Goal: Task Accomplishment & Management: Complete application form

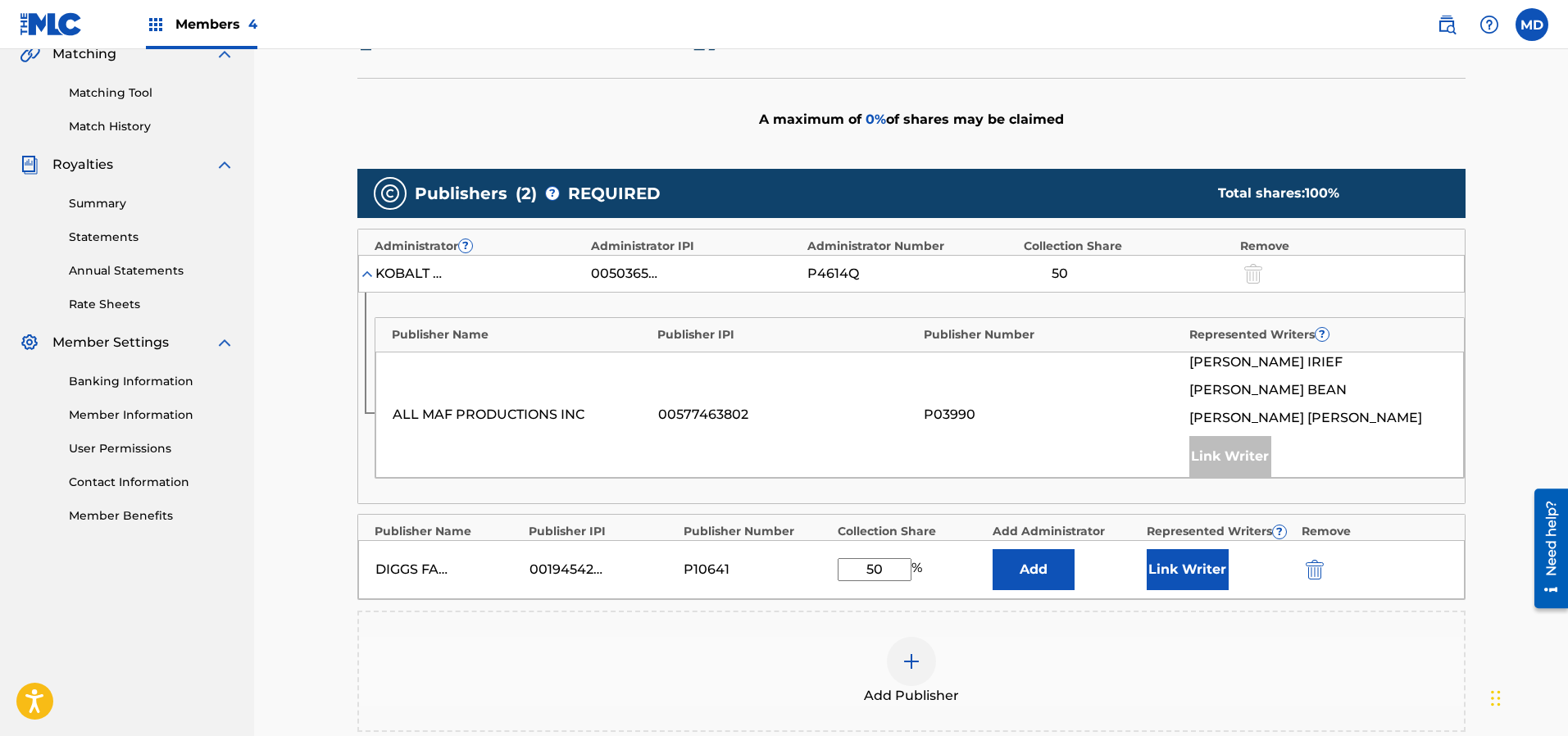
scroll to position [492, 0]
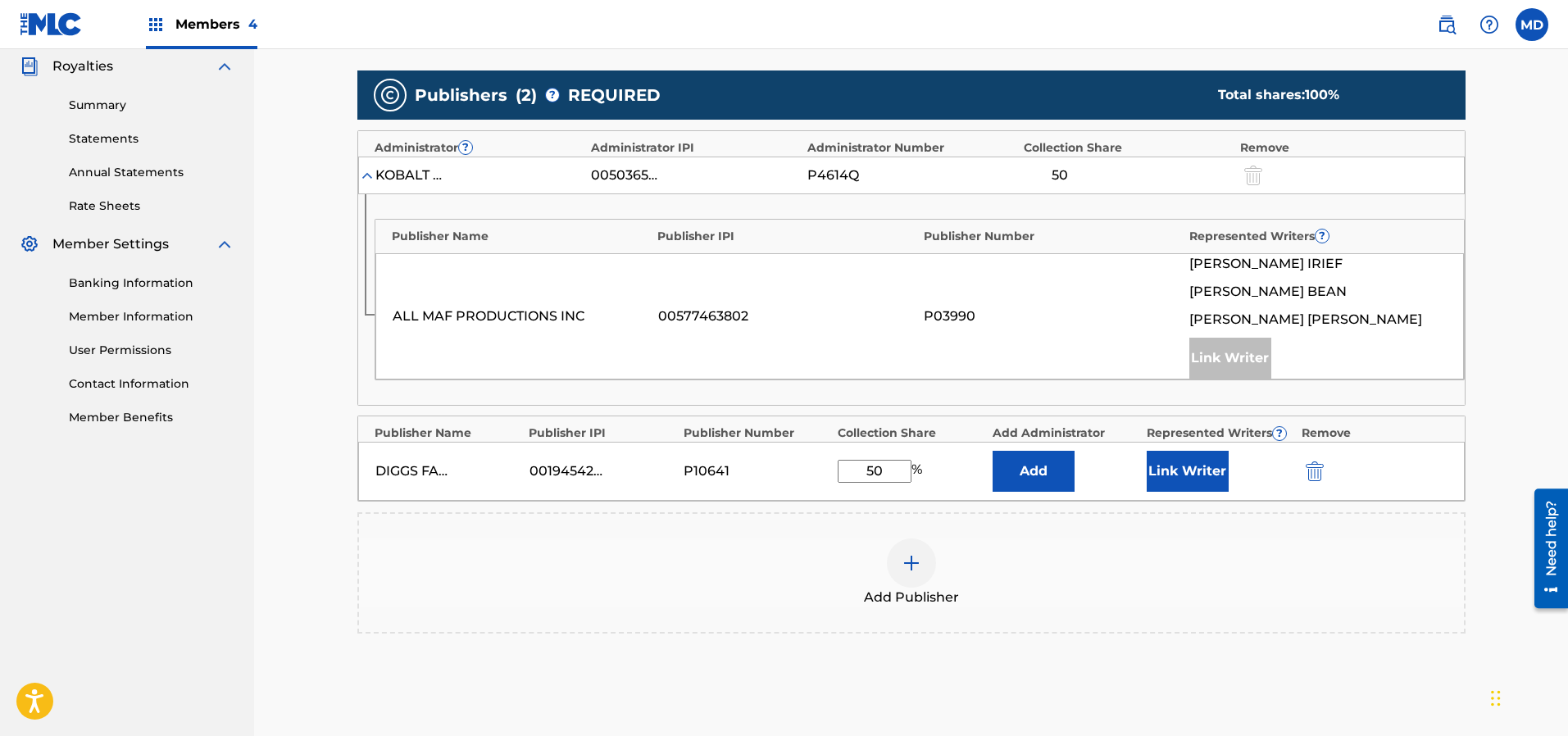
drag, startPoint x: 888, startPoint y: 470, endPoint x: 855, endPoint y: 475, distance: 33.4
click at [855, 475] on input "50" at bounding box center [874, 471] width 73 height 23
type input "25"
click at [1191, 469] on button "Link Writer" at bounding box center [1188, 471] width 82 height 41
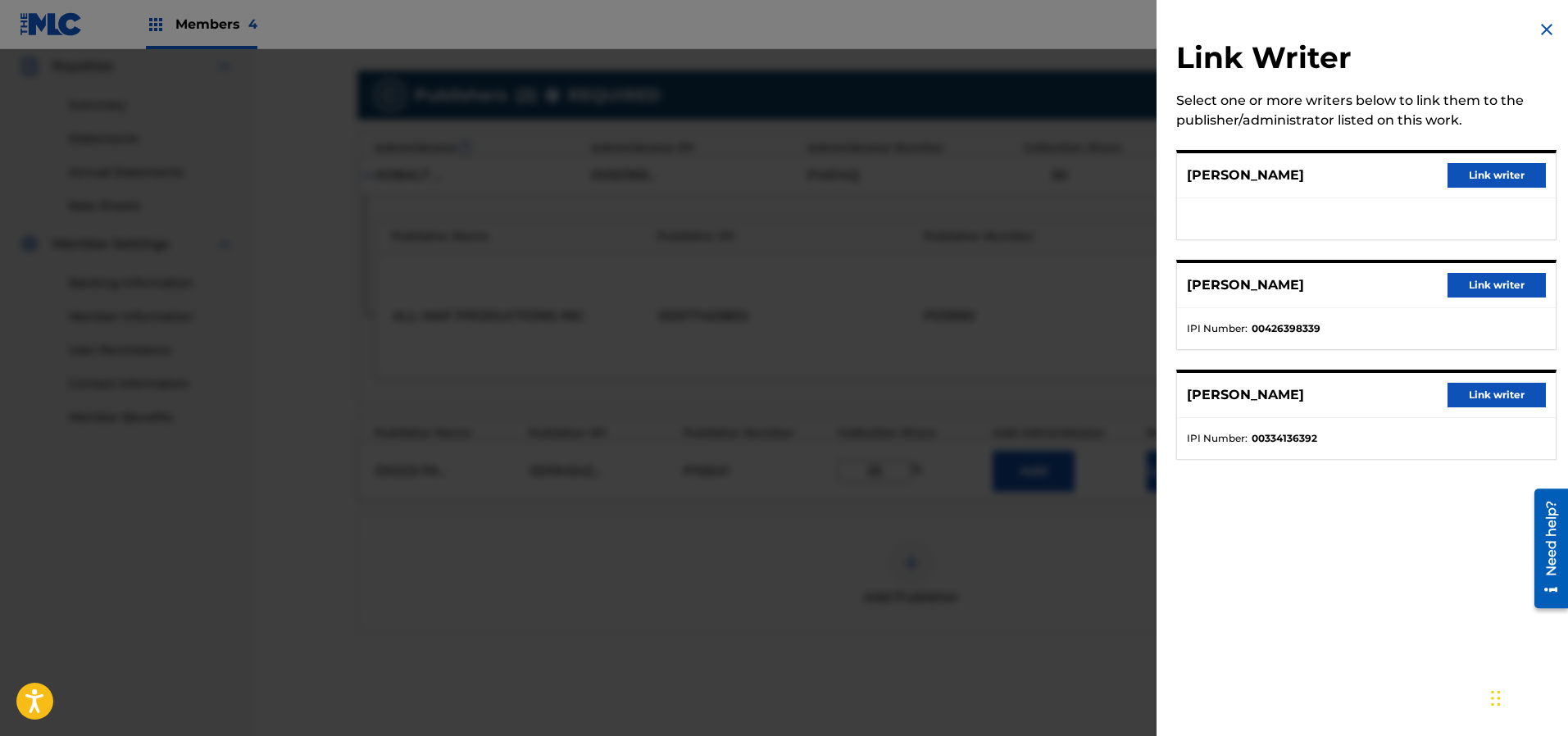
click at [1483, 177] on button "Link writer" at bounding box center [1496, 175] width 99 height 24
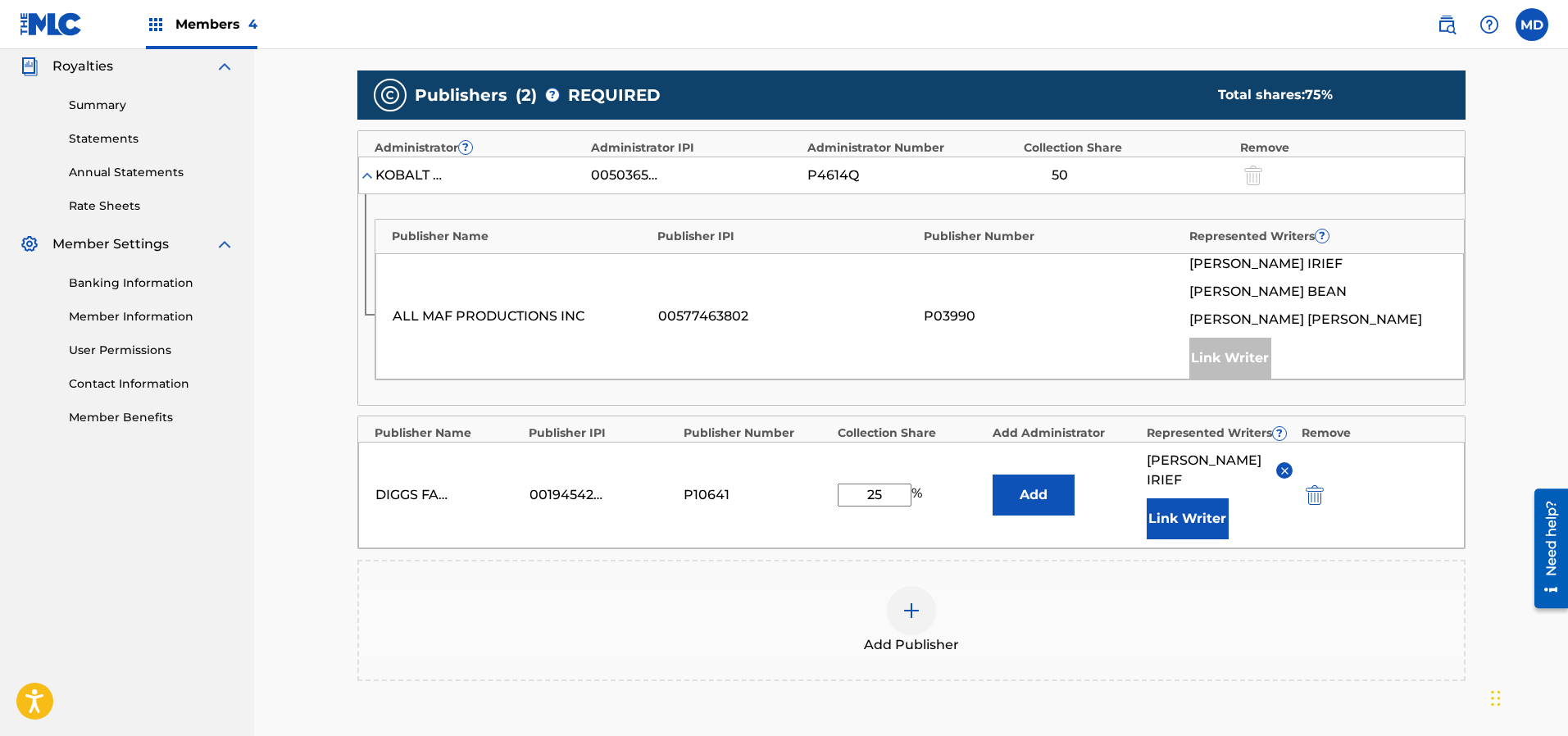
click at [1174, 498] on button "Link Writer" at bounding box center [1188, 519] width 82 height 41
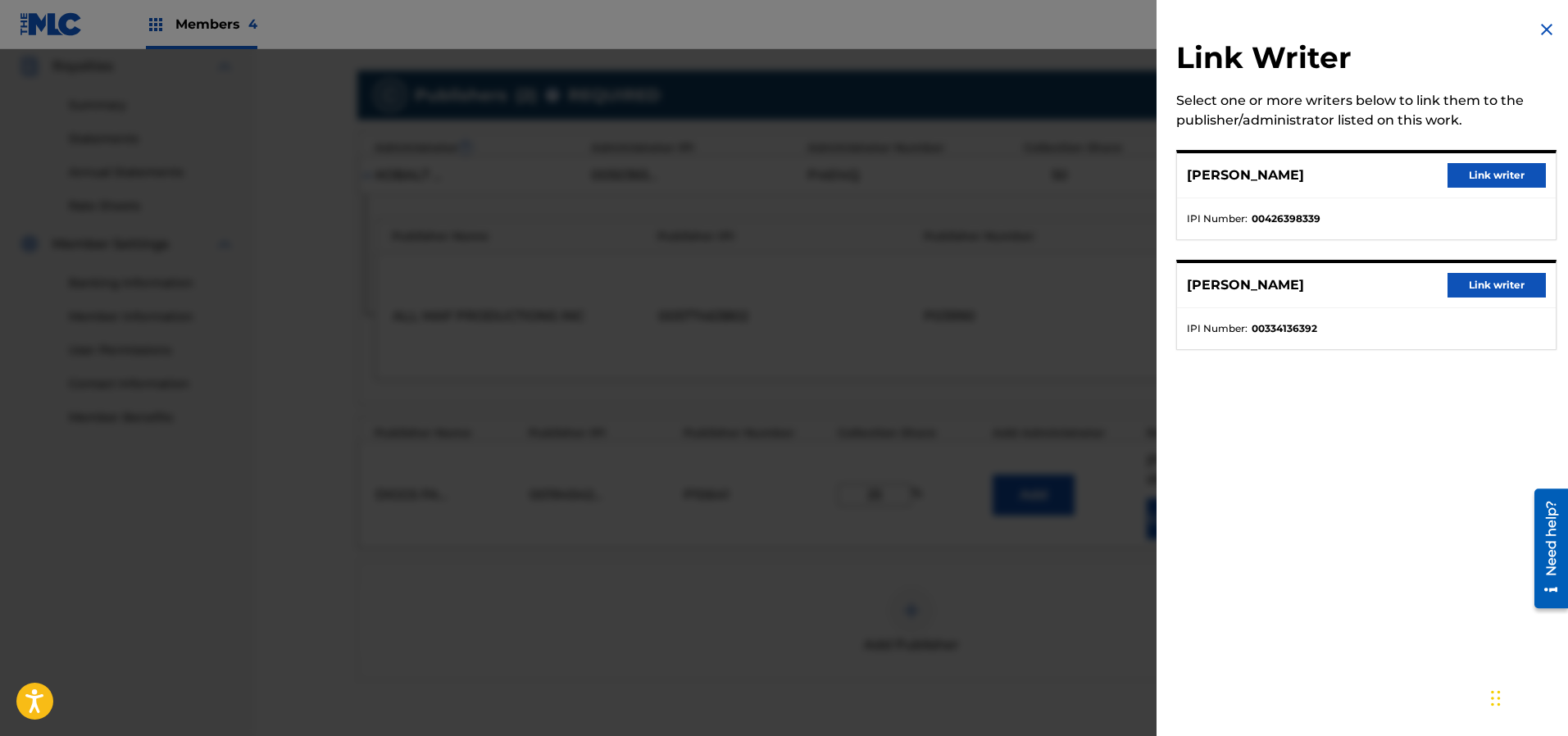
click at [1477, 171] on button "Link writer" at bounding box center [1496, 175] width 99 height 24
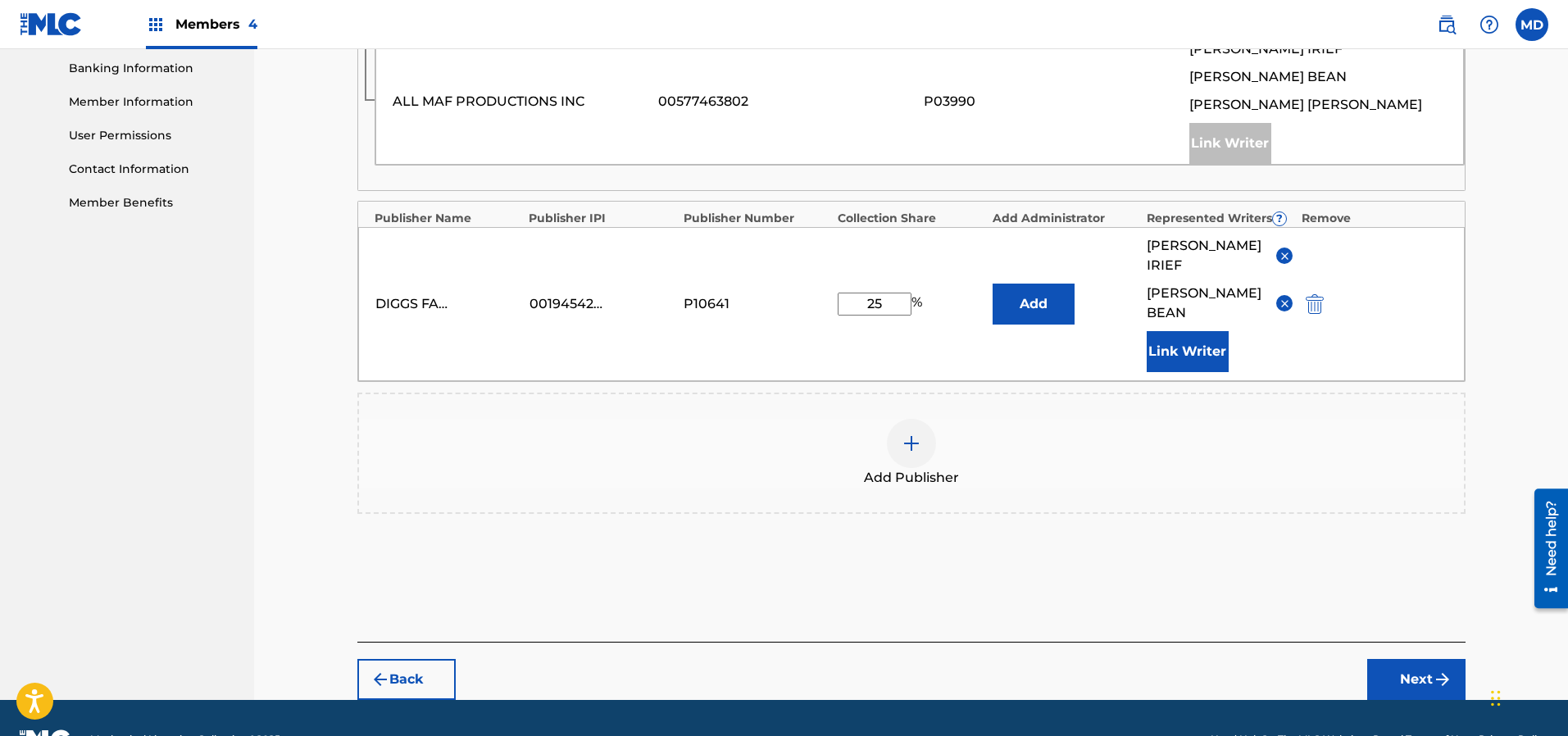
scroll to position [709, 0]
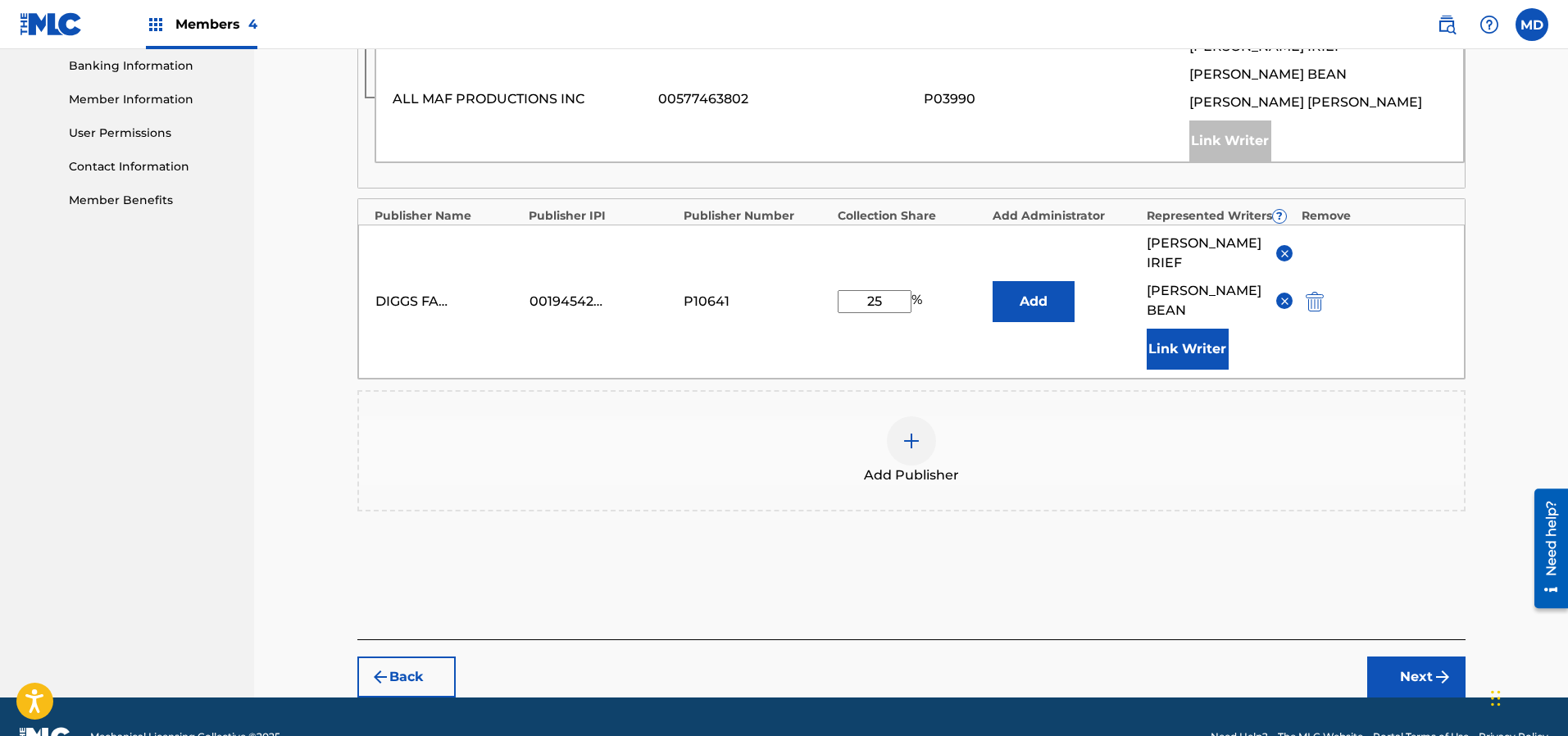
click at [1406, 656] on button "Next" at bounding box center [1416, 677] width 99 height 41
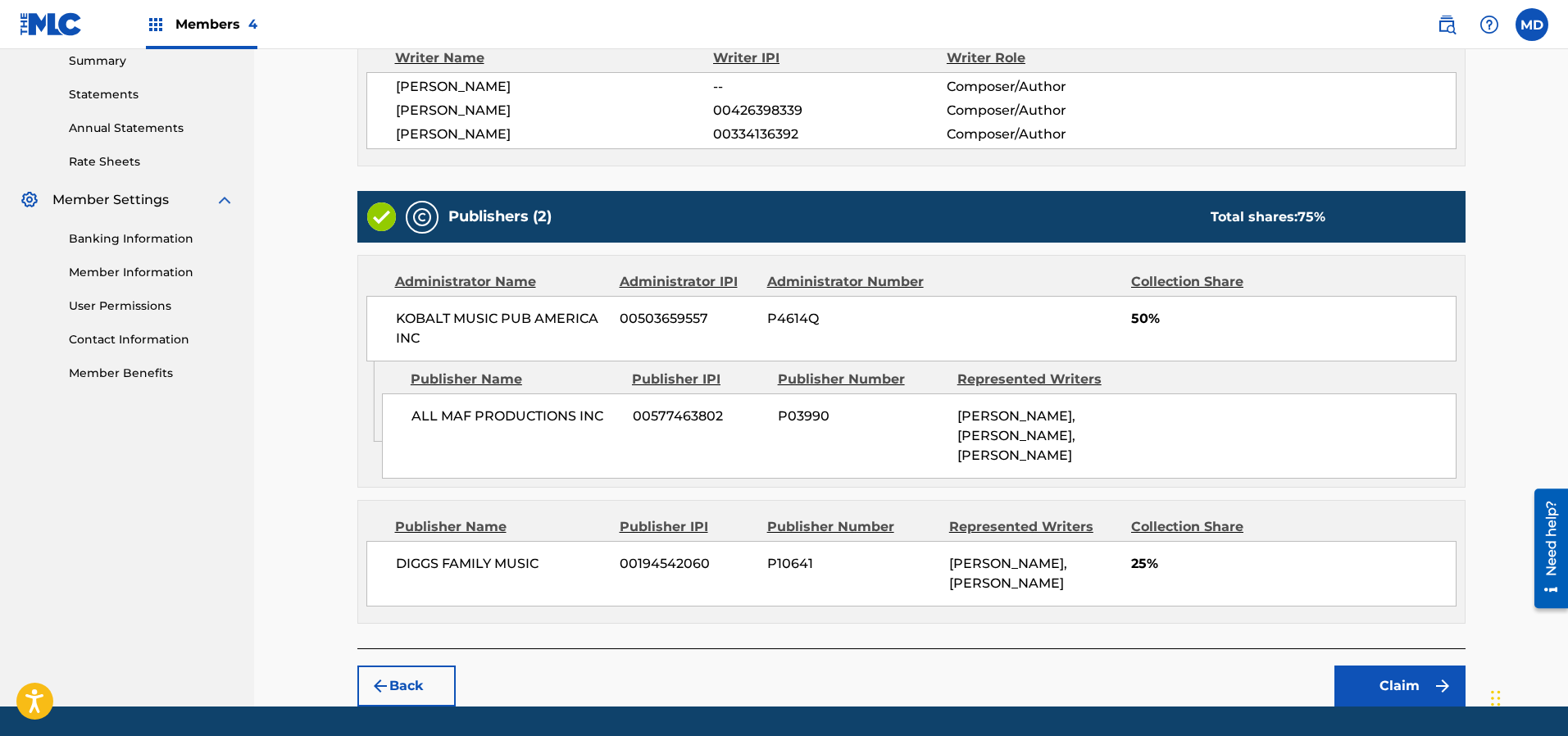
scroll to position [561, 0]
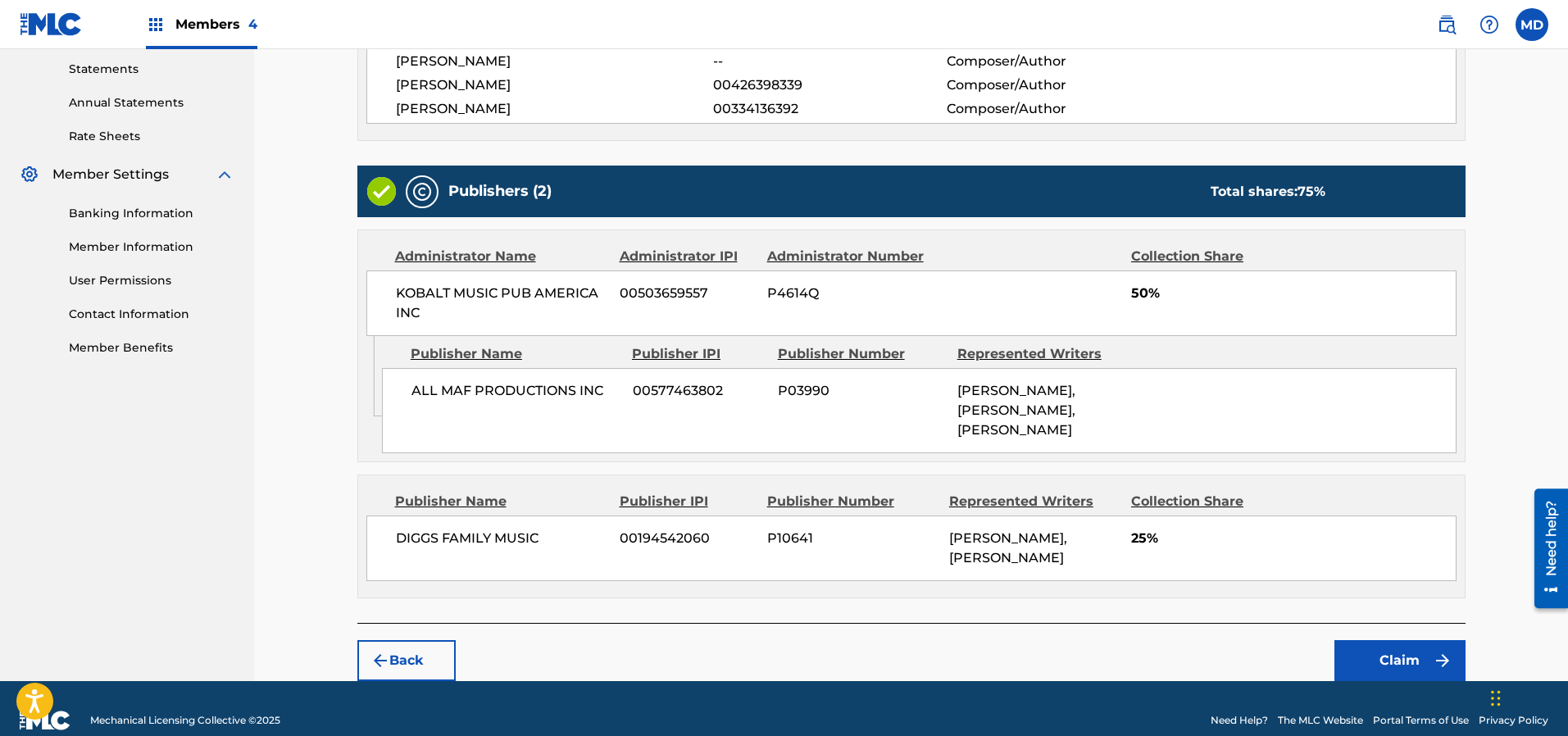
click at [1402, 640] on button "Claim" at bounding box center [1399, 661] width 131 height 41
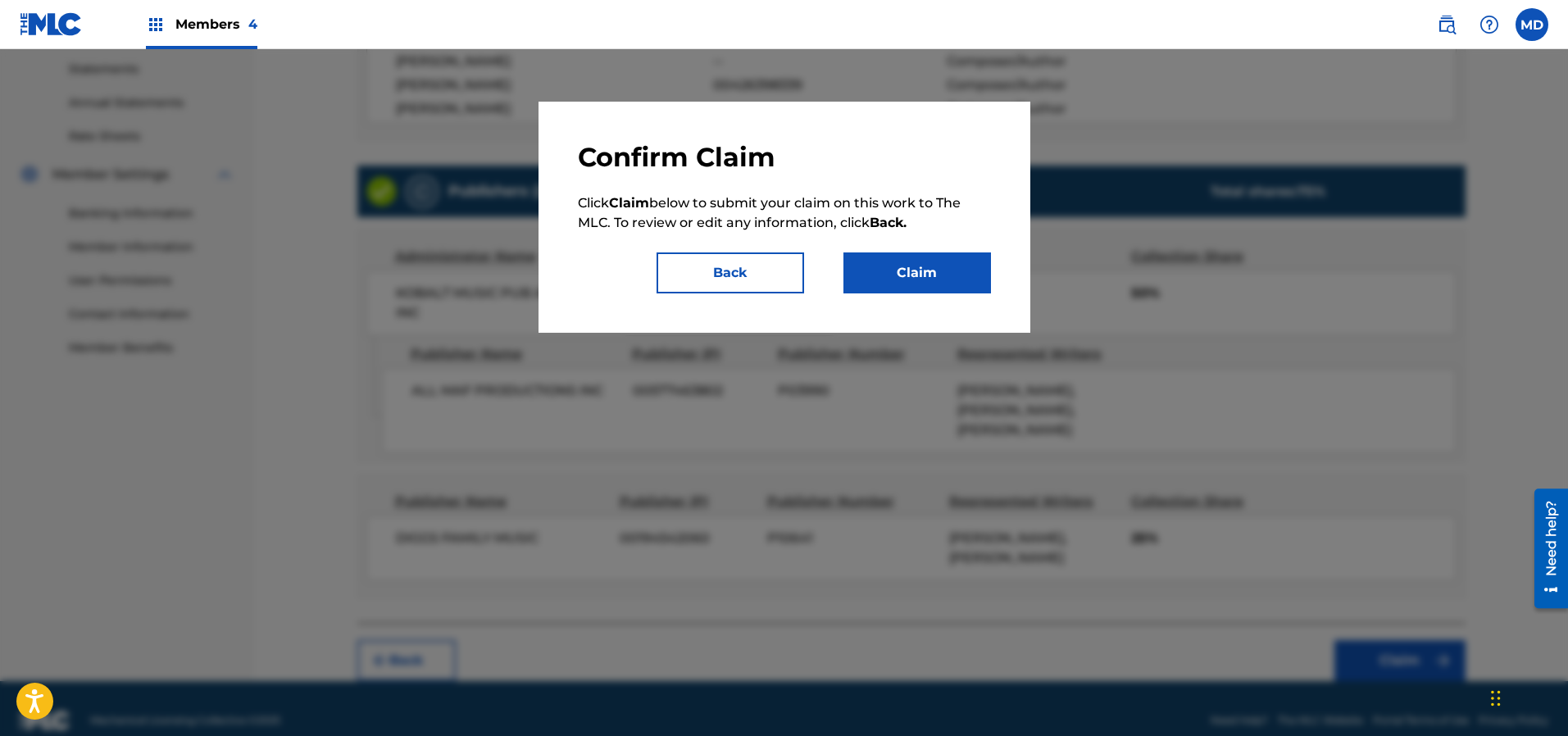
click at [921, 283] on button "Claim" at bounding box center [916, 273] width 148 height 41
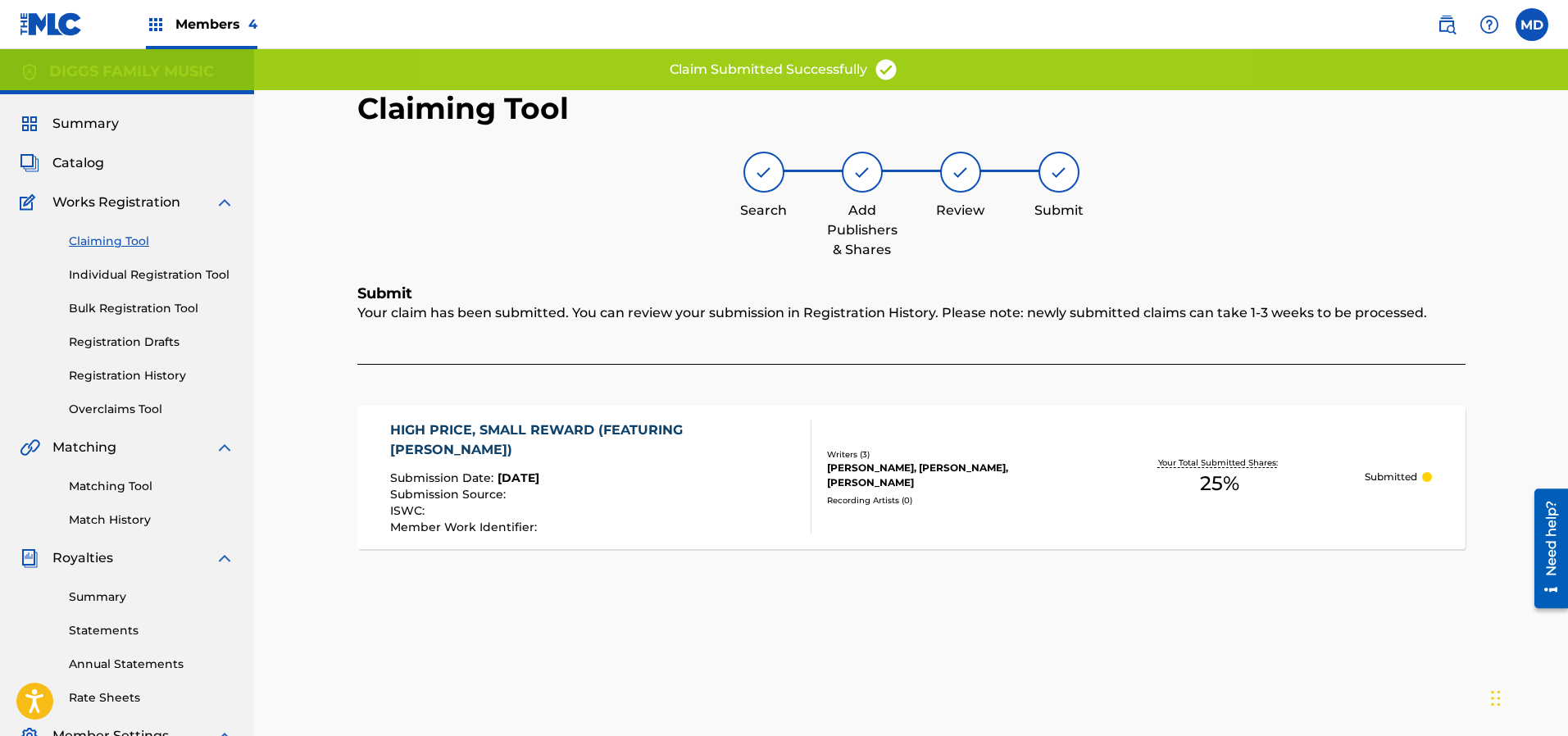
scroll to position [0, 0]
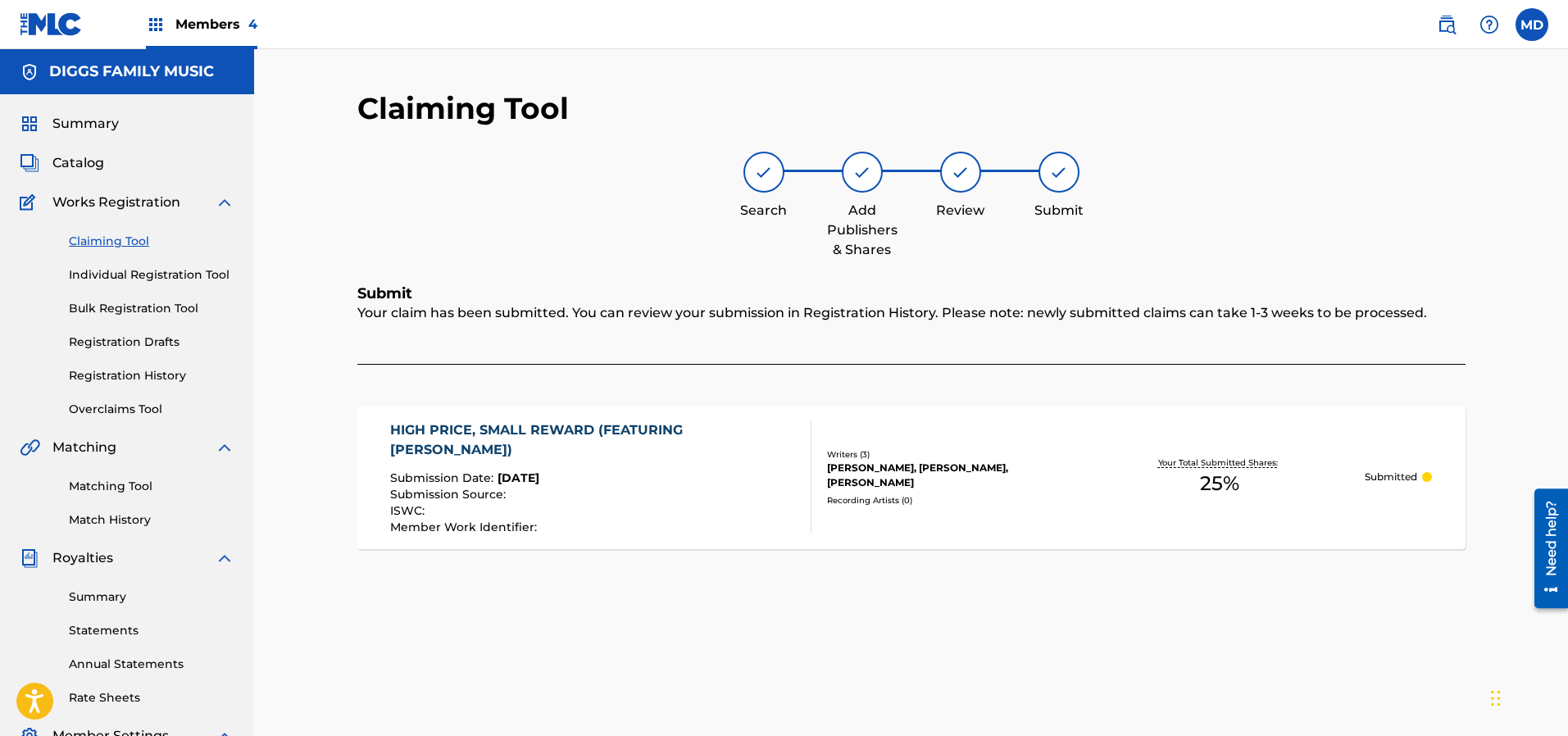
click at [129, 241] on link "Claiming Tool" at bounding box center [152, 241] width 165 height 18
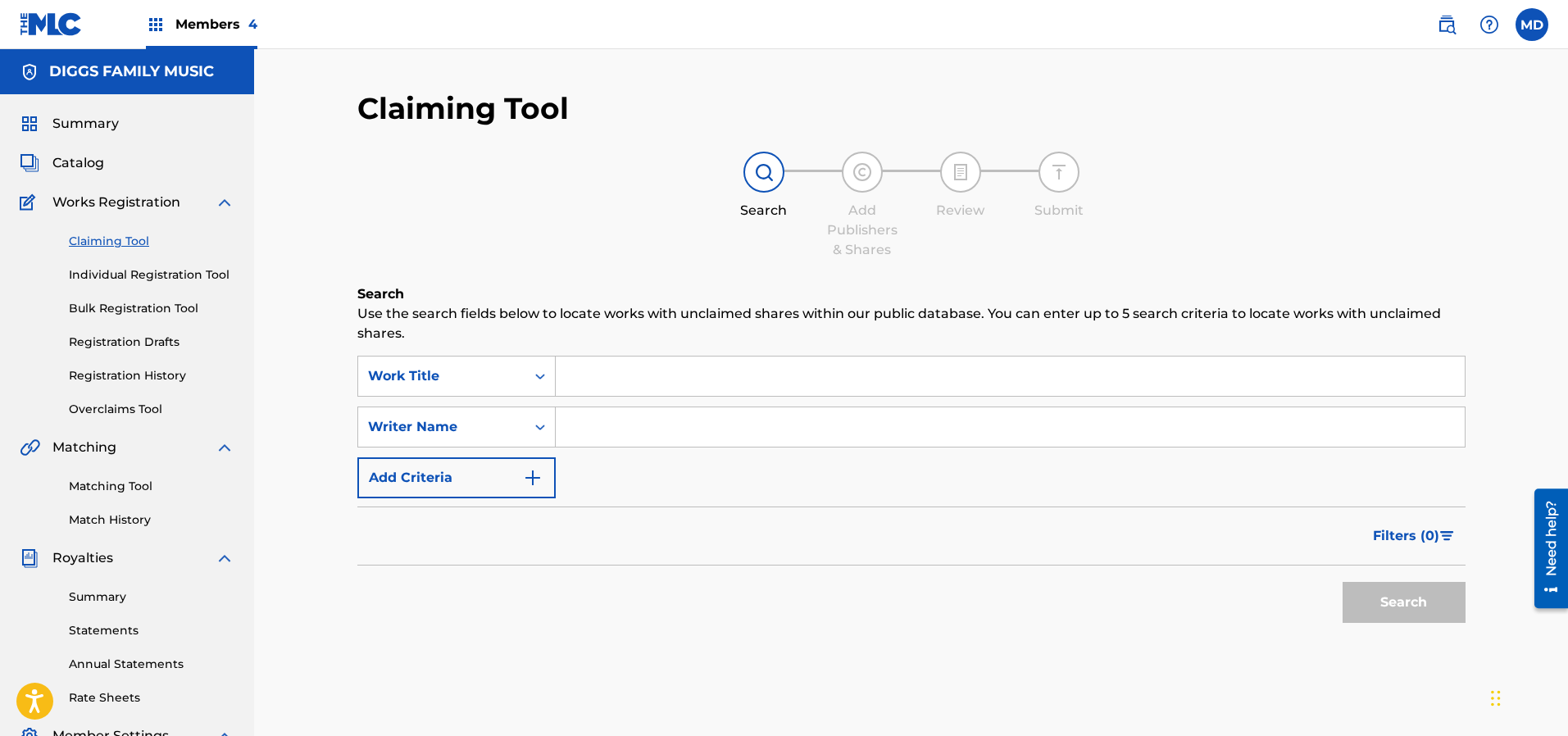
click at [124, 376] on link "Registration History" at bounding box center [152, 375] width 165 height 18
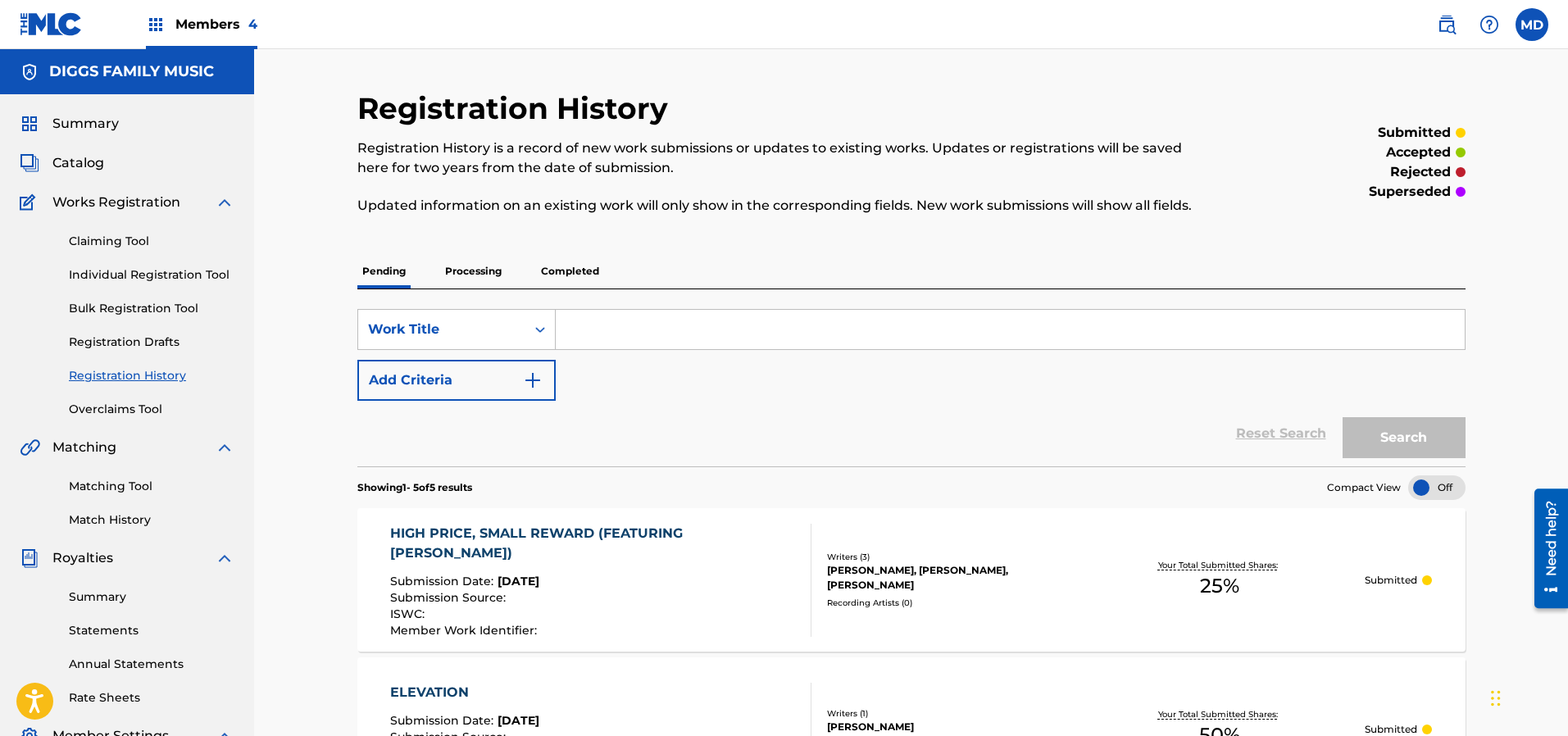
click at [86, 162] on span "Catalog" at bounding box center [78, 163] width 52 height 20
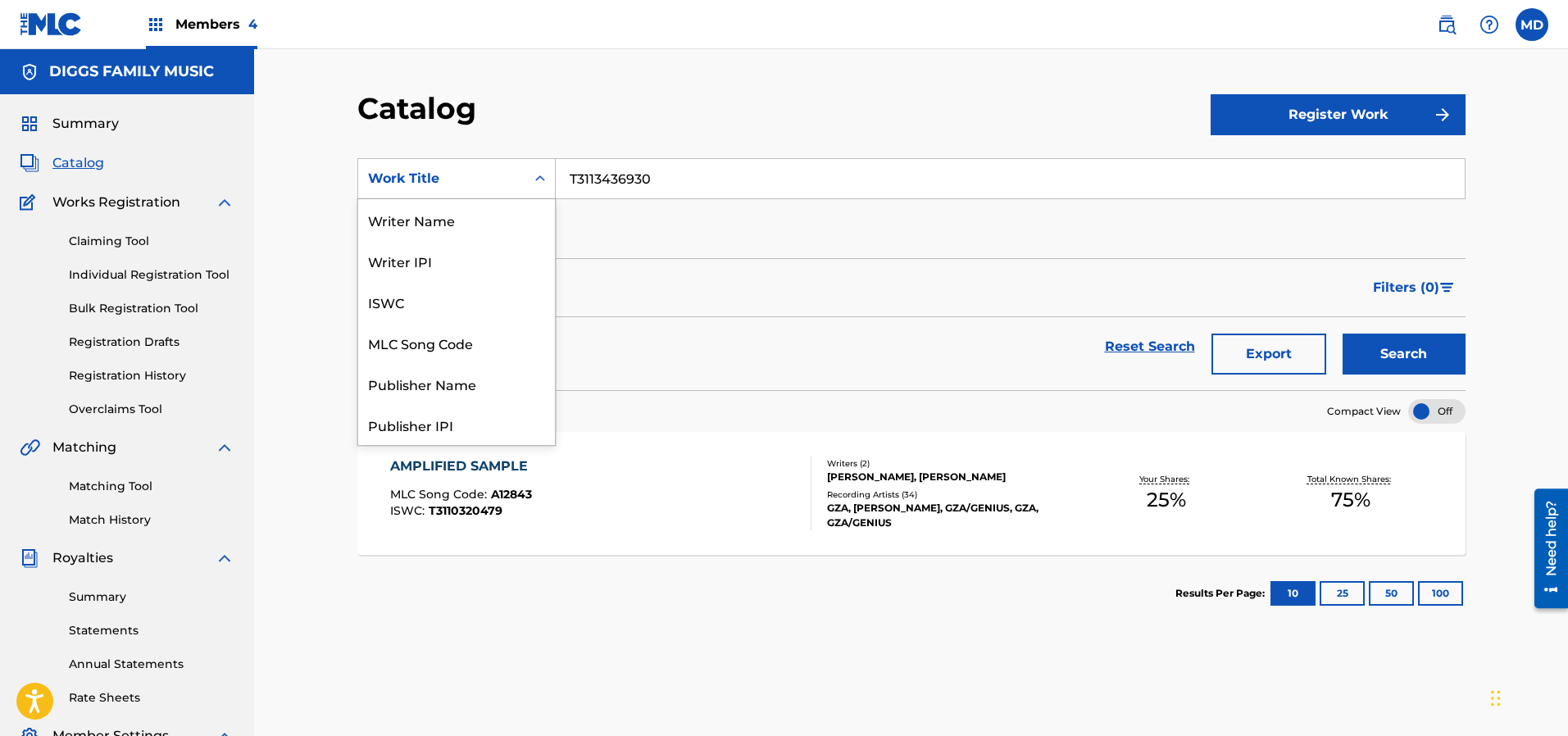
click at [489, 182] on div "Work Title" at bounding box center [441, 178] width 148 height 20
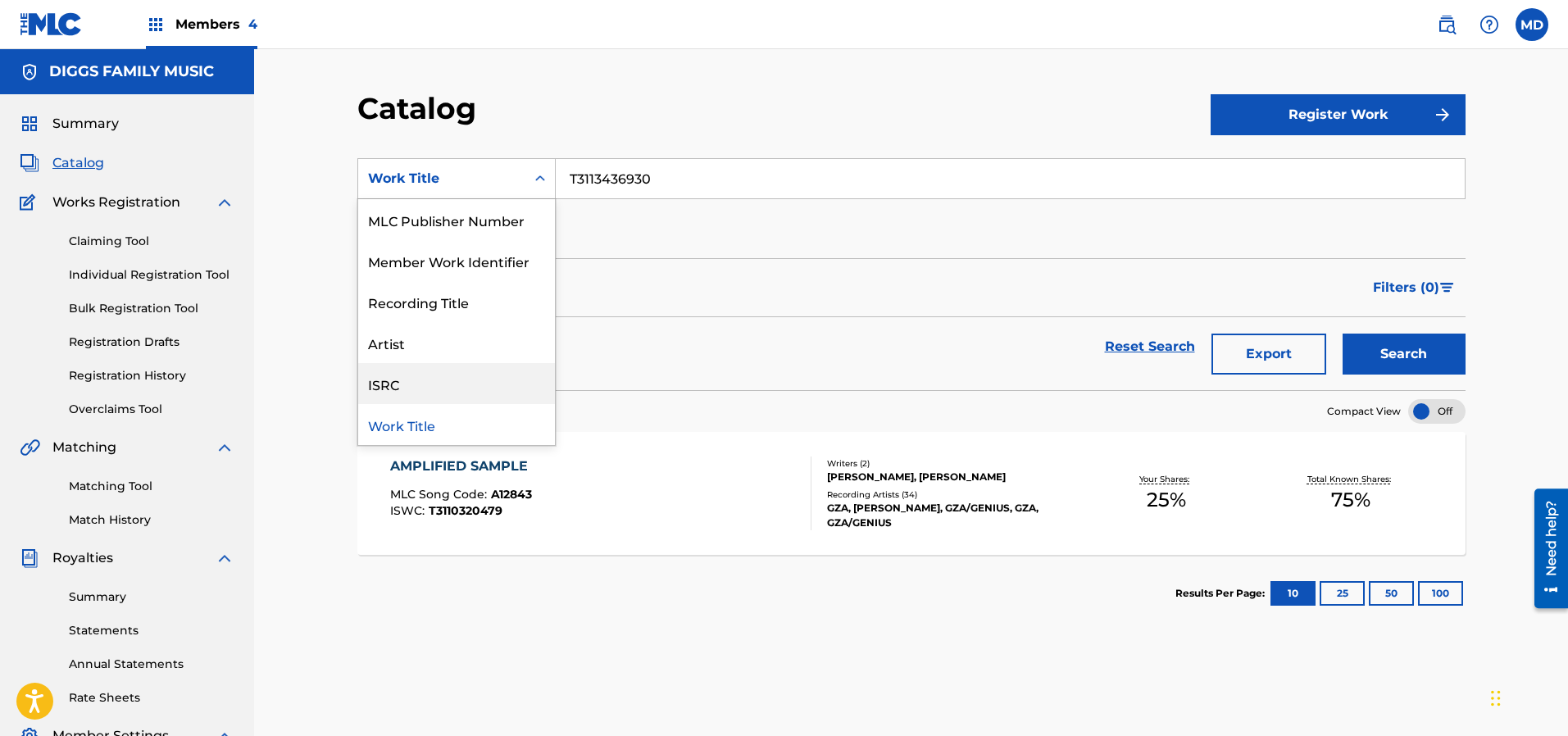
click at [420, 380] on div "ISRC" at bounding box center [456, 384] width 197 height 41
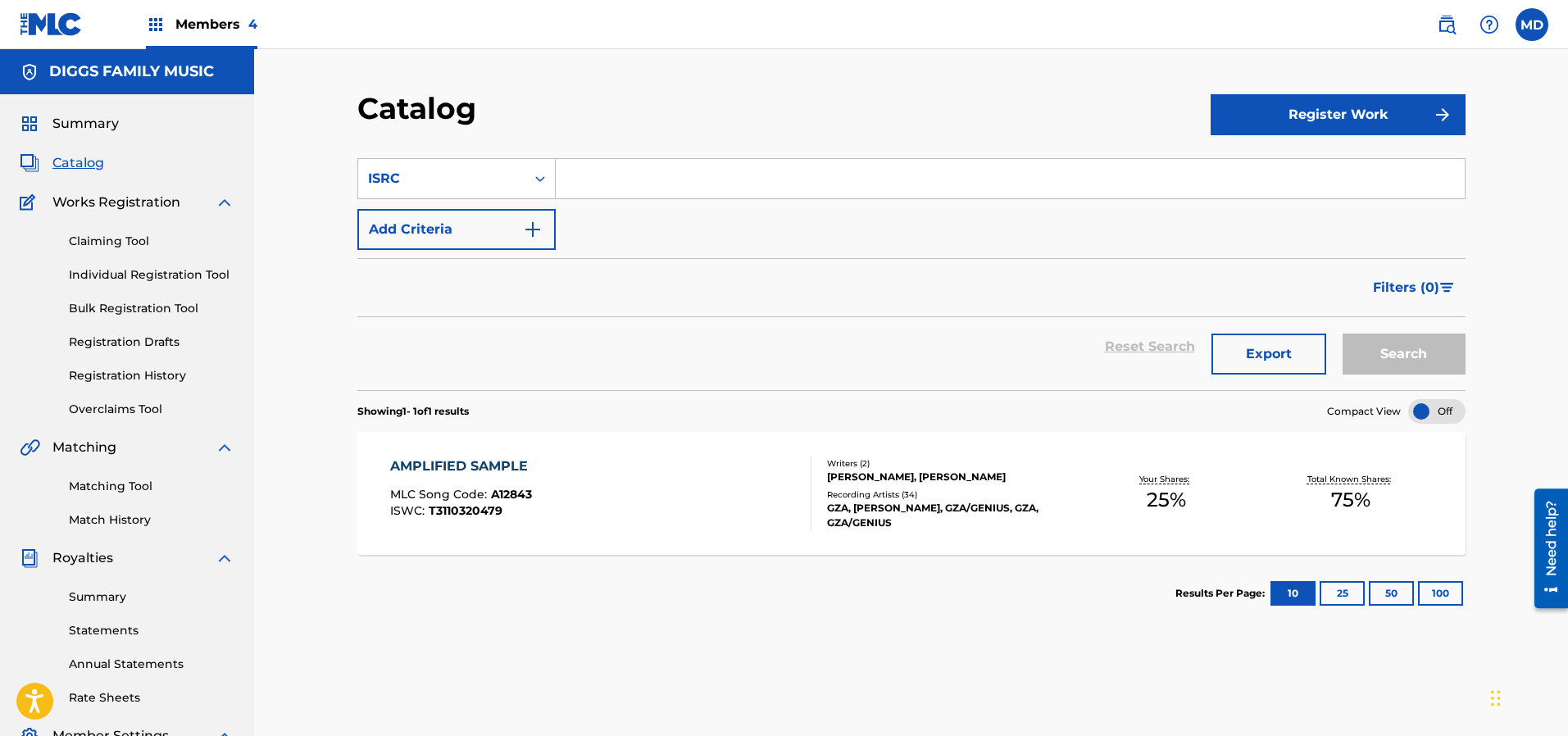
click at [638, 177] on input "Search Form" at bounding box center [1010, 178] width 909 height 39
paste input "T9287007005"
type input "T9287007005"
click at [1397, 348] on button "Search" at bounding box center [1403, 354] width 123 height 41
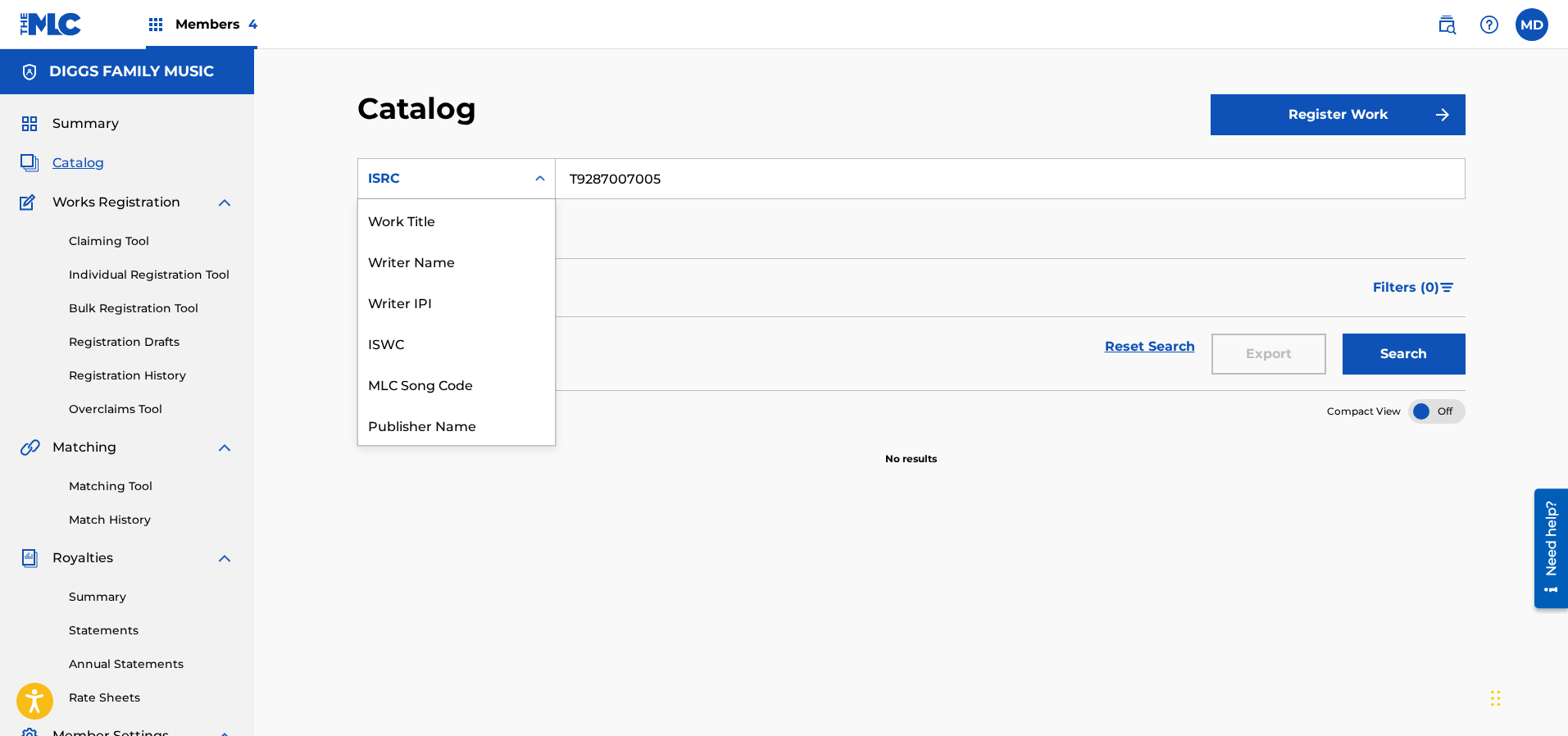
click at [493, 180] on div "ISRC" at bounding box center [441, 178] width 148 height 20
click at [406, 230] on div "Work Title" at bounding box center [456, 219] width 197 height 41
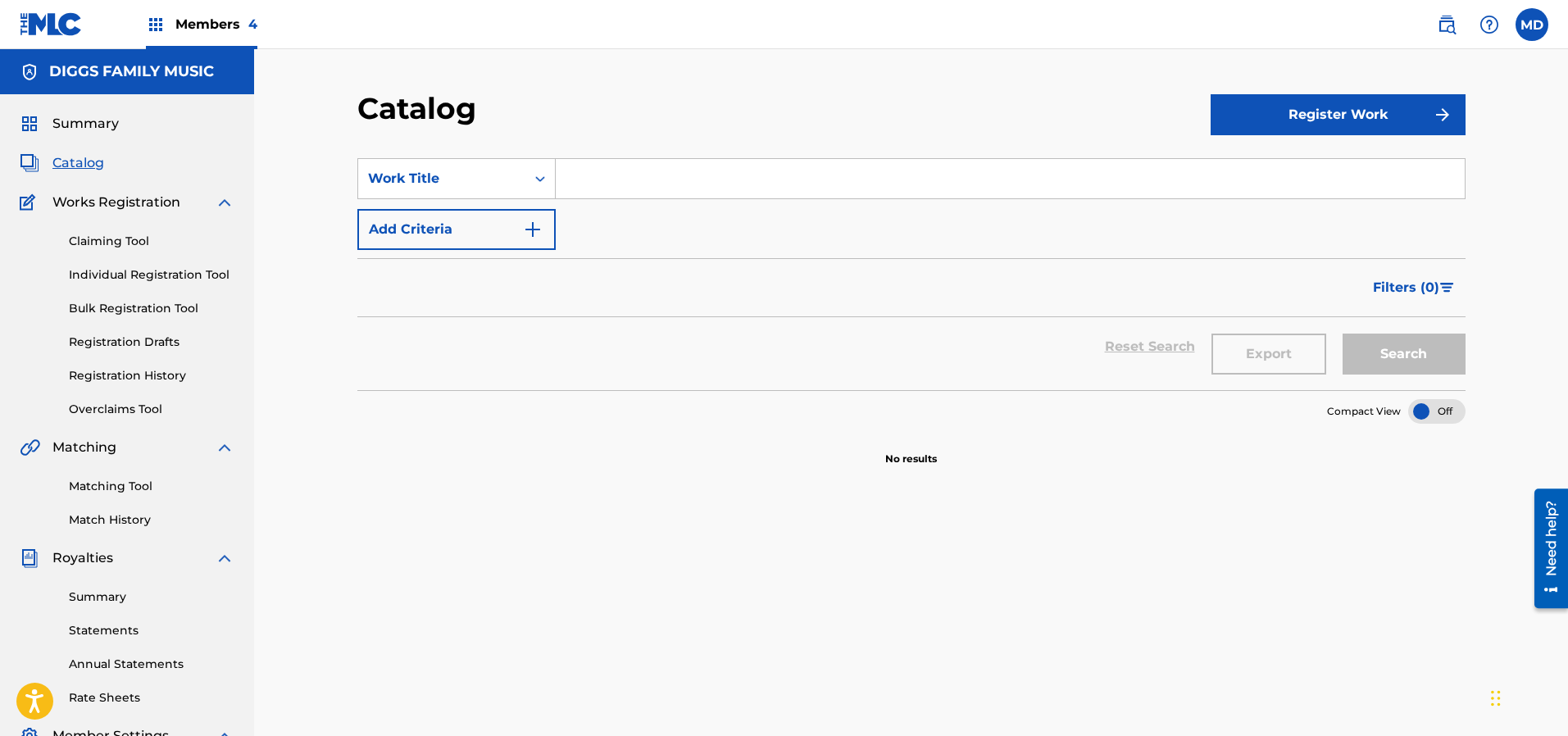
click at [729, 174] on input "Search Form" at bounding box center [1010, 178] width 909 height 39
paste input "ENGULFED IN THE SWARM"
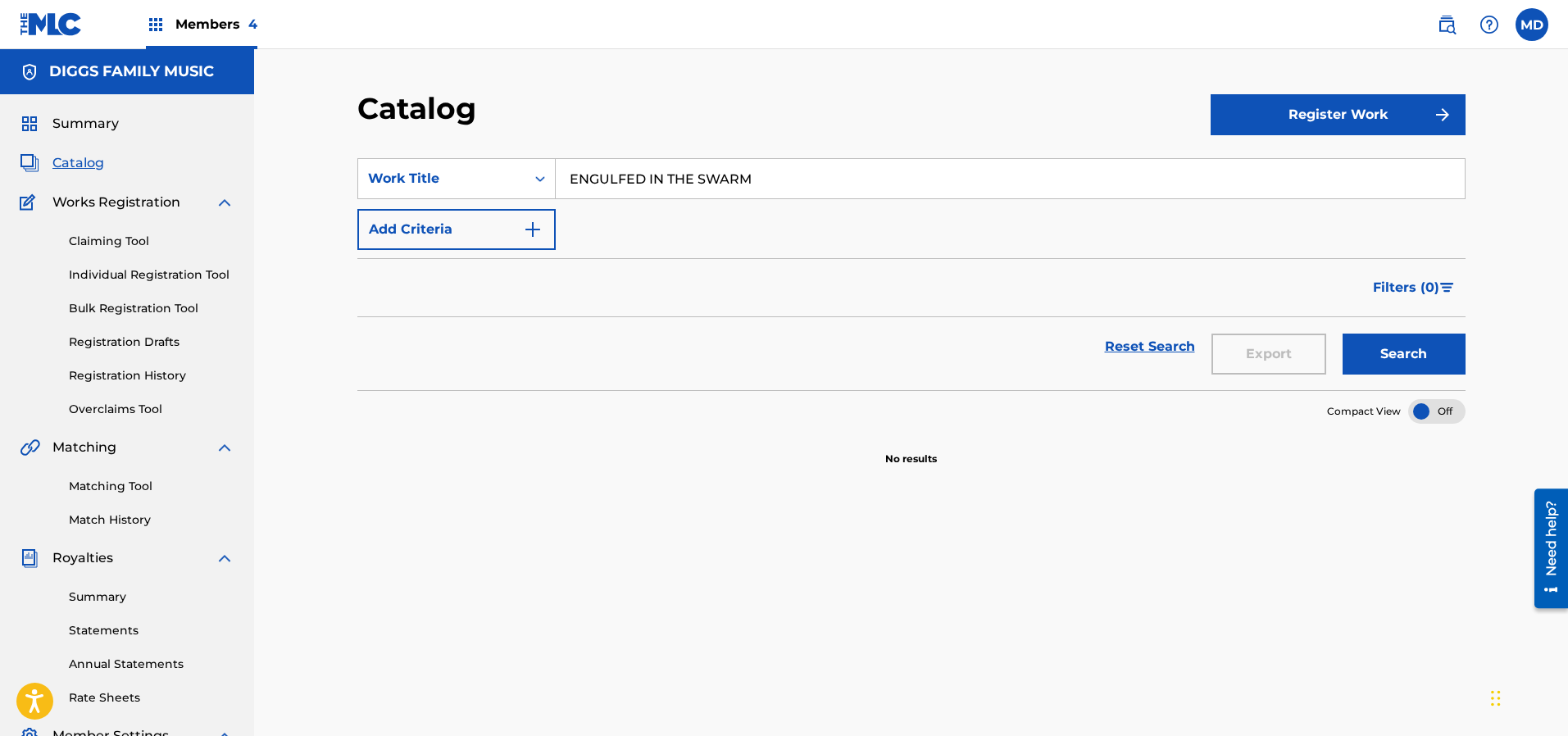
type input "ENGULFED IN THE SWARM"
click at [1424, 355] on button "Search" at bounding box center [1403, 354] width 123 height 41
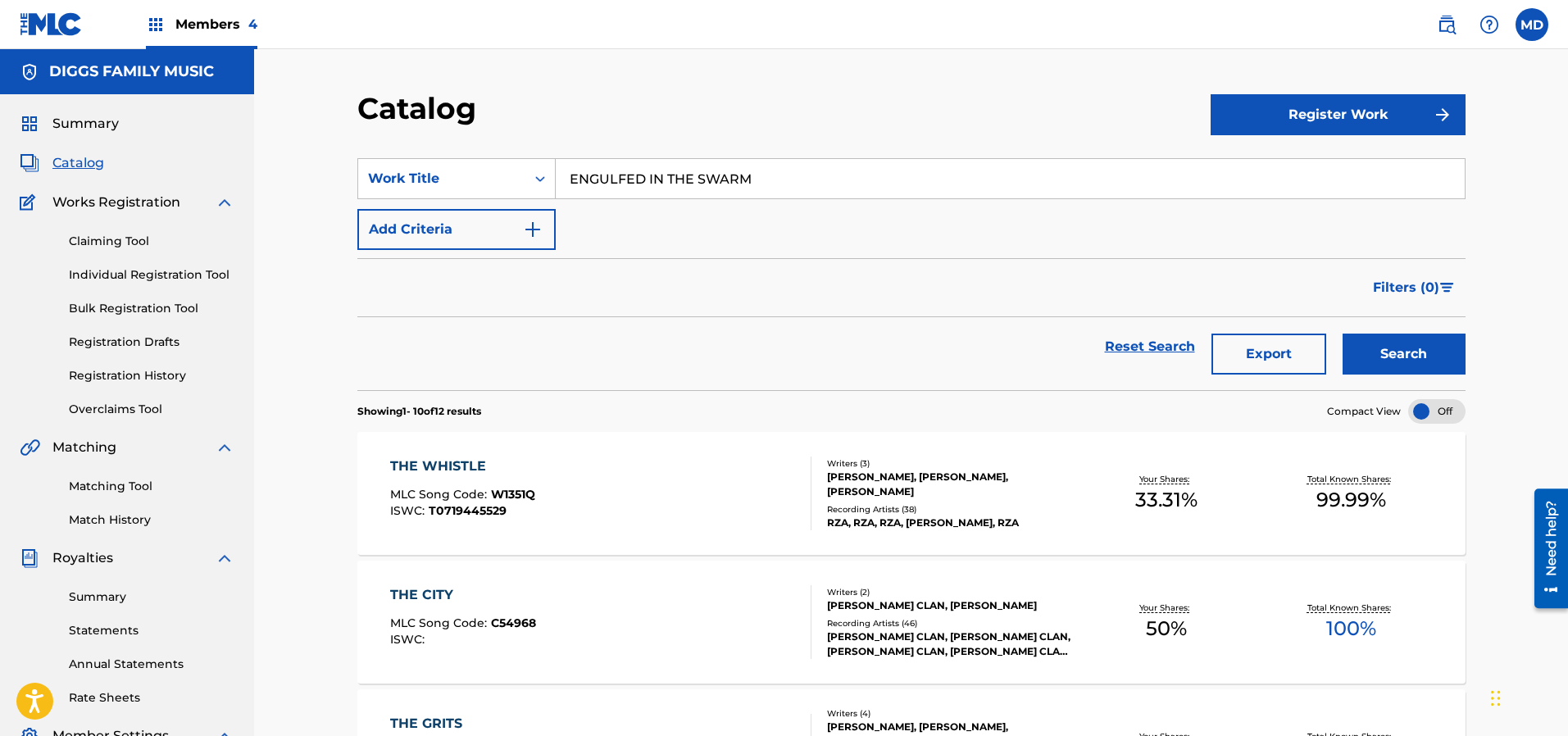
click at [100, 243] on link "Claiming Tool" at bounding box center [152, 241] width 165 height 18
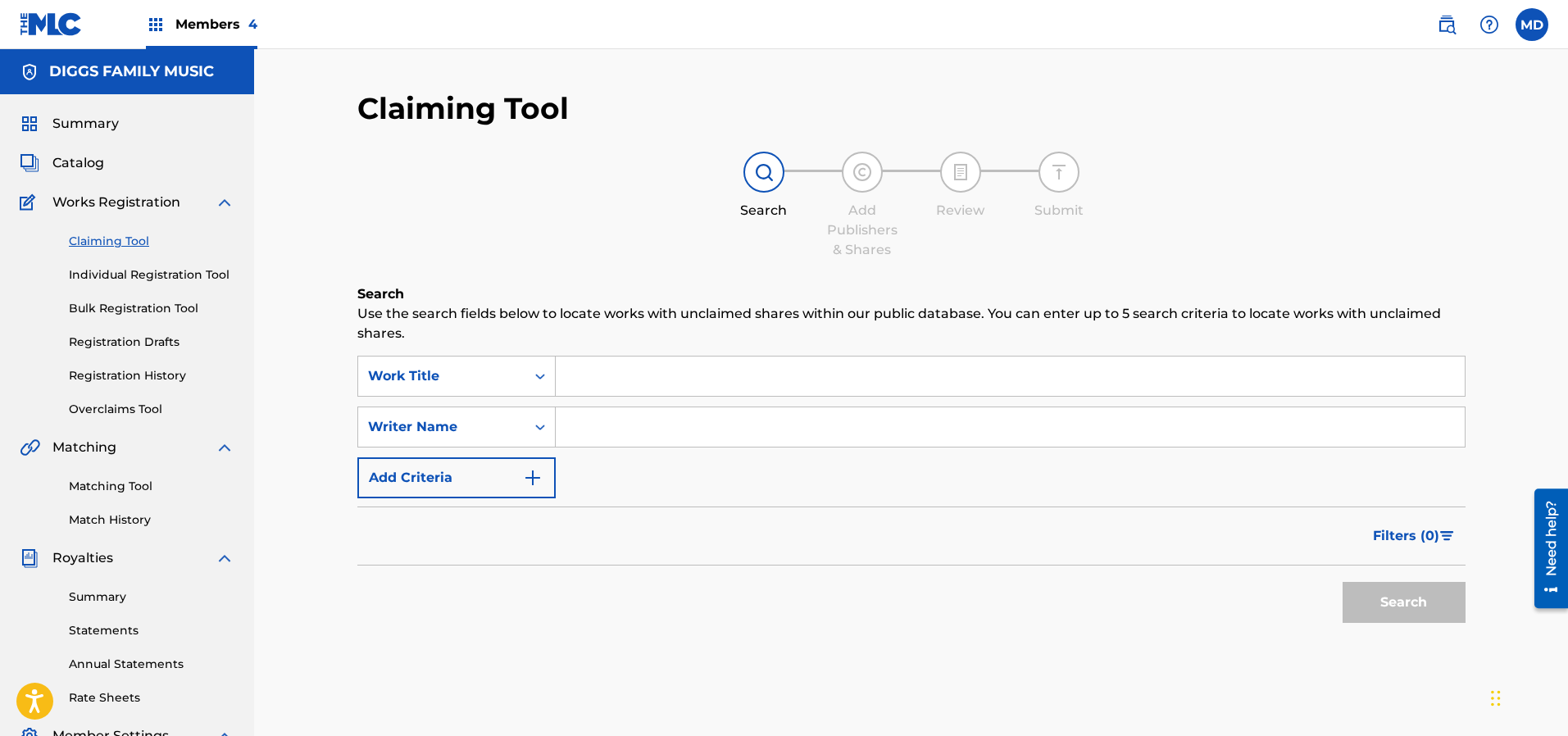
click at [628, 367] on input "Search Form" at bounding box center [1010, 376] width 909 height 39
paste input "ENGULFED IN THE SWARM"
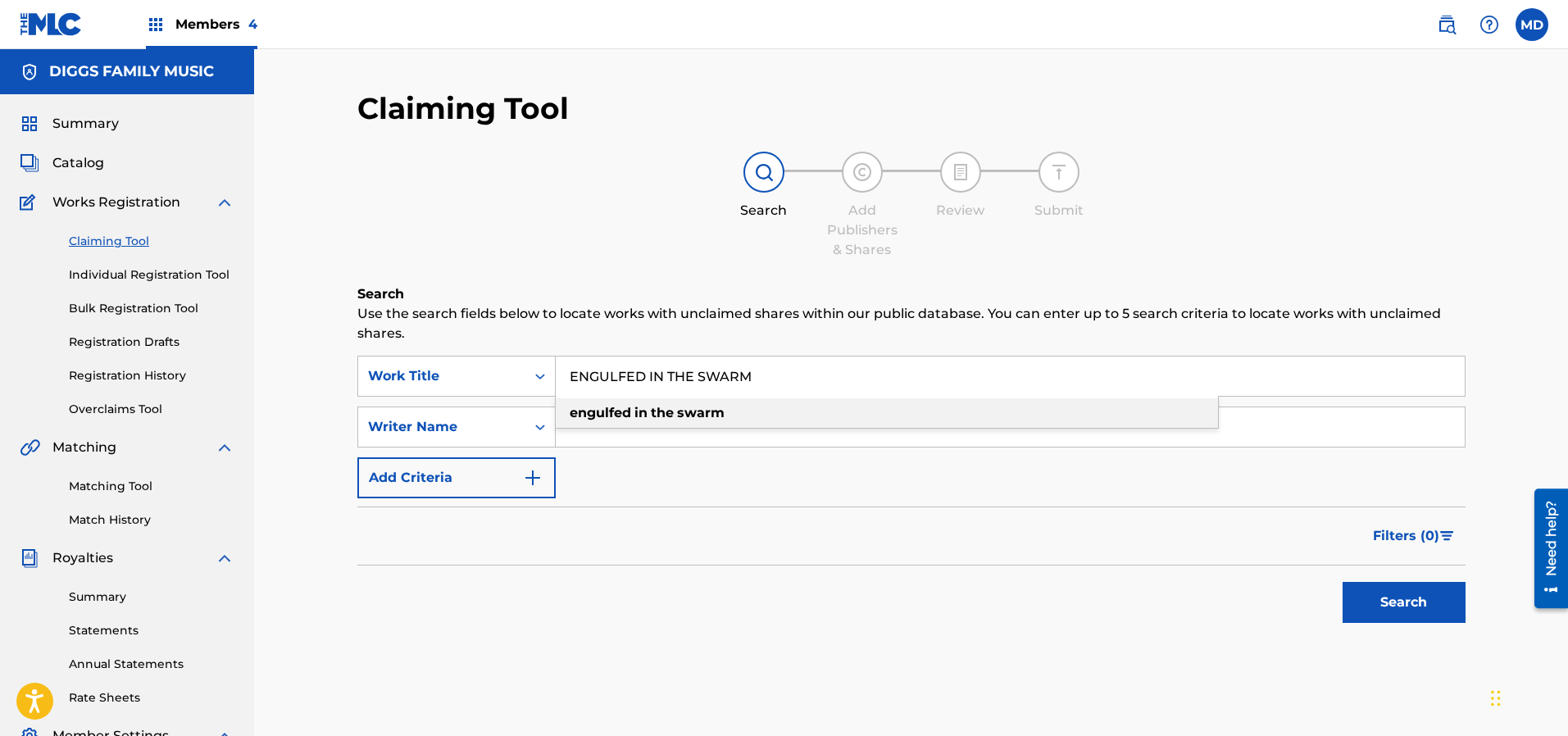
click at [847, 416] on div "engulfed in the swarm" at bounding box center [887, 414] width 662 height 30
type input "engulfed in the swarm"
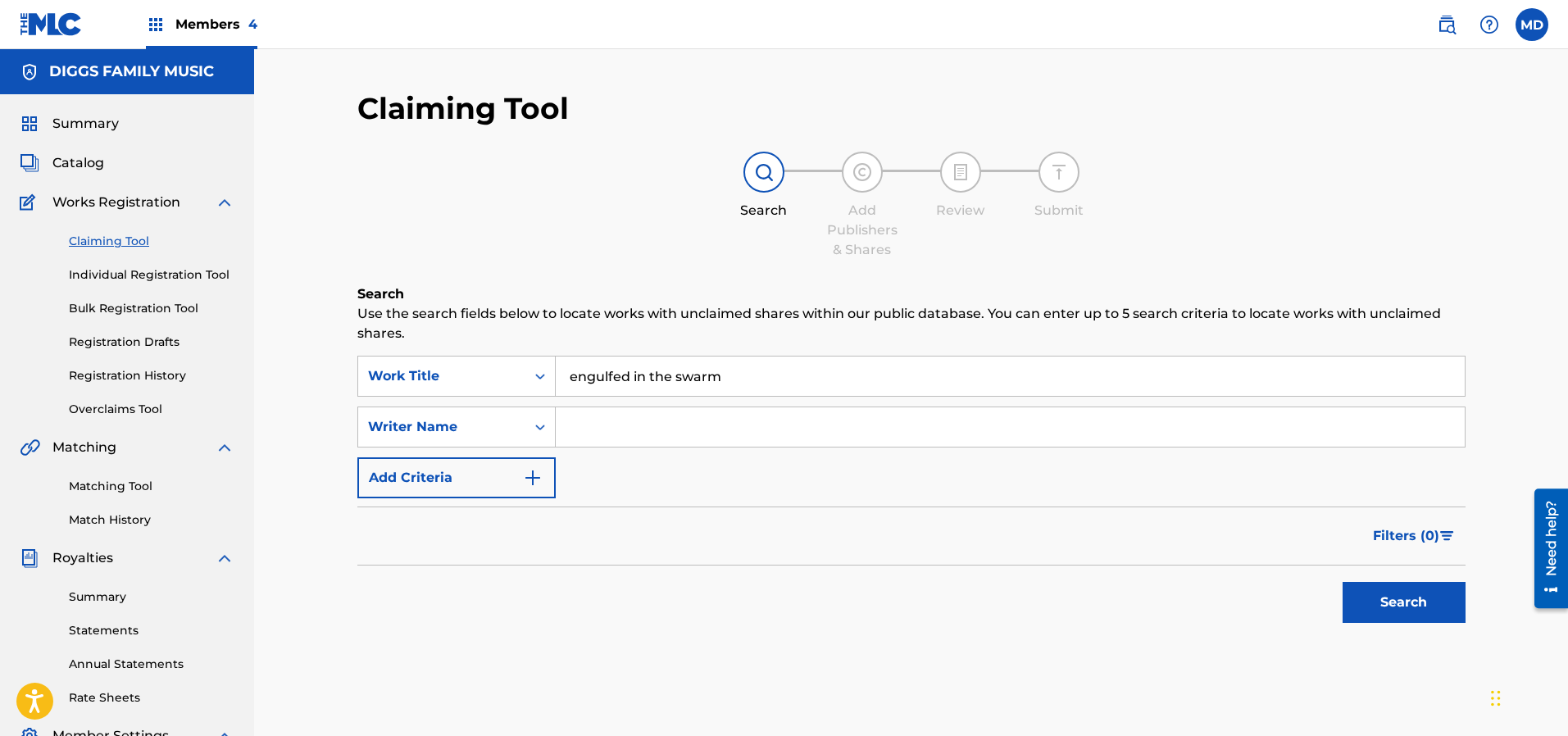
click at [1363, 602] on button "Search" at bounding box center [1403, 602] width 123 height 41
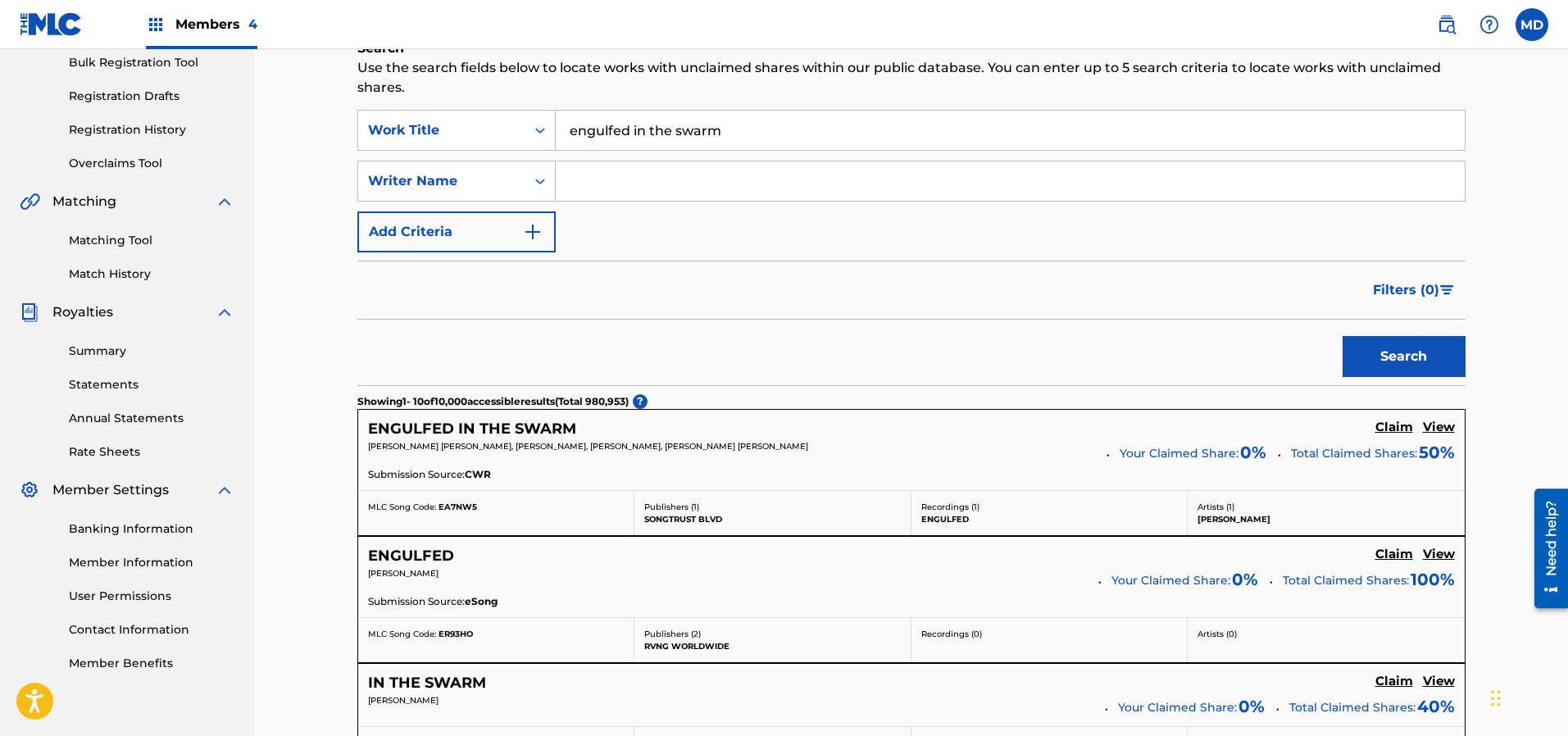
scroll to position [369, 0]
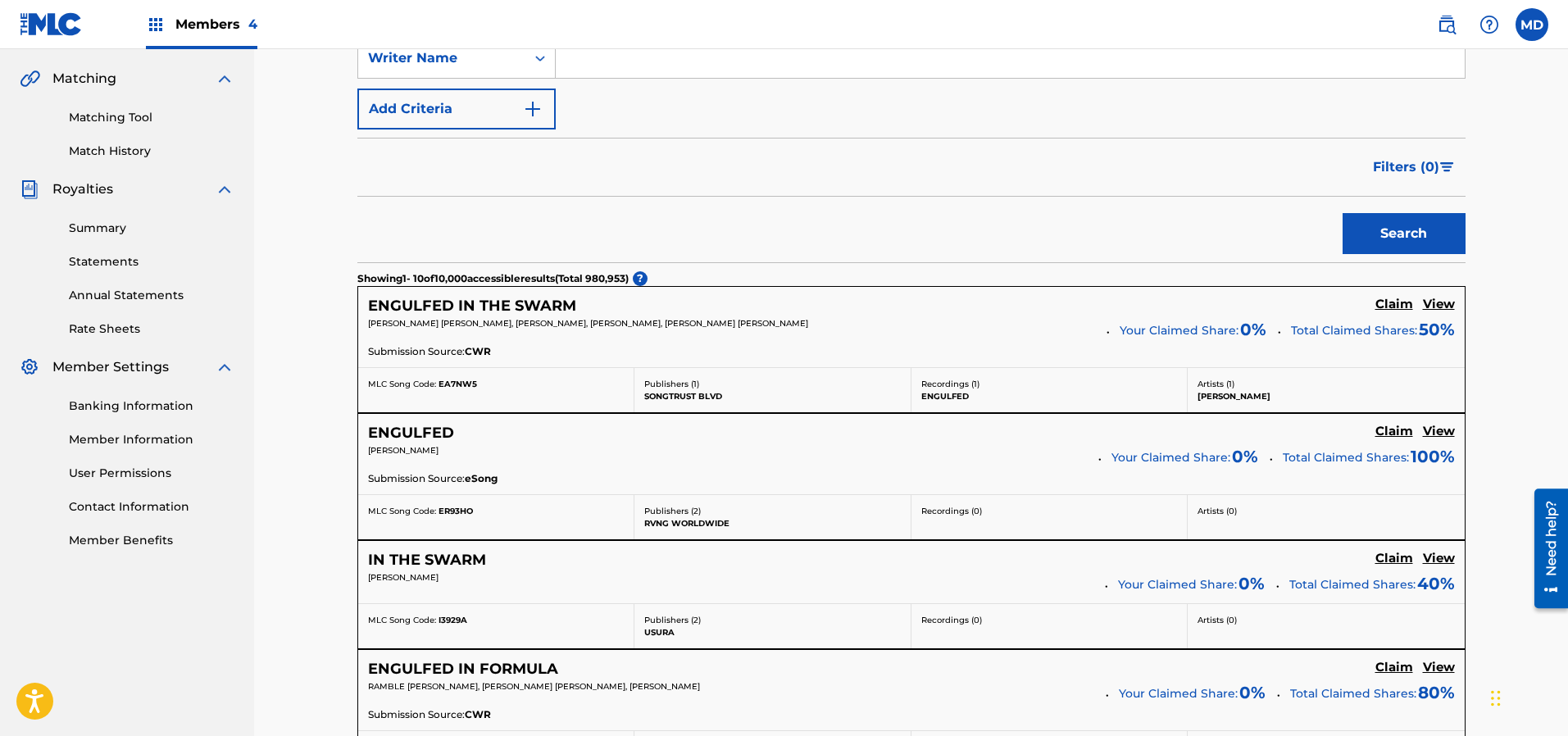
click at [1443, 306] on h5 "View" at bounding box center [1439, 304] width 32 height 16
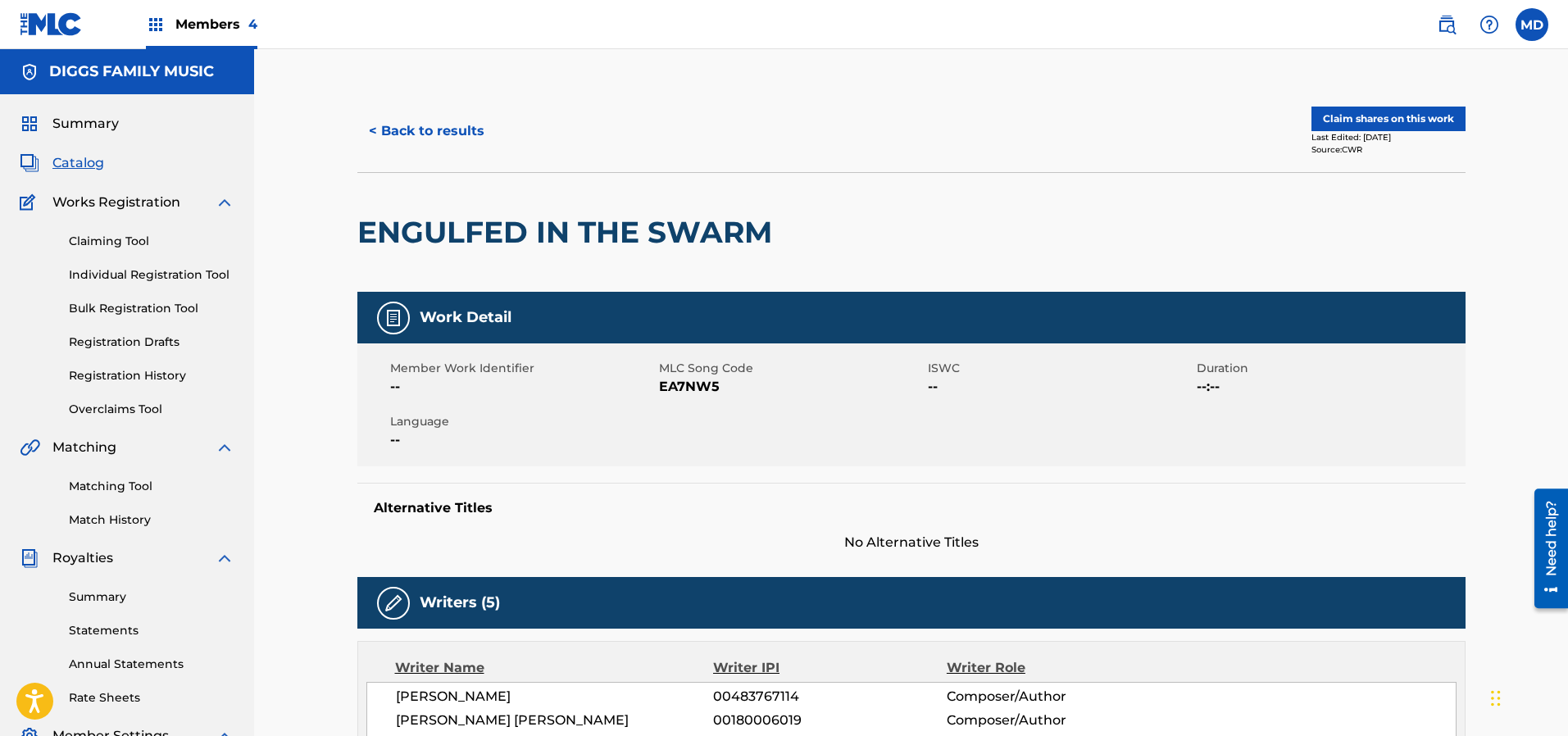
click at [1358, 114] on button "Claim shares on this work" at bounding box center [1389, 119] width 154 height 24
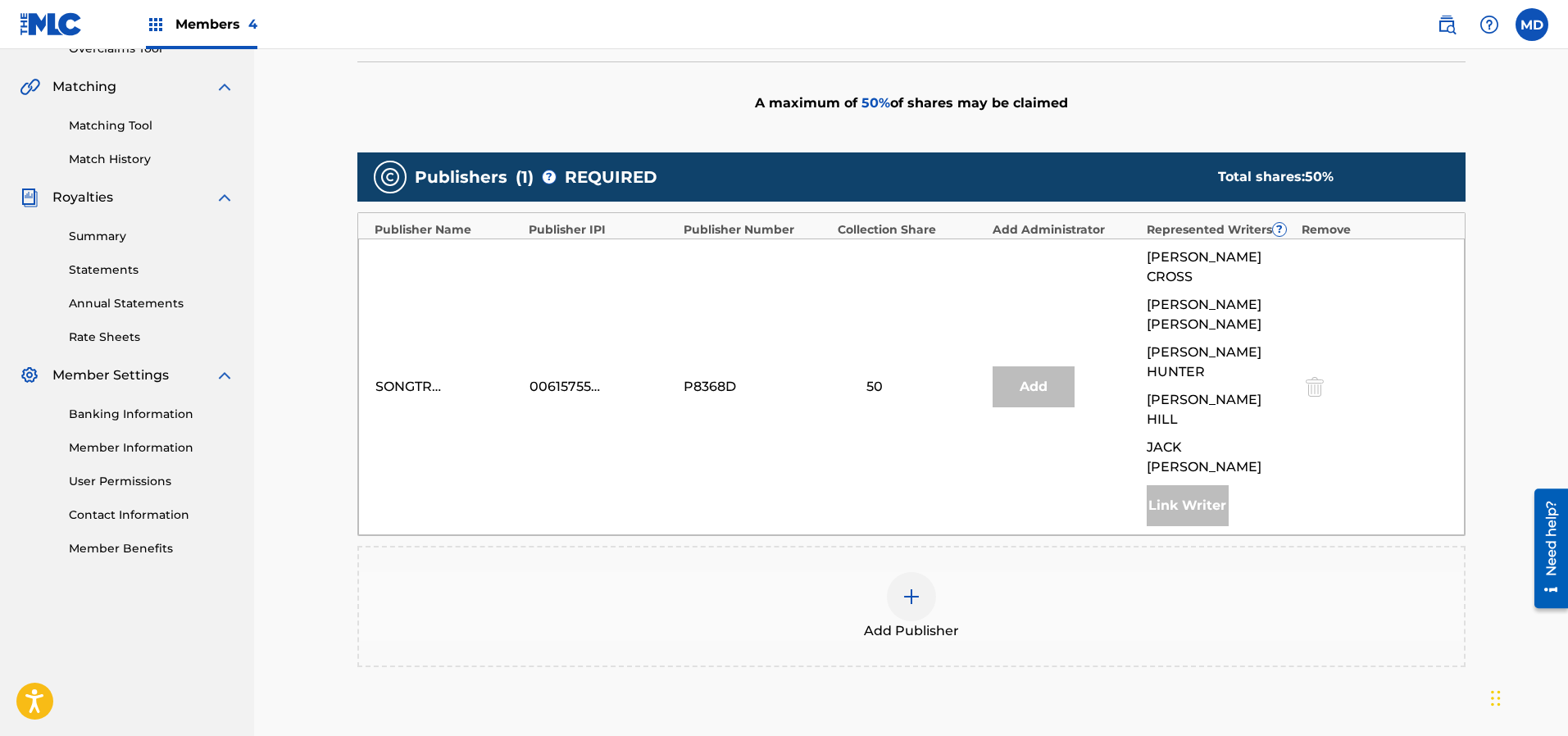
scroll to position [369, 0]
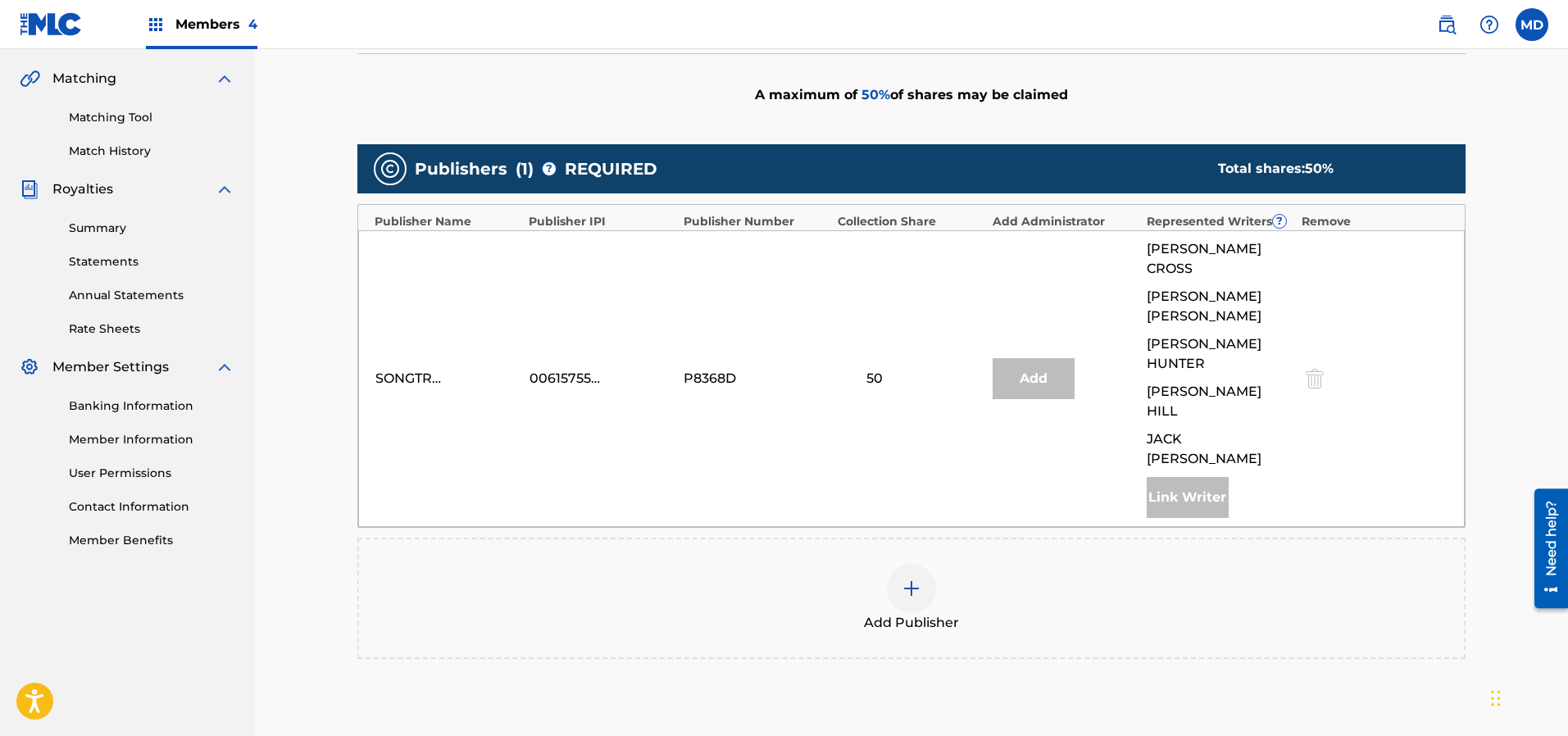
click at [903, 578] on img at bounding box center [911, 587] width 20 height 20
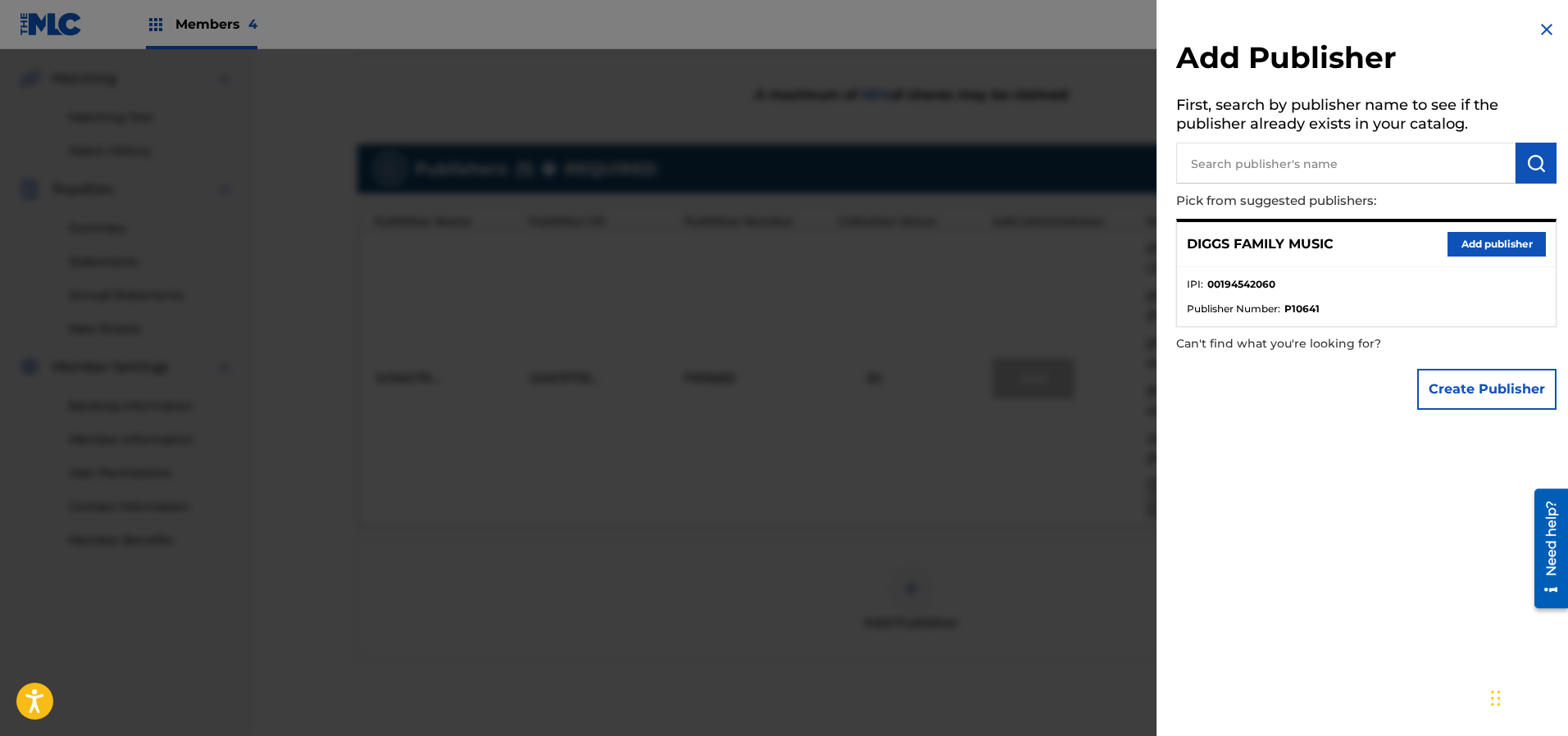
click at [1469, 243] on button "Add publisher" at bounding box center [1496, 244] width 99 height 24
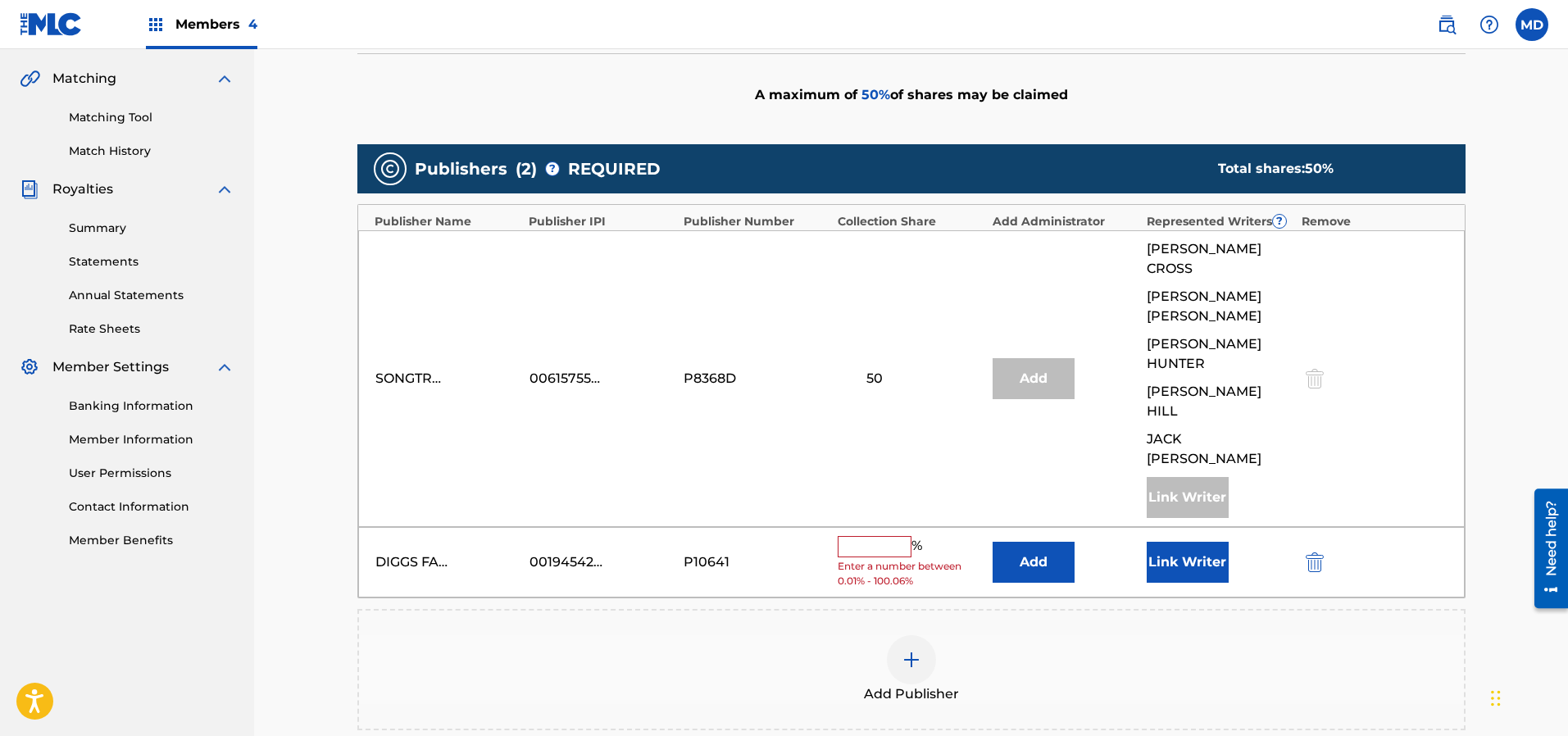
click at [1500, 271] on div "Claiming Tool Search Add Publishers & Shares Review Submit Add Publishers & Sha…" at bounding box center [910, 298] width 1313 height 1236
click at [882, 536] on input "text" at bounding box center [874, 546] width 73 height 21
paste input "37.5"
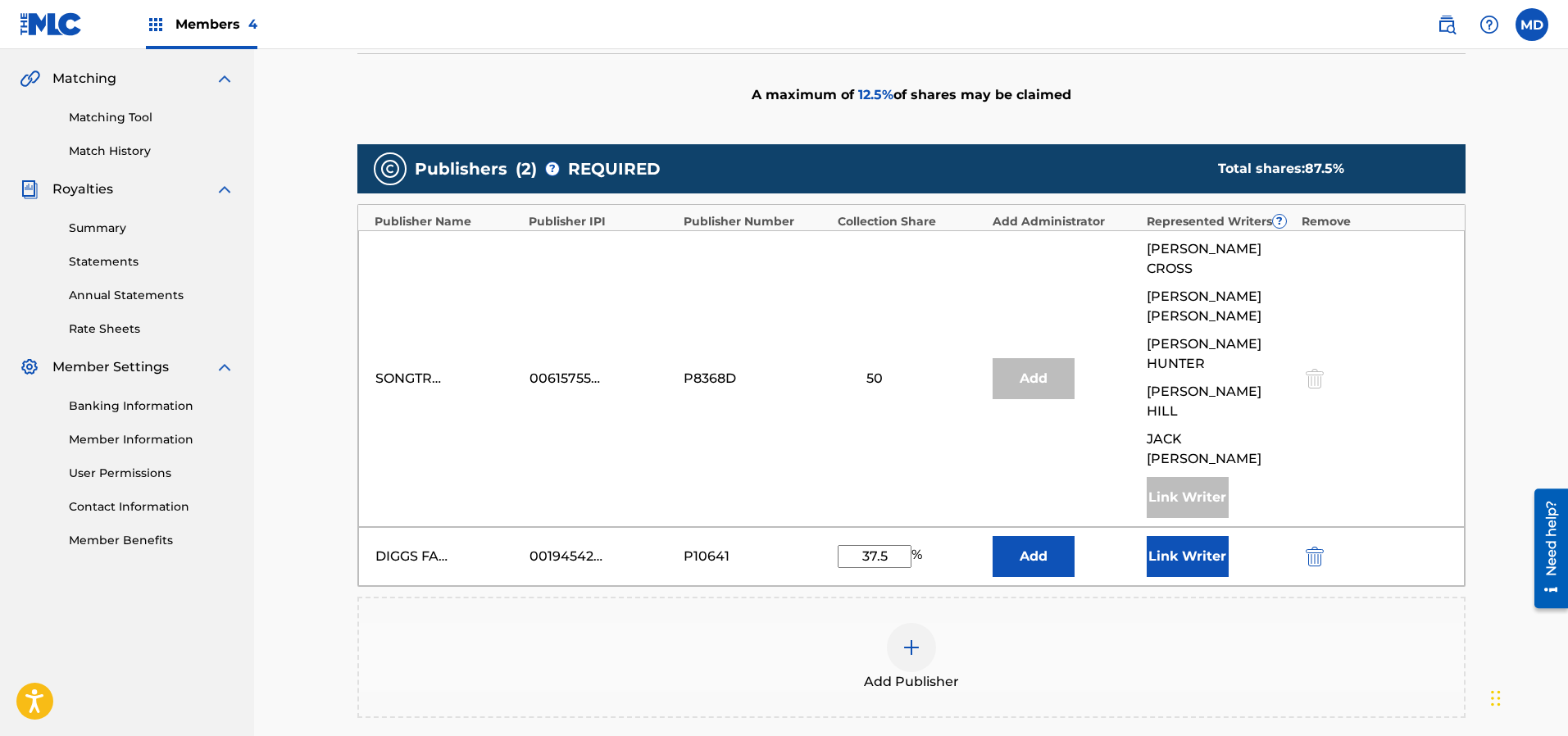
type input "37.5"
click at [1167, 536] on button "Link Writer" at bounding box center [1188, 557] width 82 height 41
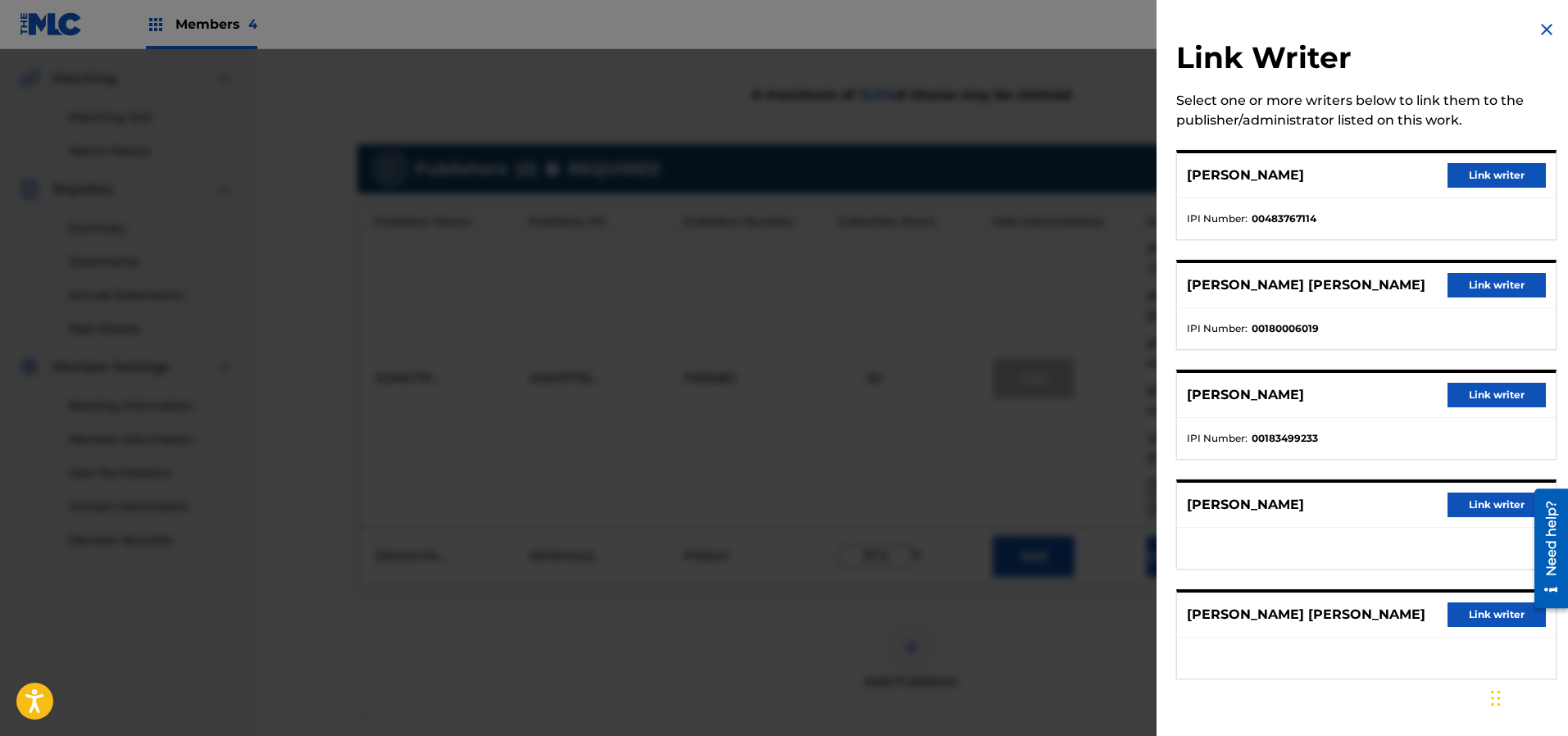
click at [1486, 388] on button "Link writer" at bounding box center [1496, 395] width 99 height 24
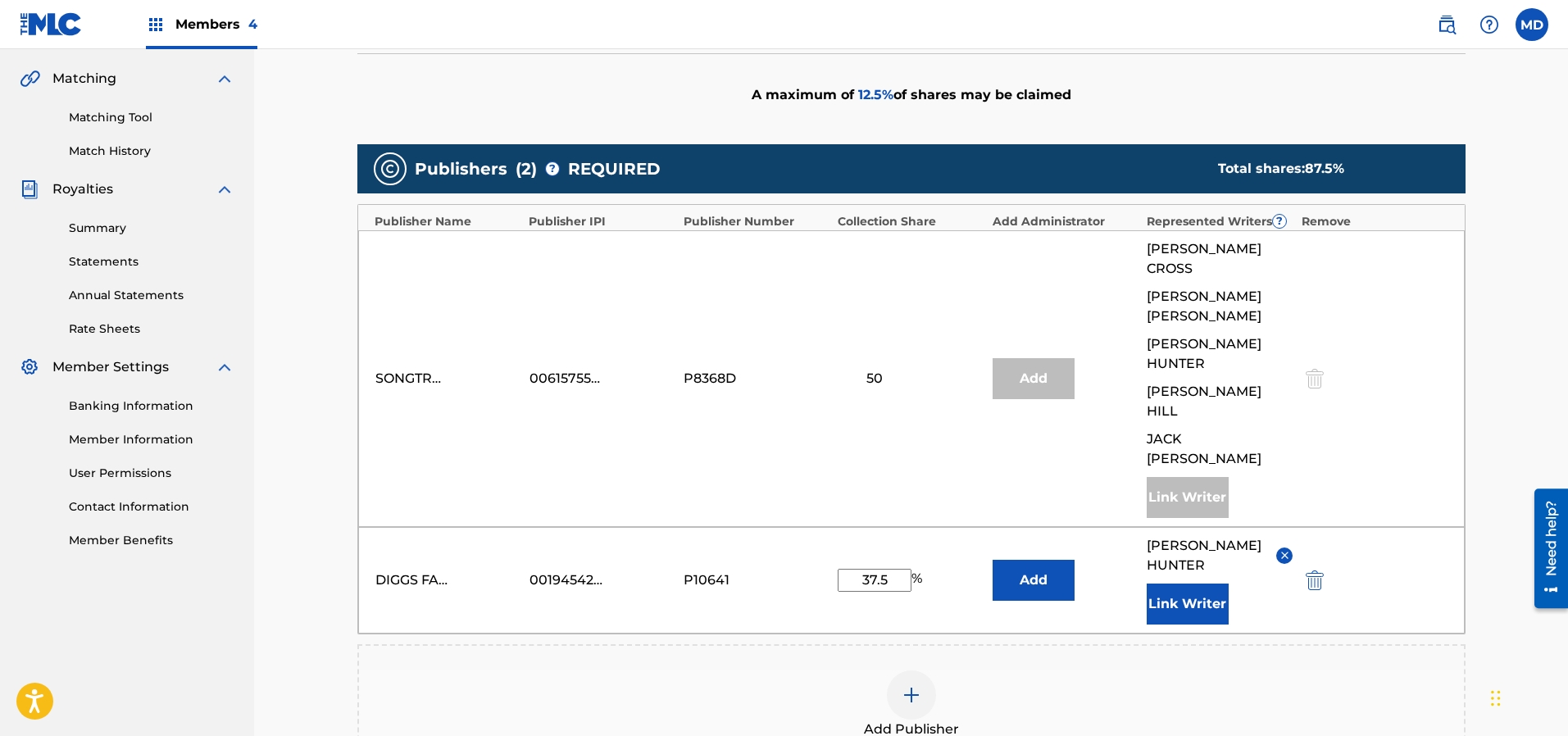
click at [1205, 584] on button "Link Writer" at bounding box center [1188, 604] width 82 height 41
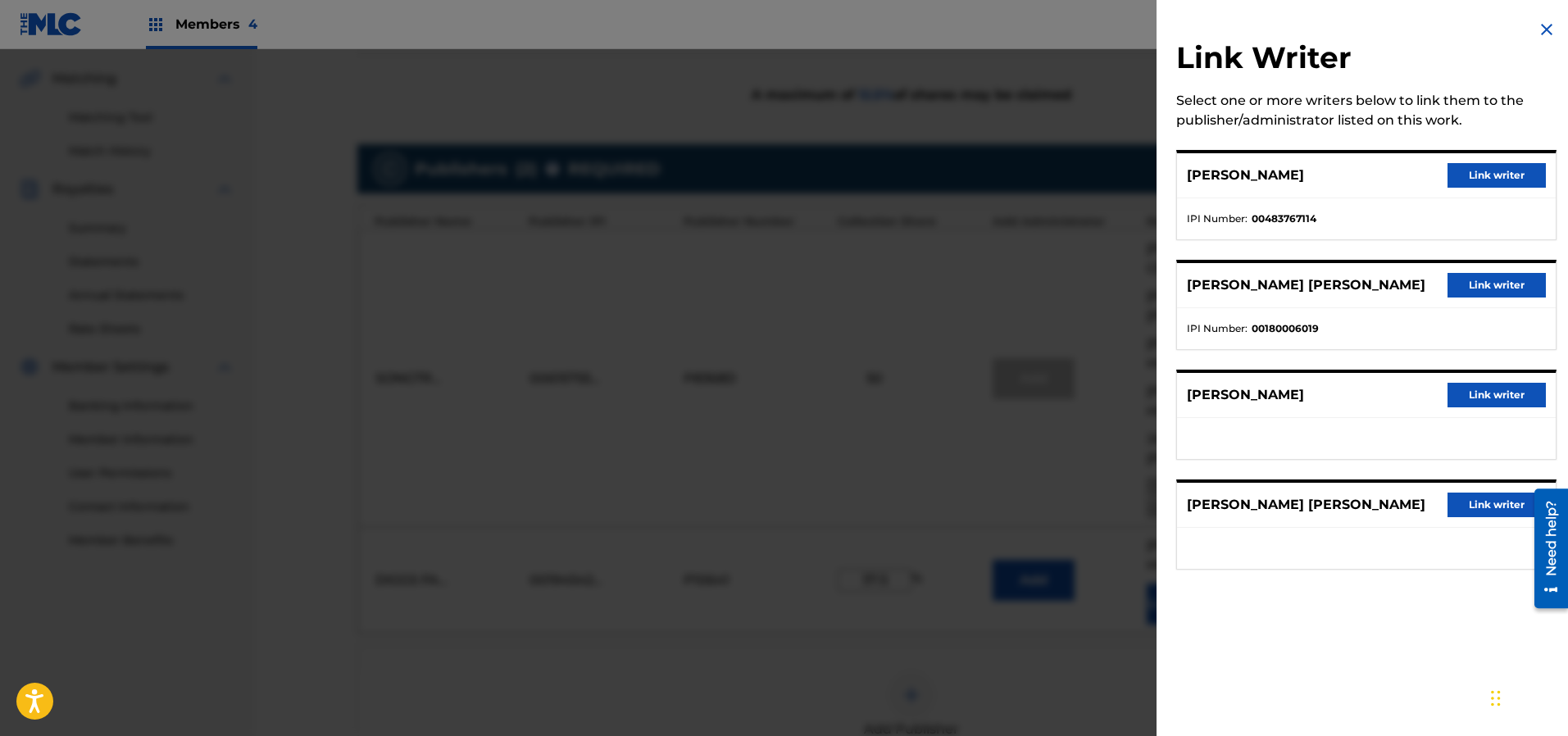
click at [1466, 400] on button "Link writer" at bounding box center [1496, 395] width 99 height 24
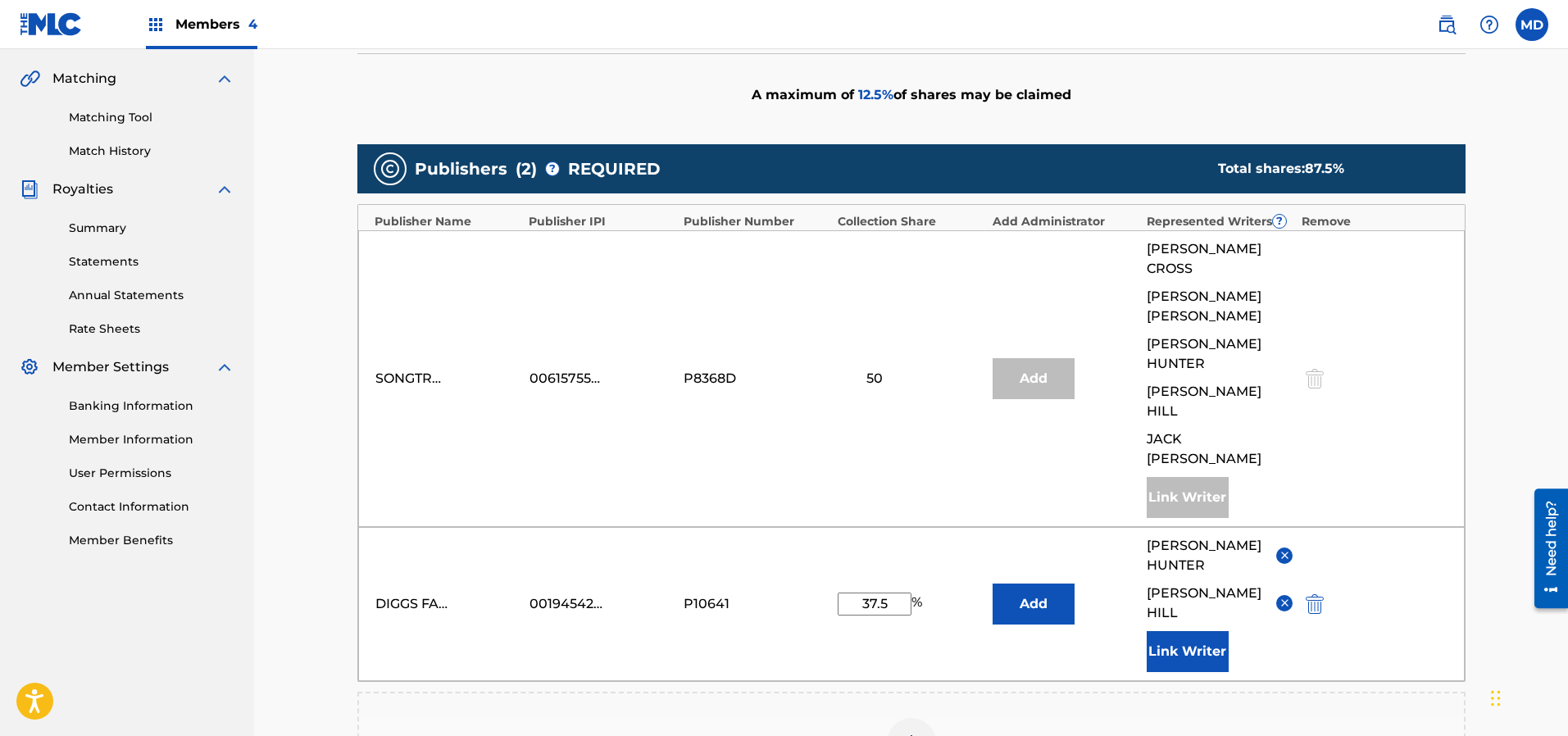
click at [1196, 631] on button "Link Writer" at bounding box center [1188, 651] width 82 height 41
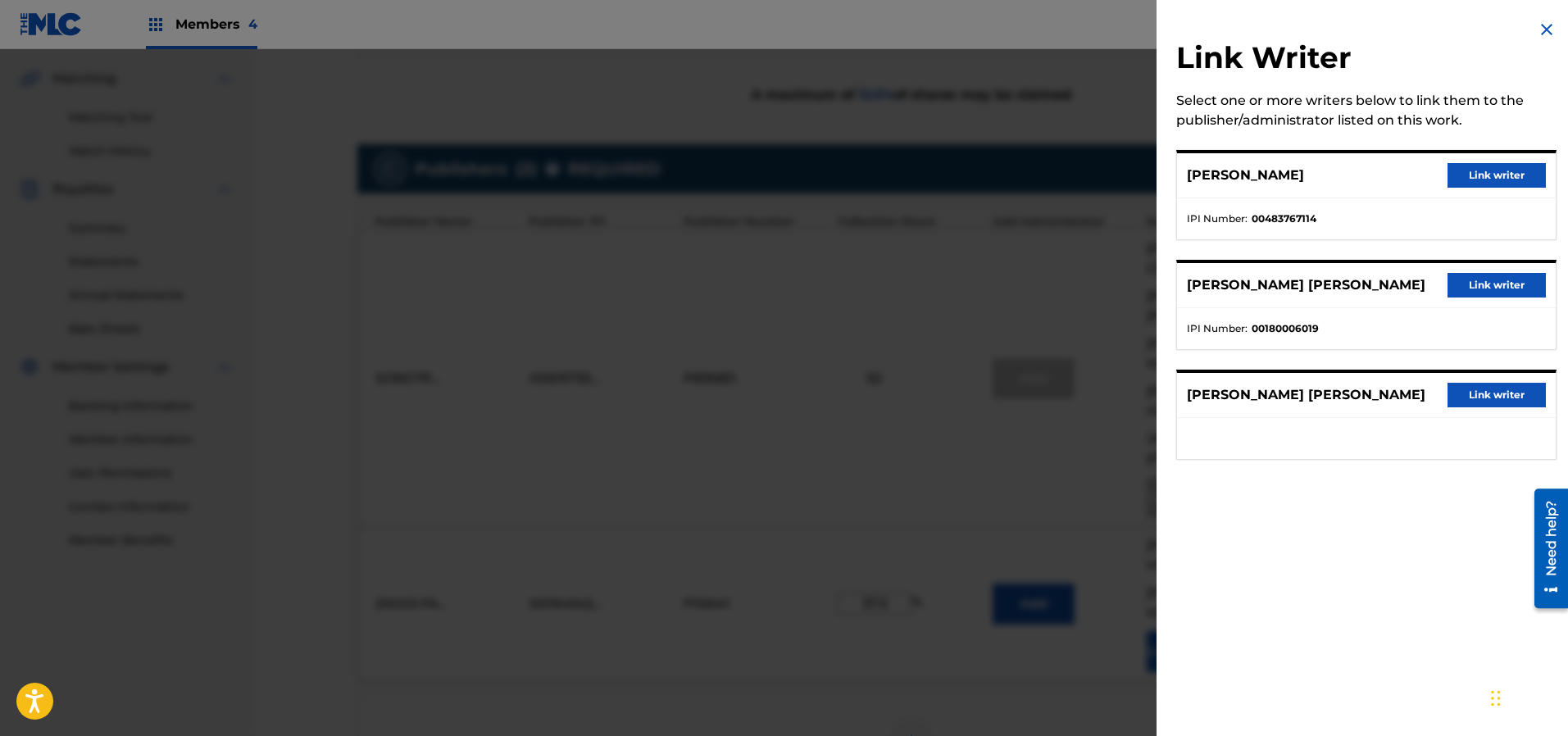
click at [1542, 29] on img at bounding box center [1546, 29] width 20 height 20
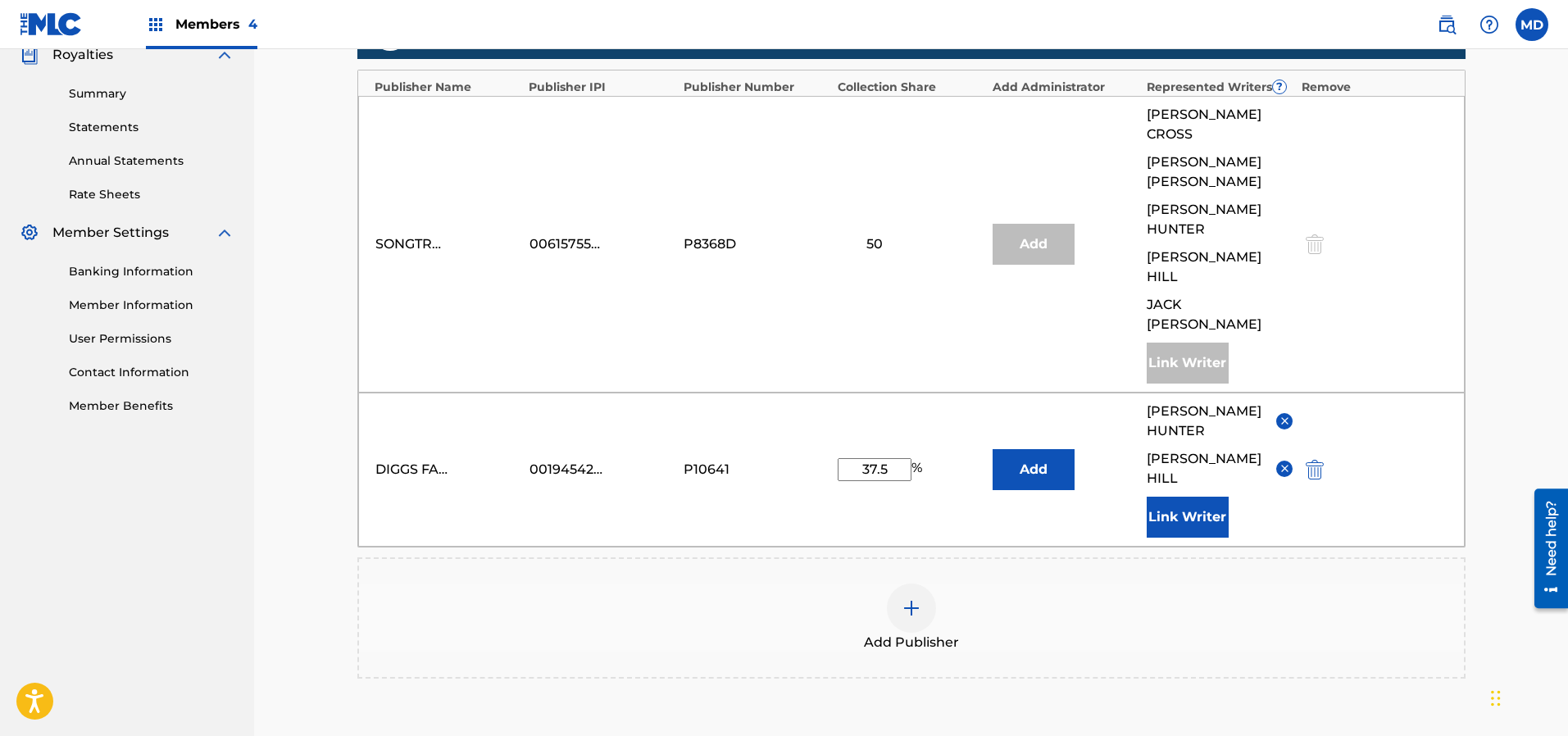
scroll to position [611, 0]
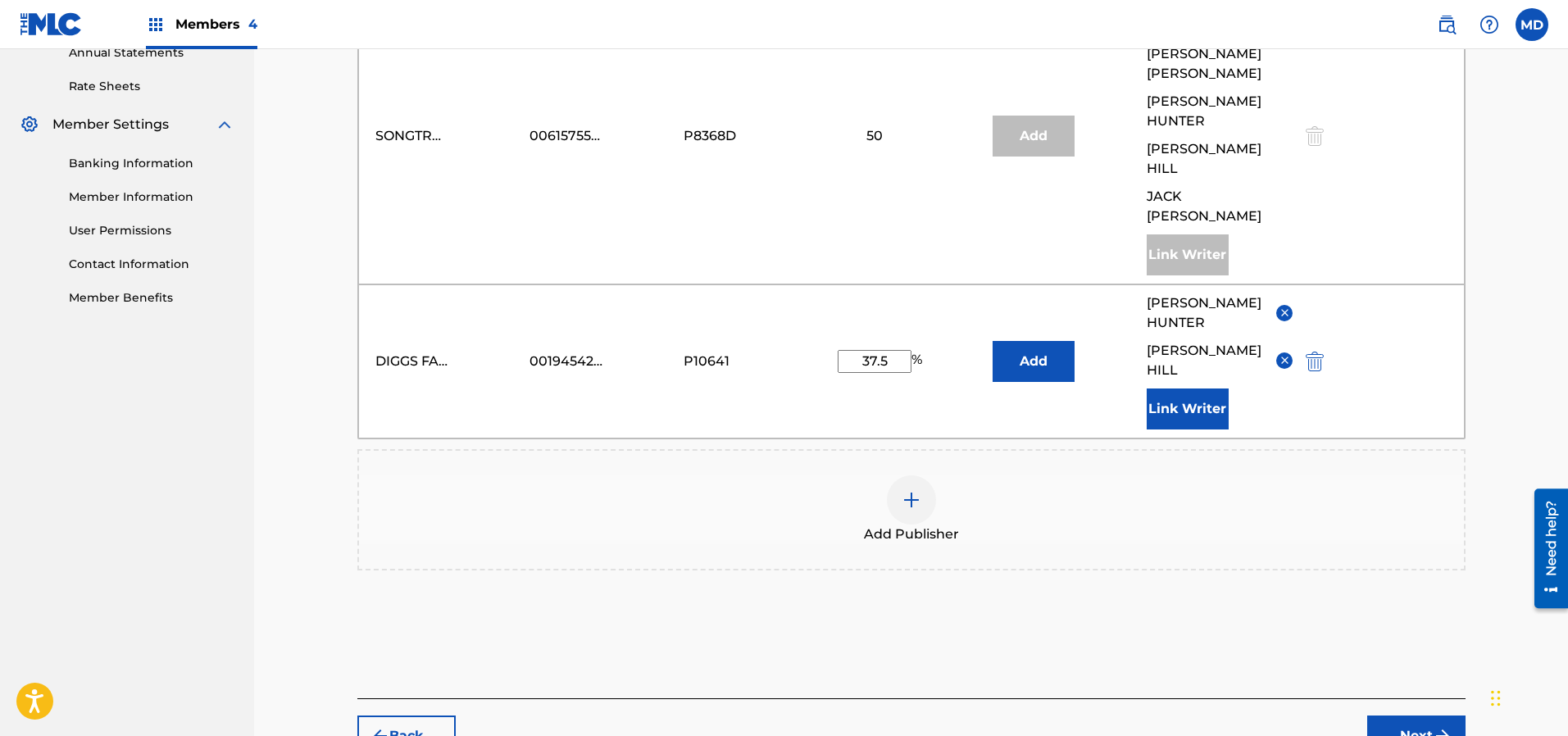
click at [1404, 716] on button "Next" at bounding box center [1416, 736] width 99 height 41
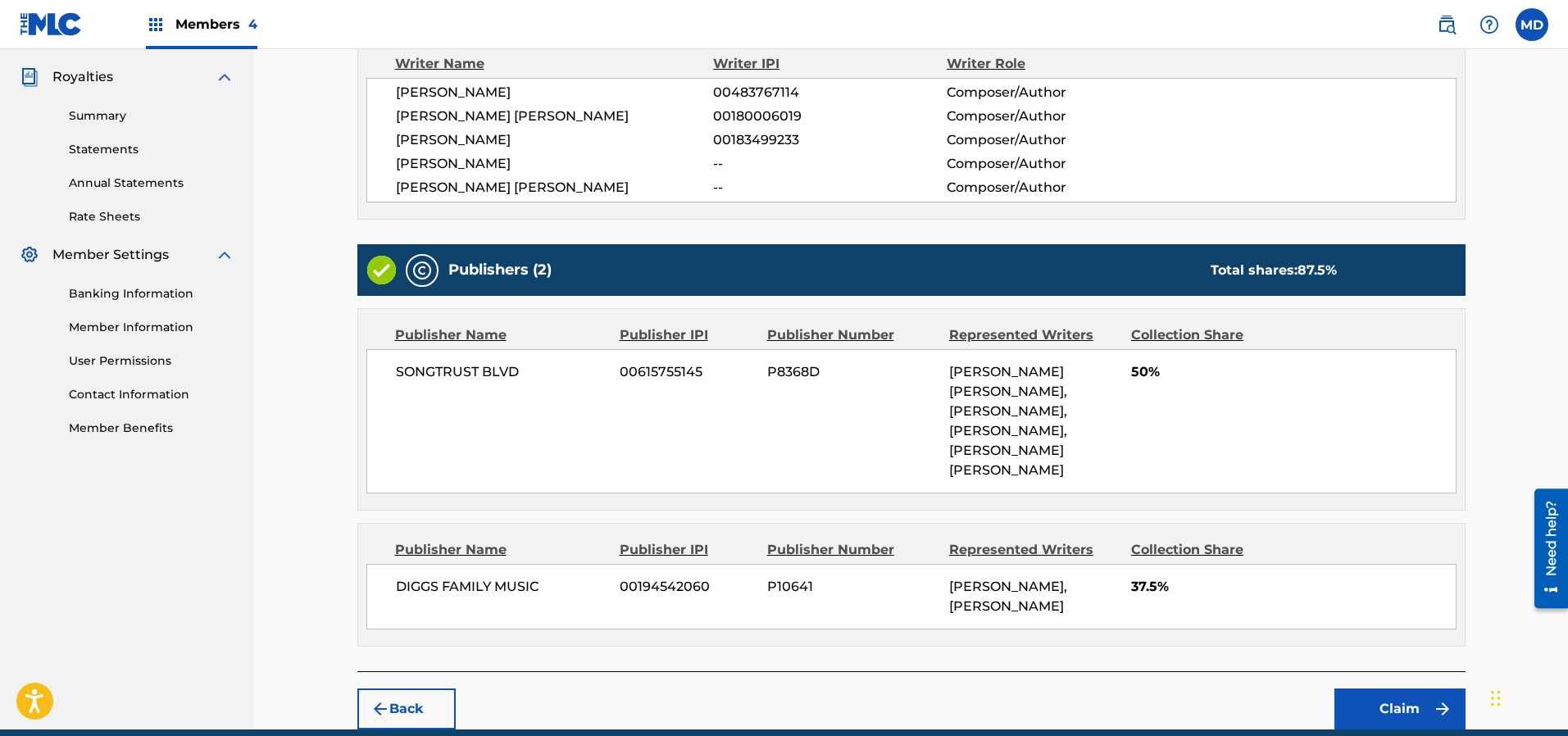
scroll to position [510, 0]
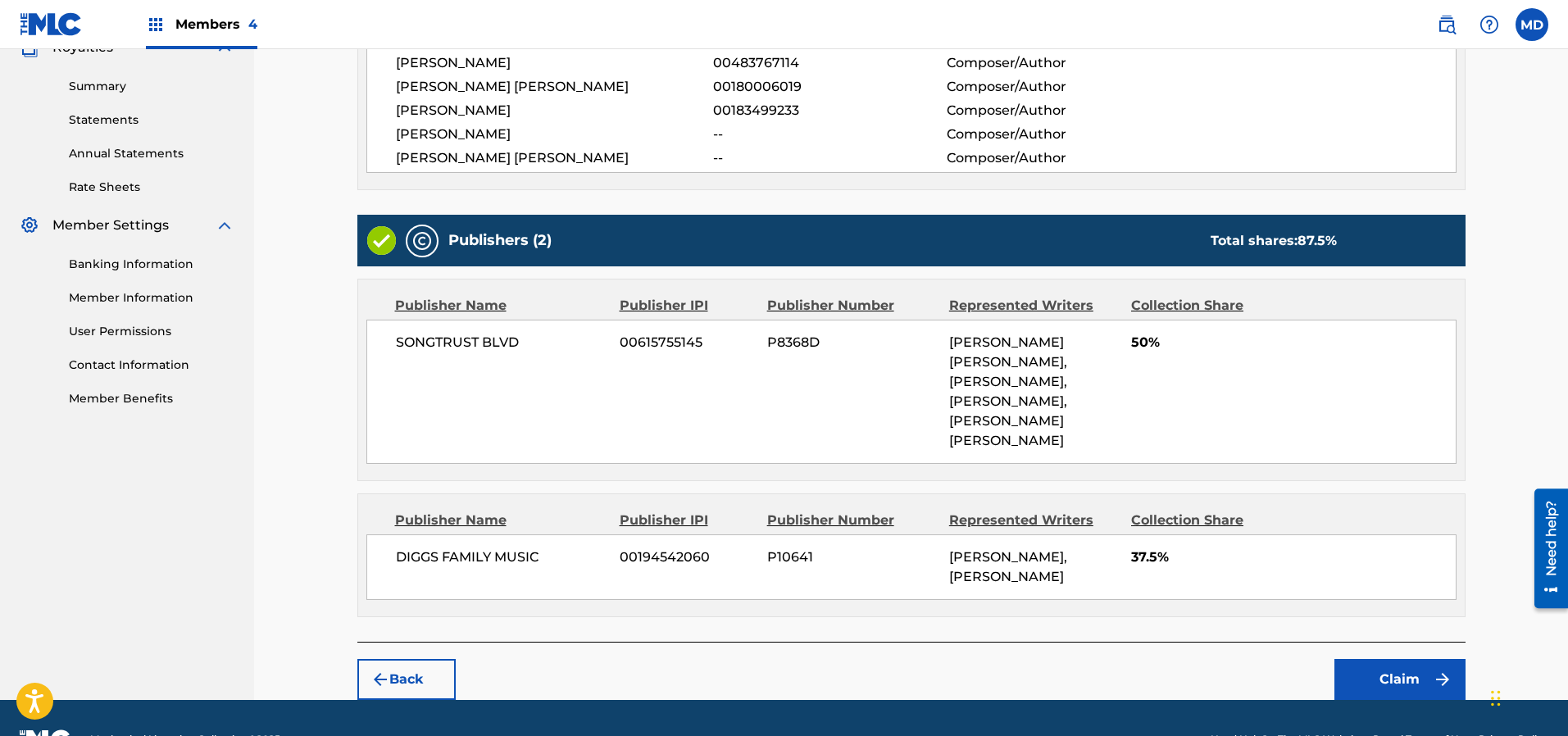
click at [1388, 659] on button "Claim" at bounding box center [1399, 679] width 131 height 41
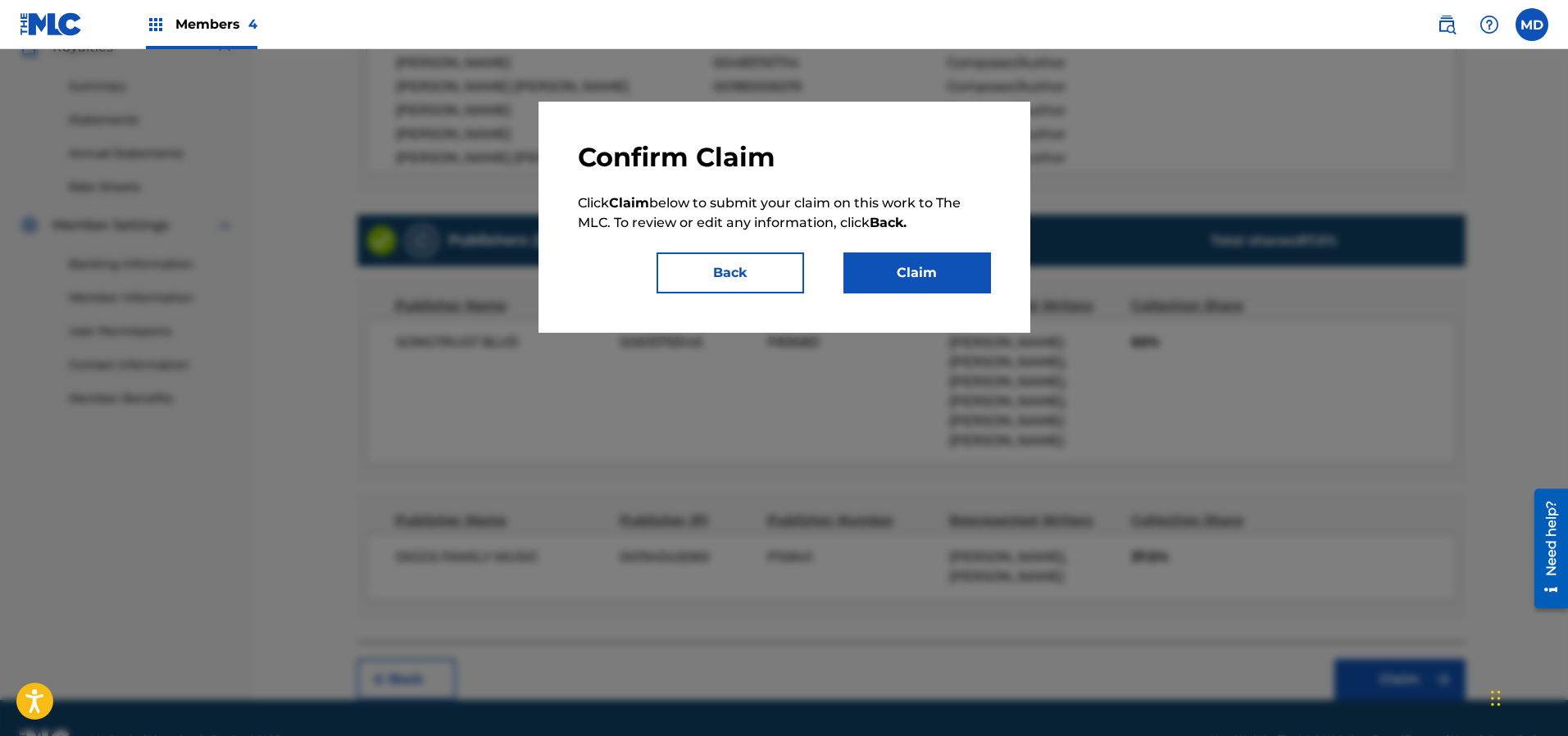
click at [911, 272] on button "Claim" at bounding box center [916, 273] width 148 height 41
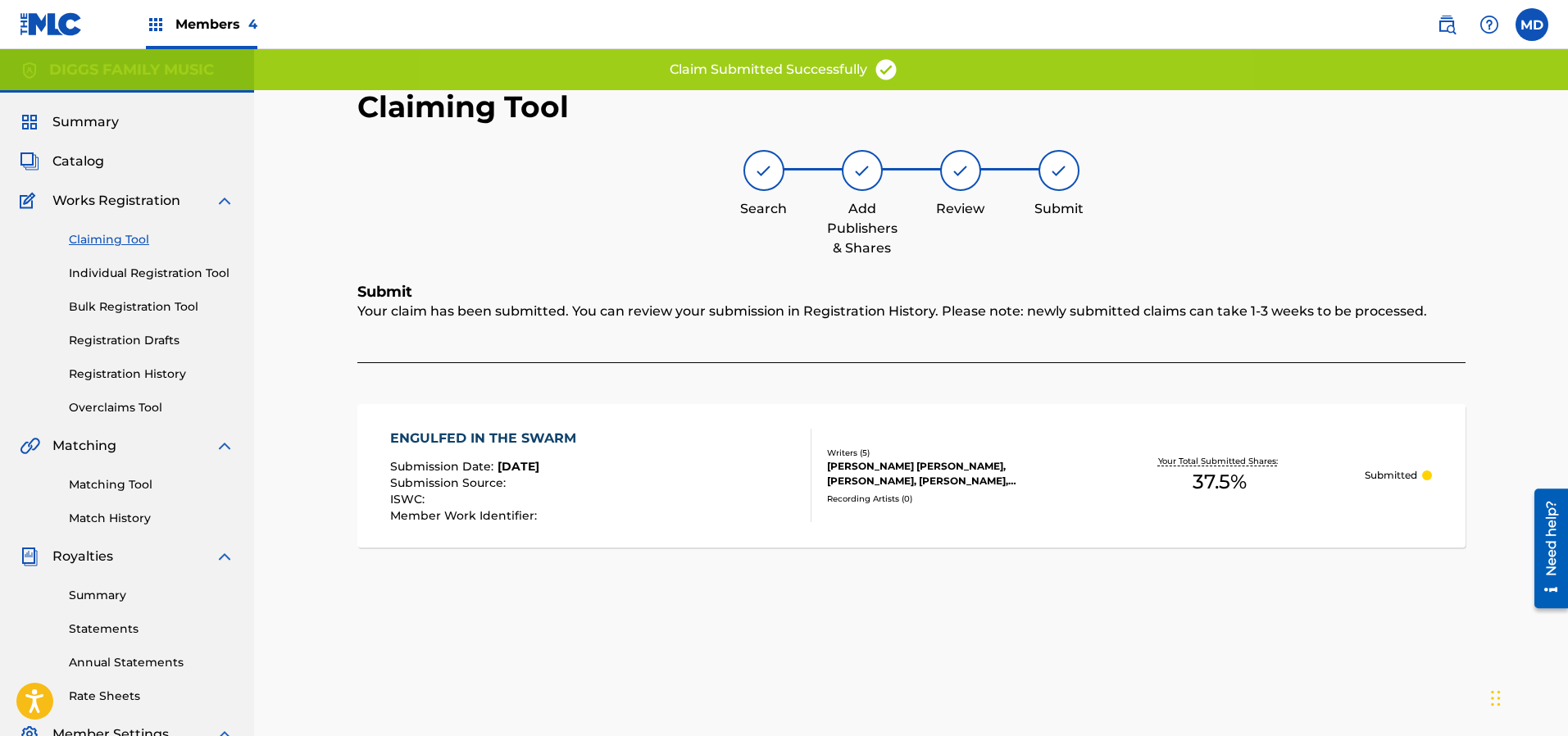
scroll to position [0, 0]
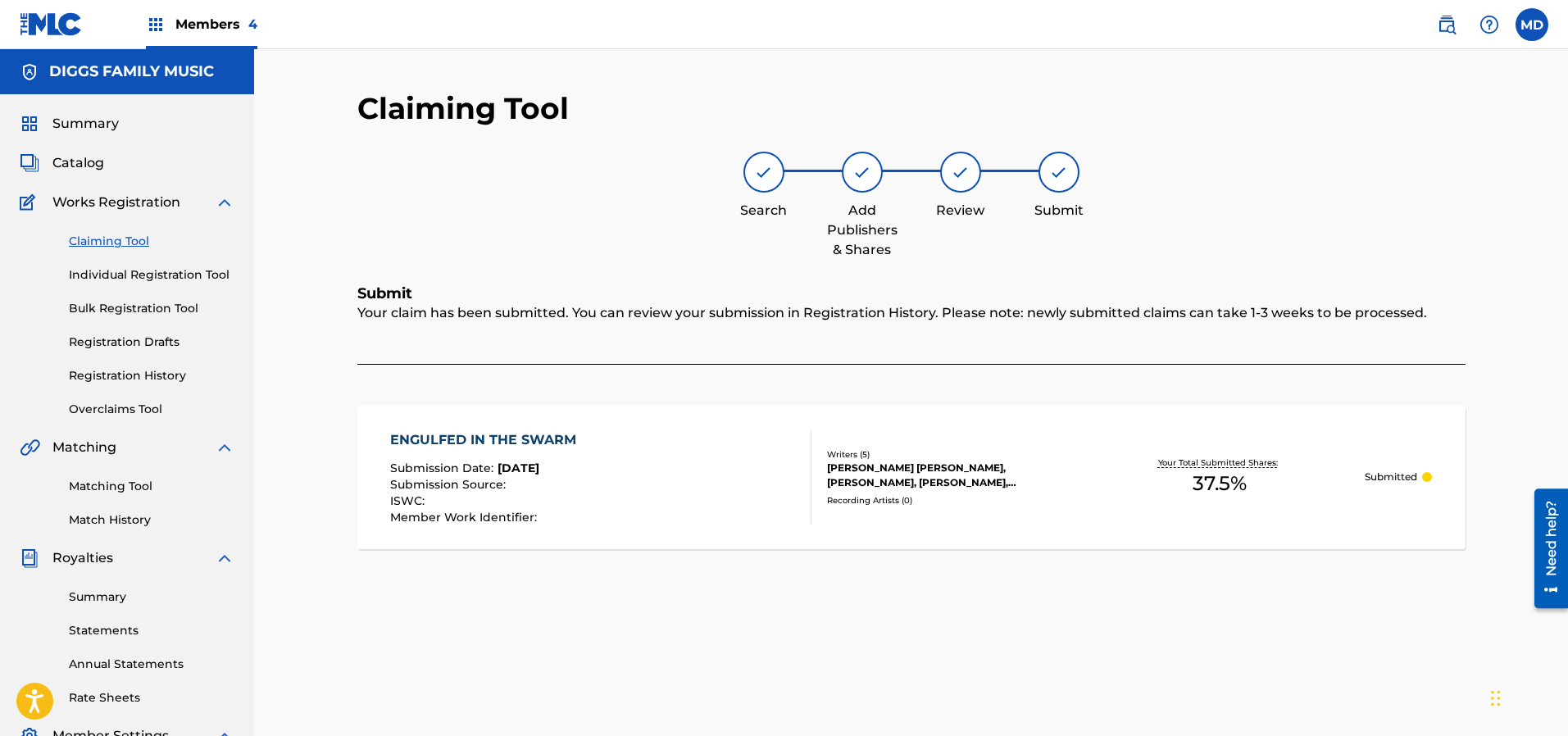
click at [112, 242] on link "Claiming Tool" at bounding box center [152, 241] width 165 height 18
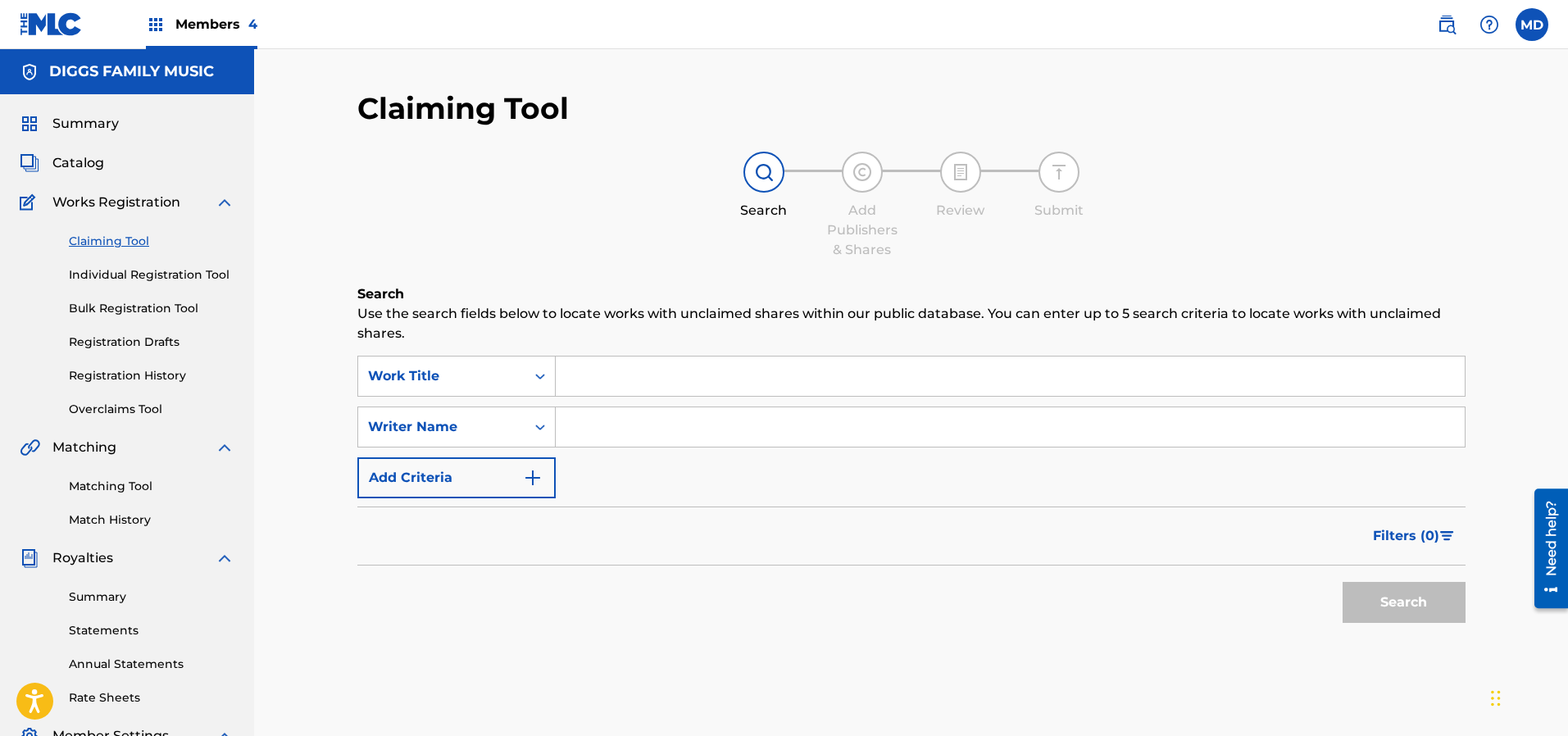
click at [669, 371] on input "Search Form" at bounding box center [1010, 376] width 909 height 39
paste input "EVERYTHING"
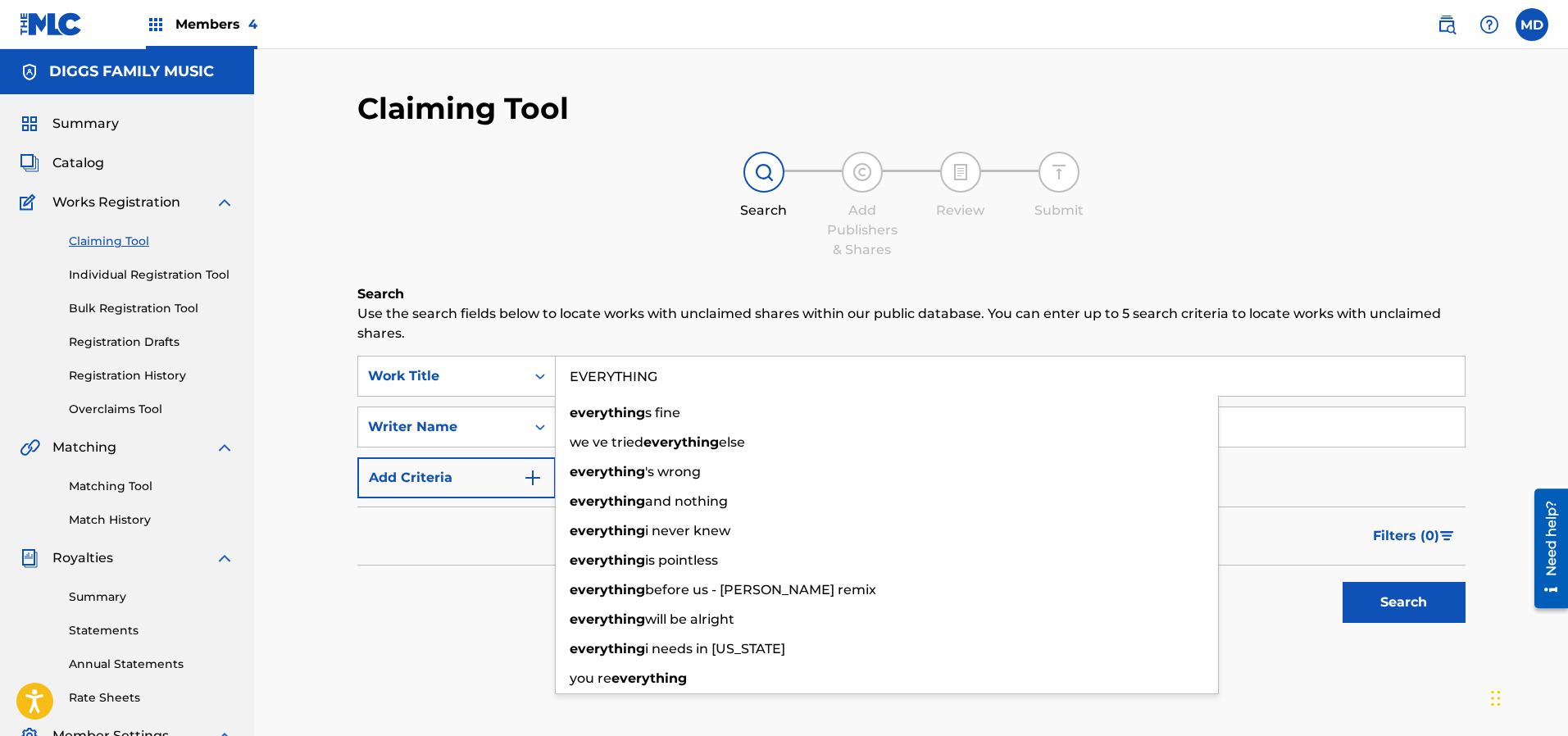
type input "EVERYTHING"
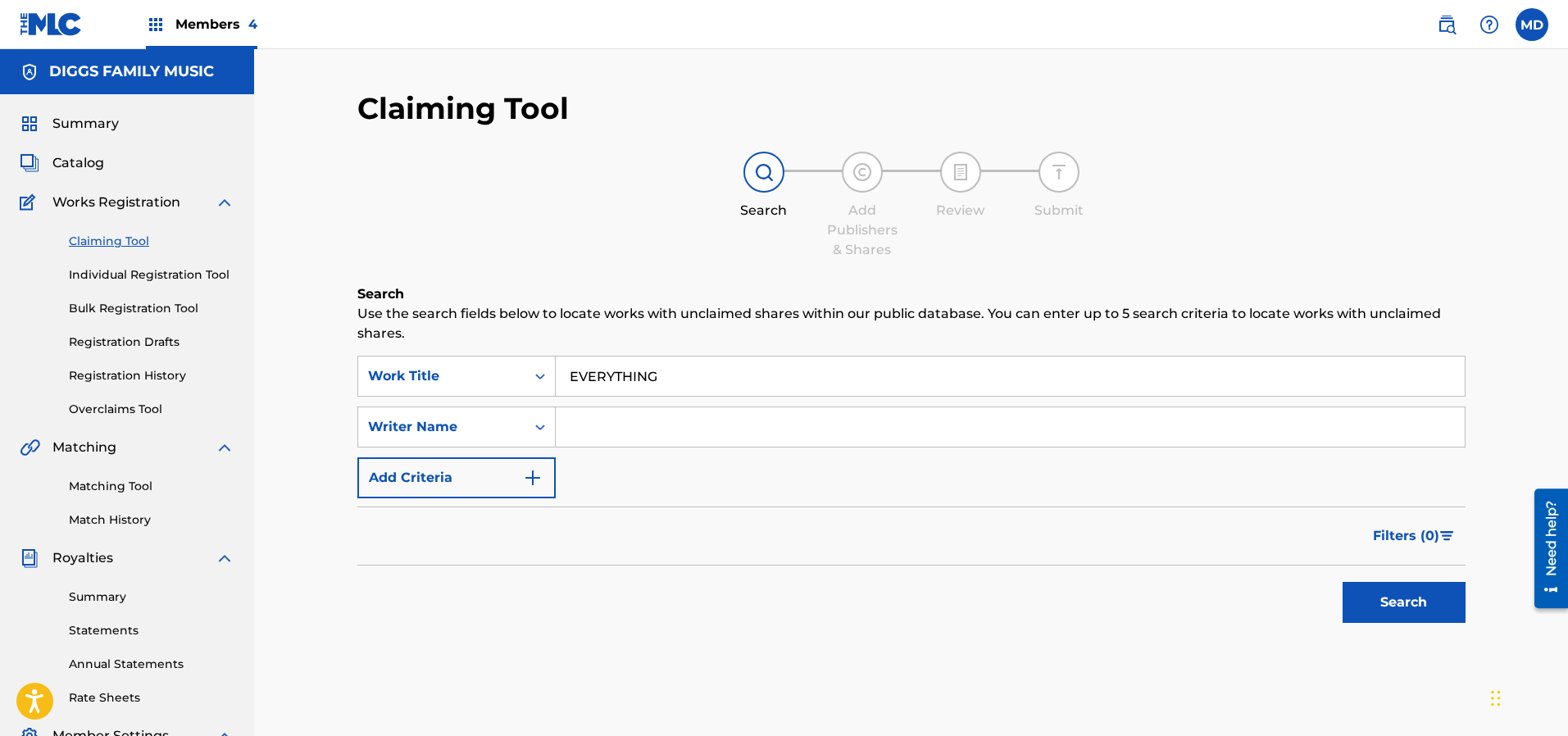
click at [565, 258] on div "Search Add Publishers & Shares Review Submit" at bounding box center [911, 205] width 1108 height 108
click at [734, 419] on input "Search Form" at bounding box center [1010, 427] width 909 height 39
click at [631, 427] on input "Search Form" at bounding box center [1010, 427] width 909 height 39
type input "[PERSON_NAME]"
click at [1378, 611] on button "Search" at bounding box center [1403, 602] width 123 height 41
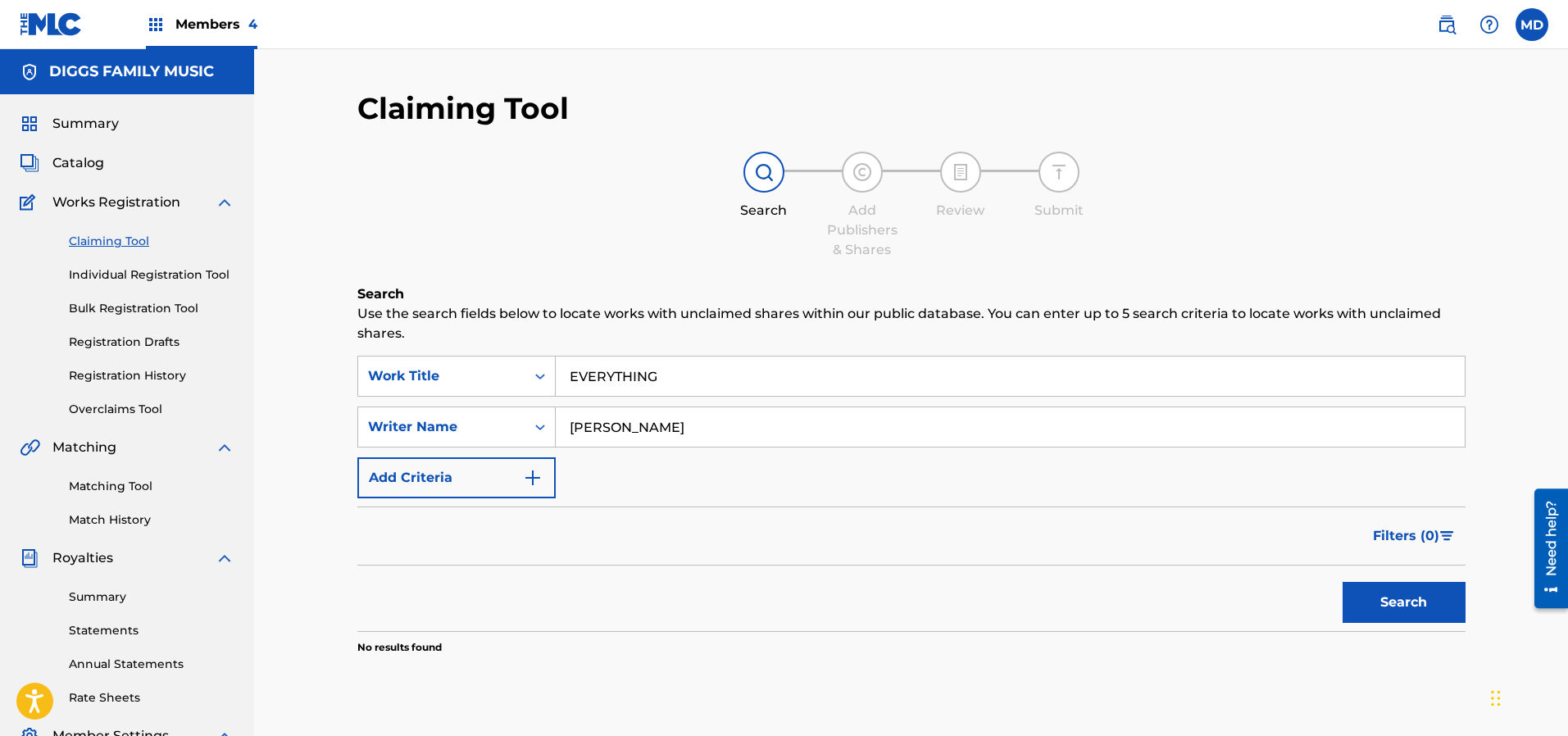
scroll to position [123, 0]
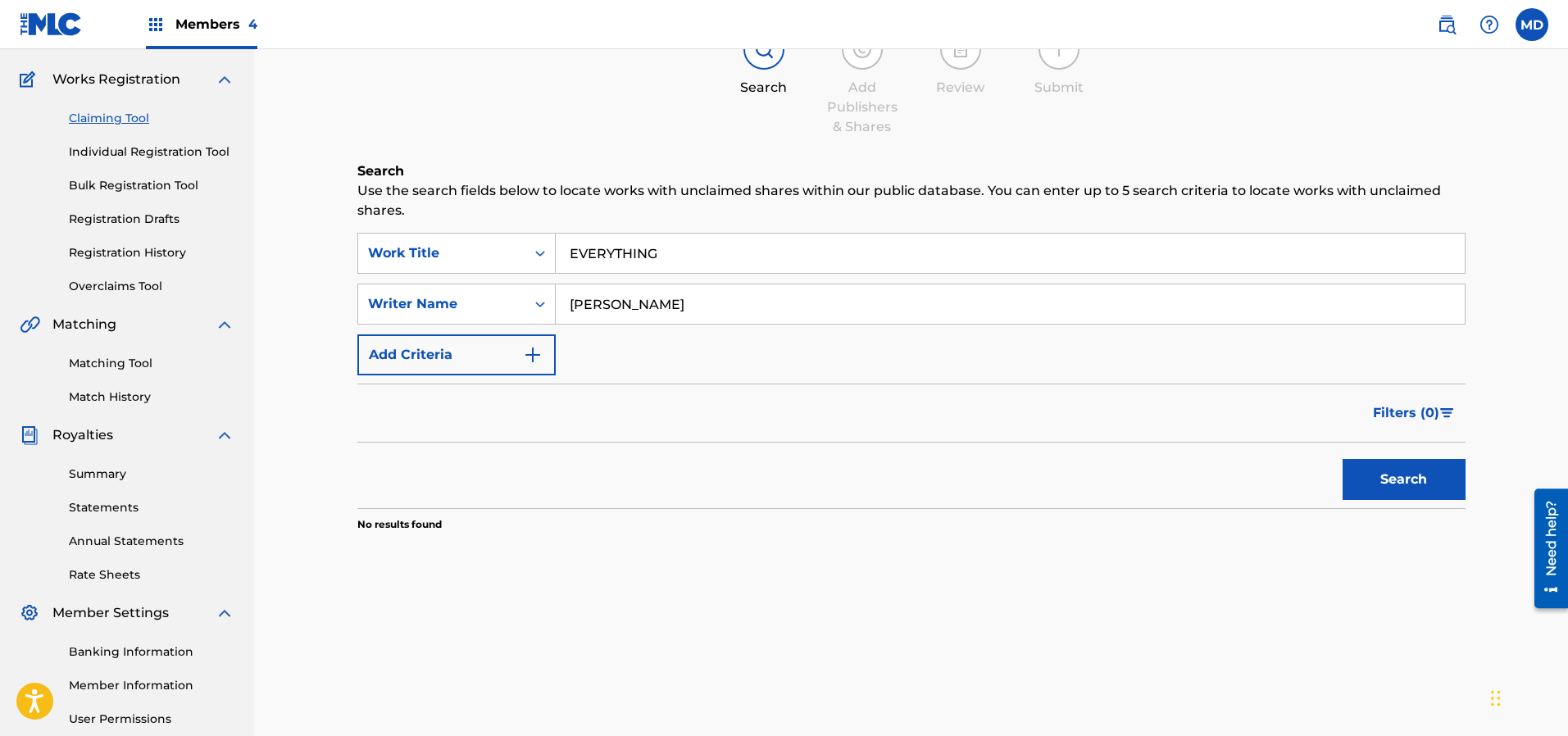
click at [494, 355] on button "Add Criteria" at bounding box center [455, 355] width 198 height 41
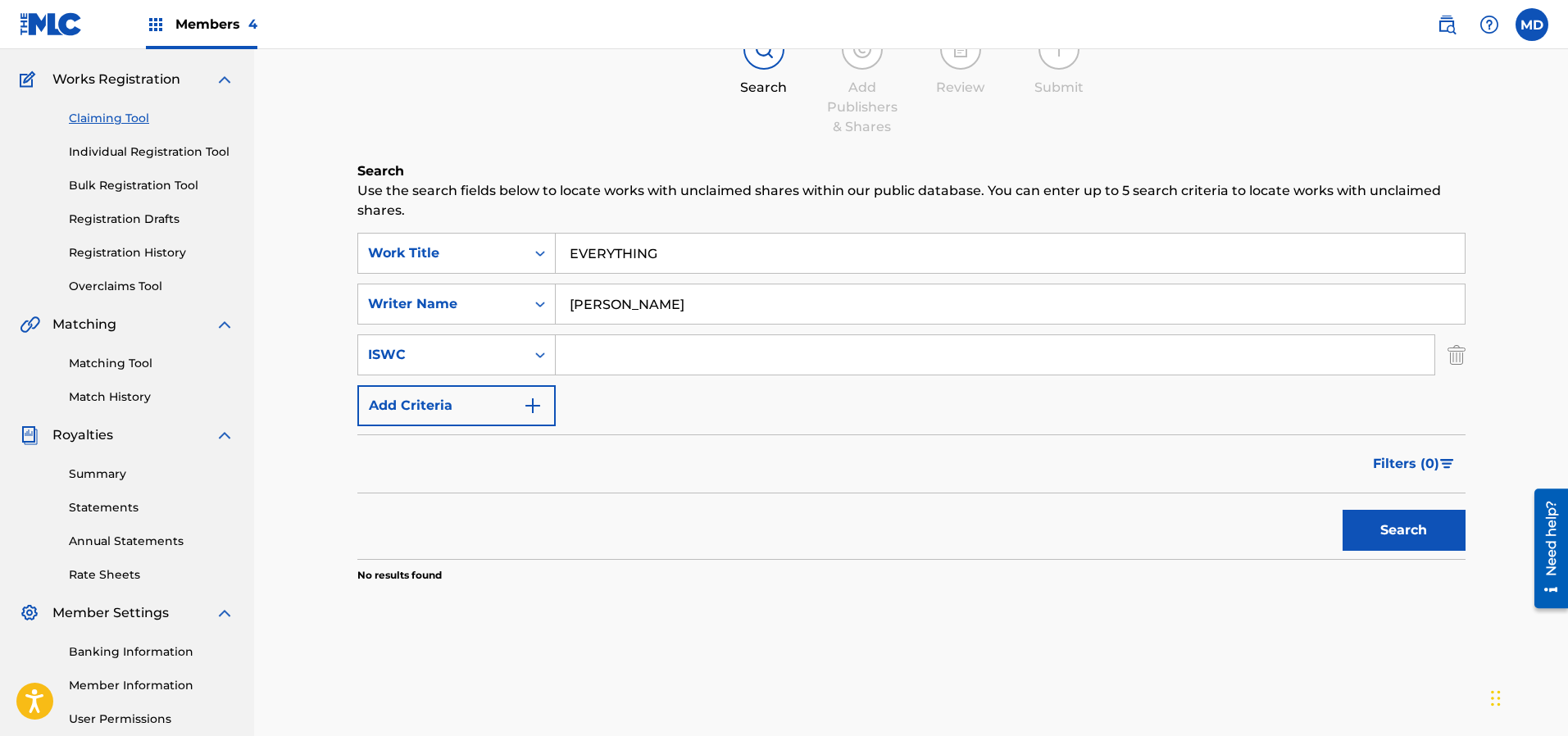
click at [596, 352] on input "Search Form" at bounding box center [995, 355] width 878 height 39
paste input "T9047253098"
type input "T9047253098"
click at [1387, 529] on button "Search" at bounding box center [1403, 530] width 123 height 41
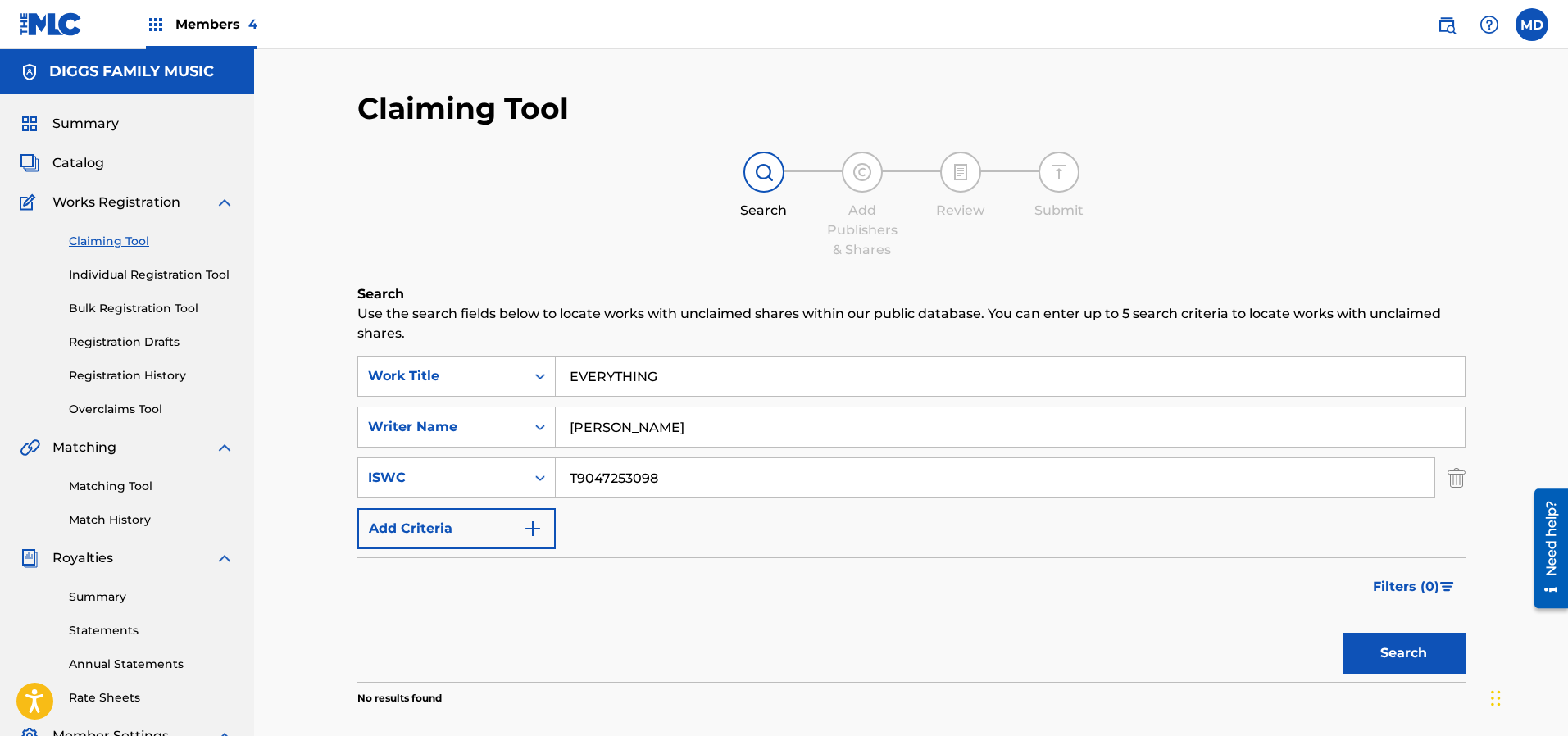
click at [104, 373] on link "Registration History" at bounding box center [152, 375] width 165 height 18
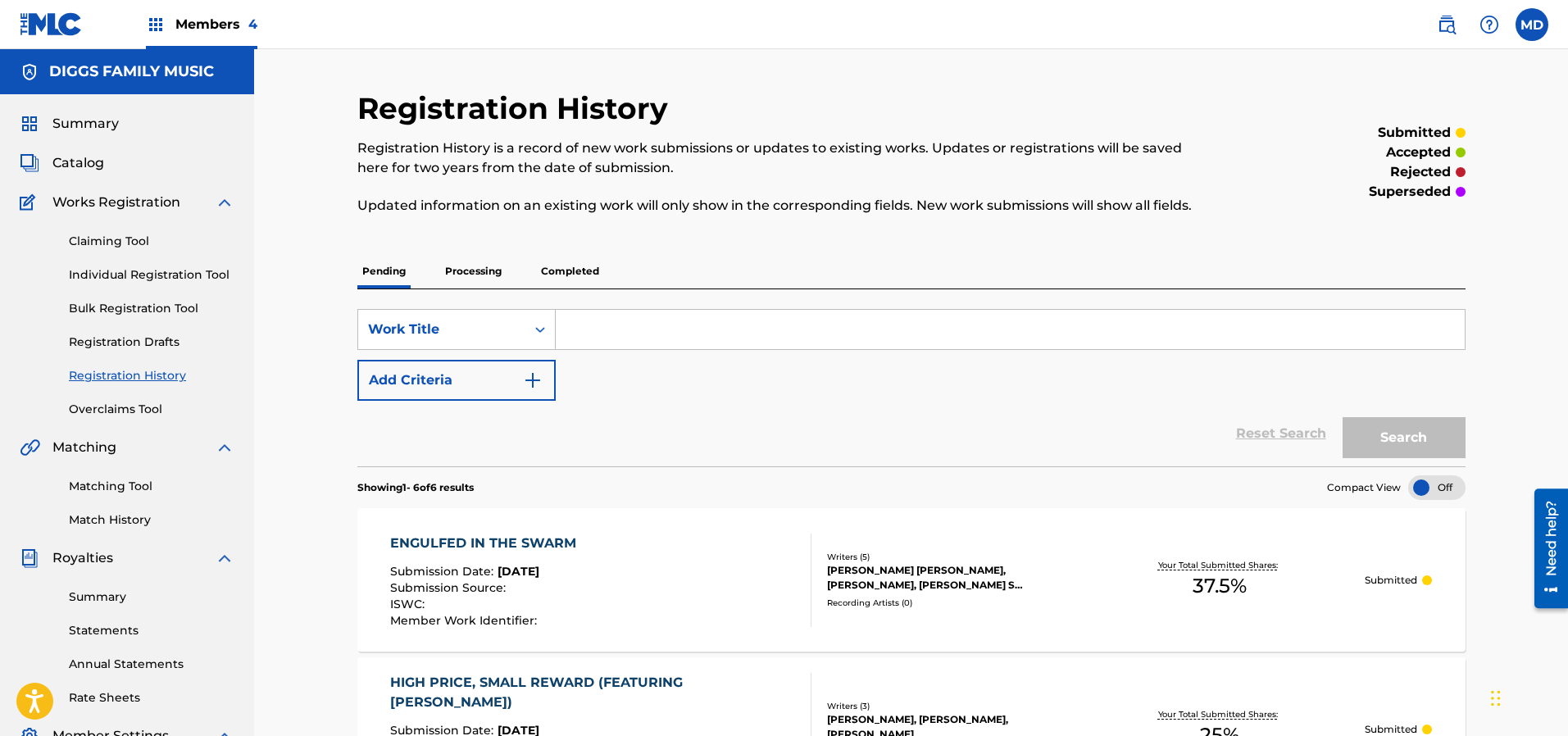
click at [627, 340] on input "Search Form" at bounding box center [1010, 329] width 909 height 39
paste input "T9047253098"
type input "T9047253098"
click at [503, 335] on div "Work Title" at bounding box center [441, 329] width 148 height 20
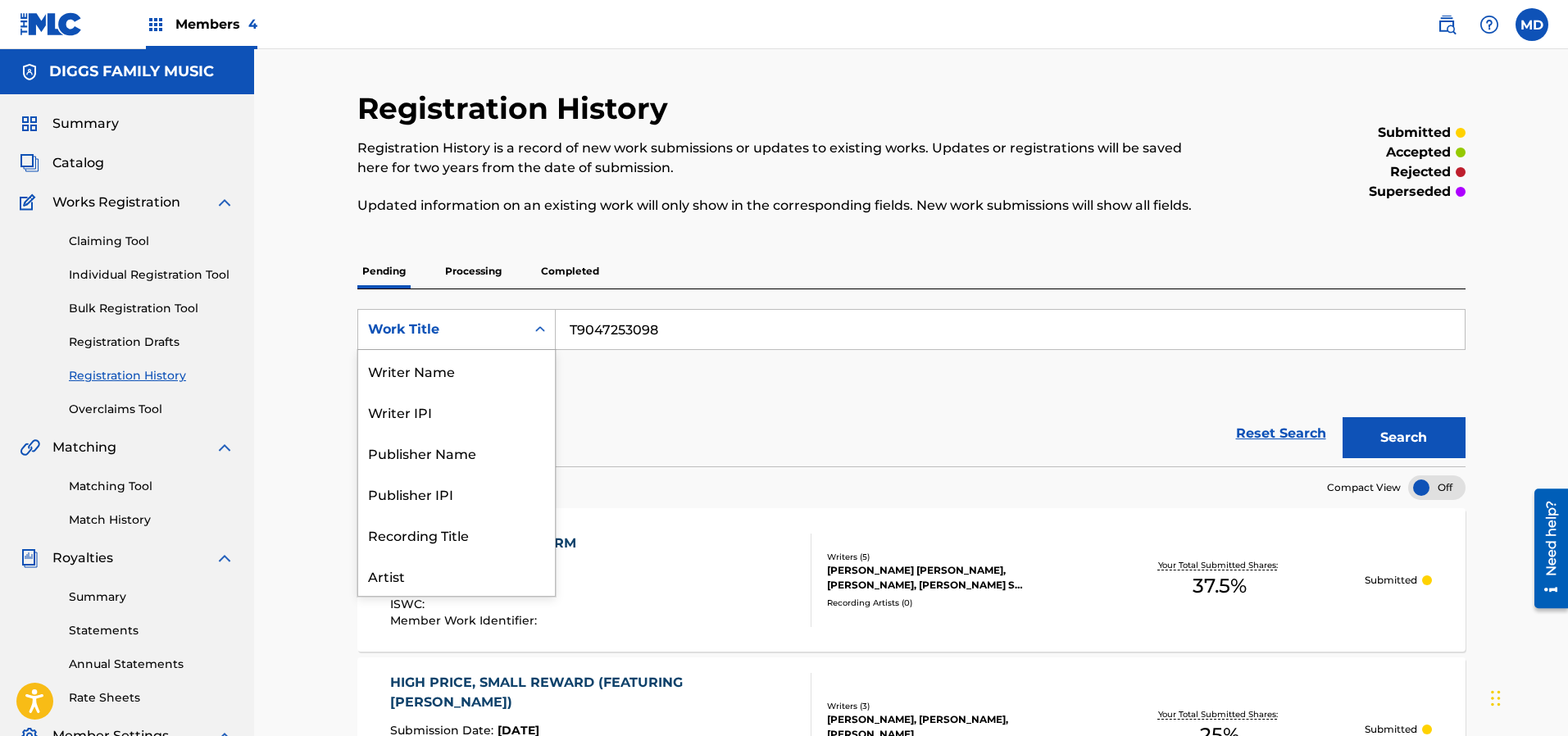
scroll to position [82, 0]
click at [455, 534] on div "ISRC" at bounding box center [456, 534] width 197 height 41
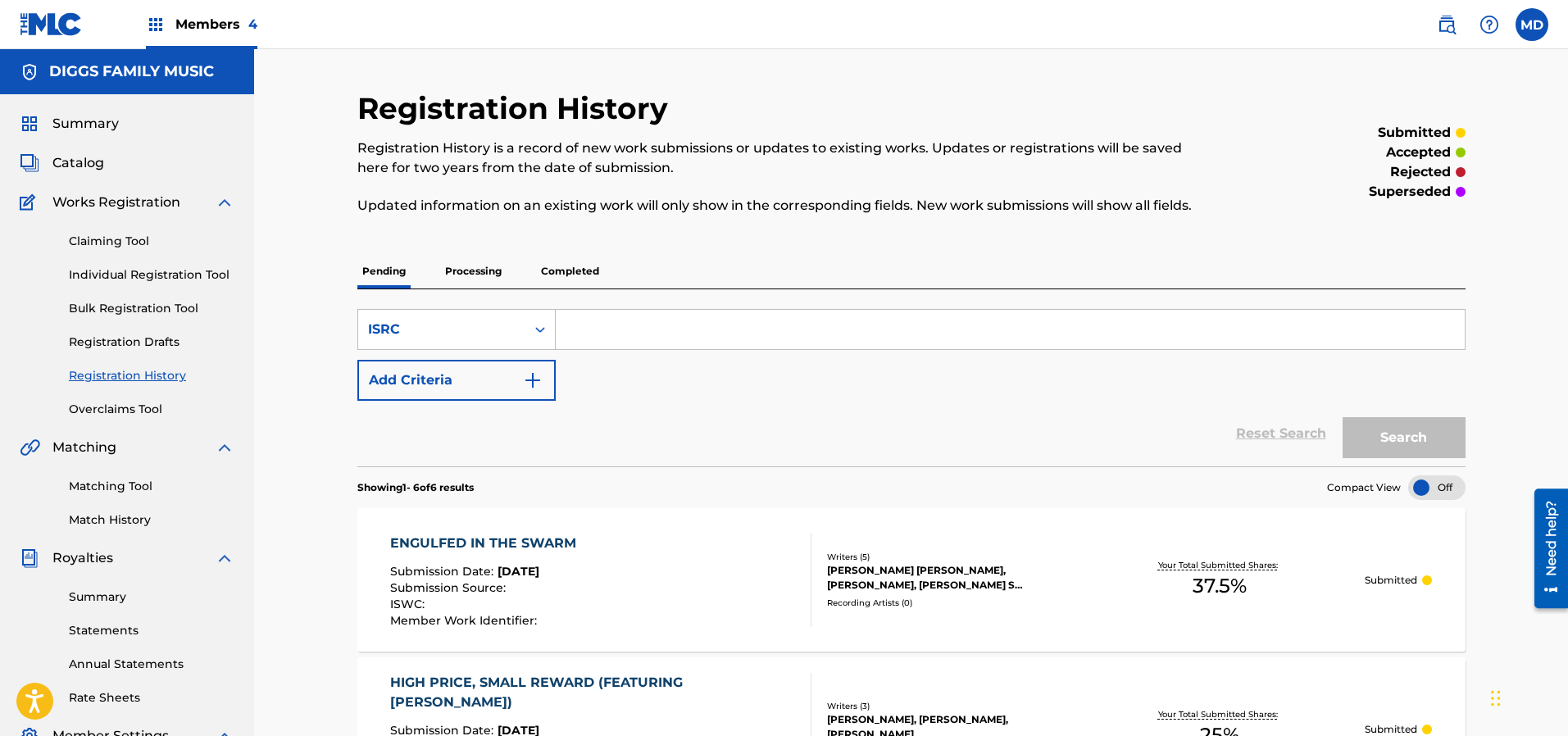
click at [644, 327] on input "Search Form" at bounding box center [1010, 329] width 909 height 39
paste input "T9047253098"
type input "T9047253098"
click at [1414, 433] on button "Search" at bounding box center [1403, 438] width 123 height 41
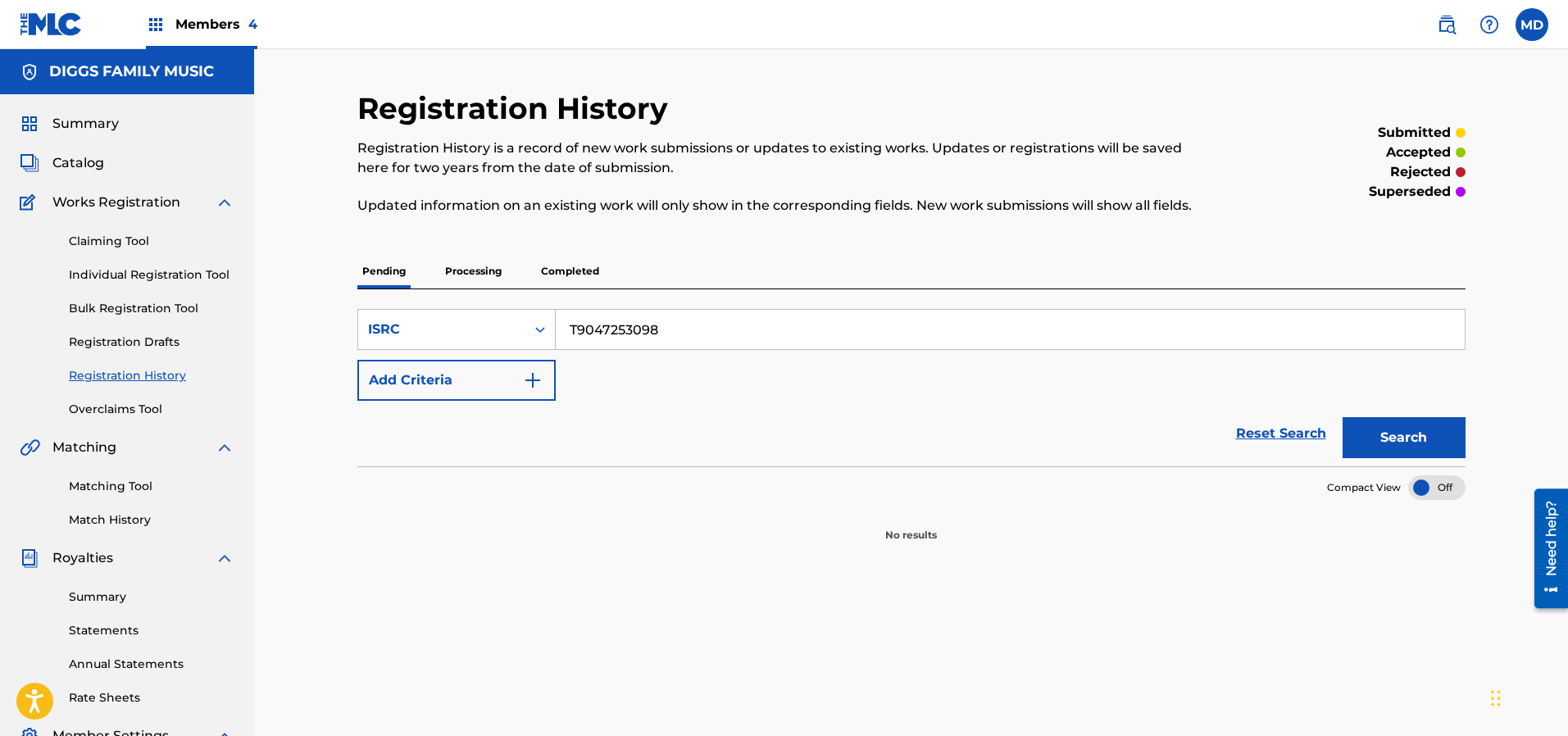
click at [473, 273] on p "Processing" at bounding box center [472, 270] width 66 height 34
click at [577, 268] on p "Completed" at bounding box center [570, 270] width 68 height 34
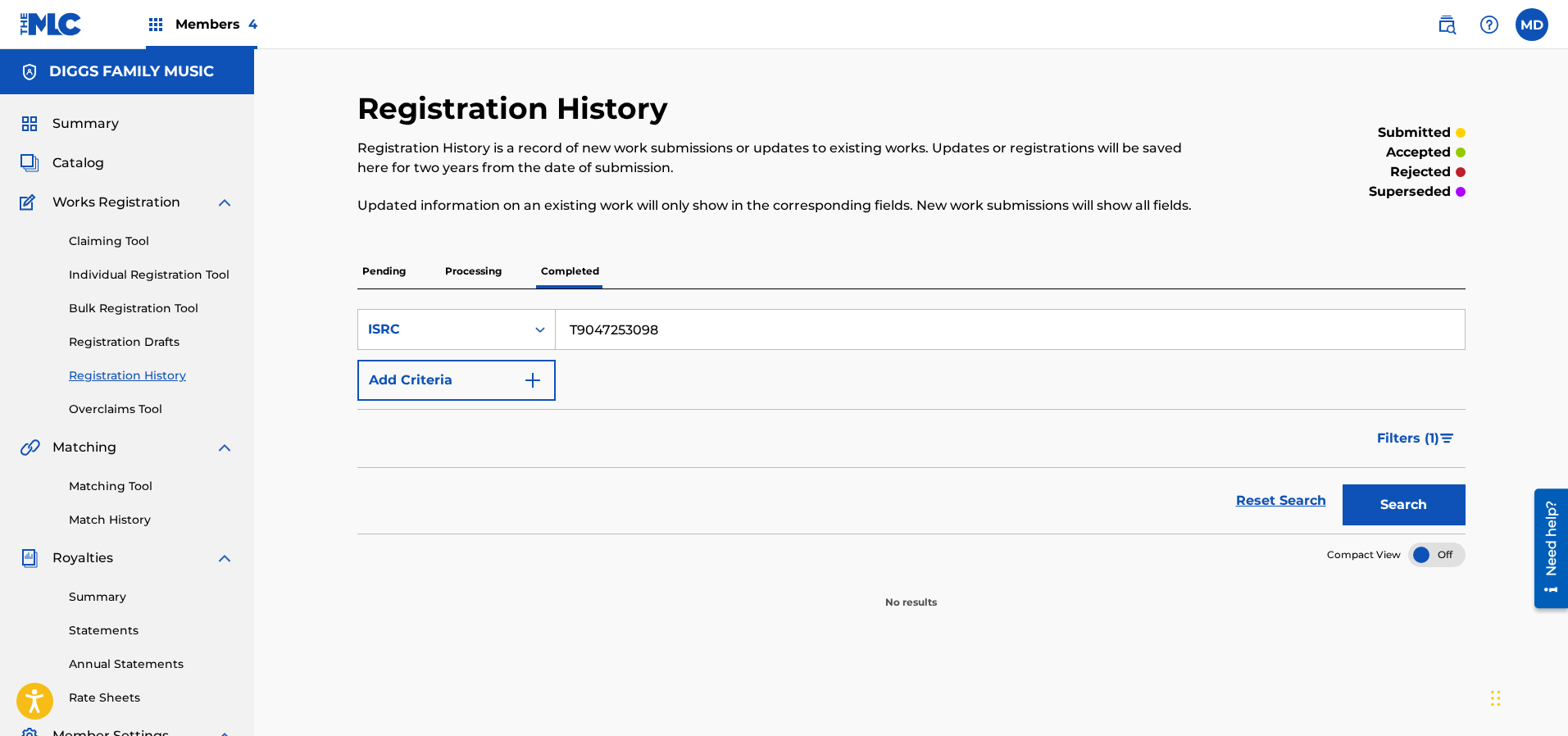
click at [107, 242] on link "Claiming Tool" at bounding box center [152, 241] width 165 height 18
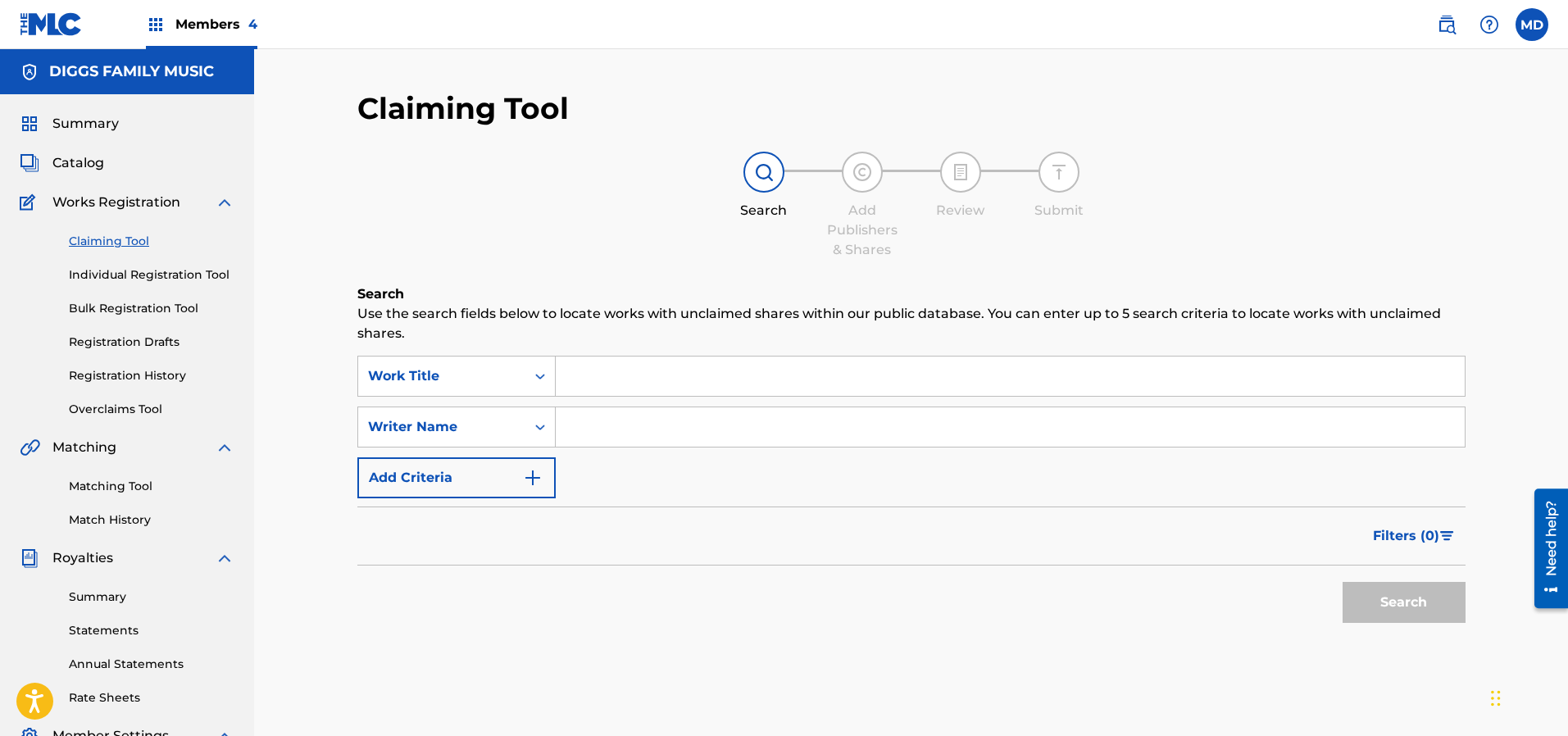
click at [688, 374] on input "Search Form" at bounding box center [1010, 376] width 909 height 39
paste input "EVERYTHING"
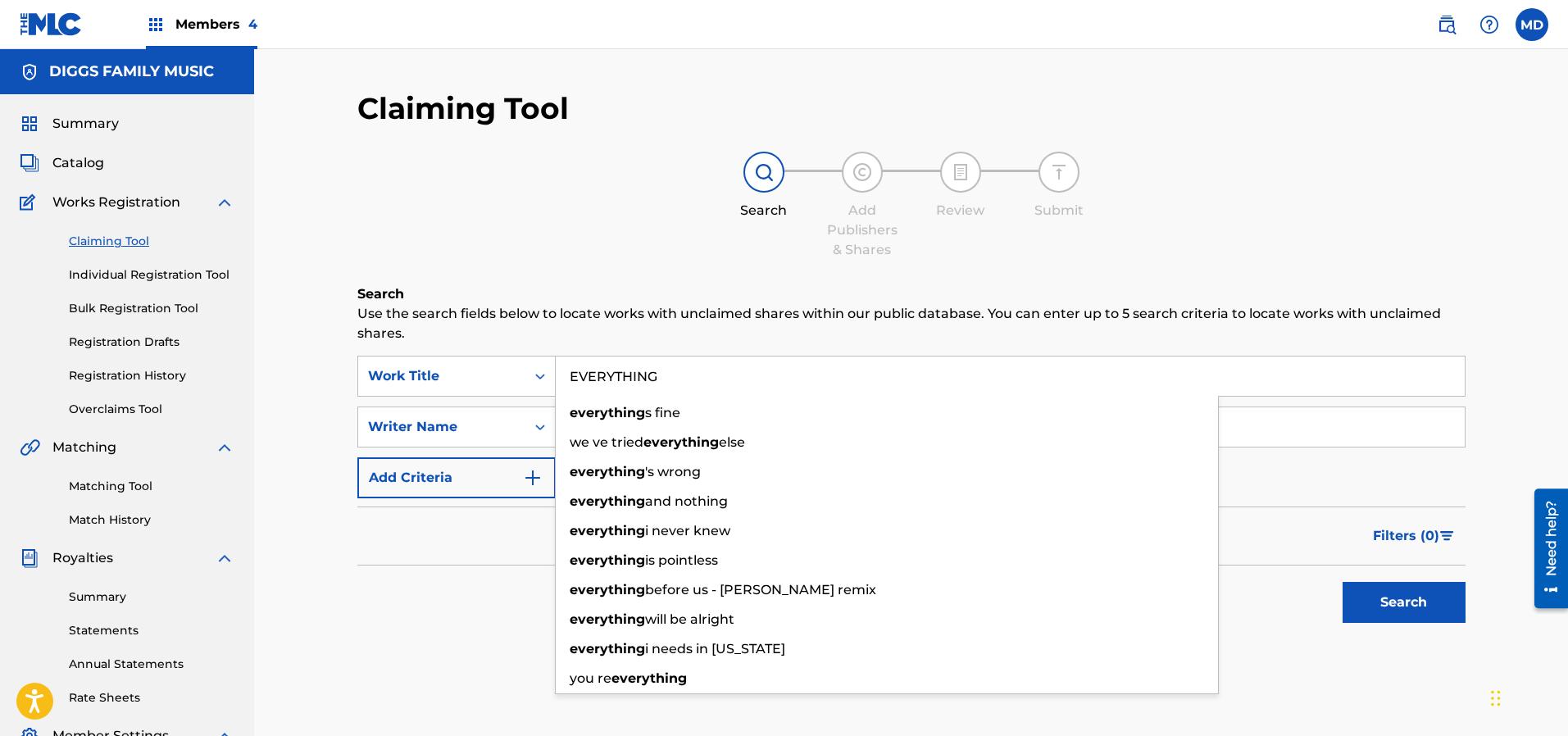
type input "EVERYTHING"
click at [1404, 598] on button "Search" at bounding box center [1403, 602] width 123 height 41
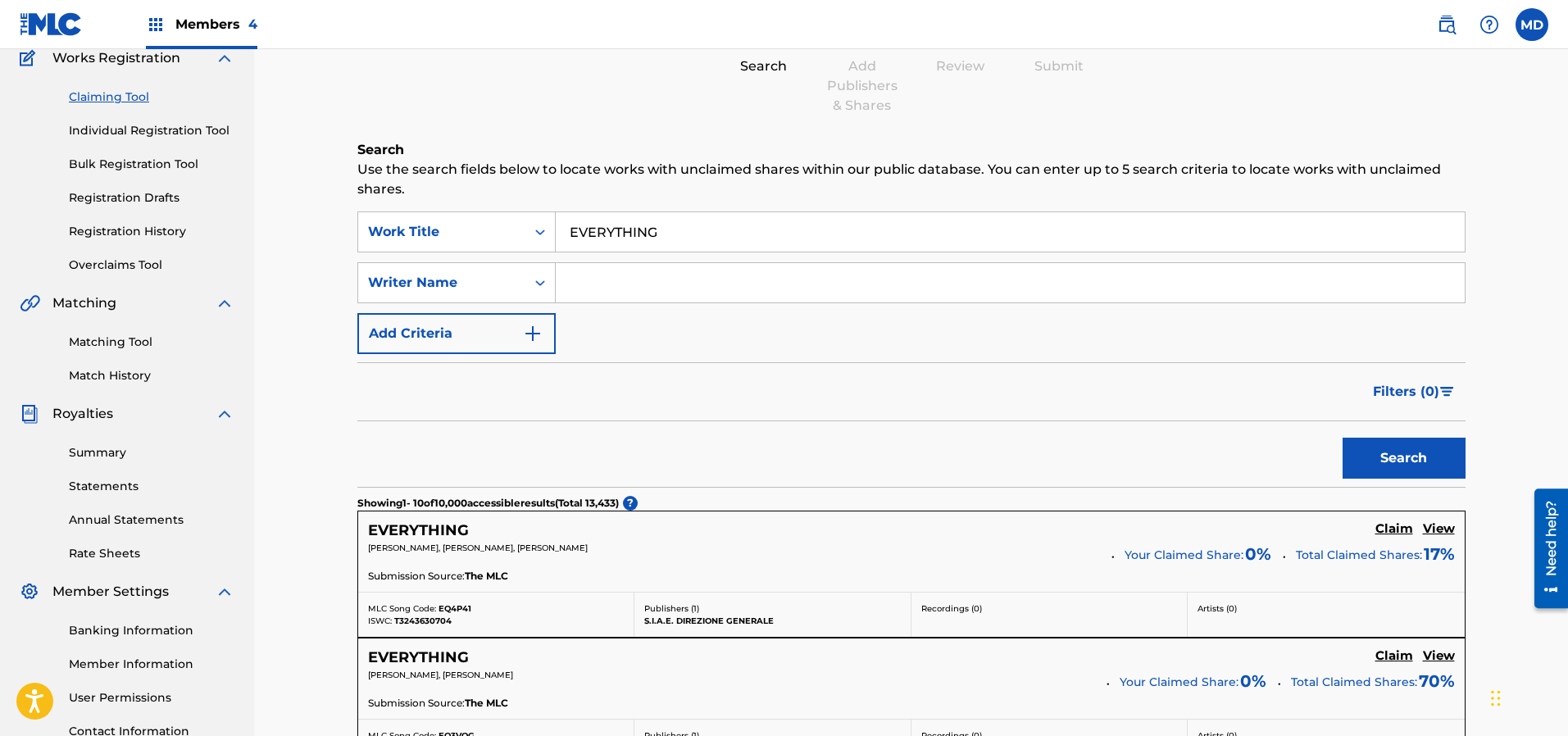
scroll to position [69, 0]
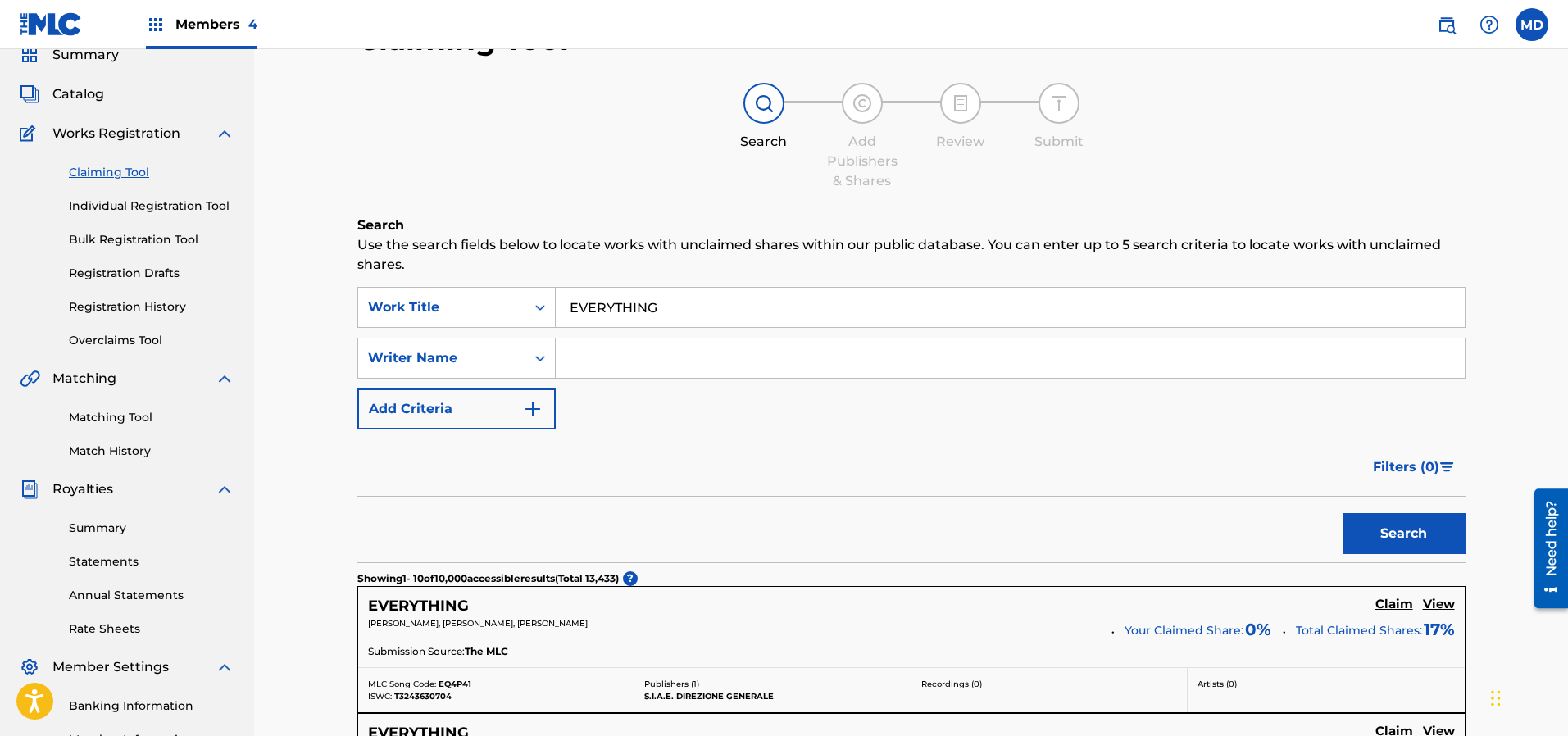
click at [656, 364] on input "Search Form" at bounding box center [1010, 358] width 909 height 39
click at [1382, 530] on button "Search" at bounding box center [1403, 533] width 123 height 41
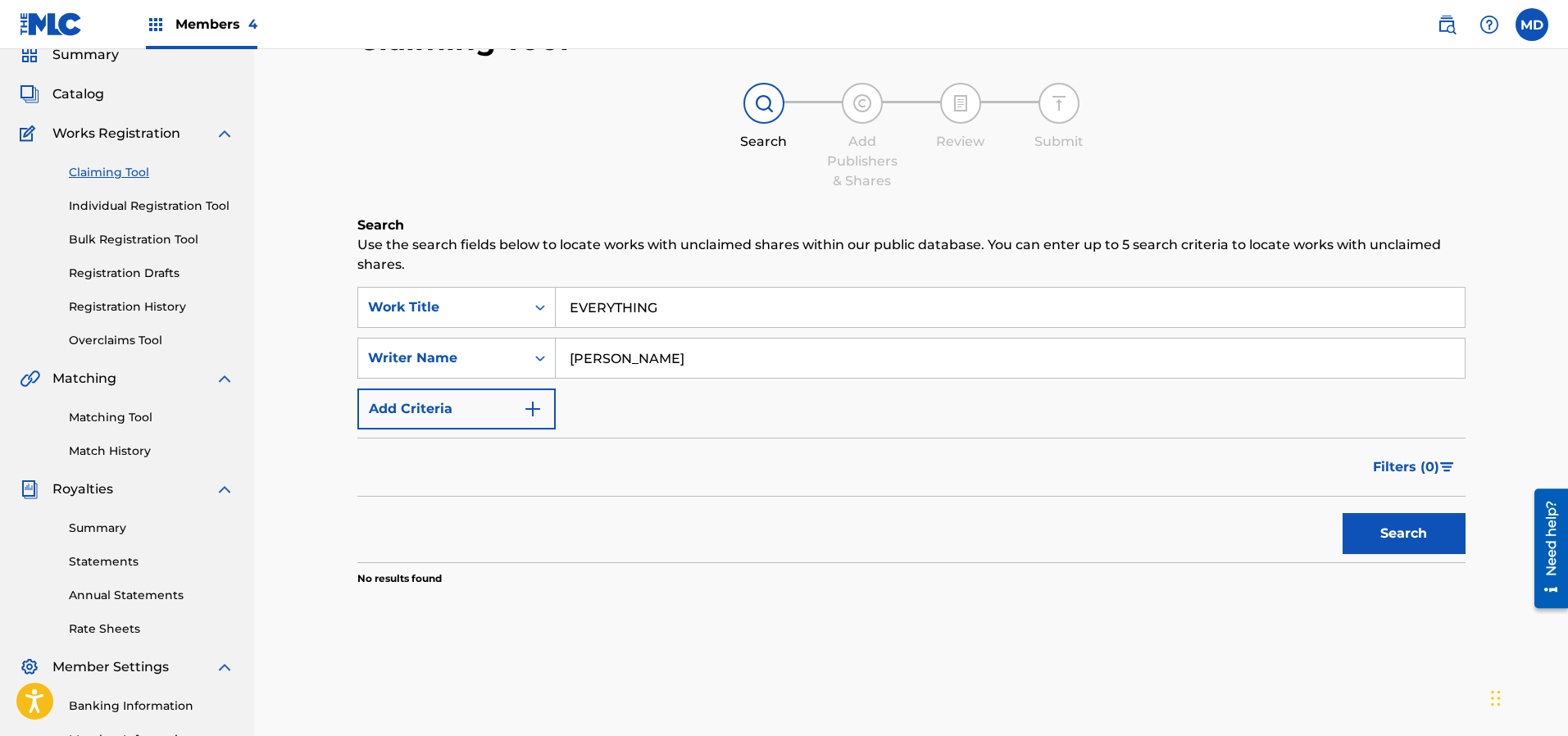
drag, startPoint x: 676, startPoint y: 351, endPoint x: 555, endPoint y: 357, distance: 121.1
click at [556, 357] on input "[PERSON_NAME]" at bounding box center [1010, 358] width 909 height 39
paste input "[PERSON_NAME]"
type input "[PERSON_NAME]"
click at [1429, 544] on button "Search" at bounding box center [1403, 533] width 123 height 41
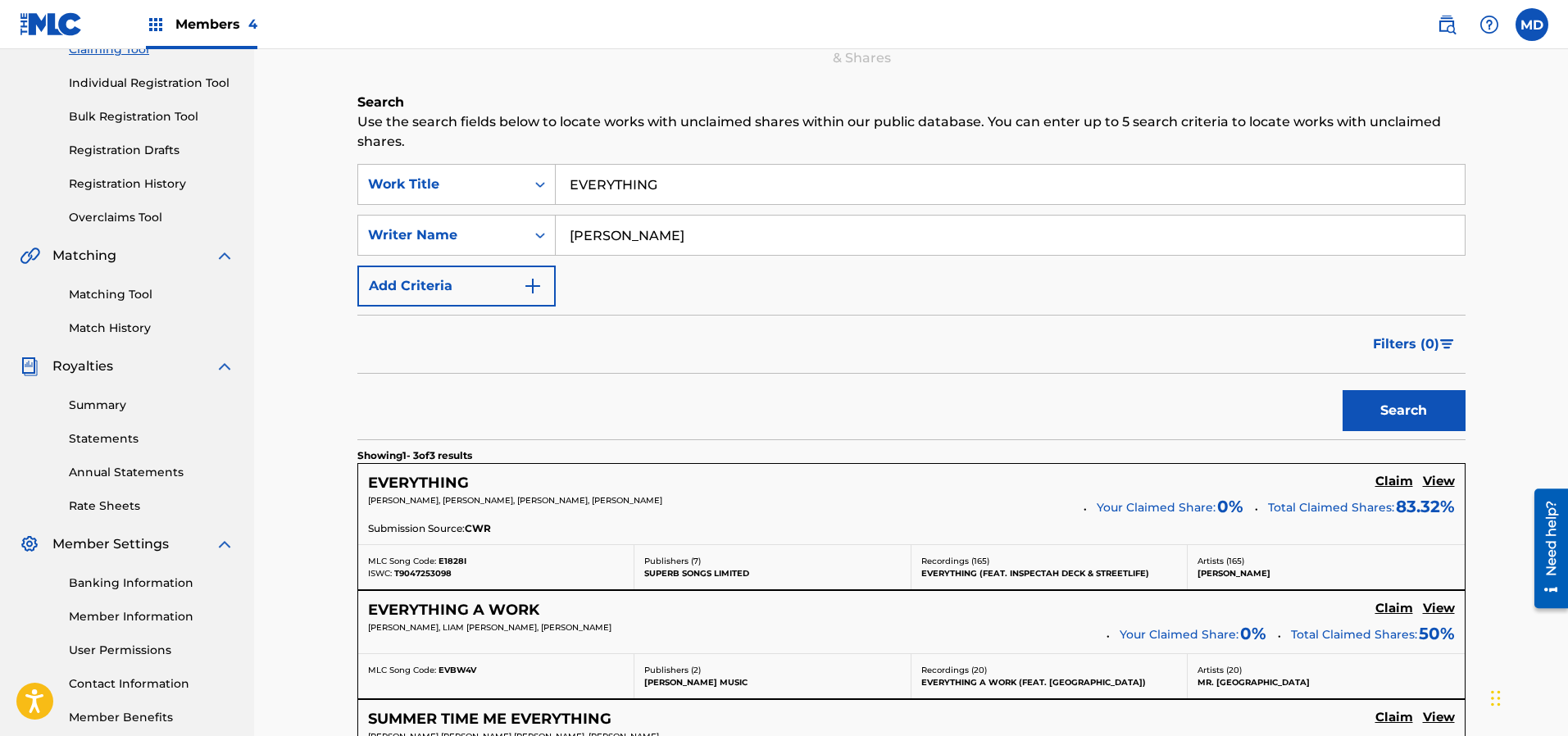
scroll to position [315, 0]
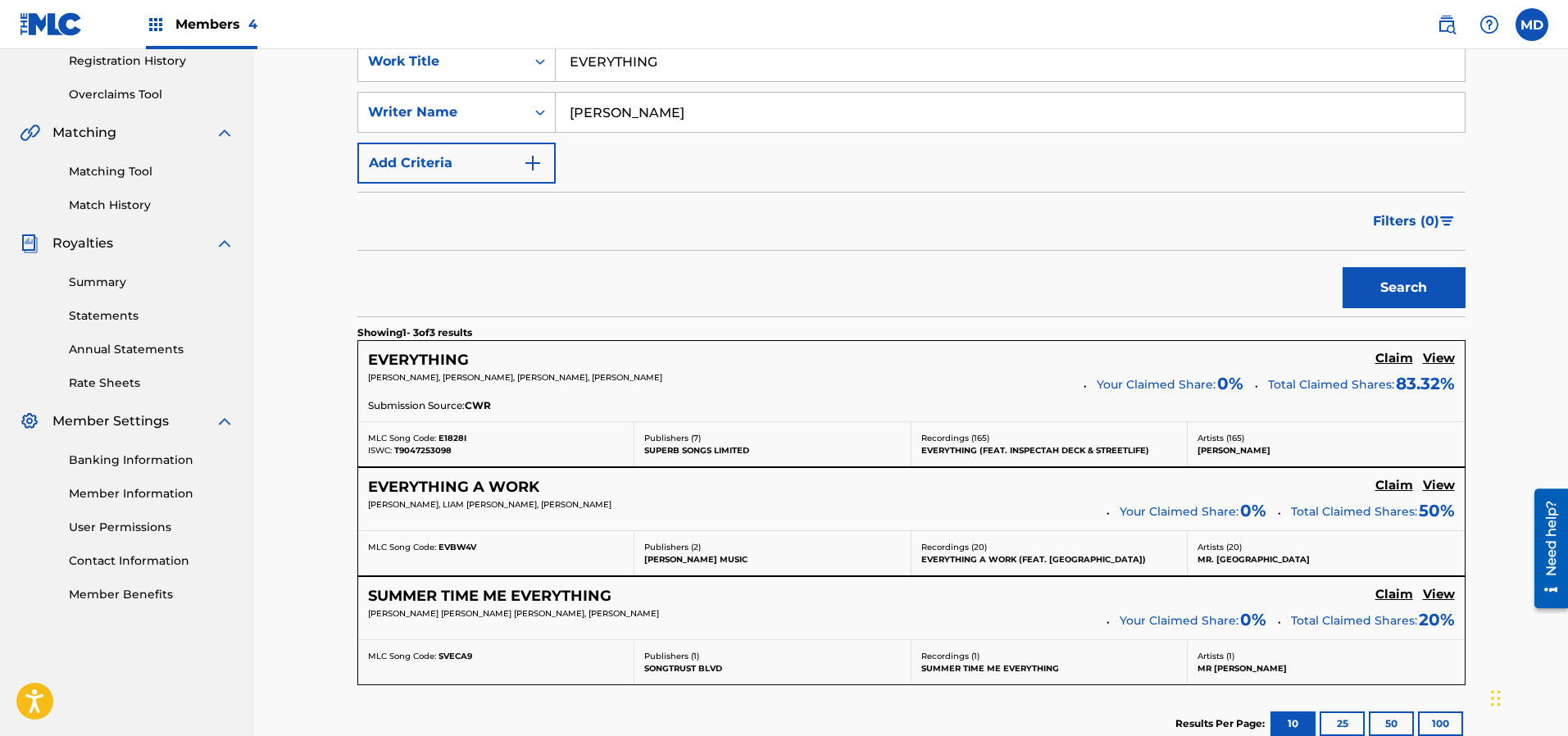
click at [1438, 360] on h5 "View" at bounding box center [1439, 358] width 32 height 16
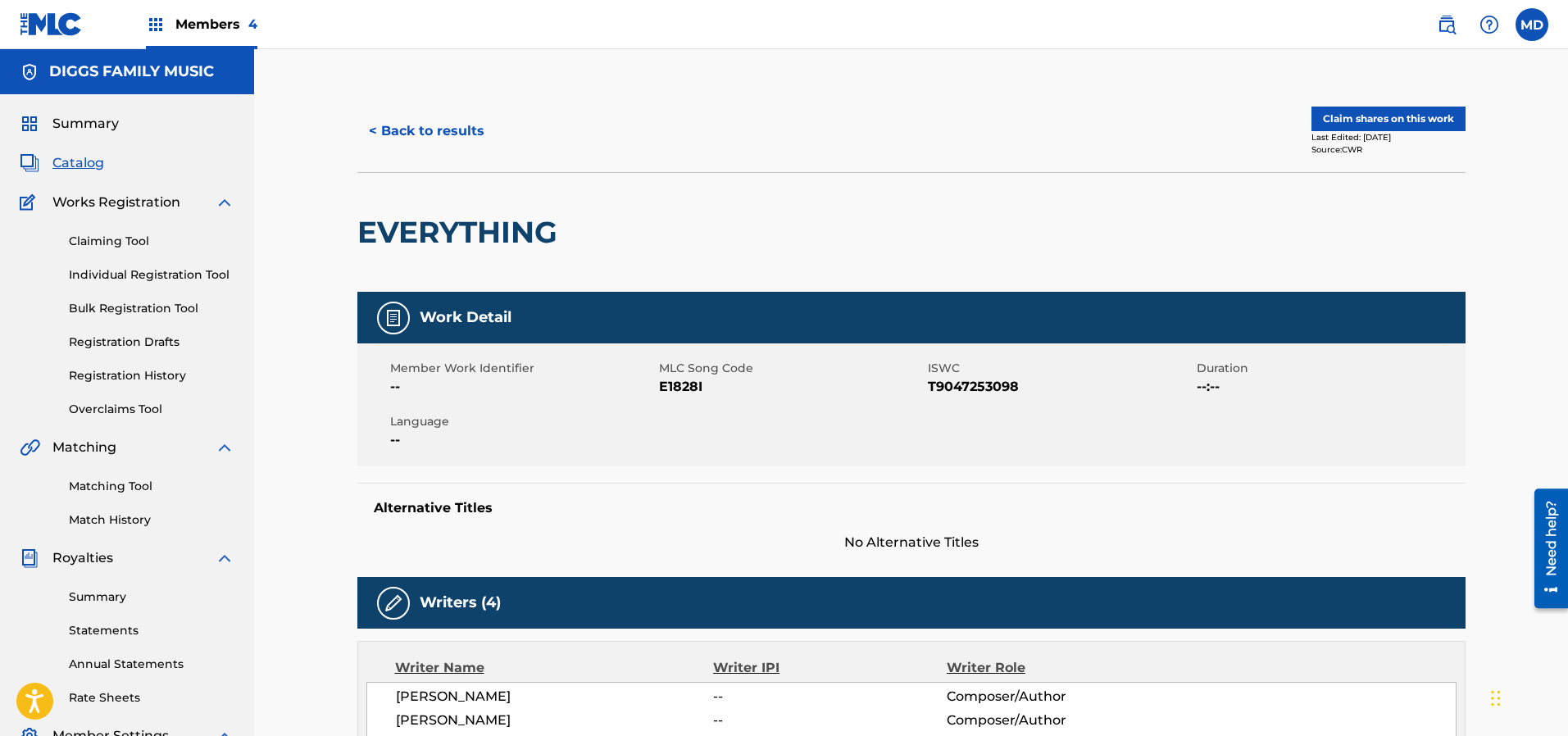
click at [1340, 121] on button "Claim shares on this work" at bounding box center [1389, 119] width 154 height 24
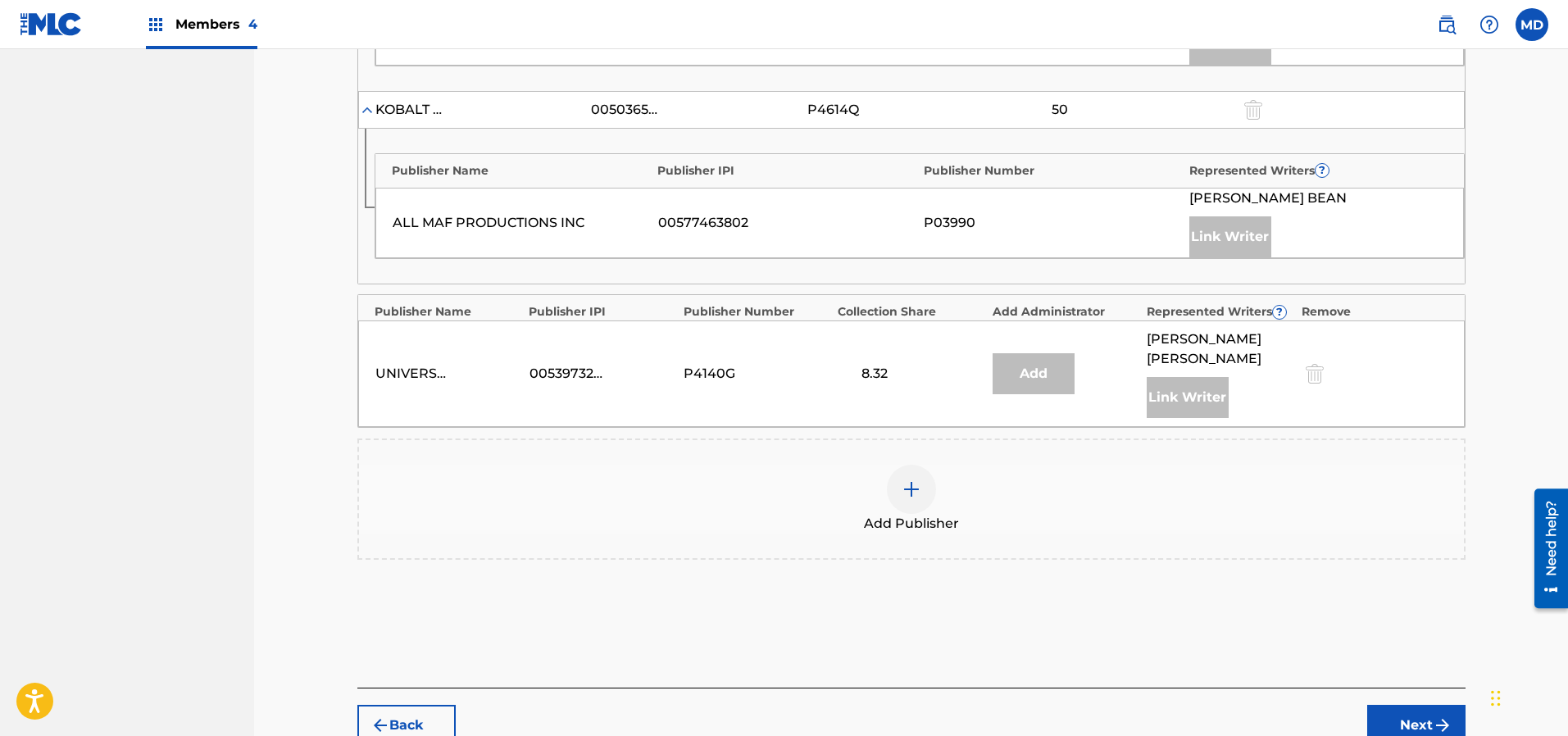
scroll to position [933, 0]
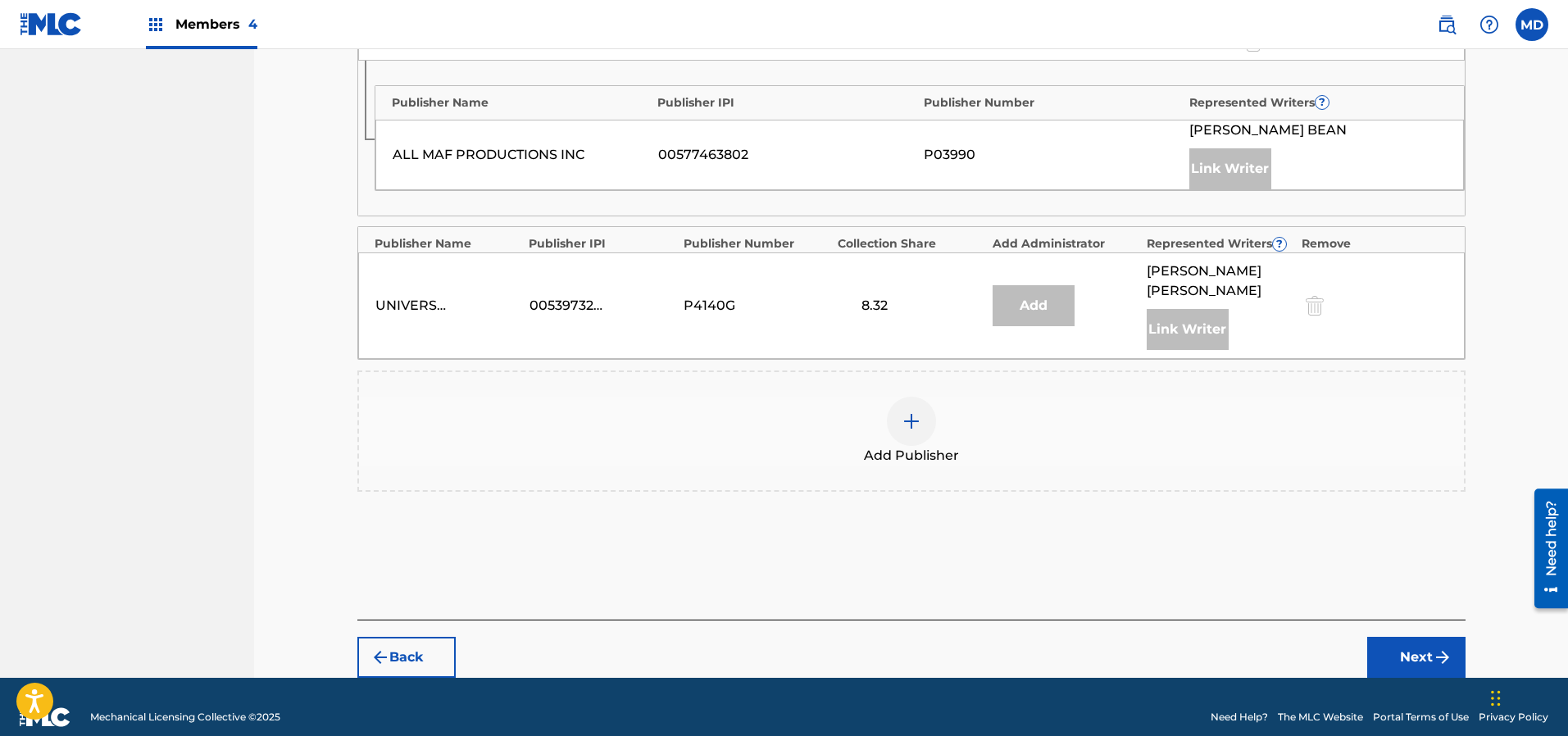
click at [904, 412] on img at bounding box center [911, 421] width 20 height 20
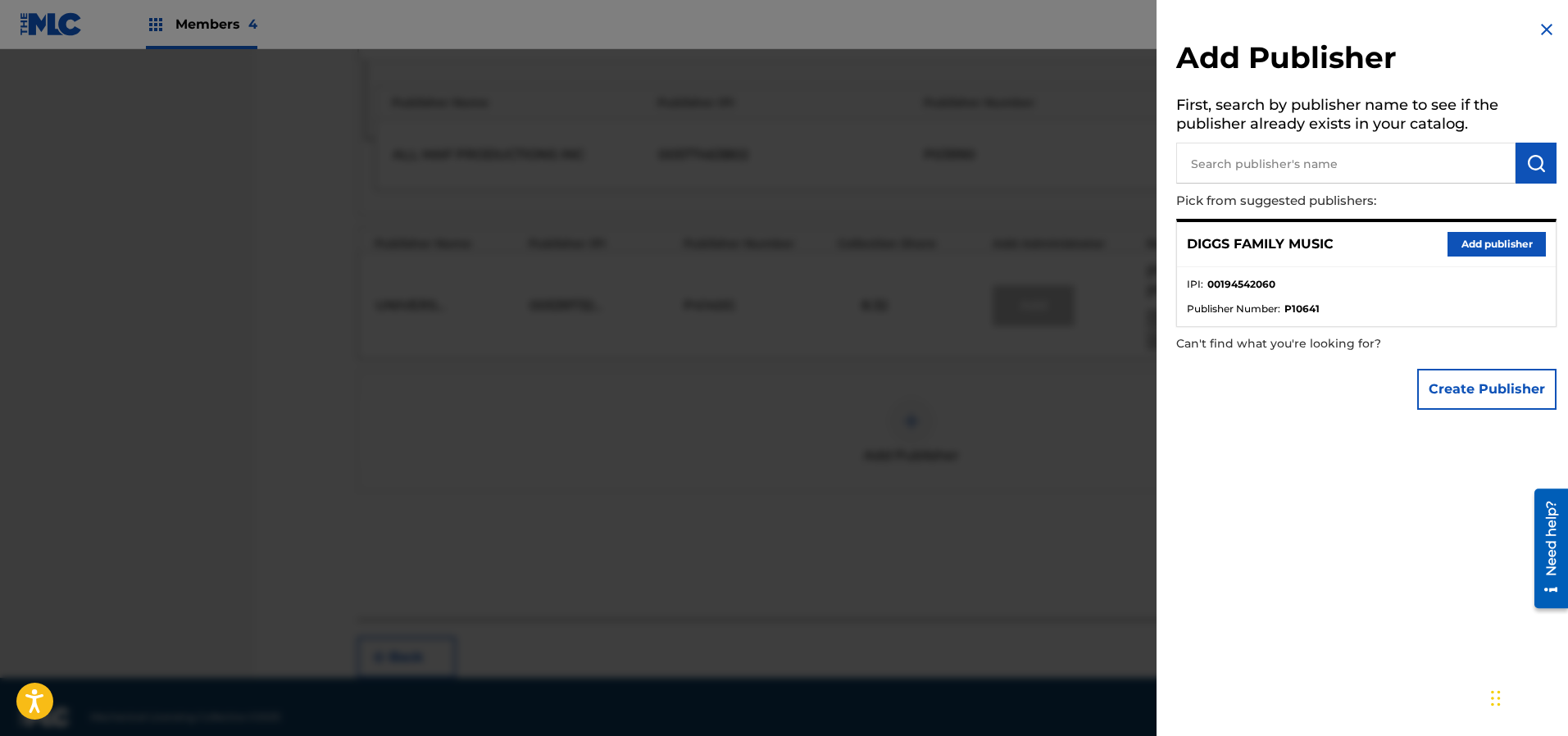
click at [1481, 242] on button "Add publisher" at bounding box center [1496, 244] width 99 height 24
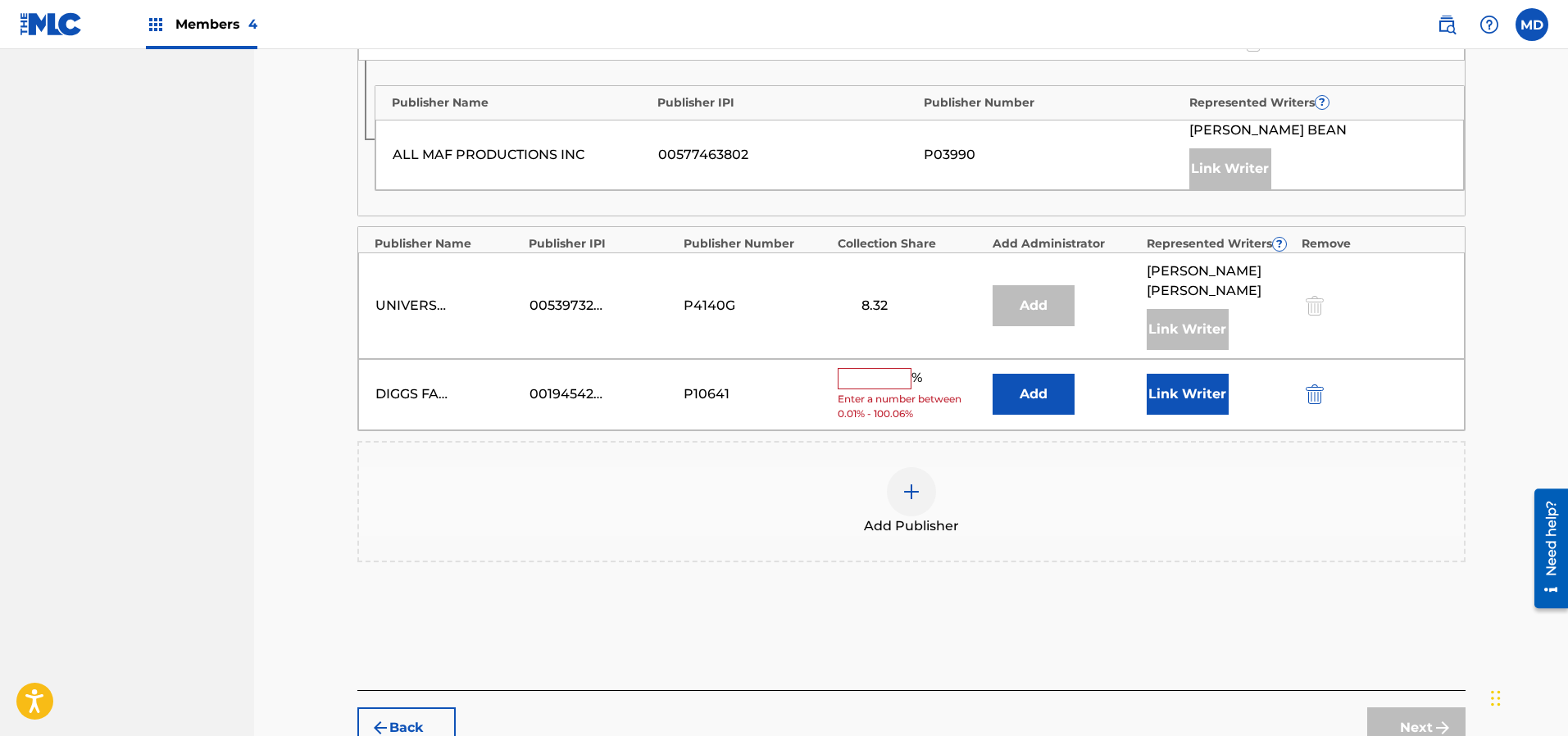
click at [899, 368] on input "text" at bounding box center [874, 378] width 73 height 21
type input "16.67"
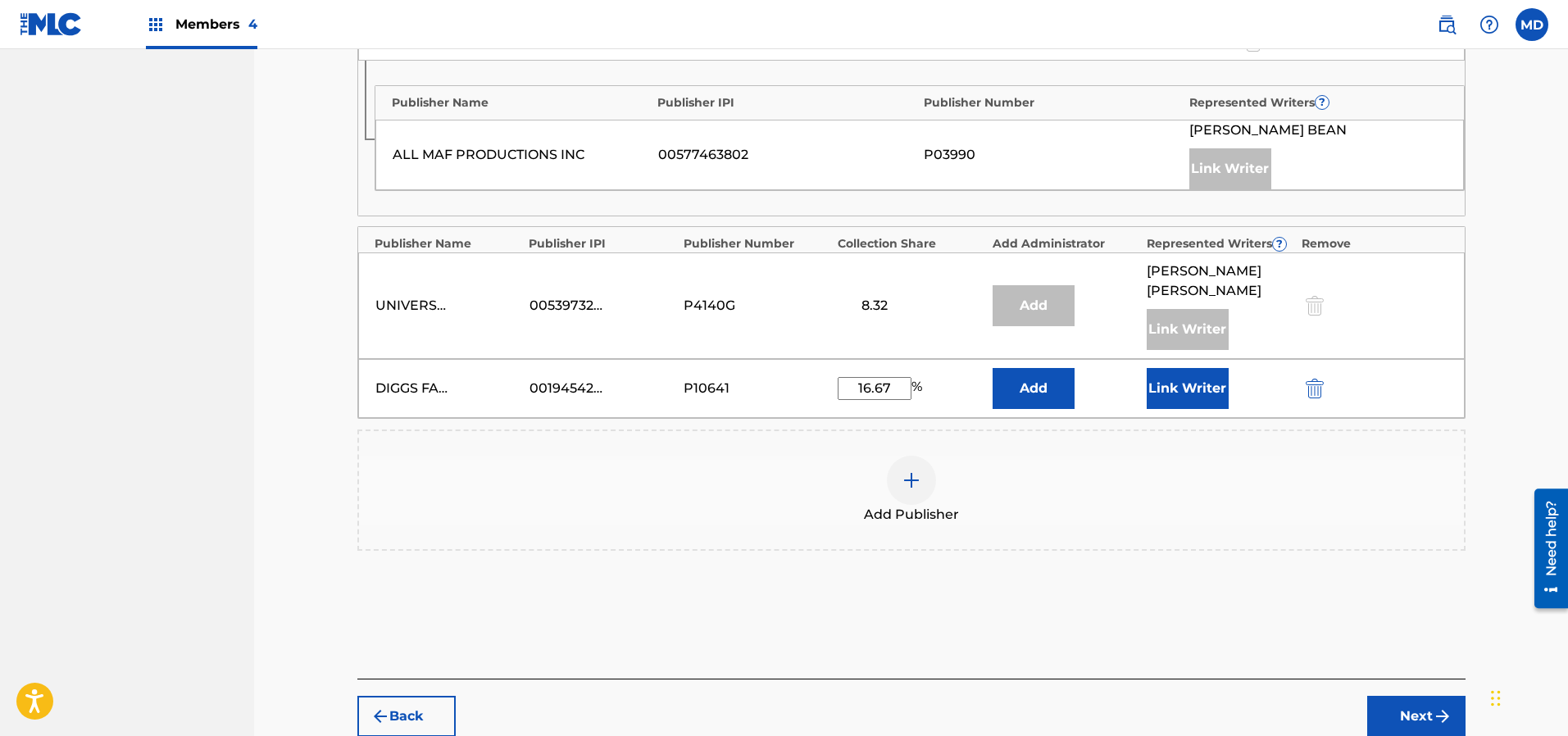
click at [1192, 371] on button "Link Writer" at bounding box center [1188, 388] width 82 height 41
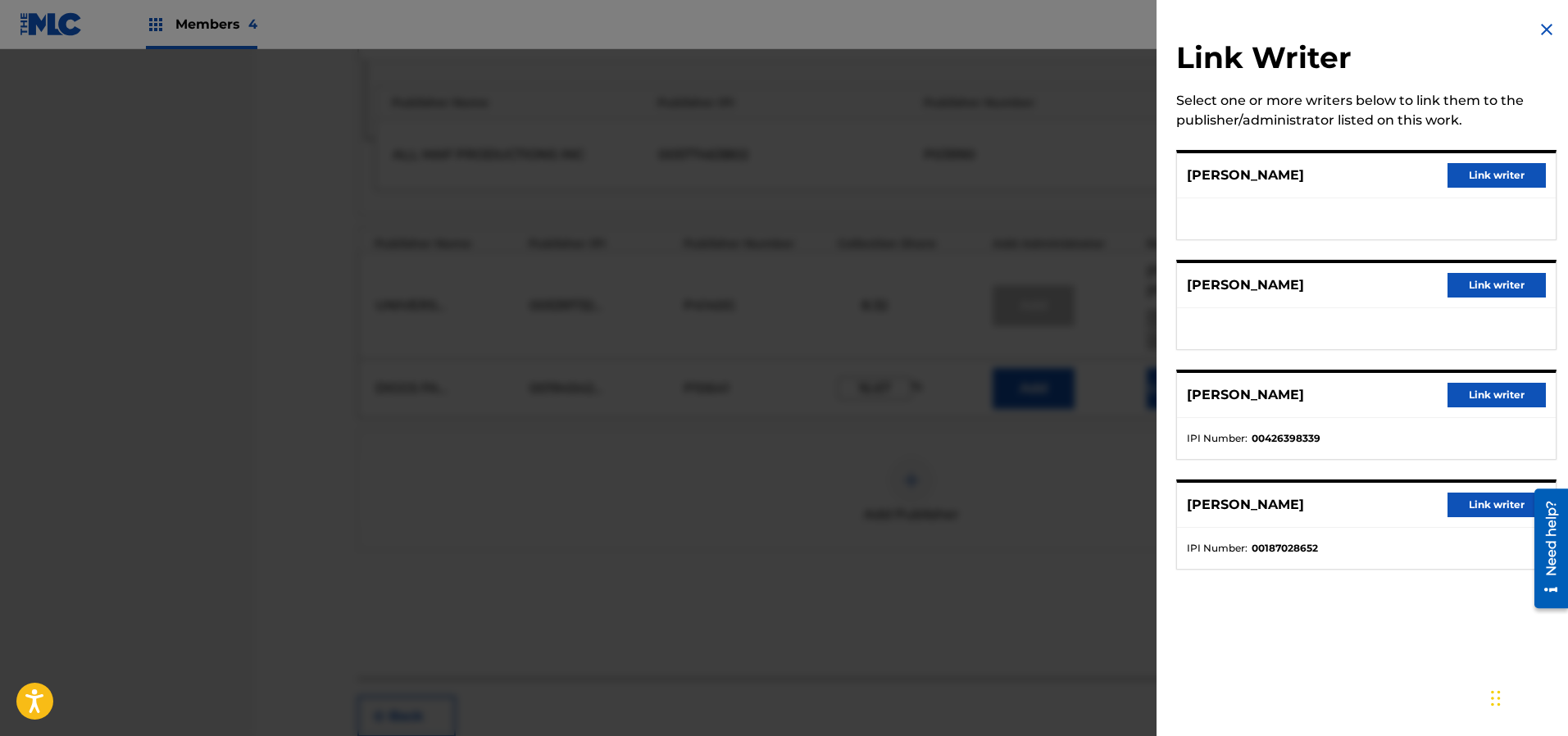
click at [1474, 174] on button "Link writer" at bounding box center [1496, 175] width 99 height 24
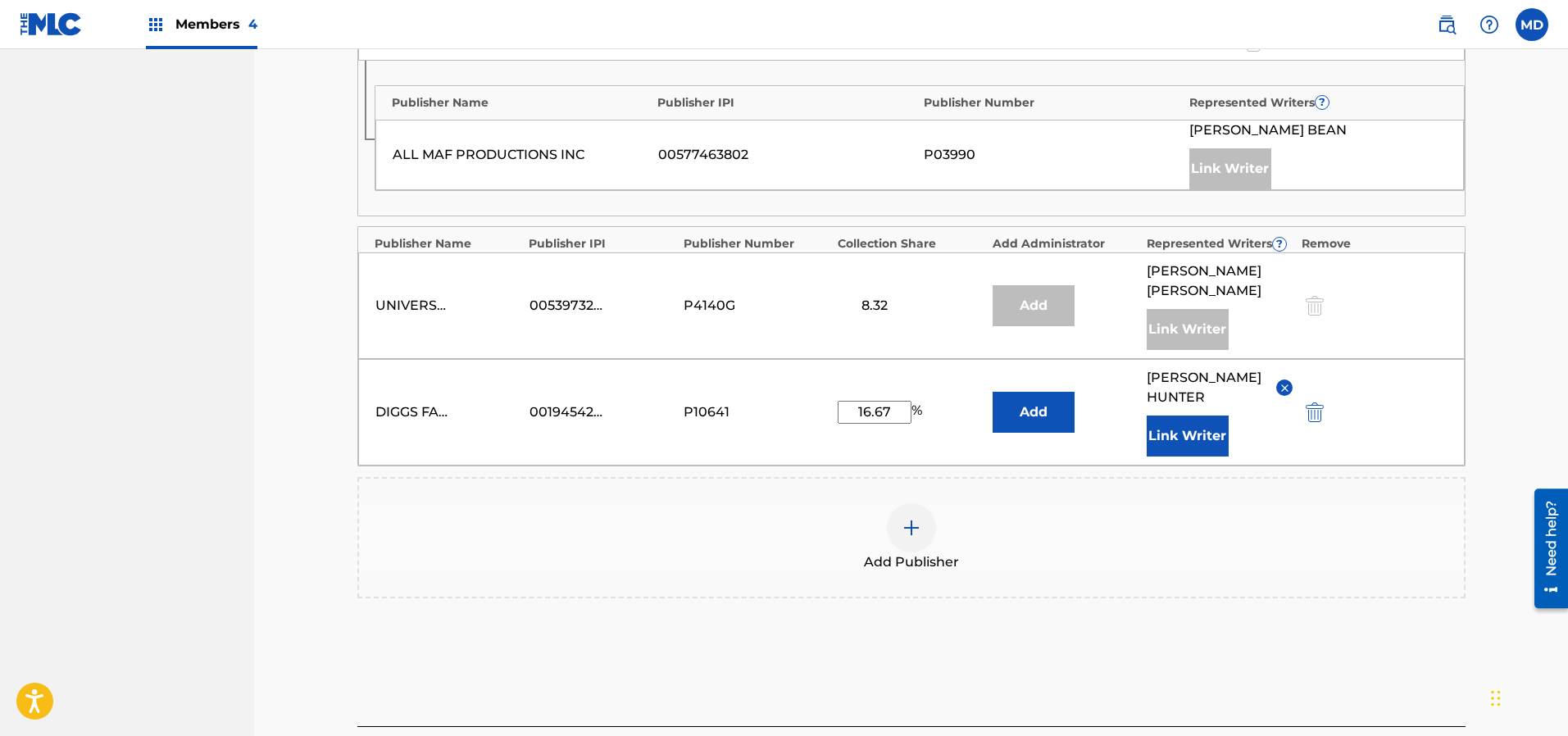
click at [1195, 415] on button "Link Writer" at bounding box center [1188, 436] width 82 height 41
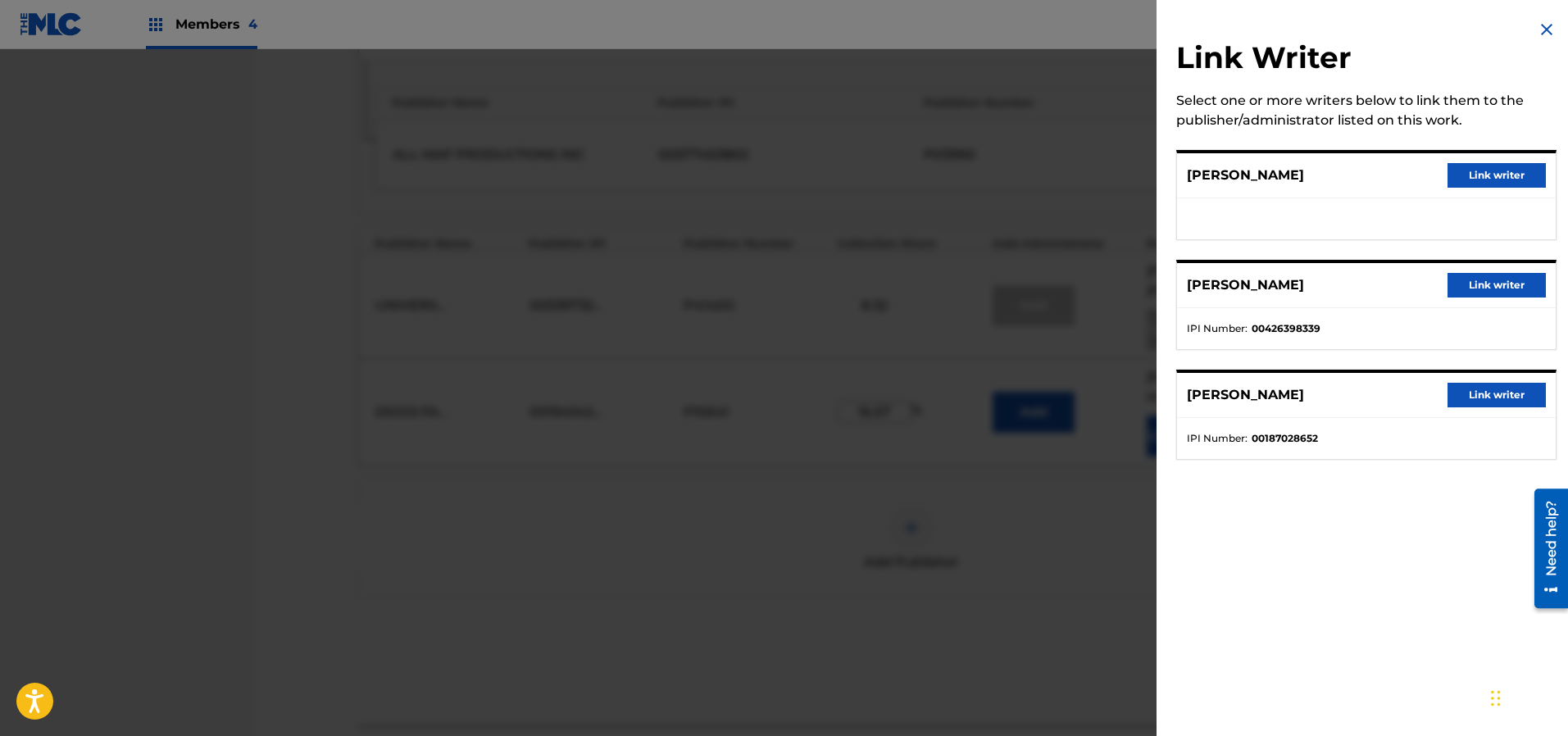
click at [1469, 176] on button "Link writer" at bounding box center [1496, 175] width 99 height 24
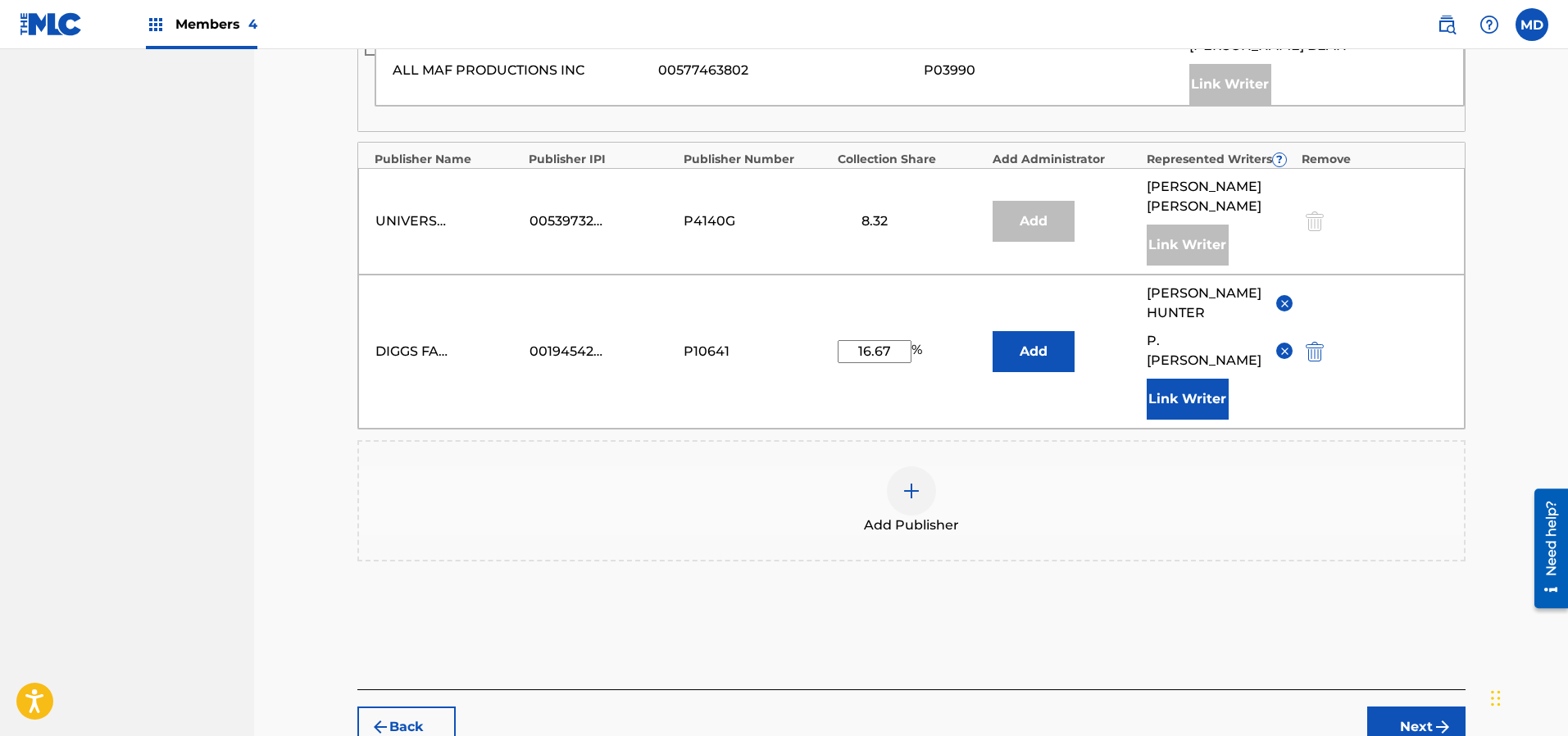
scroll to position [1048, 0]
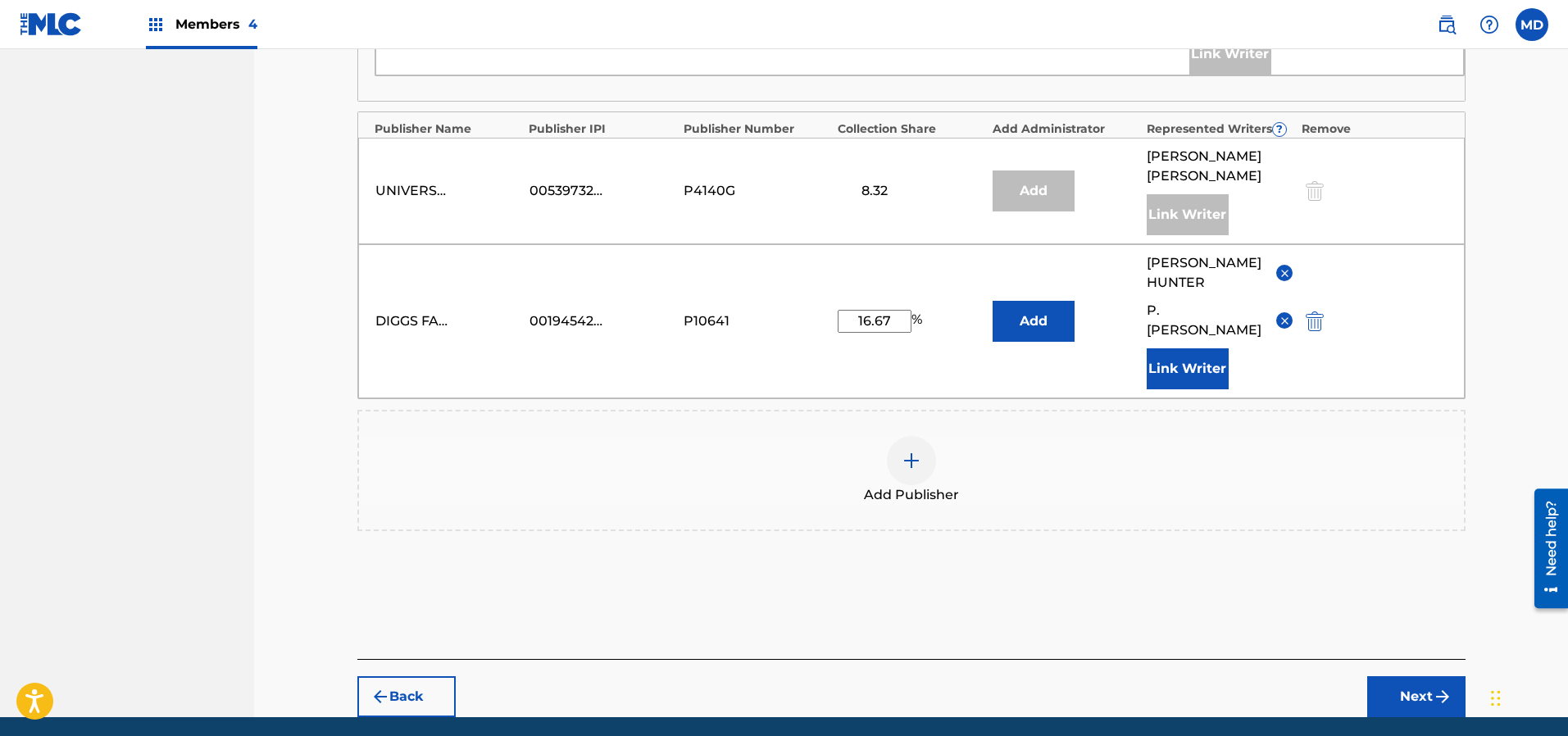
click at [1408, 676] on button "Next" at bounding box center [1416, 696] width 99 height 41
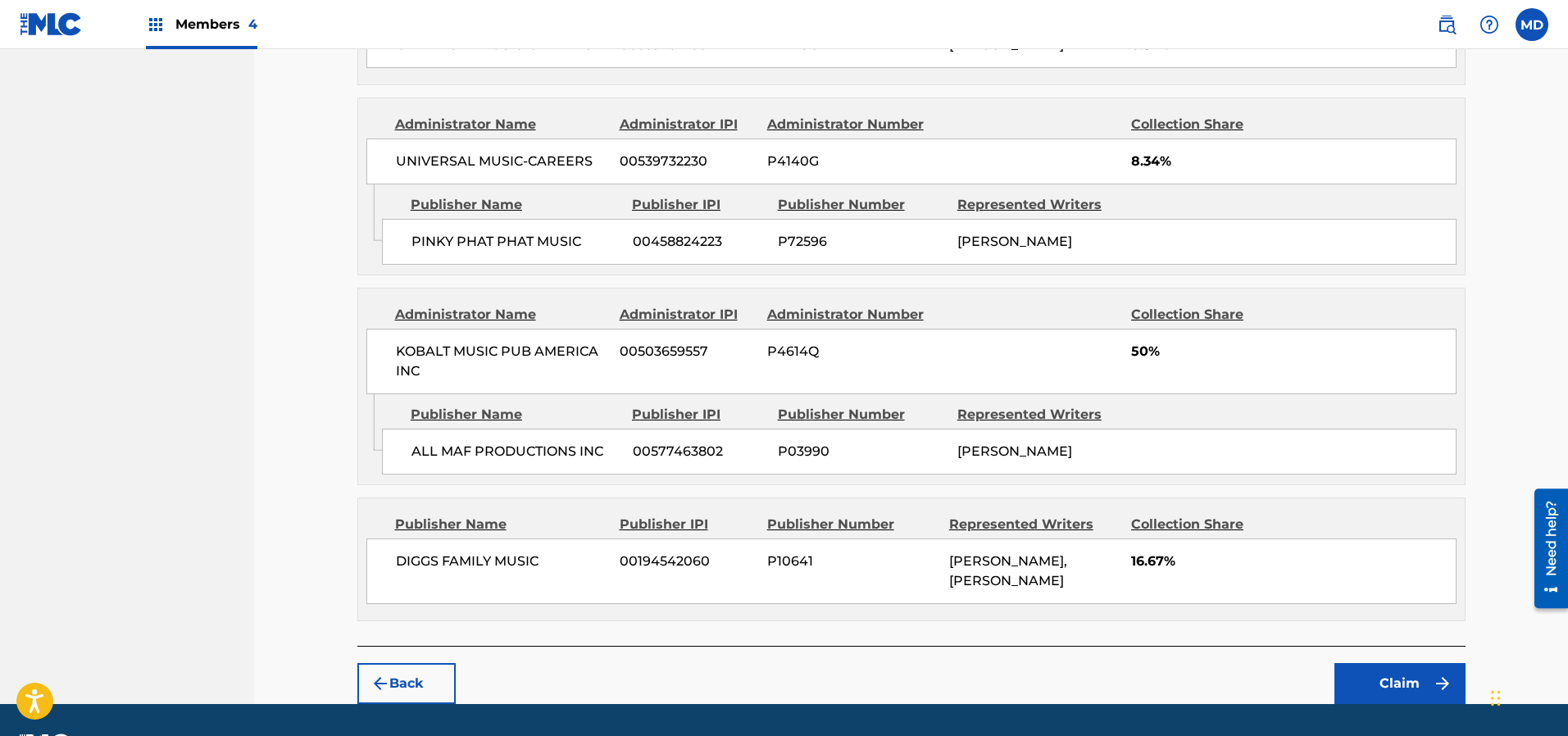
scroll to position [995, 0]
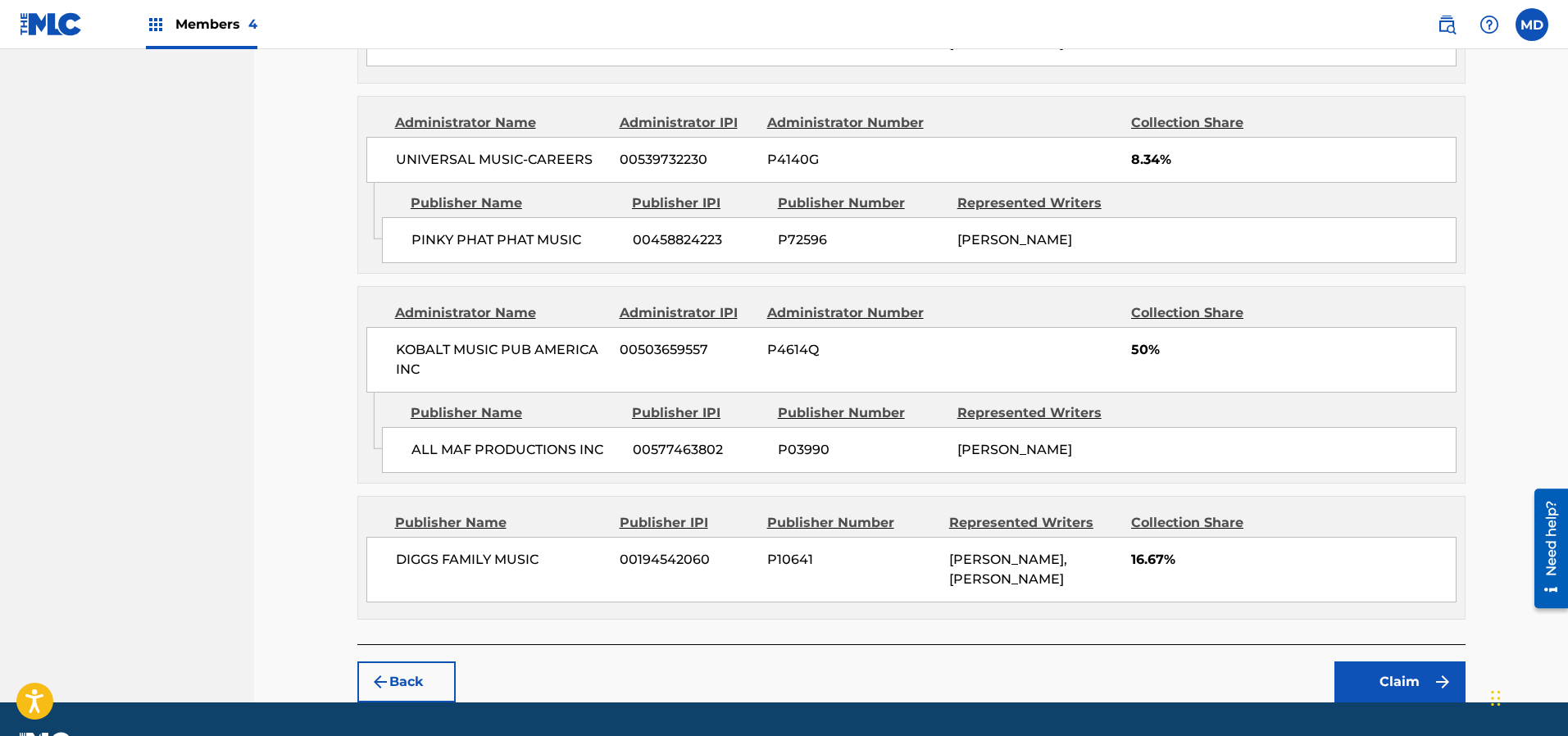
click at [1385, 662] on button "Claim" at bounding box center [1399, 682] width 131 height 41
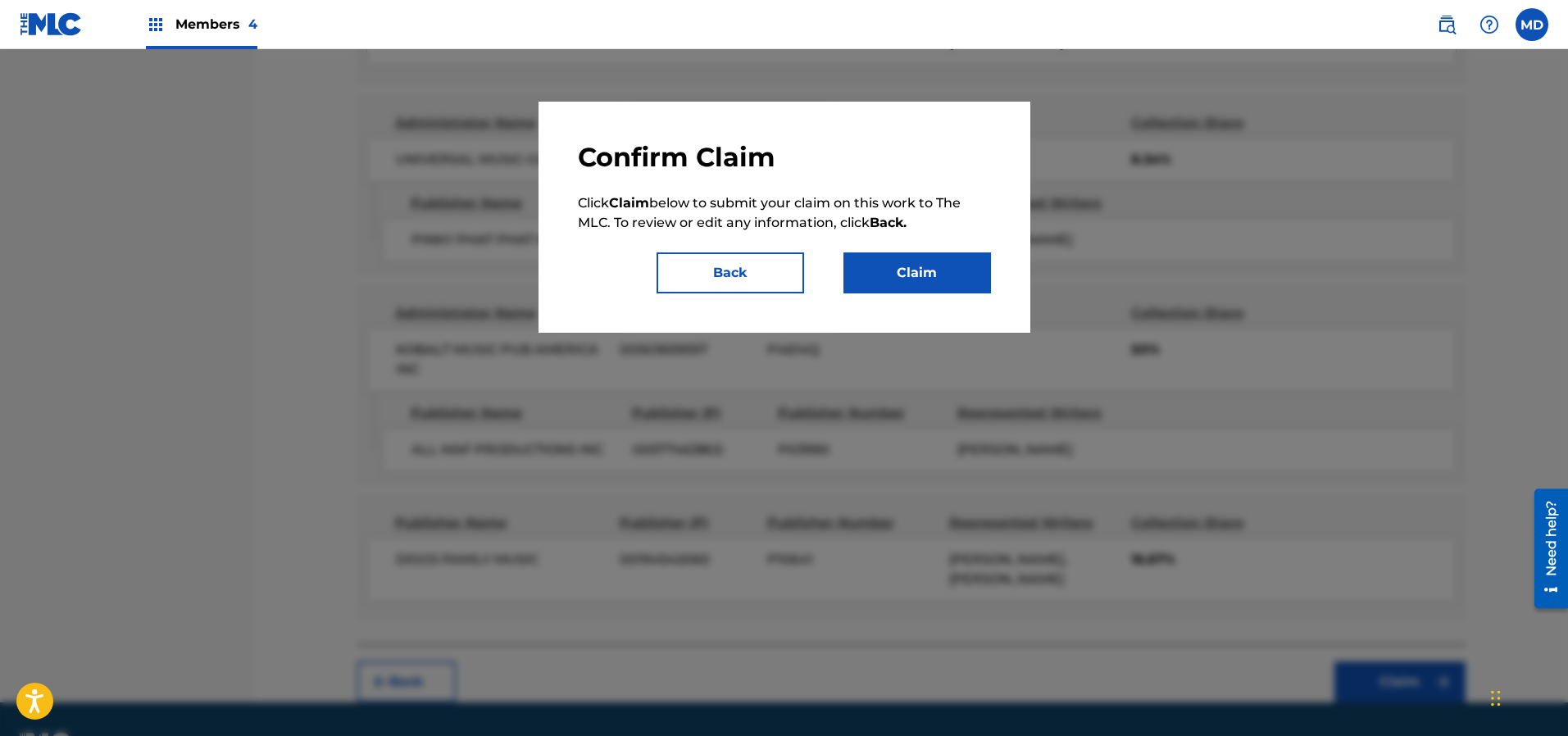
click at [920, 288] on button "Claim" at bounding box center [916, 273] width 148 height 41
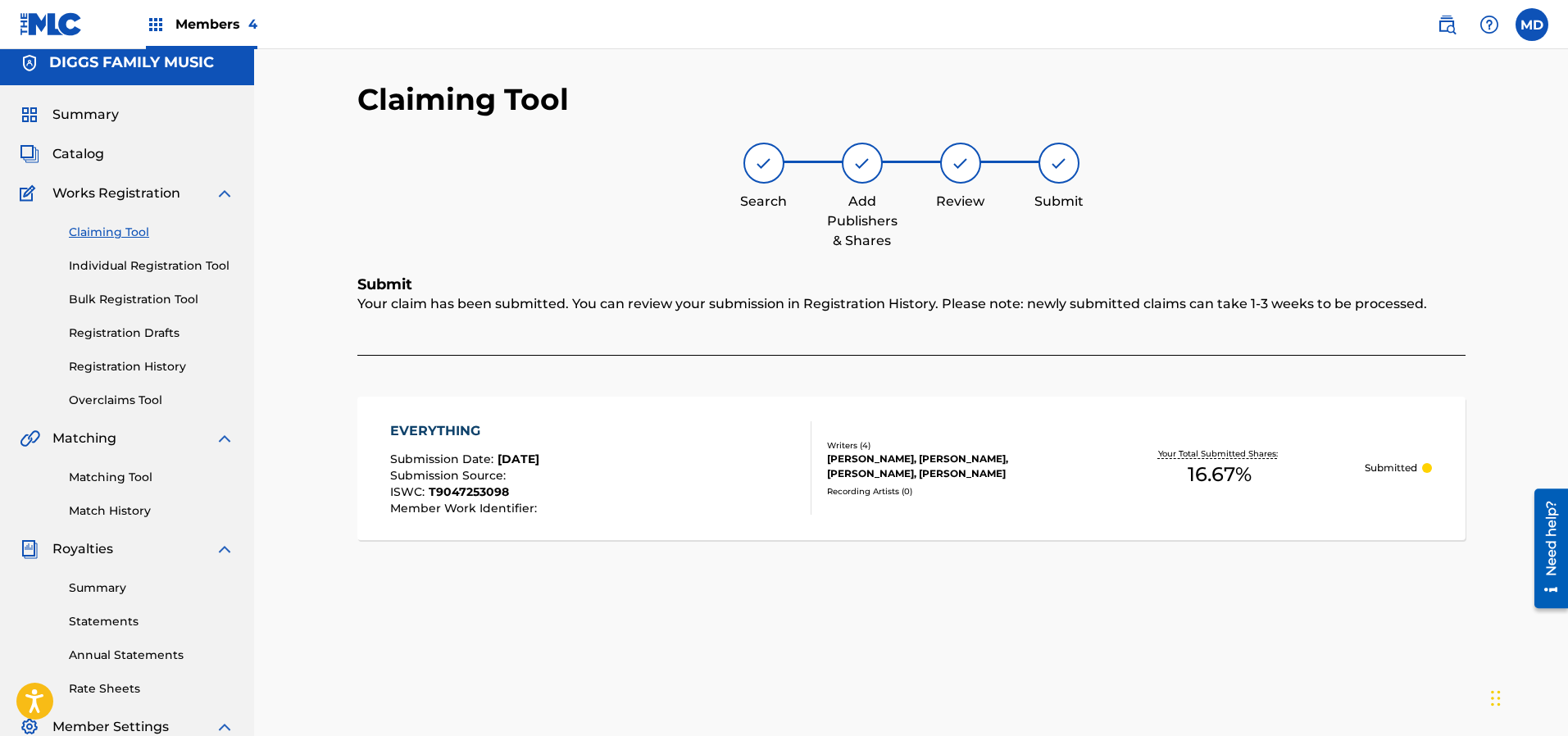
scroll to position [0, 0]
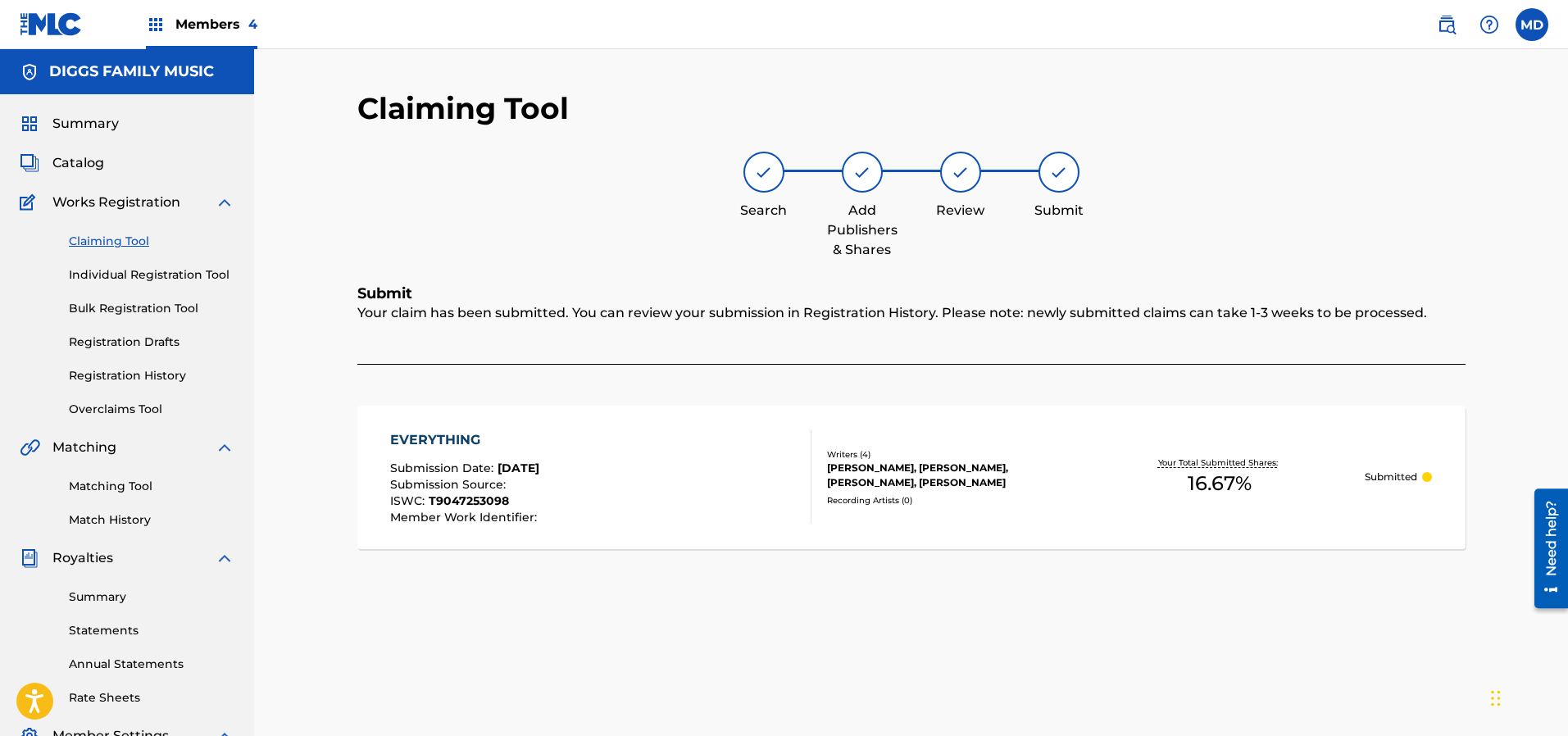
click at [115, 375] on link "Registration History" at bounding box center [152, 375] width 165 height 18
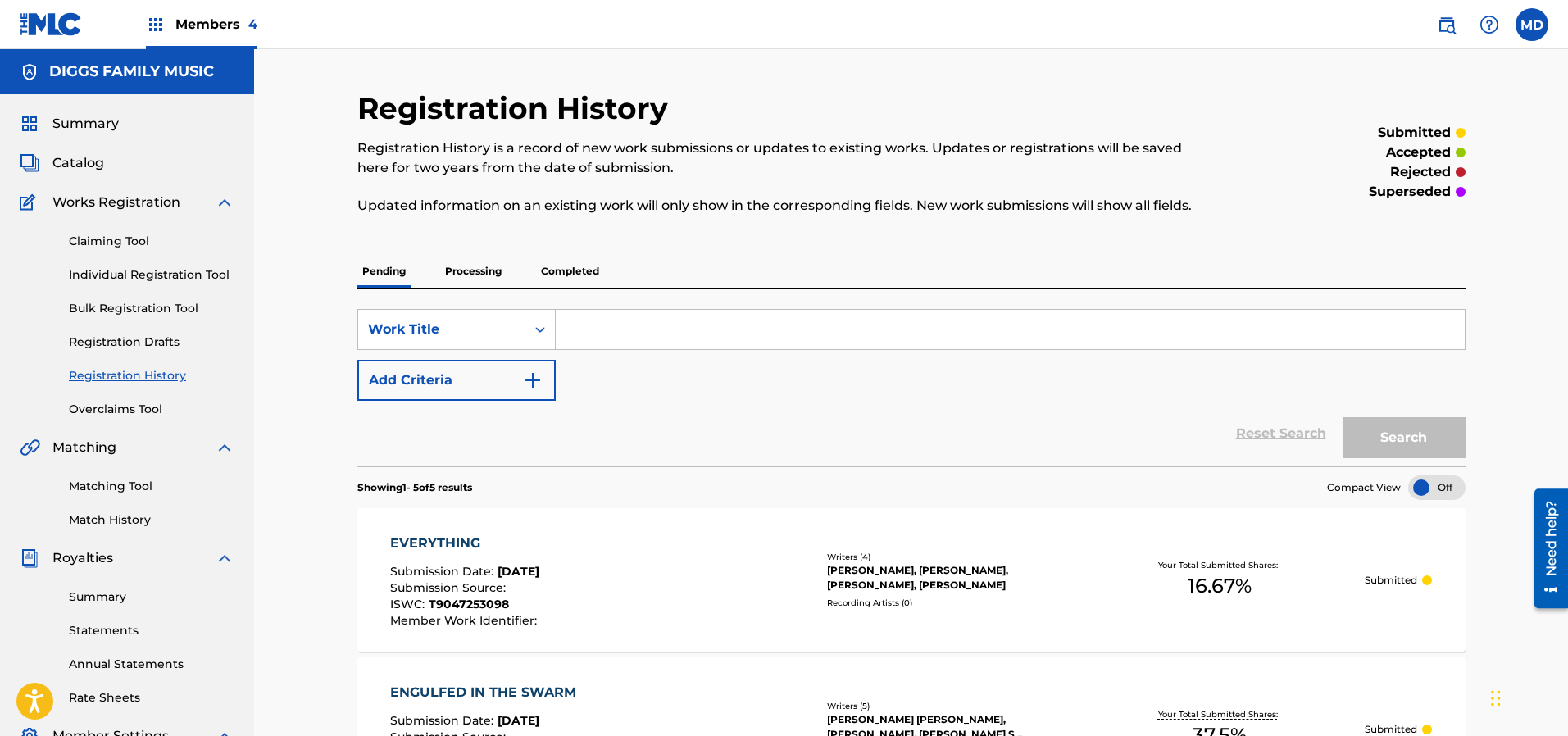
click at [628, 335] on input "Search Form" at bounding box center [1010, 329] width 909 height 39
paste input "FEEL INSIDE"
type input "FEEL INSIDE"
click at [1379, 440] on button "Search" at bounding box center [1403, 438] width 123 height 41
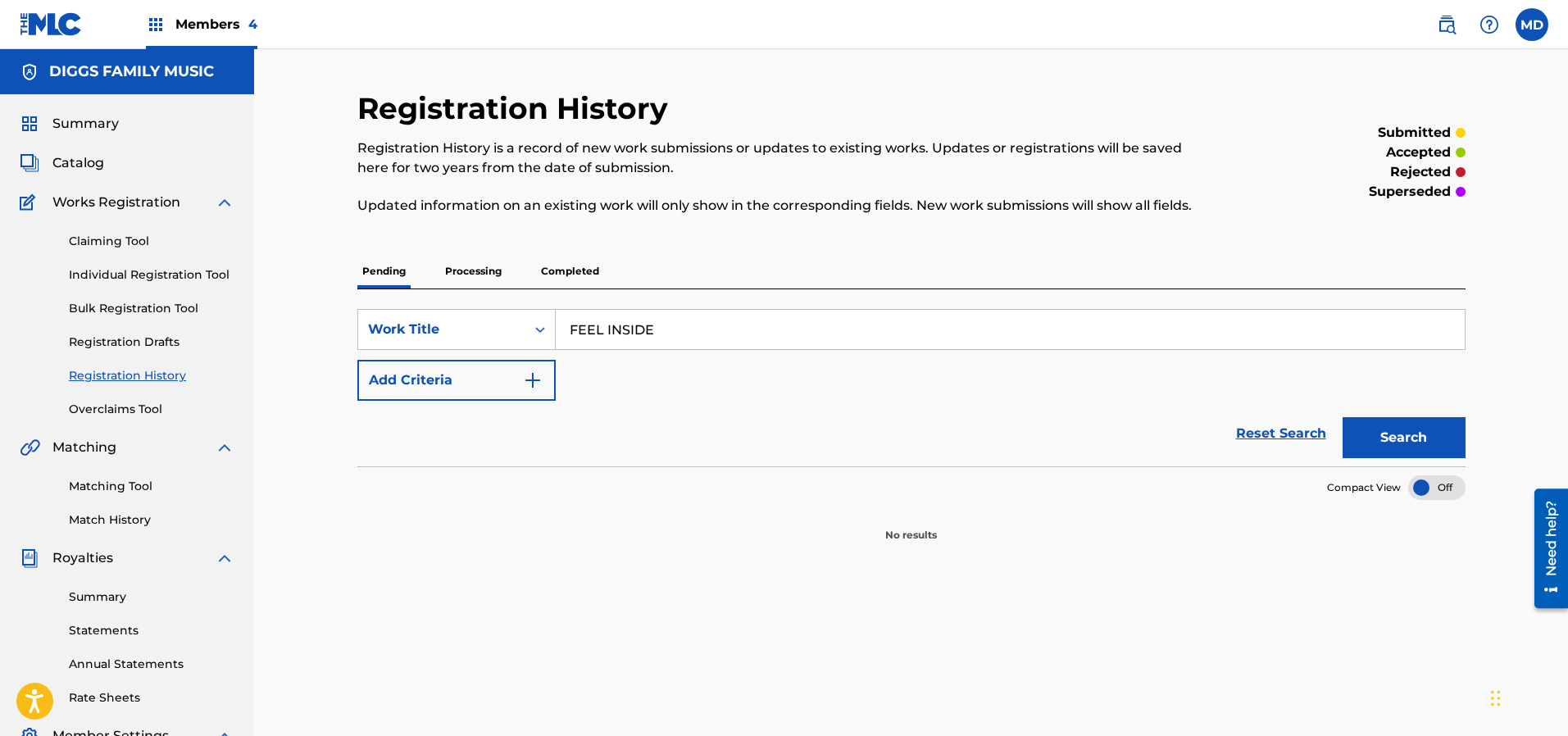
click at [452, 271] on p "Processing" at bounding box center [472, 270] width 66 height 34
click at [571, 268] on p "Completed" at bounding box center [570, 270] width 68 height 34
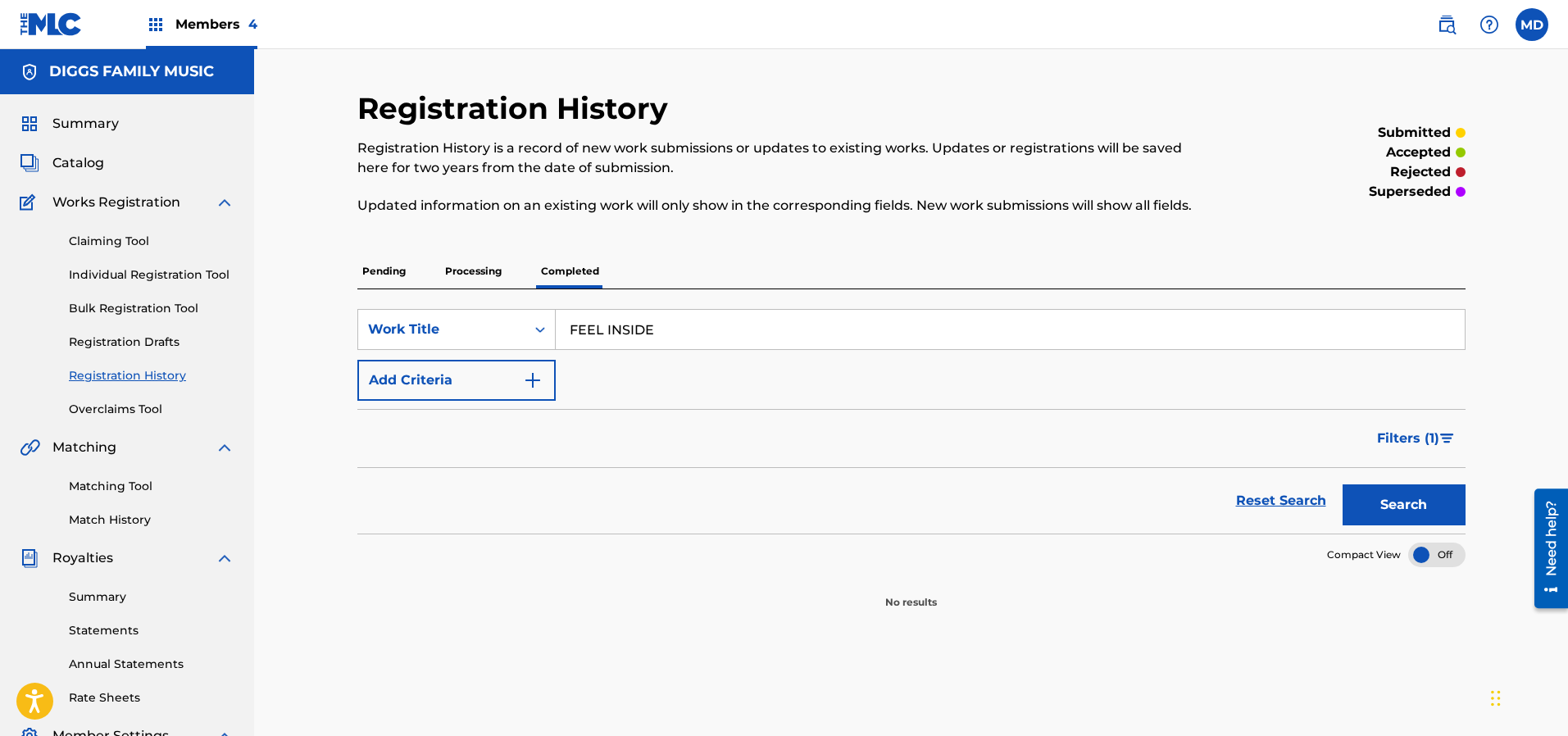
click at [85, 164] on span "Catalog" at bounding box center [78, 163] width 52 height 20
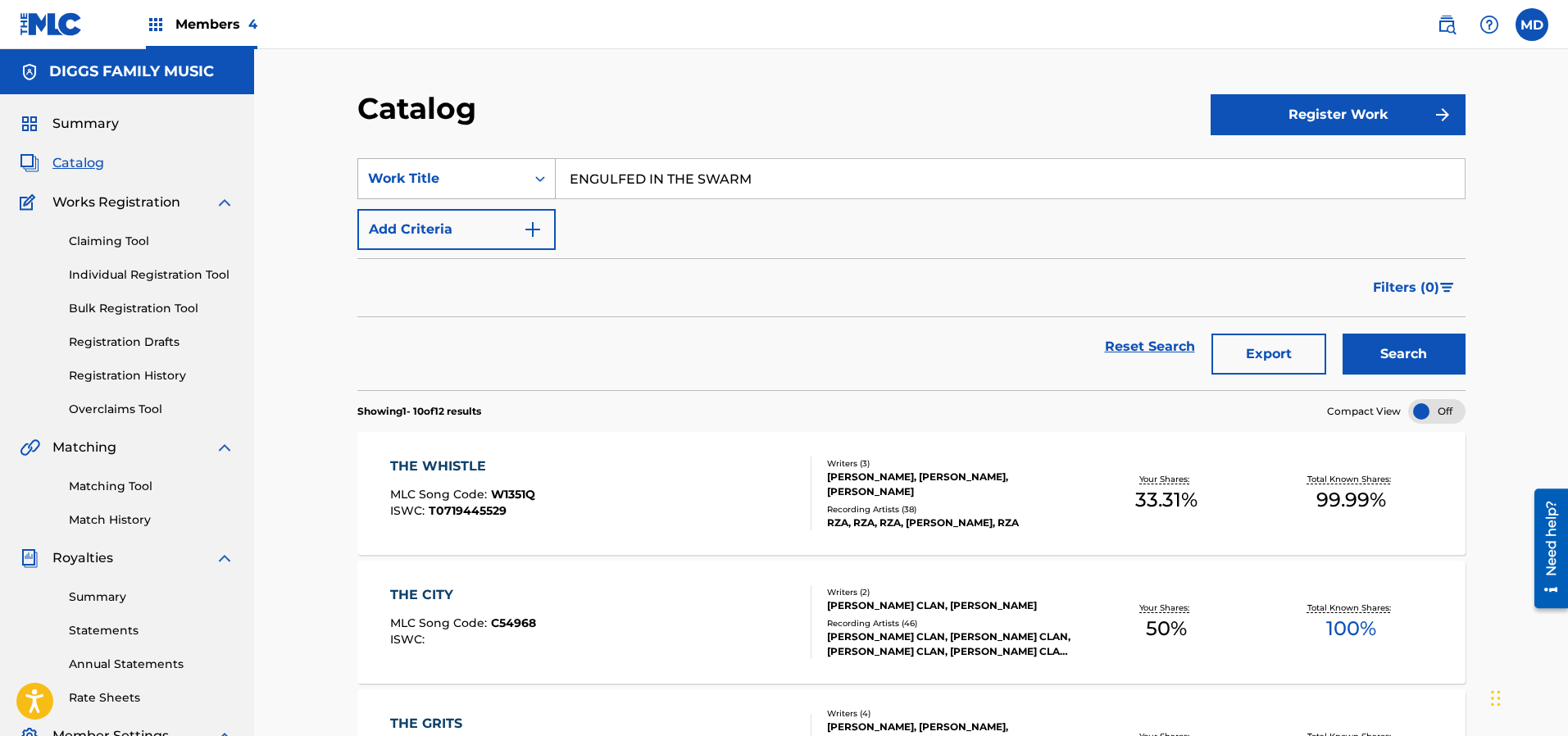
drag, startPoint x: 766, startPoint y: 177, endPoint x: 537, endPoint y: 191, distance: 229.4
click at [537, 191] on div "SearchWithCriteriaffe89460-19b1-4643-b1f3-838df765d317 Work Title ENGULFED IN T…" at bounding box center [911, 178] width 1108 height 41
paste input "FEEL INSIDE"
type input "FEEL INSIDE"
click at [1380, 362] on button "Search" at bounding box center [1403, 354] width 123 height 41
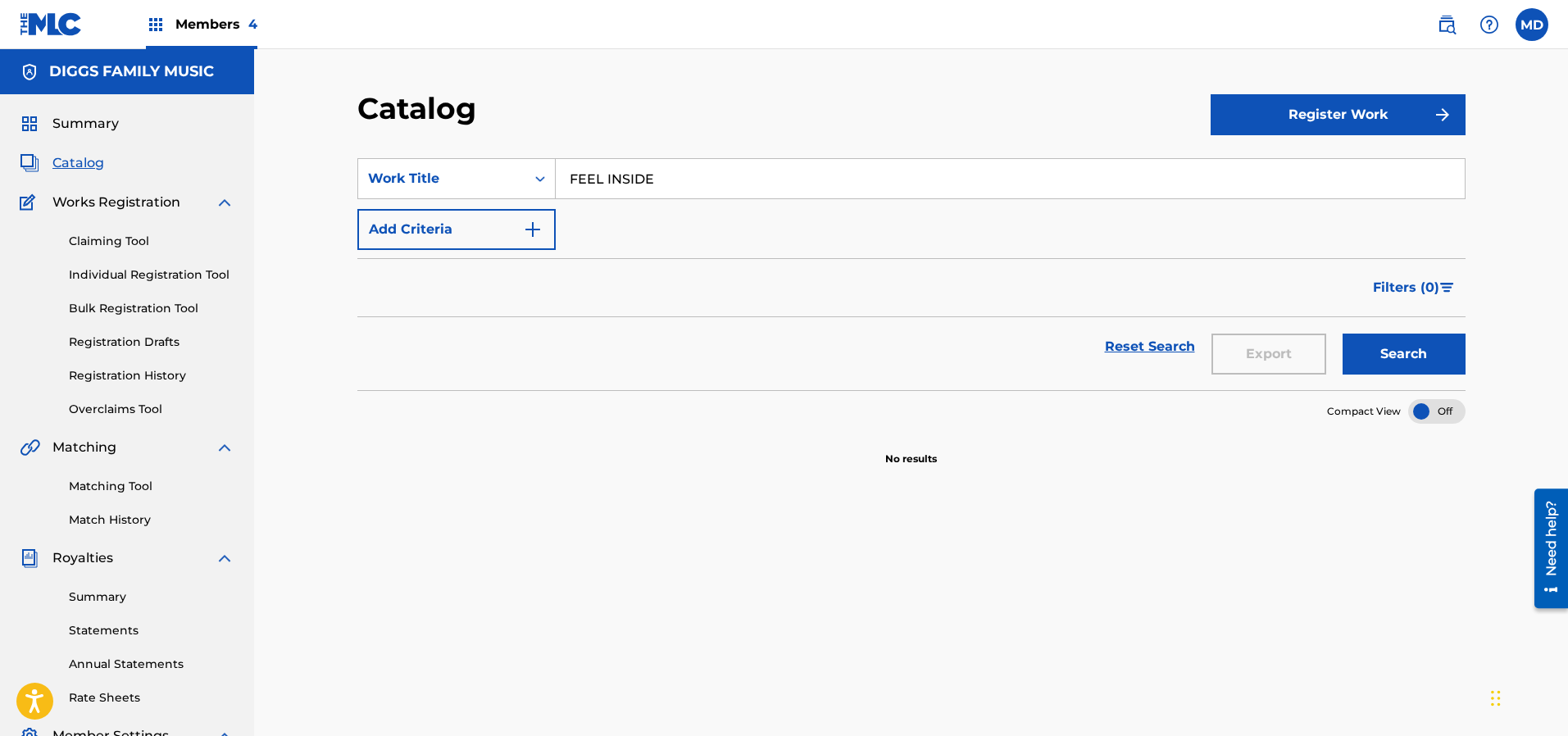
click at [104, 243] on link "Claiming Tool" at bounding box center [152, 241] width 165 height 18
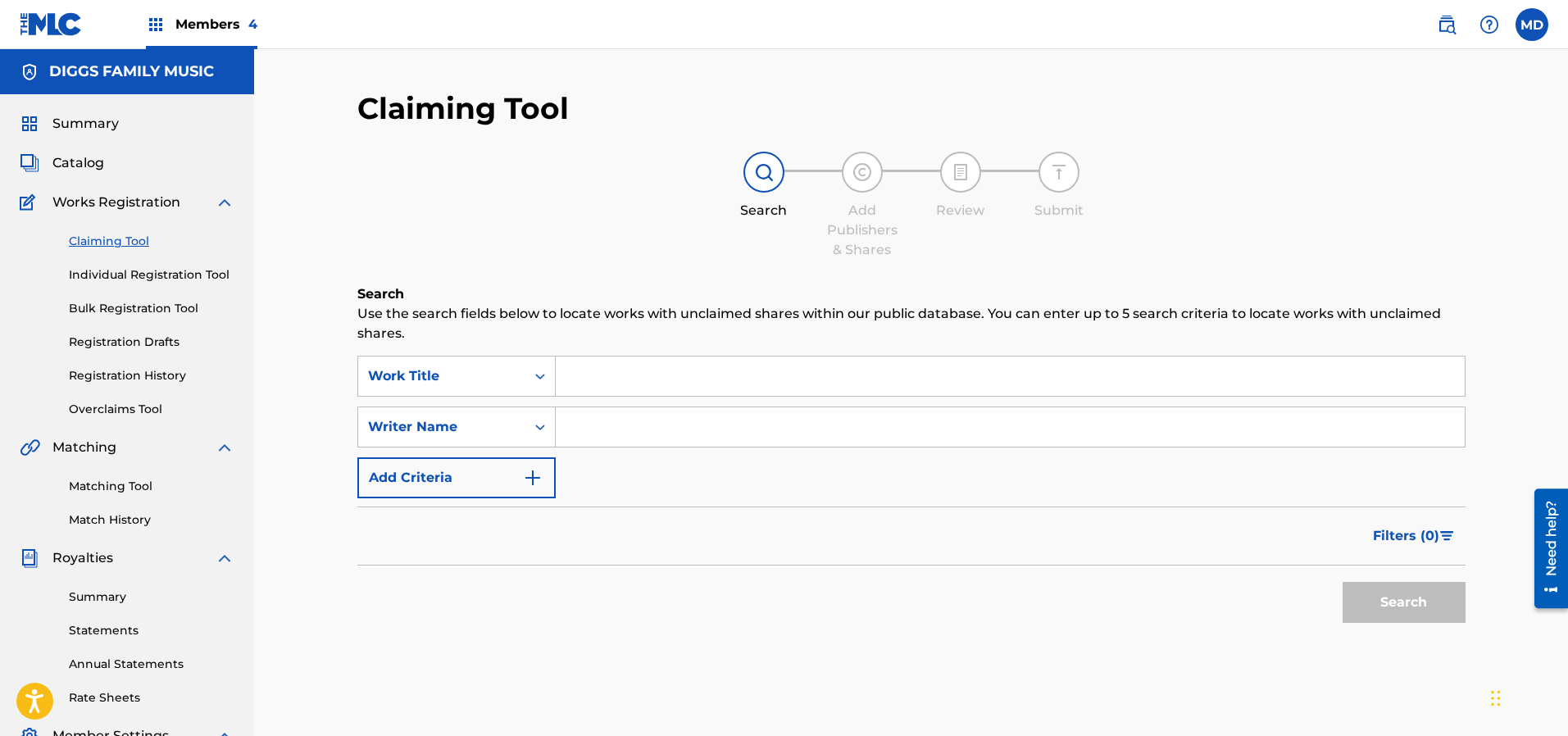
click at [689, 370] on input "Search Form" at bounding box center [1010, 376] width 909 height 39
paste input "FEEL INSIDE"
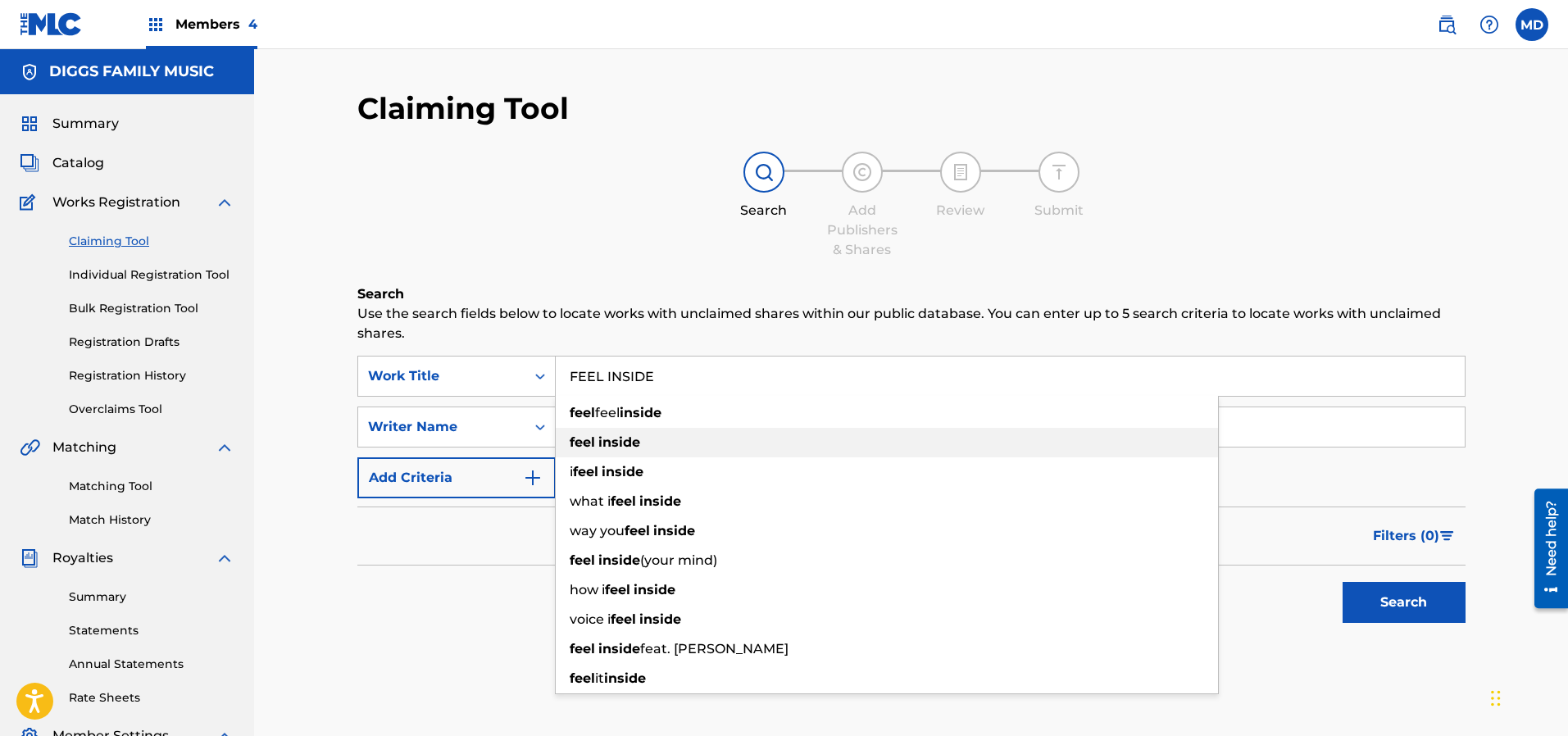
click at [634, 435] on strong "inside" at bounding box center [619, 441] width 42 height 16
type input "feel inside"
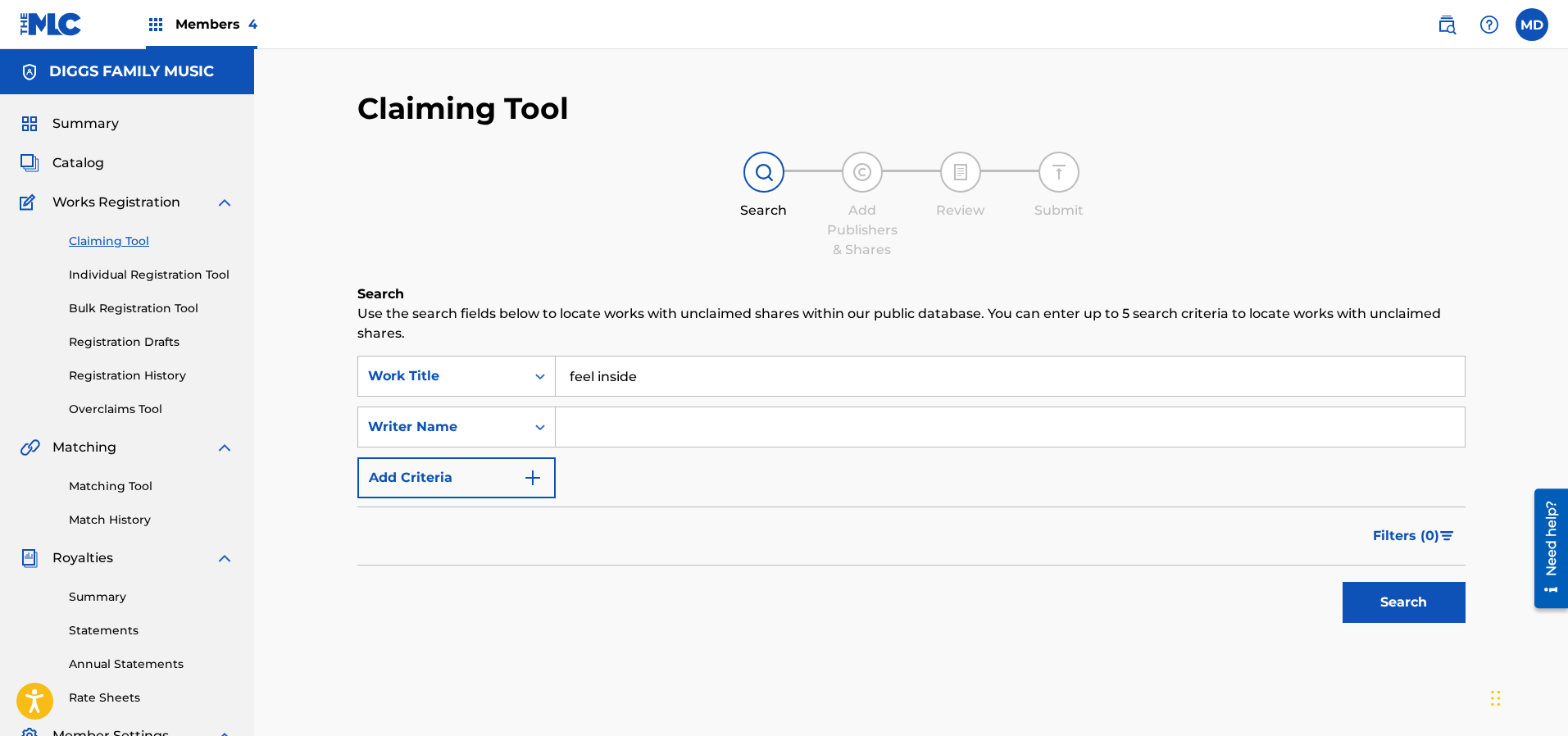
click at [1386, 598] on button "Search" at bounding box center [1403, 602] width 123 height 41
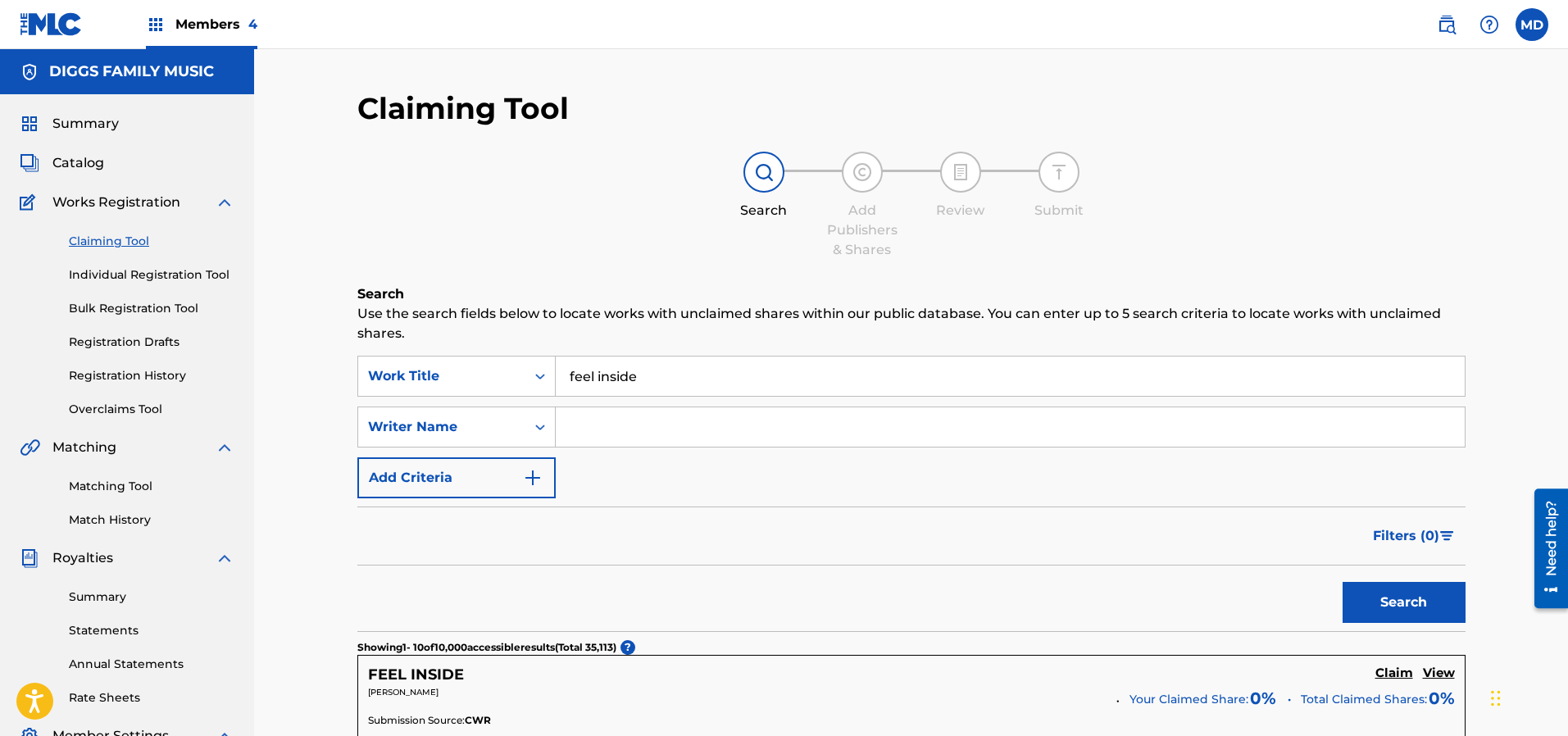
click at [707, 426] on input "Search Form" at bounding box center [1010, 427] width 909 height 39
type input "[PERSON_NAME]"
drag, startPoint x: 1390, startPoint y: 604, endPoint x: 1363, endPoint y: 599, distance: 27.5
click at [1389, 606] on button "Search" at bounding box center [1403, 602] width 123 height 41
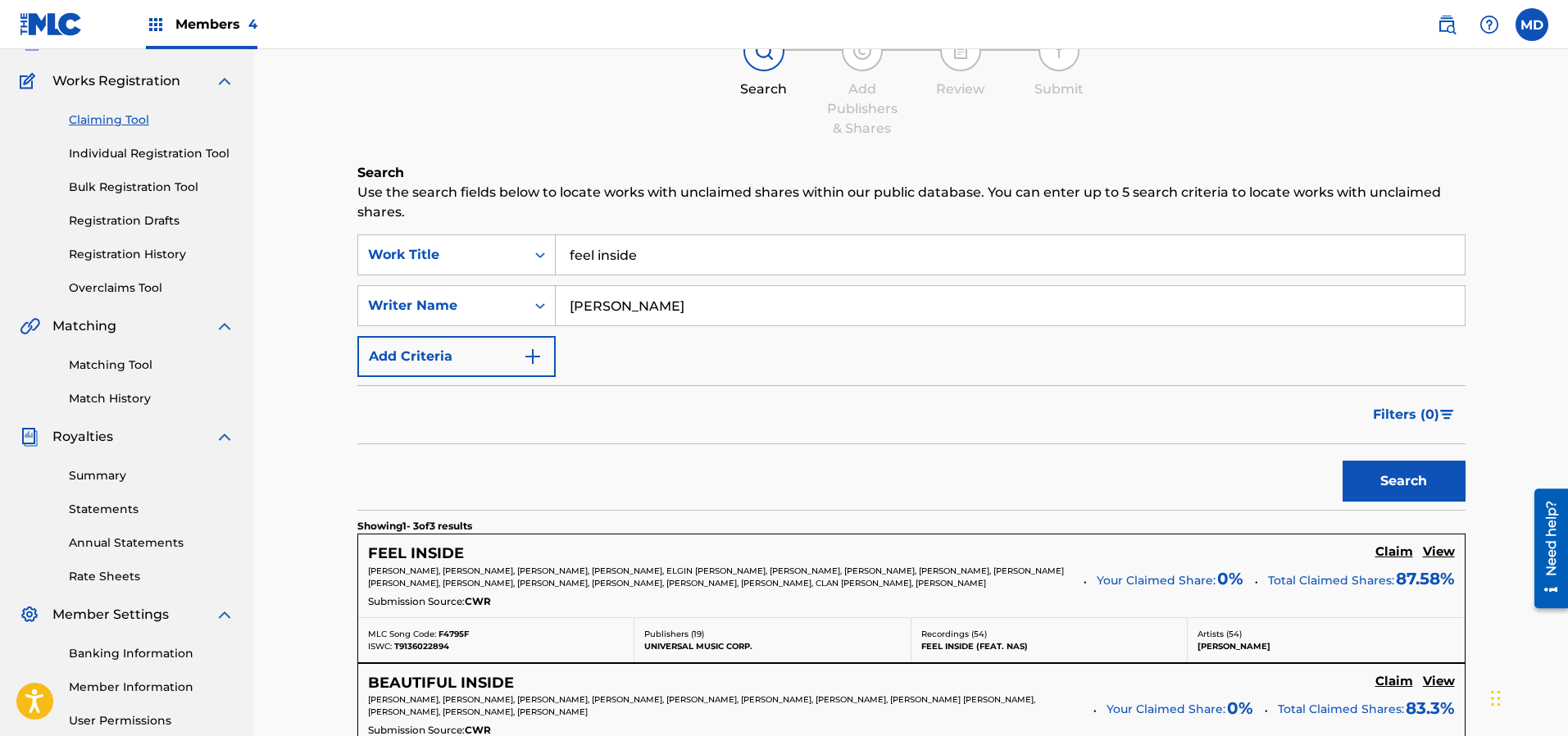
scroll to position [246, 0]
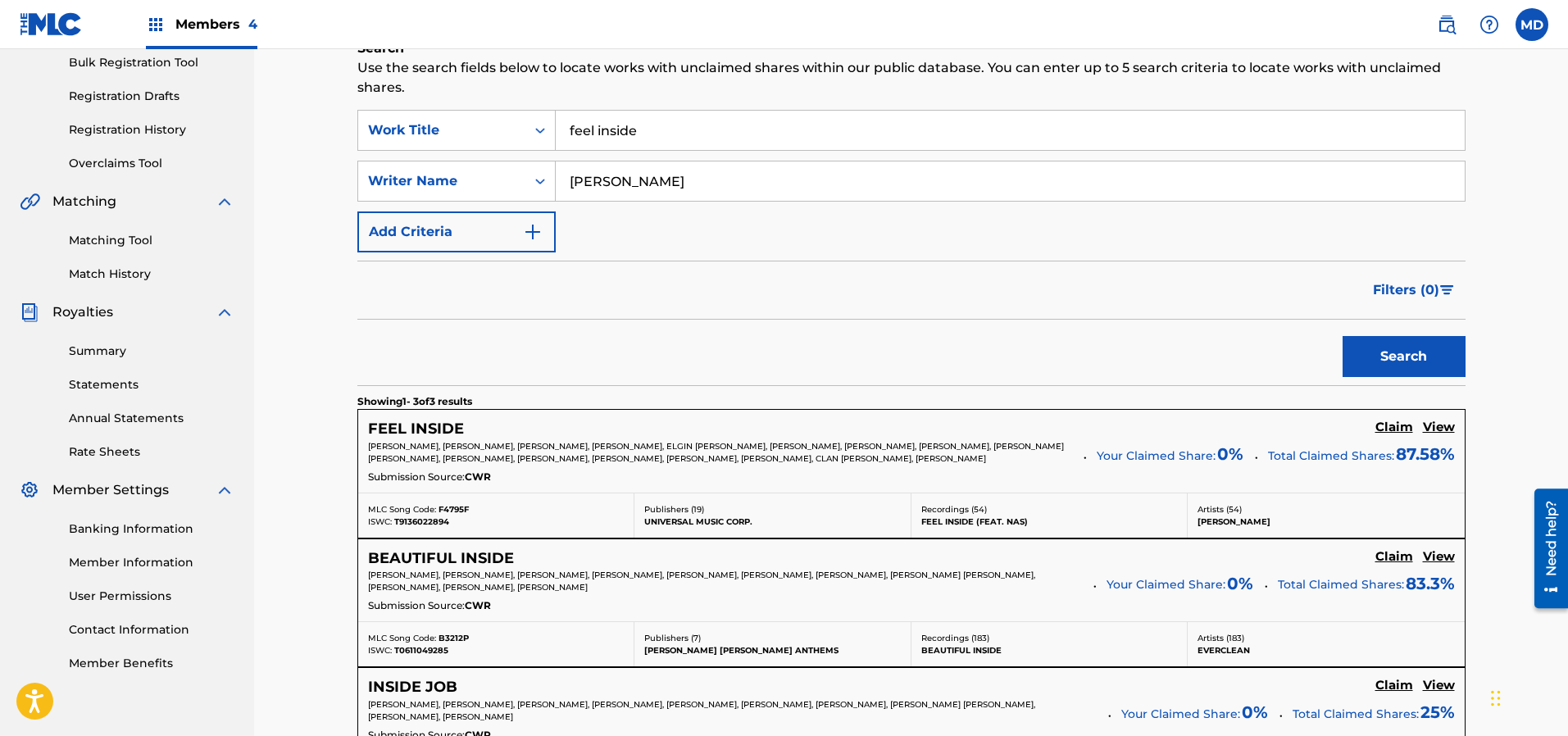
click at [1440, 429] on h5 "View" at bounding box center [1439, 427] width 32 height 16
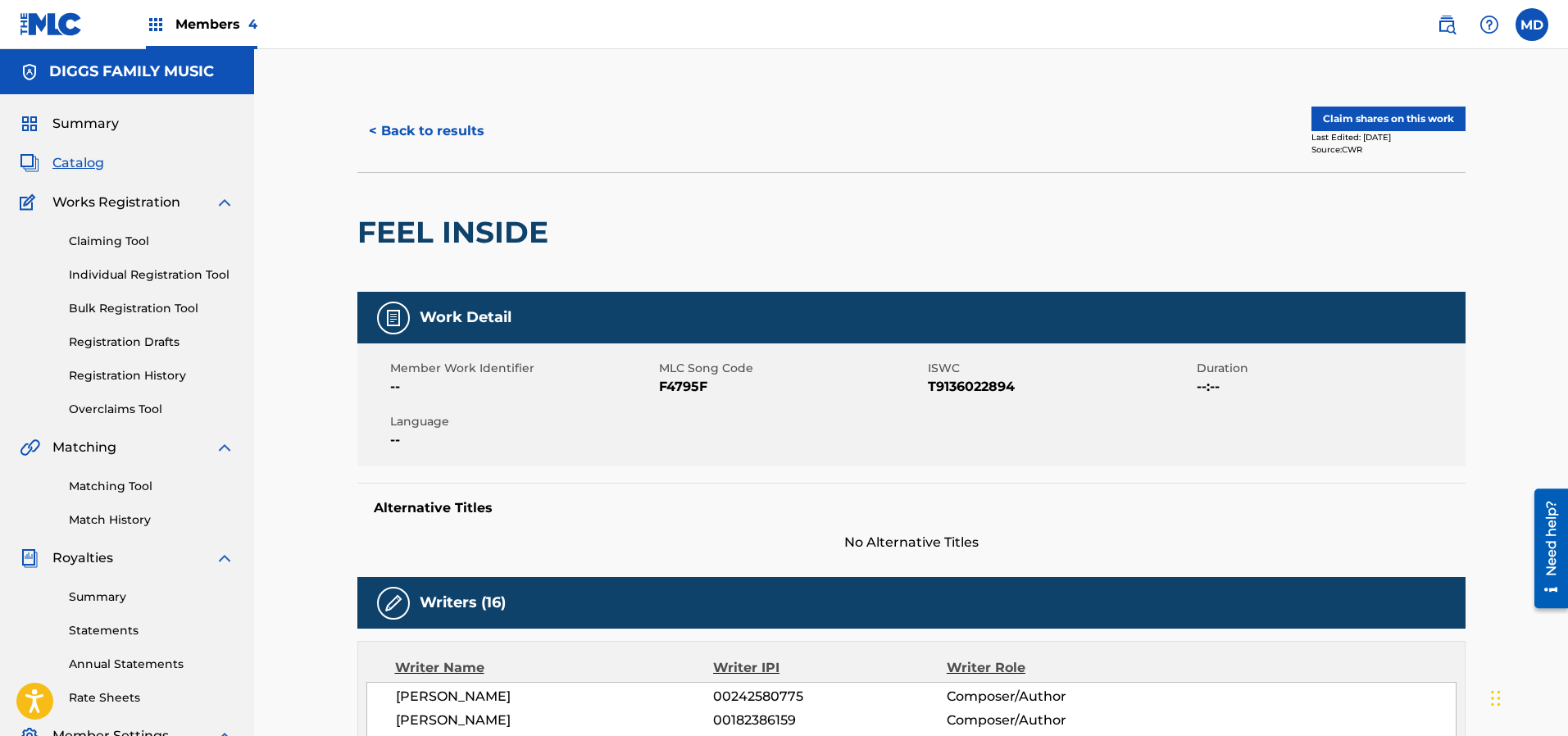
click at [1359, 113] on button "Claim shares on this work" at bounding box center [1389, 119] width 154 height 24
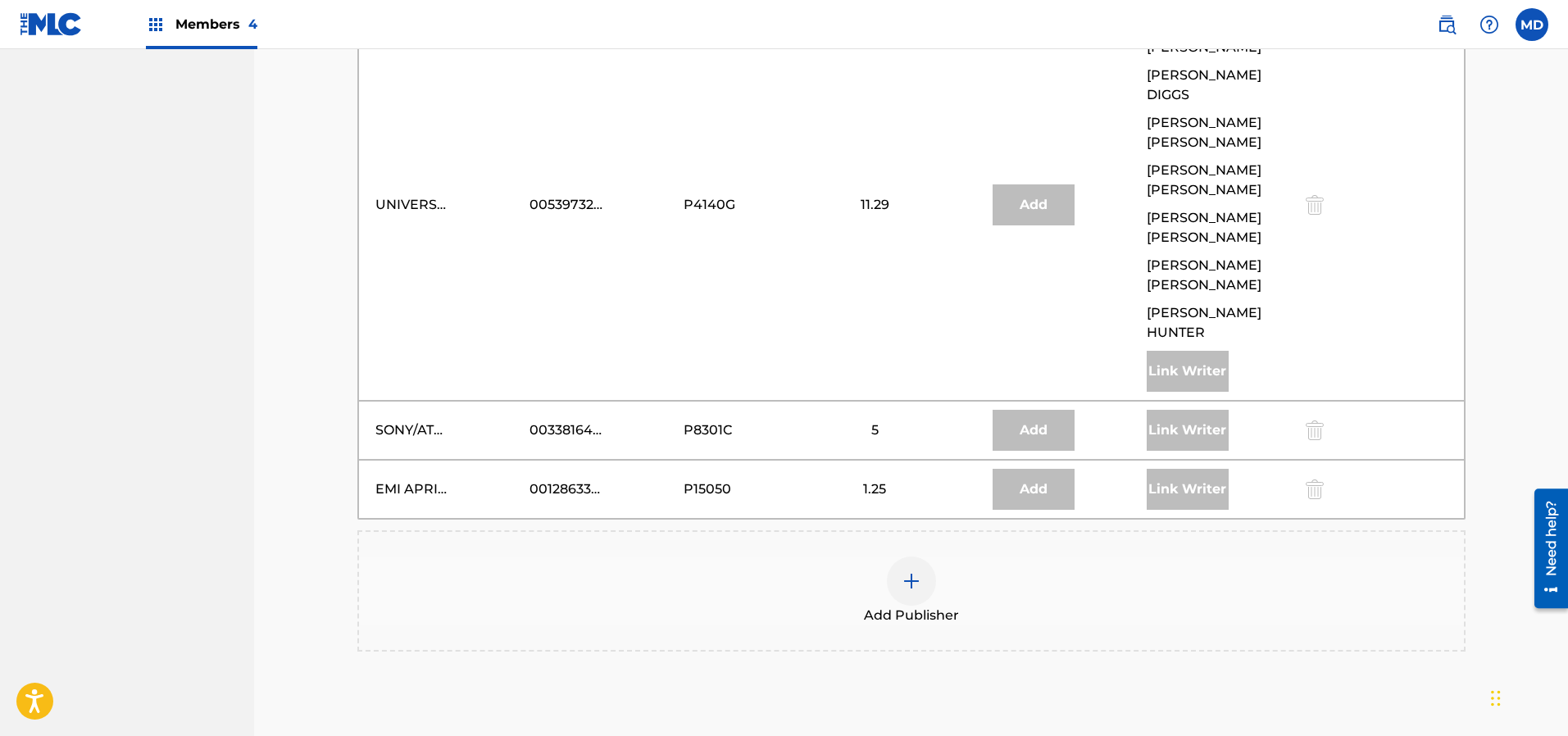
scroll to position [2266, 0]
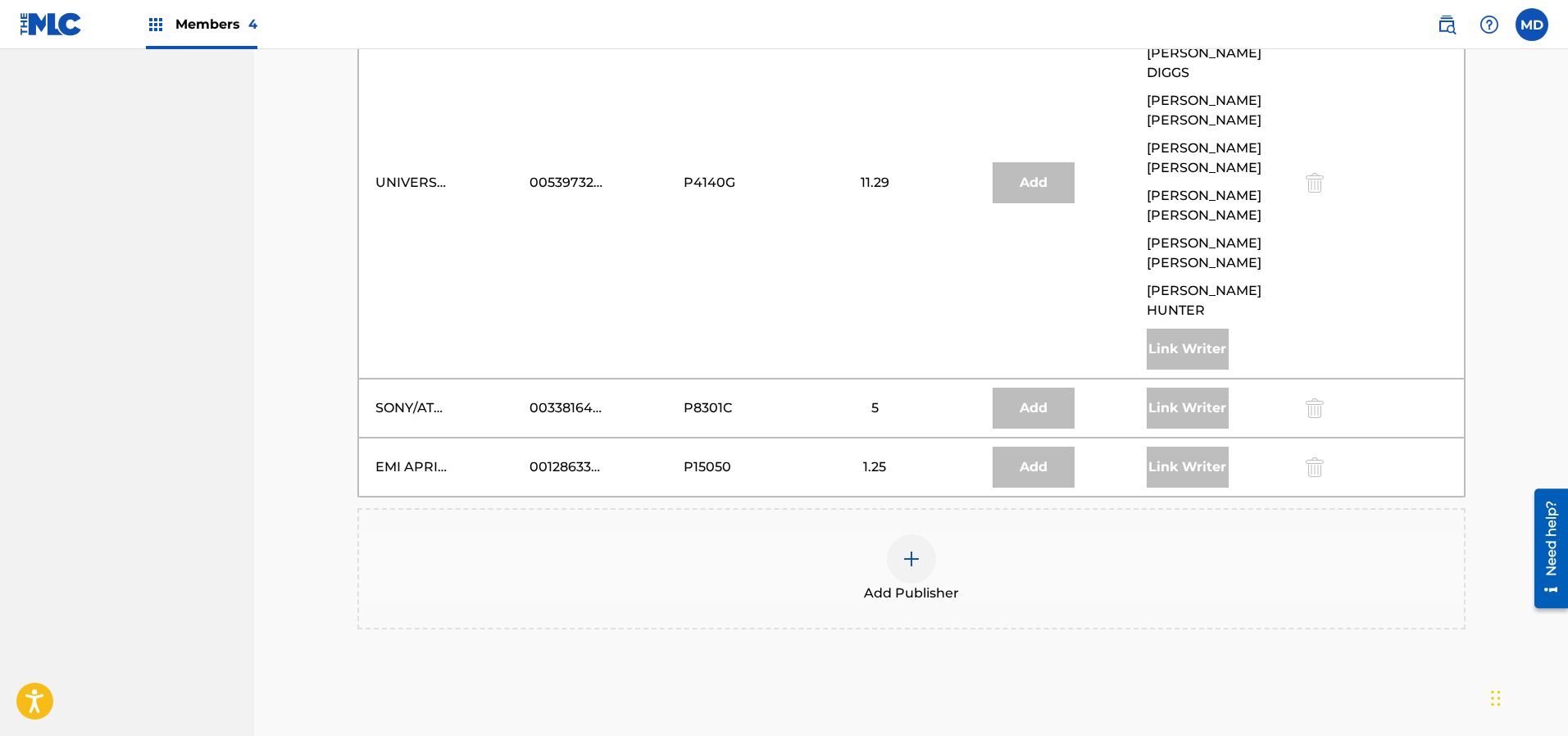
click at [906, 549] on img at bounding box center [911, 559] width 20 height 20
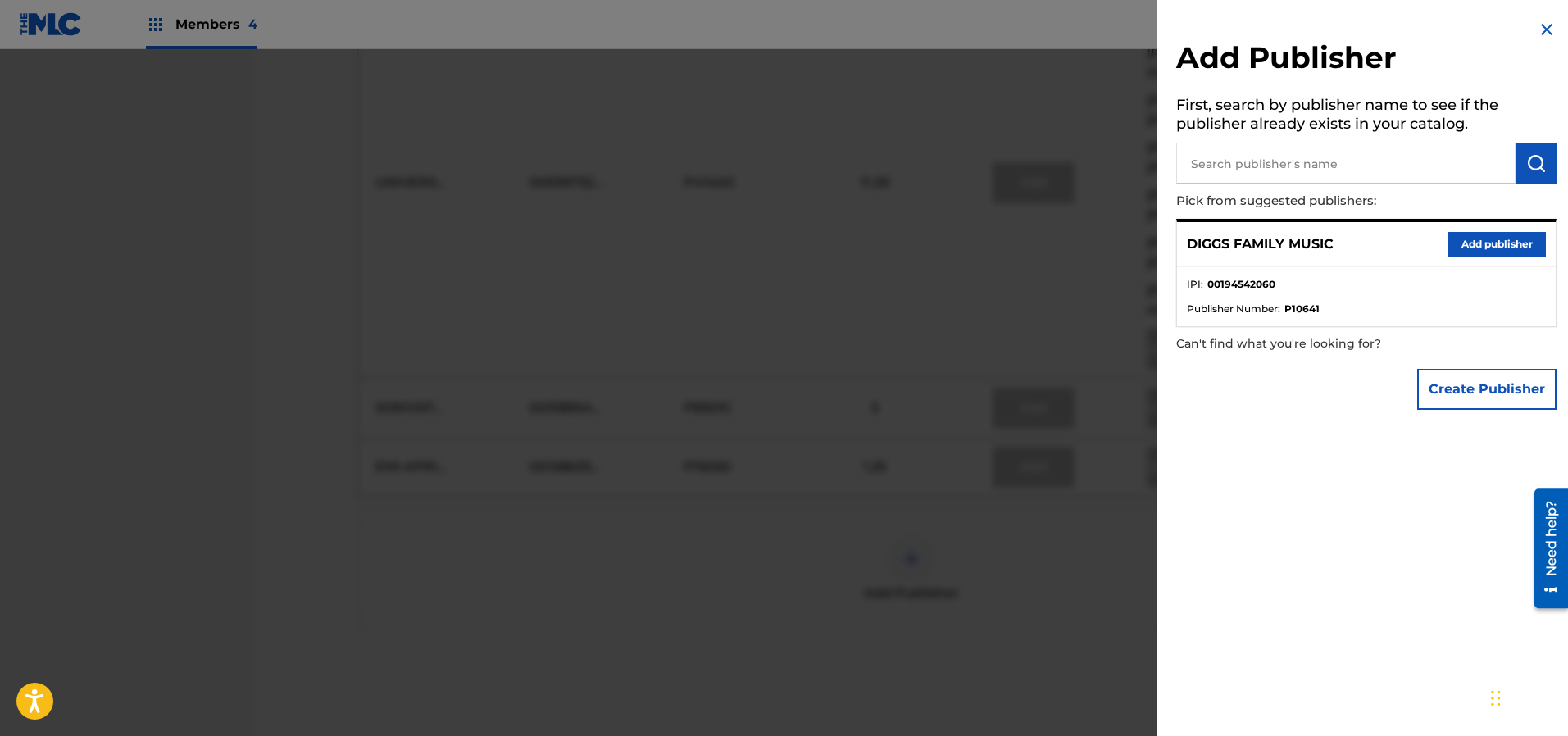
click at [1476, 239] on button "Add publisher" at bounding box center [1496, 244] width 99 height 24
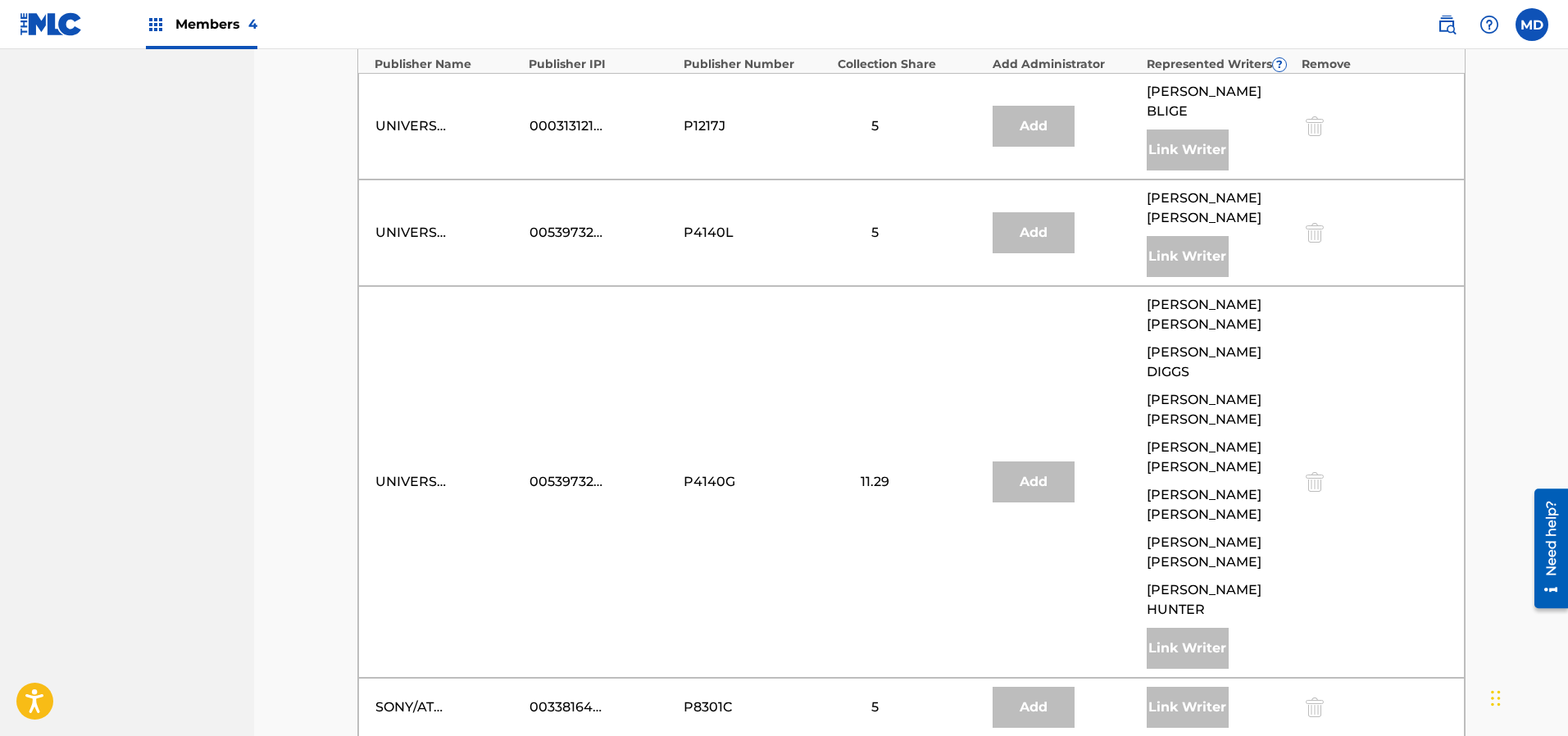
scroll to position [2336, 0]
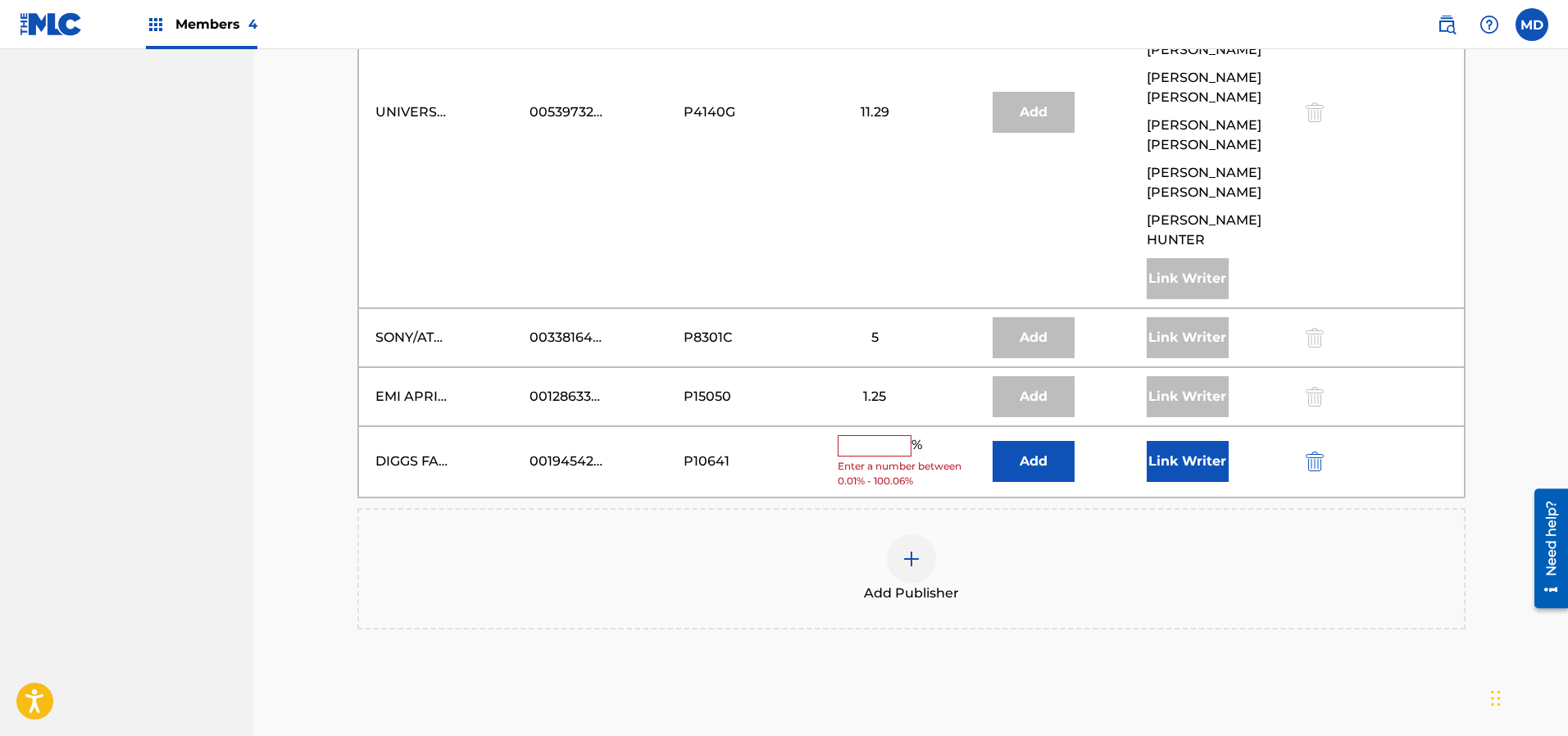
click at [904, 435] on input "text" at bounding box center [874, 445] width 73 height 21
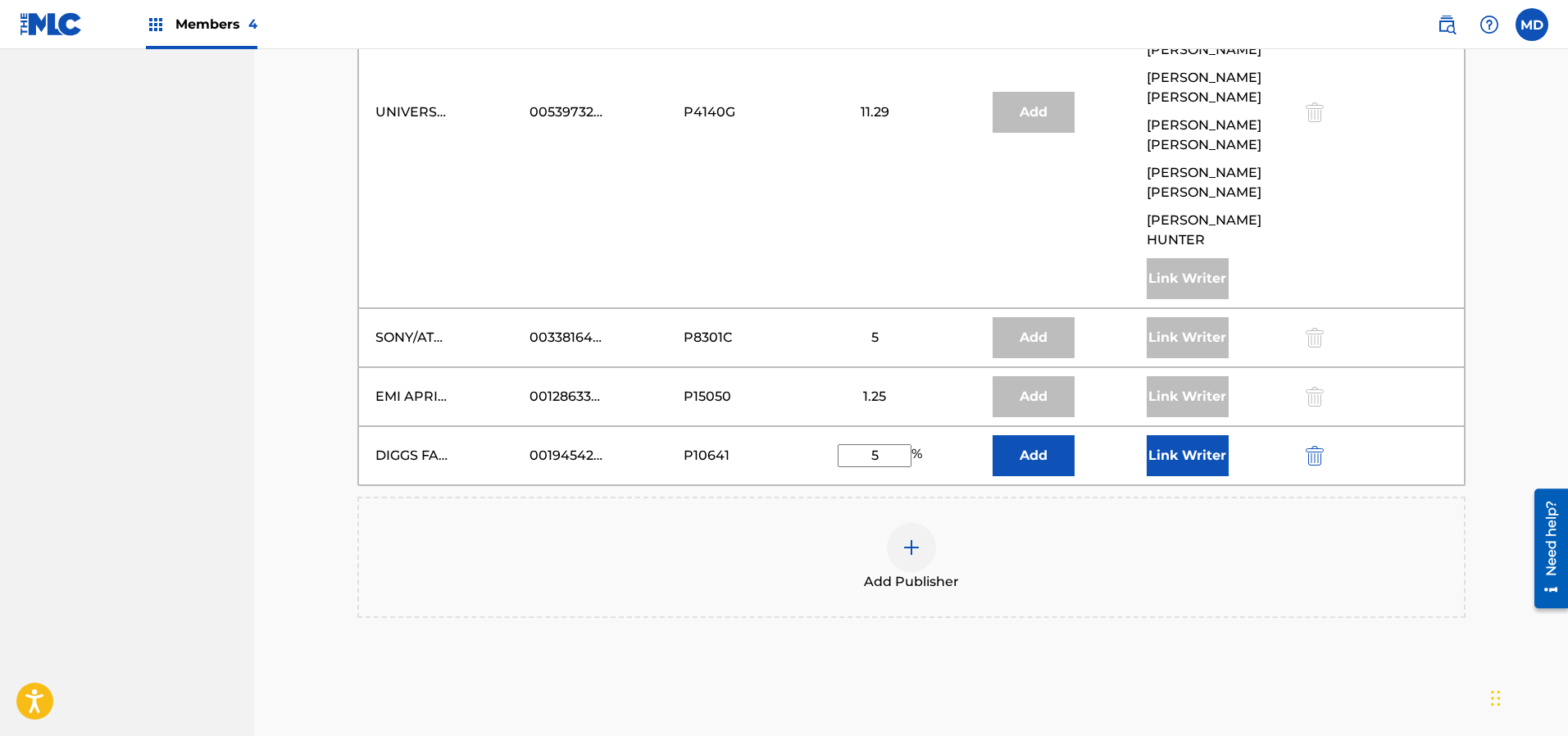
scroll to position [2324, 0]
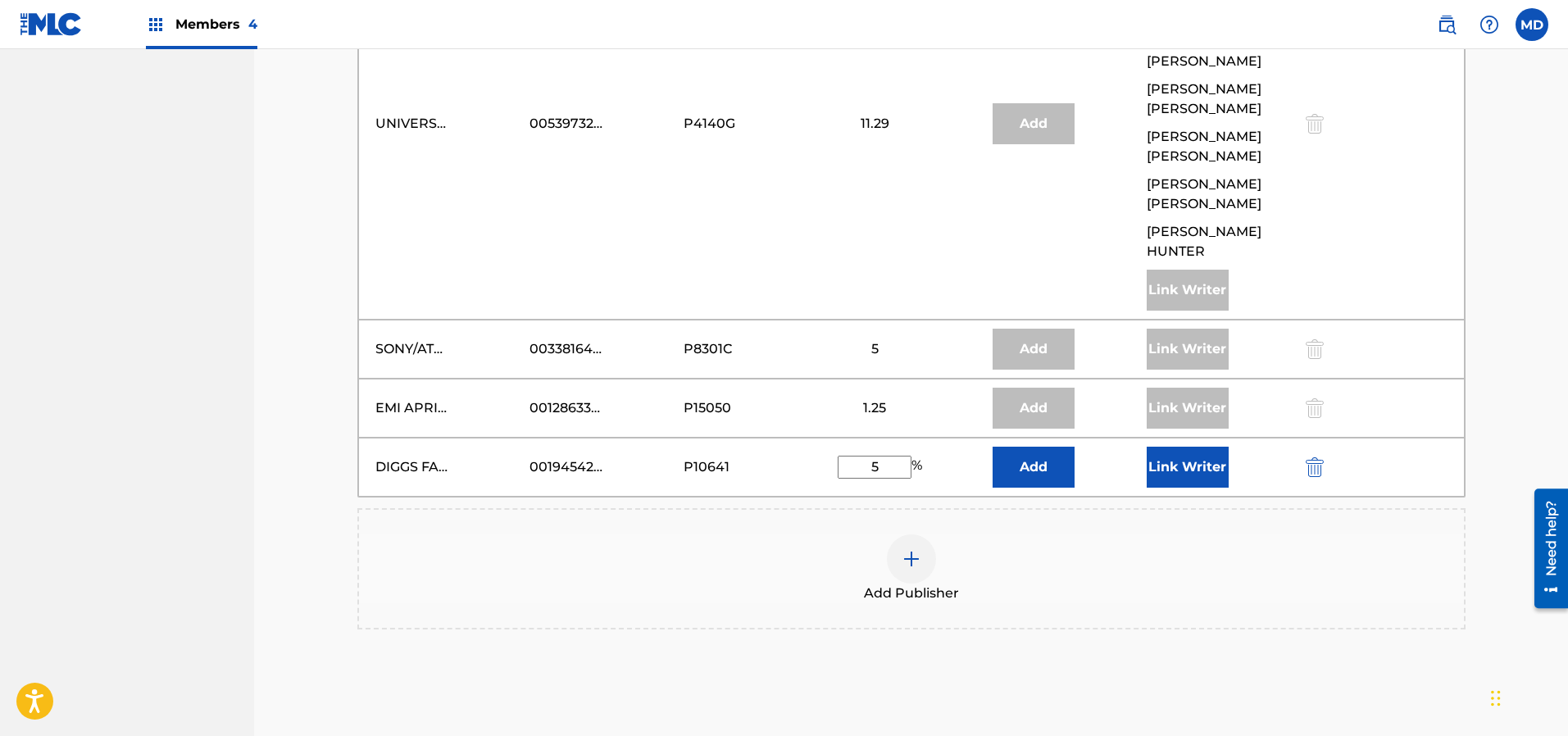
click at [1181, 447] on button "Link Writer" at bounding box center [1188, 467] width 82 height 41
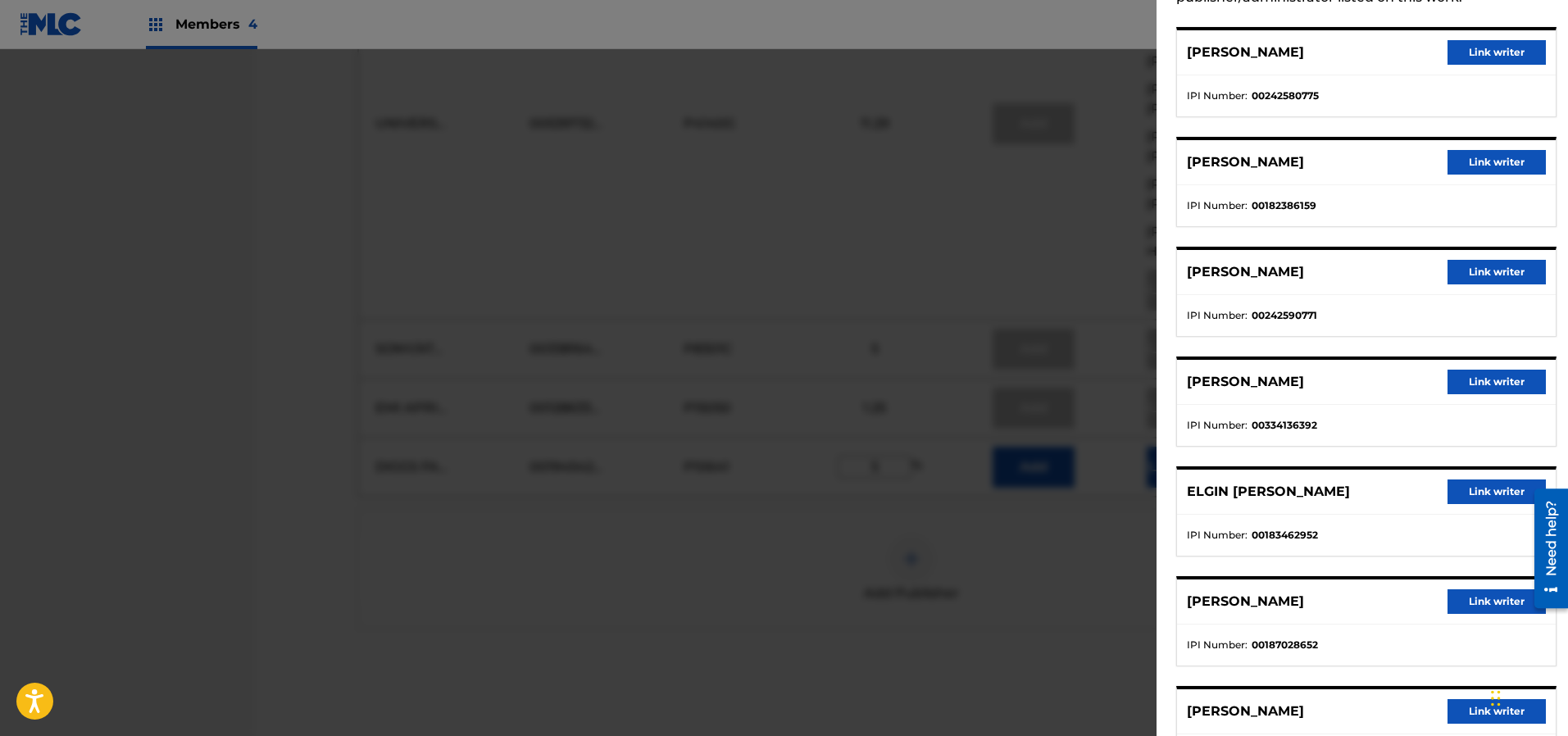
scroll to position [246, 0]
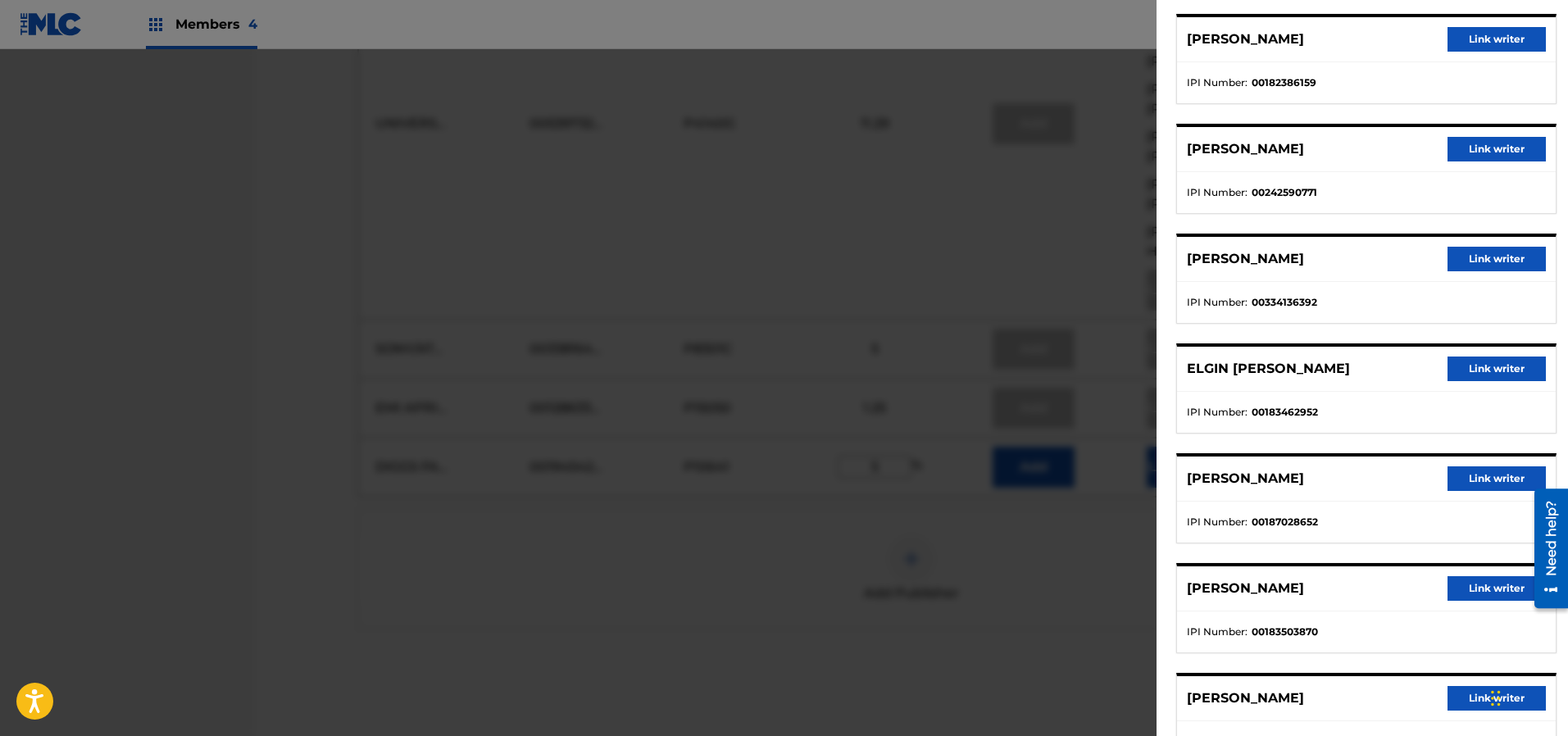
click at [1472, 374] on button "Link writer" at bounding box center [1496, 369] width 99 height 24
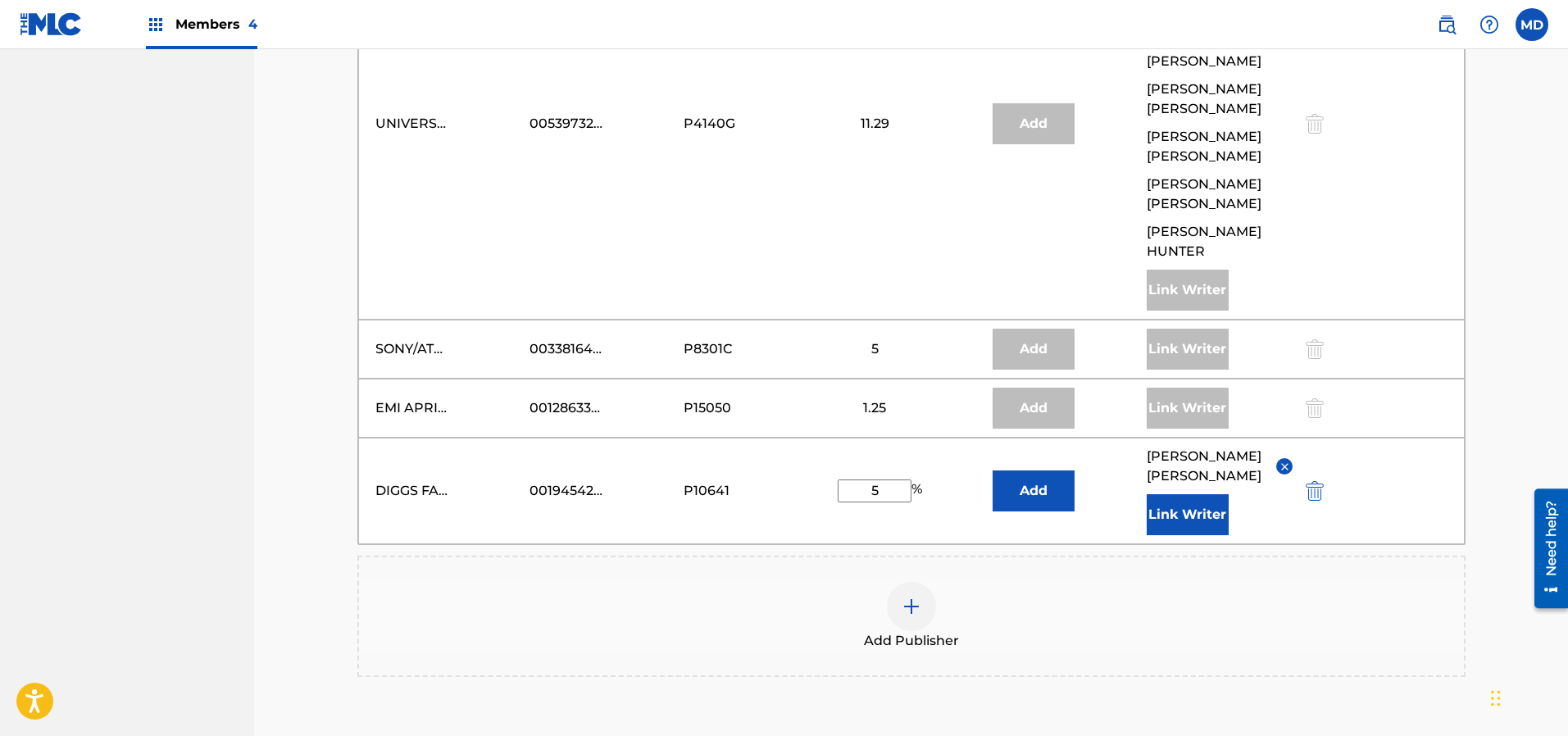
click at [1206, 494] on button "Link Writer" at bounding box center [1188, 515] width 82 height 41
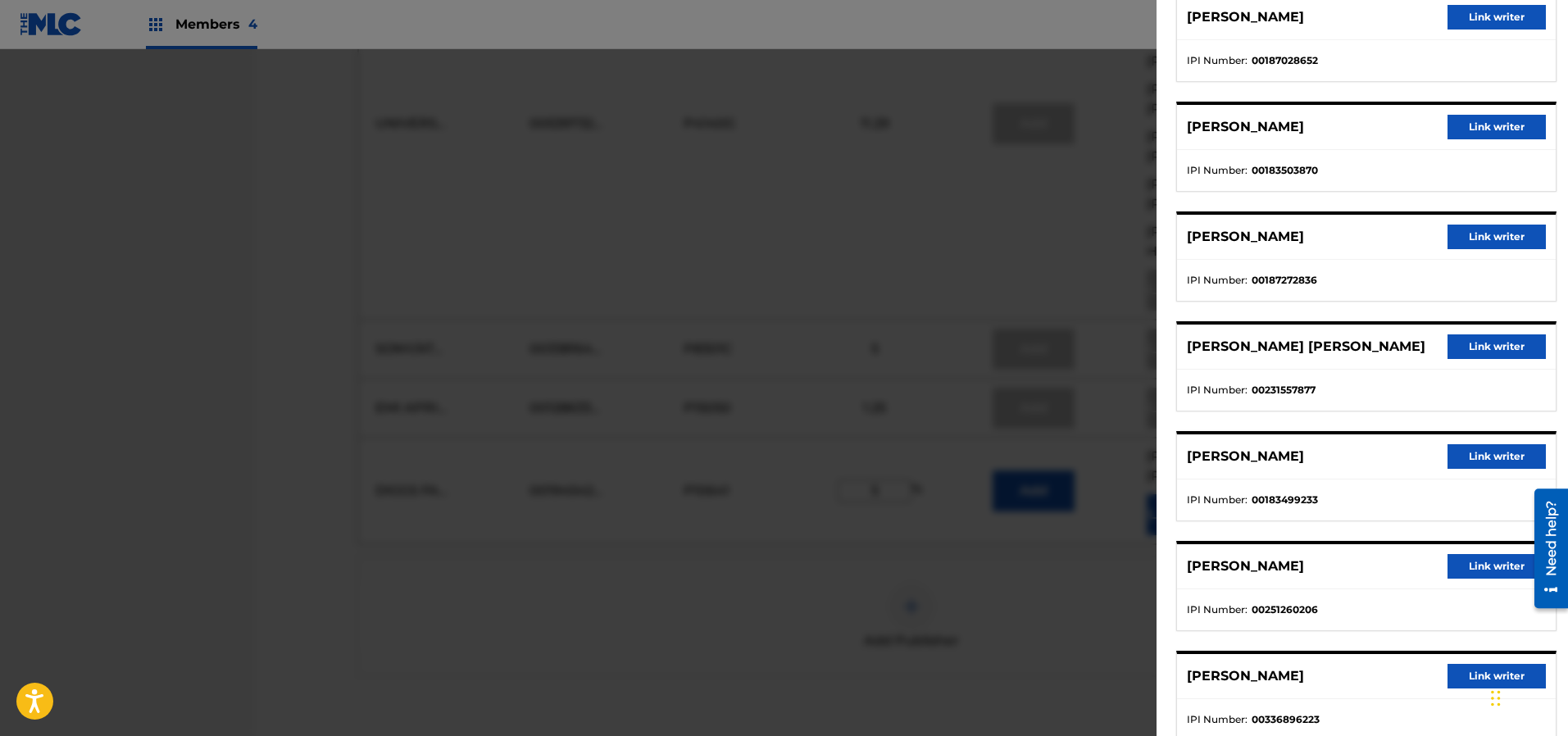
scroll to position [614, 0]
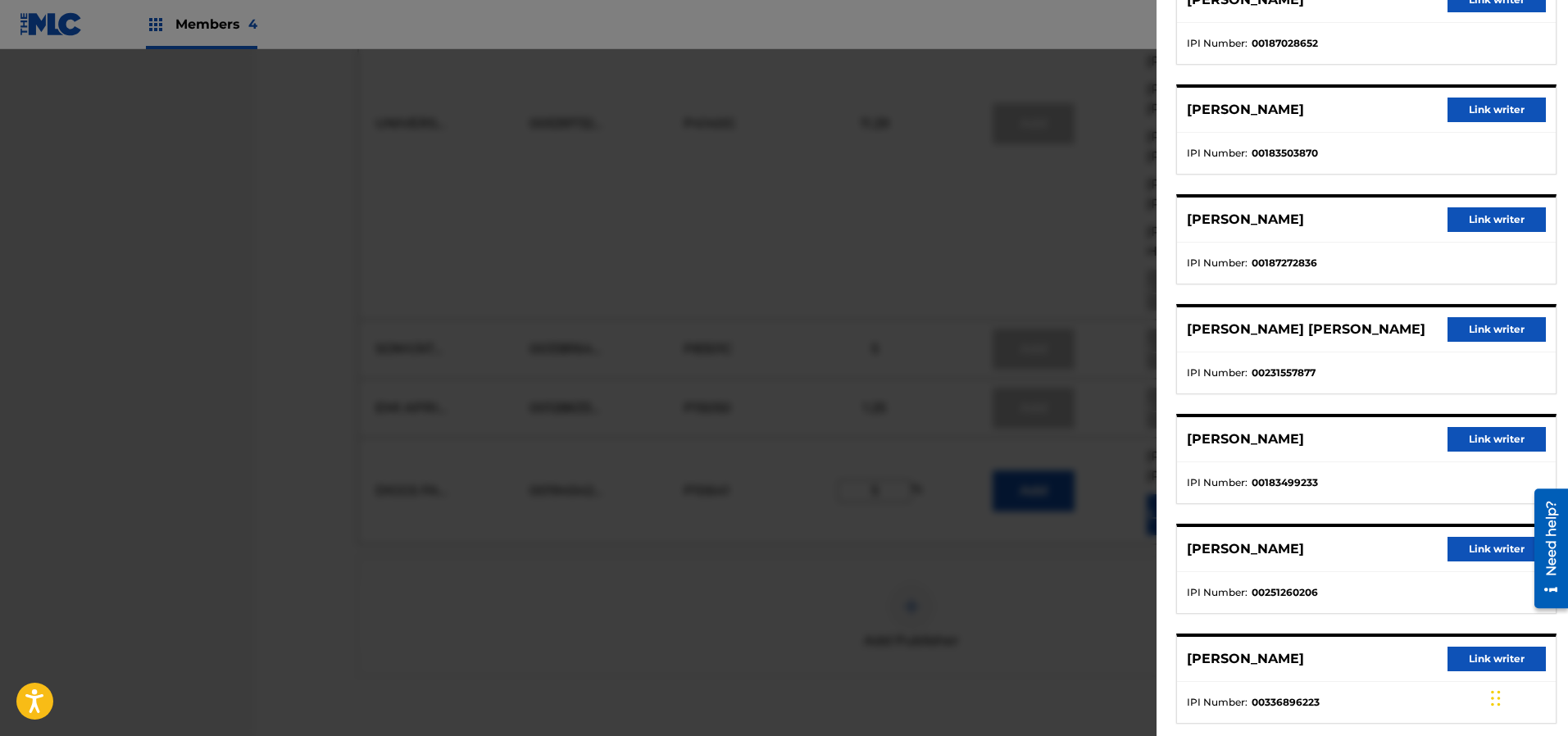
click at [1494, 327] on button "Link writer" at bounding box center [1496, 329] width 99 height 24
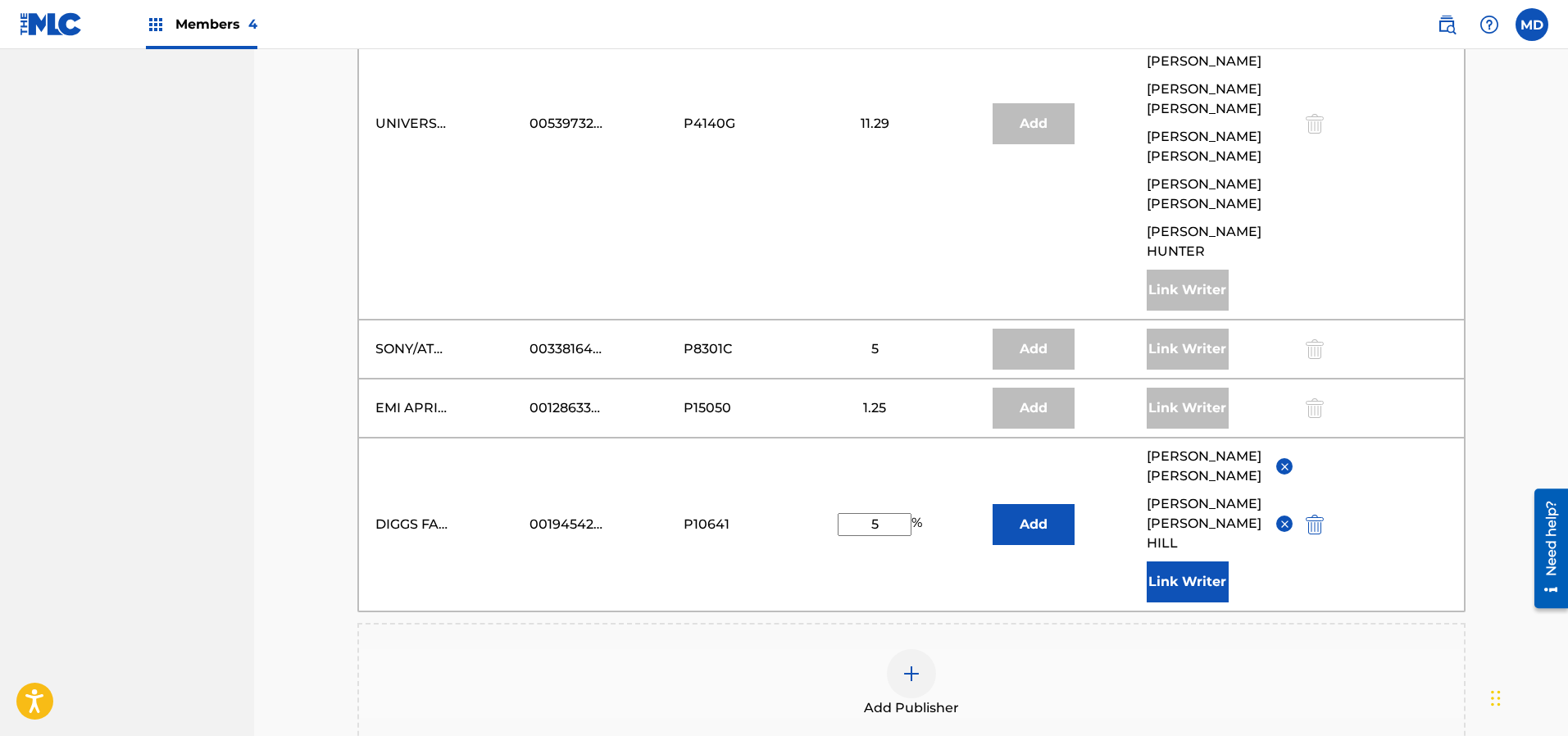
click at [1192, 561] on button "Link Writer" at bounding box center [1188, 582] width 82 height 41
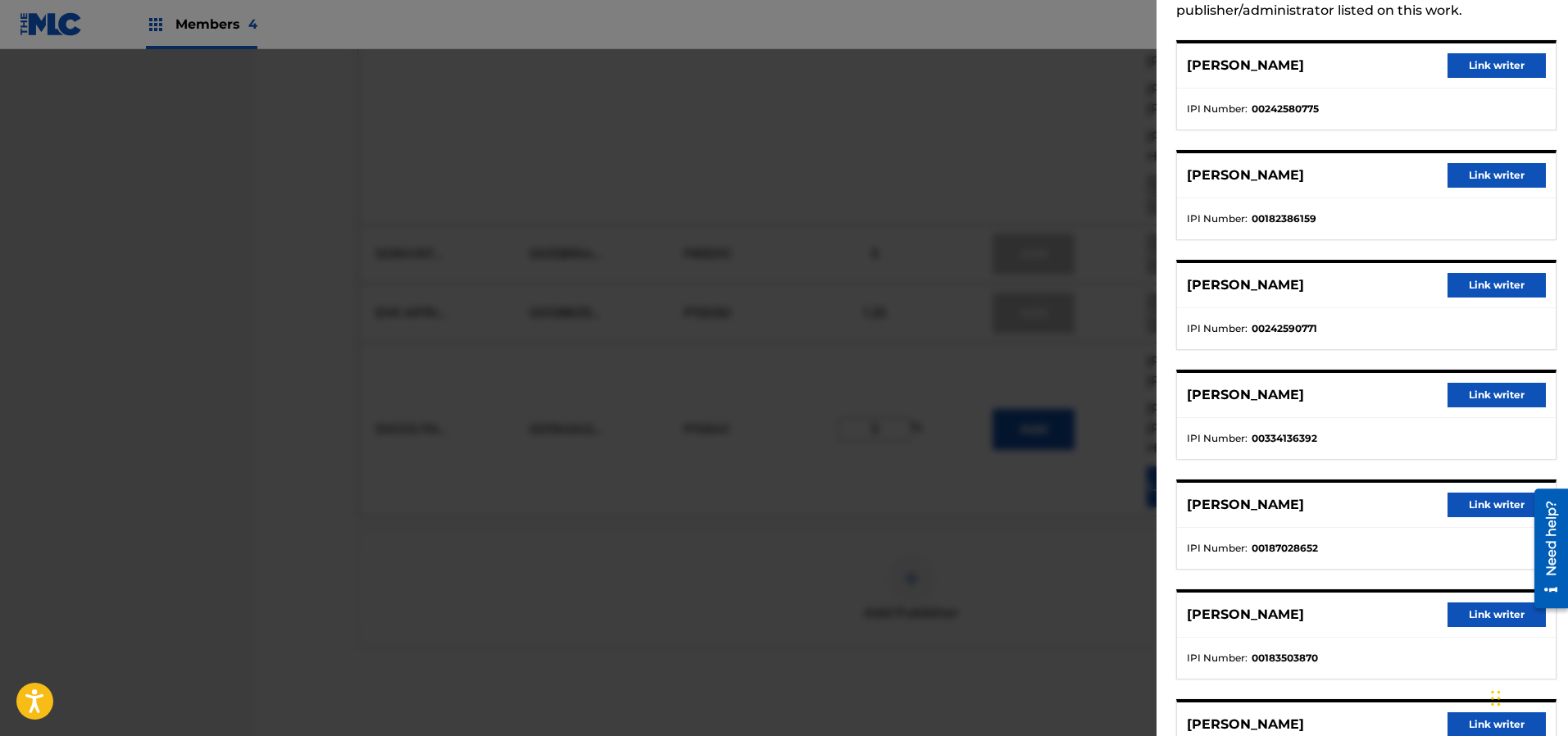
scroll to position [0, 0]
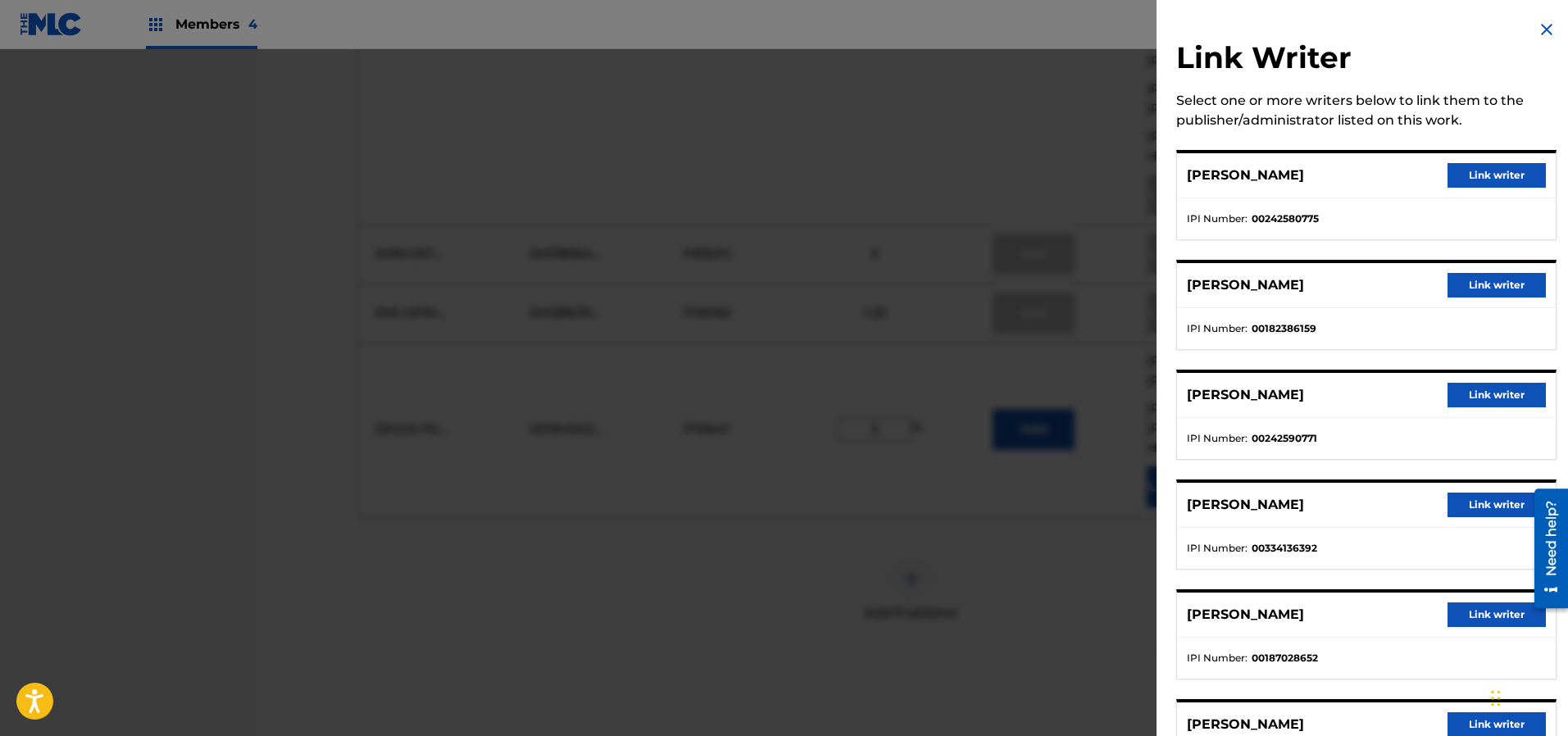
click at [1541, 28] on img at bounding box center [1546, 29] width 20 height 20
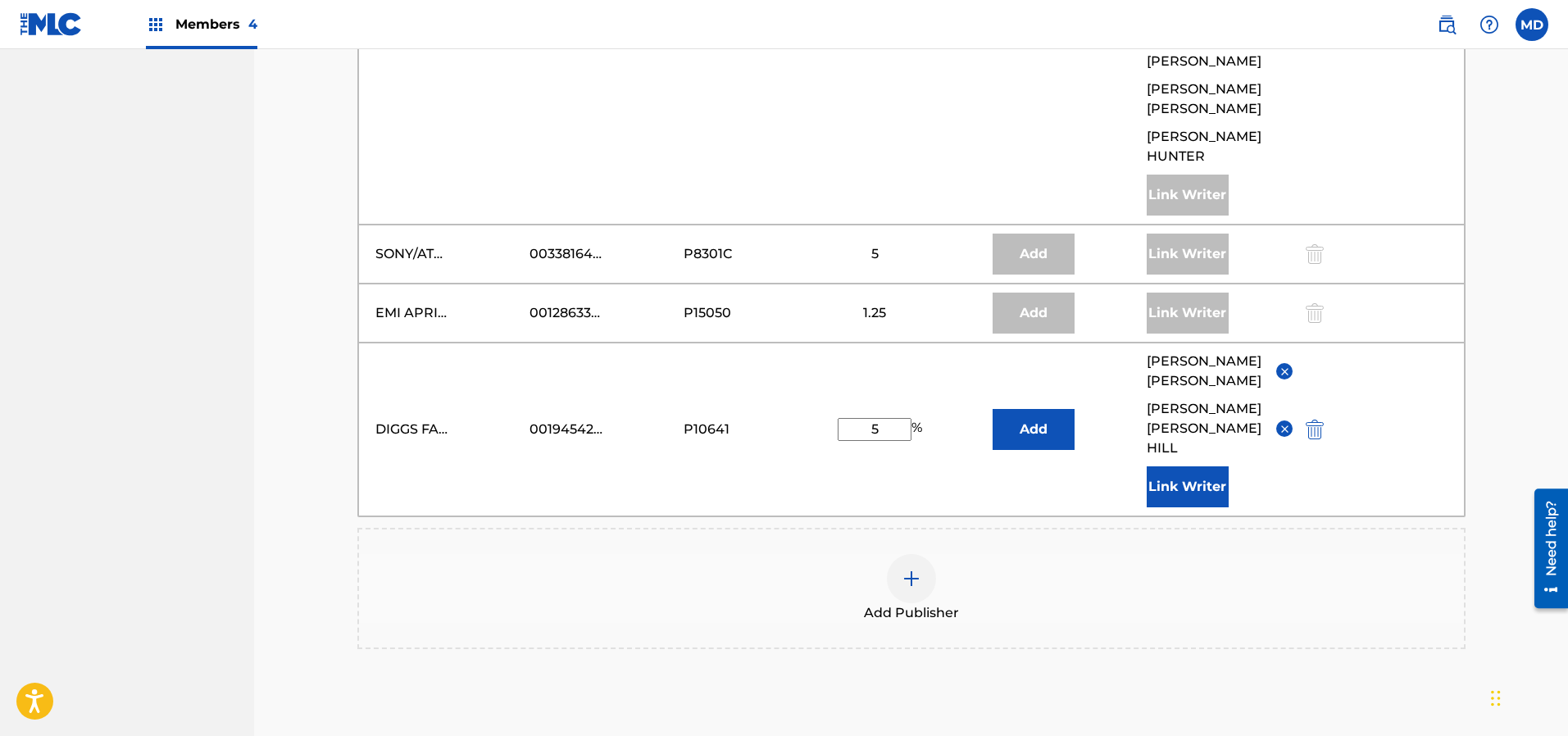
click at [899, 418] on input "5" at bounding box center [874, 429] width 73 height 23
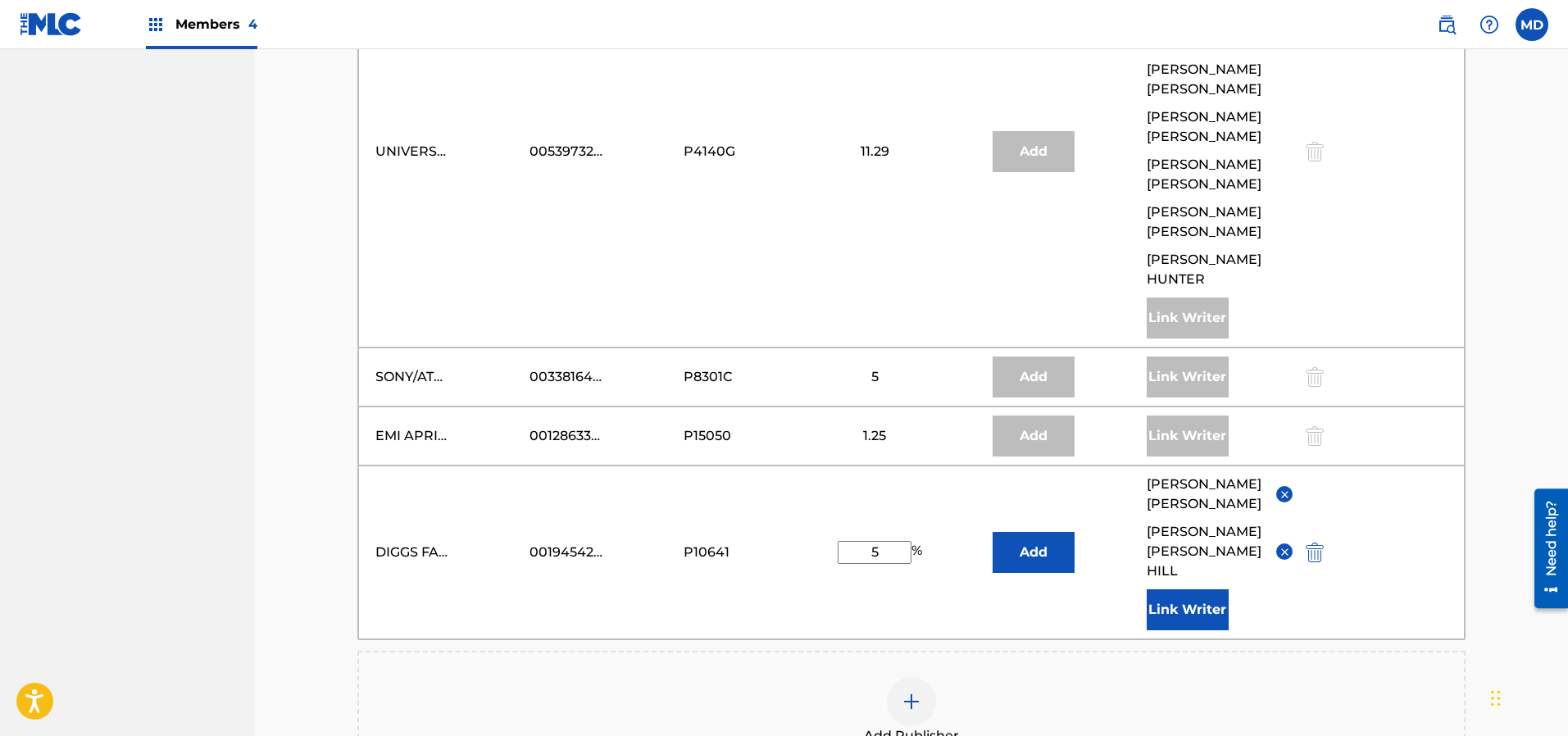
scroll to position [2420, 0]
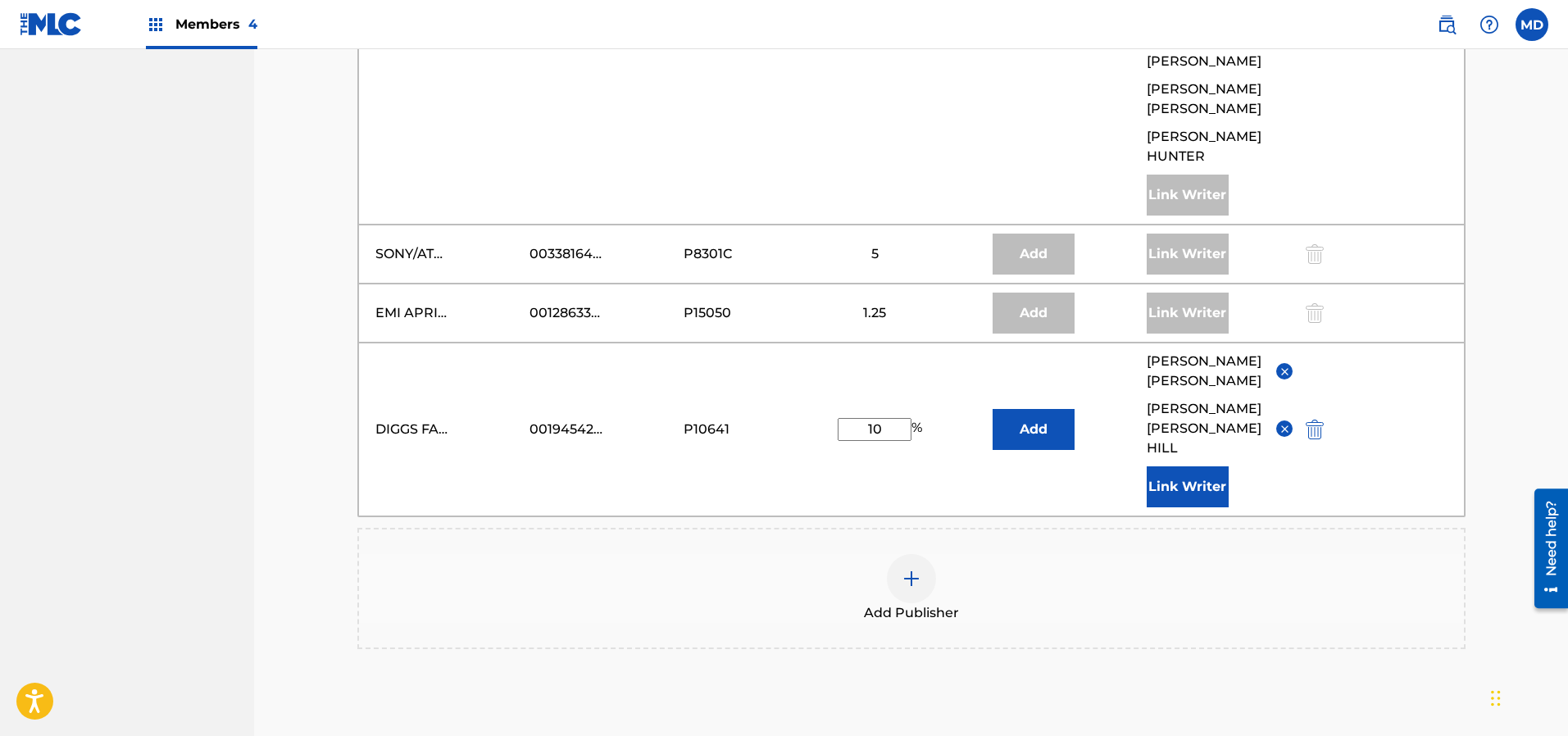
type input "10"
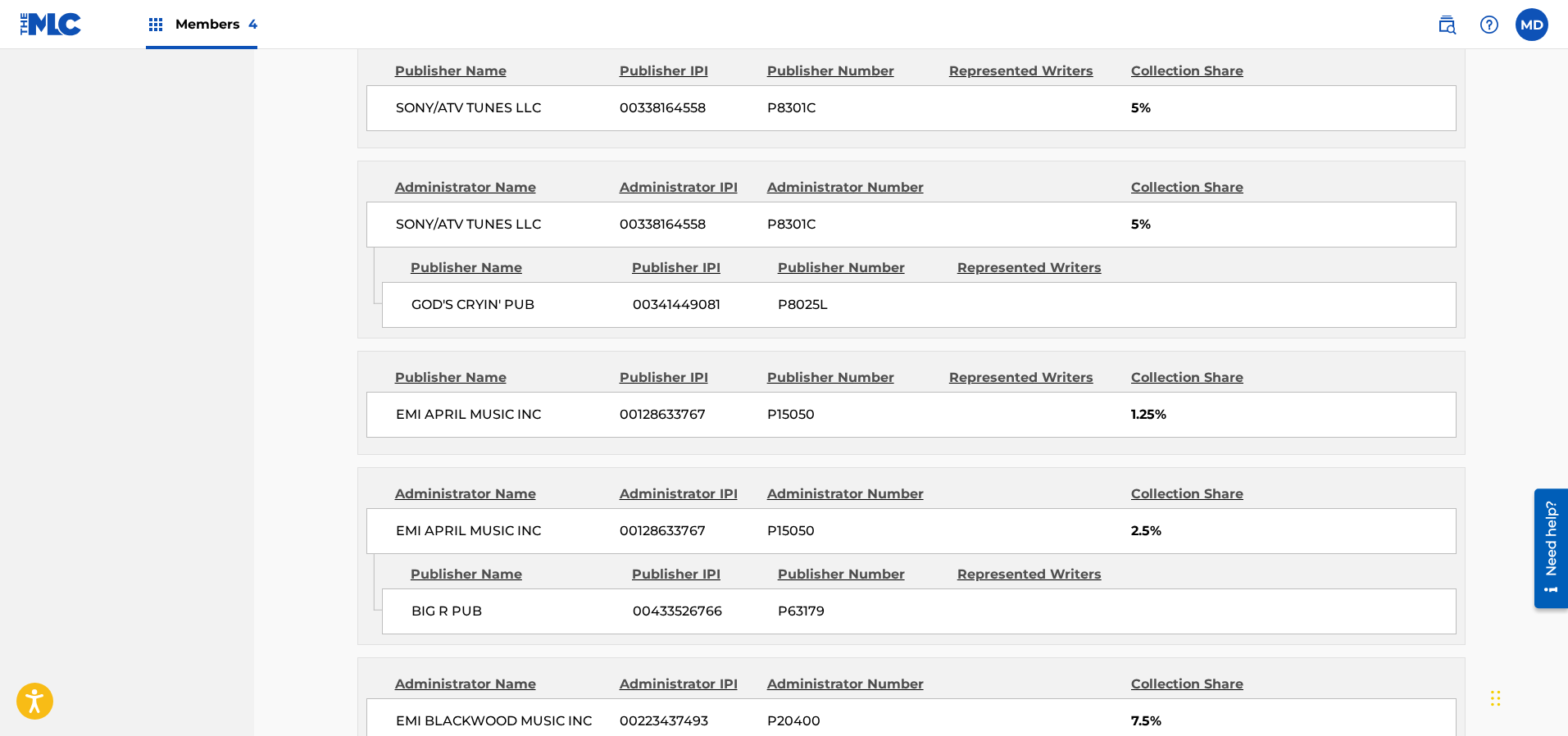
scroll to position [2751, 0]
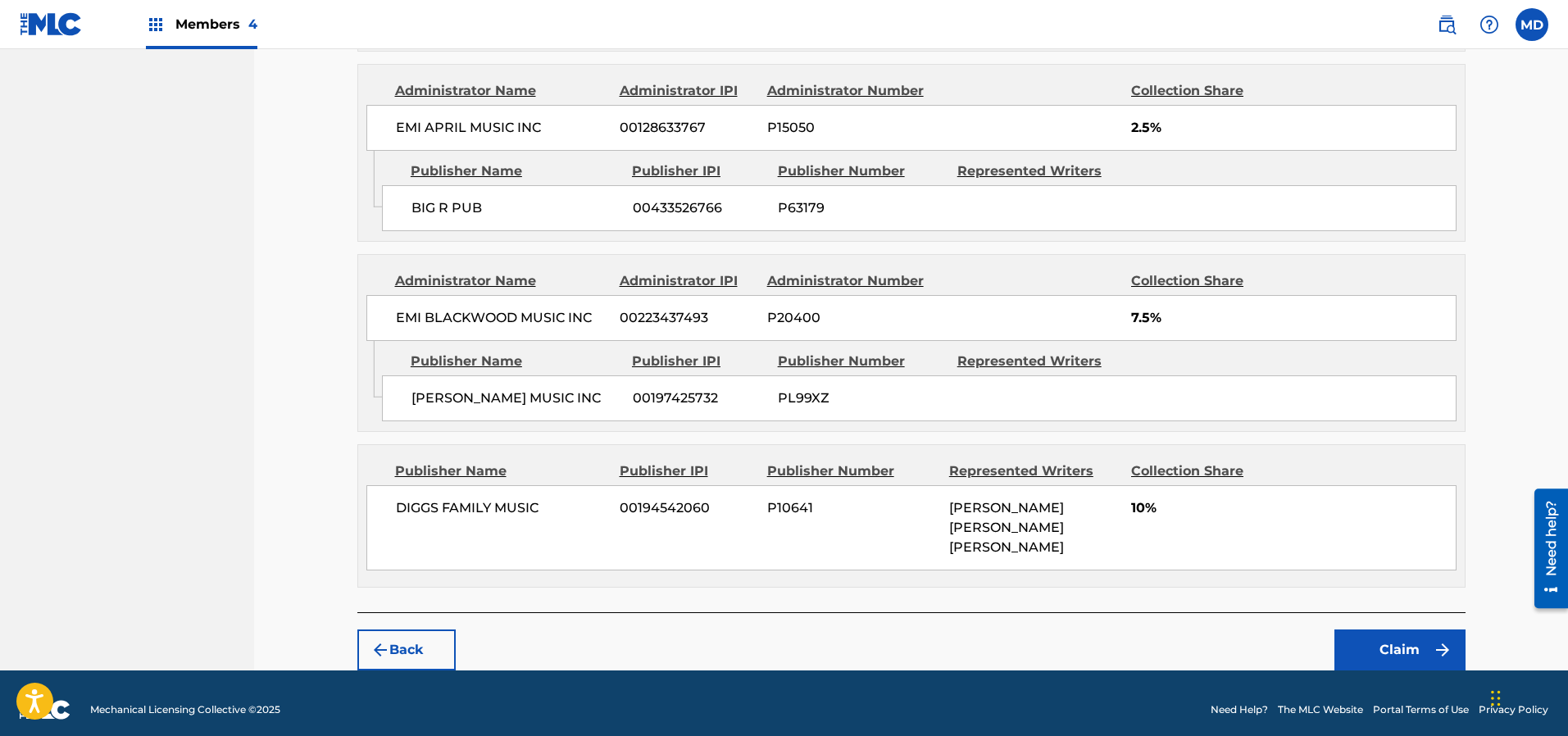
click at [1403, 633] on button "Claim" at bounding box center [1399, 650] width 131 height 41
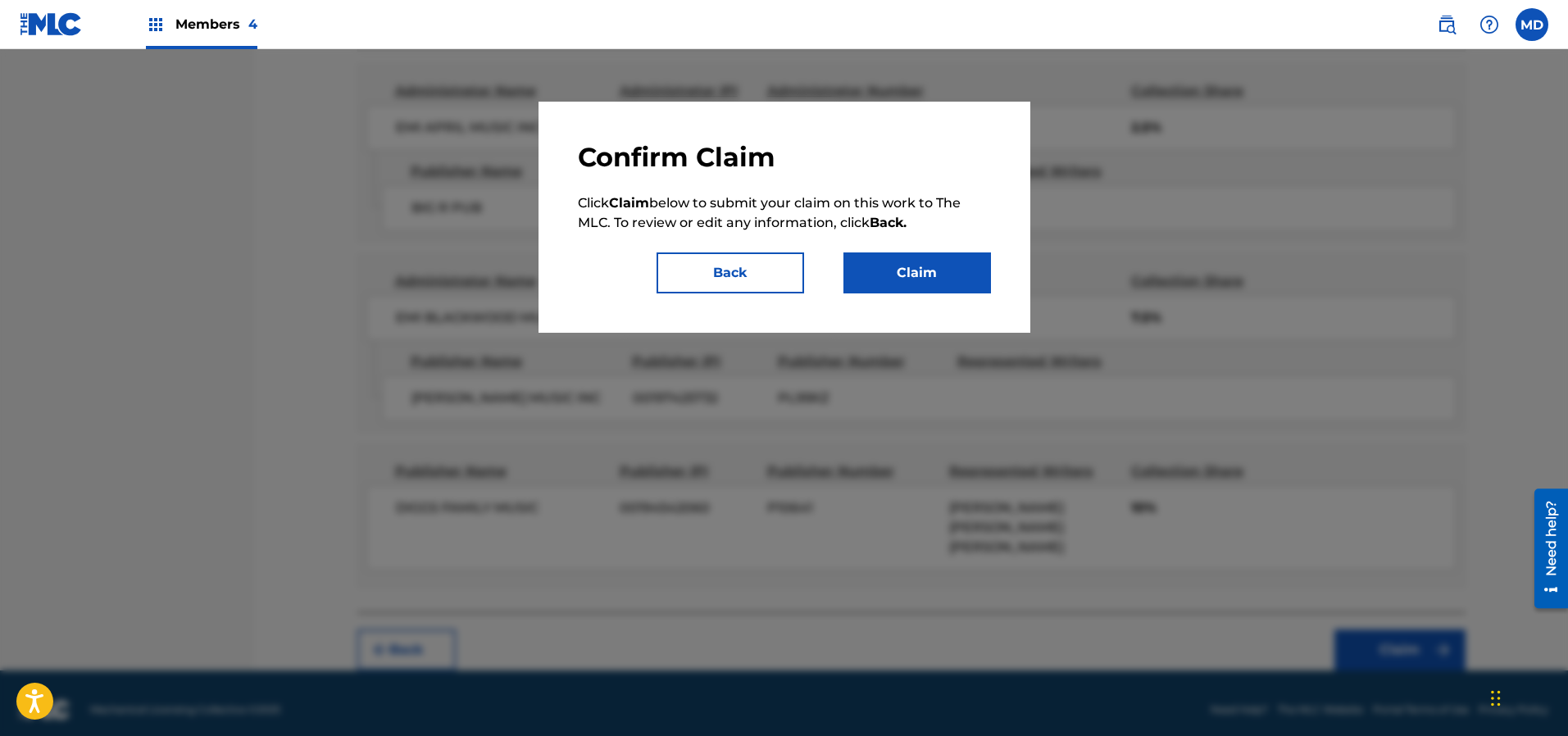
click at [916, 280] on button "Claim" at bounding box center [916, 273] width 148 height 41
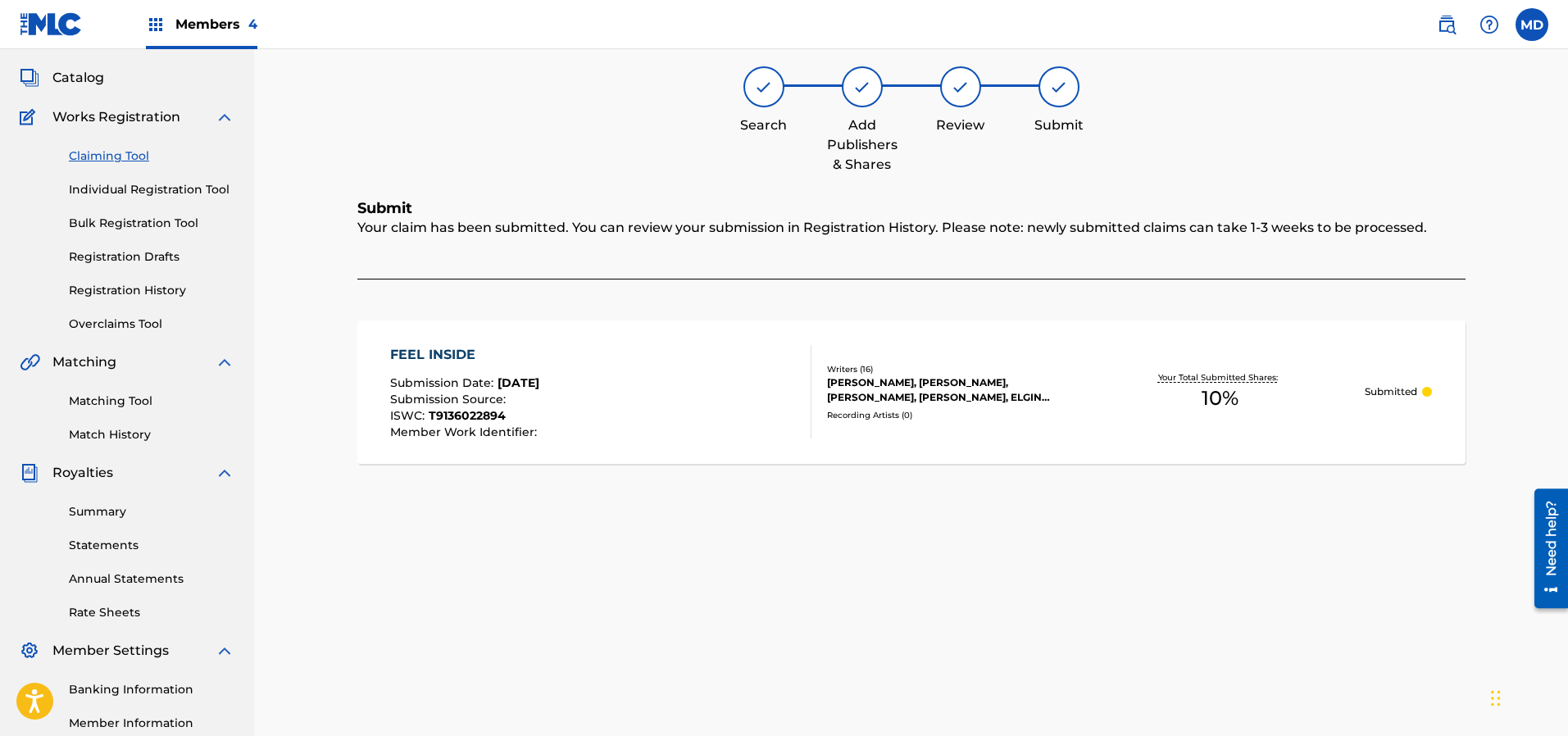
scroll to position [33, 0]
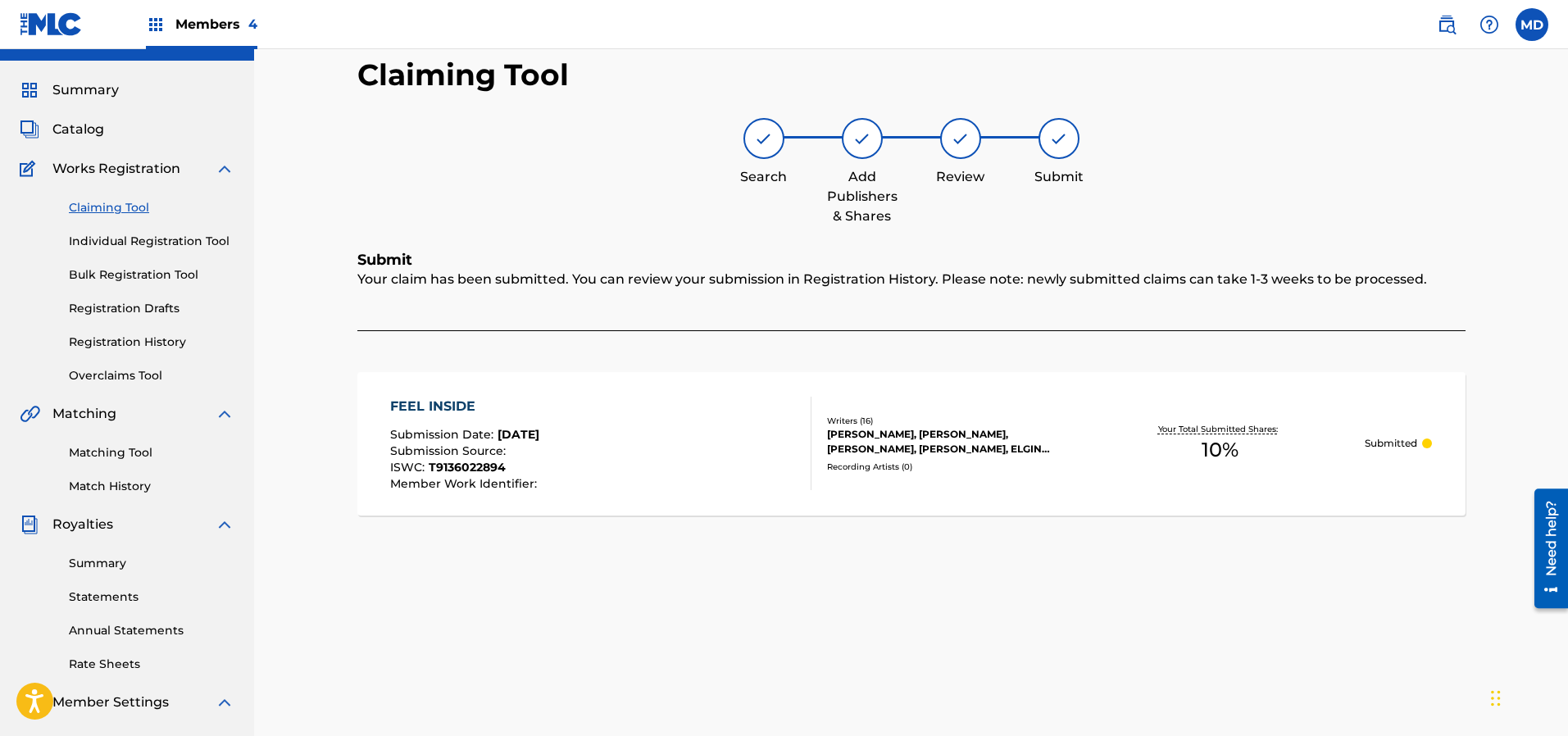
click at [101, 343] on link "Registration History" at bounding box center [152, 342] width 165 height 18
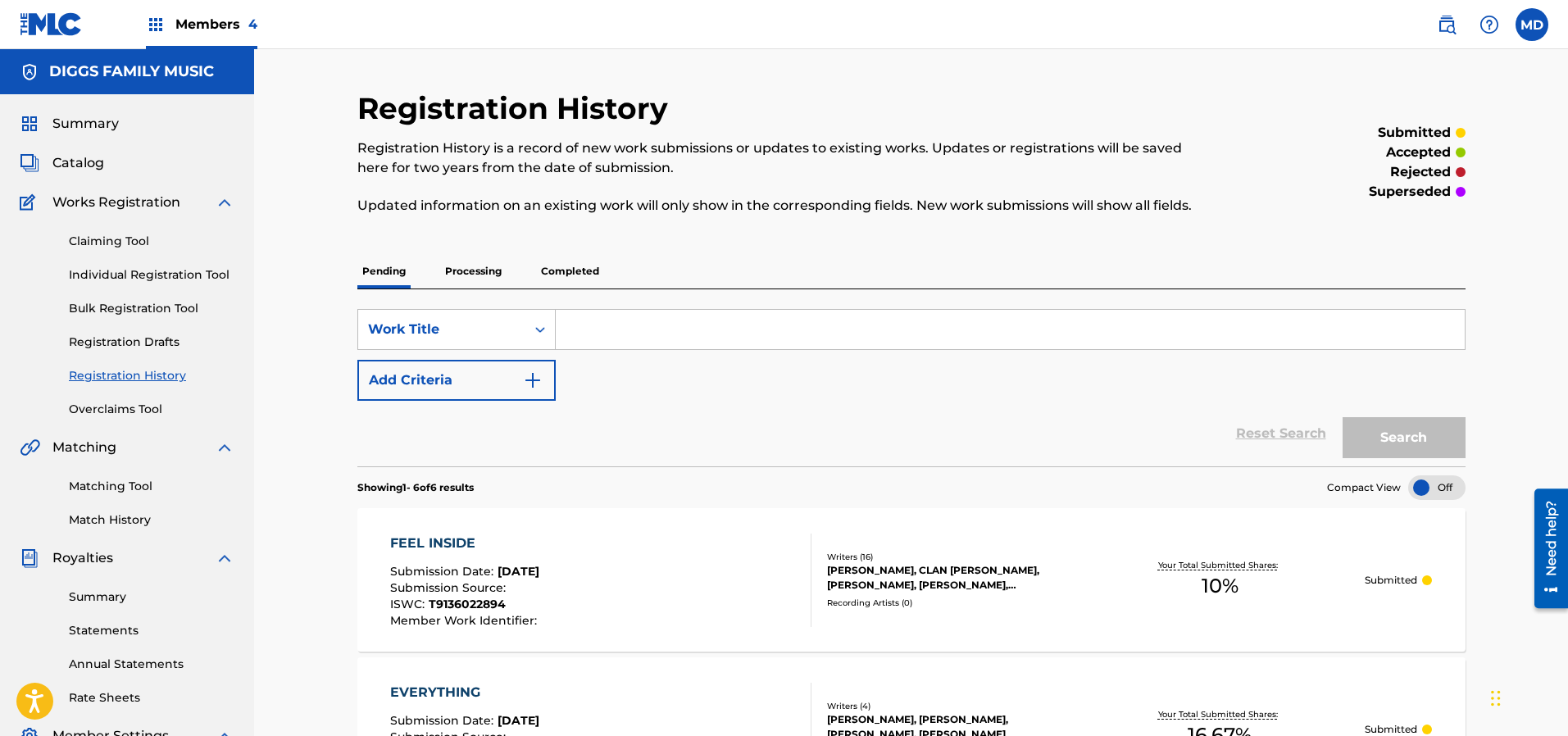
click at [682, 336] on input "Search Form" at bounding box center [1010, 329] width 909 height 39
paste input "FEMME FATALE"
type input "FEMME FATALE"
click at [1405, 431] on button "Search" at bounding box center [1403, 438] width 123 height 41
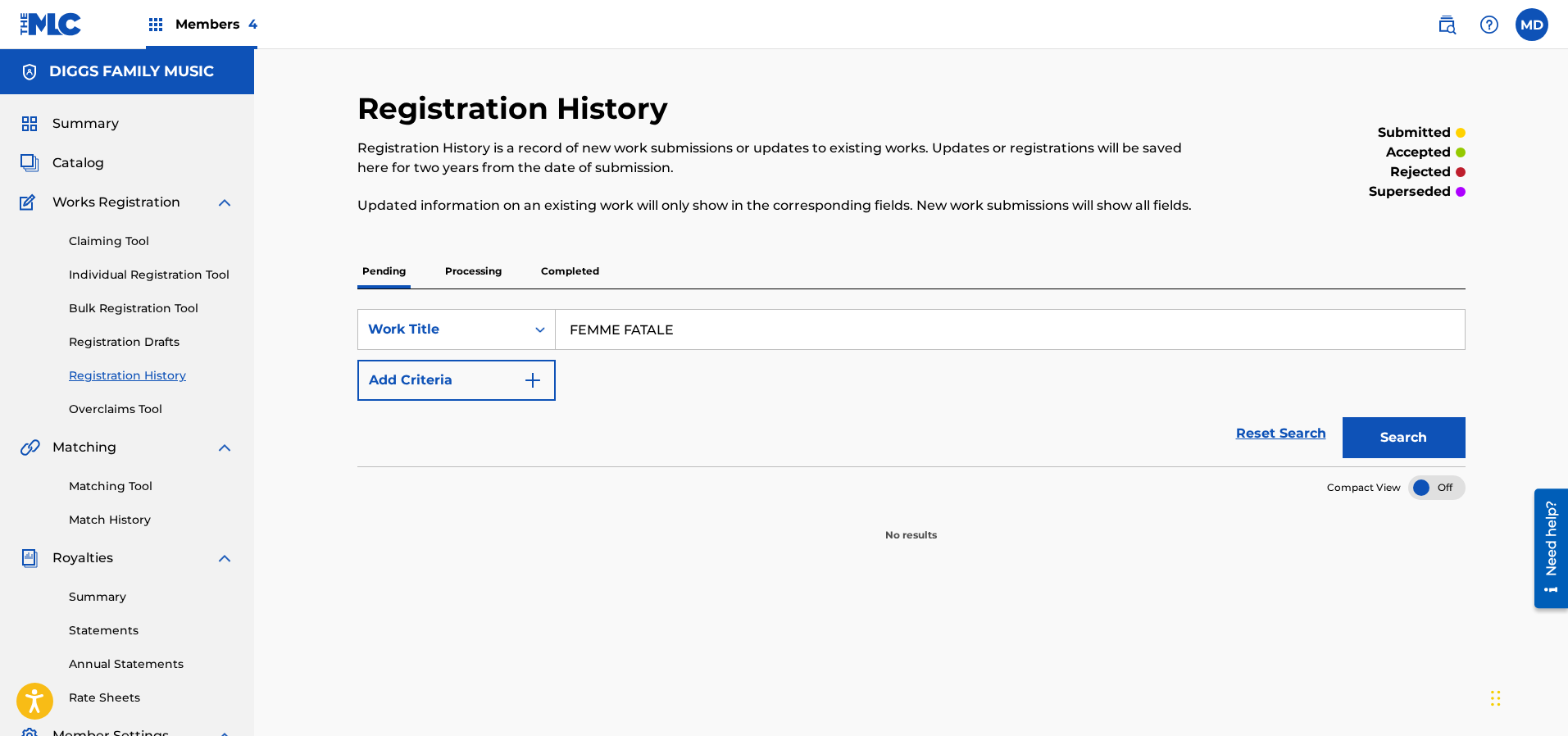
click at [473, 273] on p "Processing" at bounding box center [472, 270] width 66 height 34
click at [555, 267] on p "Completed" at bounding box center [570, 270] width 68 height 34
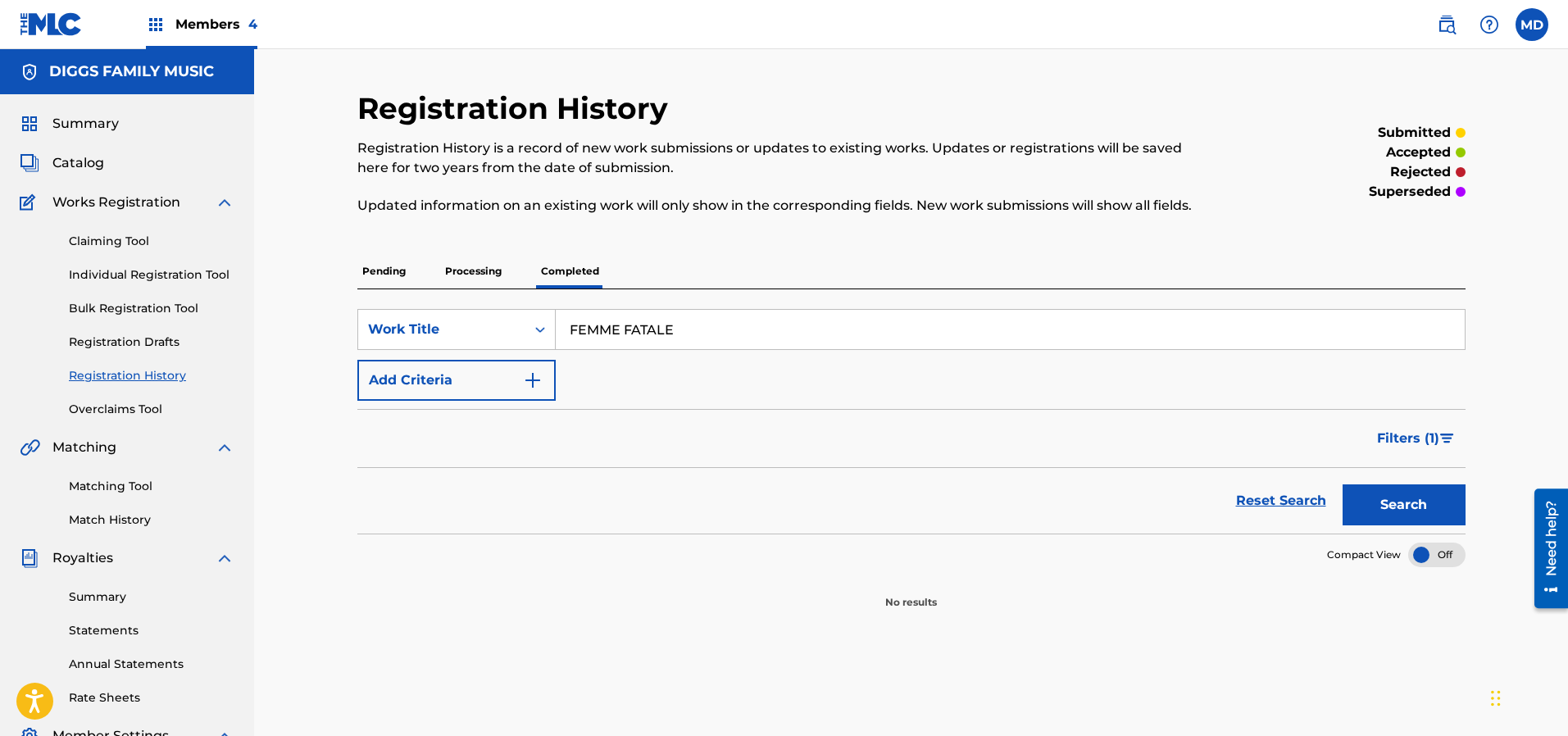
click at [81, 161] on span "Catalog" at bounding box center [78, 163] width 52 height 20
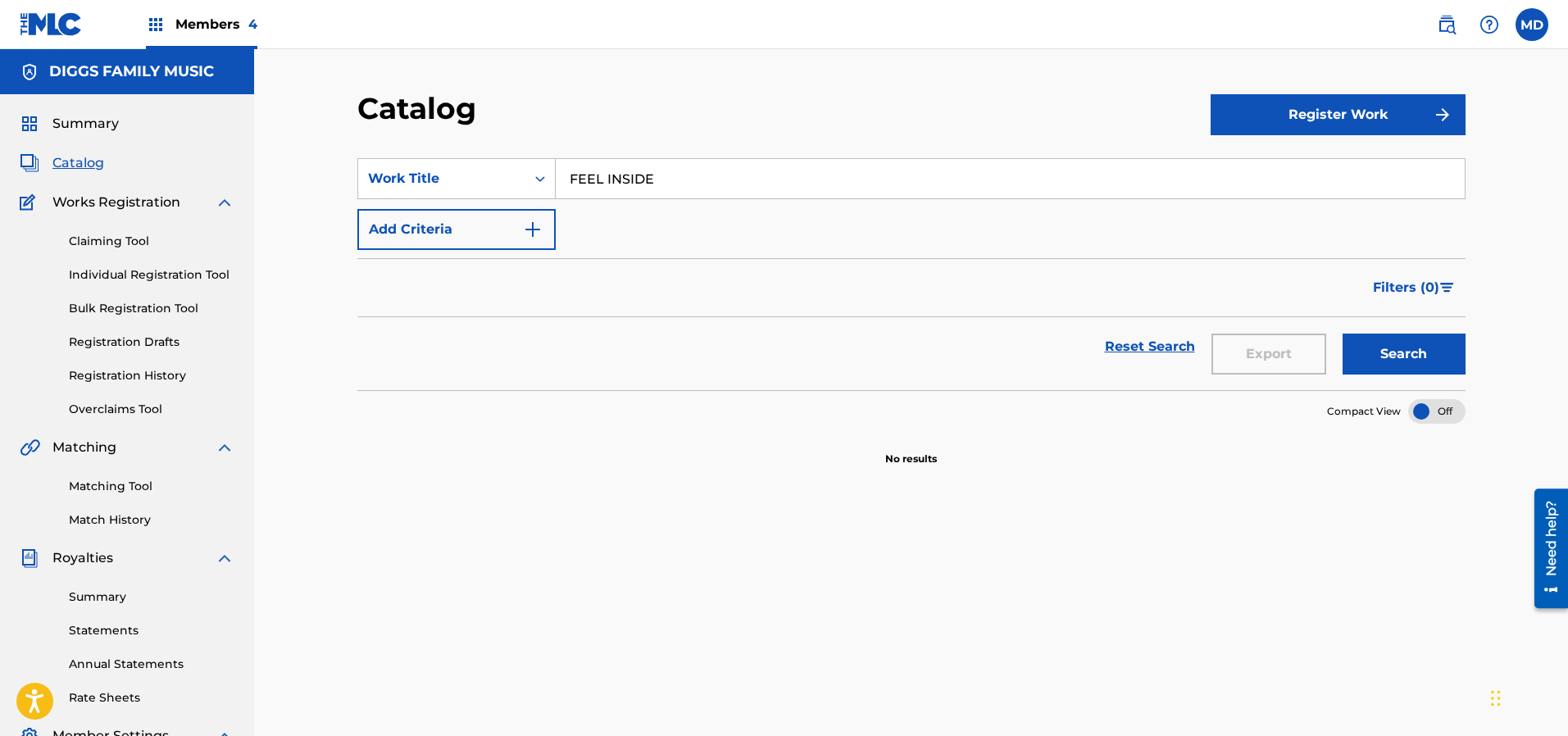
drag, startPoint x: 687, startPoint y: 177, endPoint x: 568, endPoint y: 189, distance: 119.6
click at [568, 189] on input "FEEL INSIDE" at bounding box center [1010, 178] width 909 height 39
paste input "MME FATAL"
type input "FEMME FATALE"
click at [1364, 349] on button "Search" at bounding box center [1403, 354] width 123 height 41
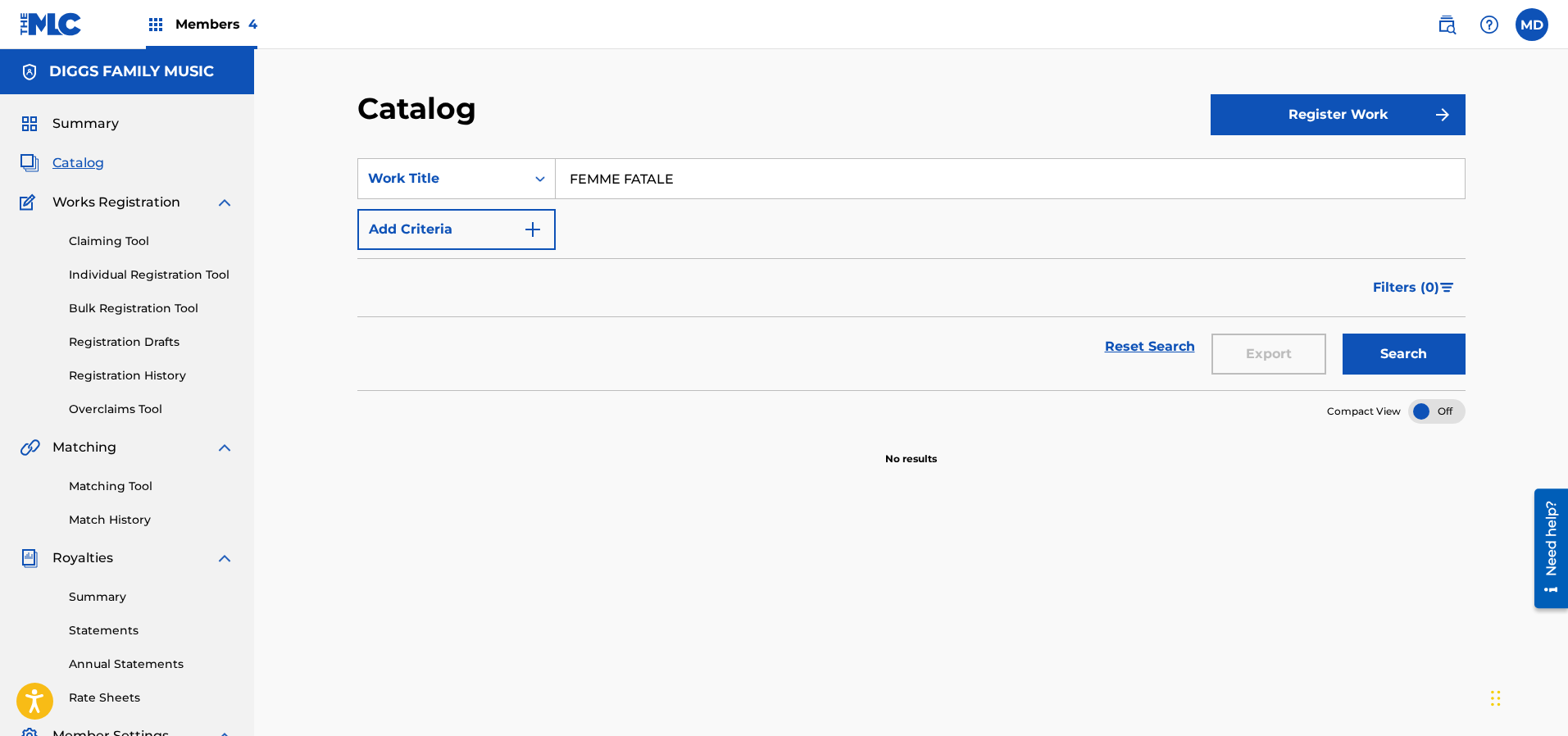
click at [116, 242] on link "Claiming Tool" at bounding box center [152, 241] width 165 height 18
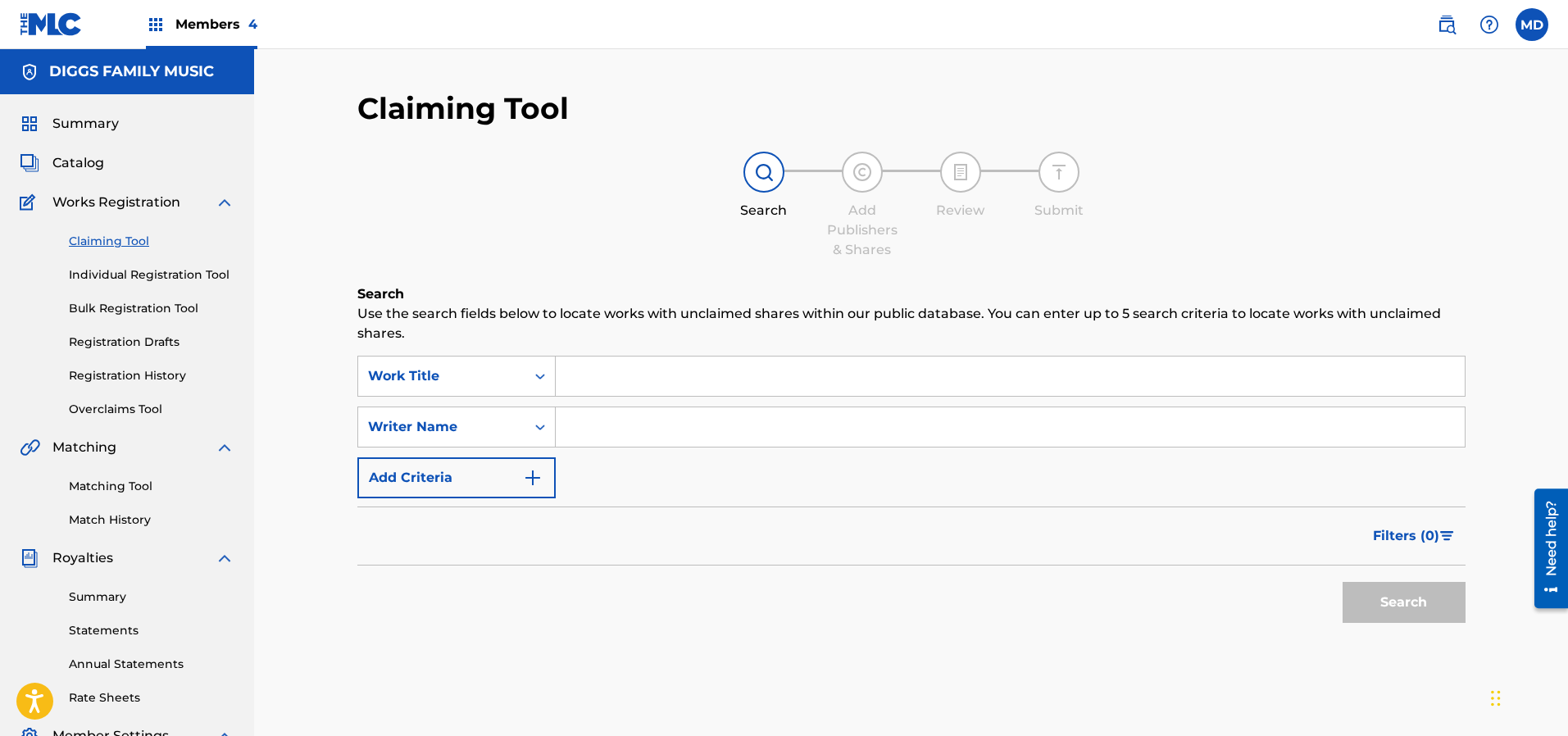
click at [652, 363] on input "Search Form" at bounding box center [1010, 376] width 909 height 39
paste input "FEMME FATALE"
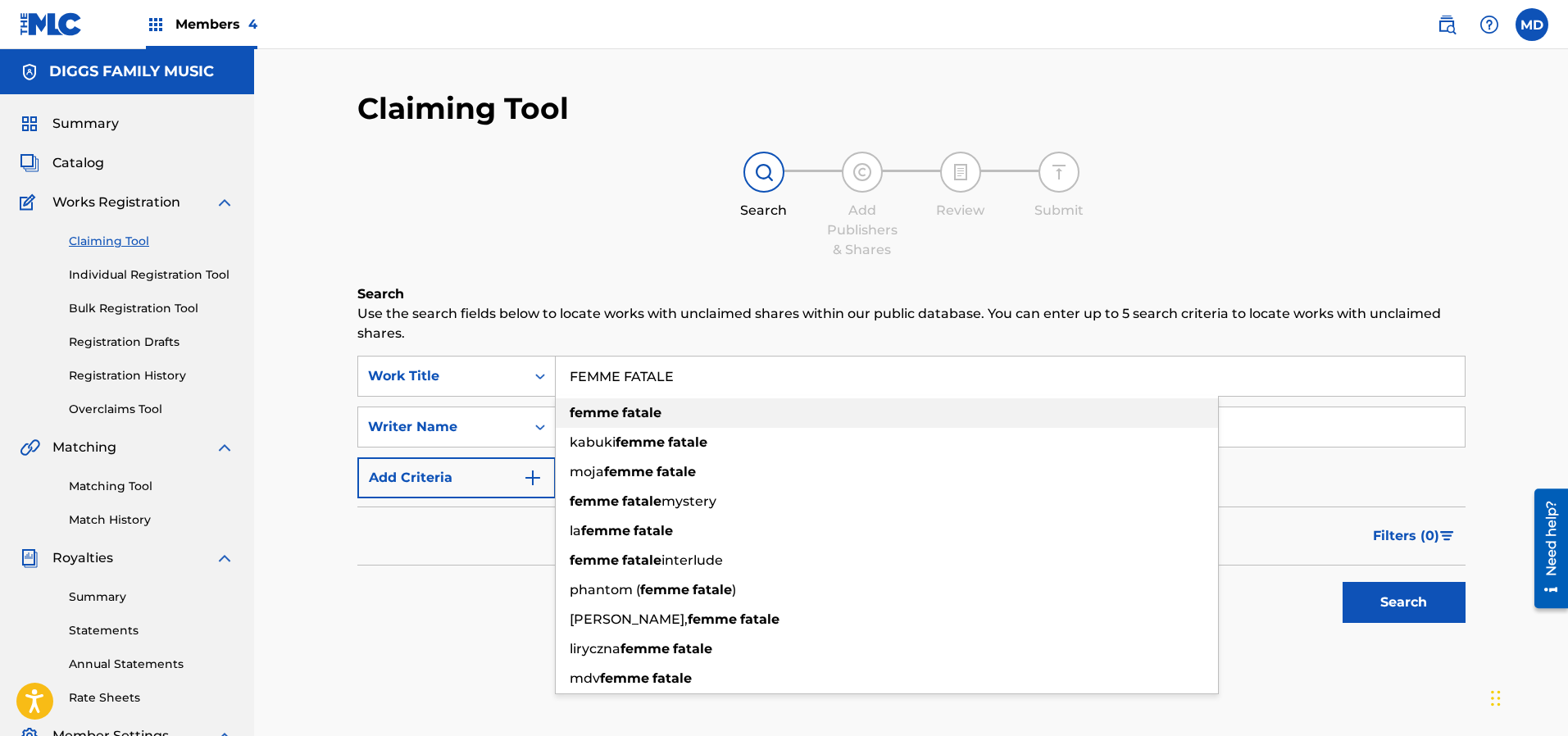
click at [650, 413] on strong "fatale" at bounding box center [641, 413] width 39 height 16
type input "femme fatale"
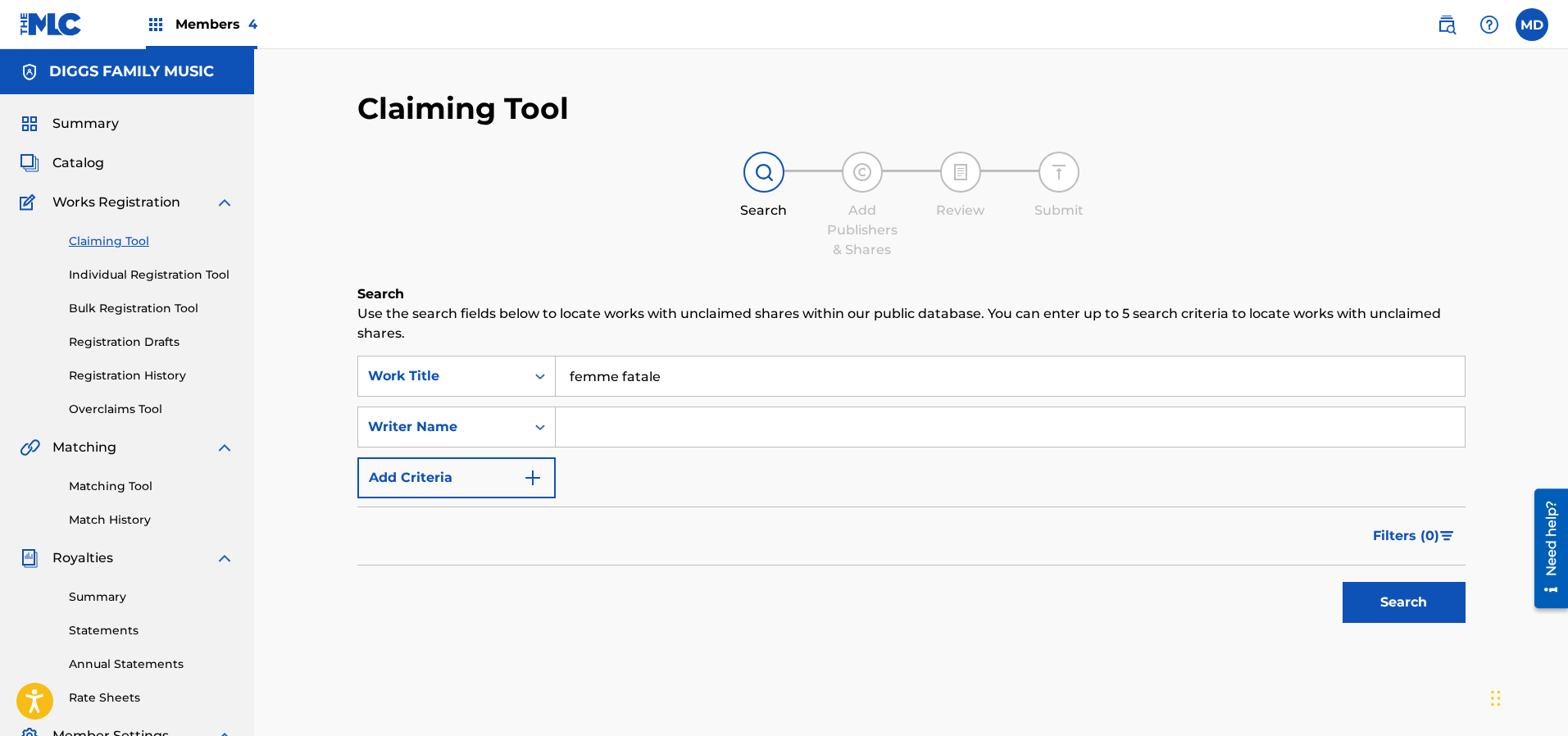
click at [645, 419] on input "Search Form" at bounding box center [1010, 427] width 909 height 39
type input "[PERSON_NAME]"
click at [1387, 608] on button "Search" at bounding box center [1403, 602] width 123 height 41
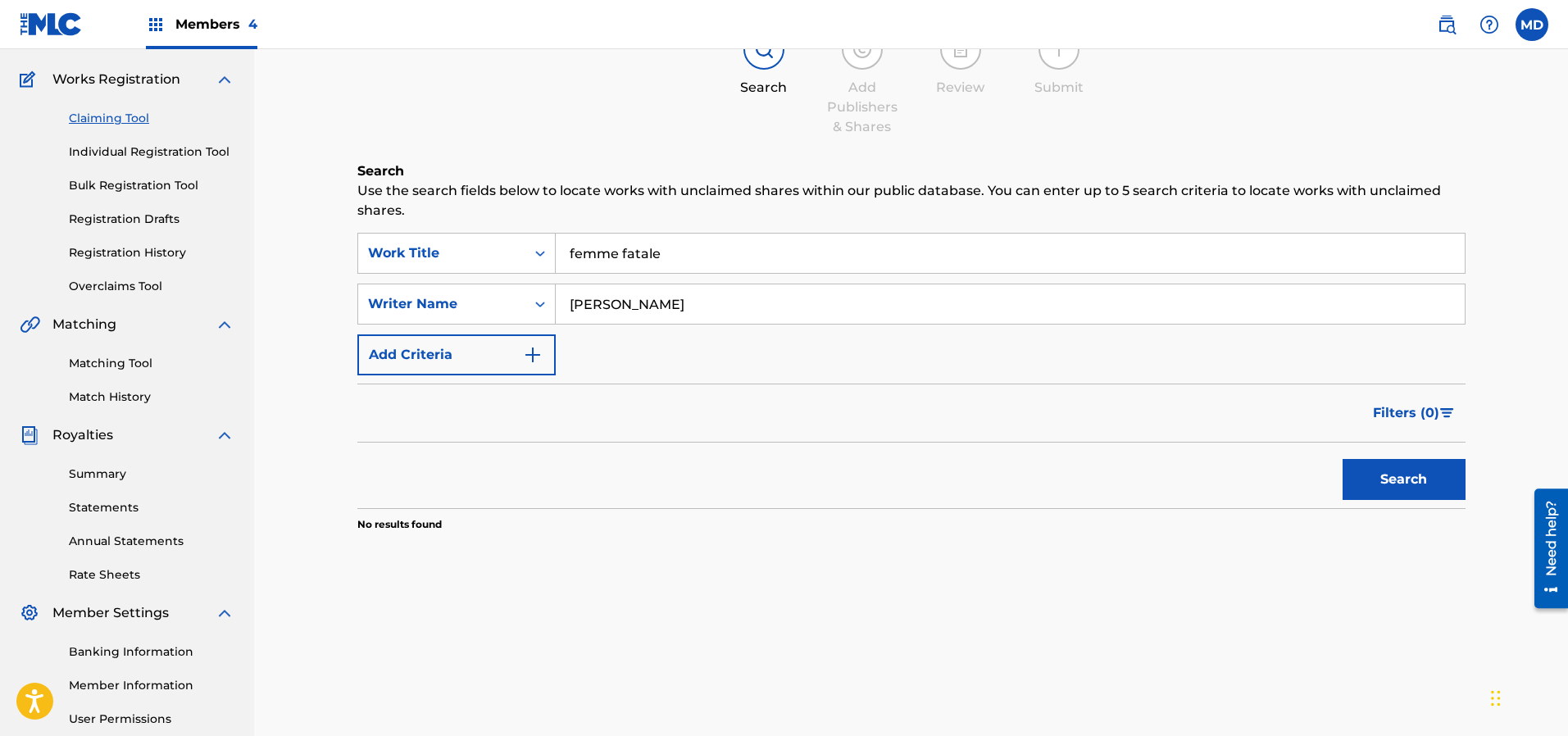
drag, startPoint x: 671, startPoint y: 301, endPoint x: 560, endPoint y: 304, distance: 111.0
click at [560, 304] on input "[PERSON_NAME]" at bounding box center [1010, 304] width 909 height 39
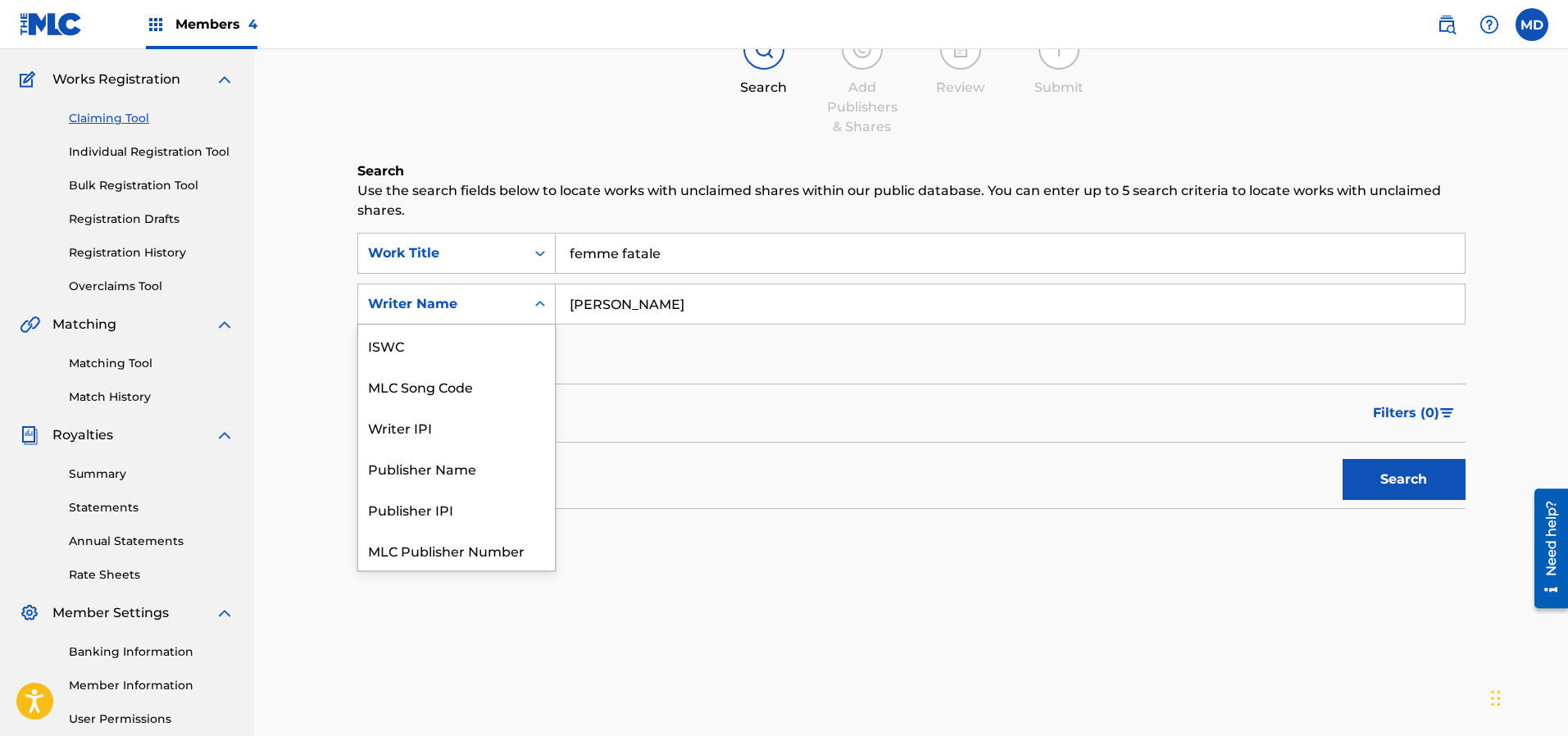
click at [534, 304] on icon "Search Form" at bounding box center [540, 304] width 17 height 17
click at [407, 357] on div "ISWC" at bounding box center [456, 345] width 197 height 41
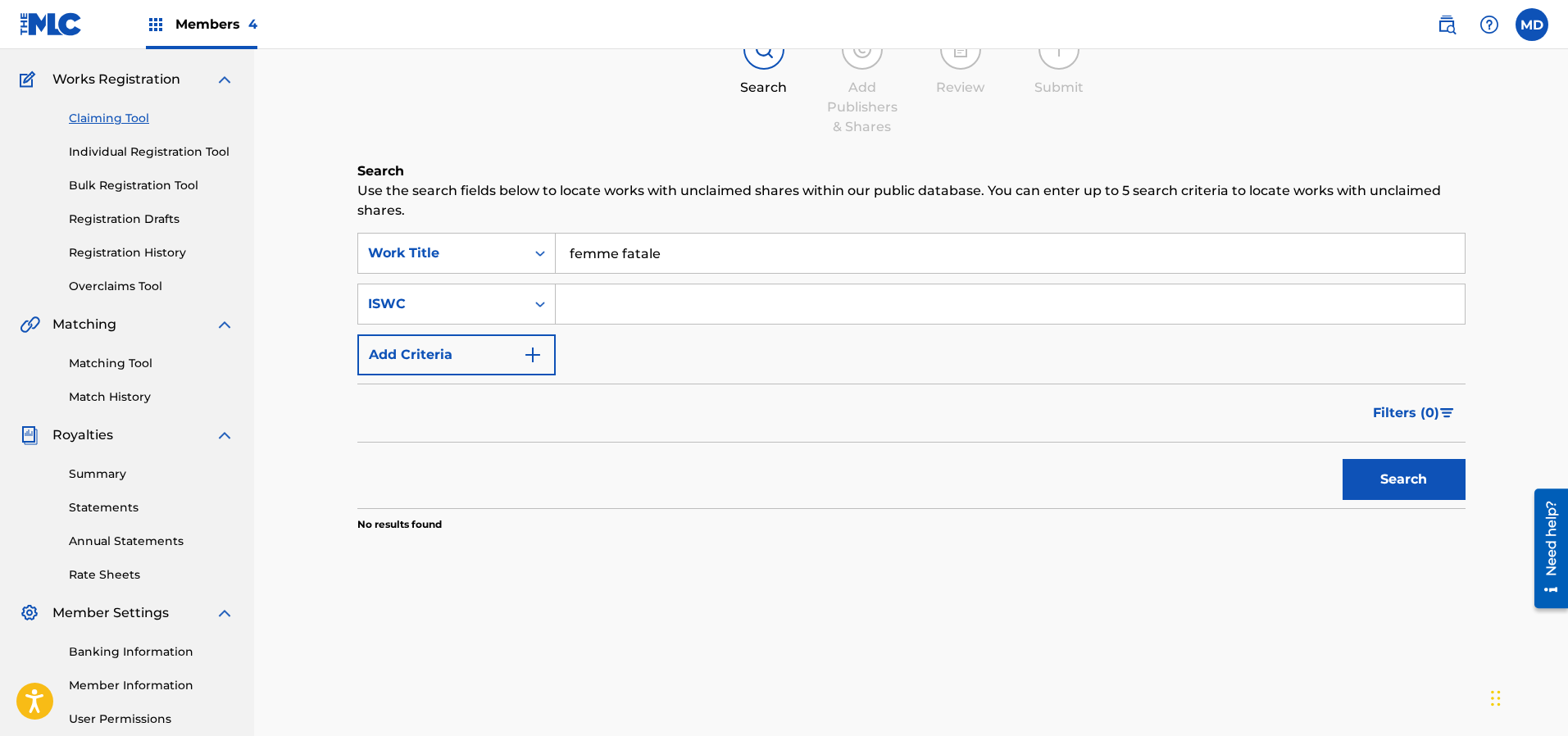
click at [717, 301] on input "Search Form" at bounding box center [1010, 304] width 909 height 39
paste input "T3177622156"
type input "T3177622156"
drag, startPoint x: 1390, startPoint y: 485, endPoint x: 1389, endPoint y: 471, distance: 14.0
click at [1390, 485] on button "Search" at bounding box center [1403, 480] width 123 height 41
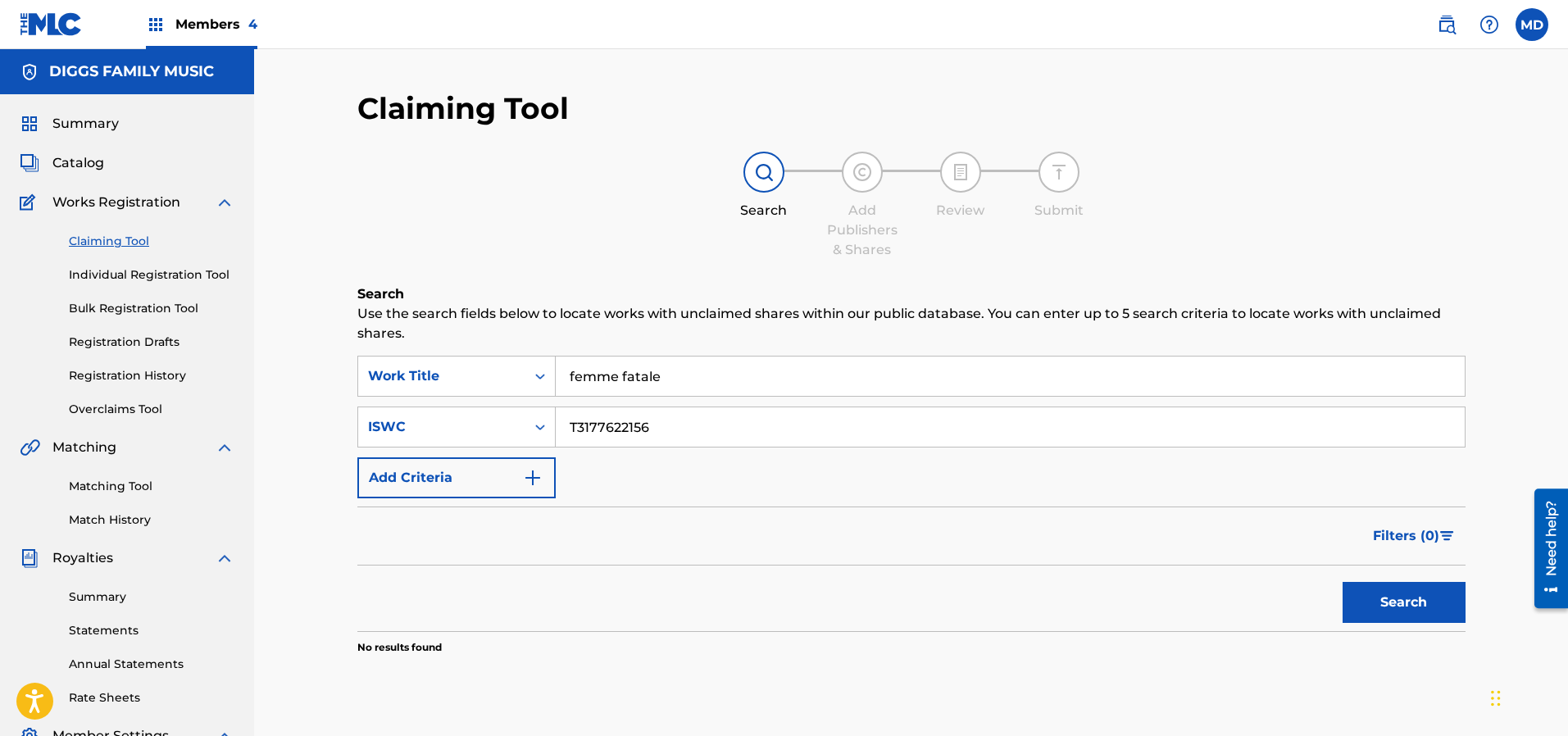
drag, startPoint x: 664, startPoint y: 426, endPoint x: 565, endPoint y: 432, distance: 99.2
click at [565, 432] on input "T3177622156" at bounding box center [1010, 427] width 909 height 39
click at [535, 428] on icon "Search Form" at bounding box center [540, 427] width 17 height 17
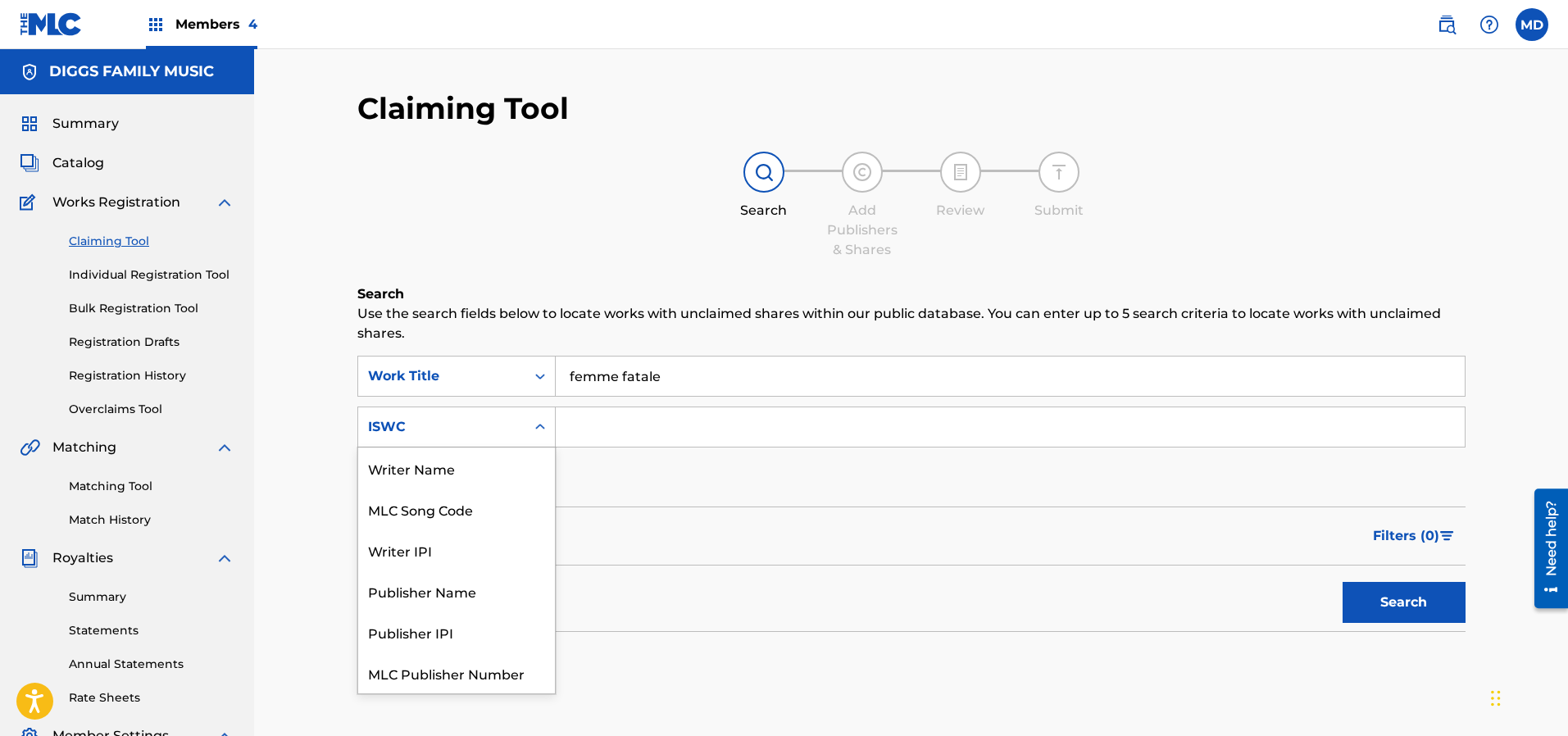
scroll to position [41, 0]
click at [448, 558] on div "Publisher Name" at bounding box center [456, 550] width 197 height 41
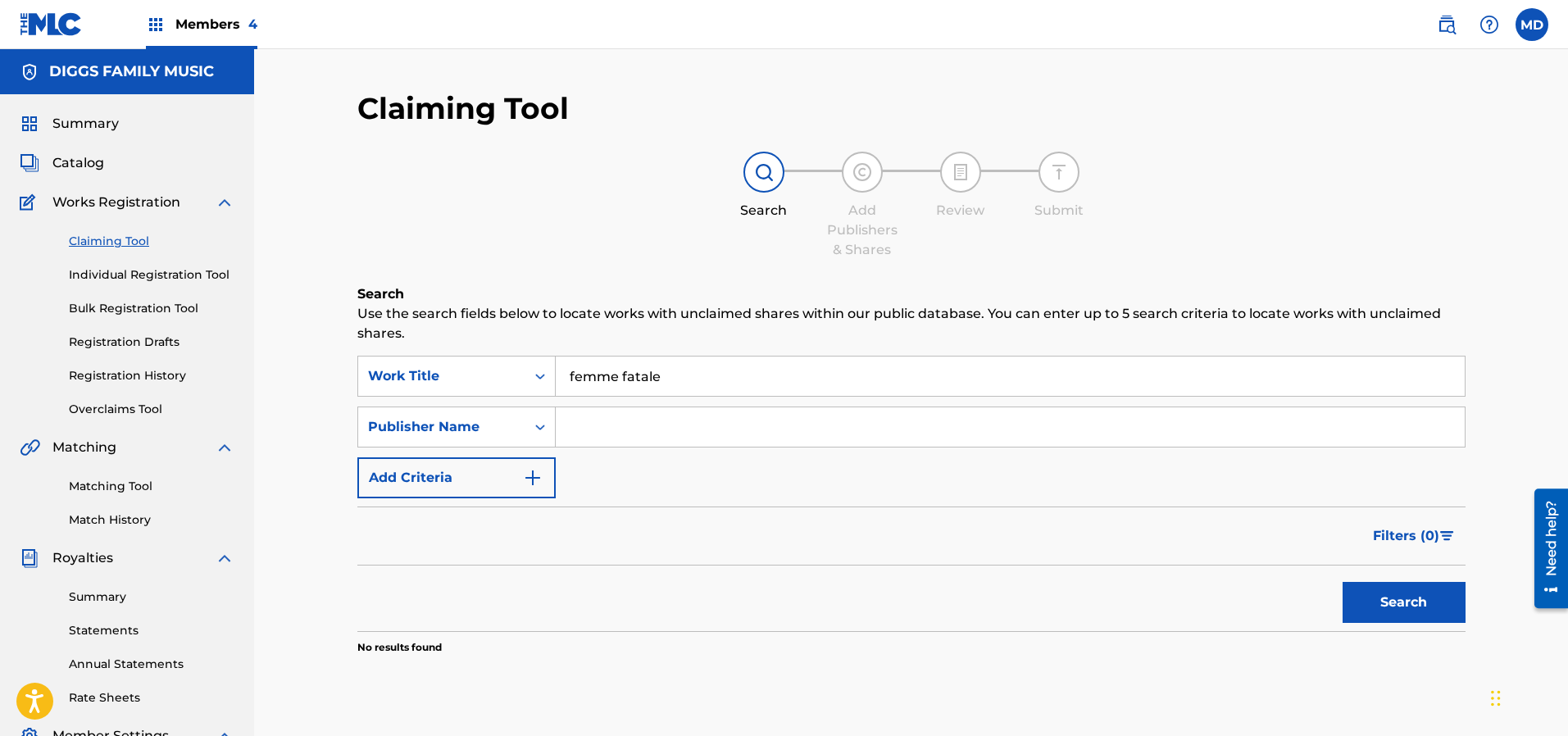
click at [602, 430] on input "Search Form" at bounding box center [1010, 427] width 909 height 39
type input "diggs family music"
click at [1342, 582] on button "Search" at bounding box center [1403, 602] width 123 height 41
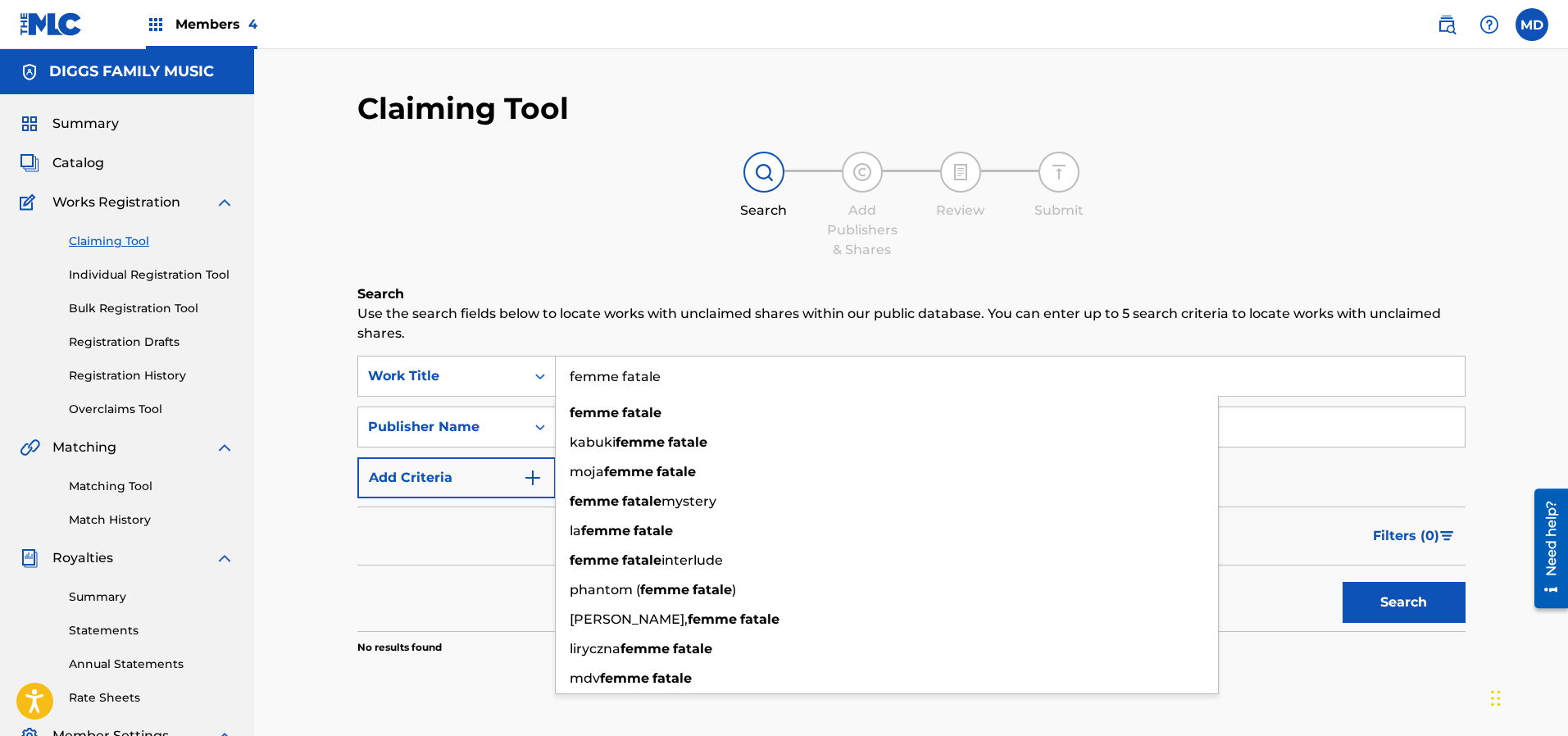
drag, startPoint x: 658, startPoint y: 376, endPoint x: 565, endPoint y: 381, distance: 93.1
click at [565, 381] on input "femme fatale" at bounding box center [1010, 376] width 909 height 39
click at [666, 414] on div "femme fatale" at bounding box center [887, 414] width 662 height 30
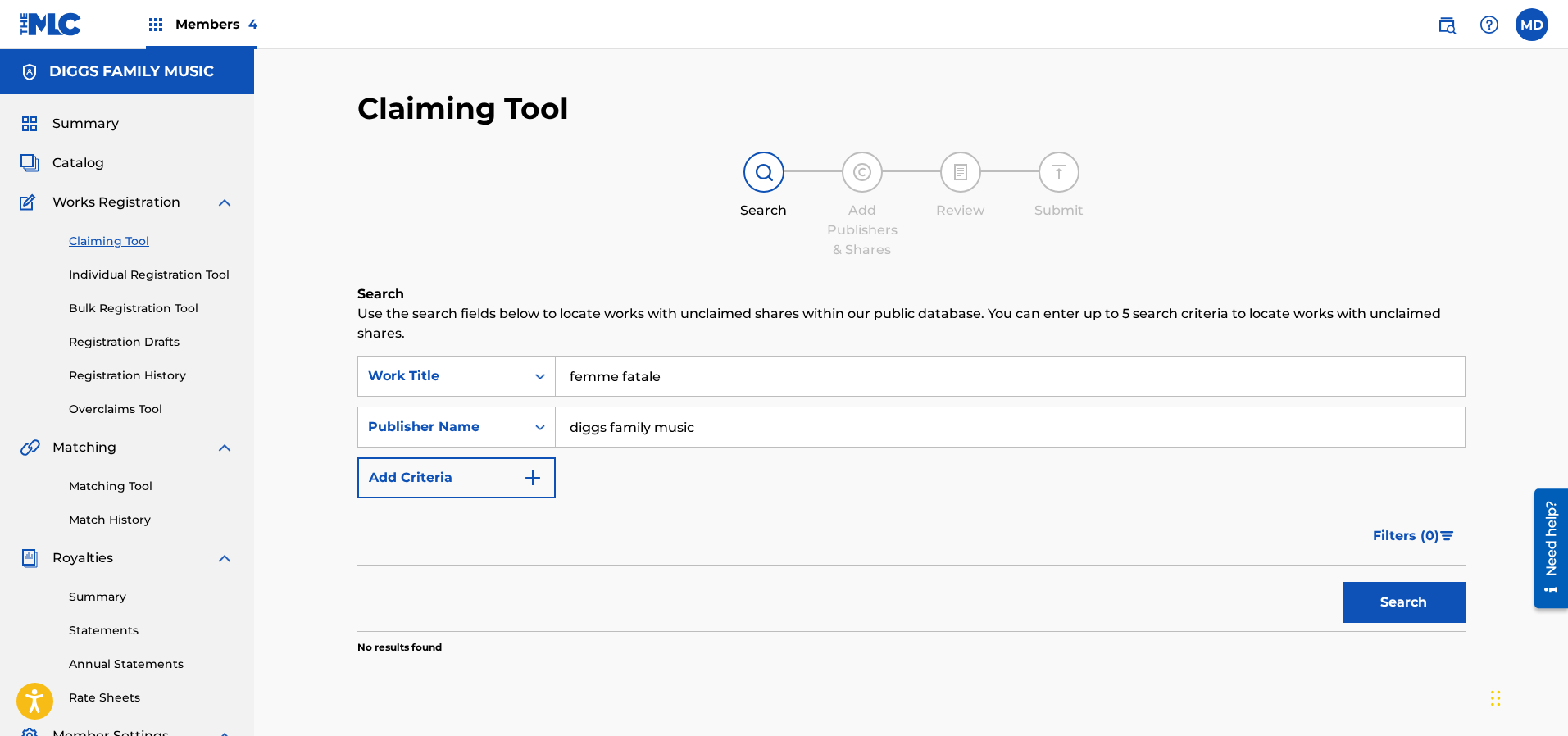
click at [1412, 596] on button "Search" at bounding box center [1403, 602] width 123 height 41
drag, startPoint x: 732, startPoint y: 433, endPoint x: 558, endPoint y: 442, distance: 174.2
click at [560, 440] on input "diggs family music" at bounding box center [1010, 427] width 909 height 39
click at [525, 430] on div "Search Form" at bounding box center [540, 427] width 30 height 30
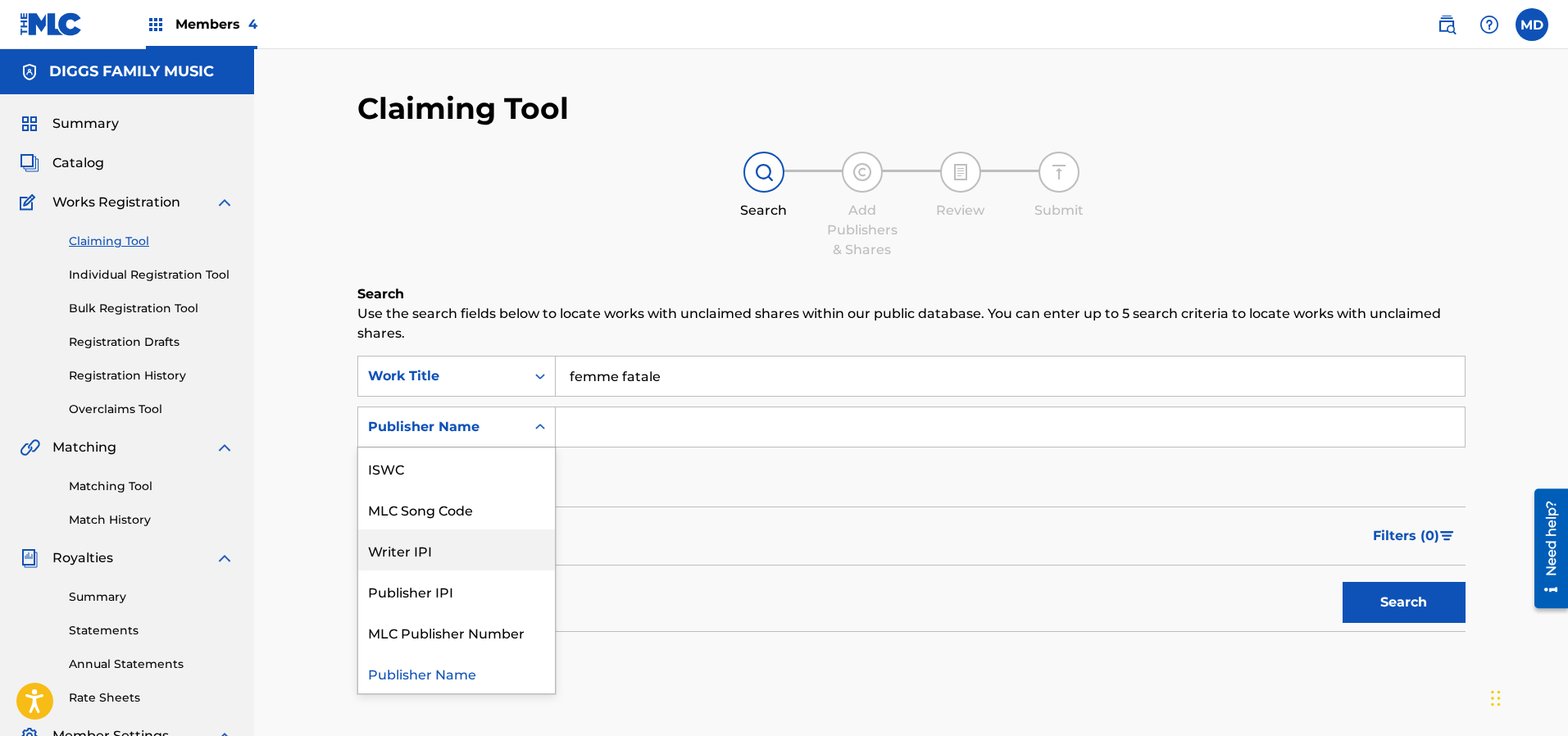
click at [494, 561] on div "Writer IPI" at bounding box center [456, 550] width 197 height 41
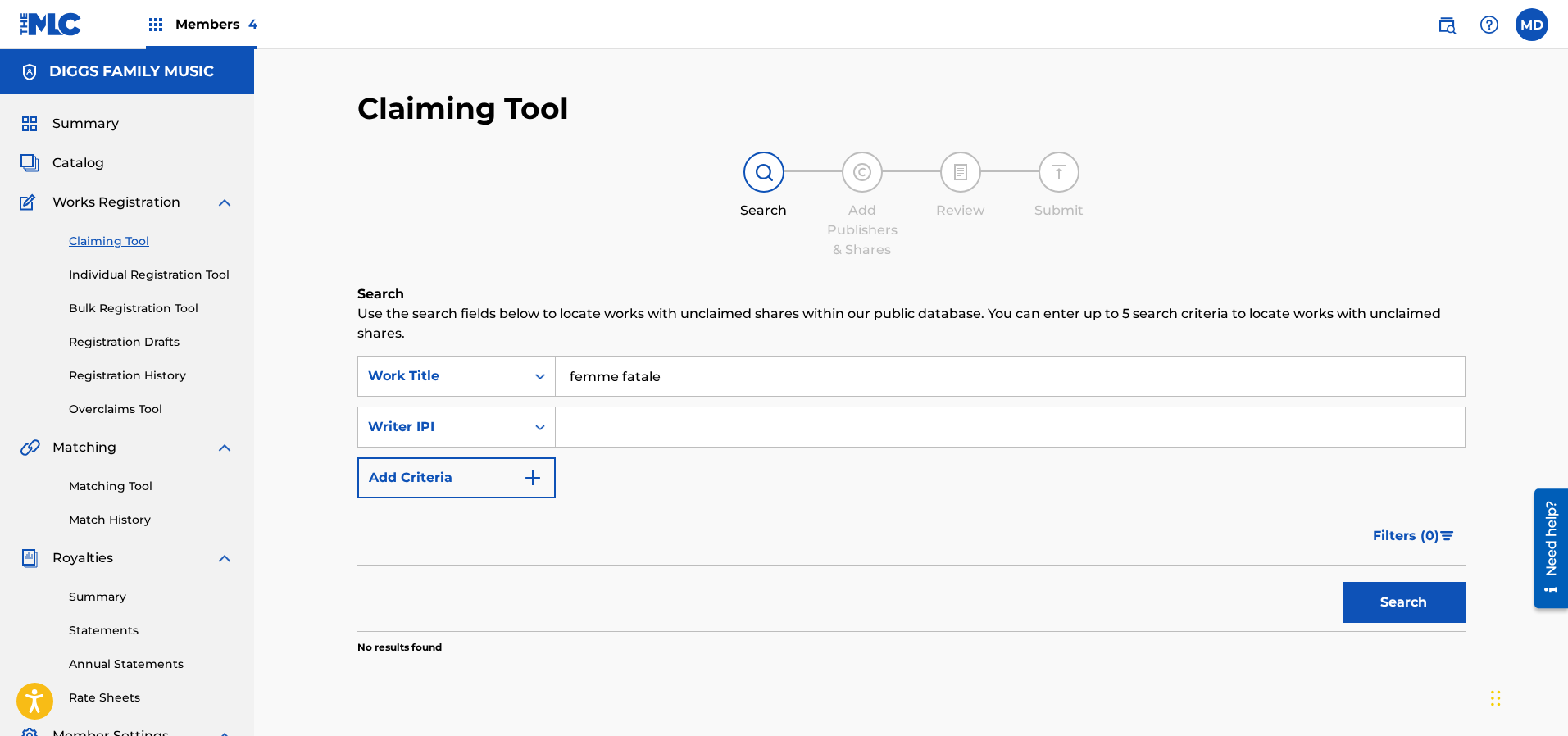
click at [729, 425] on input "Search Form" at bounding box center [1010, 427] width 909 height 39
paste input "00183499233"
type input "00183499233"
click at [1394, 618] on button "Search" at bounding box center [1403, 602] width 123 height 41
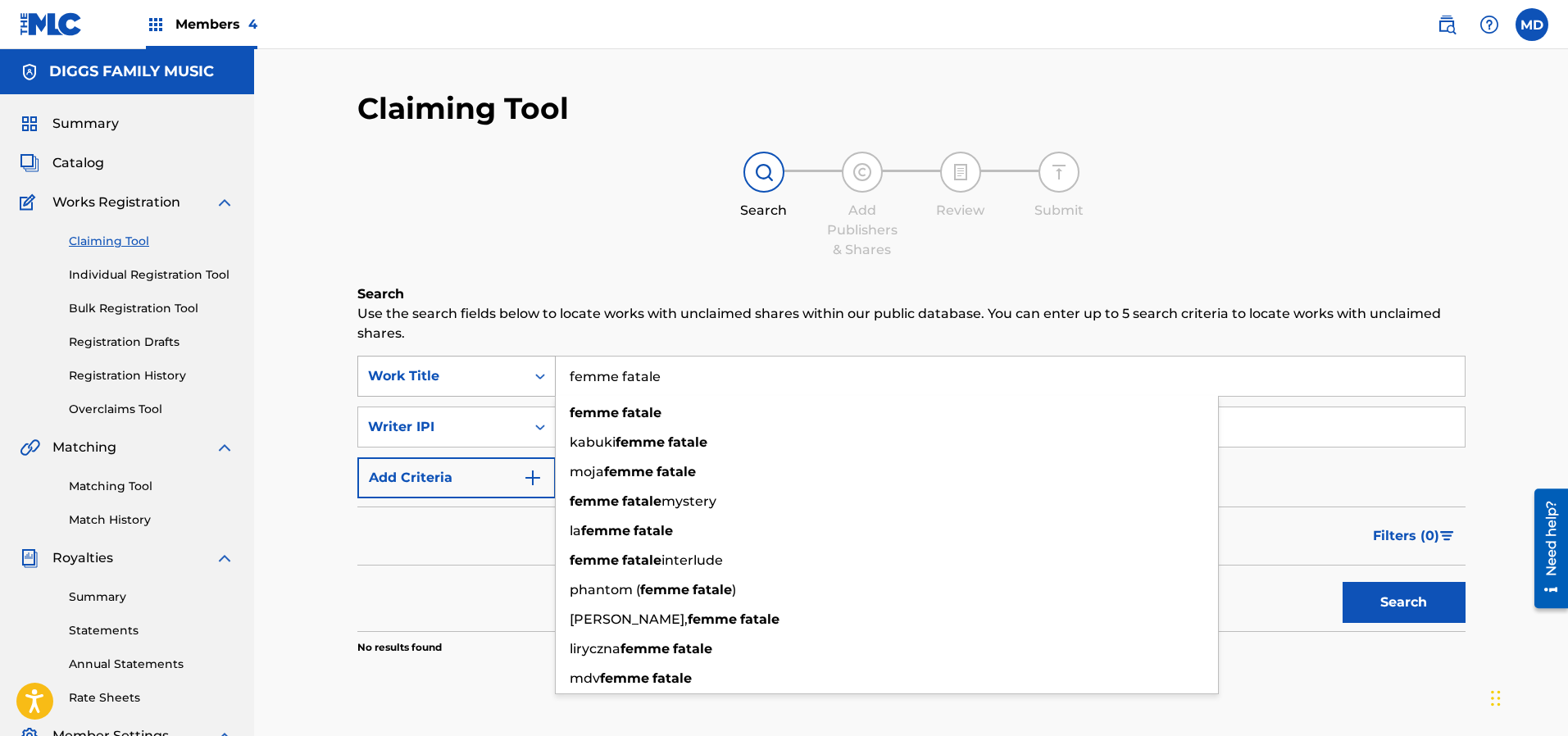
drag, startPoint x: 670, startPoint y: 375, endPoint x: 536, endPoint y: 377, distance: 134.0
click at [536, 377] on div "SearchWithCriteria1835580c-ba5f-456b-8b1f-3fb86b860659 Work Title femme fatale …" at bounding box center [911, 376] width 1108 height 41
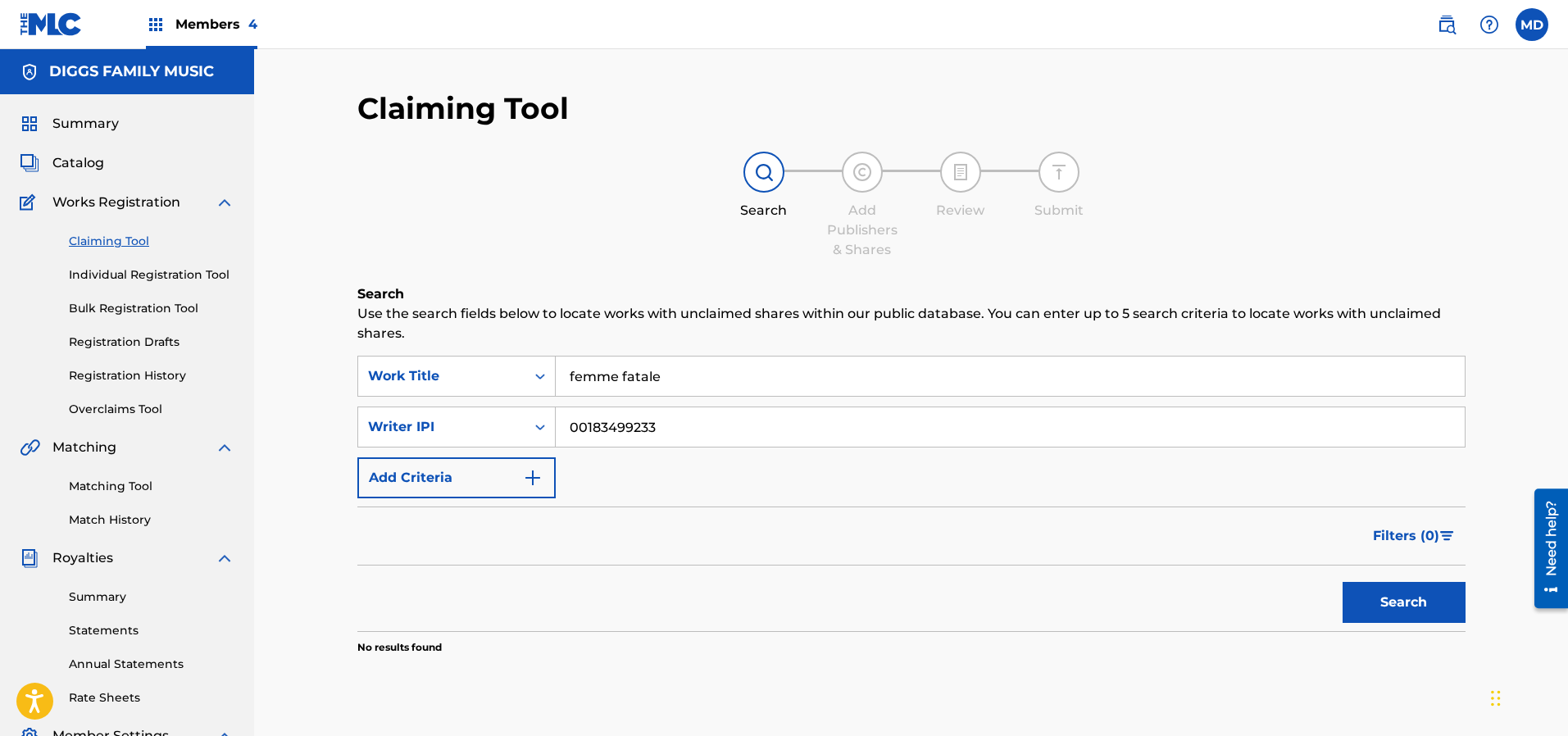
click at [95, 242] on link "Claiming Tool" at bounding box center [152, 241] width 165 height 18
click at [102, 274] on link "Individual Registration Tool" at bounding box center [152, 275] width 165 height 18
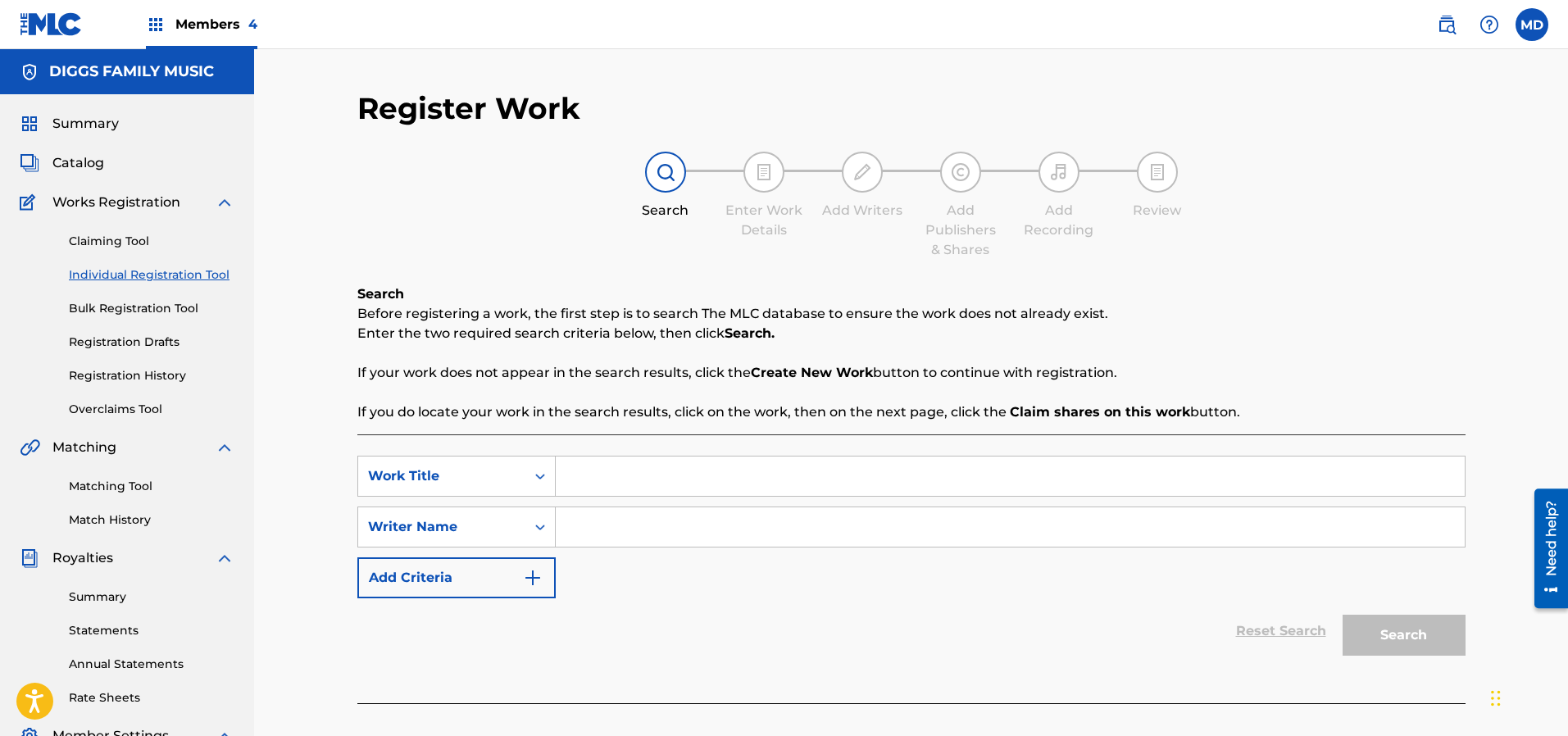
click at [641, 481] on input "Search Form" at bounding box center [1010, 476] width 909 height 39
paste input "femme fatale"
type input "femme fatale"
click at [681, 523] on input "Search Form" at bounding box center [1010, 527] width 909 height 39
paste input "[PERSON_NAME]"
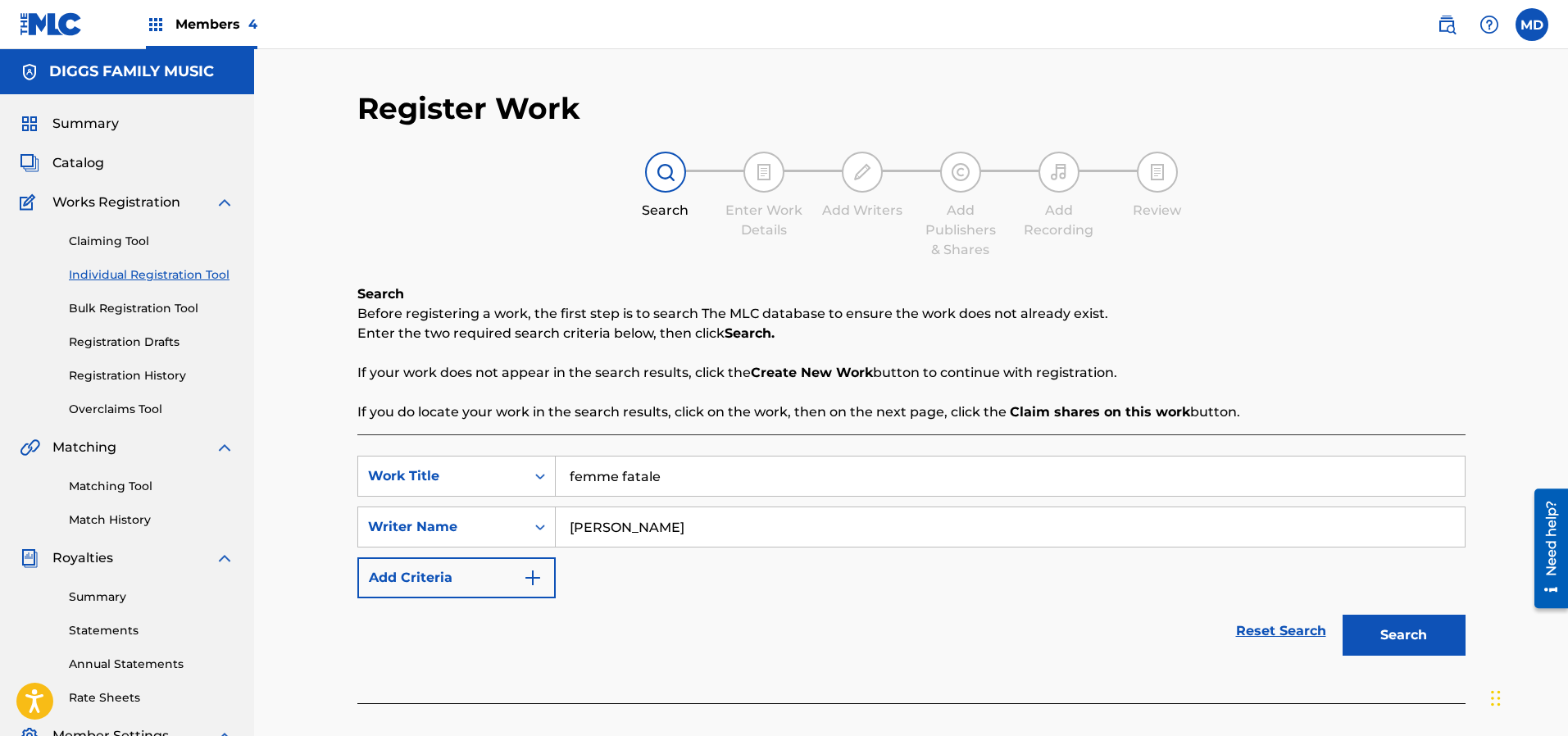
type input "[PERSON_NAME]"
click at [1368, 637] on button "Search" at bounding box center [1403, 635] width 123 height 41
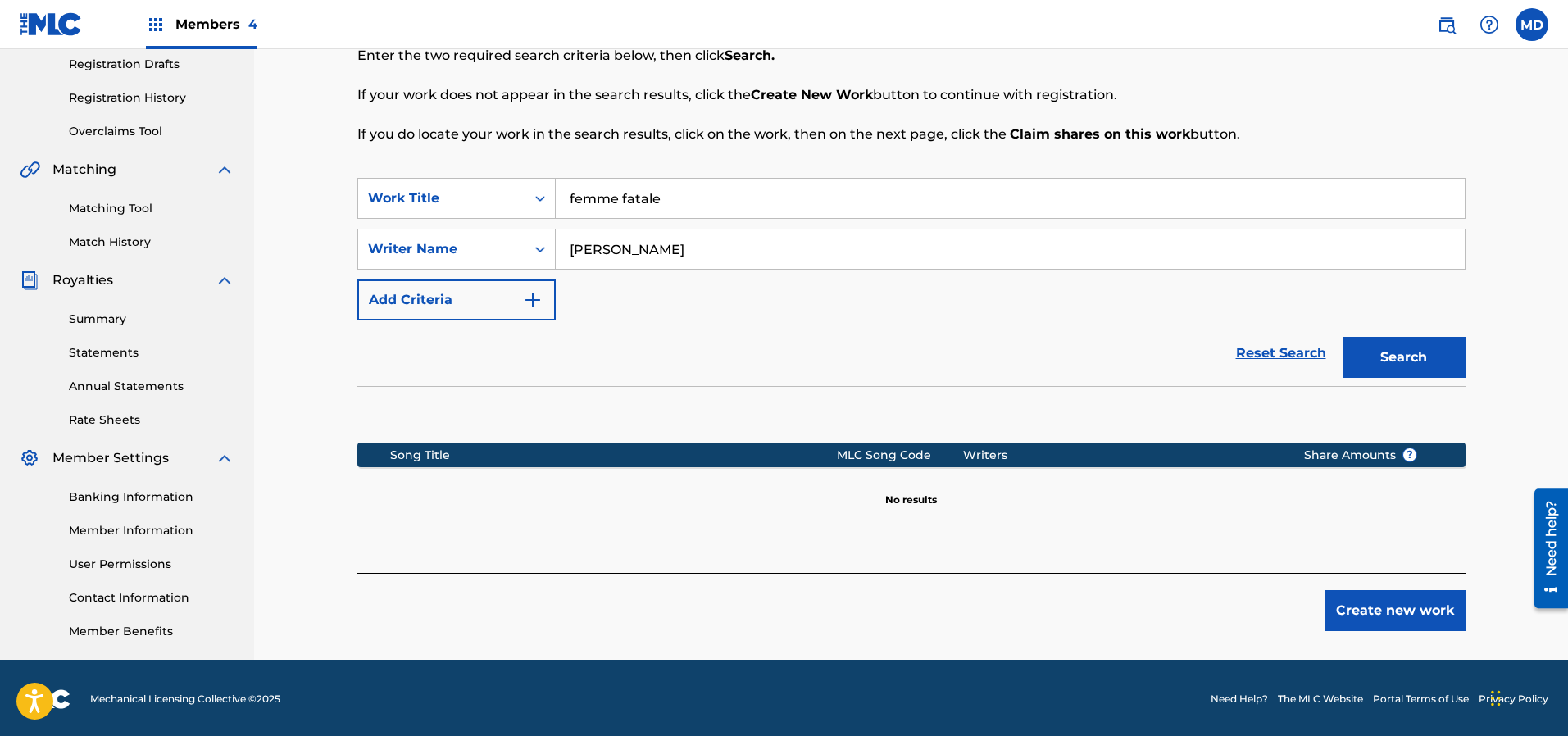
scroll to position [280, 0]
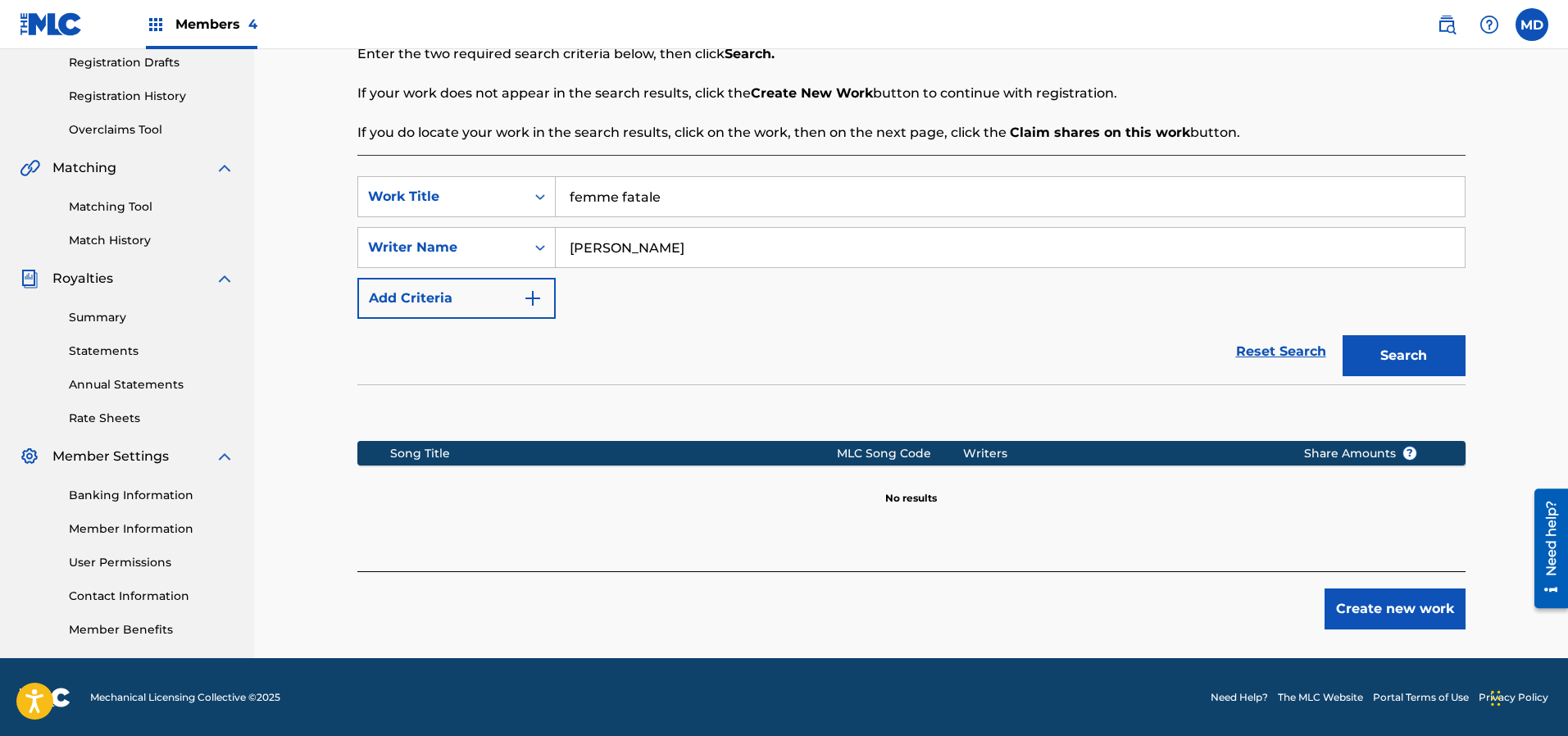
click at [1394, 612] on button "Create new work" at bounding box center [1395, 609] width 141 height 41
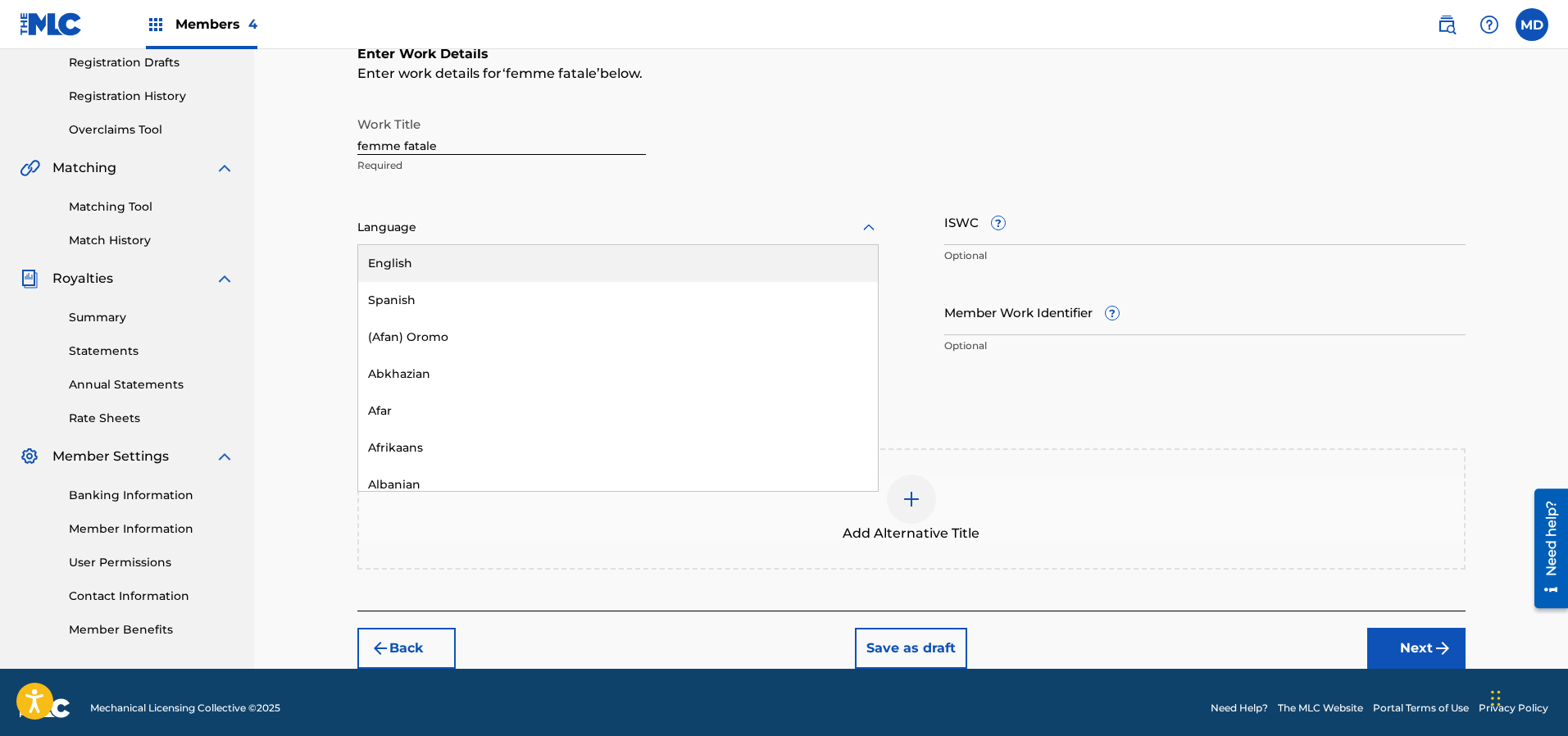
click at [573, 225] on div at bounding box center [617, 228] width 521 height 20
click at [559, 268] on div "English" at bounding box center [617, 264] width 520 height 37
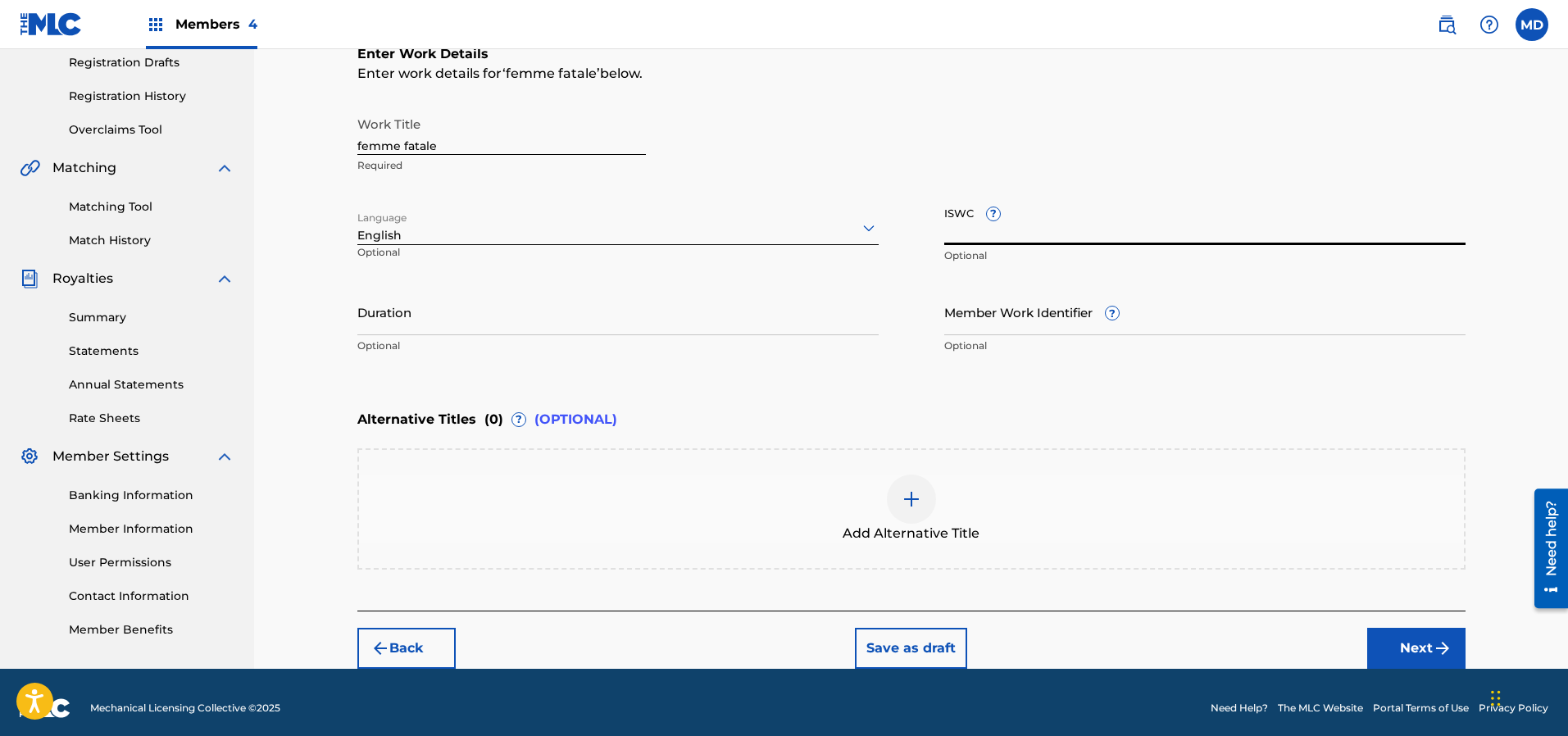
click at [1043, 225] on input "ISWC ?" at bounding box center [1205, 221] width 521 height 46
paste input "T3177622156"
type input "T3177622156"
click at [1033, 317] on input "Member Work Identifier ?" at bounding box center [1205, 311] width 521 height 46
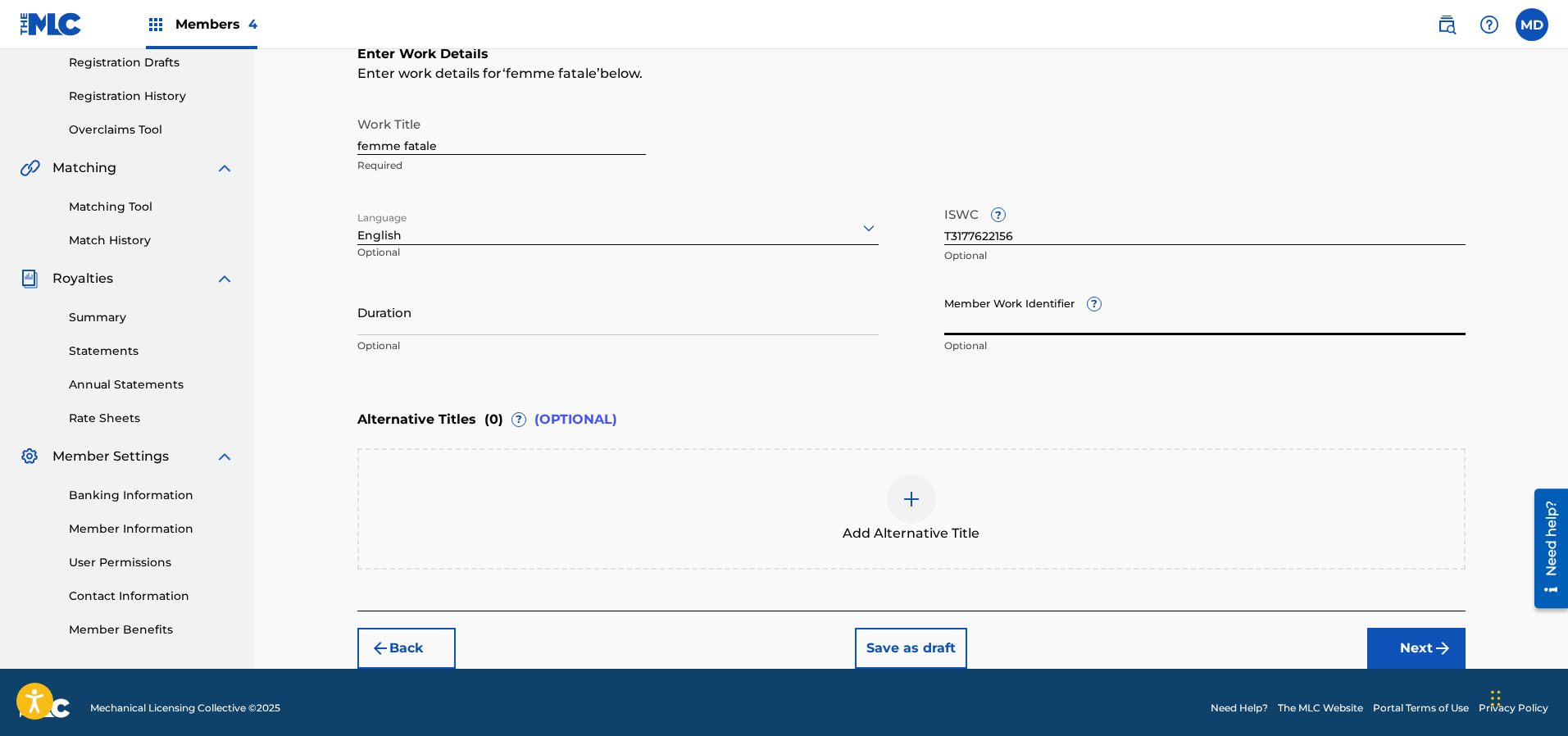
paste input "61585848"
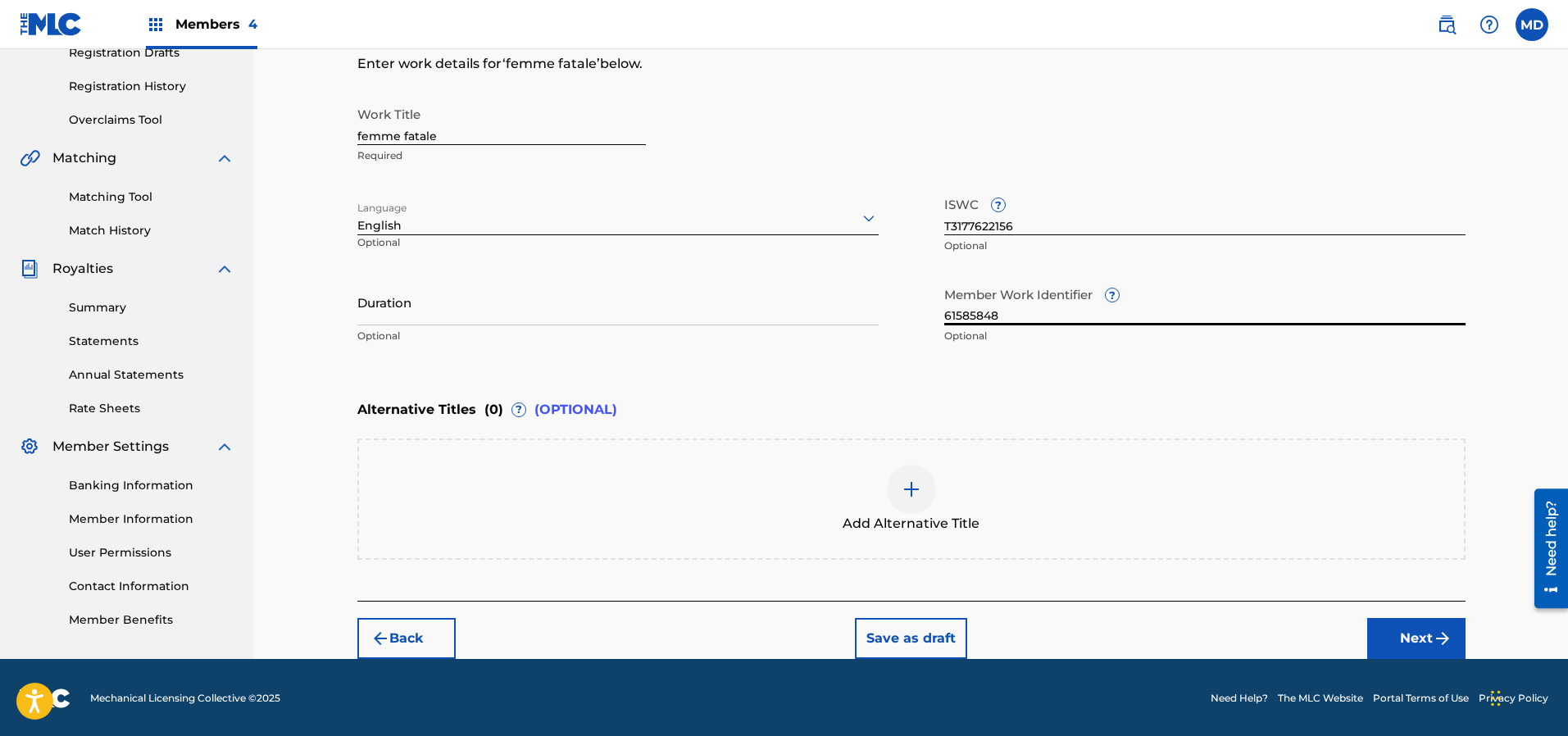
scroll to position [290, 0]
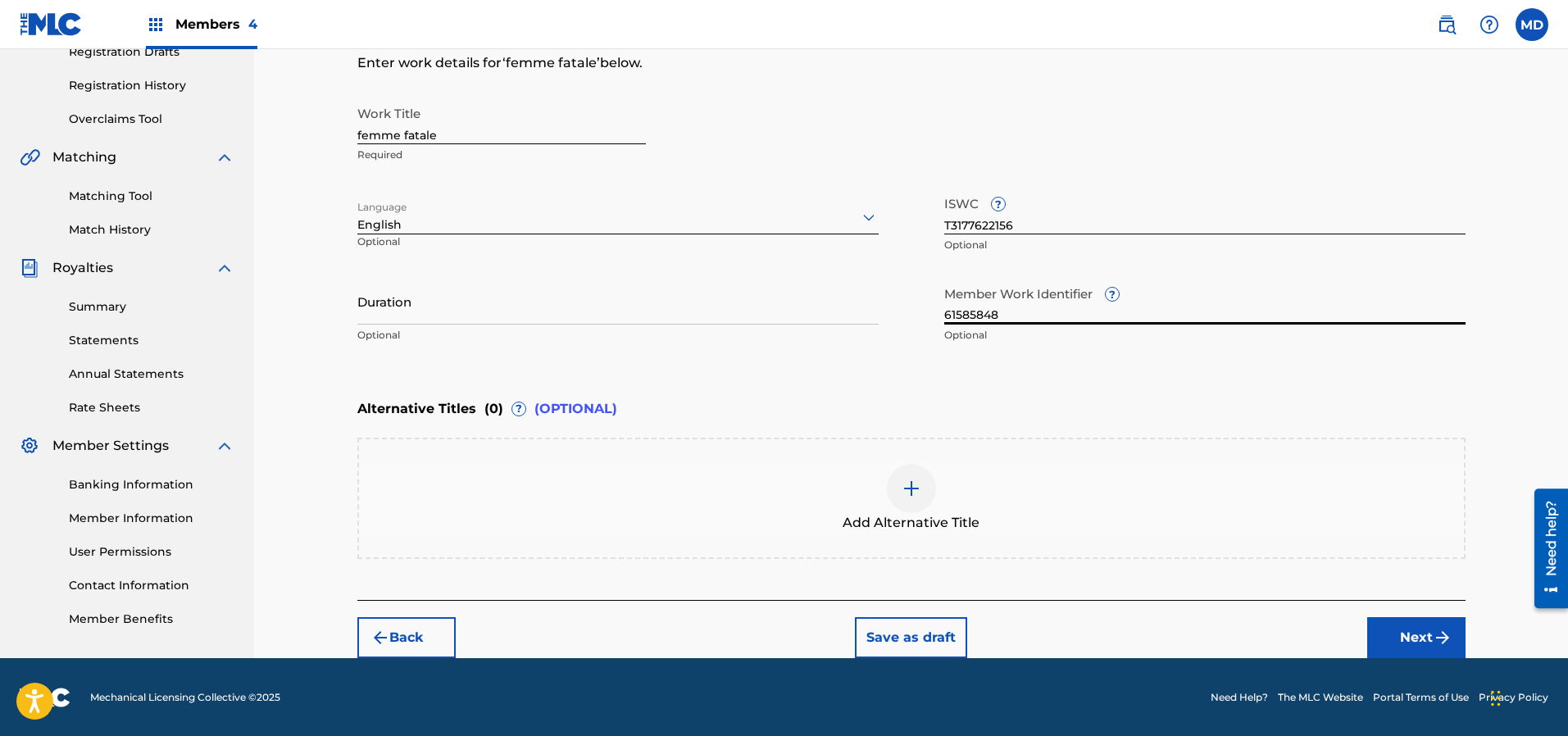
type input "61585848"
click at [1401, 637] on button "Next" at bounding box center [1416, 637] width 99 height 41
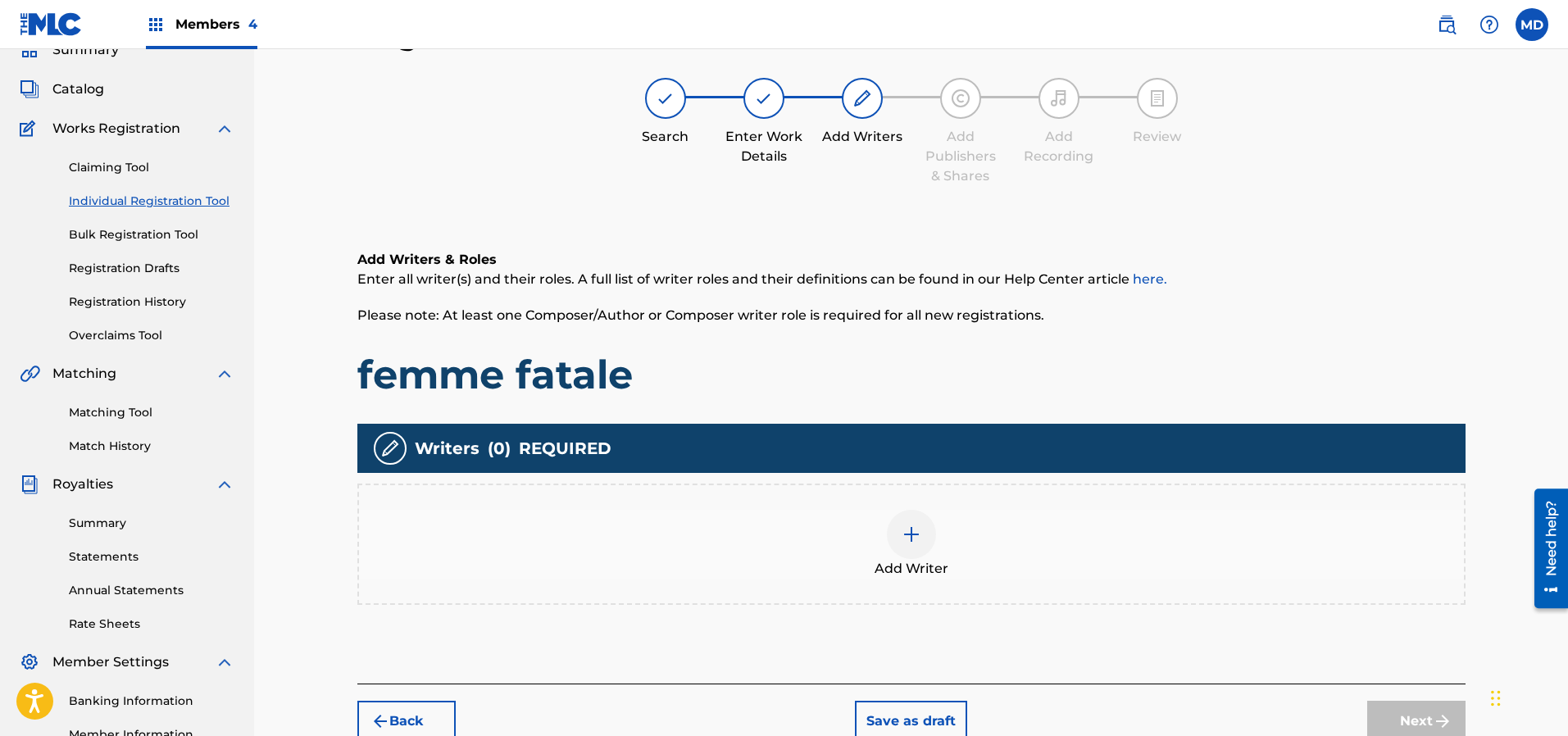
scroll to position [197, 0]
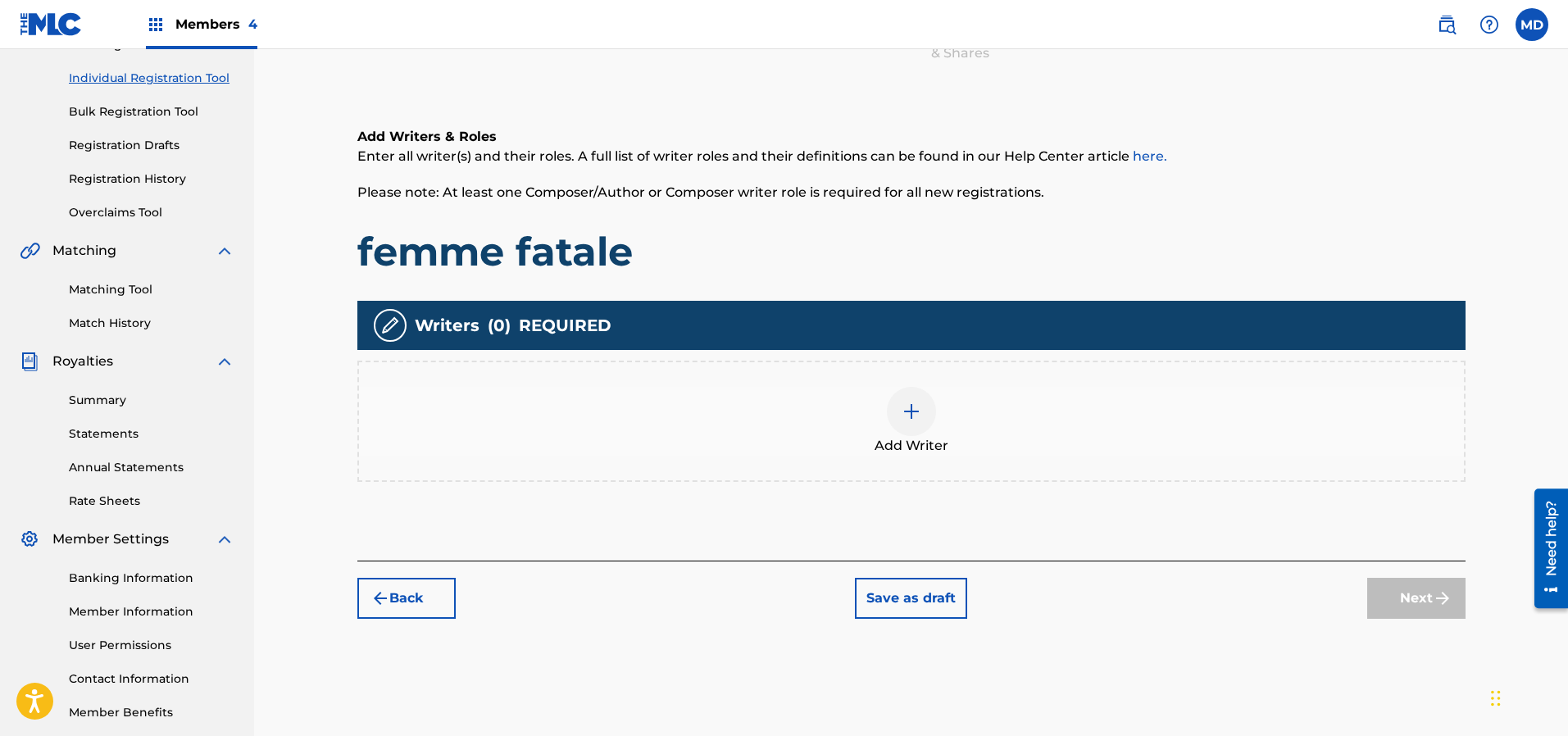
click at [906, 408] on img at bounding box center [911, 411] width 20 height 20
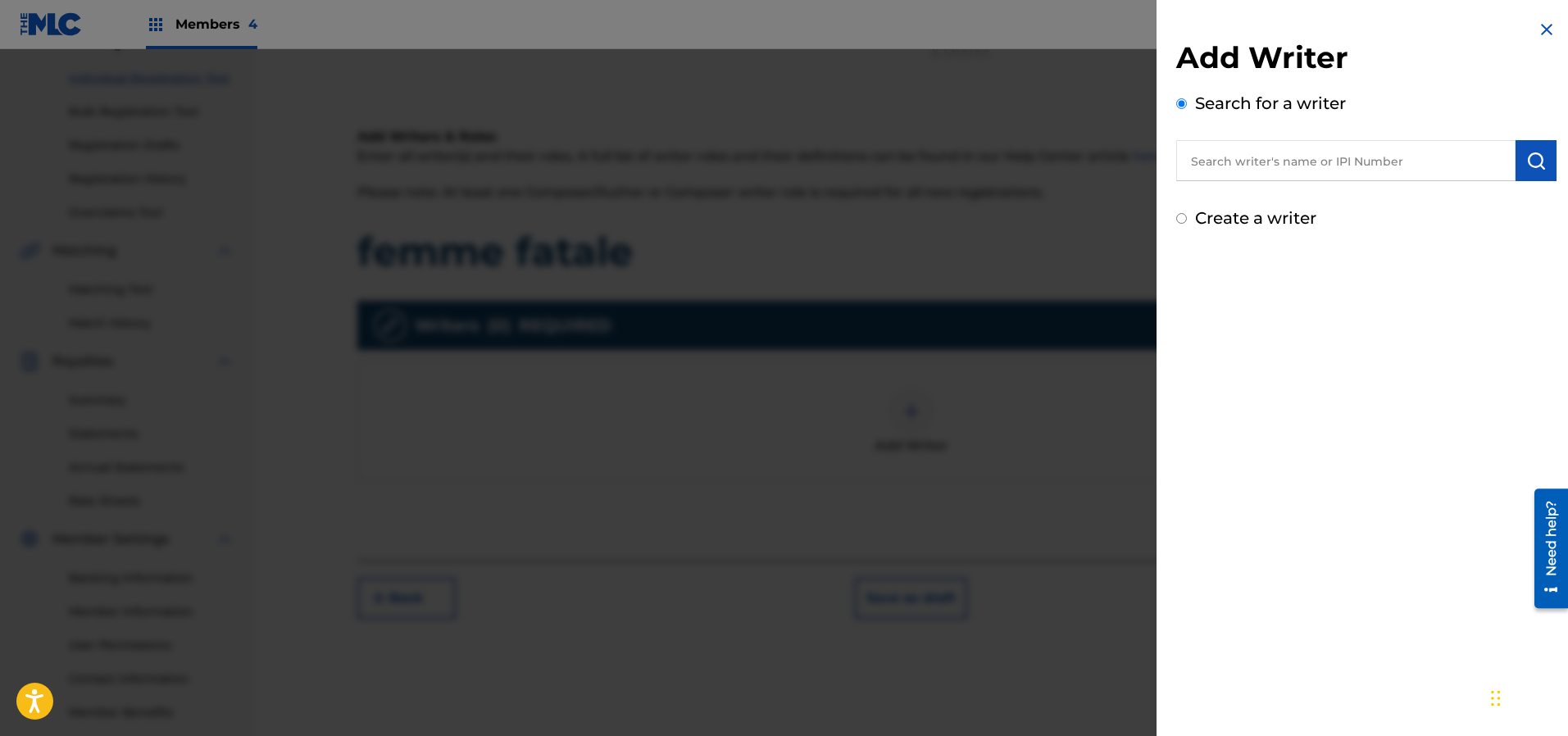
click at [1279, 164] on input "text" at bounding box center [1345, 161] width 339 height 41
paste input "00183499233"
type input "00183499233"
click at [1527, 159] on img "submit" at bounding box center [1535, 160] width 20 height 20
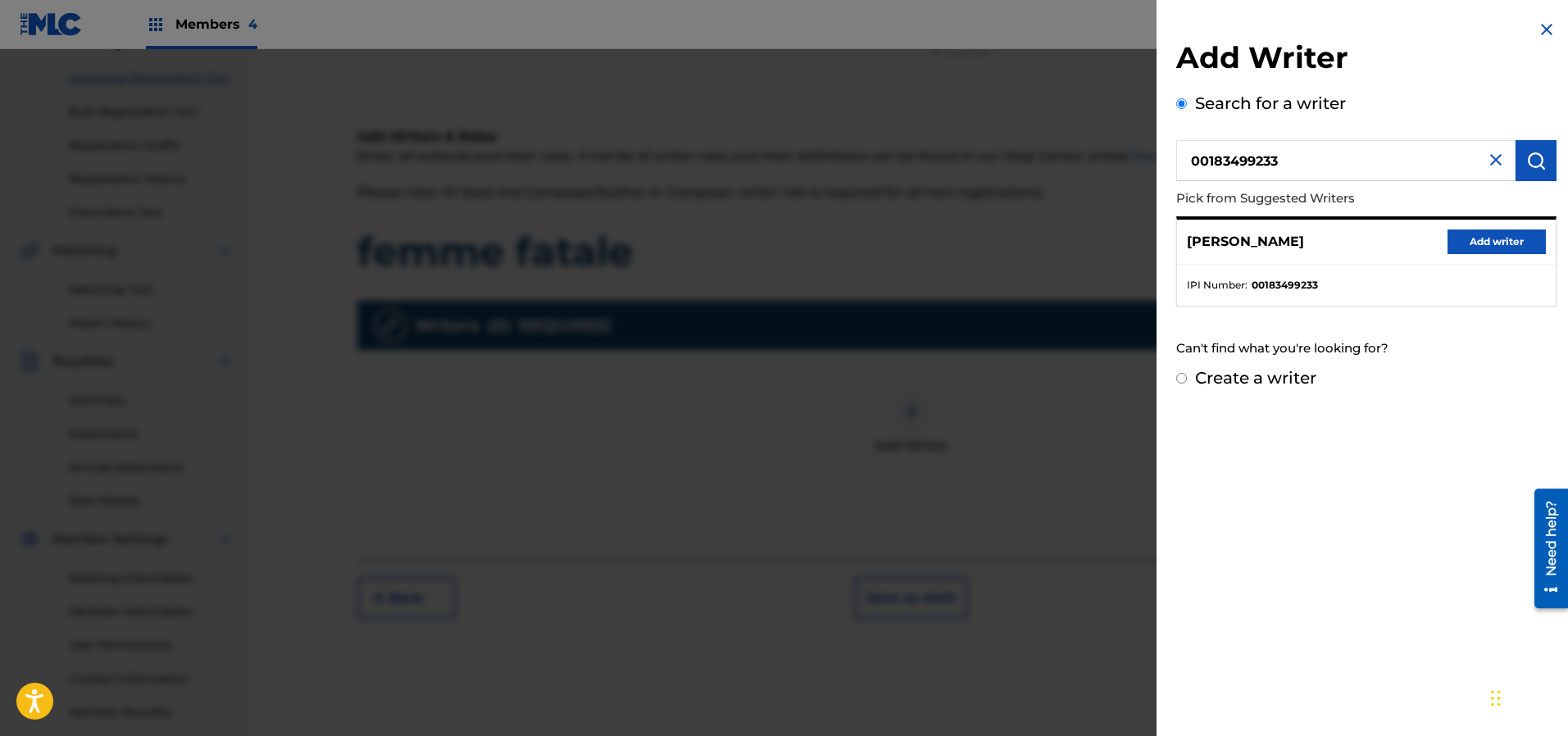
click at [1504, 235] on button "Add writer" at bounding box center [1496, 242] width 99 height 24
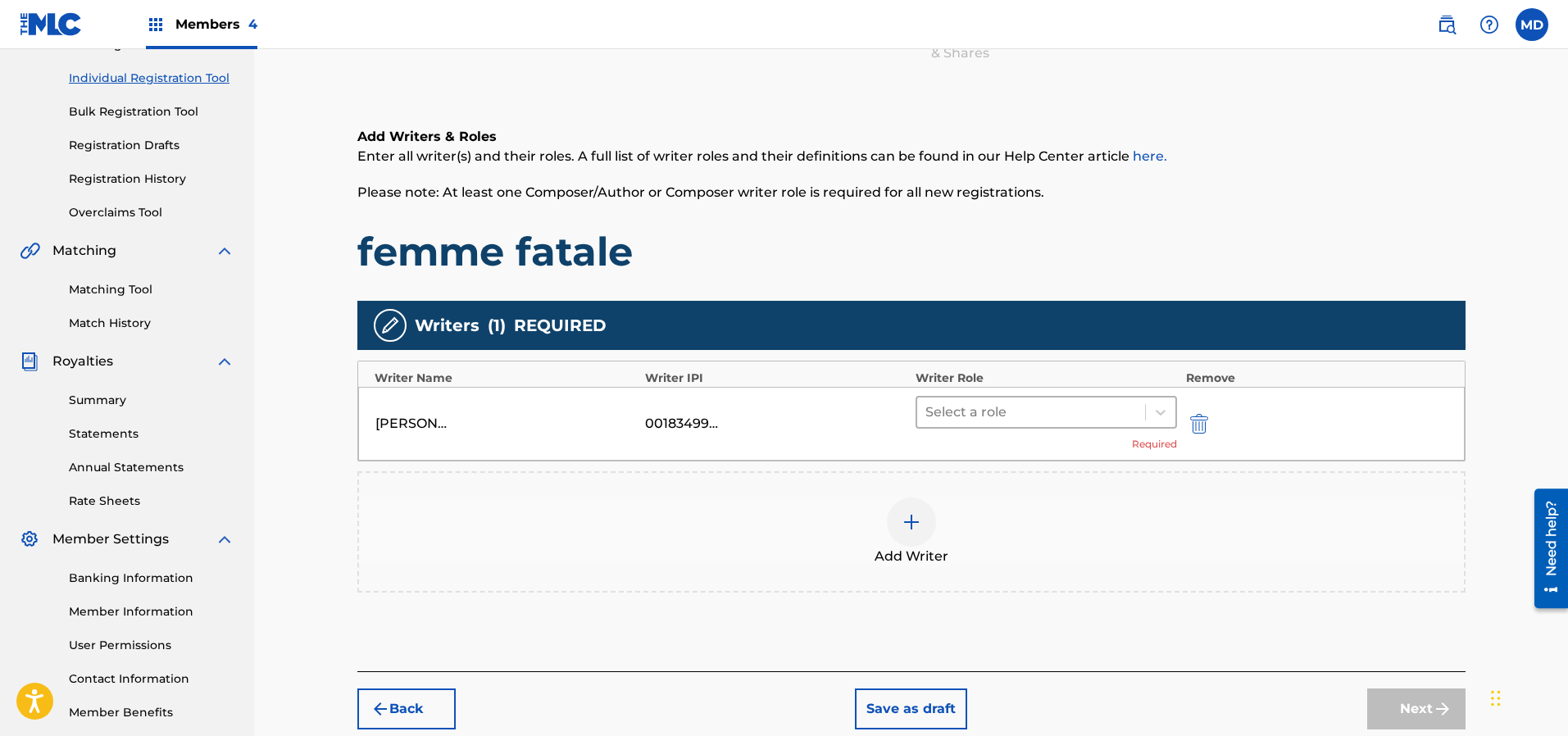
click at [1011, 409] on div at bounding box center [1031, 412] width 212 height 23
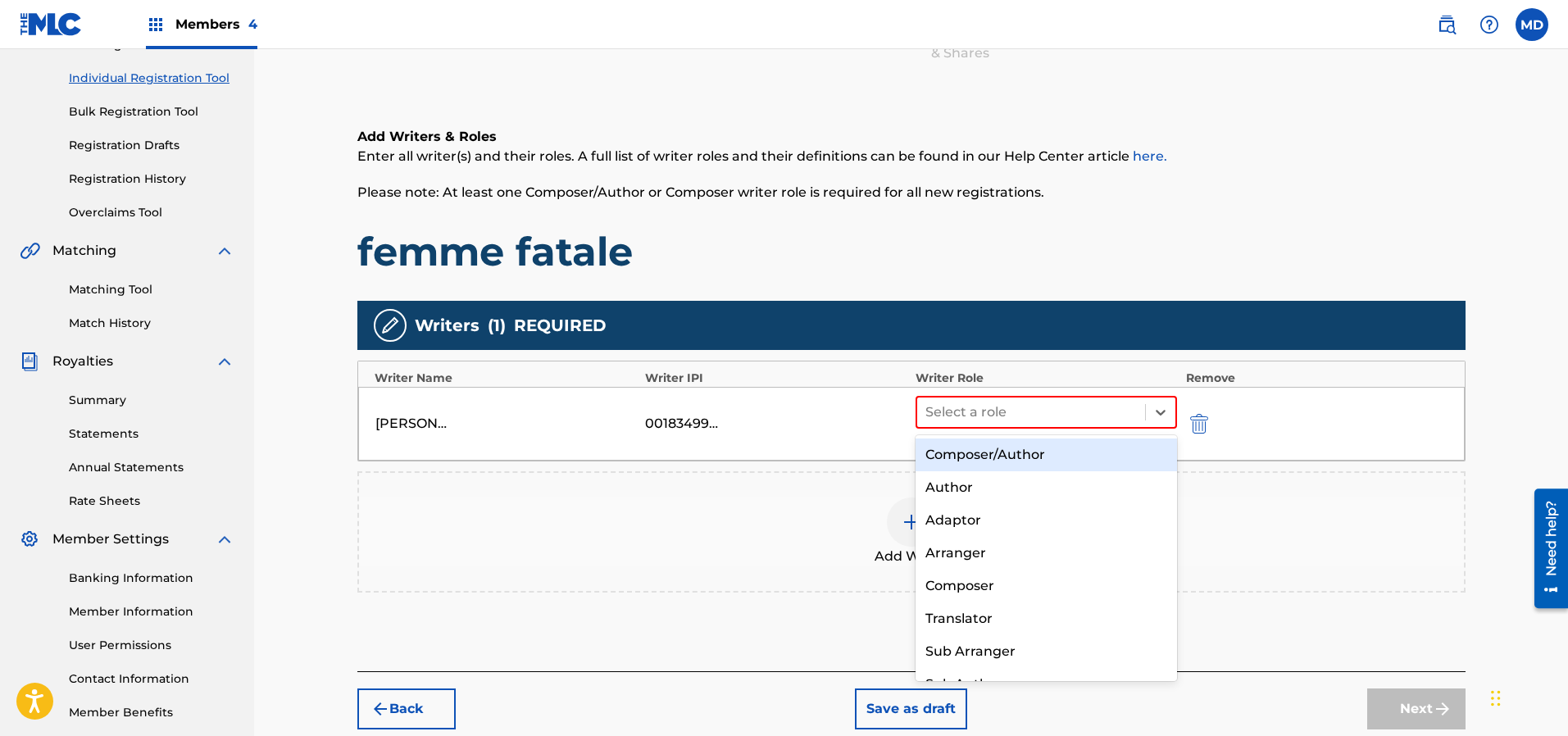
click at [978, 458] on div "Composer/Author" at bounding box center [1047, 454] width 262 height 33
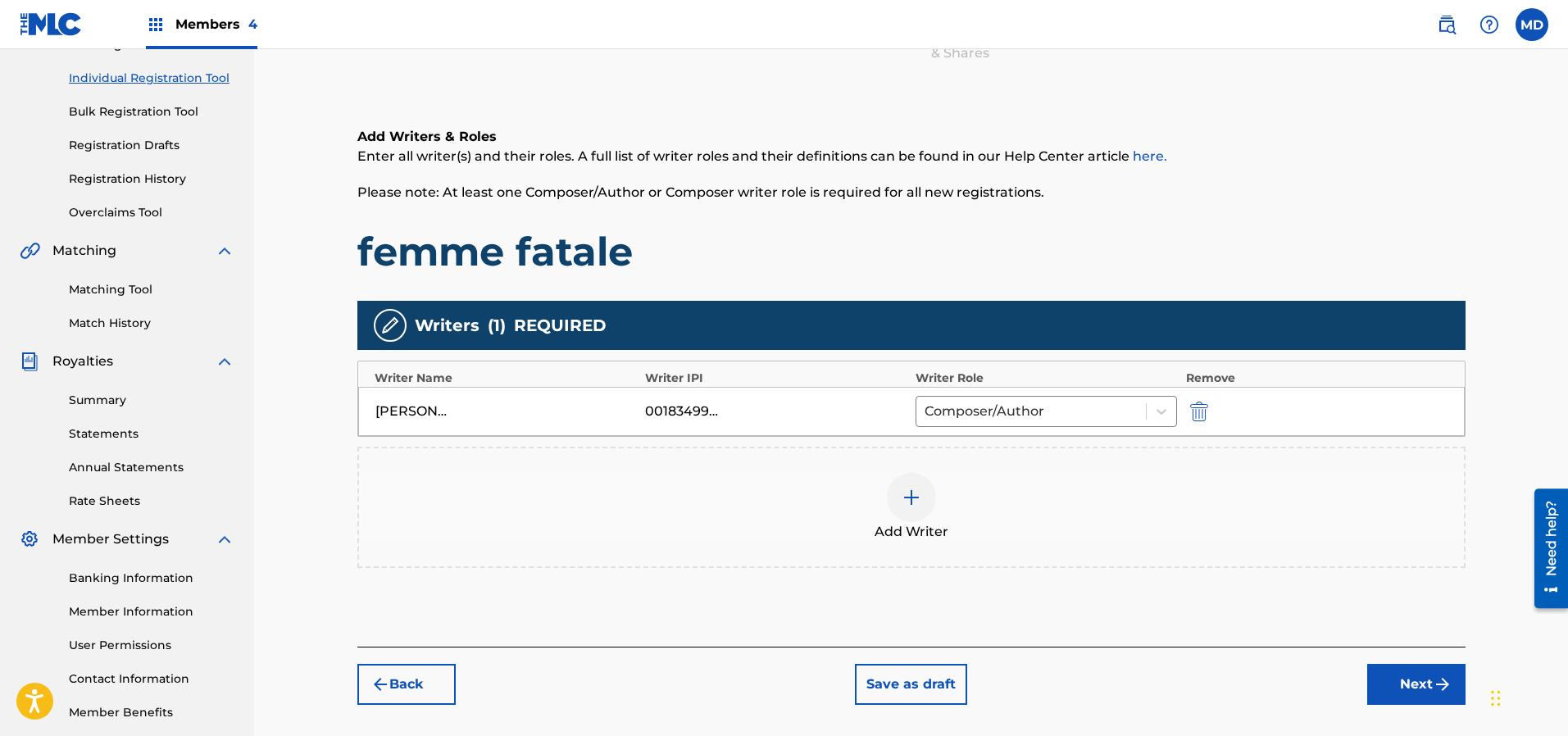
click at [1397, 684] on button "Next" at bounding box center [1416, 684] width 99 height 41
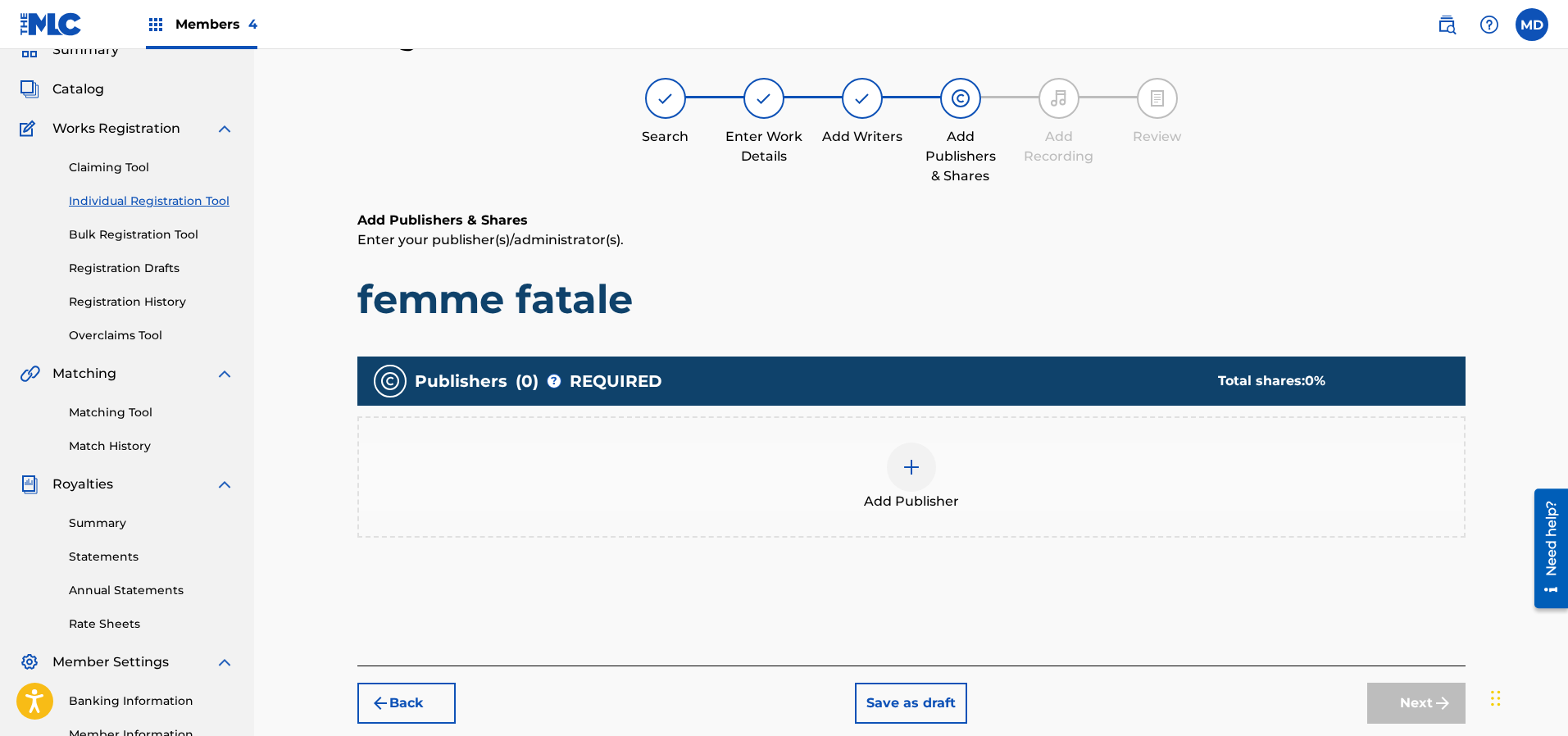
scroll to position [73, 0]
click at [918, 467] on img at bounding box center [911, 467] width 20 height 20
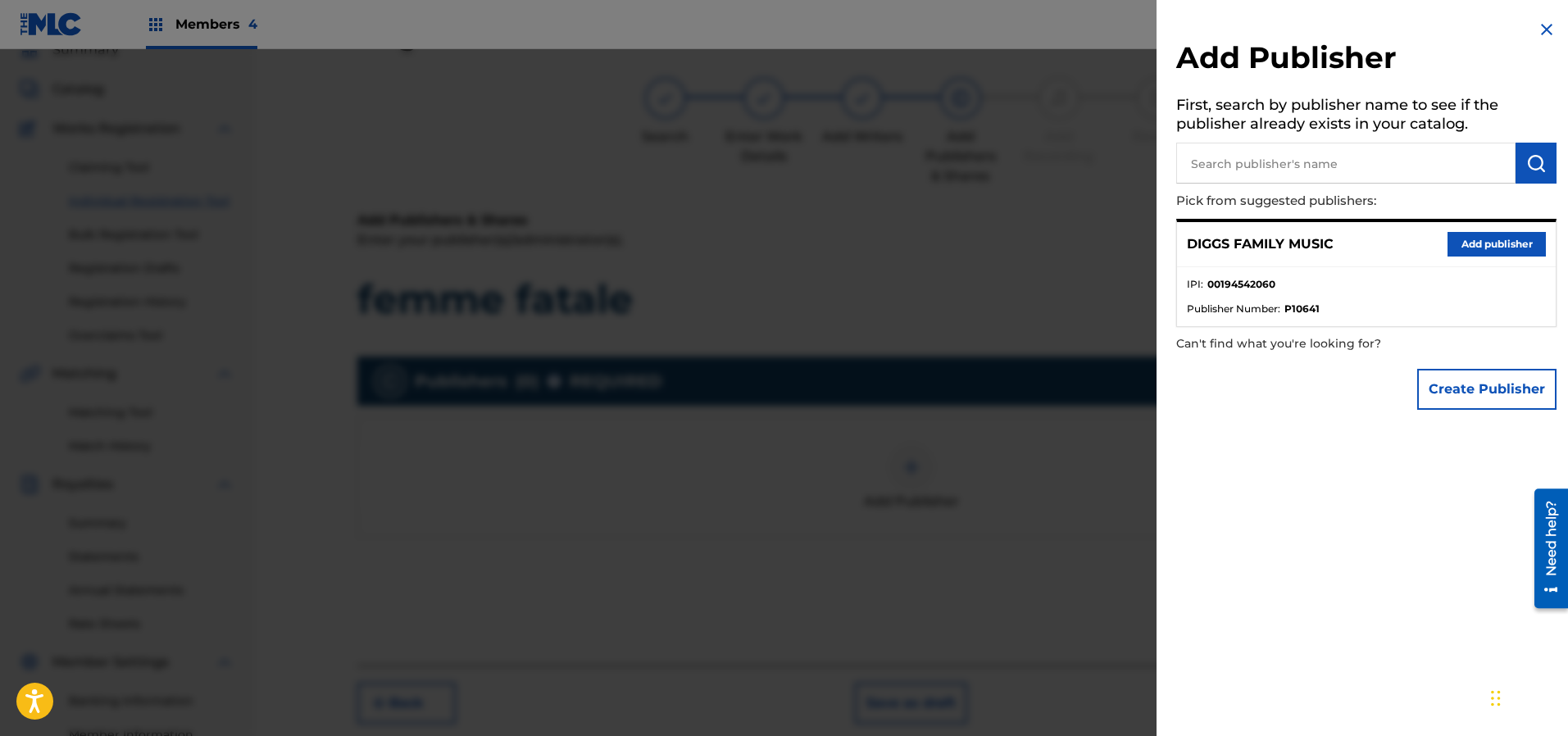
click at [1451, 246] on button "Add publisher" at bounding box center [1496, 244] width 99 height 24
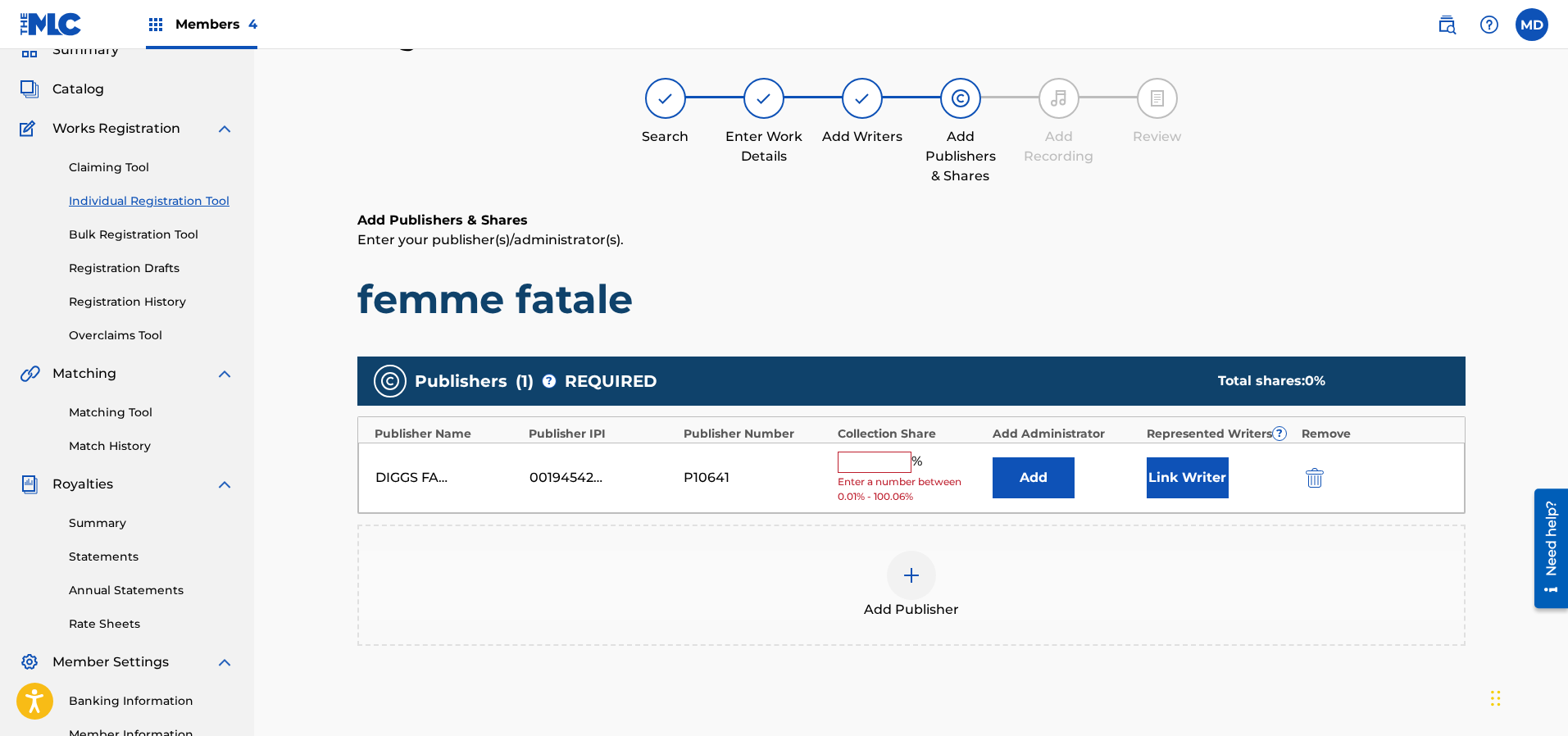
click at [875, 468] on input "text" at bounding box center [874, 462] width 73 height 21
type input "100"
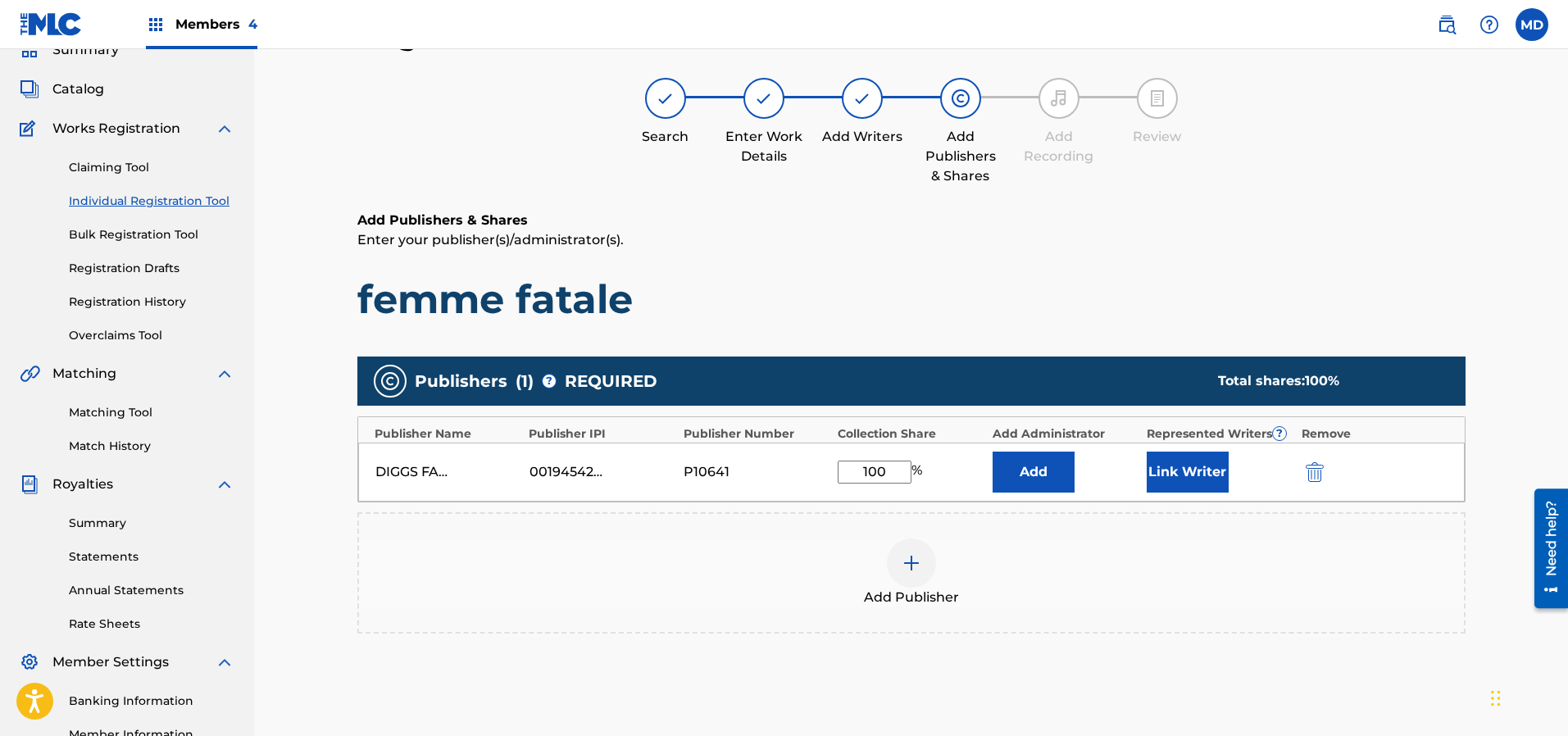
click at [1194, 470] on button "Link Writer" at bounding box center [1188, 472] width 82 height 41
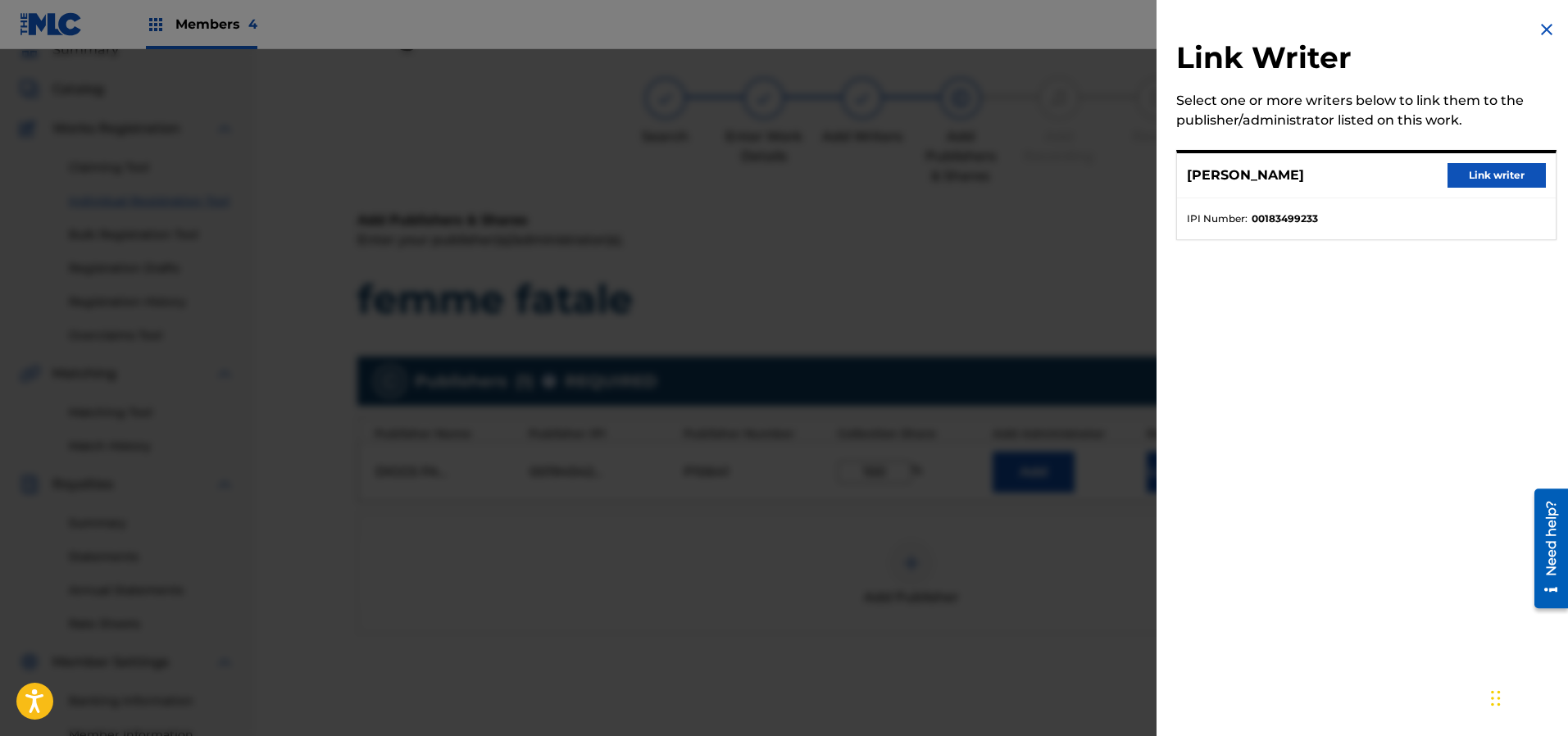
click at [1480, 173] on button "Link writer" at bounding box center [1496, 175] width 99 height 24
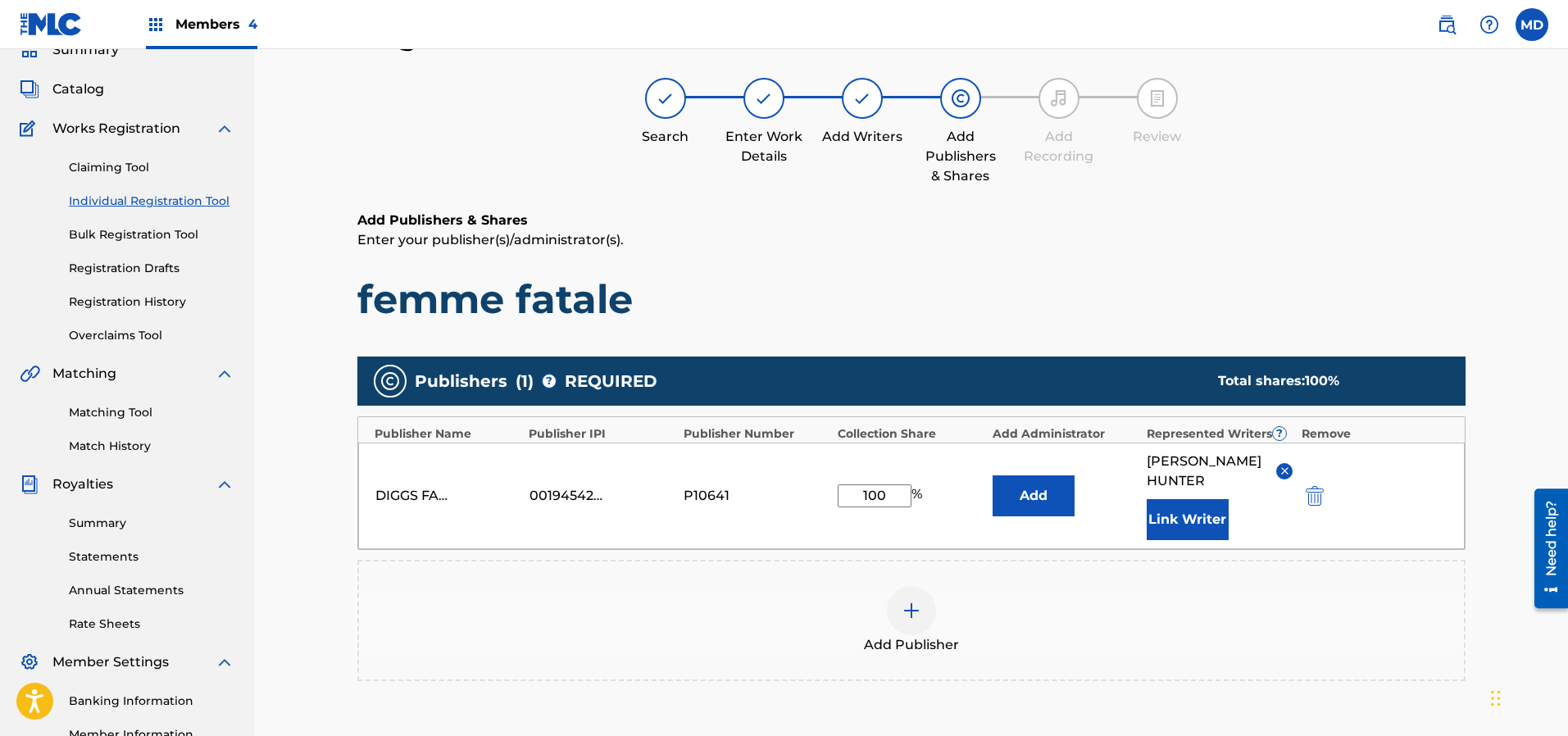
scroll to position [197, 0]
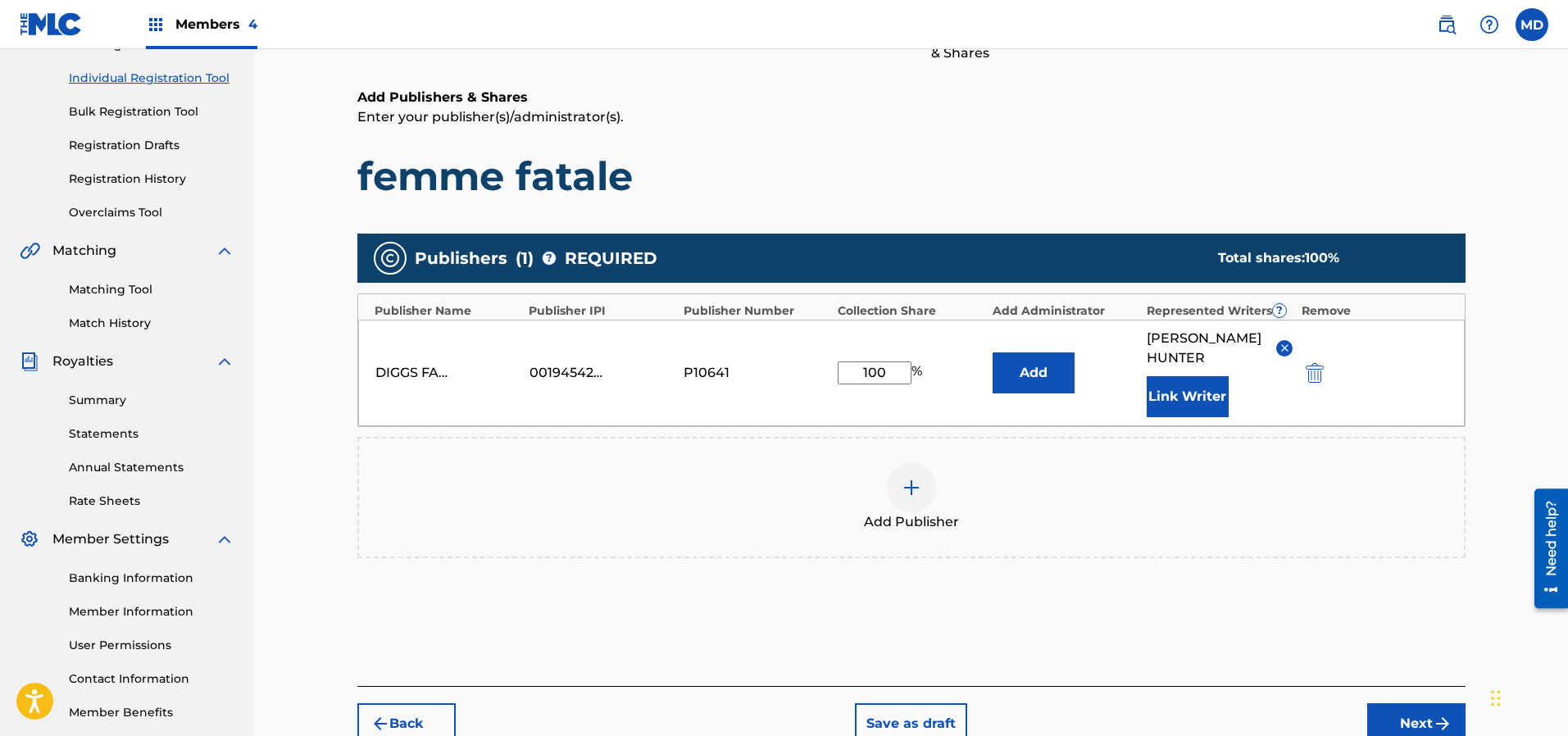
click at [1396, 715] on button "Next" at bounding box center [1416, 724] width 99 height 41
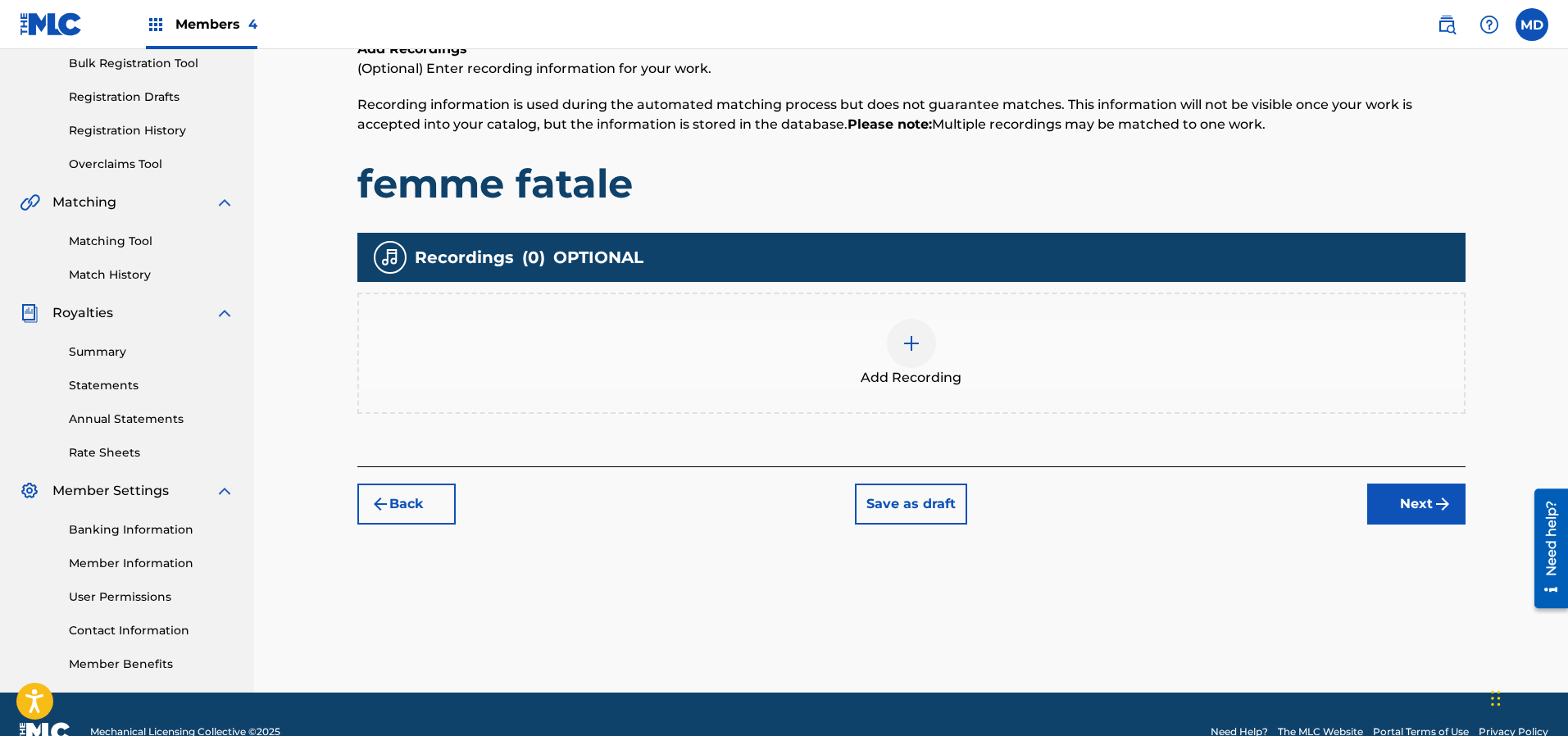
scroll to position [280, 0]
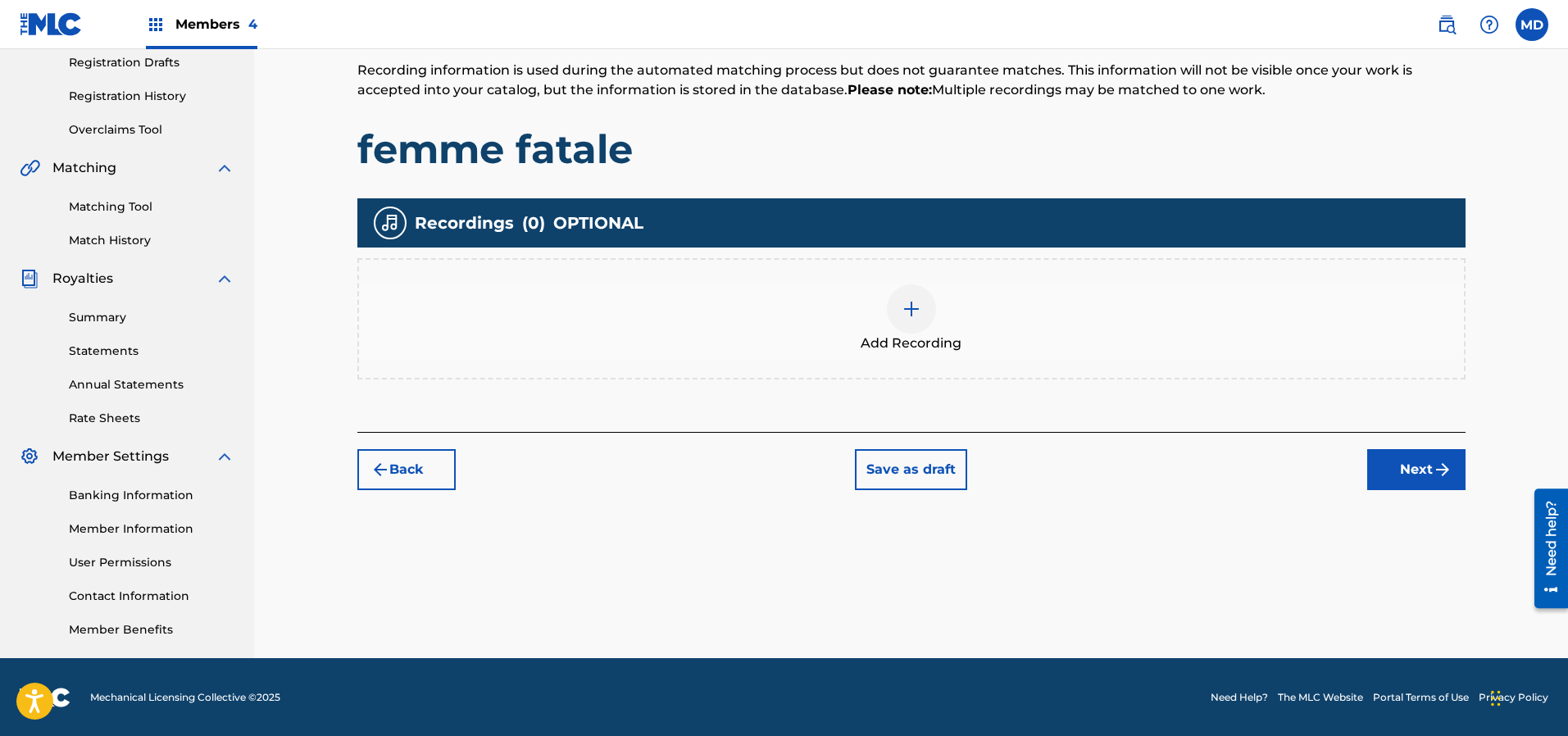
click at [1416, 464] on button "Next" at bounding box center [1416, 469] width 99 height 41
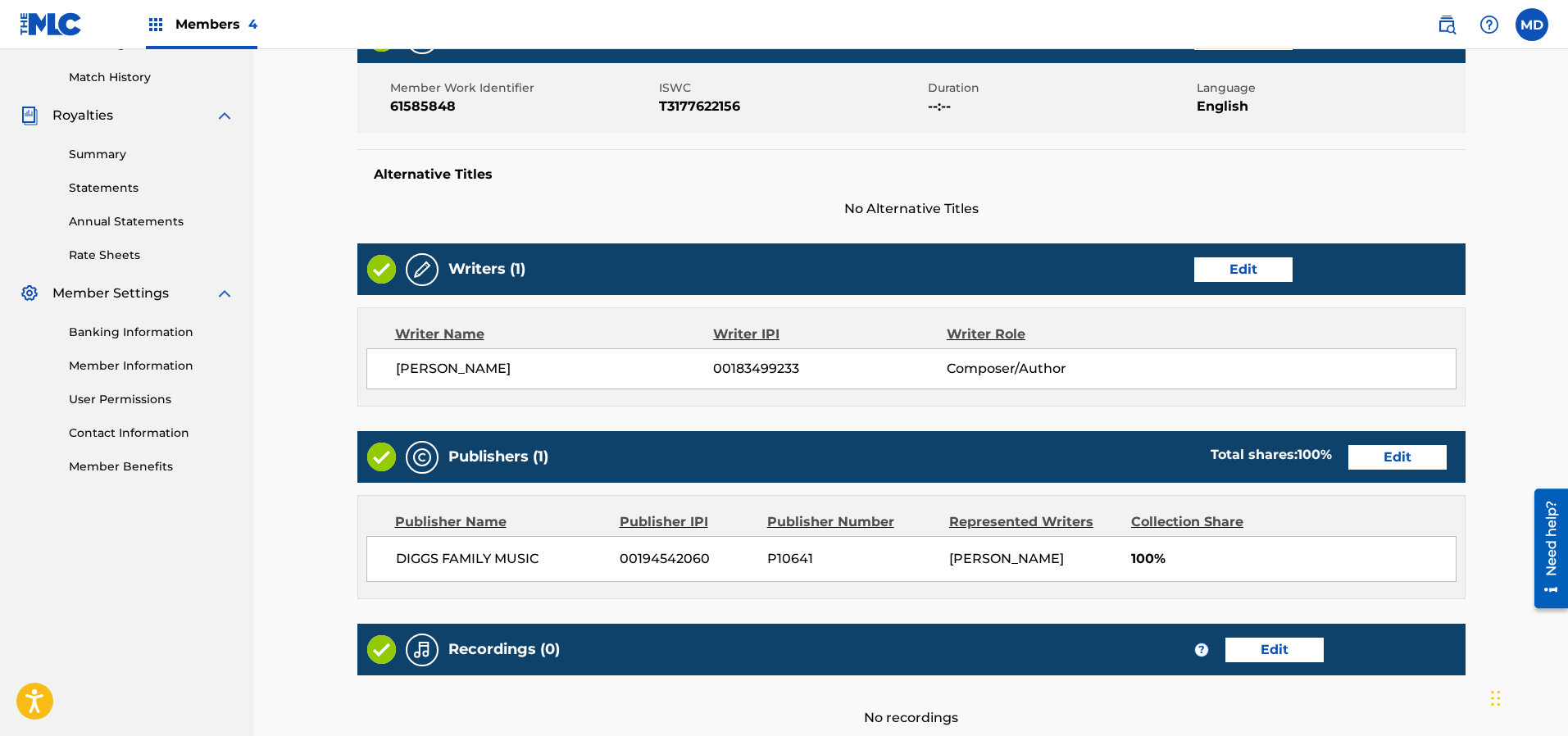
scroll to position [594, 0]
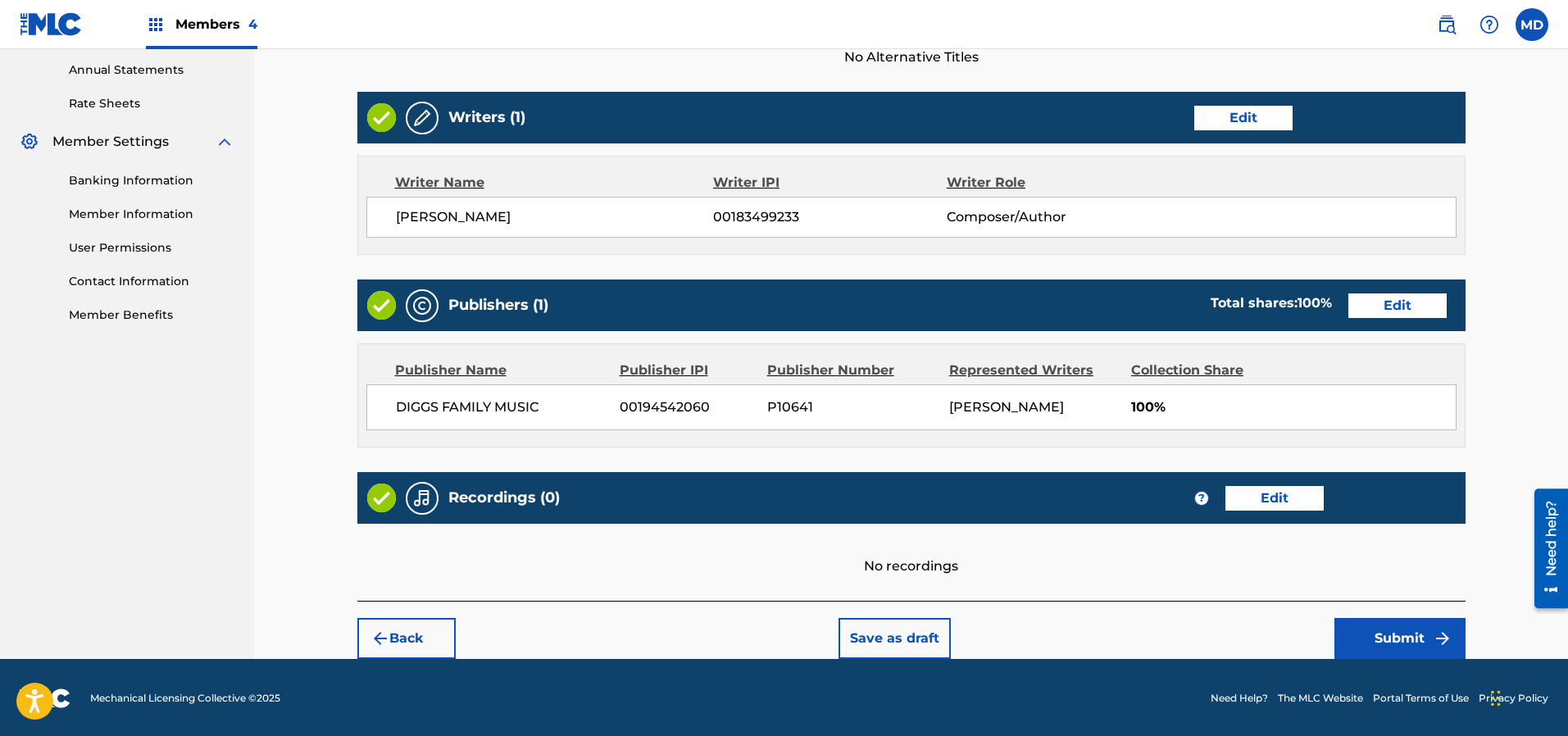
click at [1407, 634] on button "Submit" at bounding box center [1399, 638] width 131 height 41
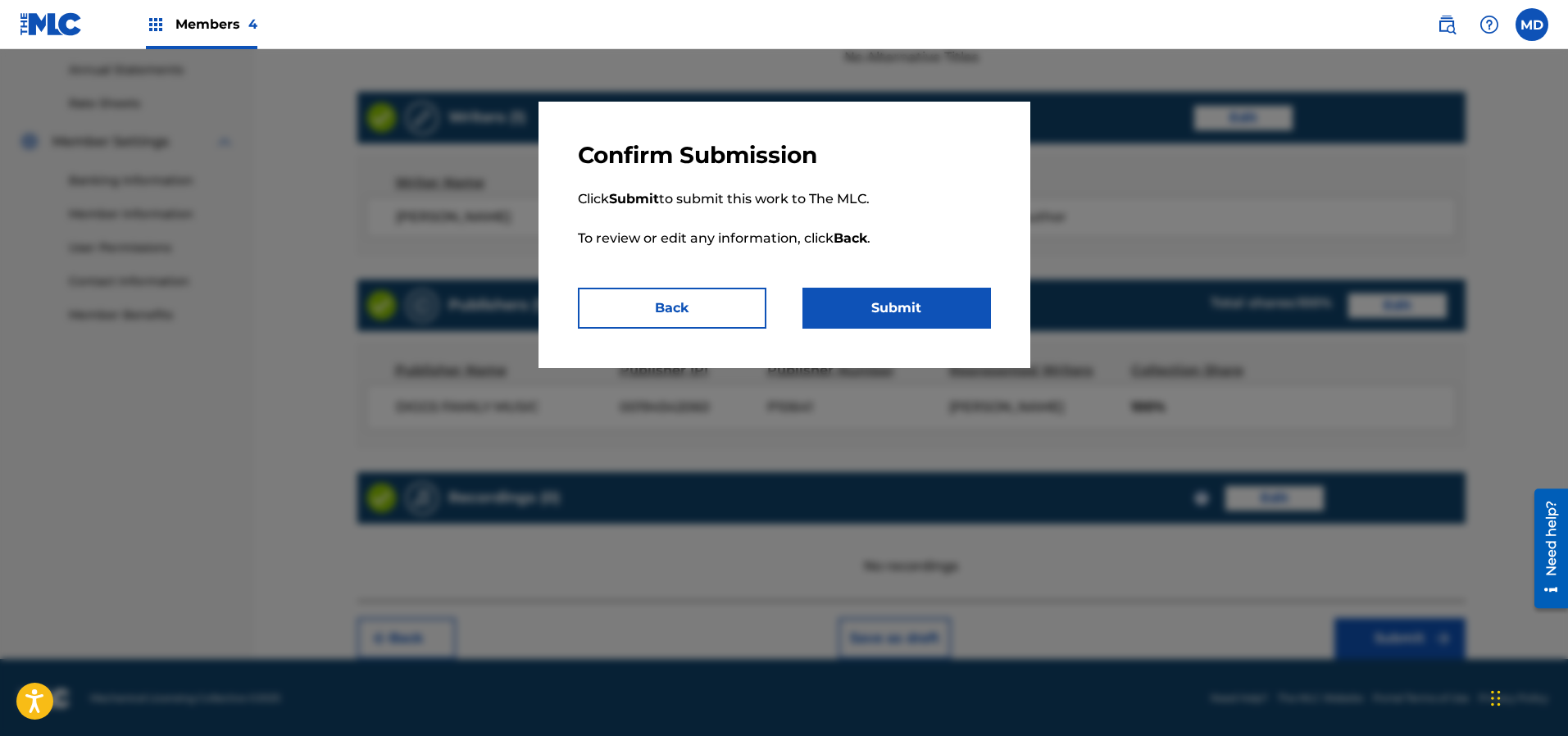
click at [923, 309] on button "Submit" at bounding box center [896, 308] width 189 height 41
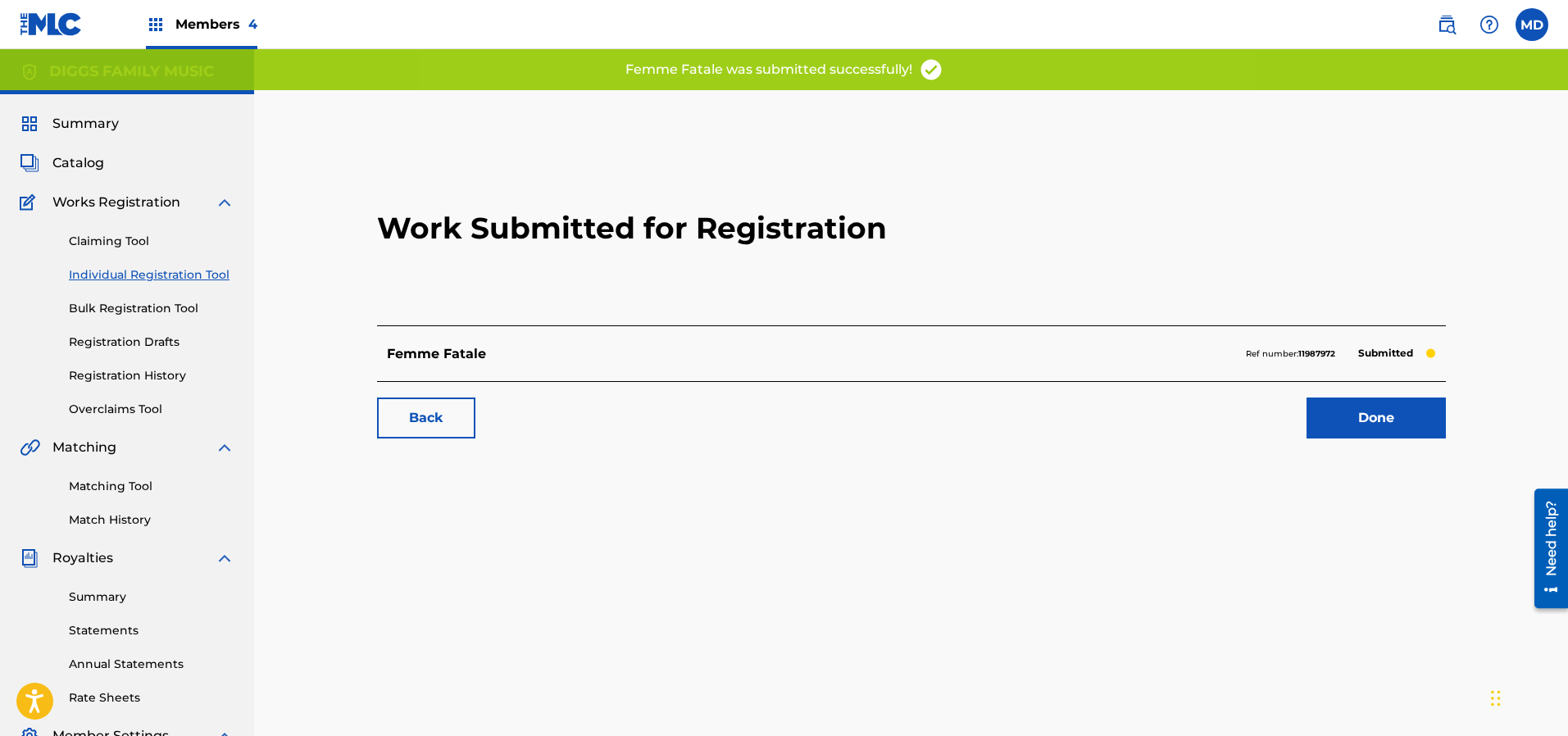
click at [1393, 417] on link "Done" at bounding box center [1376, 418] width 139 height 41
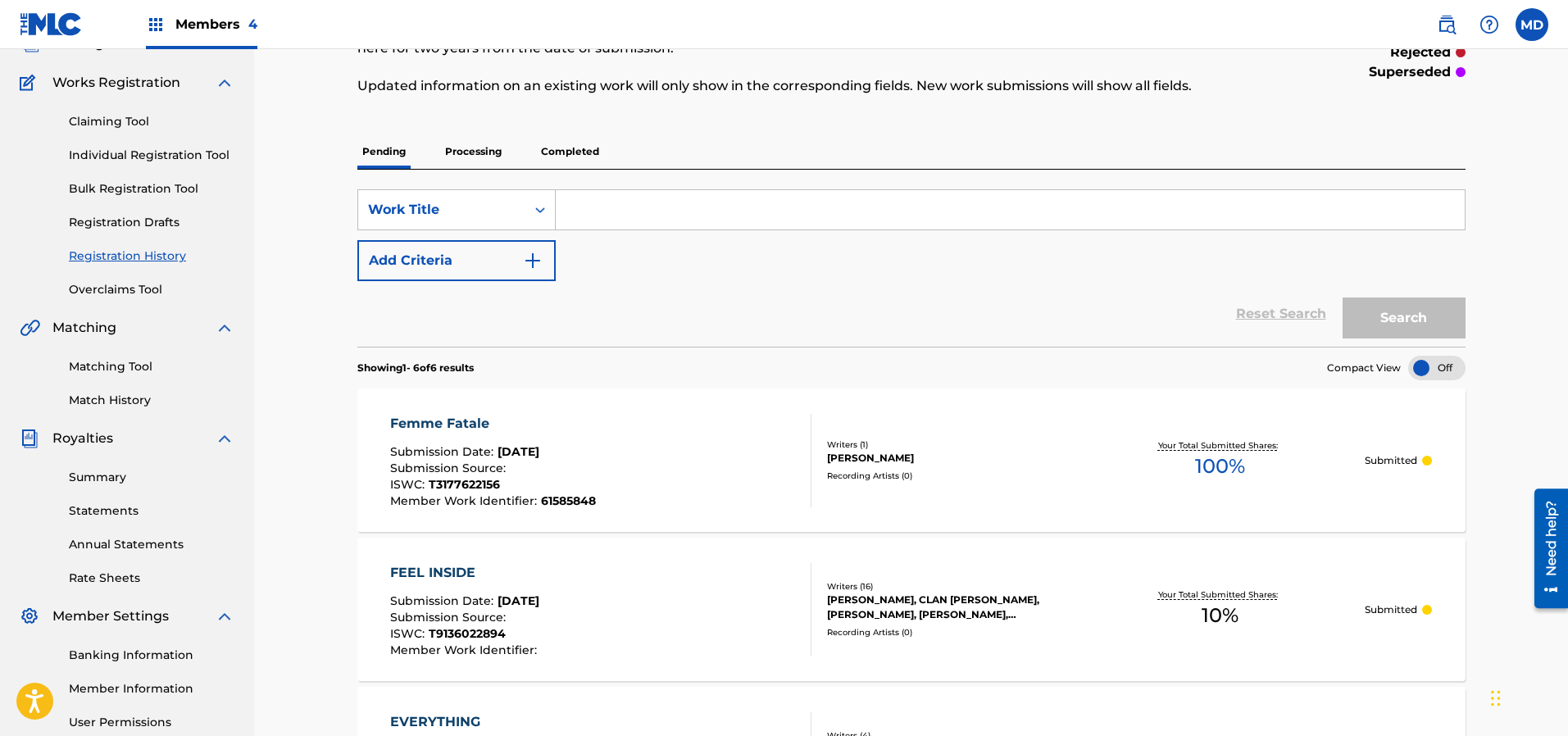
scroll to position [123, 0]
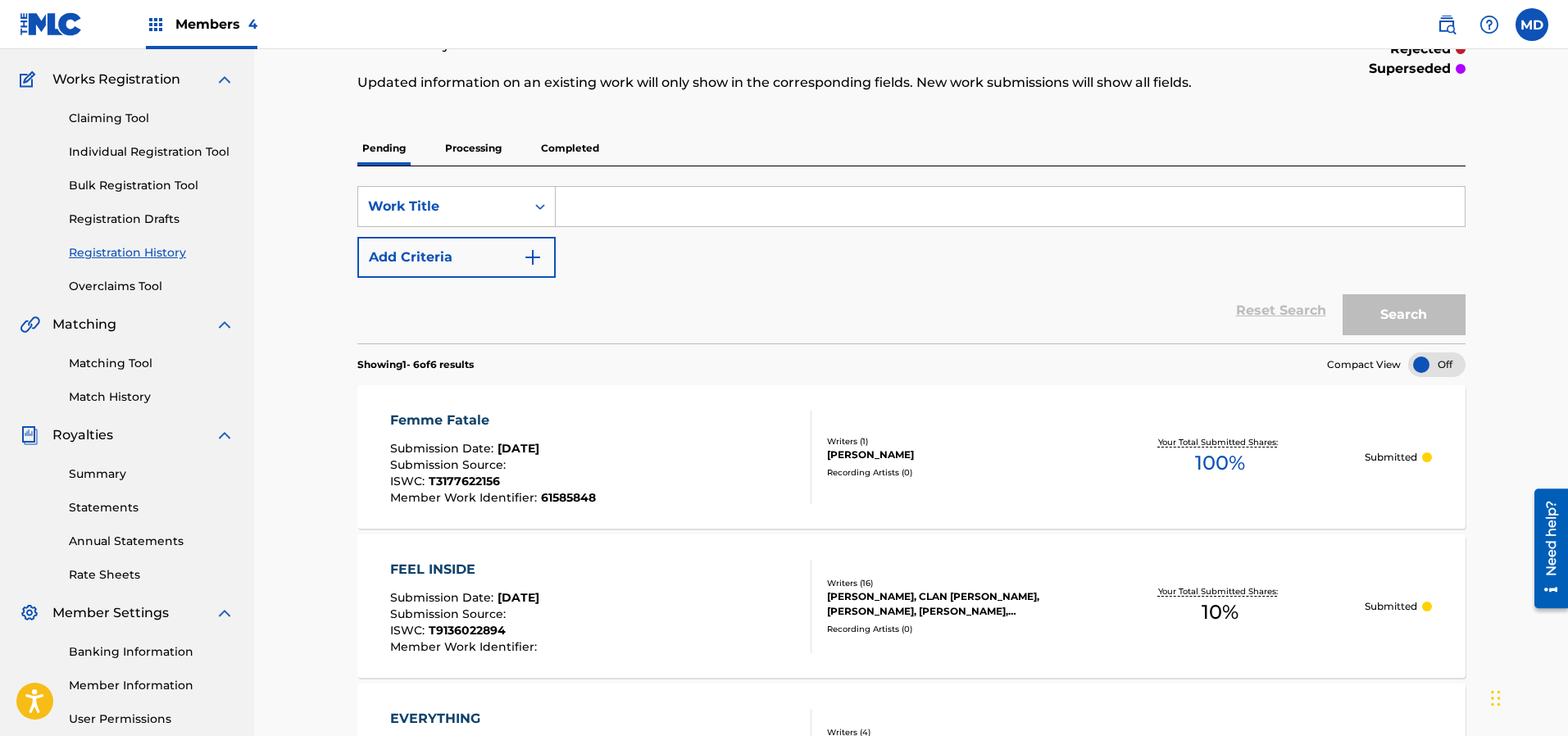
click at [730, 206] on input "Search Form" at bounding box center [1010, 206] width 909 height 39
paste input "FOR HEAVEN S SAKE"
type input "FOR HEAVEN S SAKE"
click at [1366, 314] on button "Search" at bounding box center [1403, 315] width 123 height 41
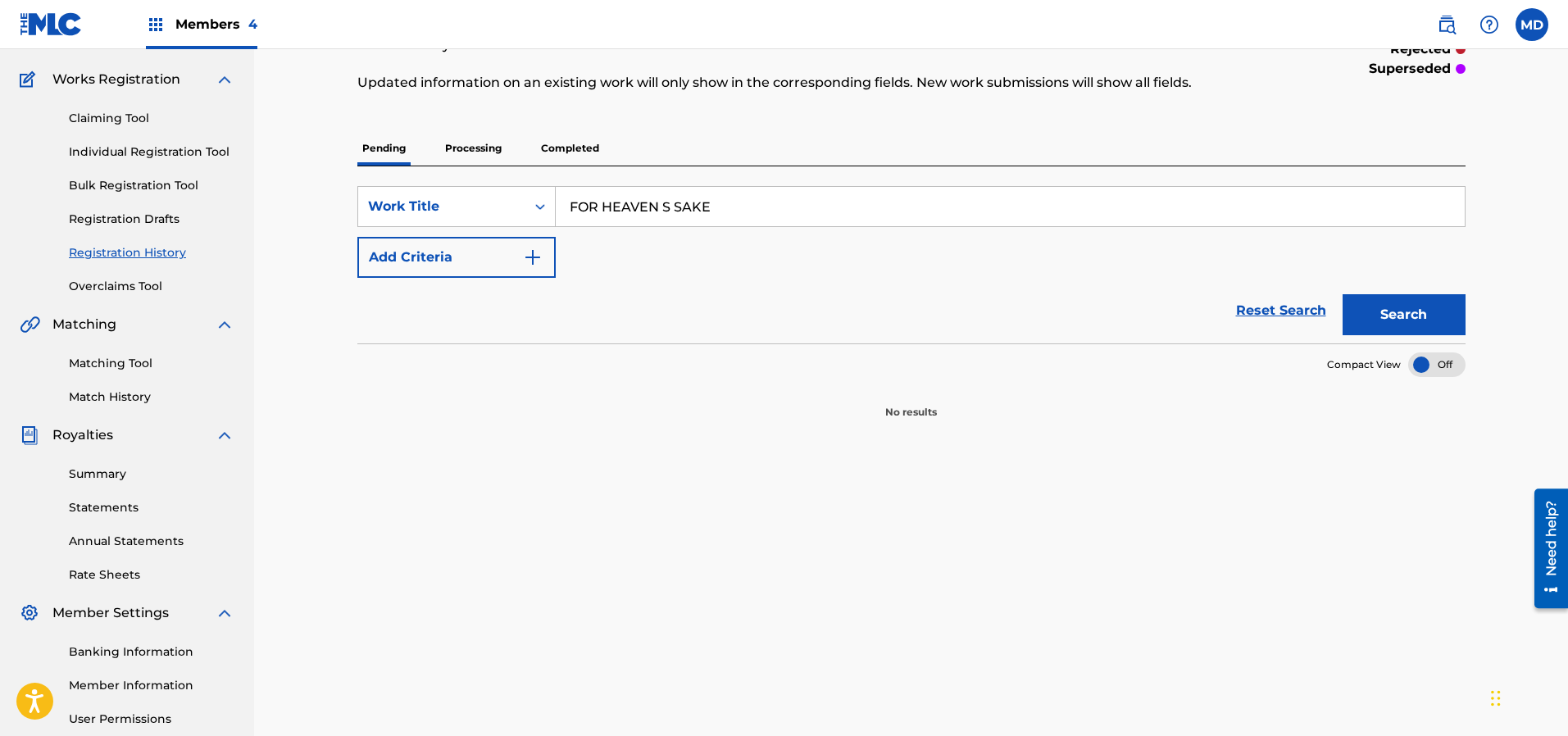
click at [491, 149] on p "Processing" at bounding box center [472, 148] width 66 height 34
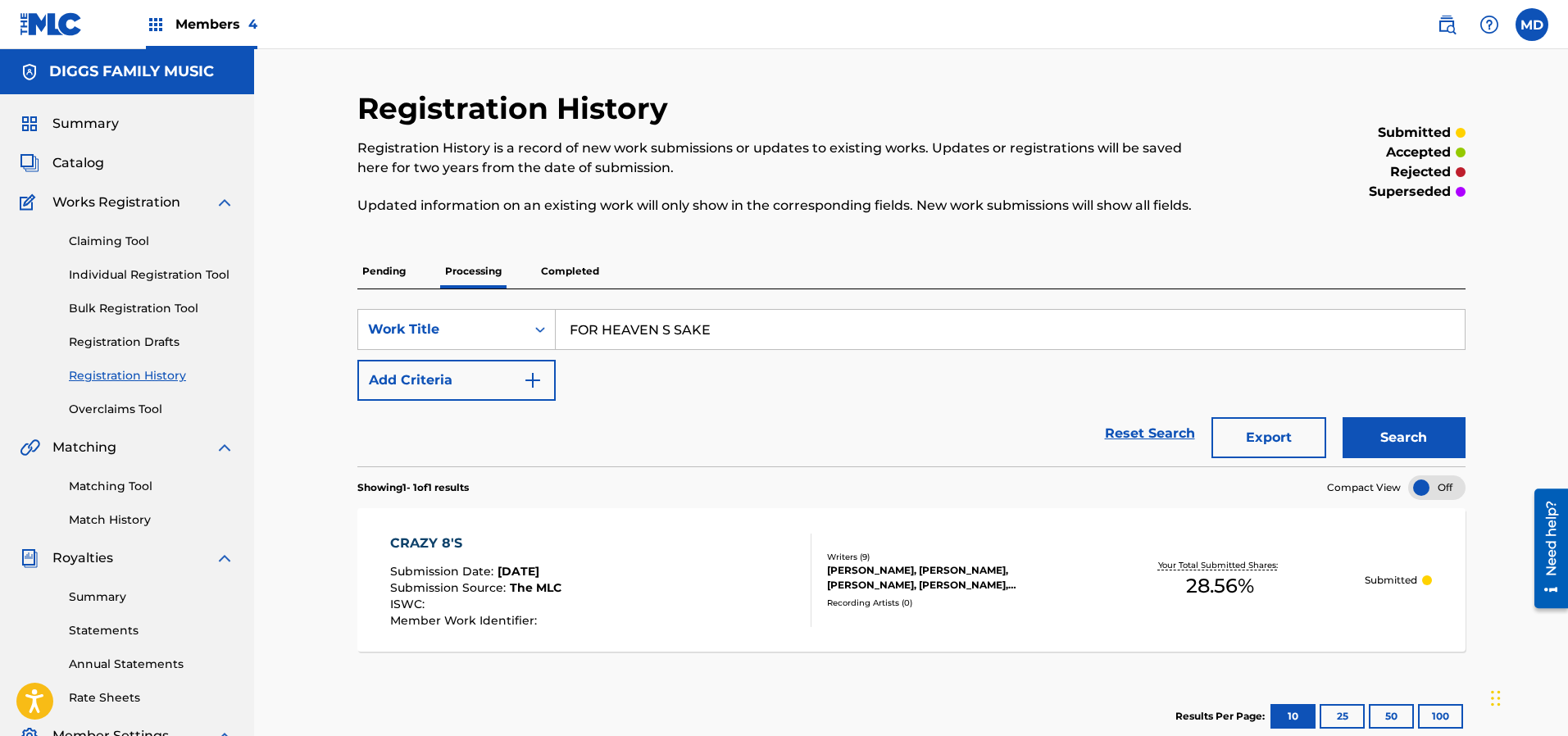
click at [573, 261] on p "Completed" at bounding box center [570, 270] width 68 height 34
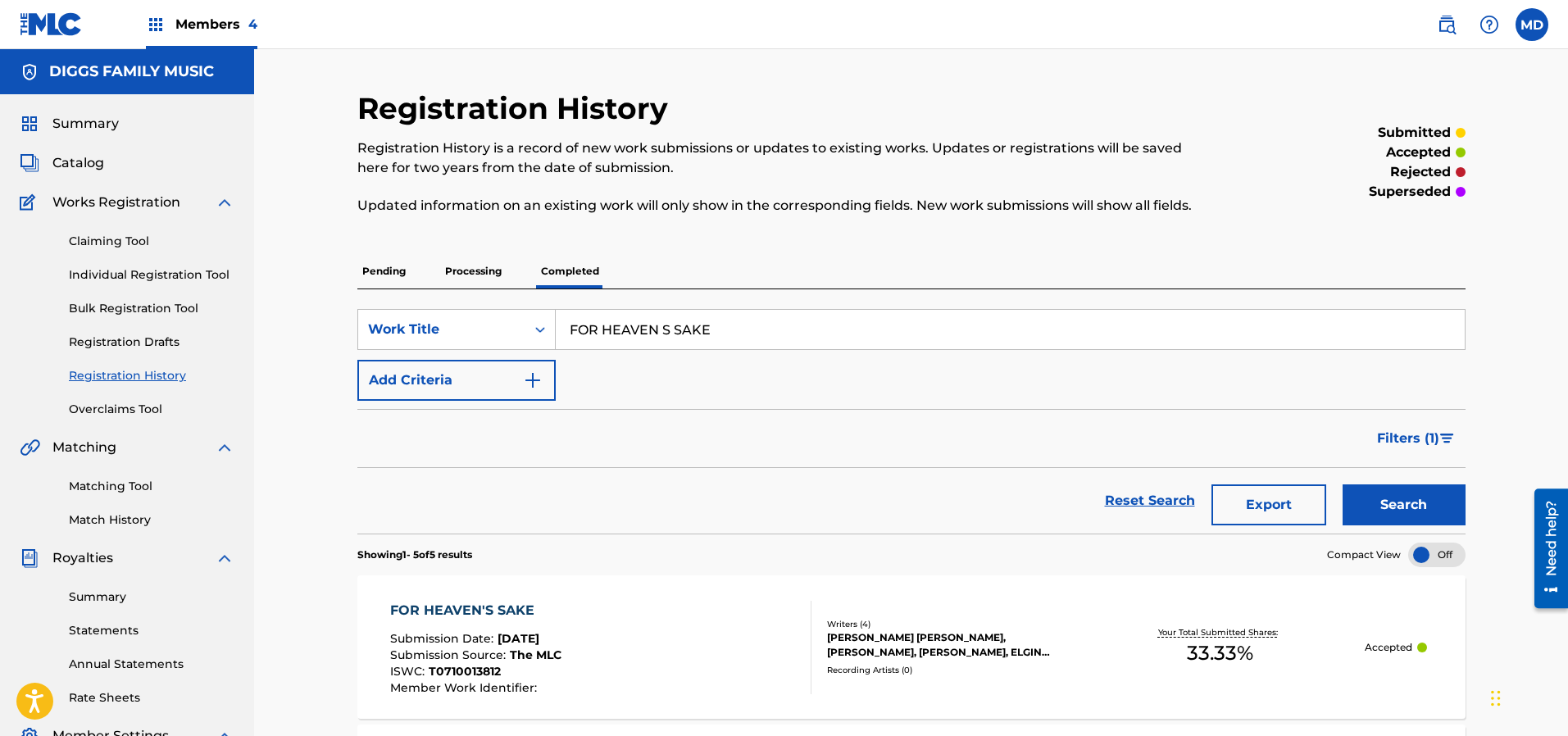
click at [731, 323] on input "FOR HEAVEN S SAKE" at bounding box center [1010, 329] width 909 height 39
type input "FOR HEAVEN S SAKE 2000"
click at [1371, 509] on button "Search" at bounding box center [1403, 505] width 123 height 41
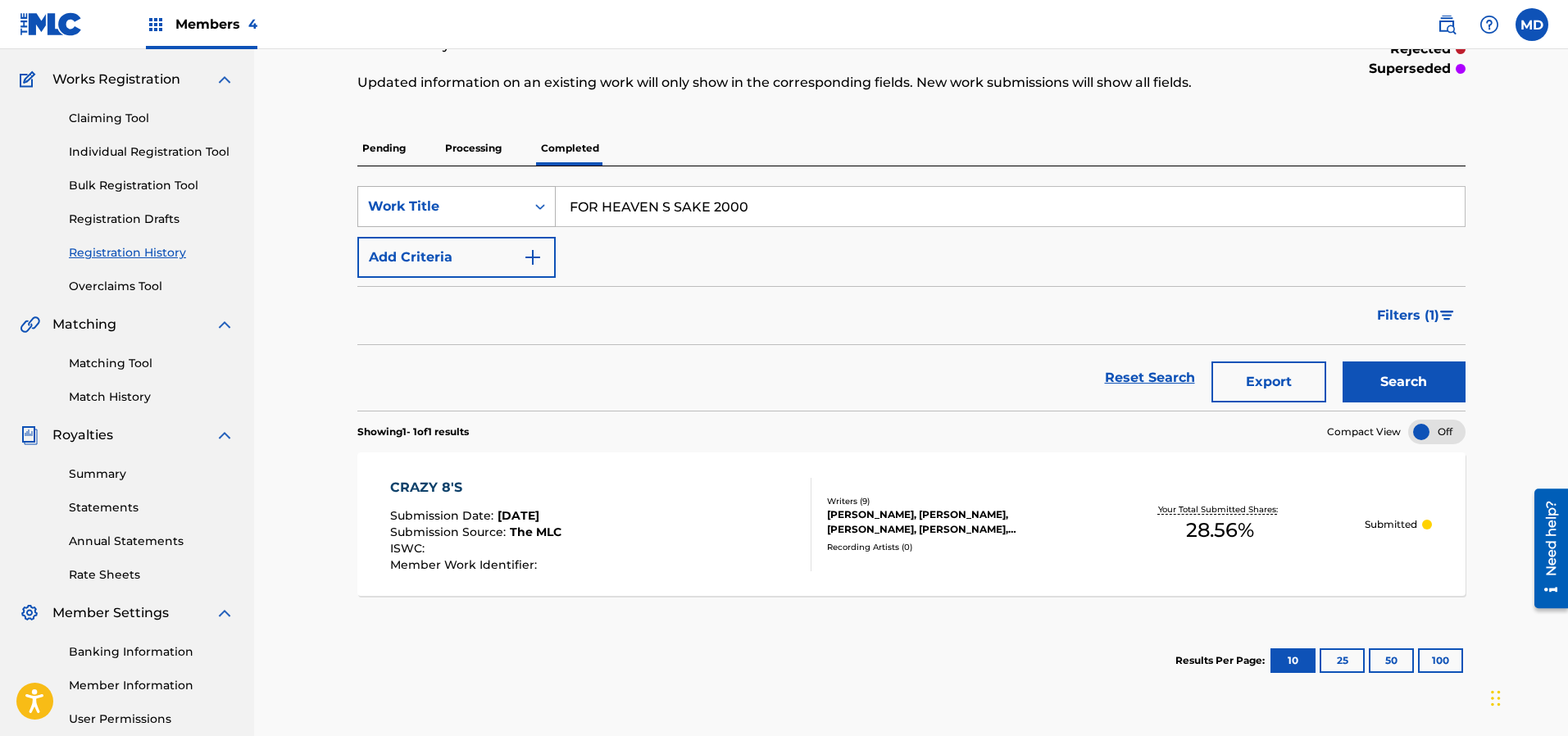
drag, startPoint x: 752, startPoint y: 207, endPoint x: 521, endPoint y: 204, distance: 231.0
click at [521, 204] on div "SearchWithCriteriaf0488d94-f63d-44c3-83dc-c72d5d422c84 Work Title FOR HEAVEN S …" at bounding box center [911, 206] width 1108 height 41
click at [1391, 382] on button "Search" at bounding box center [1403, 382] width 123 height 41
click at [475, 149] on p "Processing" at bounding box center [472, 148] width 66 height 34
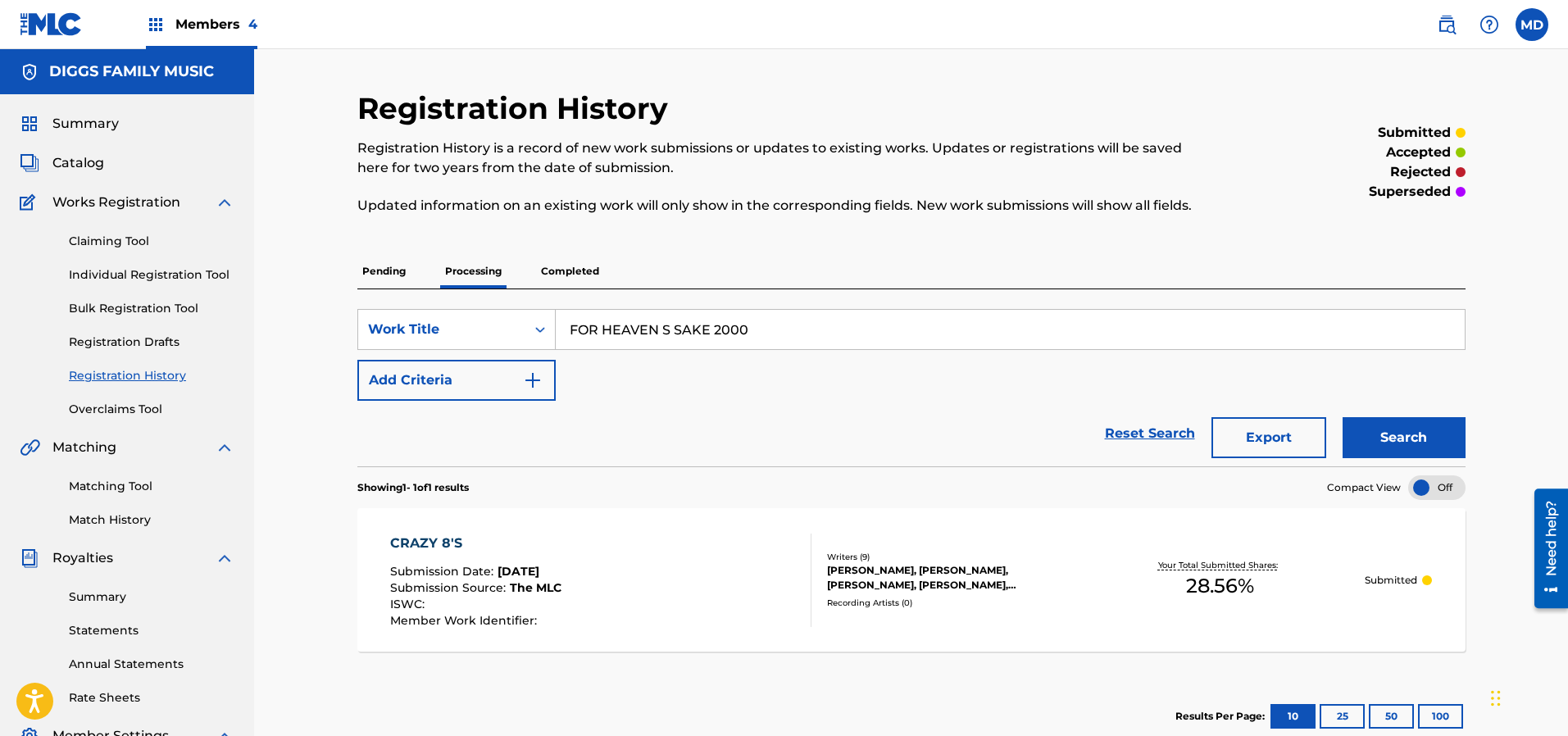
click at [1406, 440] on button "Search" at bounding box center [1403, 438] width 123 height 41
click at [377, 271] on p "Pending" at bounding box center [383, 270] width 53 height 34
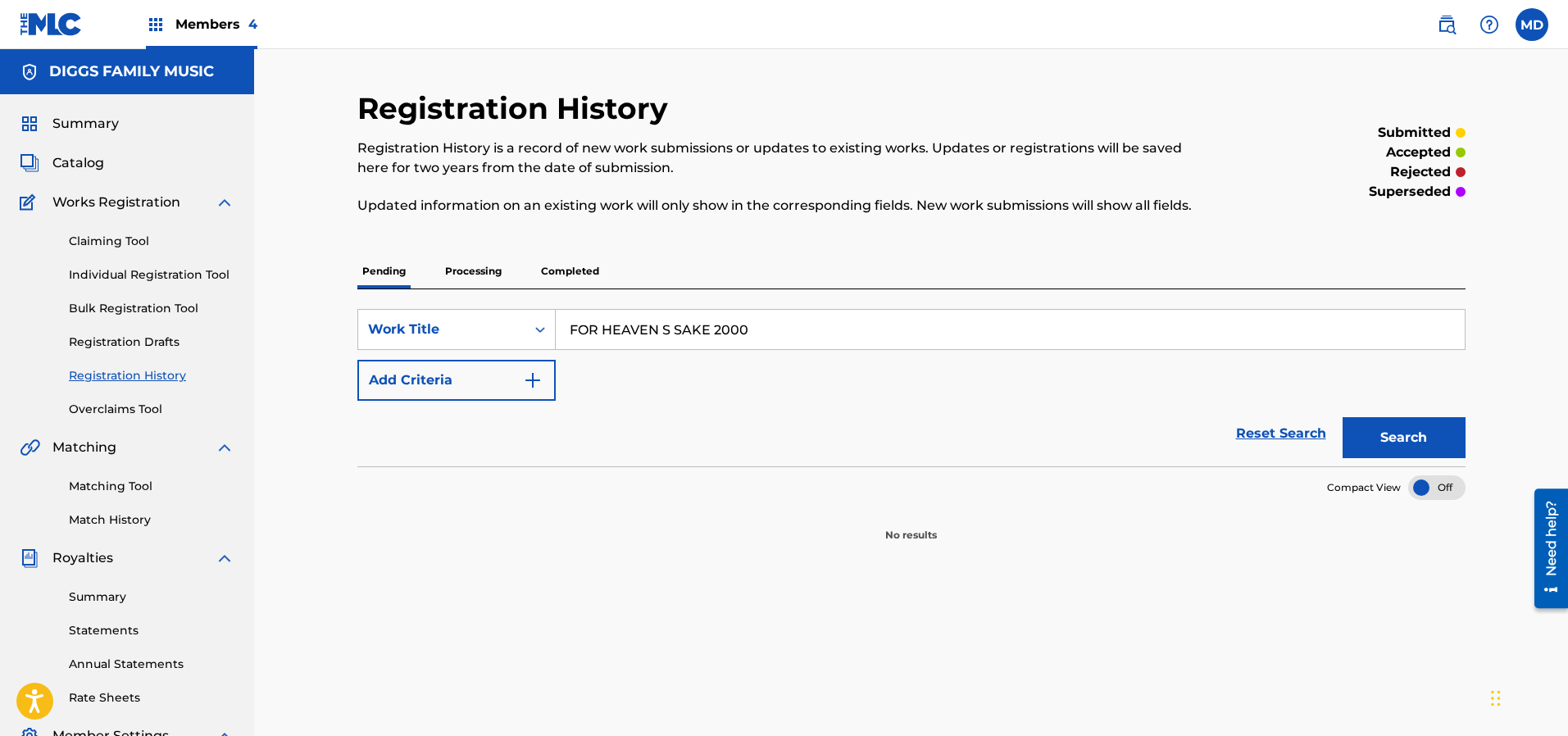
click at [1412, 439] on button "Search" at bounding box center [1403, 438] width 123 height 41
click at [68, 164] on span "Catalog" at bounding box center [78, 163] width 52 height 20
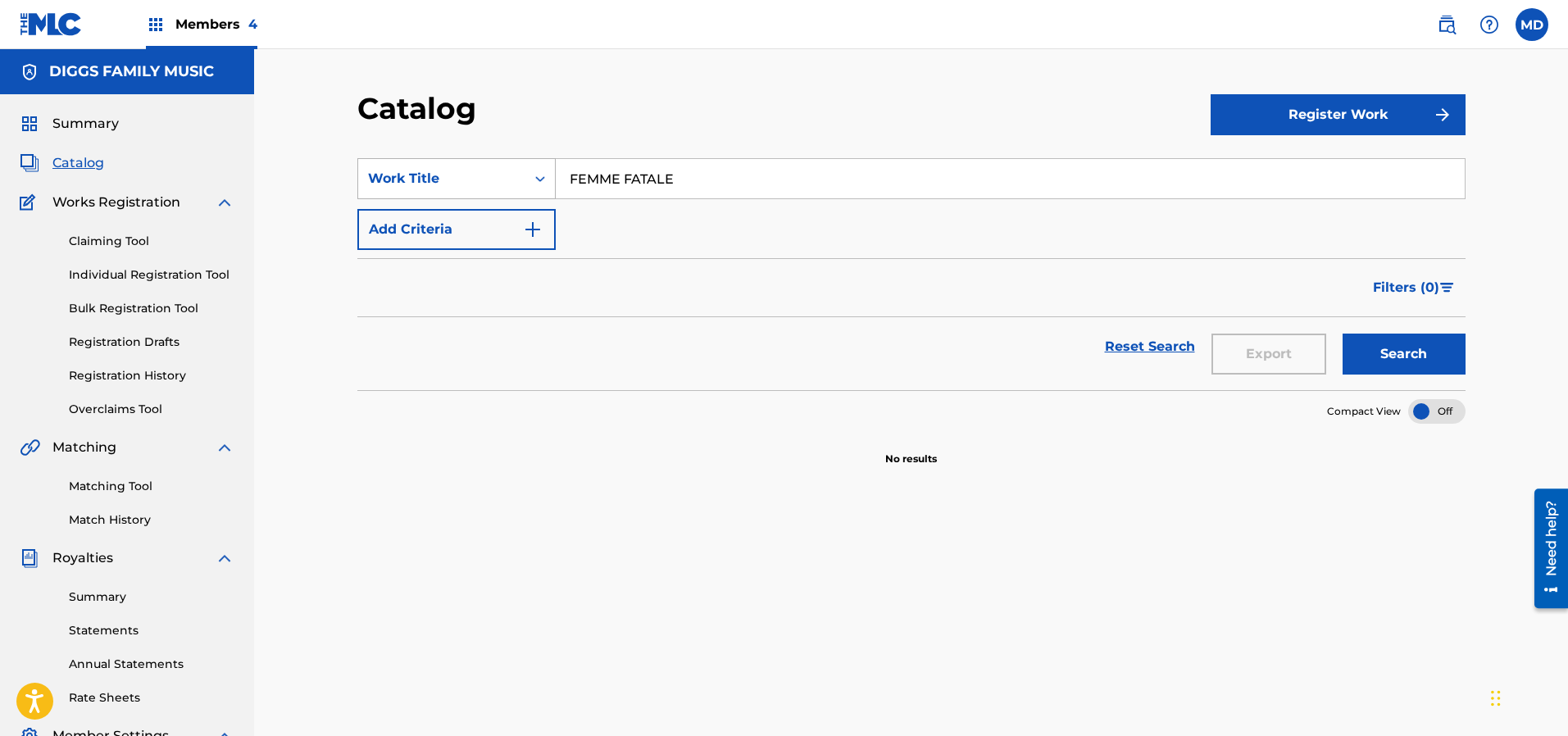
drag, startPoint x: 678, startPoint y: 181, endPoint x: 534, endPoint y: 183, distance: 144.0
click at [534, 182] on div "SearchWithCriteriaffe89460-19b1-4643-b1f3-838df765d317 Work Title FEMME FATALE" at bounding box center [911, 178] width 1108 height 41
paste input "OR HEAVEN S SAKE 2000"
click at [1388, 348] on button "Search" at bounding box center [1403, 354] width 123 height 41
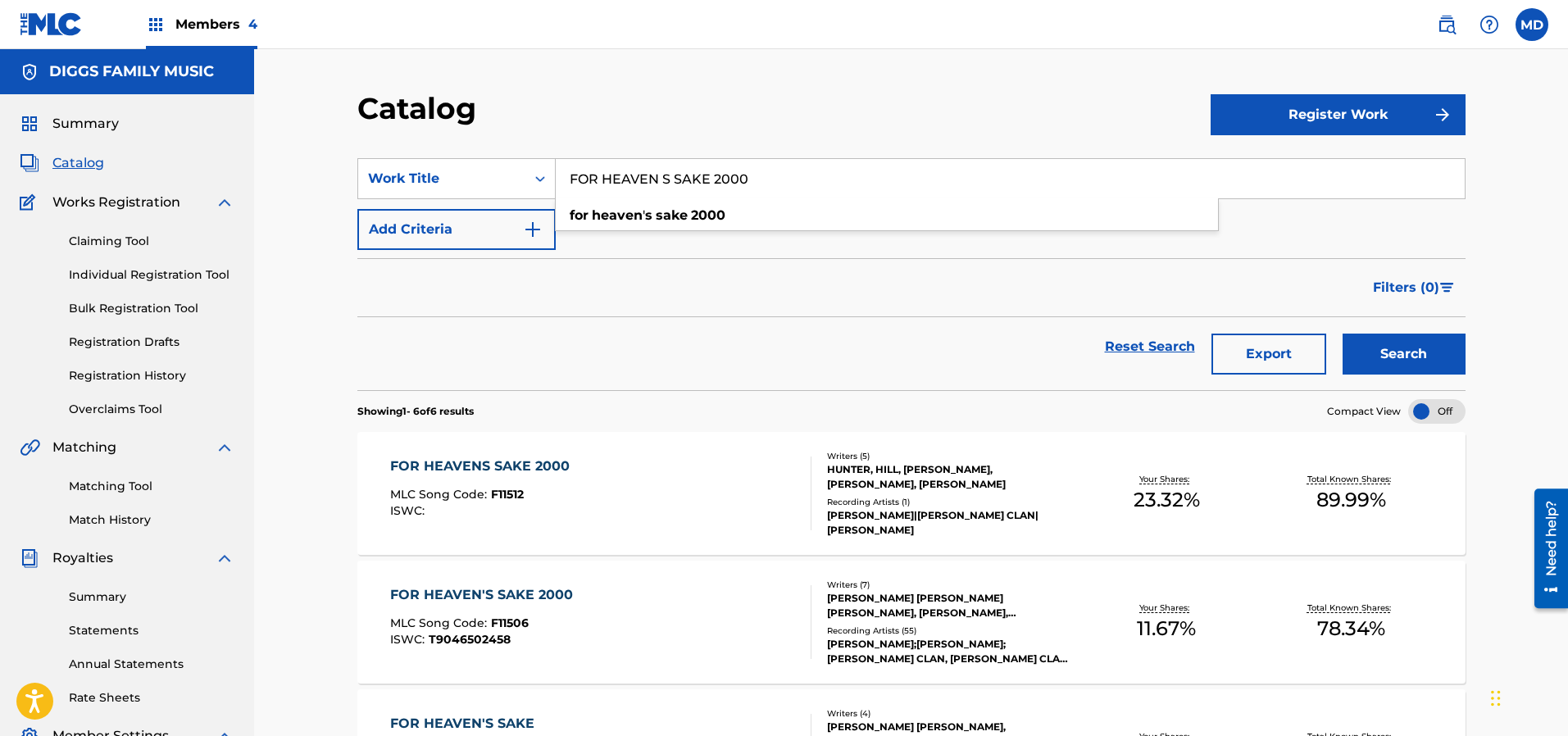
drag, startPoint x: 756, startPoint y: 180, endPoint x: 564, endPoint y: 184, distance: 192.0
click at [564, 184] on input "FOR HEAVEN S SAKE 2000" at bounding box center [1010, 178] width 909 height 39
paste input "EVER PEOPLE"
type input "FOREVER PEOPLE"
click at [1395, 347] on button "Search" at bounding box center [1403, 354] width 123 height 41
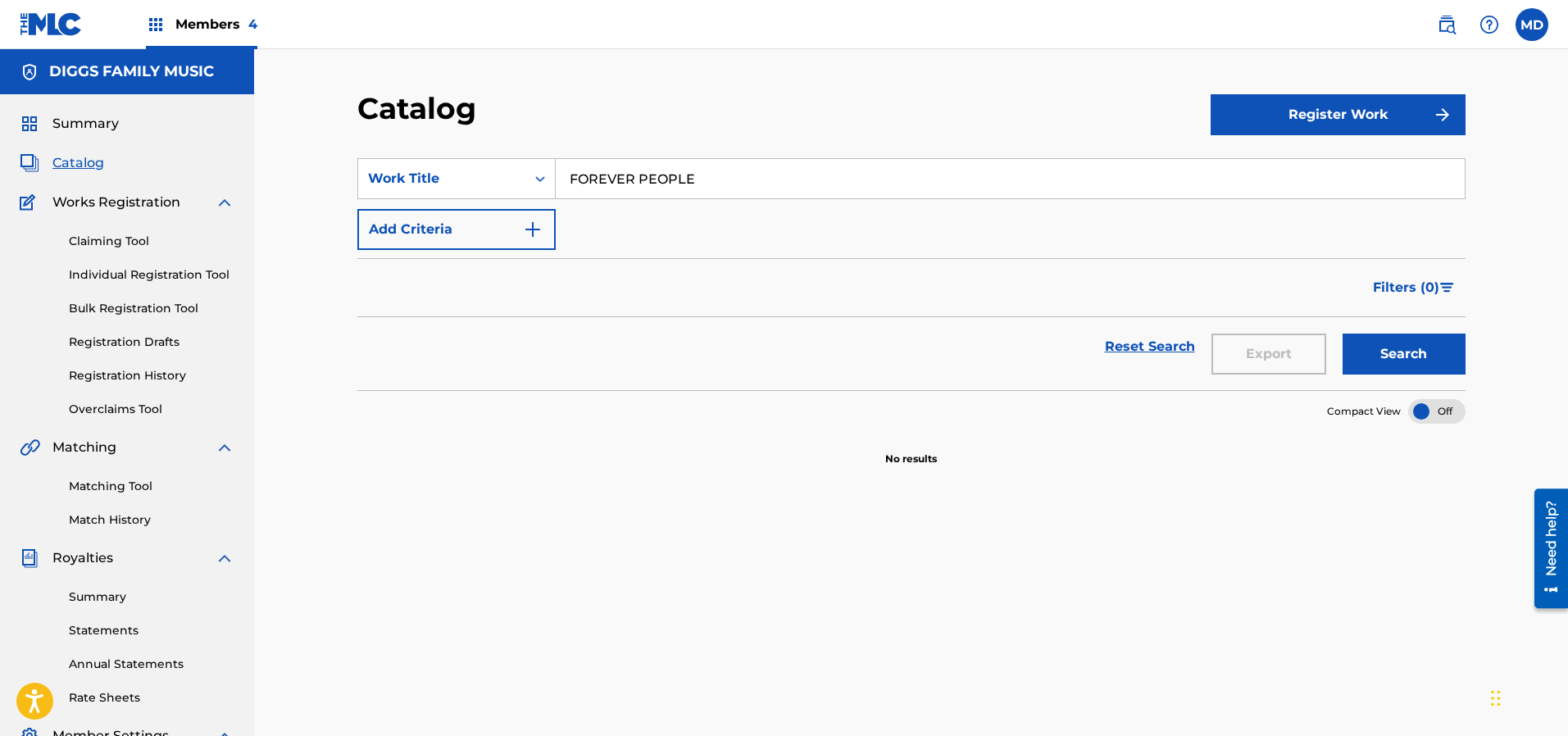
click at [99, 376] on link "Registration History" at bounding box center [152, 375] width 165 height 18
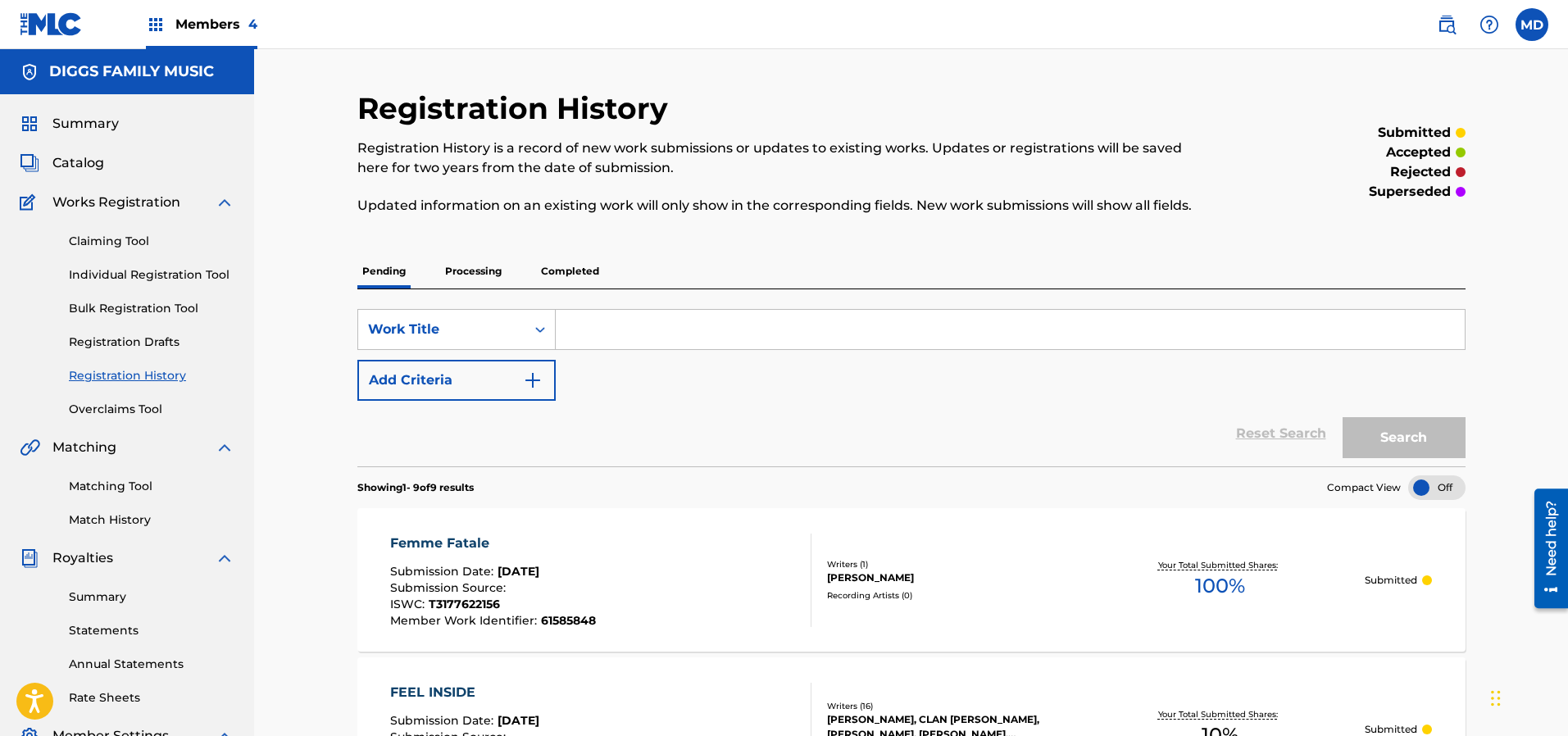
click at [620, 323] on input "Search Form" at bounding box center [1010, 329] width 909 height 39
paste input "FOREVER PEOPLE"
type input "FOREVER PEOPLE"
click at [1402, 433] on button "Search" at bounding box center [1403, 438] width 123 height 41
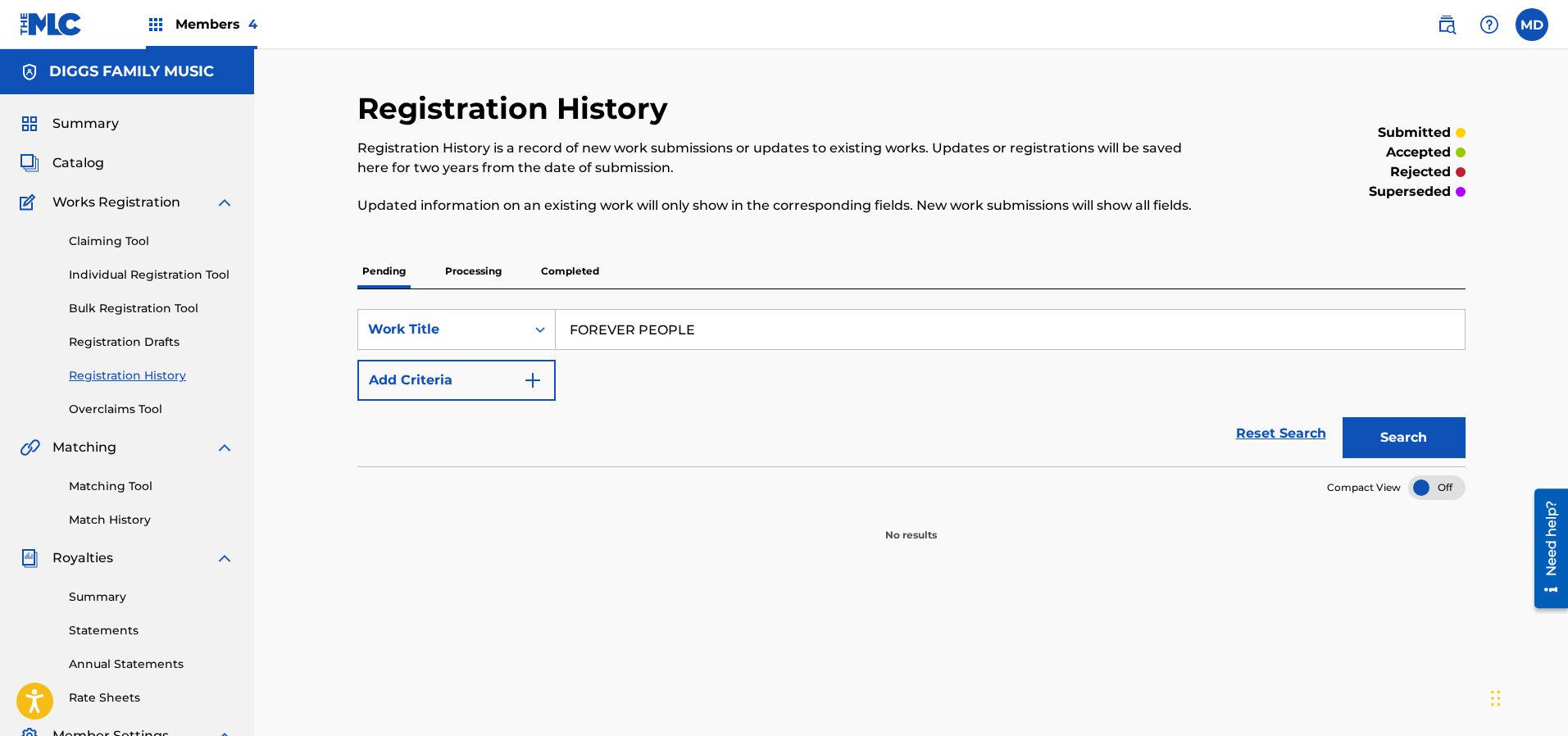
click at [468, 269] on p "Processing" at bounding box center [472, 270] width 66 height 34
click at [565, 269] on p "Completed" at bounding box center [570, 270] width 68 height 34
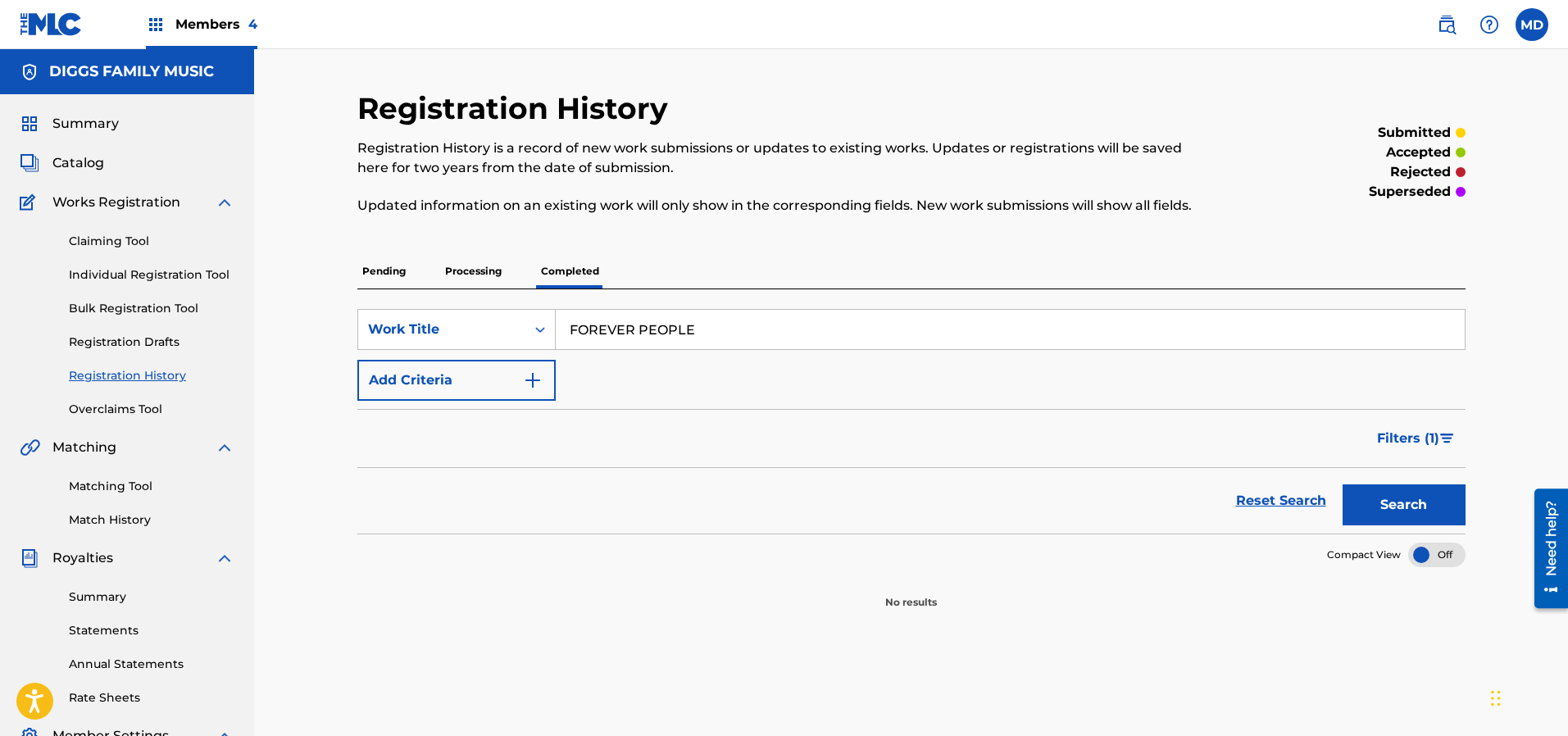
click at [131, 239] on link "Claiming Tool" at bounding box center [152, 241] width 165 height 18
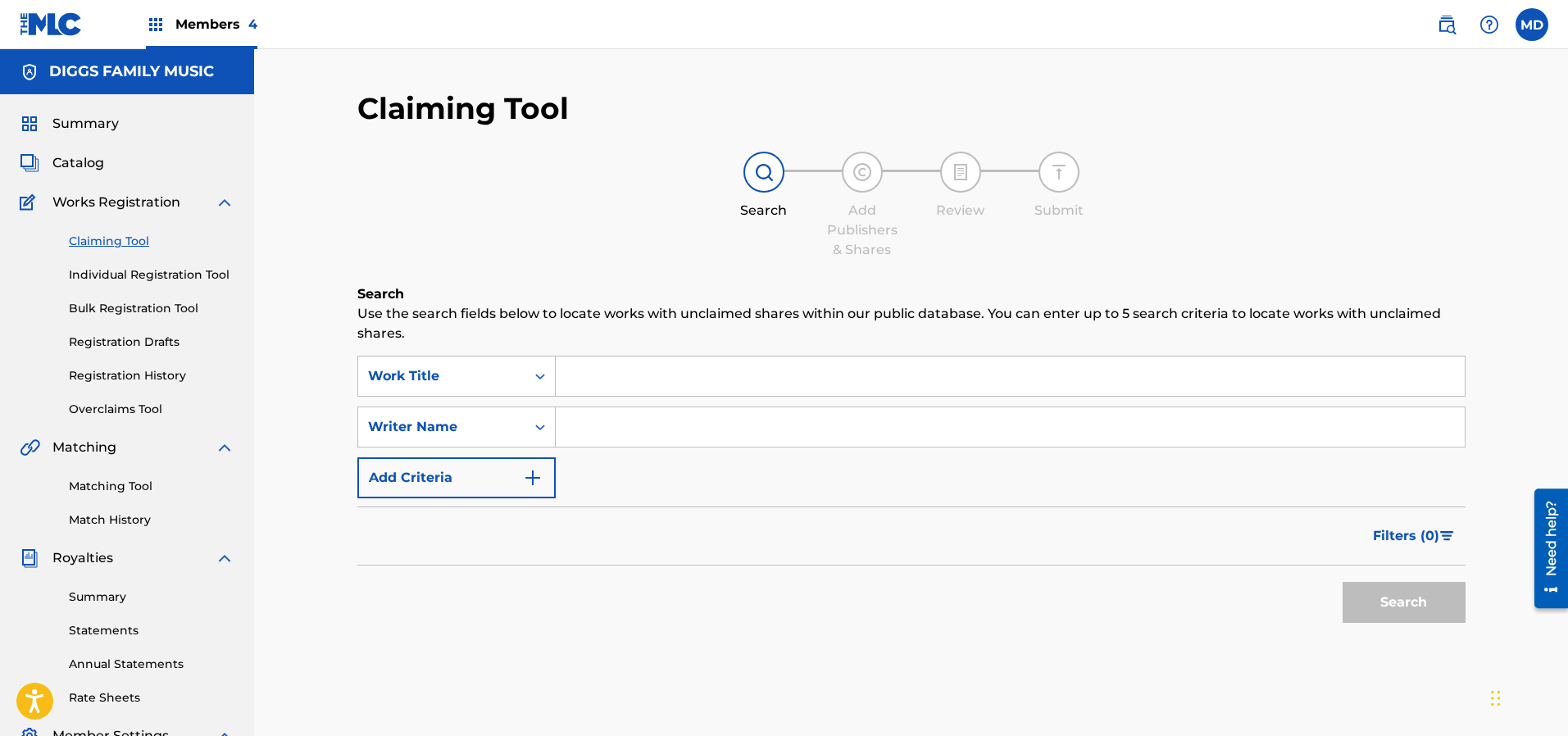
click at [656, 375] on input "Search Form" at bounding box center [1010, 376] width 909 height 39
paste input "FOREVER PEOPLE"
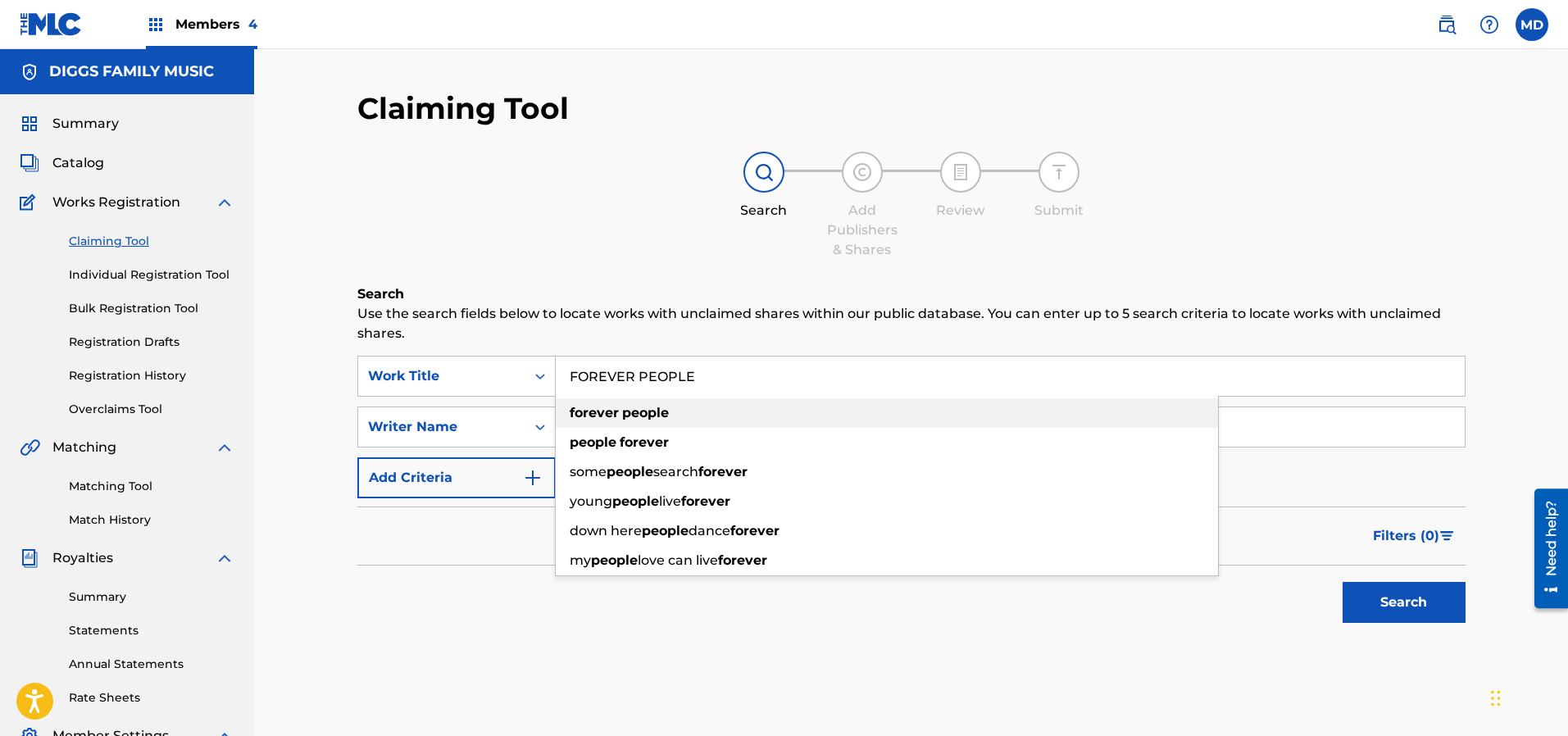
click at [679, 415] on div "forever people" at bounding box center [887, 414] width 662 height 30
type input "forever people"
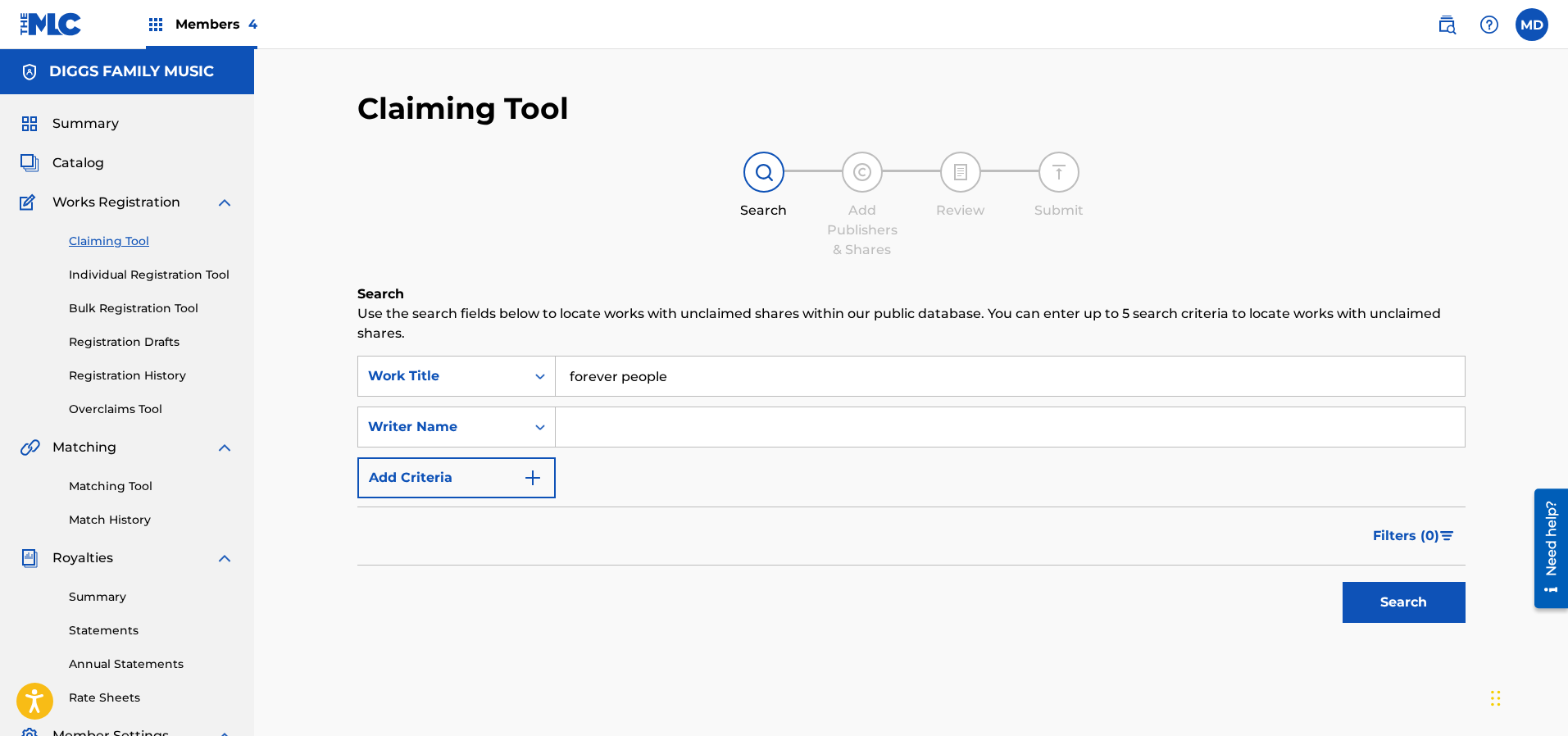
click at [855, 426] on input "Search Form" at bounding box center [1010, 427] width 909 height 39
type input "[PERSON_NAME]"
click at [1387, 597] on button "Search" at bounding box center [1403, 602] width 123 height 41
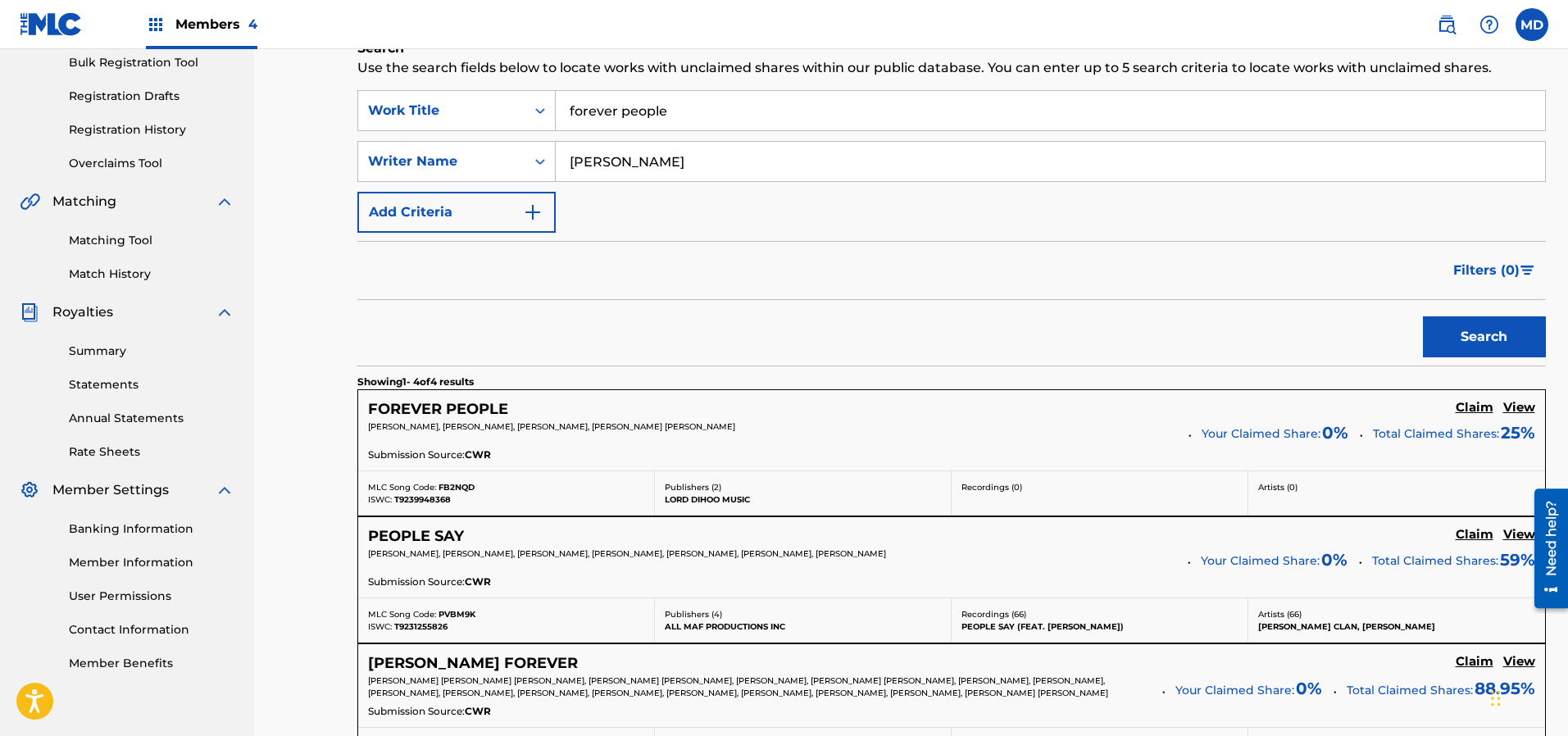
scroll to position [369, 0]
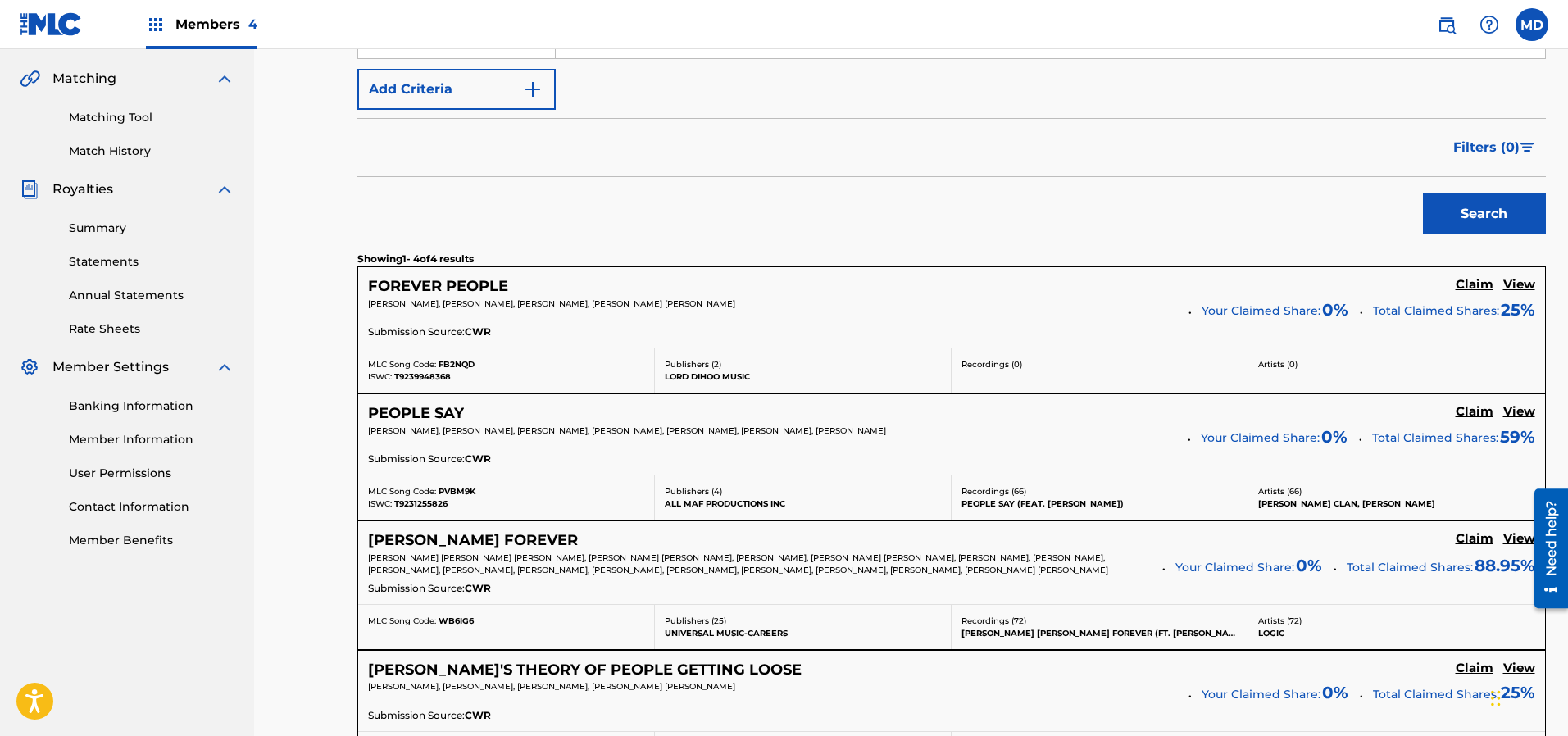
click at [1503, 293] on h5 "View" at bounding box center [1519, 284] width 32 height 16
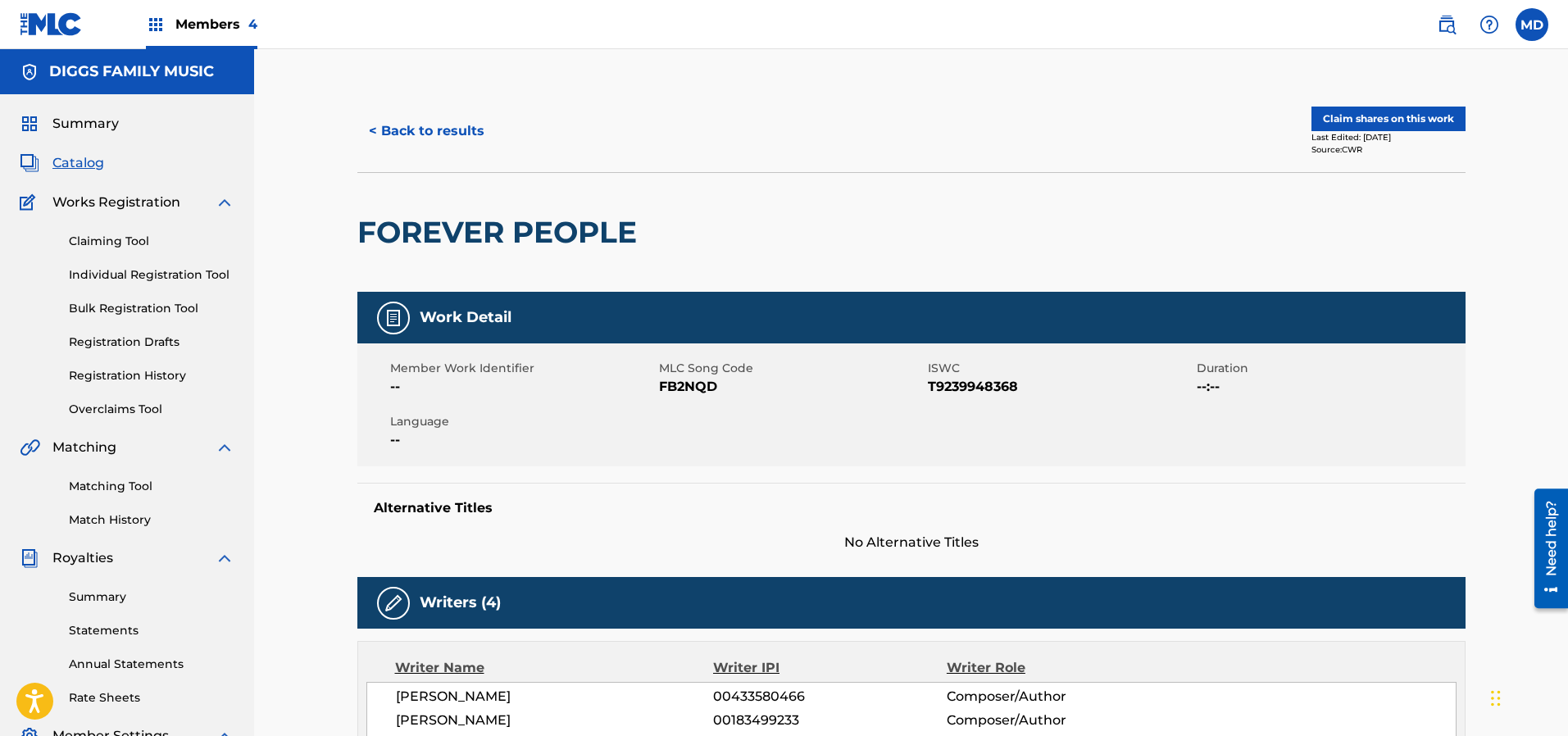
click at [1384, 125] on button "Claim shares on this work" at bounding box center [1389, 119] width 154 height 24
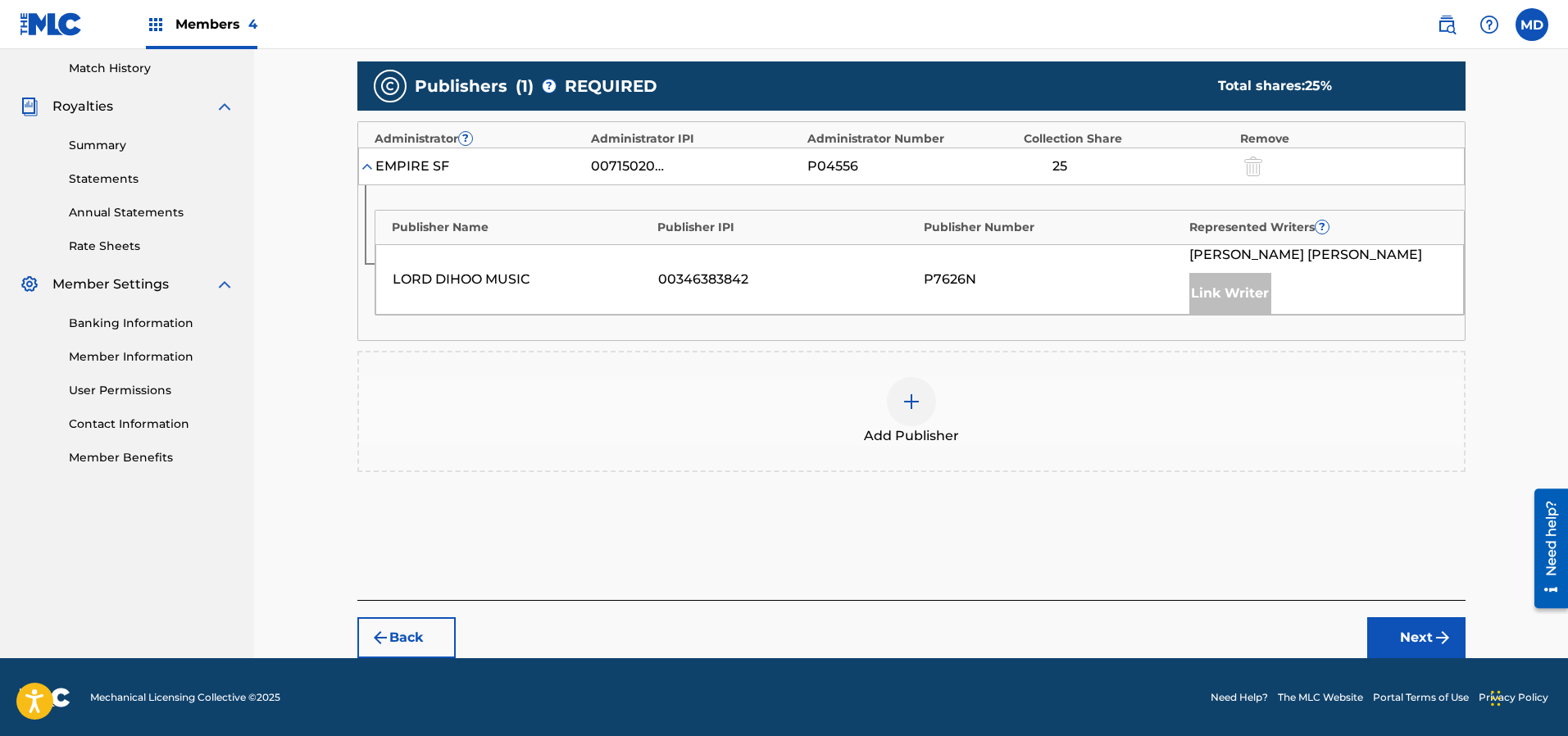
scroll to position [452, 0]
click at [919, 399] on img at bounding box center [911, 401] width 20 height 20
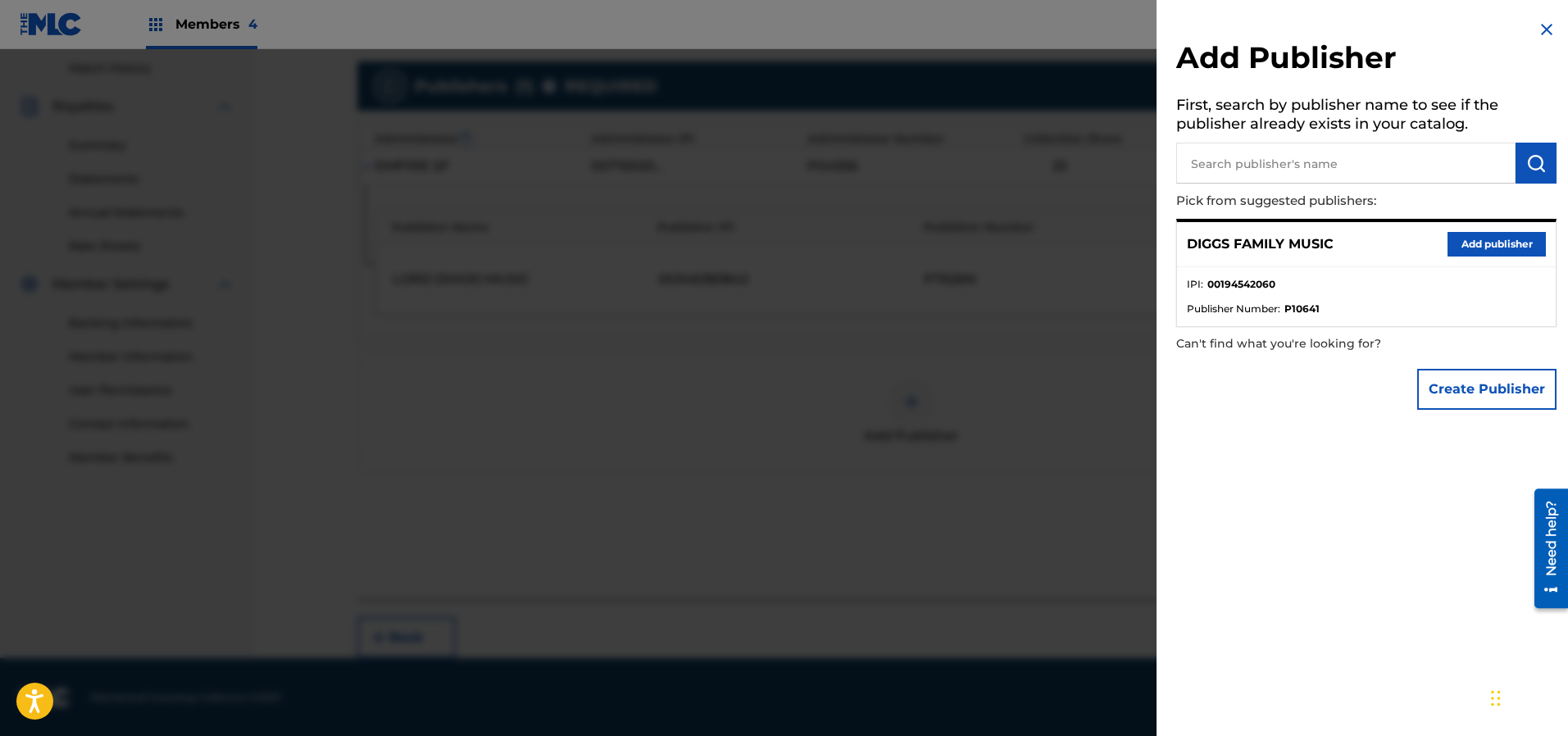
click at [1481, 243] on button "Add publisher" at bounding box center [1496, 244] width 99 height 24
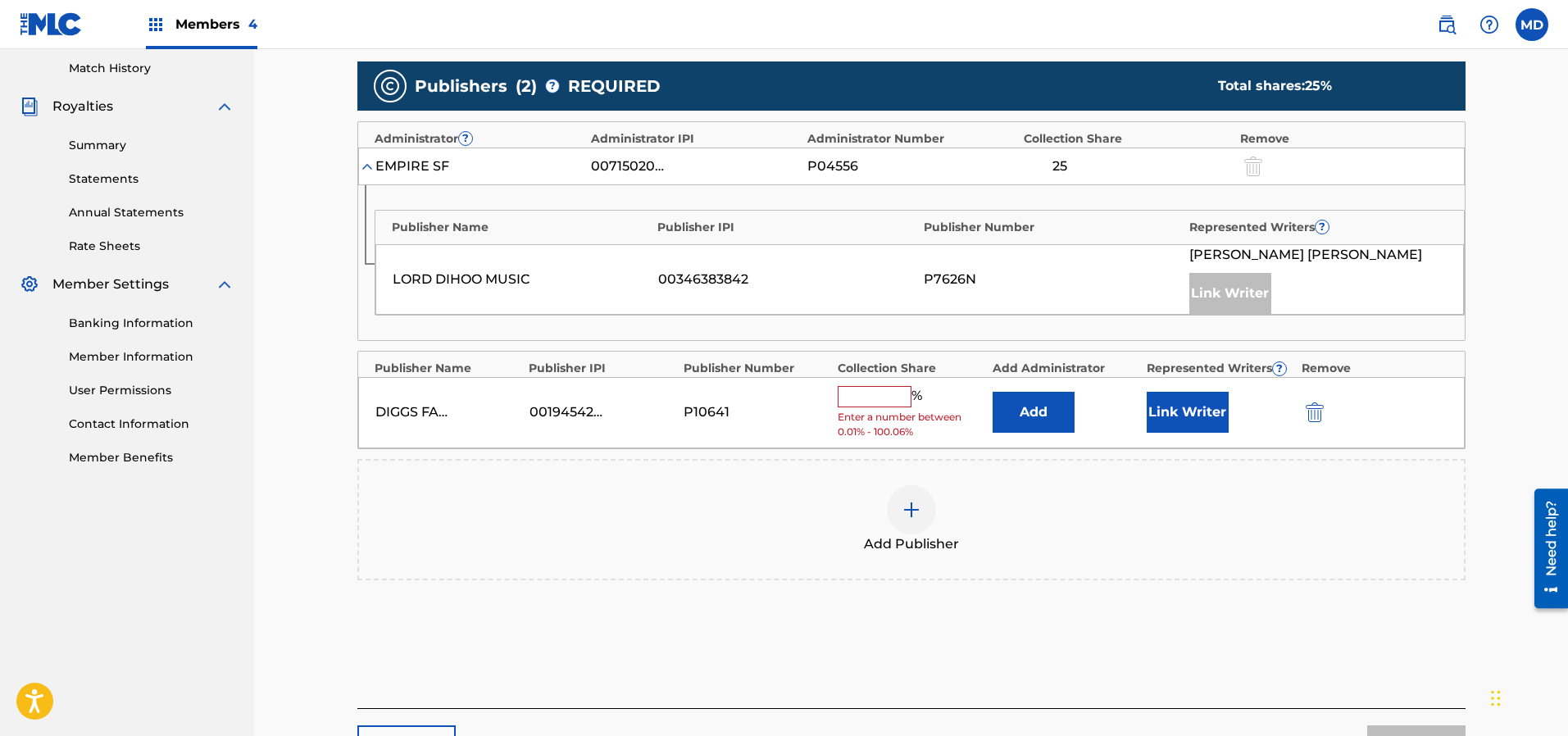
click at [855, 395] on input "text" at bounding box center [874, 396] width 73 height 21
type input "12.5"
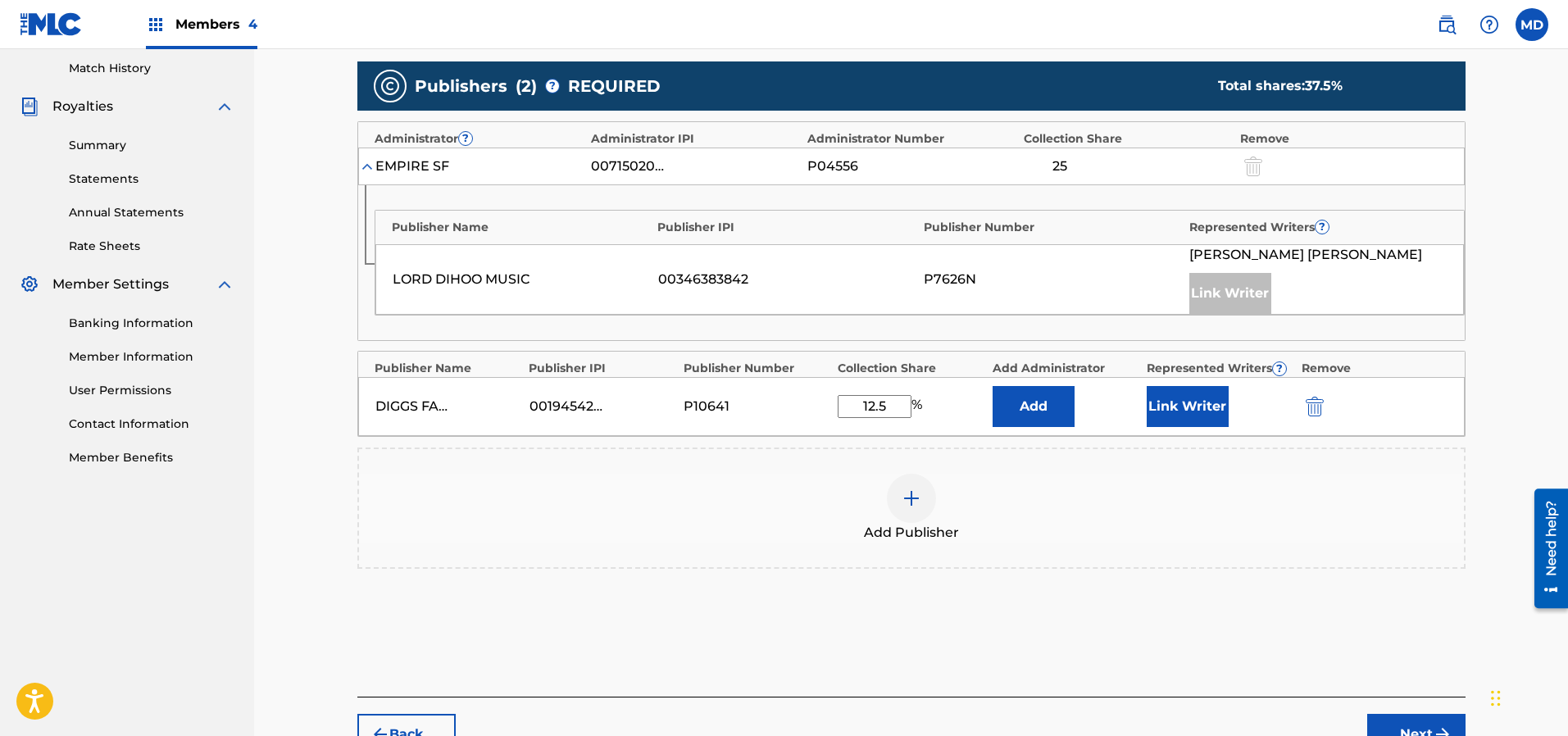
click at [1225, 410] on button "Link Writer" at bounding box center [1188, 406] width 82 height 41
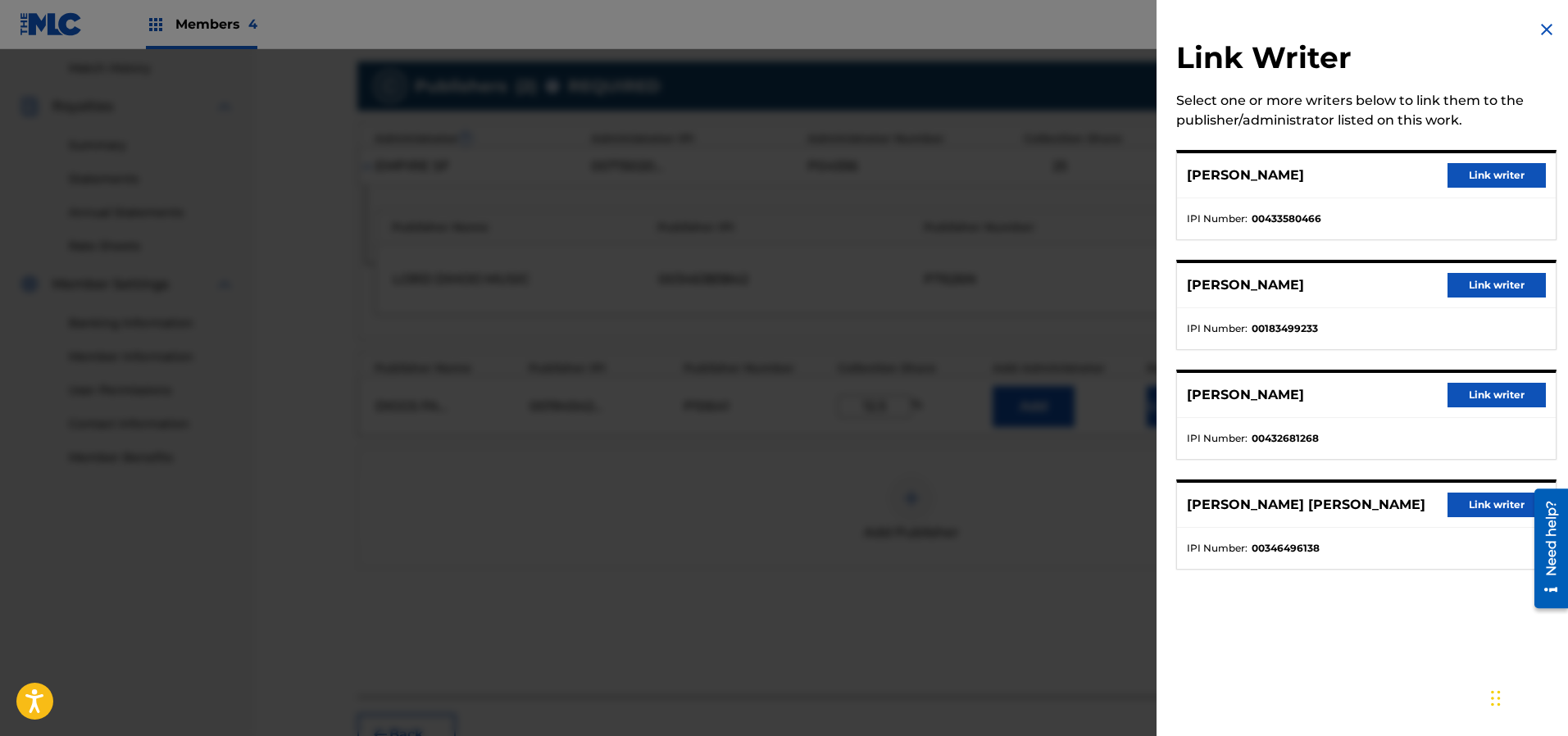
click at [1476, 285] on button "Link writer" at bounding box center [1496, 285] width 99 height 24
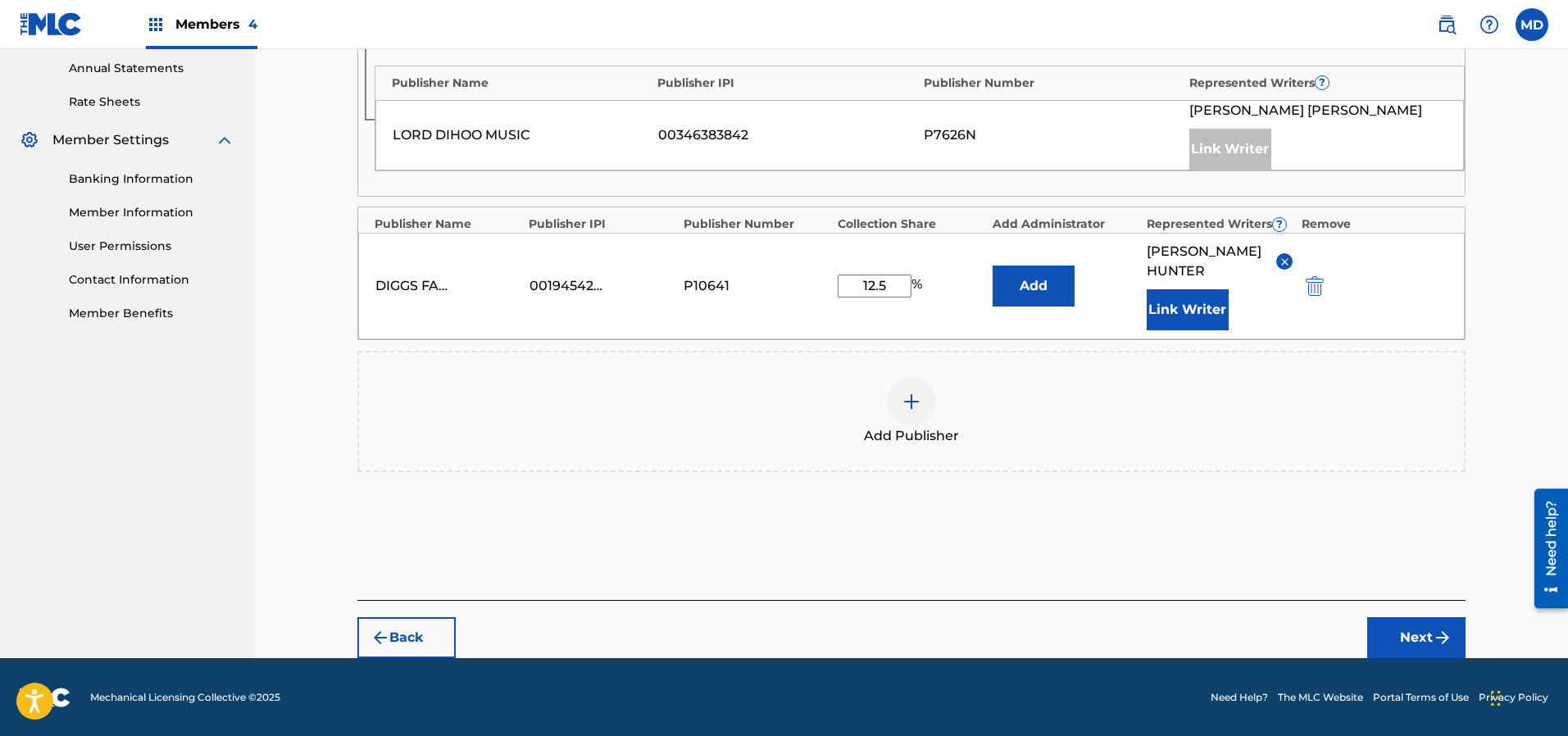
click at [1408, 634] on button "Next" at bounding box center [1416, 637] width 99 height 41
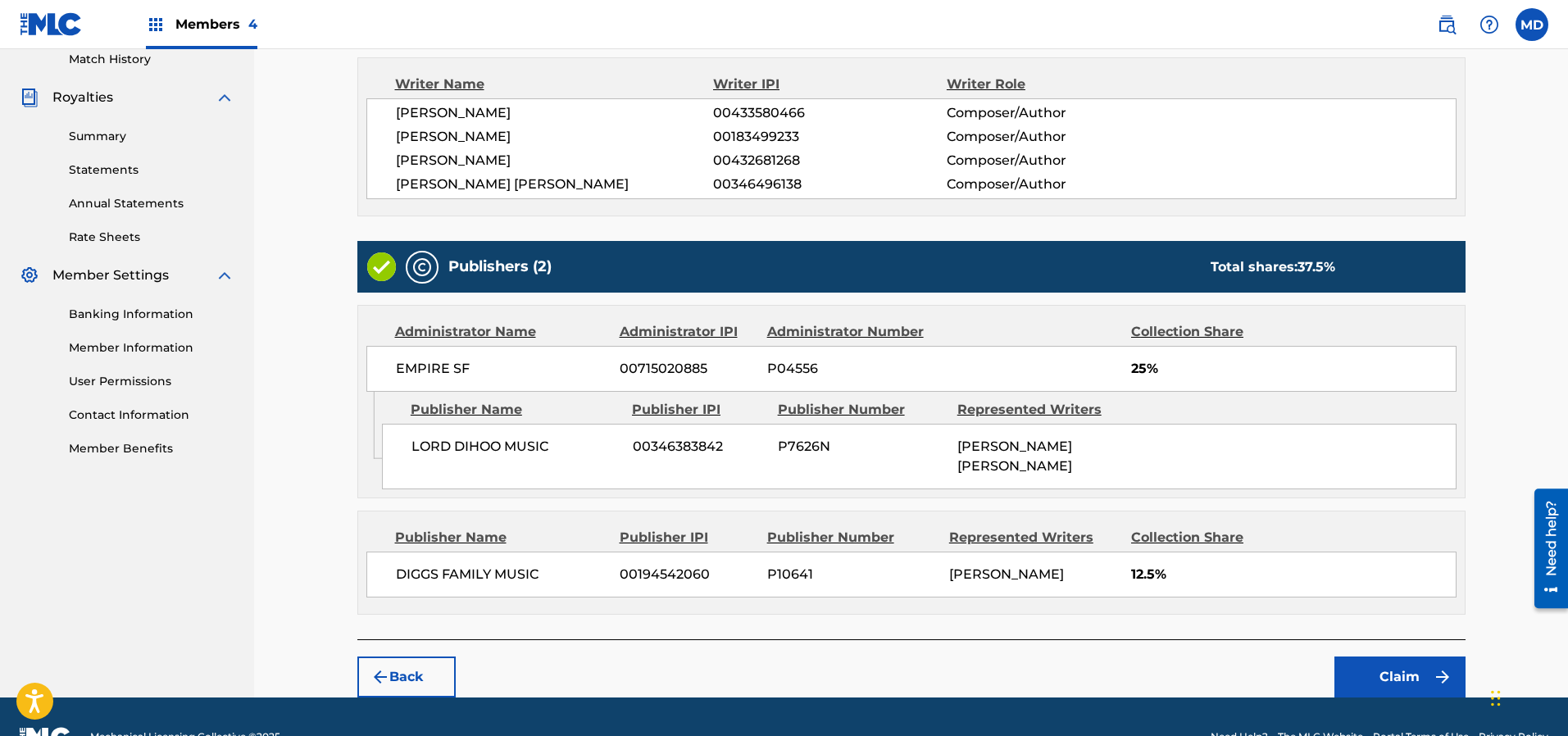
scroll to position [496, 0]
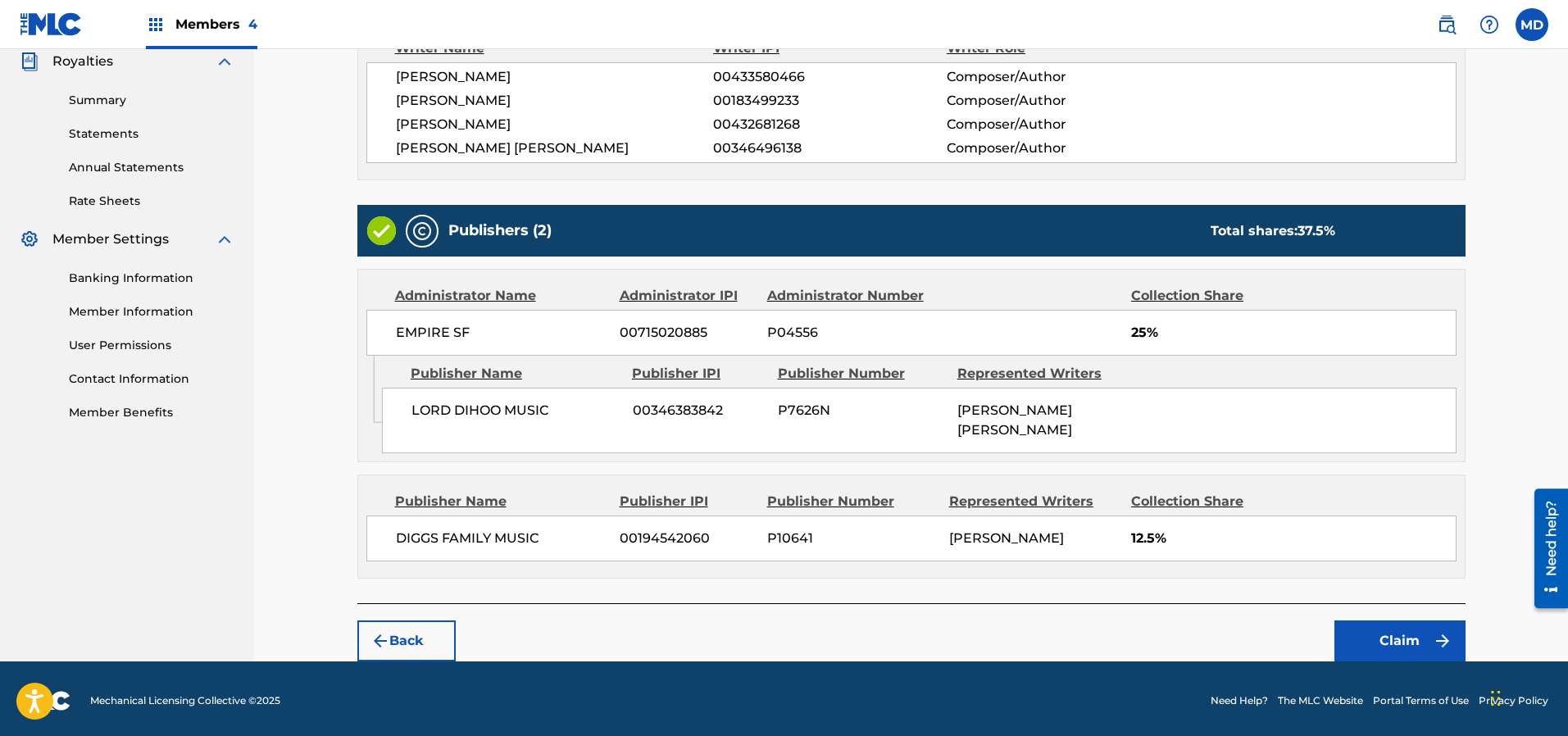
click at [1376, 635] on button "Claim" at bounding box center [1399, 640] width 131 height 41
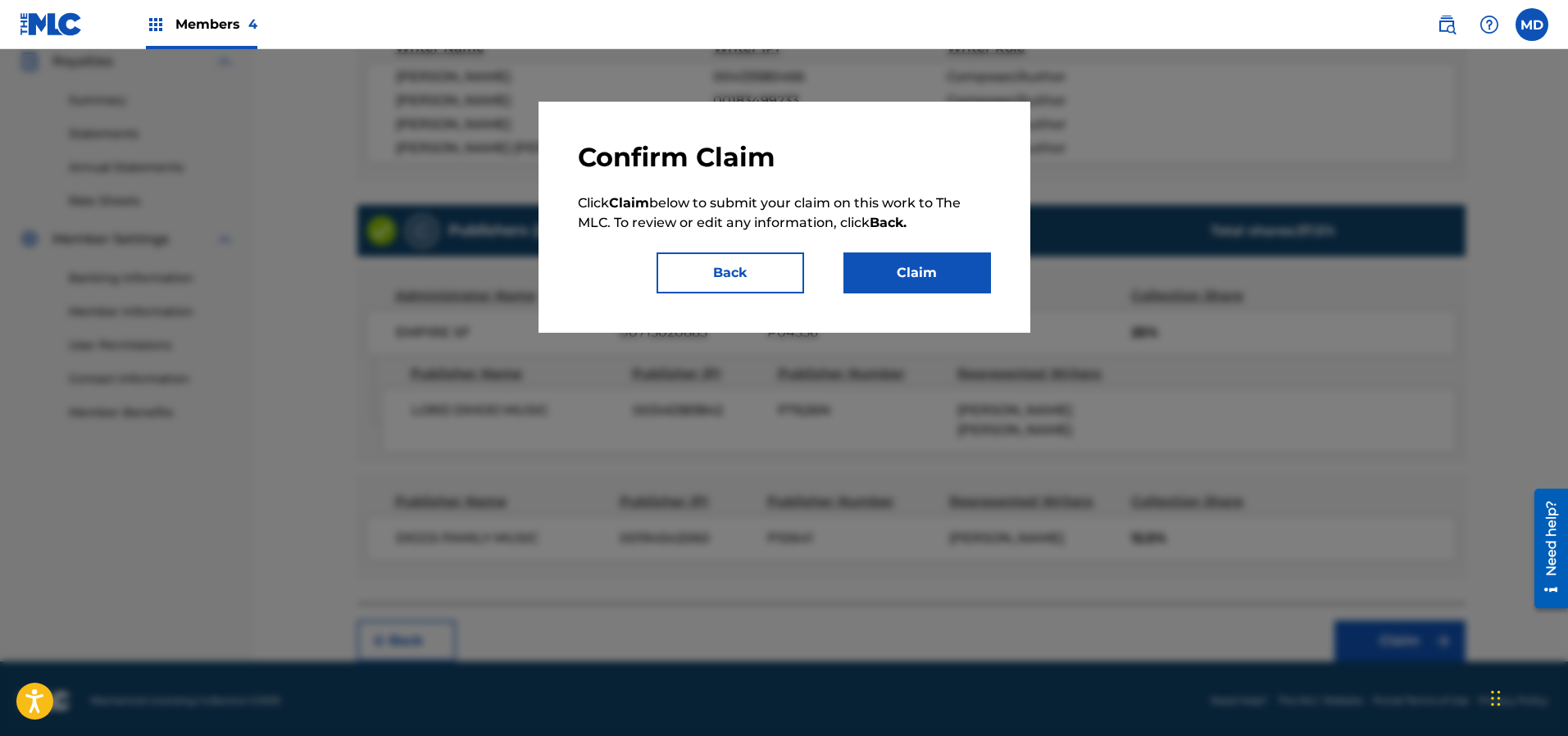
click at [892, 267] on button "Claim" at bounding box center [916, 273] width 148 height 41
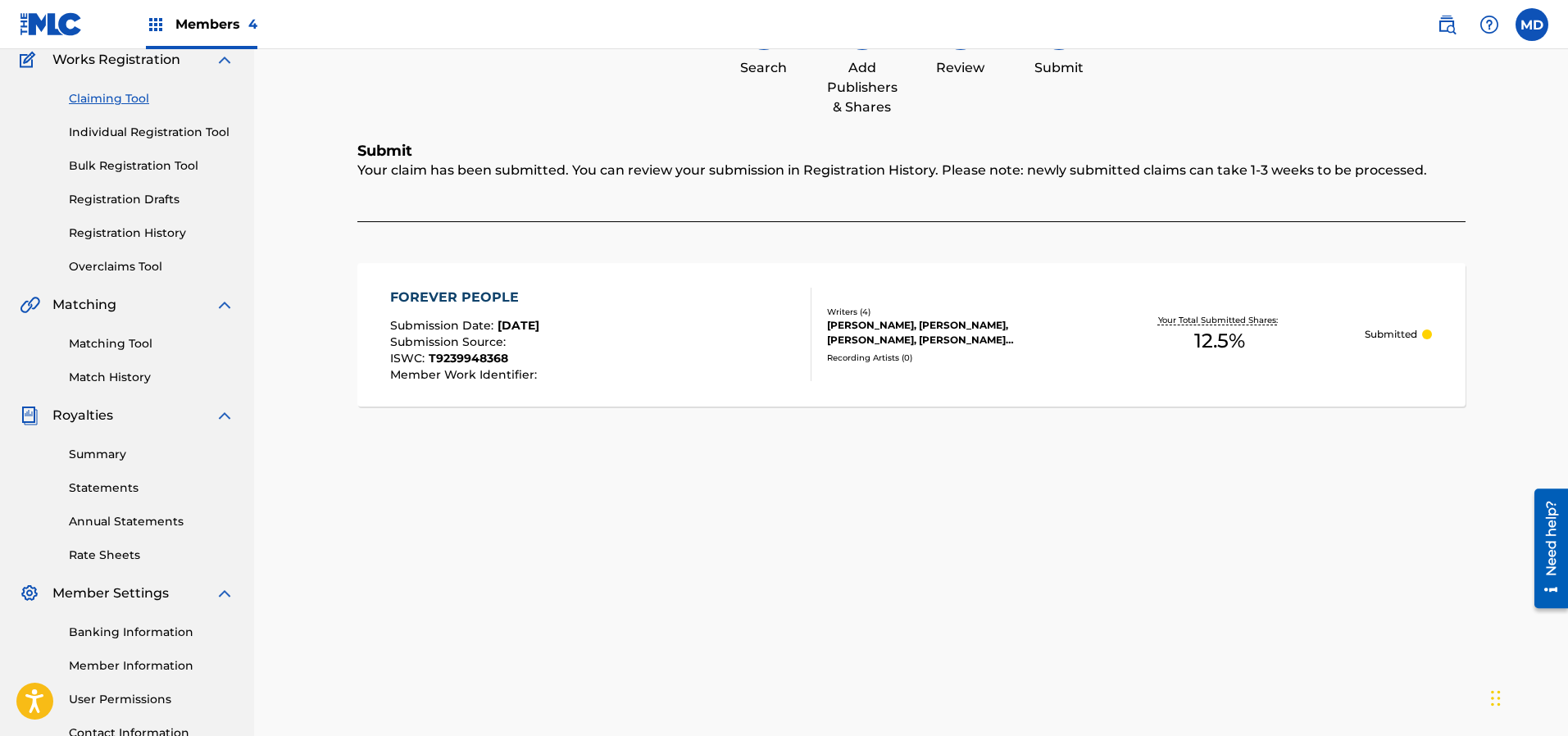
scroll to position [0, 0]
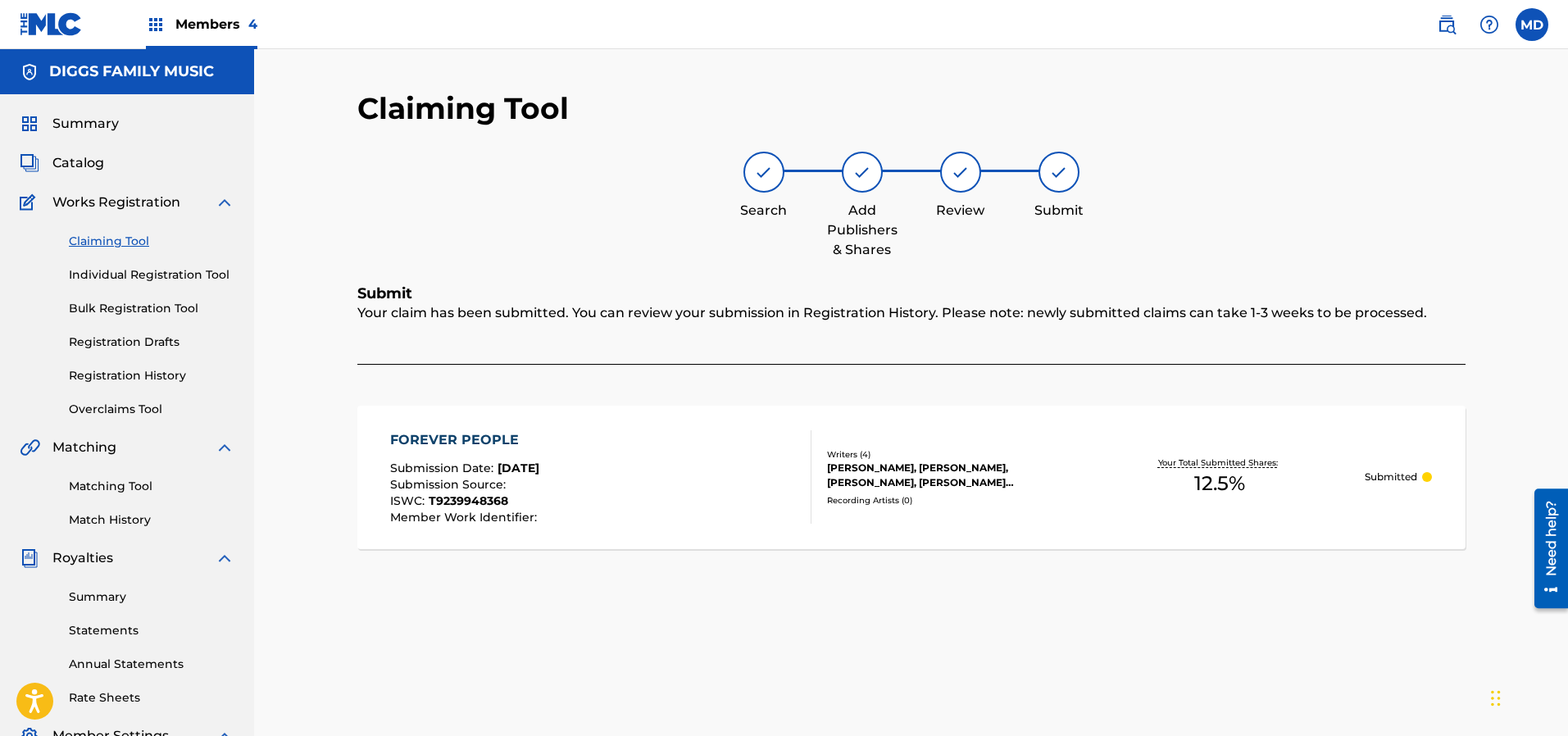
click at [95, 239] on link "Claiming Tool" at bounding box center [152, 241] width 165 height 18
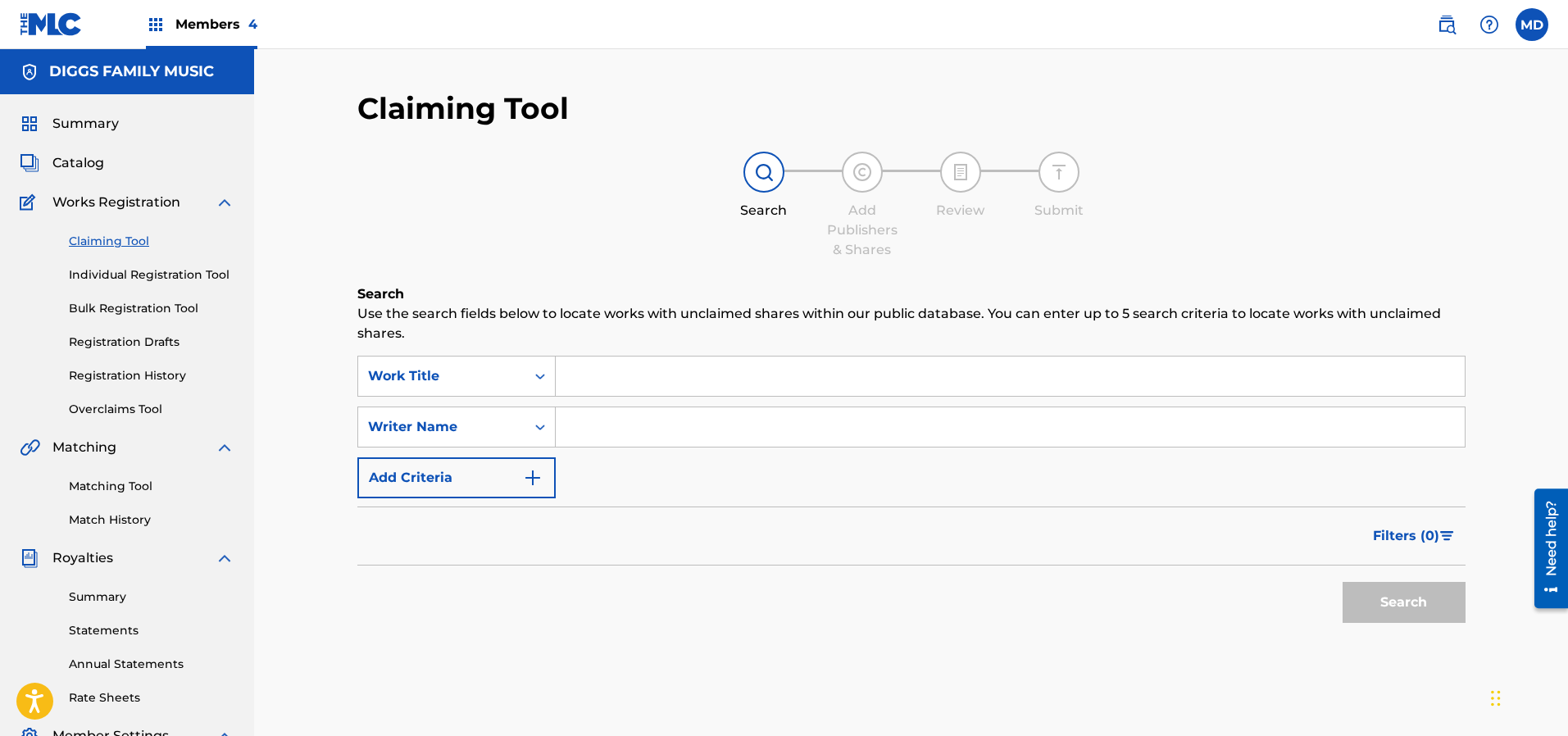
click at [677, 383] on input "Search Form" at bounding box center [1010, 376] width 909 height 39
paste input "FOUND MY NICHE"
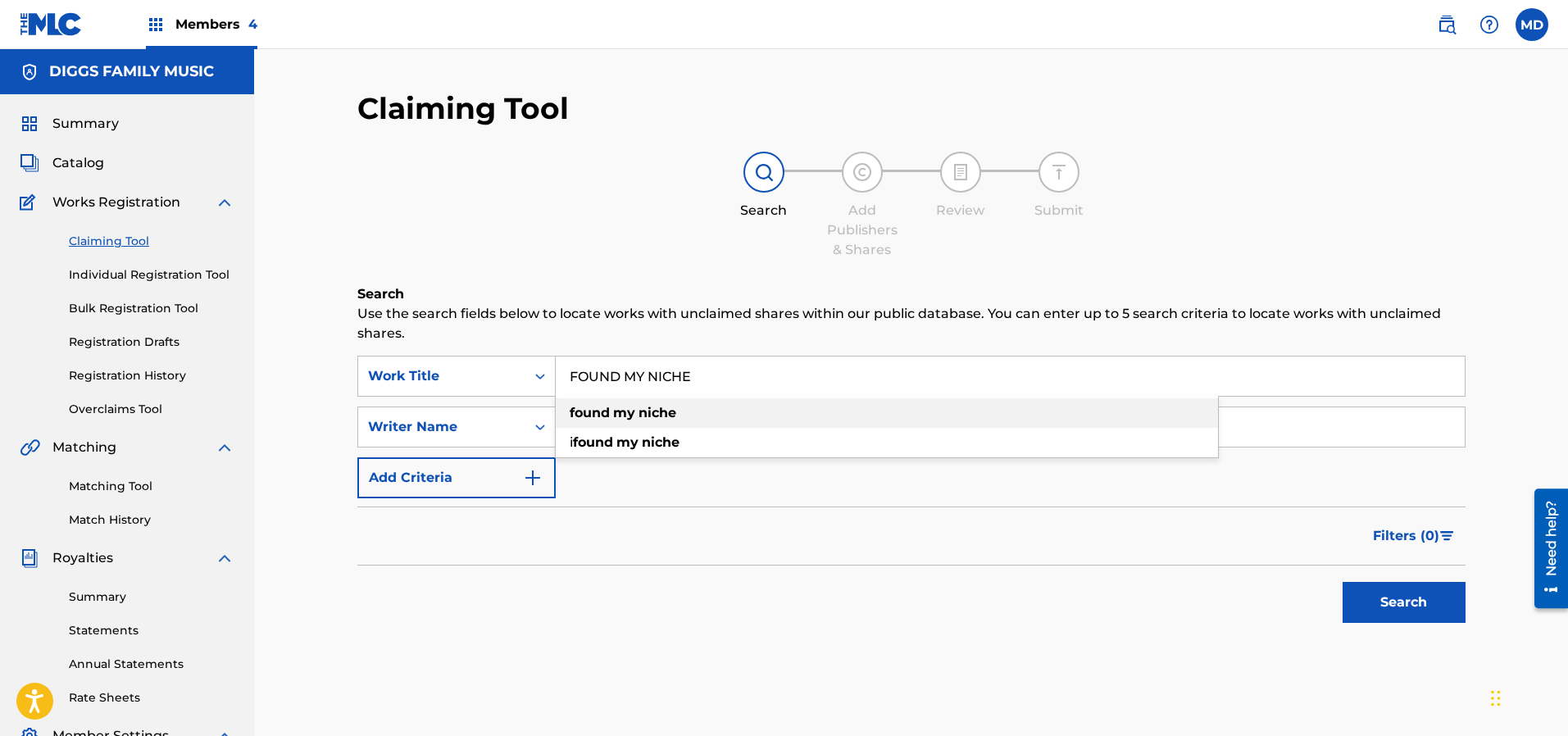
click at [692, 415] on div "found my niche" at bounding box center [887, 414] width 662 height 30
type input "found my niche"
click at [690, 427] on input "Search Form" at bounding box center [1010, 427] width 909 height 39
type input "[PERSON_NAME]"
click at [1396, 611] on button "Search" at bounding box center [1403, 602] width 123 height 41
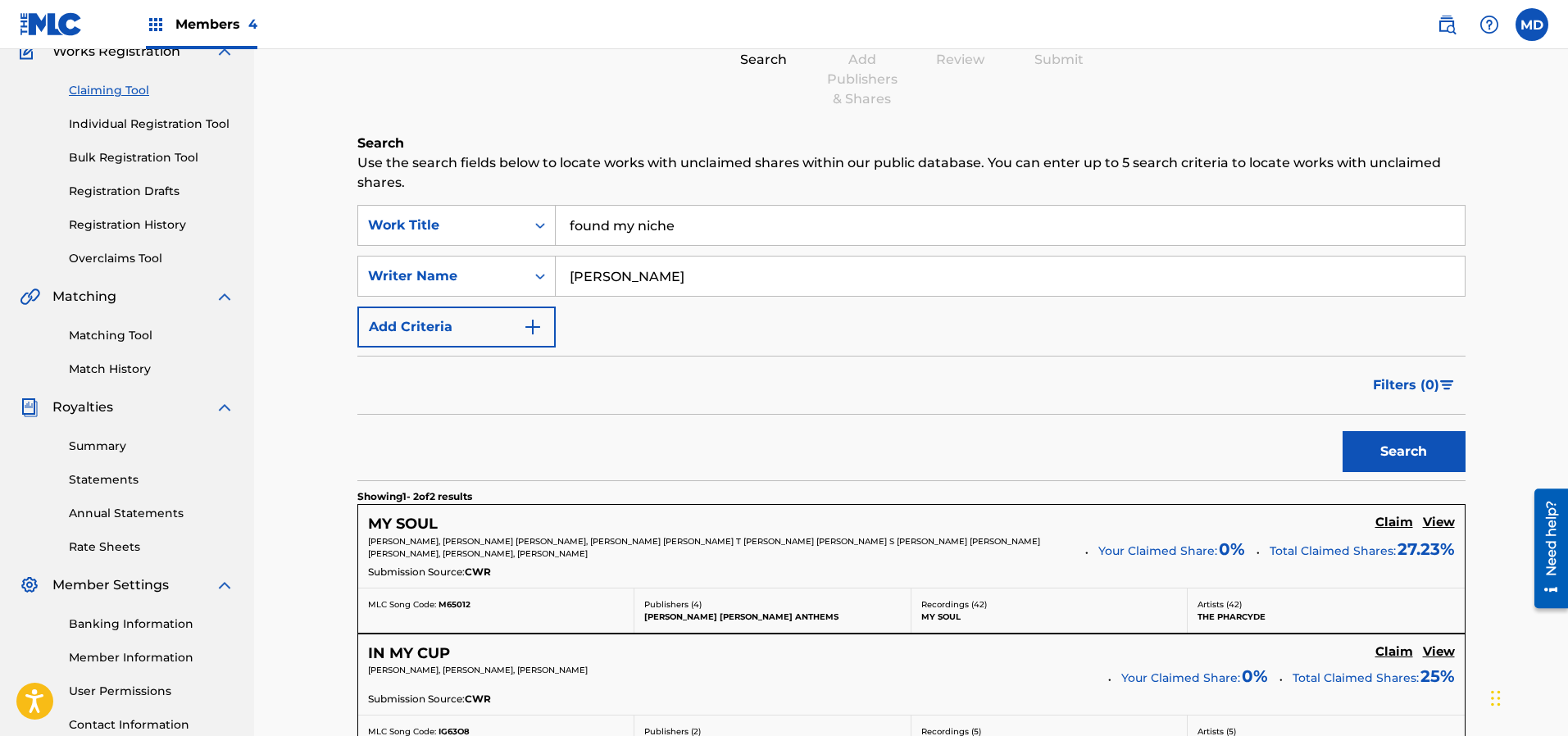
scroll to position [123, 0]
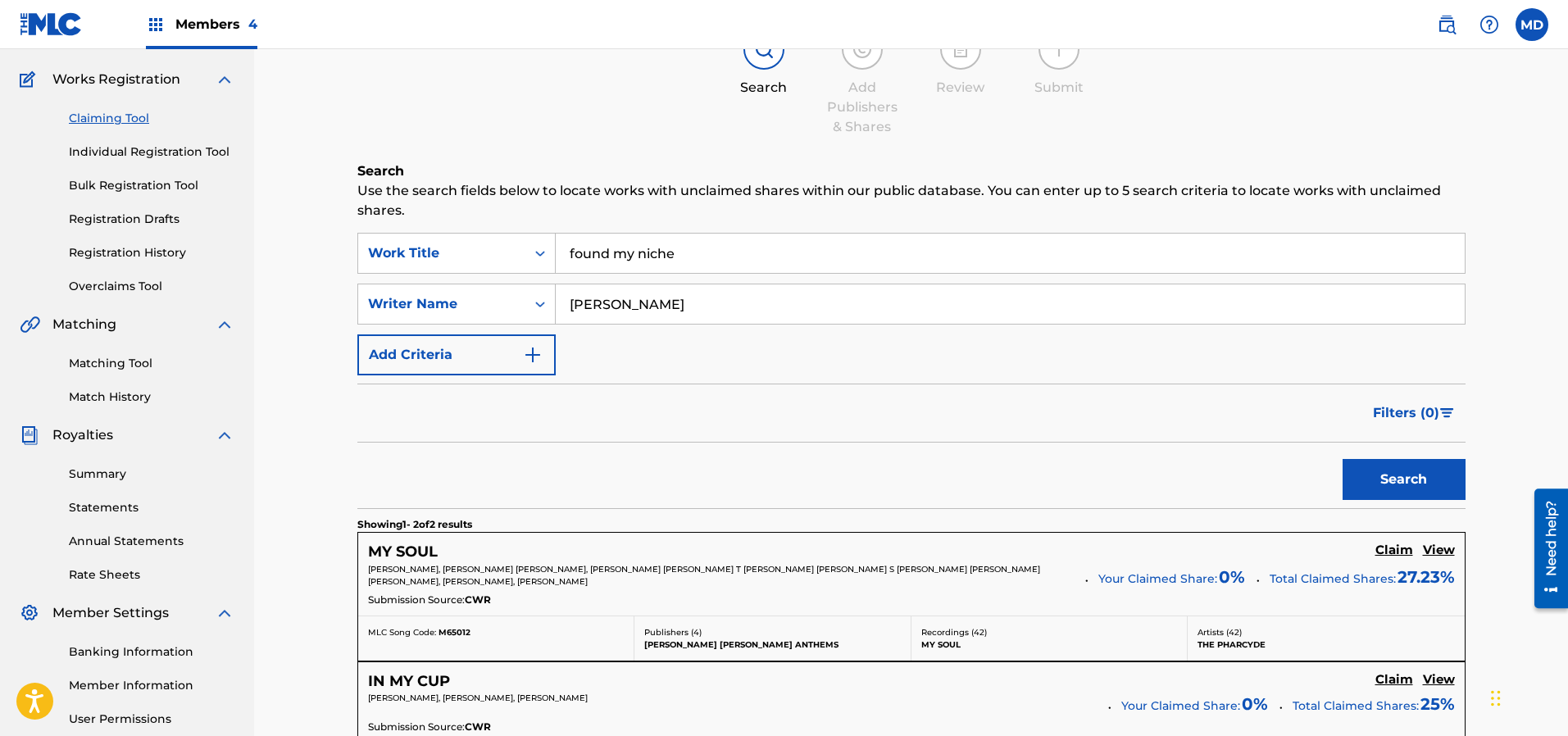
click at [122, 254] on link "Registration History" at bounding box center [152, 253] width 165 height 18
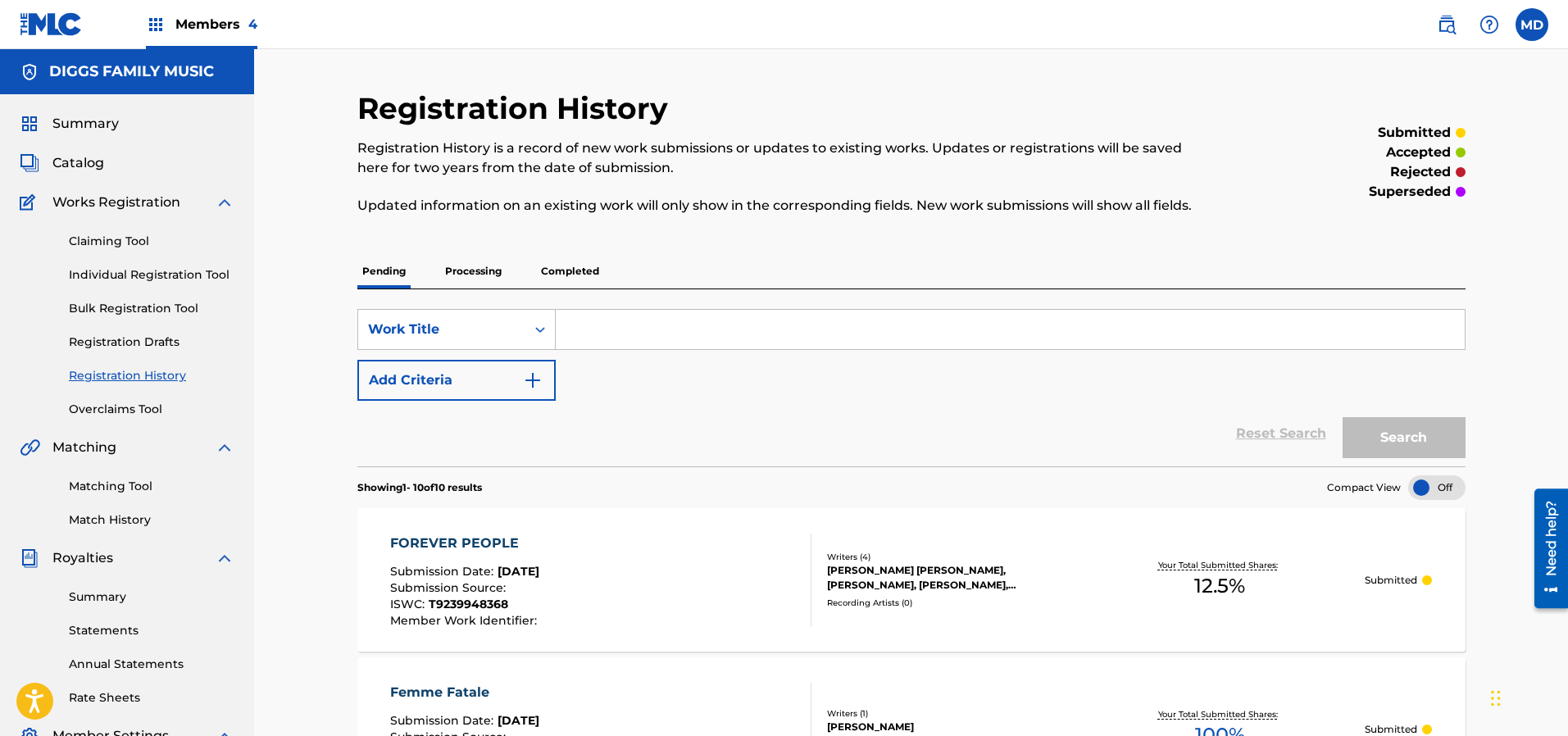
click at [630, 323] on input "Search Form" at bounding box center [1010, 329] width 909 height 39
paste input "FOUND MY NICHE"
type input "FOUND MY NICHE"
click at [1410, 448] on button "Search" at bounding box center [1403, 438] width 123 height 41
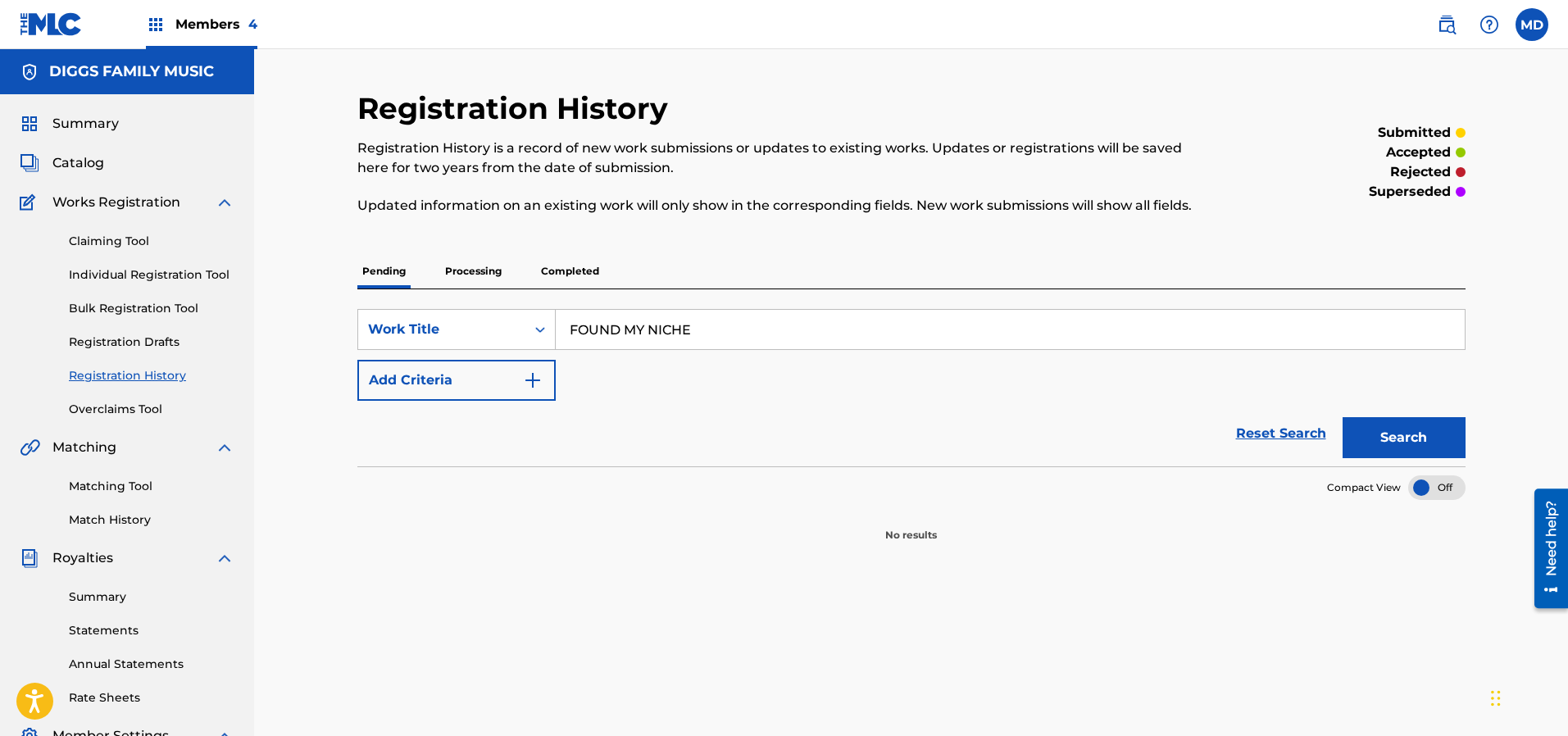
click at [465, 264] on p "Processing" at bounding box center [472, 270] width 66 height 34
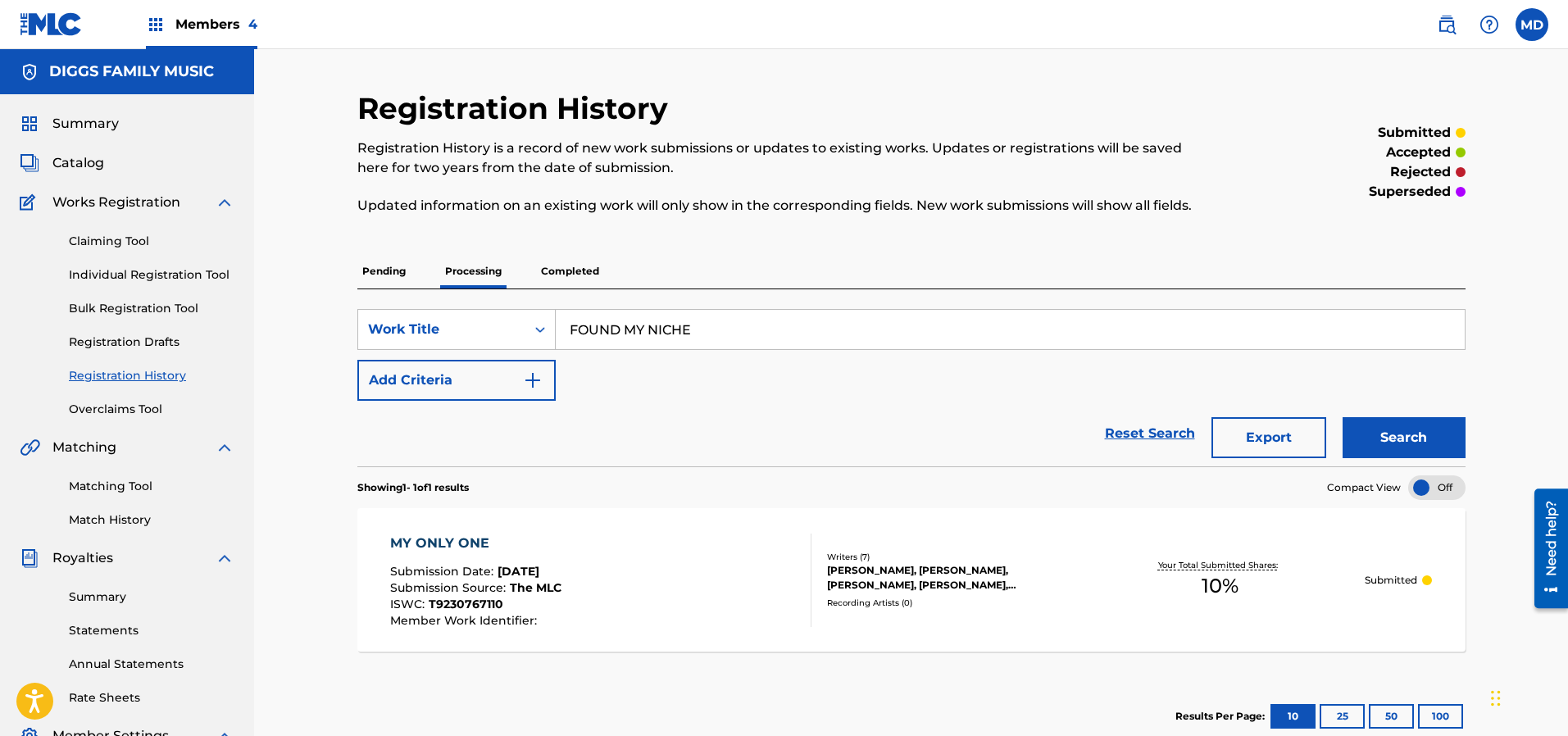
click at [565, 268] on p "Completed" at bounding box center [570, 270] width 68 height 34
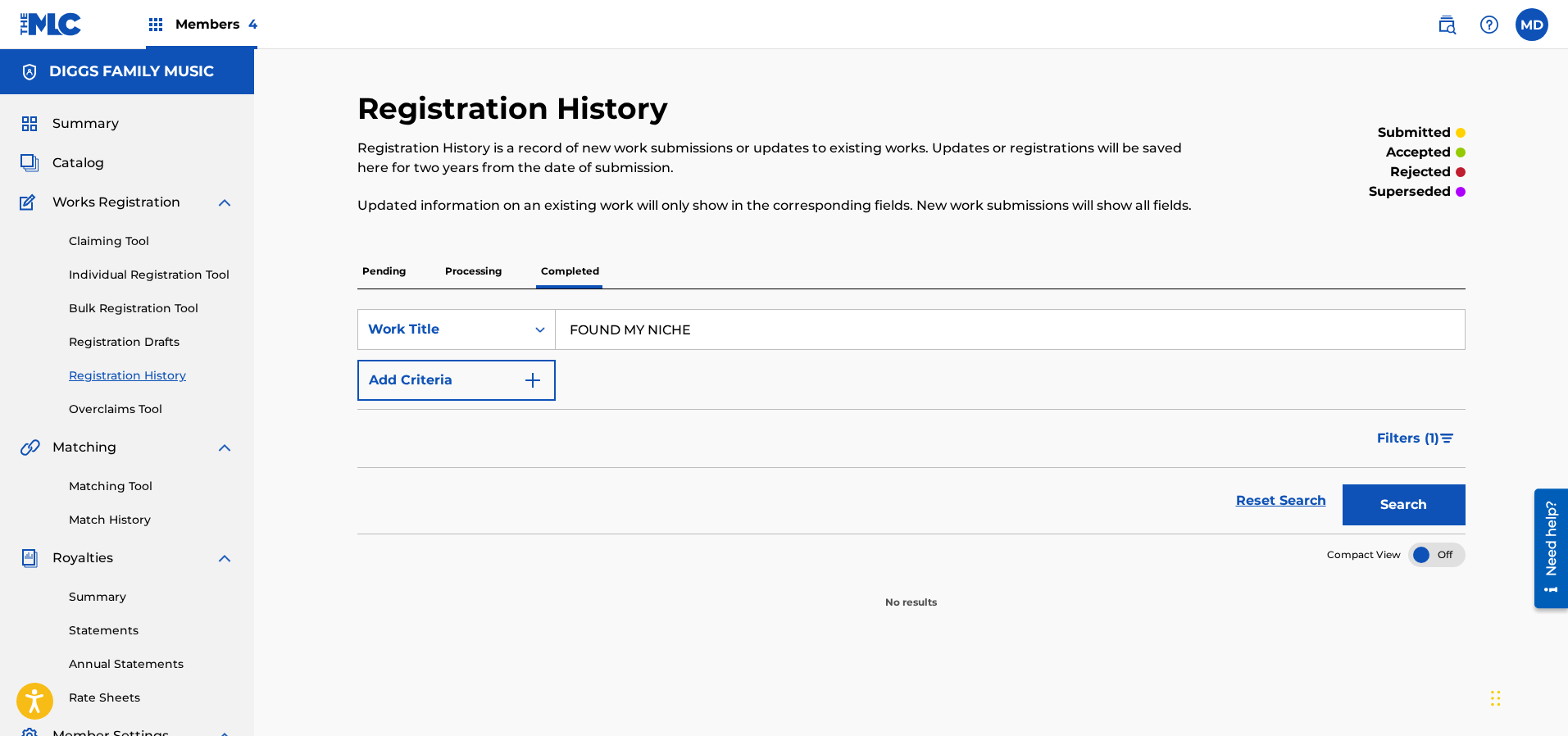
click at [63, 164] on span "Catalog" at bounding box center [78, 163] width 52 height 20
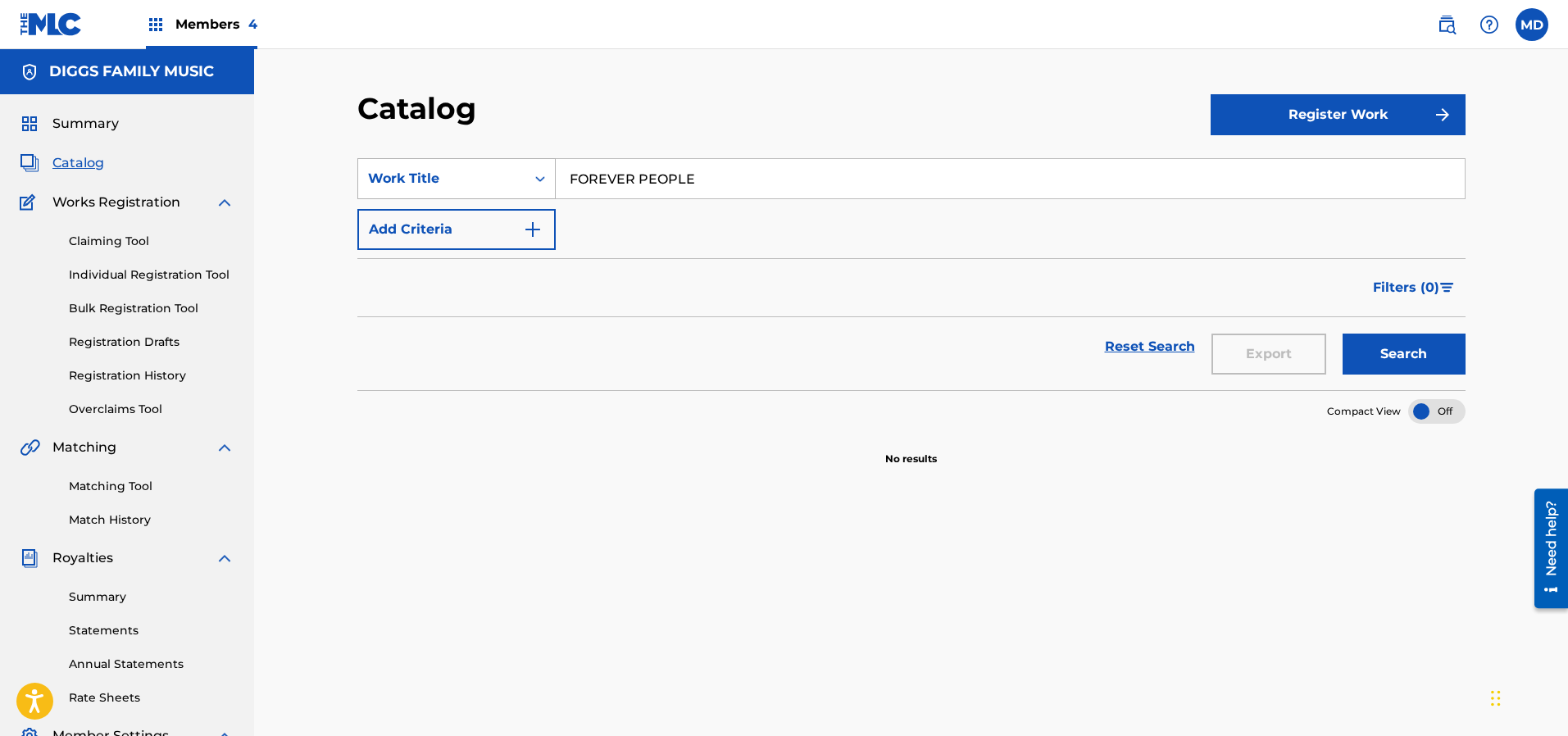
drag, startPoint x: 703, startPoint y: 178, endPoint x: 547, endPoint y: 187, distance: 156.3
click at [547, 187] on div "SearchWithCriteriaffe89460-19b1-4643-b1f3-838df765d317 Work Title FOREVER PEOPLE" at bounding box center [911, 178] width 1108 height 41
paste input "UND MY NICH"
type input "FOUND MY NICHE"
click at [1373, 350] on button "Search" at bounding box center [1403, 354] width 123 height 41
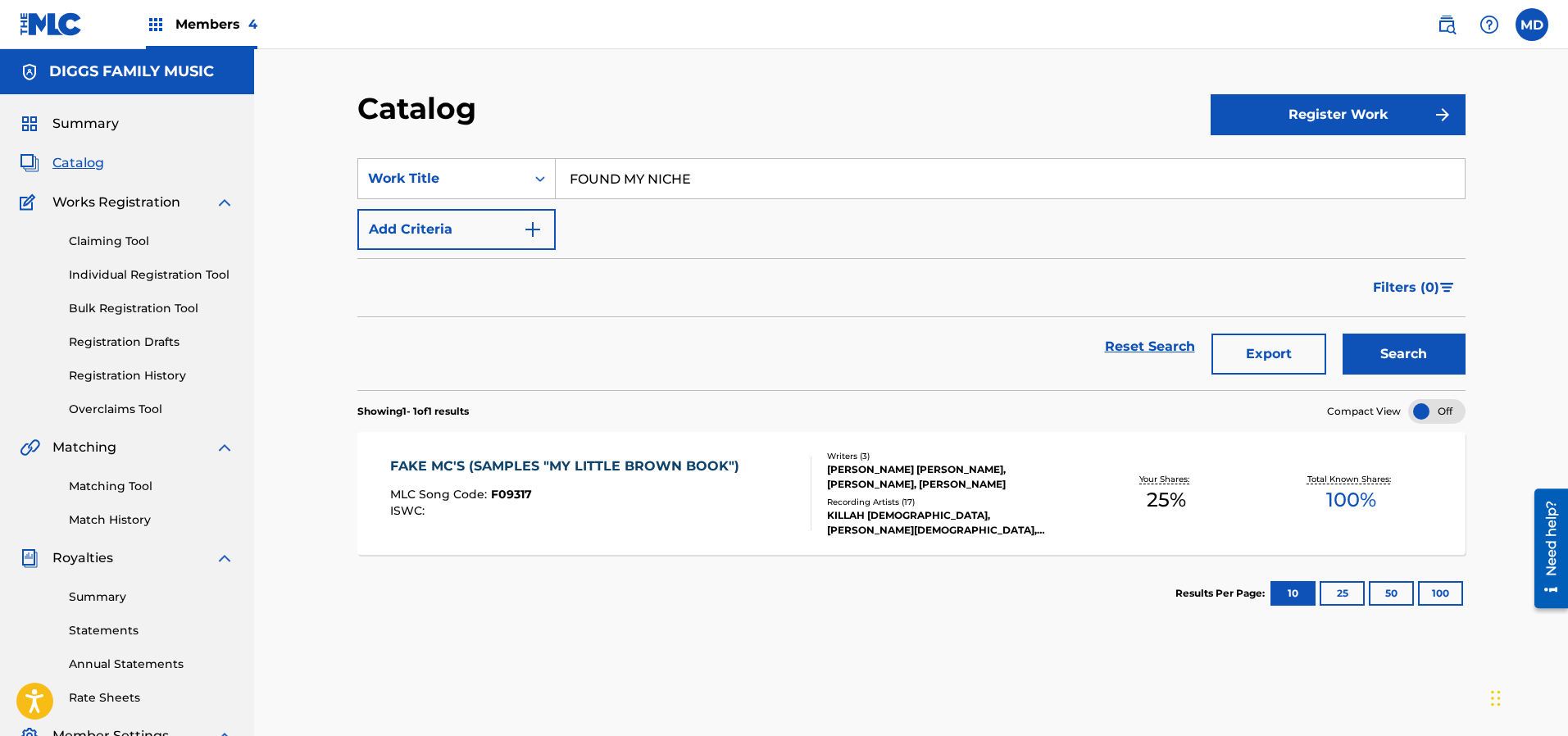
click at [97, 244] on link "Claiming Tool" at bounding box center [152, 241] width 165 height 18
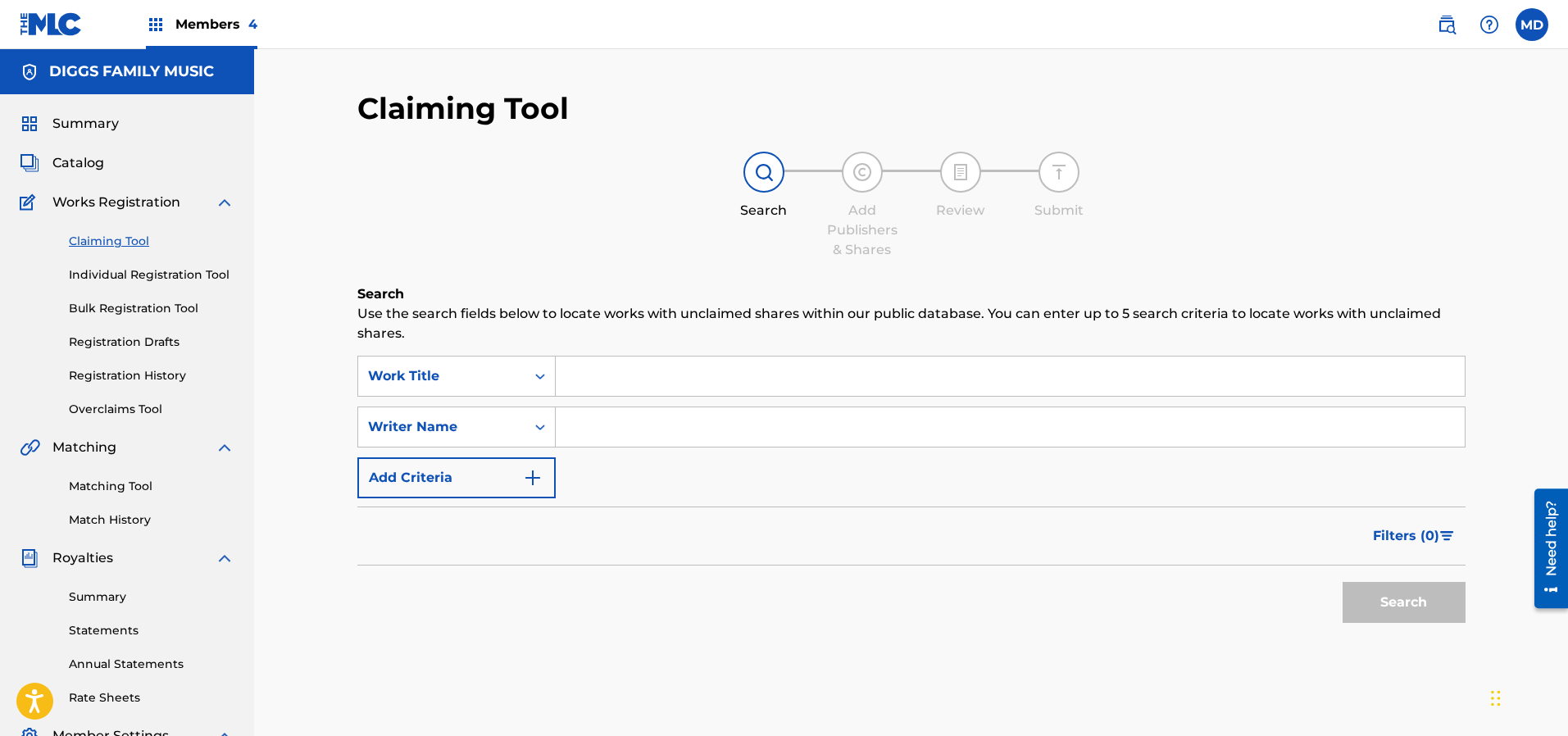
click at [662, 371] on input "Search Form" at bounding box center [1010, 376] width 909 height 39
paste input "FOUND MY NICHE"
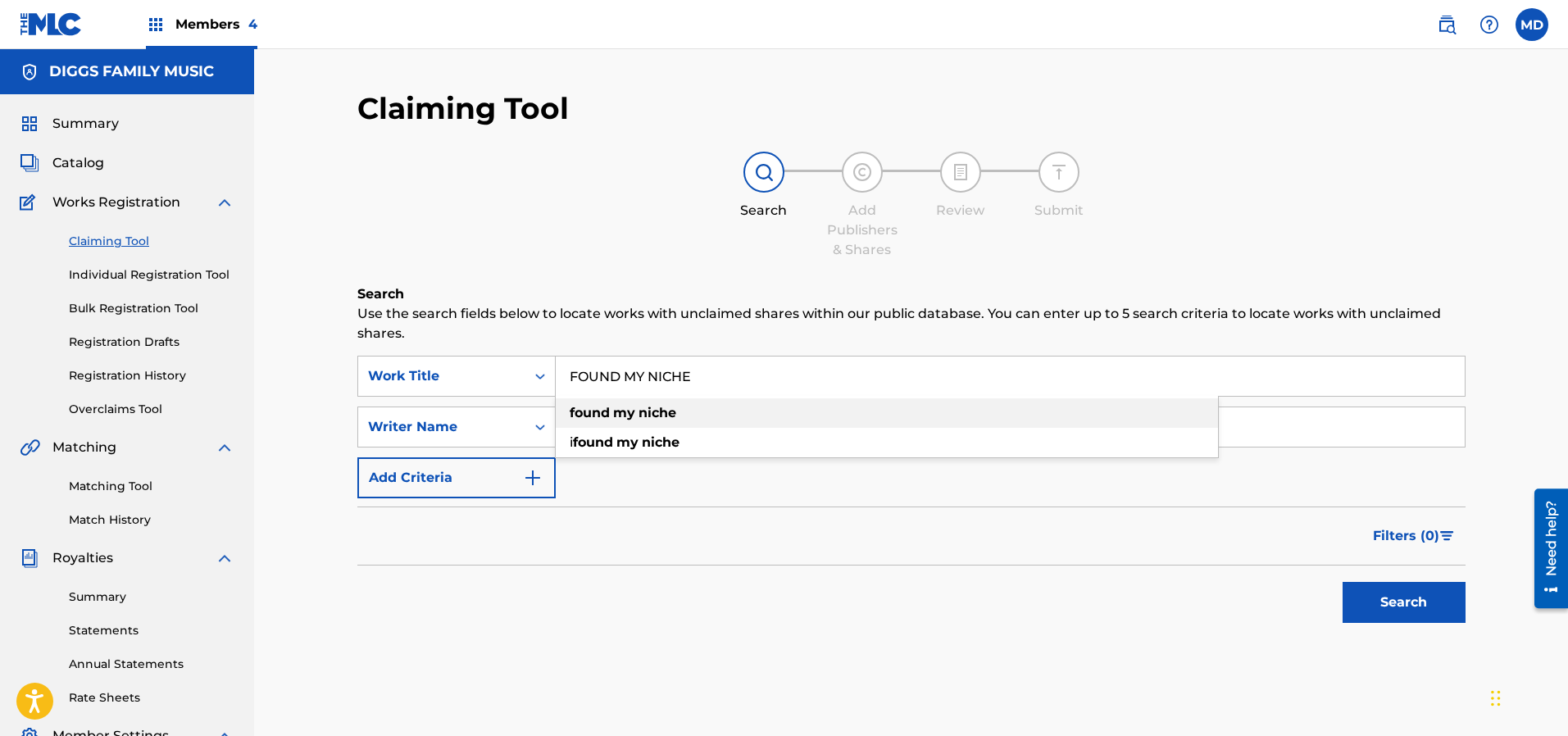
click at [731, 407] on div "found my niche" at bounding box center [887, 414] width 662 height 30
type input "found my niche"
click at [1390, 594] on button "Search" at bounding box center [1403, 602] width 123 height 41
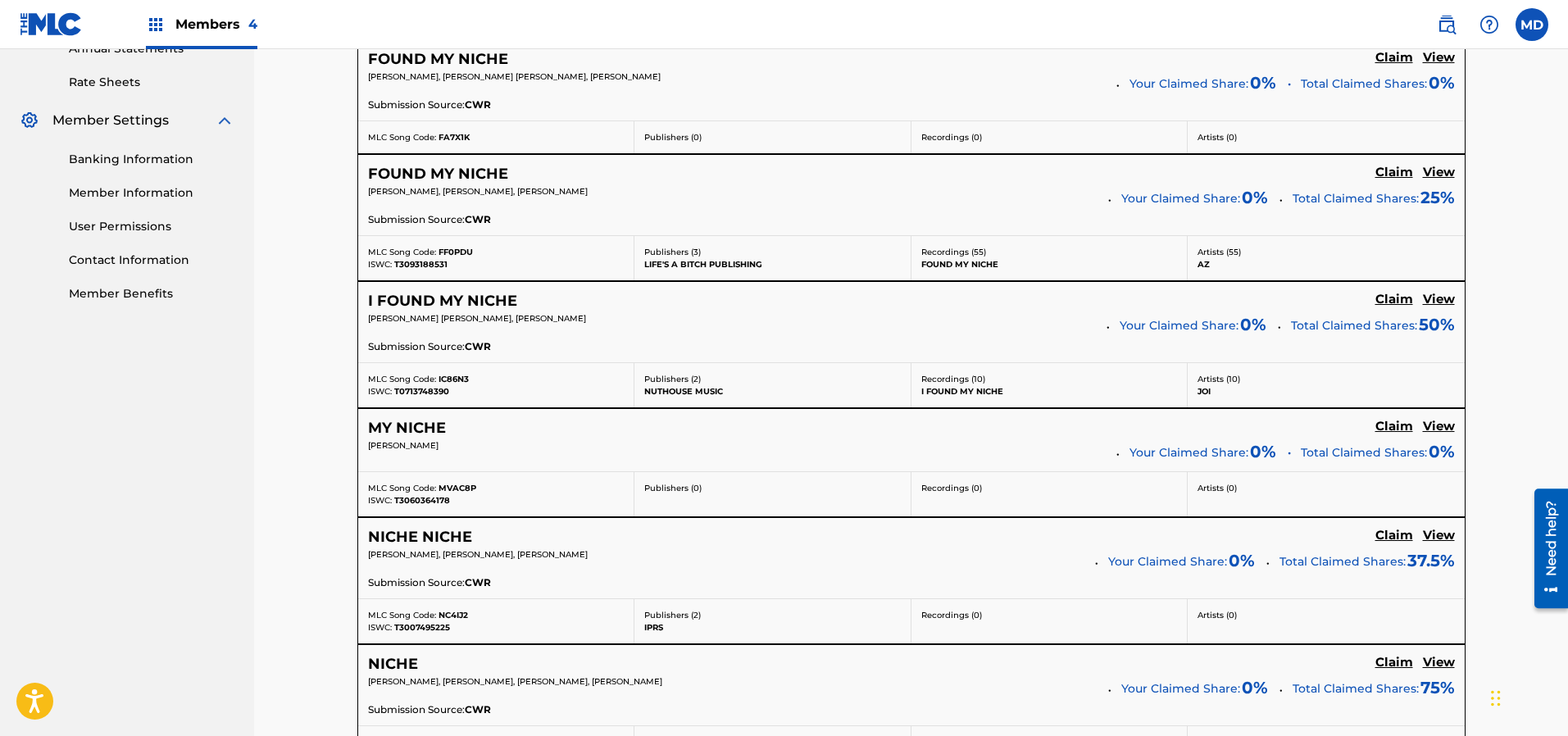
scroll to position [492, 0]
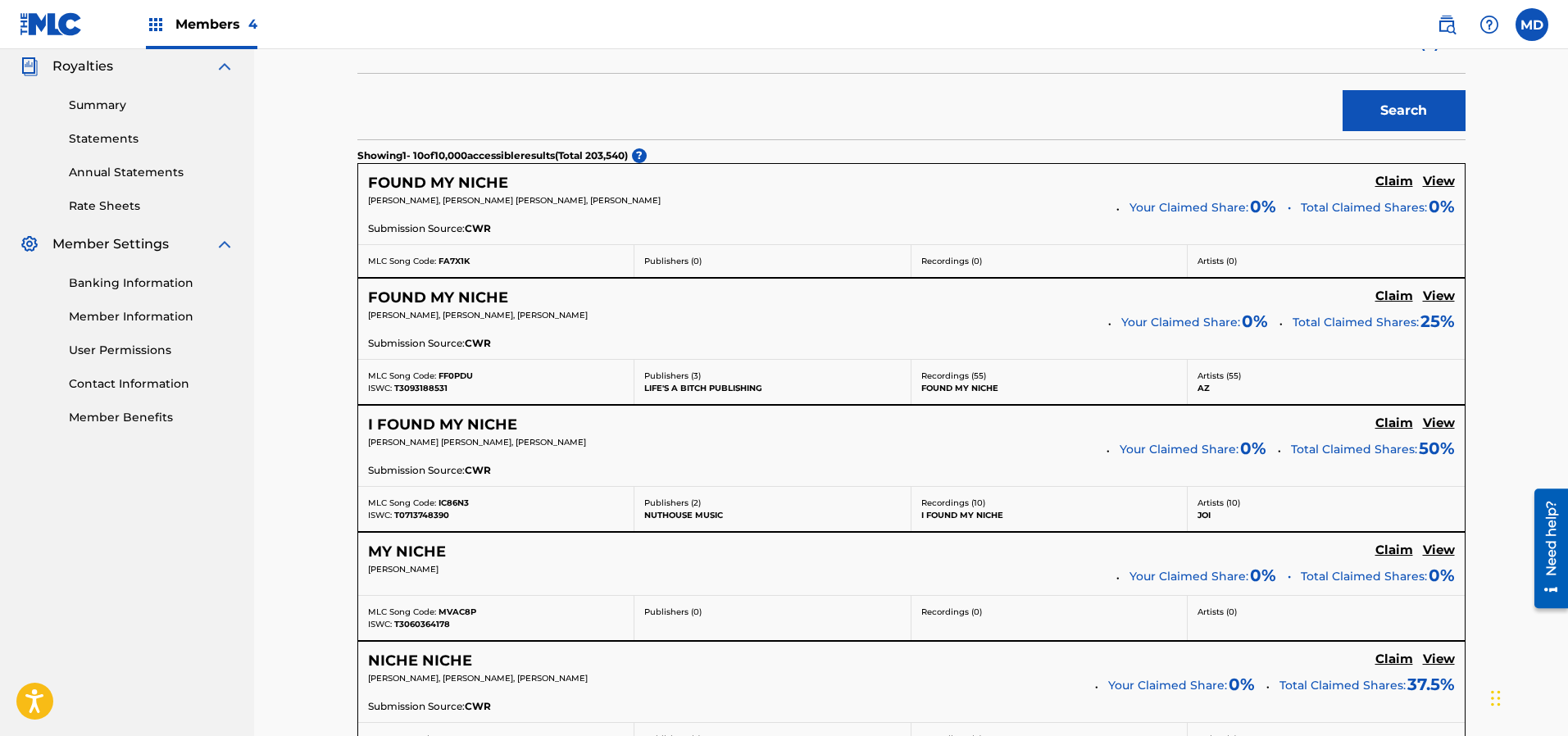
click at [1444, 295] on h5 "View" at bounding box center [1439, 296] width 32 height 16
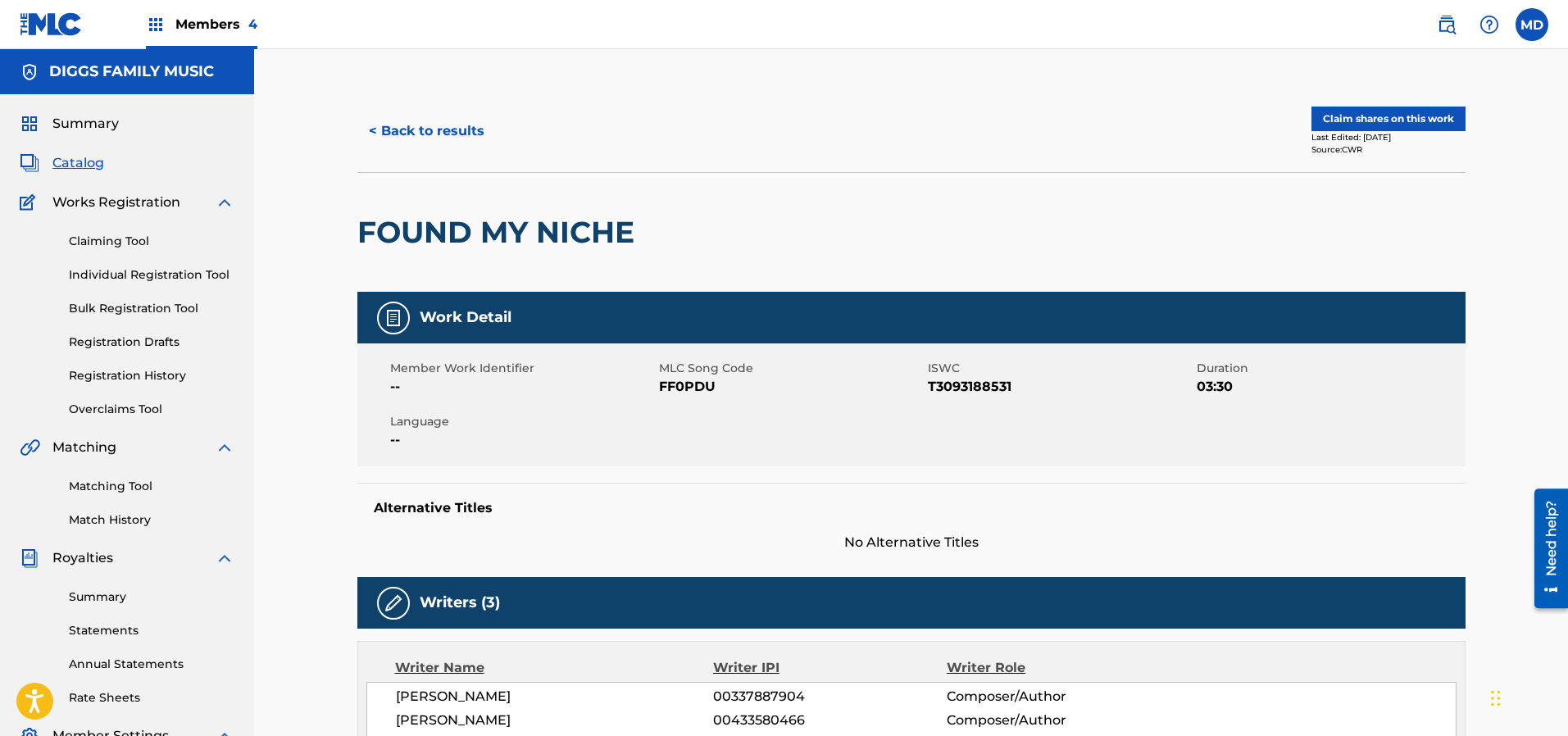
click at [1402, 116] on button "Claim shares on this work" at bounding box center [1389, 119] width 154 height 24
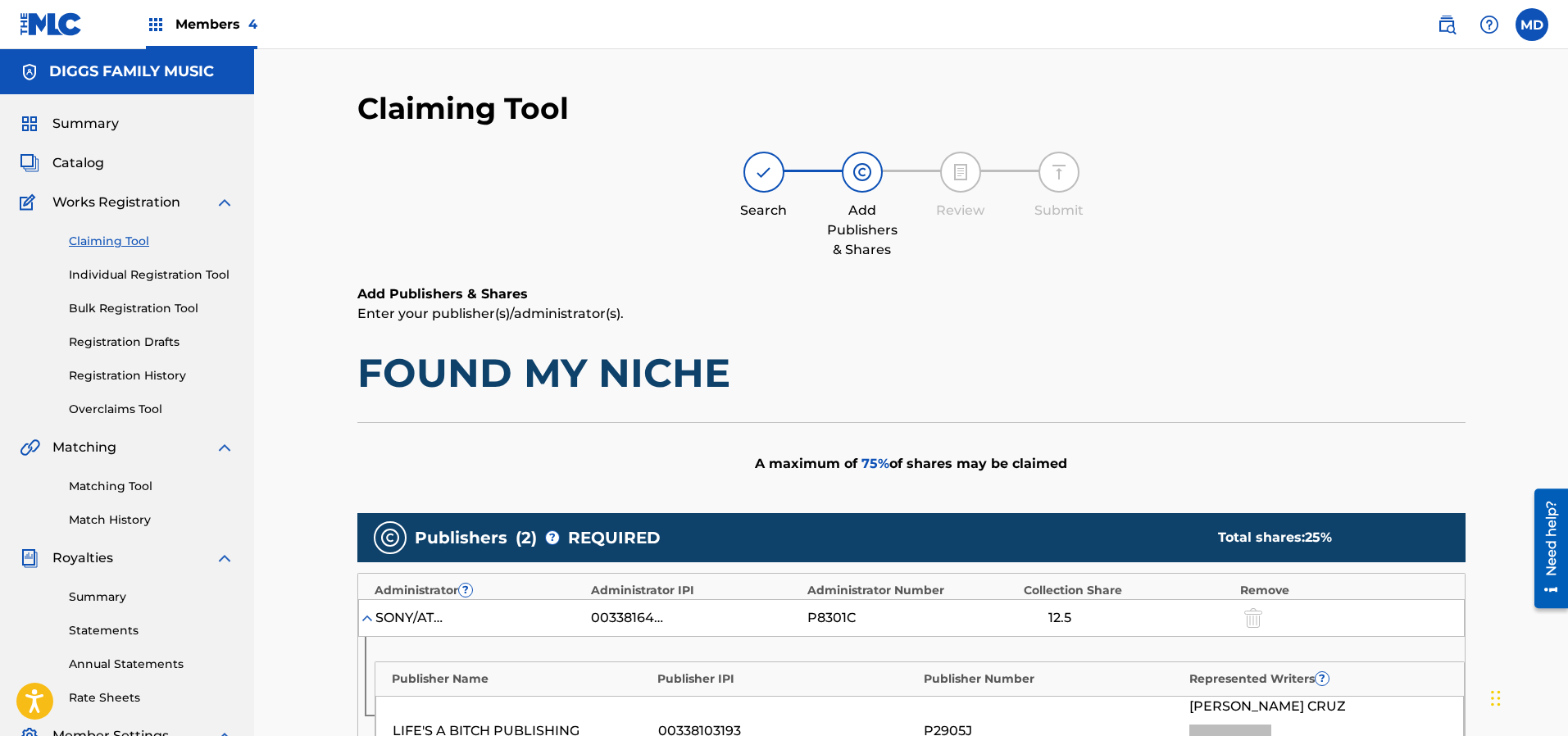
click at [143, 276] on link "Individual Registration Tool" at bounding box center [152, 275] width 165 height 18
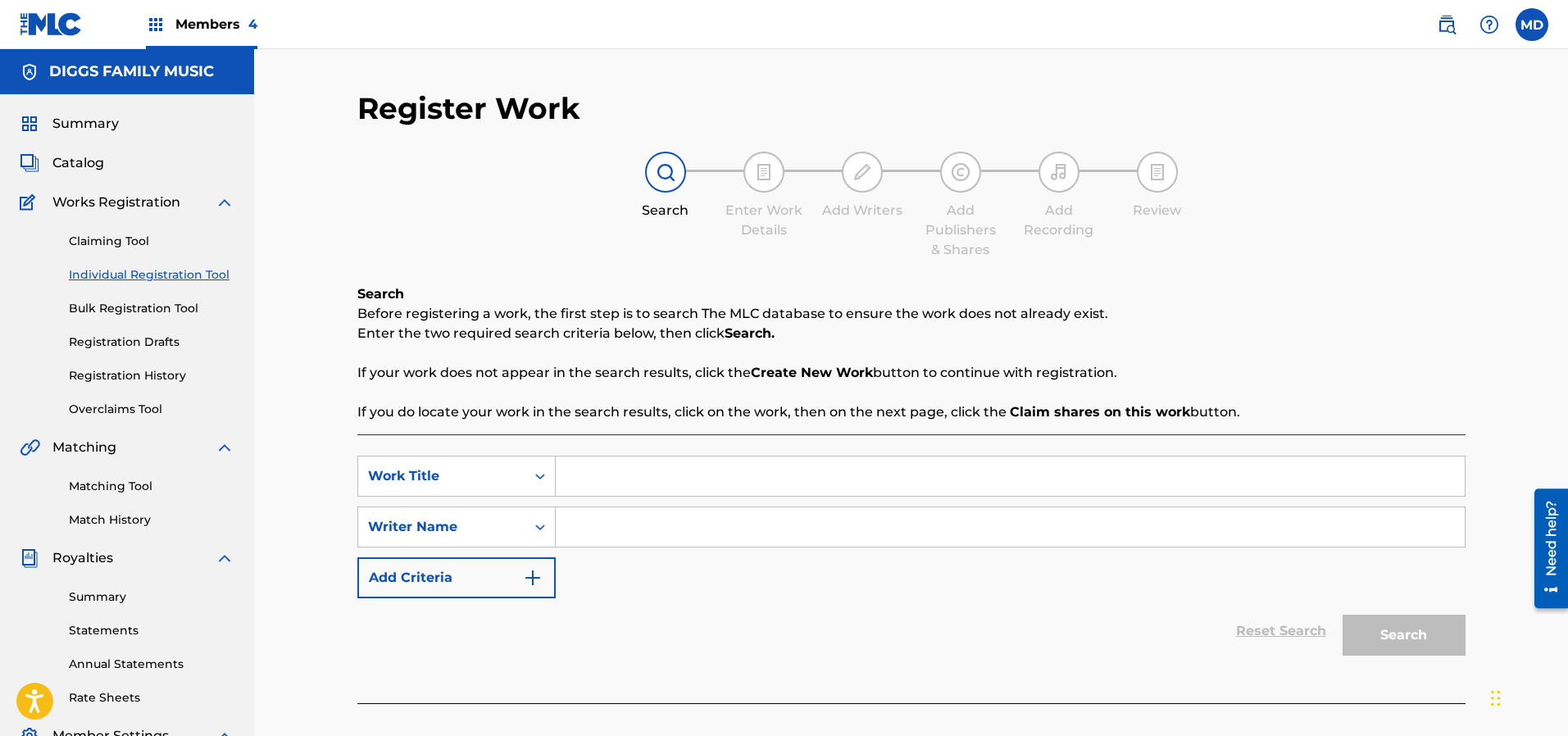
click at [651, 468] on input "Search Form" at bounding box center [1010, 476] width 909 height 39
paste input "T3093188531"
type input "T3093188531"
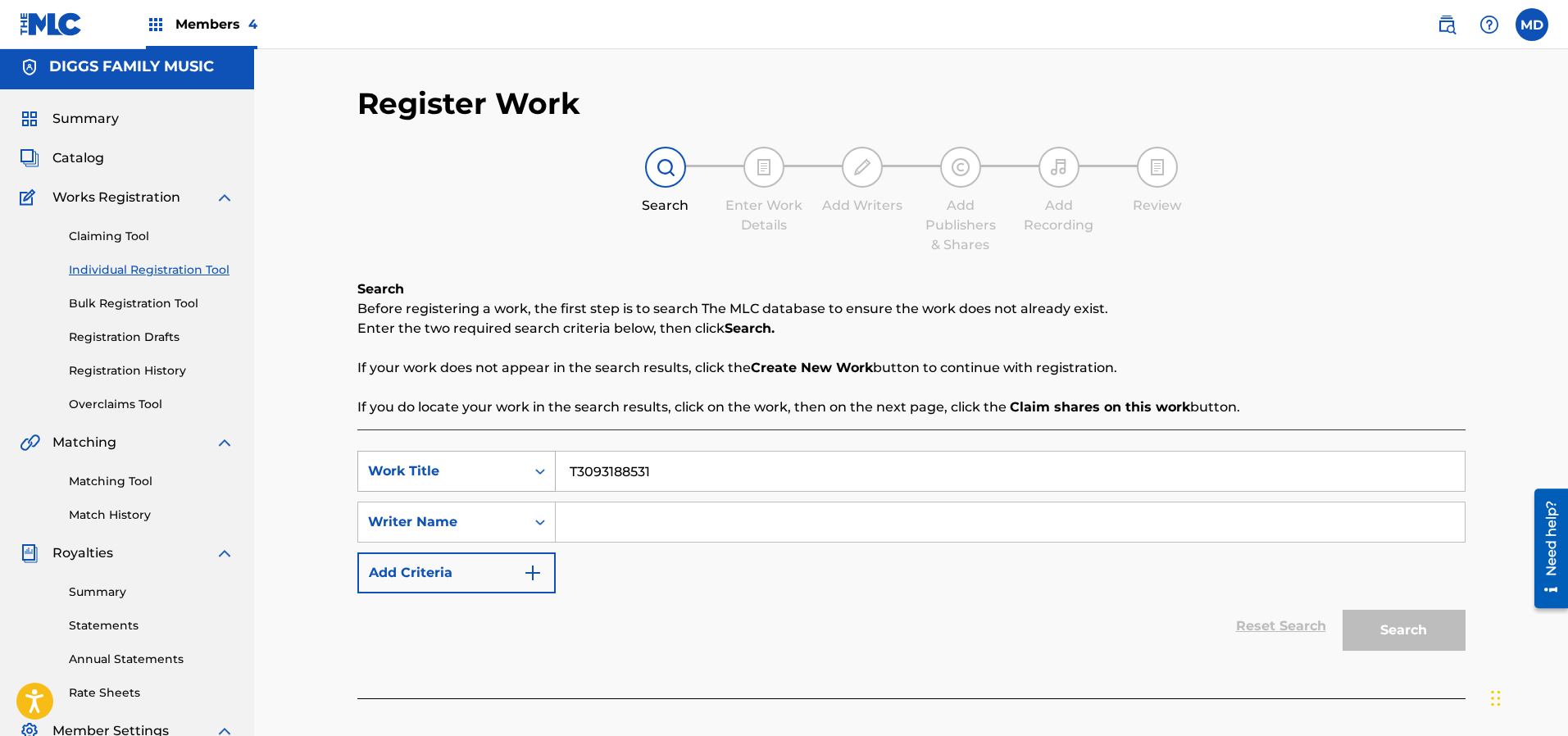
click at [499, 477] on div "Work Title" at bounding box center [441, 470] width 148 height 20
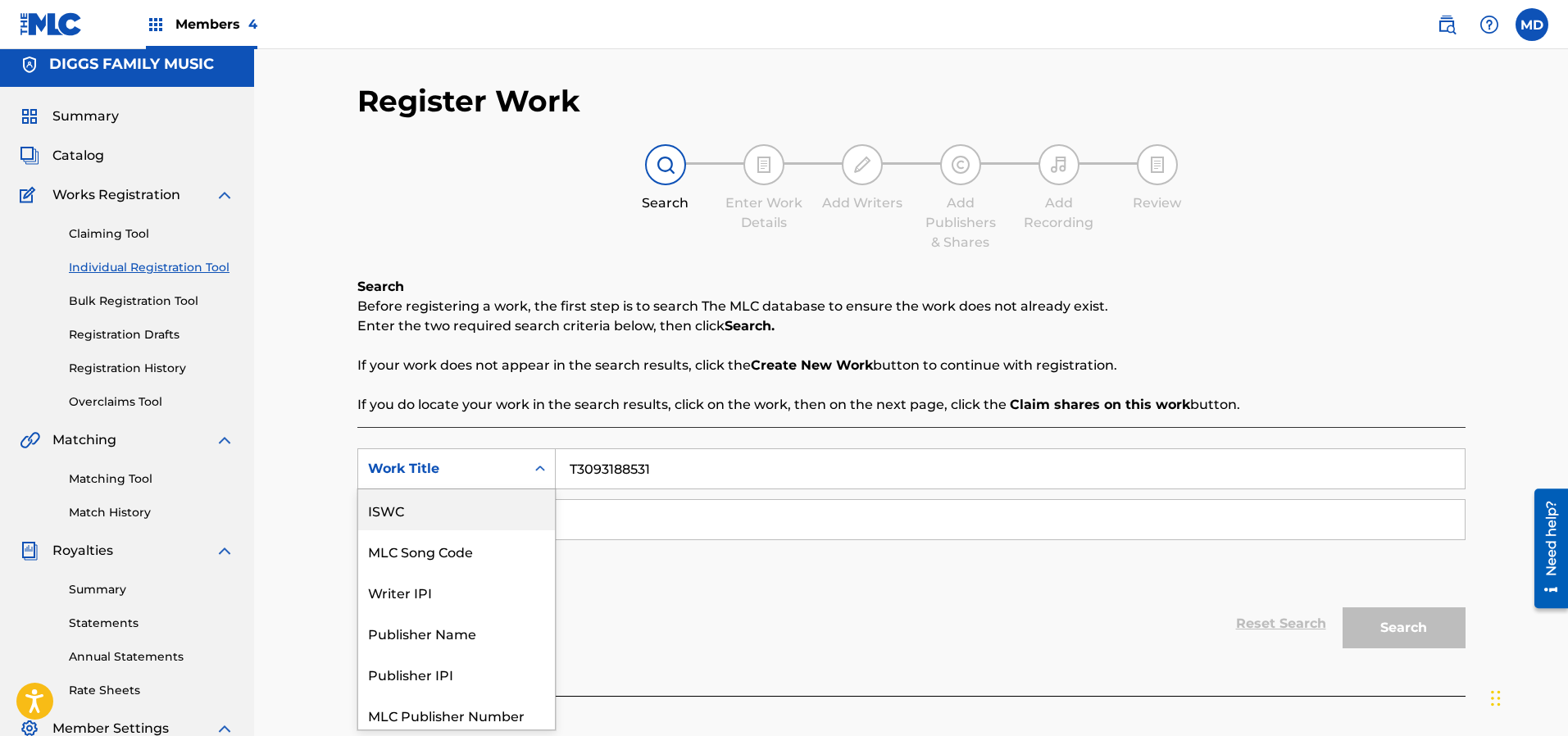
click at [405, 523] on div "ISWC" at bounding box center [456, 509] width 197 height 41
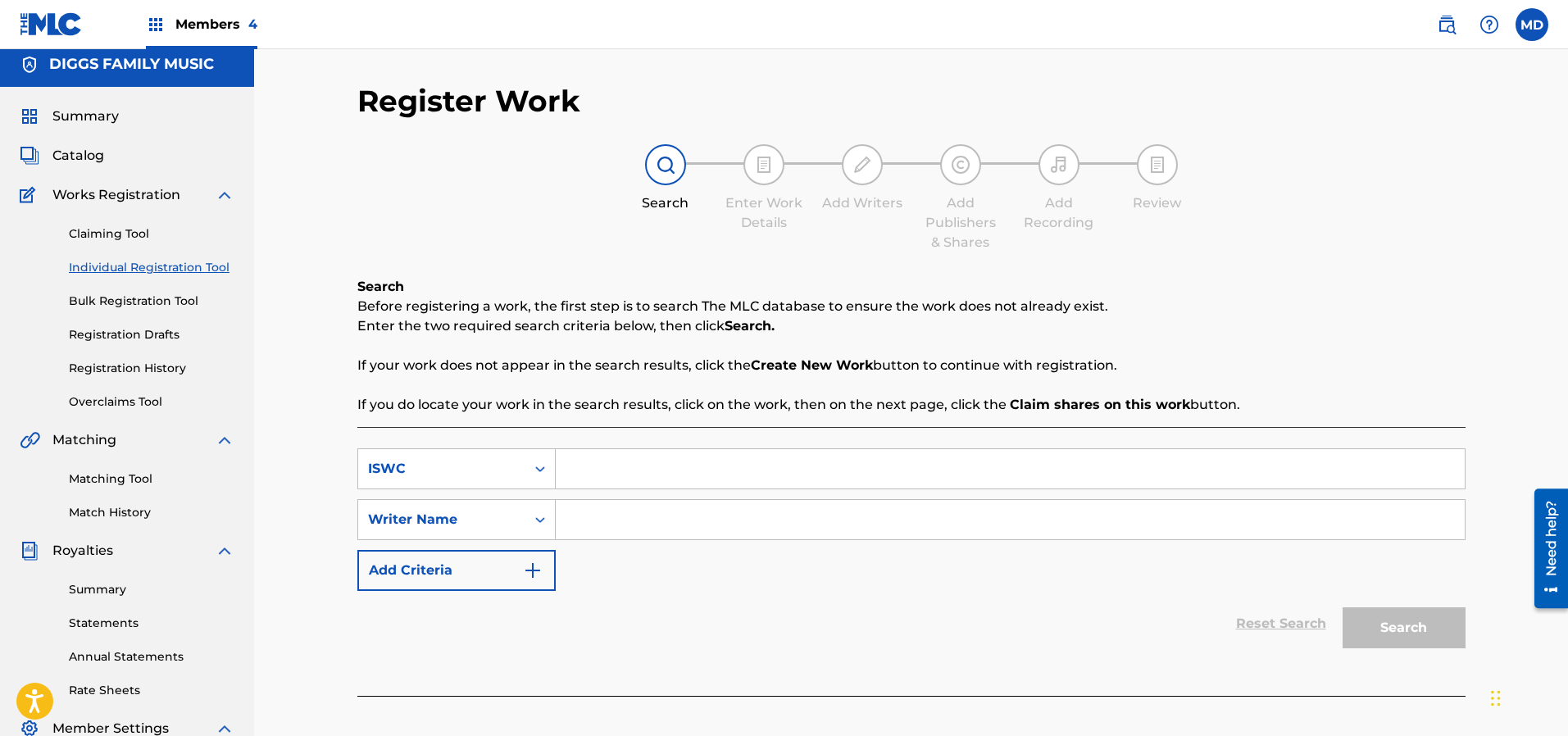
click at [657, 467] on input "Search Form" at bounding box center [1010, 468] width 909 height 39
paste input "T3093188531"
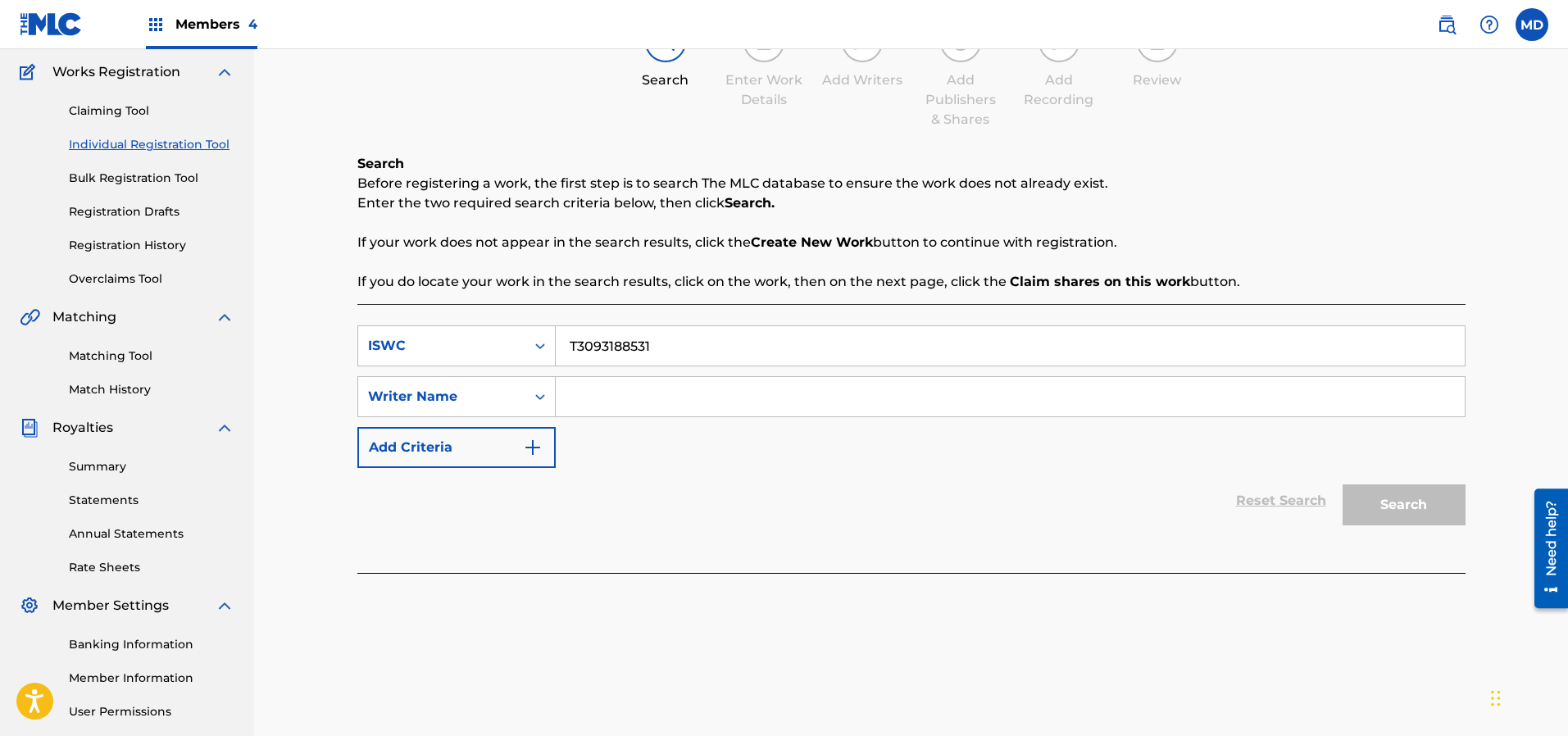
type input "T3093188531"
click at [718, 402] on input "Search Form" at bounding box center [1010, 397] width 909 height 39
paste input "[PERSON_NAME]"
type input "[PERSON_NAME]"
click at [1396, 496] on button "Search" at bounding box center [1403, 505] width 123 height 41
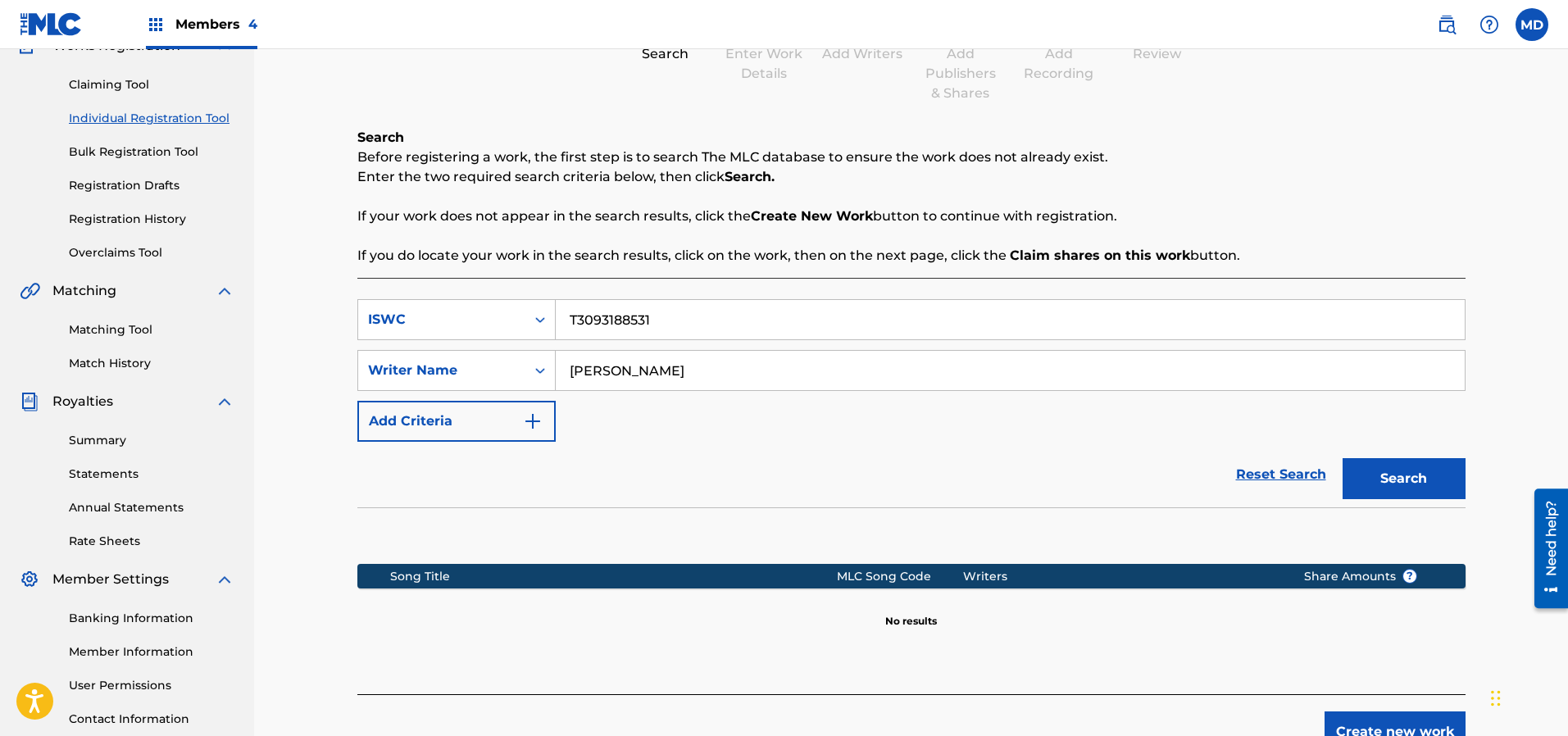
scroll to position [280, 0]
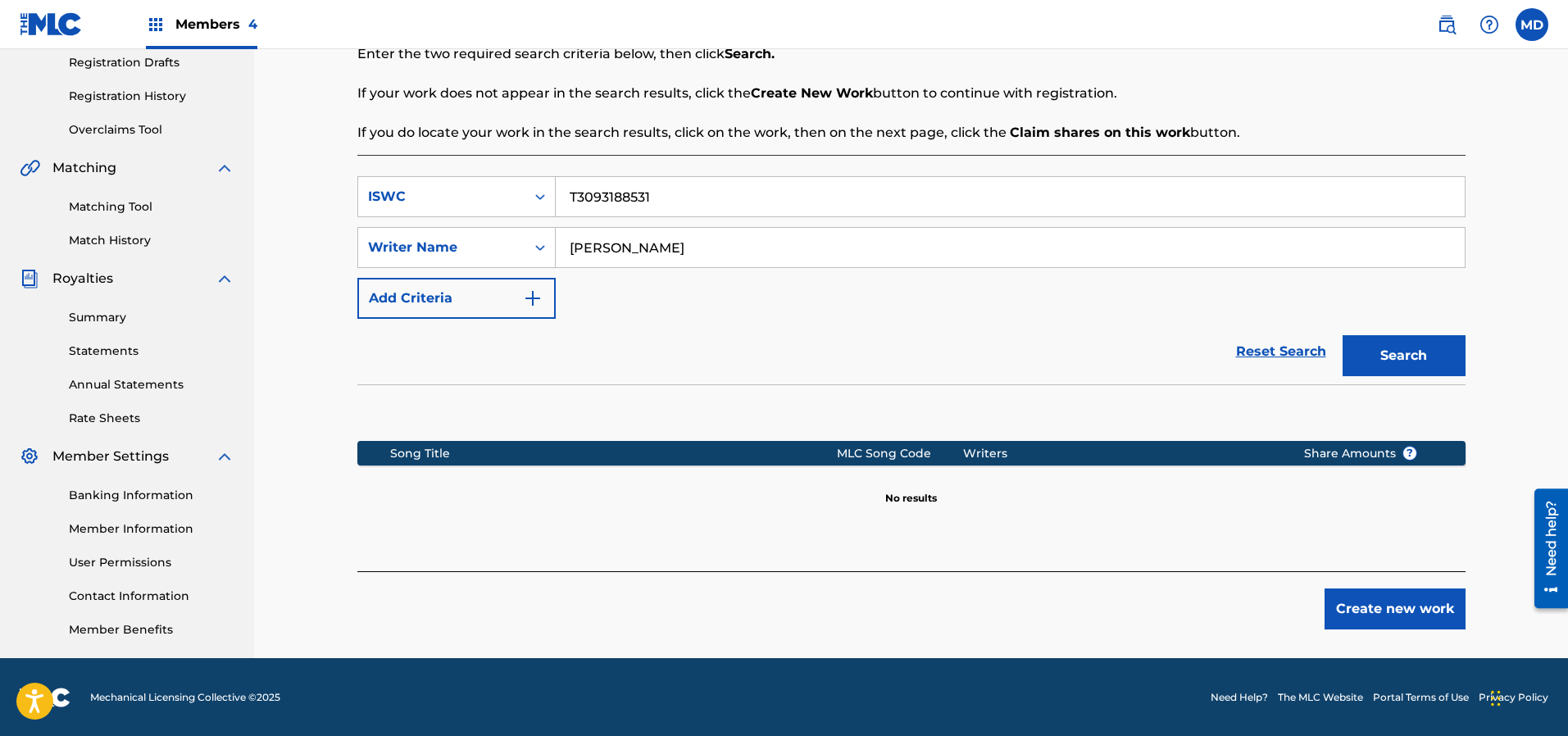
click at [1390, 612] on button "Create new work" at bounding box center [1395, 609] width 141 height 41
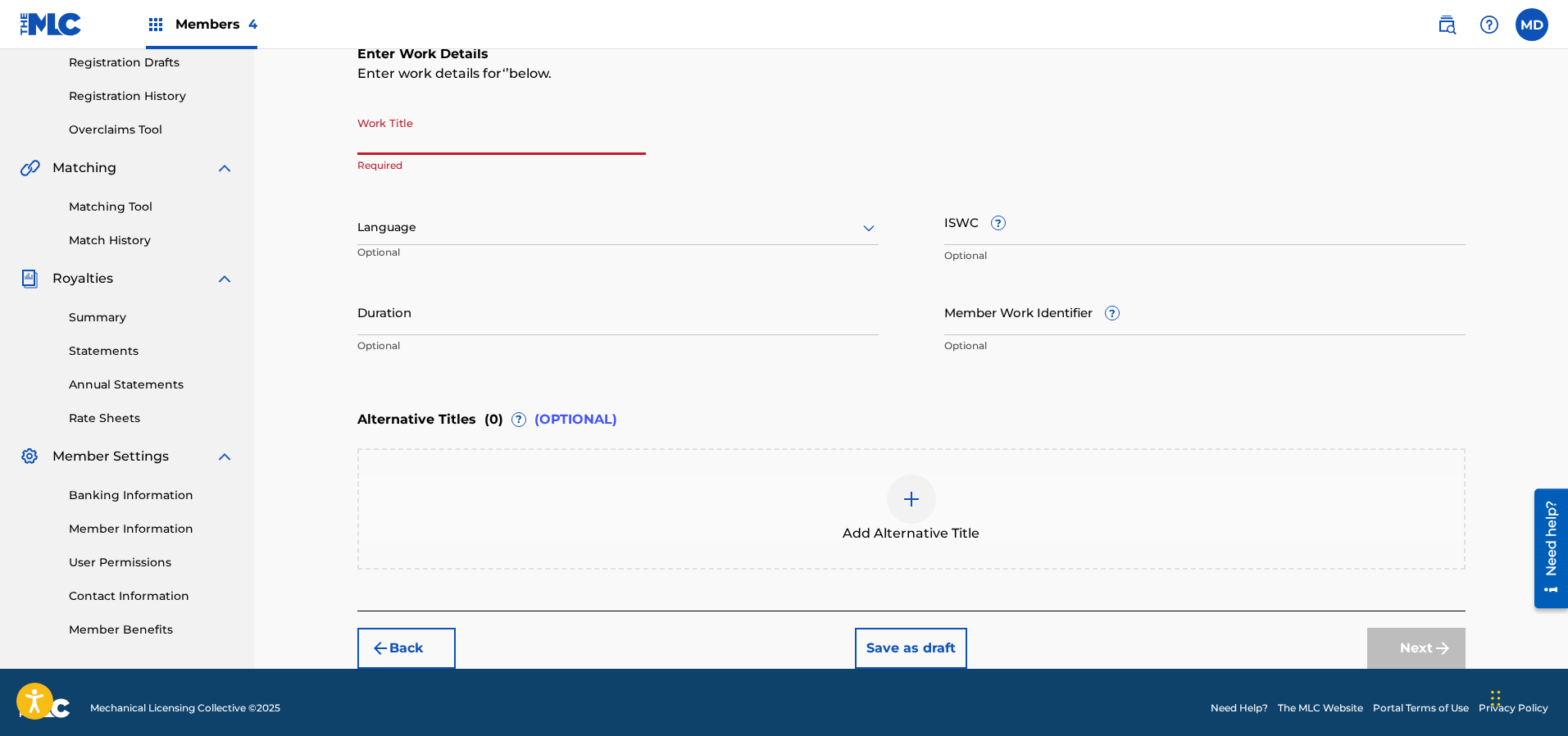
click at [528, 143] on input "Work Title" at bounding box center [501, 131] width 288 height 46
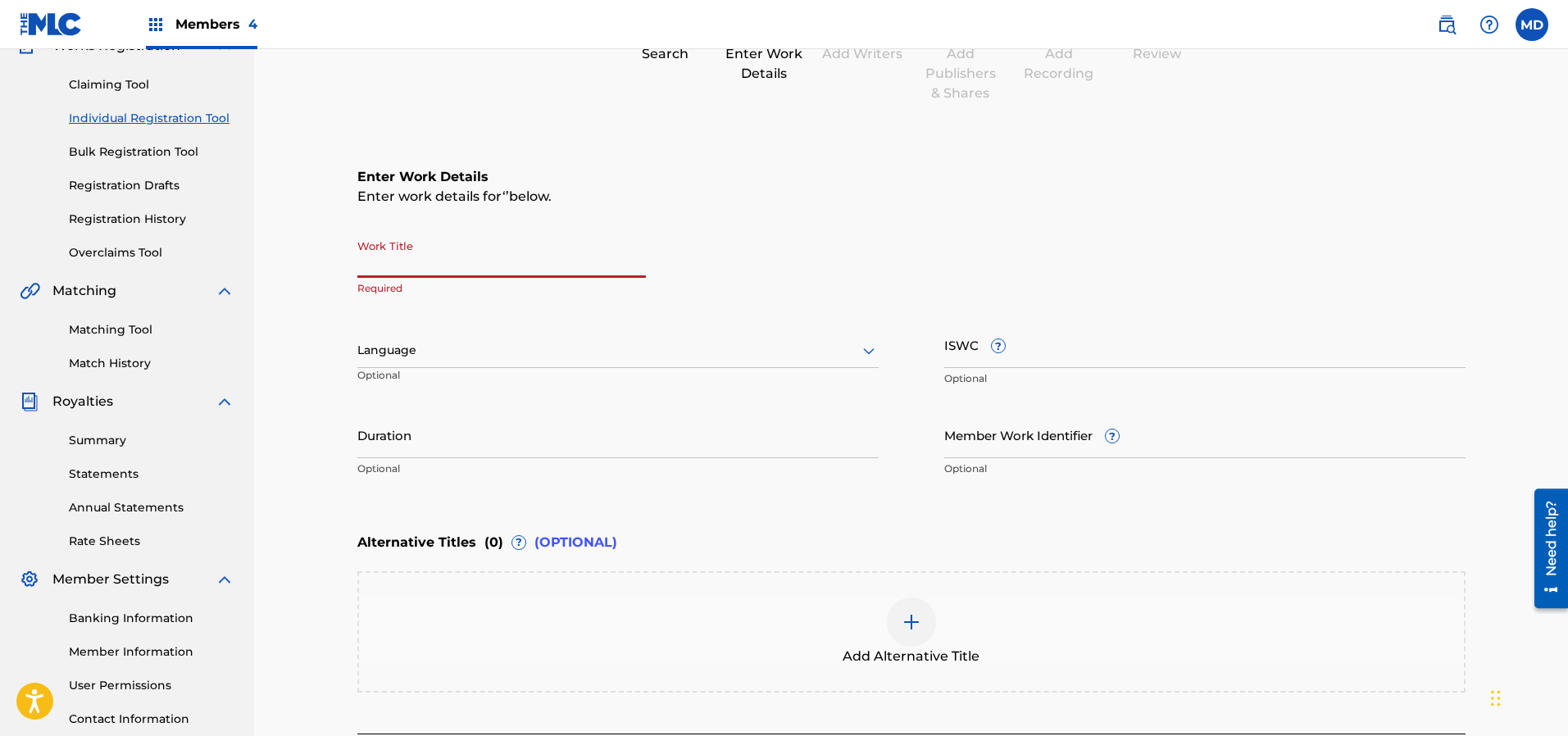
paste input "[PERSON_NAME]"
type input "[PERSON_NAME]"
drag, startPoint x: 475, startPoint y: 264, endPoint x: 342, endPoint y: 281, distance: 134.1
click at [342, 281] on div "Register Work Search Enter Work Details Add Writers Add Publishers & Shares Add…" at bounding box center [911, 362] width 1147 height 858
paste input "FOUND MY NICHE"
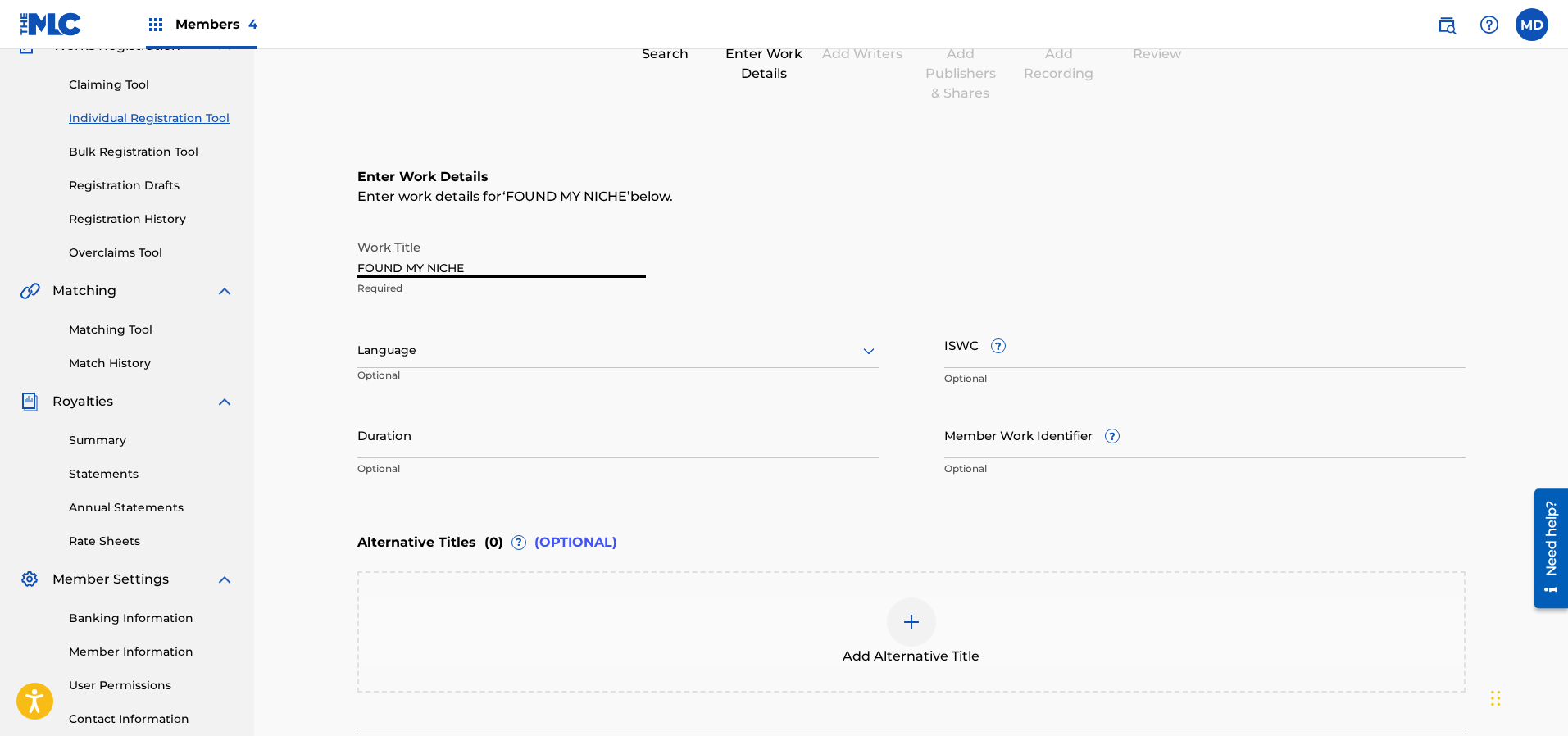
type input "FOUND MY NICHE"
click at [681, 348] on div at bounding box center [617, 350] width 521 height 20
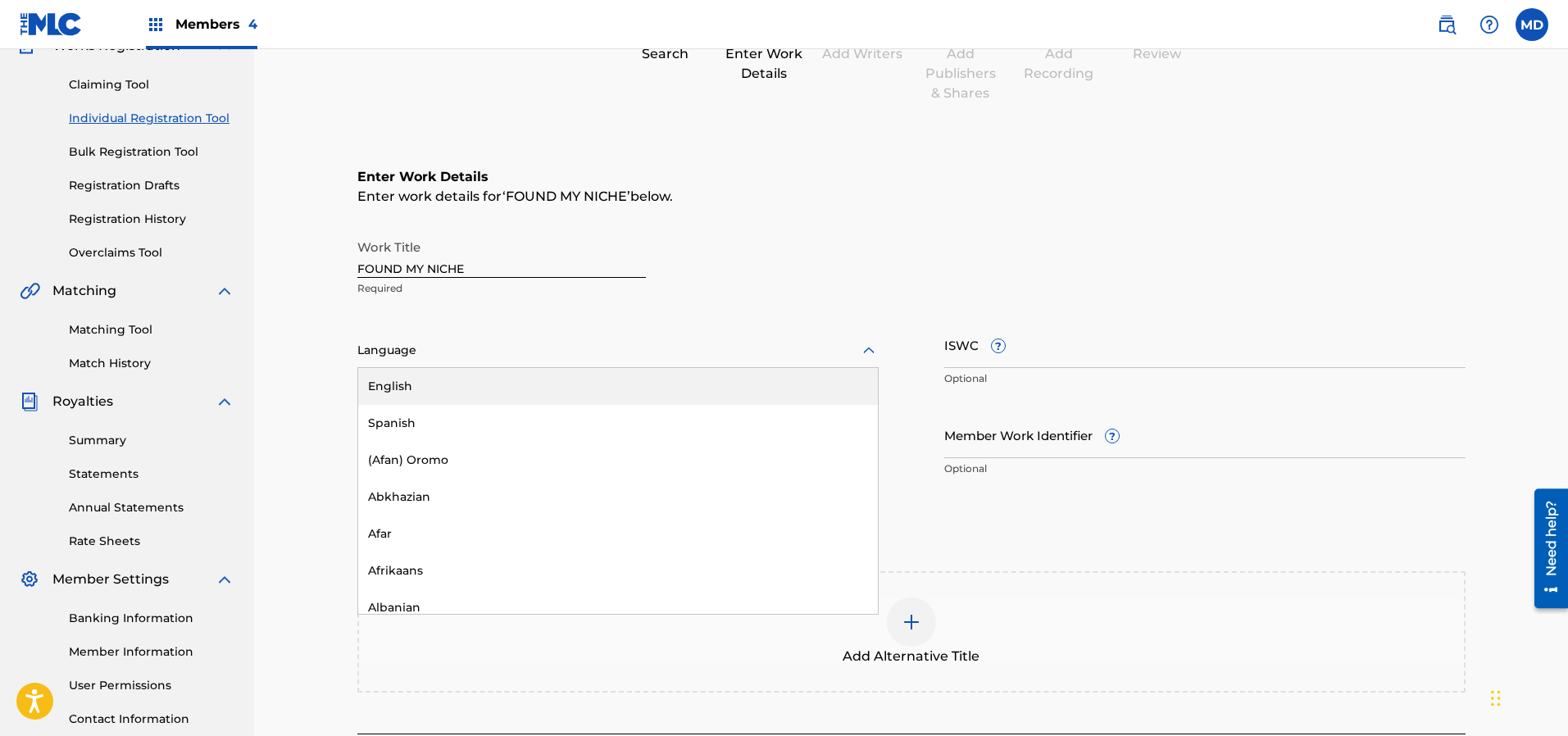
click at [641, 394] on div "English" at bounding box center [617, 387] width 520 height 37
click at [1056, 348] on input "ISWC ?" at bounding box center [1205, 345] width 521 height 46
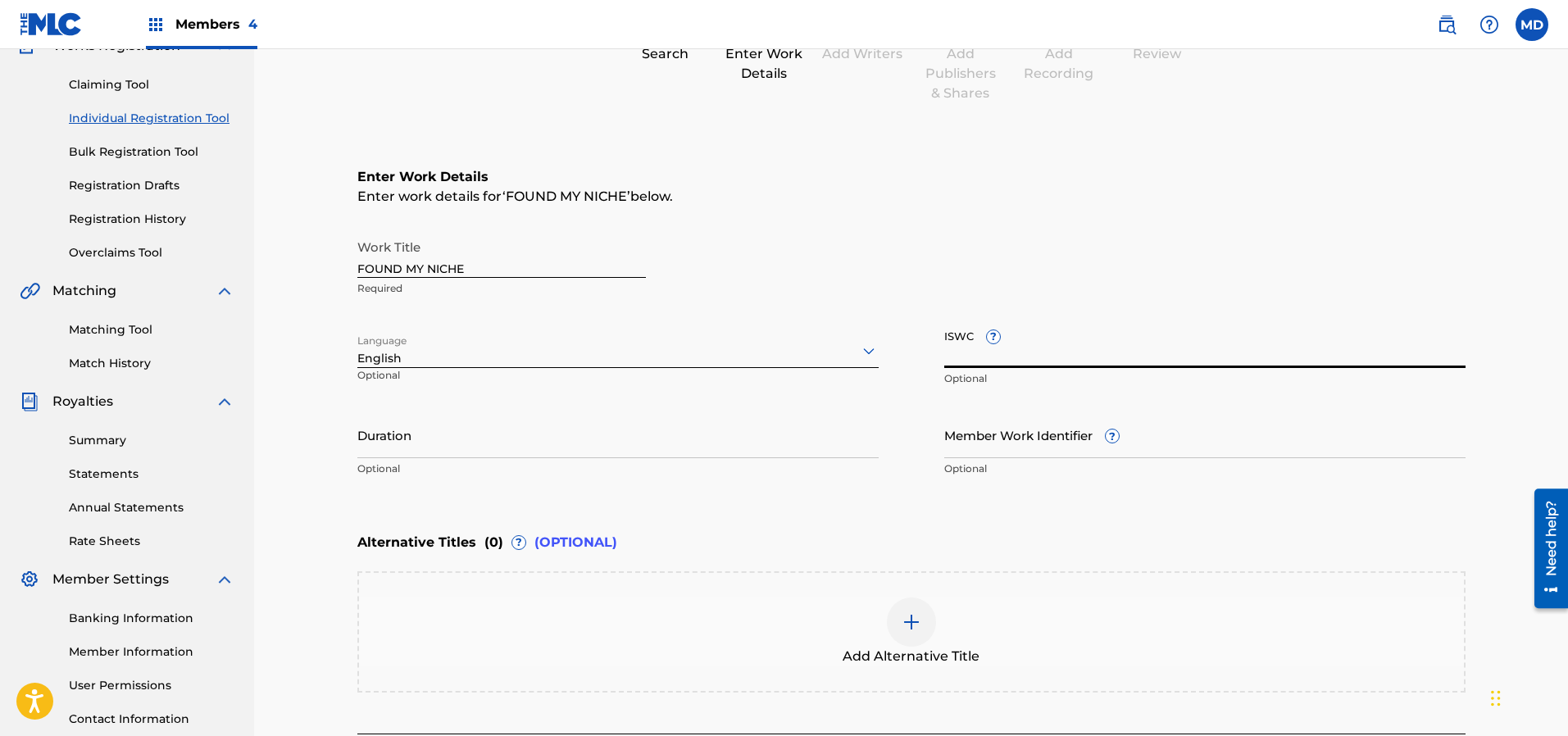
paste input "T3093188531"
type input "T3093188531"
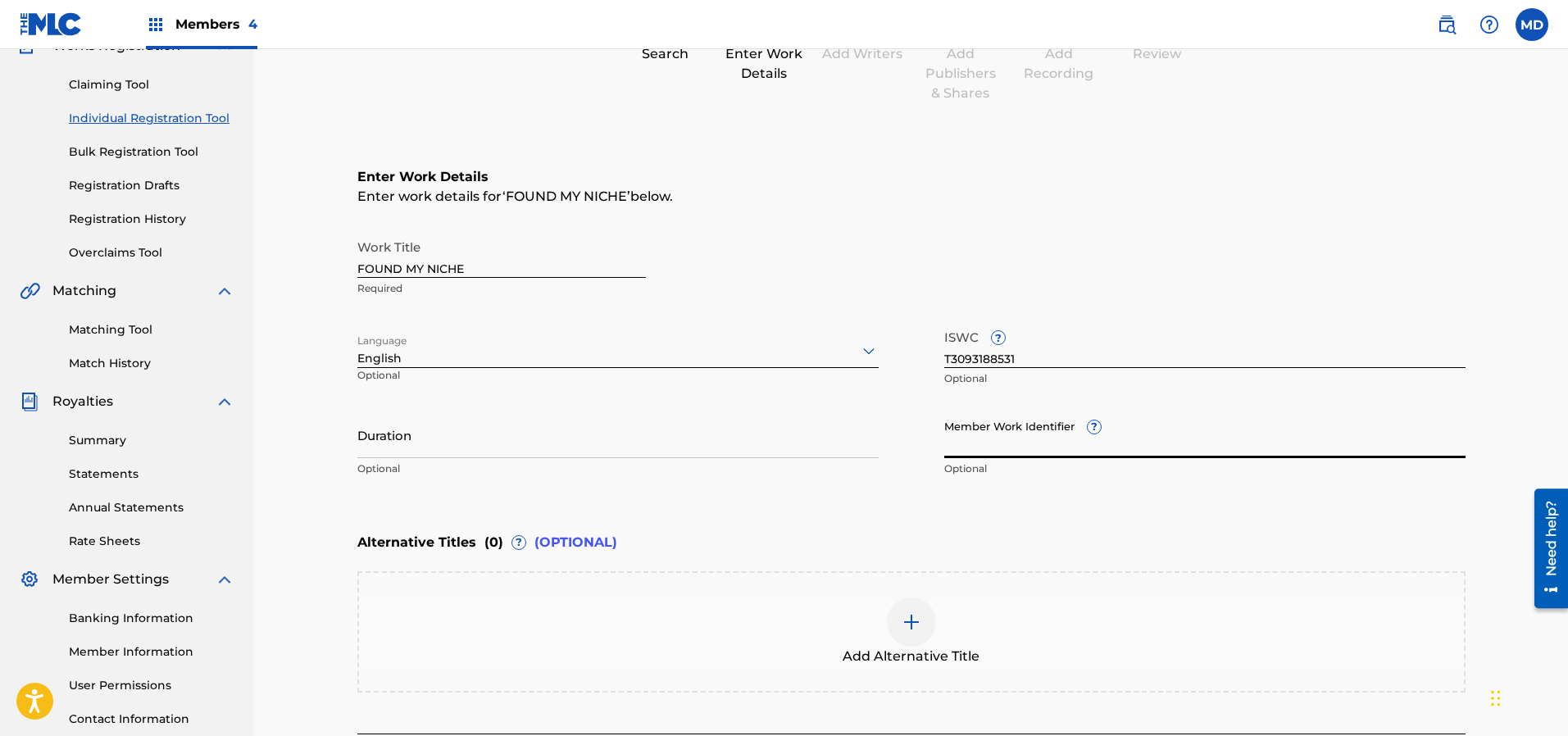
click at [1061, 433] on input "Member Work Identifier ?" at bounding box center [1205, 435] width 521 height 46
paste input "52803415"
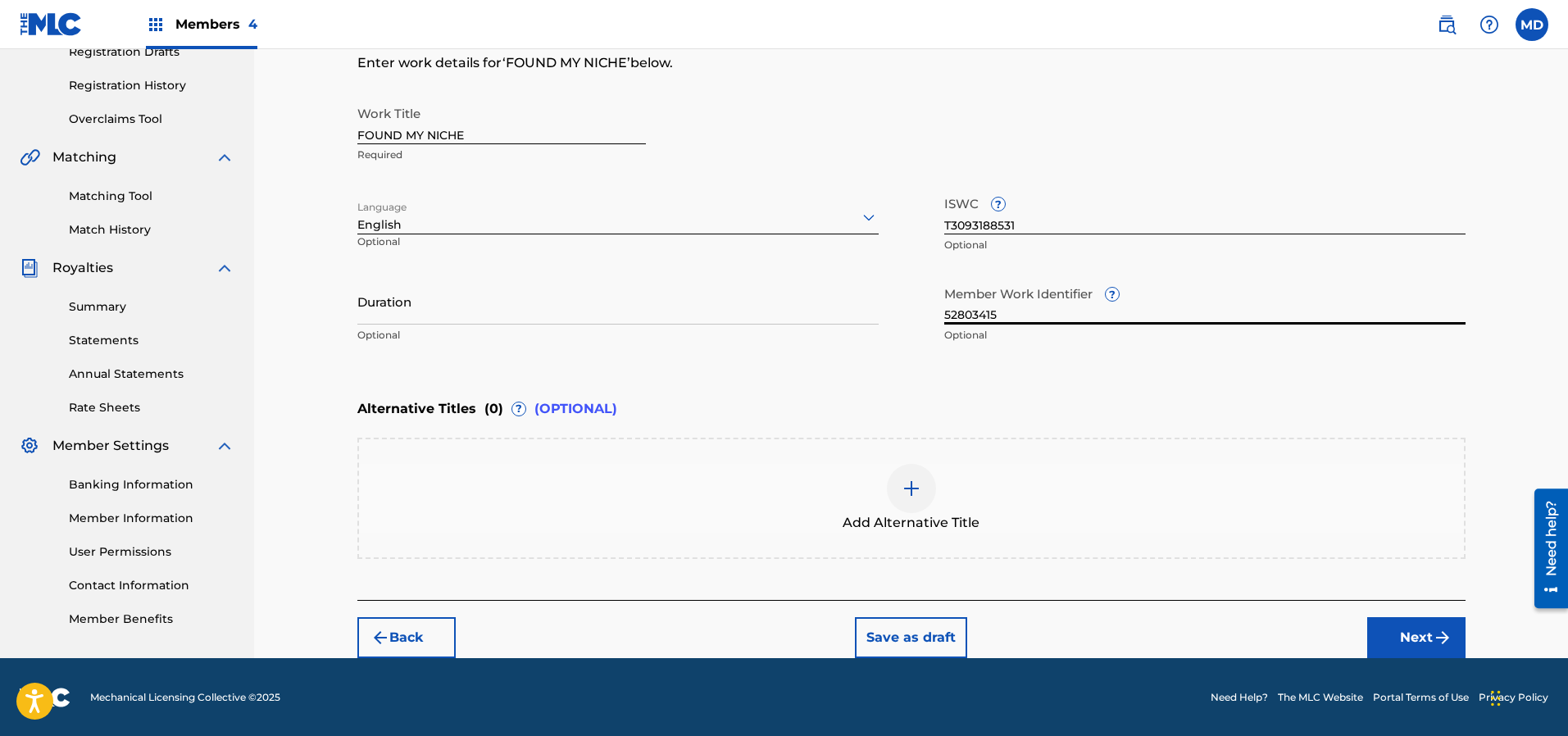
type input "52803415"
click at [1415, 636] on button "Next" at bounding box center [1416, 637] width 99 height 41
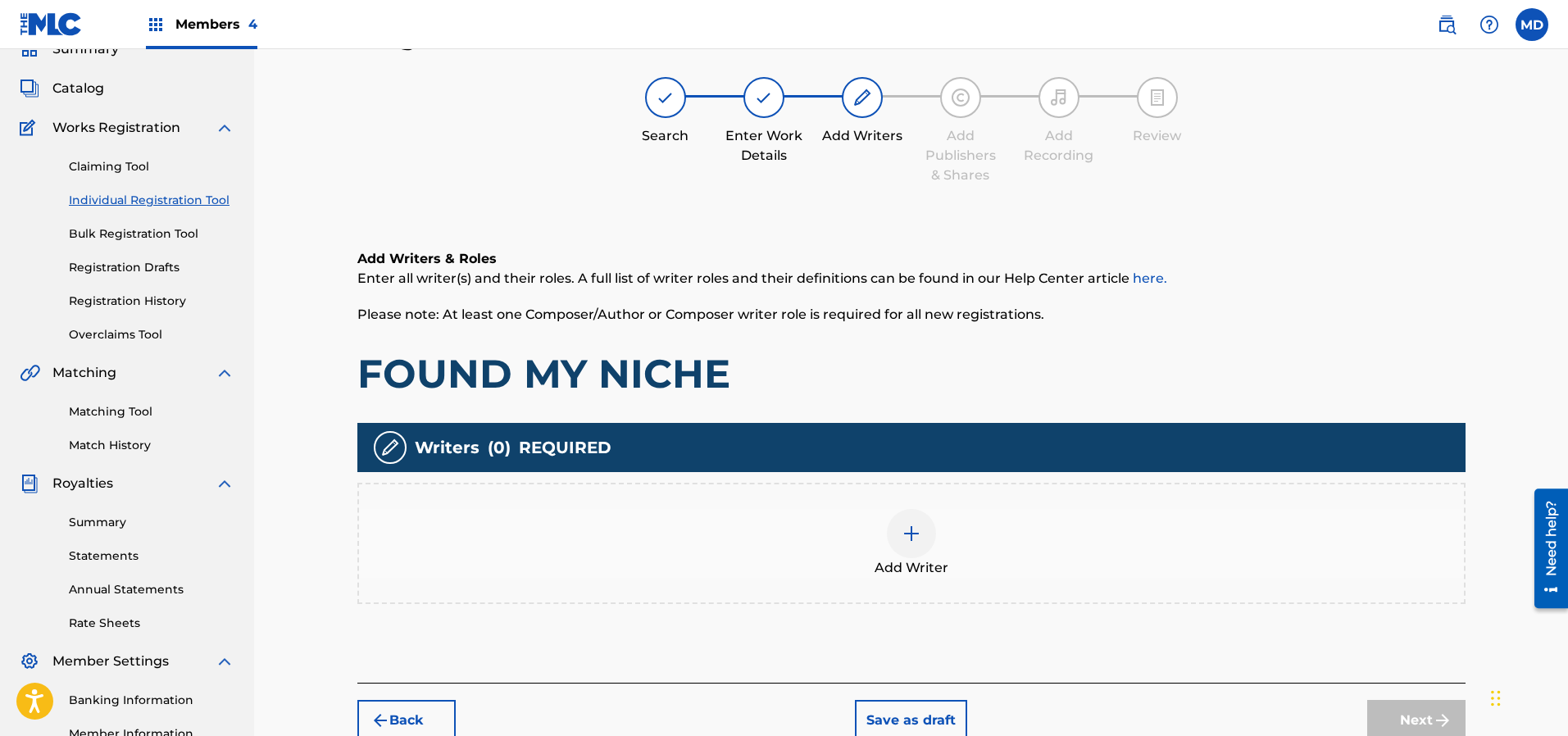
scroll to position [73, 0]
click at [908, 532] on img at bounding box center [911, 533] width 20 height 20
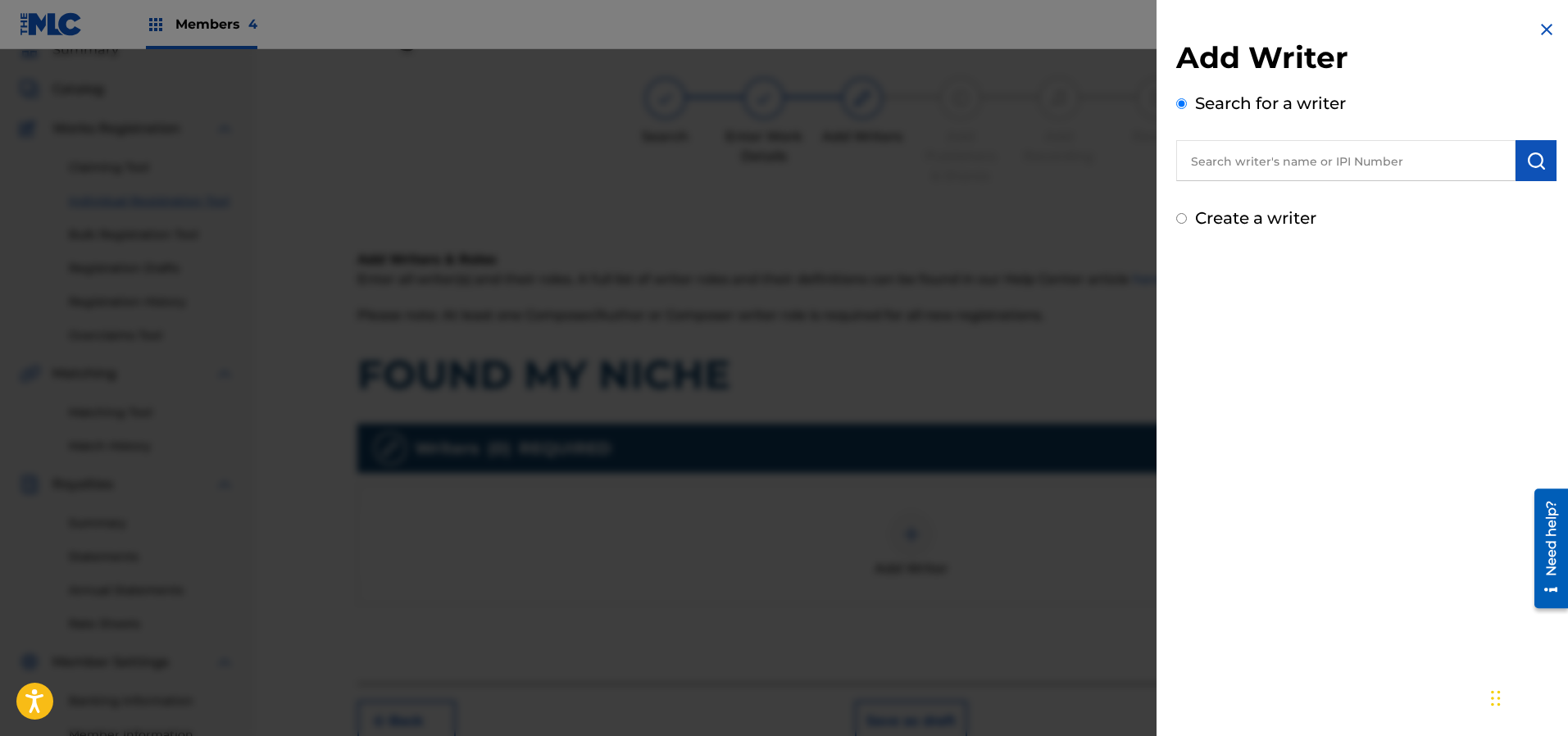
click at [1316, 162] on input "text" at bounding box center [1345, 161] width 339 height 41
paste input "00183499233"
type input "00183499233"
click at [1526, 163] on img "submit" at bounding box center [1535, 160] width 20 height 20
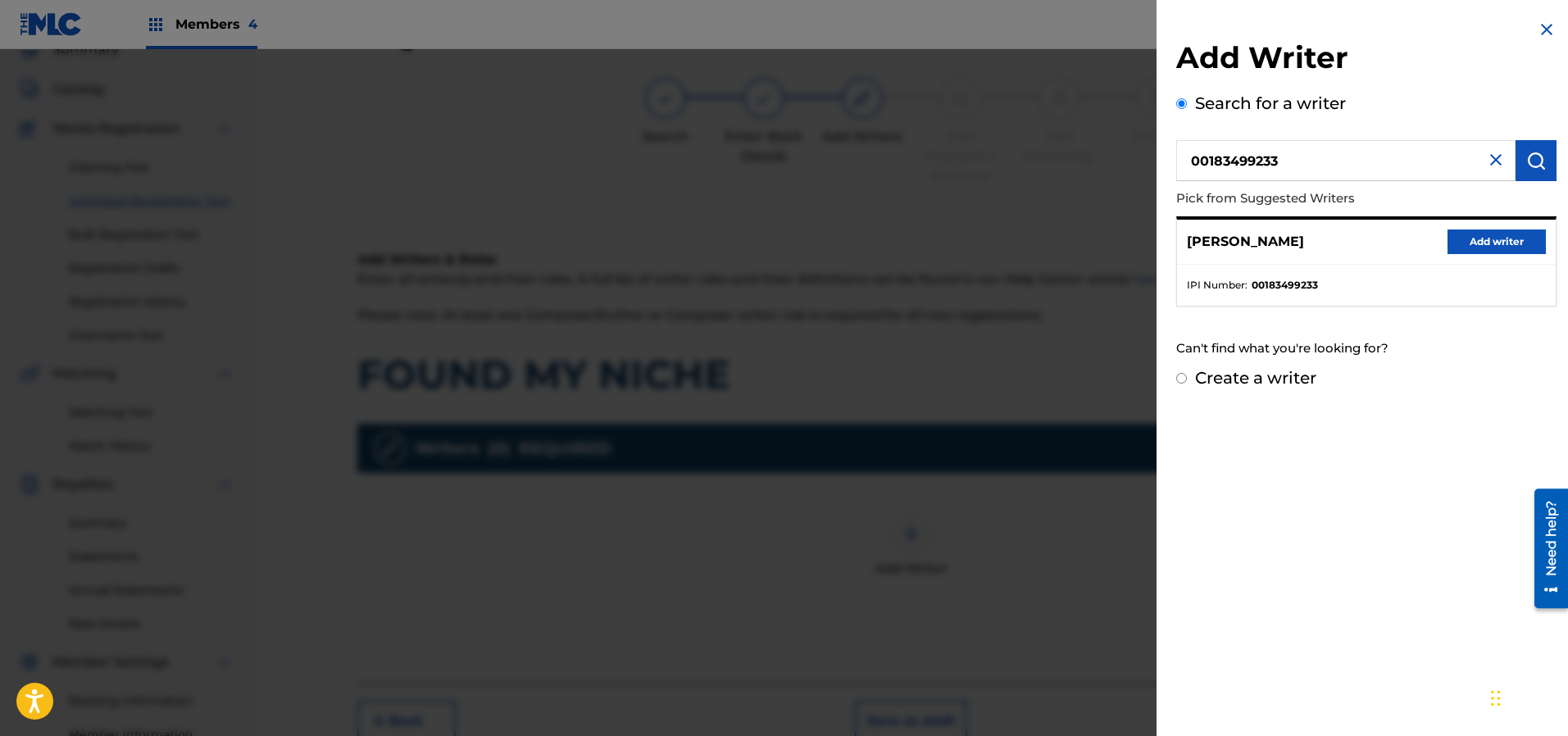
click at [1462, 242] on button "Add writer" at bounding box center [1496, 242] width 99 height 24
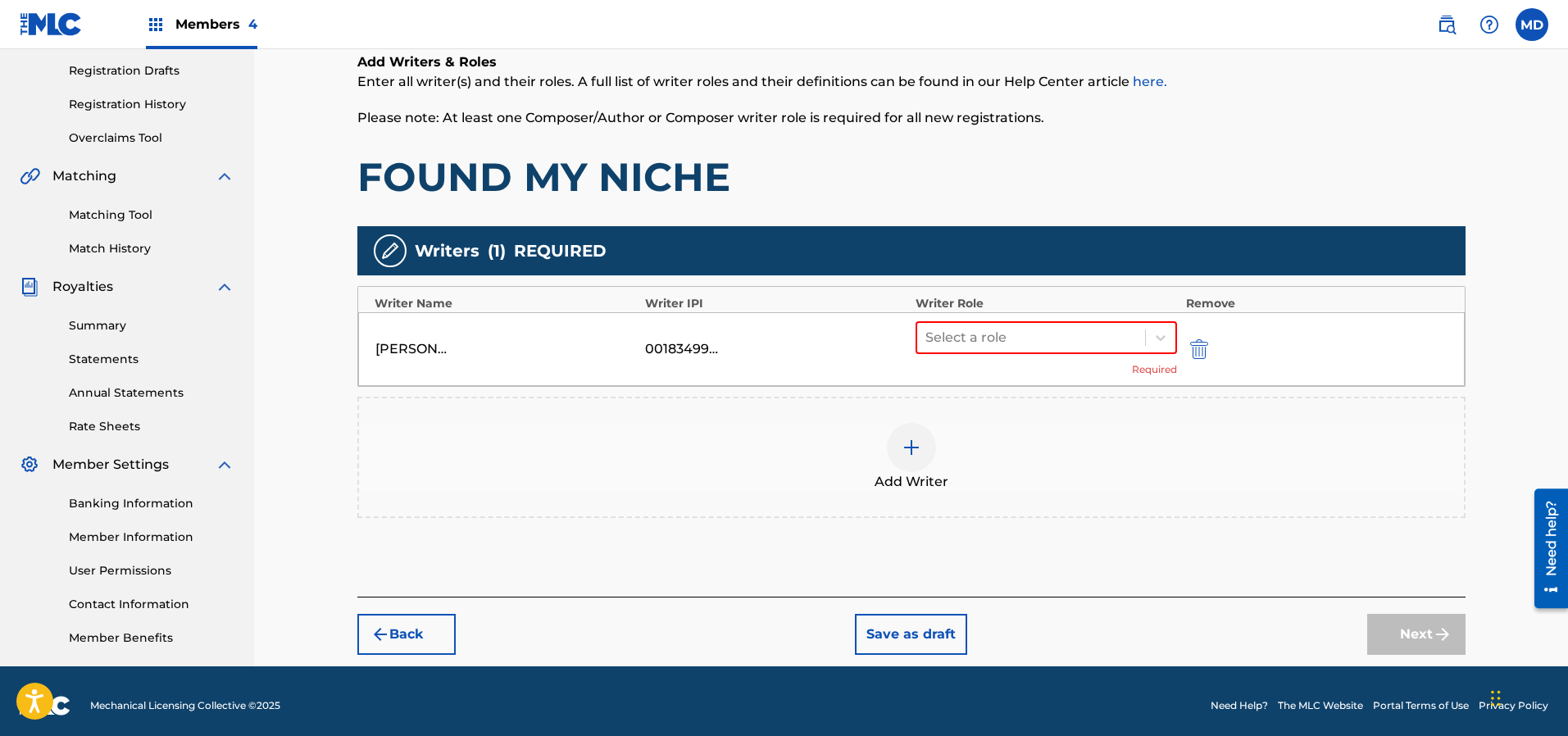
scroll to position [280, 0]
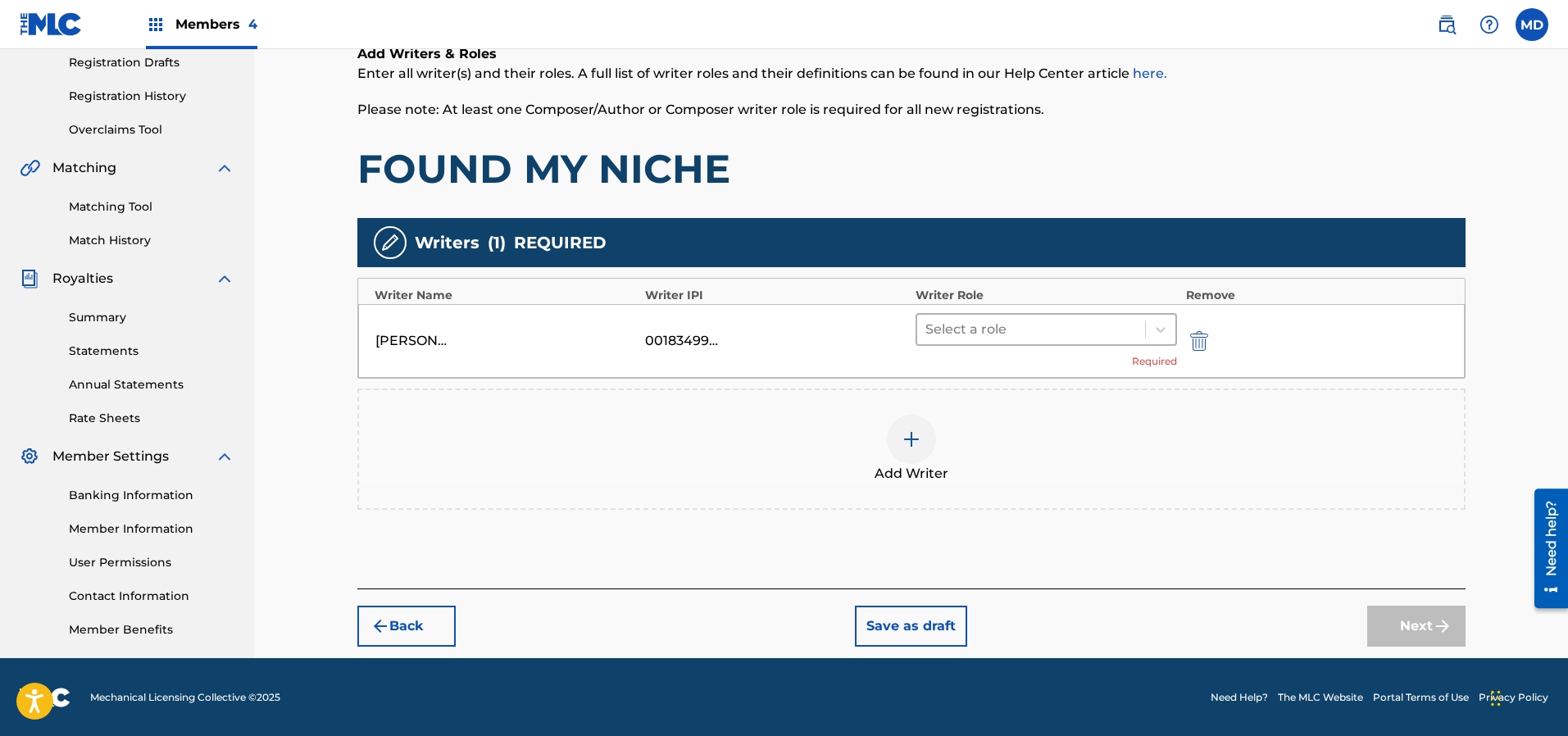
click at [973, 326] on div at bounding box center [1031, 329] width 212 height 23
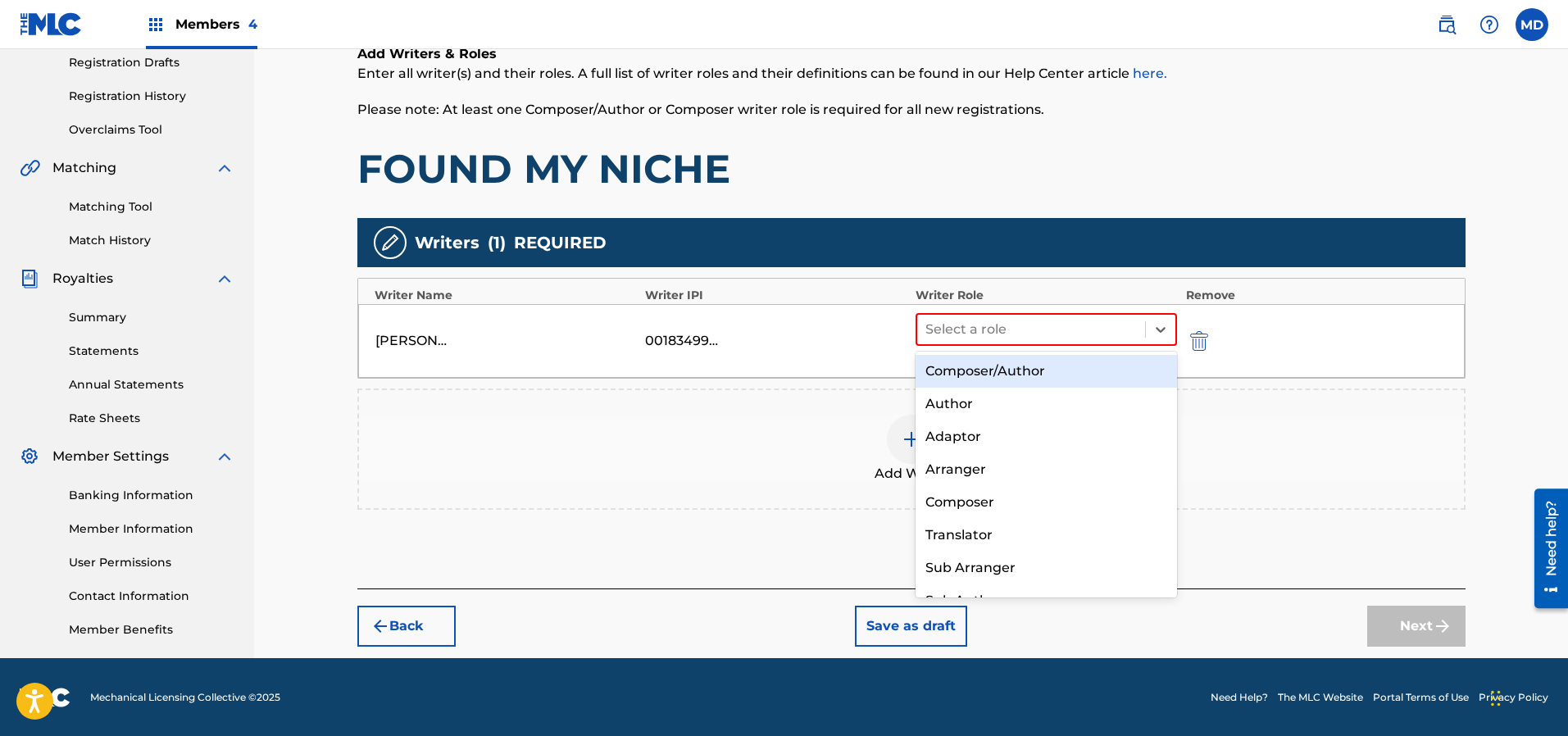
click at [974, 378] on div "Composer/Author" at bounding box center [1047, 371] width 262 height 33
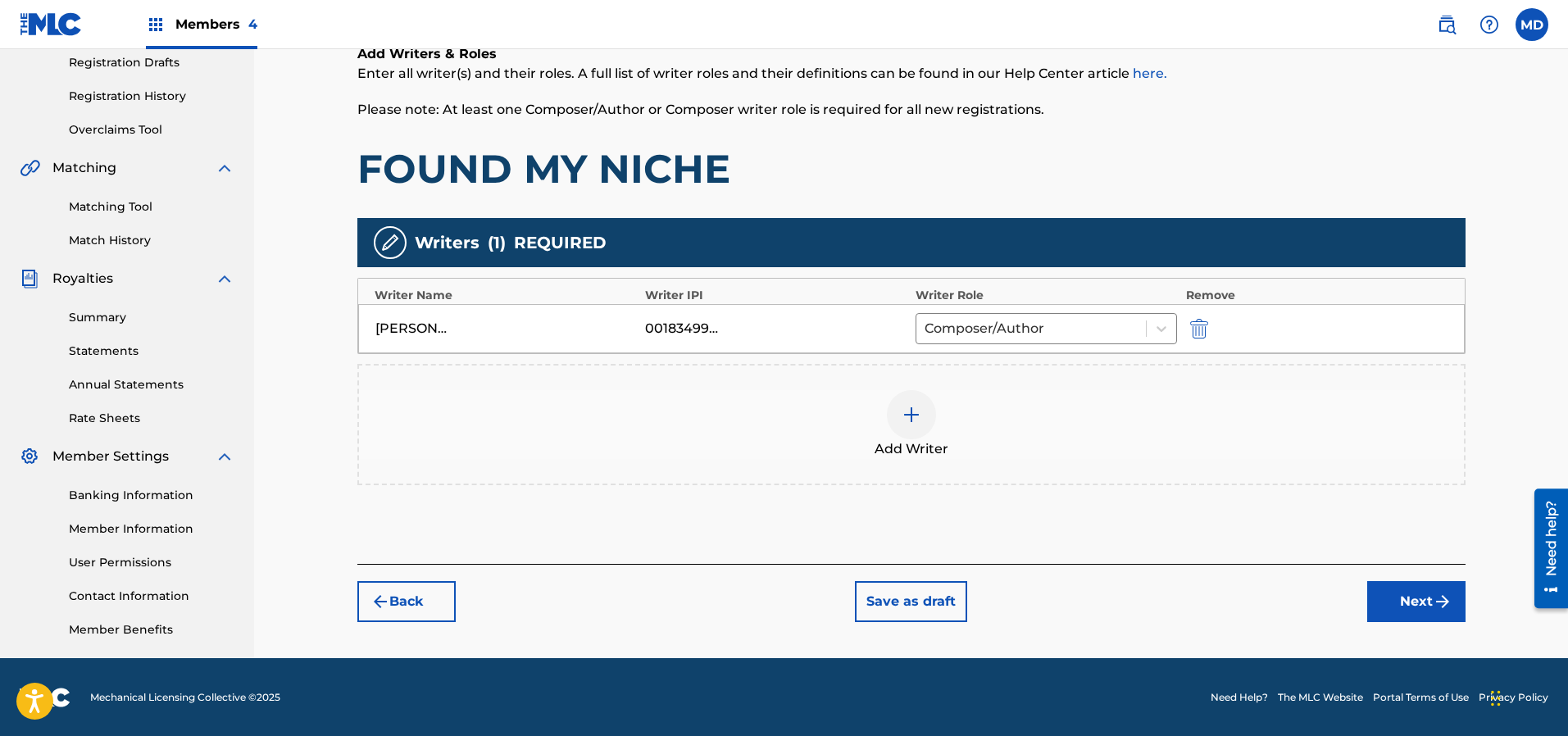
click at [905, 411] on img at bounding box center [911, 414] width 20 height 20
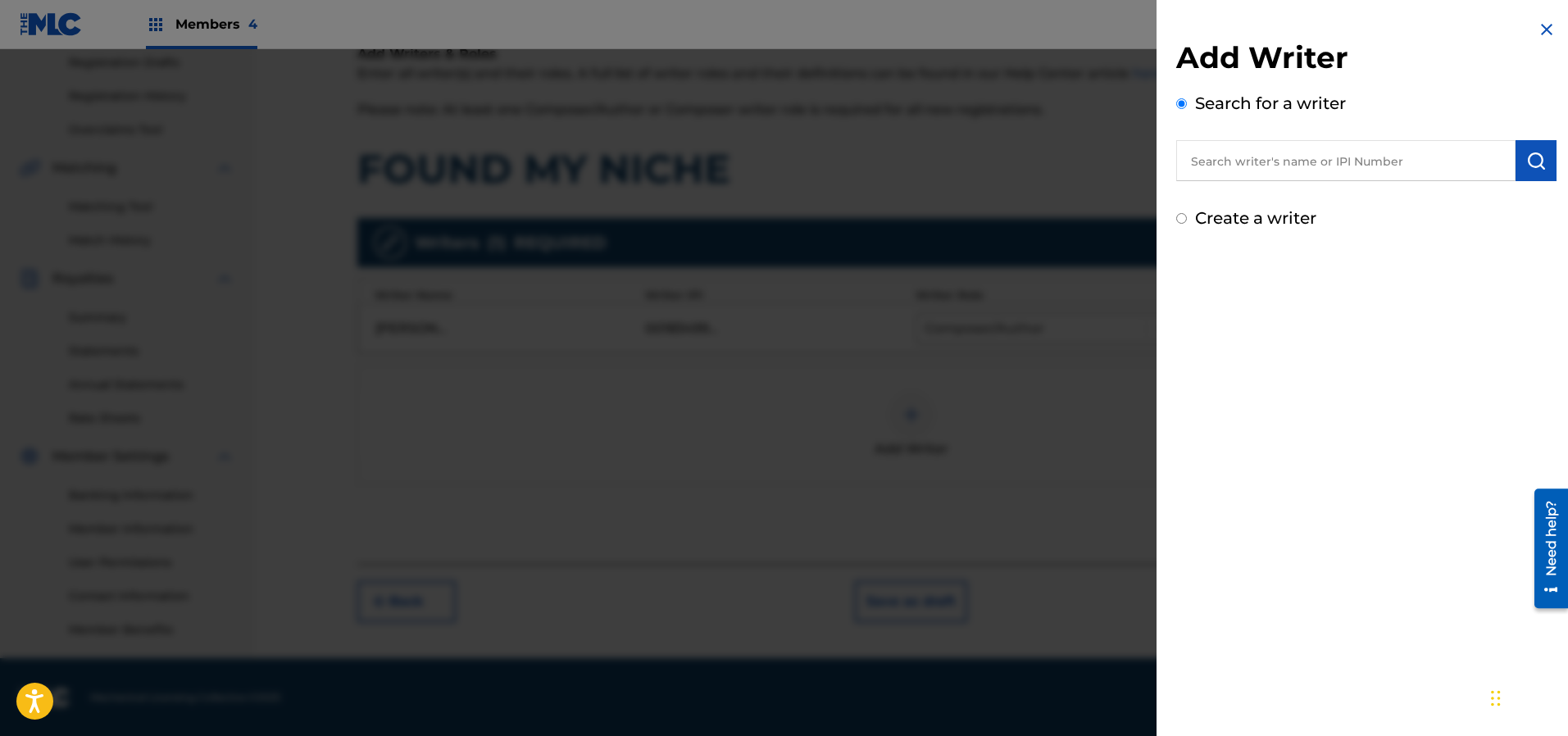
click at [1291, 165] on input "text" at bounding box center [1345, 161] width 339 height 41
paste input "00432681464"
type input "00432681464"
click at [1534, 148] on button "submit" at bounding box center [1535, 161] width 41 height 41
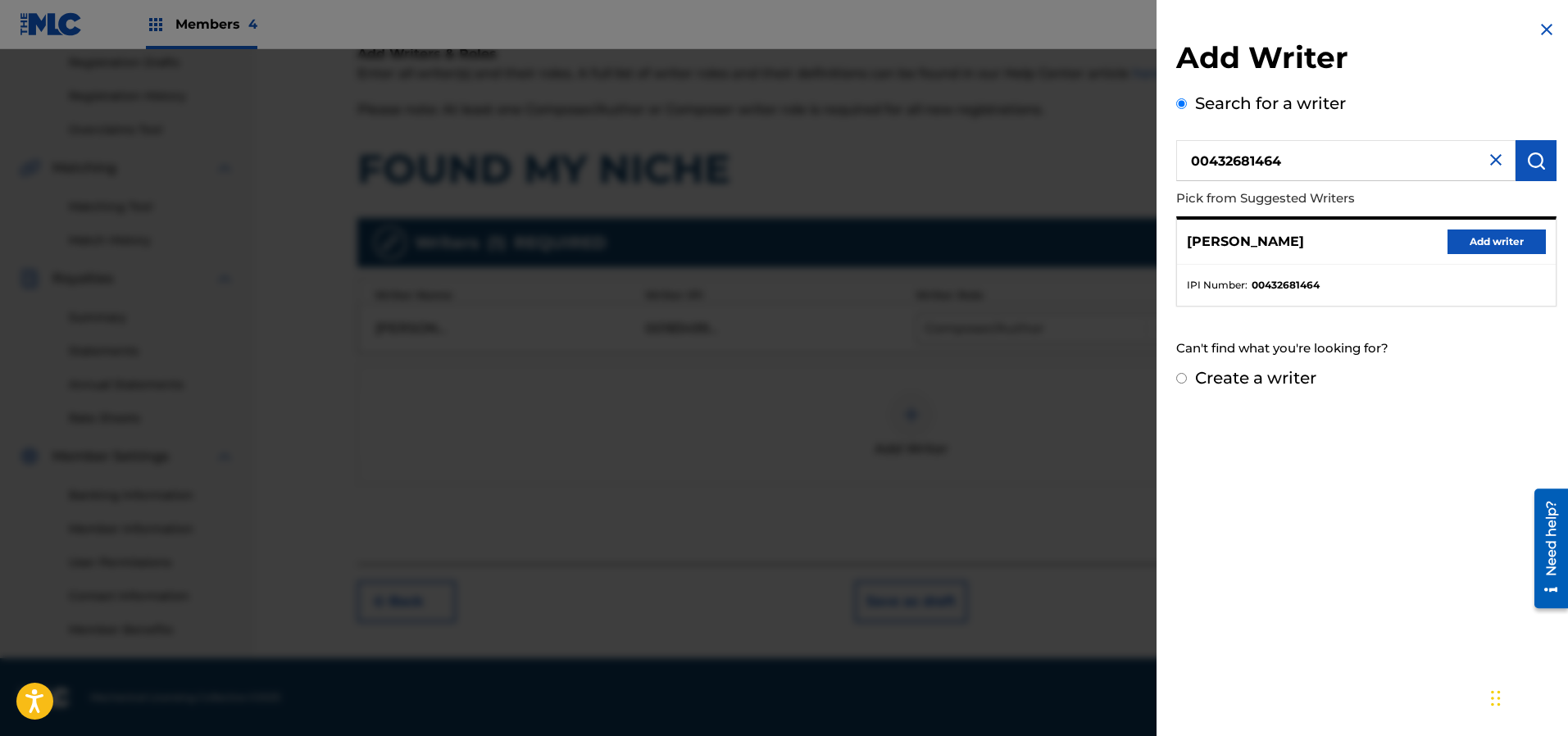
click at [1480, 239] on button "Add writer" at bounding box center [1496, 242] width 99 height 24
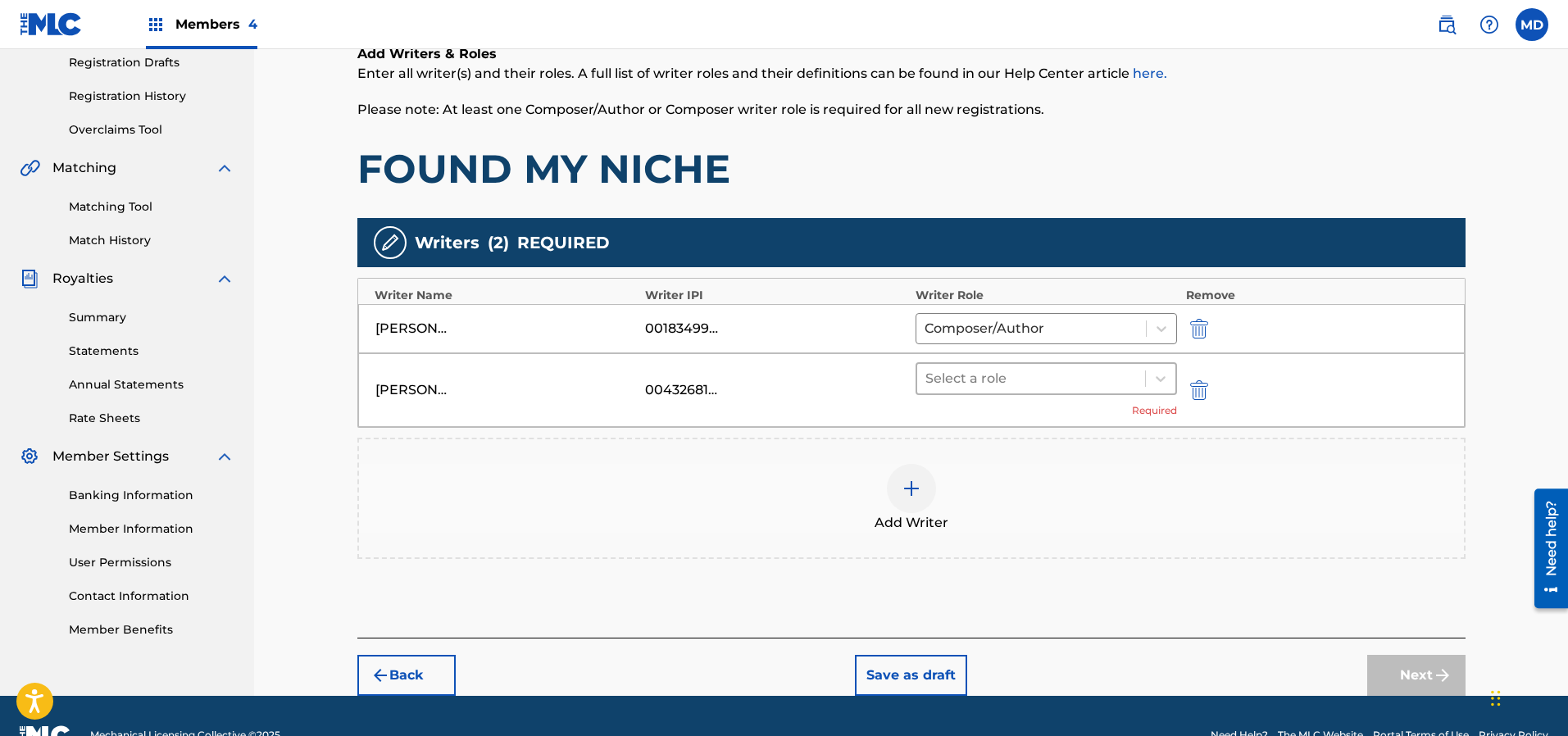
click at [1010, 371] on div at bounding box center [1031, 378] width 212 height 23
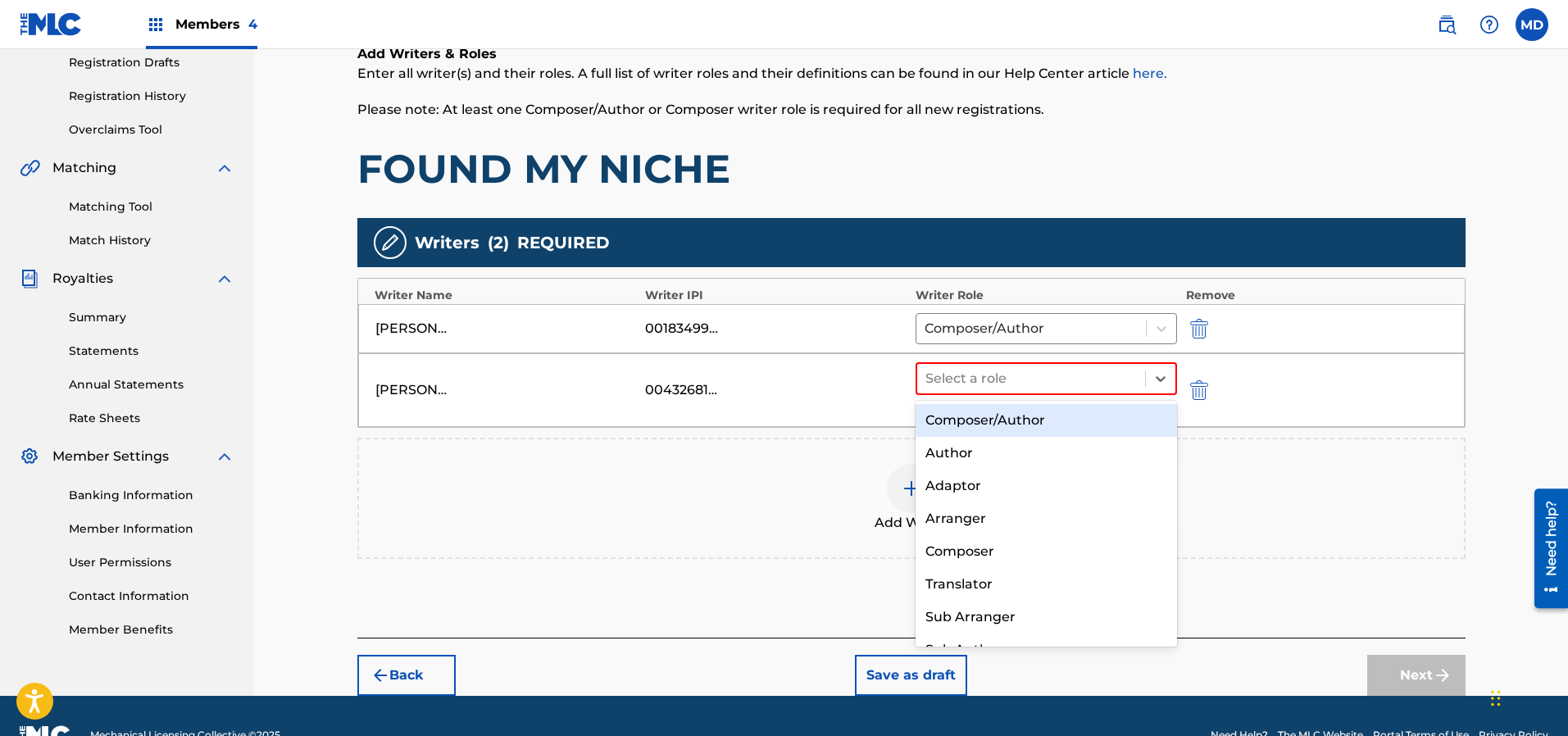
click at [1003, 418] on div "Composer/Author" at bounding box center [1047, 420] width 262 height 33
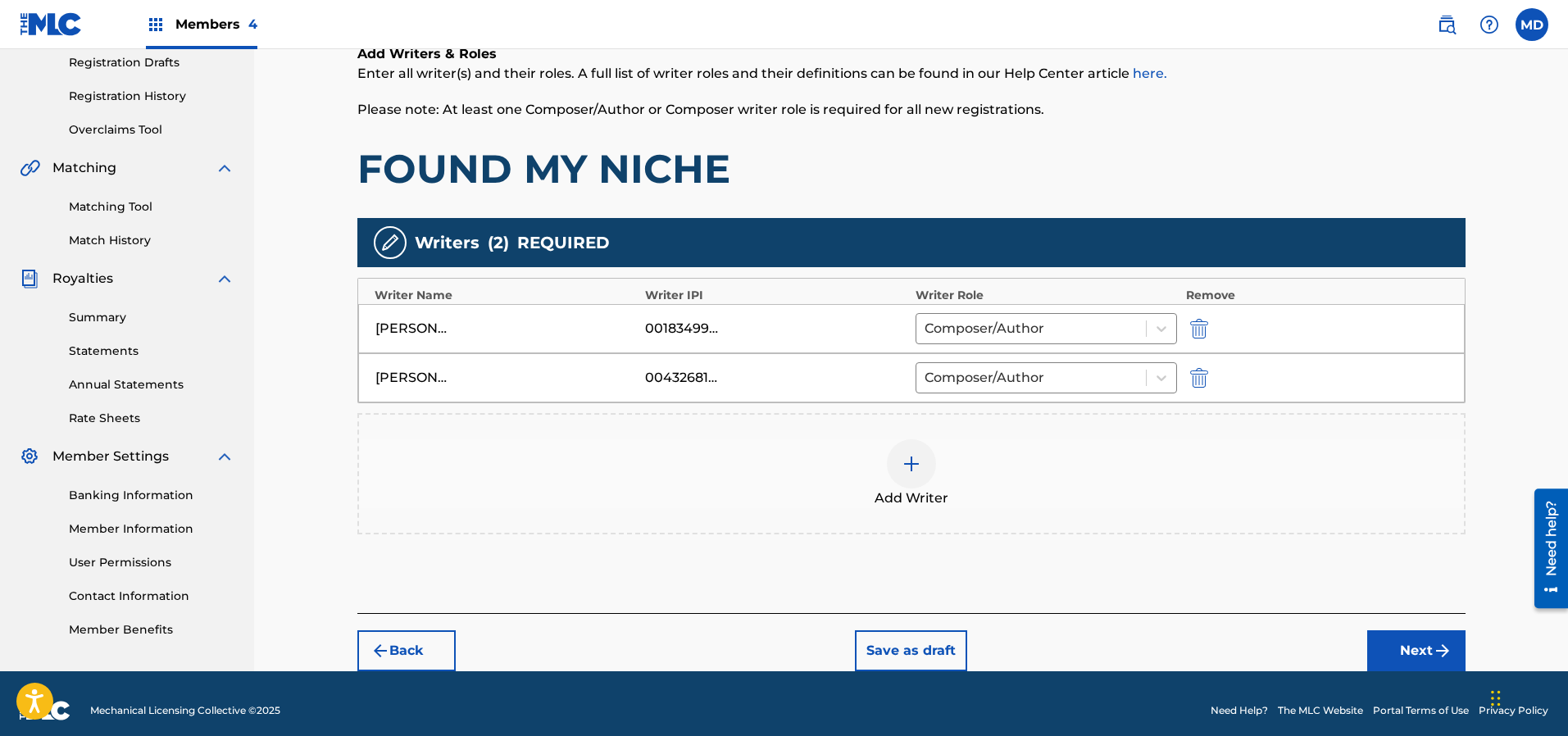
click at [910, 461] on img at bounding box center [911, 463] width 20 height 20
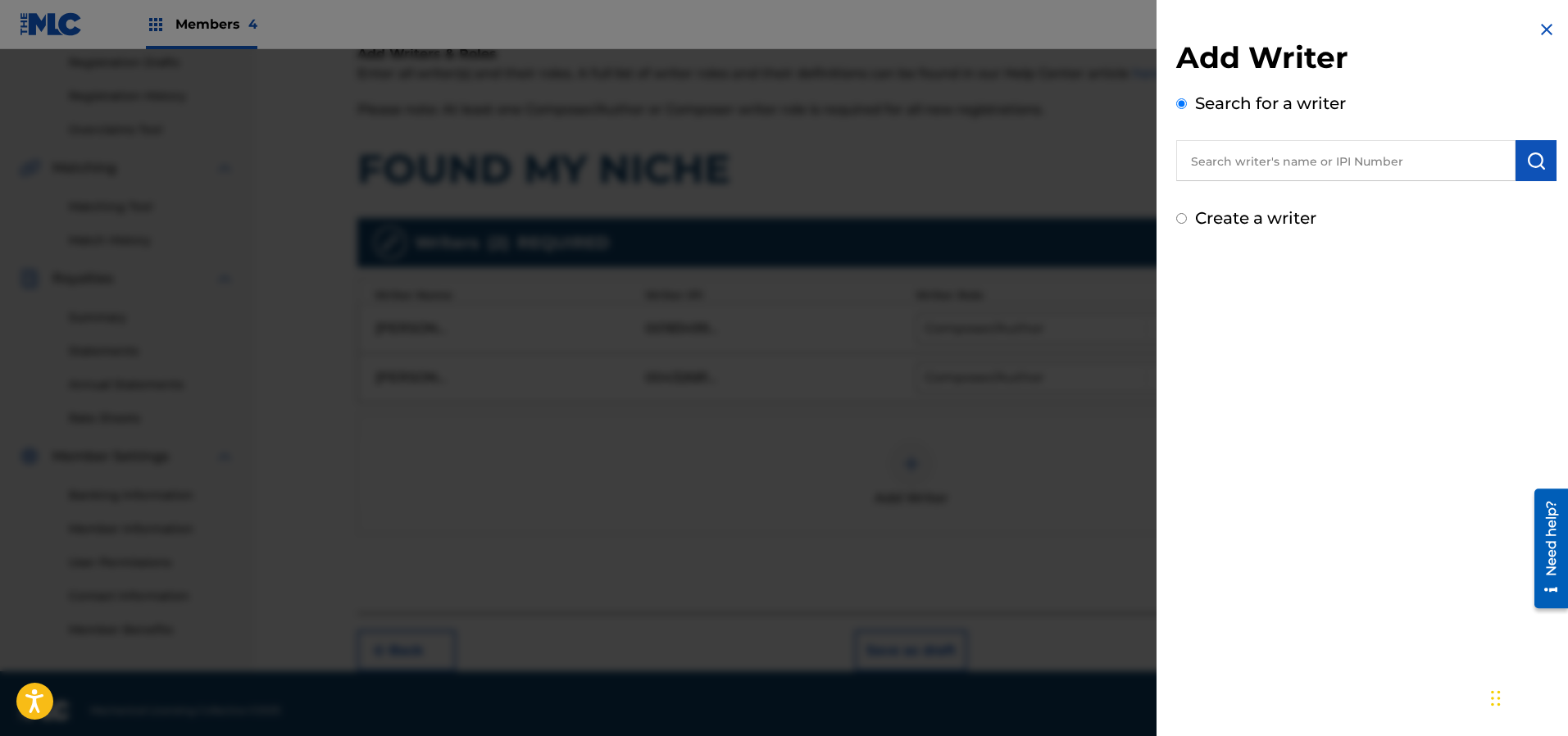
click at [1325, 170] on input "text" at bounding box center [1345, 161] width 339 height 41
paste input "00337887904"
type input "00337887904"
click at [1516, 164] on button "submit" at bounding box center [1535, 161] width 41 height 41
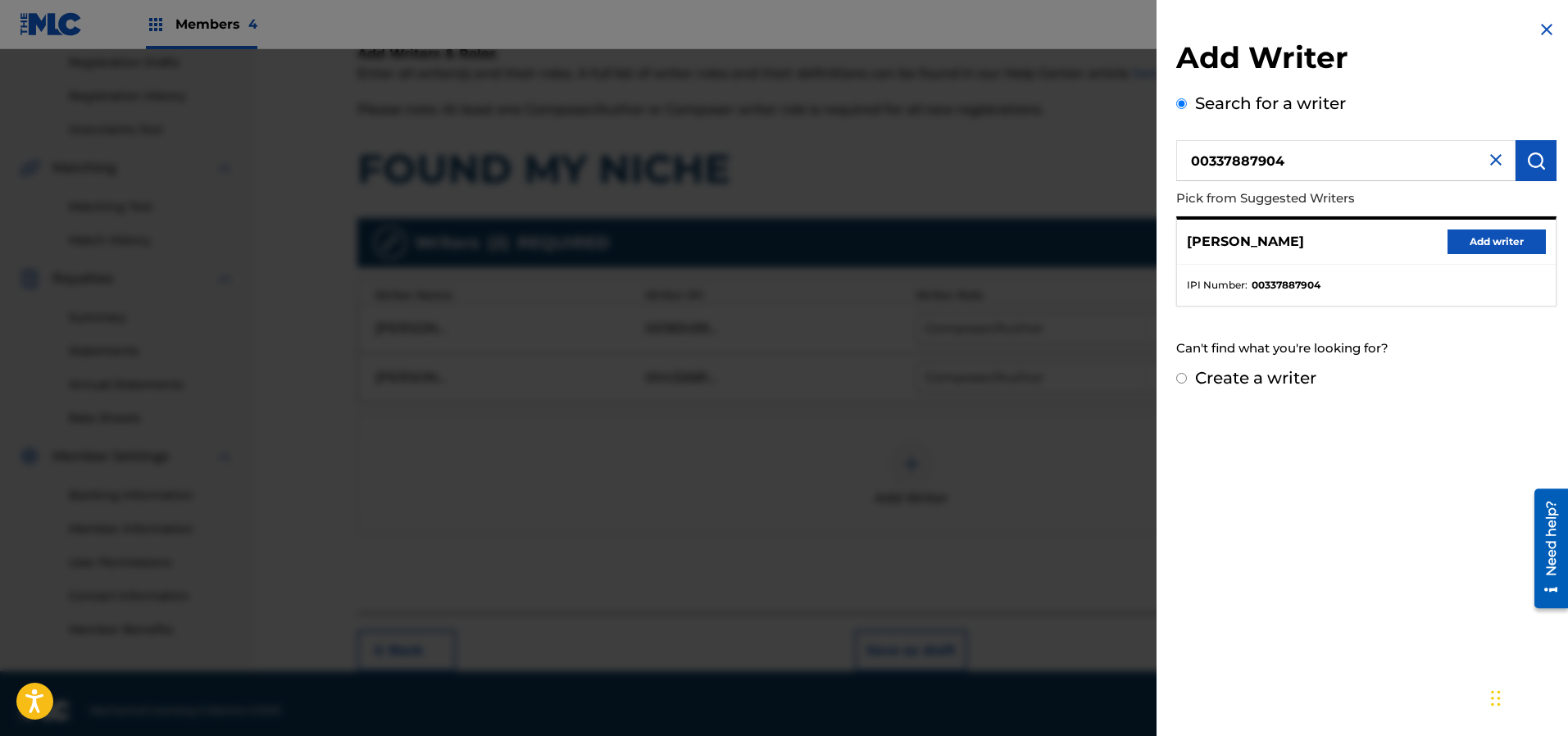
click at [1471, 239] on button "Add writer" at bounding box center [1496, 242] width 99 height 24
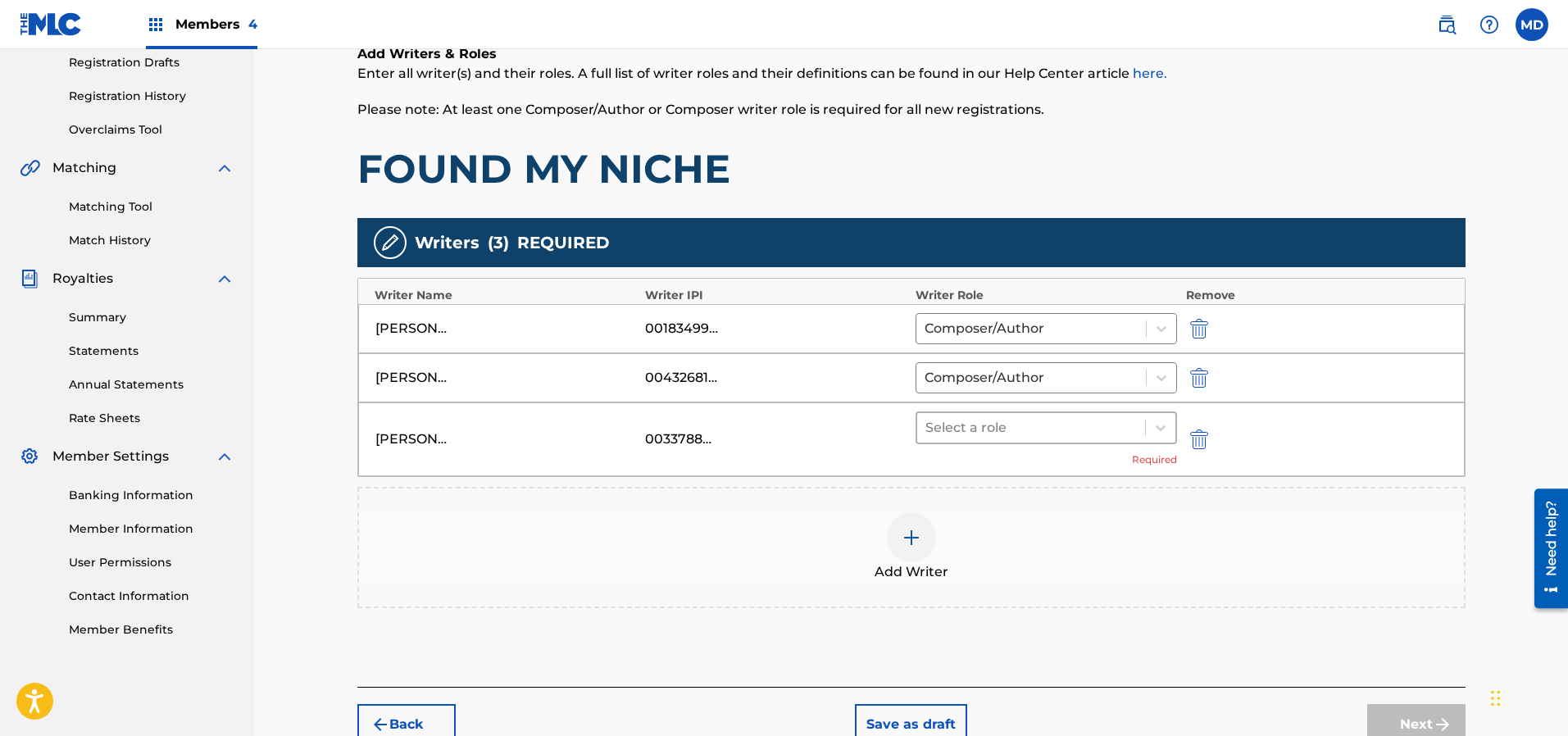
click at [1031, 433] on div at bounding box center [1031, 427] width 212 height 23
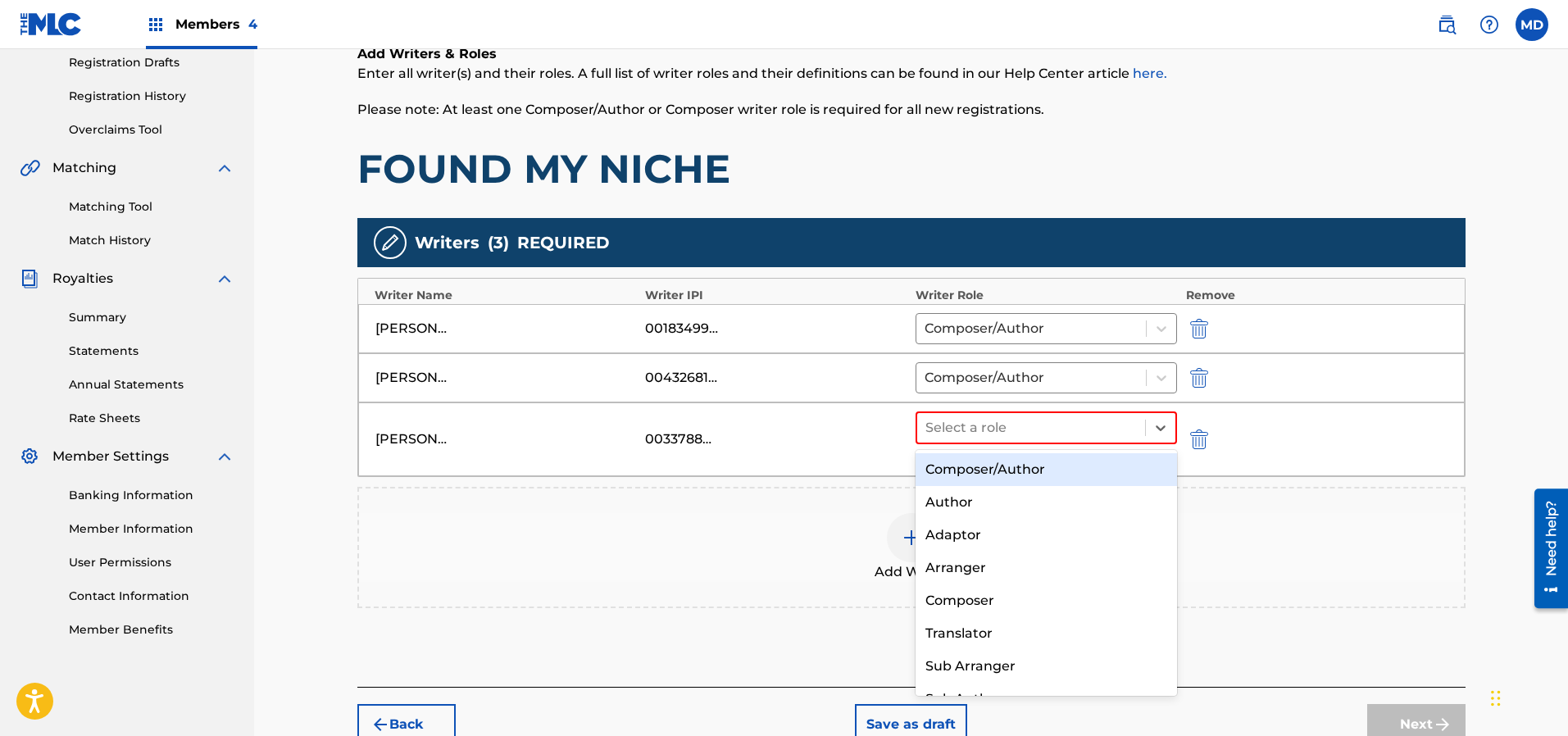
click at [1008, 471] on div "Composer/Author" at bounding box center [1047, 469] width 262 height 33
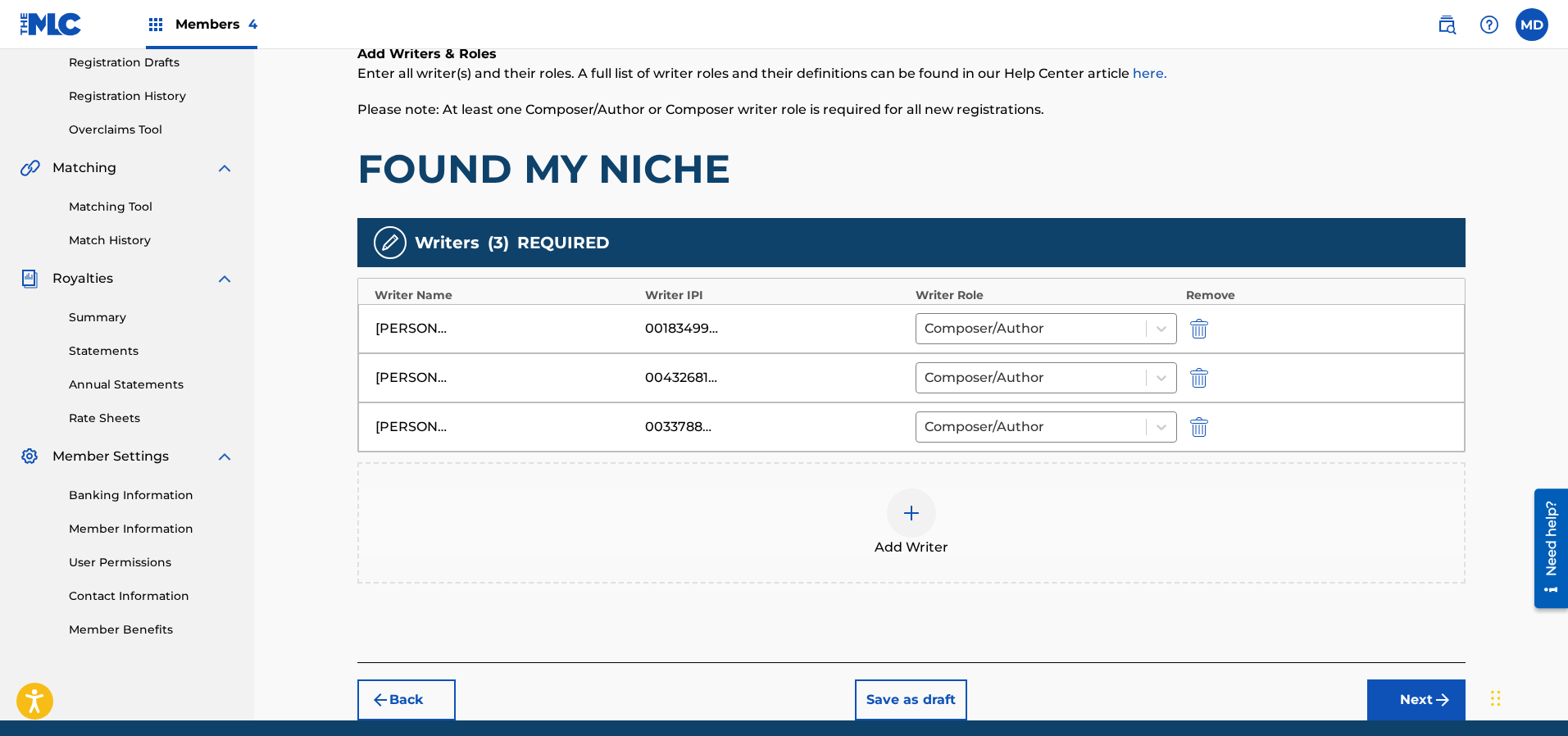
click at [920, 509] on img at bounding box center [911, 512] width 20 height 20
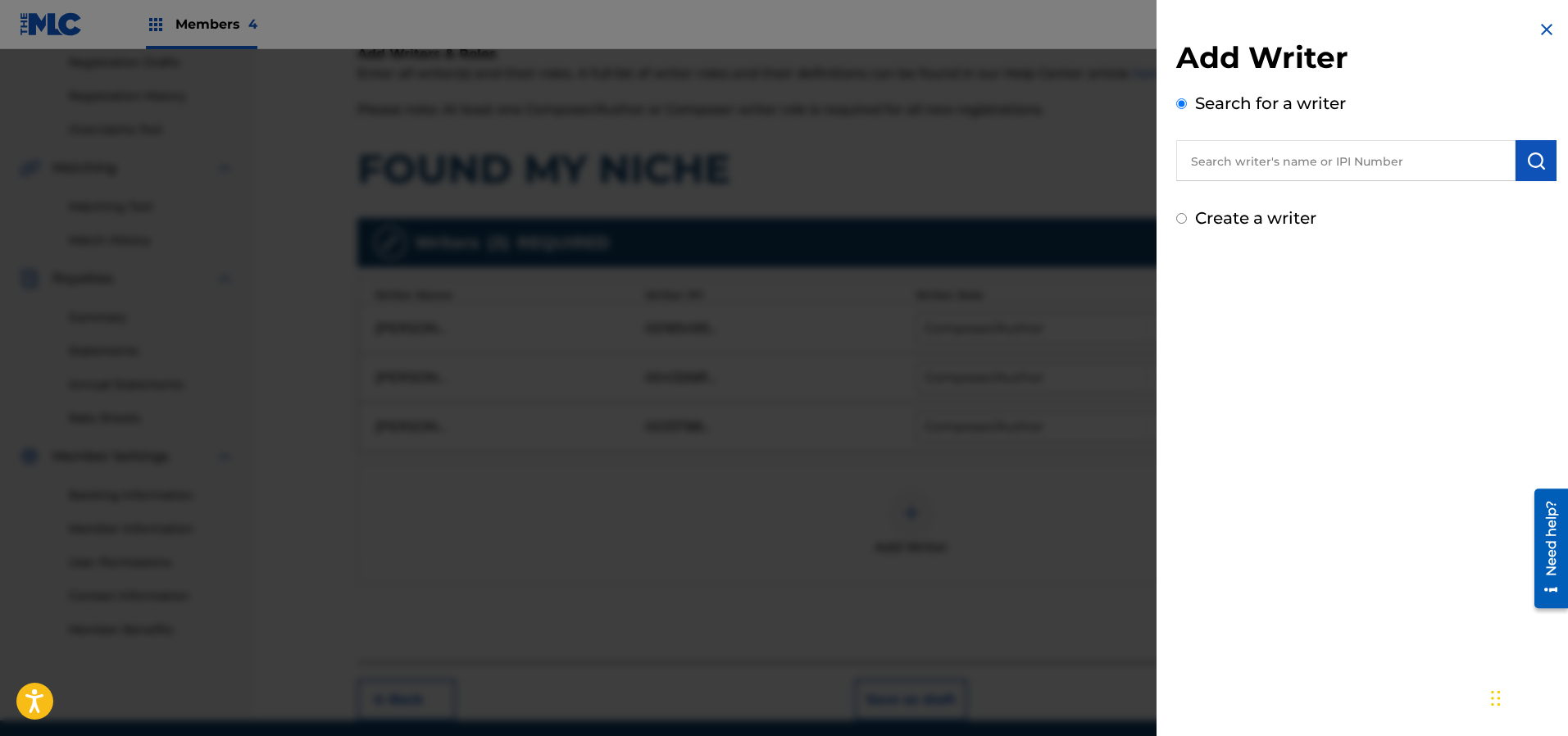
click at [1309, 163] on input "text" at bounding box center [1345, 161] width 339 height 41
paste input "00433580466"
type input "00433580466"
click at [1515, 156] on button "submit" at bounding box center [1535, 161] width 41 height 41
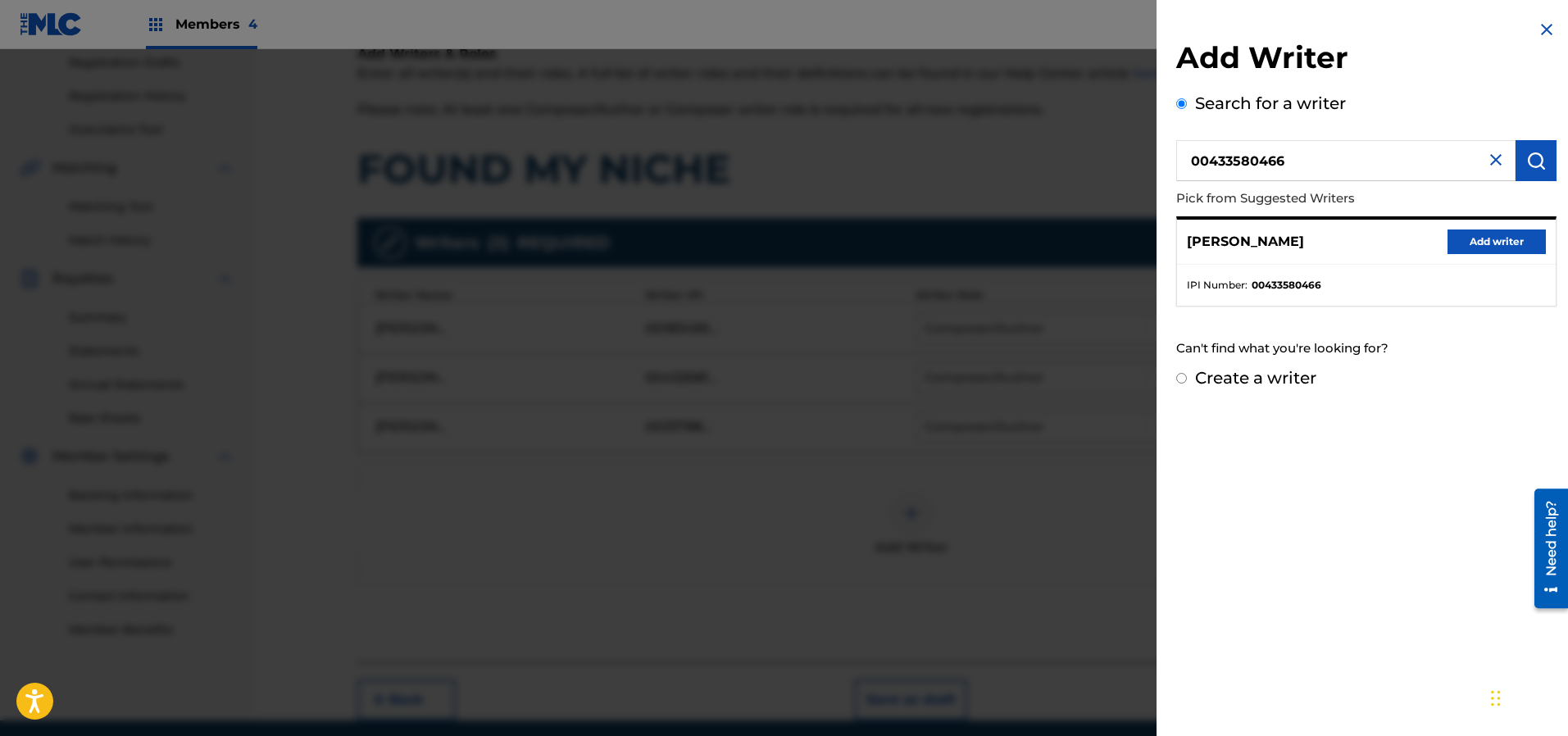
click at [1476, 244] on button "Add writer" at bounding box center [1496, 242] width 99 height 24
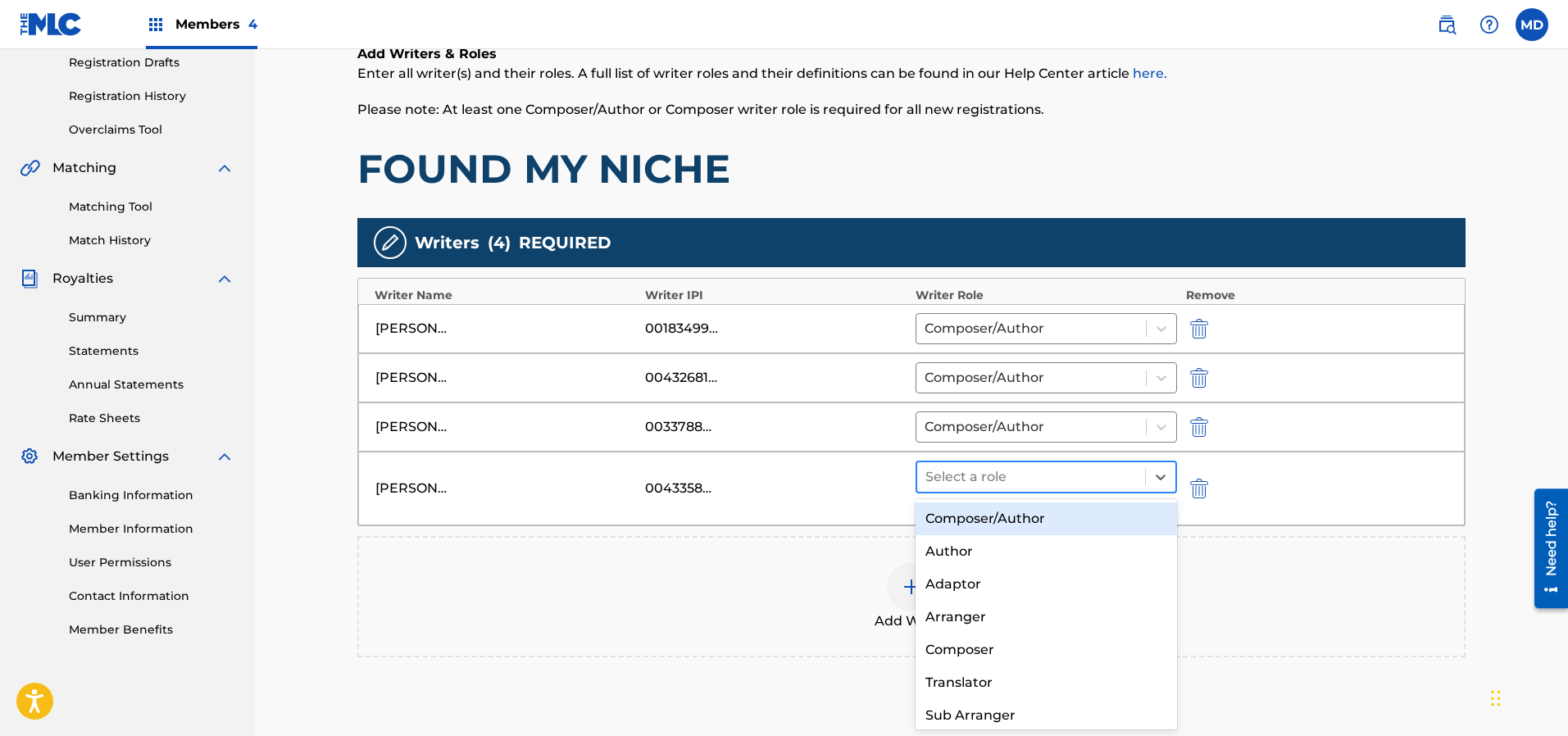
click at [974, 475] on div at bounding box center [1031, 477] width 212 height 23
click at [979, 516] on div "Composer/Author" at bounding box center [1047, 518] width 262 height 33
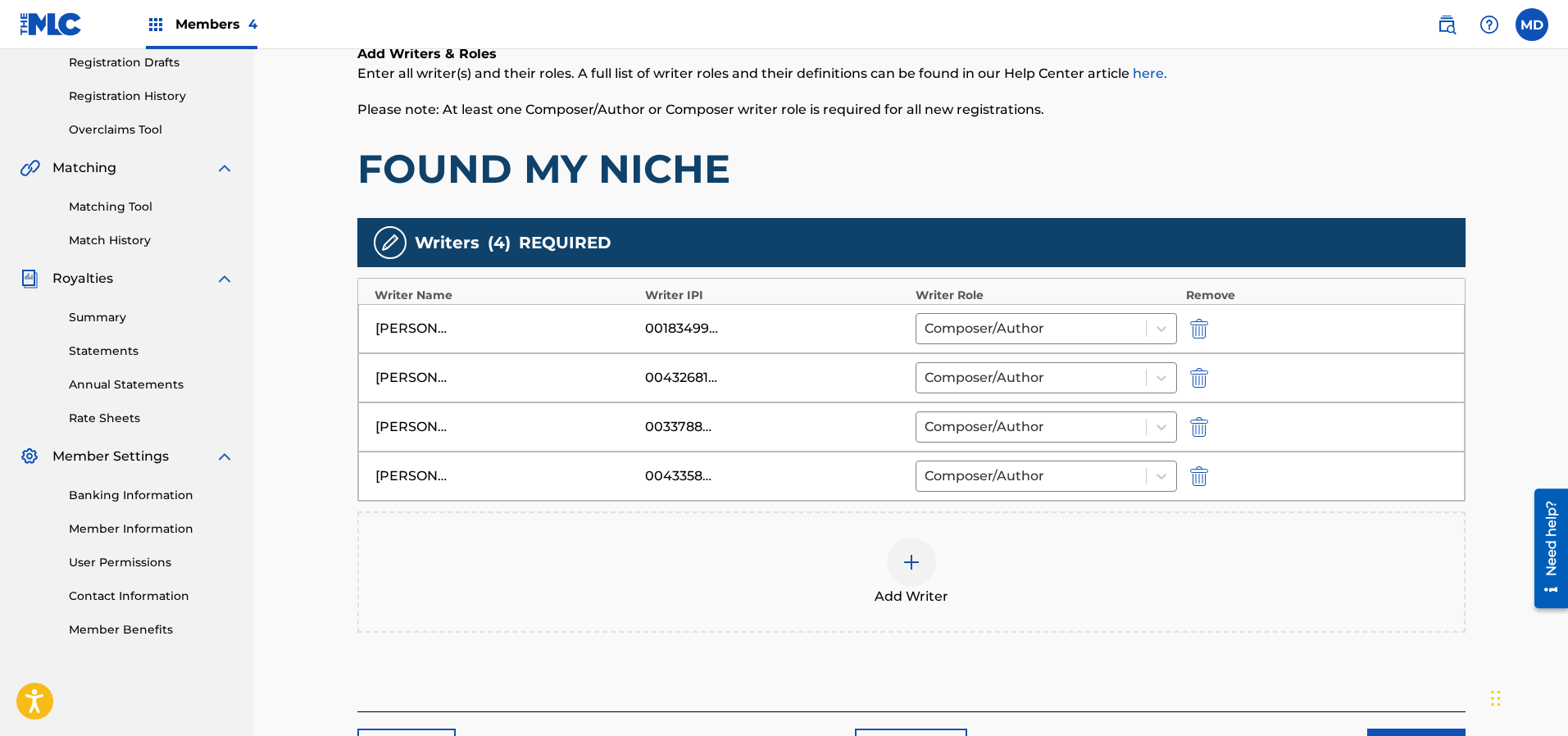
scroll to position [391, 0]
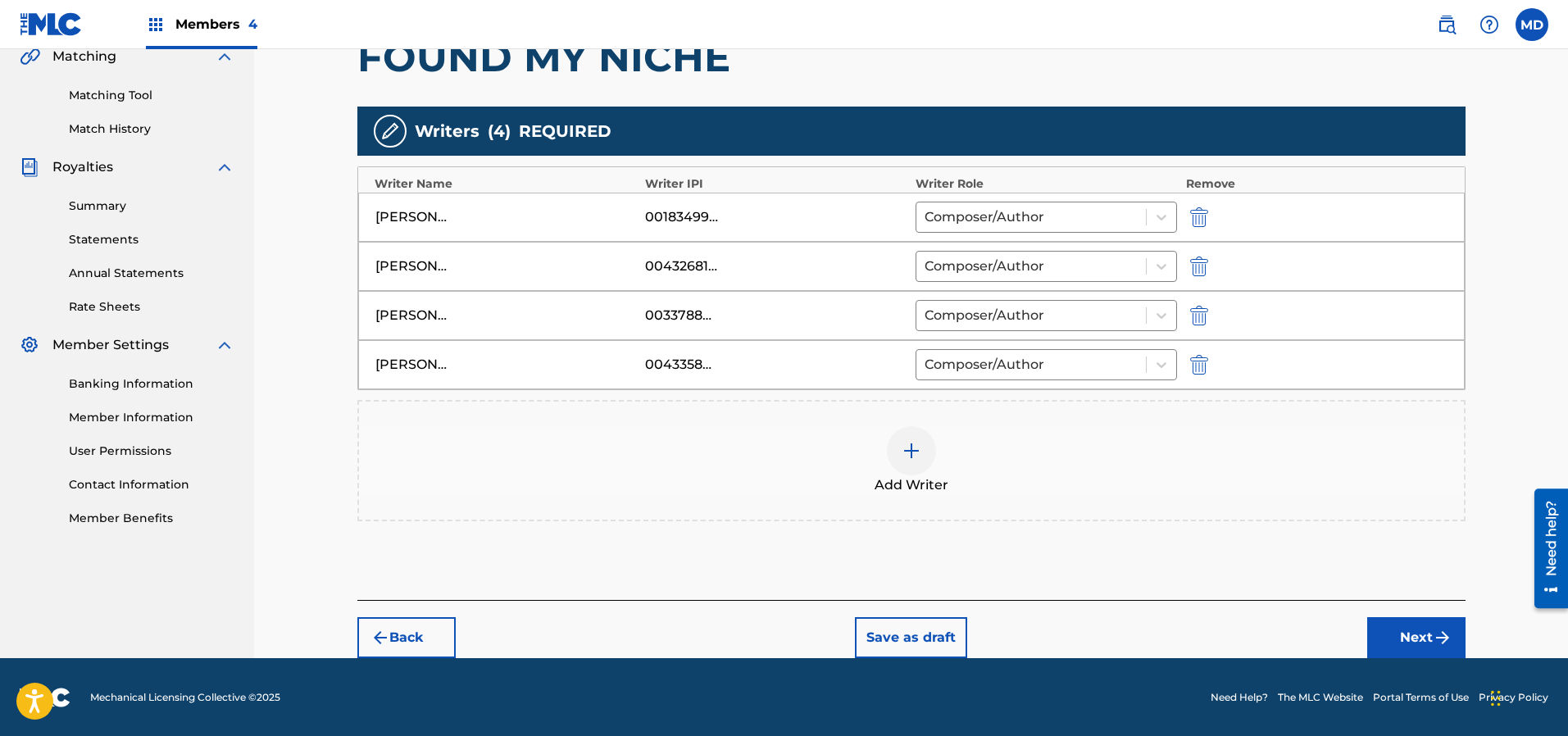
click at [1424, 636] on button "Next" at bounding box center [1416, 637] width 99 height 41
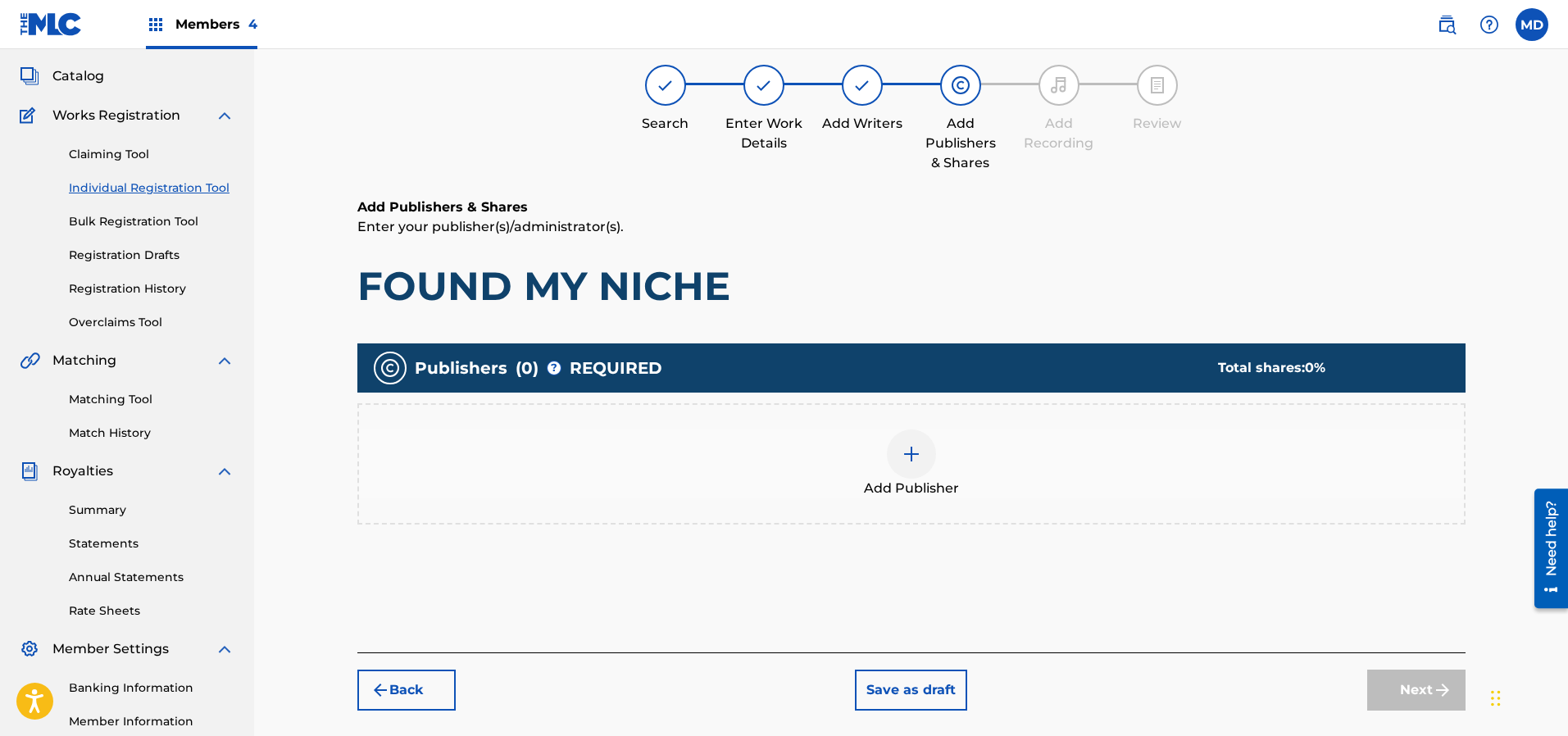
scroll to position [73, 0]
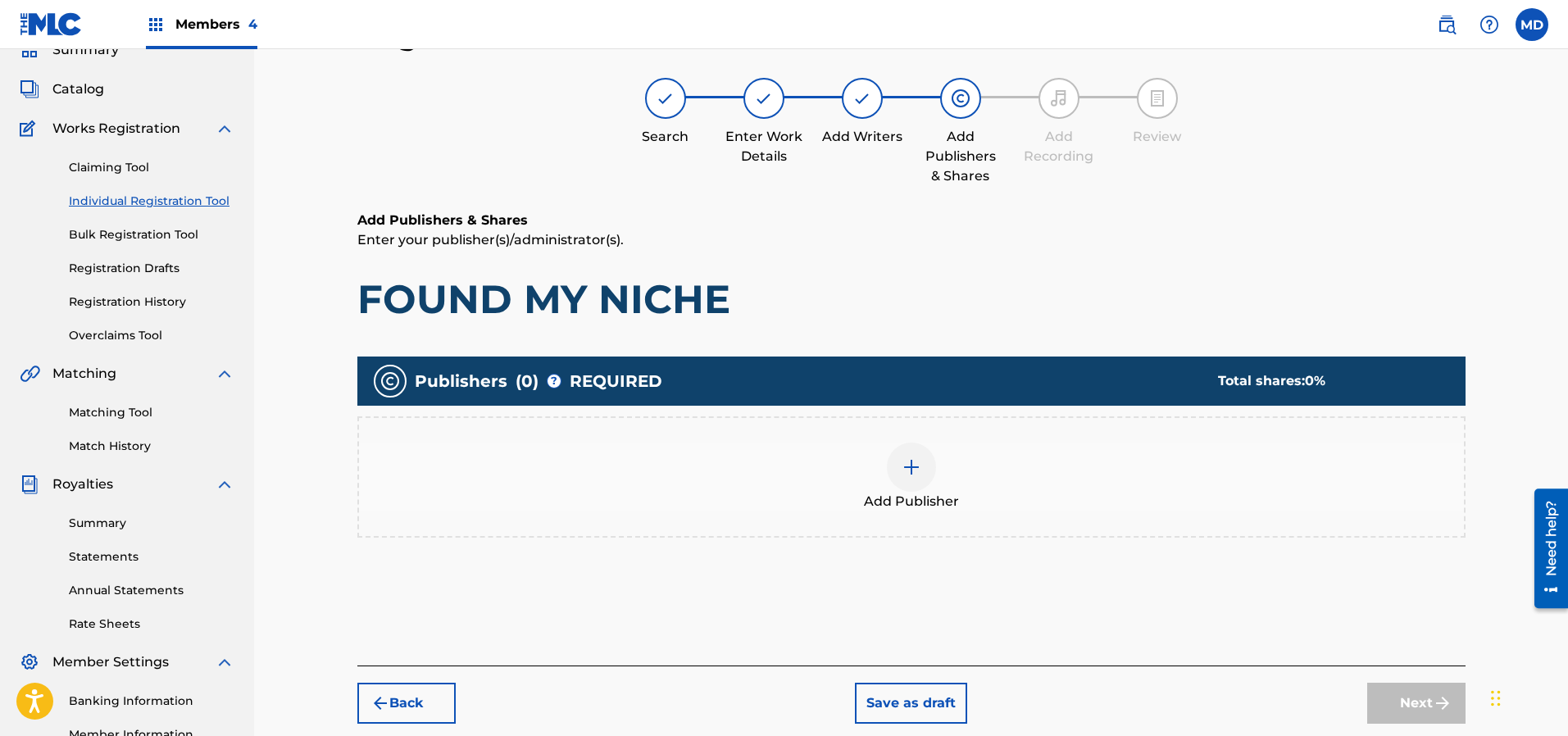
click at [906, 466] on img at bounding box center [911, 467] width 20 height 20
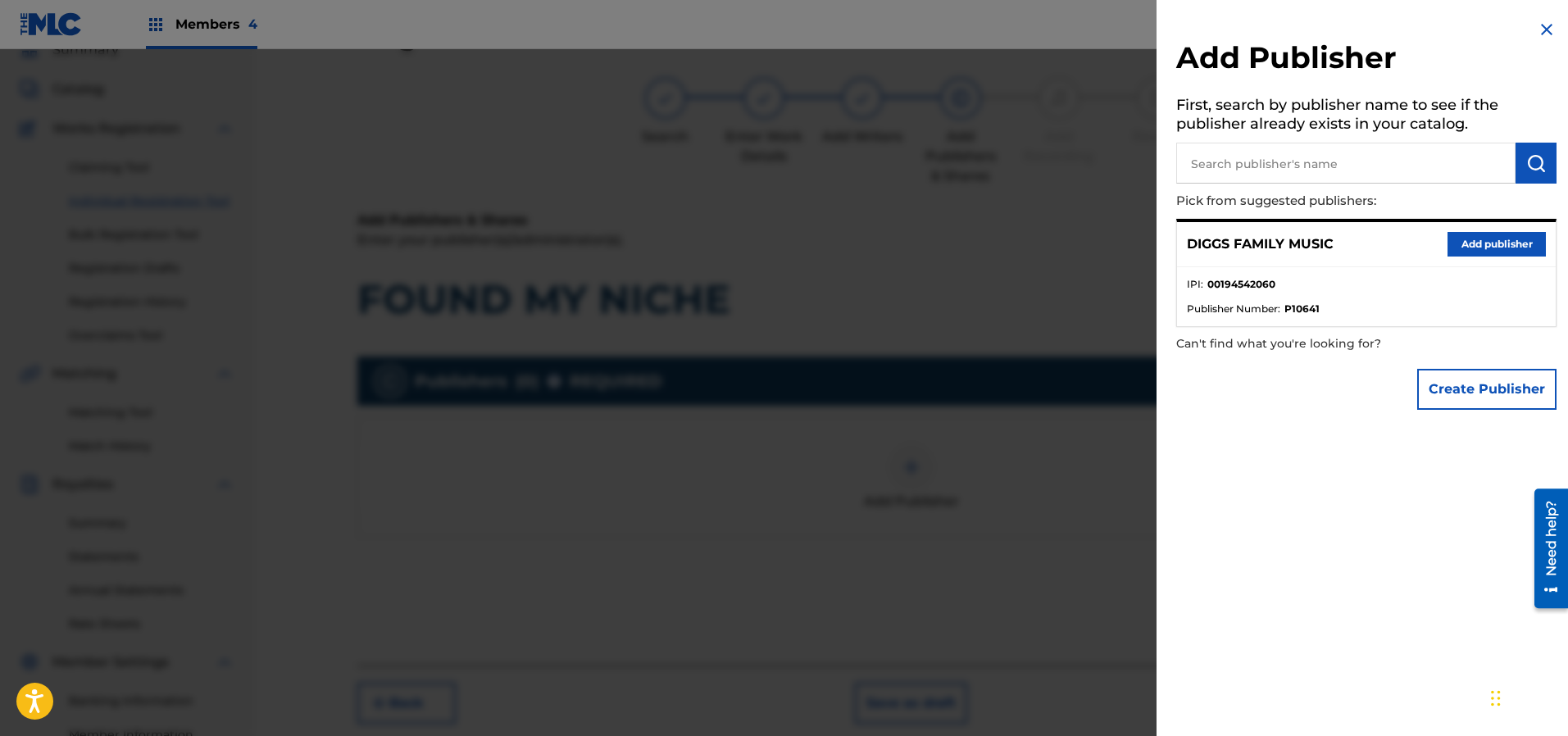
click at [1489, 239] on button "Add publisher" at bounding box center [1496, 244] width 99 height 24
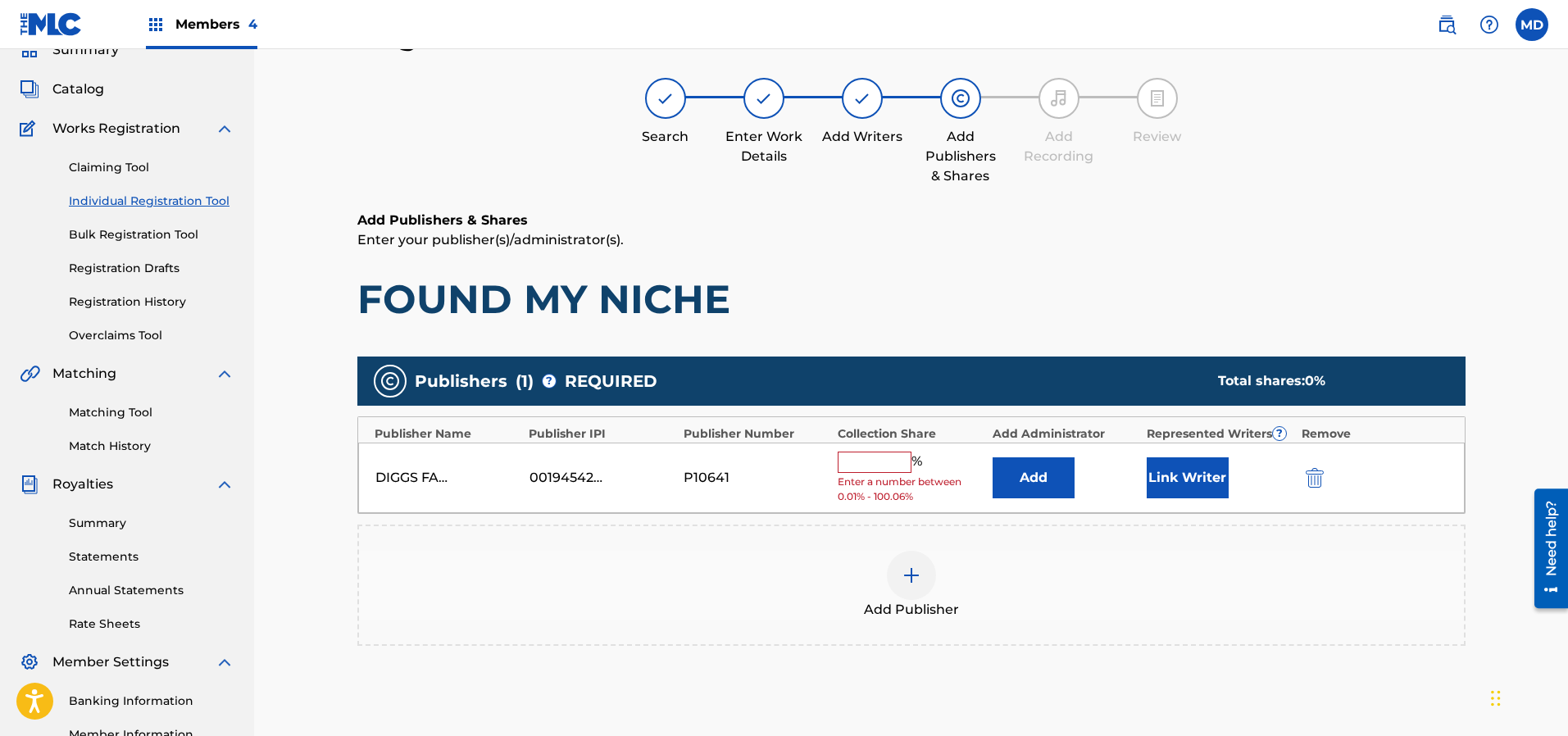
click at [872, 467] on input "text" at bounding box center [874, 462] width 73 height 21
type input "25"
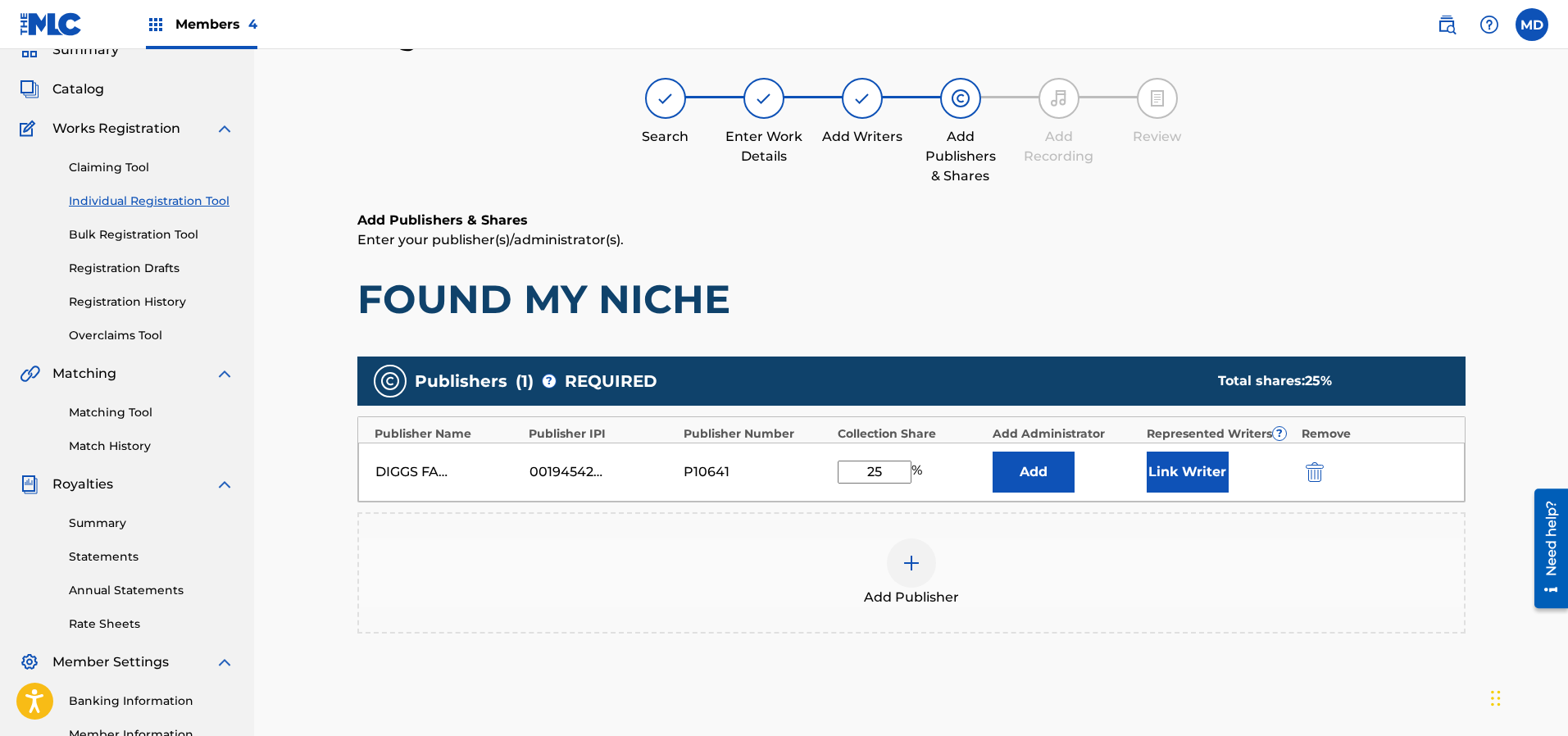
click at [1216, 480] on button "Link Writer" at bounding box center [1188, 472] width 82 height 41
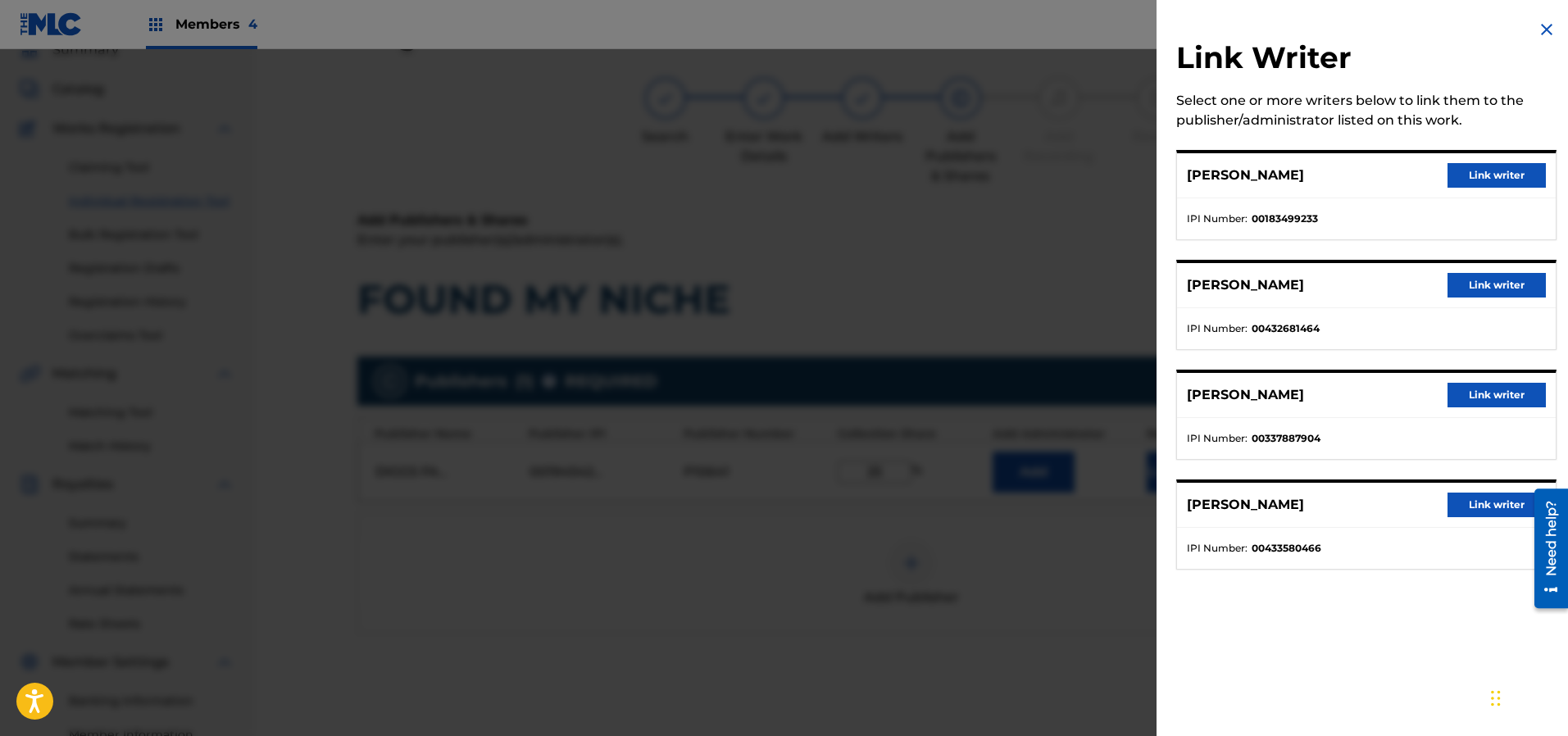
click at [1469, 175] on button "Link writer" at bounding box center [1496, 175] width 99 height 24
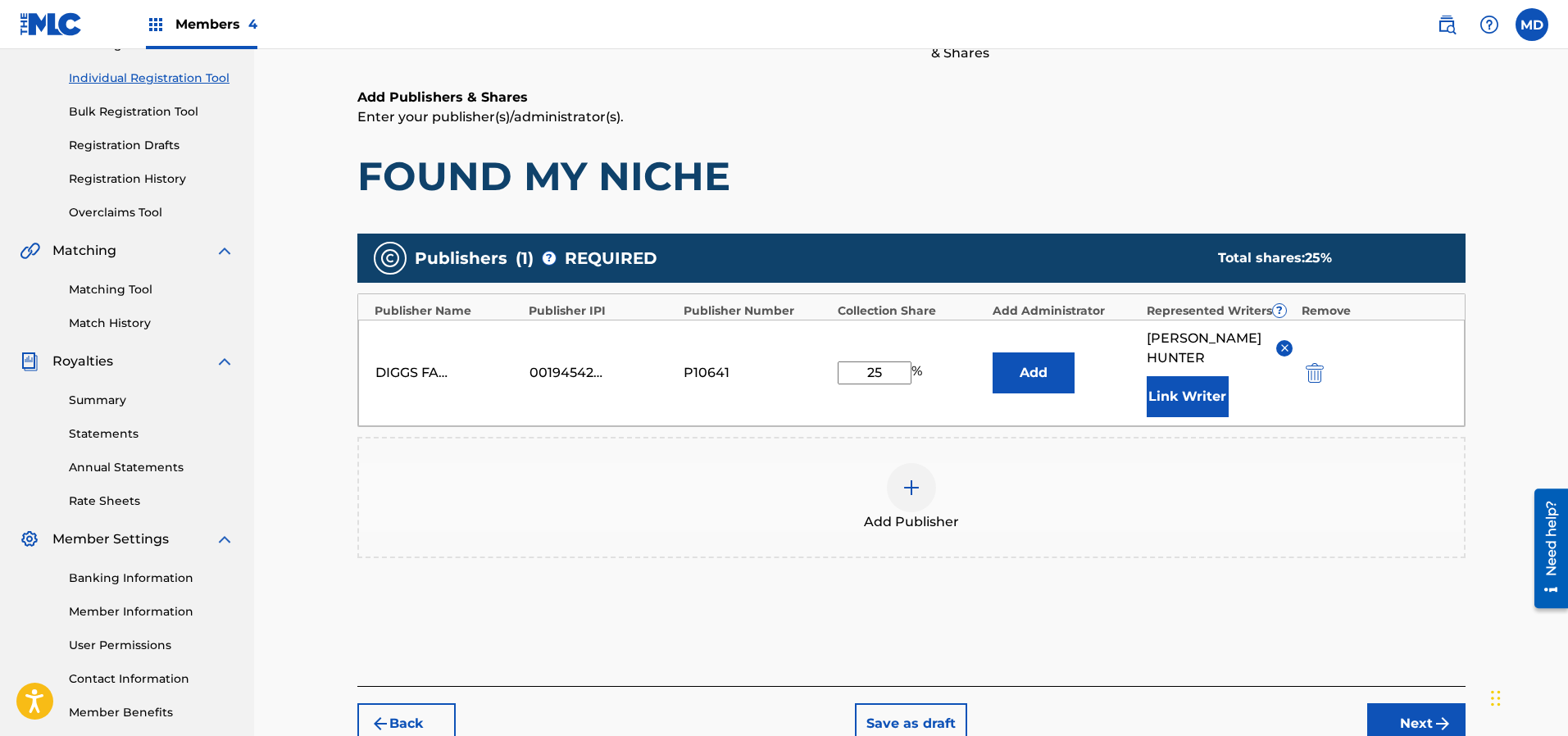
scroll to position [283, 0]
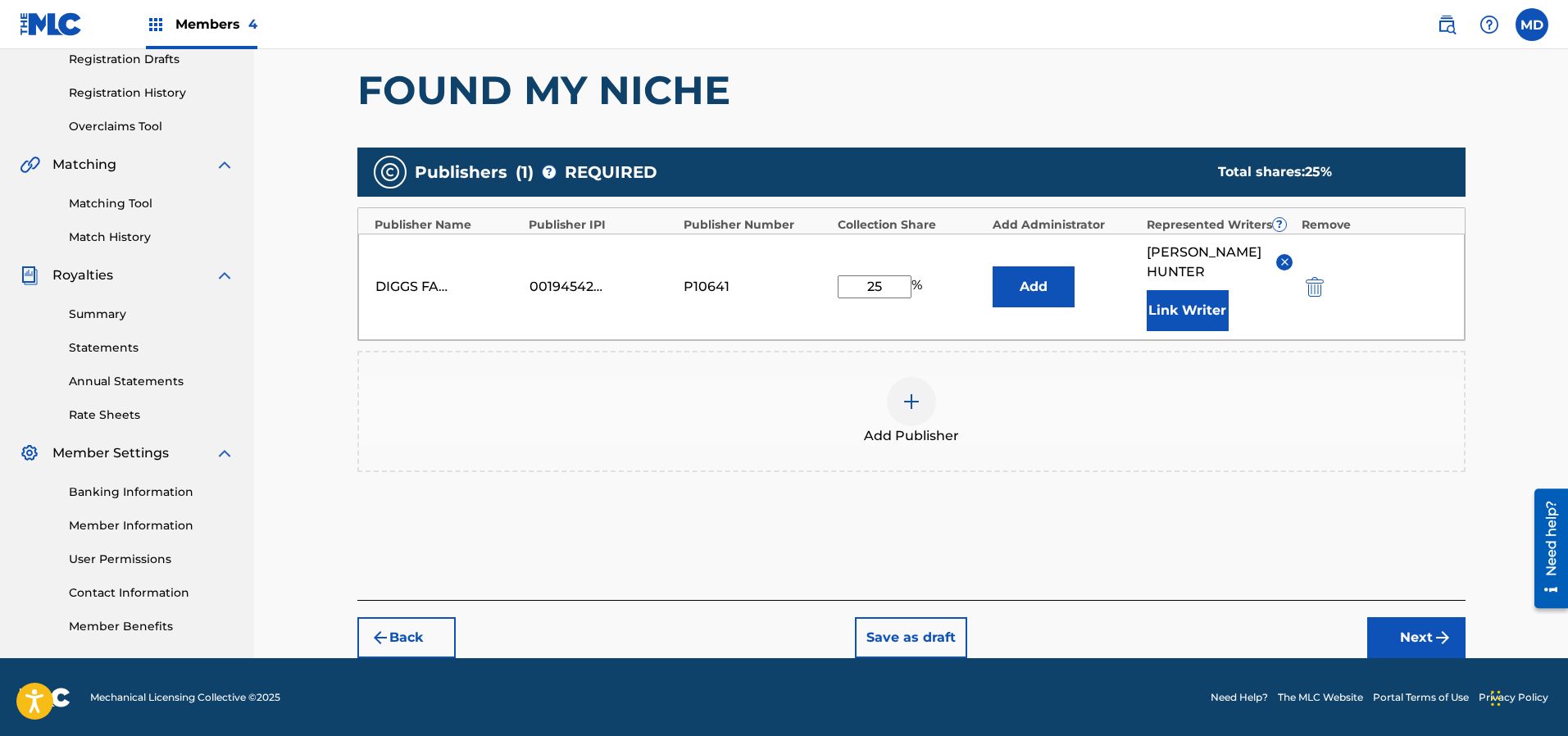
click at [1413, 634] on button "Next" at bounding box center [1416, 637] width 99 height 41
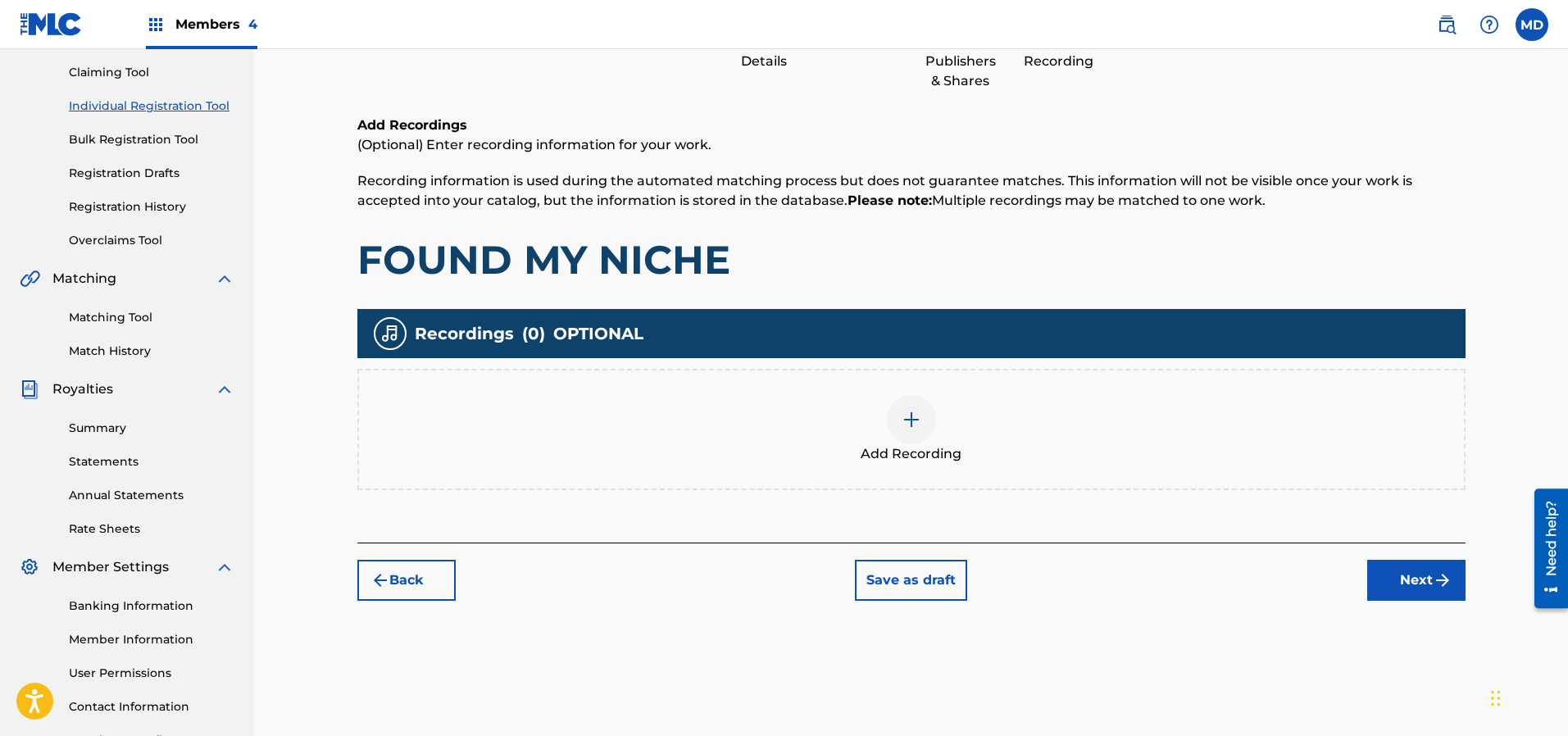
scroll to position [280, 0]
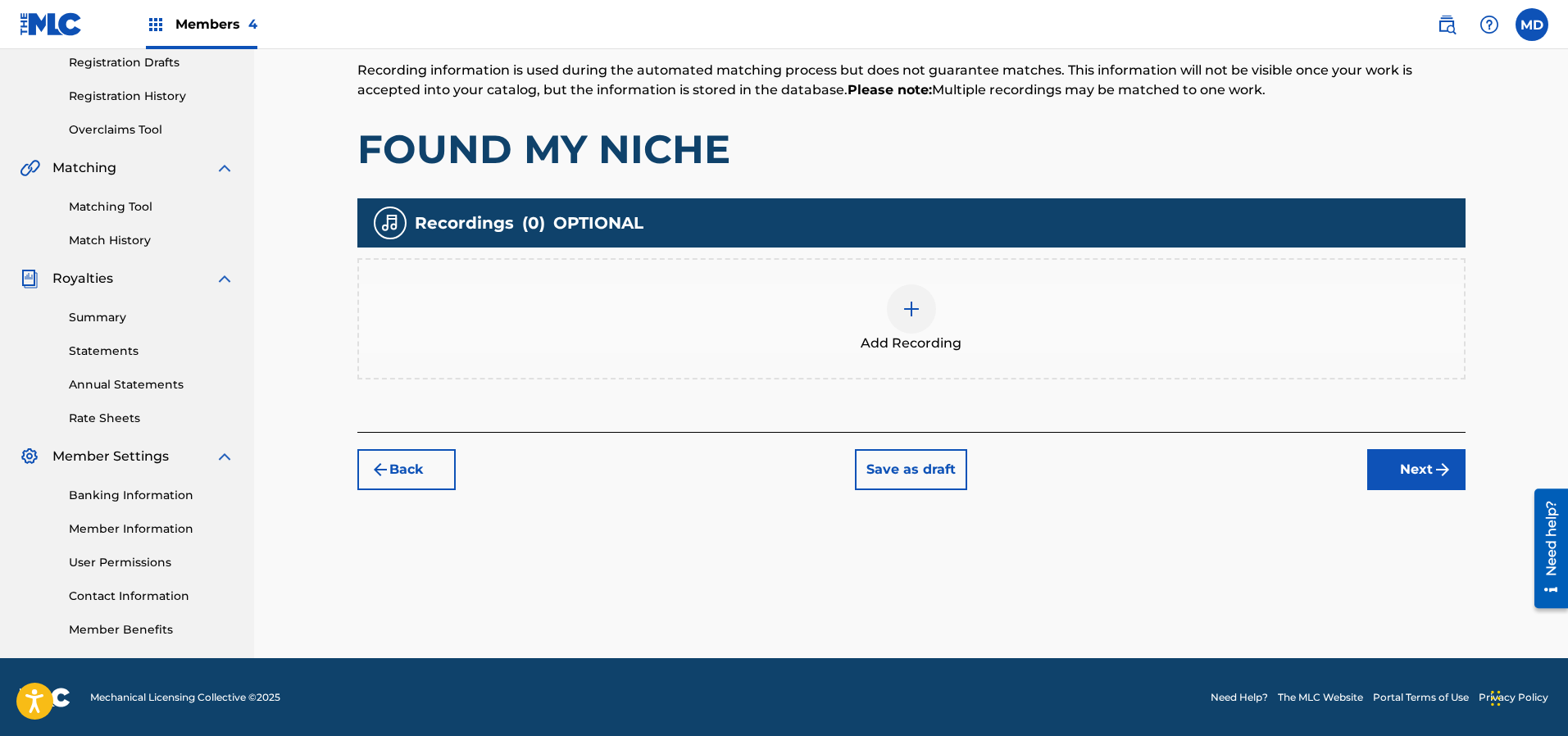
click at [1421, 474] on button "Next" at bounding box center [1416, 469] width 99 height 41
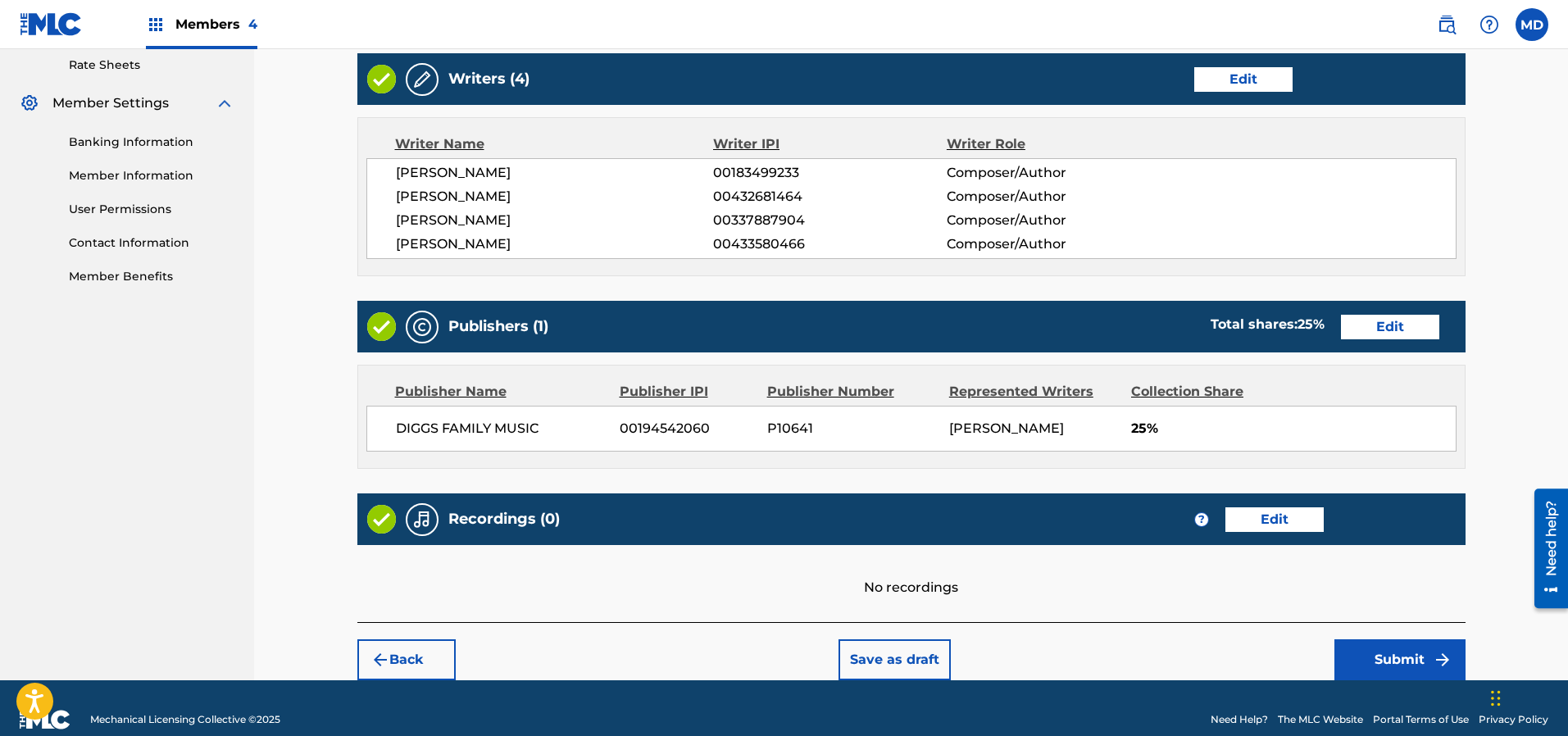
scroll to position [653, 0]
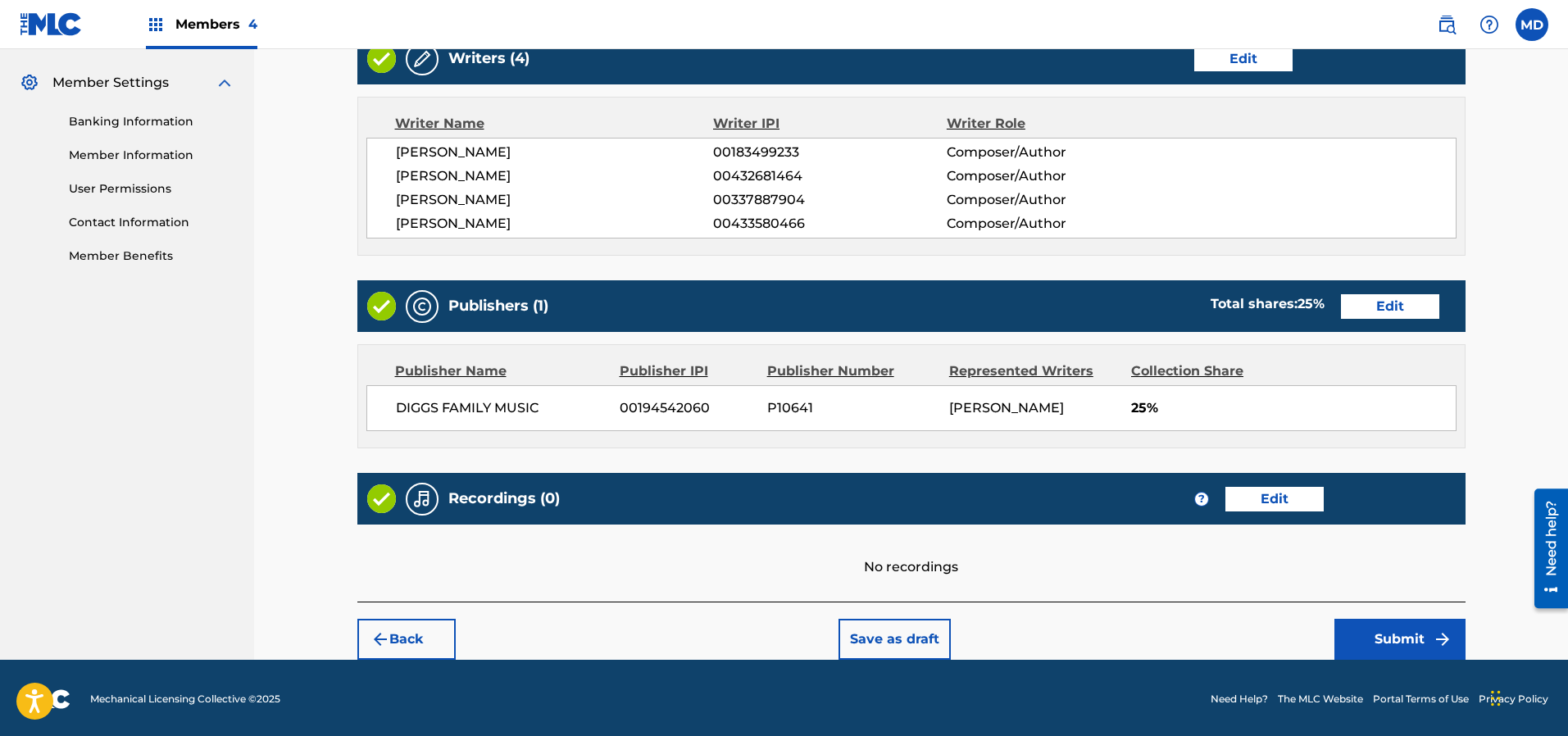
click at [1406, 635] on button "Submit" at bounding box center [1399, 639] width 131 height 41
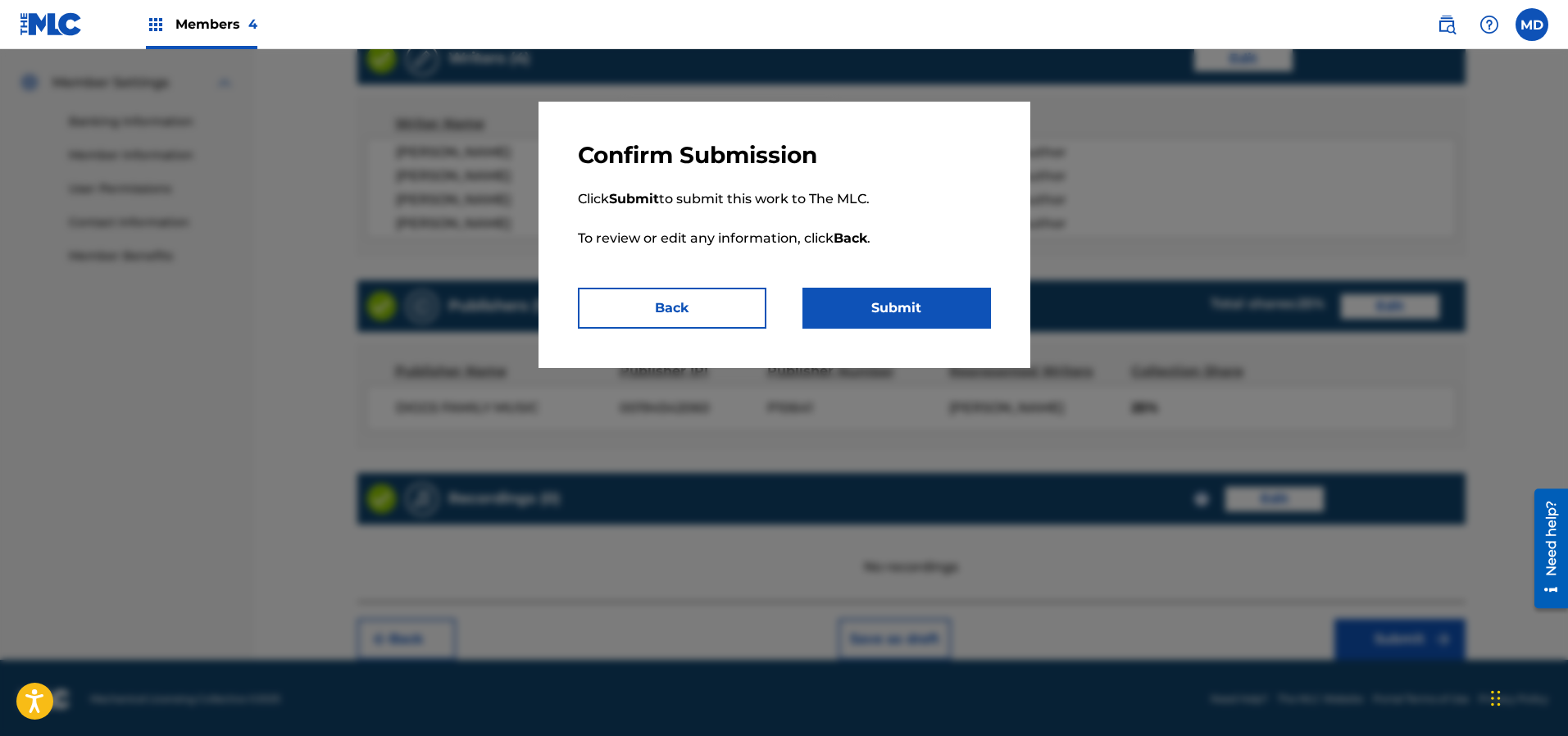
click at [852, 304] on button "Submit" at bounding box center [896, 308] width 189 height 41
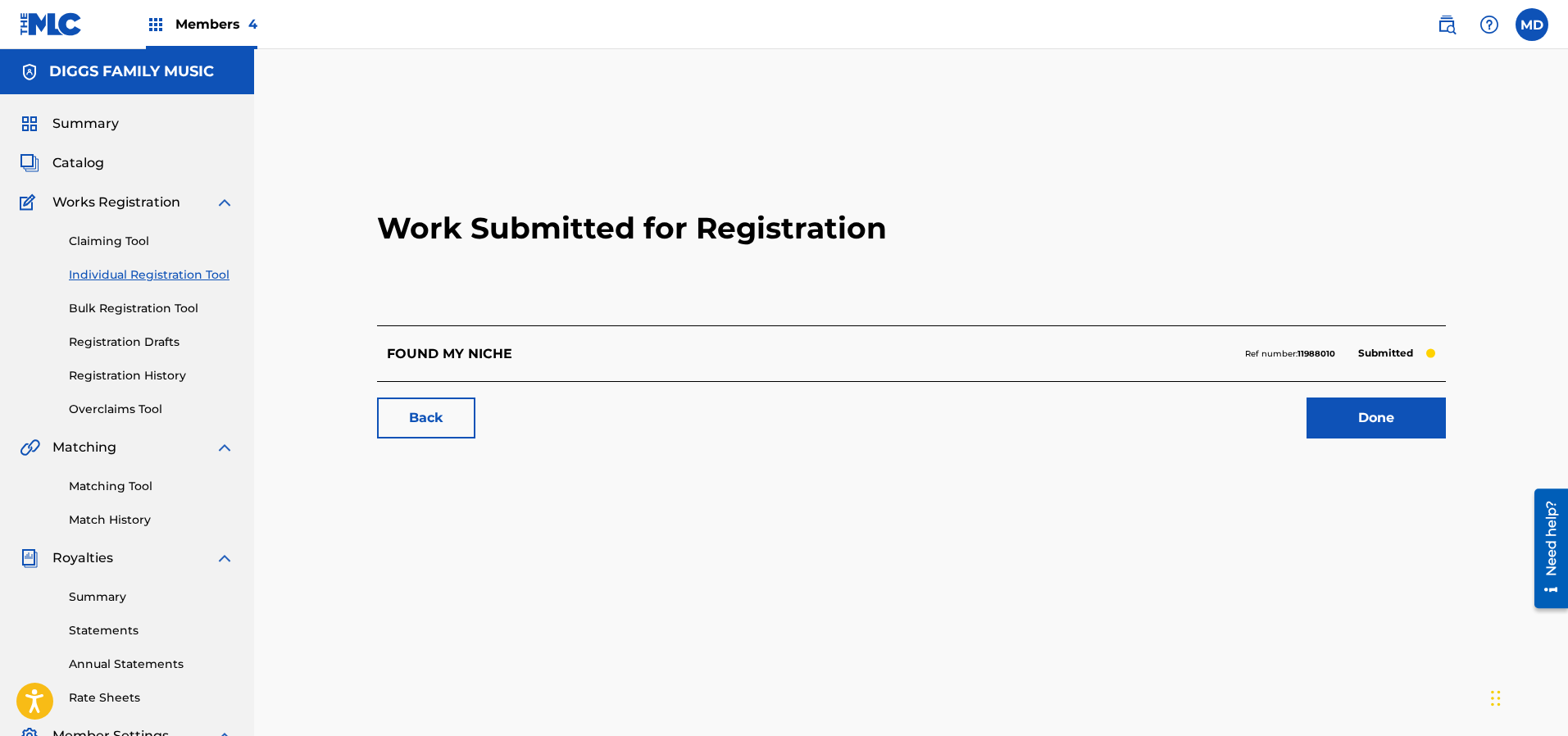
click at [1388, 415] on link "Done" at bounding box center [1376, 418] width 139 height 41
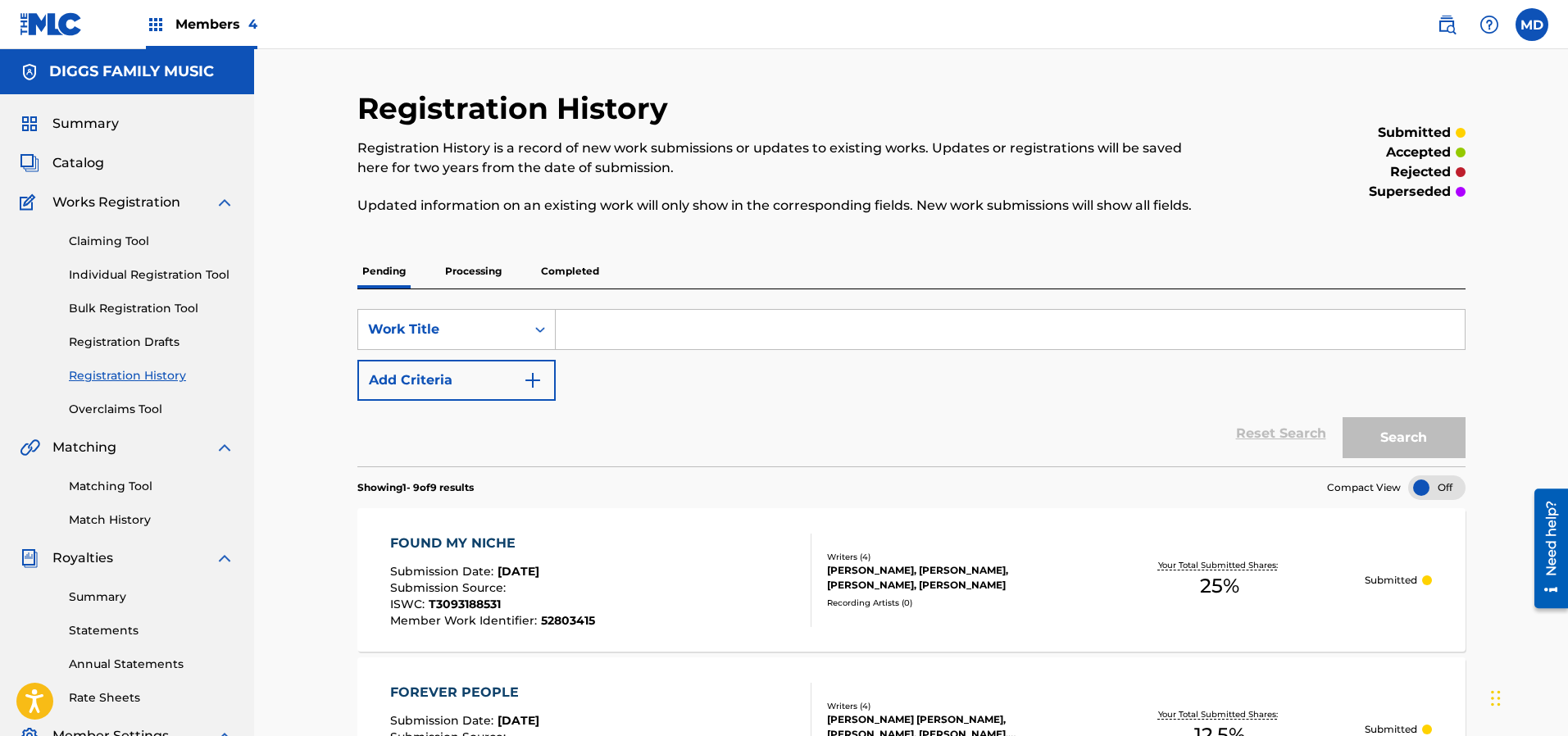
click at [125, 241] on link "Claiming Tool" at bounding box center [152, 241] width 165 height 18
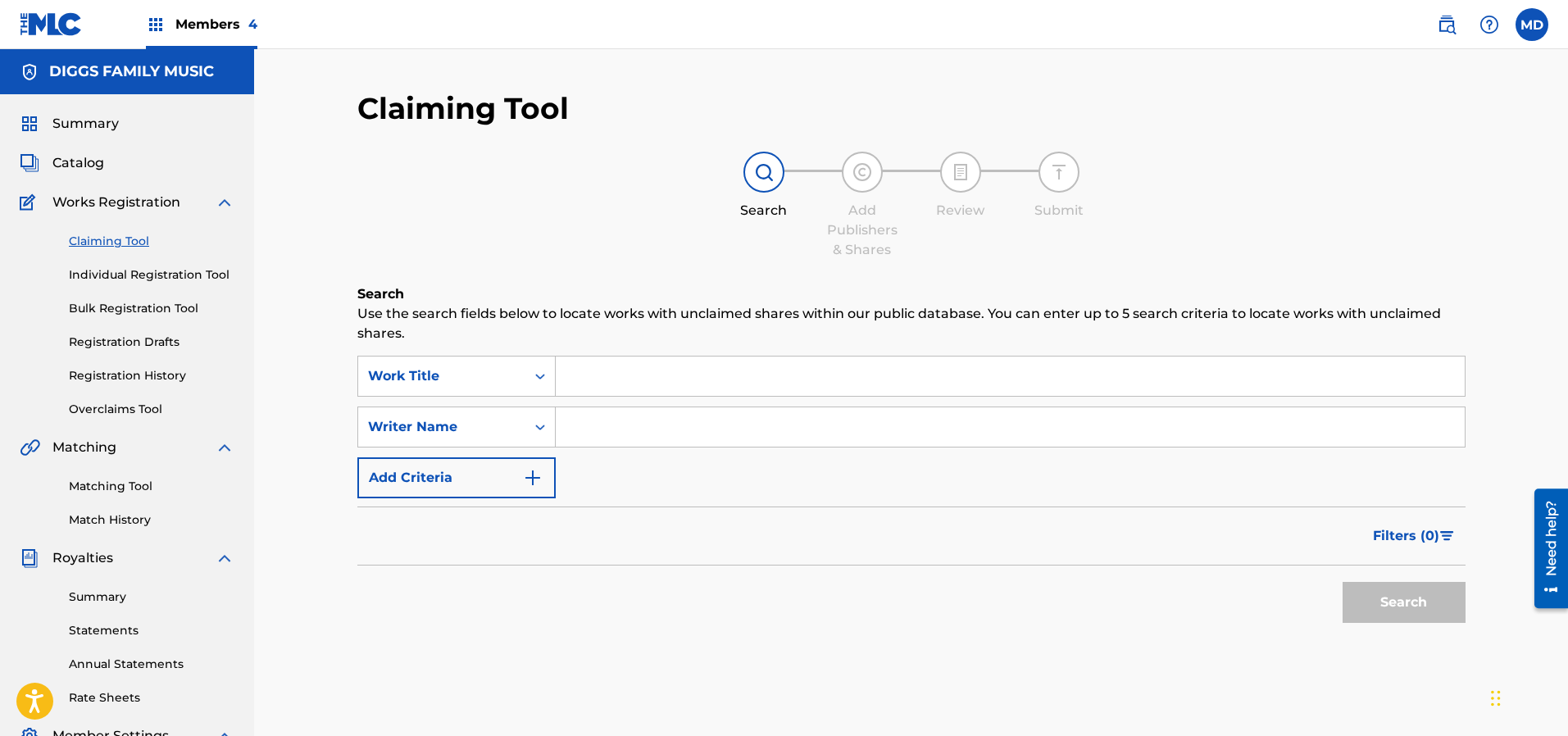
click at [648, 379] on input "Search Form" at bounding box center [1010, 376] width 909 height 39
paste input "FRAMED"
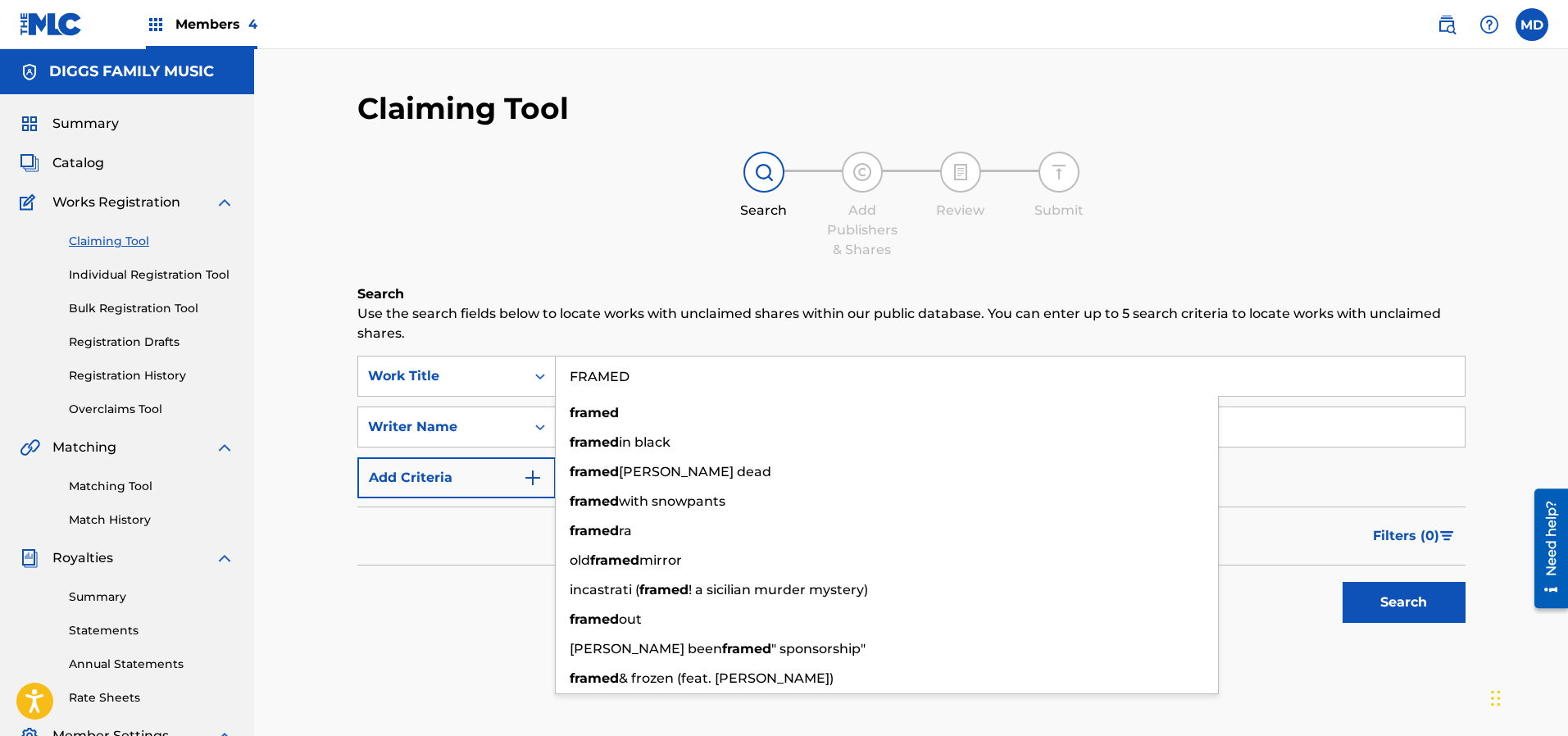
type input "FRAMED"
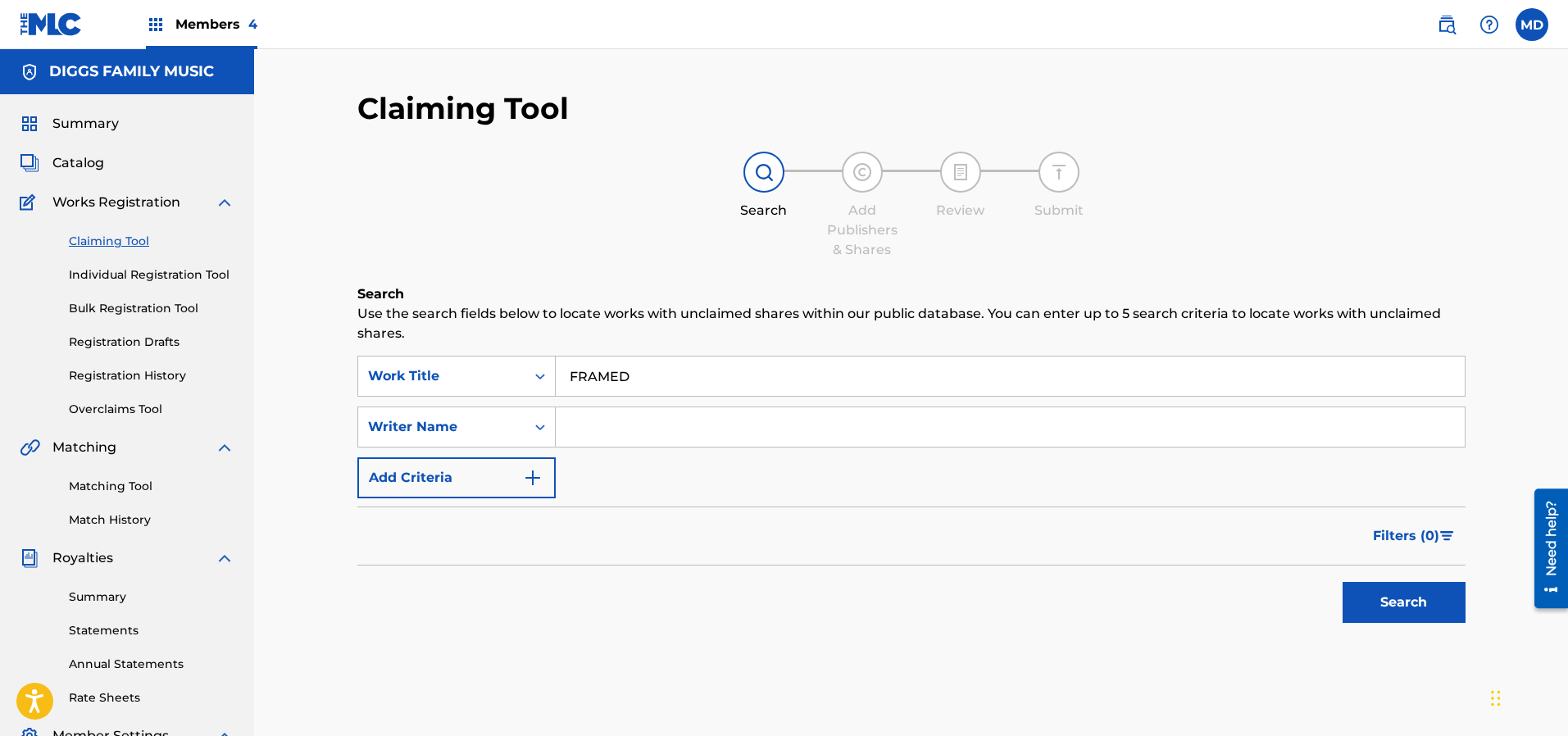
click at [1382, 592] on button "Search" at bounding box center [1403, 602] width 123 height 41
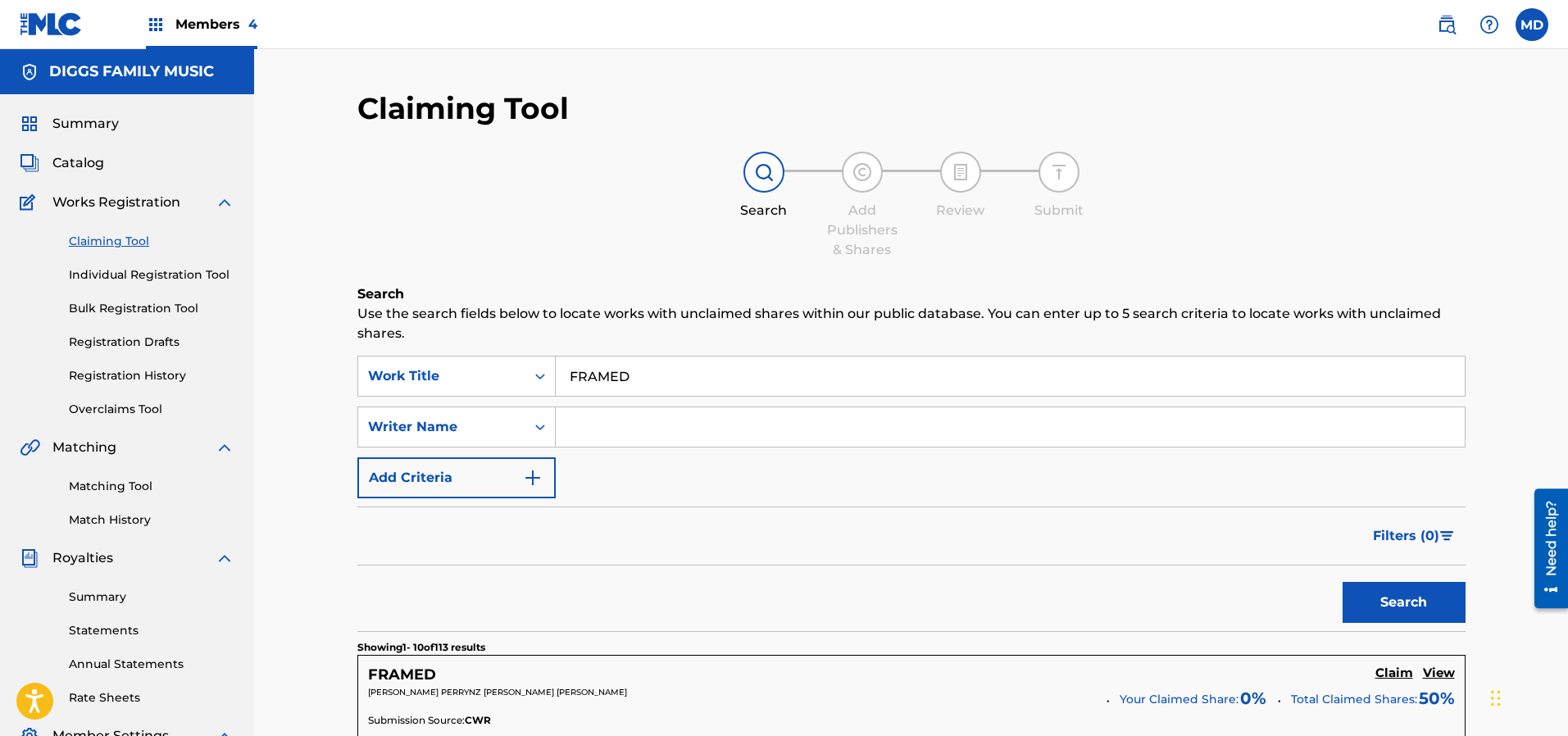
click at [615, 429] on input "Search Form" at bounding box center [1010, 427] width 909 height 39
type input "[PERSON_NAME]"
click at [1386, 590] on button "Search" at bounding box center [1403, 602] width 123 height 41
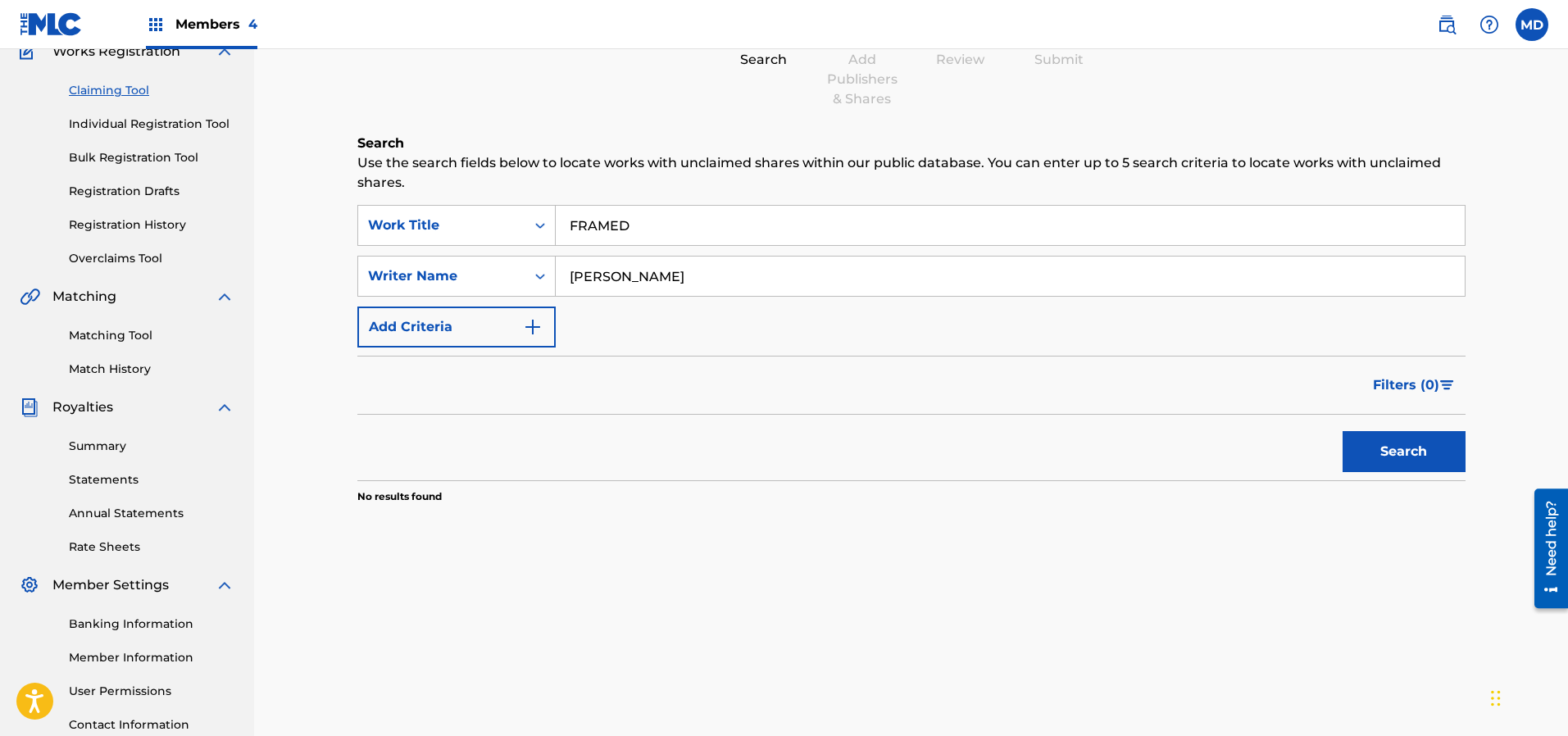
scroll to position [123, 0]
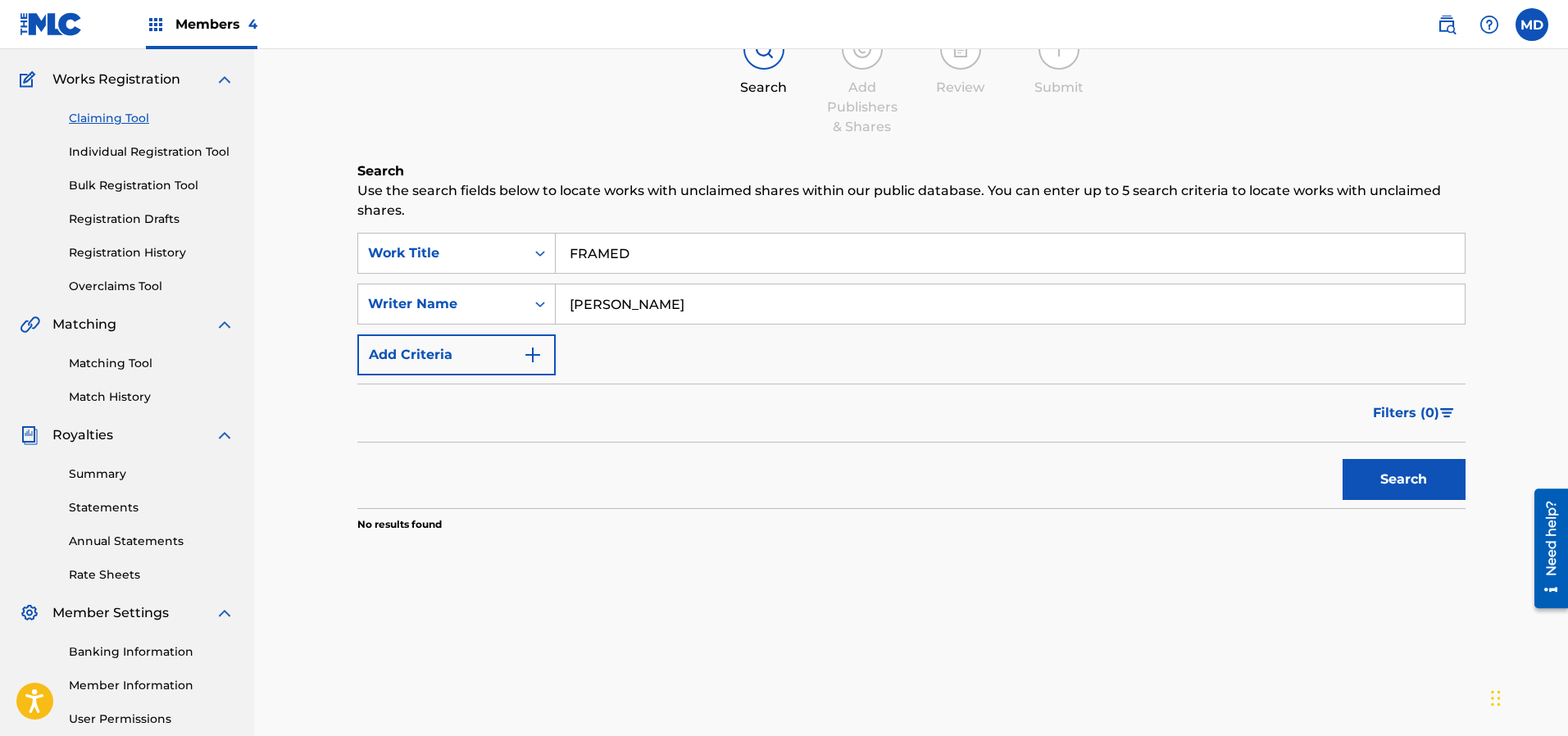
click at [634, 257] on input "FRAMED" at bounding box center [1010, 253] width 909 height 39
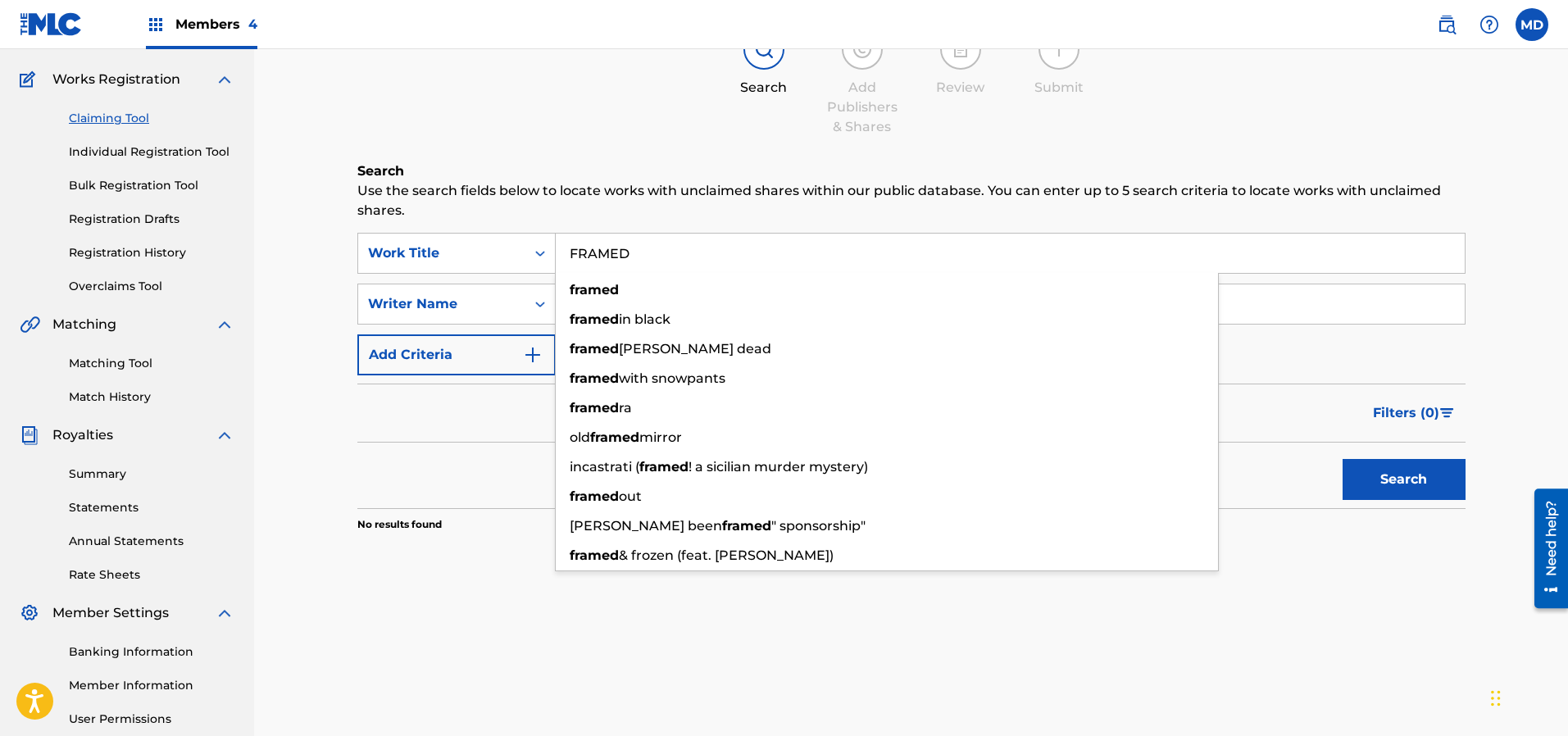
drag, startPoint x: 634, startPoint y: 257, endPoint x: 558, endPoint y: 264, distance: 76.3
click at [558, 264] on input "FRAMED" at bounding box center [1010, 253] width 909 height 39
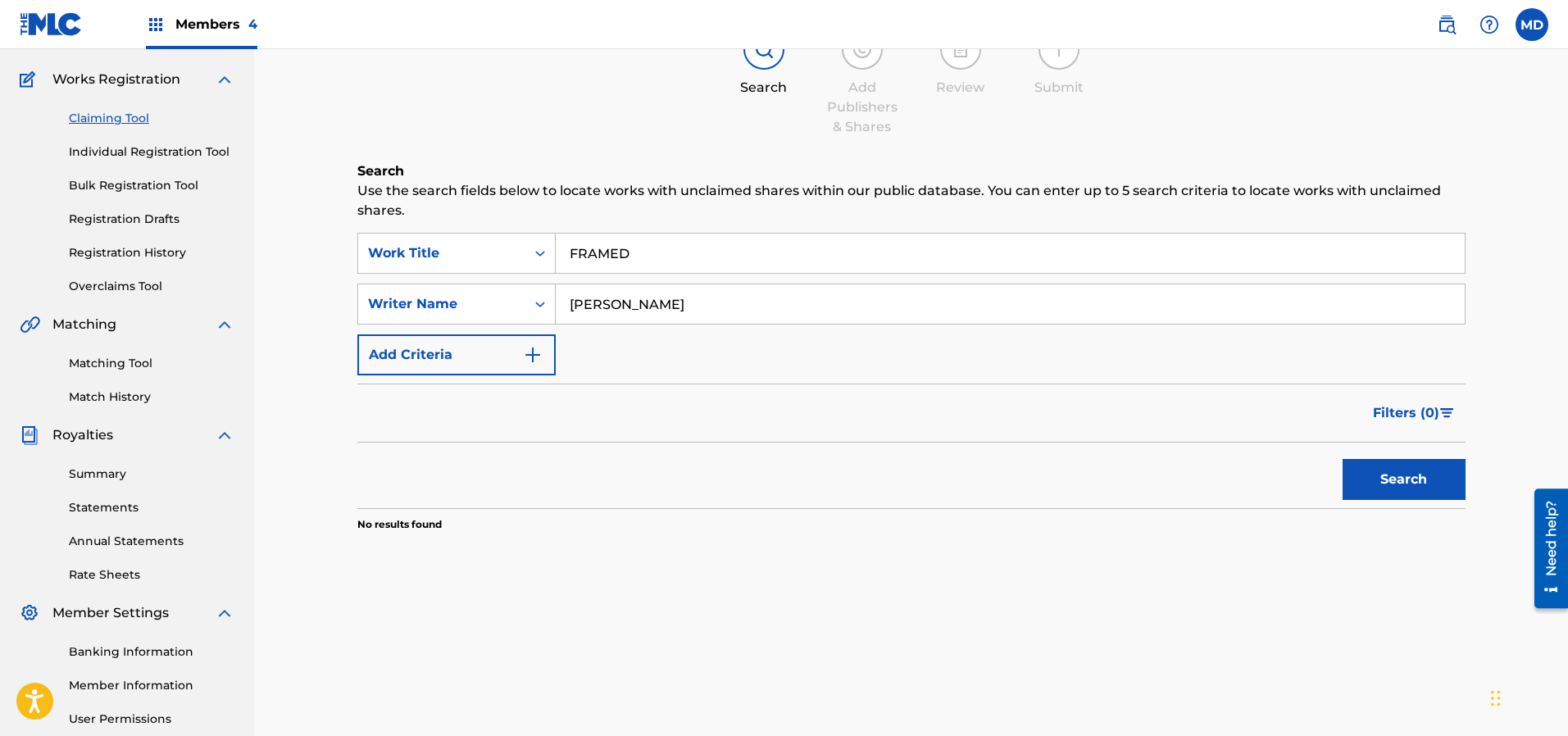
click at [126, 253] on link "Registration History" at bounding box center [152, 253] width 165 height 18
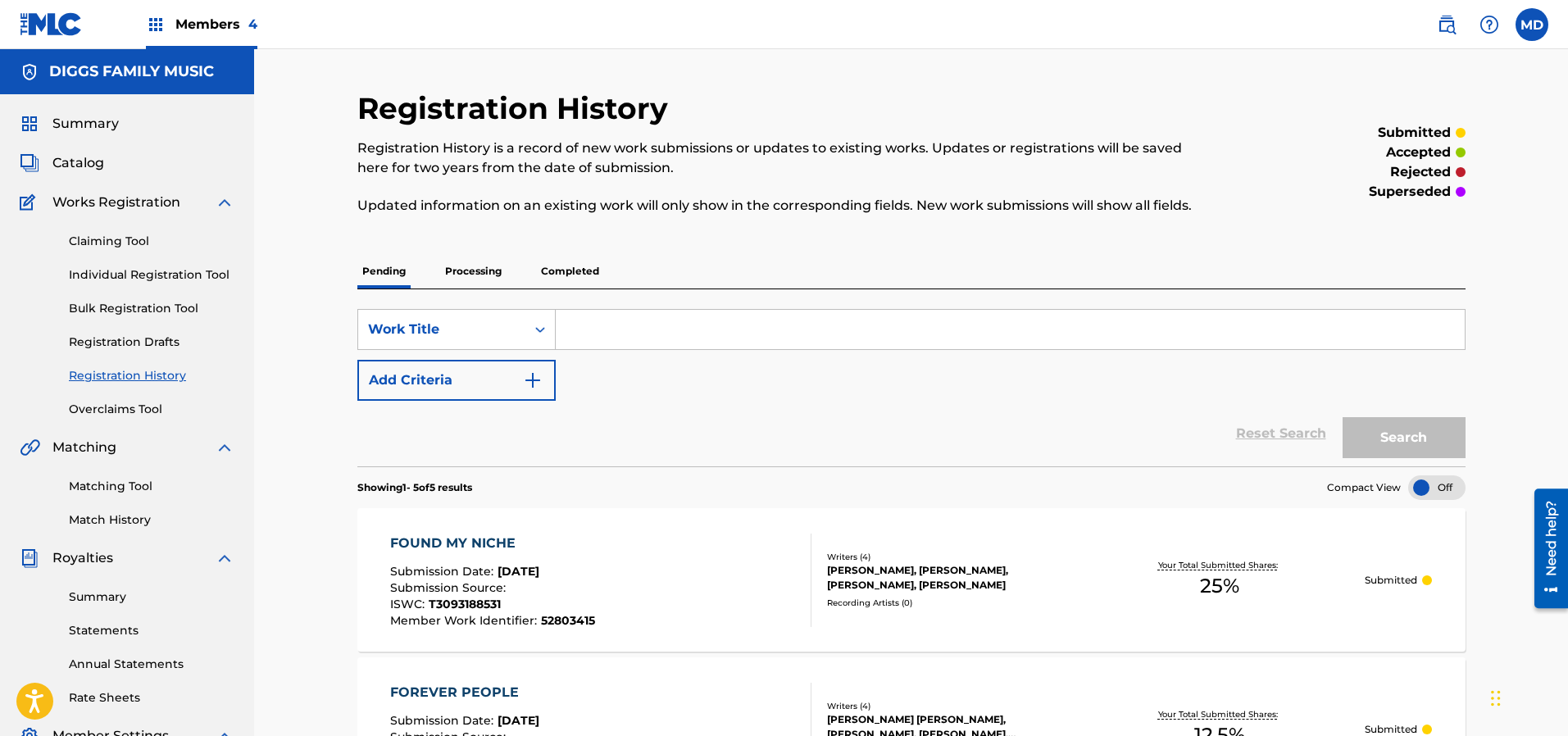
click at [623, 330] on input "Search Form" at bounding box center [1010, 329] width 909 height 39
paste input "FRAMED"
type input "FRAMED"
click at [1425, 439] on button "Search" at bounding box center [1403, 438] width 123 height 41
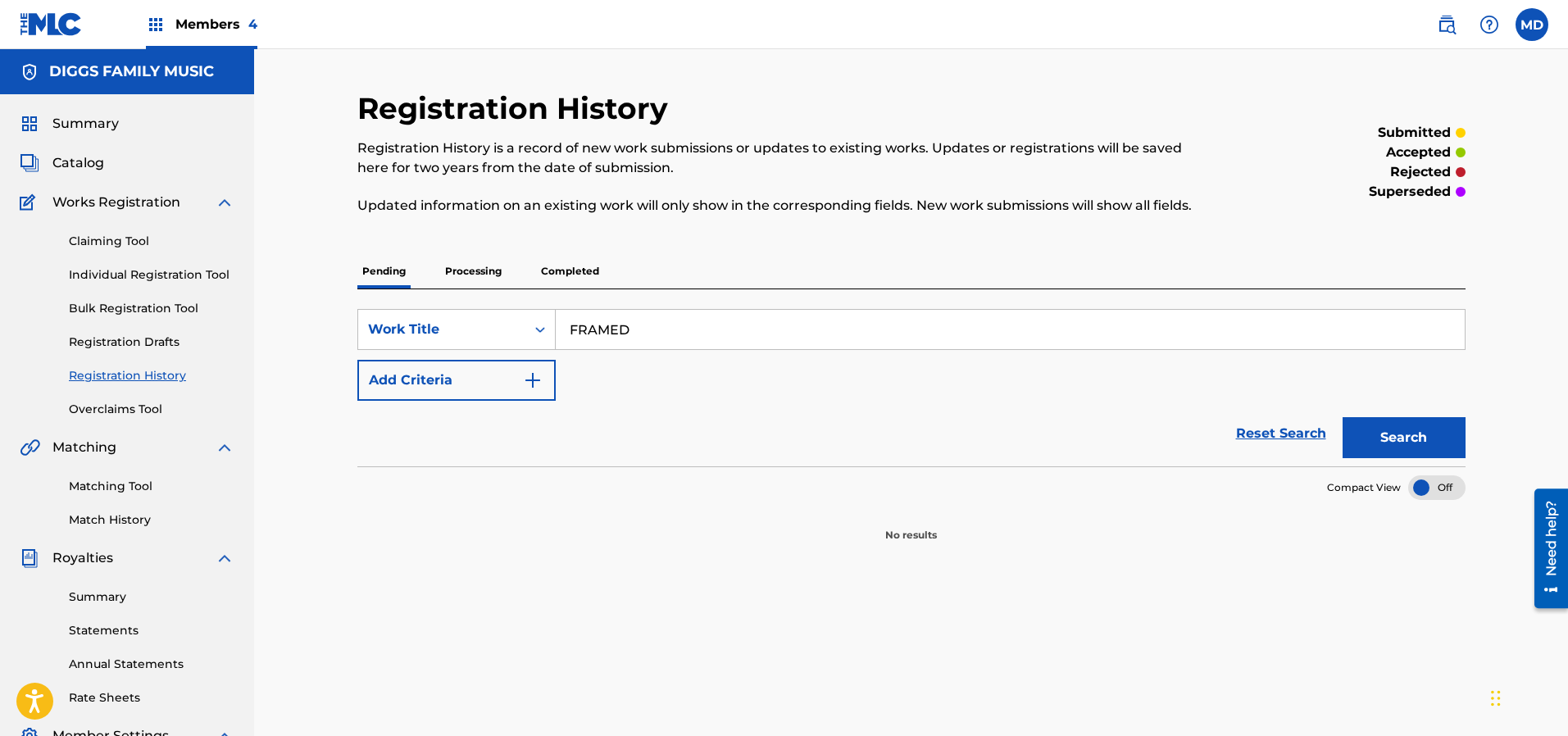
click at [481, 268] on p "Processing" at bounding box center [472, 270] width 66 height 34
click at [579, 273] on p "Completed" at bounding box center [570, 270] width 68 height 34
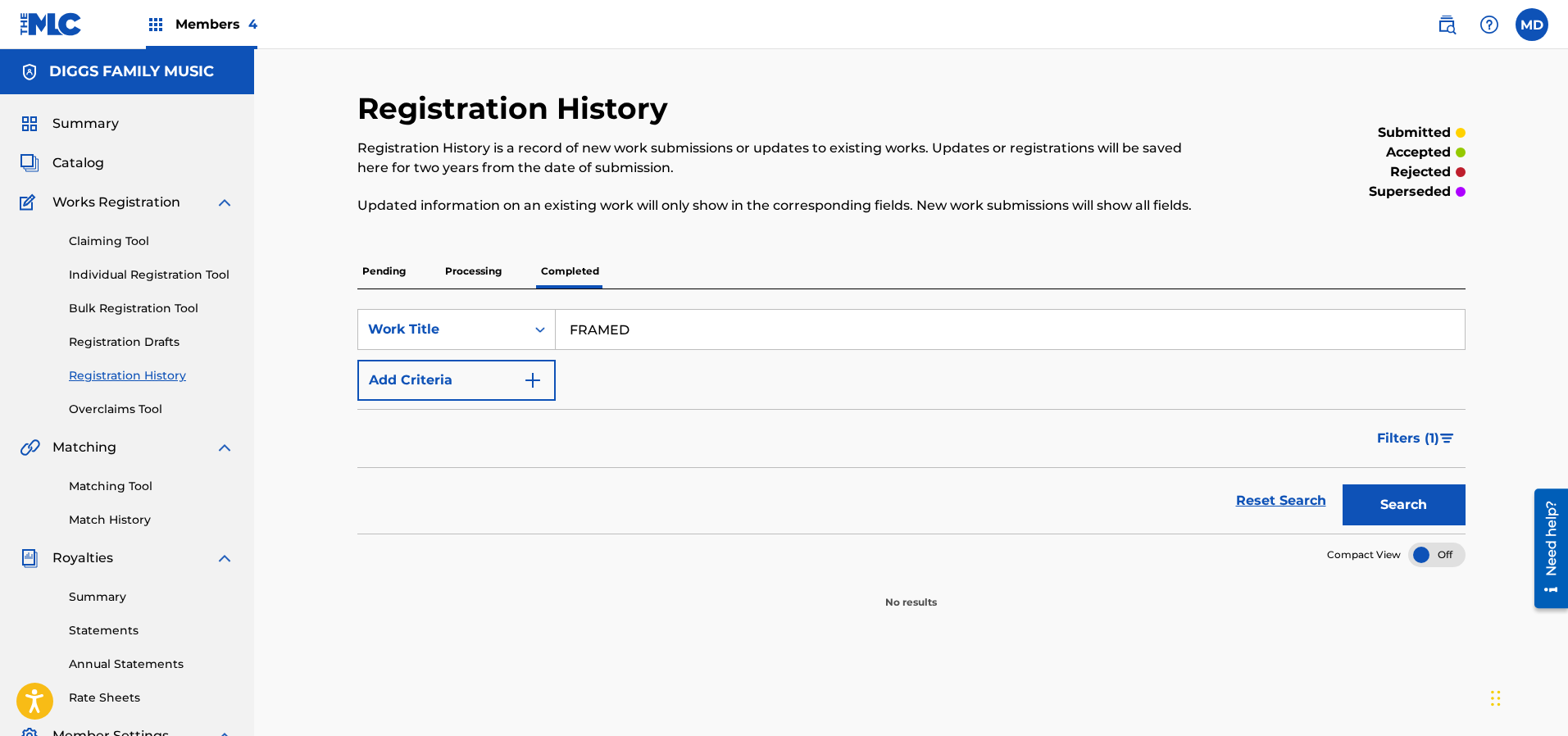
click at [81, 165] on span "Catalog" at bounding box center [78, 163] width 52 height 20
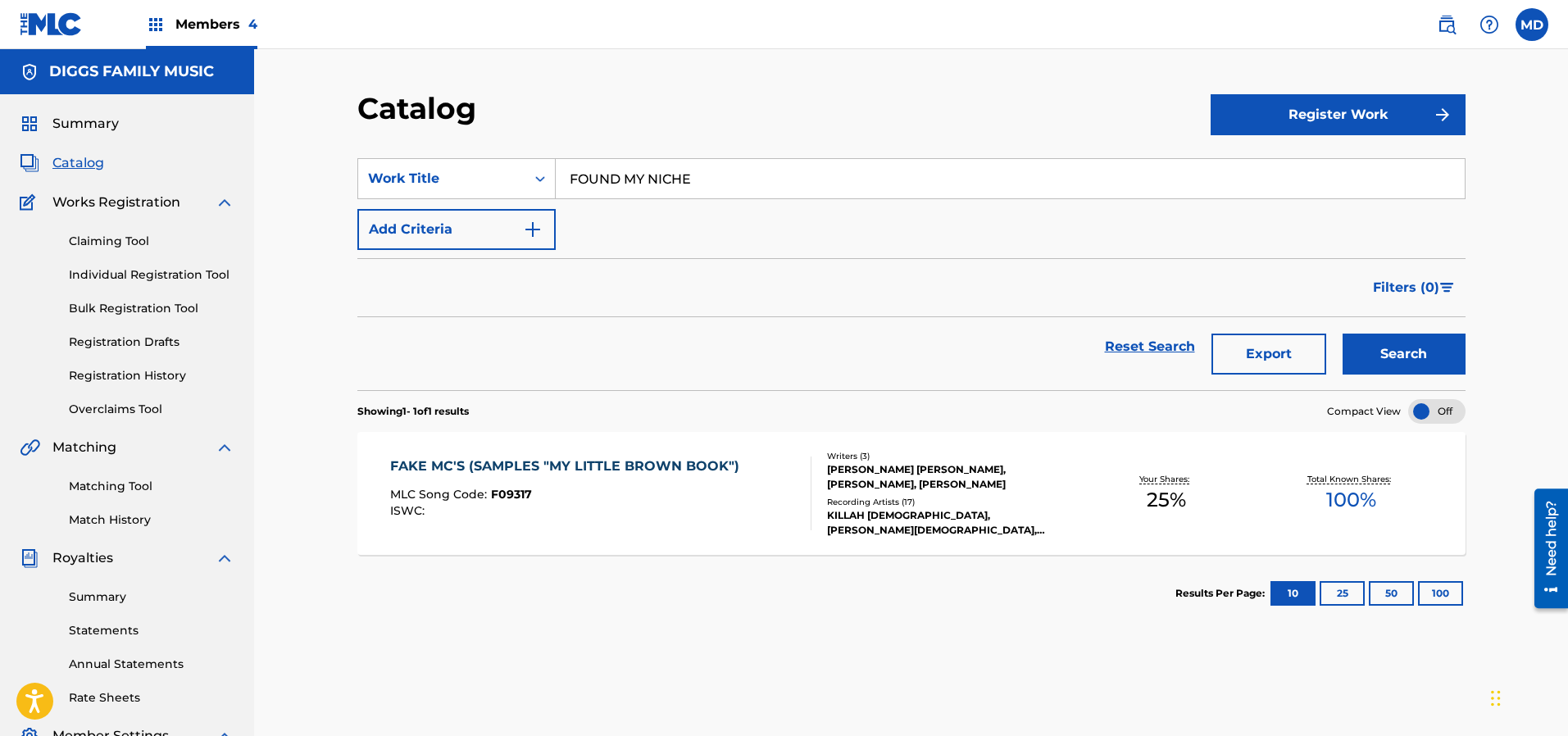
drag, startPoint x: 700, startPoint y: 178, endPoint x: 536, endPoint y: 200, distance: 165.5
click at [536, 200] on div "SearchWithCriteriaffe89460-19b1-4643-b1f3-838df765d317 Work Title FOUND MY NICH…" at bounding box center [911, 204] width 1108 height 92
paste input "RAMED"
type input "FRAMED"
click at [1411, 353] on button "Search" at bounding box center [1403, 354] width 123 height 41
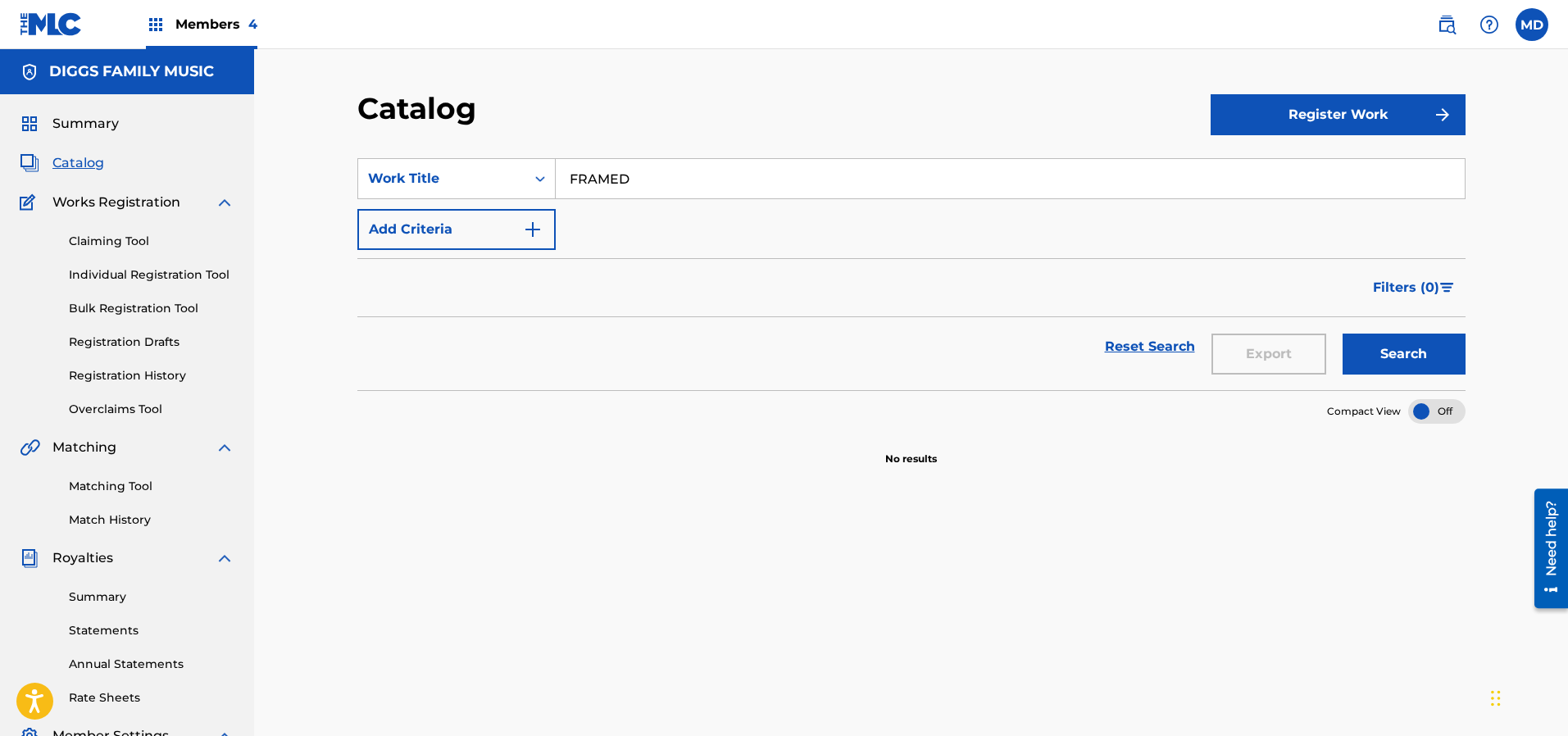
click at [120, 241] on link "Claiming Tool" at bounding box center [152, 241] width 165 height 18
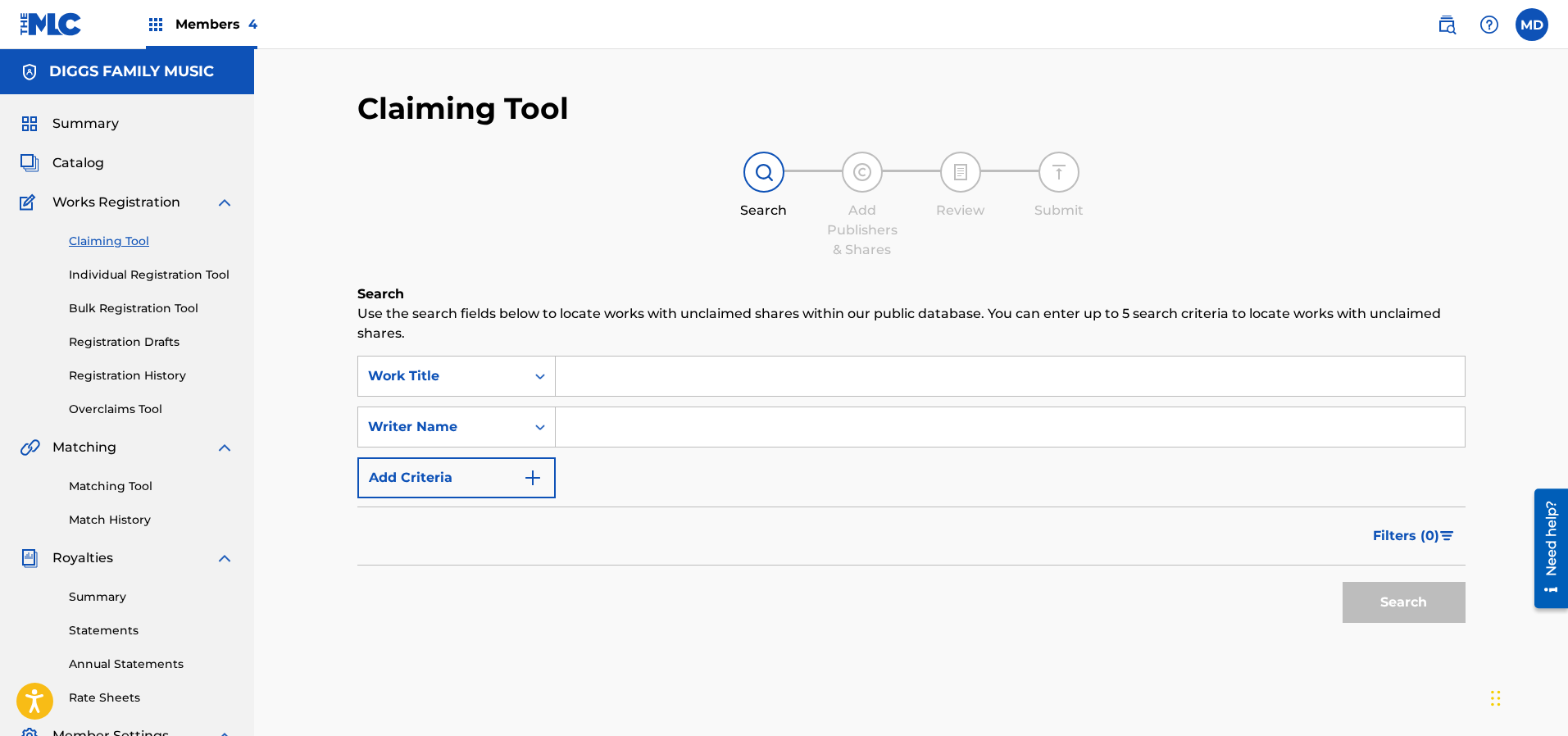
click at [702, 377] on input "Search Form" at bounding box center [1010, 376] width 909 height 39
paste input "FRAMED"
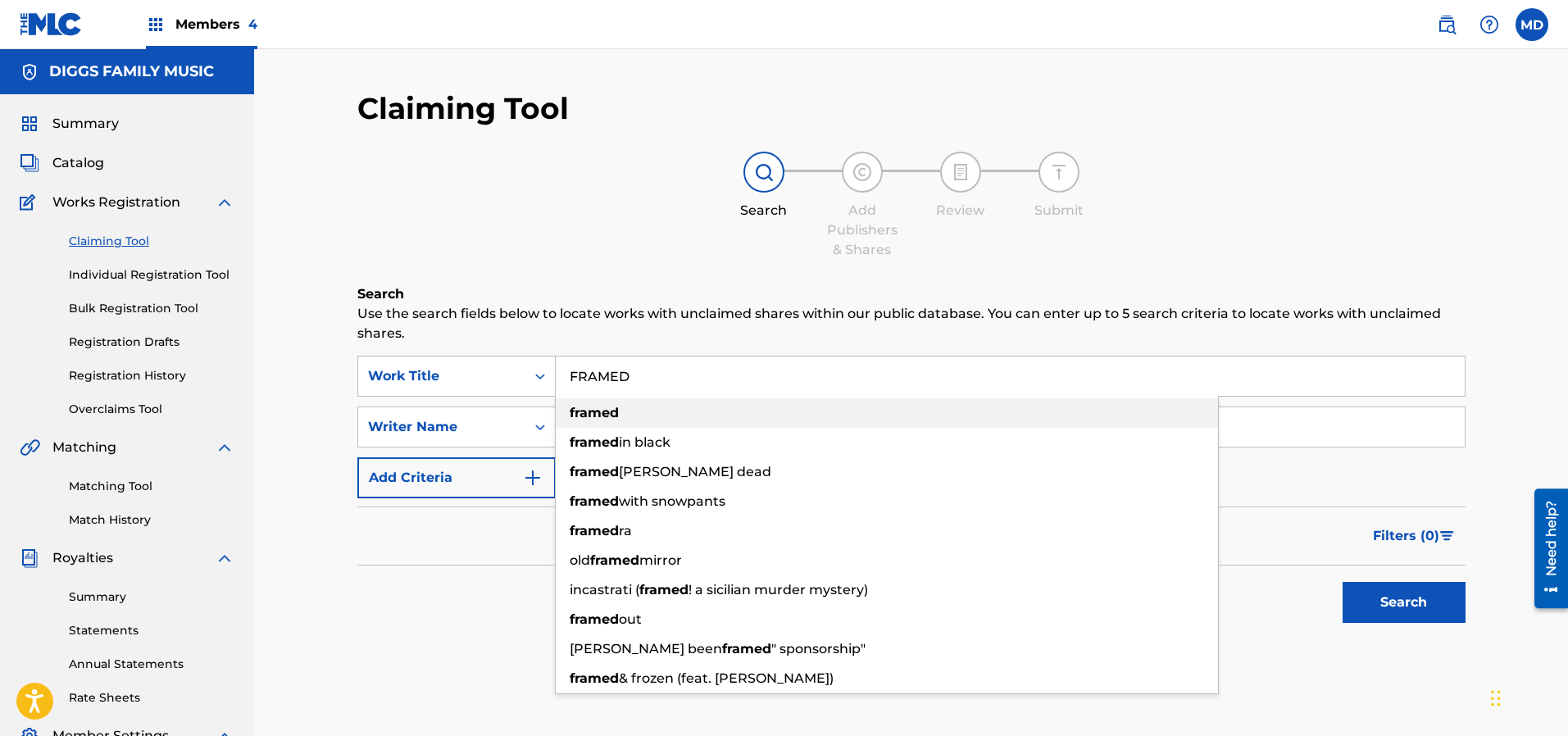
click at [689, 411] on div "framed" at bounding box center [887, 414] width 662 height 30
type input "framed"
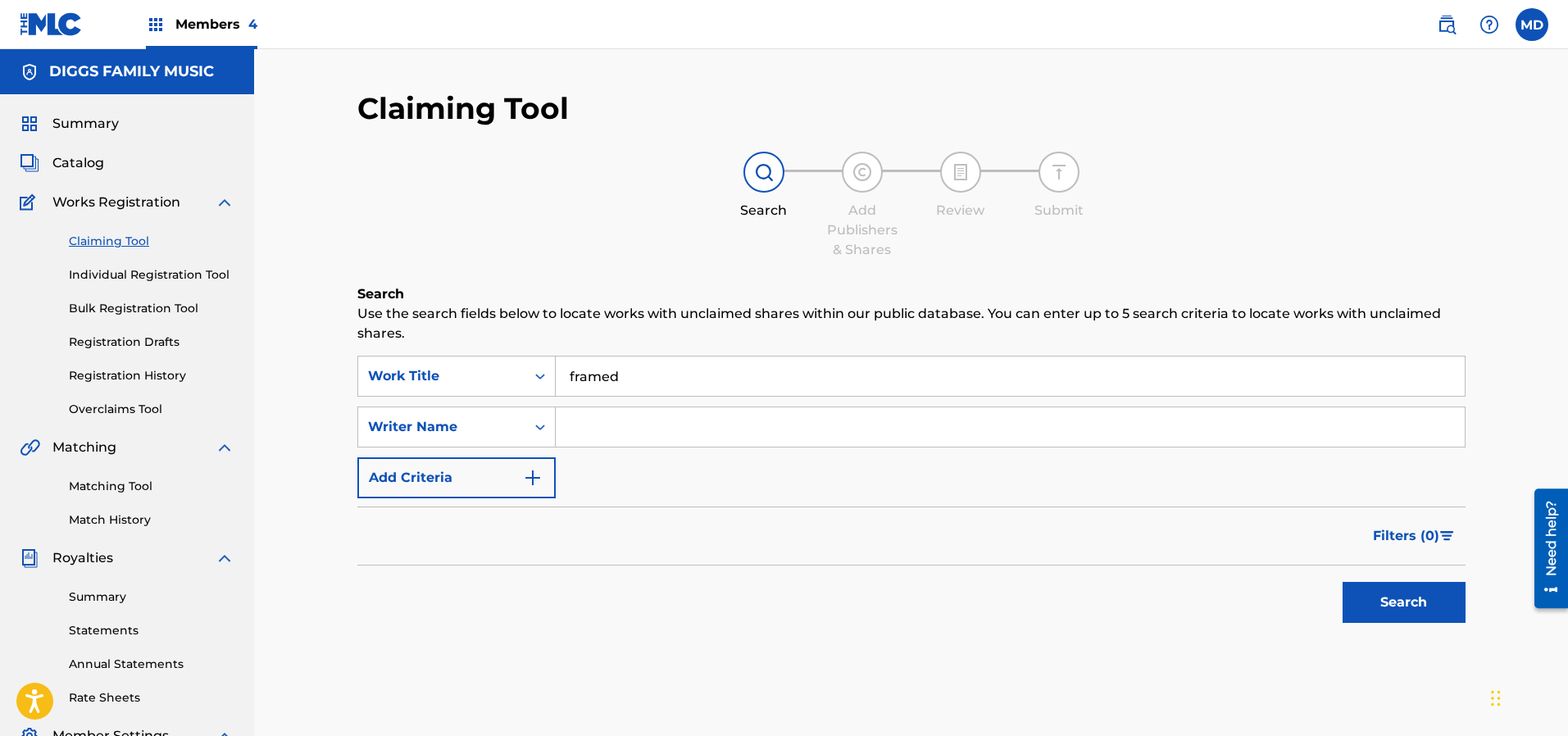
click at [1407, 592] on button "Search" at bounding box center [1403, 602] width 123 height 41
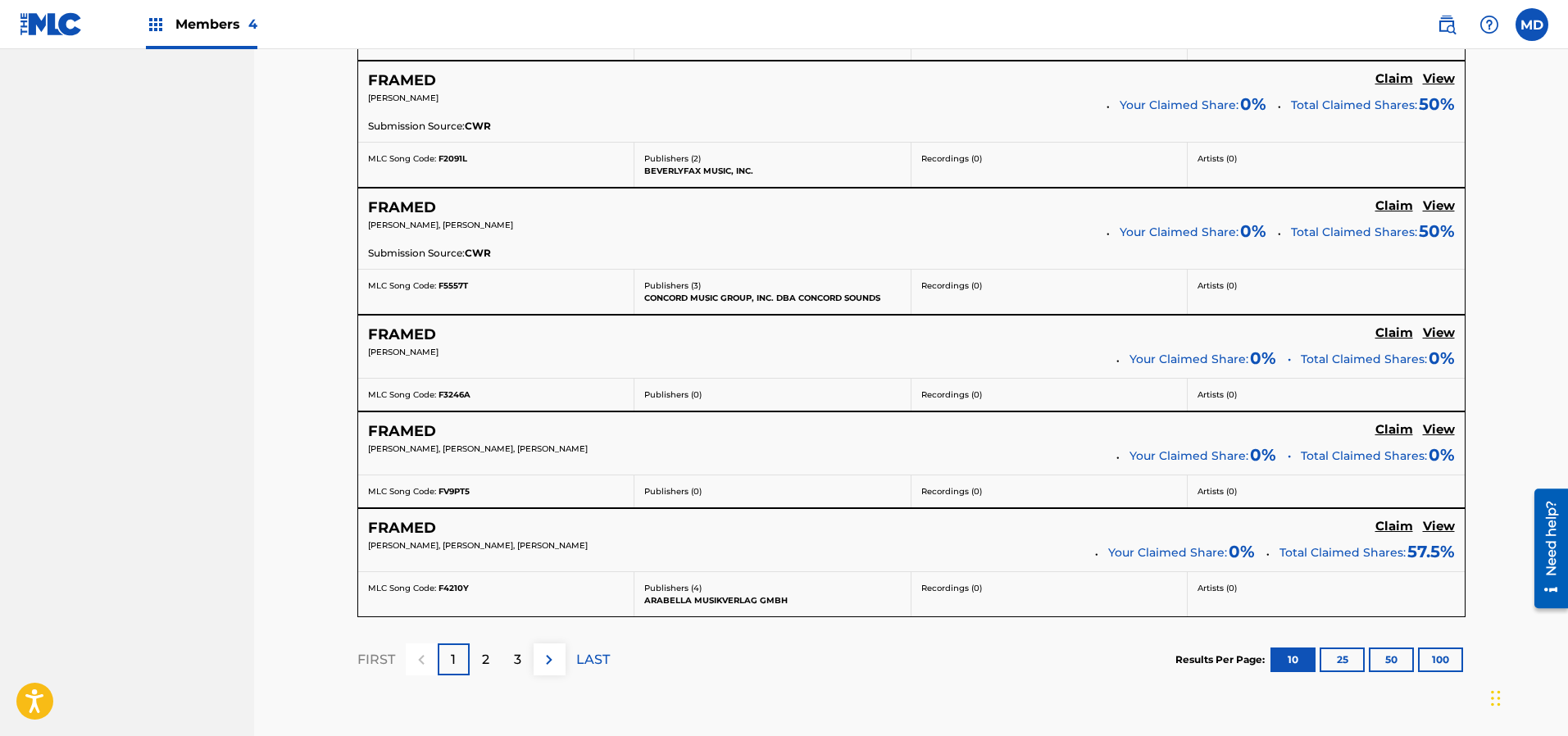
scroll to position [1352, 0]
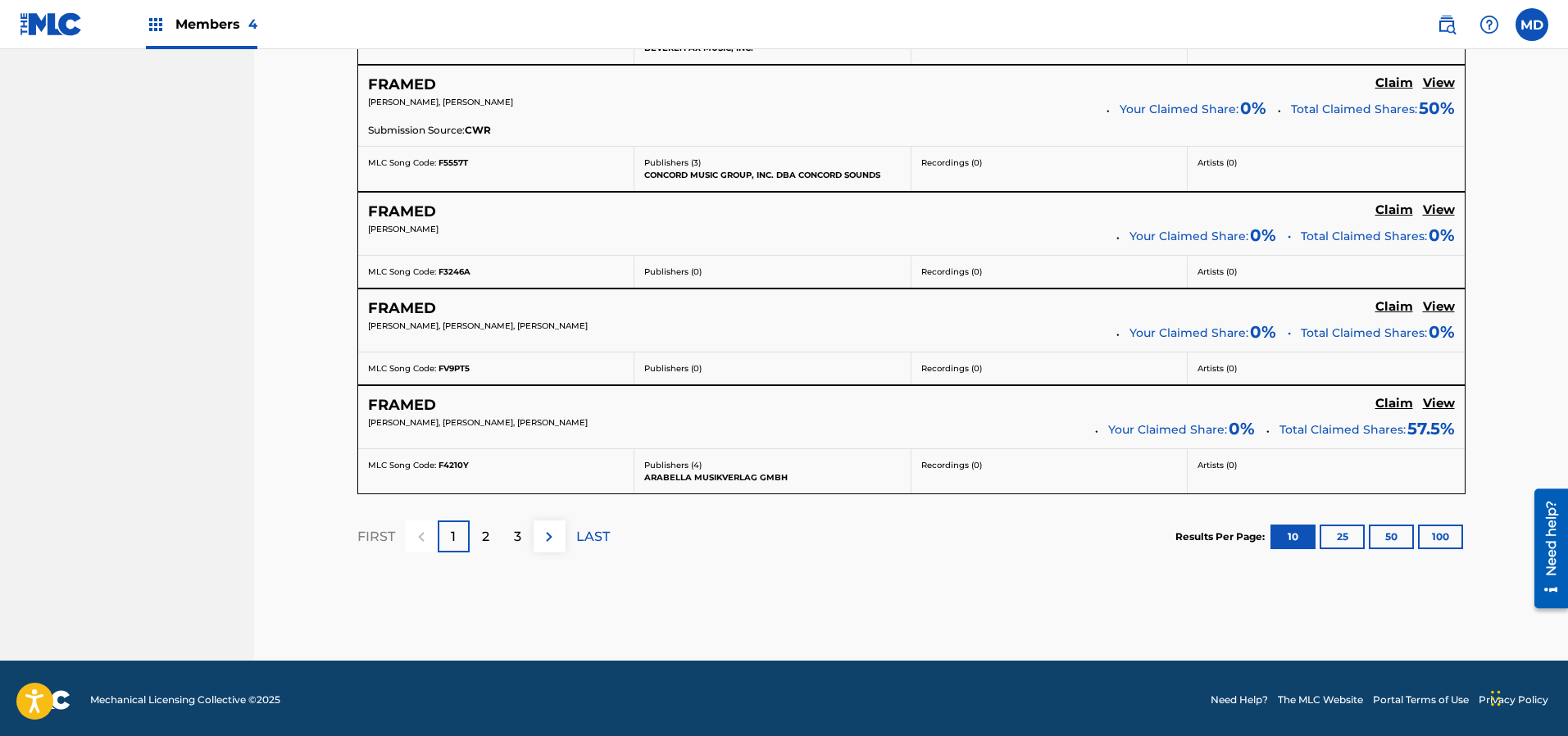
click at [484, 533] on p "2" at bounding box center [485, 536] width 7 height 20
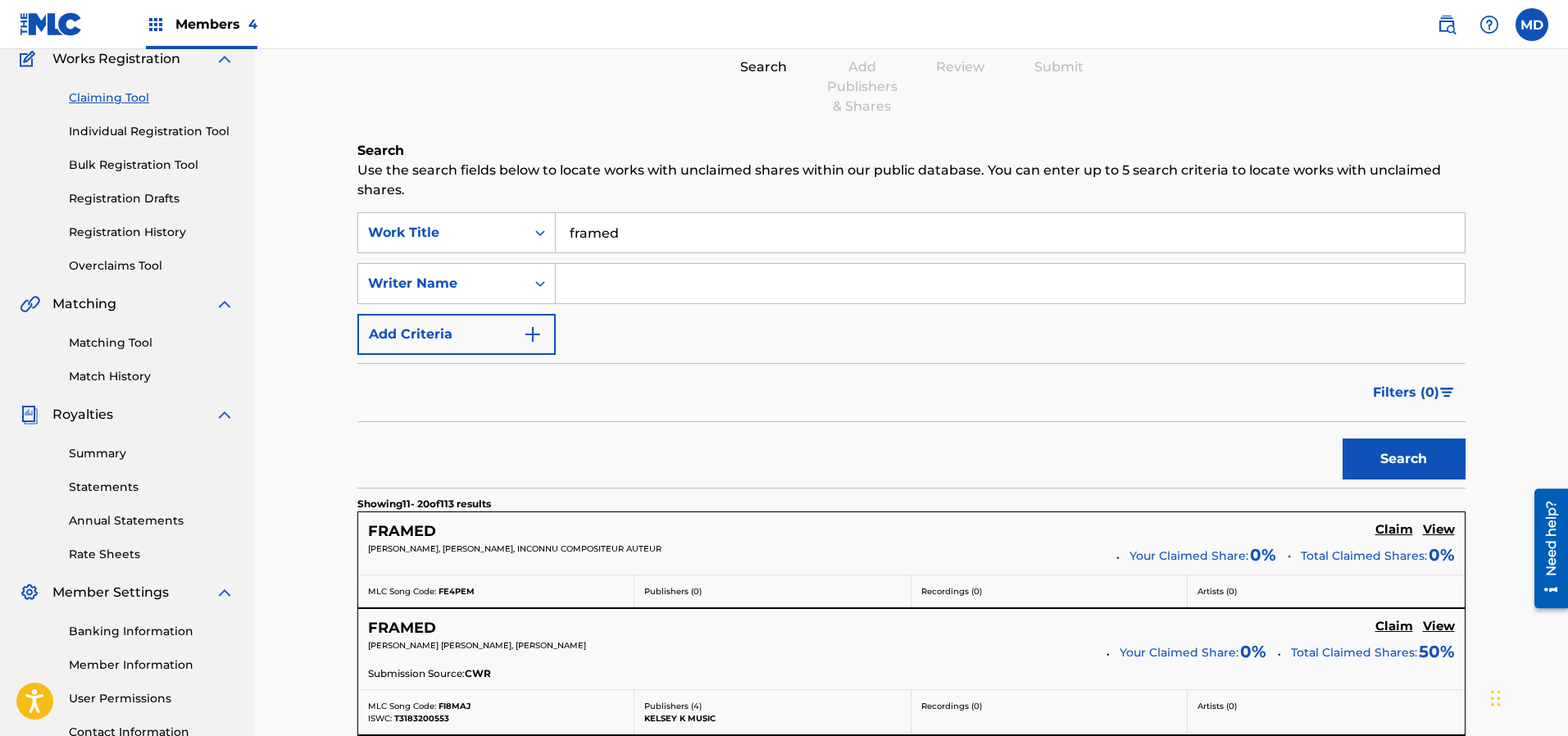
scroll to position [0, 0]
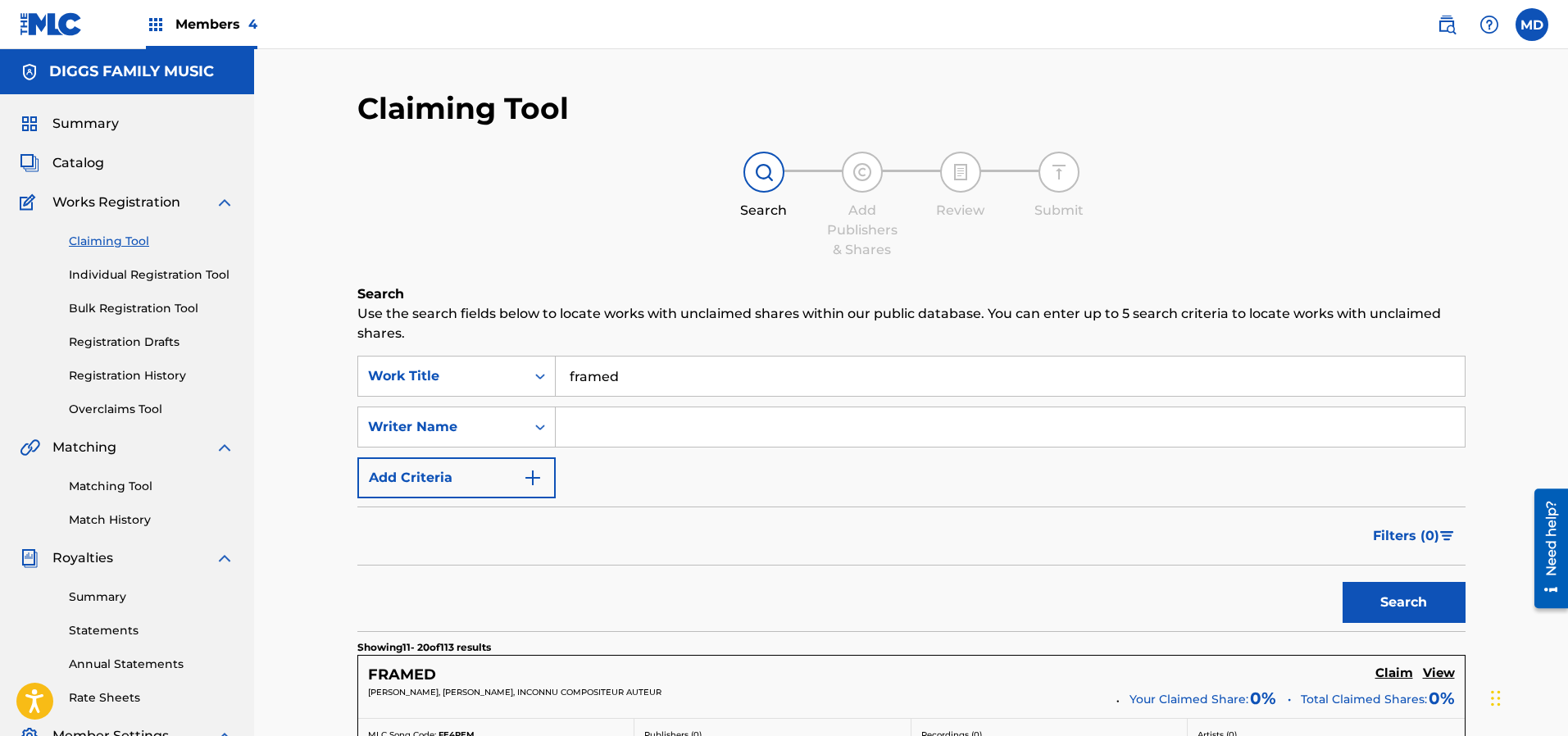
click at [602, 419] on input "Search Form" at bounding box center [1010, 427] width 909 height 39
type input "[PERSON_NAME]"
click at [1382, 597] on button "Search" at bounding box center [1403, 602] width 123 height 41
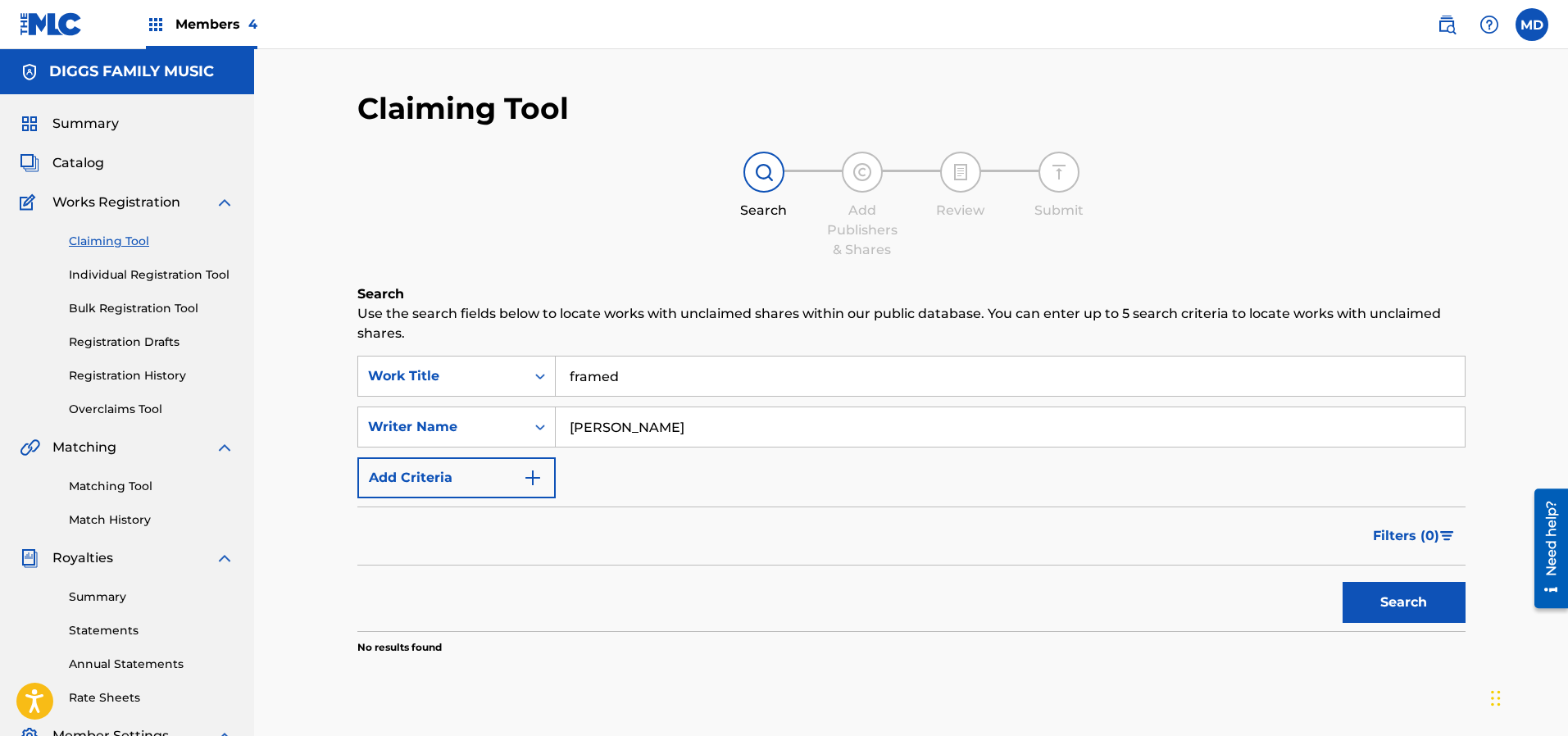
scroll to position [123, 0]
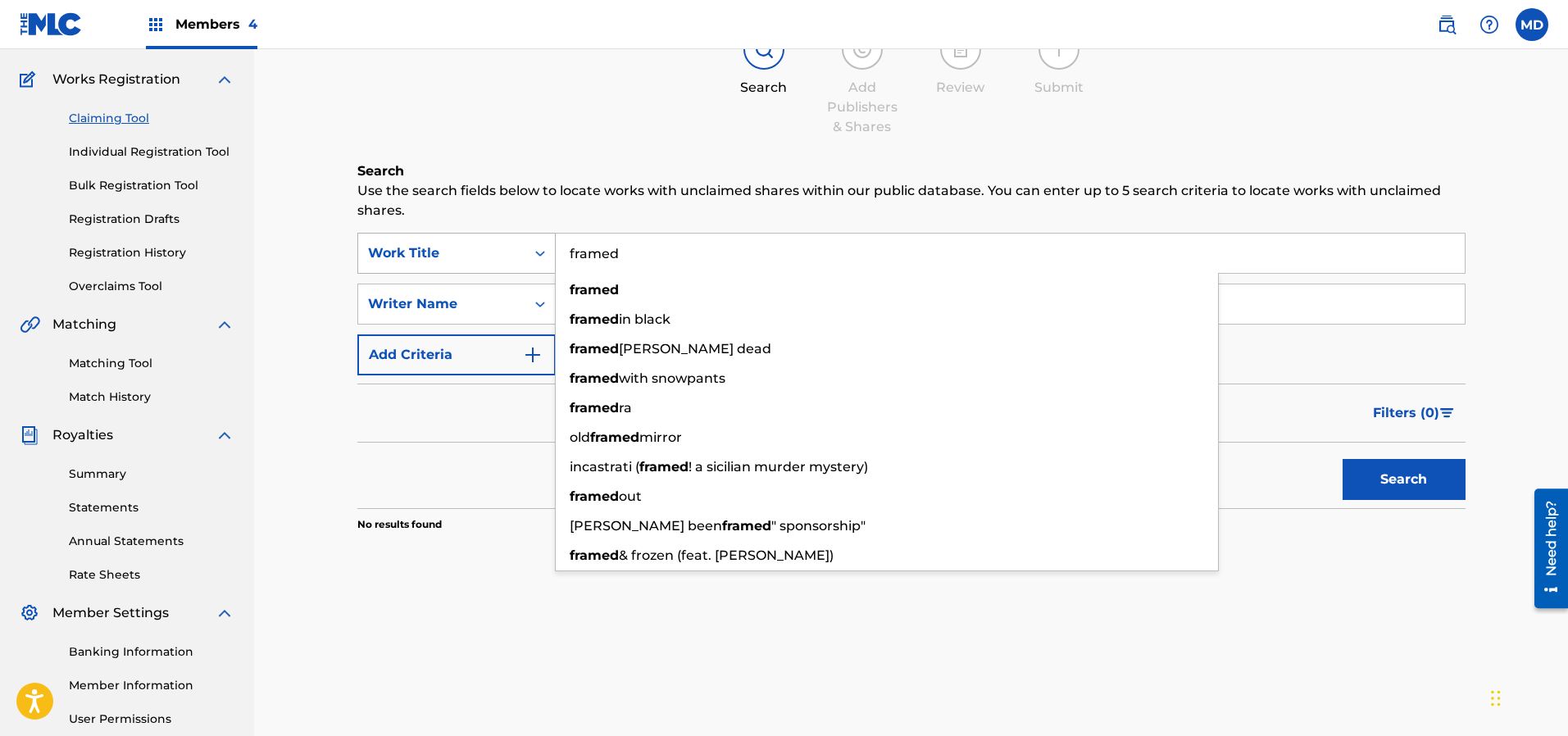
drag, startPoint x: 626, startPoint y: 260, endPoint x: 551, endPoint y: 268, distance: 75.4
click at [551, 268] on div "SearchWithCriteria1835580c-ba5f-456b-8b1f-3fb86b860659 Work Title framed framed…" at bounding box center [911, 253] width 1108 height 41
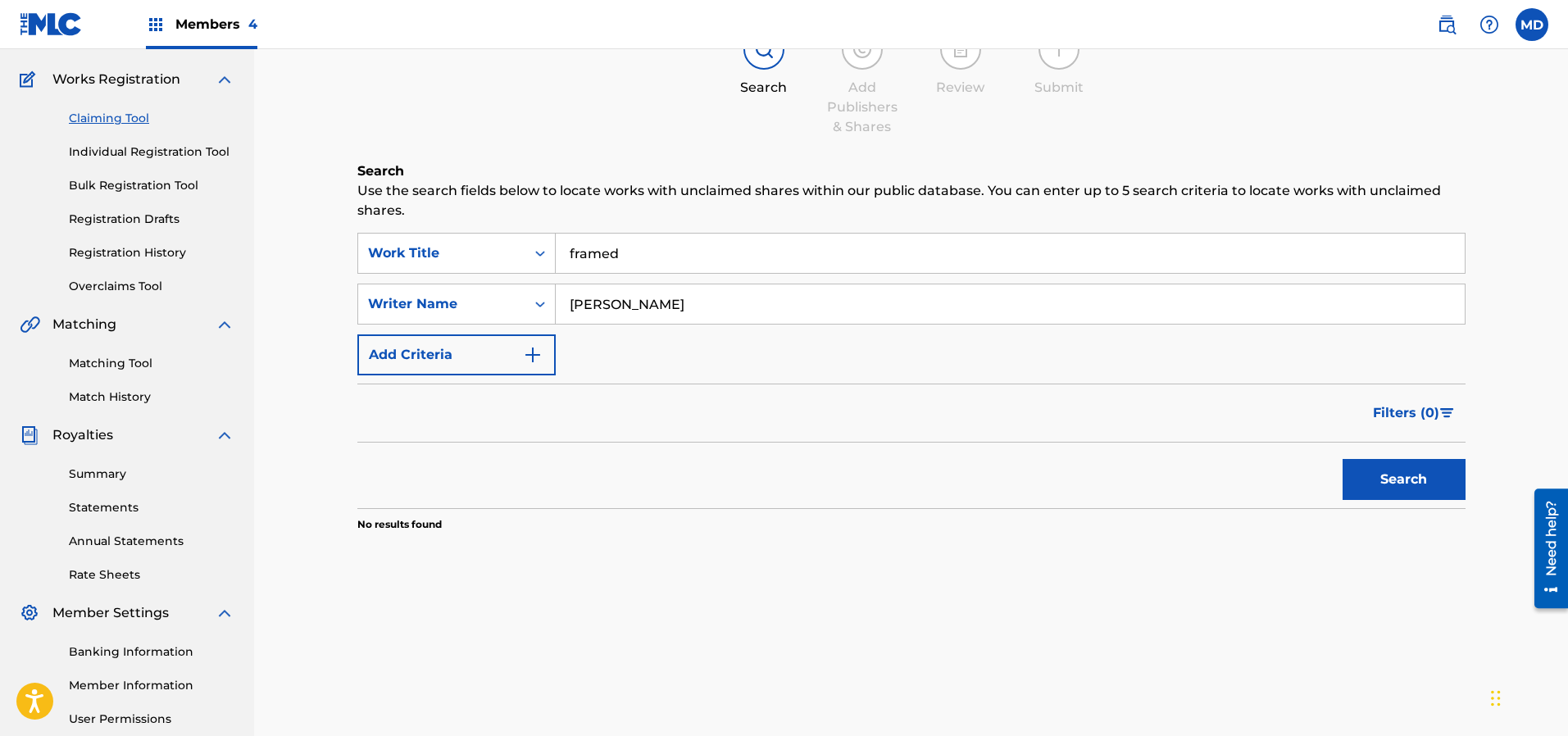
click at [121, 153] on link "Individual Registration Tool" at bounding box center [152, 151] width 165 height 18
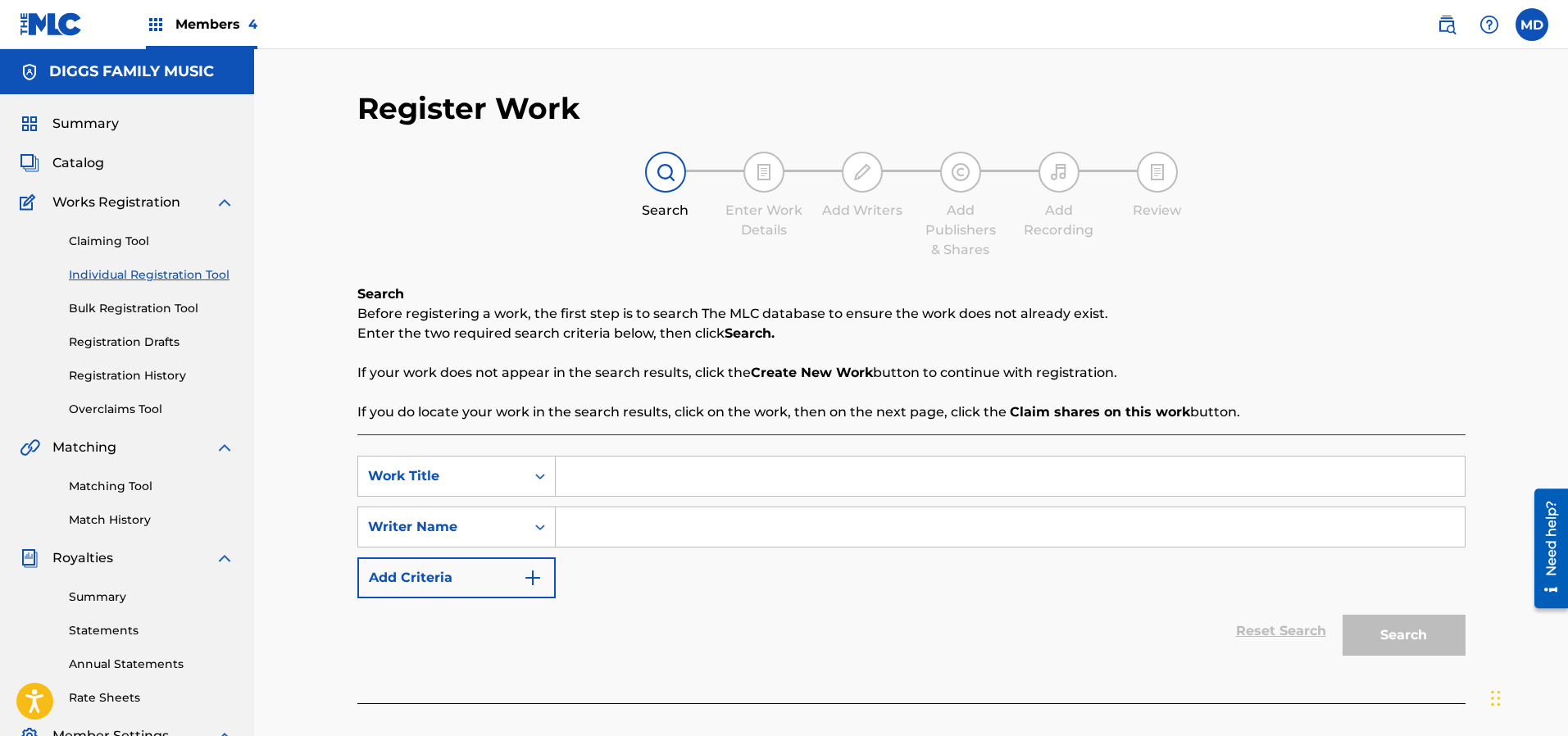
click at [692, 485] on input "Search Form" at bounding box center [1010, 476] width 909 height 39
paste input "framed"
type input "framed"
click at [677, 527] on input "Search Form" at bounding box center [1010, 527] width 909 height 39
paste input "[PERSON_NAME]"
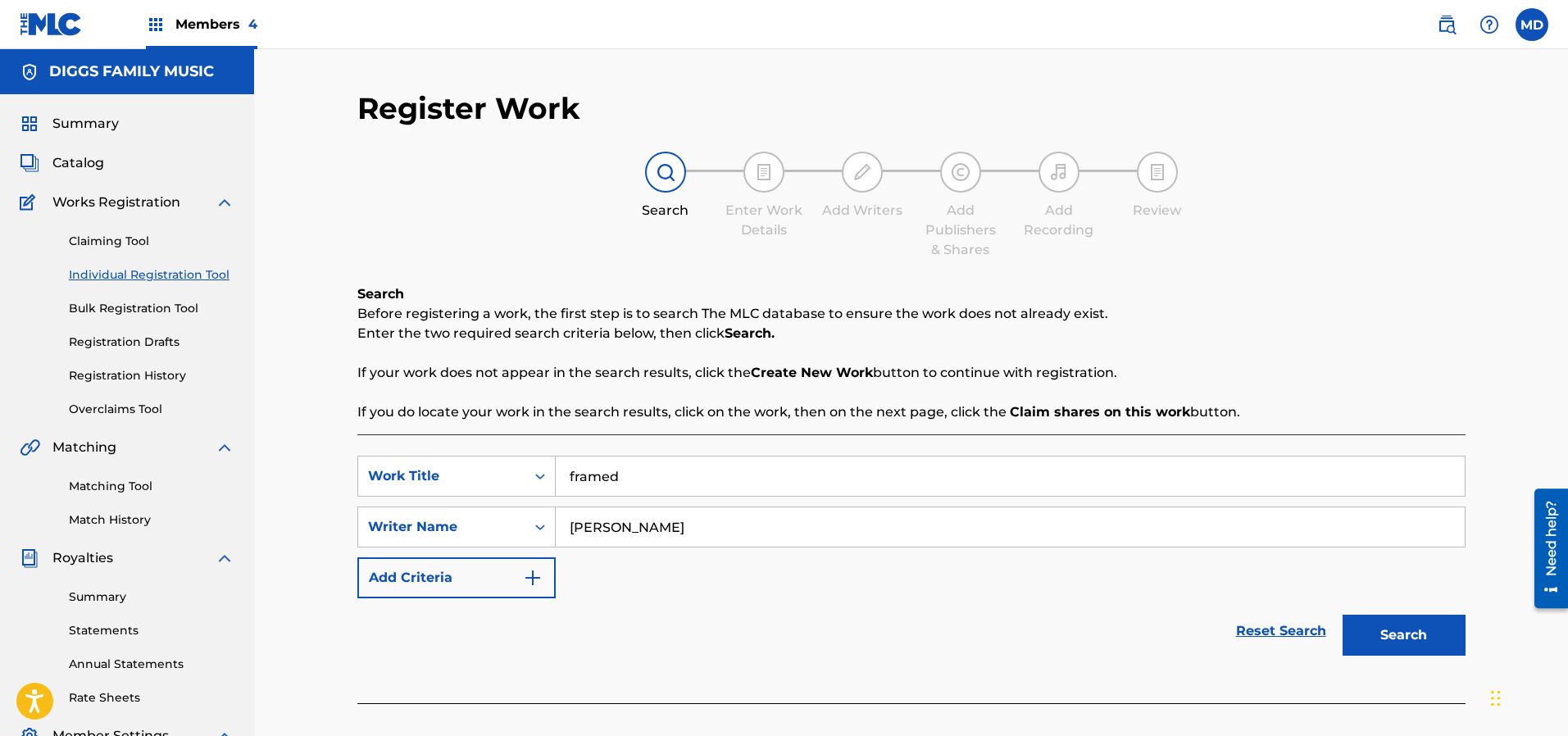
type input "[PERSON_NAME]"
click at [1364, 634] on button "Search" at bounding box center [1403, 635] width 123 height 41
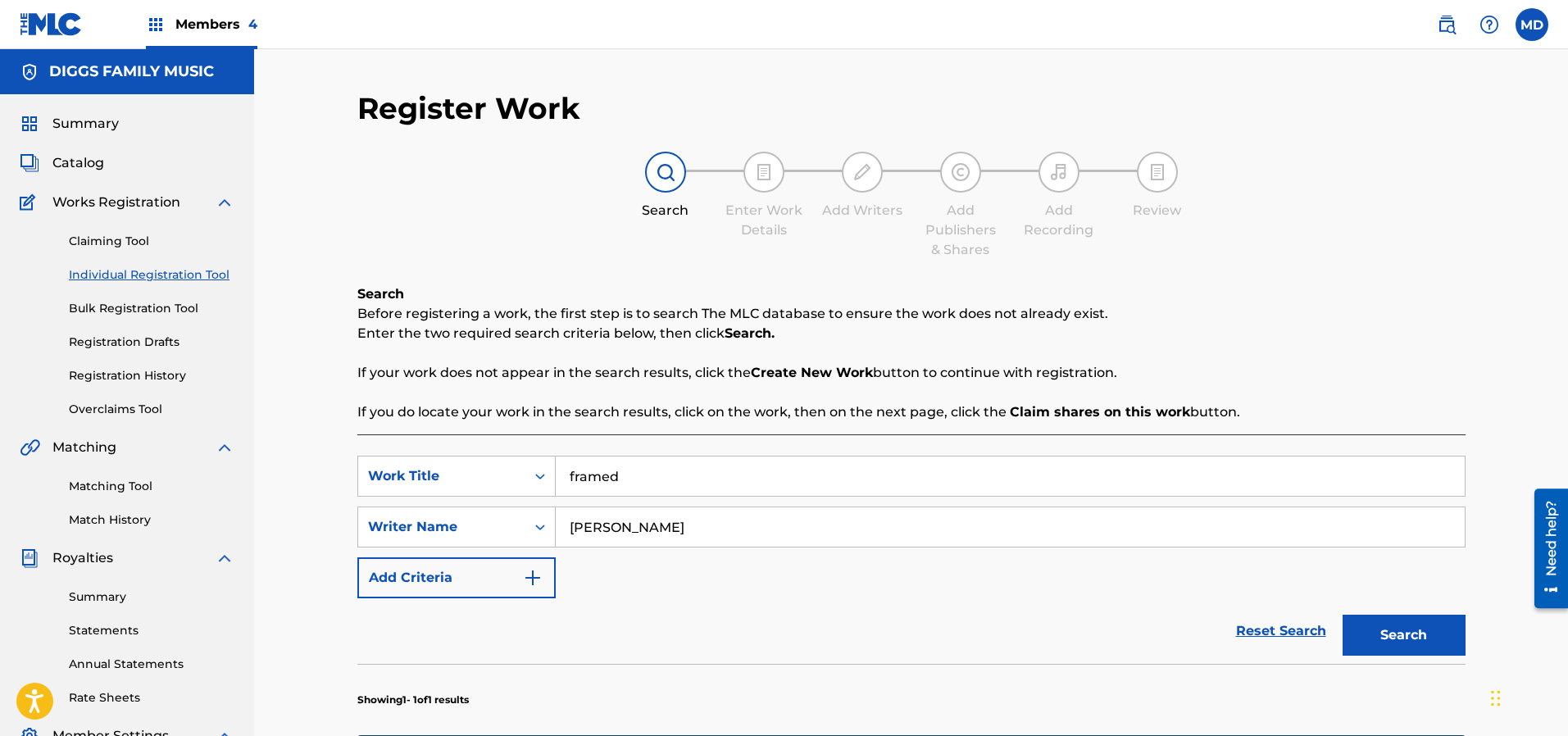
scroll to position [246, 0]
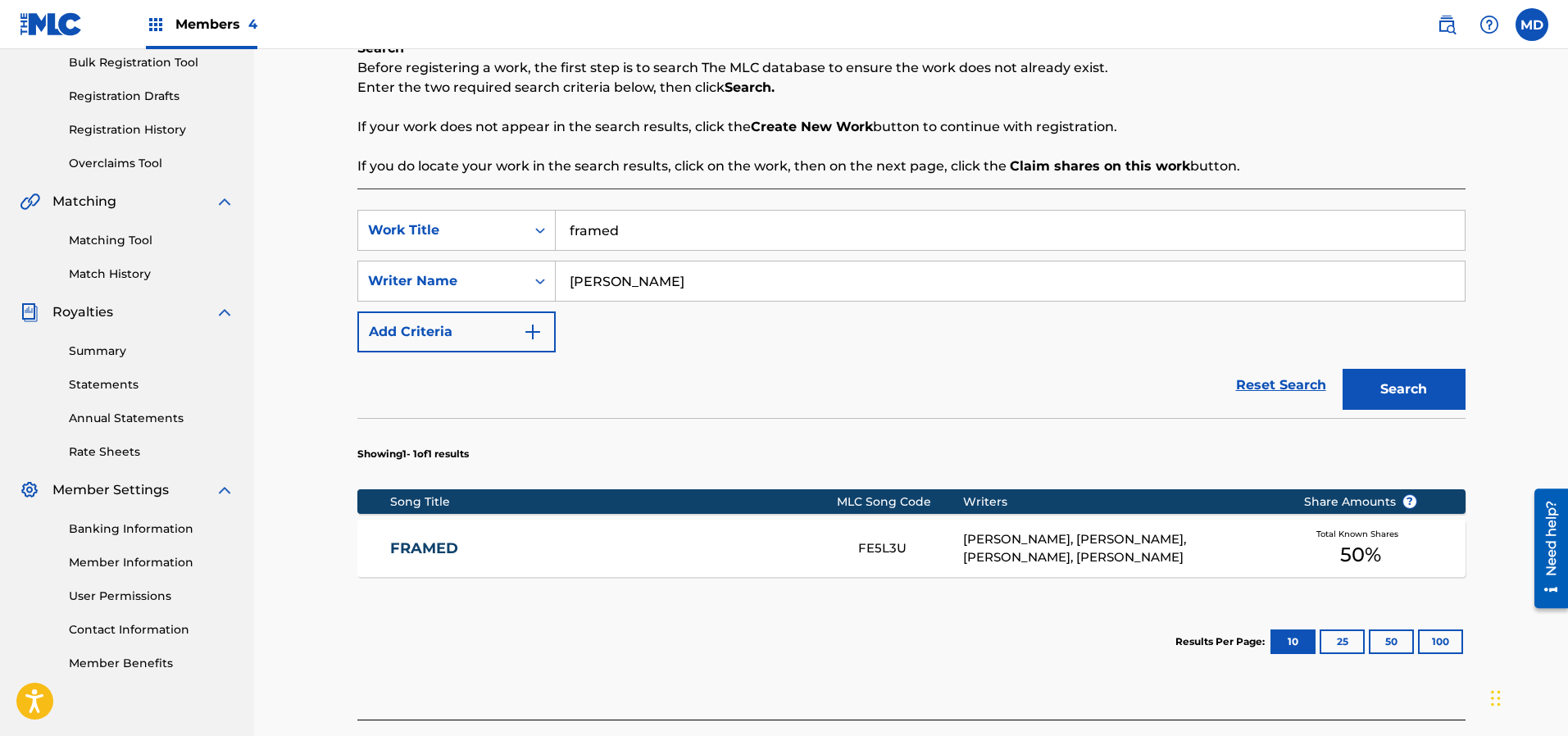
click at [441, 545] on link "FRAMED" at bounding box center [613, 548] width 446 height 19
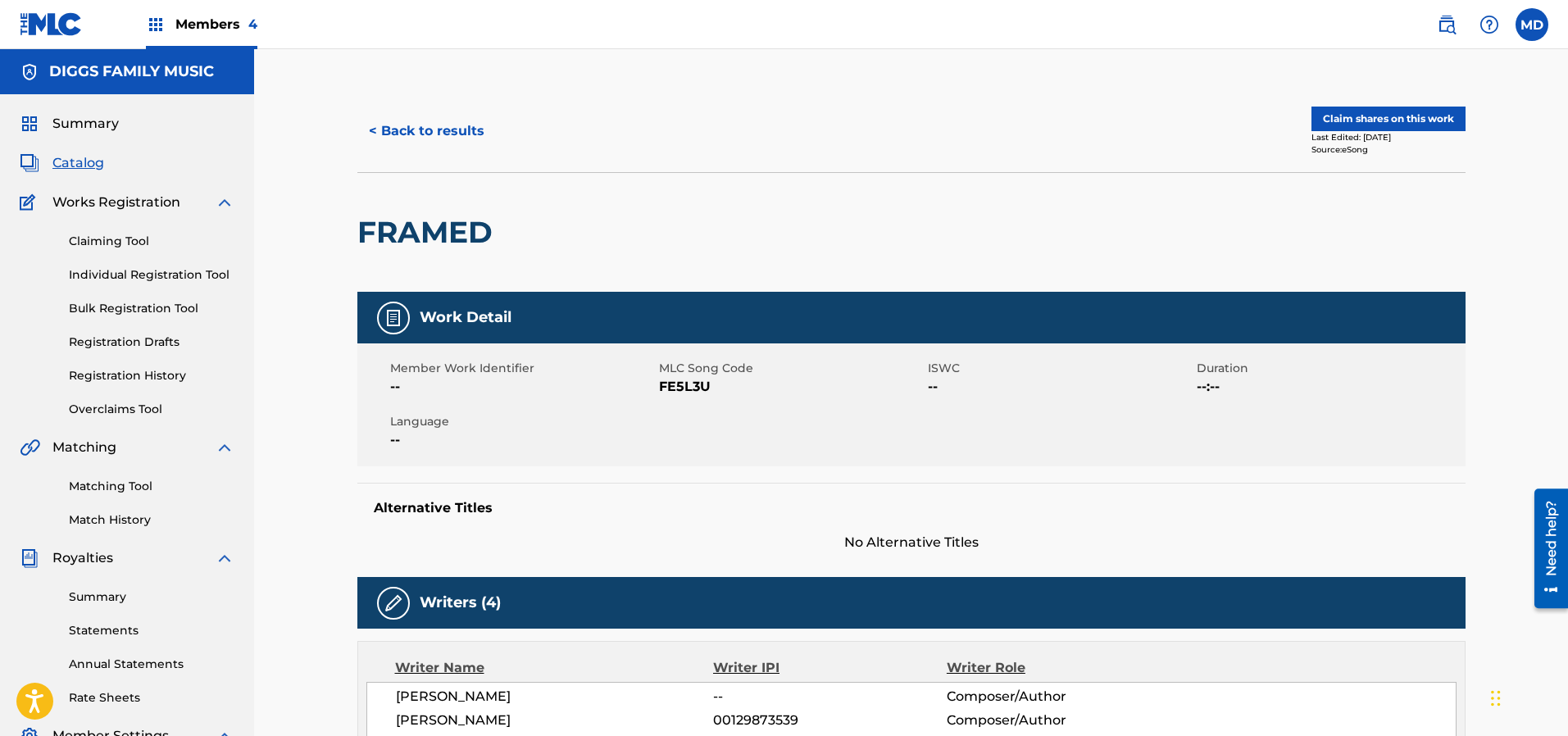
click at [1377, 121] on button "Claim shares on this work" at bounding box center [1389, 119] width 154 height 24
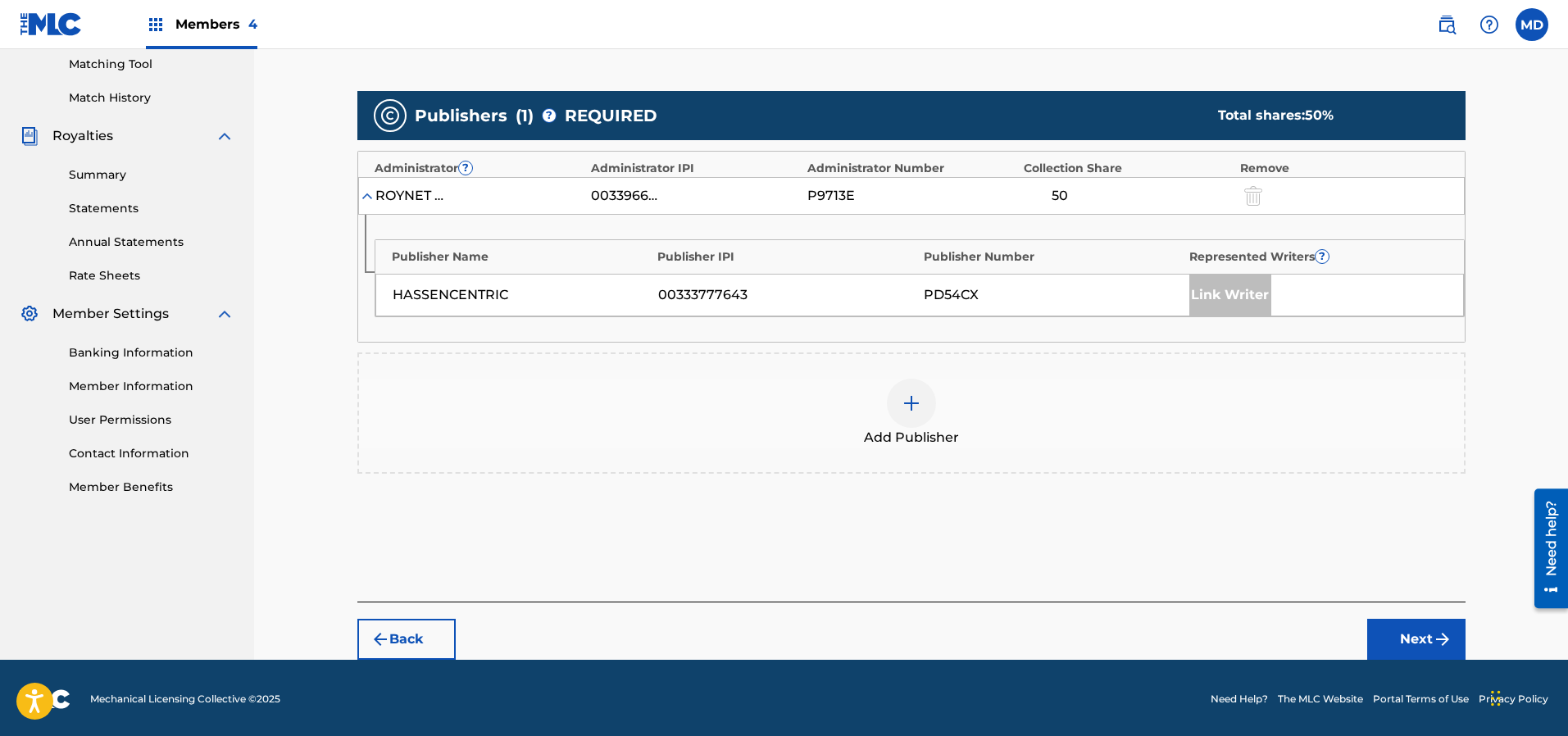
scroll to position [424, 0]
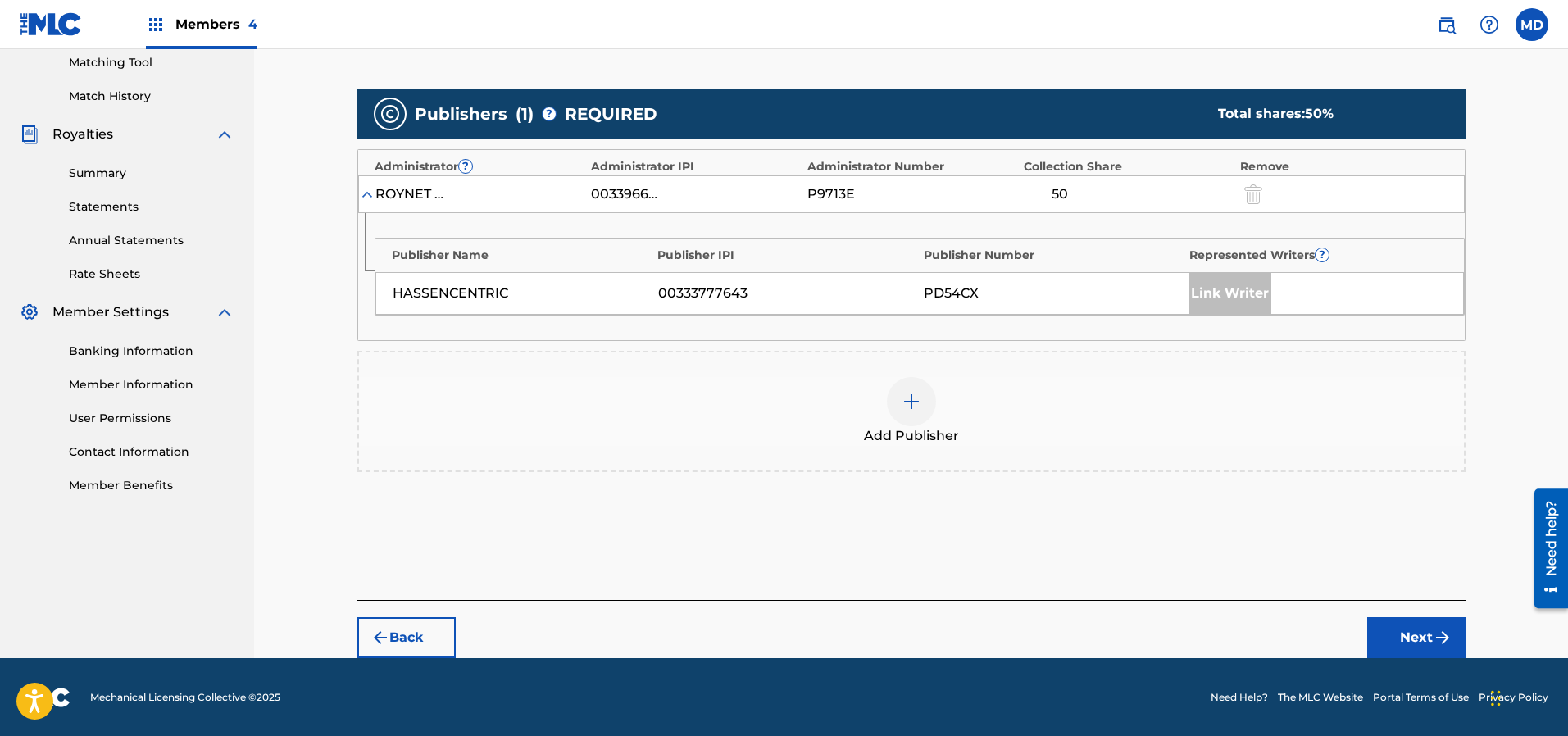
click at [914, 402] on img at bounding box center [911, 401] width 20 height 20
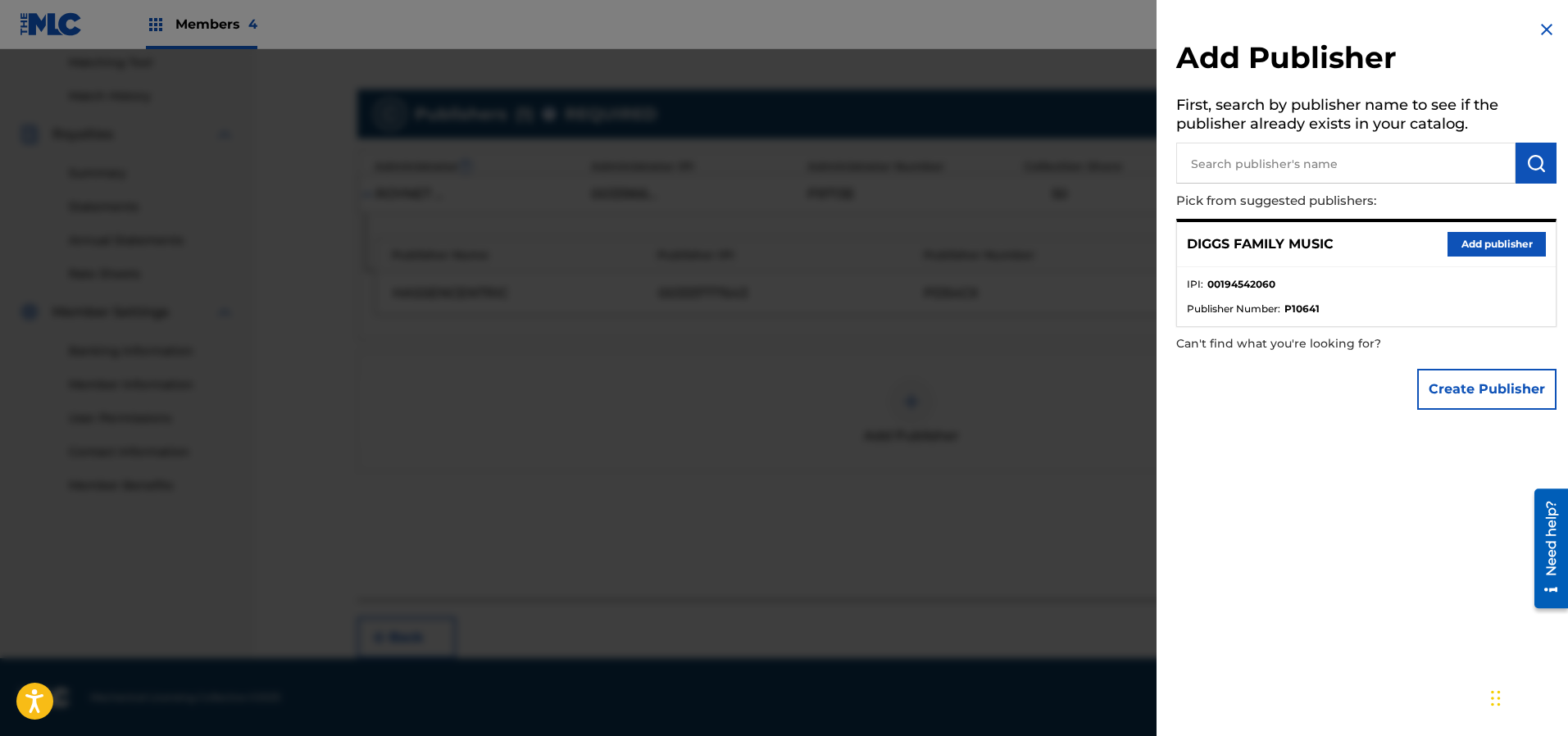
click at [1493, 239] on button "Add publisher" at bounding box center [1496, 244] width 99 height 24
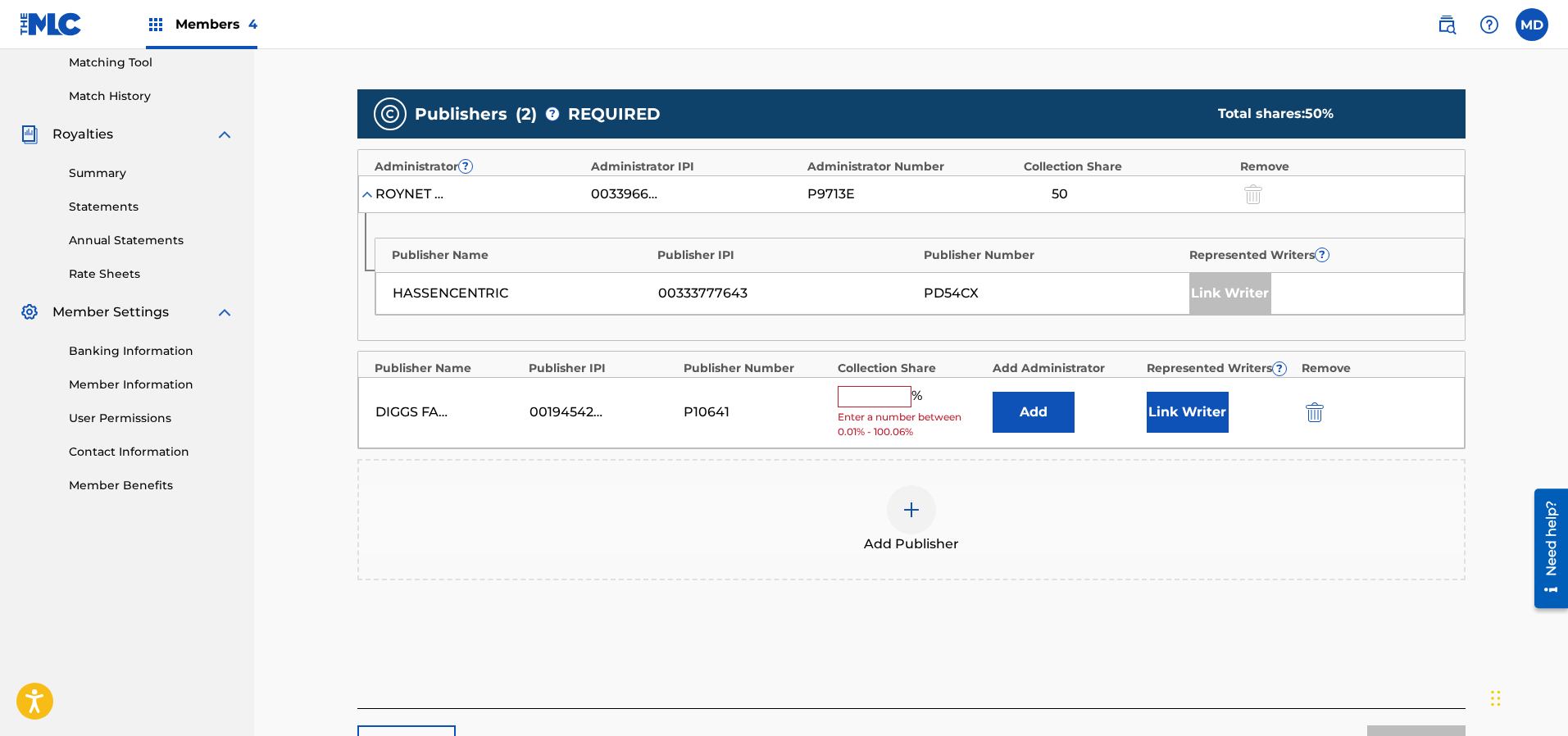
click at [881, 400] on input "text" at bounding box center [874, 396] width 73 height 21
type input "50"
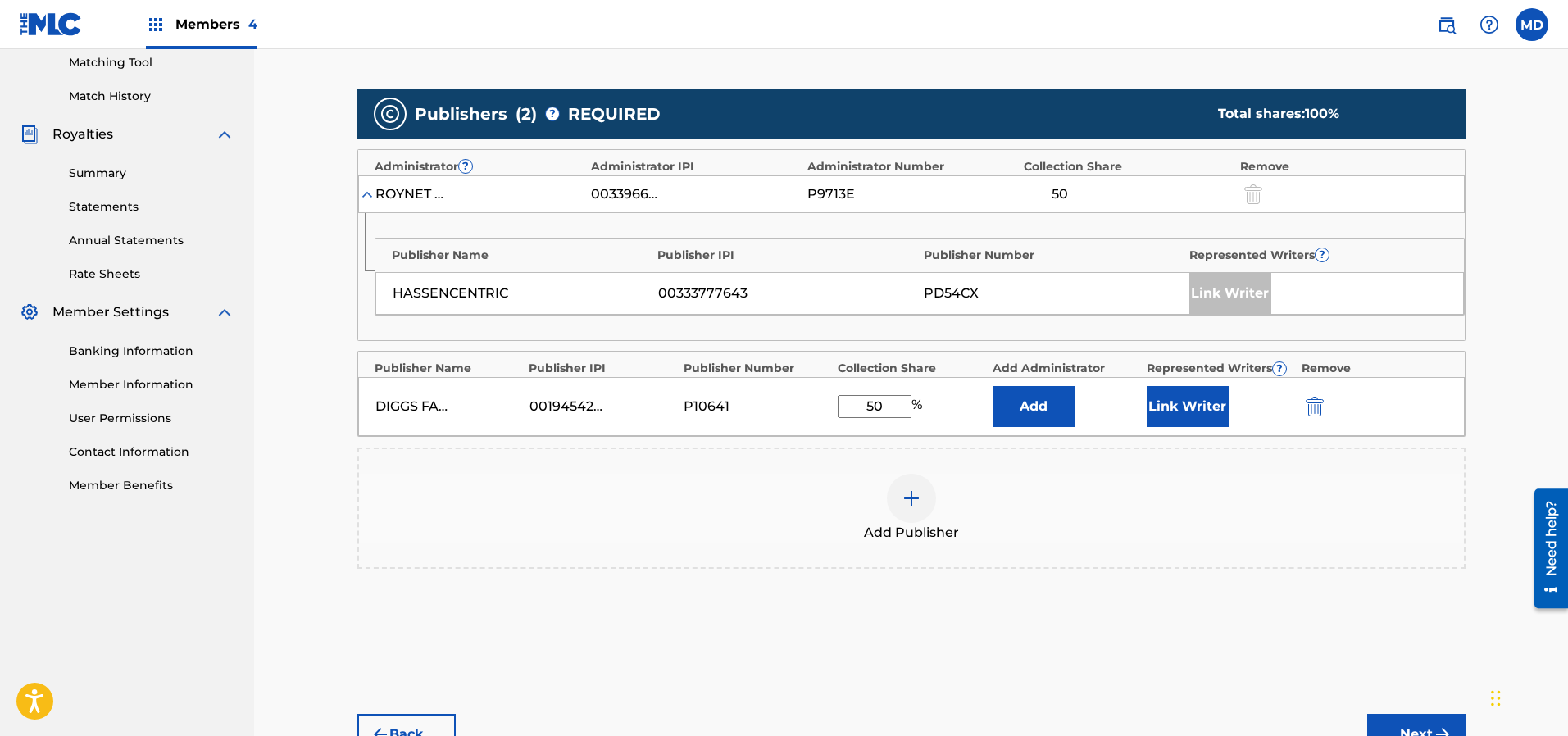
click at [1199, 404] on button "Link Writer" at bounding box center [1188, 406] width 82 height 41
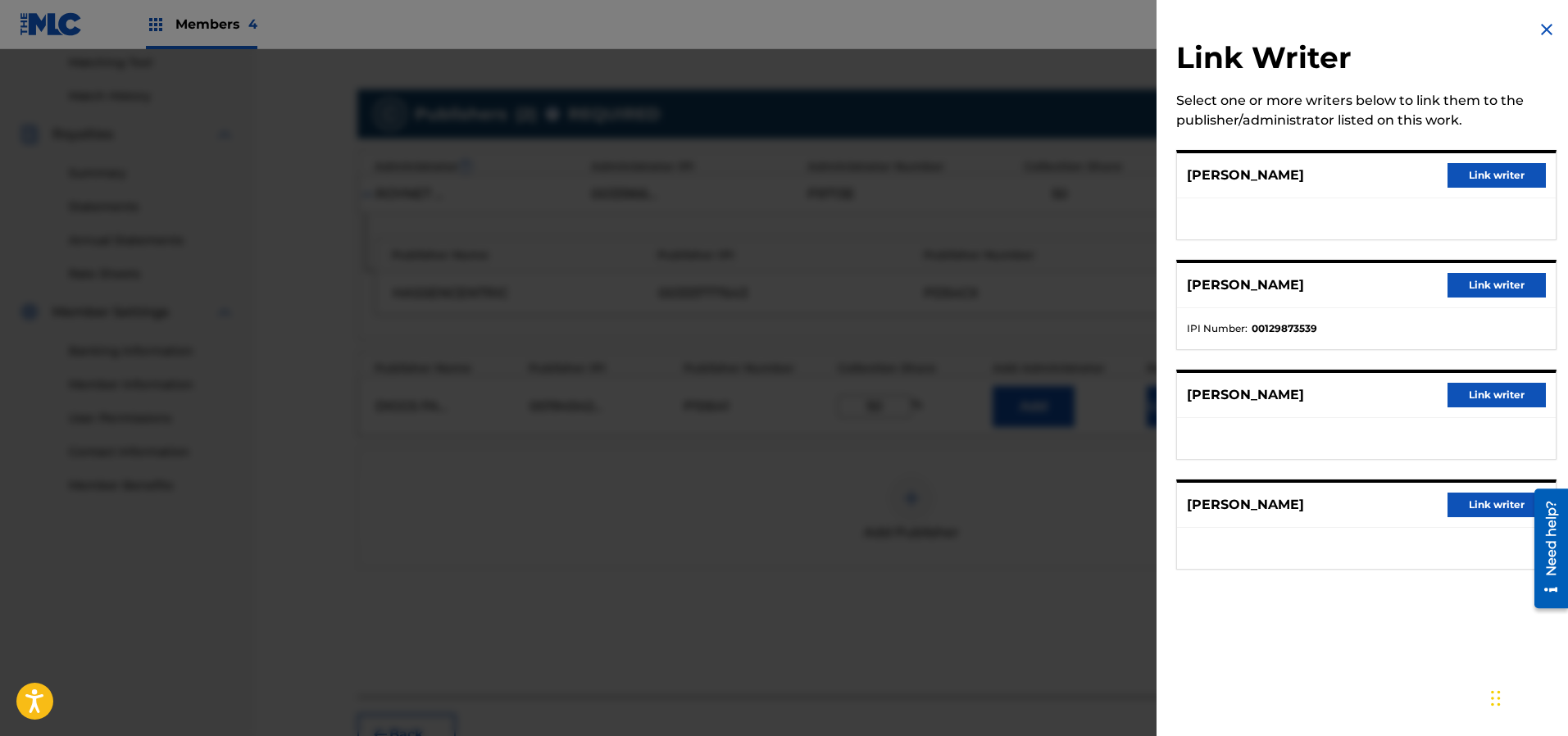
click at [1483, 171] on button "Link writer" at bounding box center [1496, 175] width 99 height 24
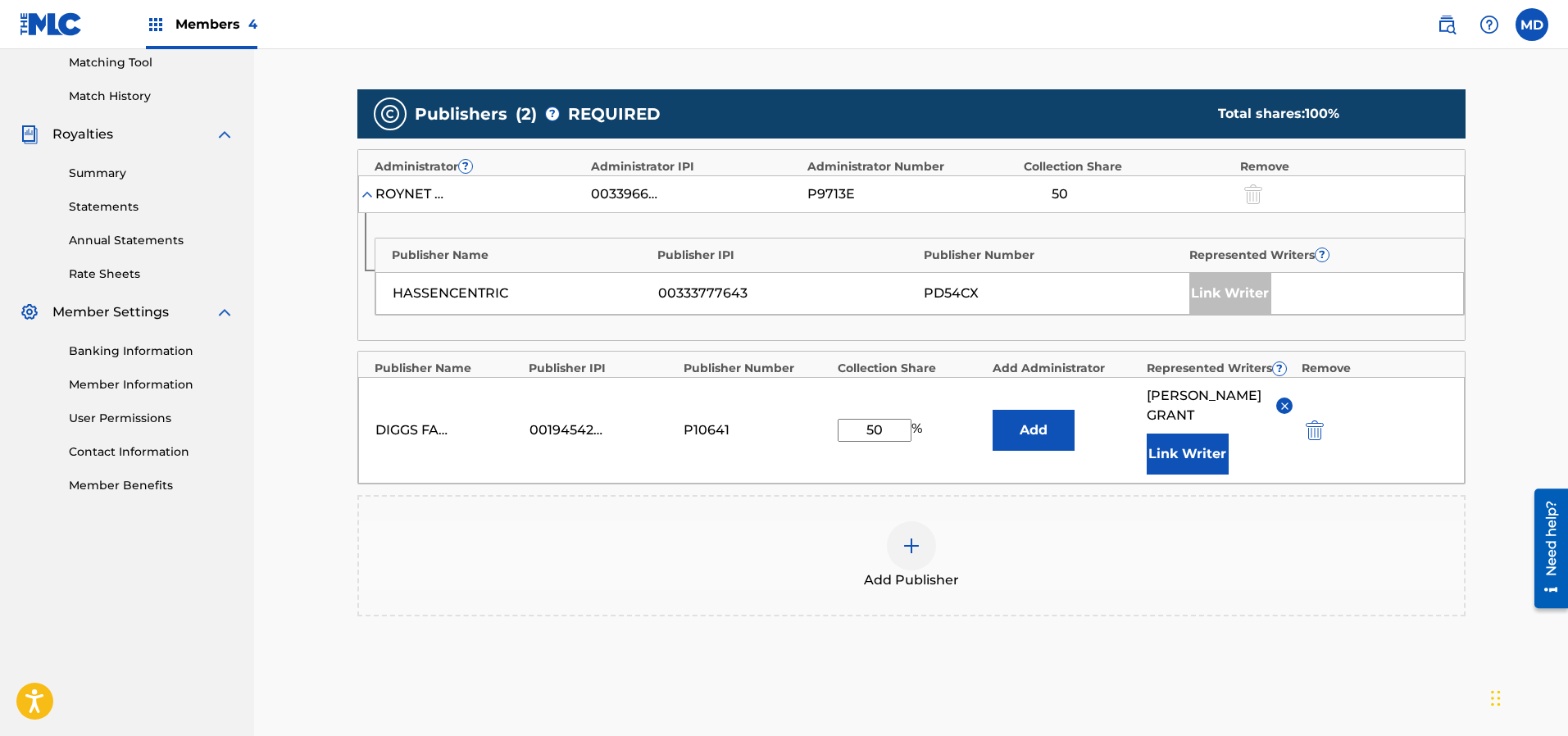
click at [1181, 439] on button "Link Writer" at bounding box center [1188, 453] width 82 height 41
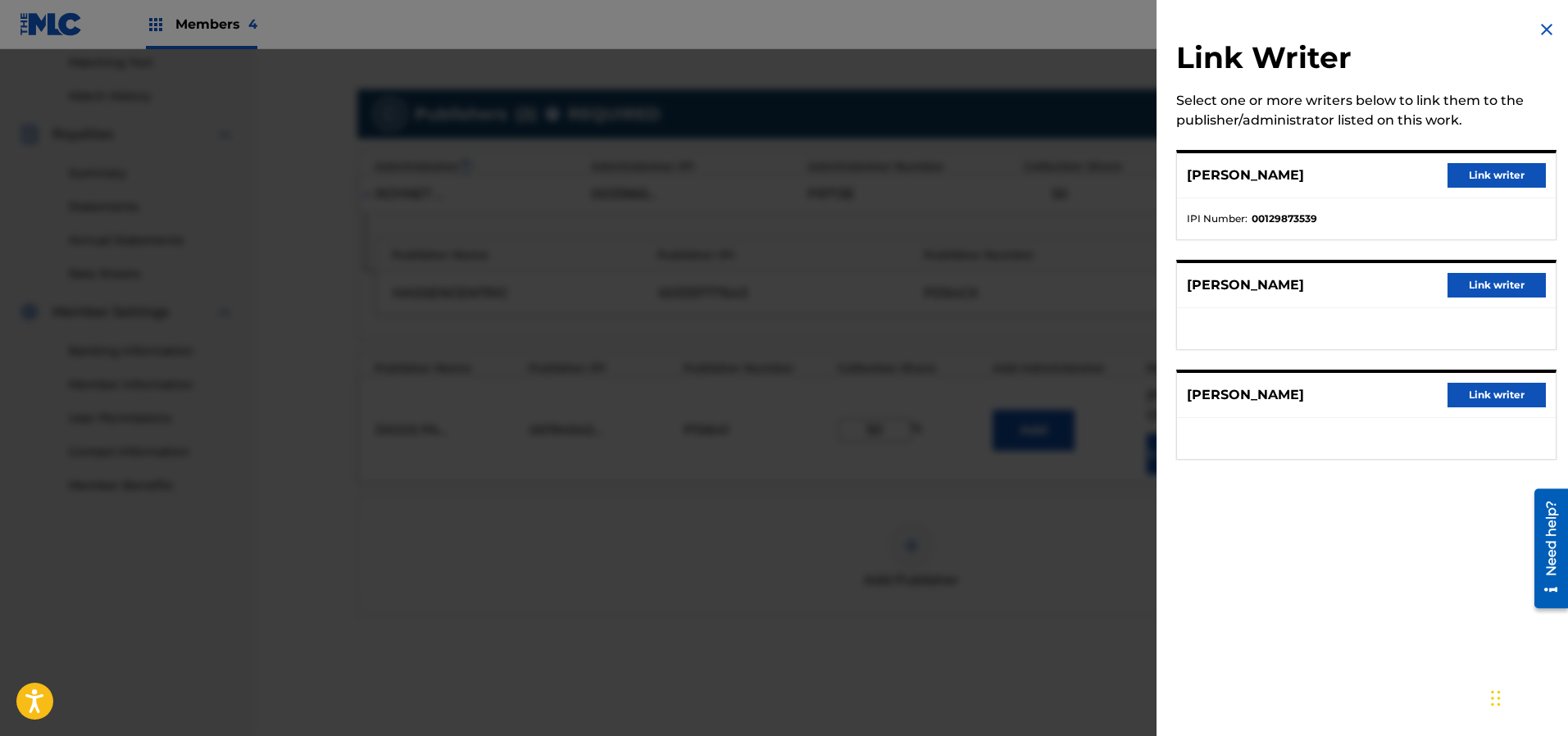
click at [1470, 286] on button "Link writer" at bounding box center [1496, 285] width 99 height 24
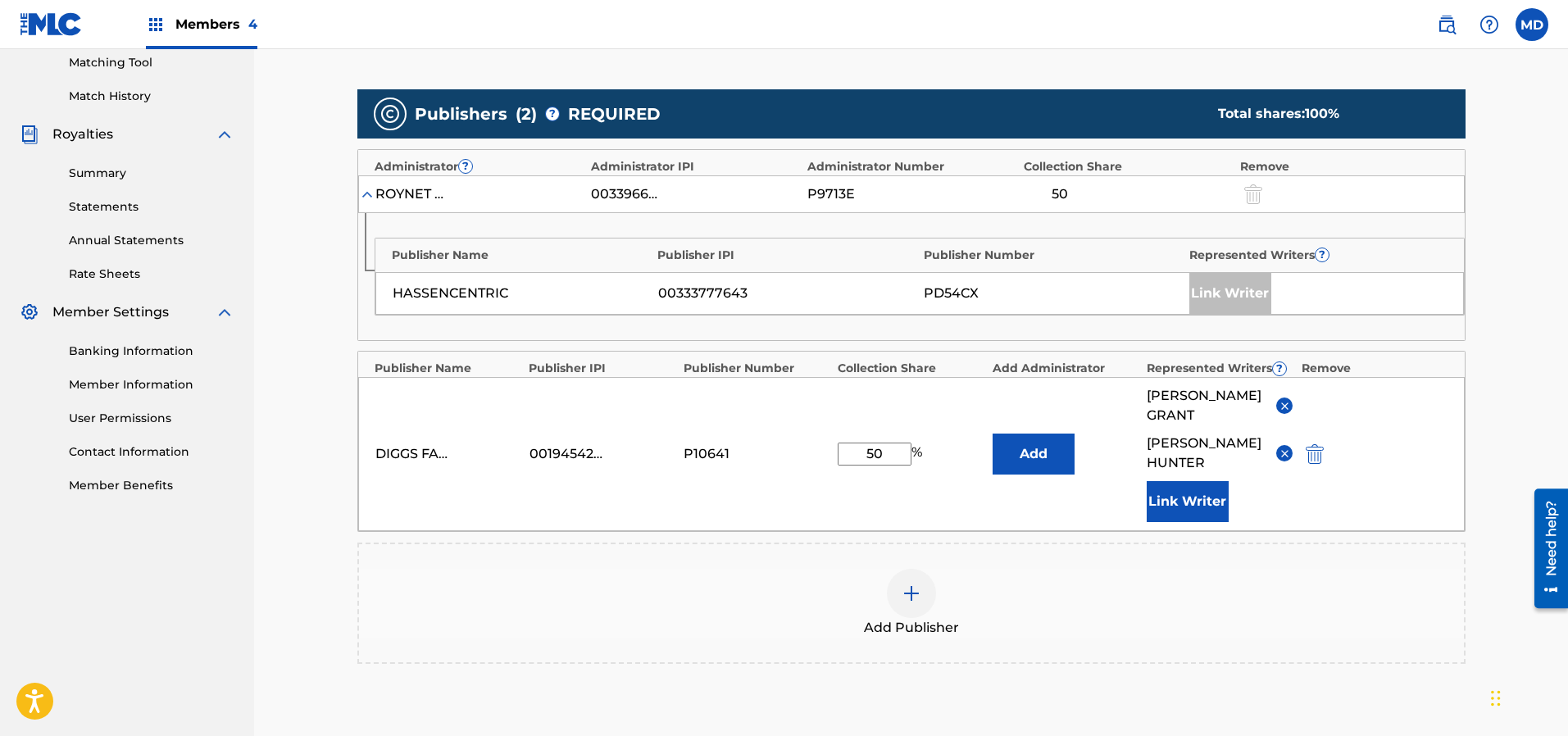
drag, startPoint x: 892, startPoint y: 434, endPoint x: 861, endPoint y: 442, distance: 32.0
click at [861, 442] on input "50" at bounding box center [874, 453] width 73 height 23
click at [884, 427] on input "text" at bounding box center [874, 438] width 73 height 21
click at [889, 442] on input "16.67" at bounding box center [874, 453] width 73 height 23
drag, startPoint x: 889, startPoint y: 434, endPoint x: 870, endPoint y: 440, distance: 19.9
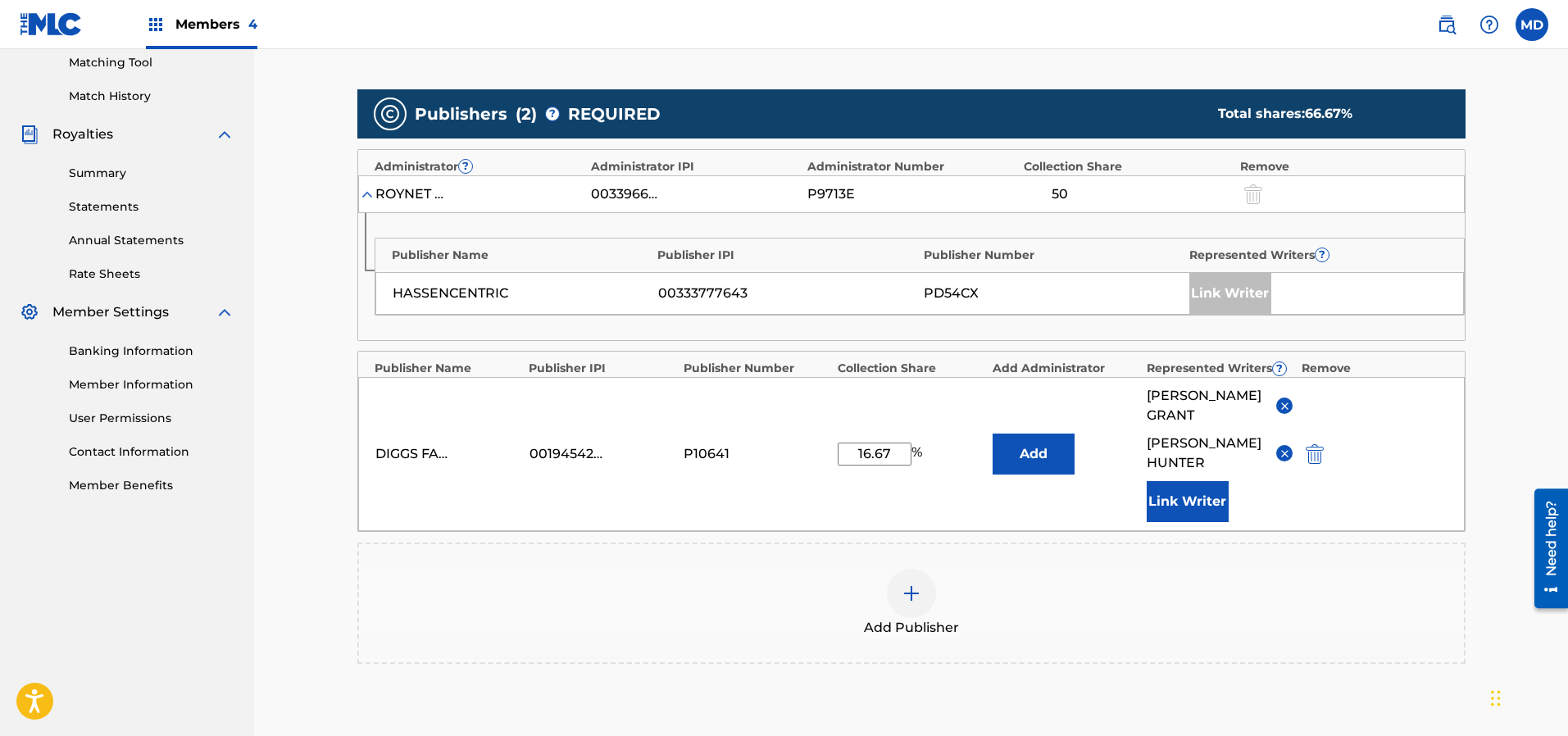
click at [870, 442] on input "16.67" at bounding box center [874, 453] width 73 height 23
click at [896, 442] on input "16.67" at bounding box center [874, 453] width 73 height 23
paste input "33.34"
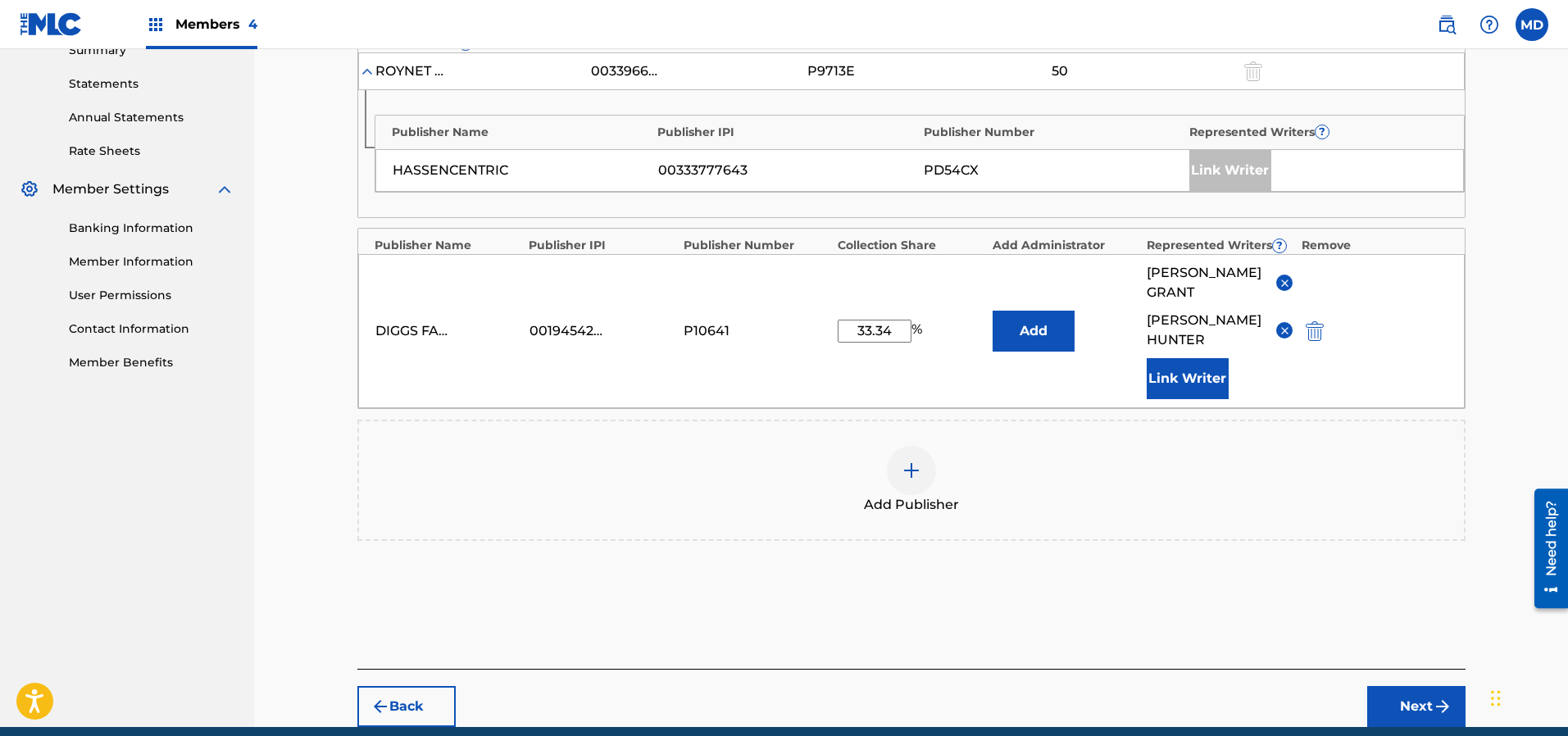
type input "33.34"
click at [1411, 686] on button "Next" at bounding box center [1416, 706] width 99 height 41
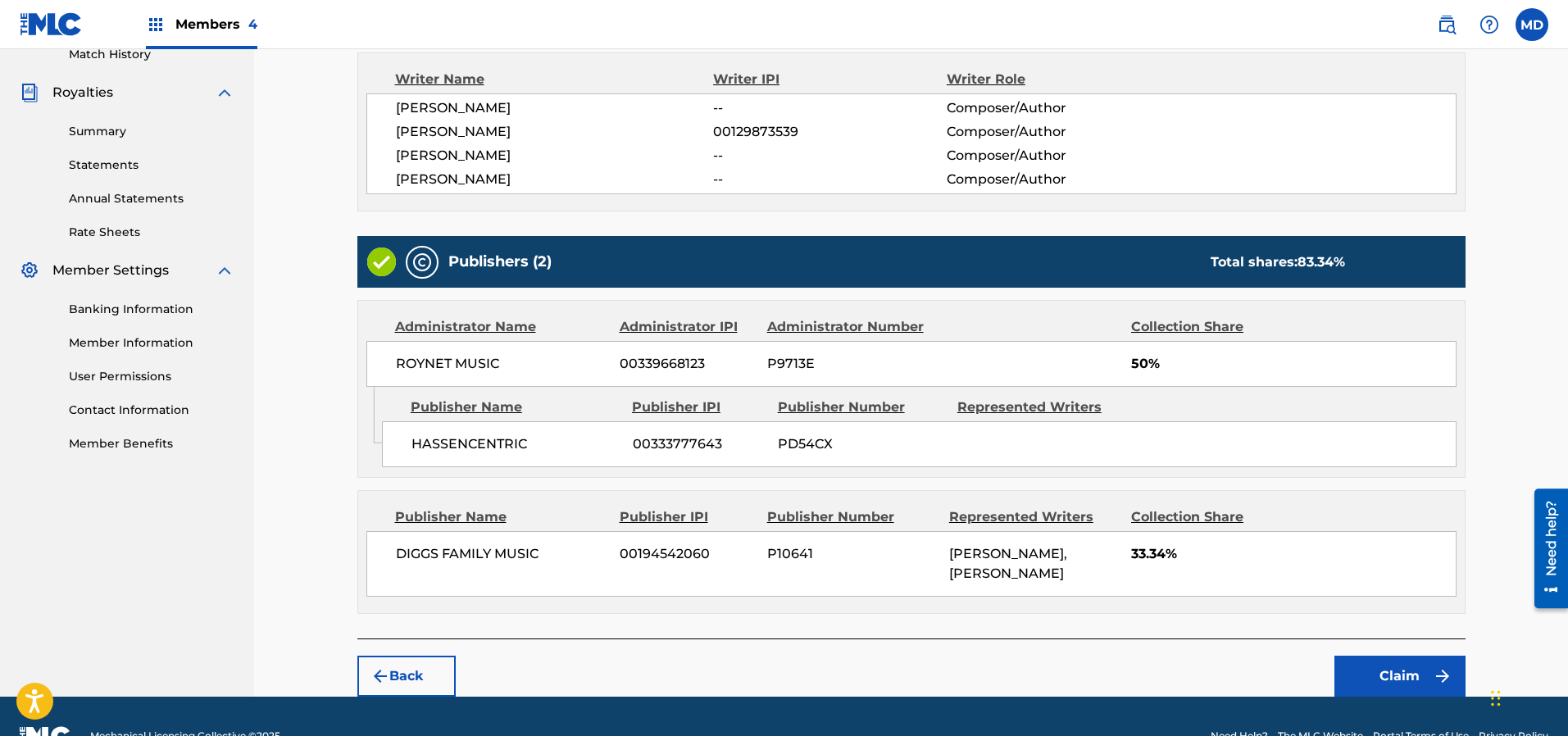
scroll to position [502, 0]
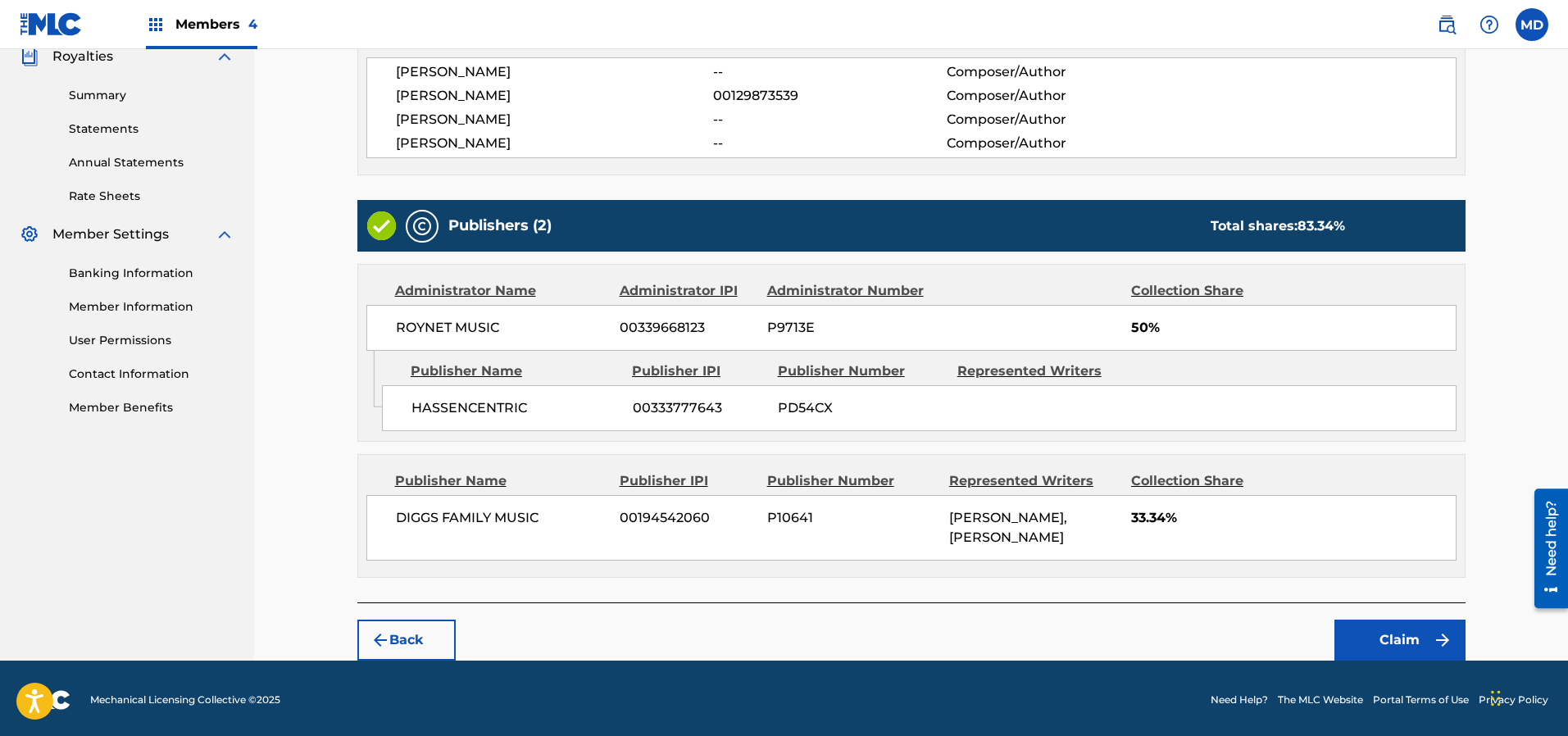
click at [1376, 639] on button "Claim" at bounding box center [1399, 640] width 131 height 41
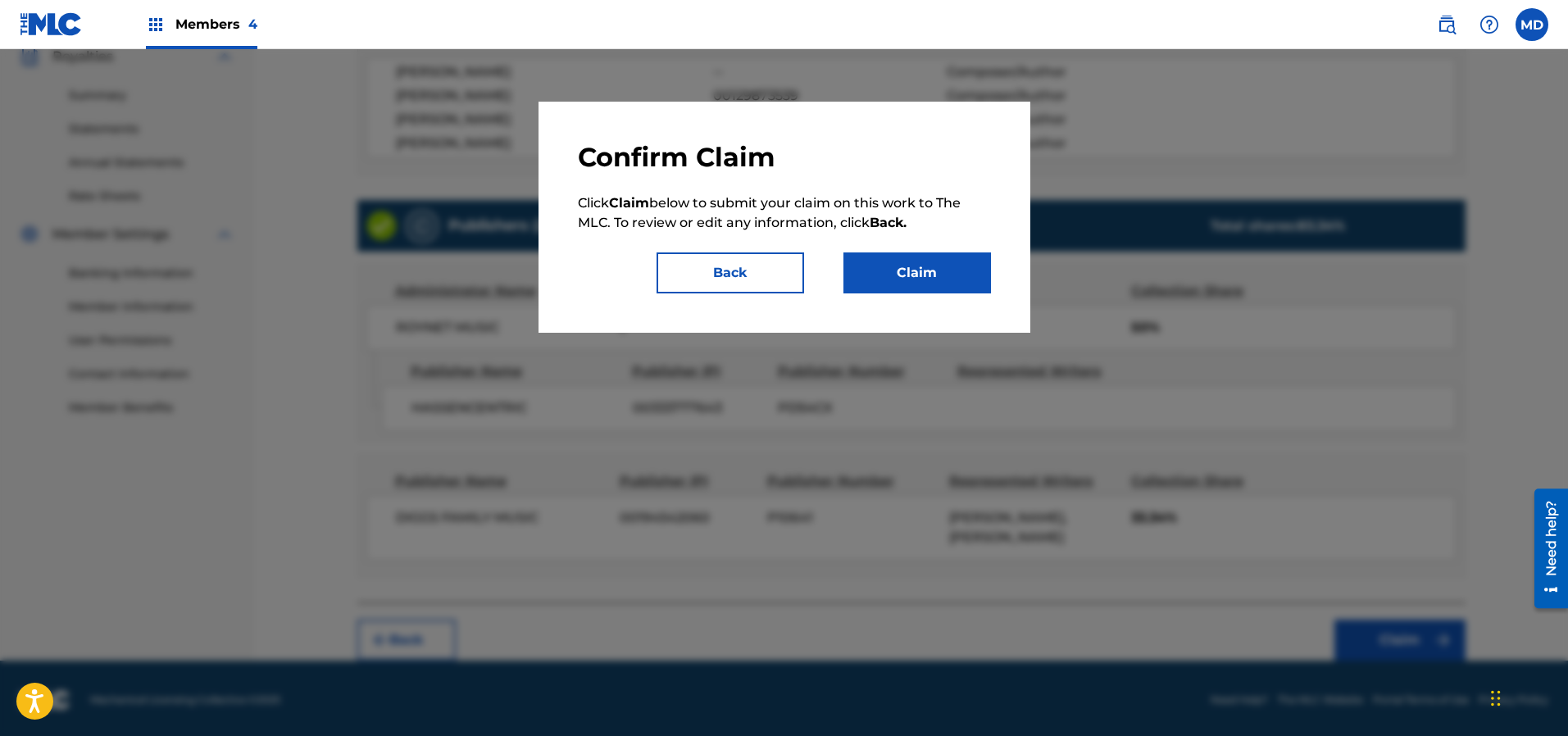
click at [897, 273] on button "Claim" at bounding box center [916, 273] width 148 height 41
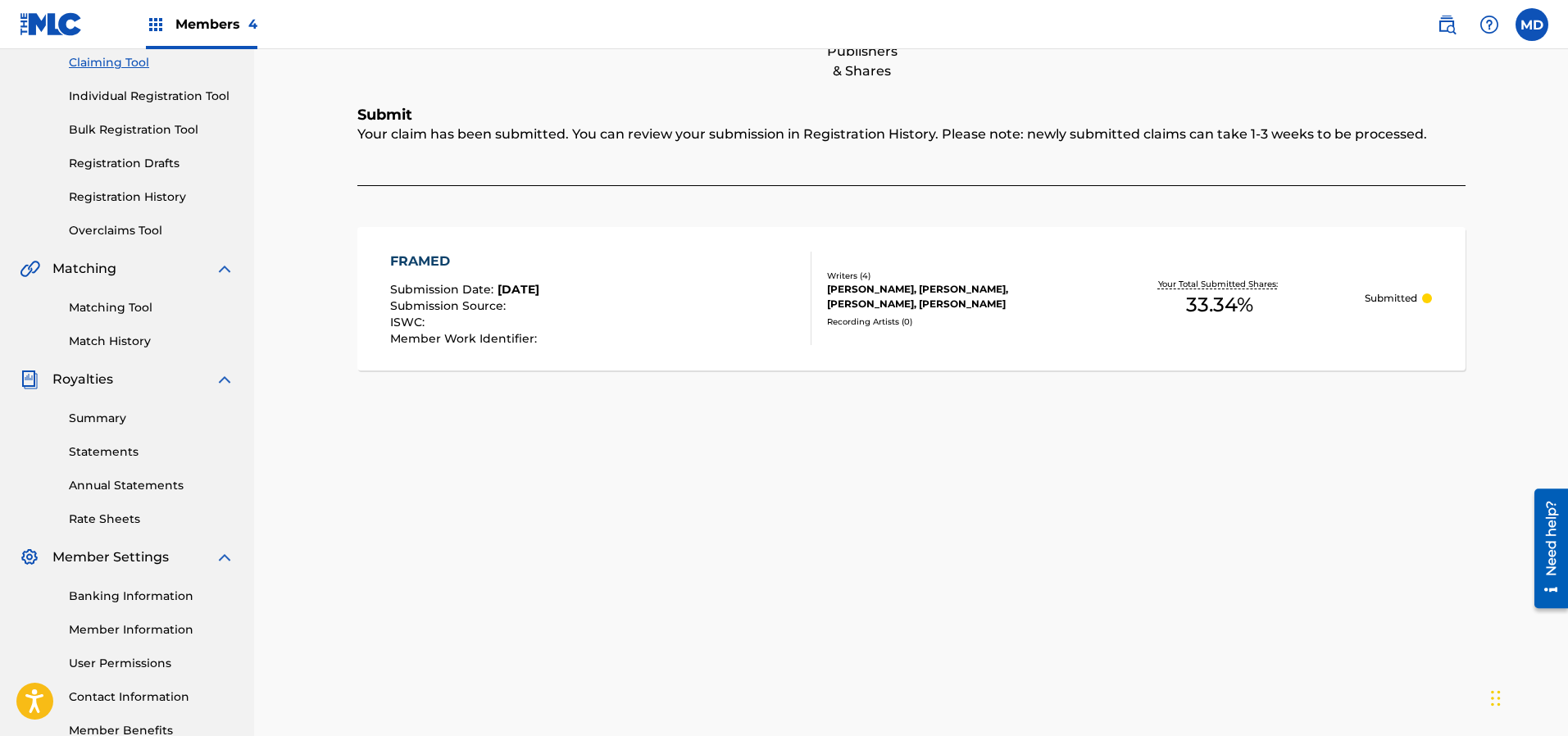
scroll to position [33, 0]
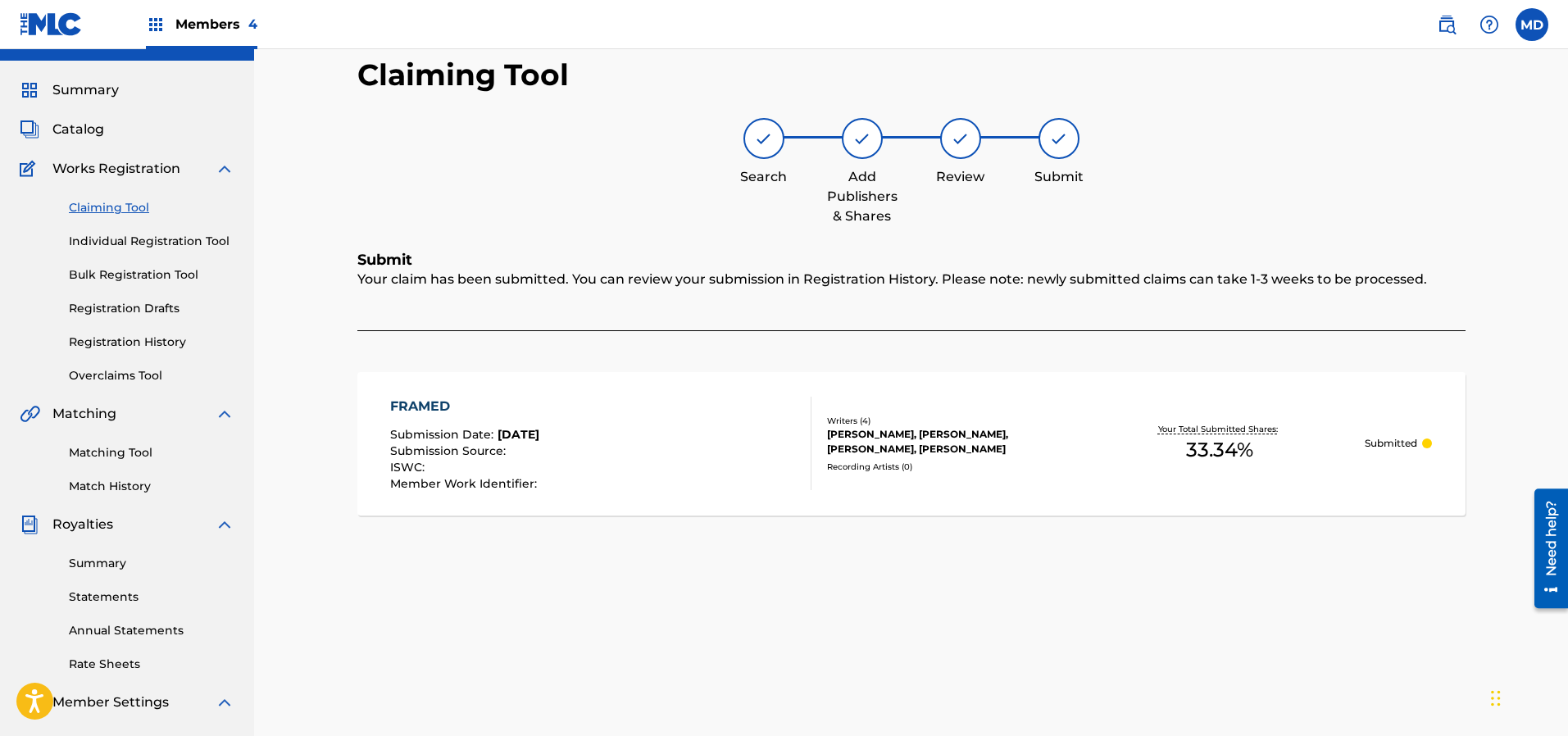
click at [94, 205] on link "Claiming Tool" at bounding box center [152, 207] width 165 height 18
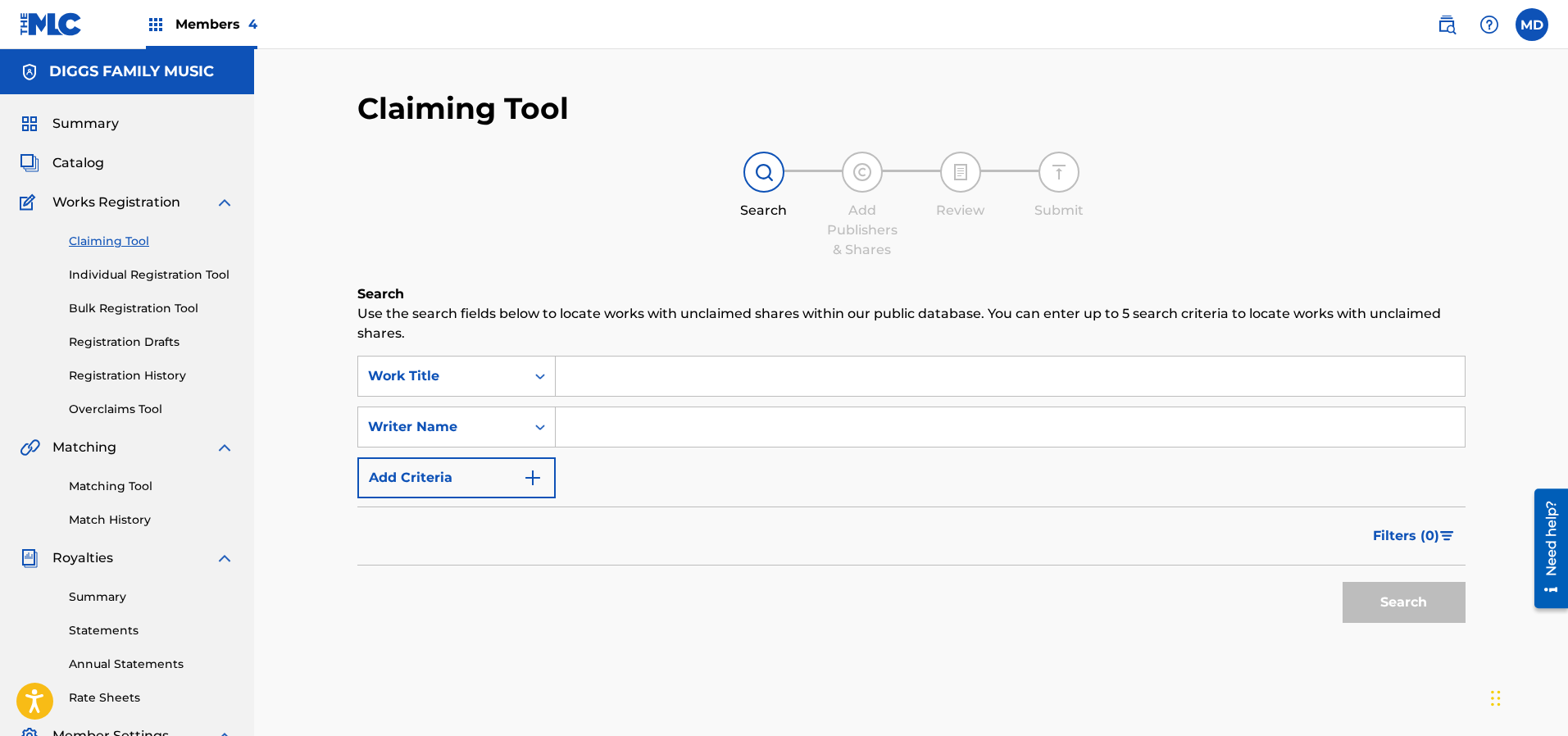
click at [152, 377] on link "Registration History" at bounding box center [152, 375] width 165 height 18
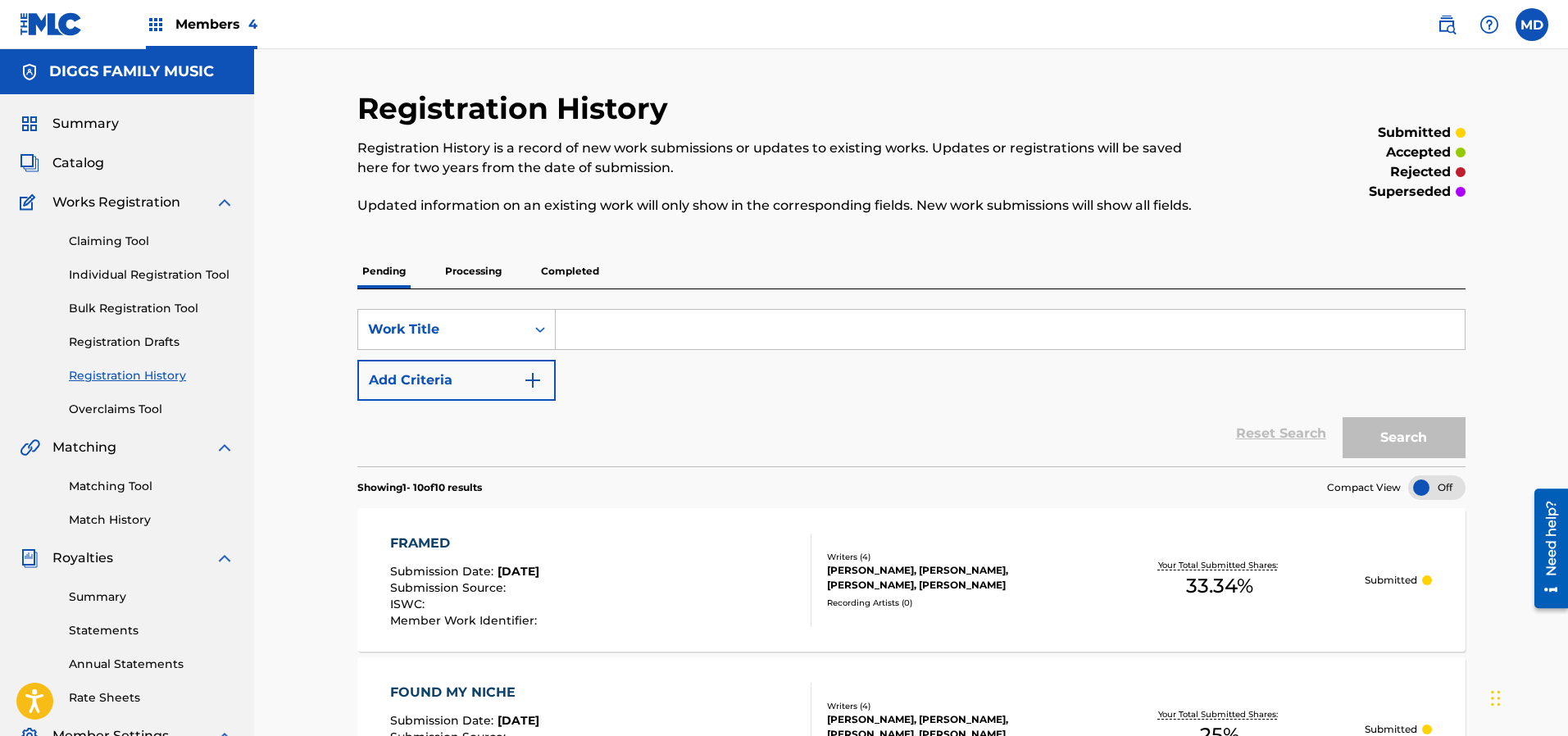
click at [663, 329] on input "Search Form" at bounding box center [1010, 329] width 909 height 39
paste input "FRICTION"
type input "FRICTION"
click at [1376, 429] on button "Search" at bounding box center [1403, 438] width 123 height 41
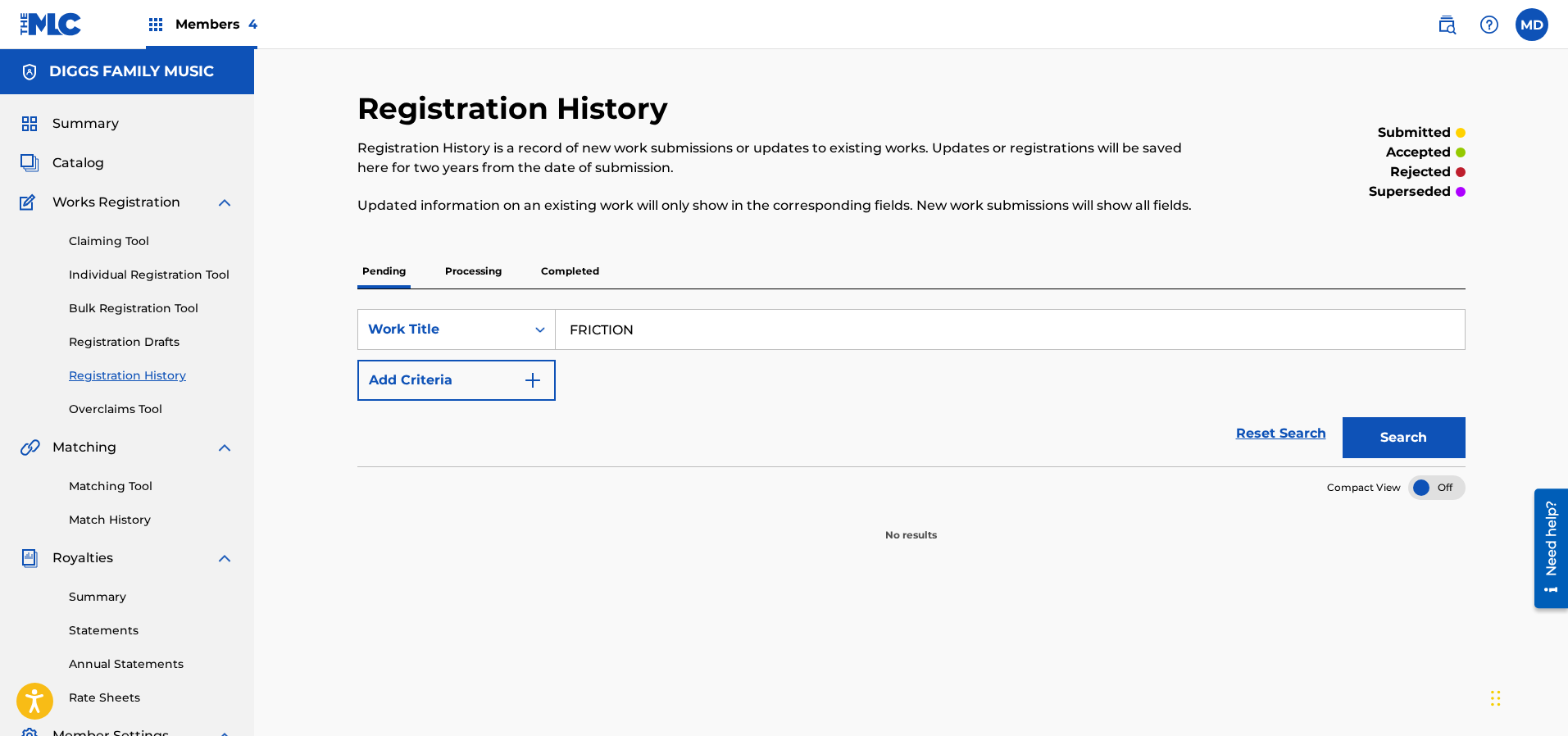
click at [480, 269] on p "Processing" at bounding box center [472, 270] width 66 height 34
click at [570, 271] on p "Completed" at bounding box center [570, 270] width 68 height 34
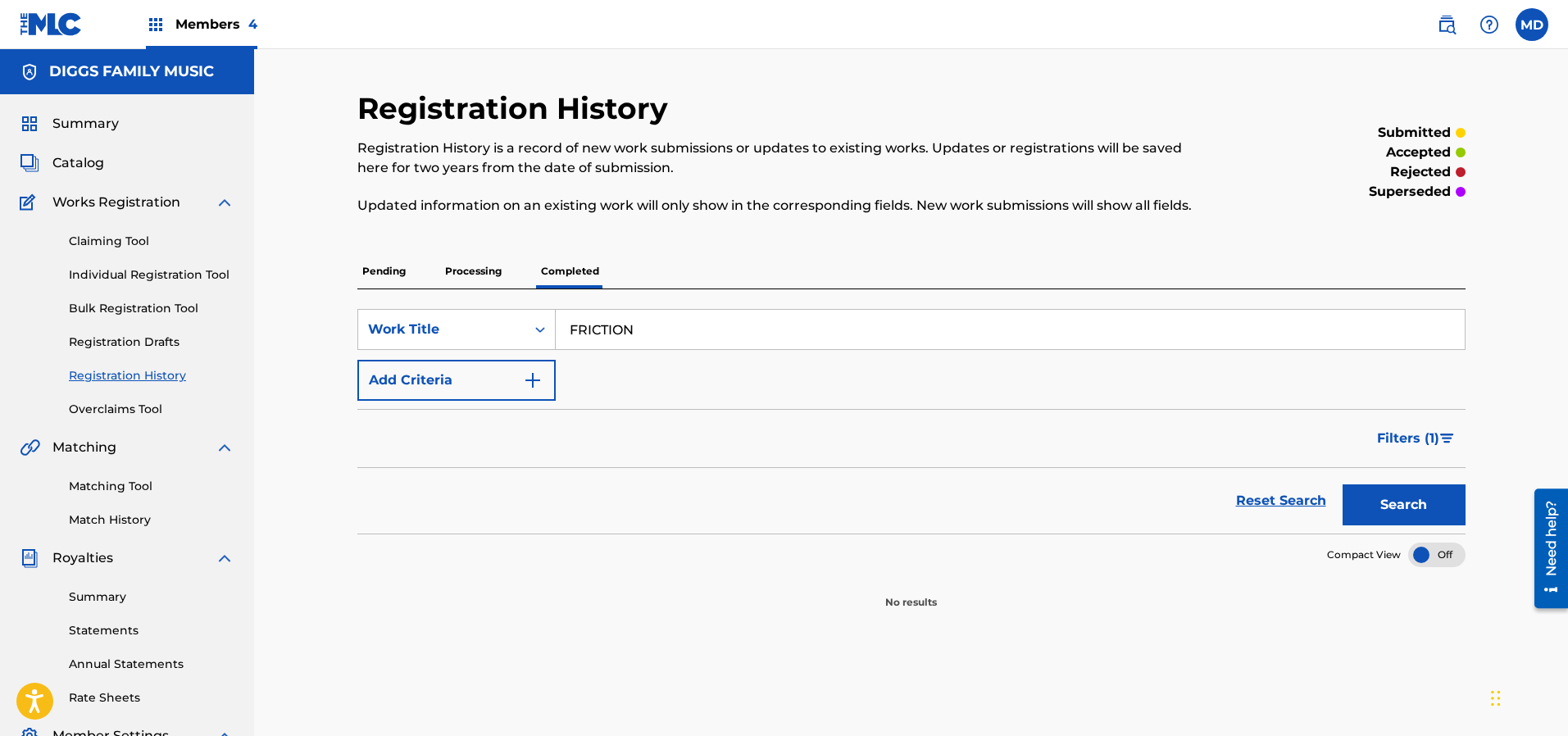
click at [83, 164] on span "Catalog" at bounding box center [78, 163] width 52 height 20
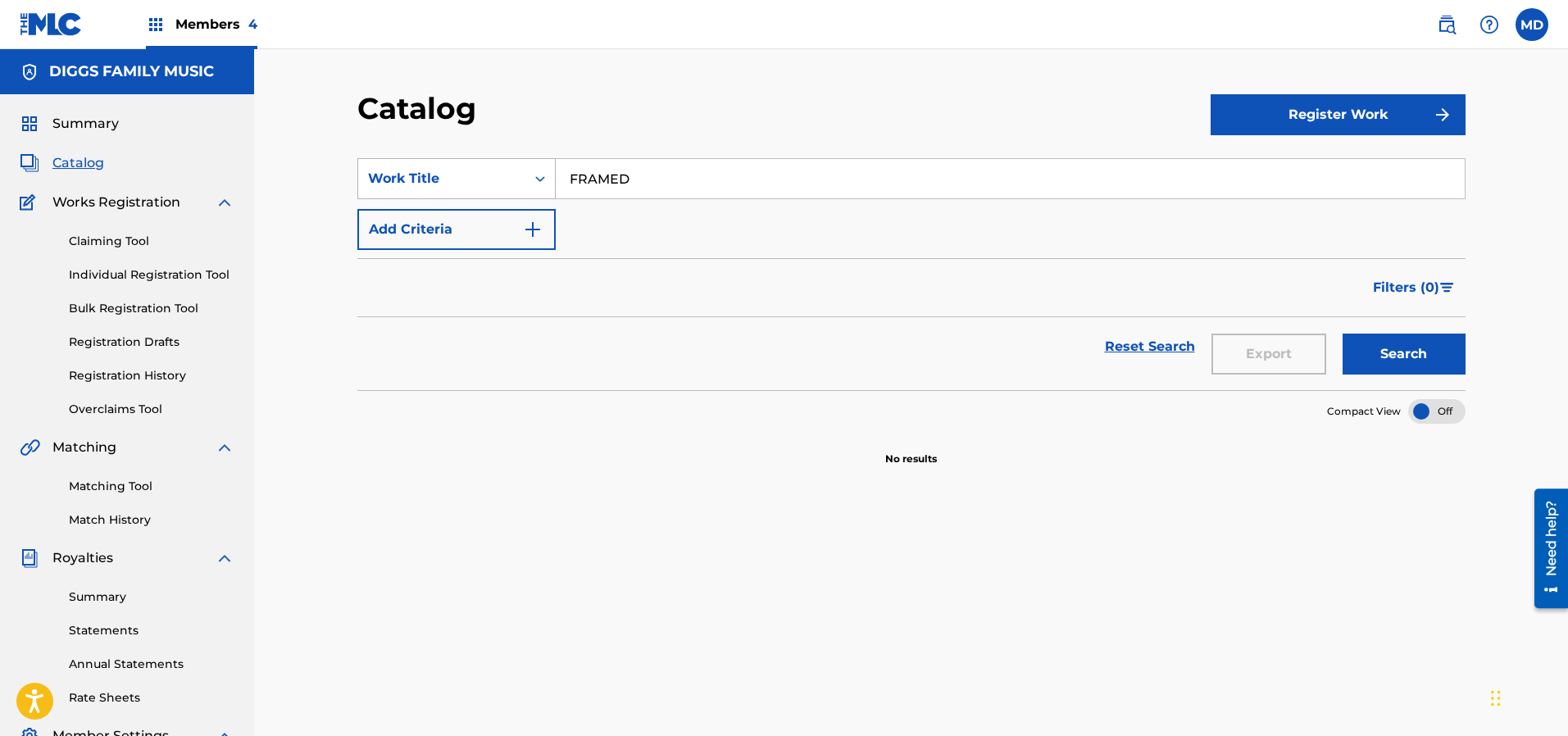
drag, startPoint x: 646, startPoint y: 175, endPoint x: 538, endPoint y: 181, distance: 108.2
click at [538, 181] on div "SearchWithCriteriaffe89460-19b1-4643-b1f3-838df765d317 Work Title FRAMED" at bounding box center [911, 178] width 1108 height 41
paste input "ICTION"
type input "FRICTION"
click at [1385, 361] on button "Search" at bounding box center [1403, 354] width 123 height 41
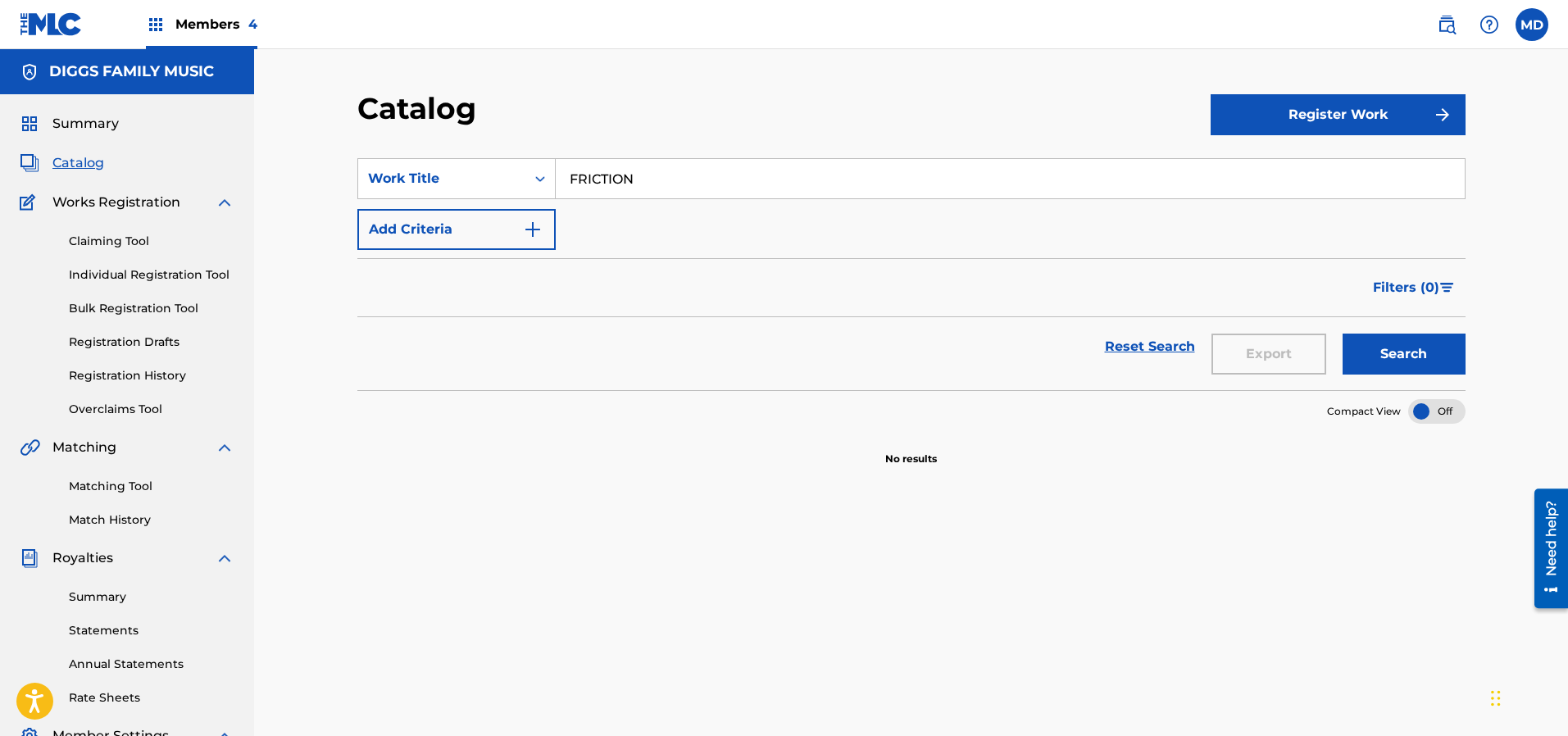
click at [116, 241] on link "Claiming Tool" at bounding box center [152, 241] width 165 height 18
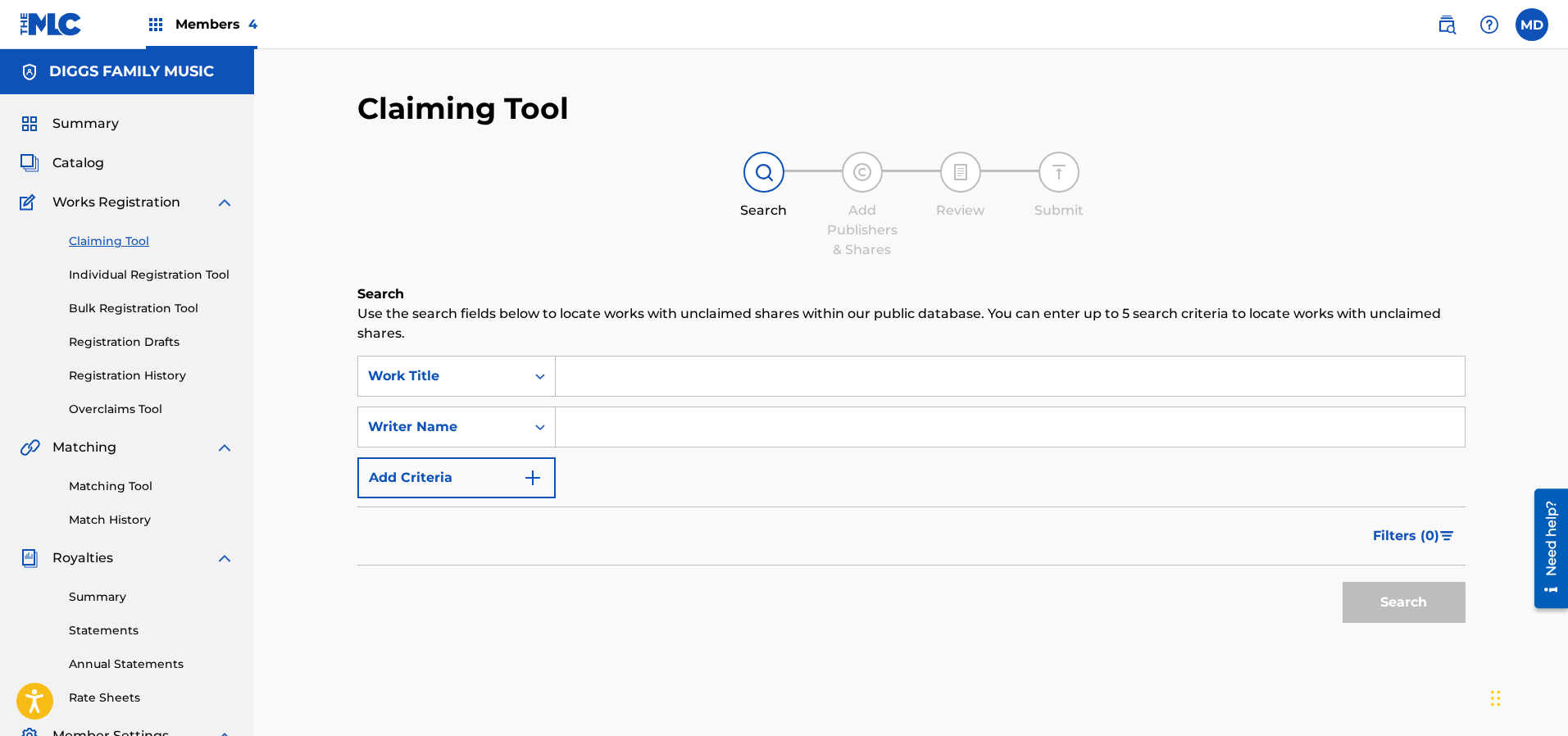
click at [707, 366] on input "Search Form" at bounding box center [1010, 376] width 909 height 39
paste input "FRICTION"
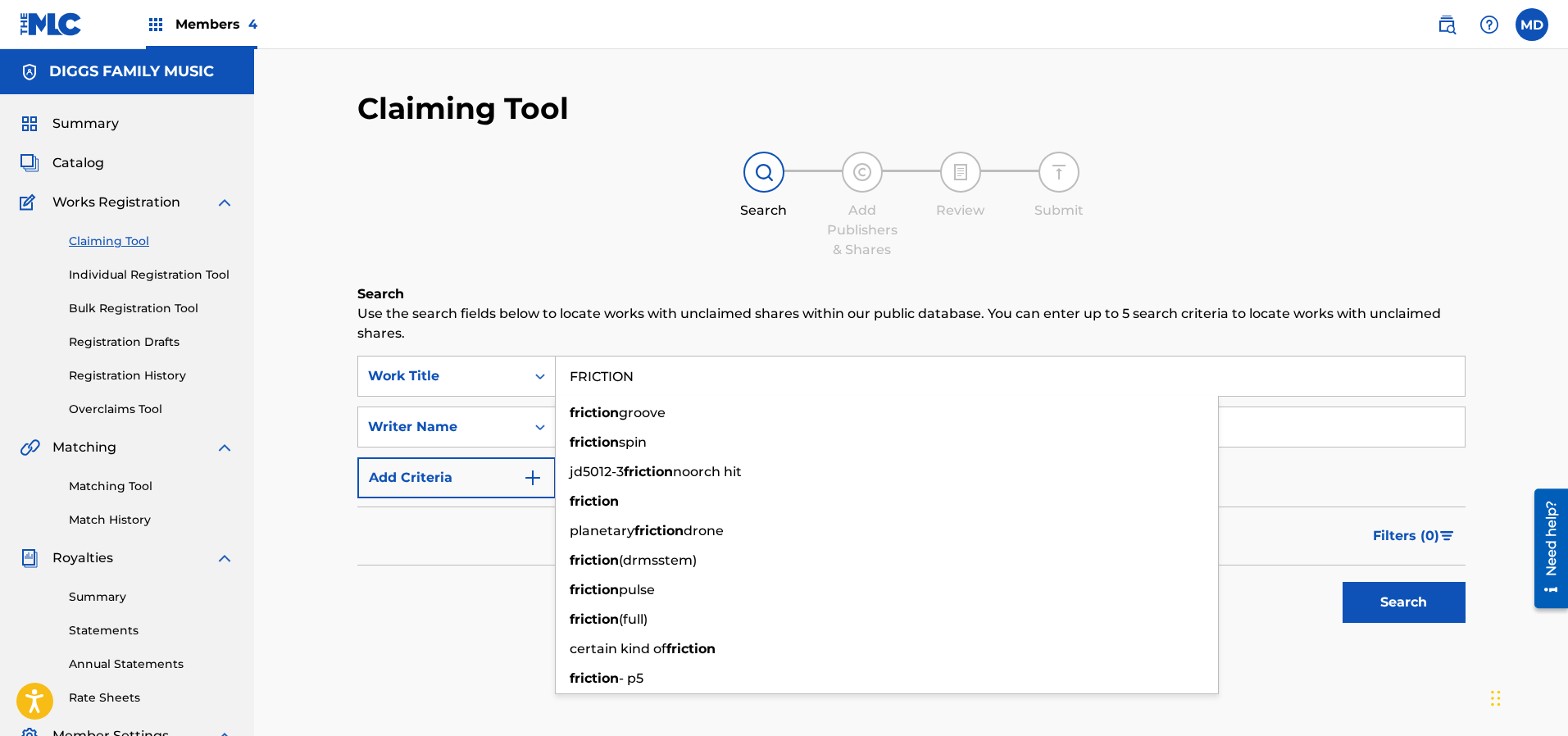
type input "FRICTION"
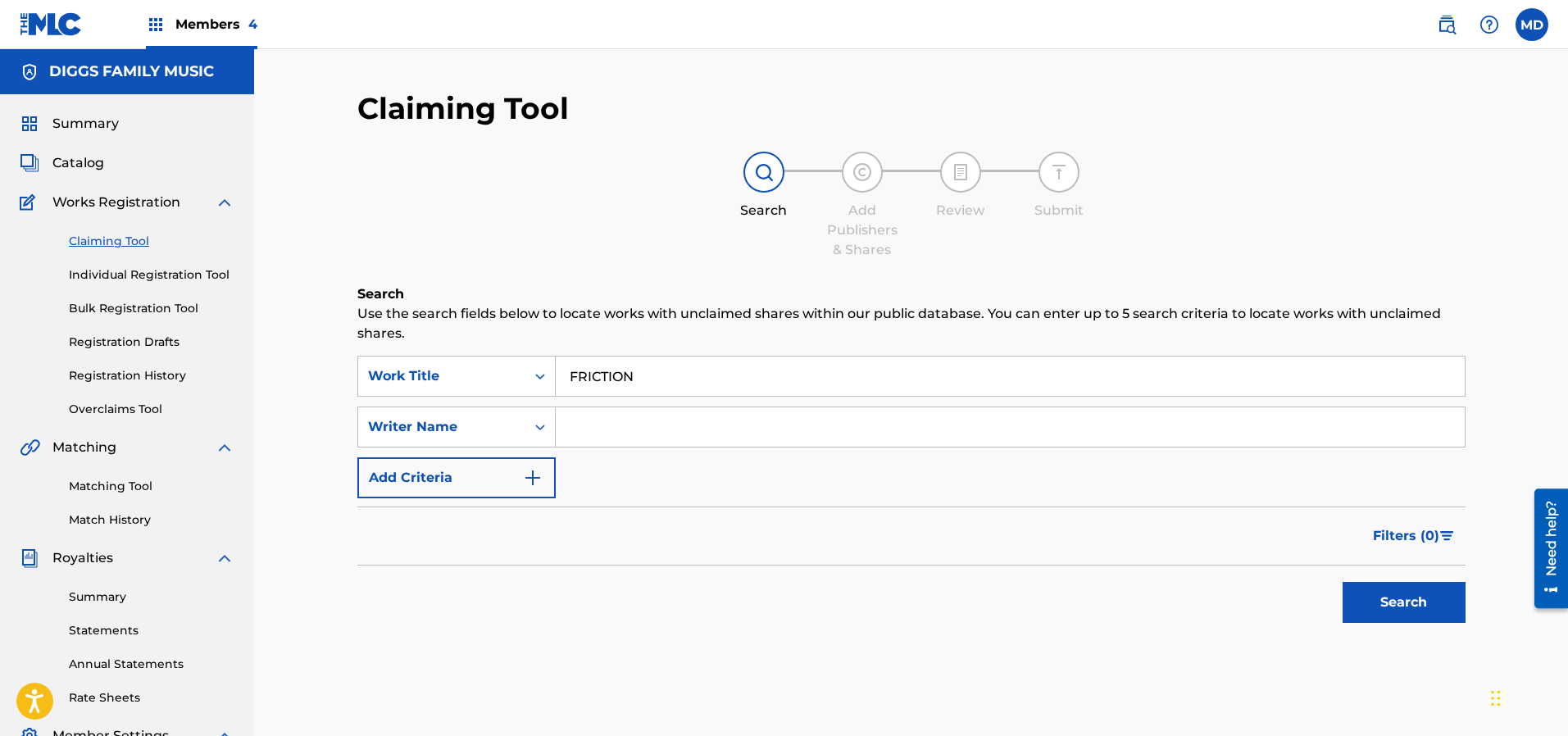
click at [602, 218] on div "Search Add Publishers & Shares Review Submit" at bounding box center [911, 205] width 1108 height 108
click at [909, 431] on input "Search Form" at bounding box center [1010, 427] width 909 height 39
type input "[PERSON_NAME]"
click at [1377, 598] on button "Search" at bounding box center [1403, 602] width 123 height 41
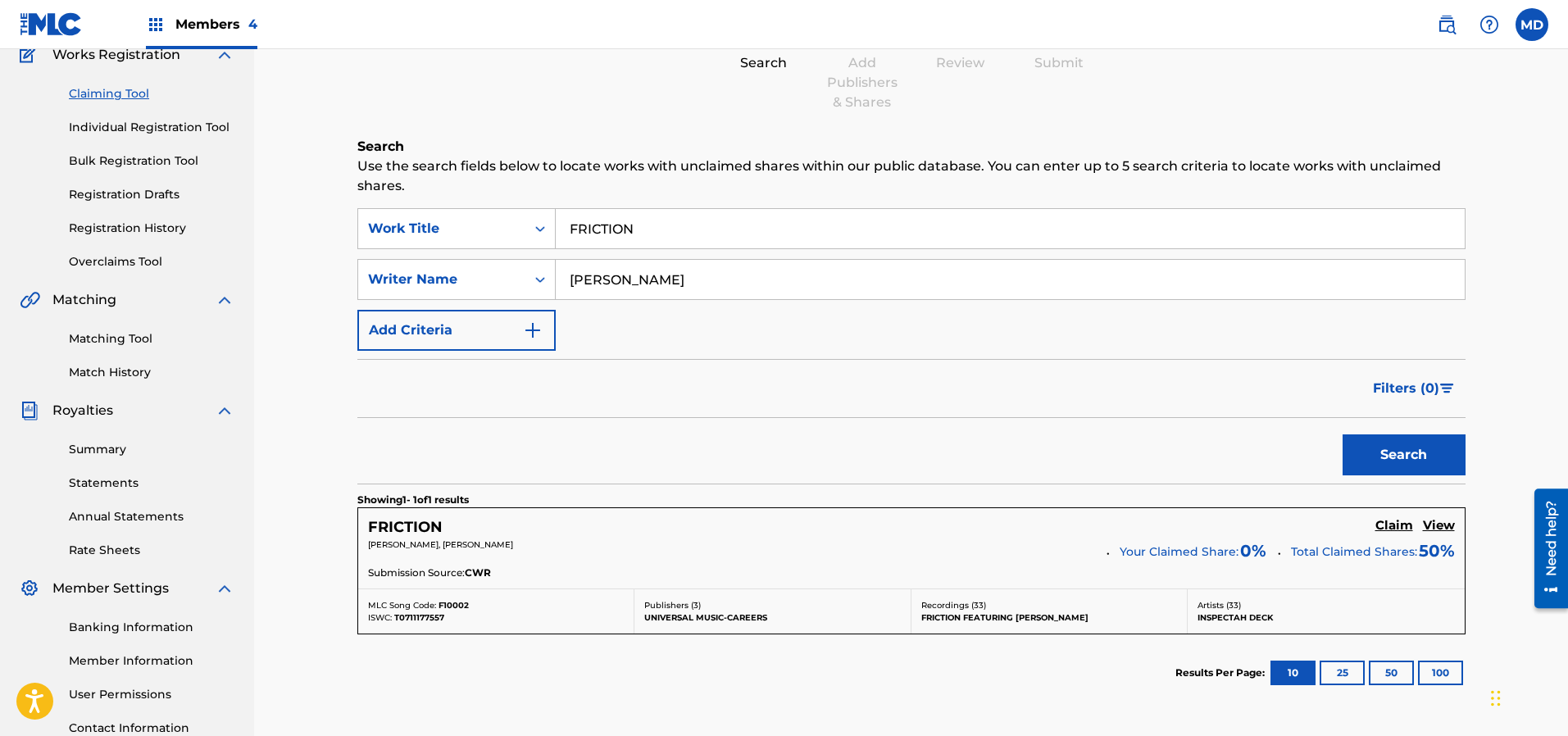
scroll to position [246, 0]
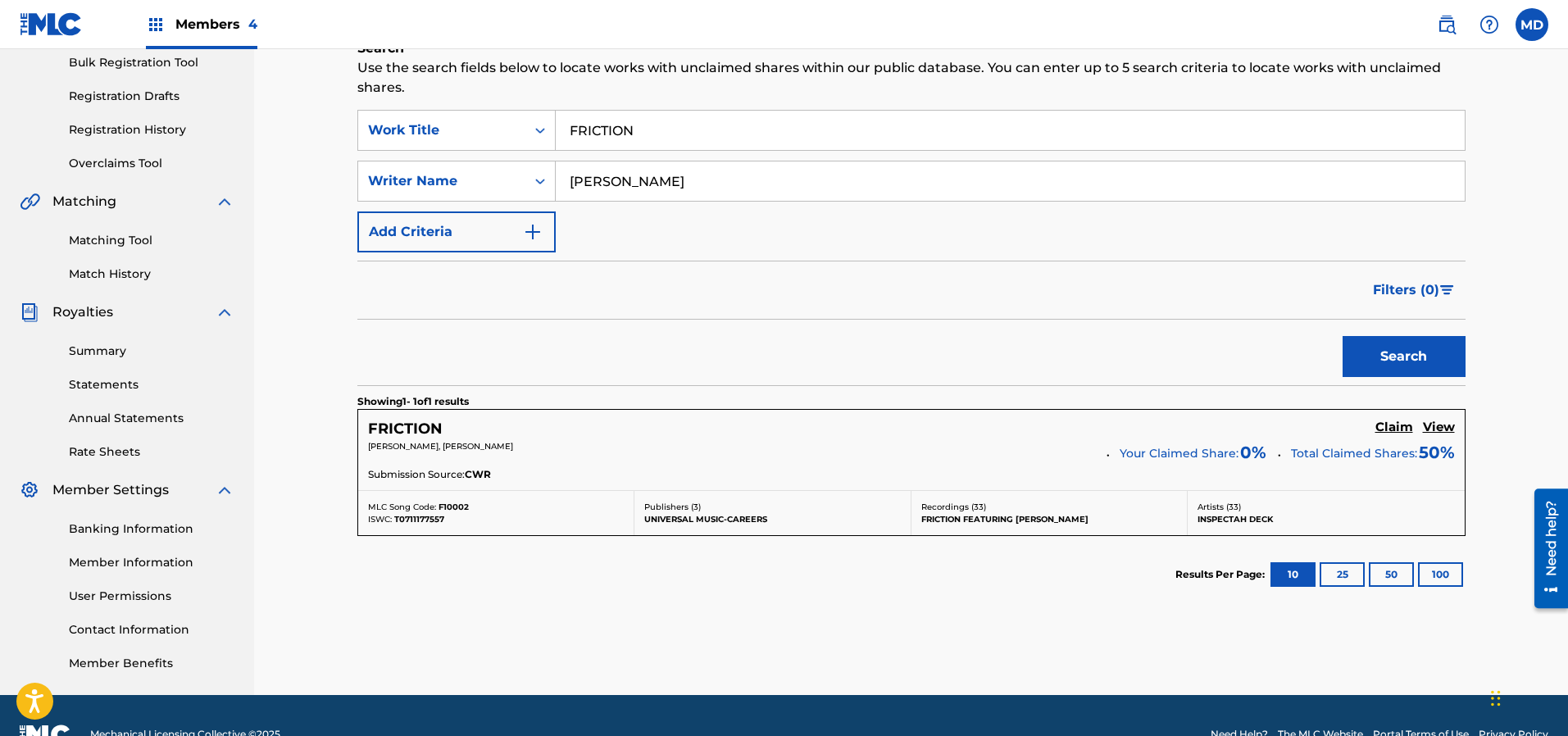
click at [1443, 429] on h5 "View" at bounding box center [1439, 427] width 32 height 16
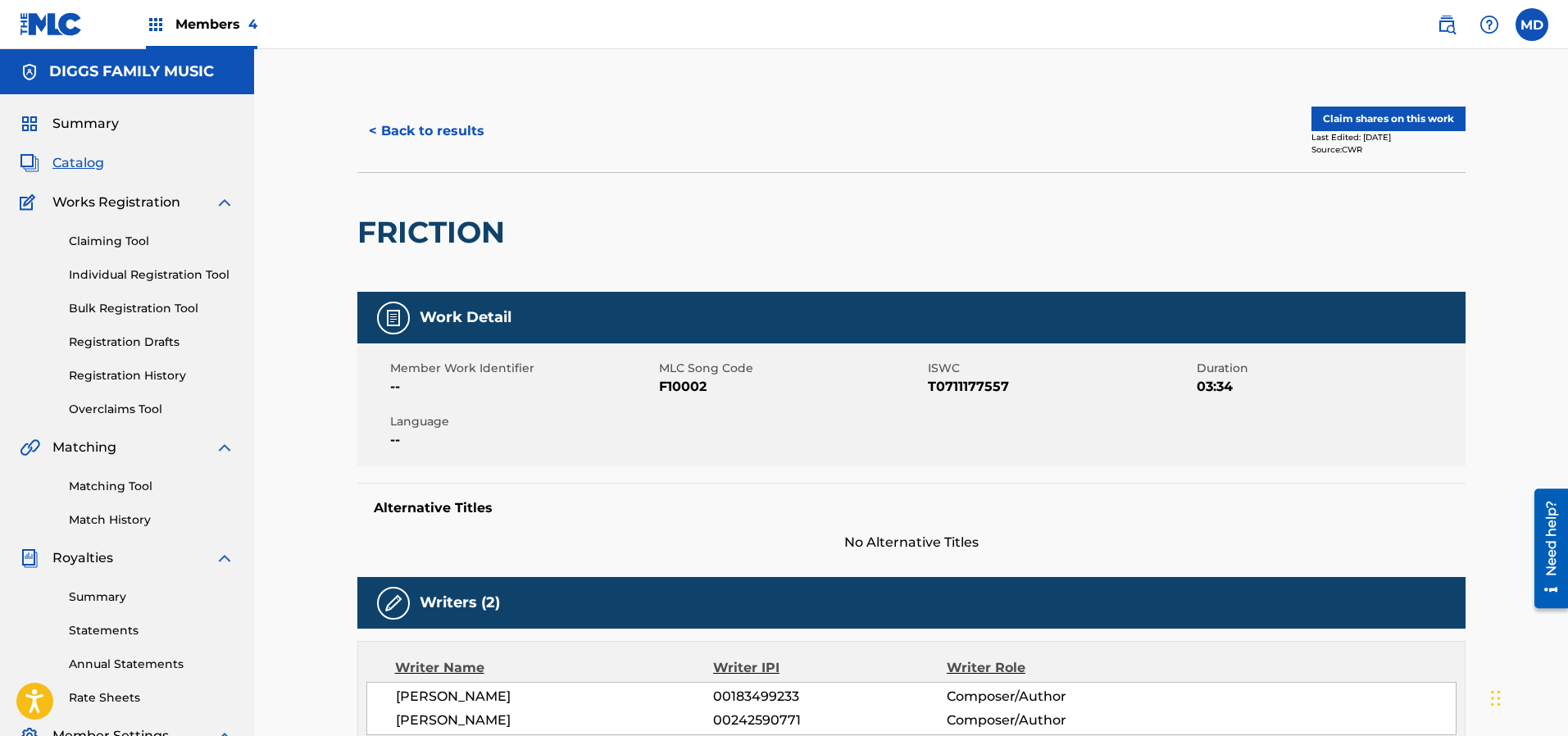
click at [1386, 121] on button "Claim shares on this work" at bounding box center [1389, 119] width 154 height 24
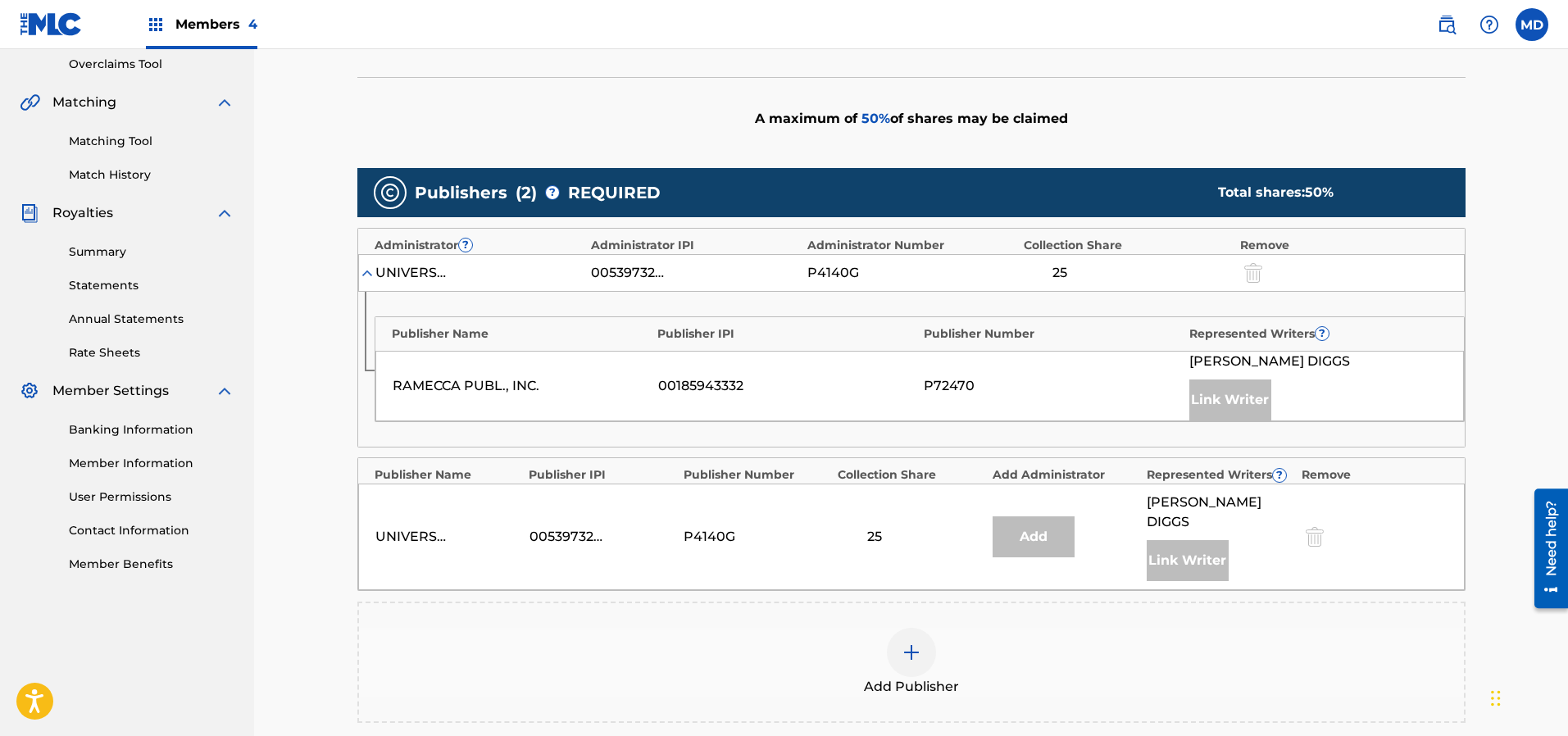
scroll to position [369, 0]
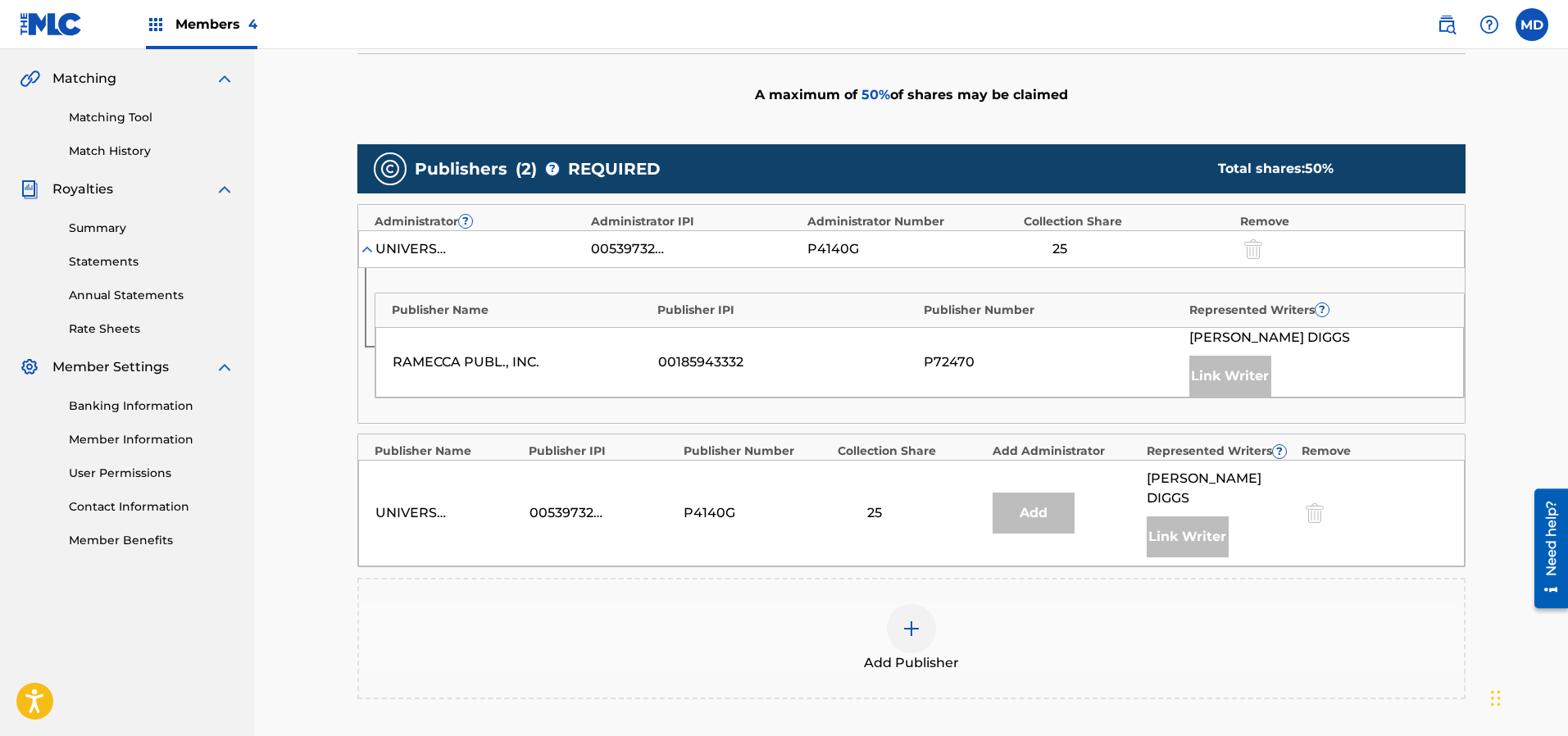
click at [904, 619] on img at bounding box center [911, 628] width 20 height 20
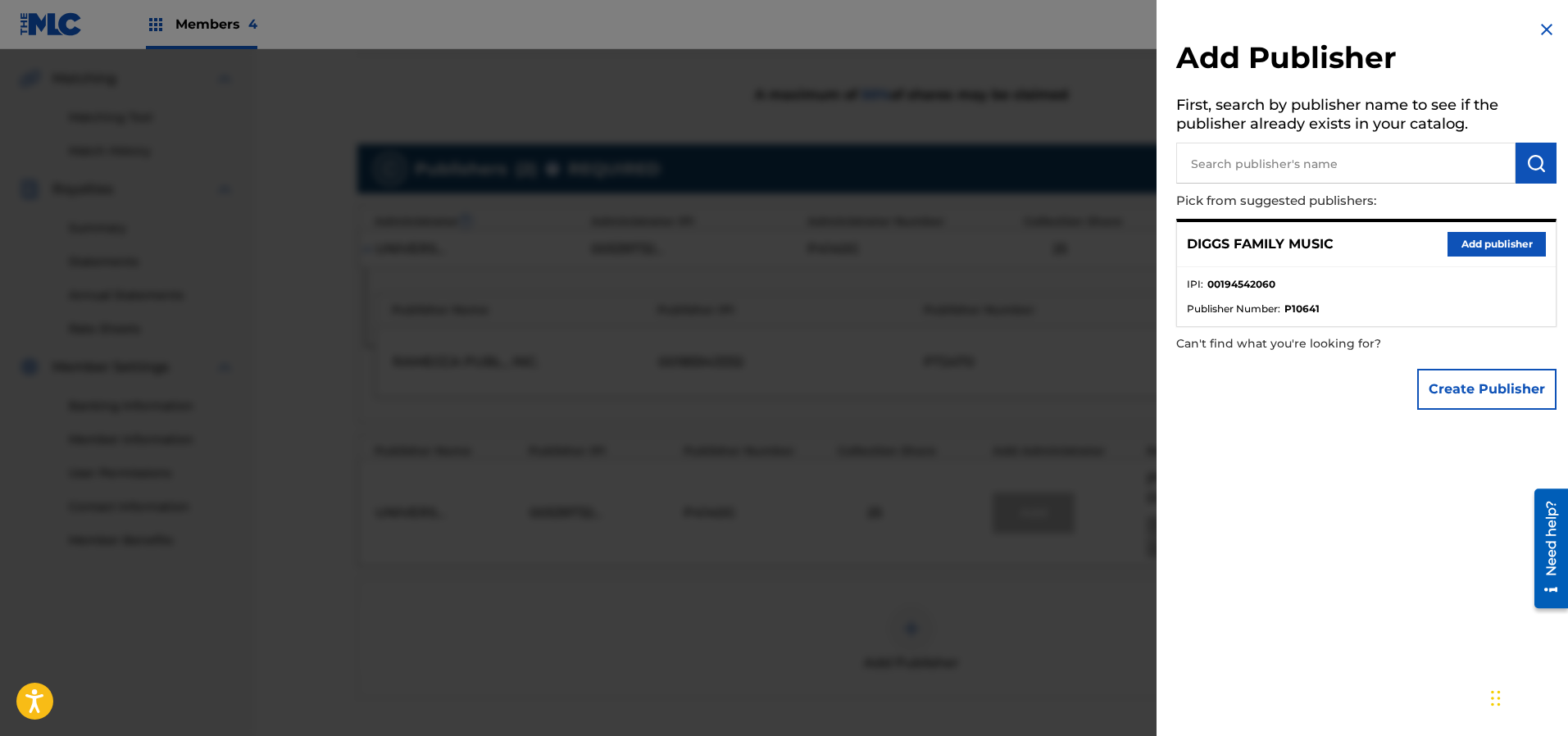
click at [1470, 236] on button "Add publisher" at bounding box center [1496, 244] width 99 height 24
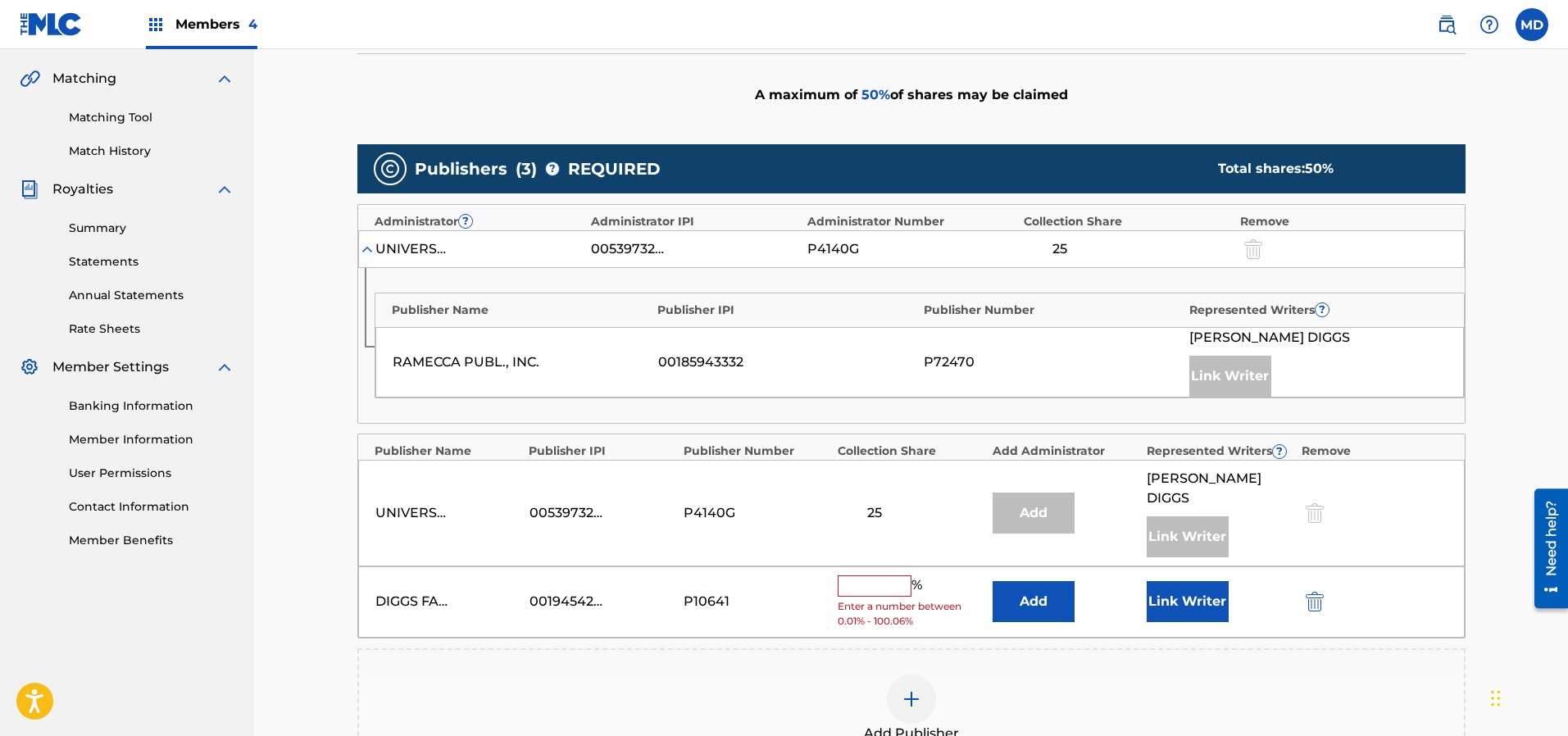
scroll to position [492, 0]
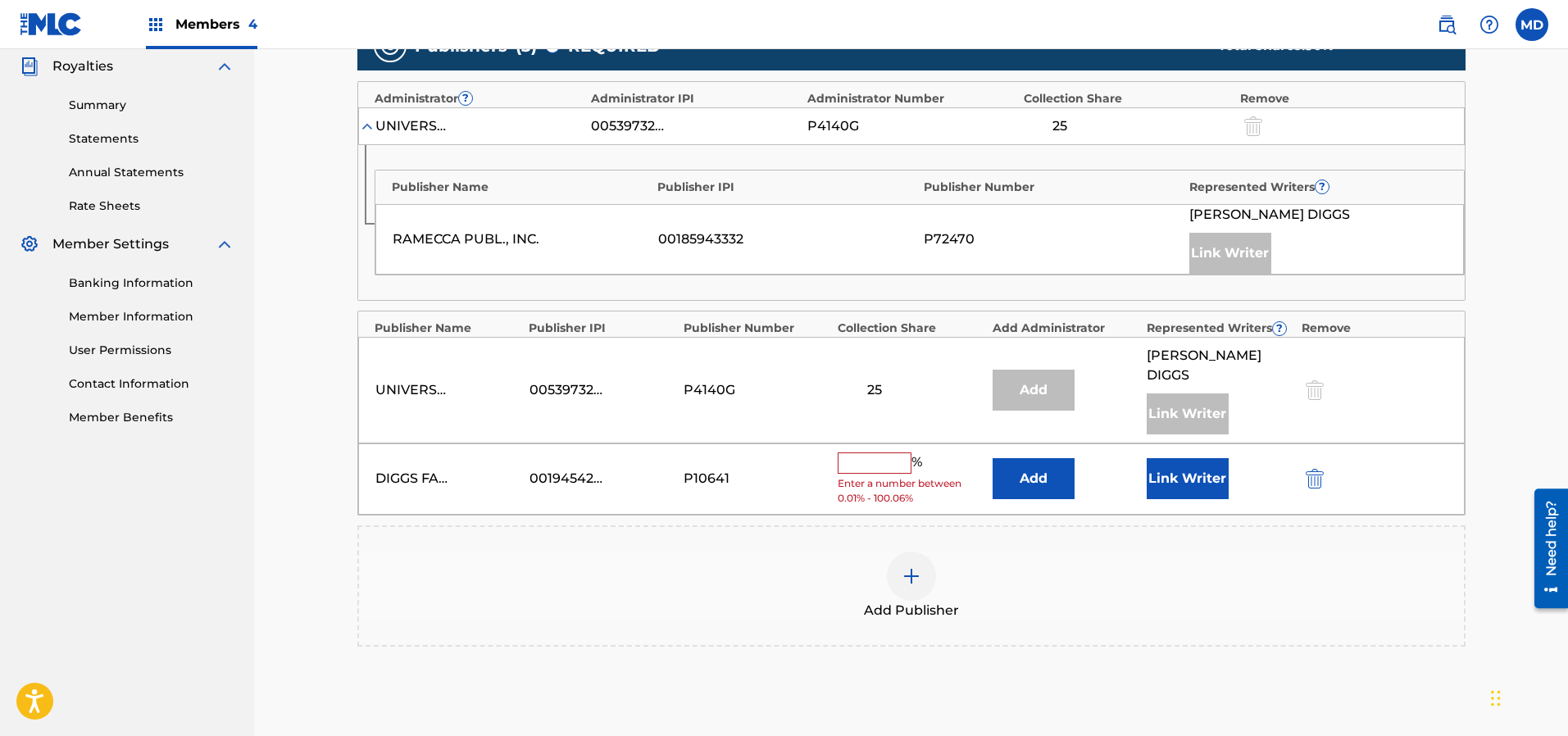
click at [884, 453] on input "text" at bounding box center [874, 463] width 73 height 21
type input "50"
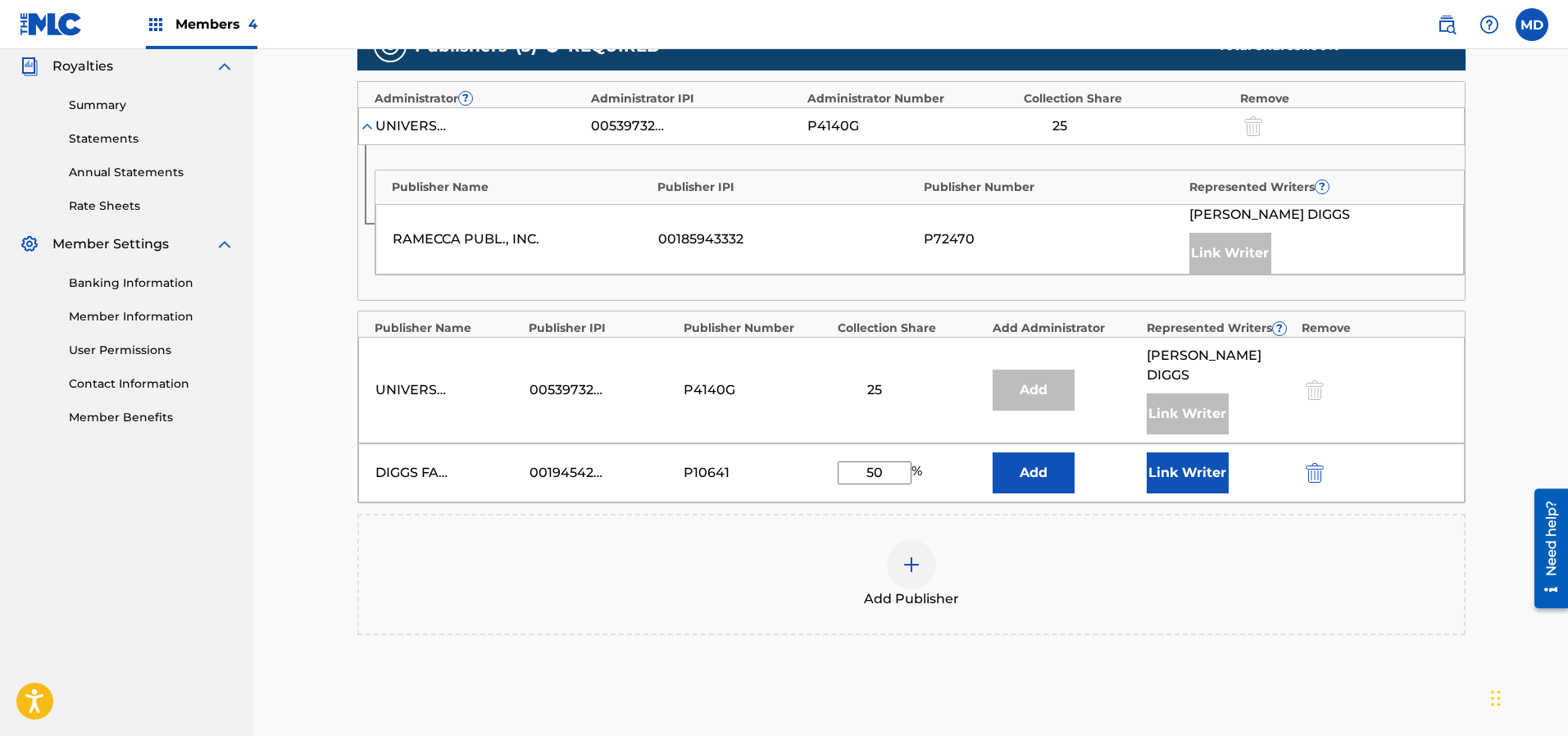
click at [1179, 453] on button "Link Writer" at bounding box center [1188, 473] width 82 height 41
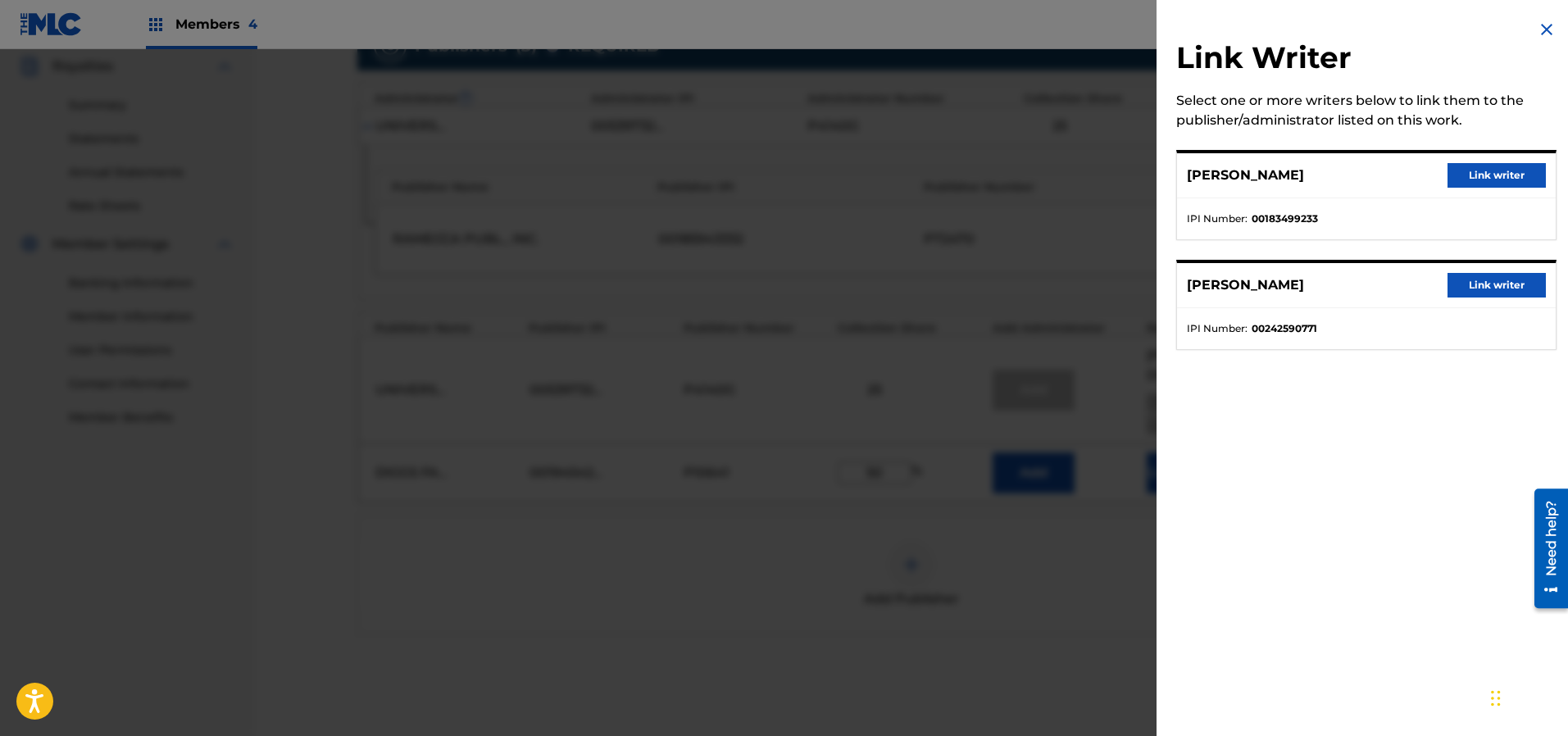
click at [1486, 176] on button "Link writer" at bounding box center [1496, 175] width 99 height 24
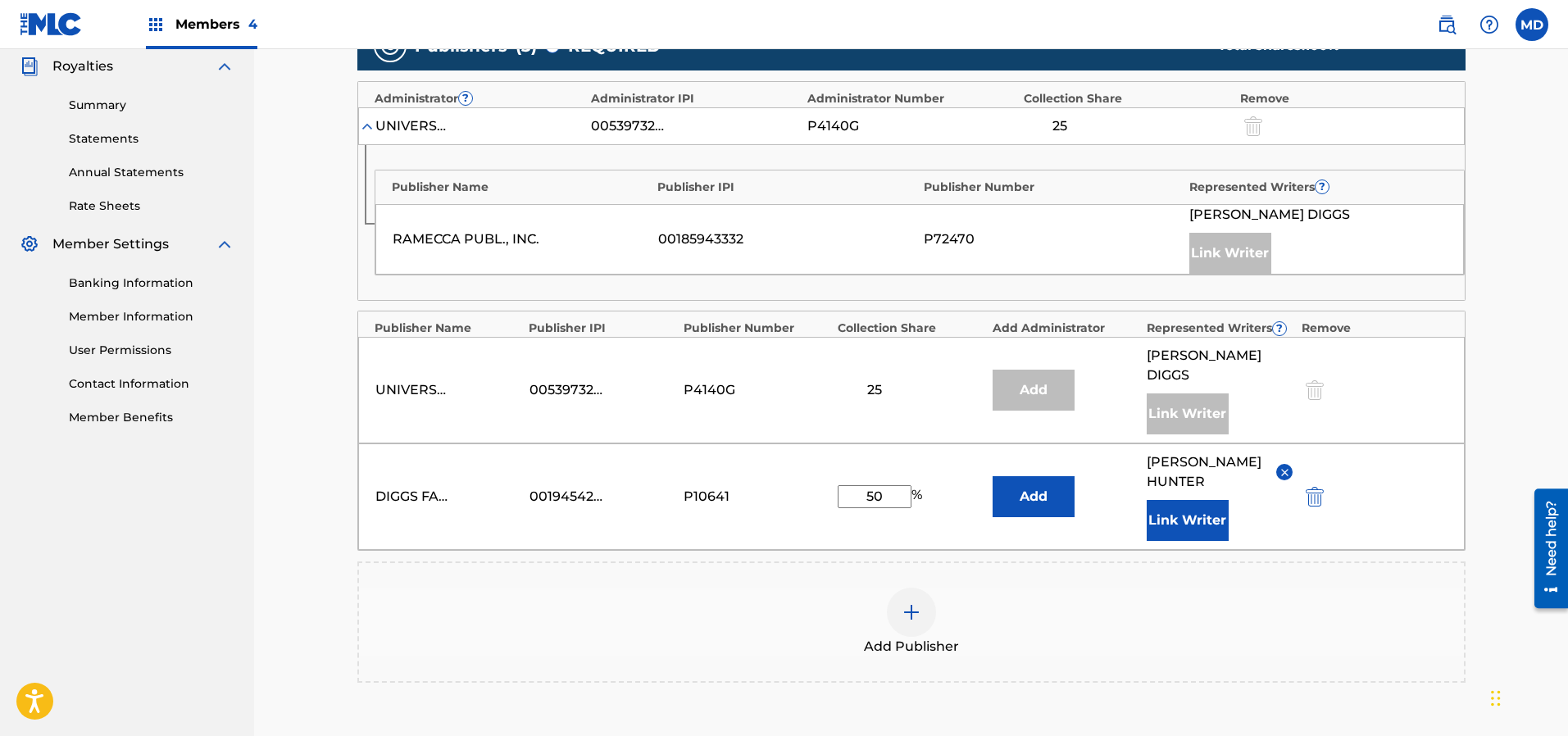
scroll to position [614, 0]
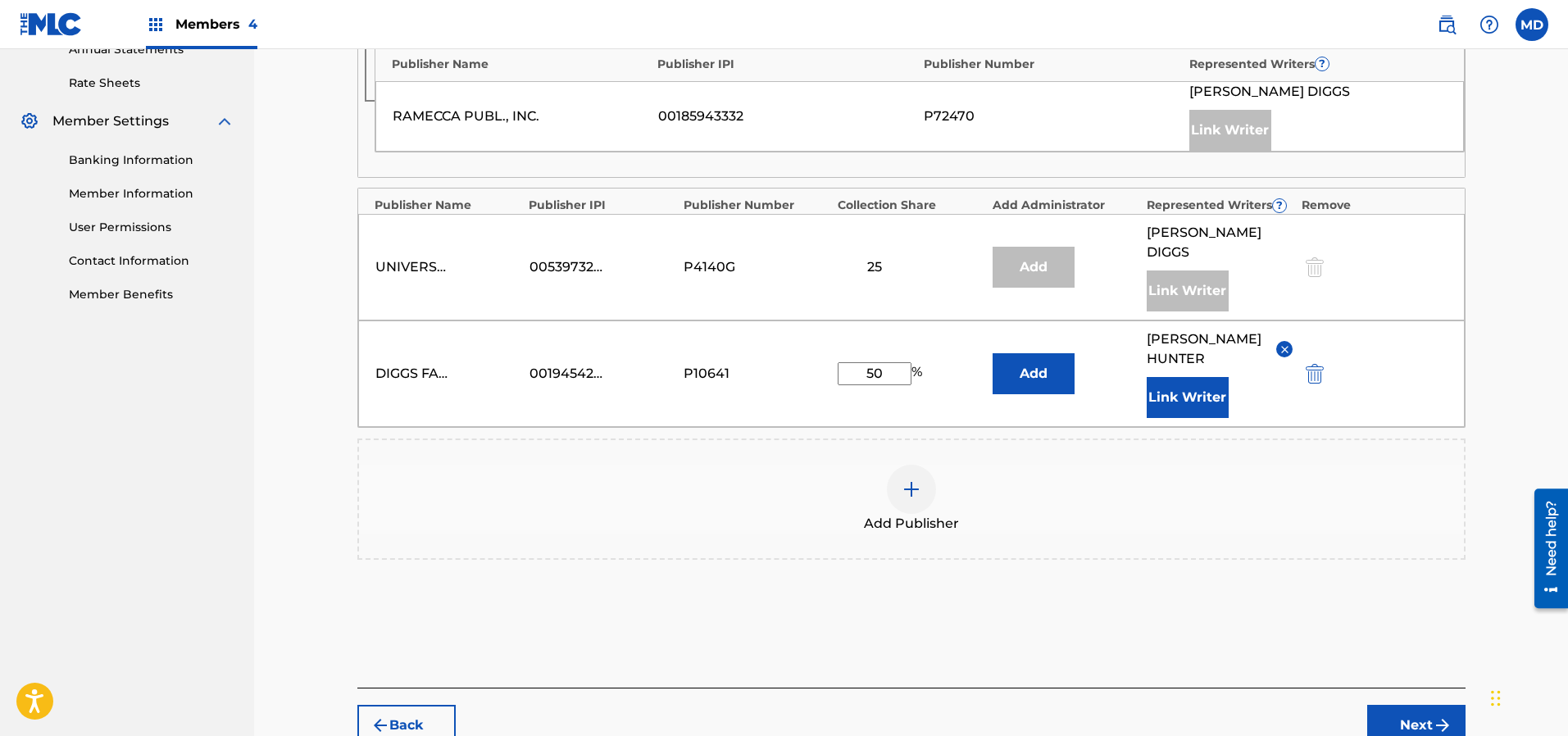
click at [918, 480] on img at bounding box center [911, 489] width 20 height 20
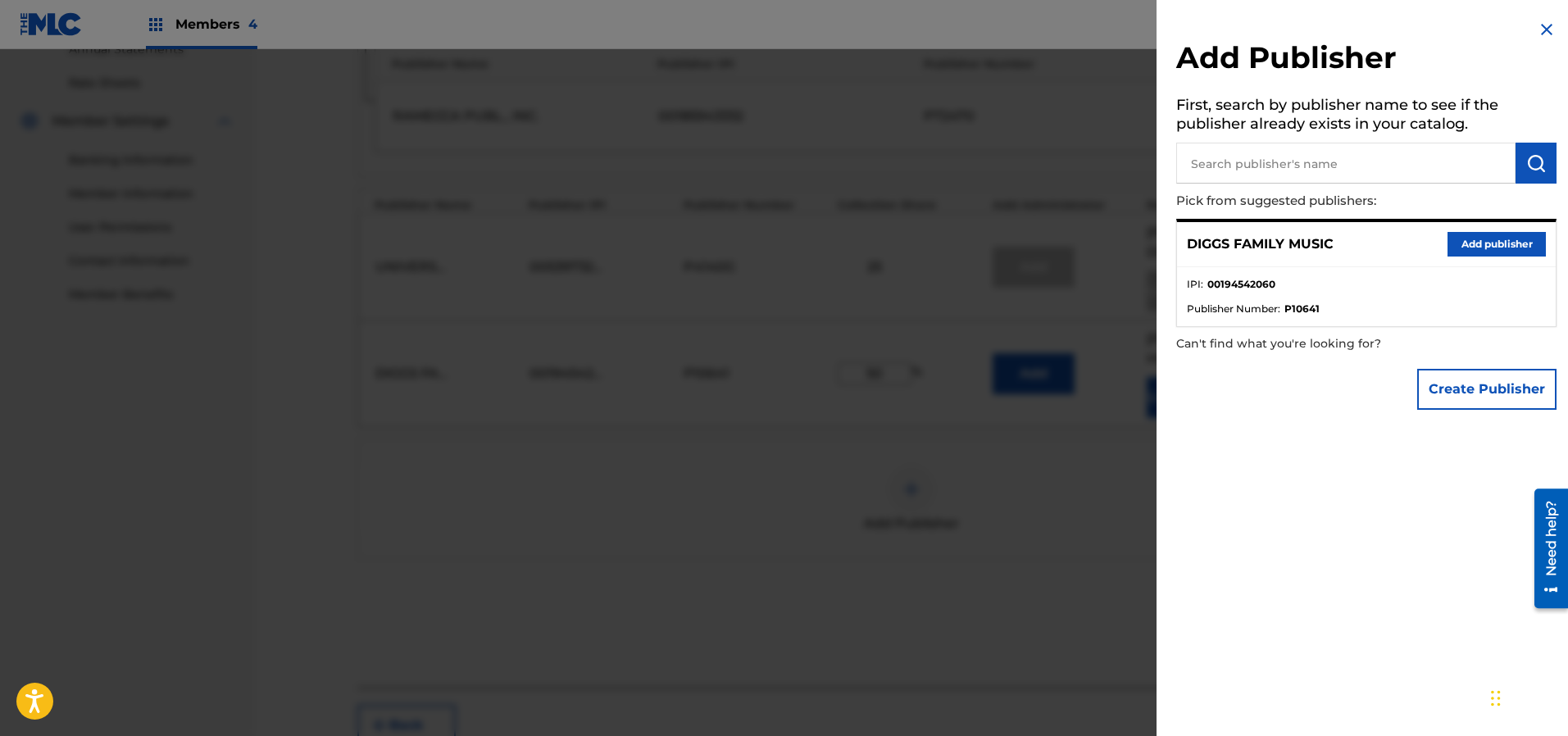
click at [1541, 29] on img at bounding box center [1546, 29] width 20 height 20
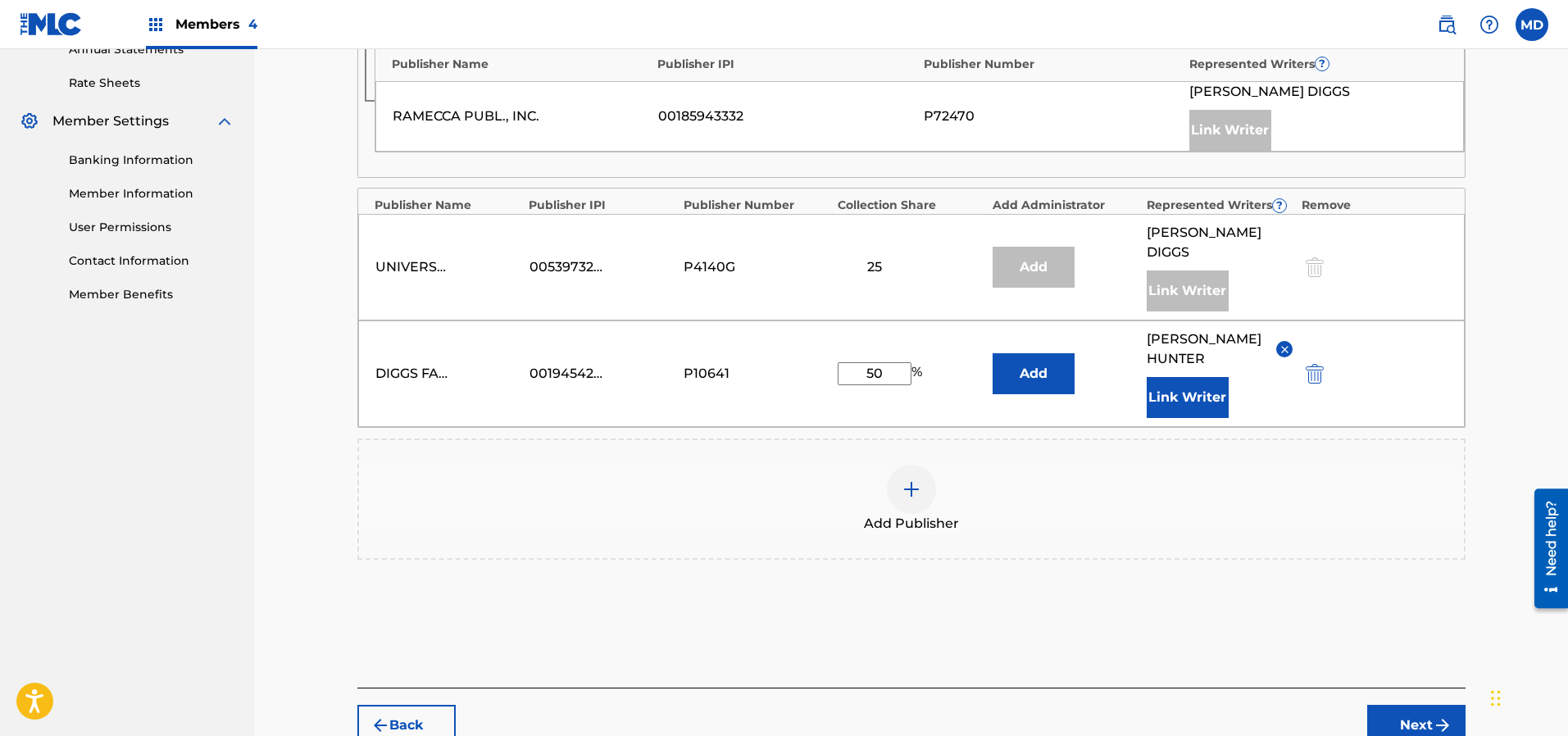
click at [1391, 704] on button "Next" at bounding box center [1416, 725] width 99 height 41
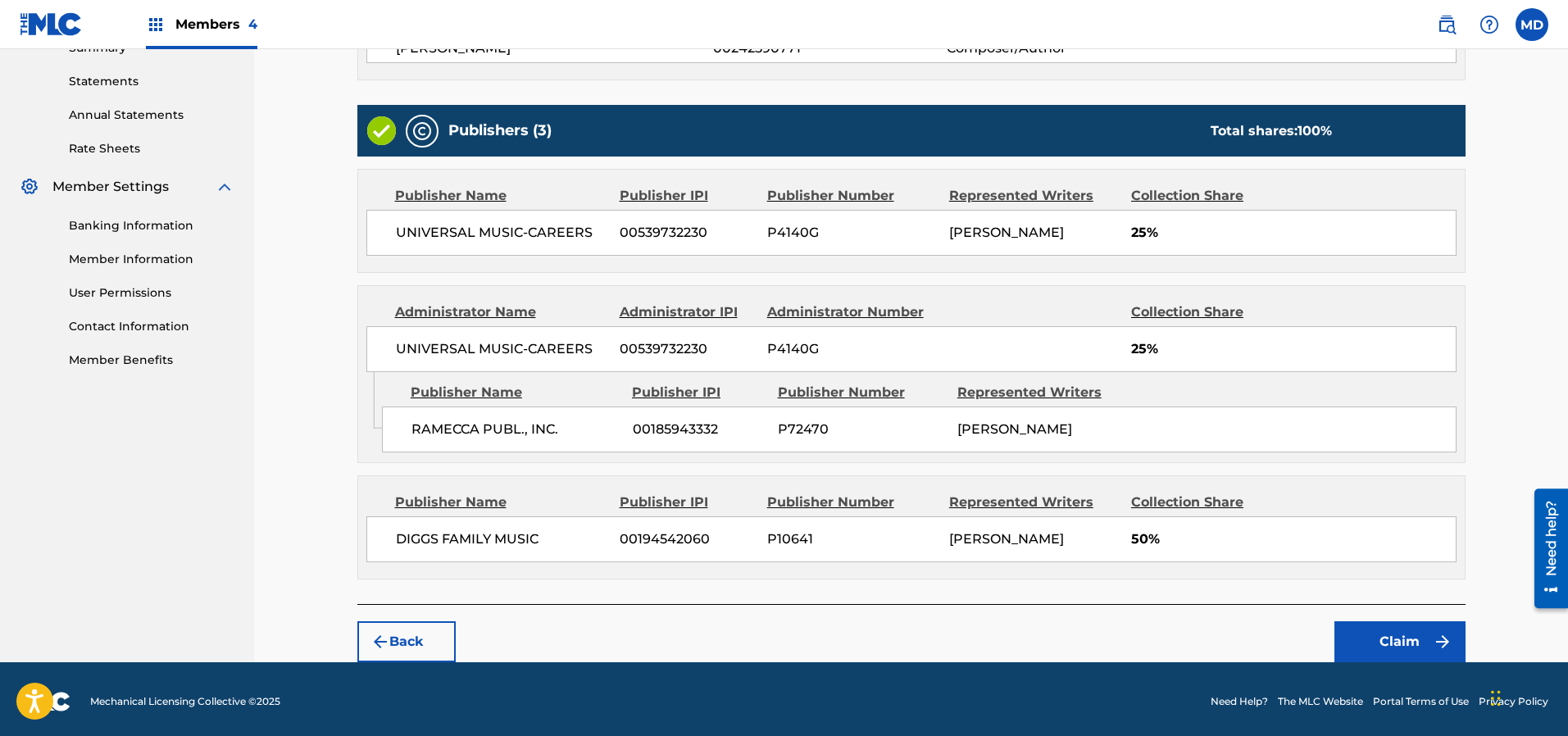
scroll to position [550, 0]
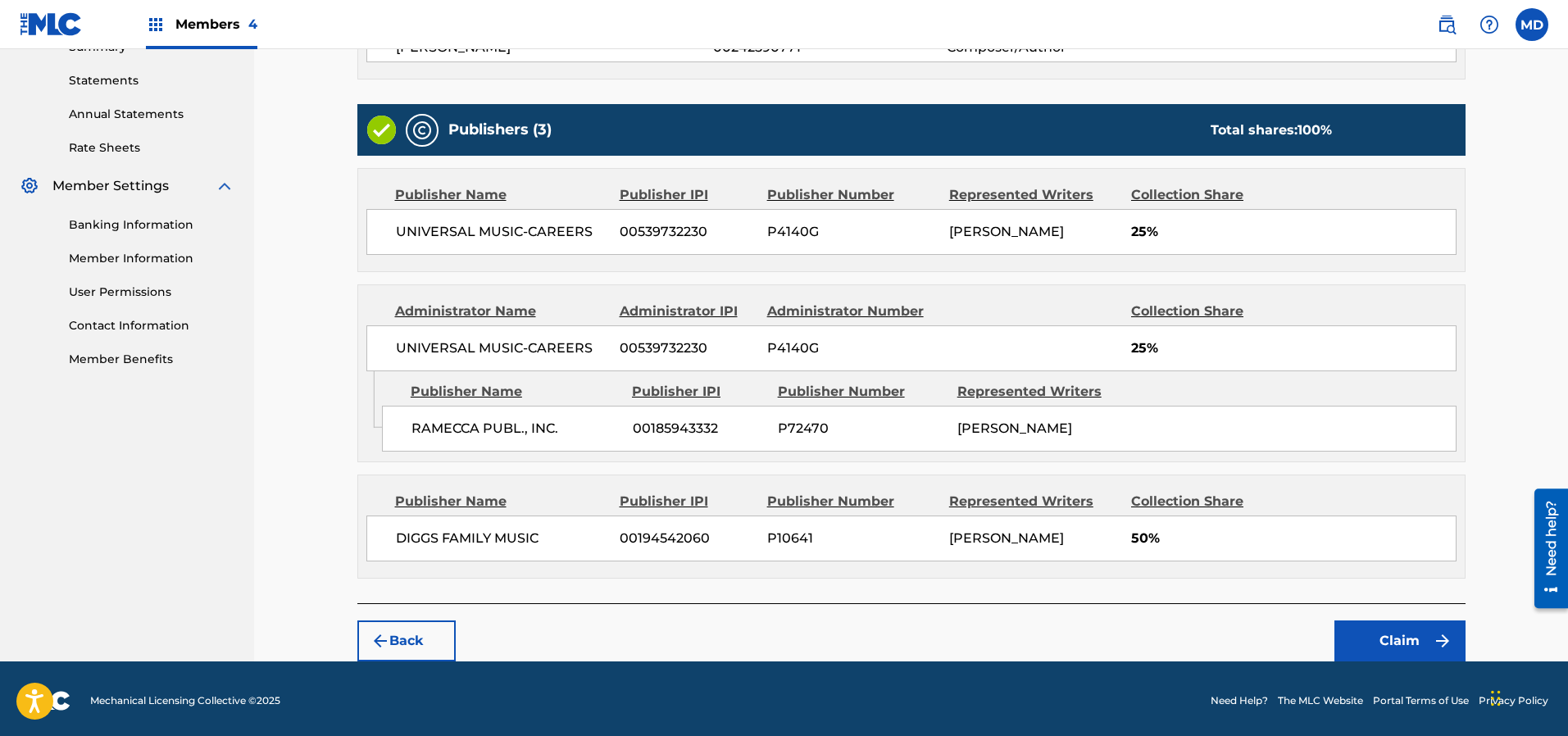
click at [1401, 639] on button "Claim" at bounding box center [1399, 640] width 131 height 41
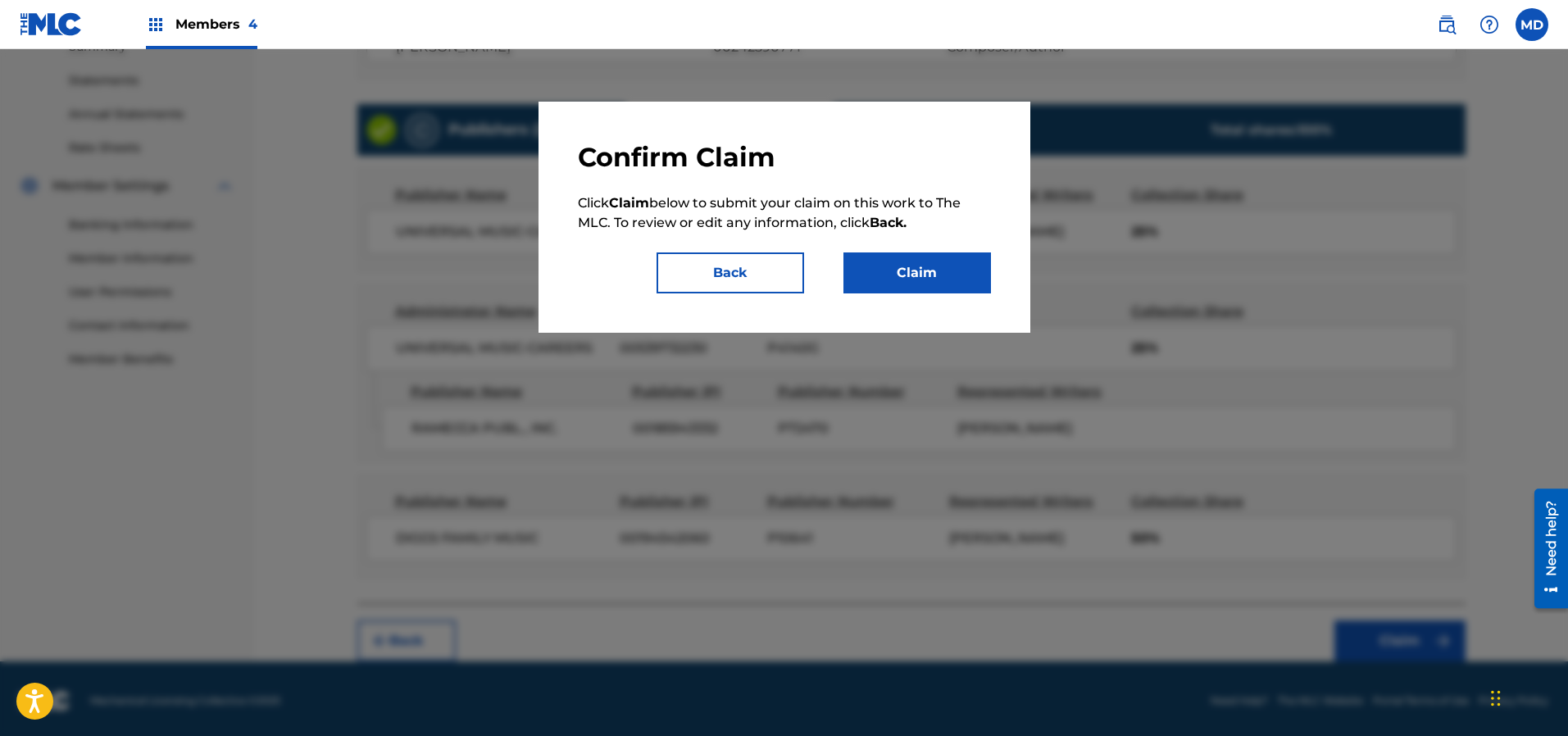
click at [951, 268] on button "Claim" at bounding box center [916, 273] width 148 height 41
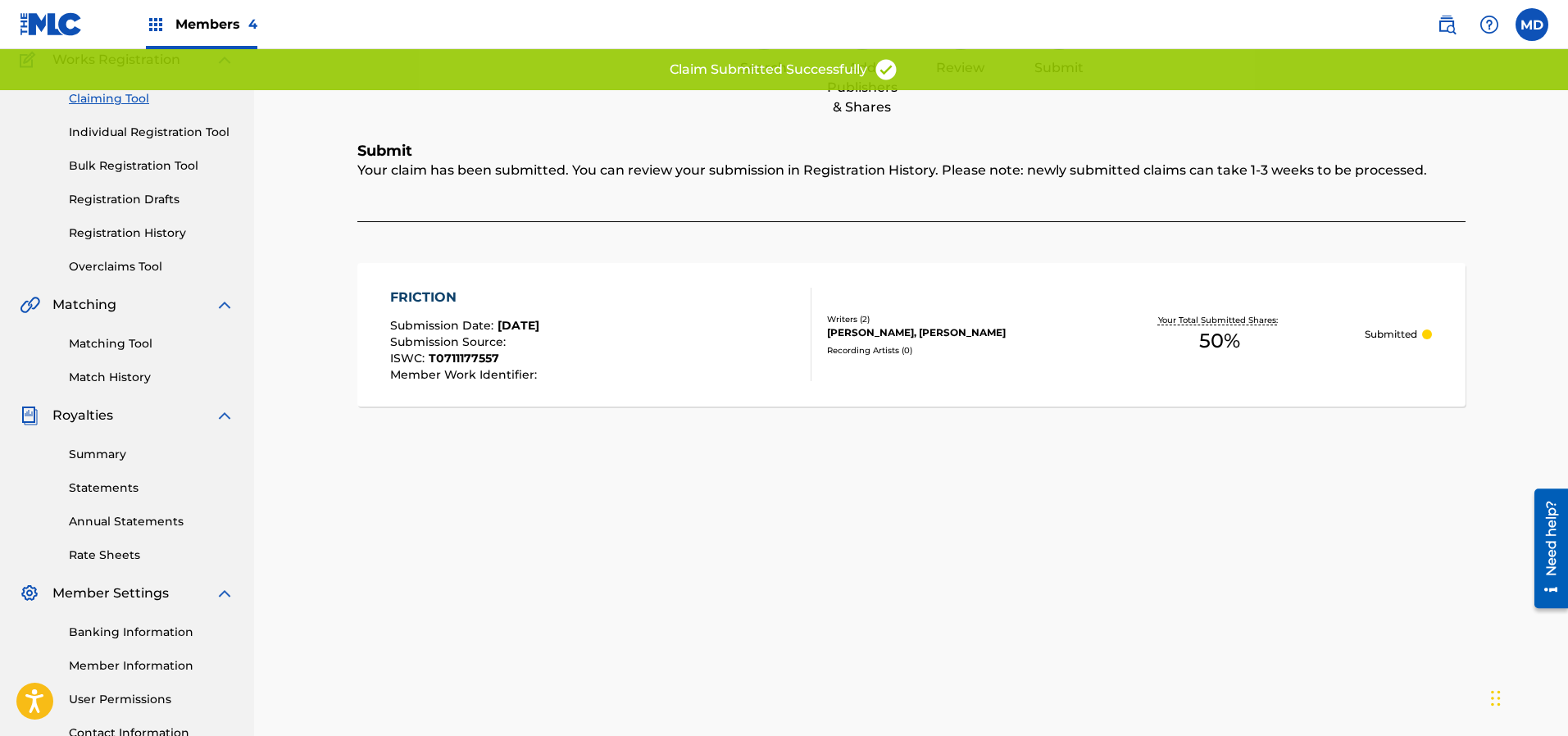
scroll to position [33, 0]
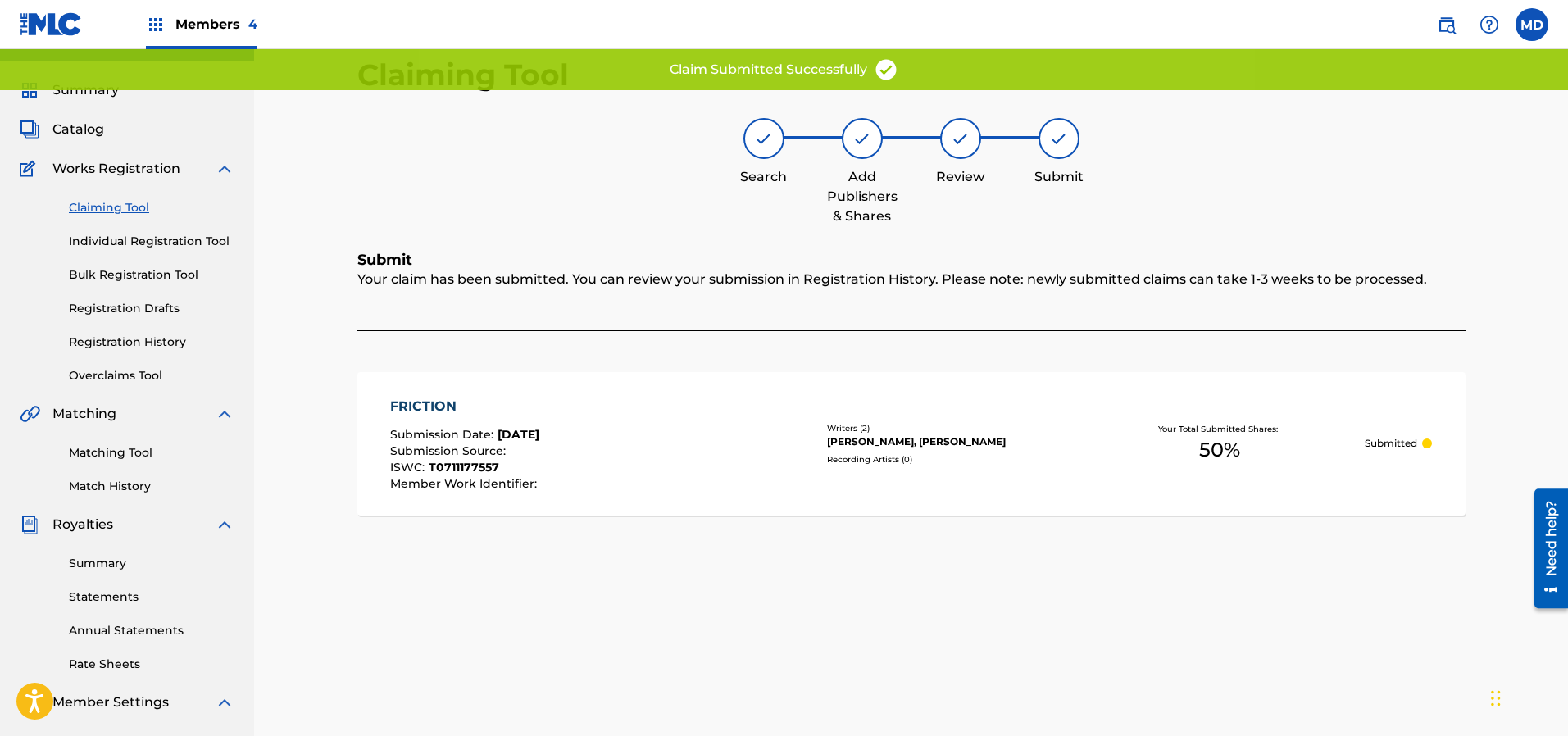
click at [121, 208] on link "Claiming Tool" at bounding box center [152, 207] width 165 height 18
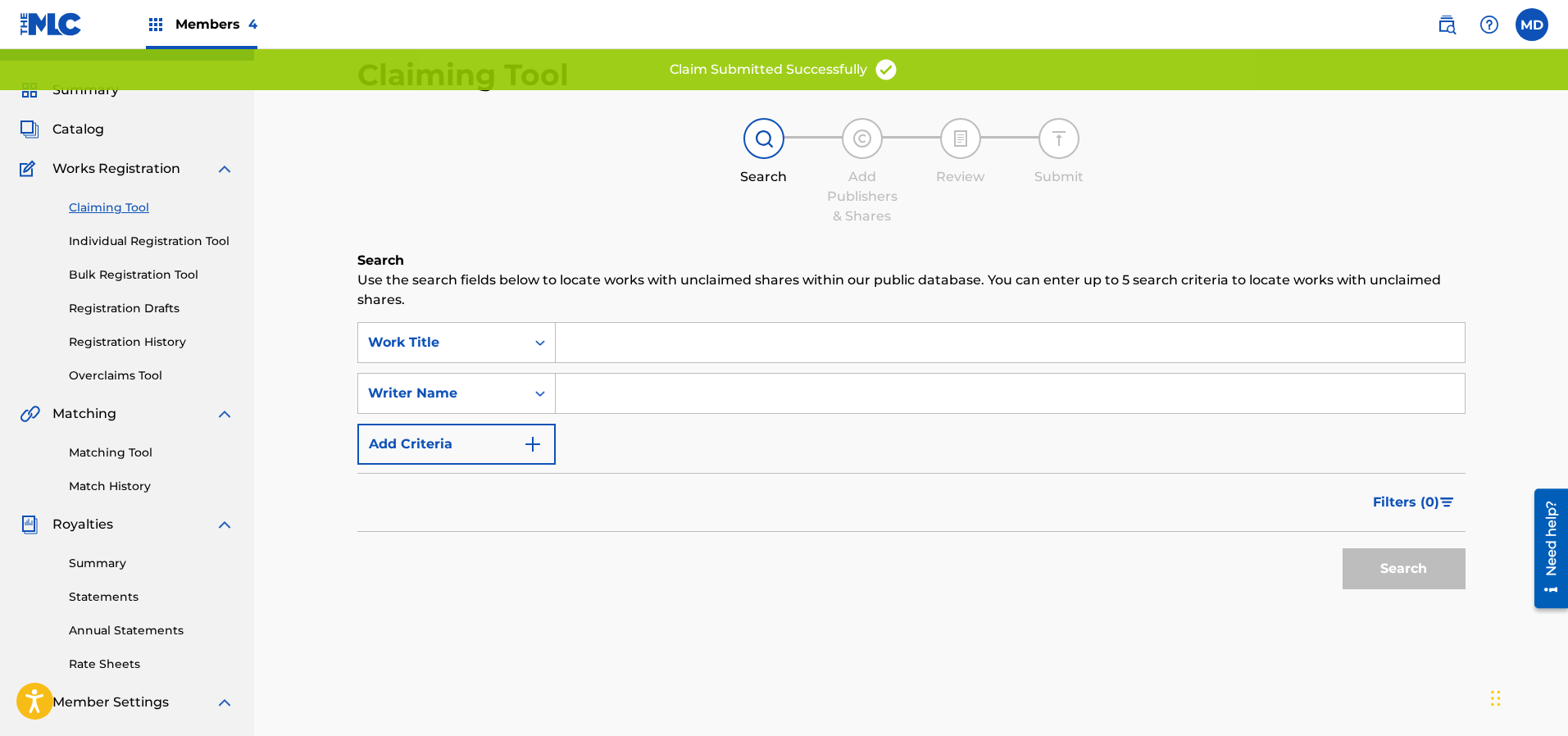
scroll to position [0, 0]
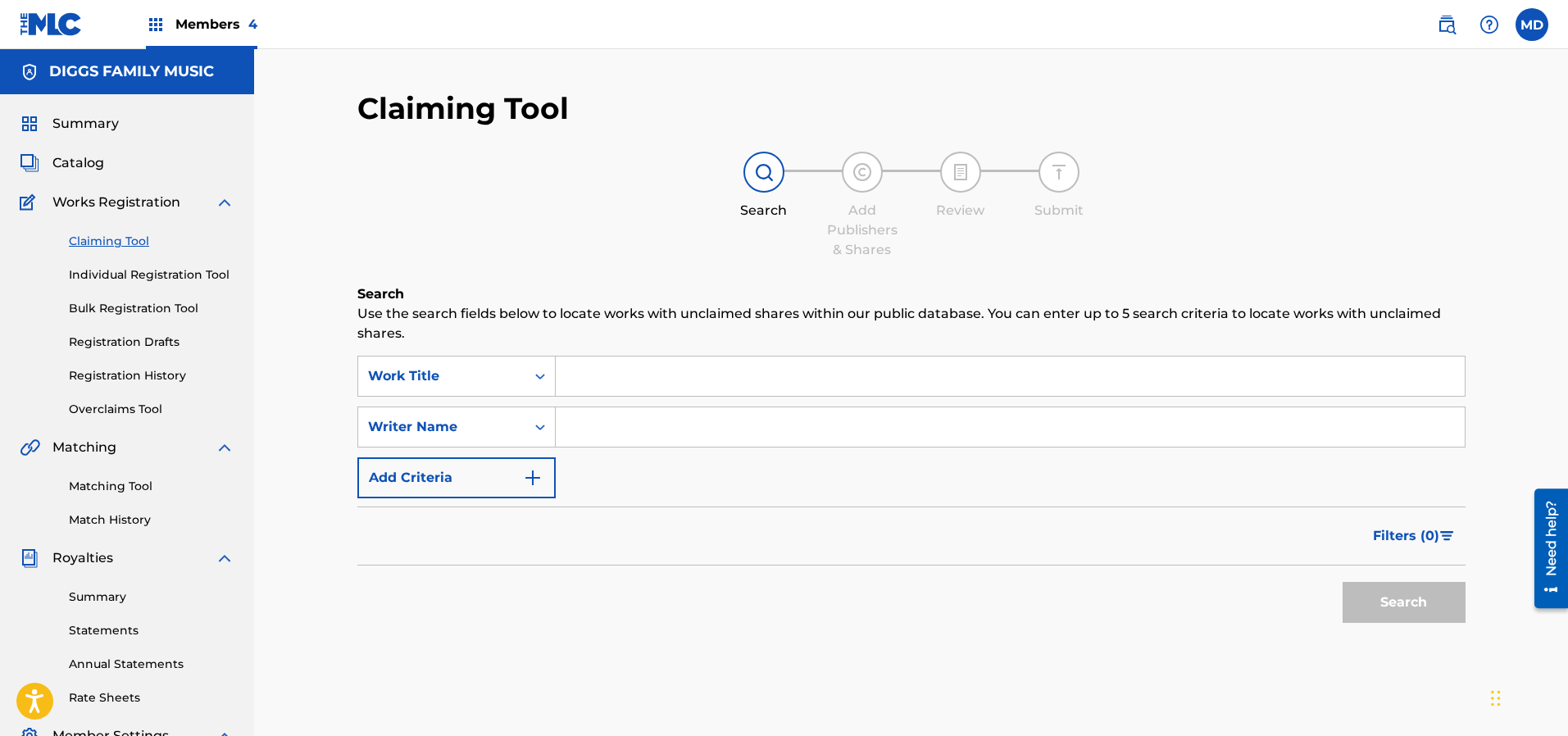
click at [596, 371] on input "Search Form" at bounding box center [1010, 376] width 909 height 39
paste input "FRICTION"
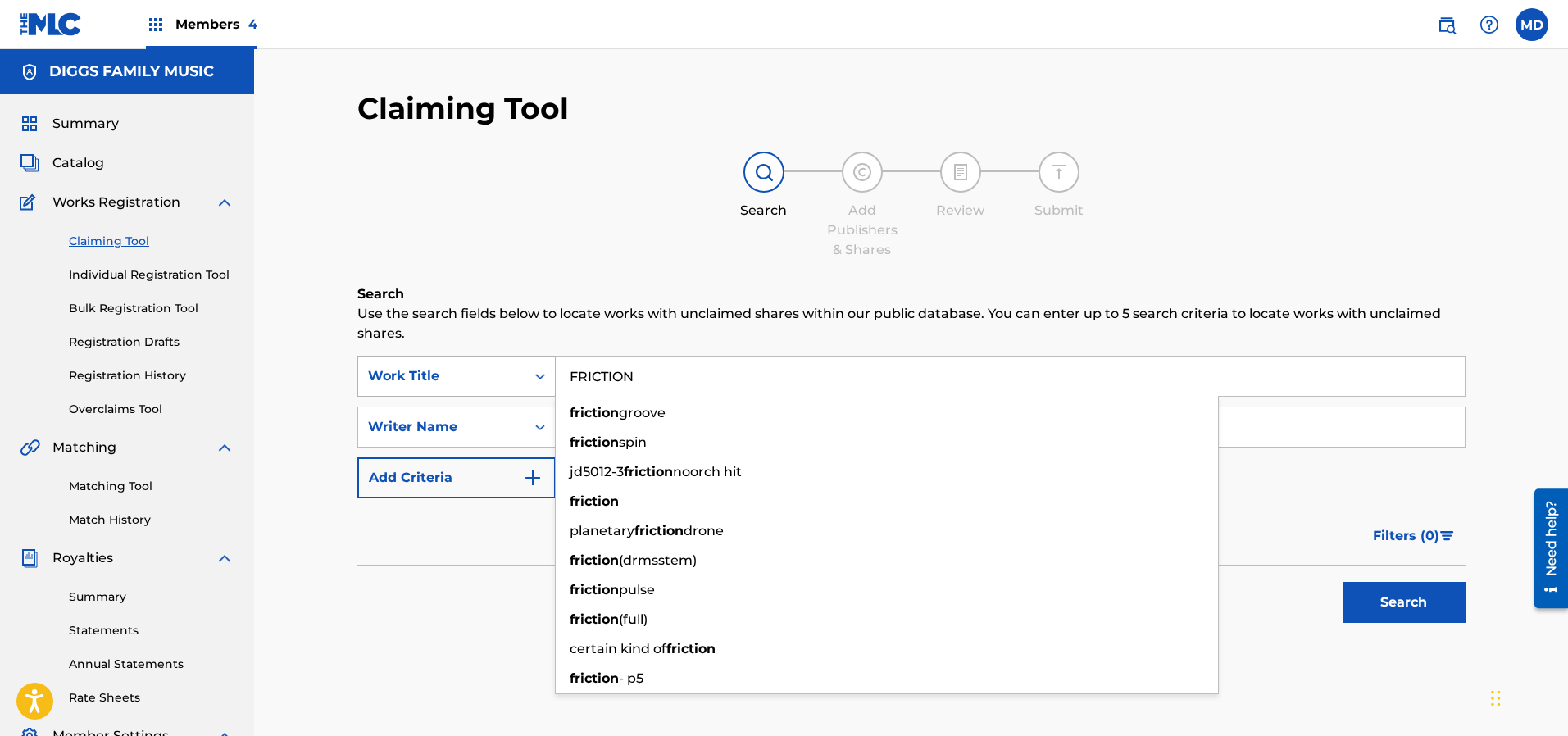
drag, startPoint x: 656, startPoint y: 378, endPoint x: 538, endPoint y: 385, distance: 118.2
click at [538, 385] on div "SearchWithCriteria1835580c-ba5f-456b-8b1f-3fb86b860659 Work Title FRICTION fric…" at bounding box center [911, 376] width 1108 height 41
paste input "MOVAS AND SHAKERS"
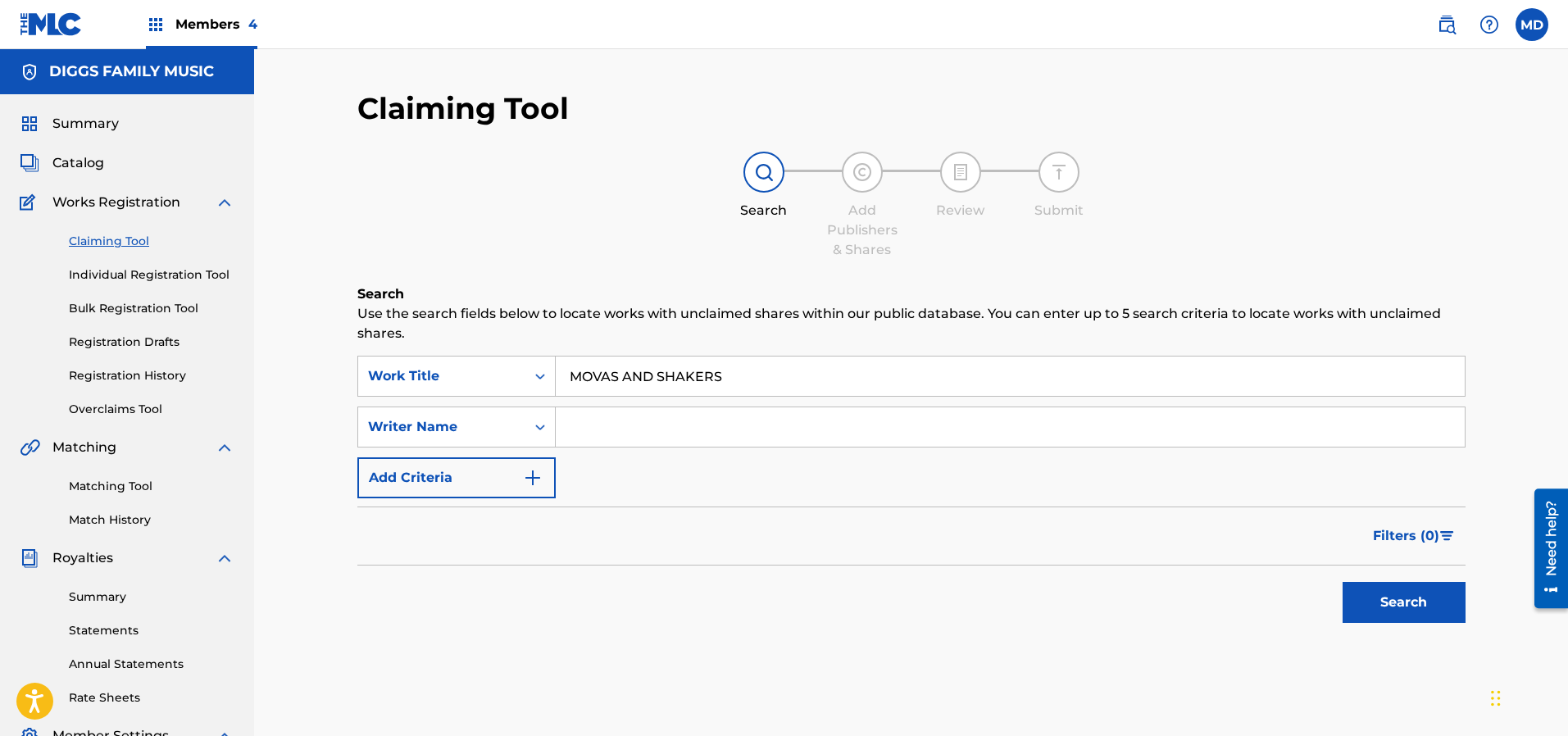
type input "MOVAS AND SHAKERS"
click at [941, 418] on input "Search Form" at bounding box center [1010, 427] width 909 height 39
type input "[PERSON_NAME]"
click at [1373, 598] on button "Search" at bounding box center [1403, 602] width 123 height 41
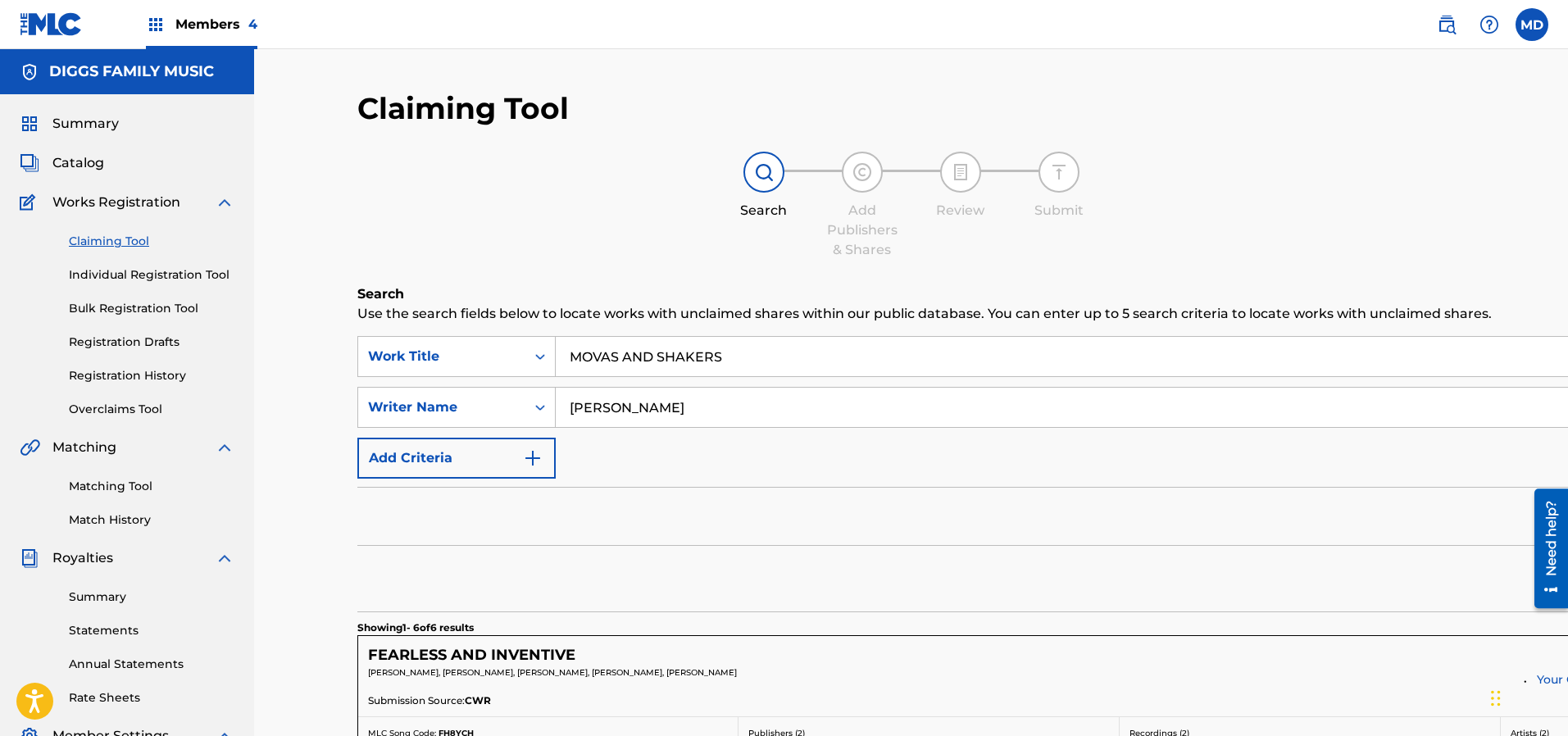
click at [571, 354] on input "MOVAS AND SHAKERS" at bounding box center [1219, 356] width 1326 height 39
drag, startPoint x: 683, startPoint y: 405, endPoint x: 516, endPoint y: 417, distance: 167.4
click at [517, 416] on div "SearchWithCriteria12833811-423a-477a-8507-6f5ba4875df8 Writer Name [PERSON_NAME]" at bounding box center [1119, 407] width 1525 height 41
click at [600, 408] on input "Search Form" at bounding box center [1219, 407] width 1326 height 39
type input "[PERSON_NAME]"
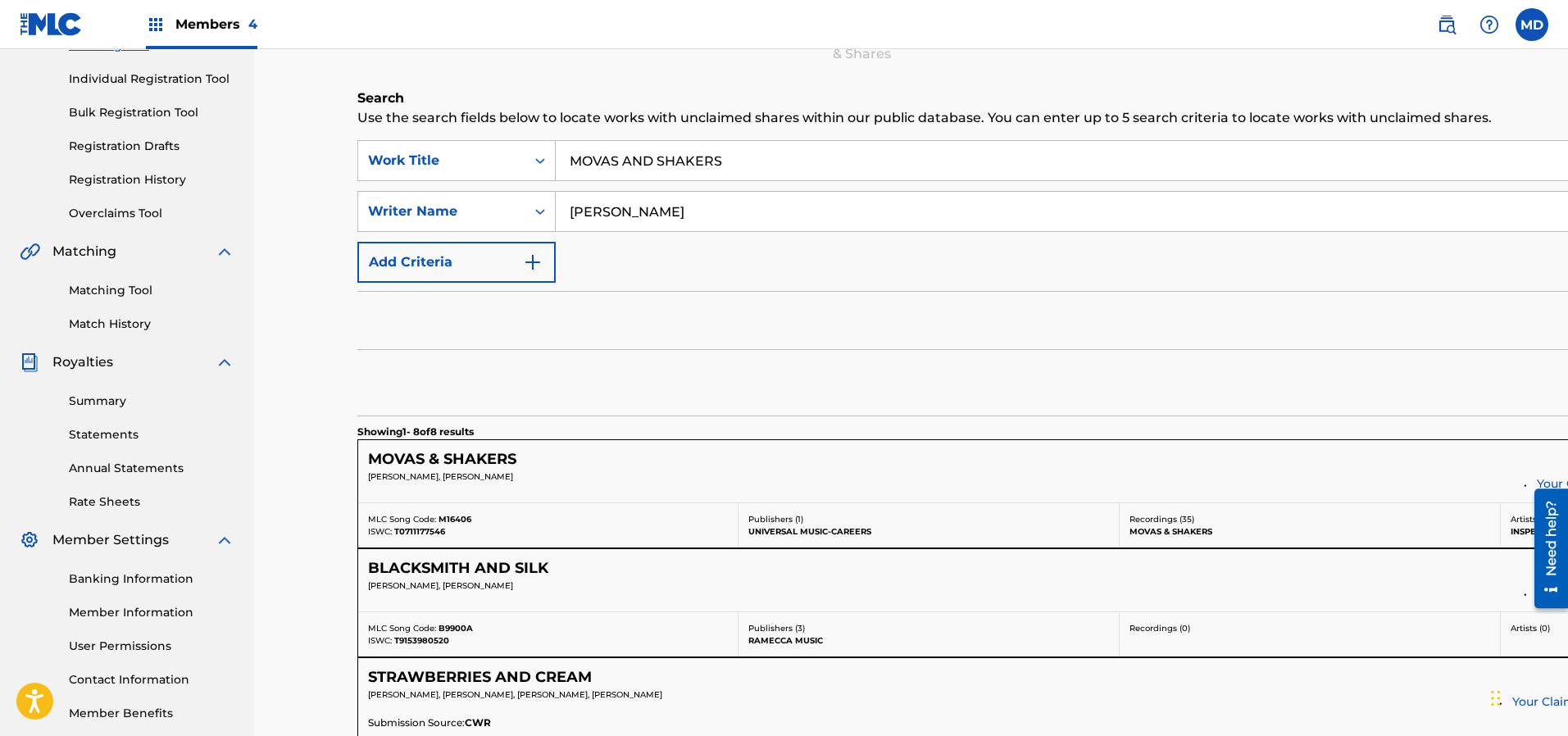
scroll to position [246, 0]
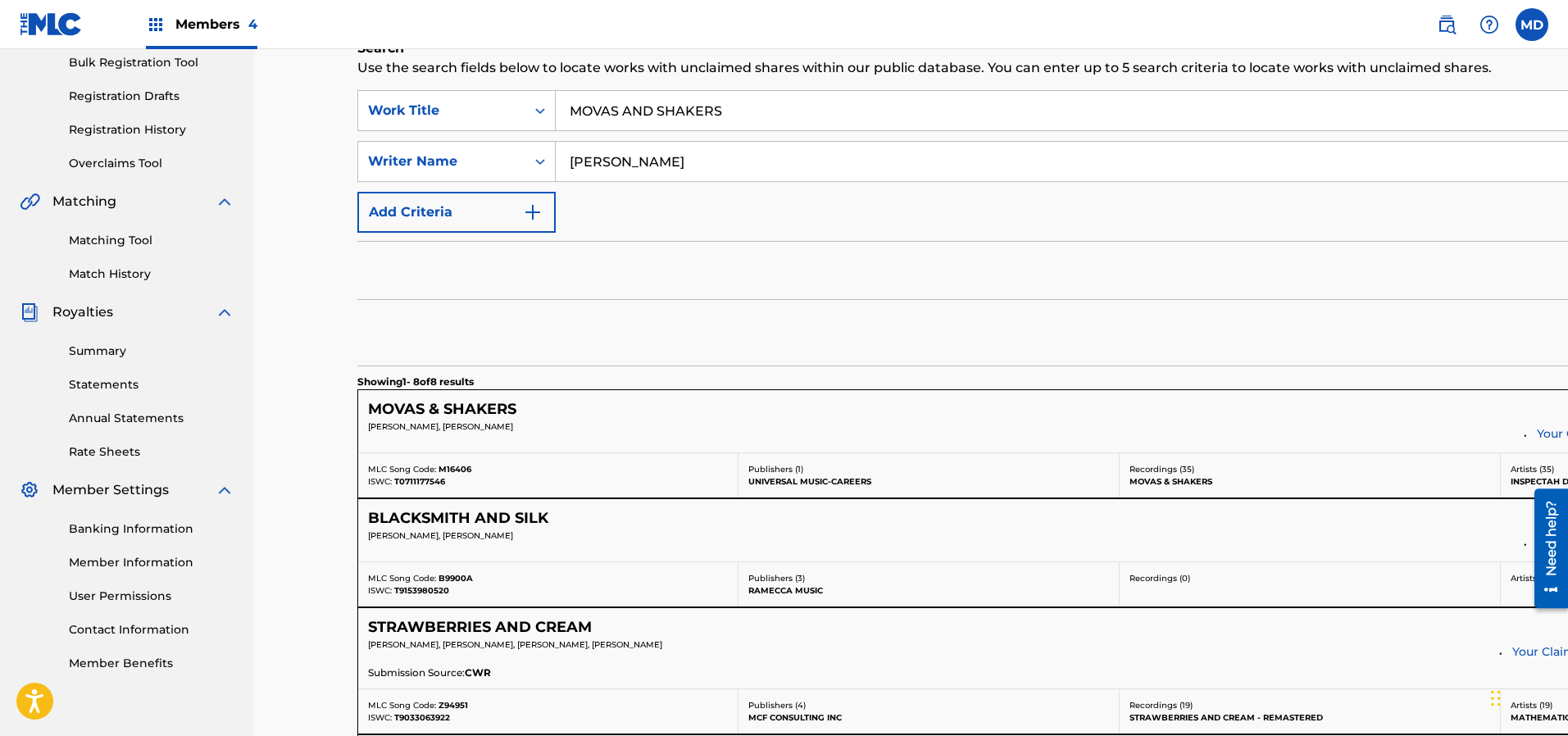
click at [488, 413] on h5 "MOVAS & SHAKERS" at bounding box center [442, 409] width 149 height 19
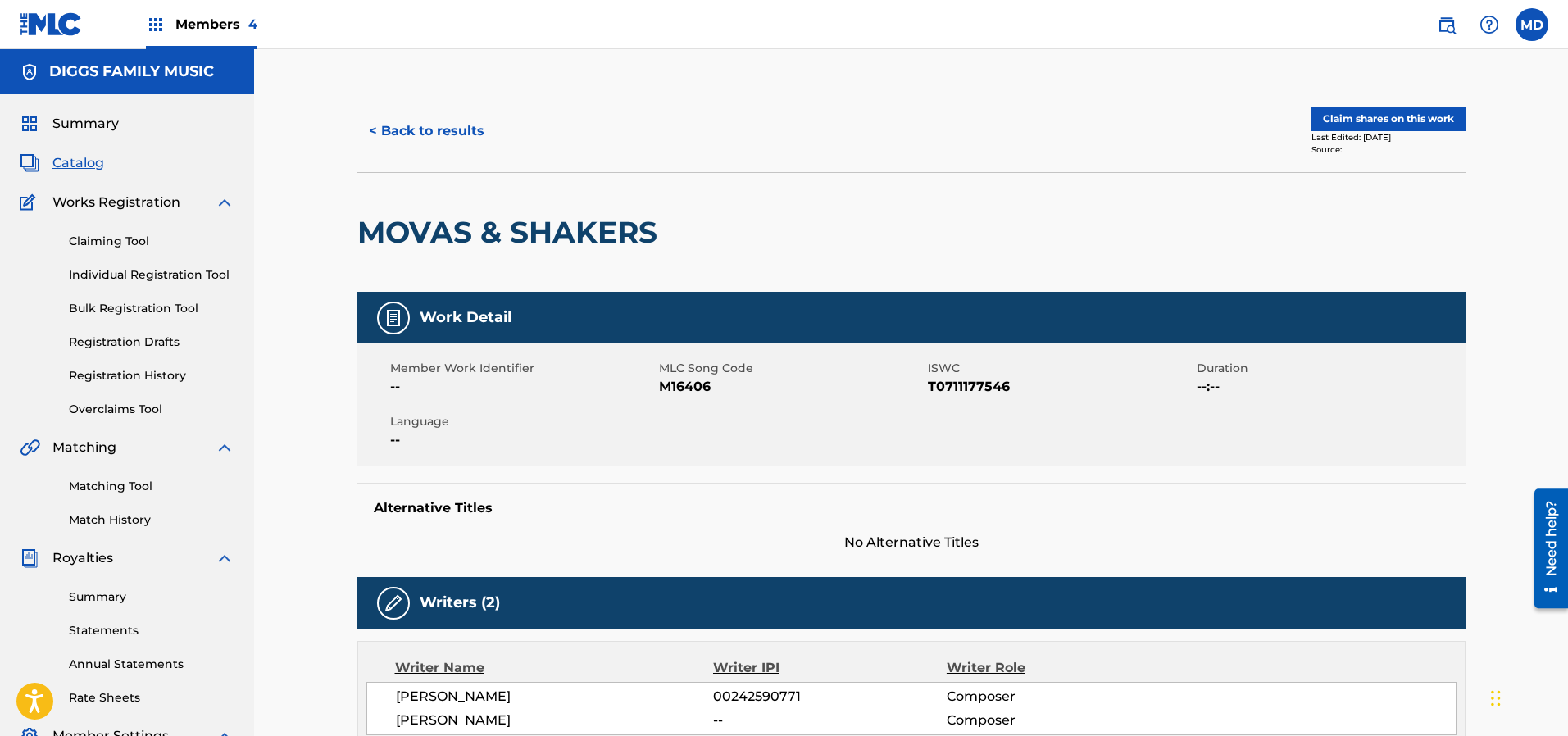
click at [1382, 115] on button "Claim shares on this work" at bounding box center [1389, 119] width 154 height 24
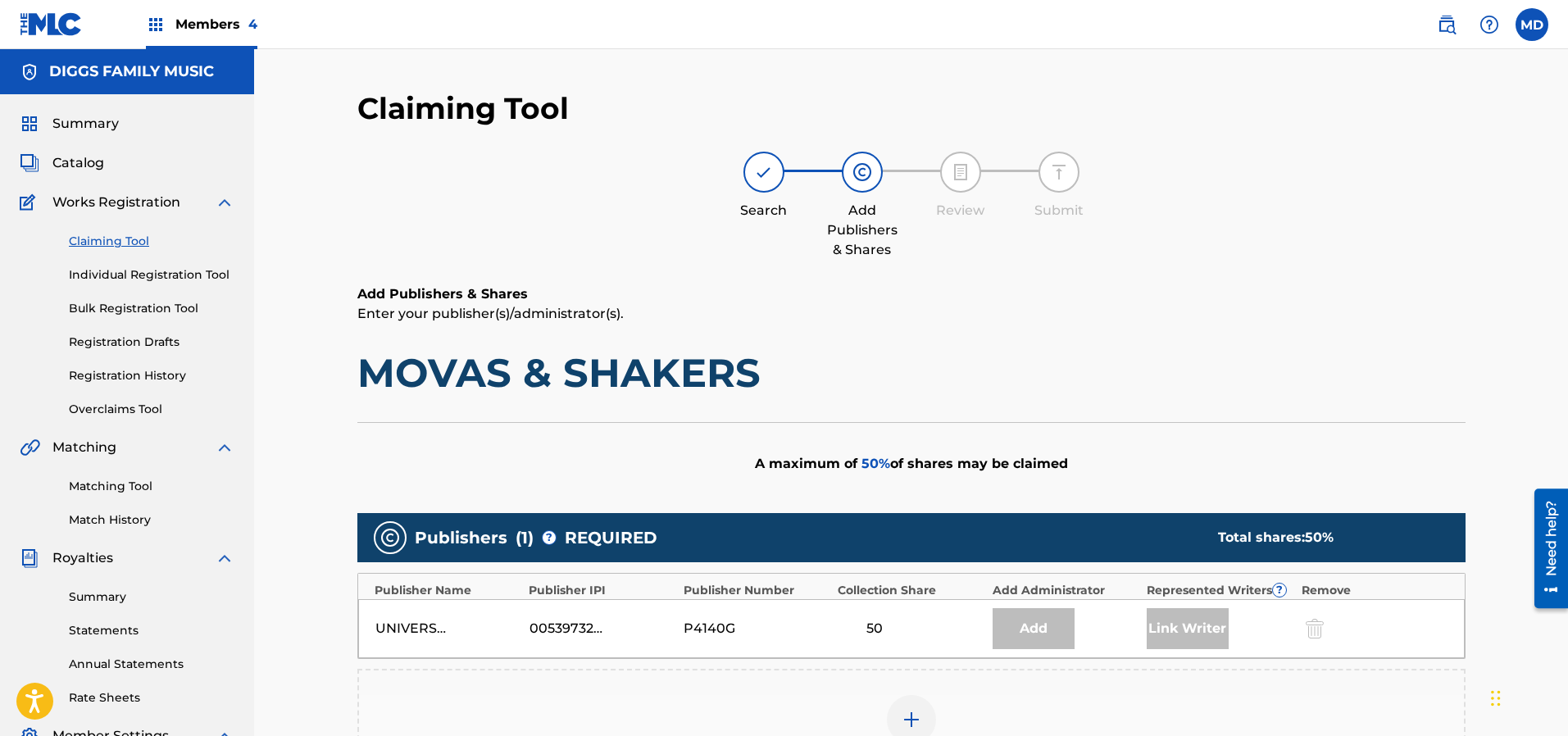
scroll to position [246, 0]
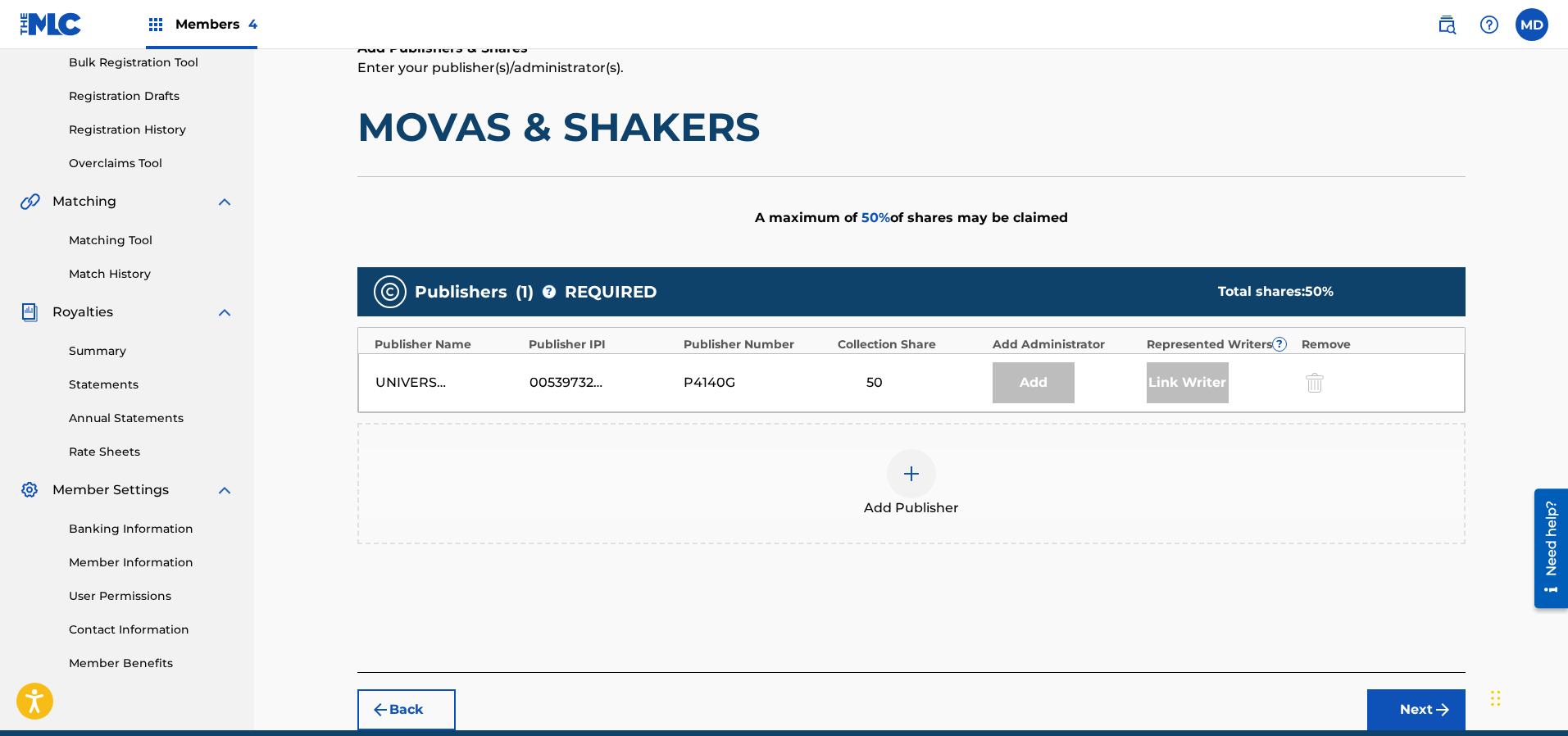
click at [915, 471] on img at bounding box center [911, 473] width 20 height 20
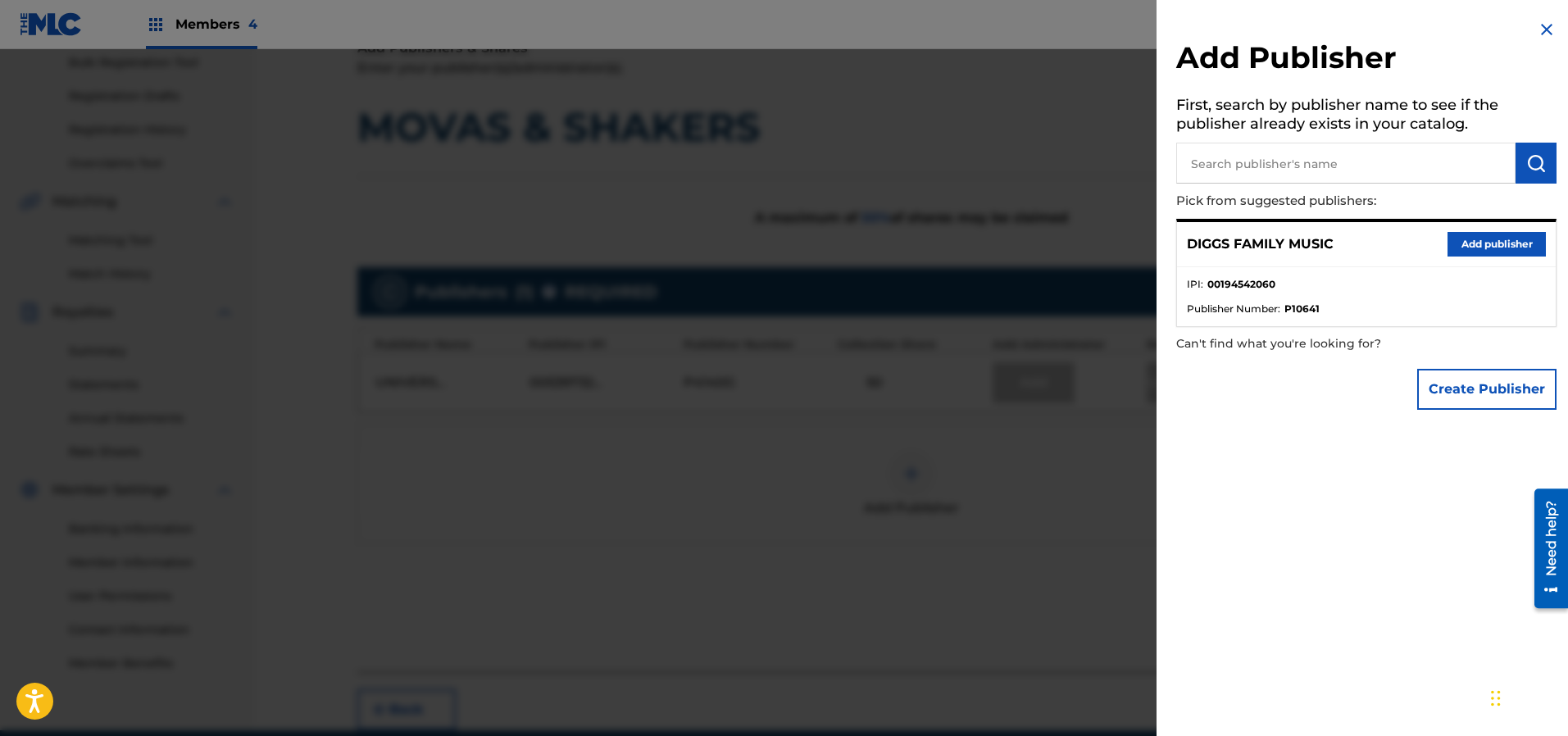
click at [1488, 241] on button "Add publisher" at bounding box center [1496, 244] width 99 height 24
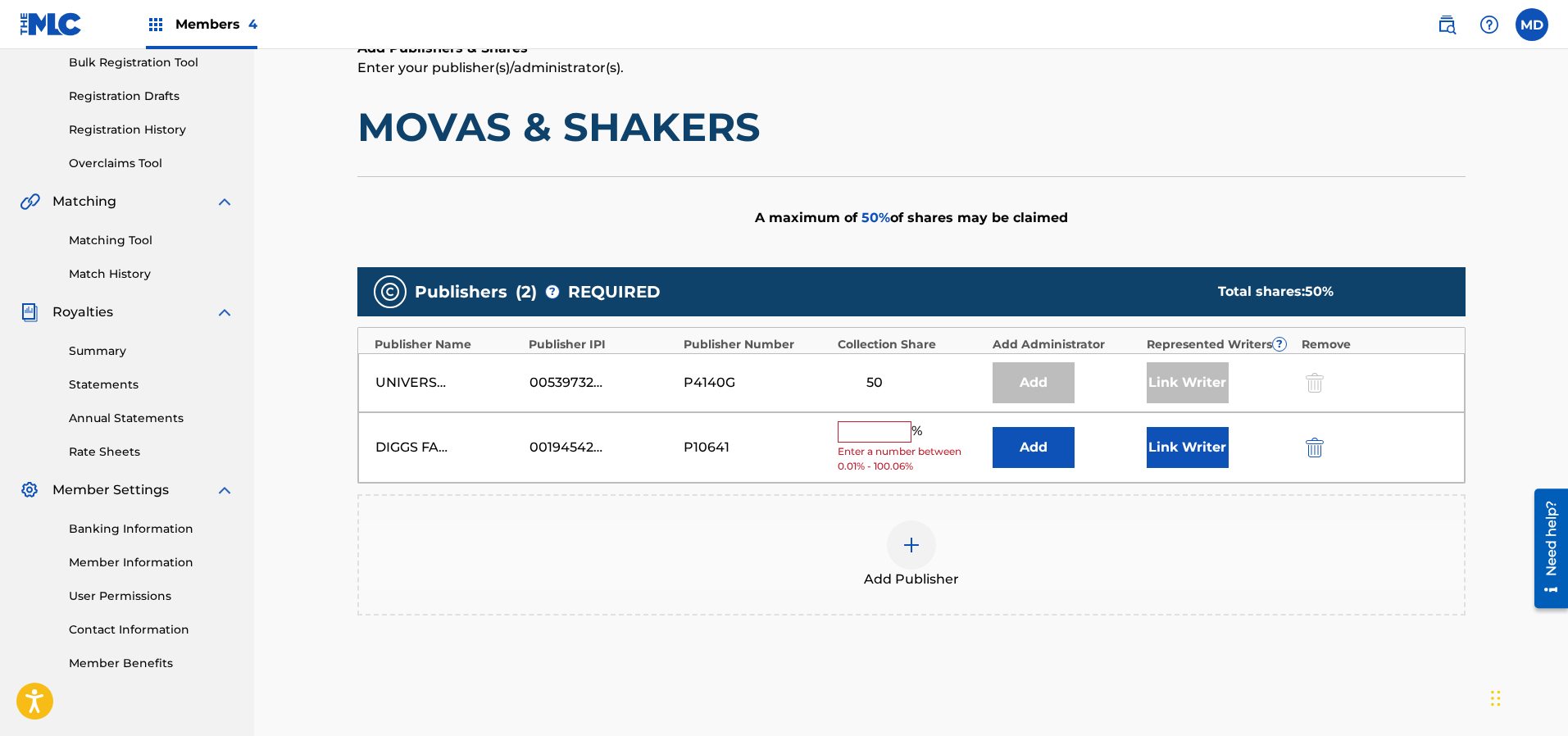
click at [892, 430] on input "text" at bounding box center [874, 431] width 73 height 21
type input "50"
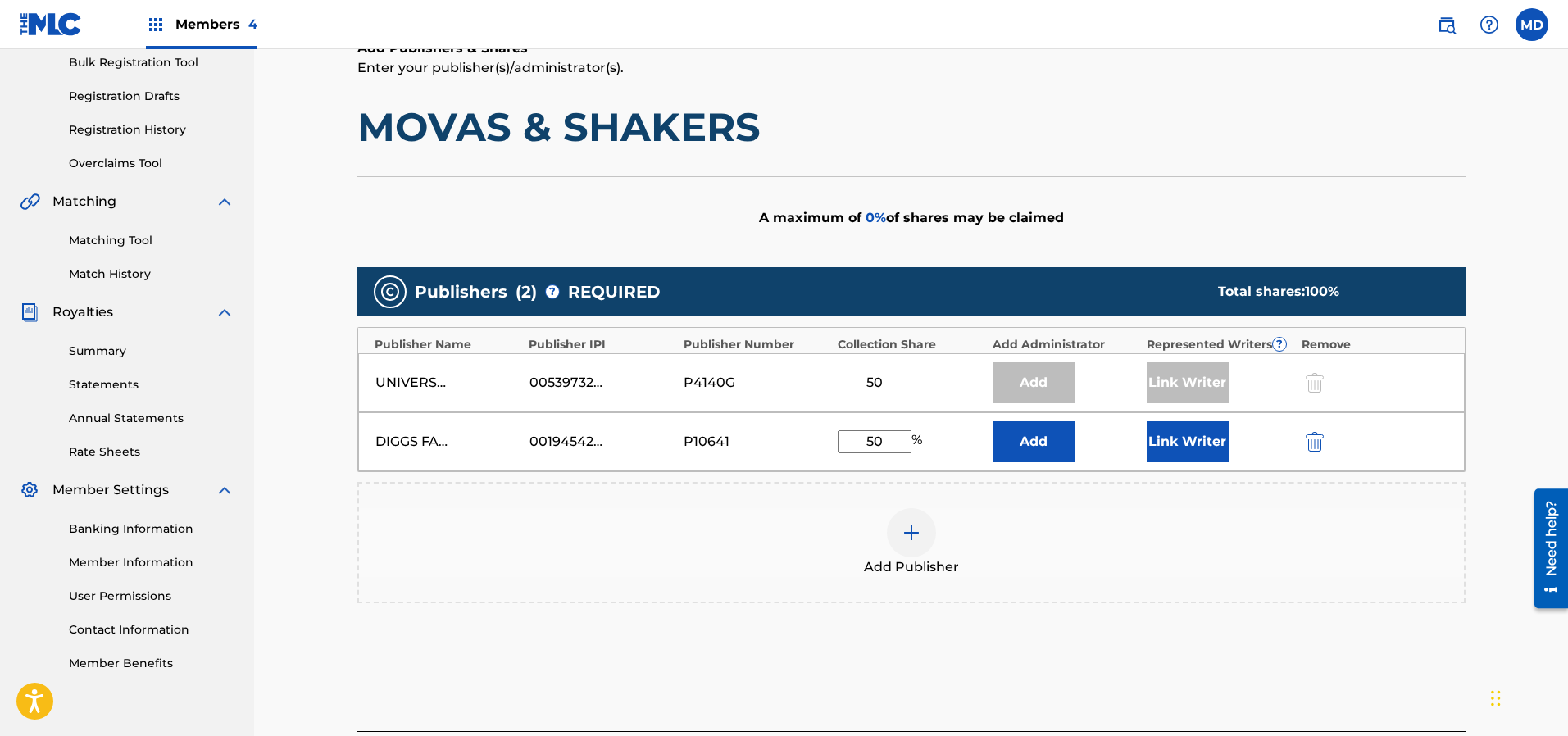
click at [1191, 442] on button "Link Writer" at bounding box center [1188, 441] width 82 height 41
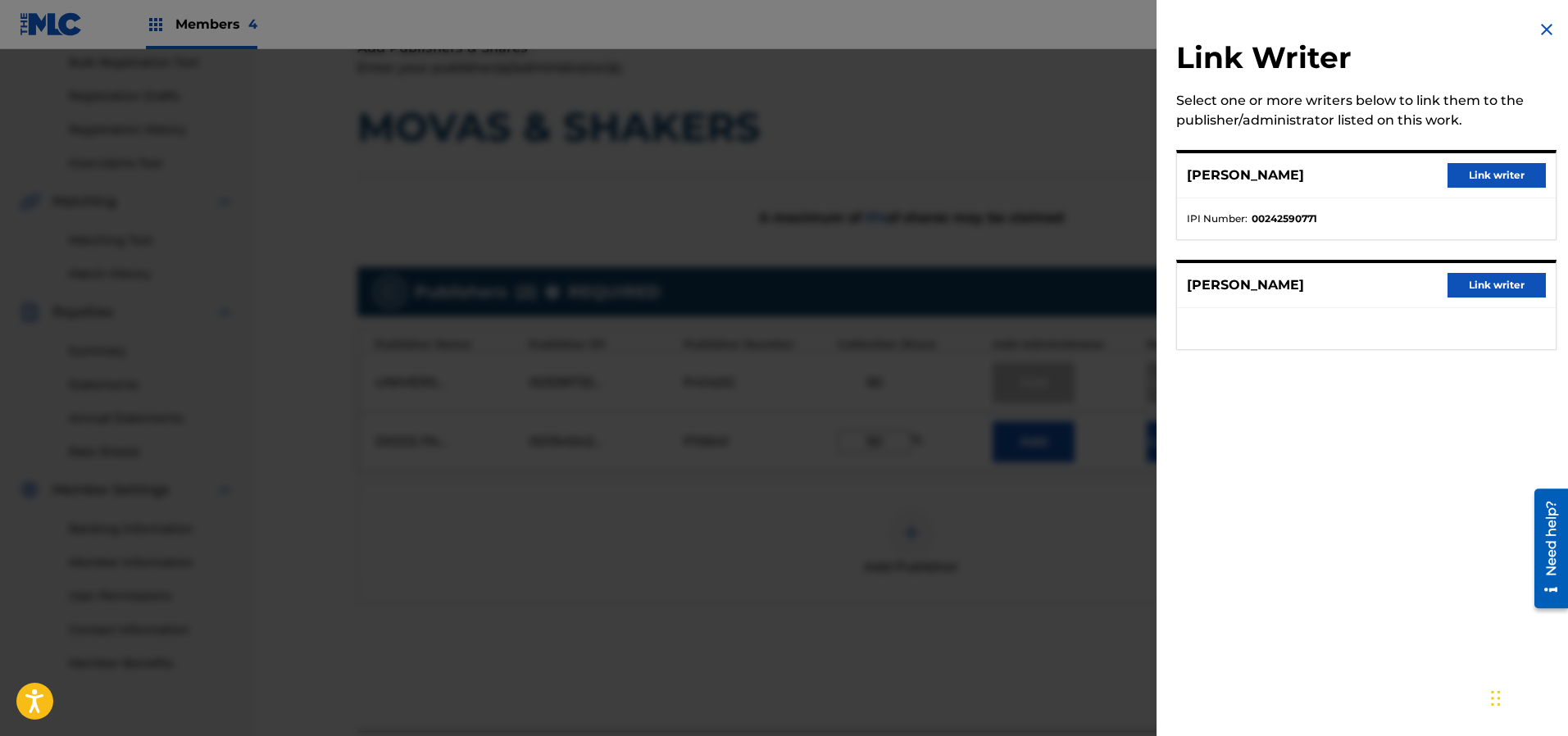
click at [1486, 281] on button "Link writer" at bounding box center [1496, 285] width 99 height 24
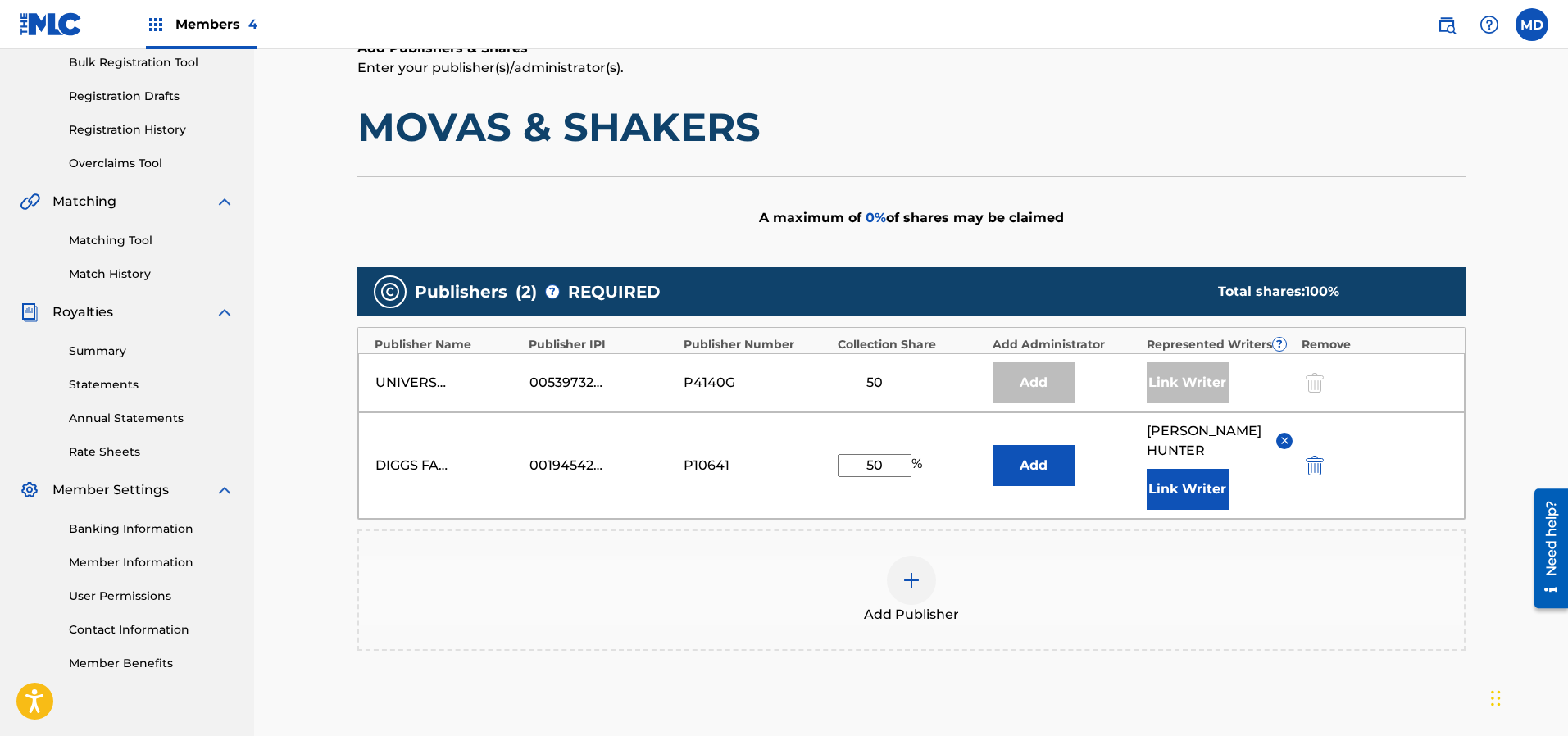
scroll to position [369, 0]
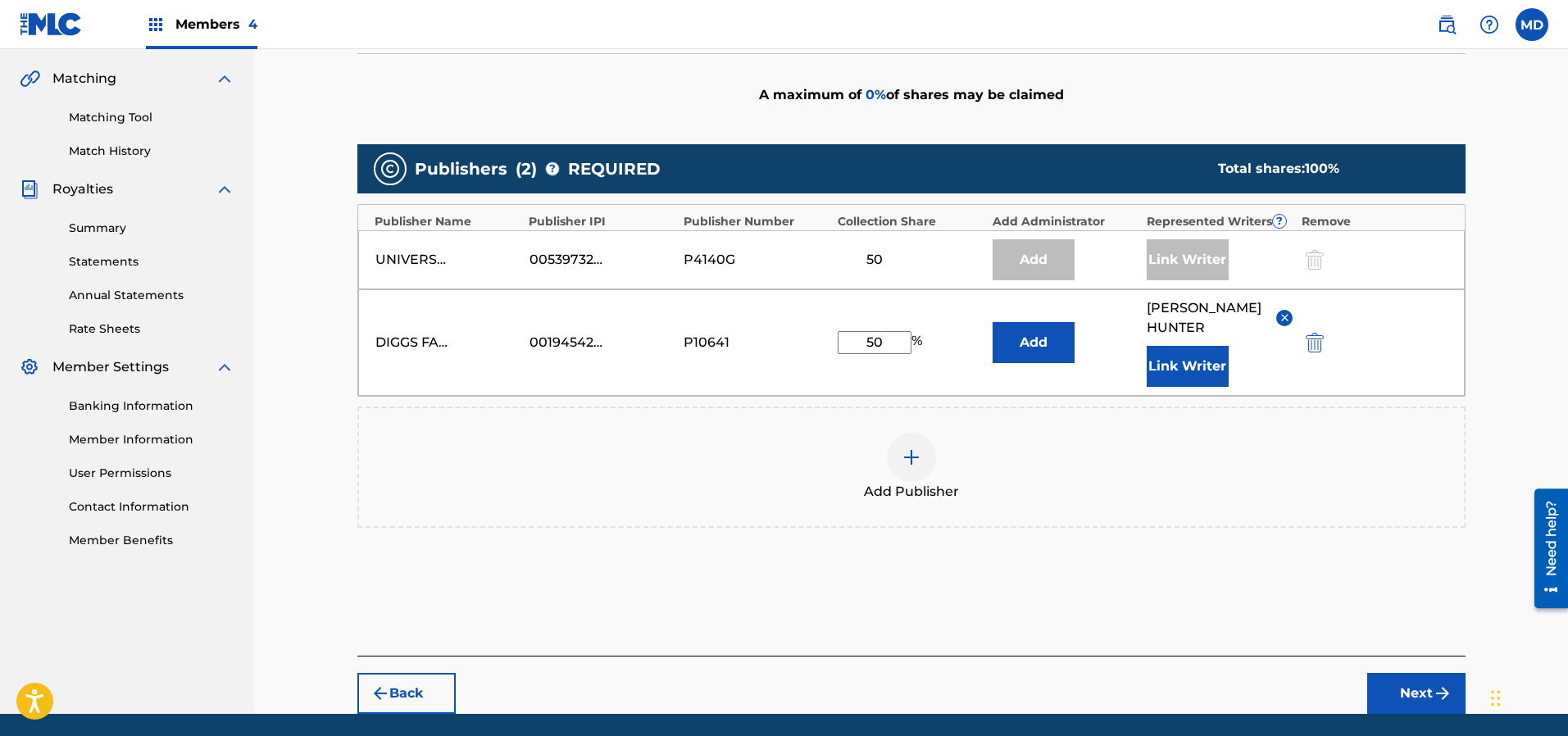
click at [1412, 673] on button "Next" at bounding box center [1416, 693] width 99 height 41
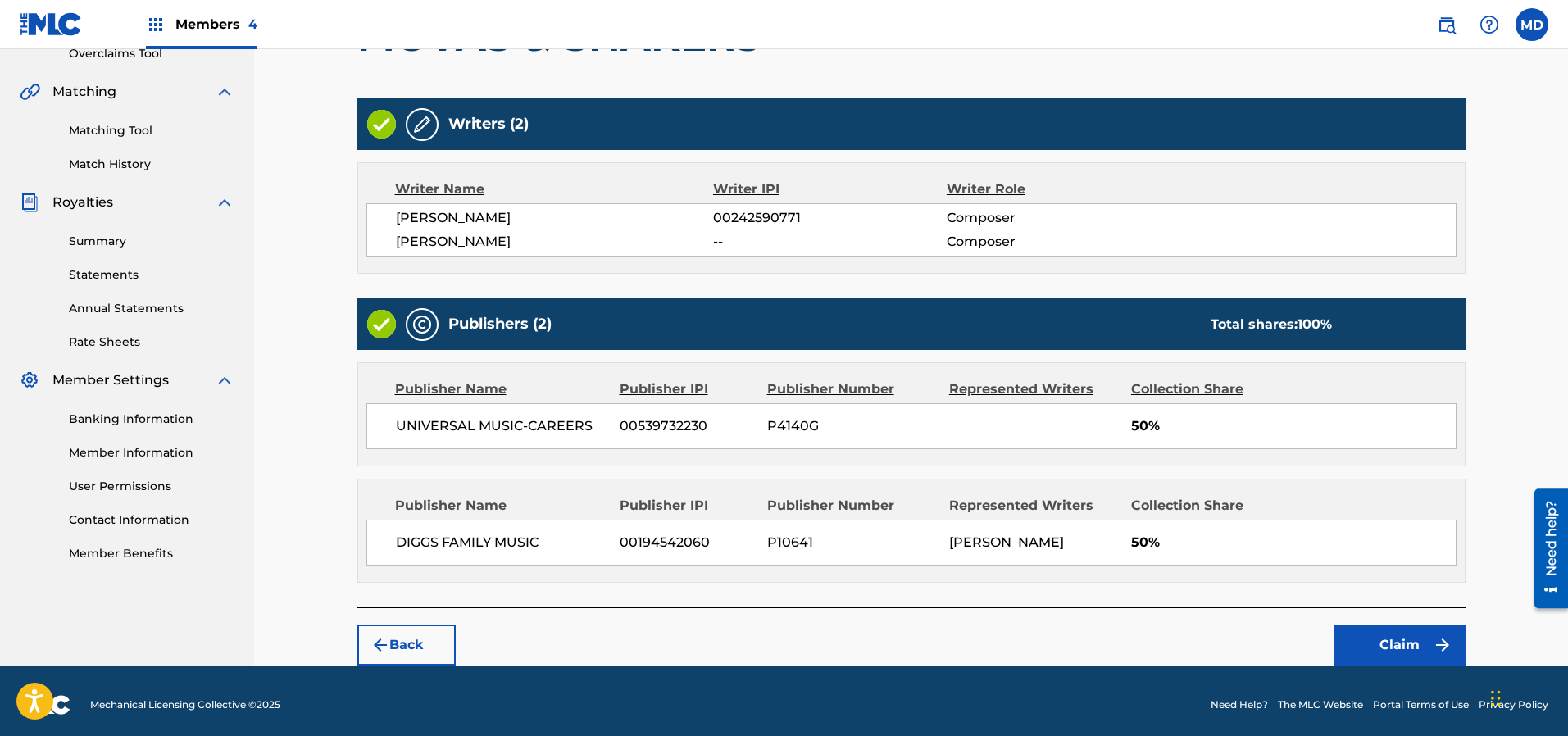
scroll to position [361, 0]
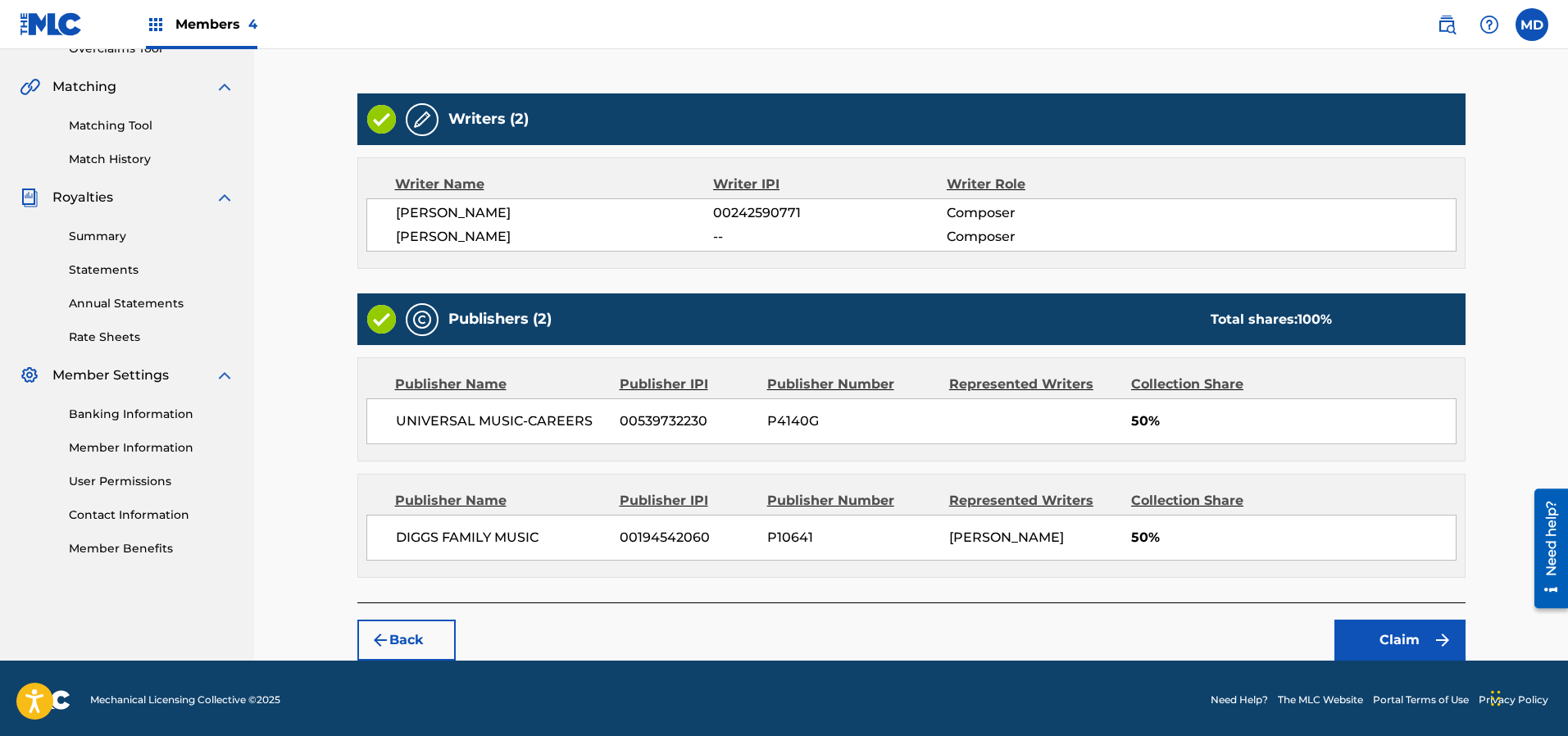
click at [1412, 637] on button "Claim" at bounding box center [1399, 640] width 131 height 41
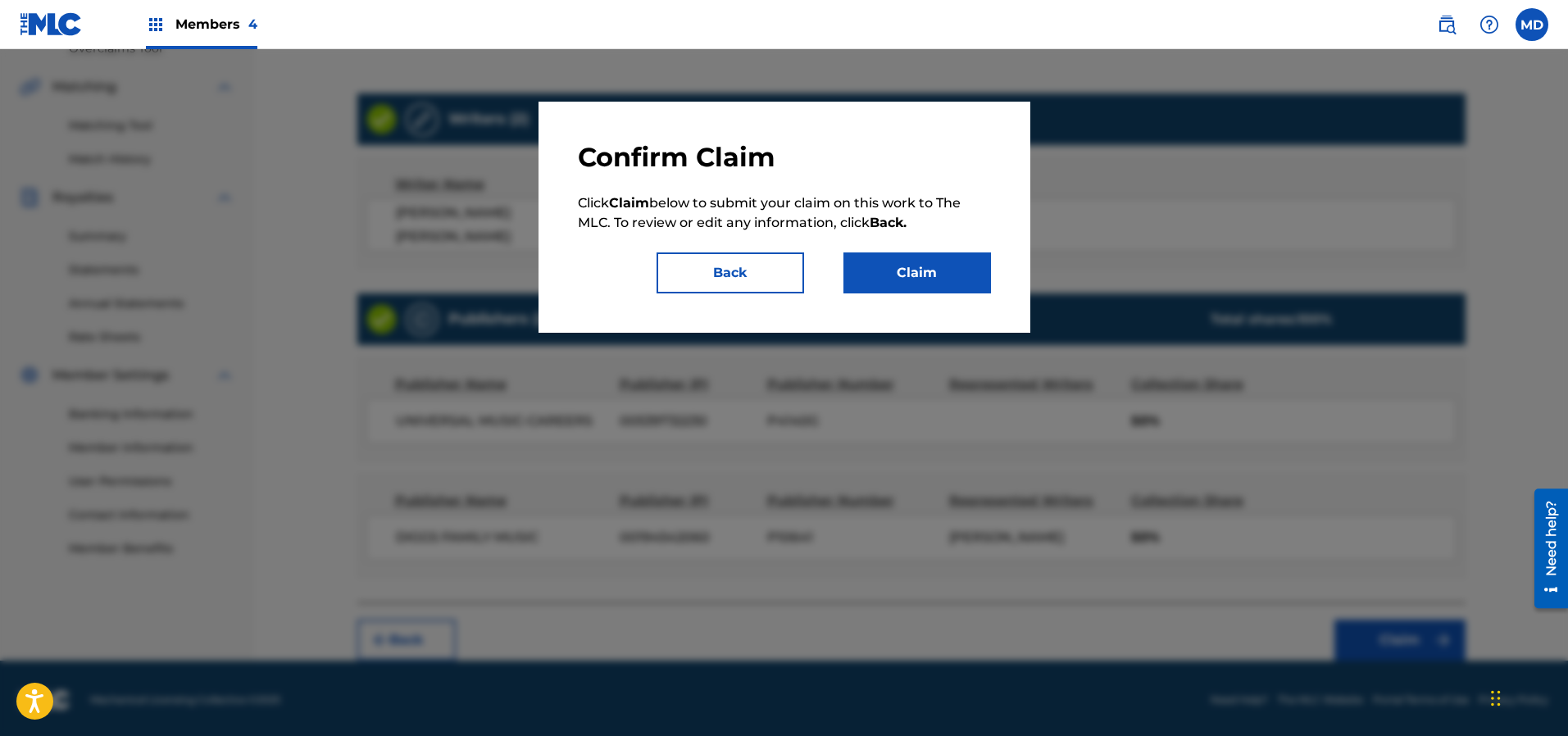
click at [929, 273] on button "Claim" at bounding box center [916, 273] width 148 height 41
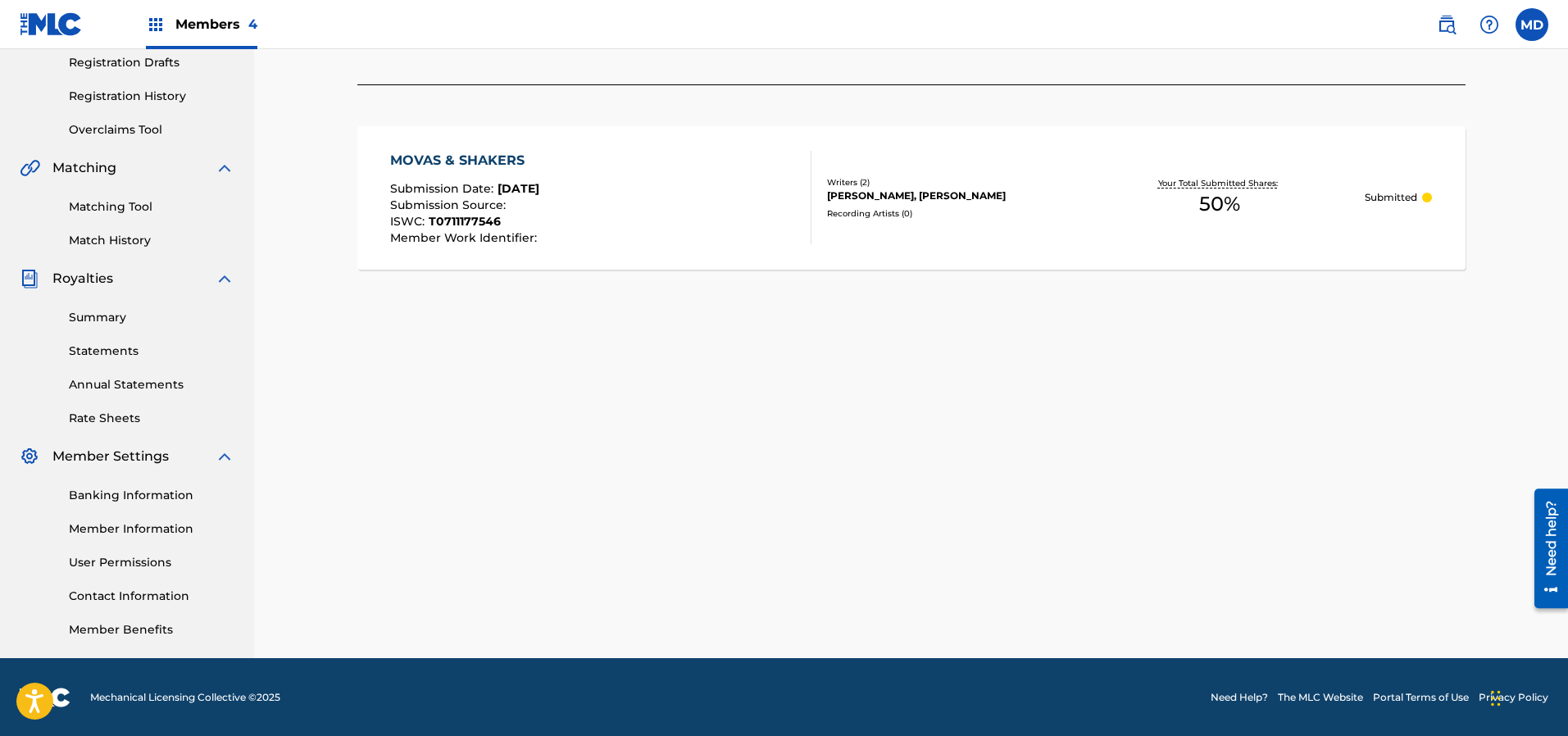
scroll to position [156, 0]
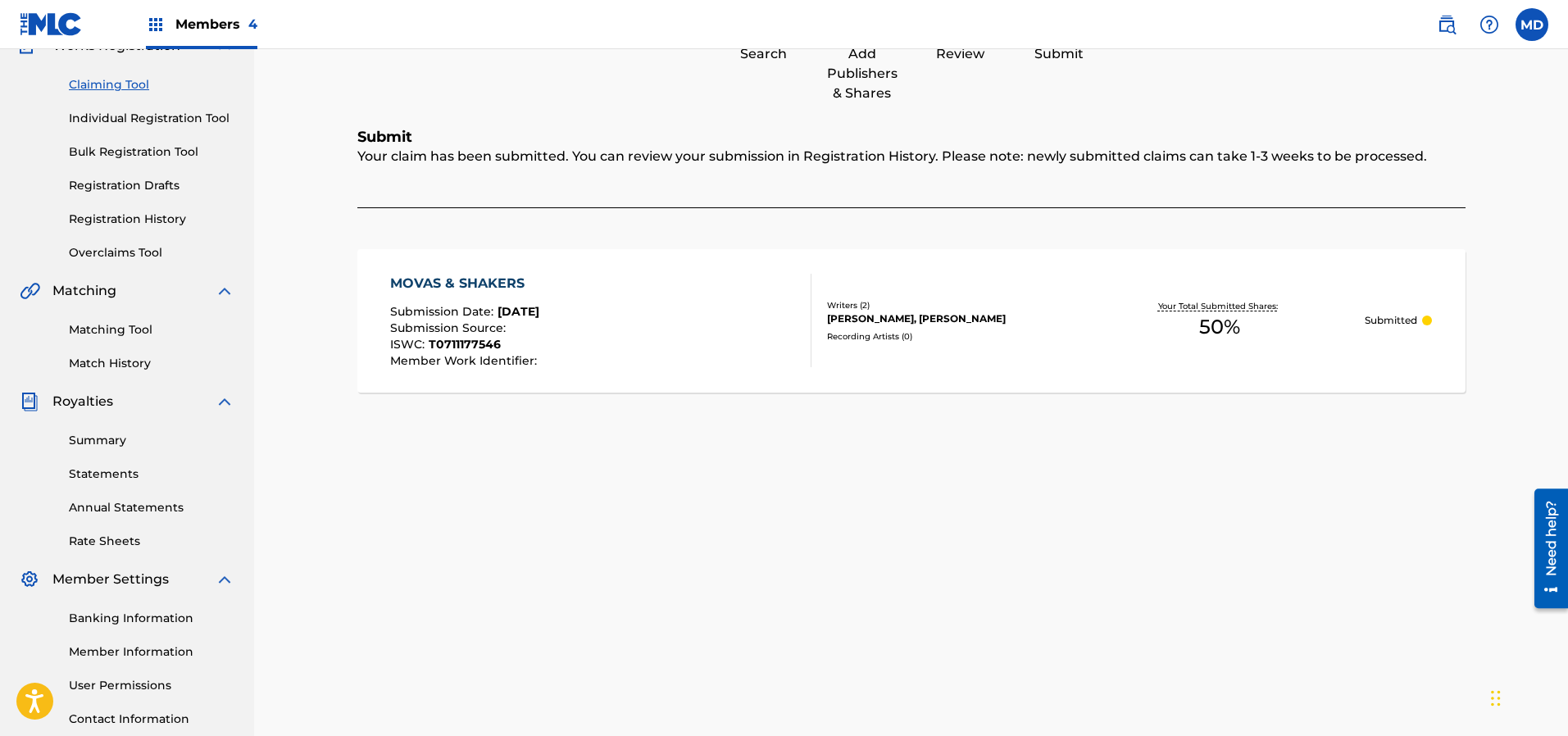
click at [129, 81] on link "Claiming Tool" at bounding box center [152, 85] width 165 height 18
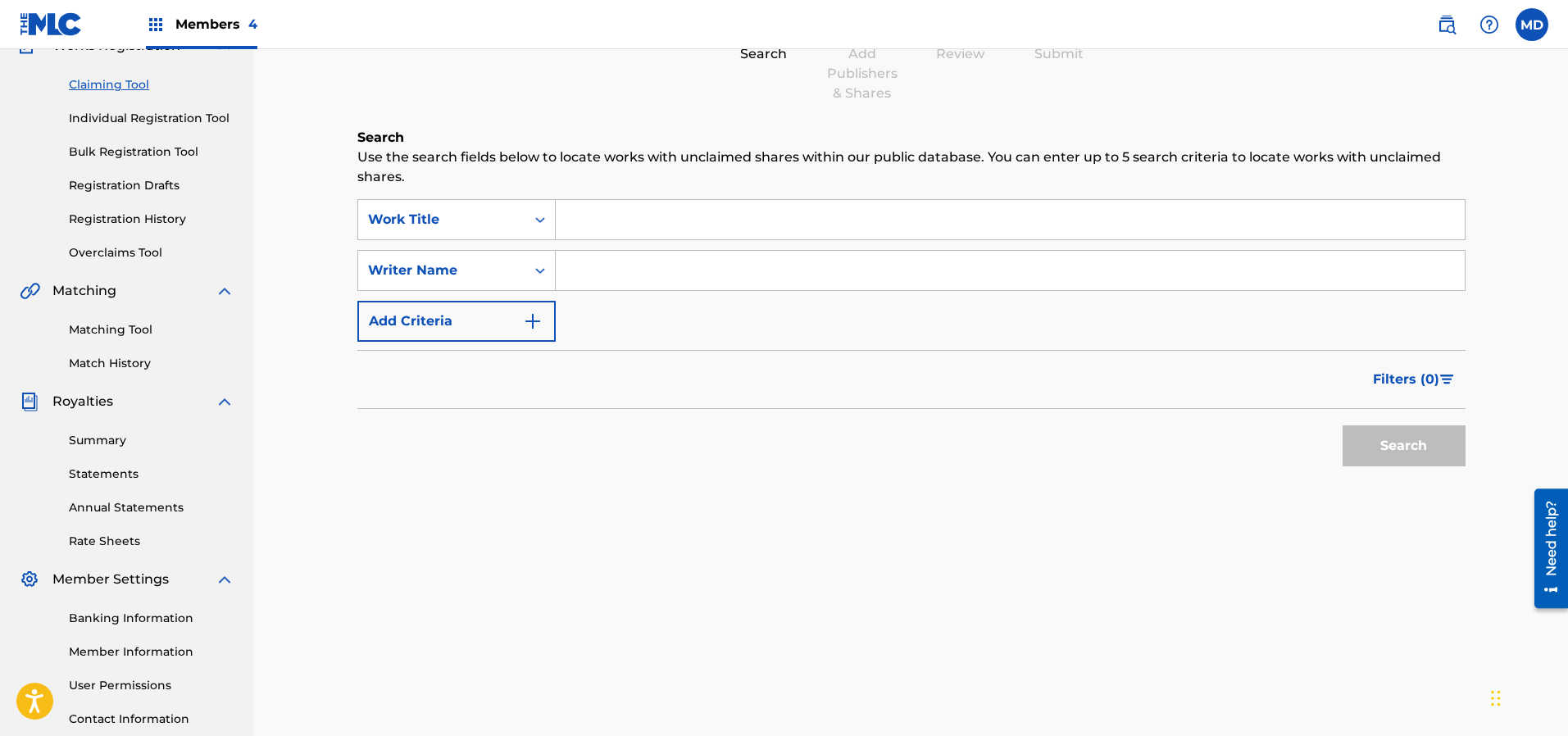
scroll to position [0, 0]
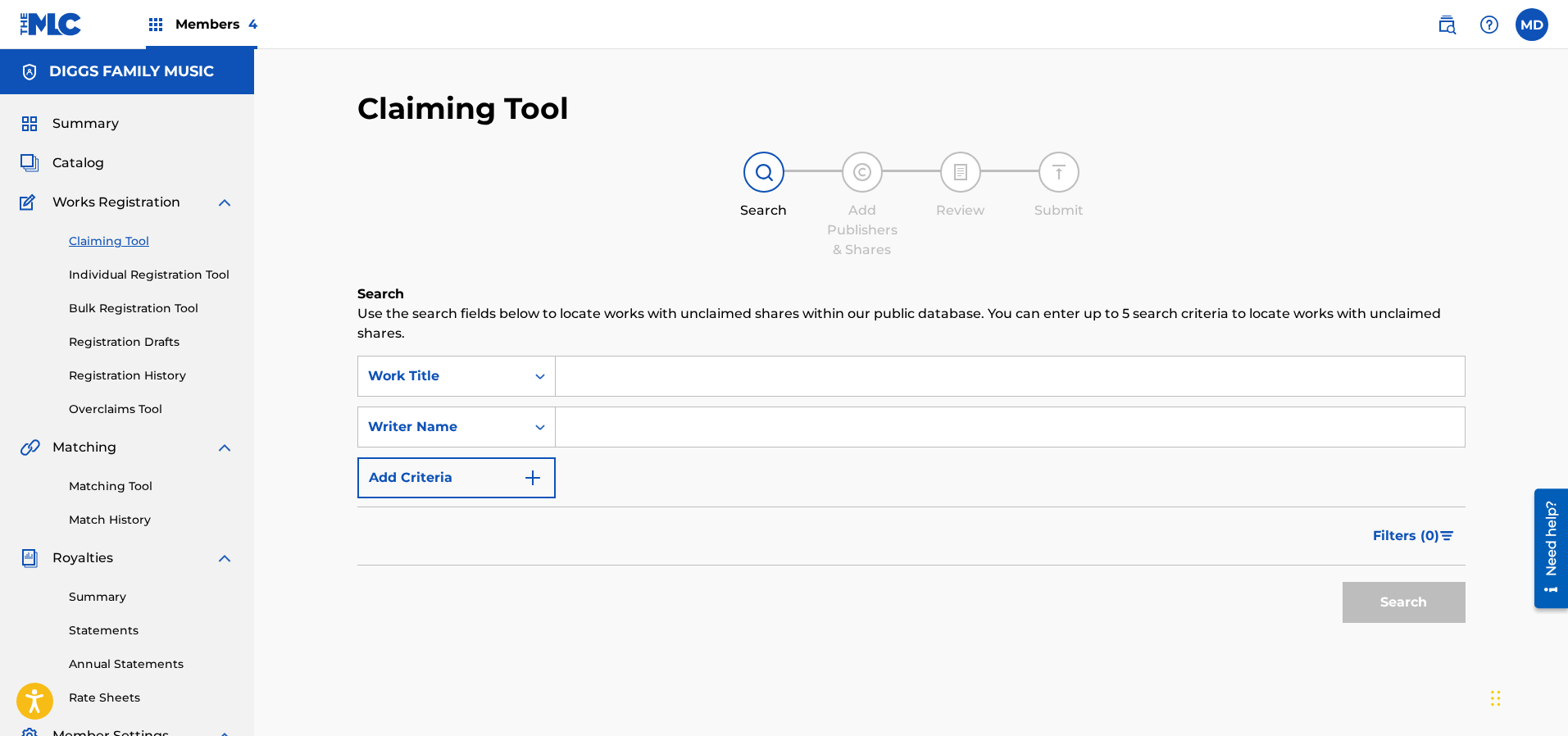
click at [679, 385] on input "Search Form" at bounding box center [1010, 376] width 909 height 39
paste input "9th Chamber (feat. LA the Darkman, Killa Sin & Streetlife) 2:51 Inspectah Deck …"
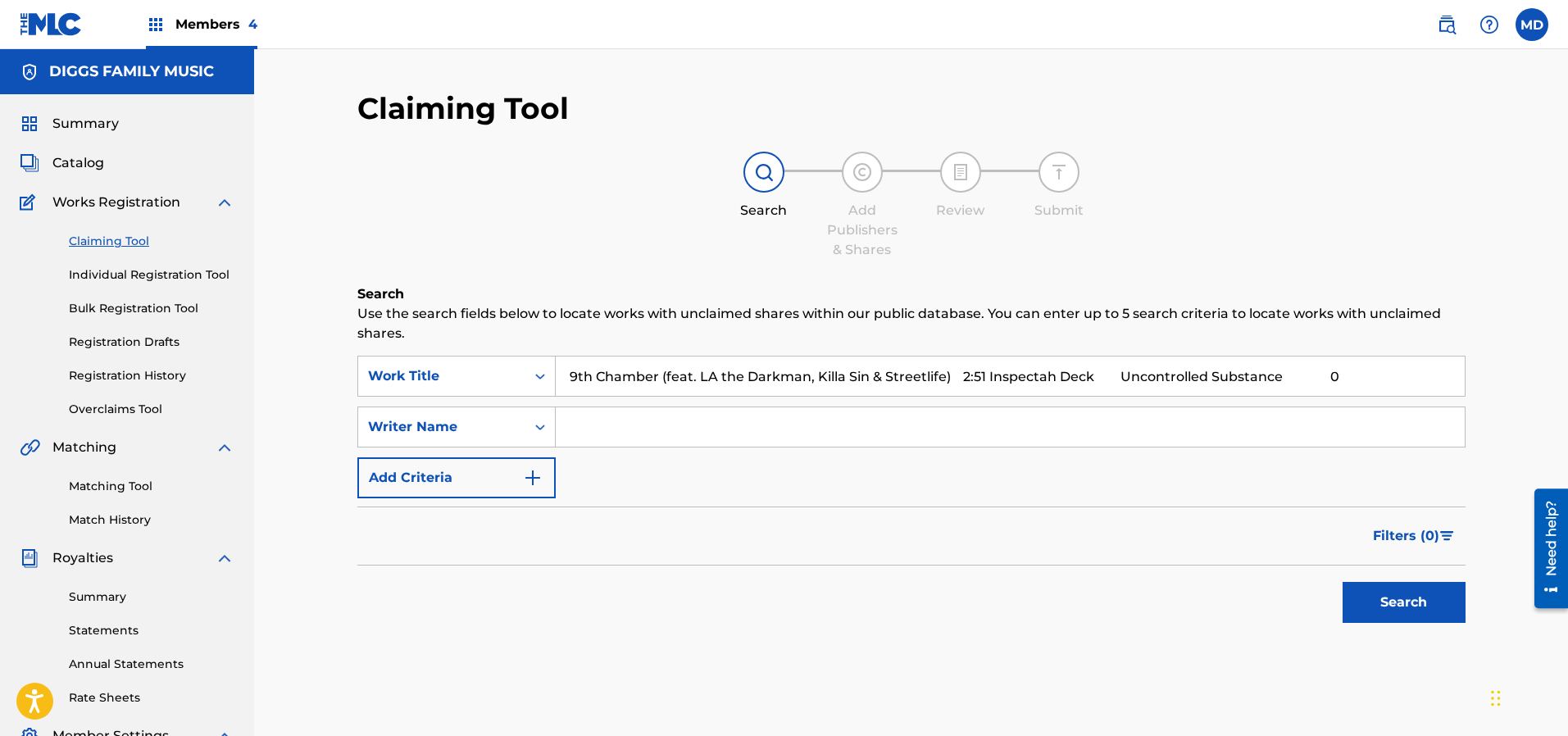
type input "9th Chamber (feat. LA the Darkman, Killa Sin & Streetlife) 2:51 Inspectah Deck …"
click at [705, 430] on input "Search Form" at bounding box center [1010, 427] width 909 height 39
type input "[PERSON_NAME]"
click at [1383, 594] on button "Search" at bounding box center [1403, 602] width 123 height 41
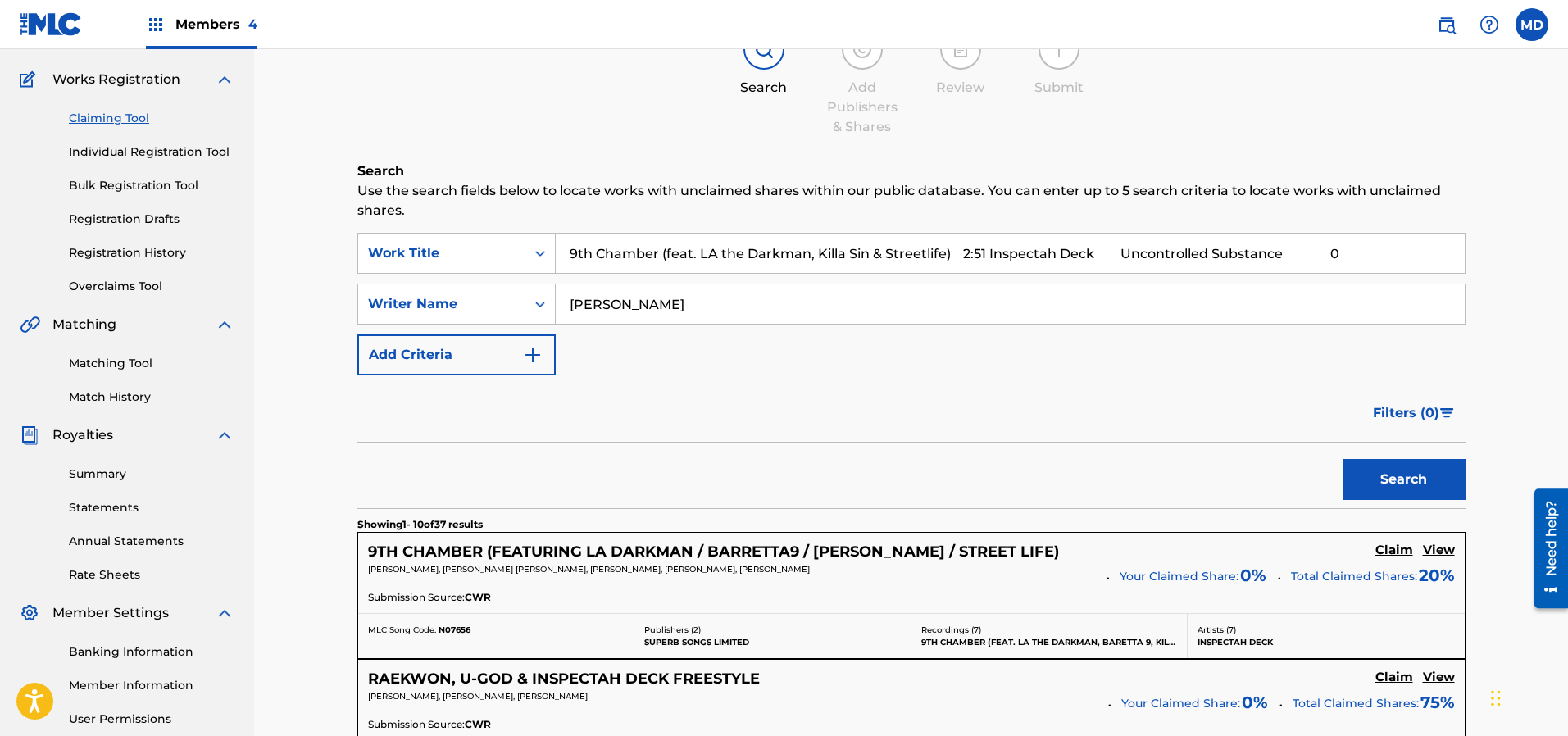
scroll to position [246, 0]
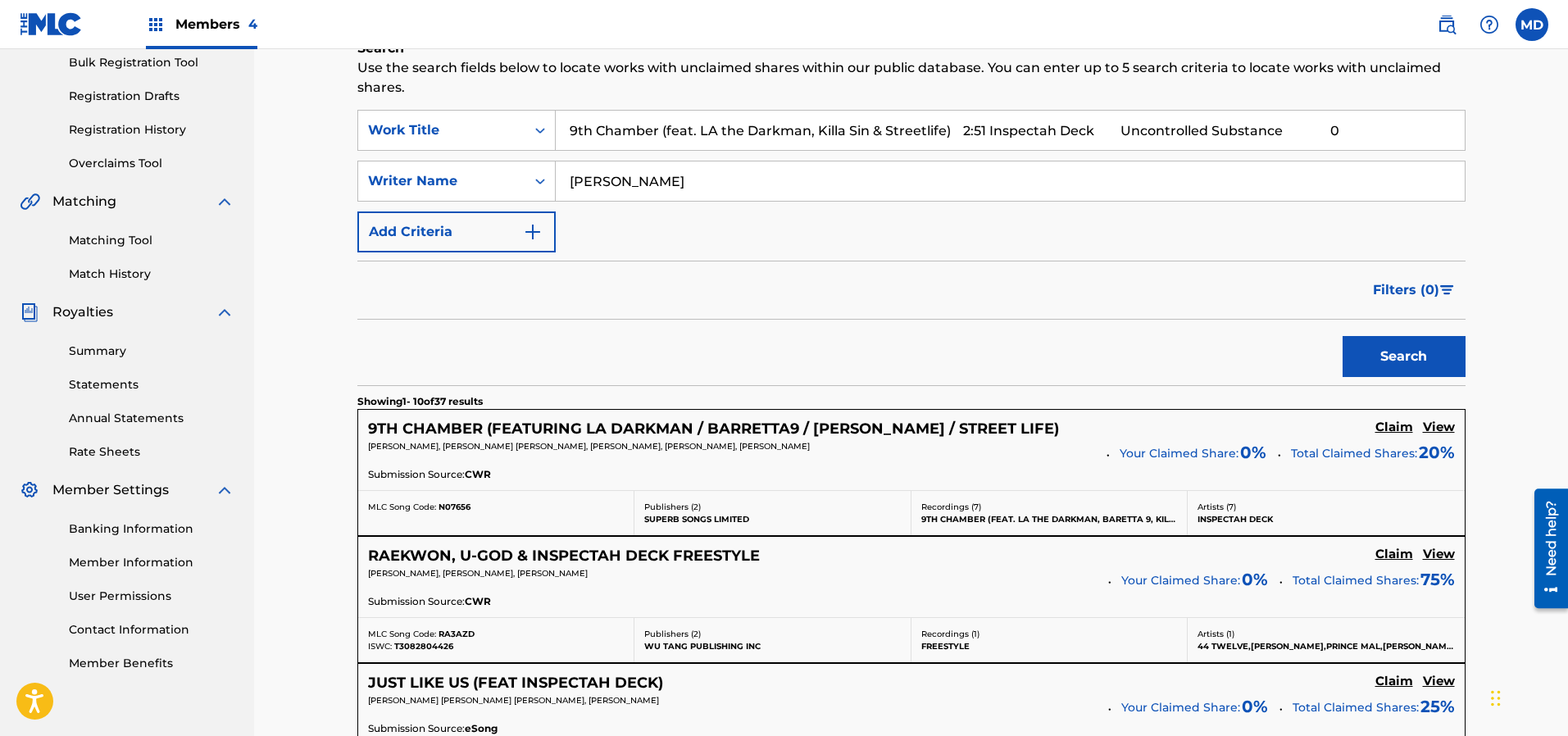
click at [1446, 430] on h5 "View" at bounding box center [1439, 427] width 32 height 16
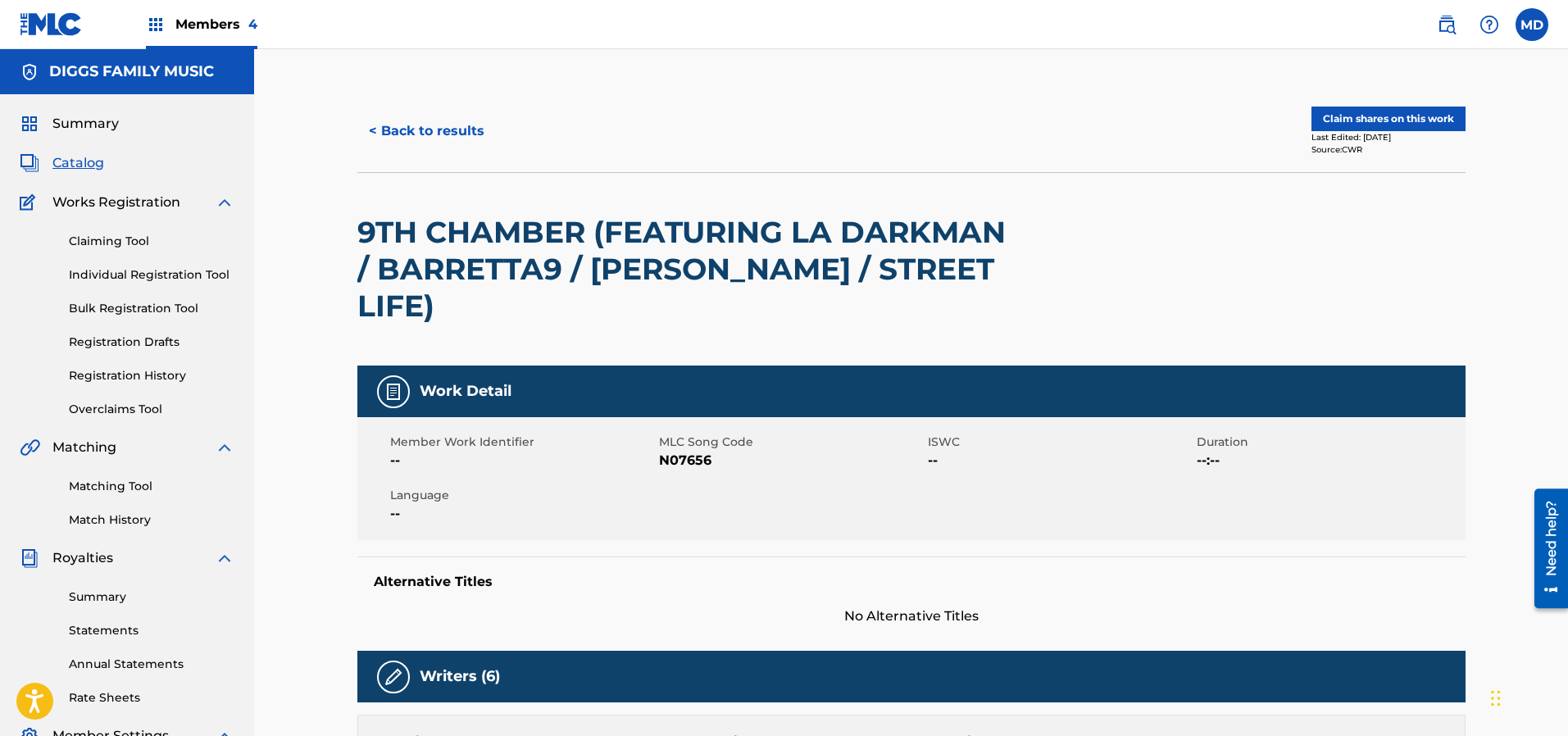
click at [1410, 122] on button "Claim shares on this work" at bounding box center [1389, 119] width 154 height 24
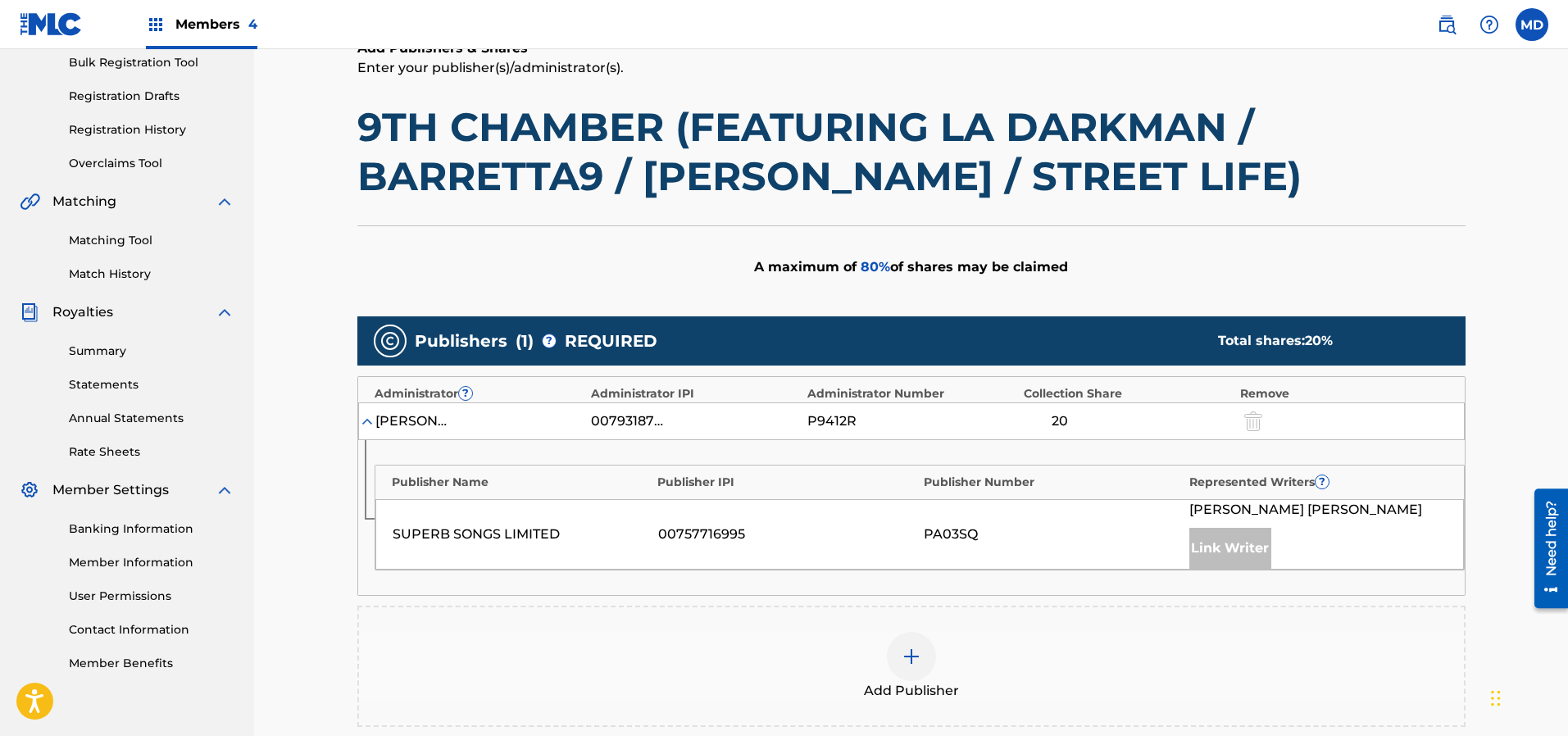
scroll to position [369, 0]
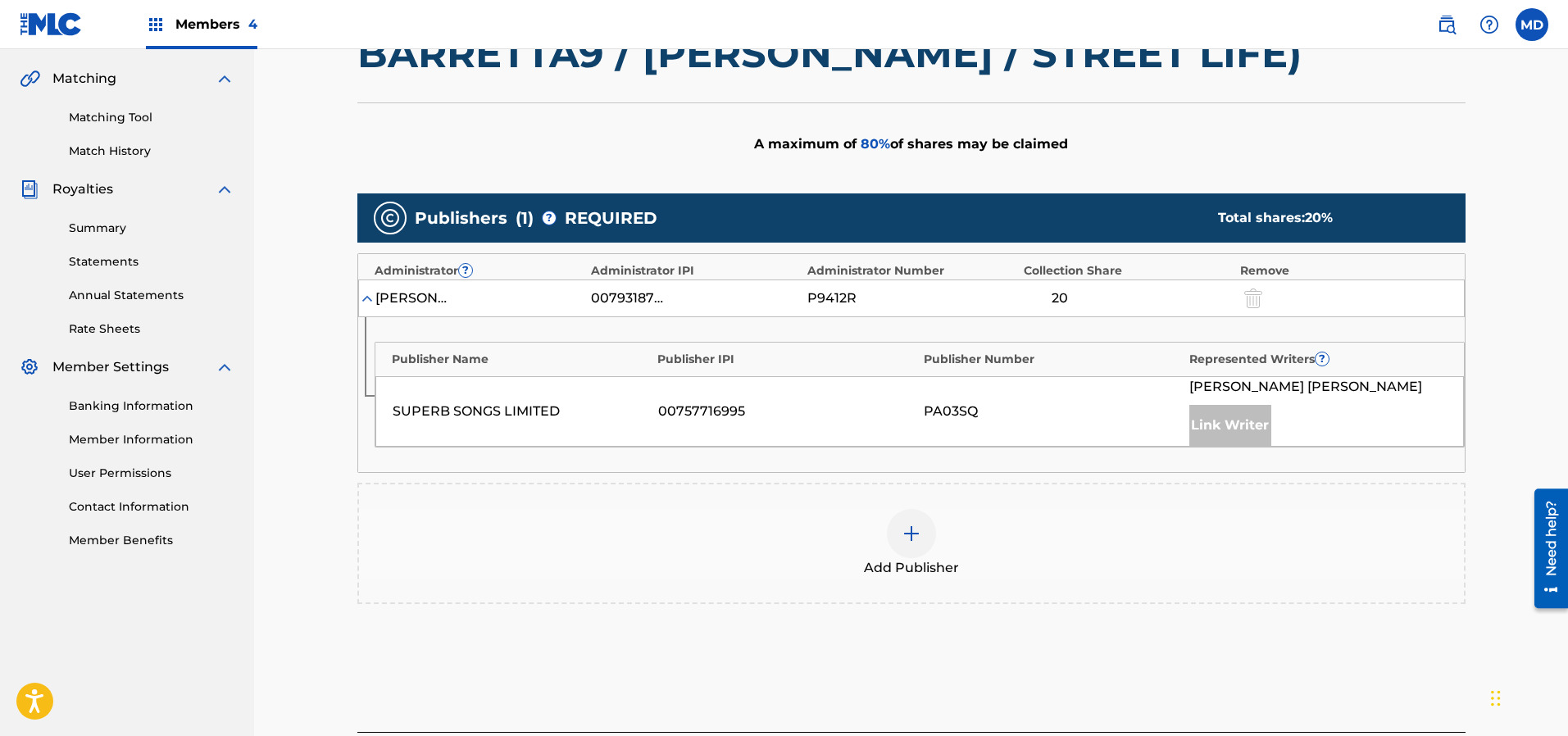
click at [911, 537] on img at bounding box center [911, 532] width 20 height 20
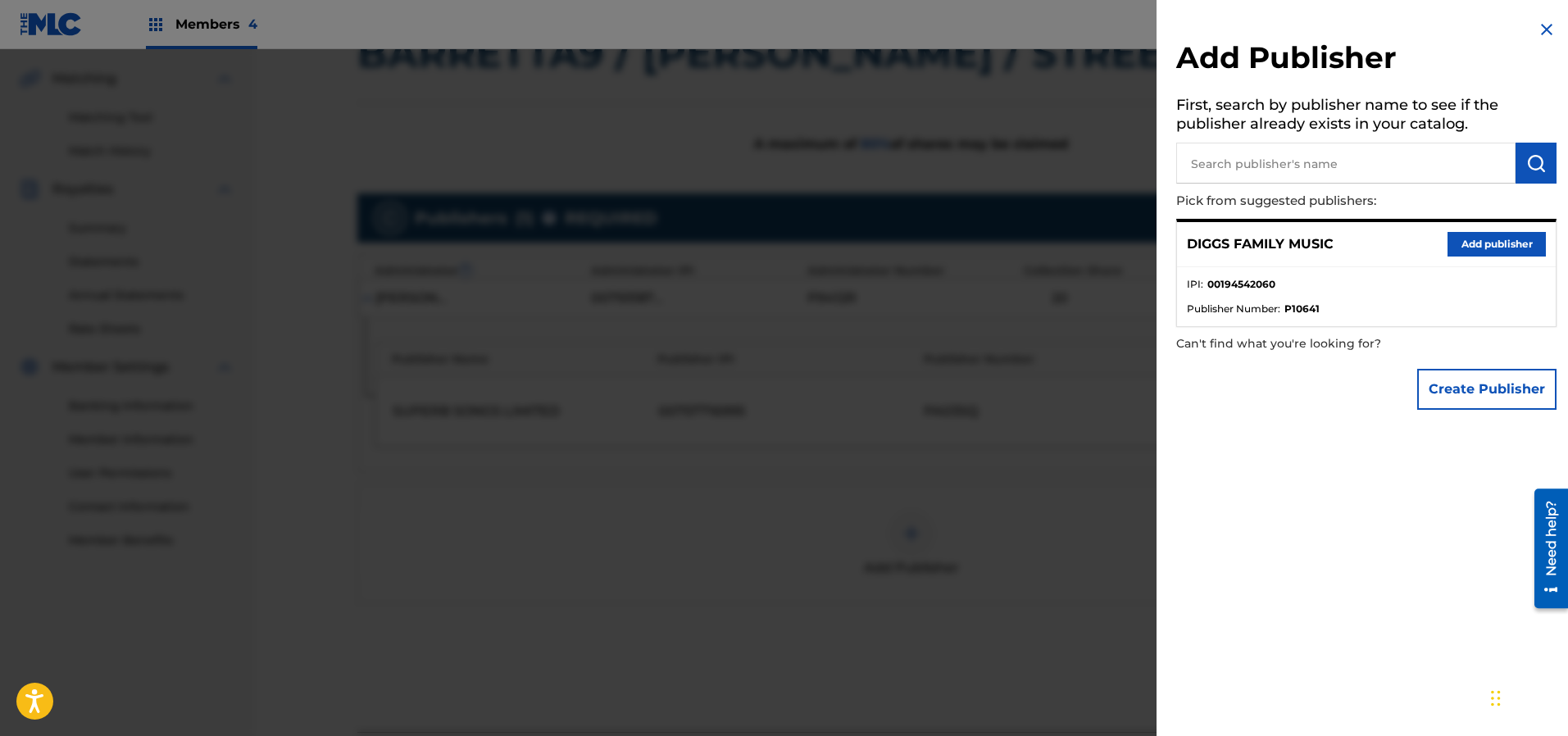
click at [1505, 239] on button "Add publisher" at bounding box center [1496, 244] width 99 height 24
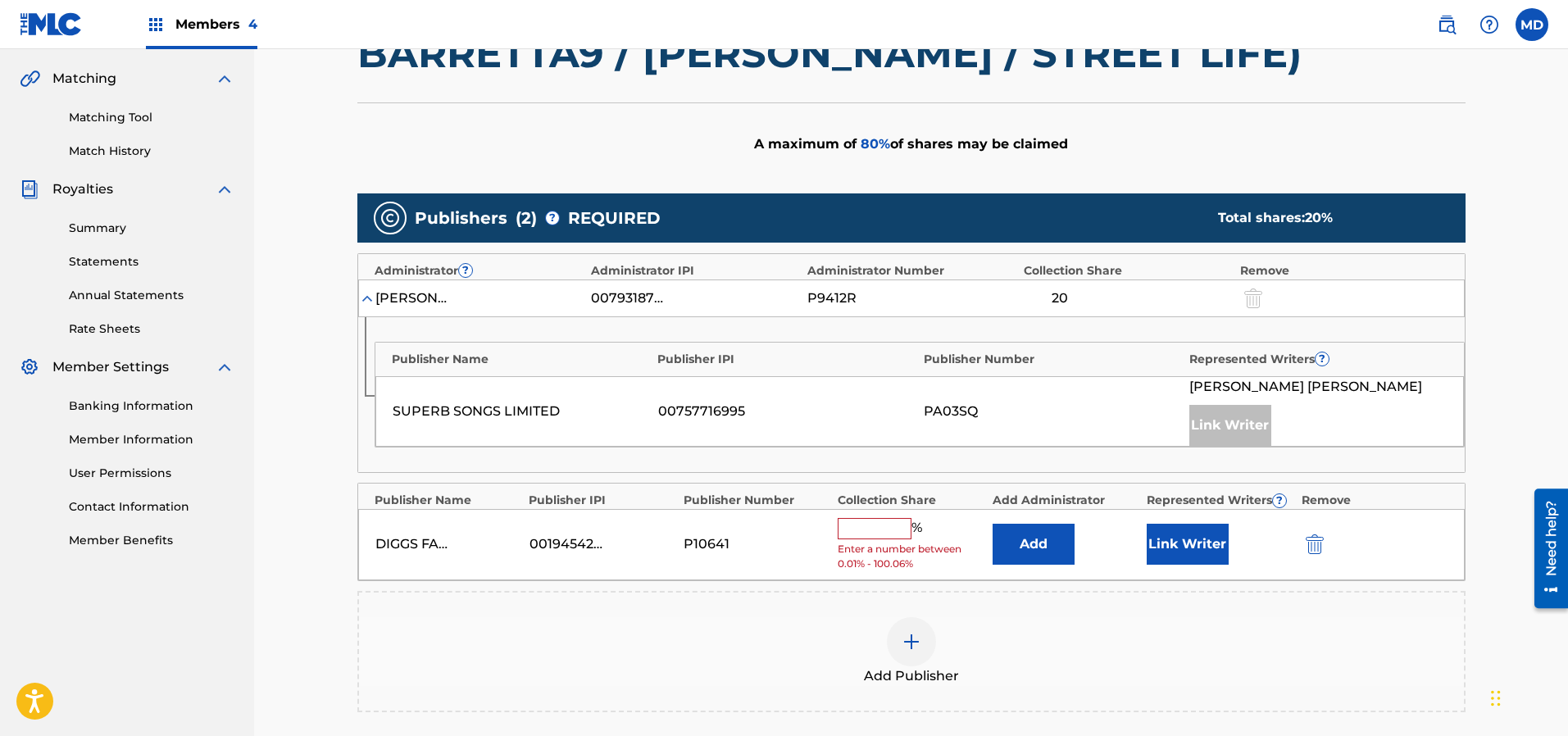
scroll to position [492, 0]
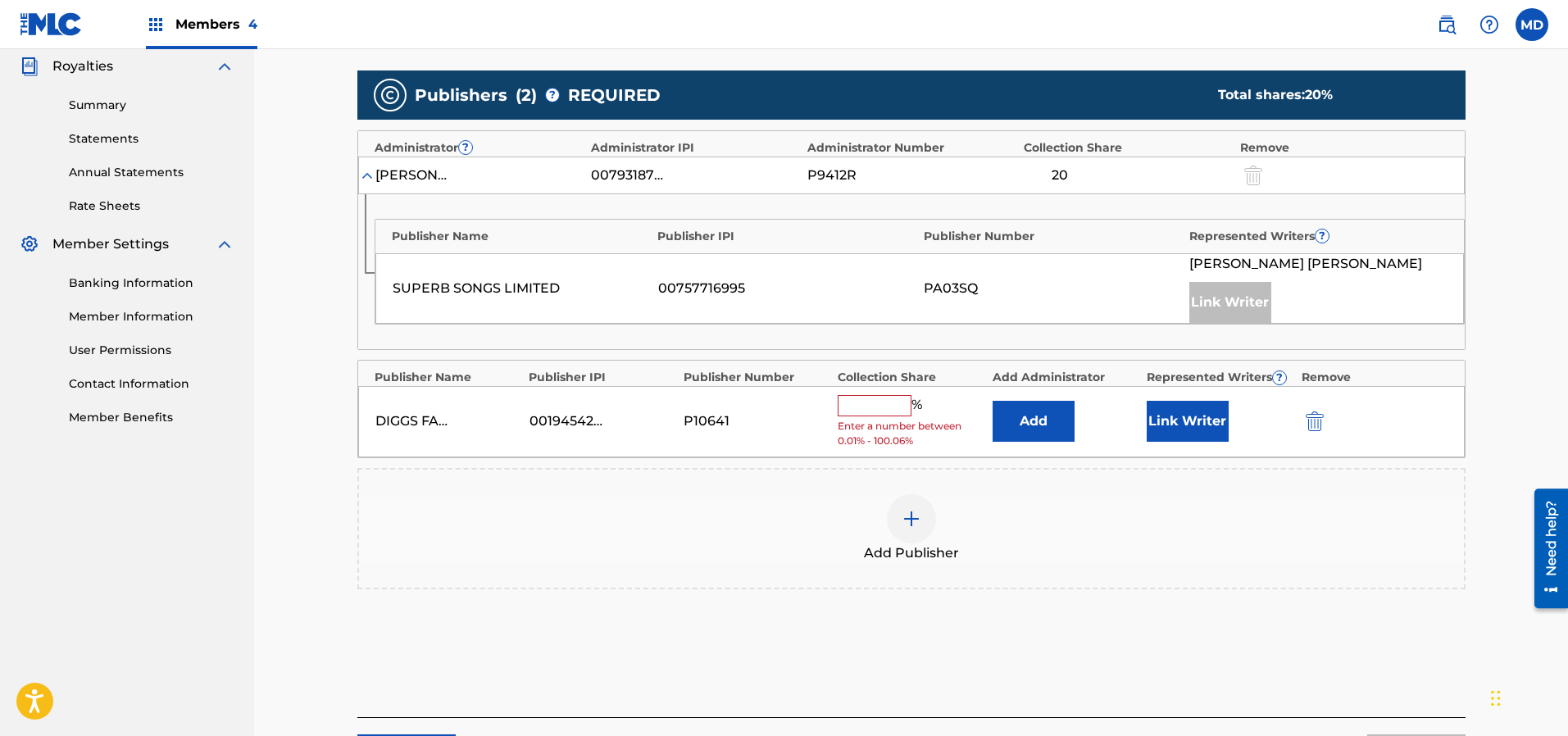
click at [876, 408] on input "text" at bounding box center [874, 405] width 73 height 21
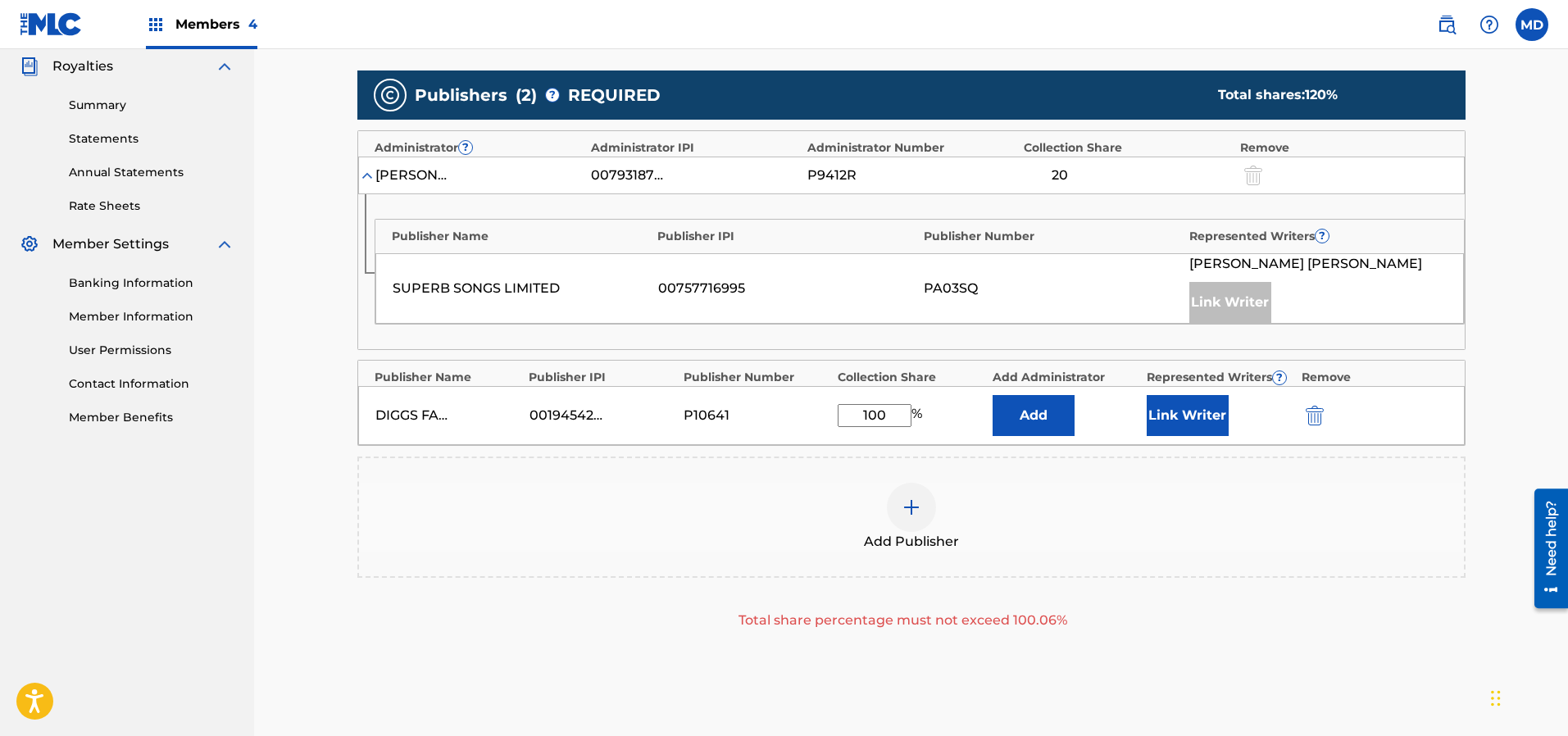
click at [1179, 417] on button "Link Writer" at bounding box center [1188, 415] width 82 height 41
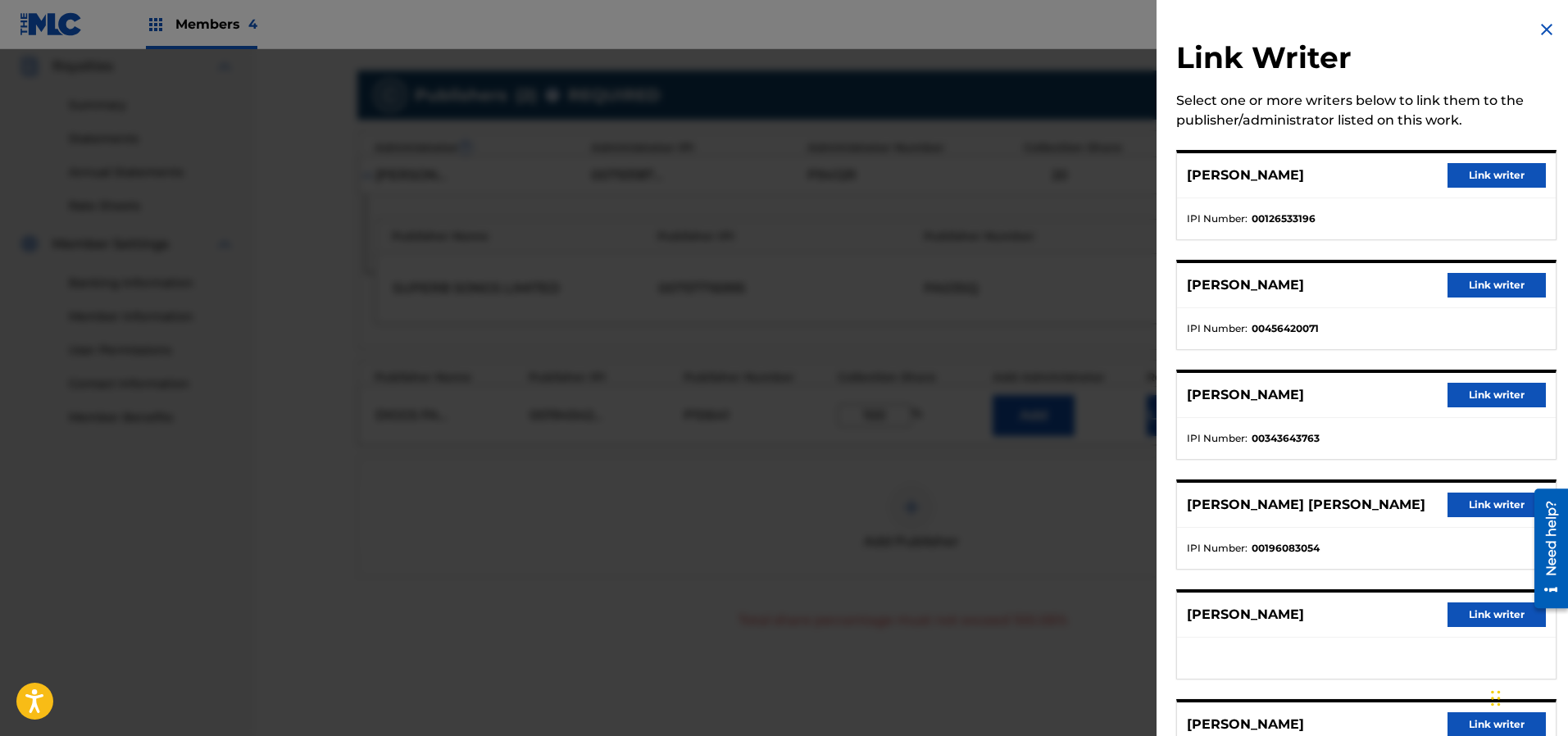
click at [1480, 172] on button "Link writer" at bounding box center [1496, 175] width 99 height 24
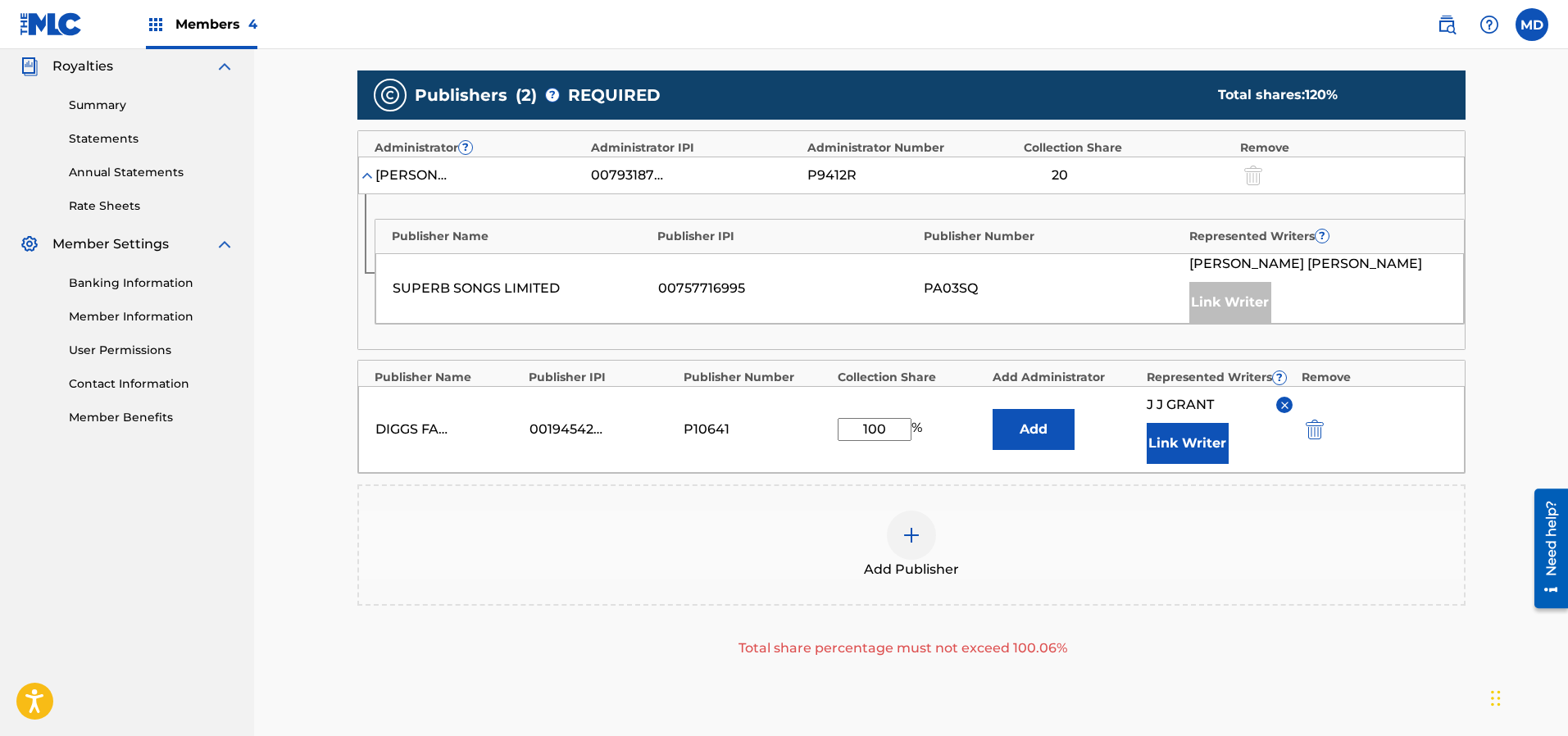
click at [1209, 434] on button "Link Writer" at bounding box center [1188, 443] width 82 height 41
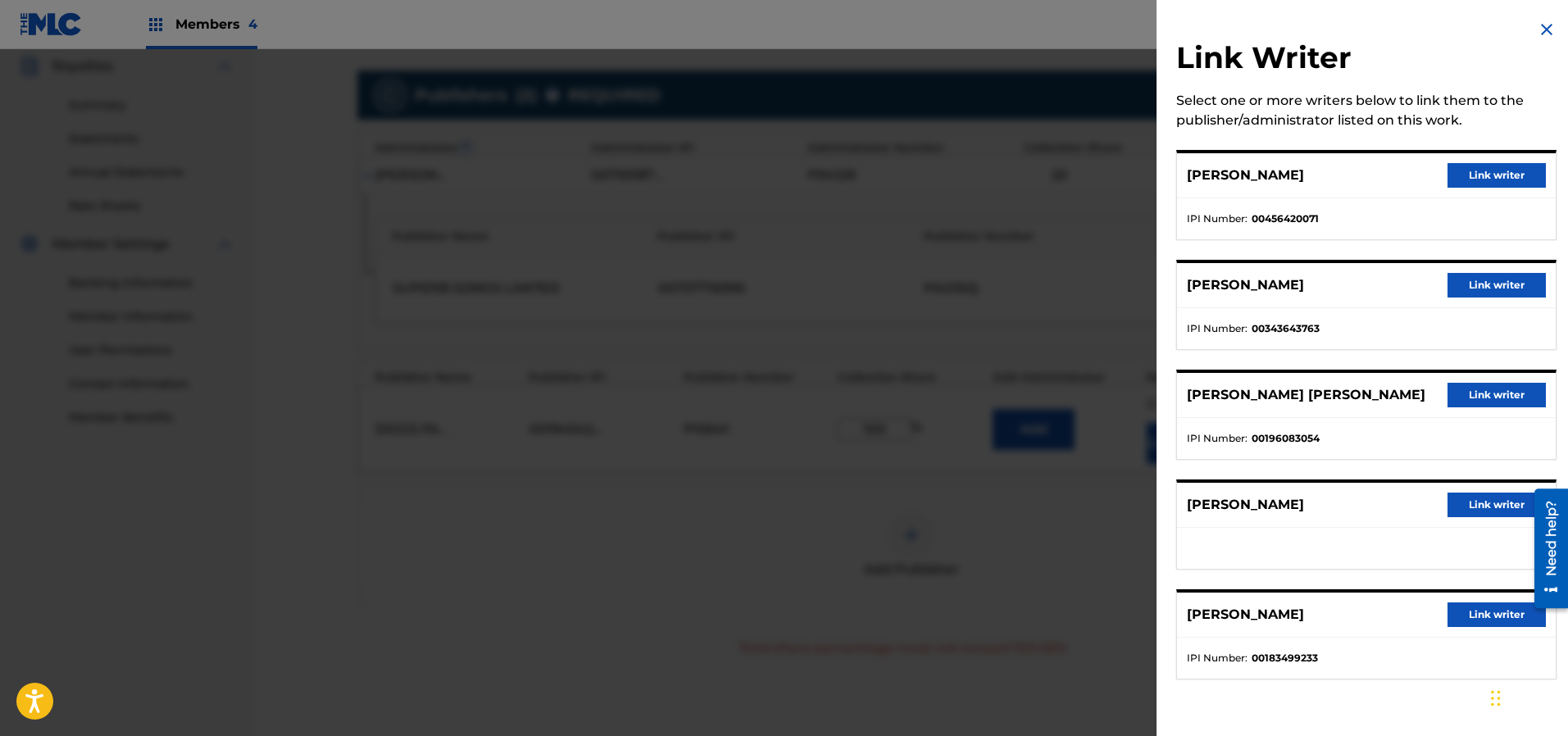
click at [1480, 172] on button "Link writer" at bounding box center [1496, 175] width 99 height 24
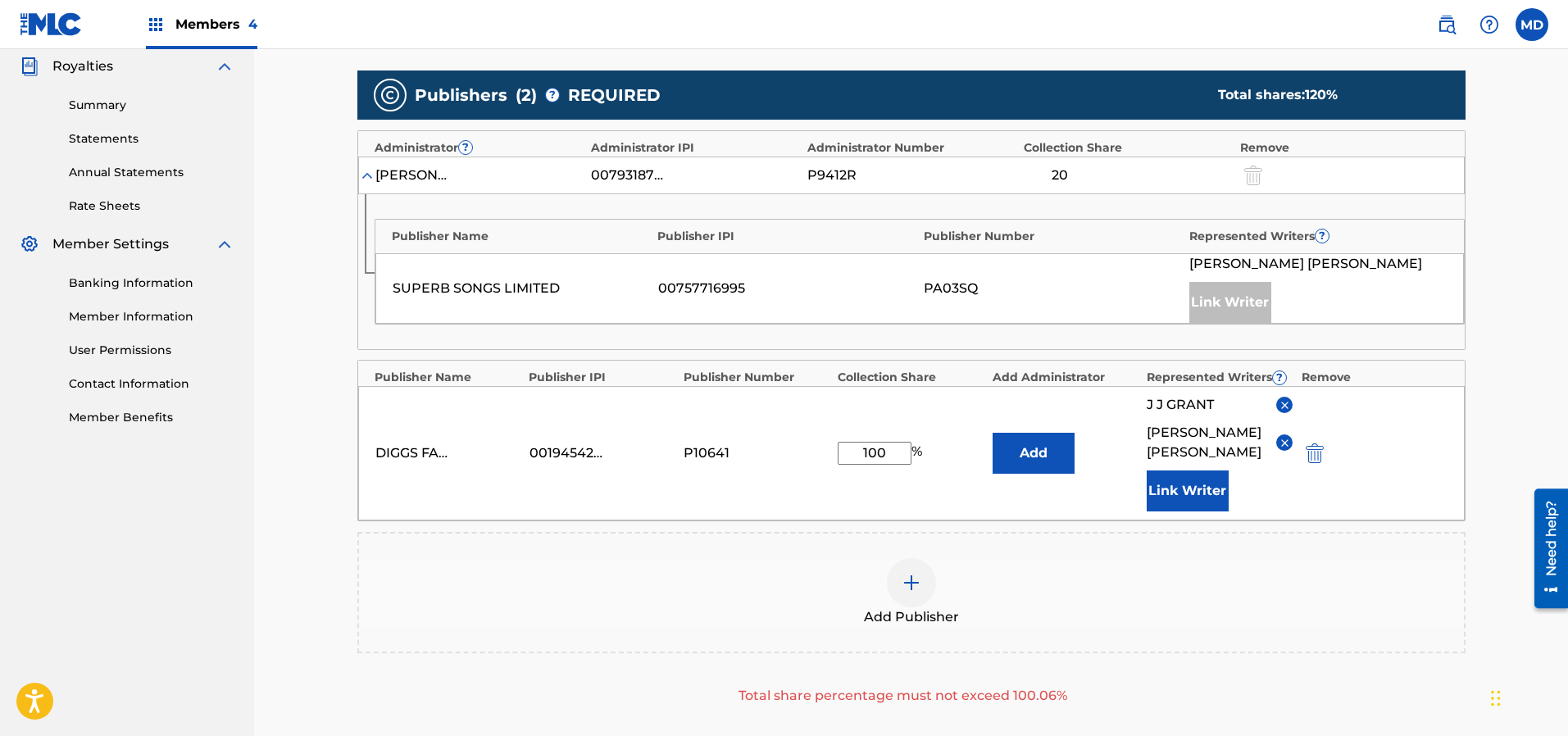
click at [1201, 488] on button "Link Writer" at bounding box center [1188, 491] width 82 height 41
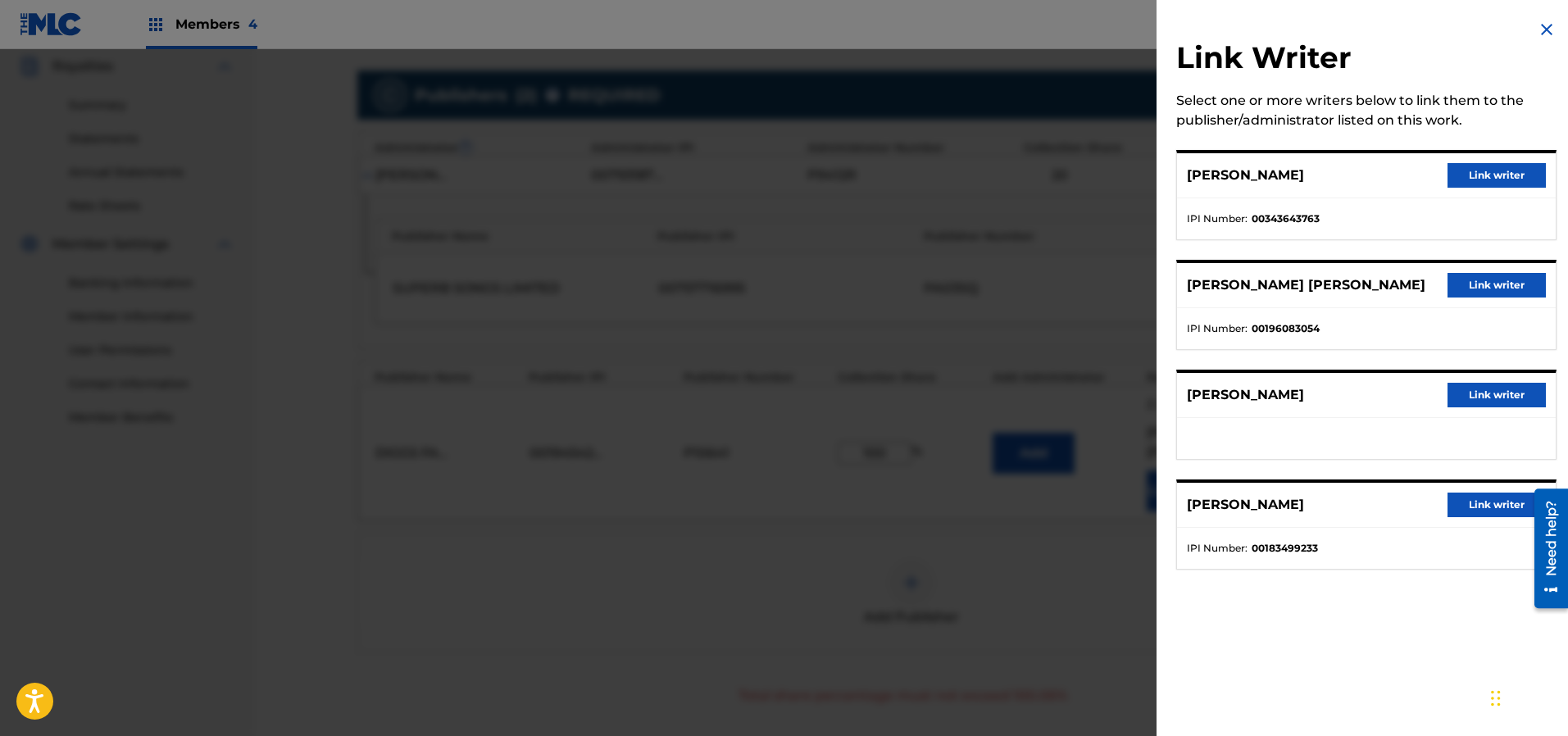
click at [1479, 176] on button "Link writer" at bounding box center [1496, 175] width 99 height 24
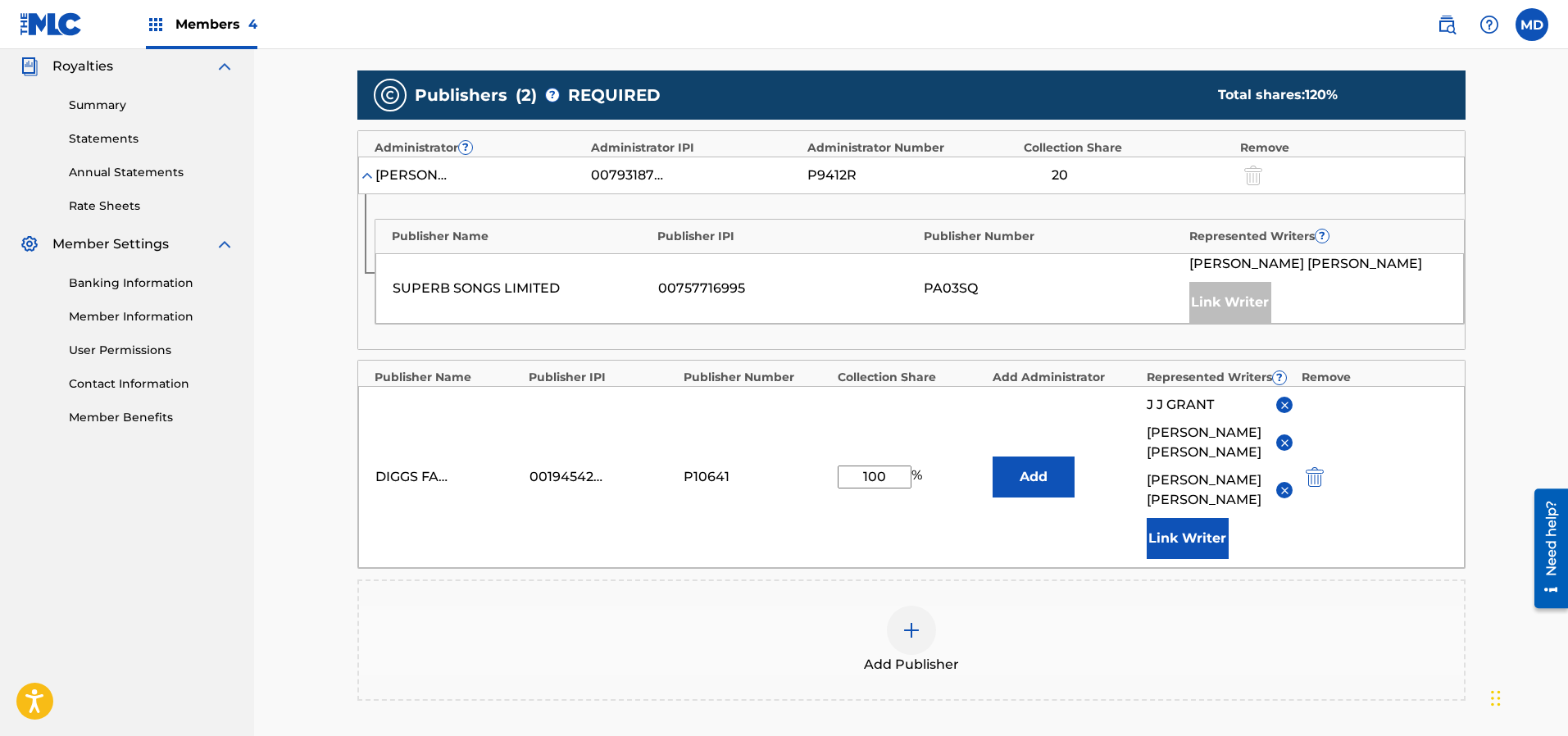
click at [1203, 527] on button "Link Writer" at bounding box center [1188, 538] width 82 height 41
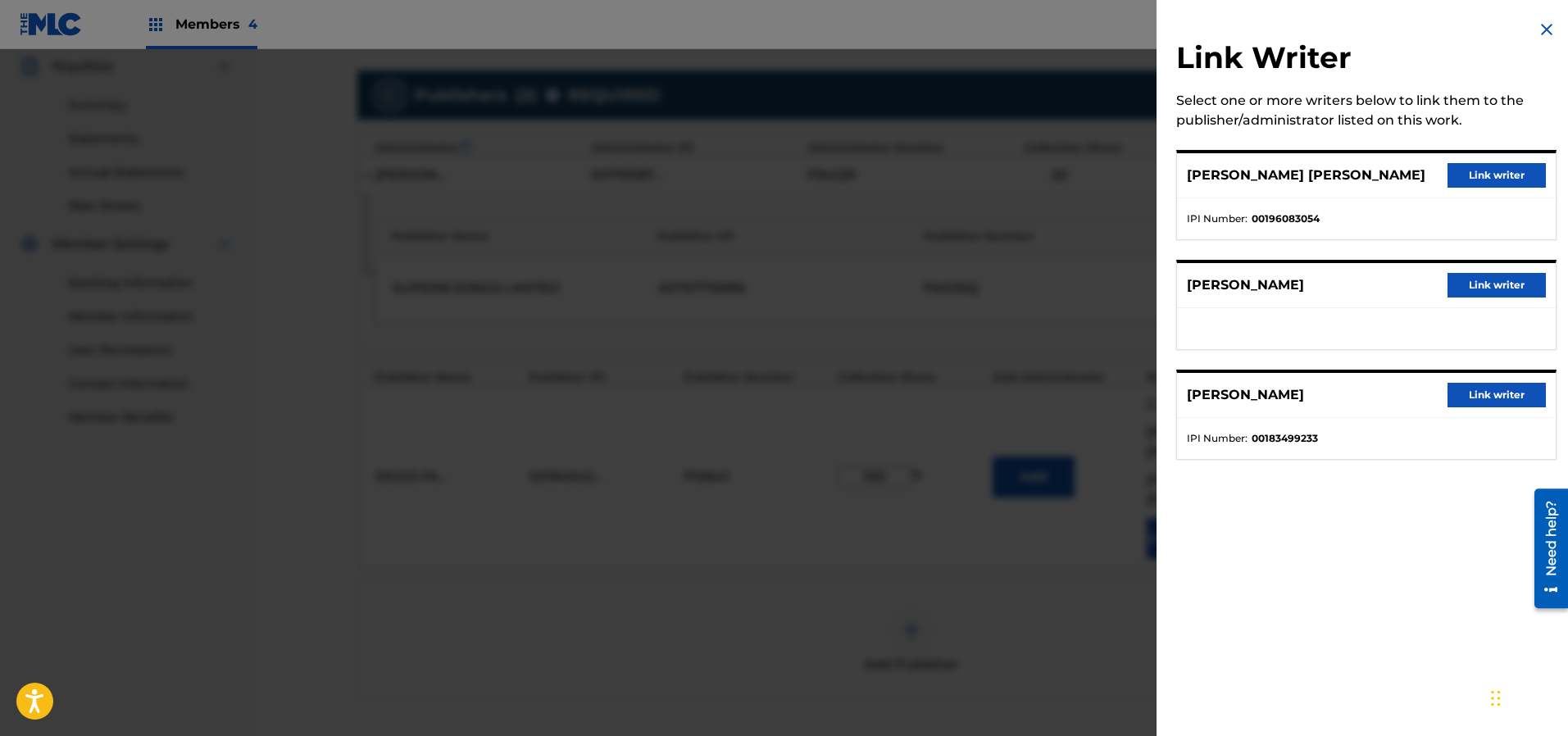
click at [1466, 168] on button "Link writer" at bounding box center [1496, 175] width 99 height 24
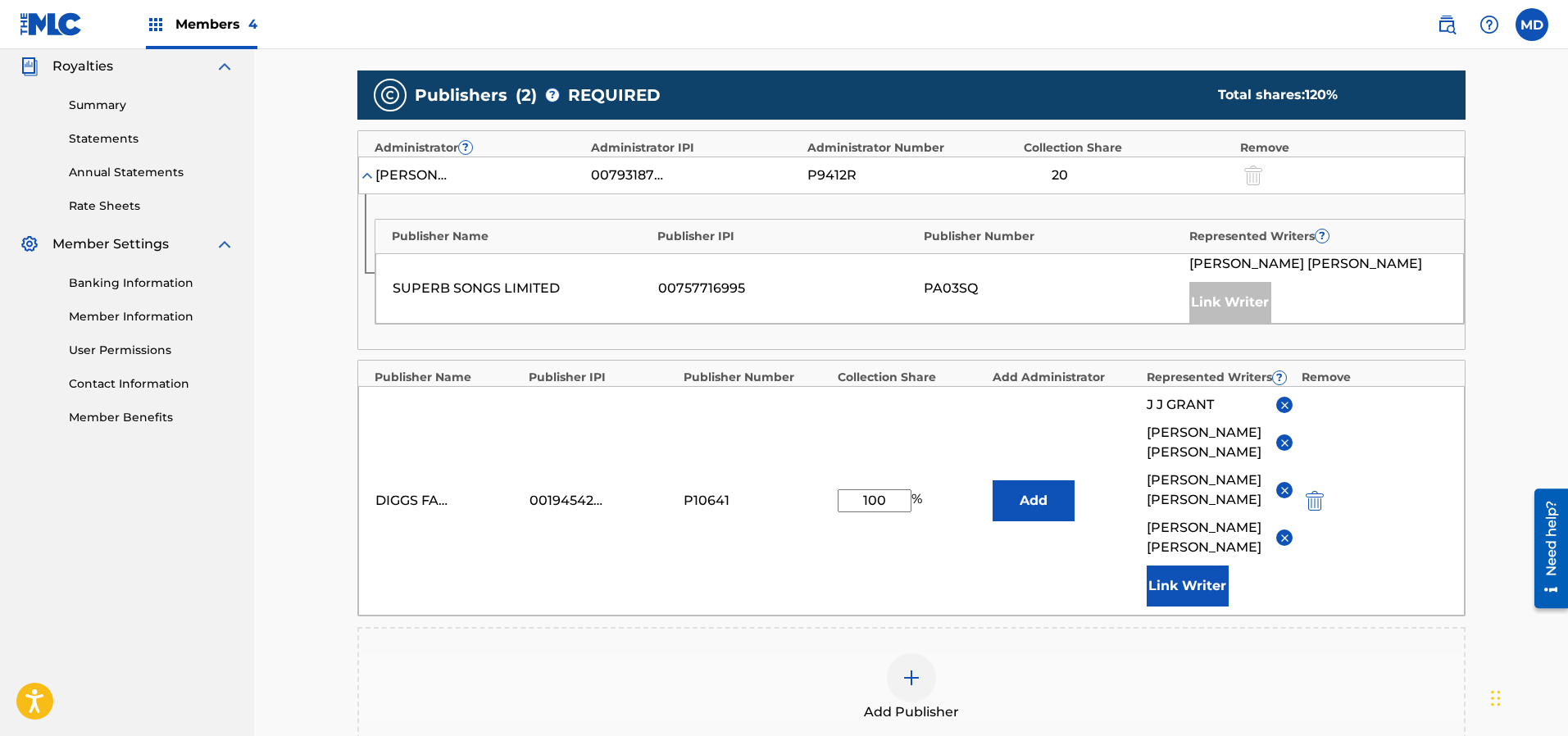
click at [1183, 586] on button "Link Writer" at bounding box center [1188, 585] width 82 height 41
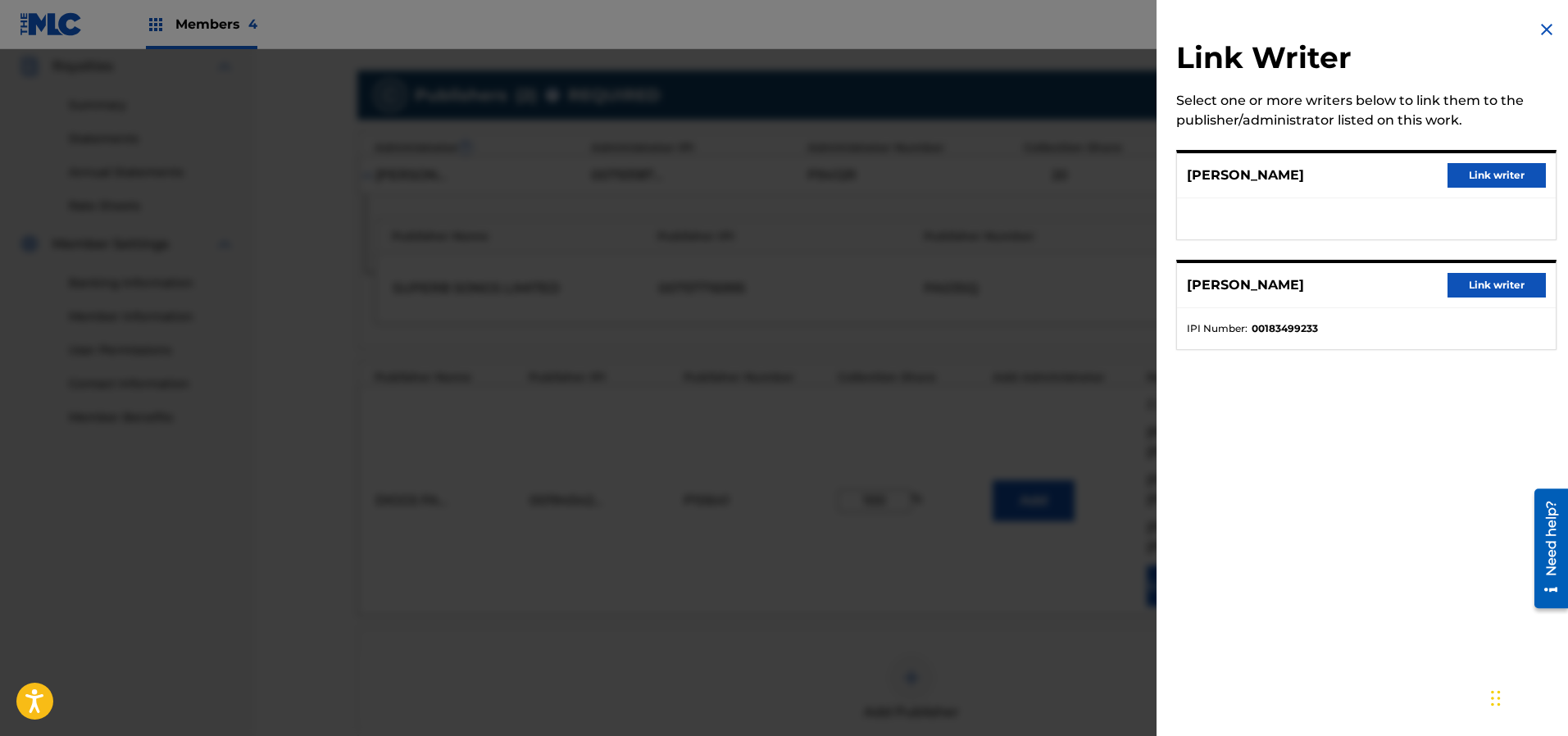
click at [1485, 282] on button "Link writer" at bounding box center [1496, 285] width 99 height 24
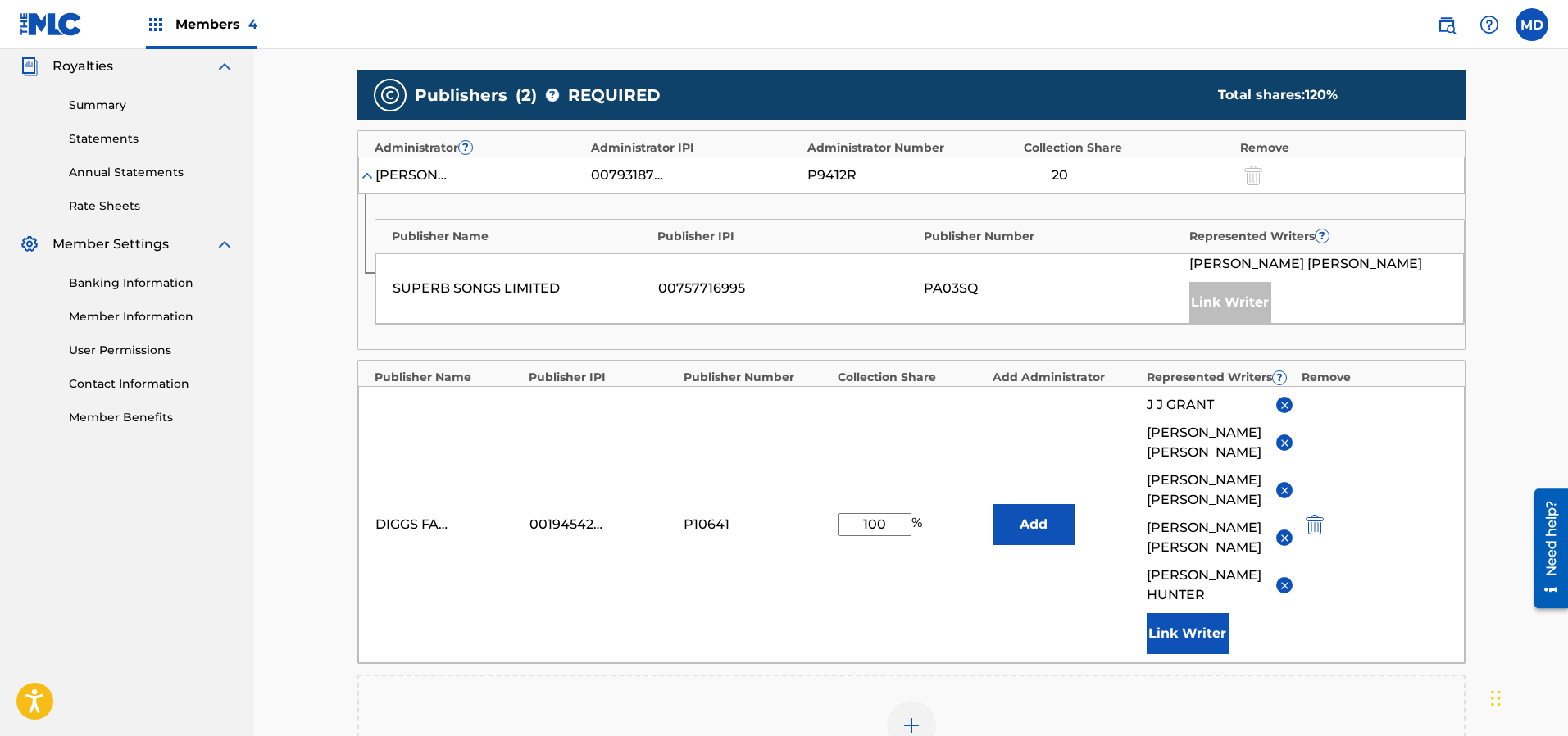
drag, startPoint x: 903, startPoint y: 522, endPoint x: 856, endPoint y: 532, distance: 48.1
click at [856, 532] on input "100" at bounding box center [874, 524] width 73 height 23
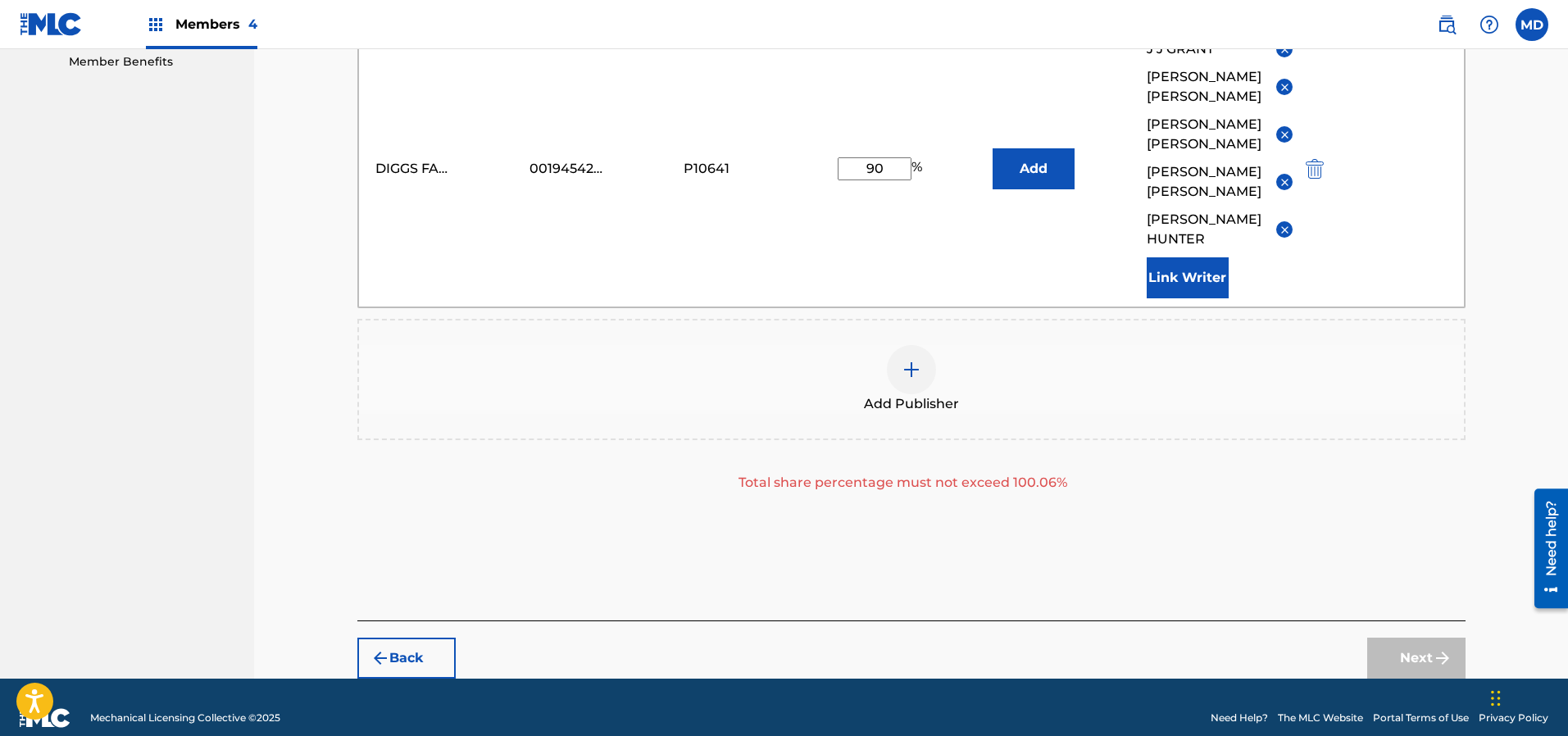
scroll to position [861, 0]
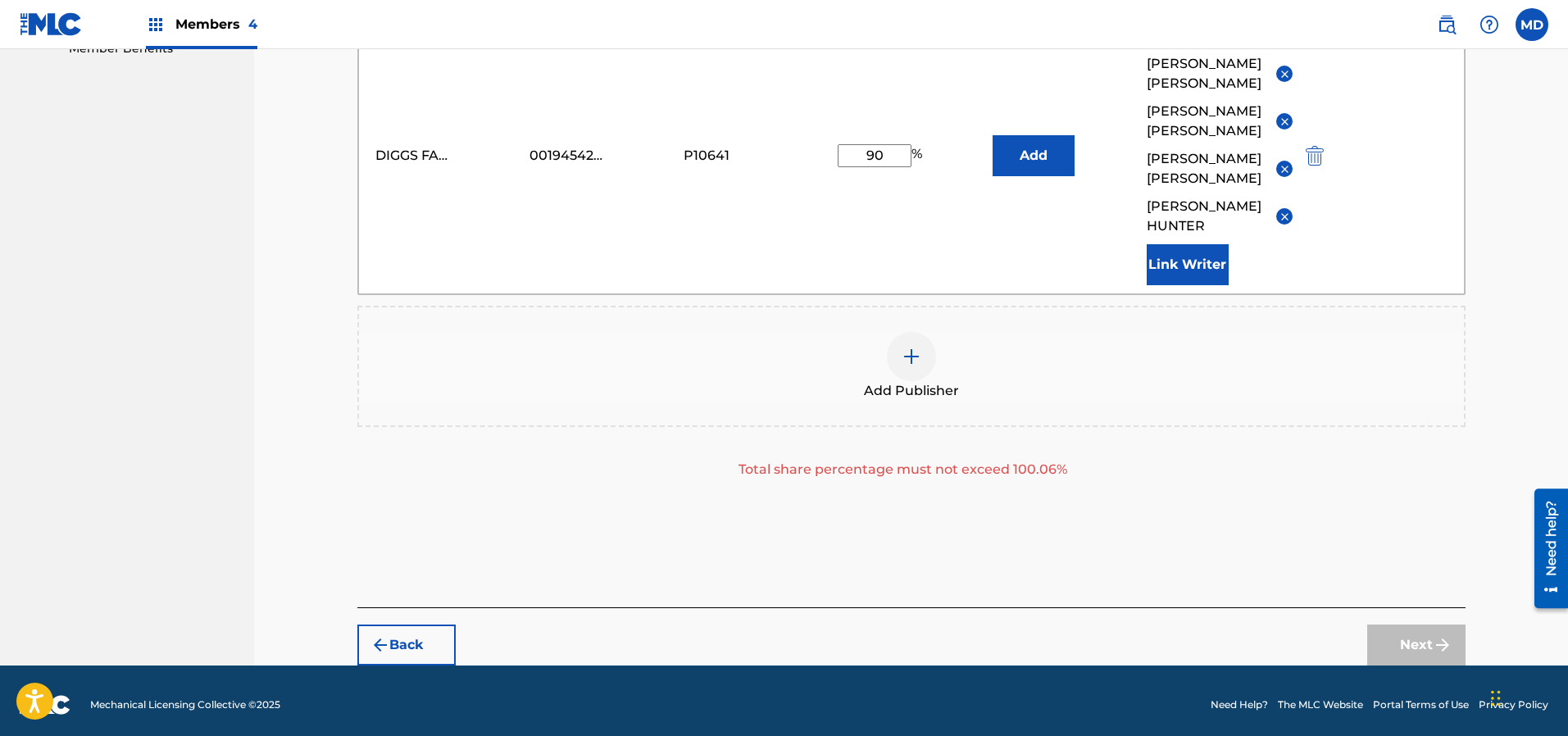
drag, startPoint x: 888, startPoint y: 153, endPoint x: 853, endPoint y: 165, distance: 37.0
click at [853, 165] on input "90" at bounding box center [874, 155] width 73 height 23
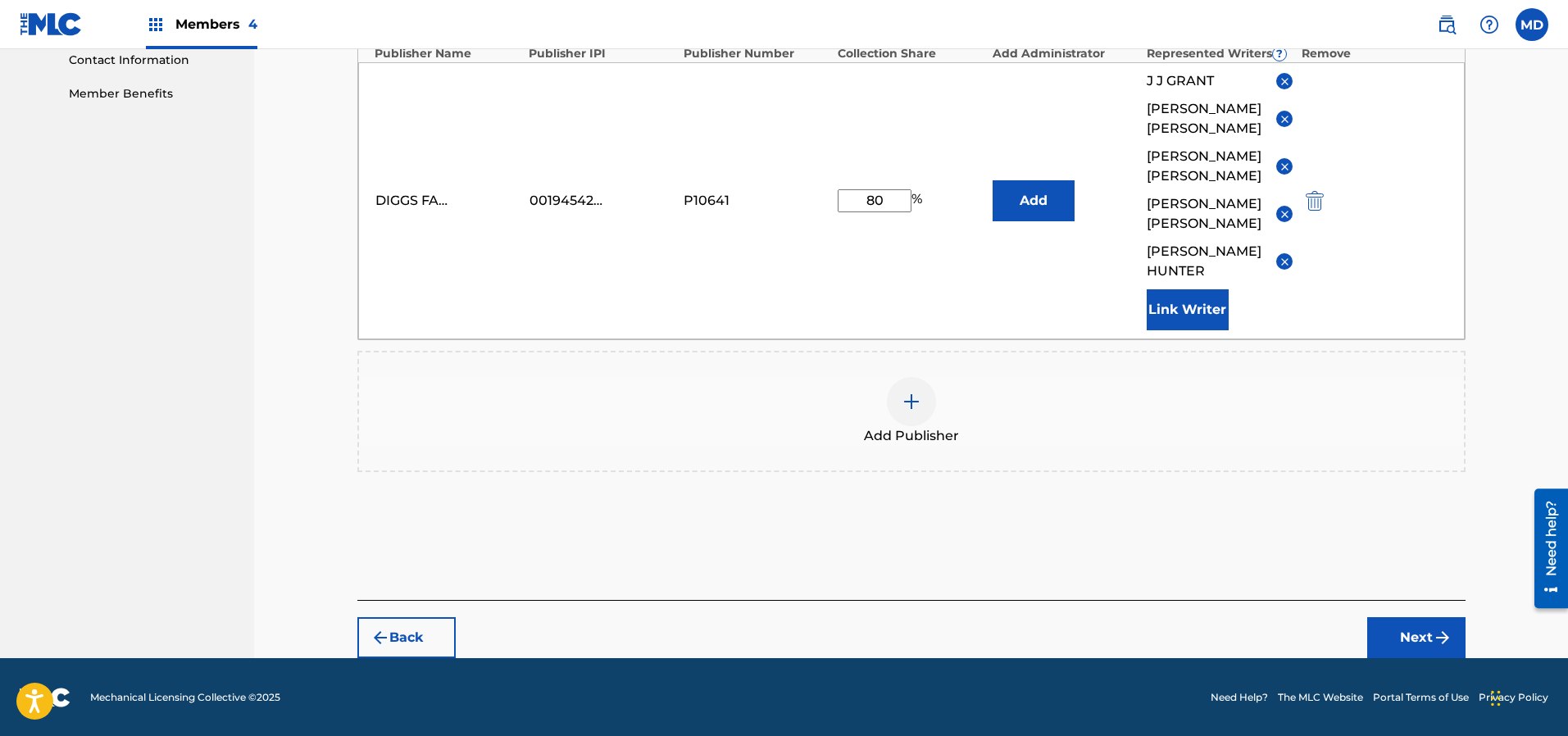
type input "80"
click at [1398, 637] on button "Next" at bounding box center [1416, 637] width 99 height 41
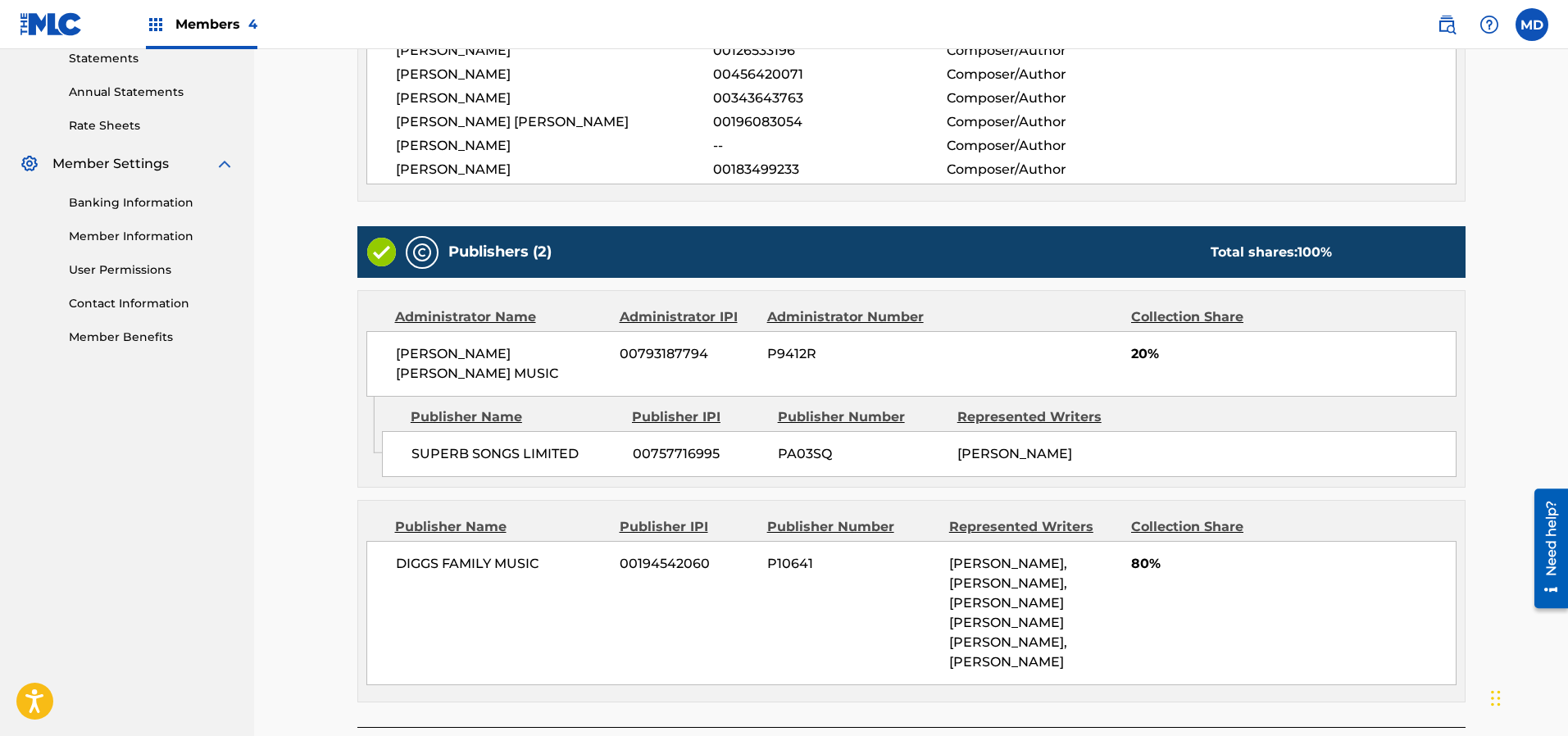
scroll to position [657, 0]
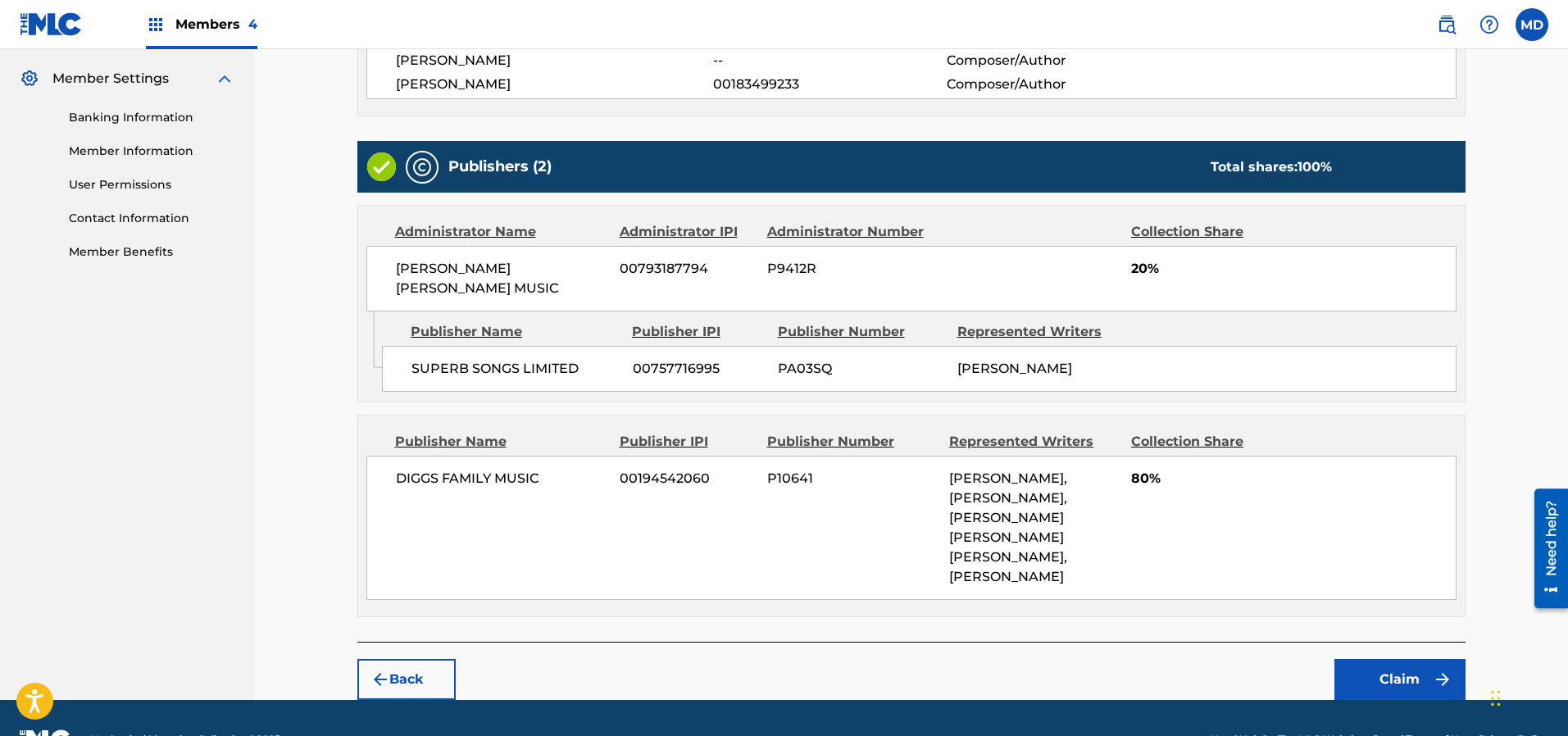
click at [1404, 659] on button "Claim" at bounding box center [1399, 679] width 131 height 41
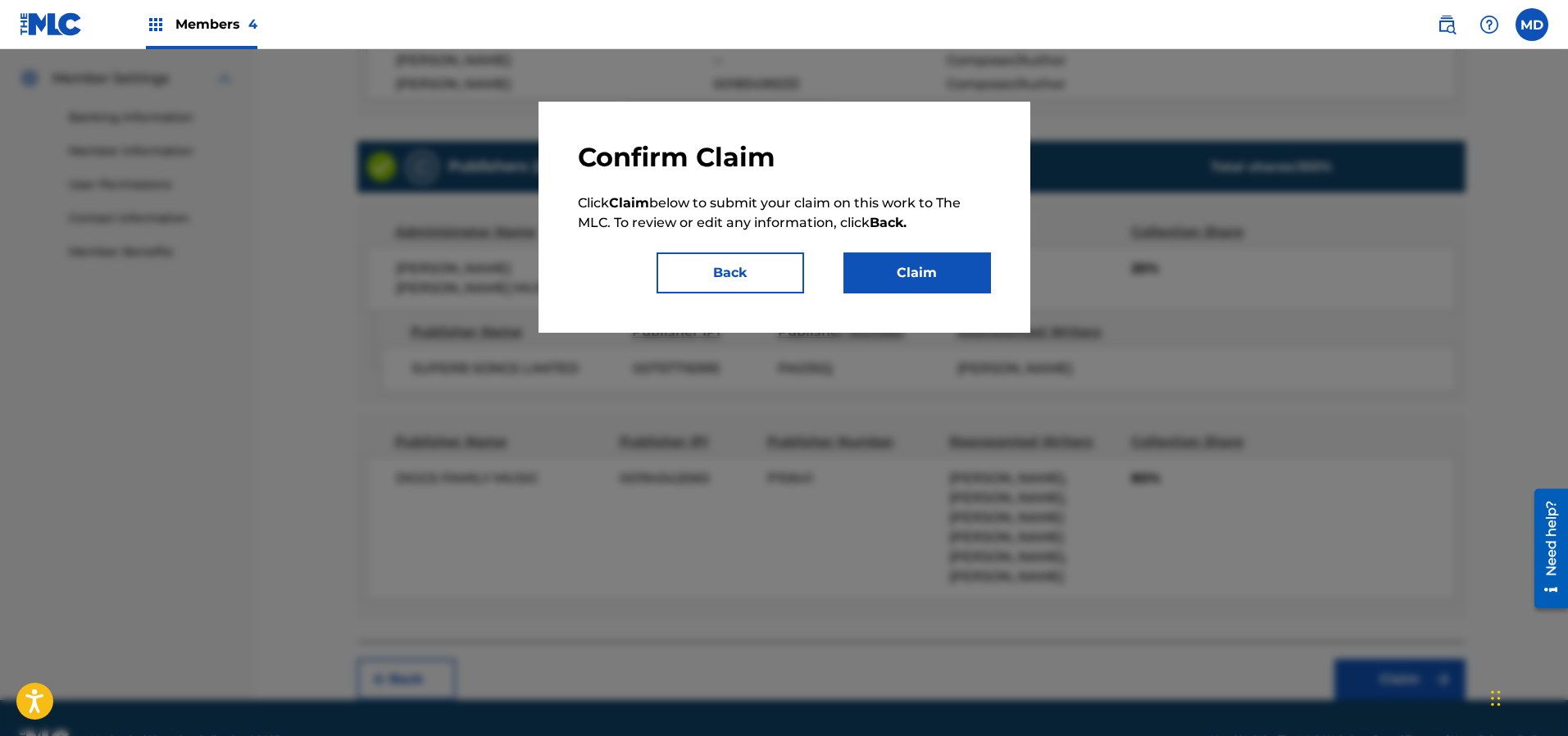
click at [878, 274] on button "Claim" at bounding box center [916, 273] width 148 height 41
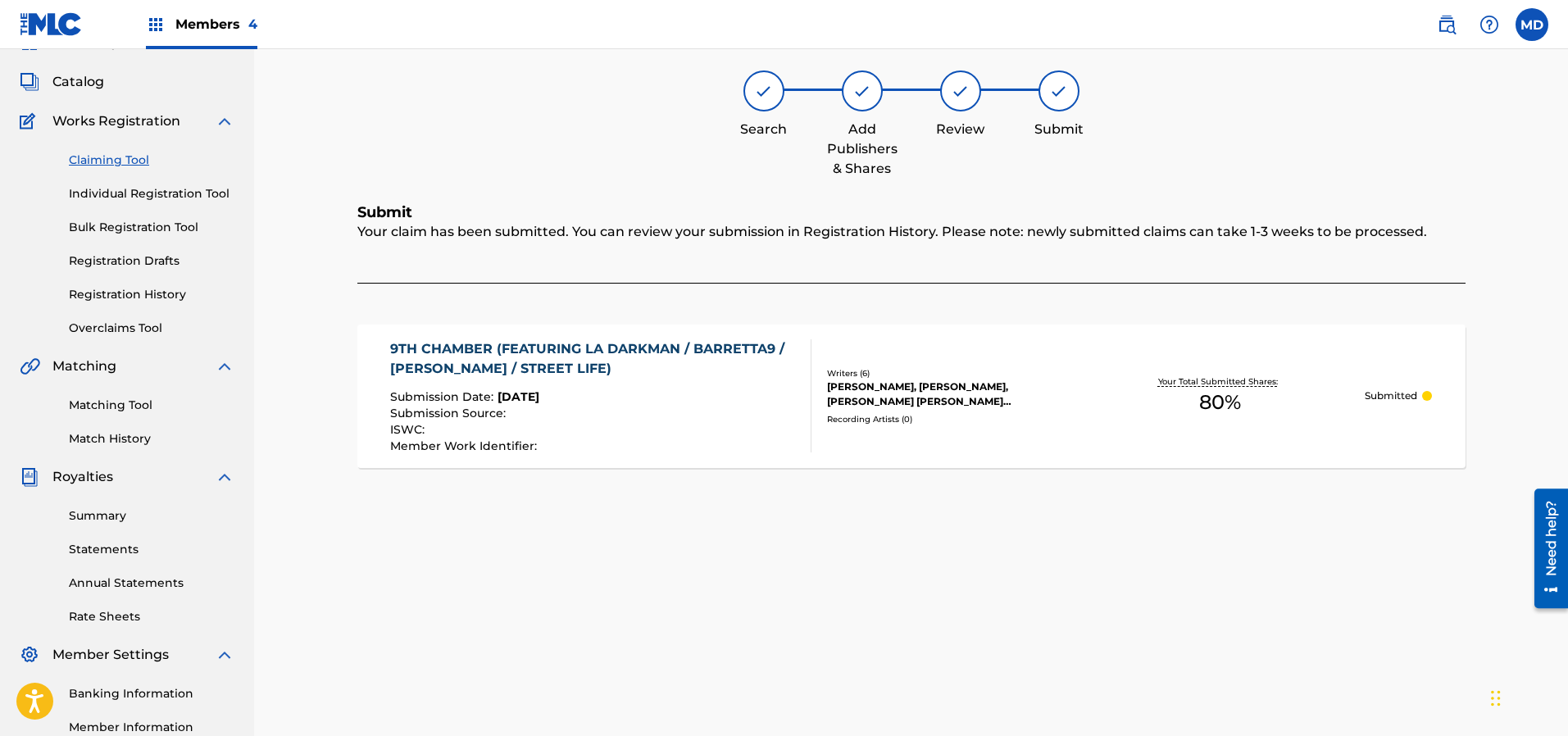
scroll to position [33, 0]
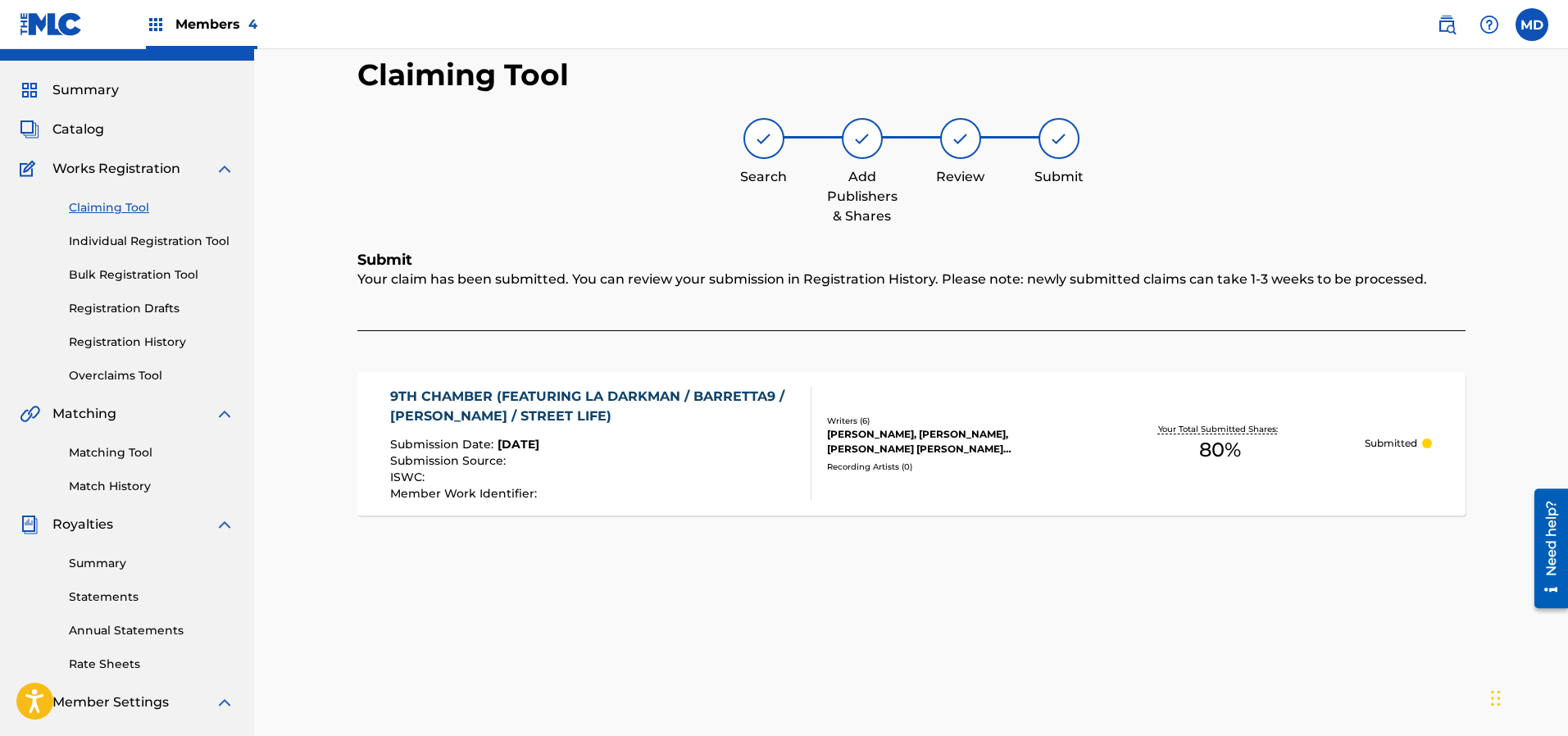
click at [116, 211] on link "Claiming Tool" at bounding box center [152, 207] width 165 height 18
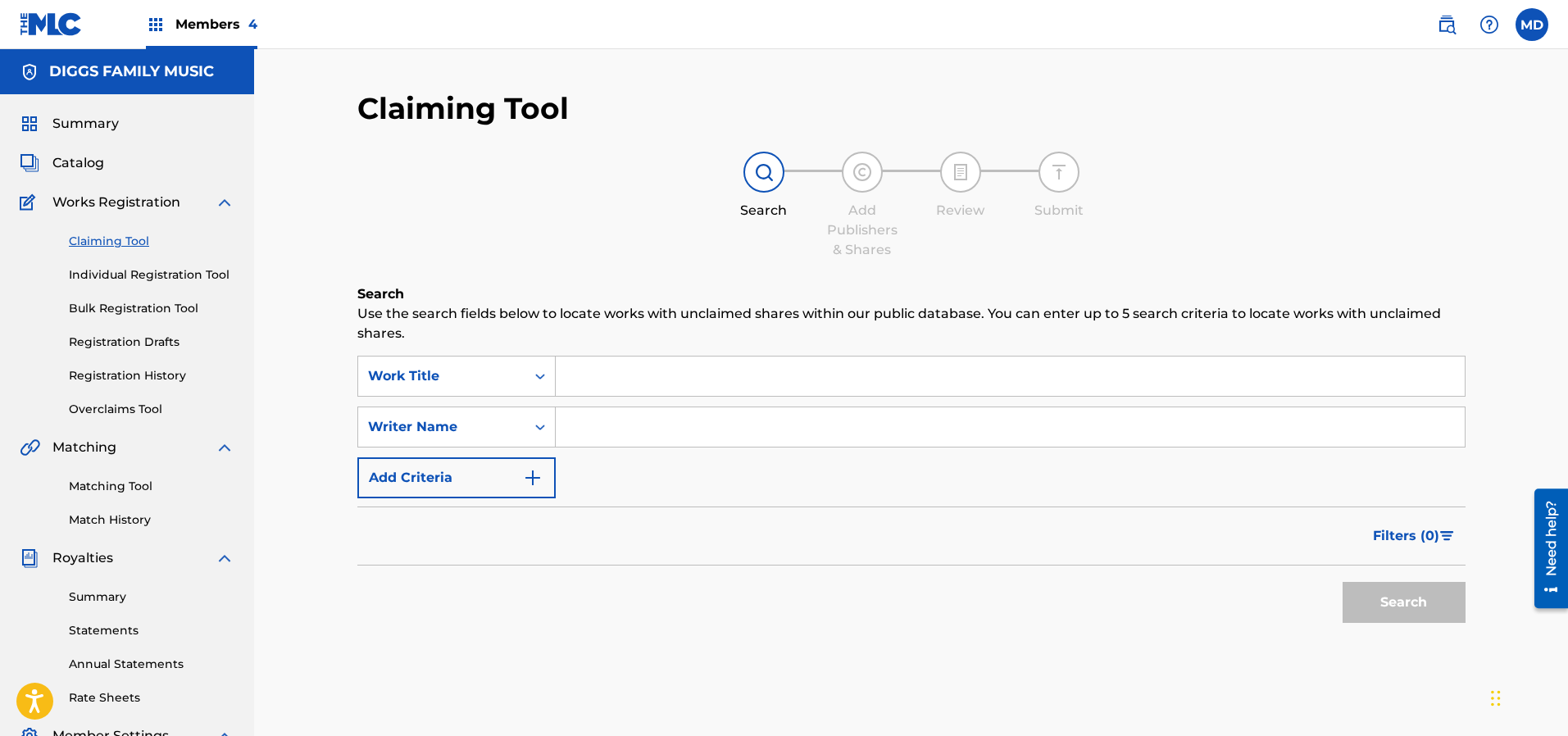
click at [633, 373] on input "Search Form" at bounding box center [1010, 376] width 909 height 39
paste input "The Grand Prix (feat. U-God & Streetlife) 4:43 Inspectah Deck Uncontrolled Subs…"
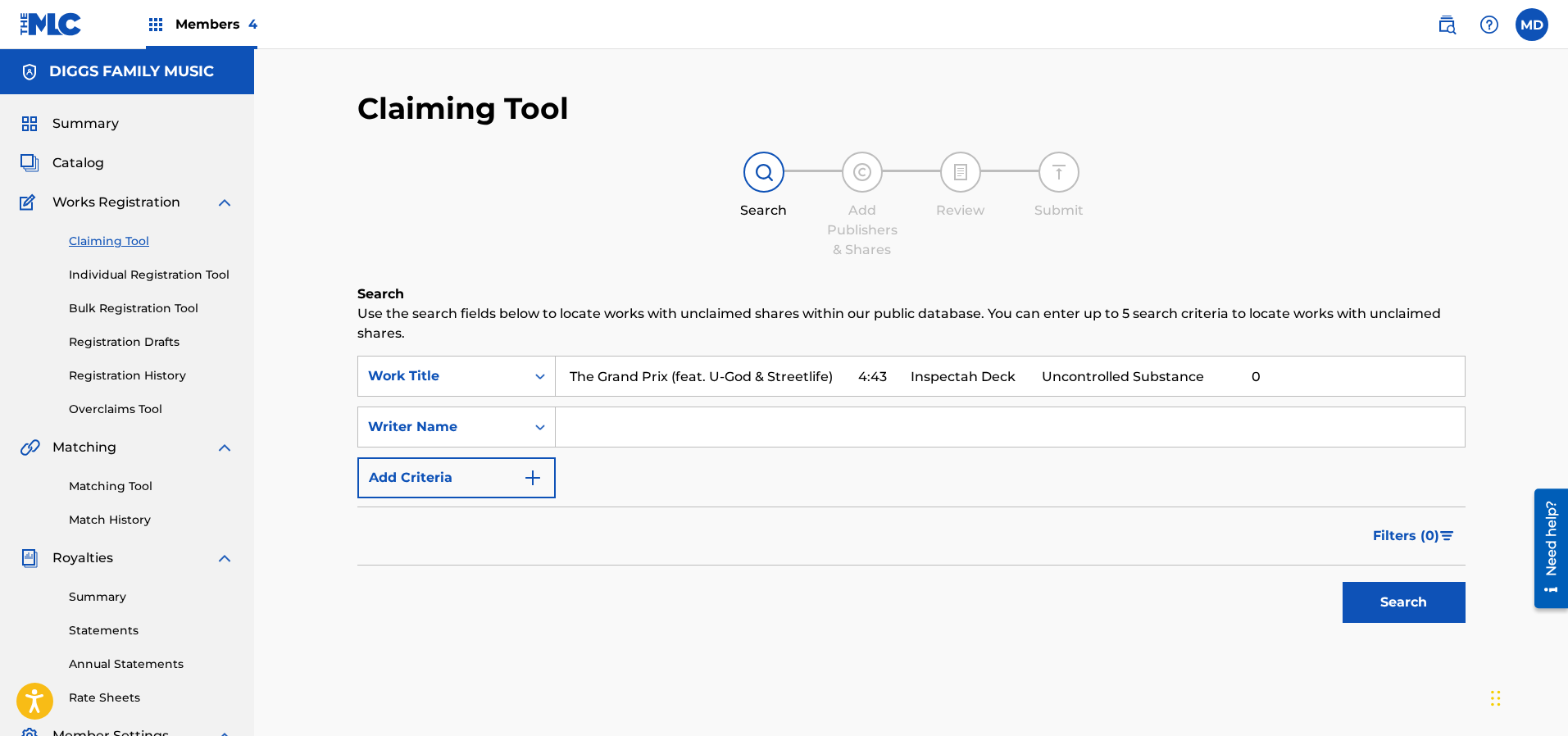
click at [1390, 596] on button "Search" at bounding box center [1403, 602] width 123 height 41
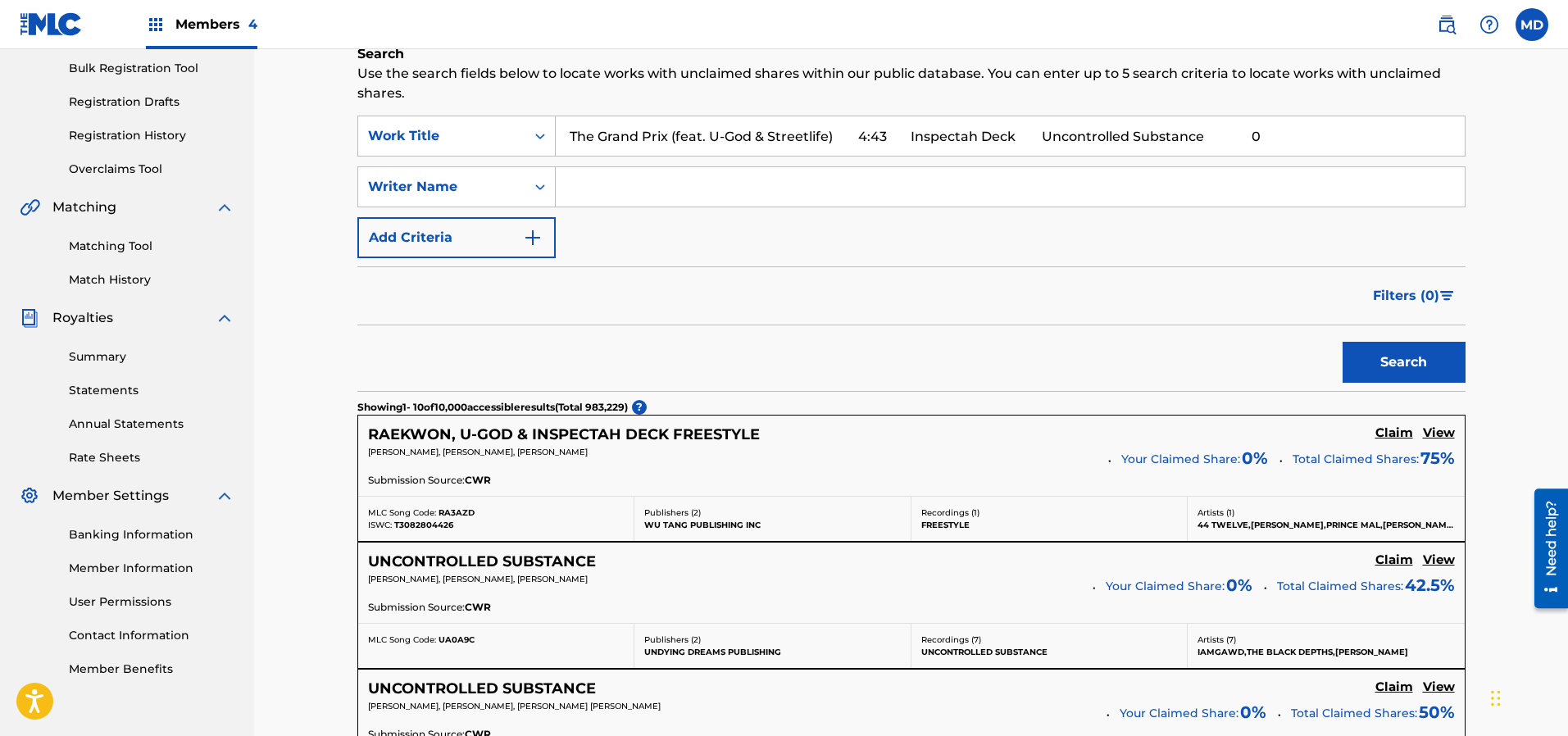
scroll to position [246, 0]
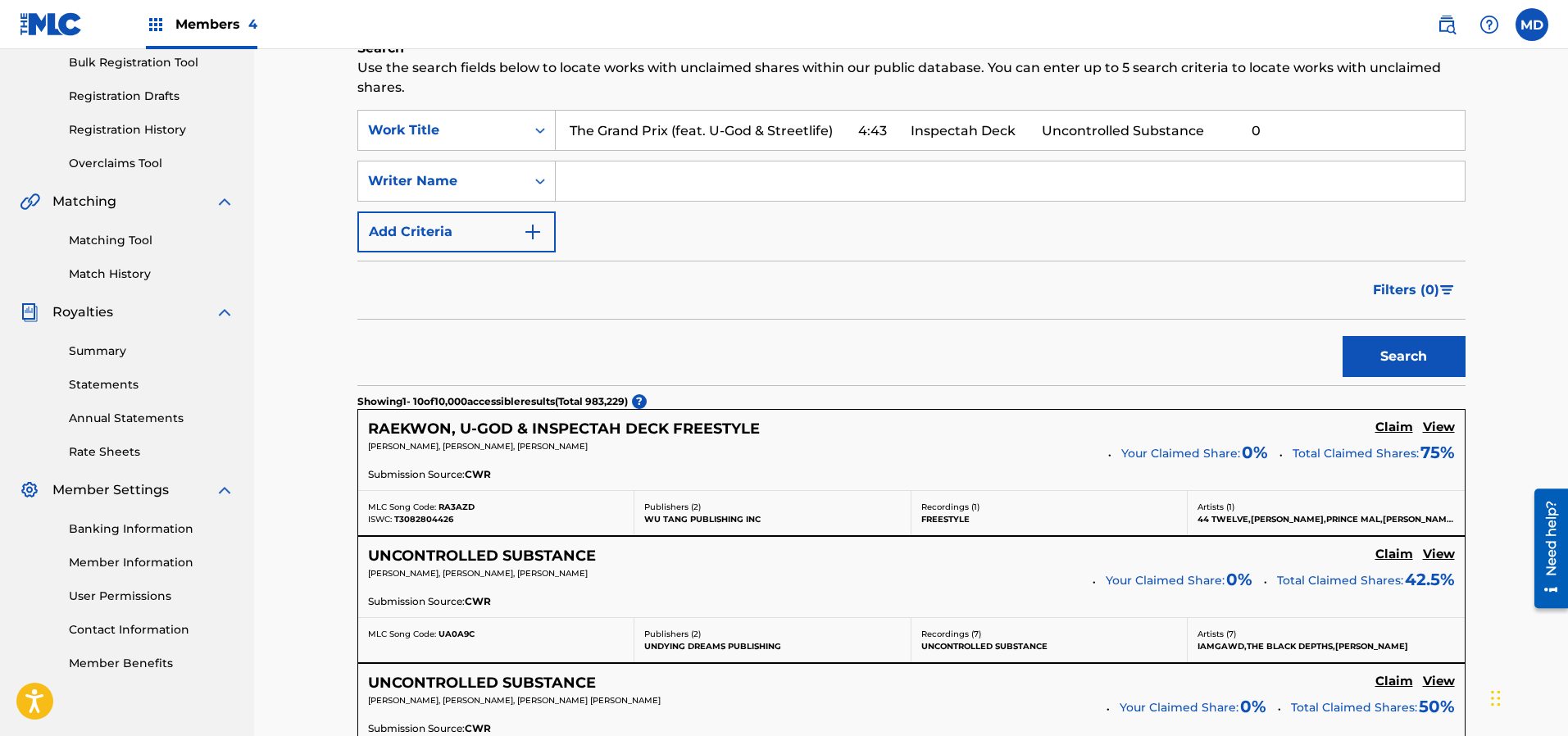
drag, startPoint x: 1254, startPoint y: 129, endPoint x: 845, endPoint y: 135, distance: 409.0
click at [845, 135] on input "The Grand Prix (feat. U-God & Streetlife) 4:43 Inspectah Deck Uncontrolled Subs…" at bounding box center [1010, 130] width 909 height 39
type input "The Grand Prix (feat. U-God & Streetlife)"
click at [1430, 358] on button "Search" at bounding box center [1403, 357] width 123 height 41
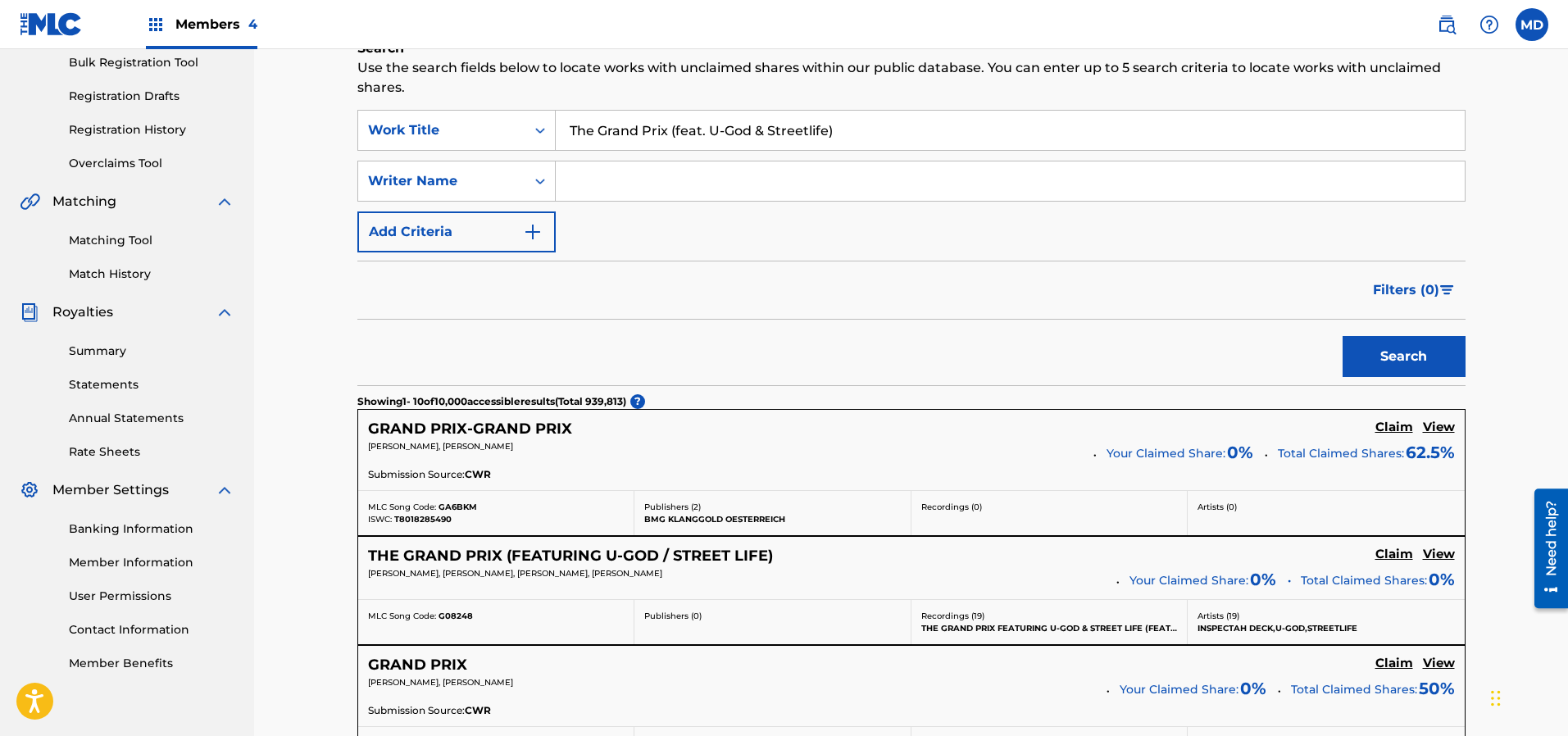
click at [1441, 427] on h5 "View" at bounding box center [1439, 427] width 32 height 16
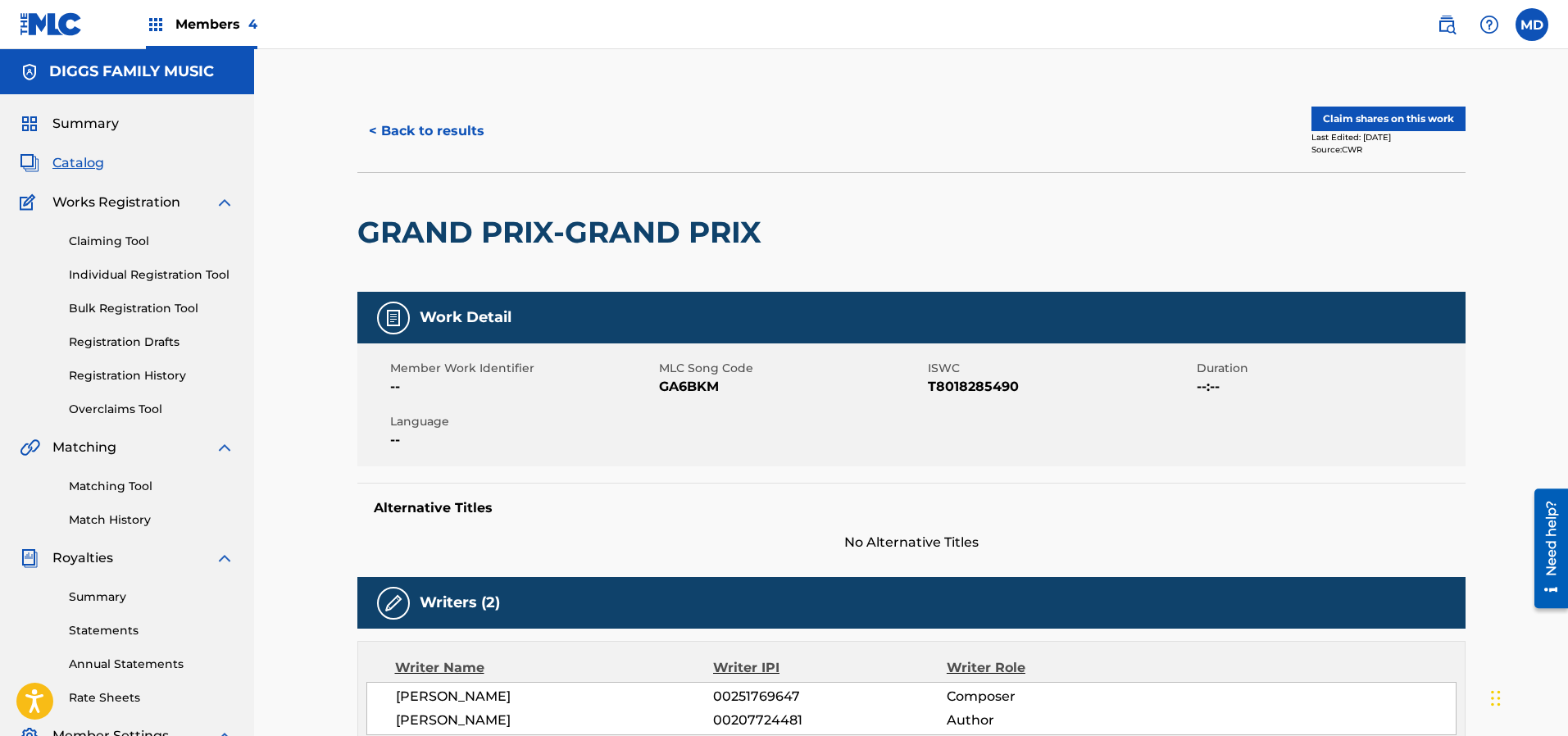
click at [410, 135] on button "< Back to results" at bounding box center [426, 131] width 138 height 41
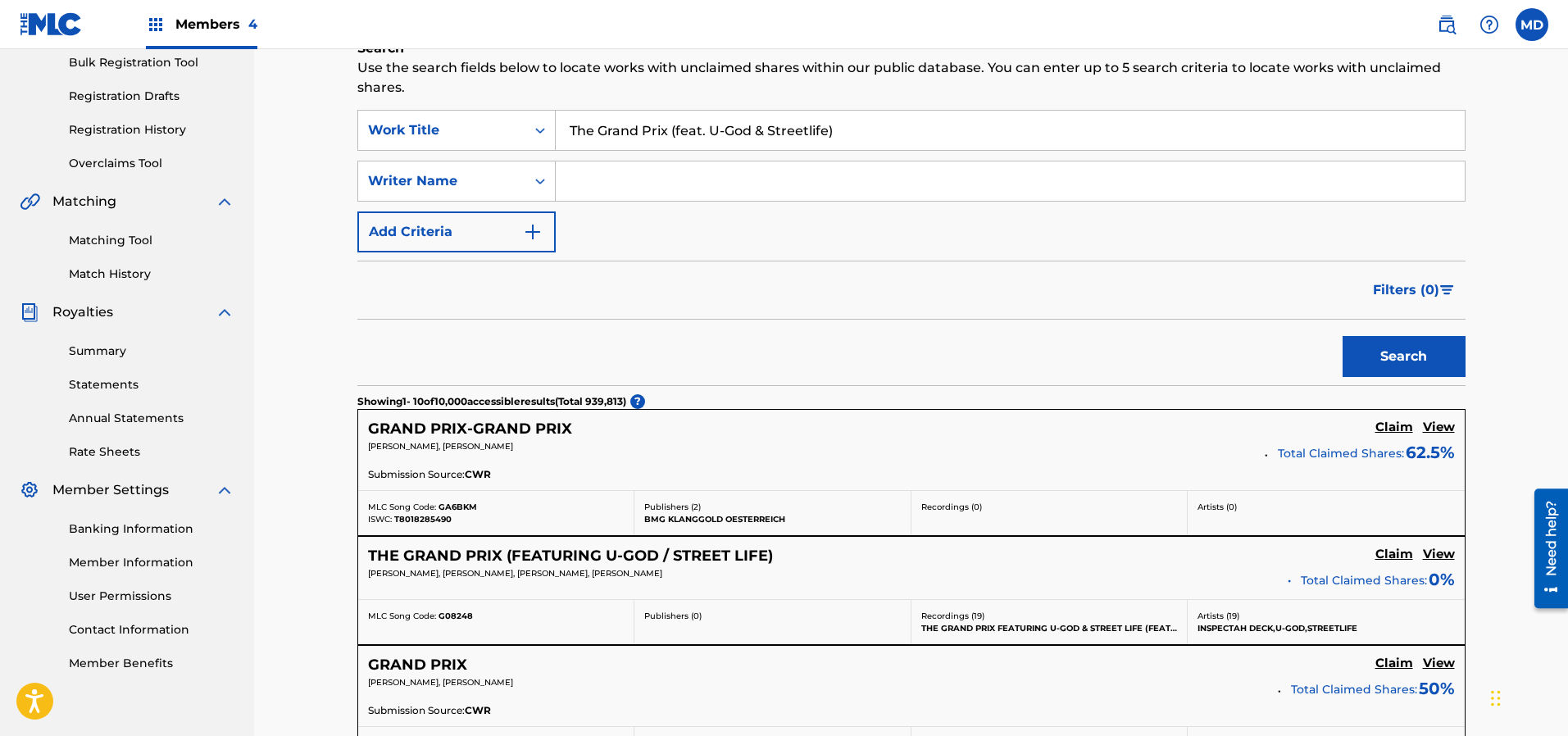
scroll to position [492, 0]
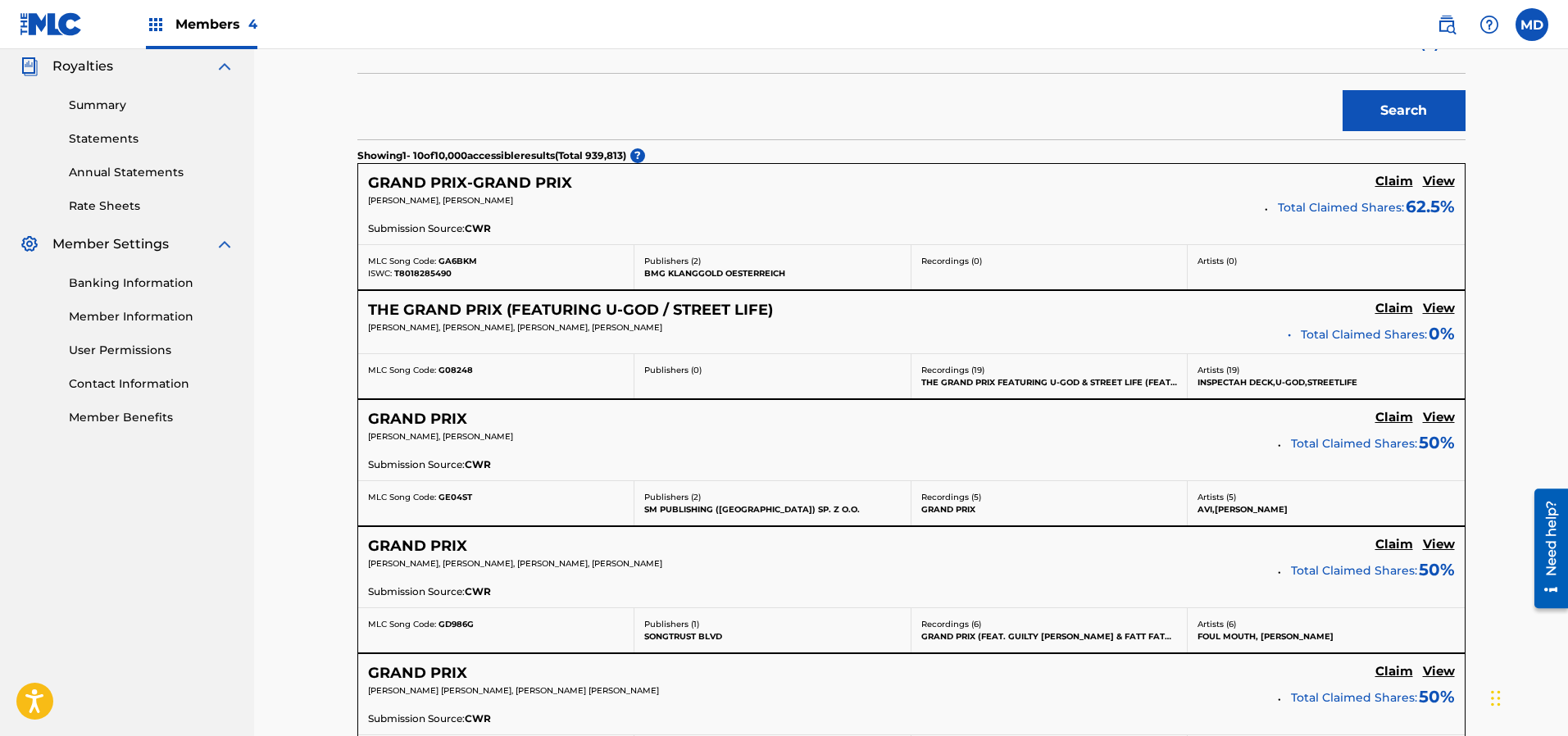
click at [1448, 309] on h5 "View" at bounding box center [1439, 309] width 32 height 16
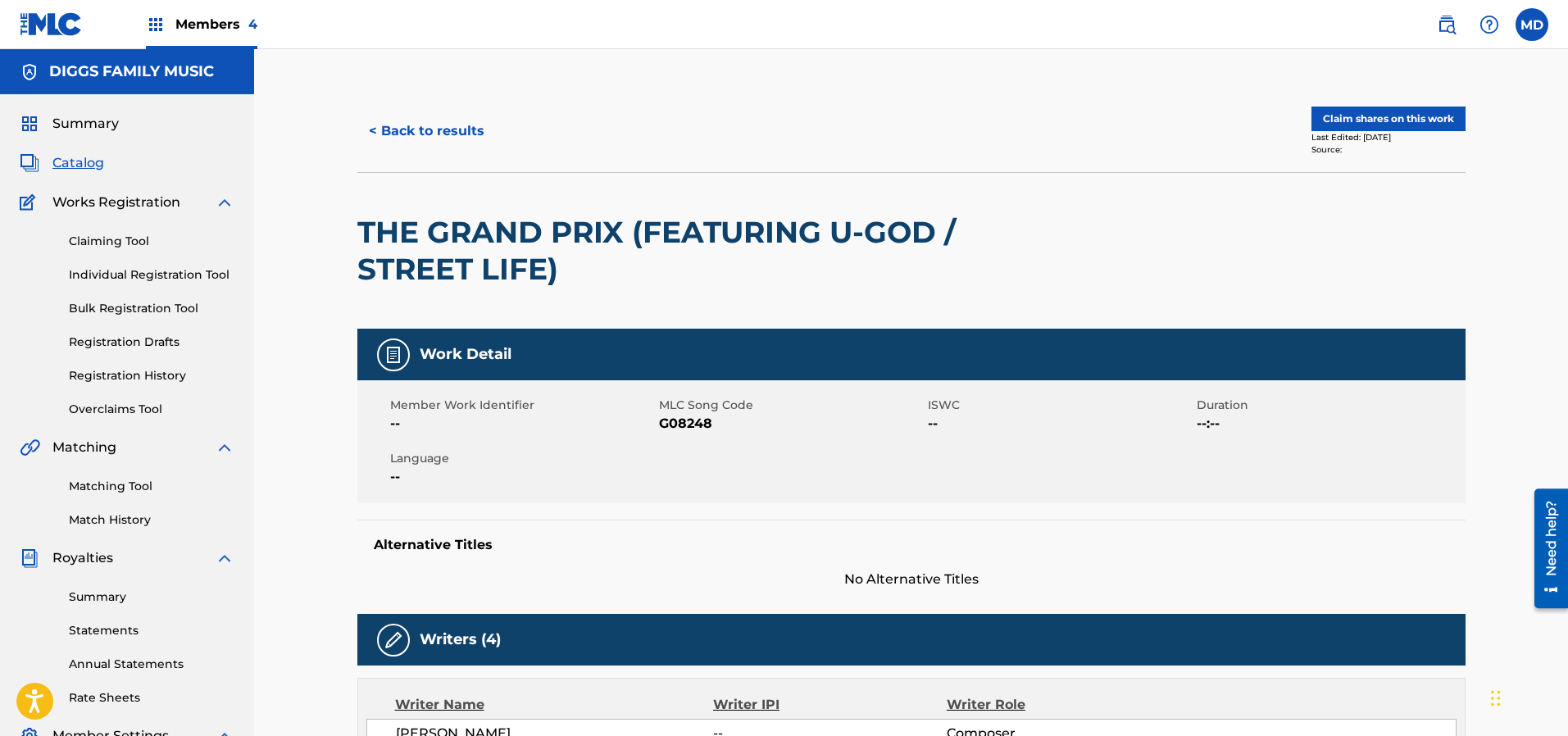
click at [1387, 116] on button "Claim shares on this work" at bounding box center [1389, 119] width 154 height 24
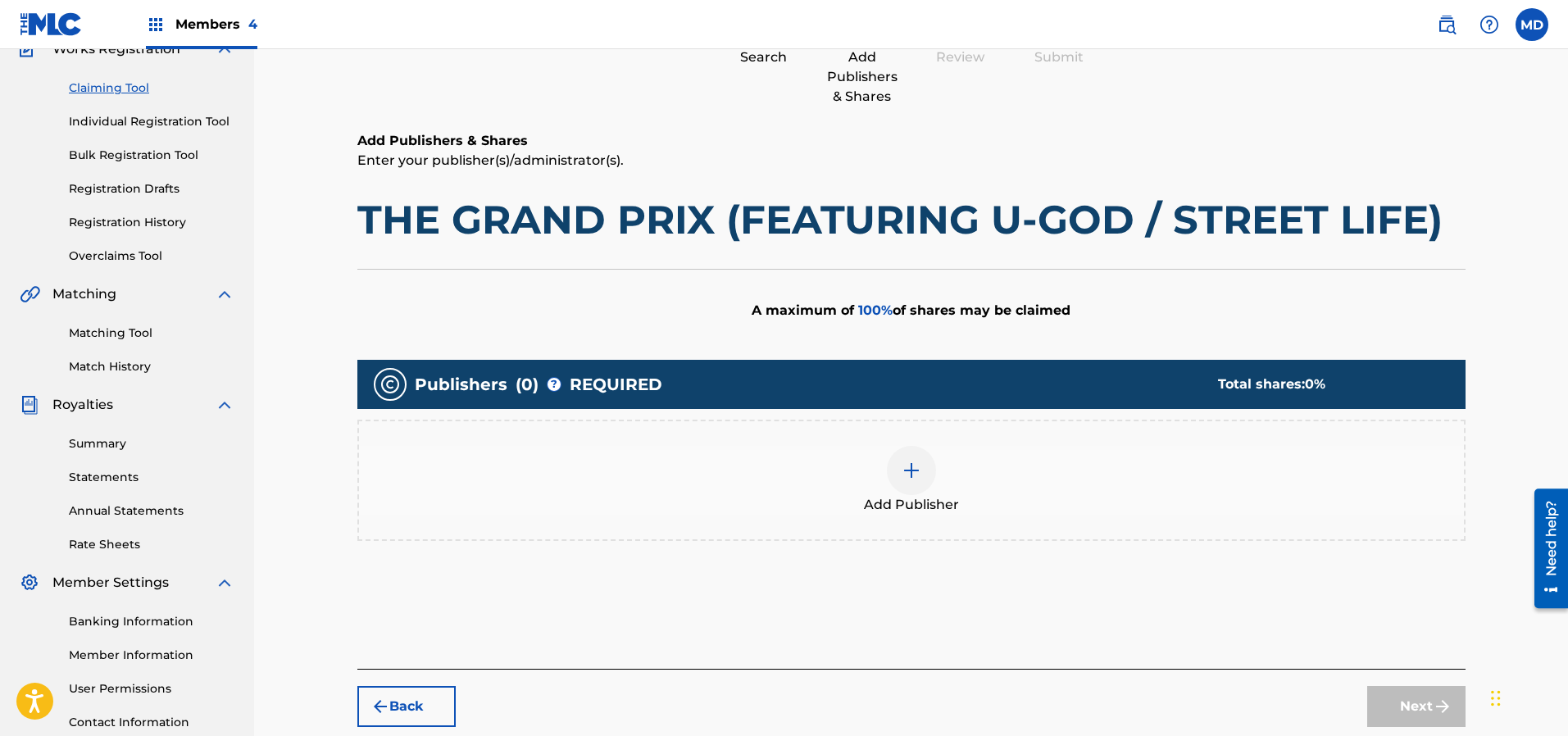
scroll to position [246, 0]
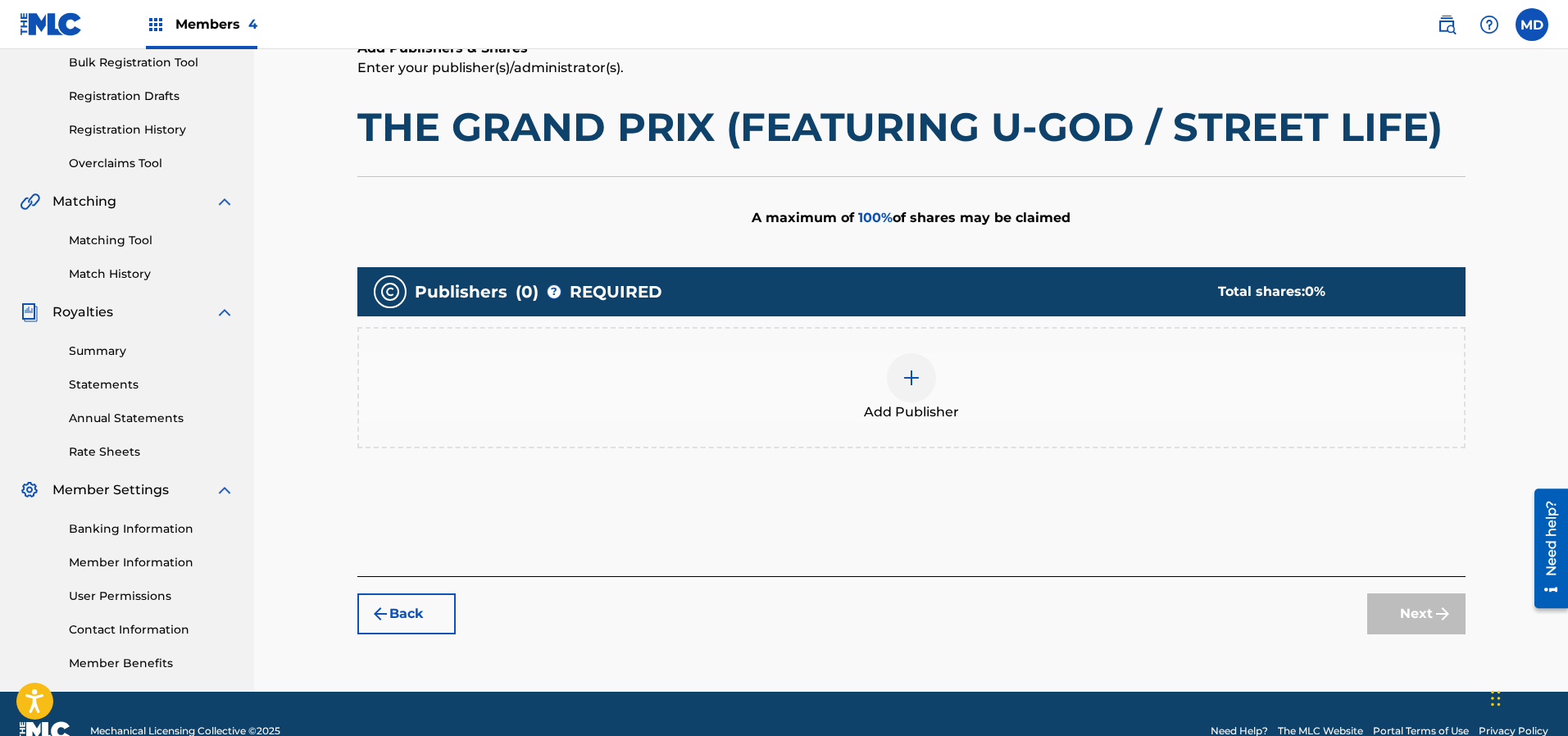
click at [920, 380] on div at bounding box center [911, 377] width 49 height 49
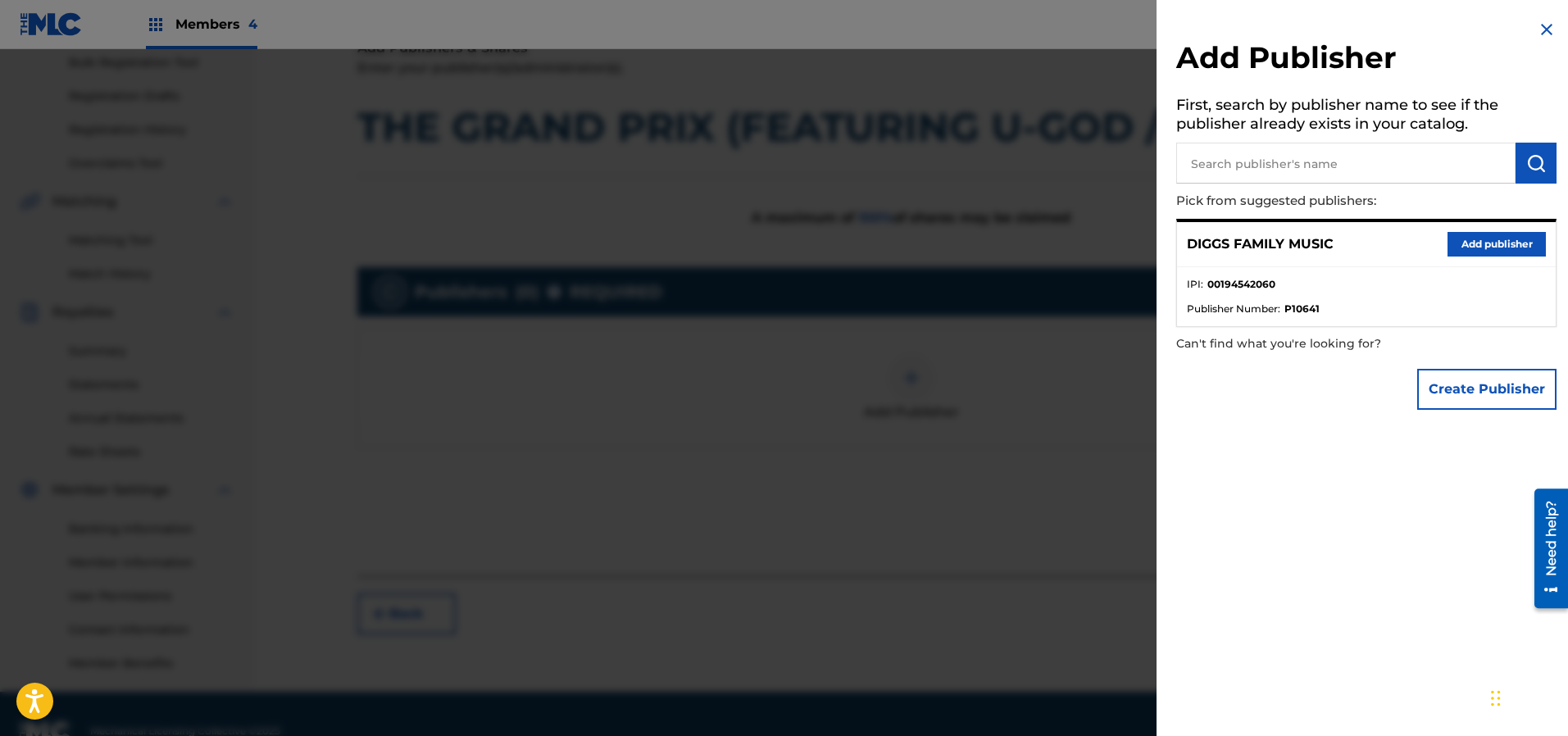
click at [1482, 242] on button "Add publisher" at bounding box center [1496, 244] width 99 height 24
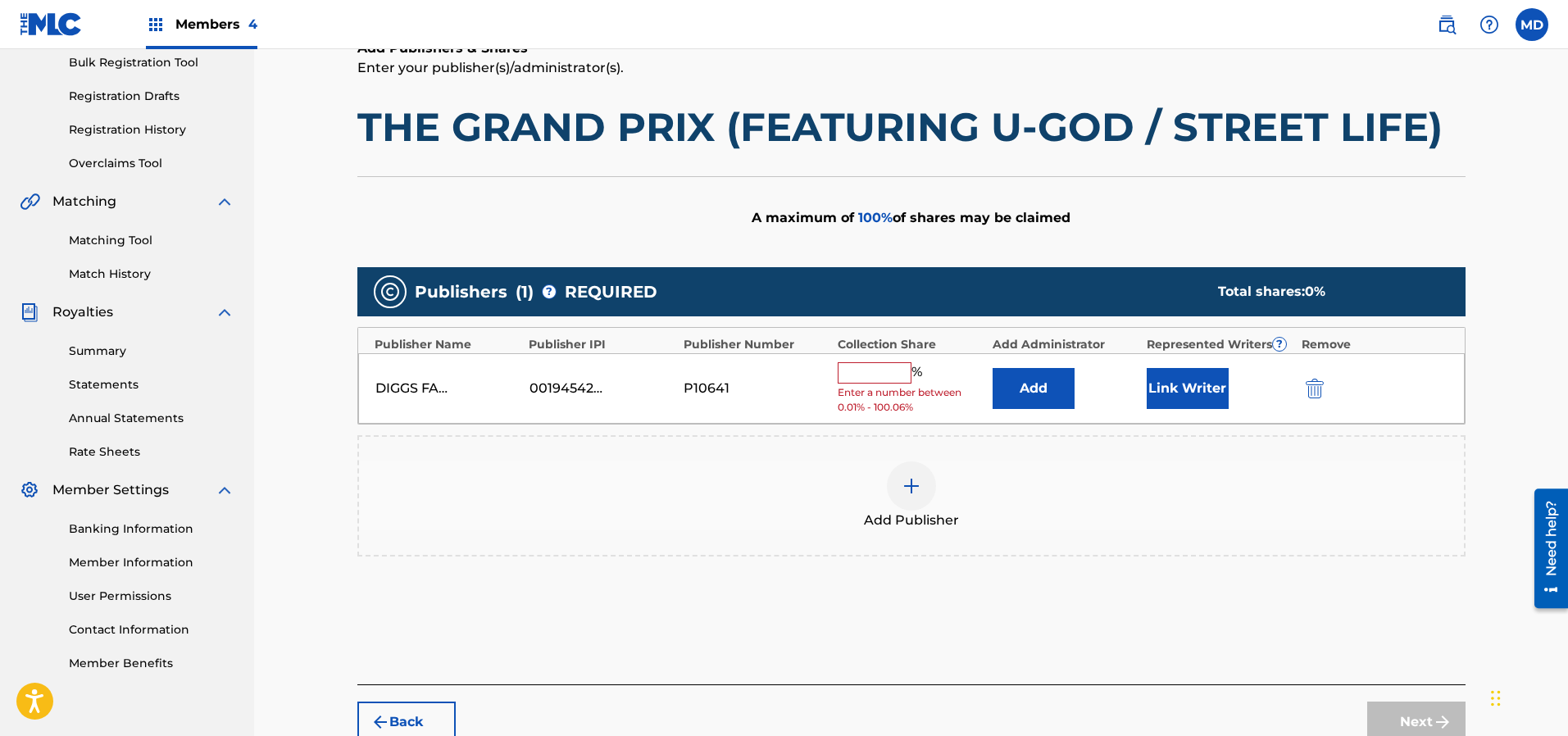
click at [897, 375] on input "text" at bounding box center [874, 373] width 73 height 21
type input "100"
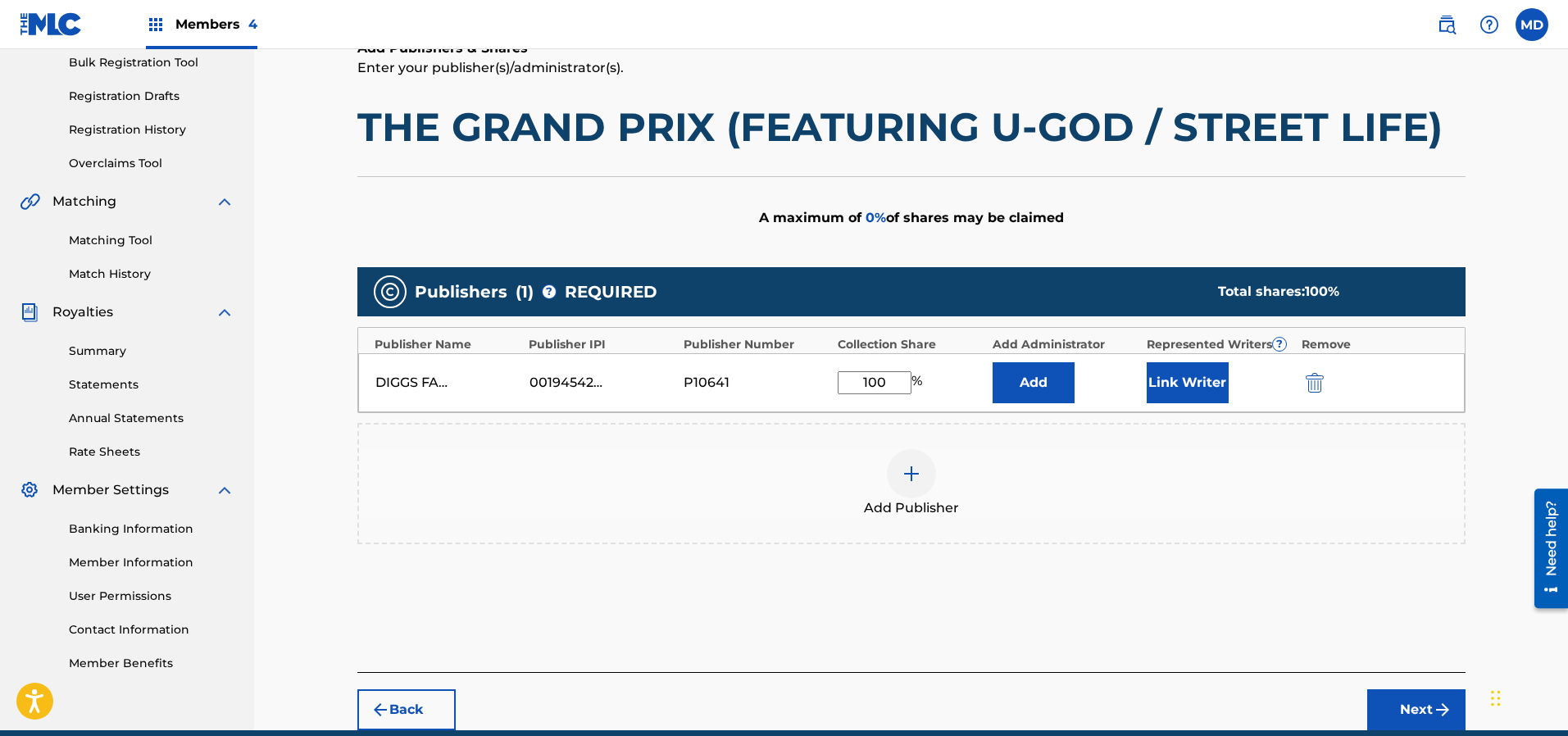
click at [1195, 389] on button "Link Writer" at bounding box center [1188, 383] width 82 height 41
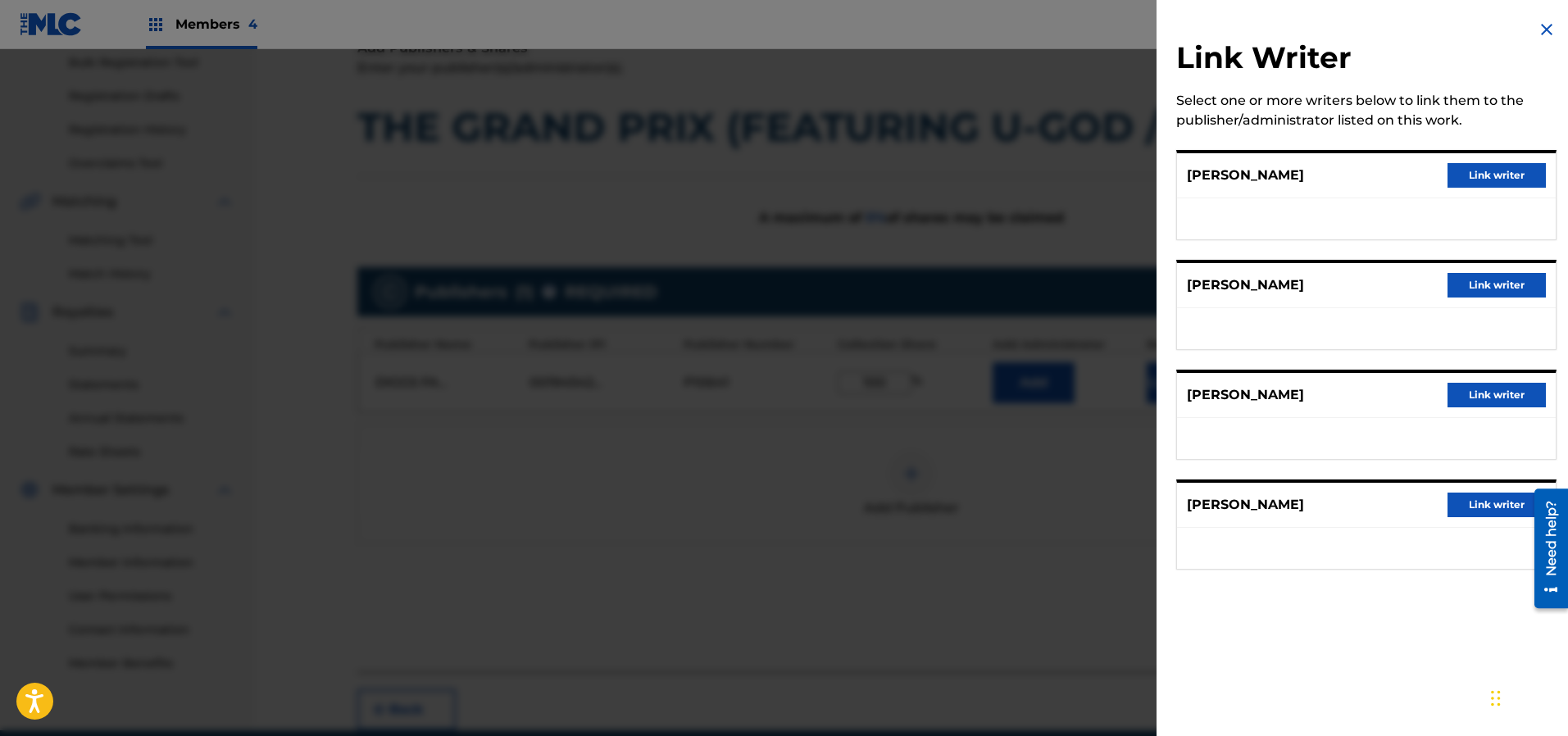
click at [1471, 177] on button "Link writer" at bounding box center [1496, 175] width 99 height 24
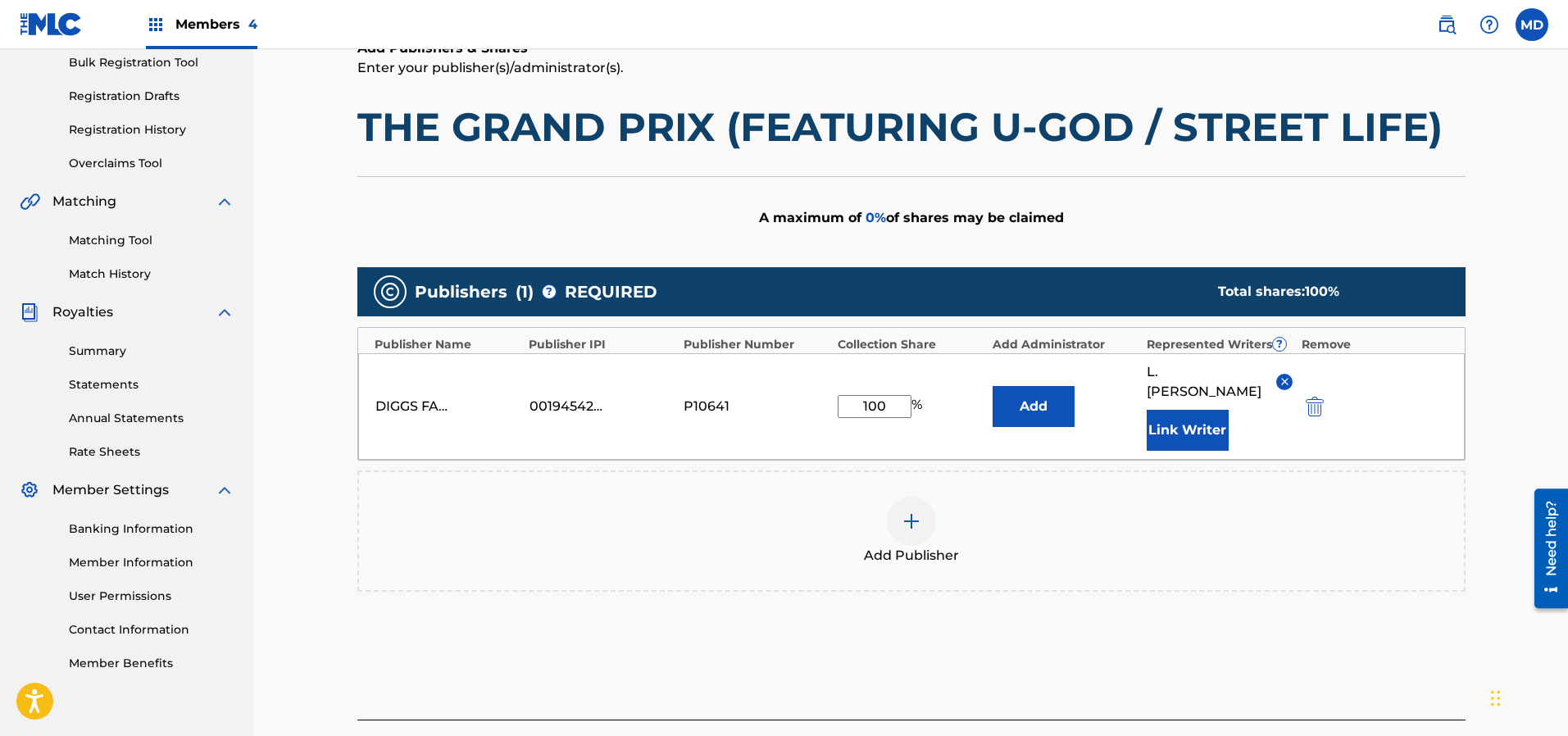
click at [1192, 410] on button "Link Writer" at bounding box center [1188, 430] width 82 height 41
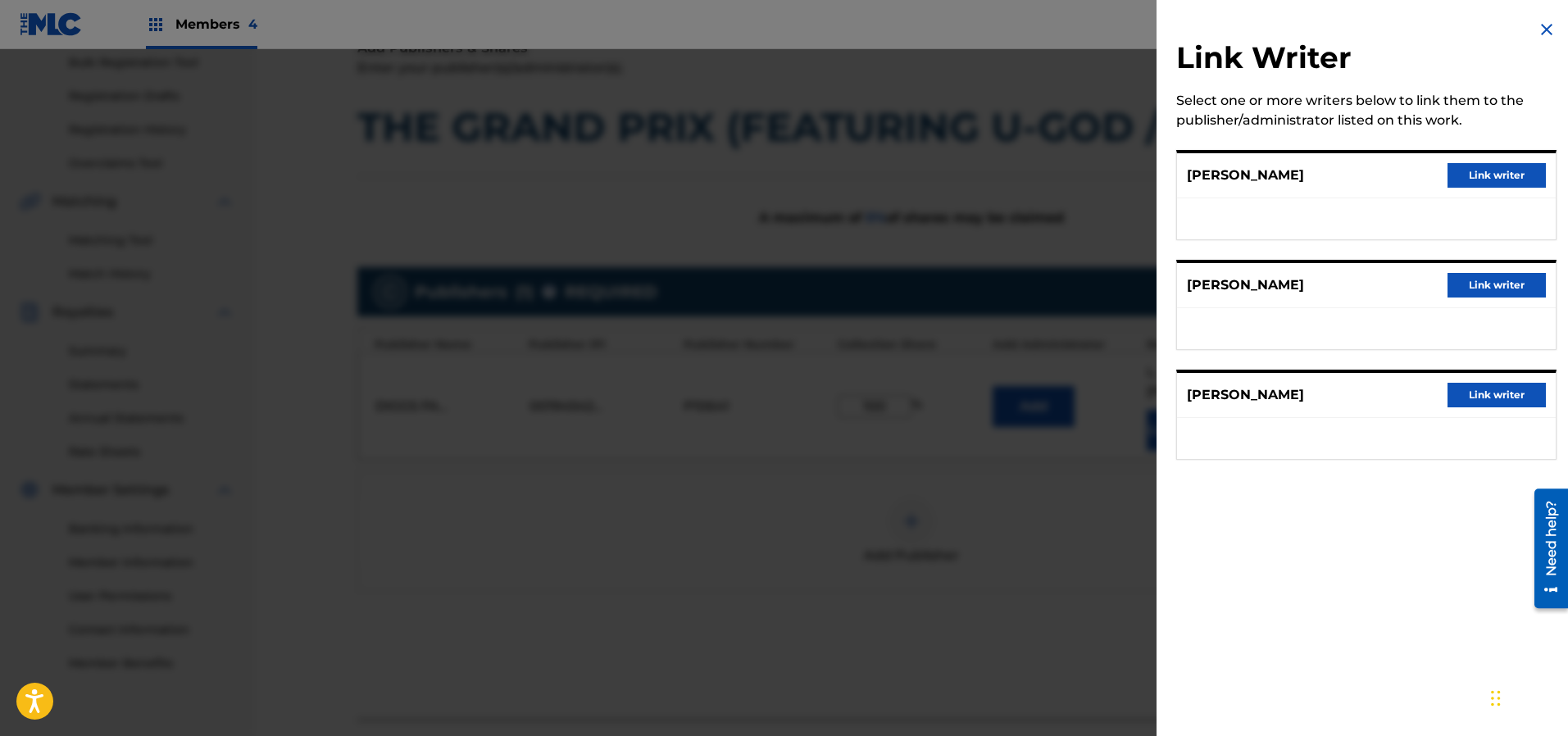
click at [1480, 173] on button "Link writer" at bounding box center [1496, 175] width 99 height 24
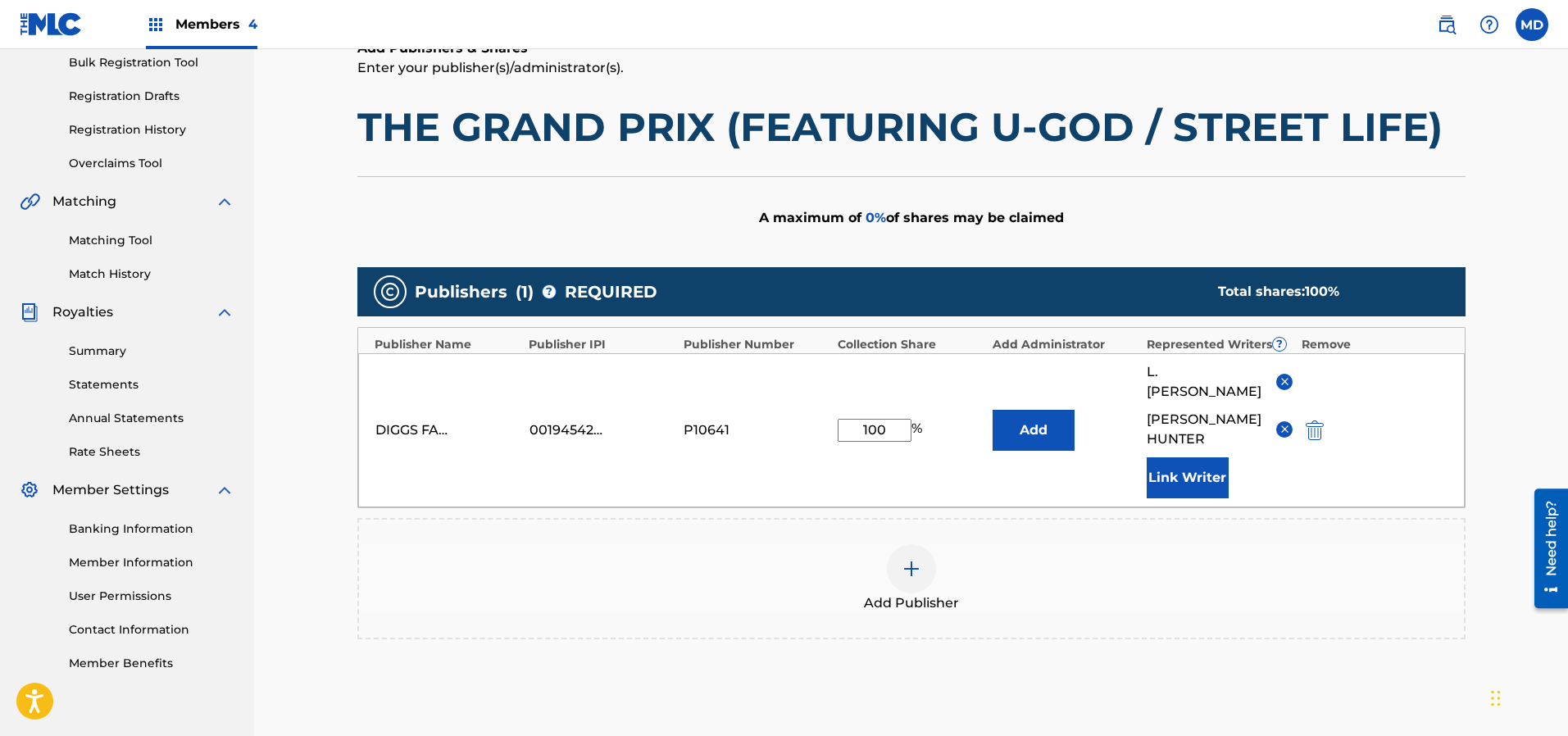
click at [1195, 457] on button "Link Writer" at bounding box center [1188, 478] width 82 height 41
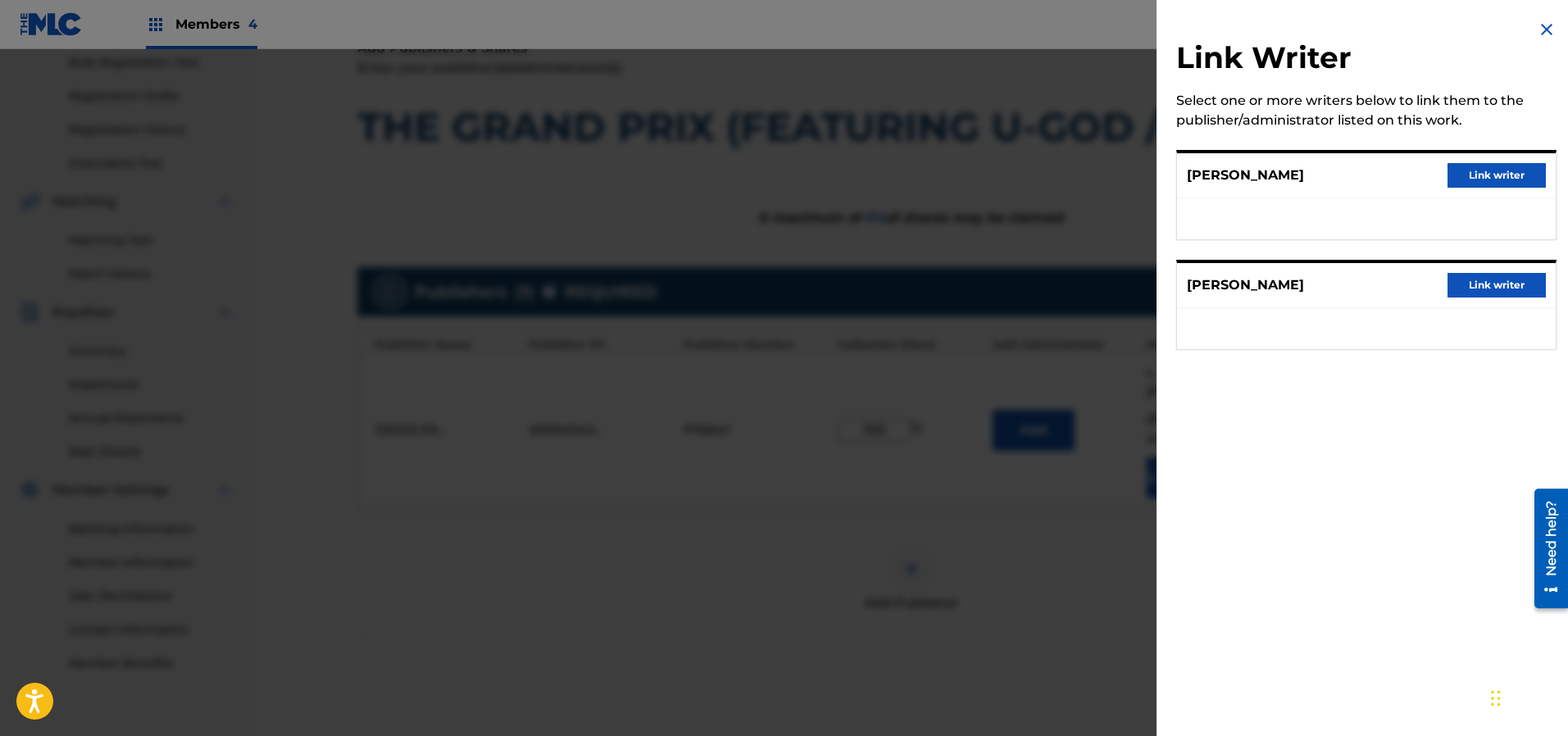
click at [1486, 175] on button "Link writer" at bounding box center [1496, 175] width 99 height 24
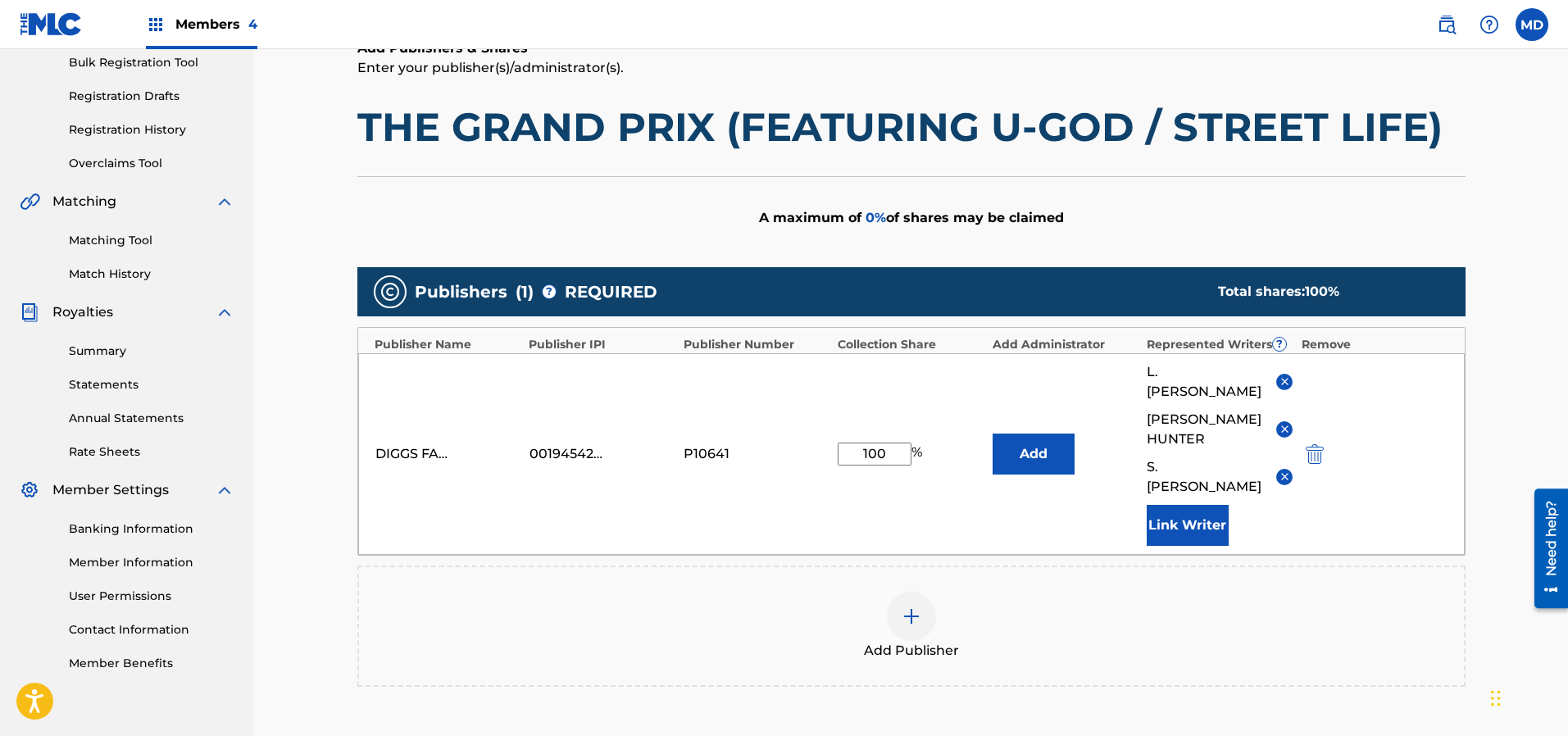
click at [1166, 505] on button "Link Writer" at bounding box center [1188, 525] width 82 height 41
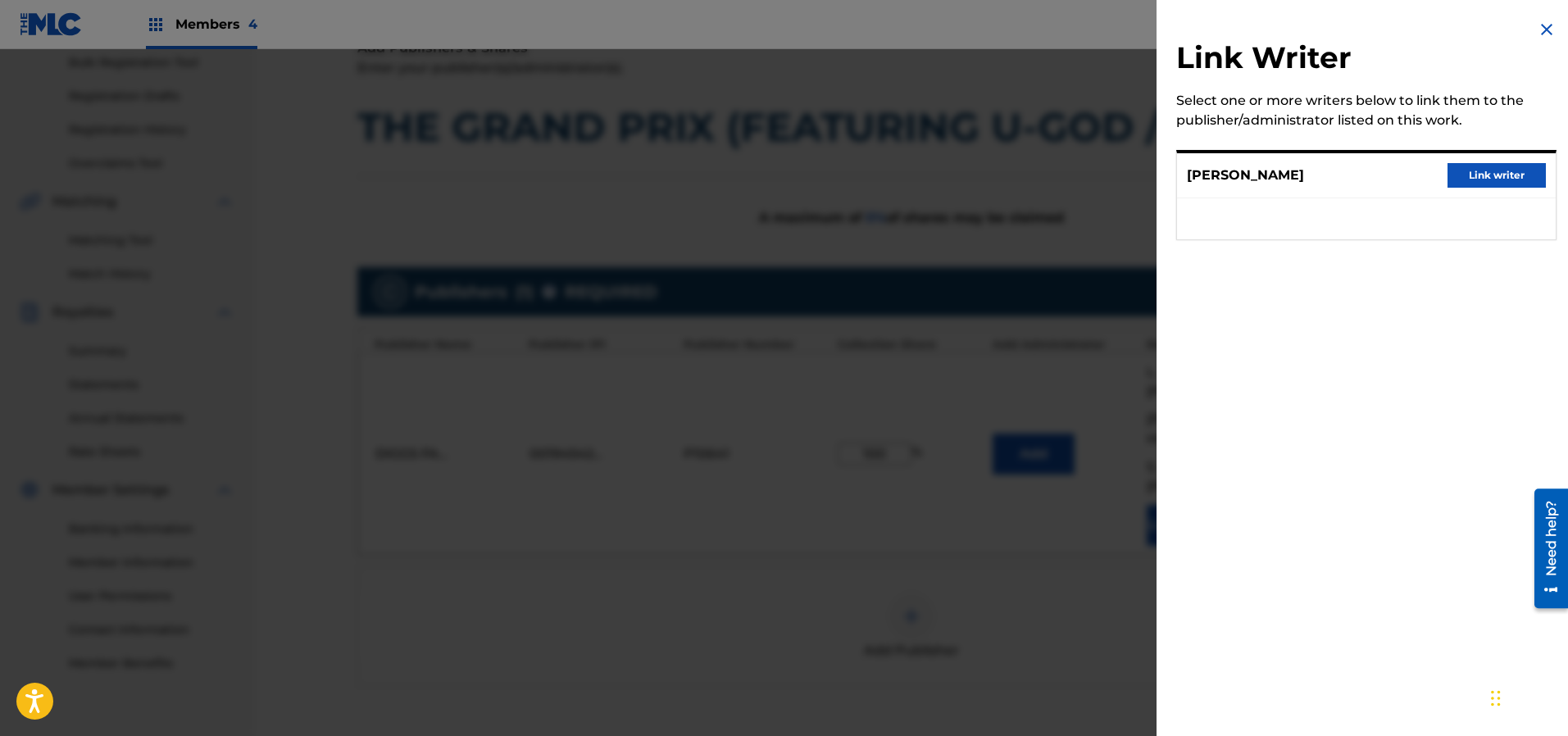
click at [1482, 172] on button "Link writer" at bounding box center [1496, 175] width 99 height 24
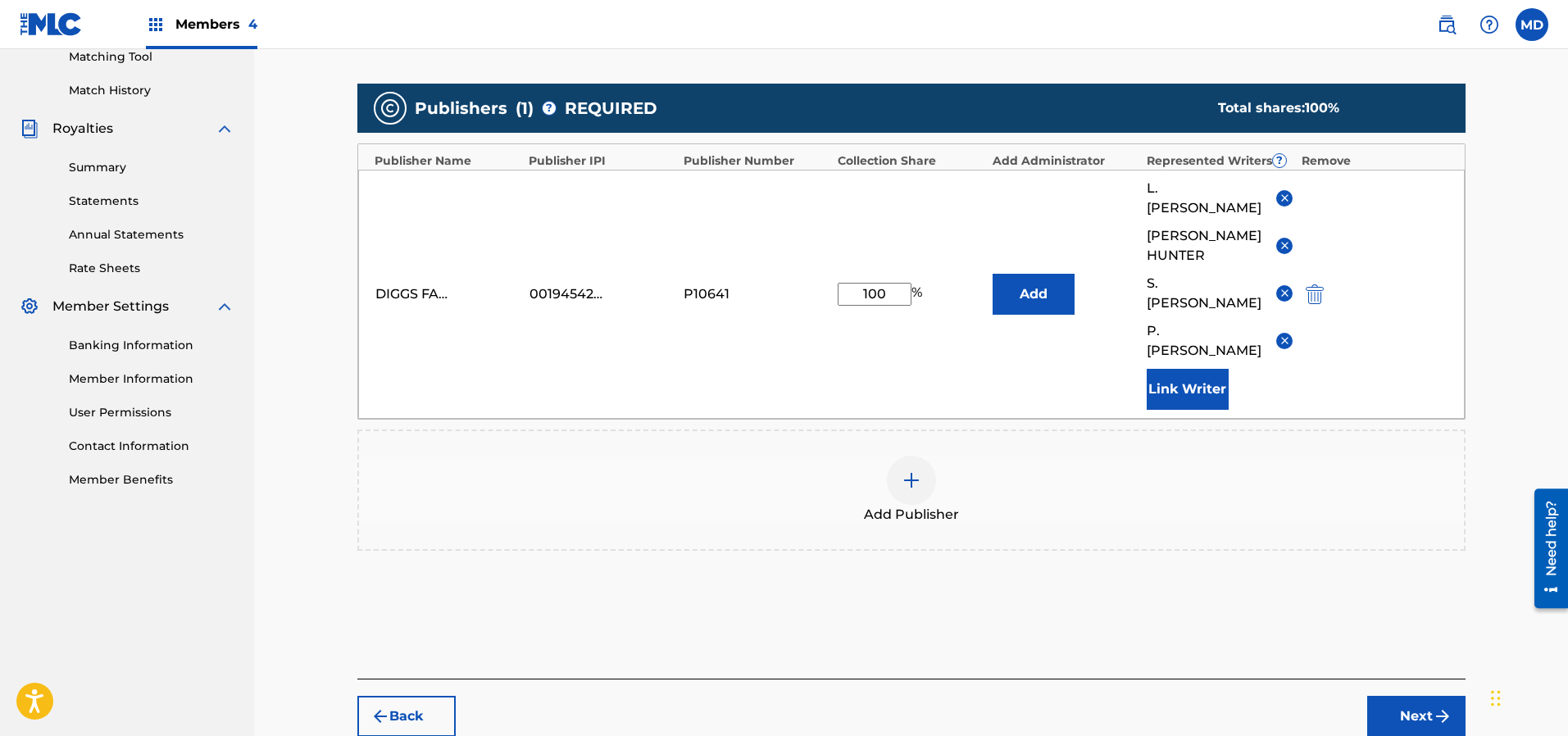
click at [1404, 696] on button "Next" at bounding box center [1416, 716] width 99 height 41
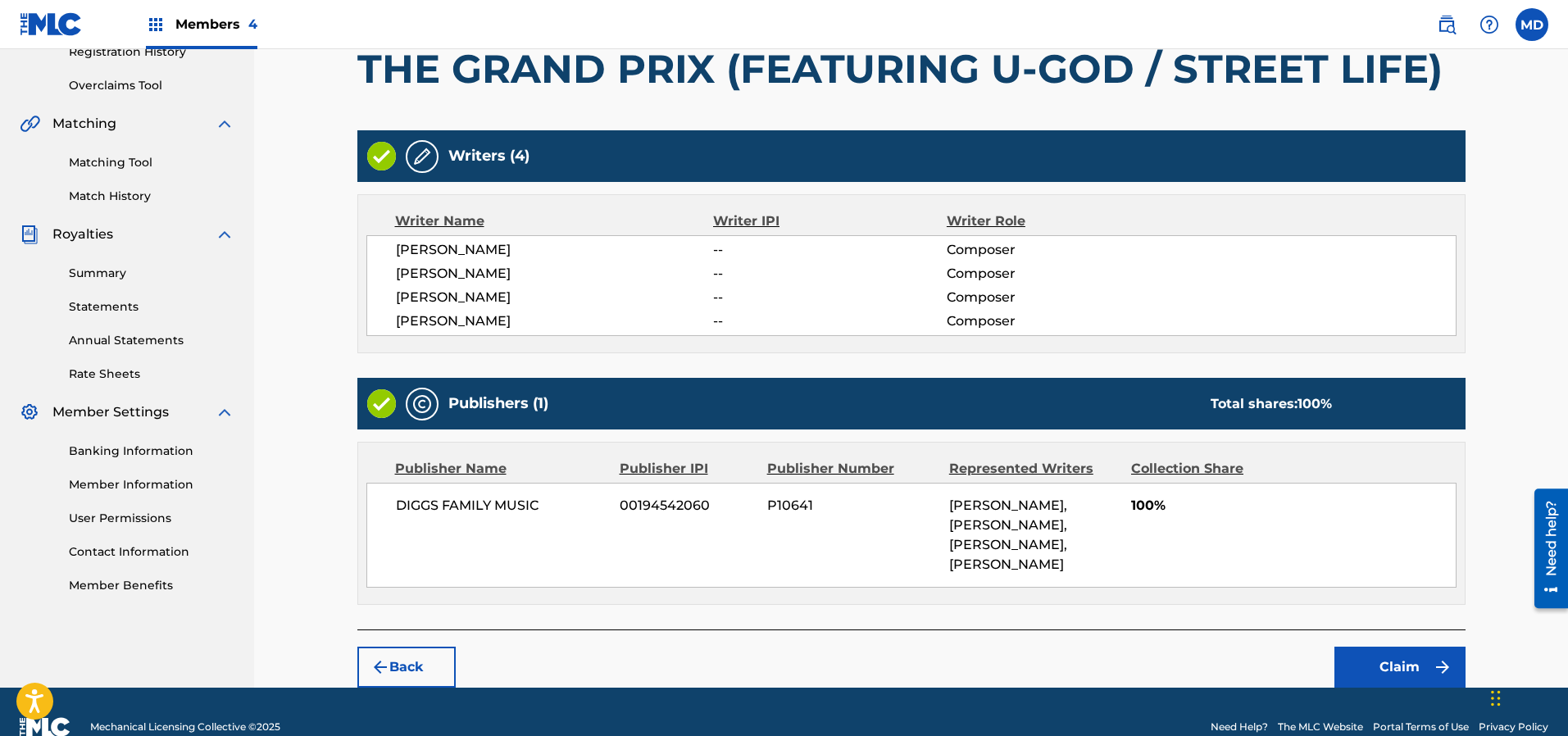
scroll to position [332, 0]
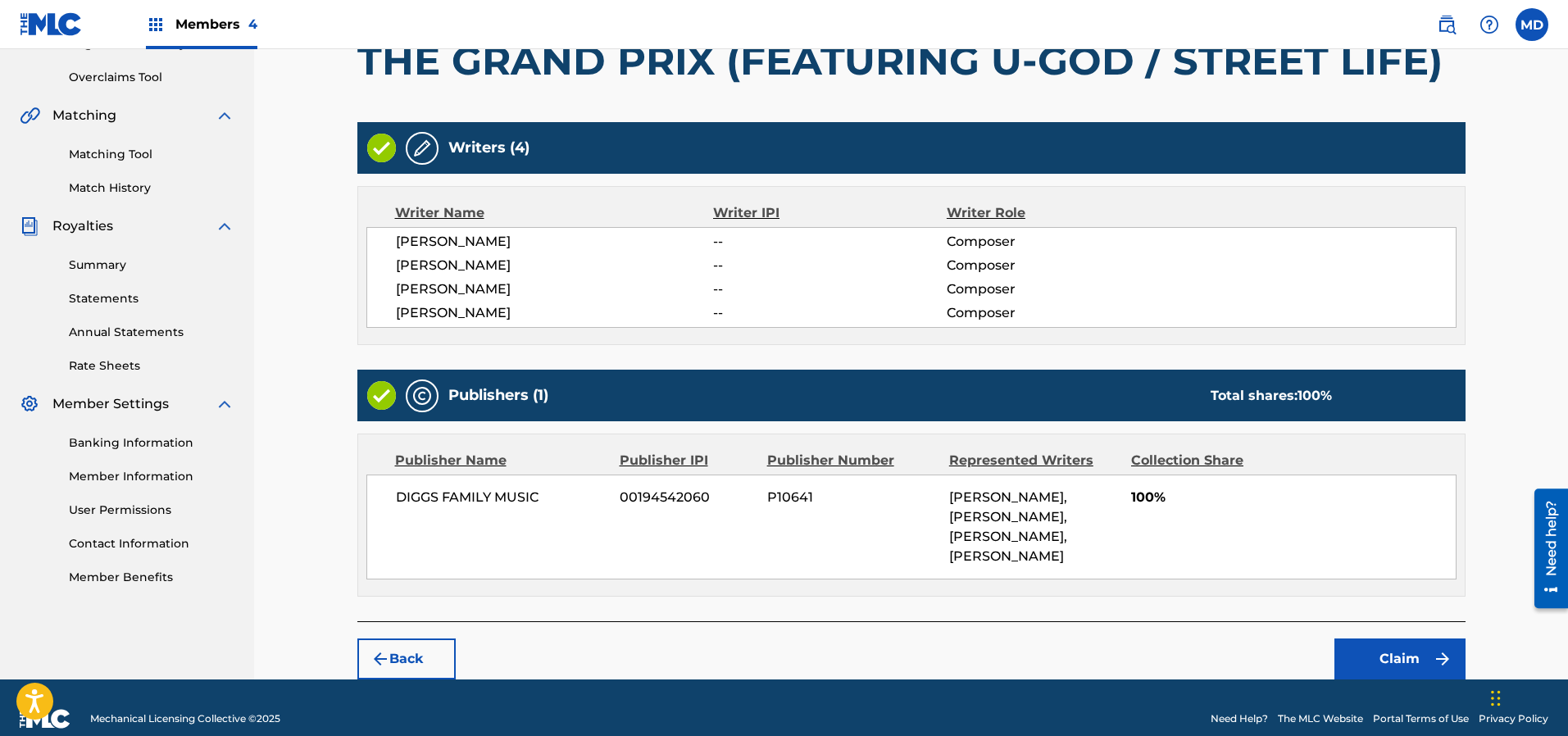
click at [1371, 638] on button "Claim" at bounding box center [1399, 659] width 131 height 41
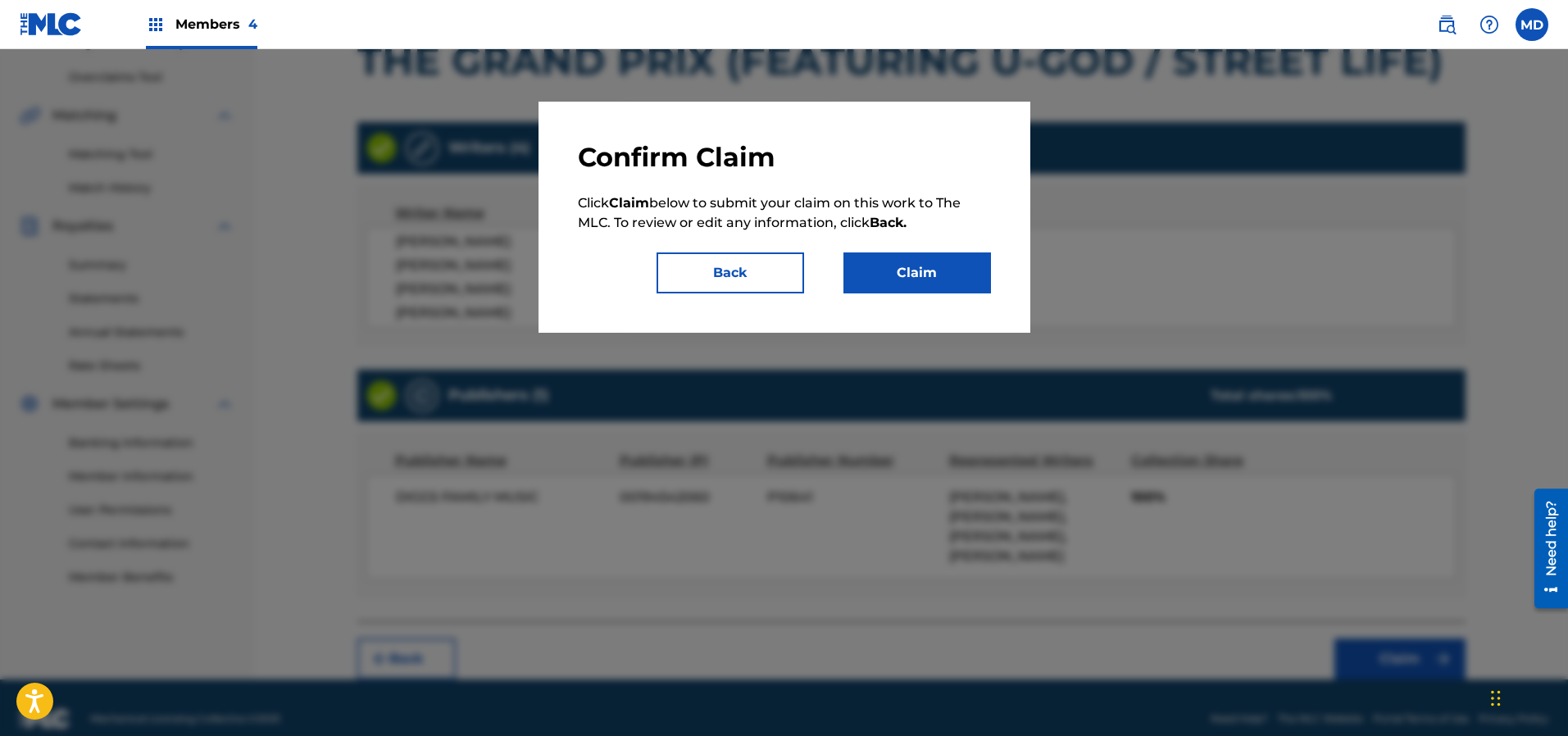
click at [940, 269] on button "Claim" at bounding box center [916, 273] width 148 height 41
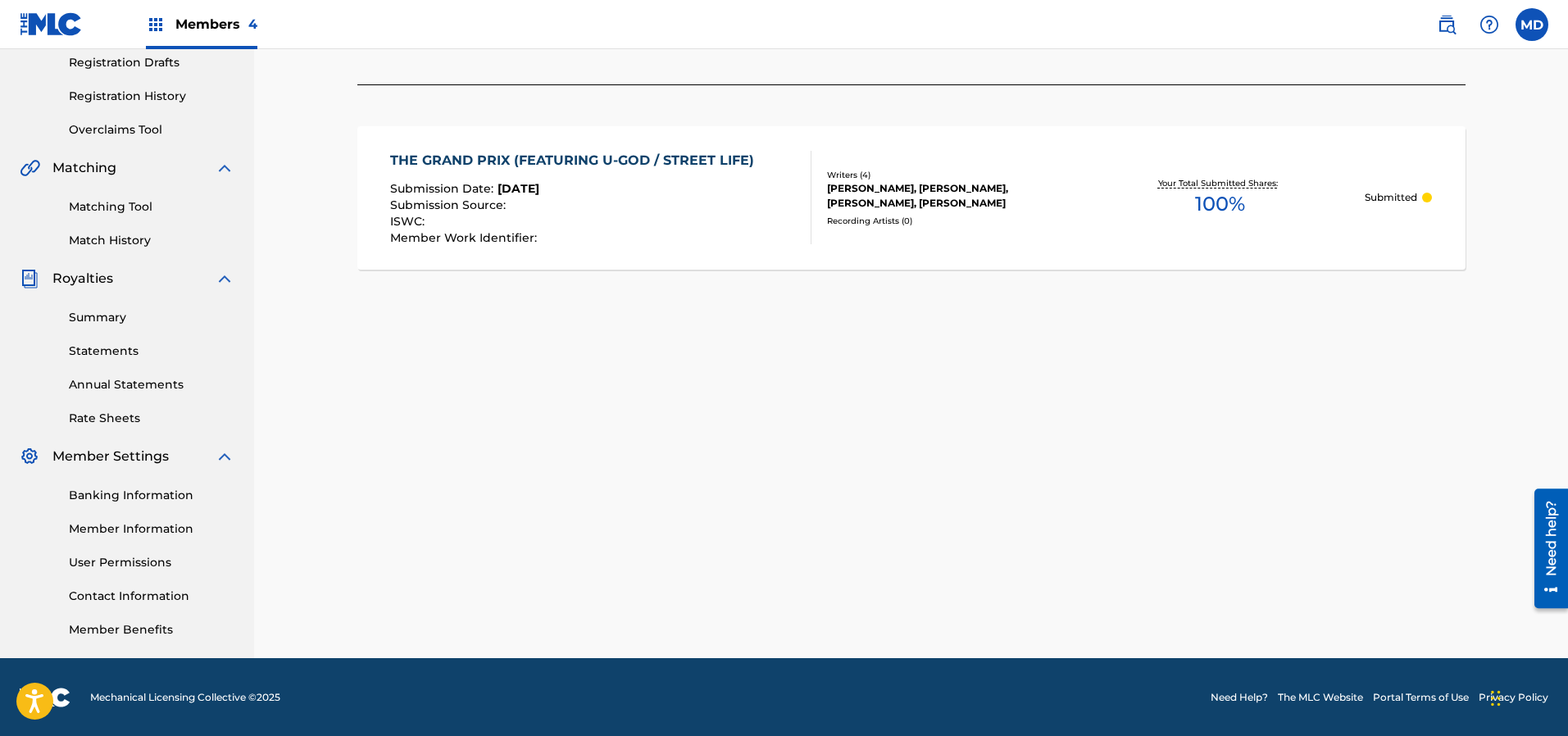
scroll to position [156, 0]
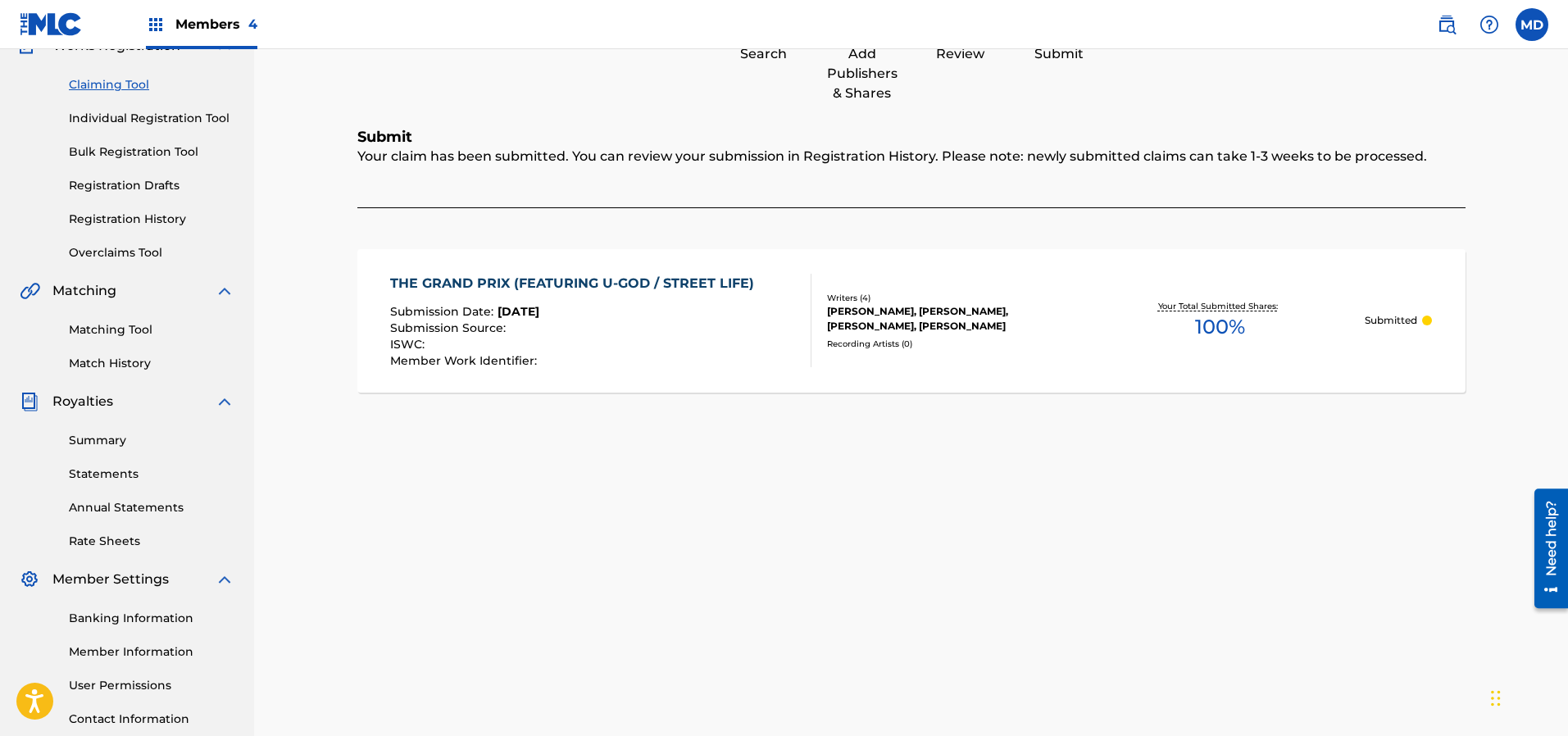
click at [98, 218] on link "Registration History" at bounding box center [152, 219] width 165 height 18
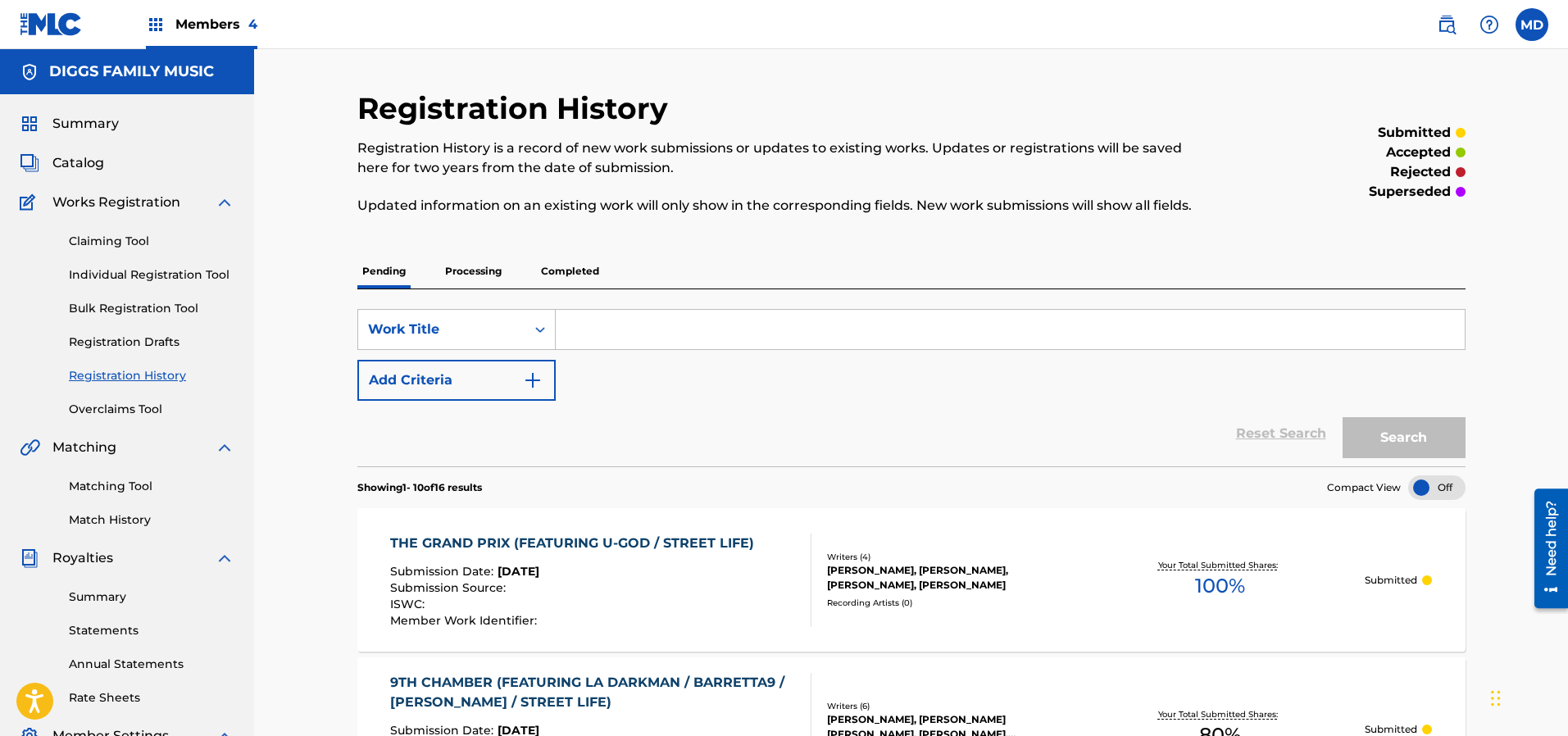
click at [597, 311] on input "Search Form" at bounding box center [1010, 329] width 909 height 39
paste input "Uncontrolled Substance (feat. Shadii) 5:00 Inspectah Deck Uncontrolled Substanc…"
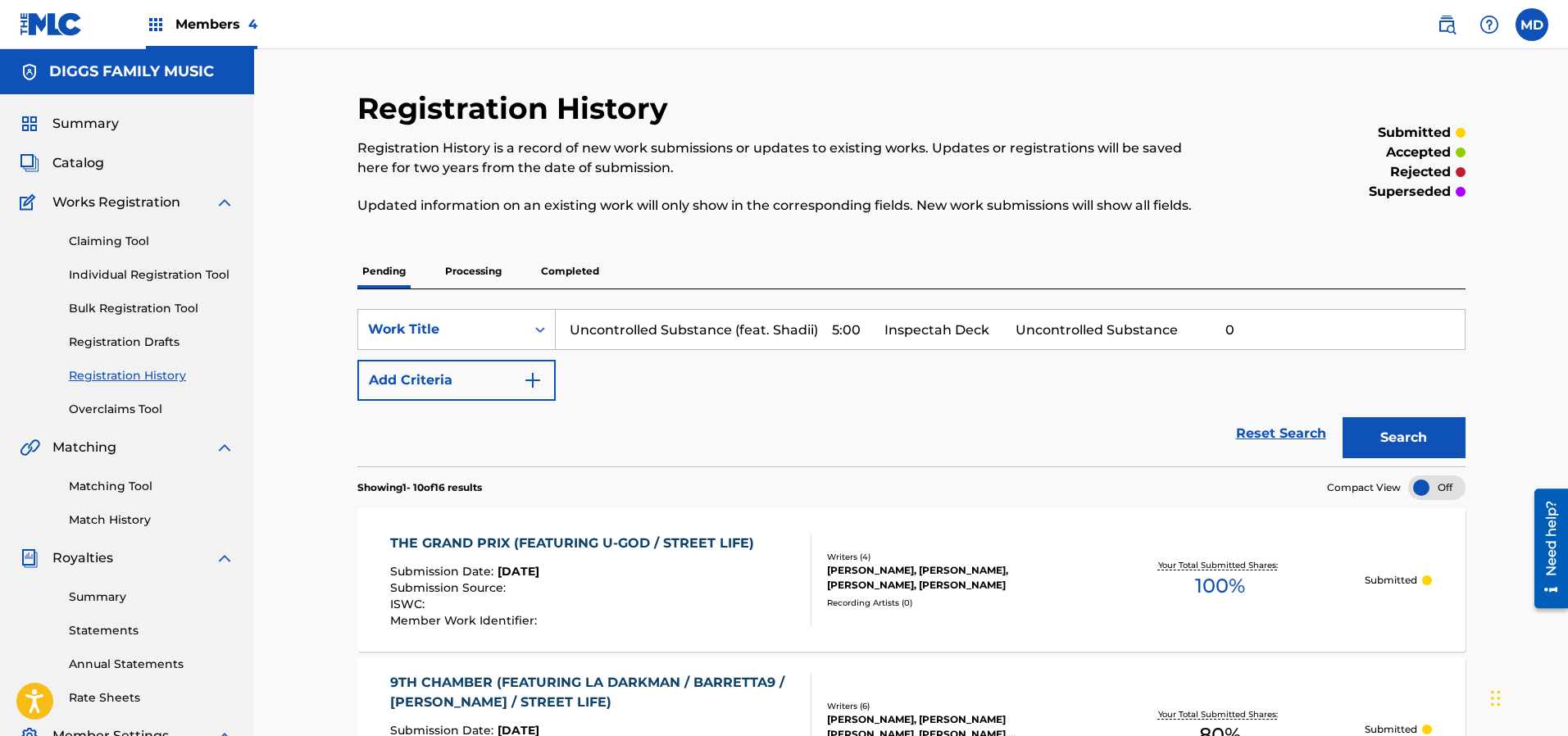
click at [1268, 336] on input "Uncontrolled Substance (feat. Shadii) 5:00 Inspectah Deck Uncontrolled Substanc…" at bounding box center [1010, 329] width 909 height 39
type input "Uncontrolled Substance (feat. Shadii)"
click at [1342, 417] on button "Search" at bounding box center [1403, 438] width 123 height 41
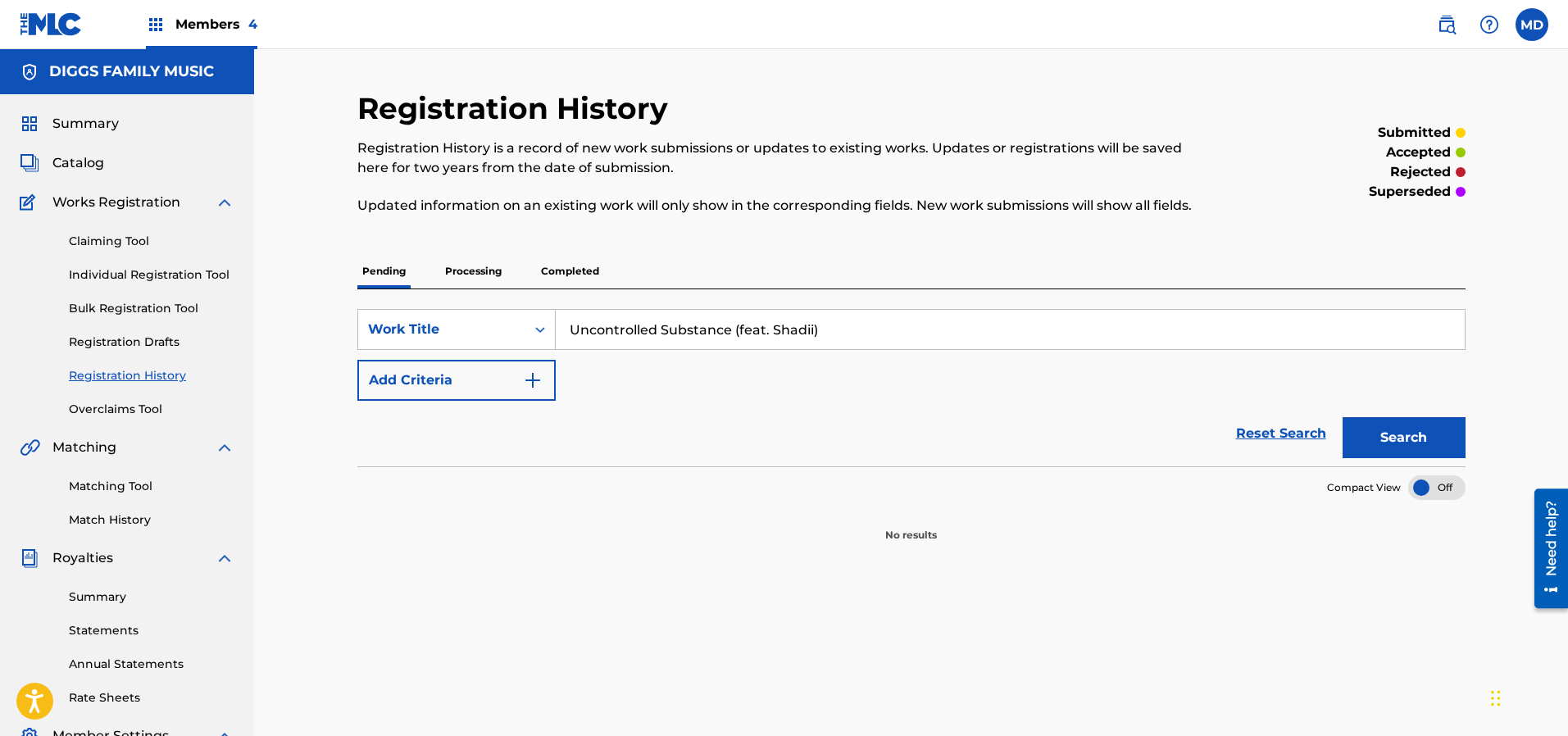
click at [459, 272] on p "Processing" at bounding box center [472, 270] width 66 height 34
click at [558, 273] on p "Completed" at bounding box center [570, 270] width 68 height 34
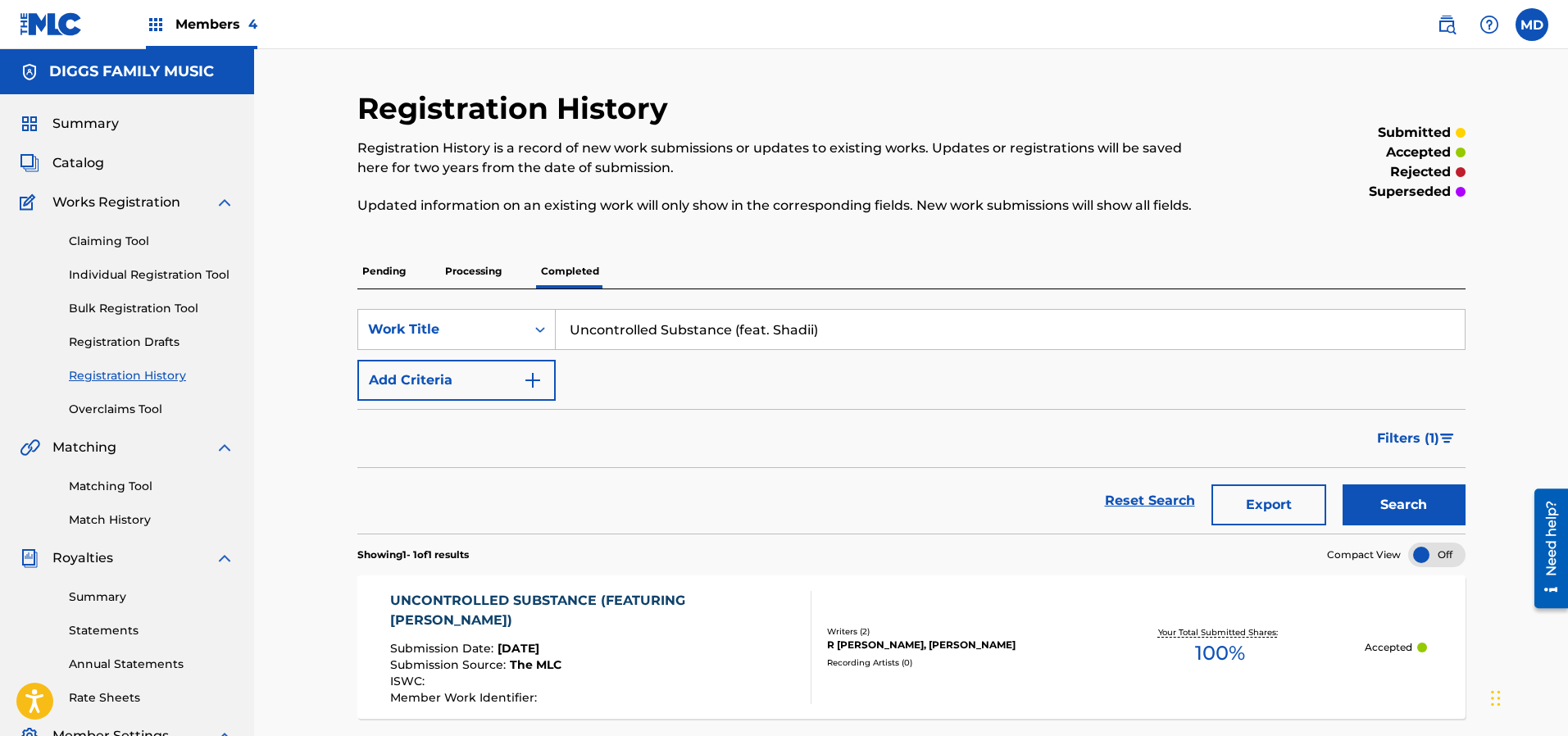
click at [126, 241] on link "Claiming Tool" at bounding box center [152, 241] width 165 height 18
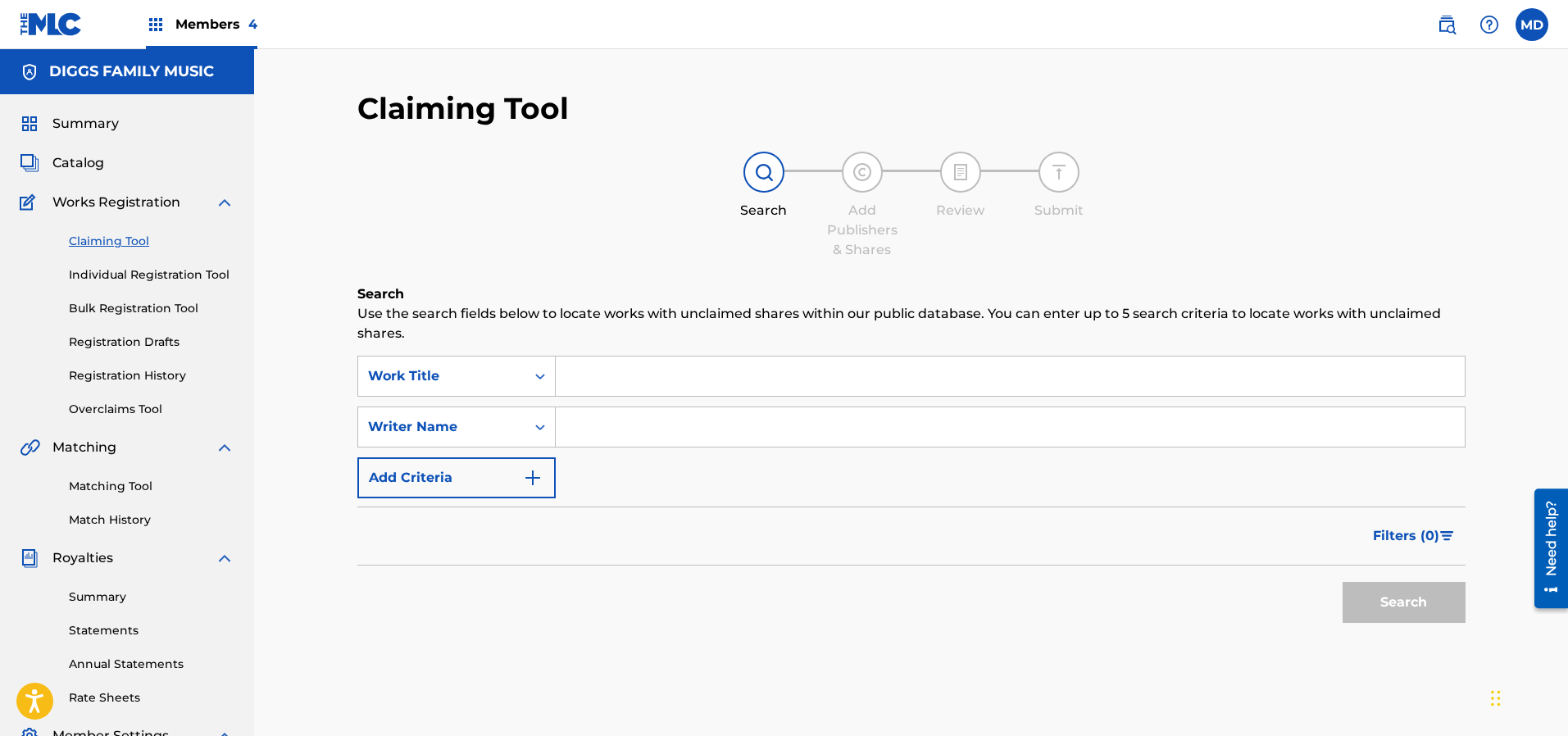
click at [649, 374] on input "Search Form" at bounding box center [1010, 376] width 909 height 39
paste input "Forget Me Not 3:52 Inspectah Deck Uncontrolled Substance 0"
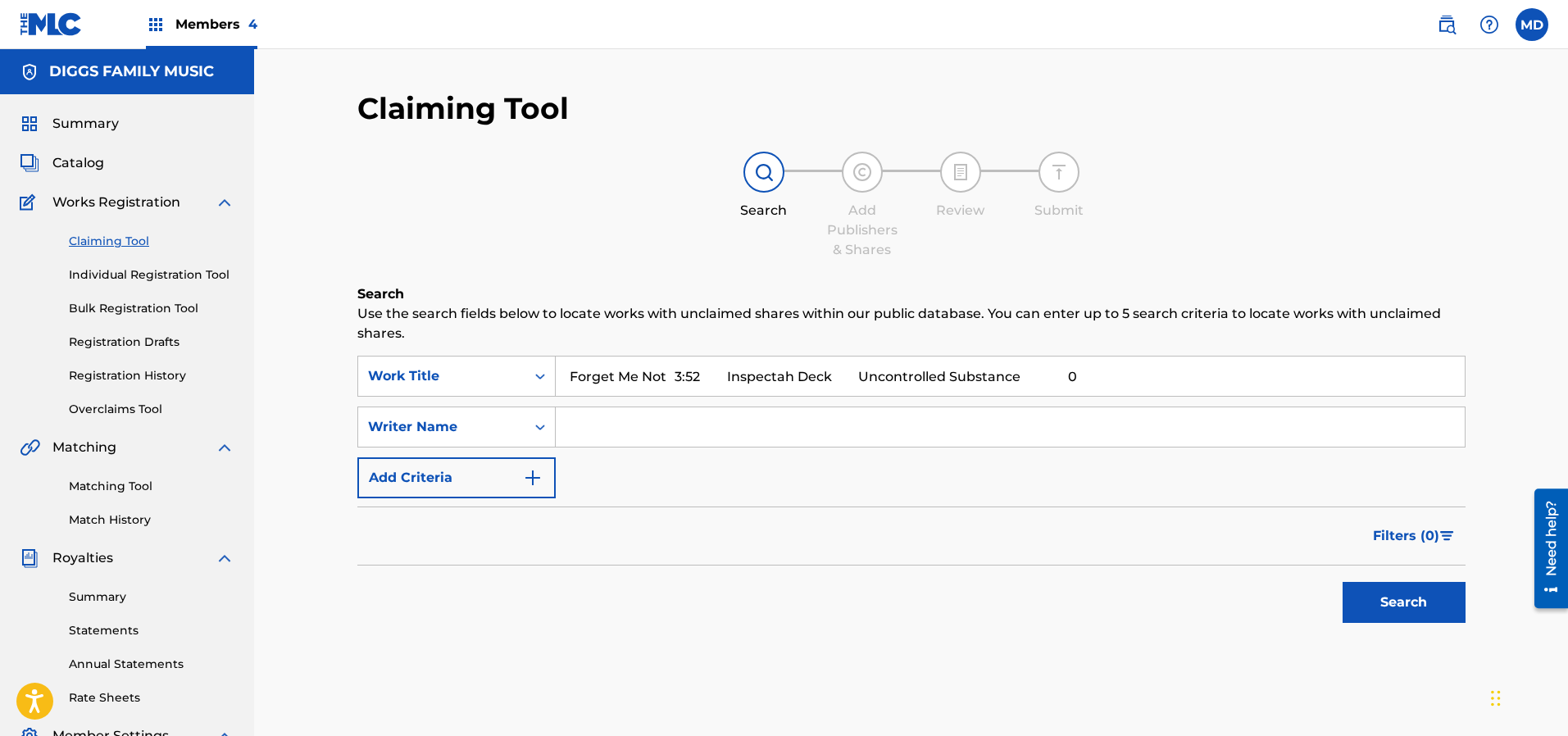
drag, startPoint x: 1052, startPoint y: 371, endPoint x: 681, endPoint y: 380, distance: 371.1
click at [681, 380] on input "Forget Me Not 3:52 Inspectah Deck Uncontrolled Substance 0" at bounding box center [1010, 376] width 909 height 39
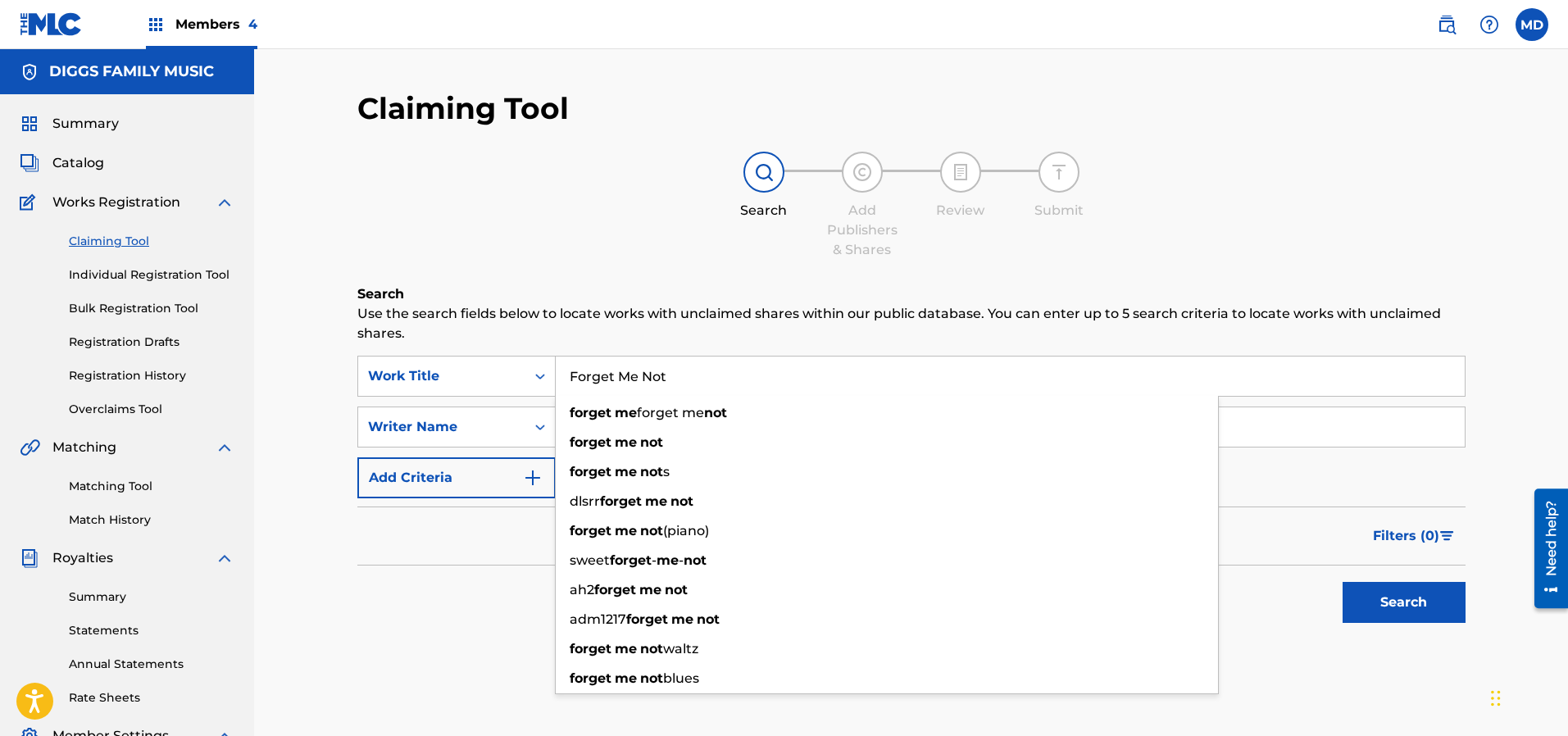
type input "Forget Me Not"
click at [1342, 582] on button "Search" at bounding box center [1403, 602] width 123 height 41
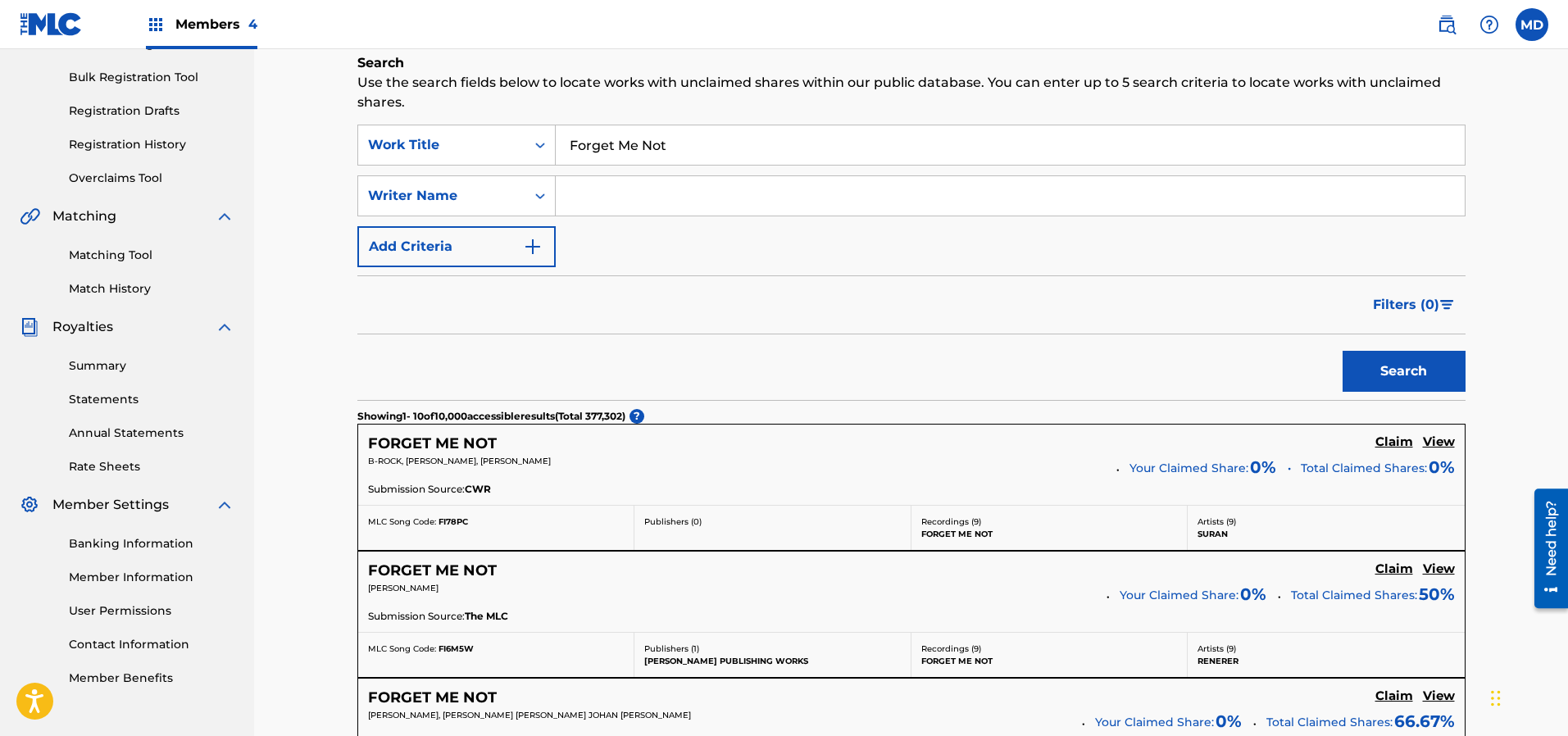
scroll to position [246, 0]
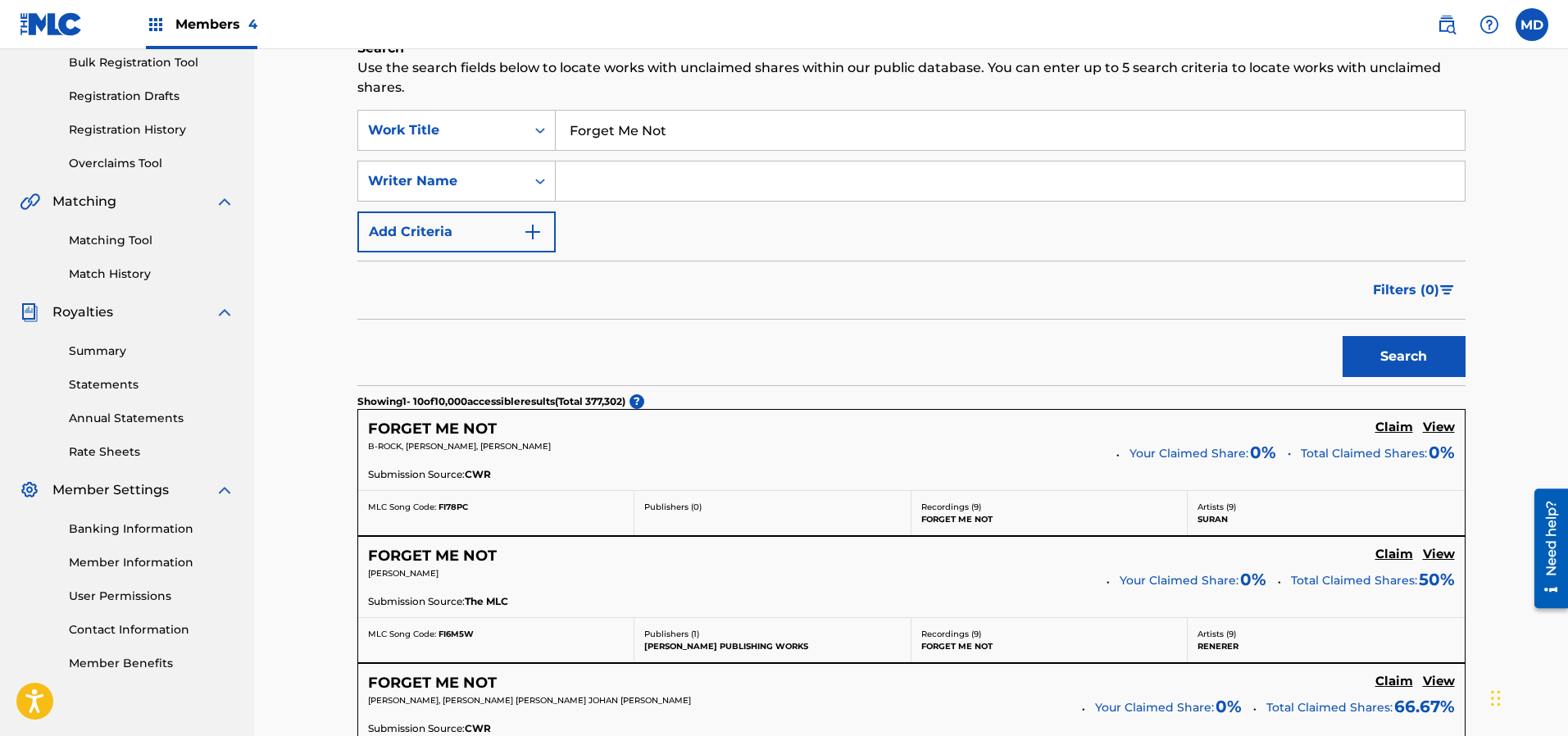
click at [665, 175] on input "Search Form" at bounding box center [1010, 181] width 909 height 39
type input "[PERSON_NAME]"
click at [1378, 349] on button "Search" at bounding box center [1403, 357] width 123 height 41
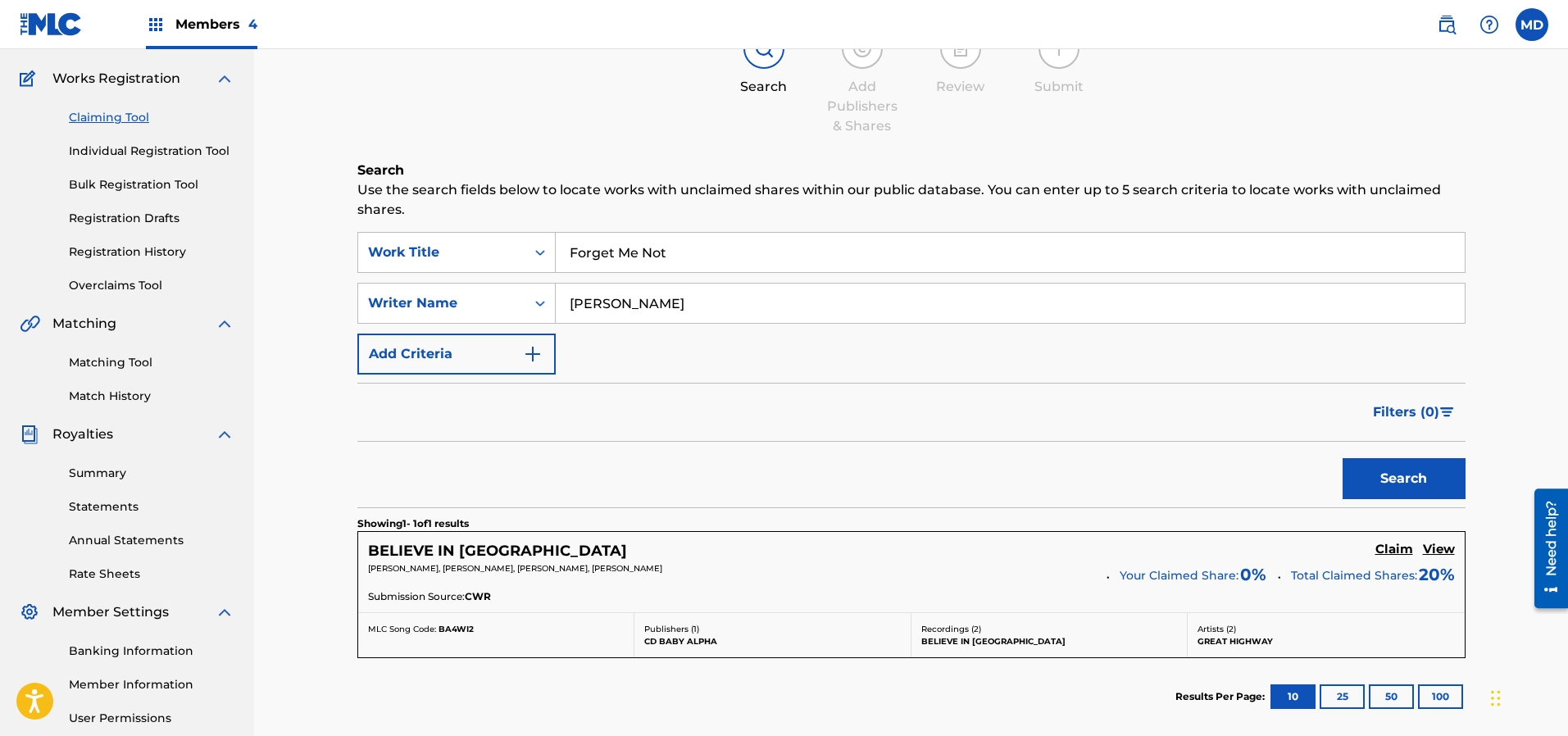
scroll to position [123, 0]
click at [688, 253] on input "Forget Me Not" at bounding box center [1010, 253] width 909 height 39
click at [616, 109] on div "Search Add Publishers & Shares Review Submit" at bounding box center [911, 83] width 1108 height 108
click at [708, 236] on input "Forget Me Not" at bounding box center [1010, 253] width 909 height 39
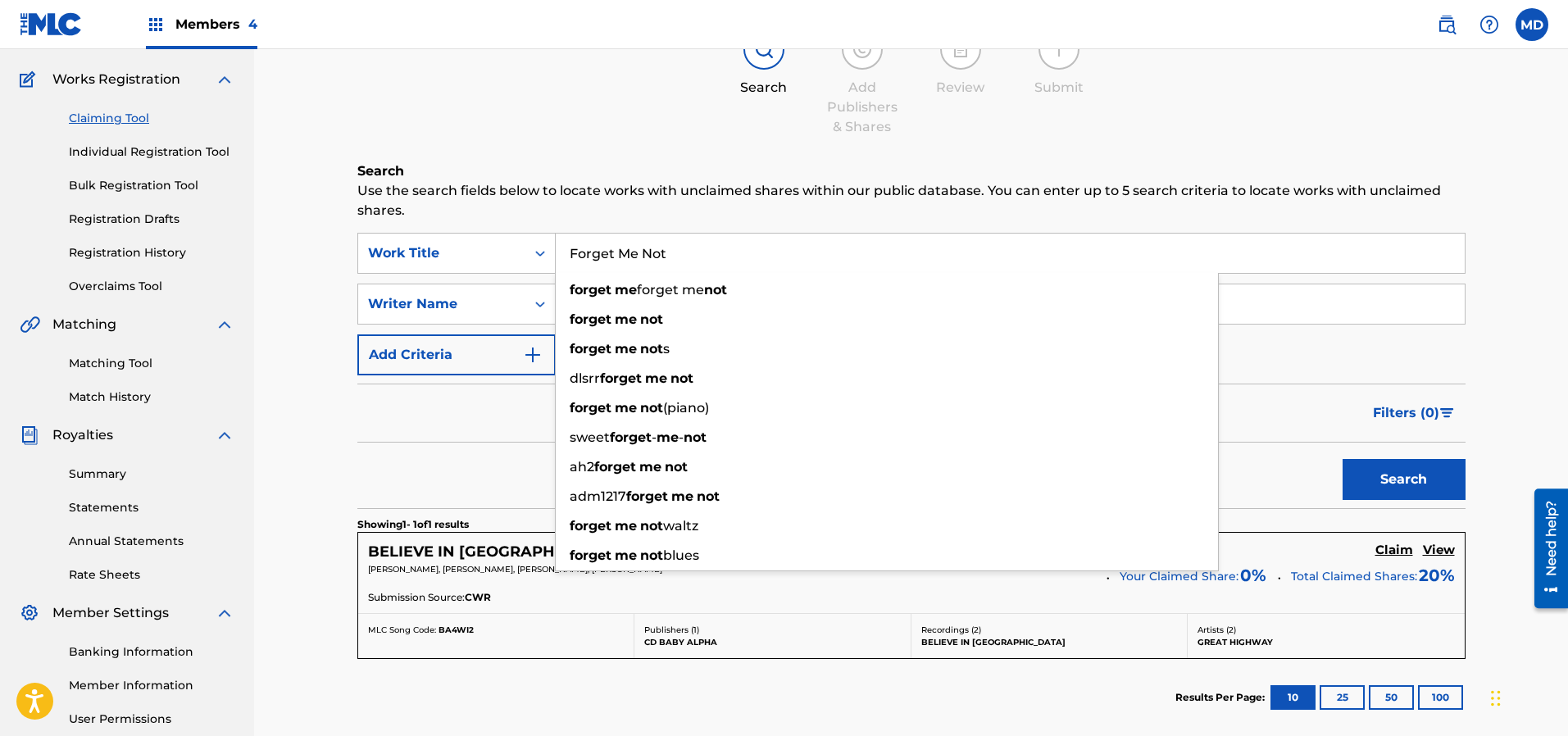
drag, startPoint x: 696, startPoint y: 246, endPoint x: 561, endPoint y: 270, distance: 137.1
click at [562, 270] on input "Forget Me Not" at bounding box center [1010, 253] width 909 height 39
paste input "3:52 Inspectah Deck Uncontrolled Substance 0"
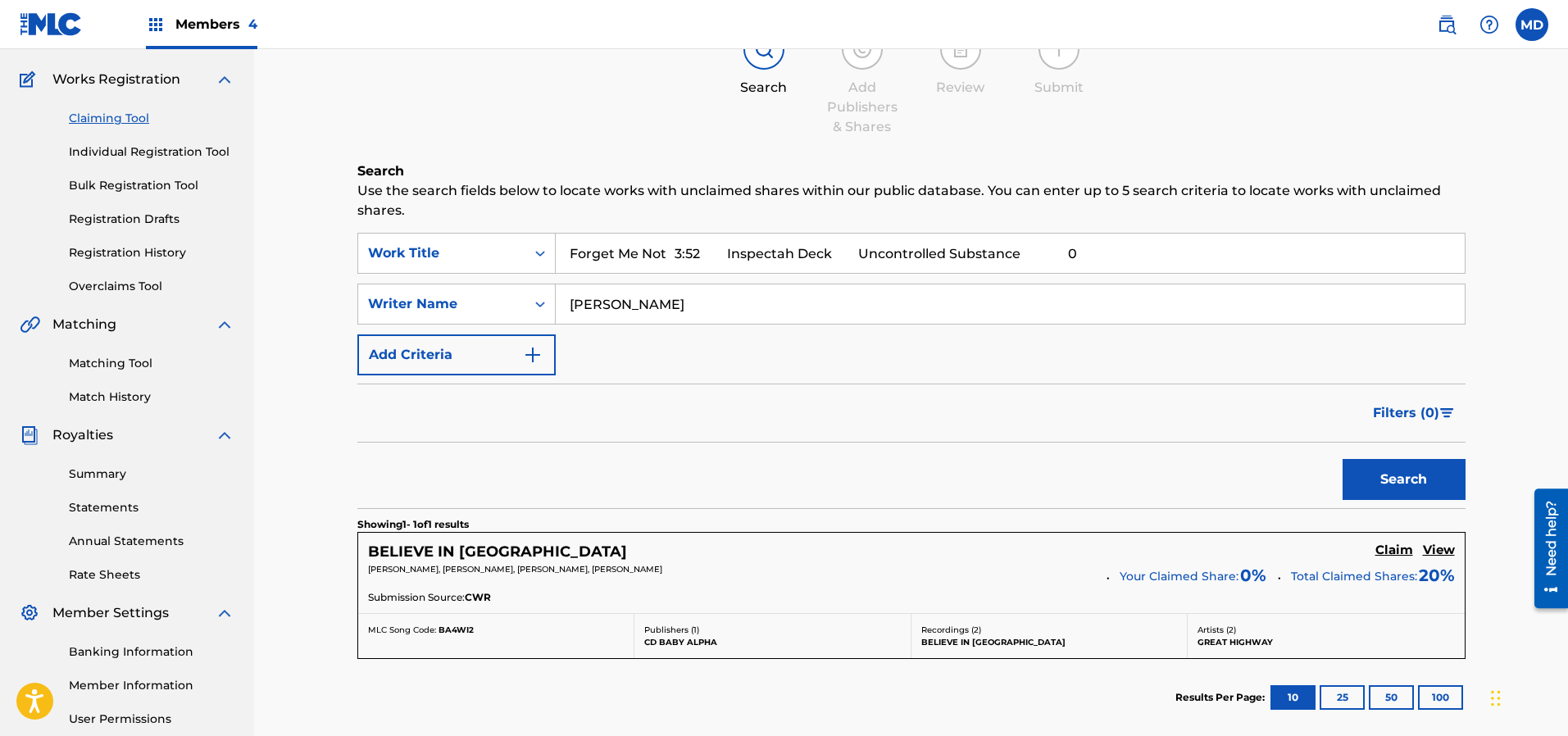
type input "Forget Me Not 3:52 Inspectah Deck Uncontrolled Substance 0"
click at [1432, 476] on button "Search" at bounding box center [1403, 480] width 123 height 41
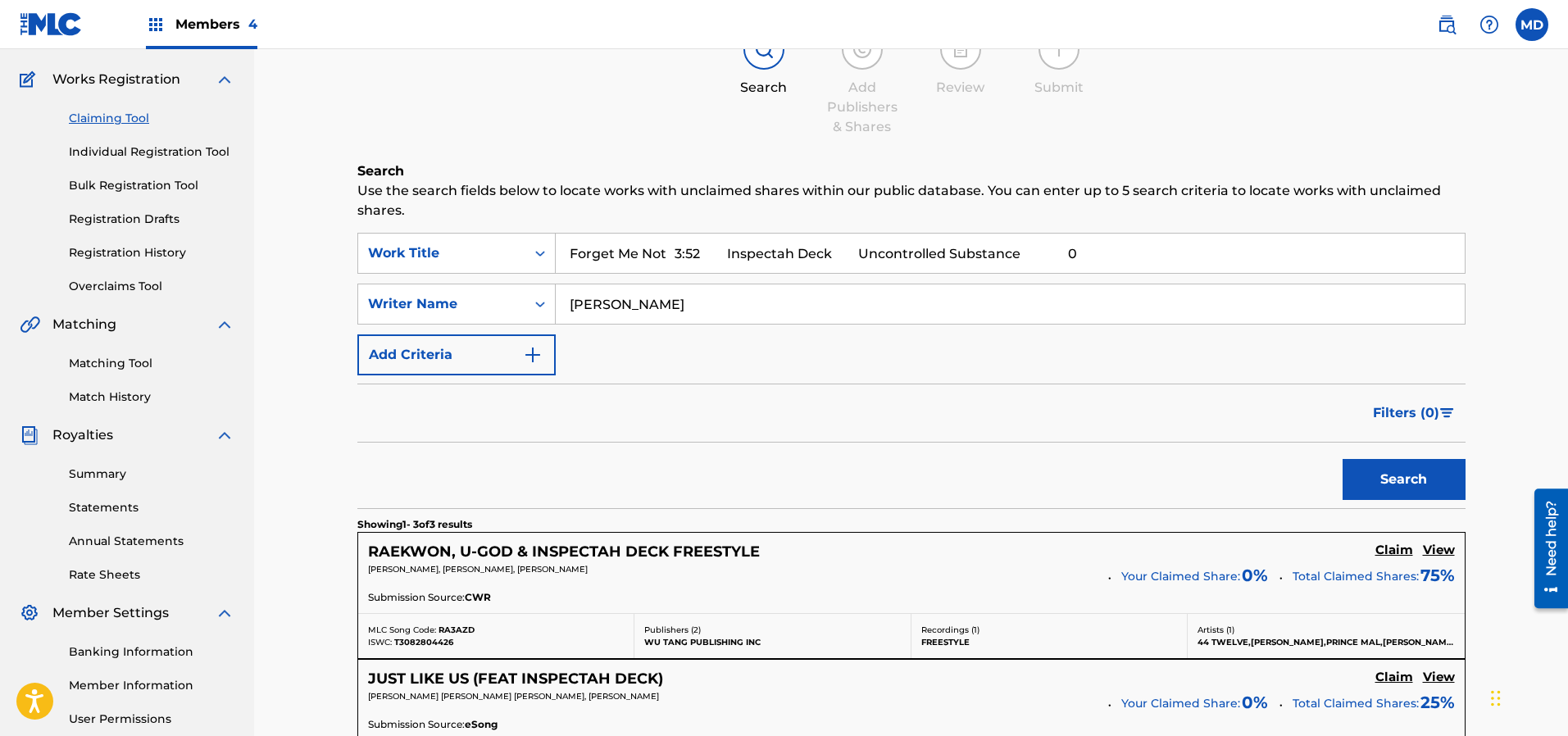
scroll to position [246, 0]
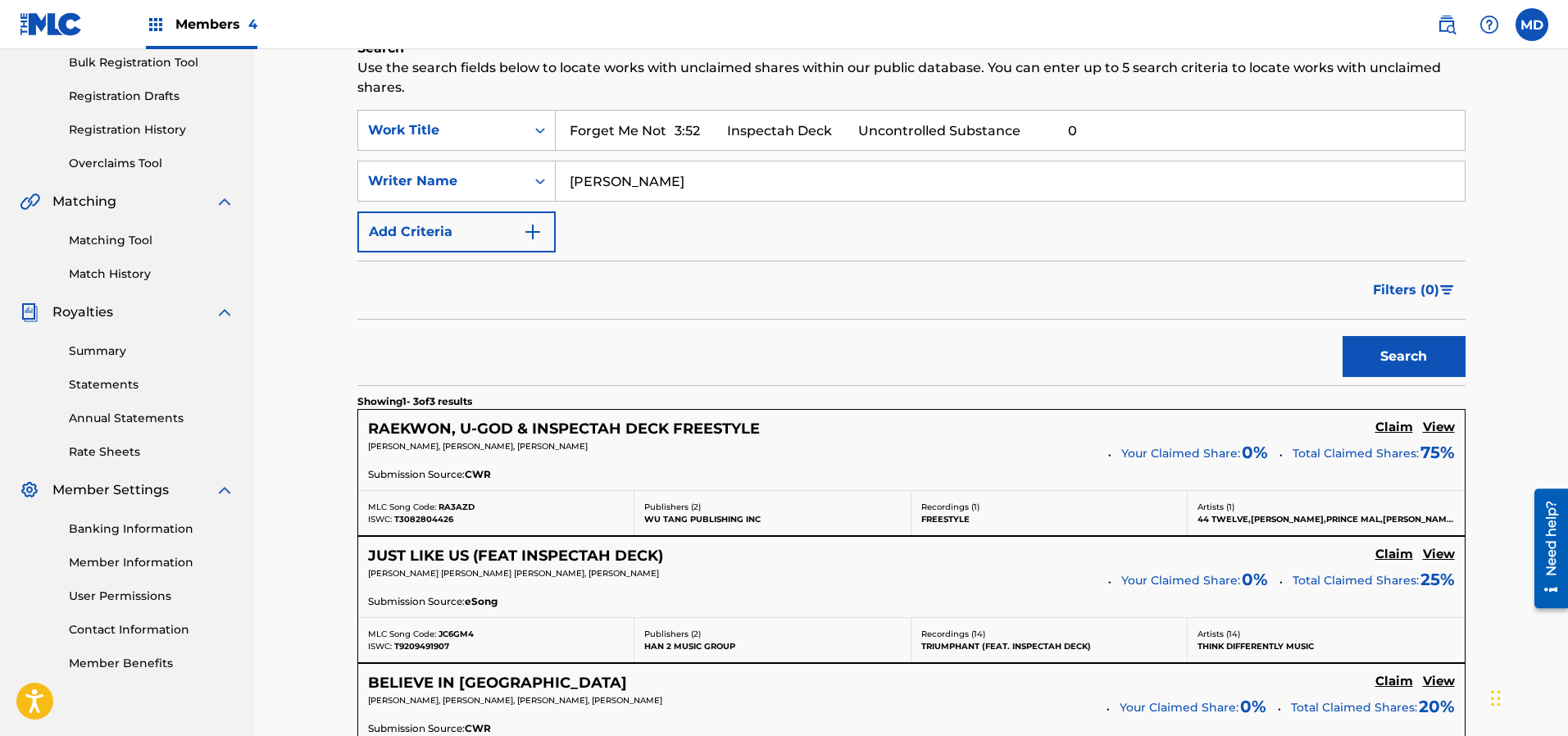
click at [1445, 425] on h5 "View" at bounding box center [1439, 427] width 32 height 16
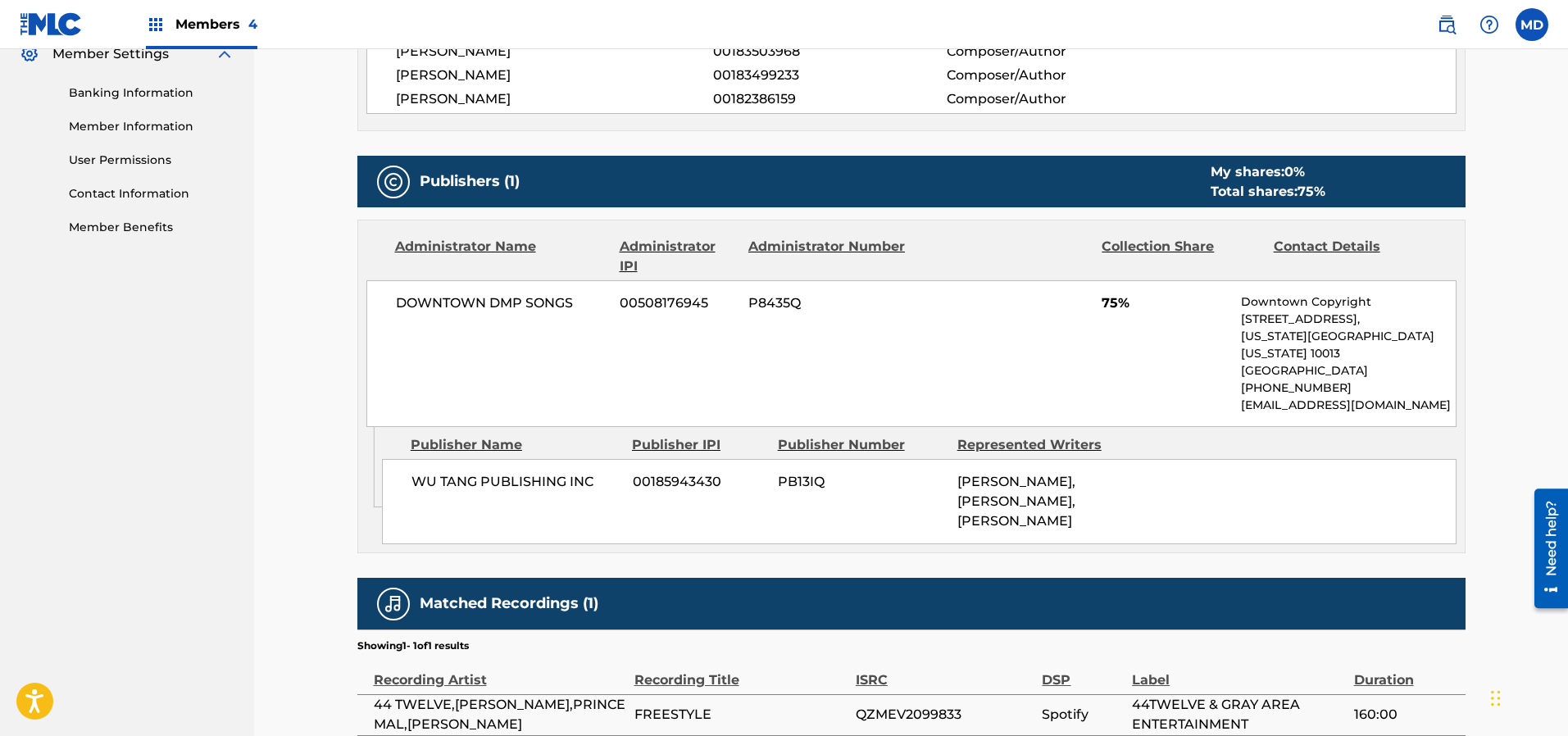
scroll to position [682, 0]
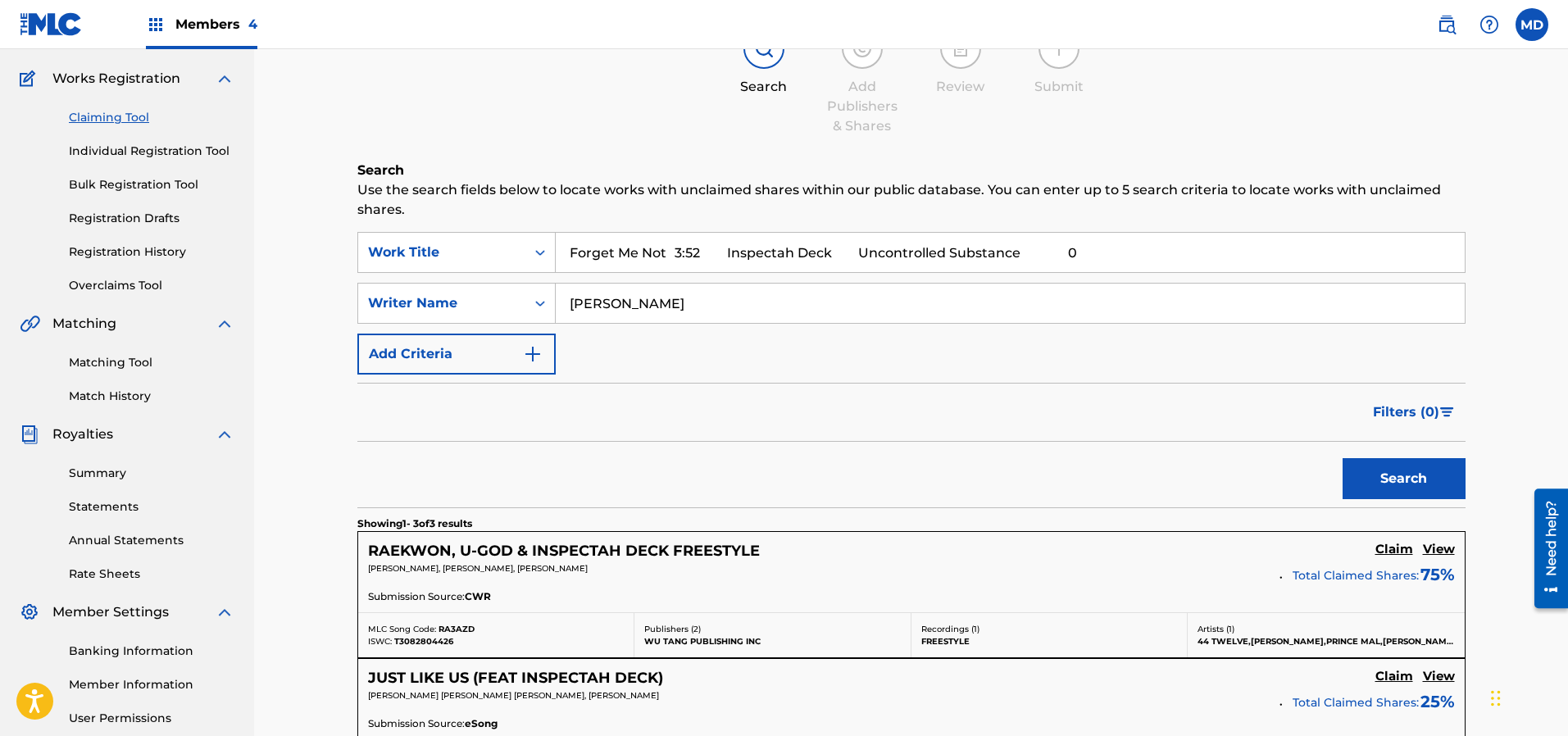
scroll to position [123, 0]
drag, startPoint x: 1042, startPoint y: 252, endPoint x: 682, endPoint y: 256, distance: 360.0
click at [682, 256] on input "Forget Me Not 3:52 Inspectah Deck Uncontrolled Substance 0" at bounding box center [1010, 253] width 909 height 39
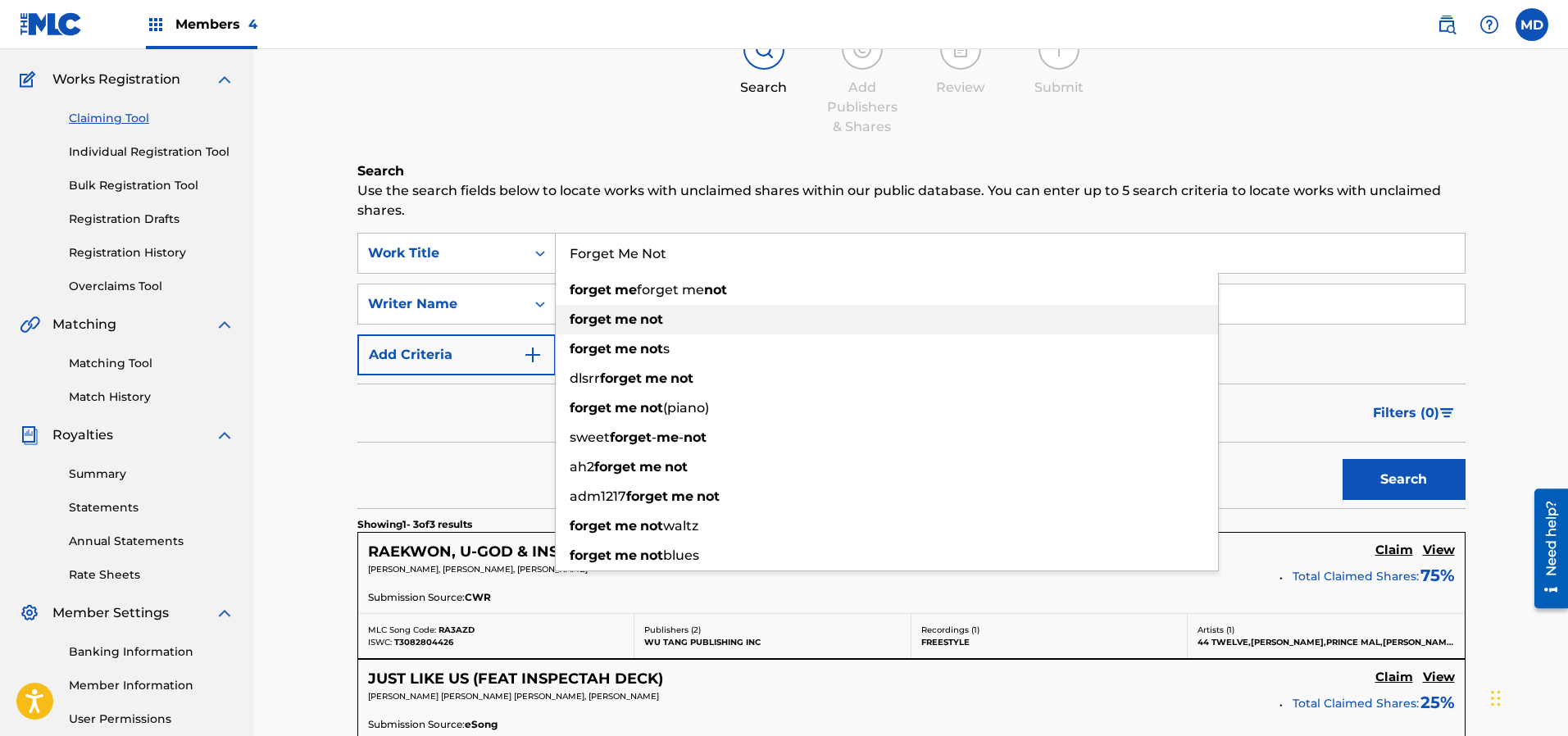
click at [618, 323] on strong "me" at bounding box center [626, 319] width 22 height 16
type input "forget me not"
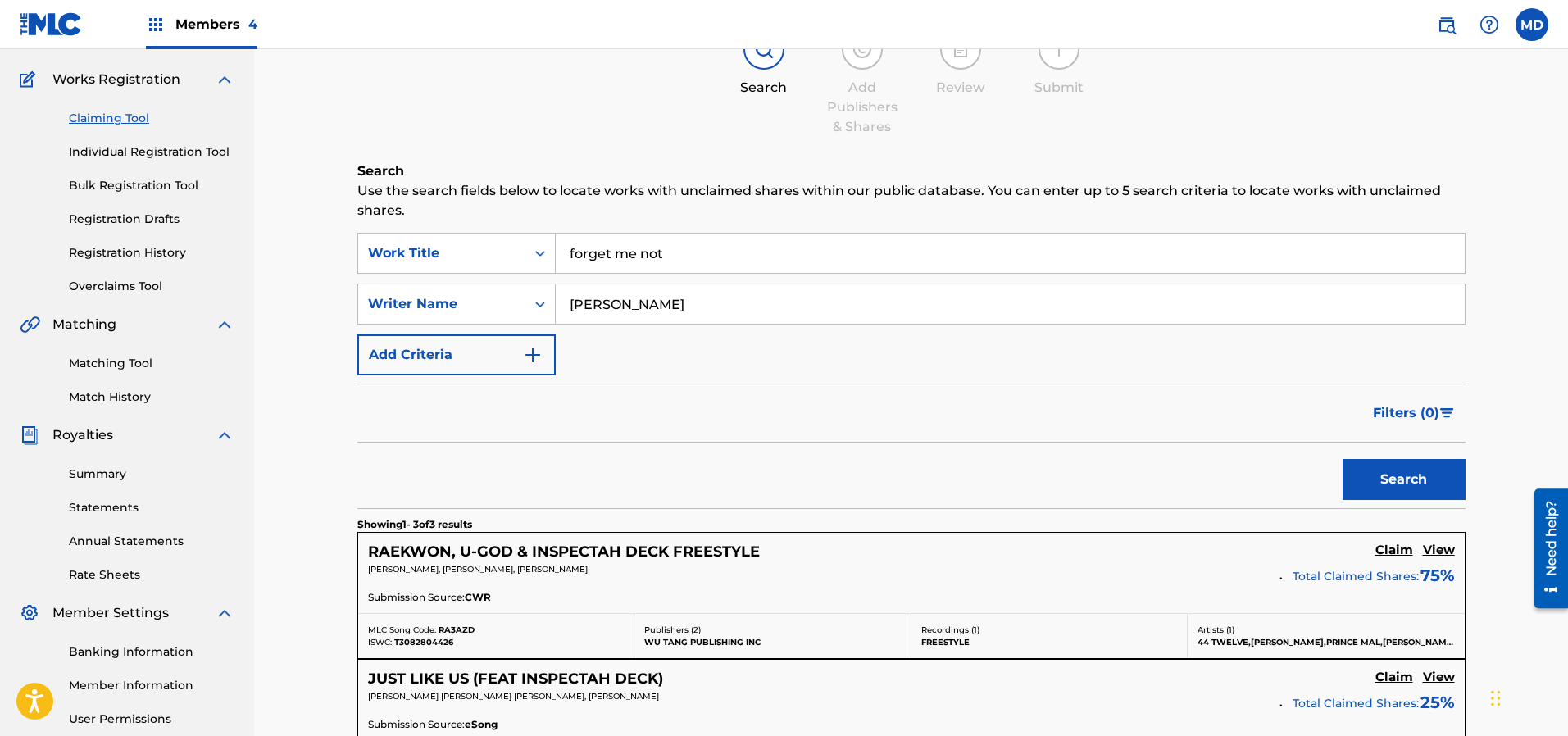
click at [1387, 478] on button "Search" at bounding box center [1403, 480] width 123 height 41
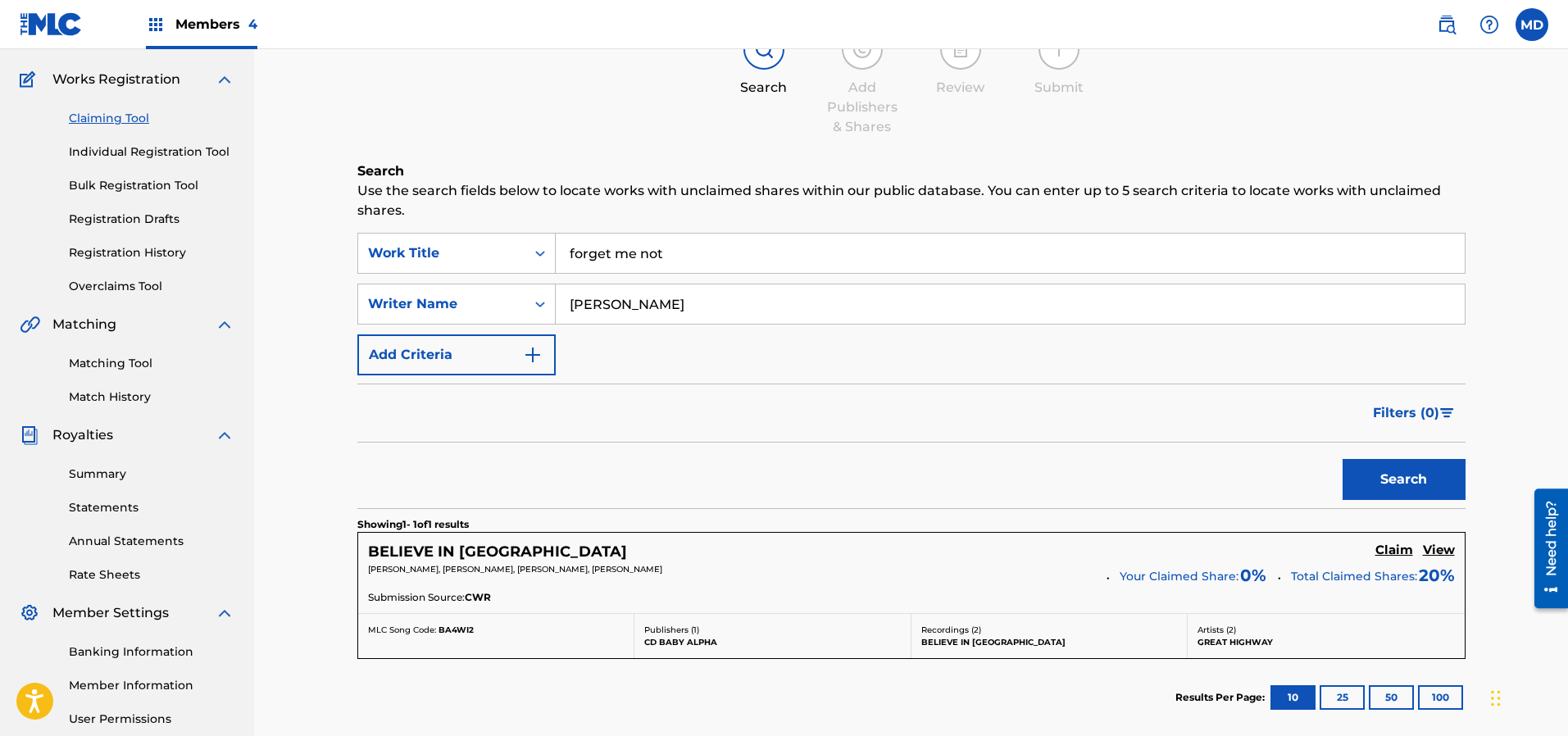
click at [123, 253] on link "Registration History" at bounding box center [152, 253] width 165 height 18
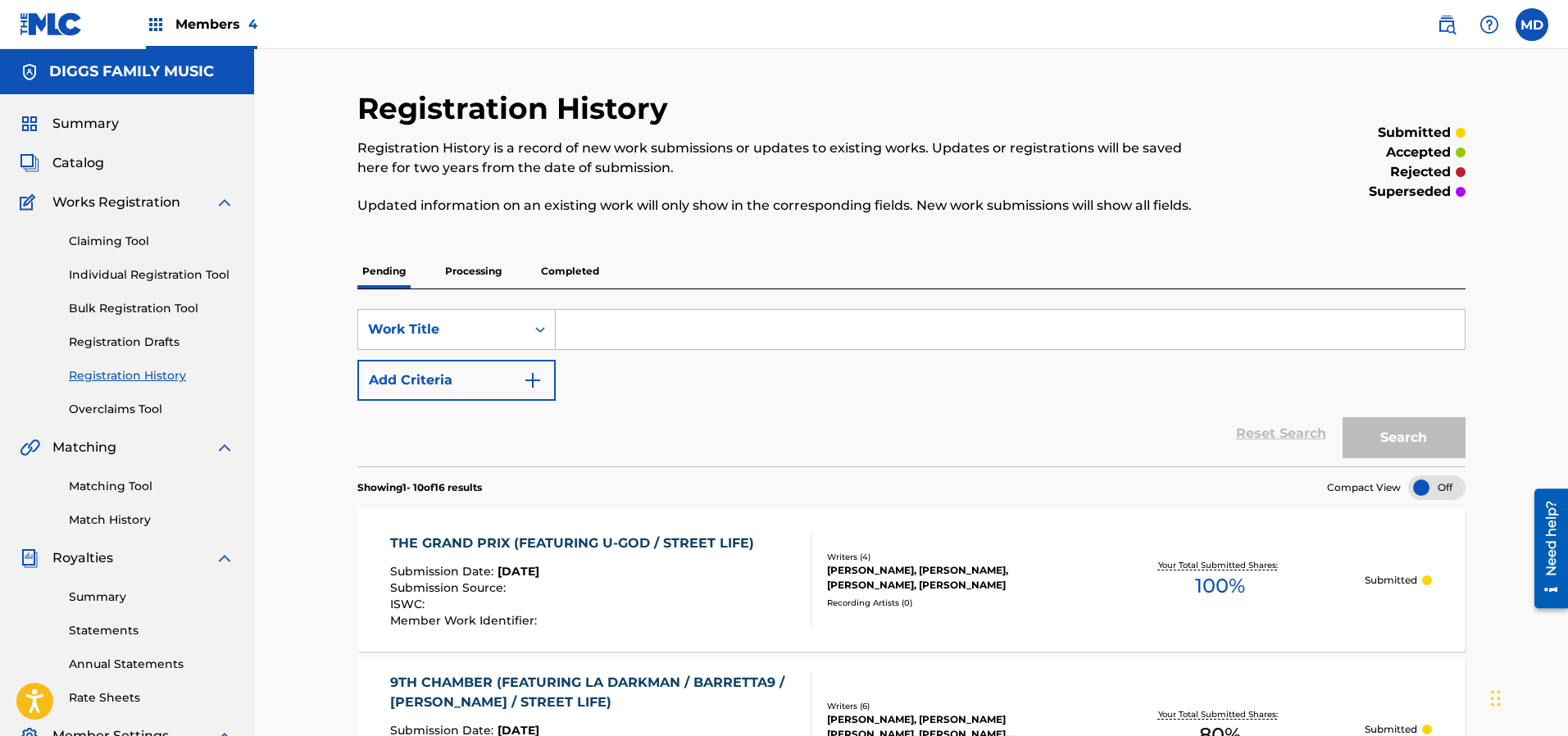
click at [626, 337] on input "Search Form" at bounding box center [1010, 329] width 909 height 39
paste input "Forget Me Not 3:52 Inspectah Deck Uncontrolled Substance 0"
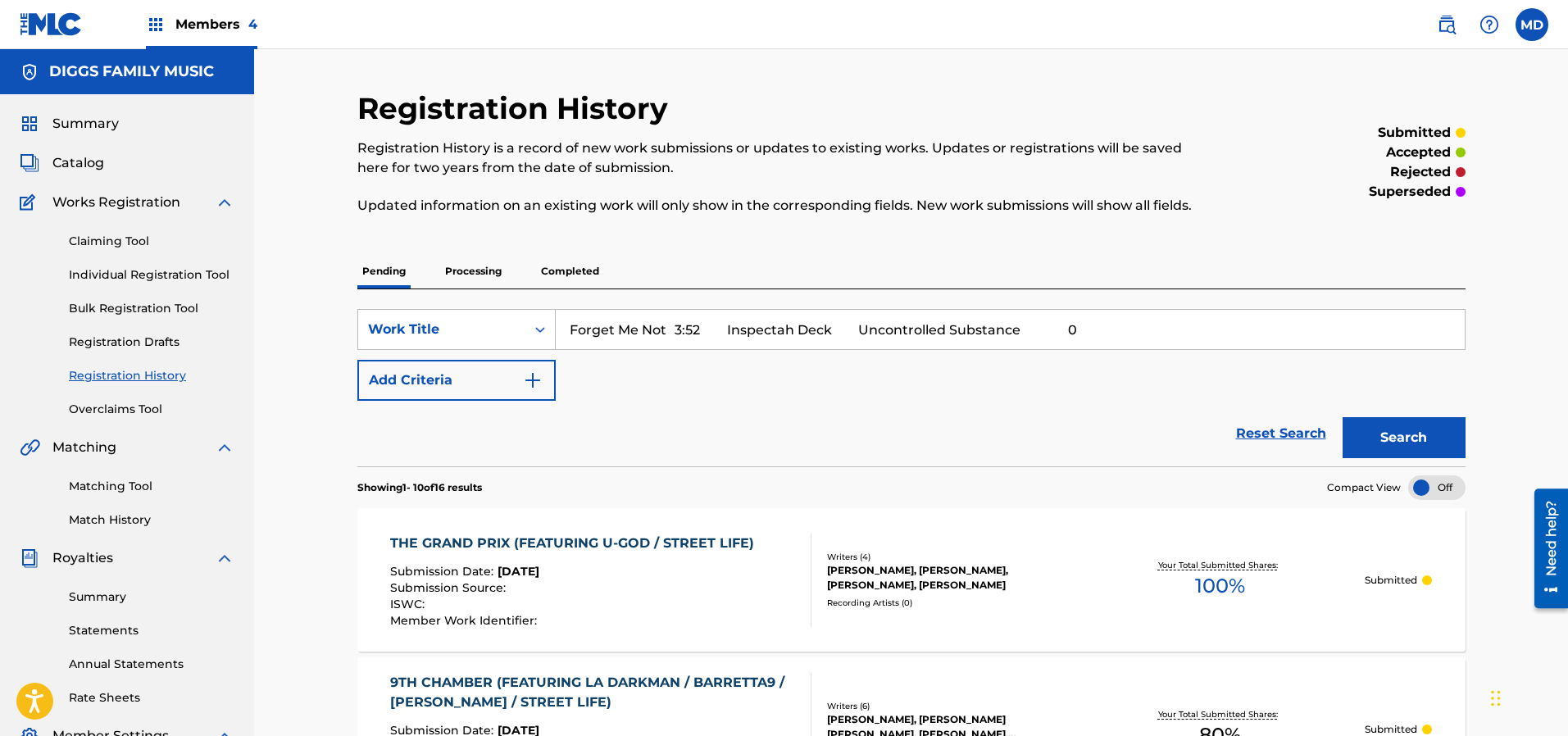
drag, startPoint x: 1049, startPoint y: 325, endPoint x: 672, endPoint y: 330, distance: 377.0
click at [672, 330] on input "Forget Me Not 3:52 Inspectah Deck Uncontrolled Substance 0" at bounding box center [1010, 329] width 909 height 39
drag, startPoint x: 722, startPoint y: 320, endPoint x: 564, endPoint y: 335, distance: 158.7
click at [564, 335] on input "Forget Me Not" at bounding box center [1010, 329] width 909 height 39
type input "Forget Me Not"
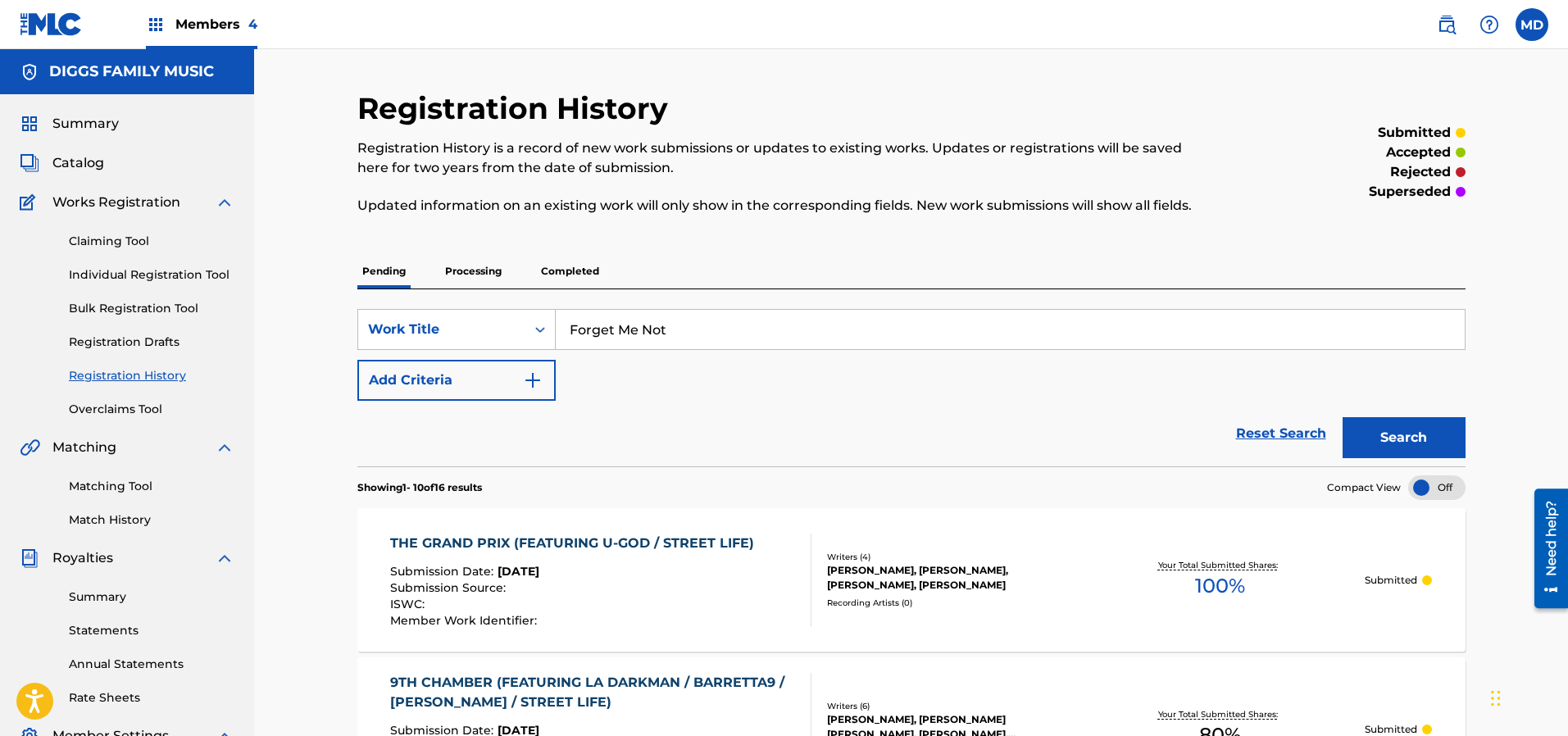
click at [1390, 430] on button "Search" at bounding box center [1403, 438] width 123 height 41
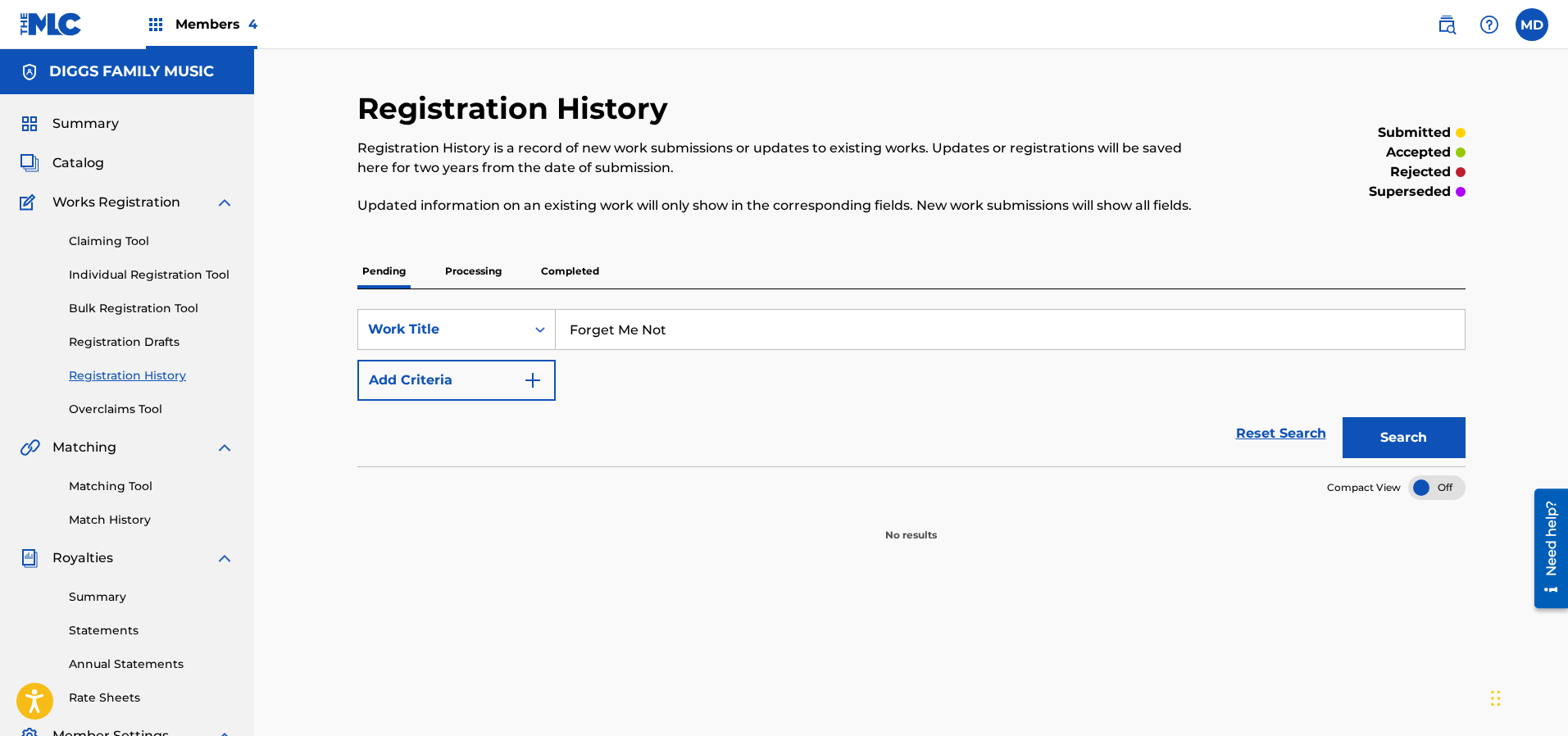
click at [487, 270] on p "Processing" at bounding box center [472, 270] width 66 height 34
click at [565, 273] on p "Completed" at bounding box center [570, 270] width 68 height 34
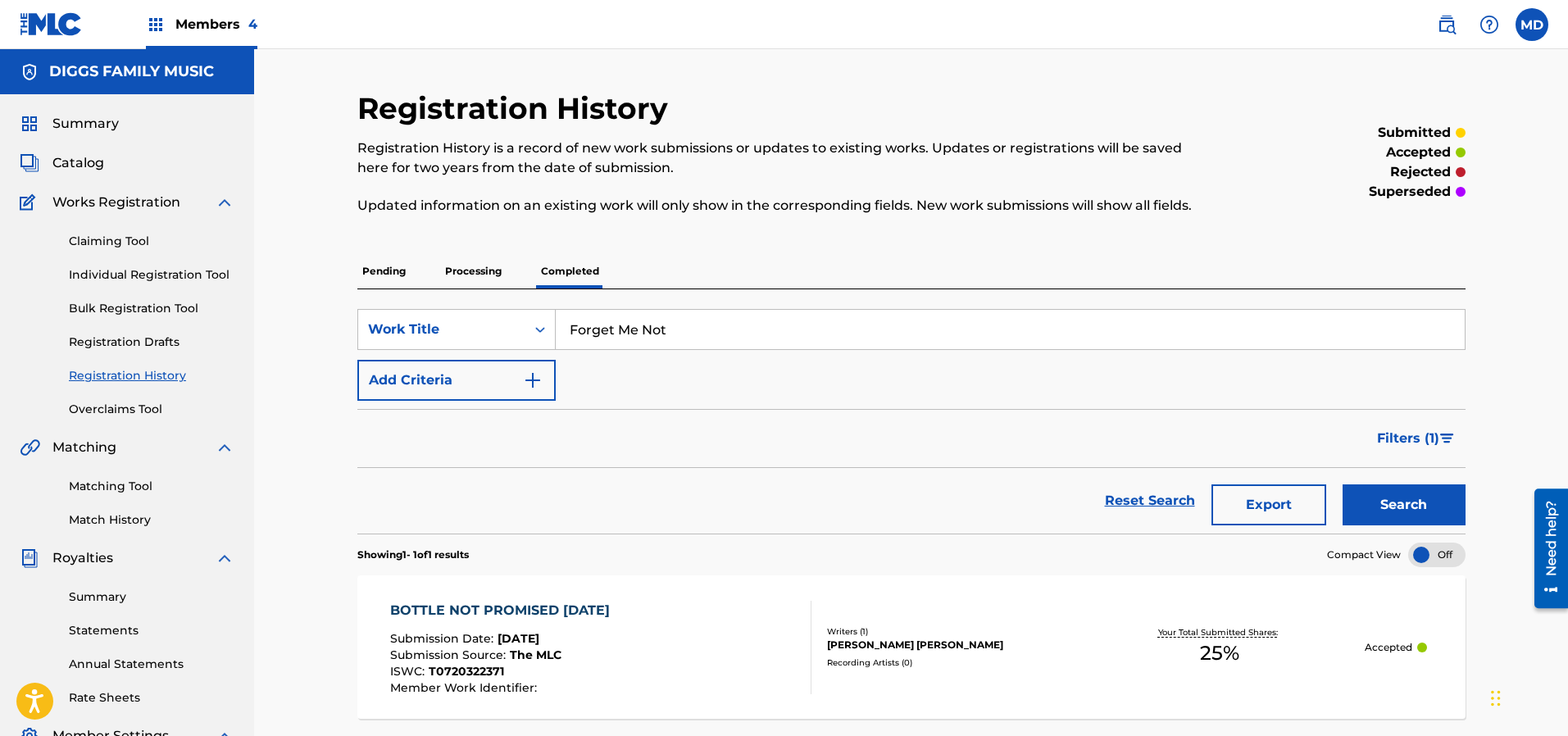
click at [125, 242] on link "Claiming Tool" at bounding box center [152, 241] width 165 height 18
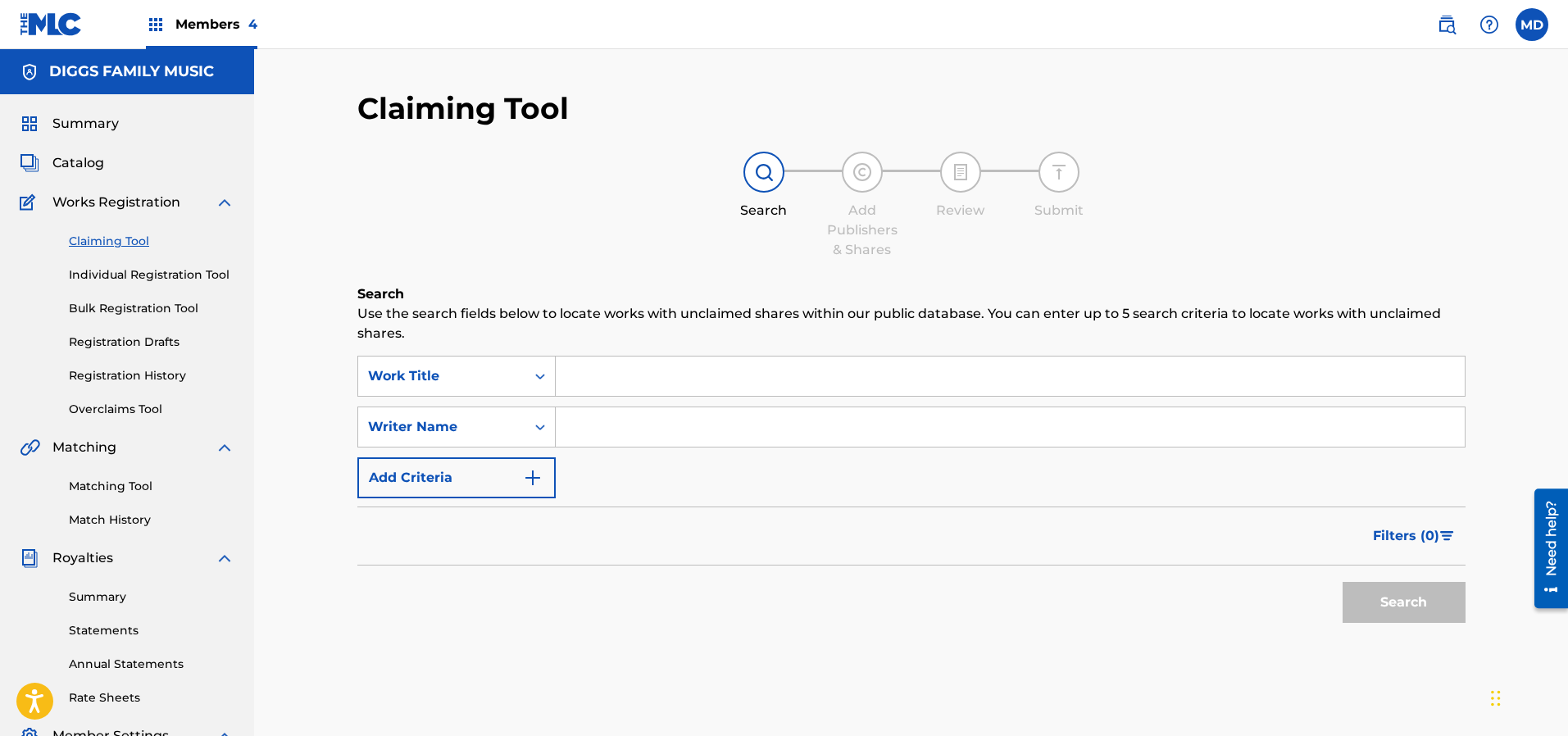
click at [620, 384] on input "Search Form" at bounding box center [1010, 376] width 909 height 39
paste input "Forget Me Not"
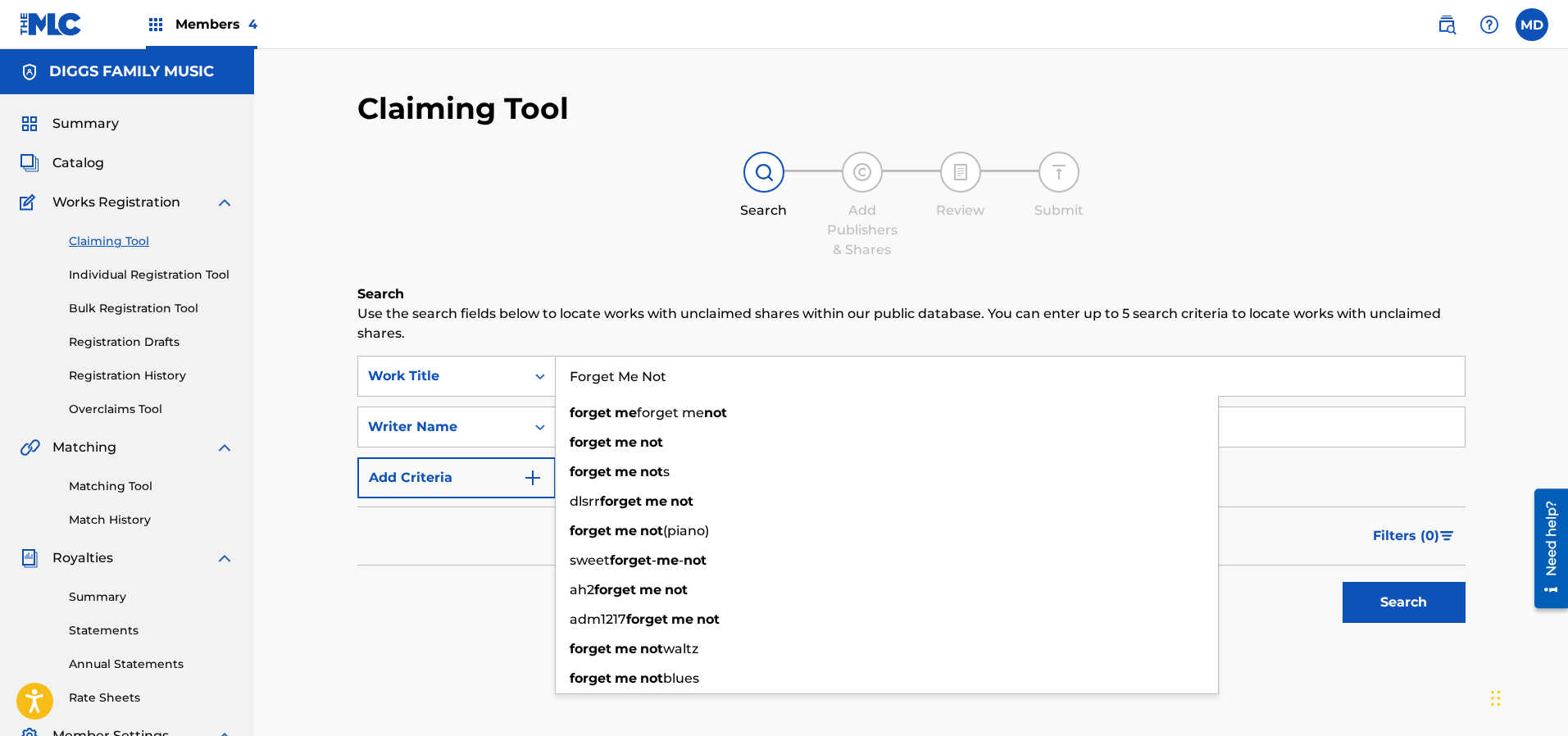
type input "Forget Me Not"
click at [1393, 602] on button "Search" at bounding box center [1403, 602] width 123 height 41
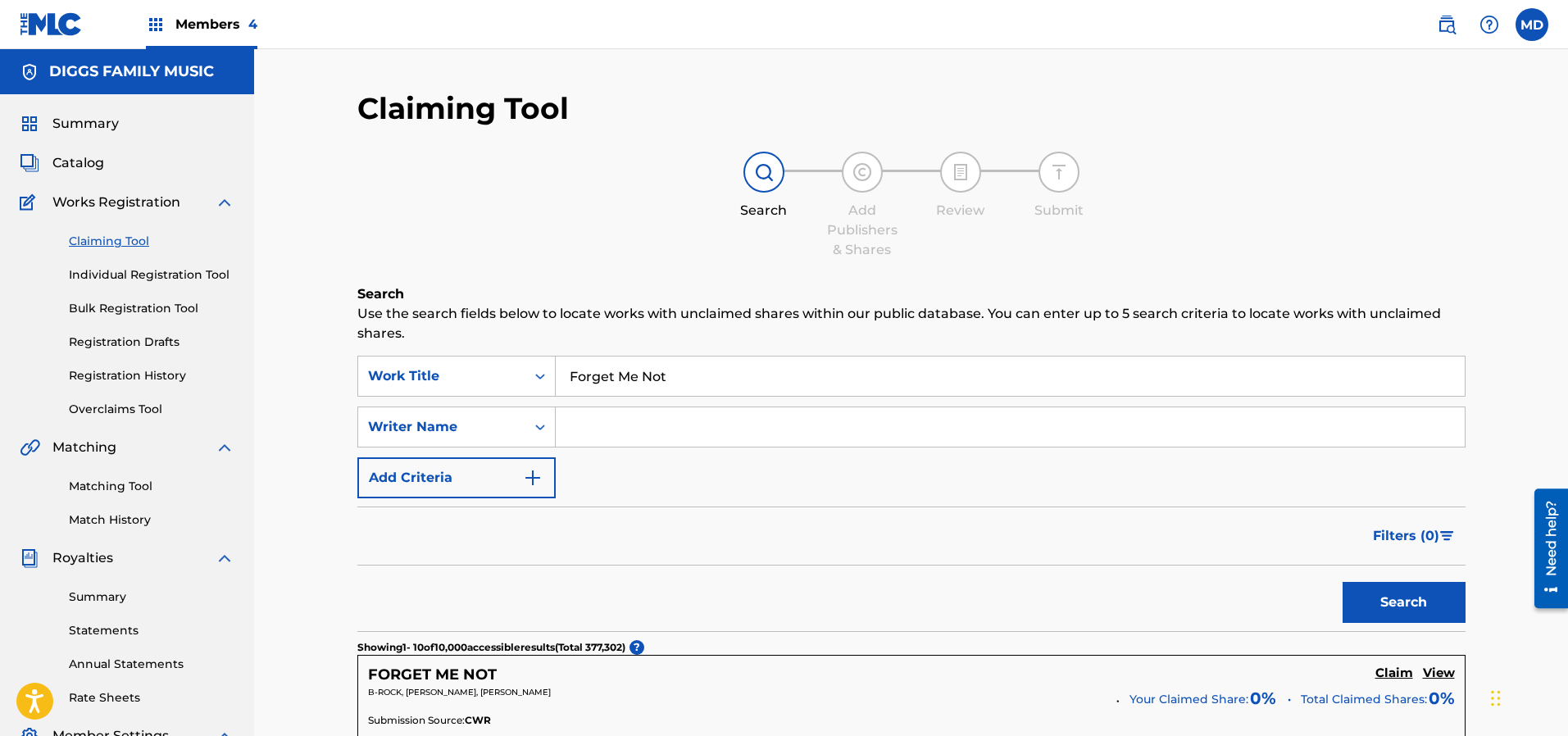
click at [134, 276] on link "Individual Registration Tool" at bounding box center [152, 275] width 165 height 18
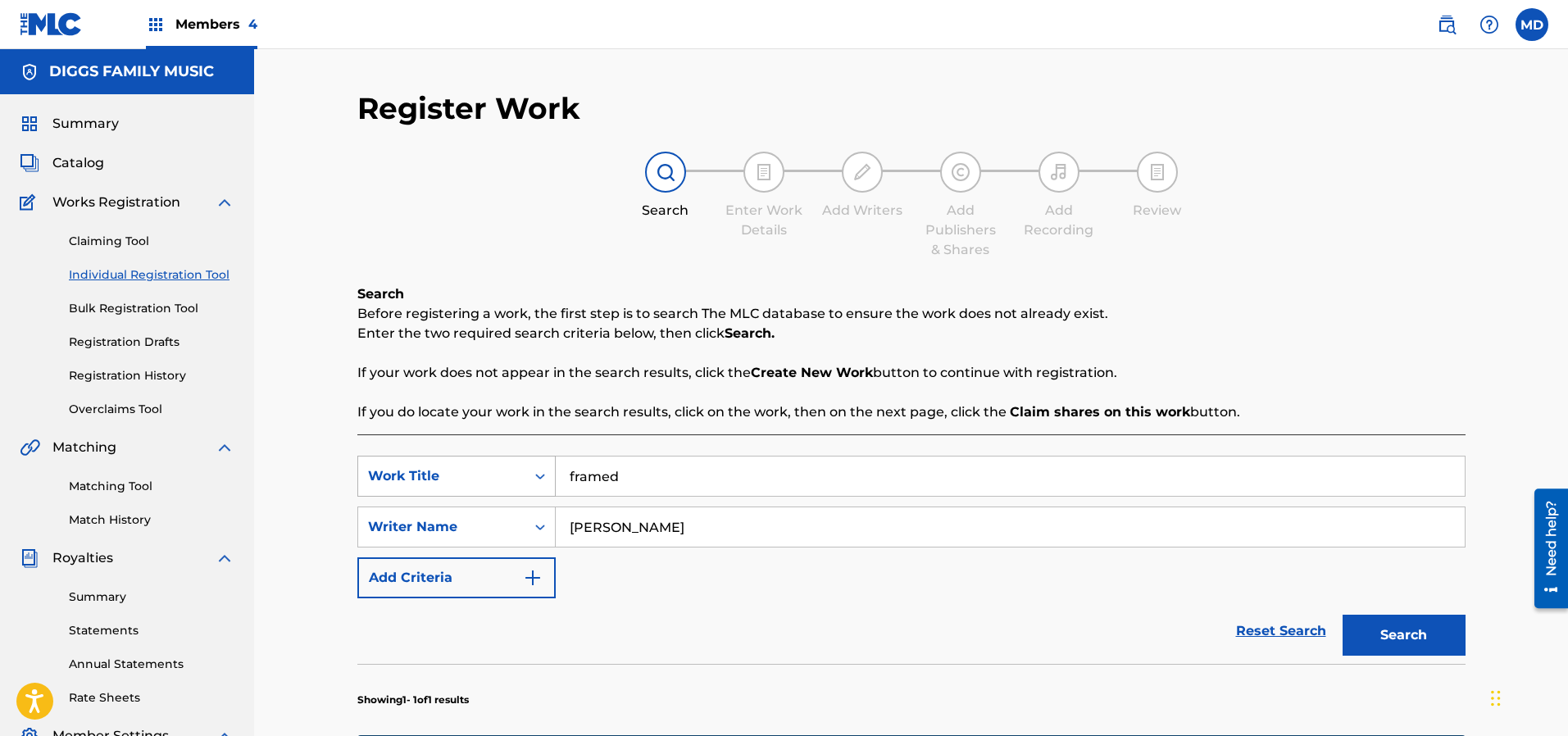
drag, startPoint x: 702, startPoint y: 467, endPoint x: 548, endPoint y: 474, distance: 154.2
click at [548, 474] on div "SearchWithCriteriae2c7d399-5f03-41fb-9435-b540911fbe46 Work Title framed" at bounding box center [911, 476] width 1108 height 41
paste input "Forget Me Not"
type input "Forget Me Not"
click at [700, 526] on input "[PERSON_NAME]" at bounding box center [1010, 527] width 909 height 39
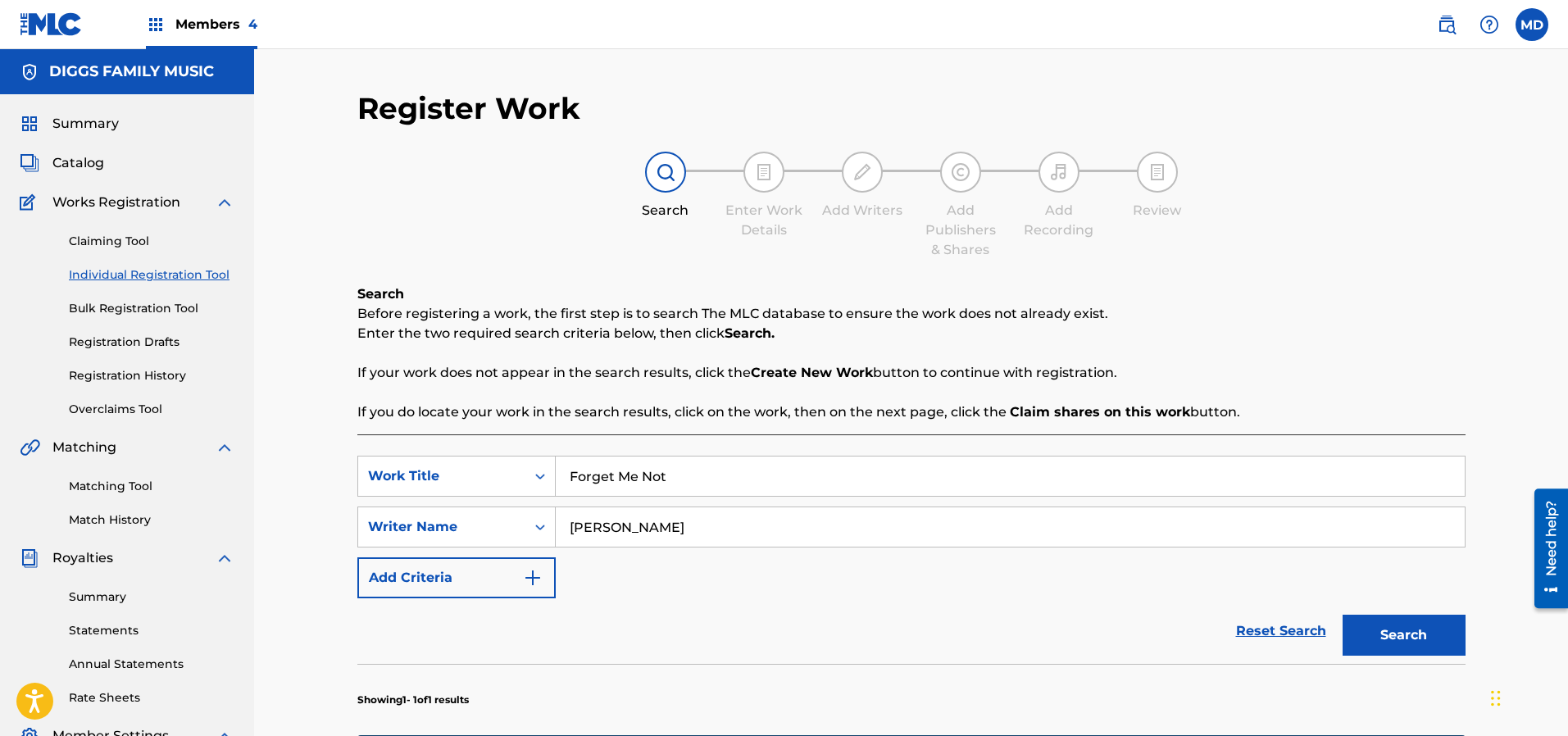
click at [1364, 633] on button "Search" at bounding box center [1403, 635] width 123 height 41
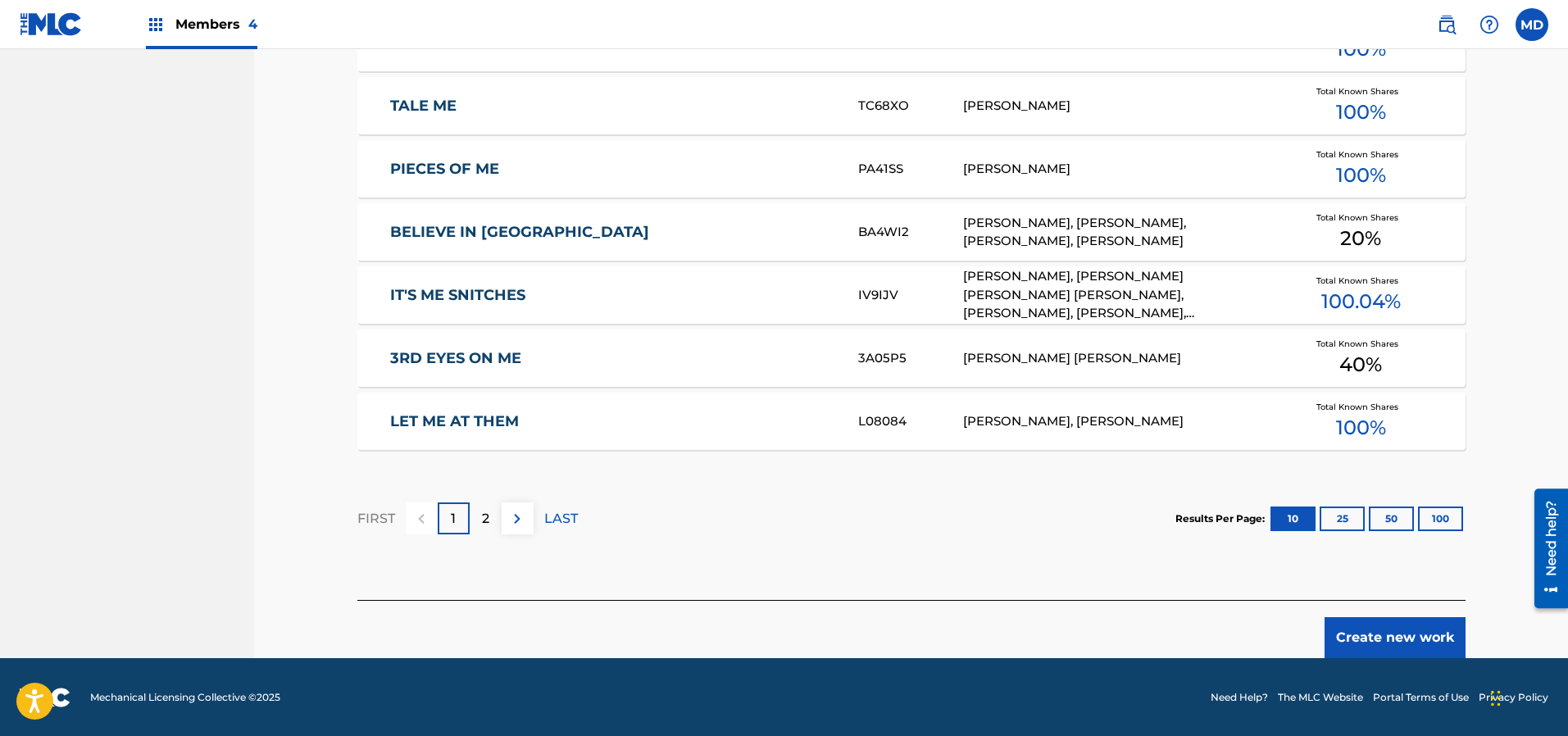
click at [486, 516] on p "2" at bounding box center [485, 519] width 7 height 20
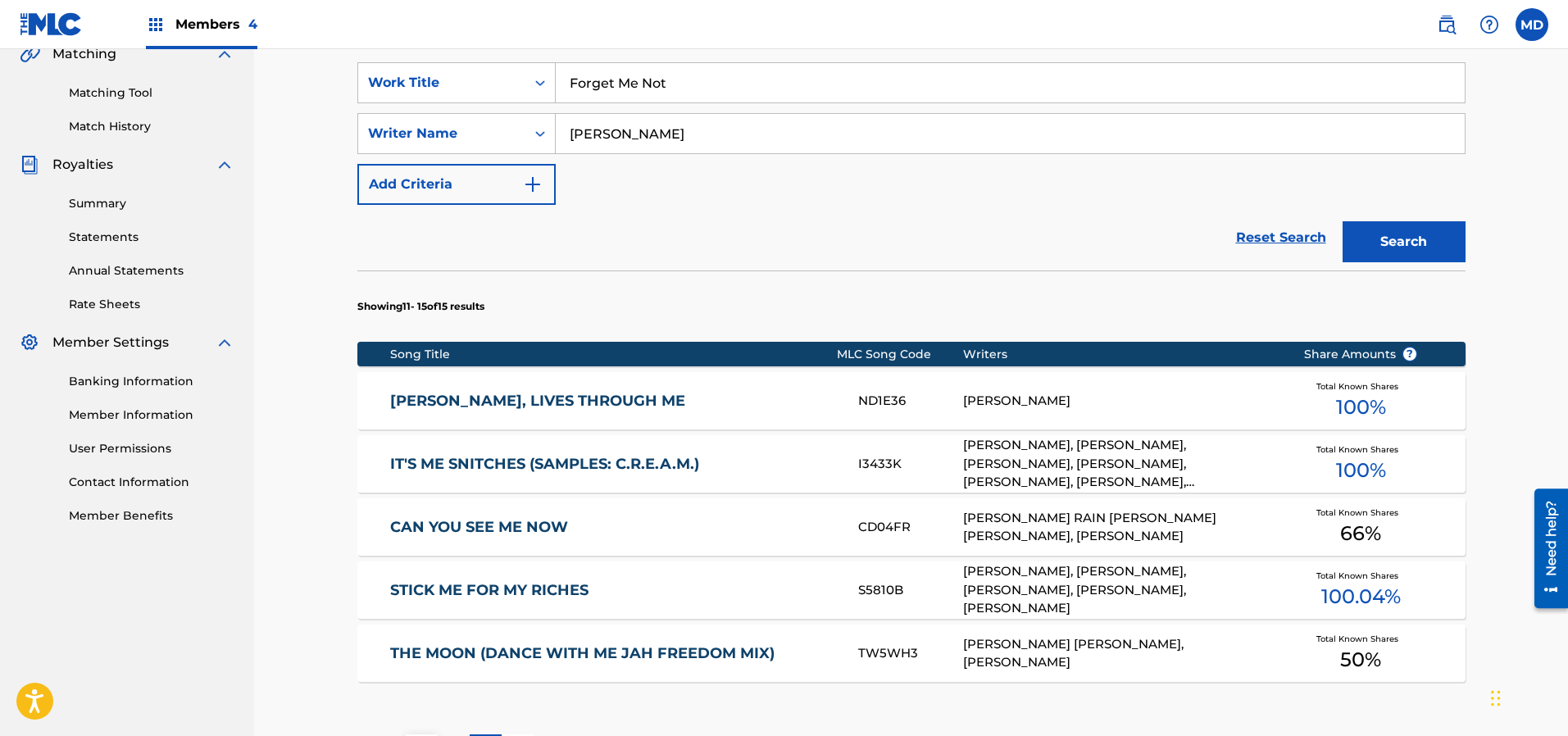
scroll to position [625, 0]
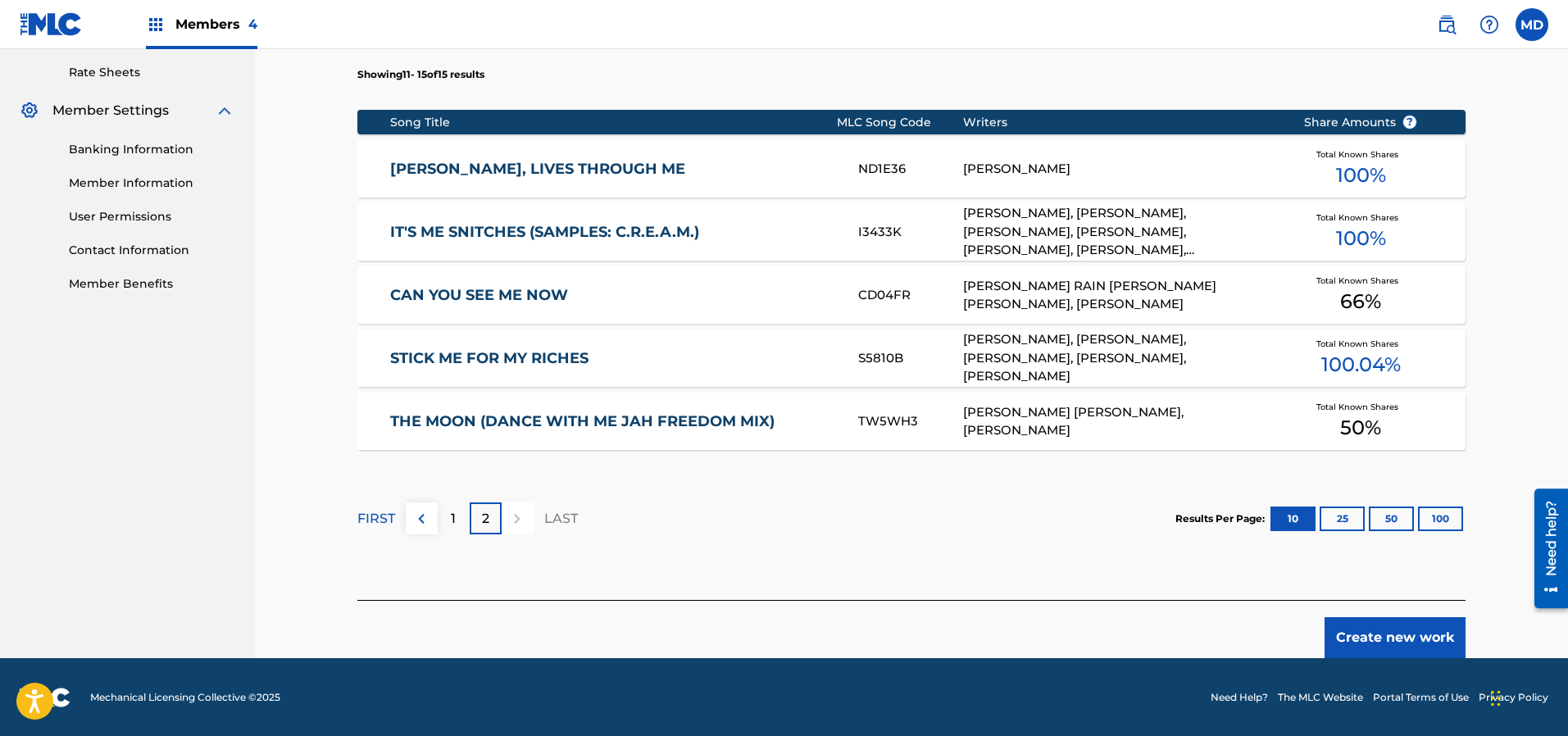
click at [1351, 633] on button "Create new work" at bounding box center [1395, 637] width 141 height 41
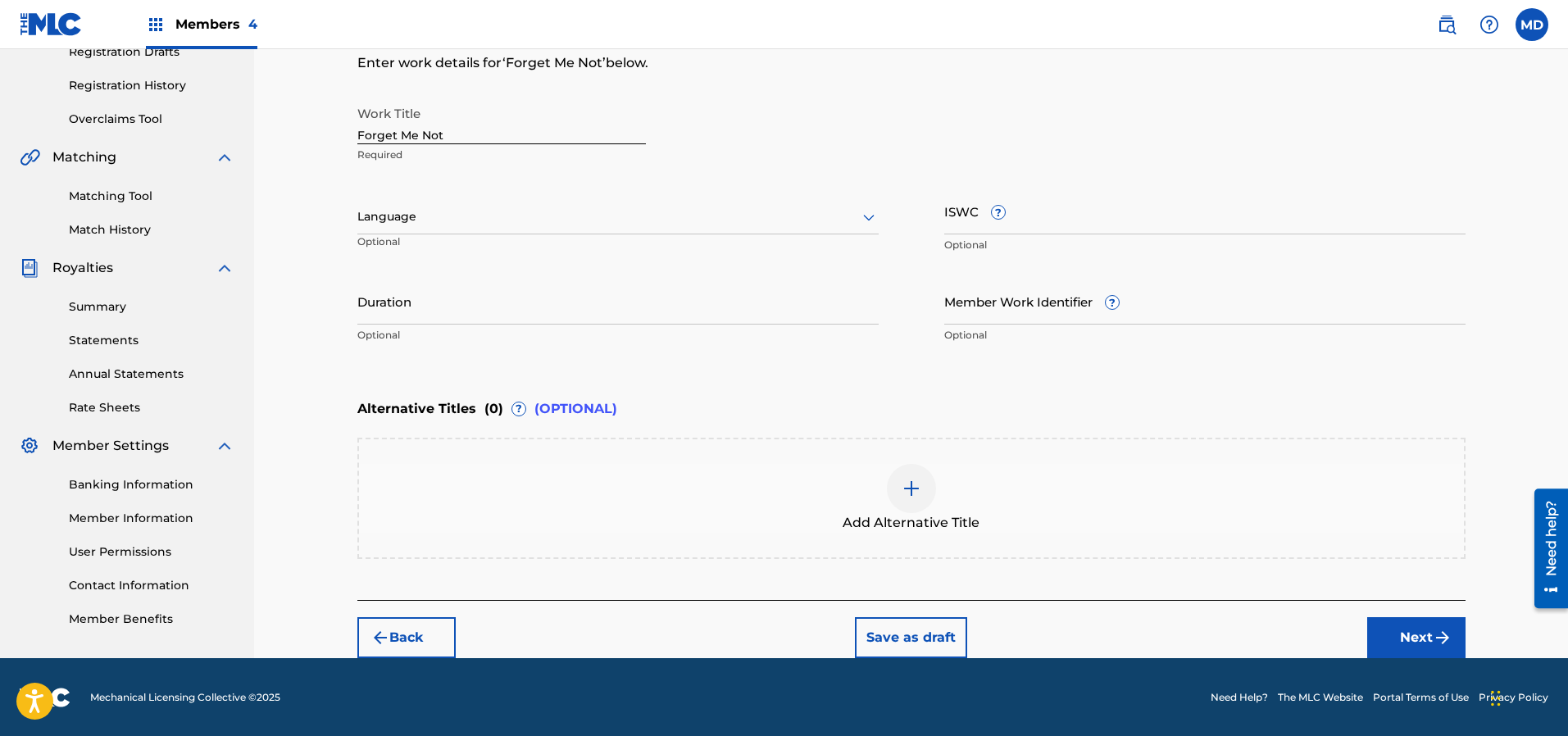
click at [508, 211] on div at bounding box center [617, 217] width 521 height 20
click at [507, 260] on div "English" at bounding box center [617, 253] width 520 height 37
drag, startPoint x: 448, startPoint y: 138, endPoint x: 349, endPoint y: 139, distance: 99.0
click at [349, 139] on div "Register Work Search Enter Work Details Add Writers Add Publishers & Shares Add…" at bounding box center [911, 229] width 1147 height 858
click at [1033, 221] on input "ISWC ?" at bounding box center [1205, 211] width 521 height 46
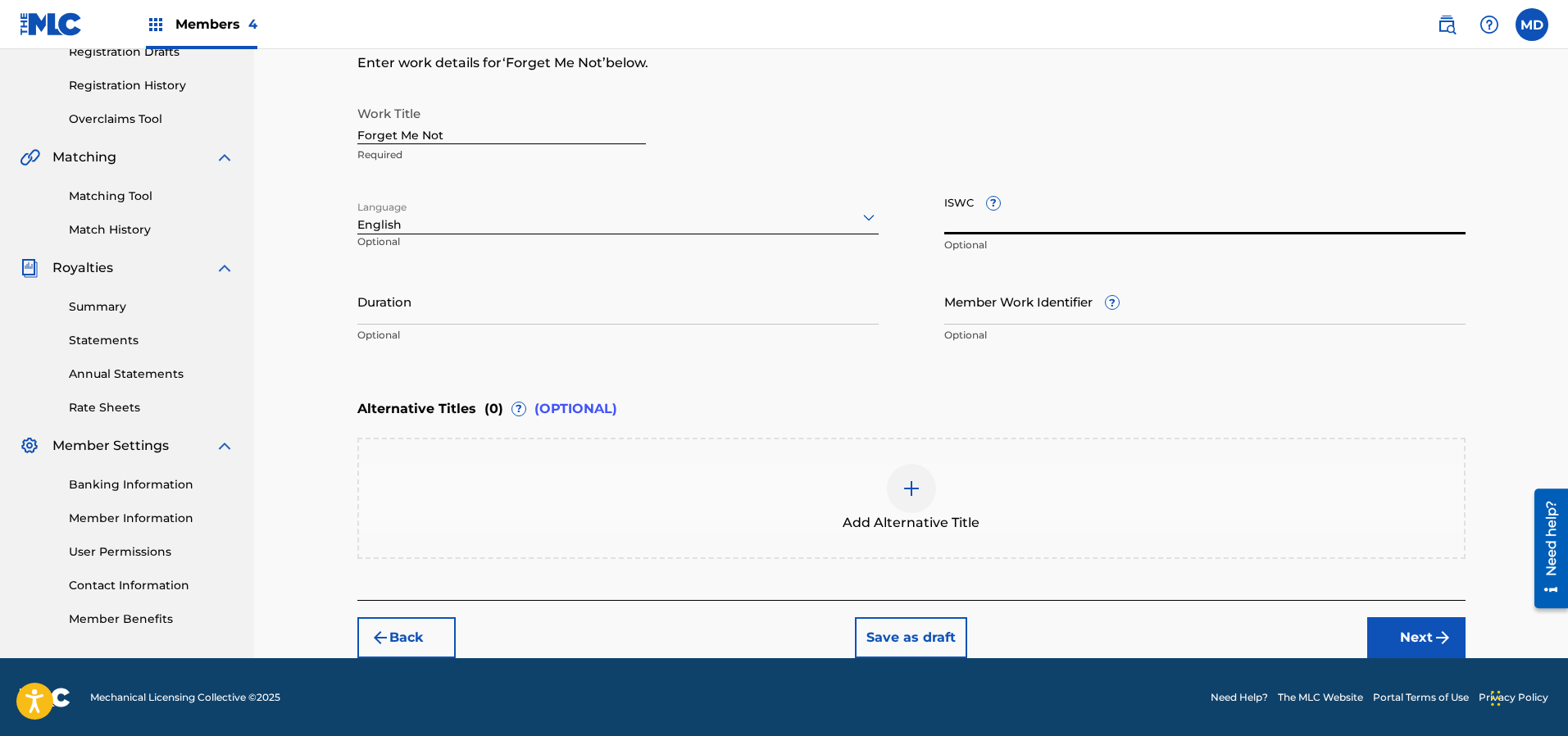
paste input "T9195653588"
type input "T9195653588"
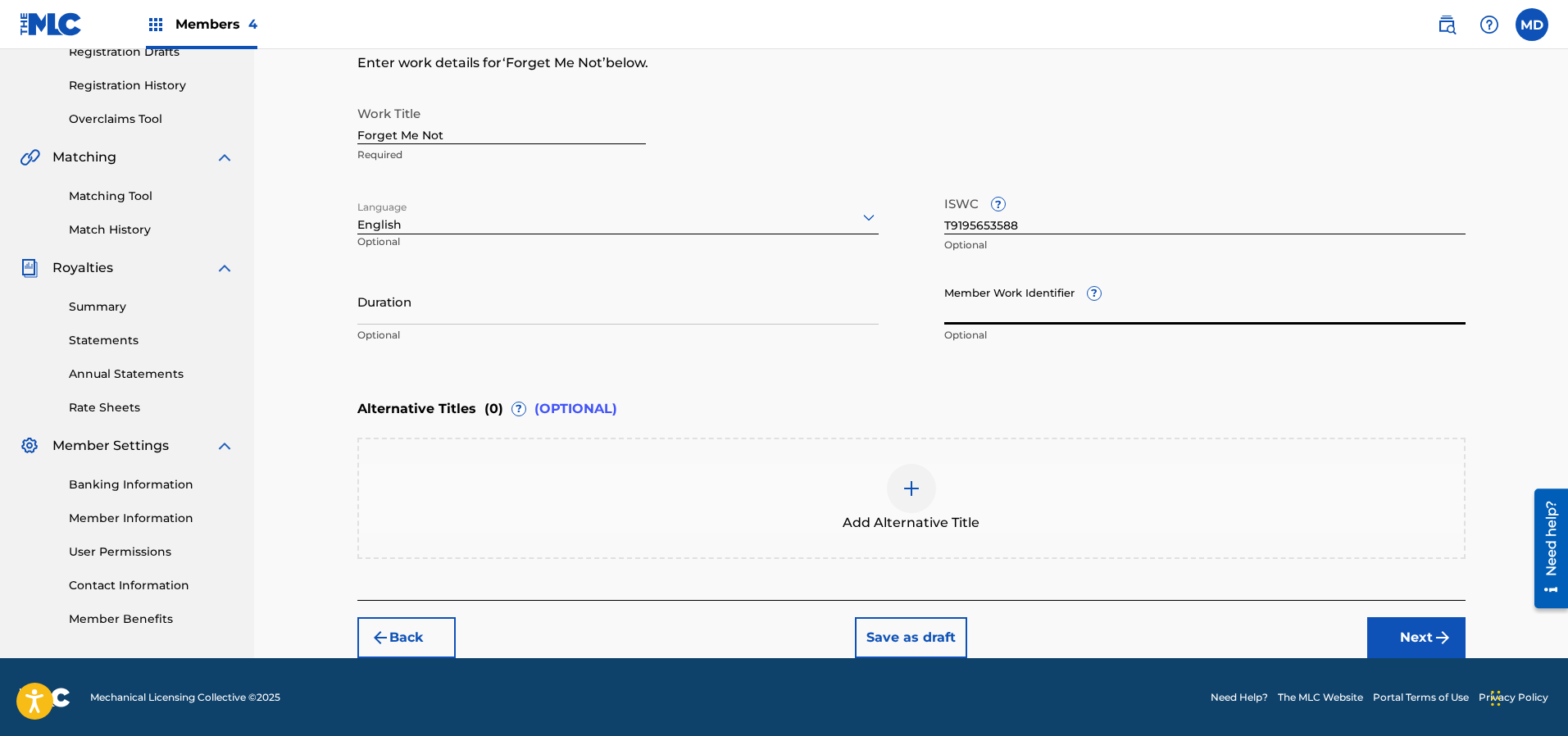
click at [1057, 310] on input "Member Work Identifier ?" at bounding box center [1205, 301] width 521 height 46
paste input "19204218 Other 33.40%"
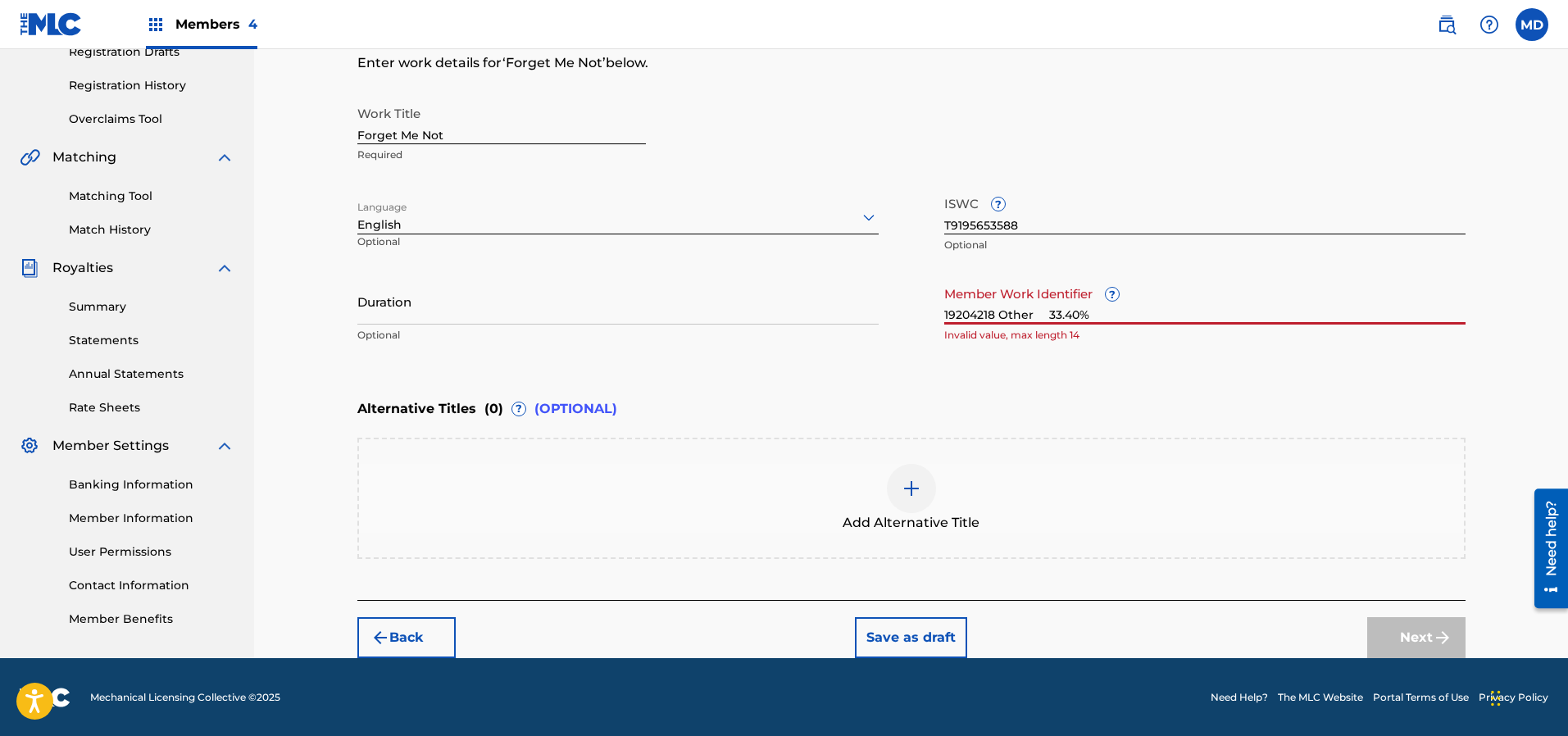
drag, startPoint x: 1091, startPoint y: 308, endPoint x: 919, endPoint y: 319, distance: 172.4
click at [922, 319] on div "Work Title Forget Me Not Required Language English Optional ISWC ? T9195653588 …" at bounding box center [911, 224] width 1108 height 254
click at [1094, 315] on input "19204218 Other 33.40%" at bounding box center [1205, 301] width 521 height 46
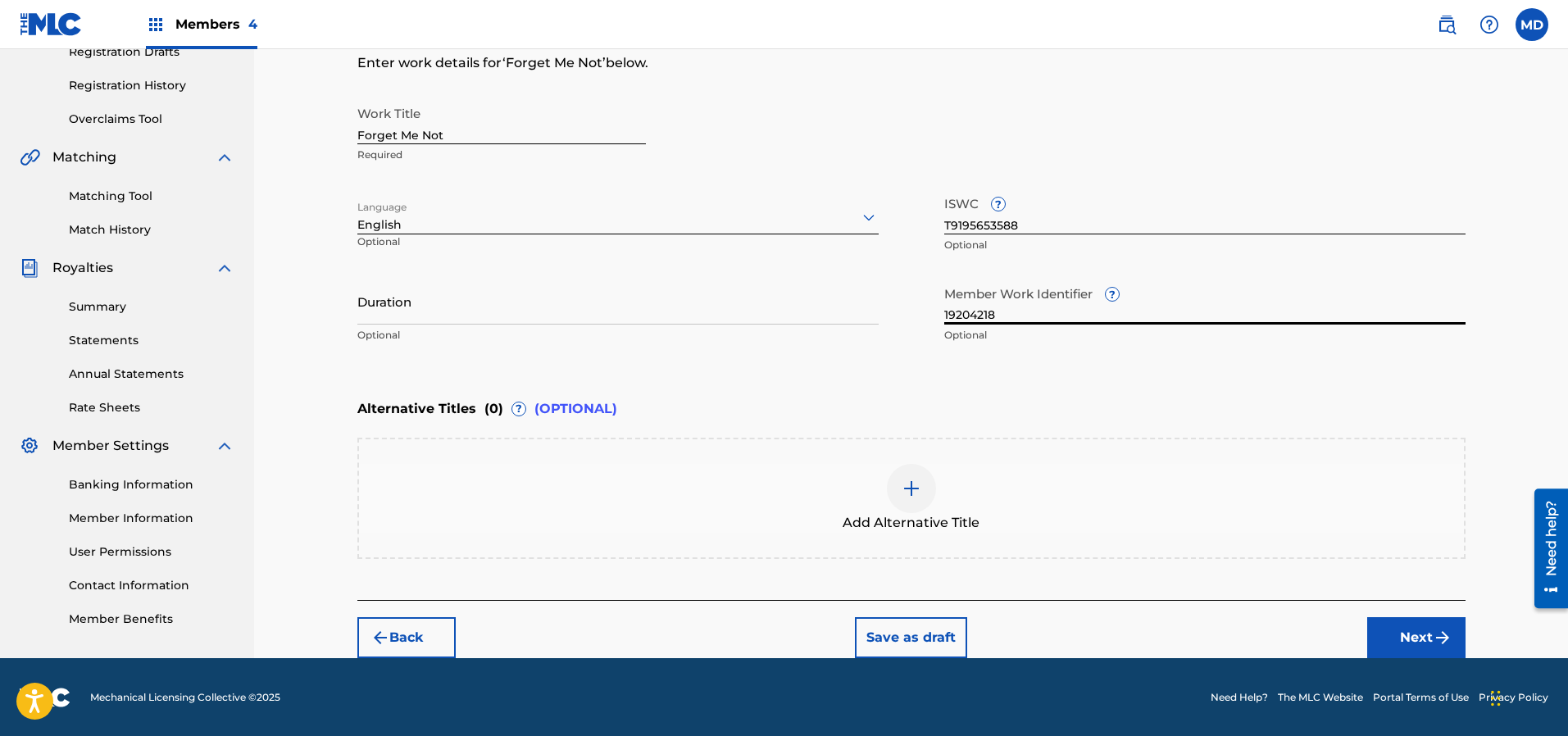
type input "19204218"
click at [1396, 634] on button "Next" at bounding box center [1416, 637] width 99 height 41
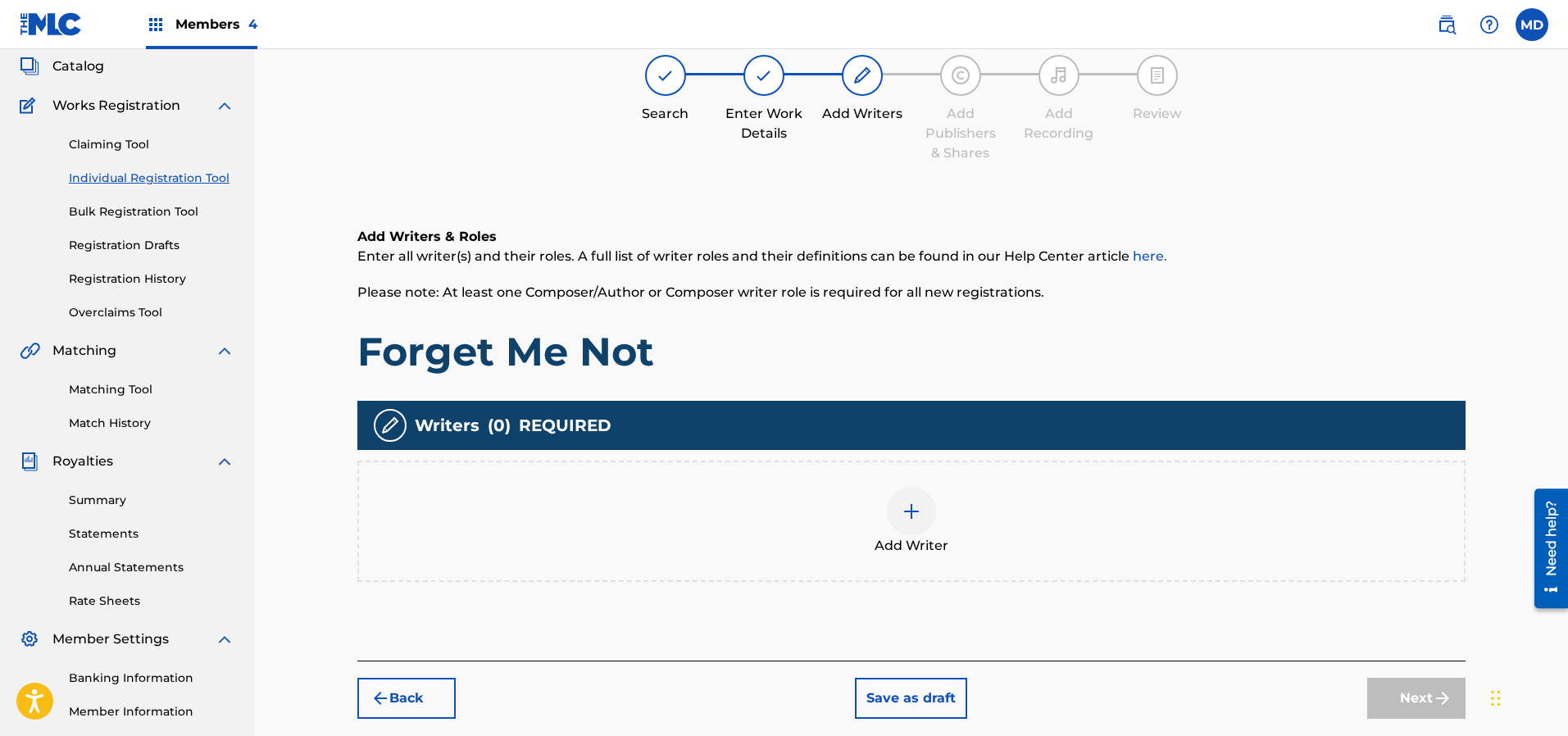
scroll to position [73, 0]
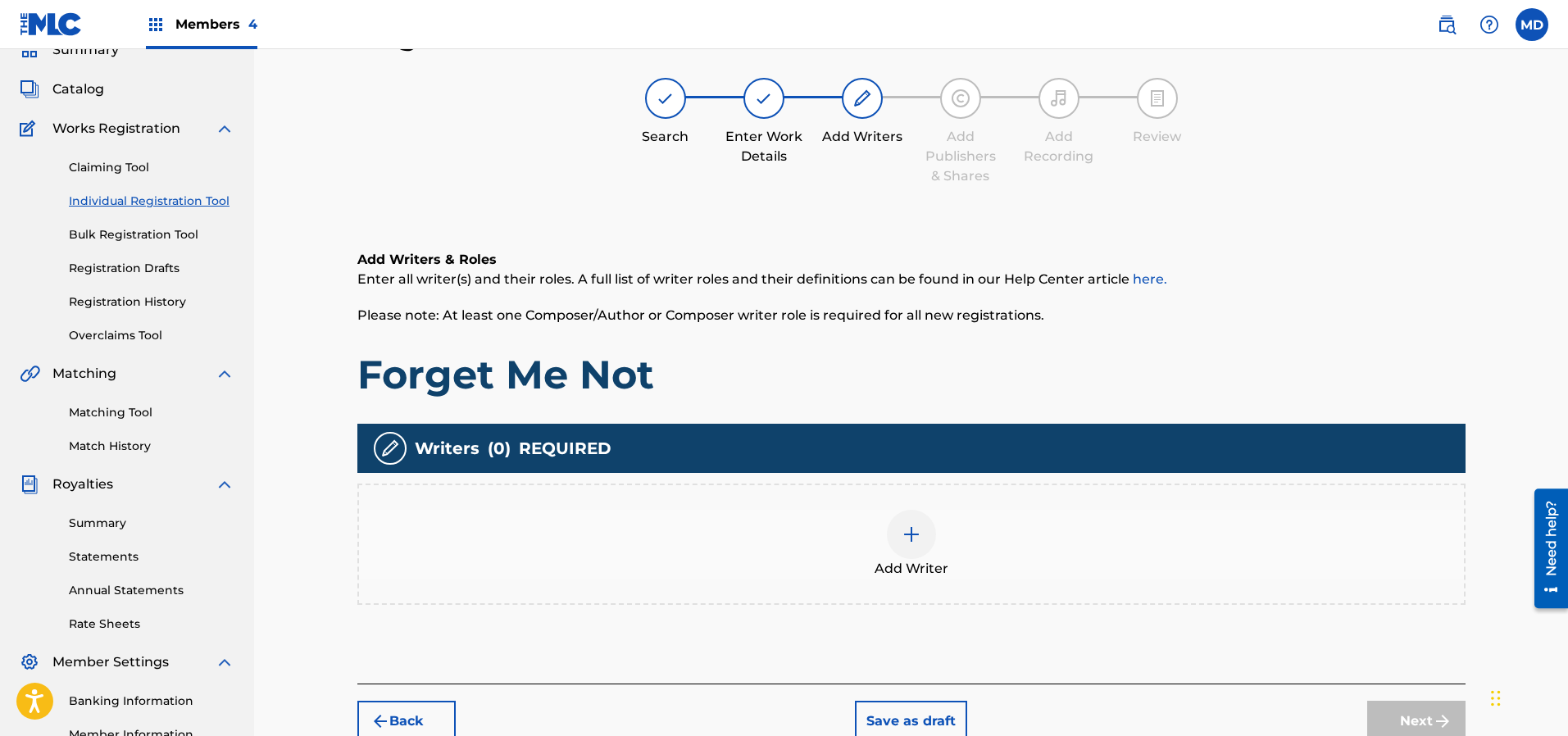
click at [904, 535] on img at bounding box center [911, 533] width 20 height 20
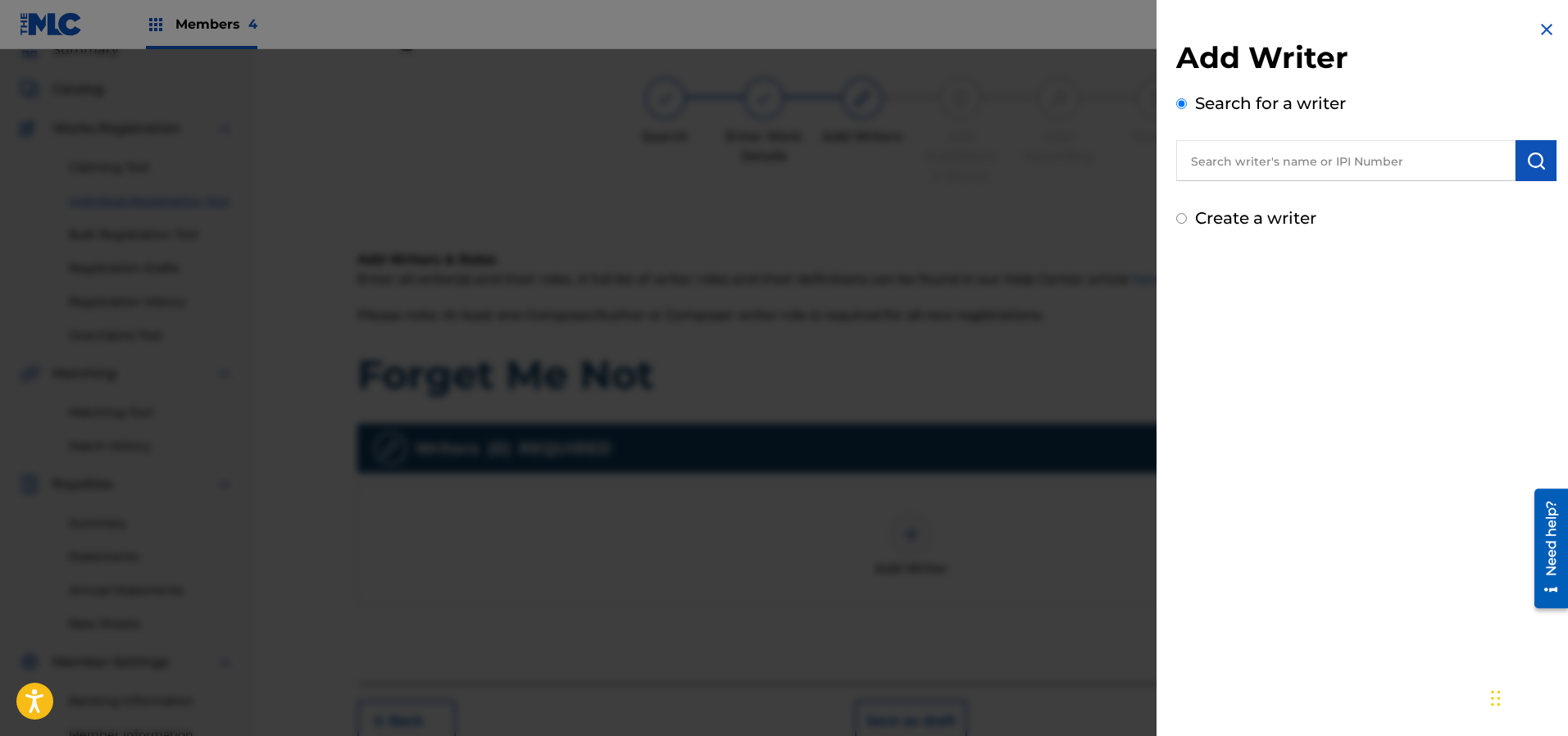
click at [1235, 163] on input "text" at bounding box center [1345, 161] width 339 height 41
paste input "00183499233"
type input "00183499233"
click at [1526, 155] on img "submit" at bounding box center [1535, 160] width 20 height 20
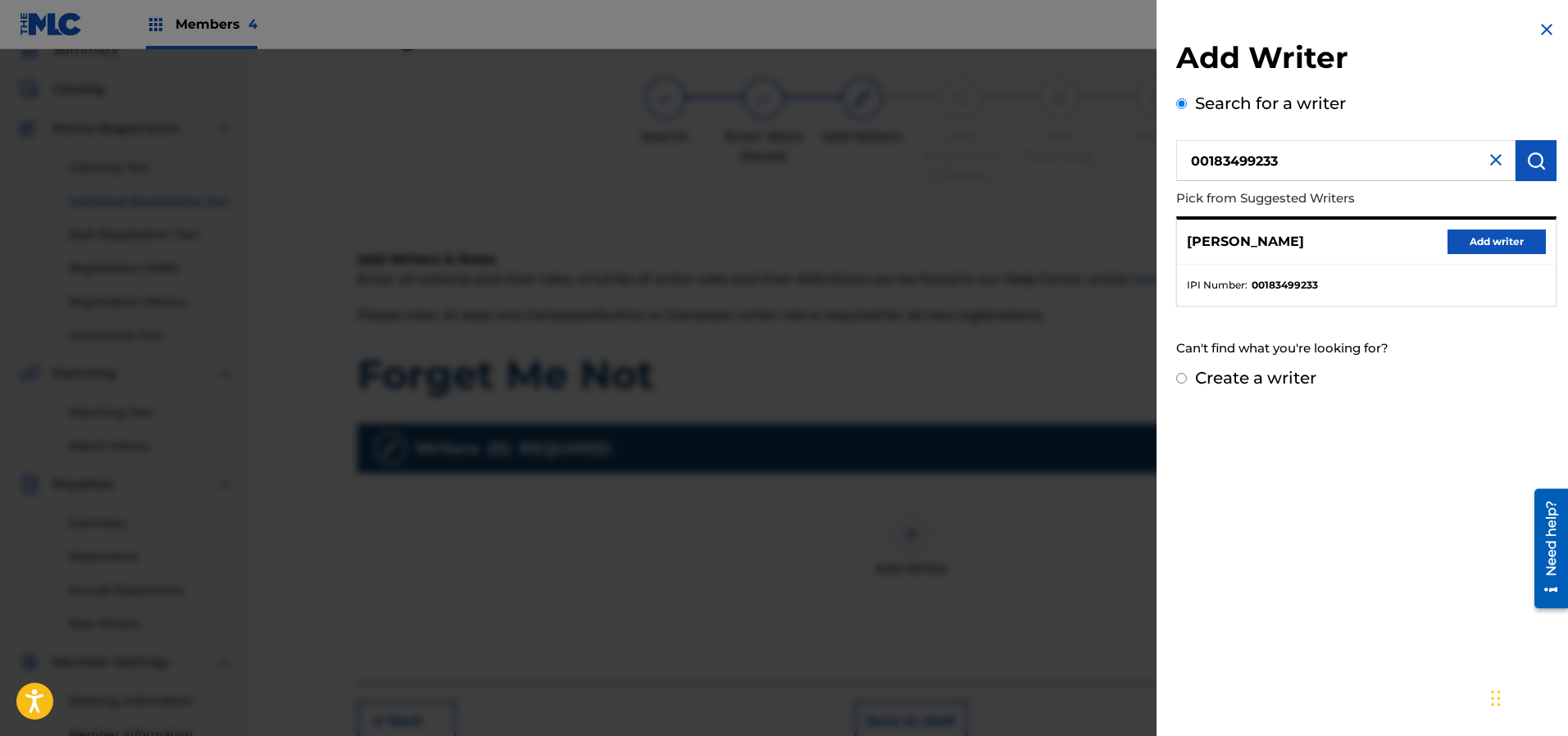
click at [1483, 239] on button "Add writer" at bounding box center [1496, 242] width 99 height 24
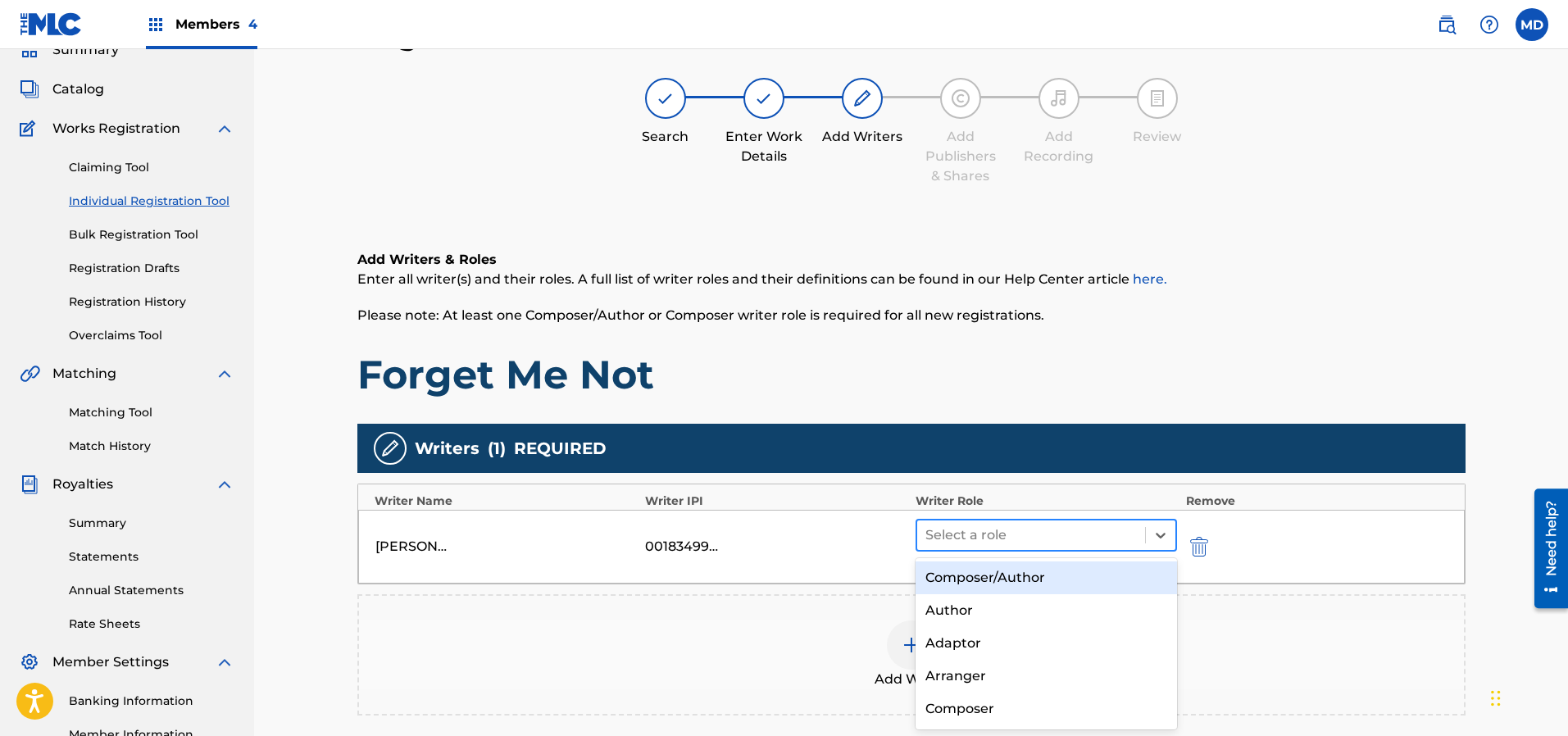
click at [953, 528] on div at bounding box center [1031, 534] width 212 height 23
click at [974, 578] on div "Composer/Author" at bounding box center [1047, 577] width 262 height 33
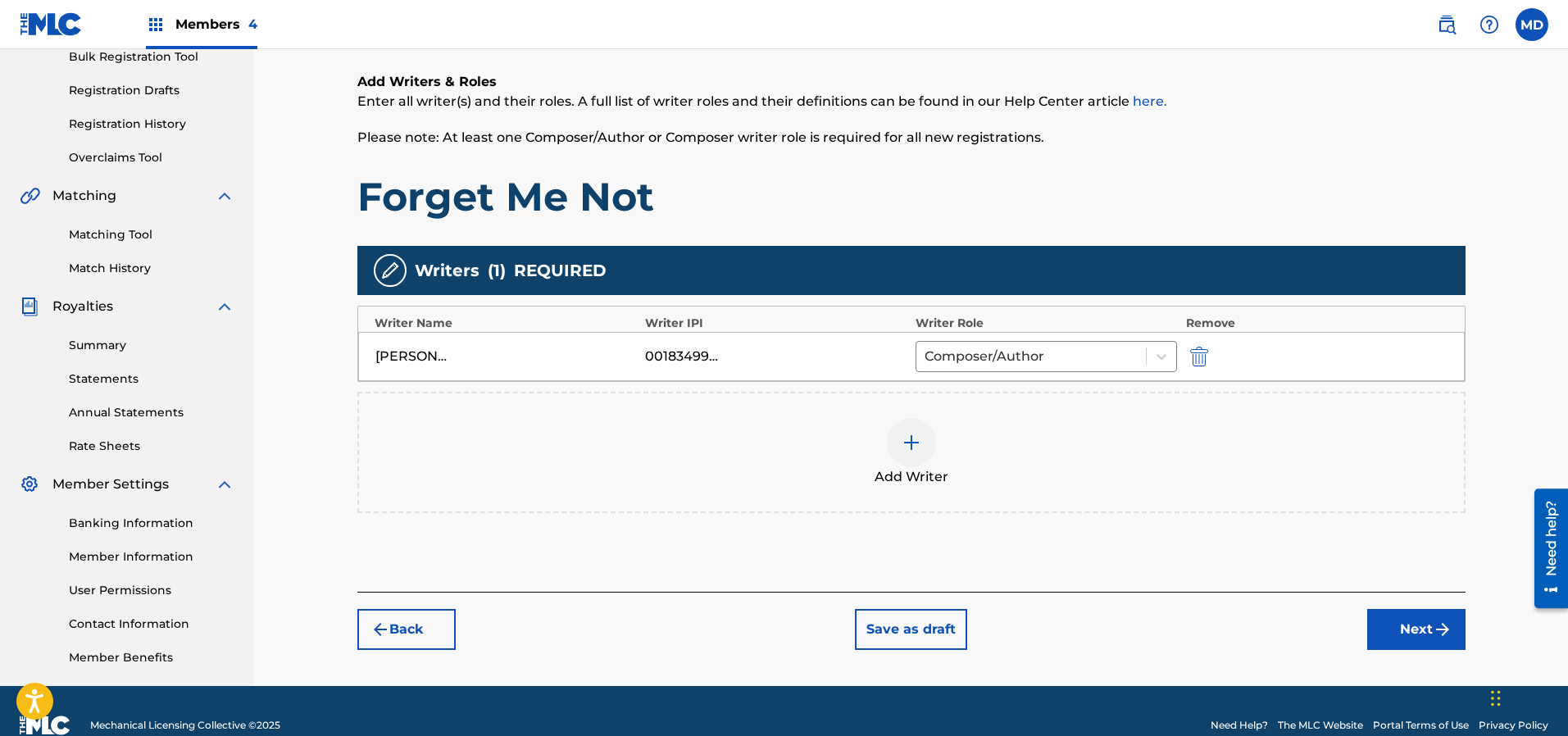
scroll to position [280, 0]
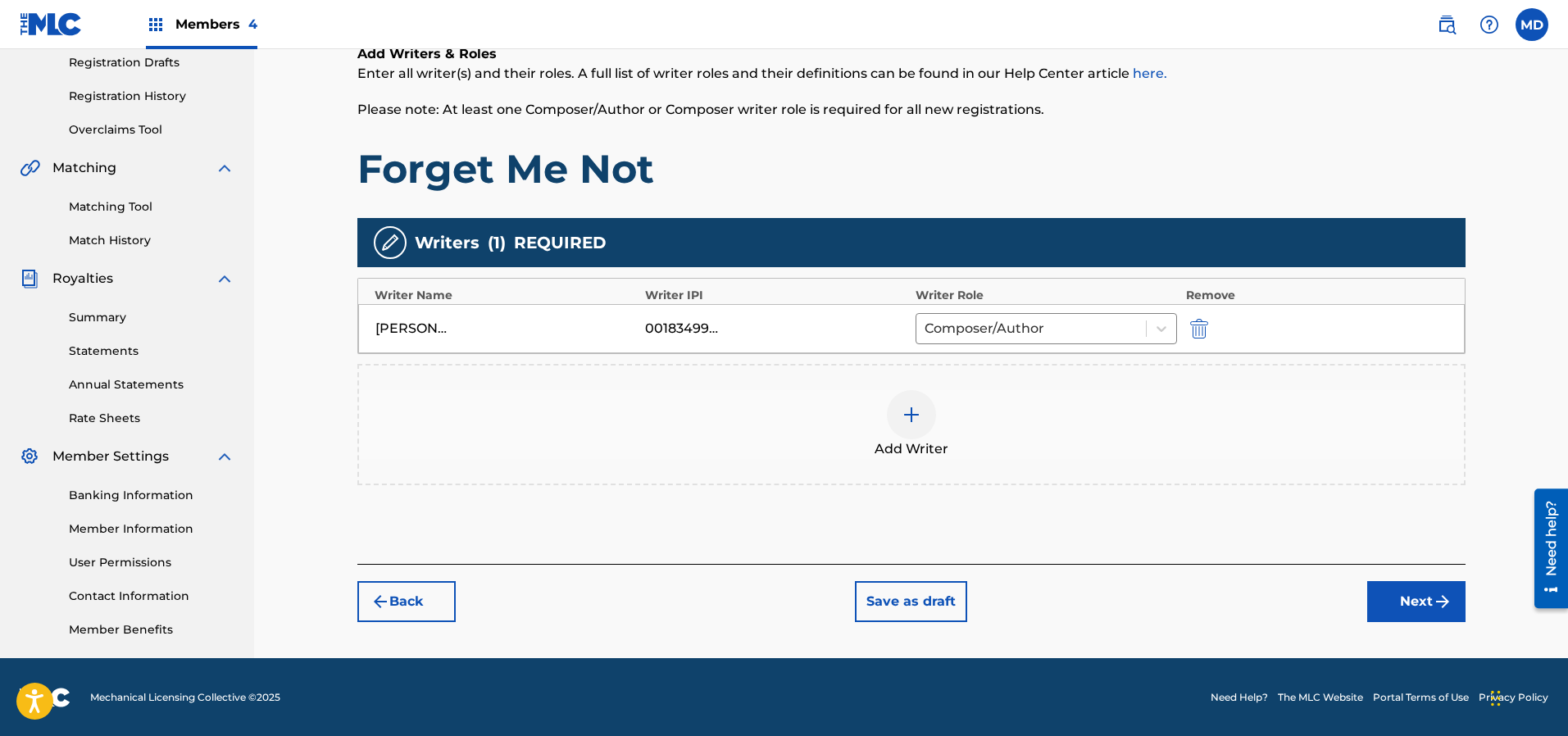
click at [1403, 596] on button "Next" at bounding box center [1416, 601] width 99 height 41
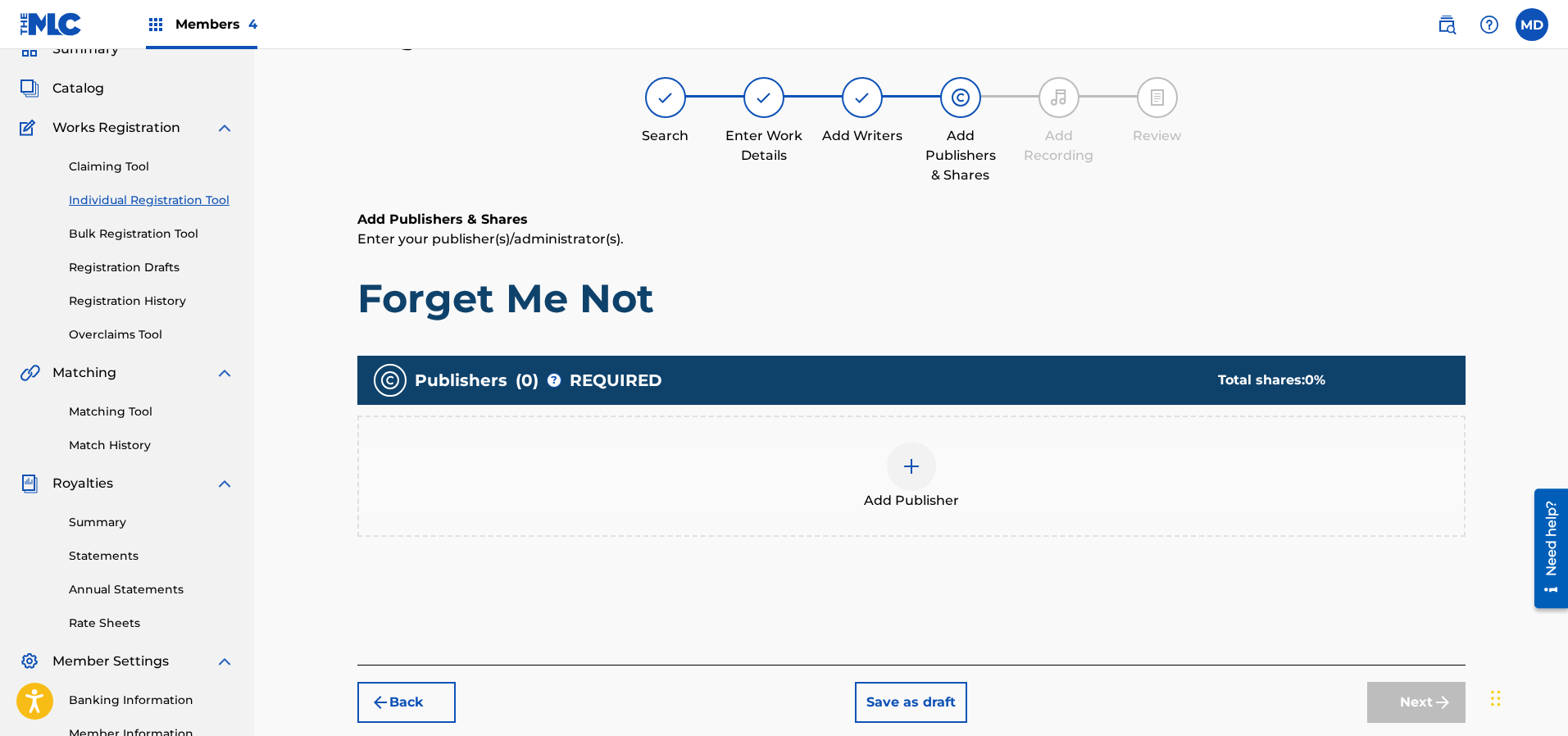
scroll to position [73, 0]
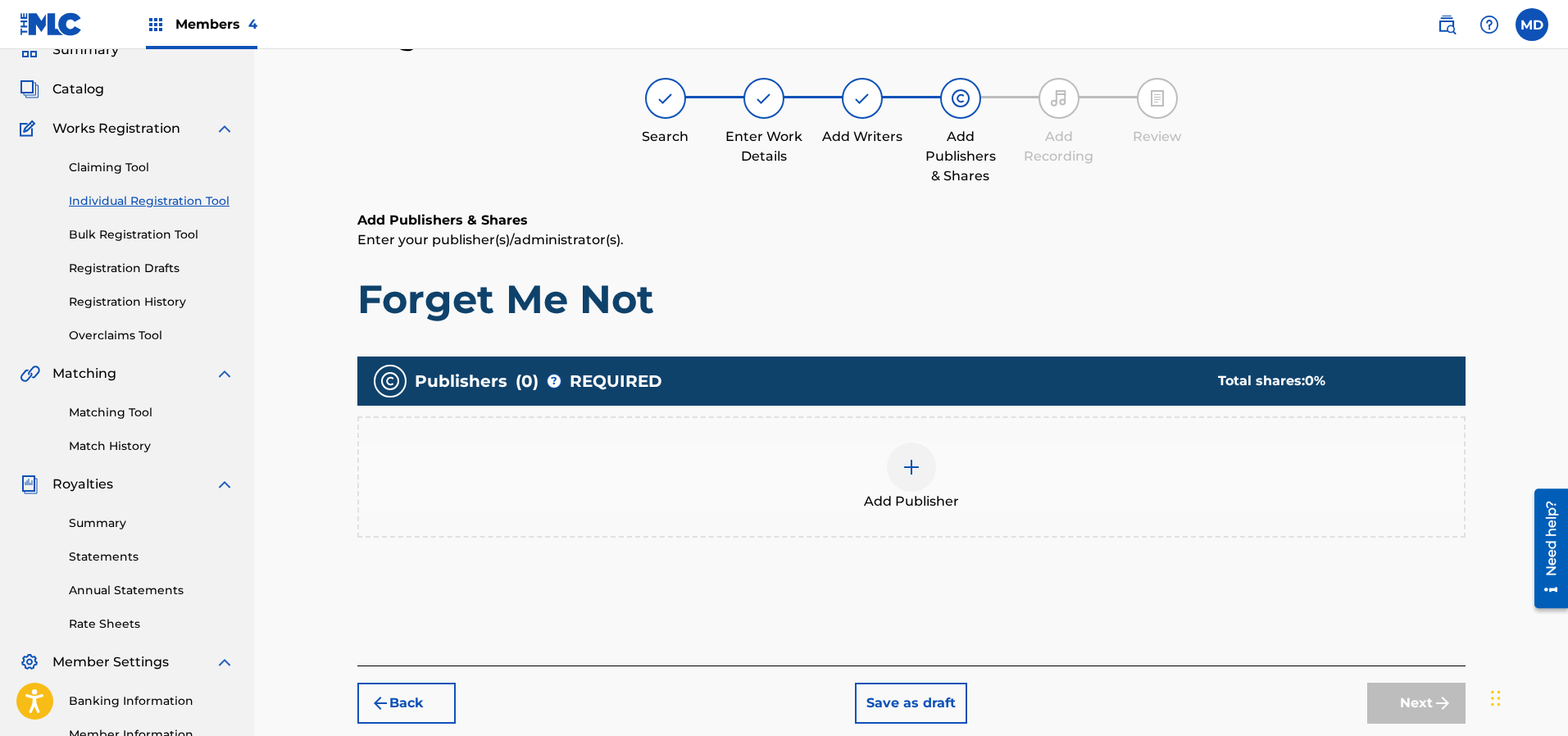
click at [919, 467] on img at bounding box center [911, 467] width 20 height 20
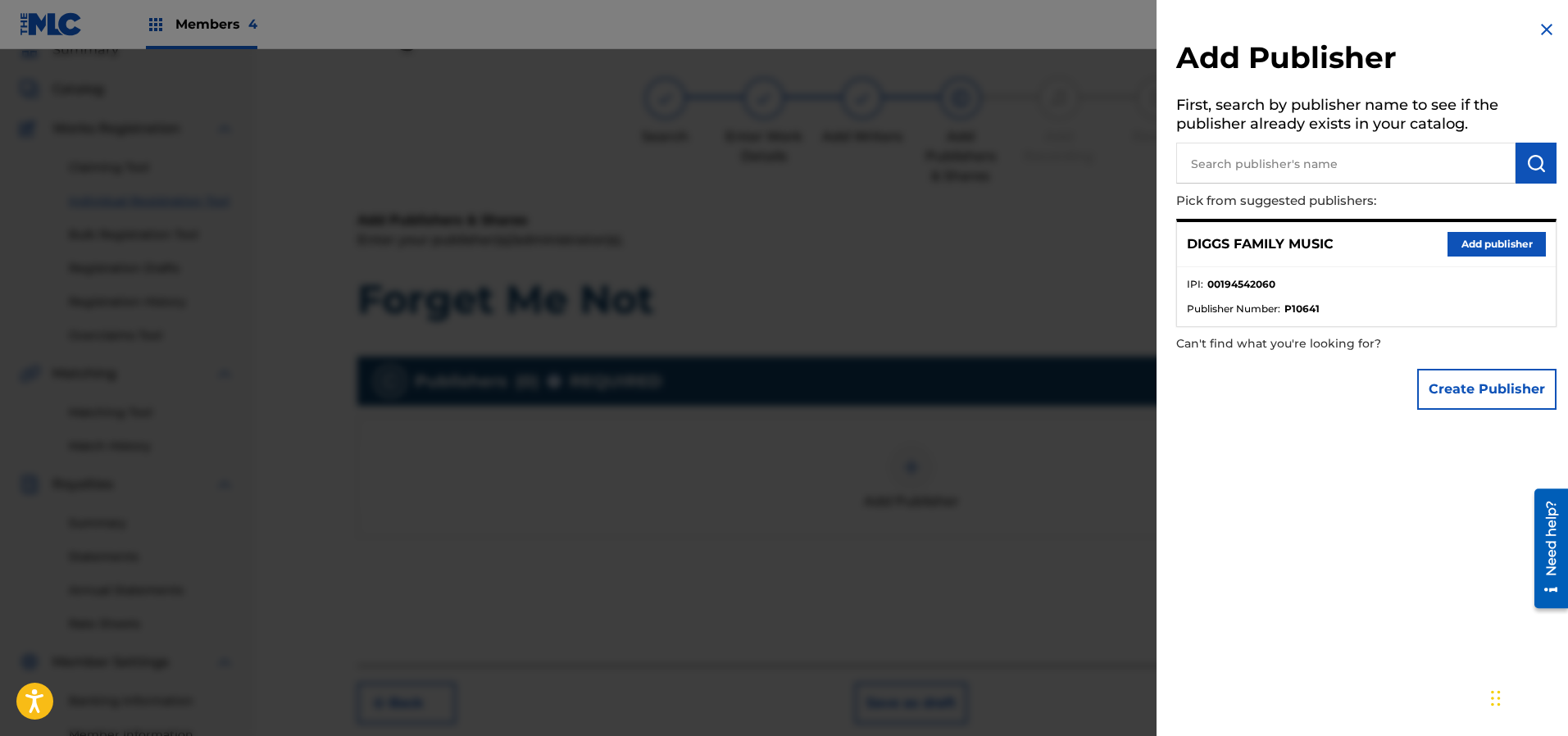
click at [1484, 244] on button "Add publisher" at bounding box center [1496, 244] width 99 height 24
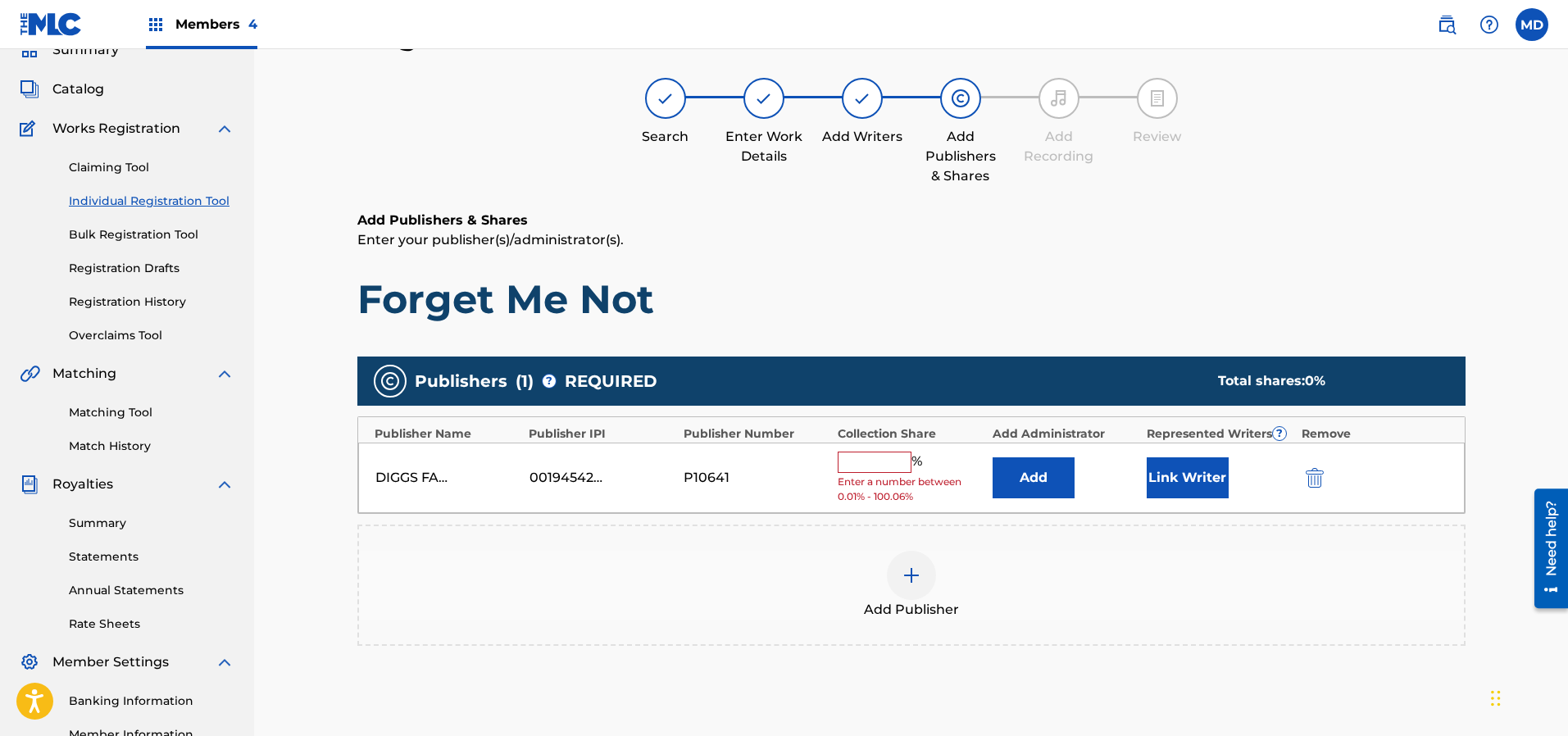
click at [886, 453] on input "text" at bounding box center [874, 462] width 73 height 21
type input "25"
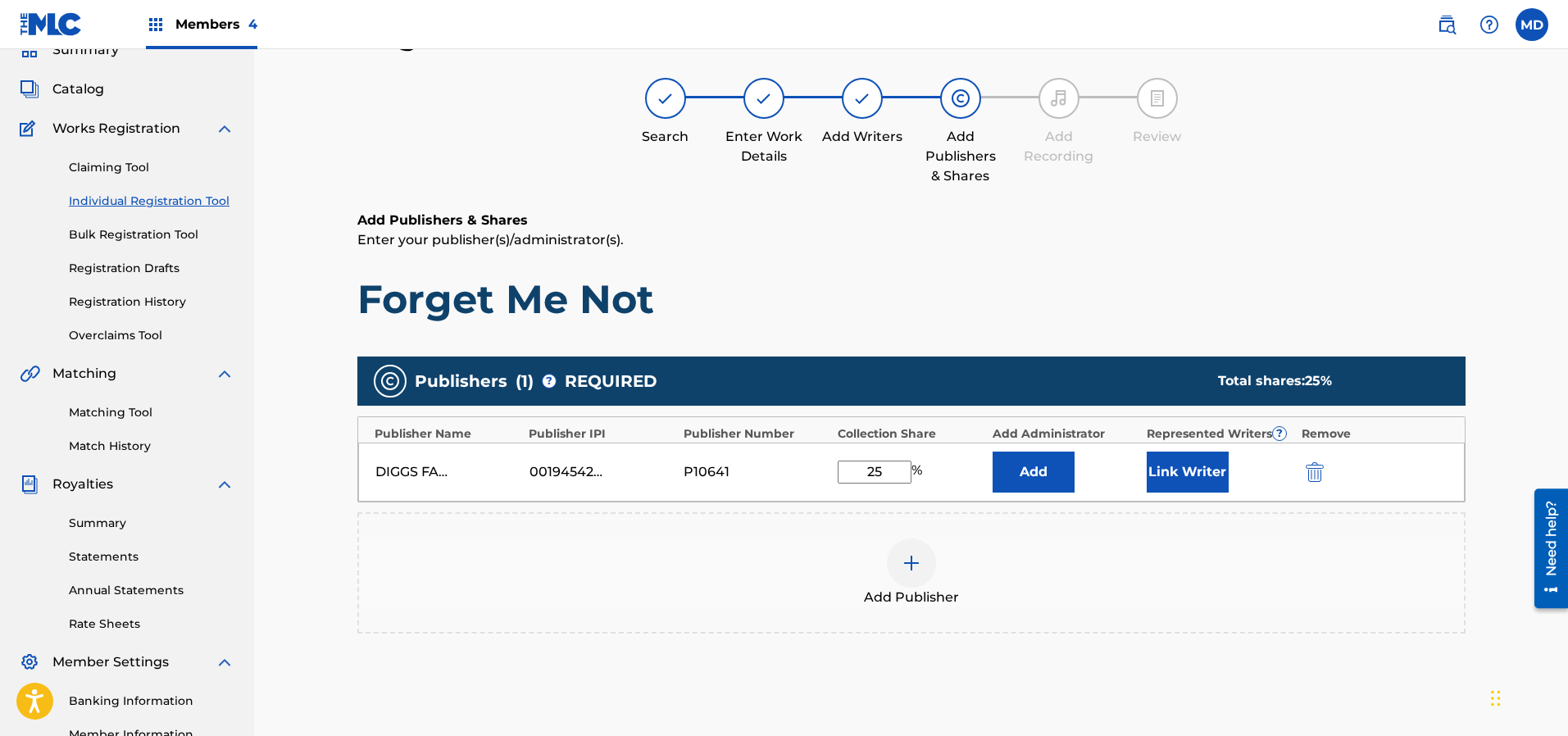
click at [1201, 470] on button "Link Writer" at bounding box center [1188, 472] width 82 height 41
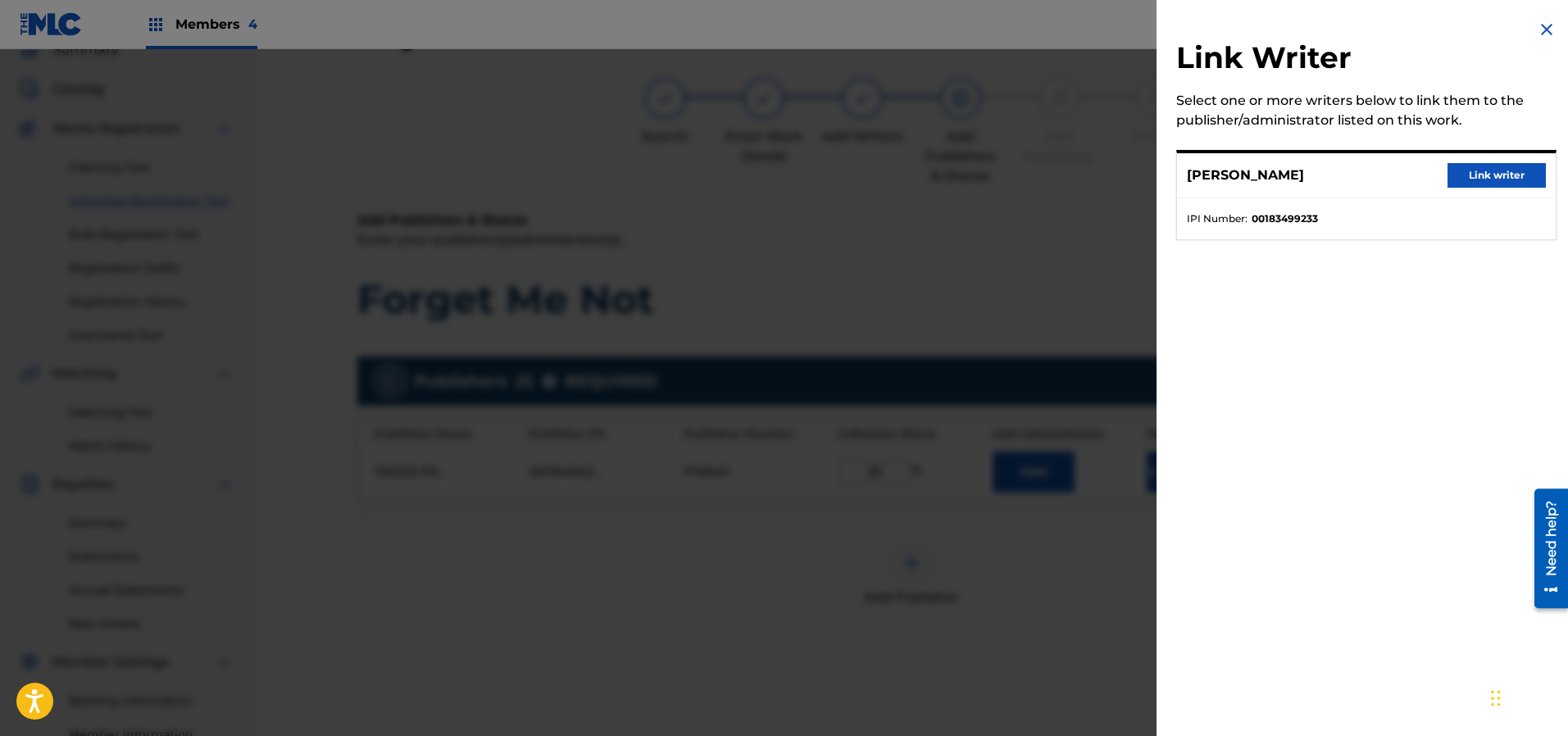
click at [1484, 170] on button "Link writer" at bounding box center [1496, 175] width 99 height 24
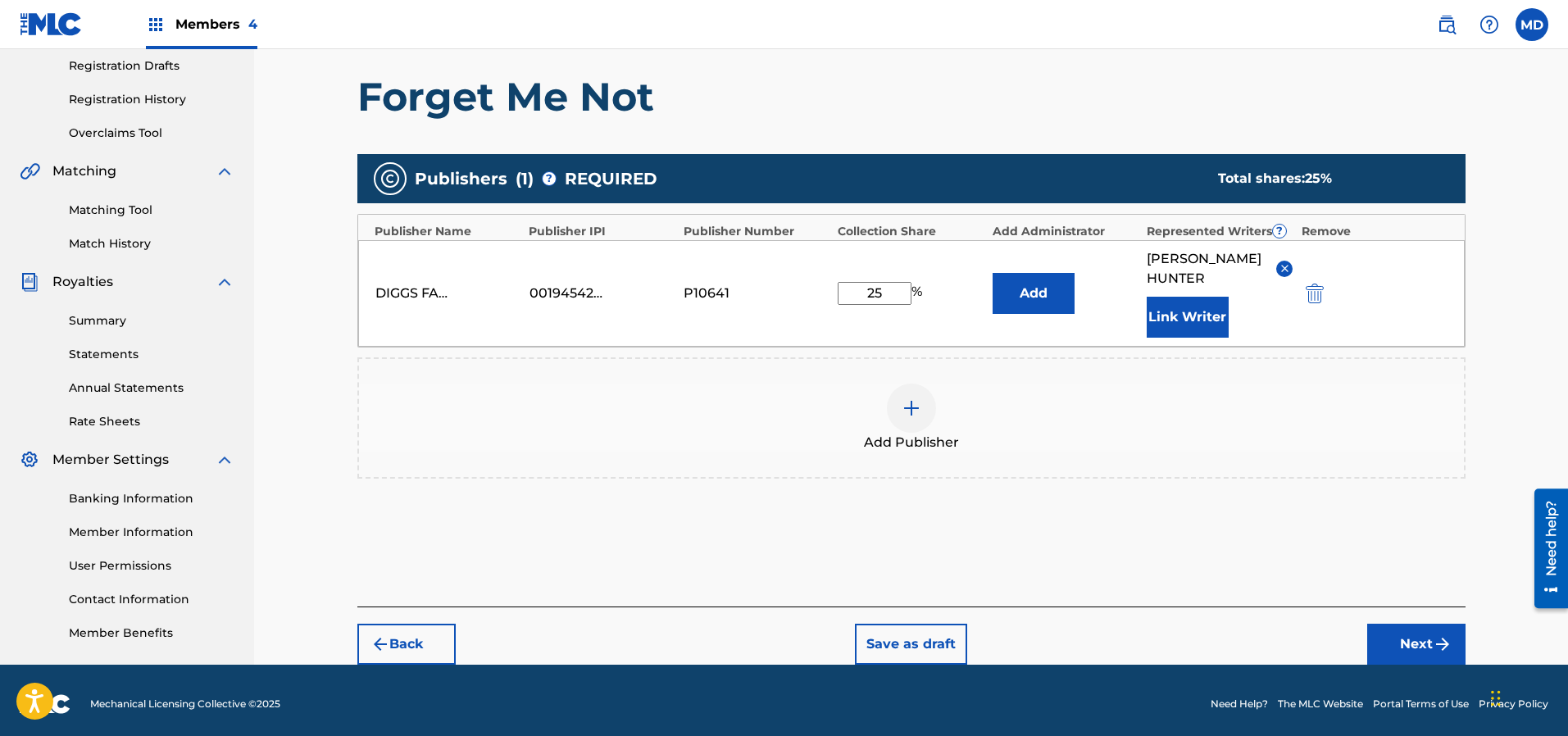
scroll to position [283, 0]
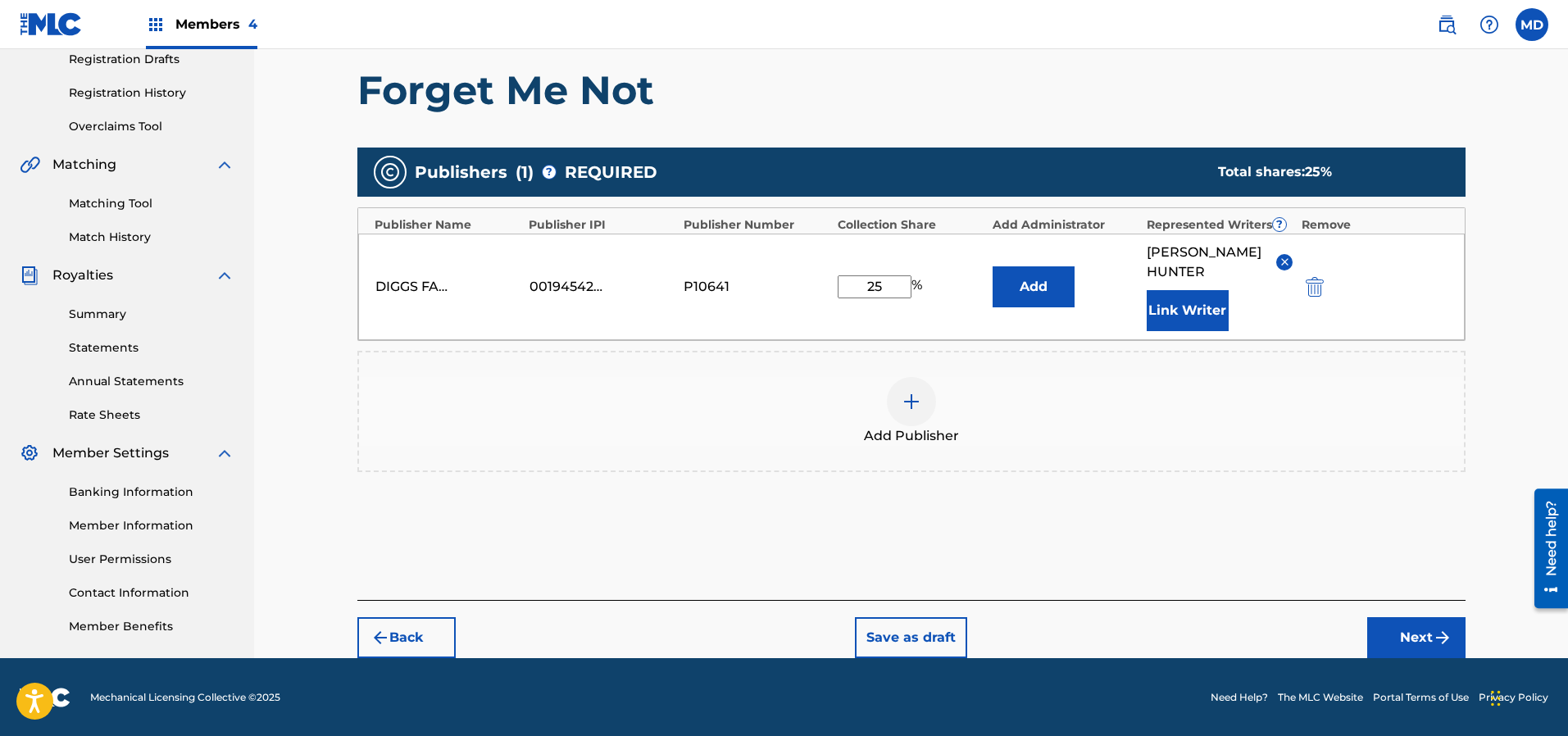
click at [1416, 636] on button "Next" at bounding box center [1416, 637] width 99 height 41
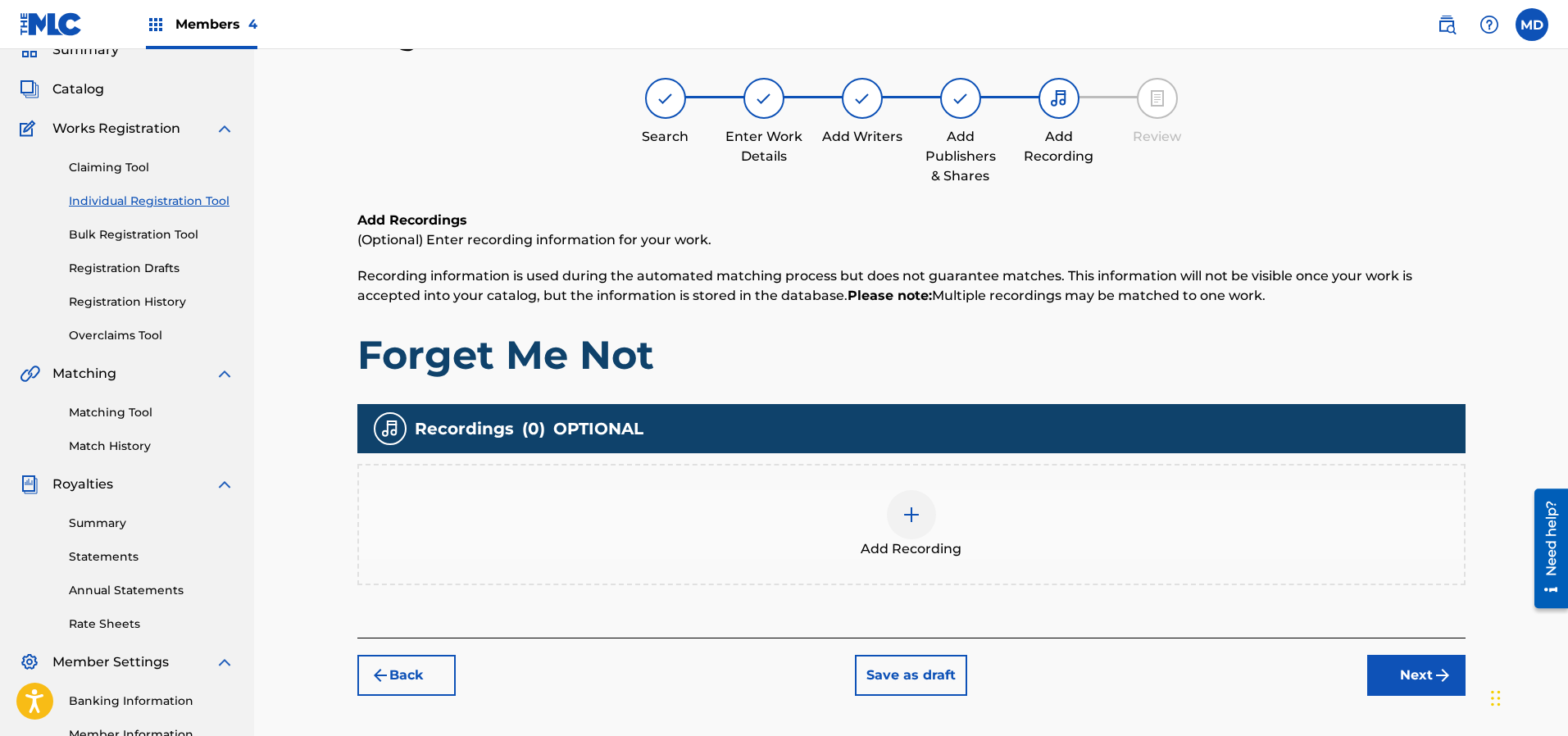
scroll to position [197, 0]
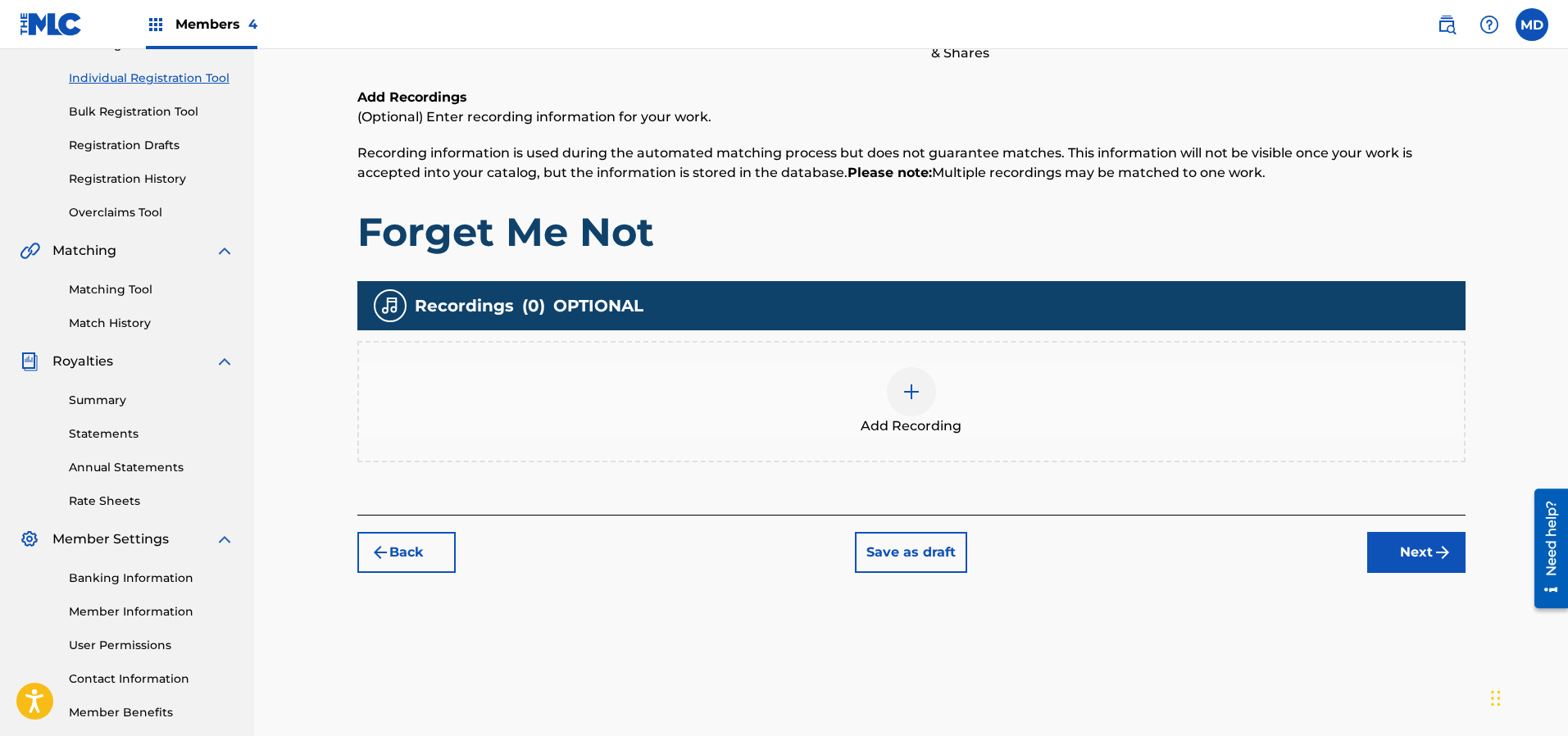
click at [419, 552] on button "Back" at bounding box center [406, 552] width 99 height 41
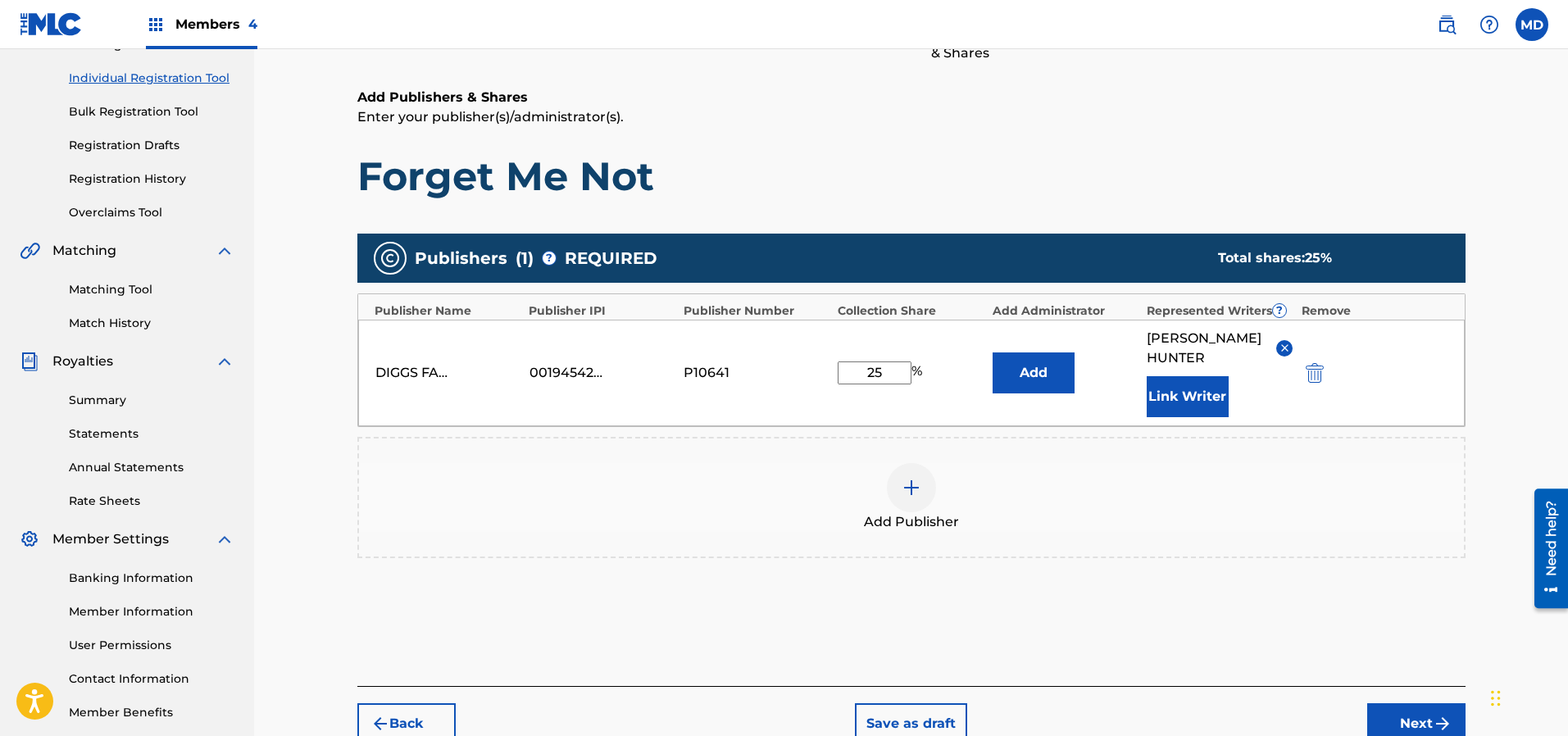
click at [895, 375] on input "25" at bounding box center [874, 373] width 73 height 23
type input "33.40"
click at [1416, 718] on button "Next" at bounding box center [1416, 724] width 99 height 41
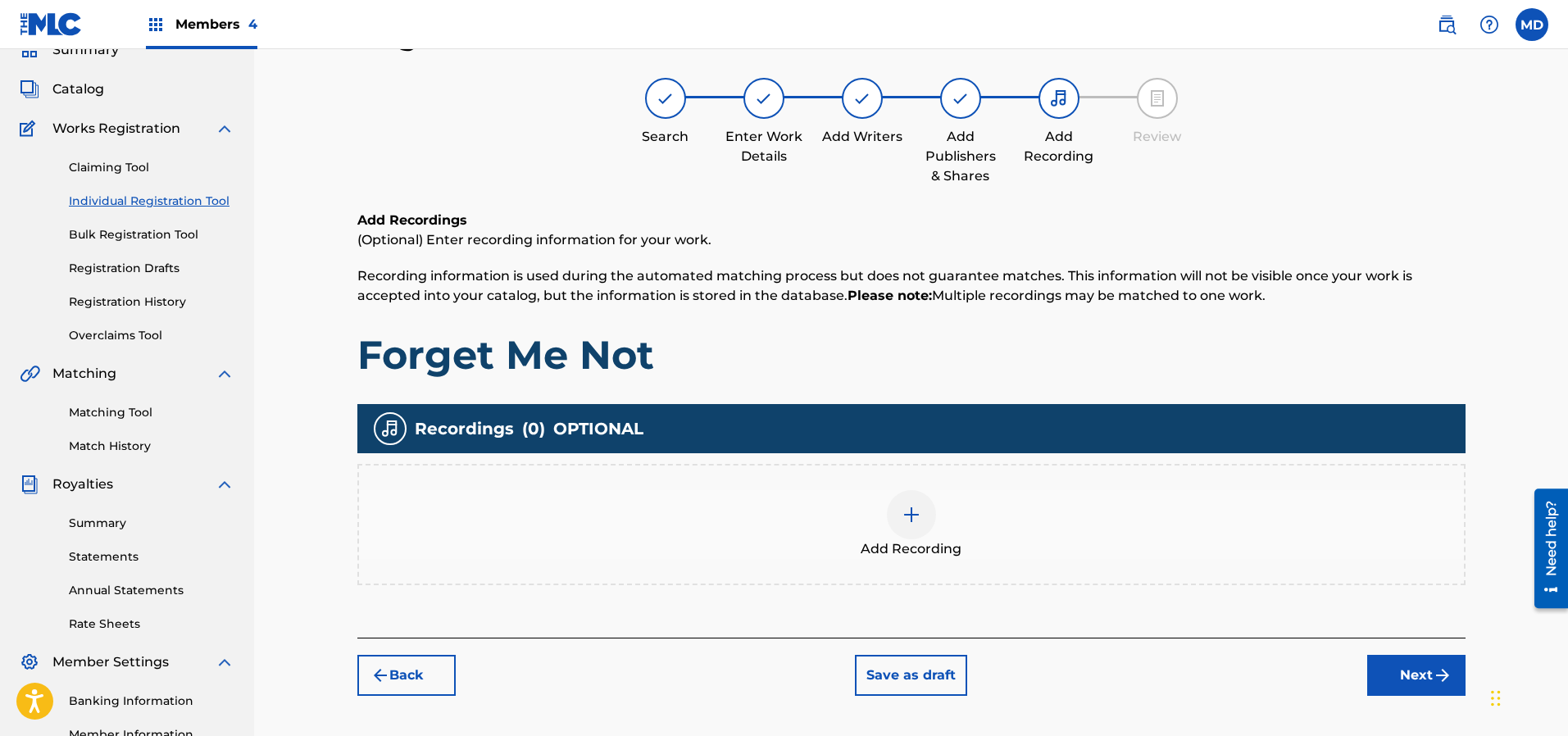
scroll to position [73, 0]
click at [1415, 667] on button "Next" at bounding box center [1416, 675] width 99 height 41
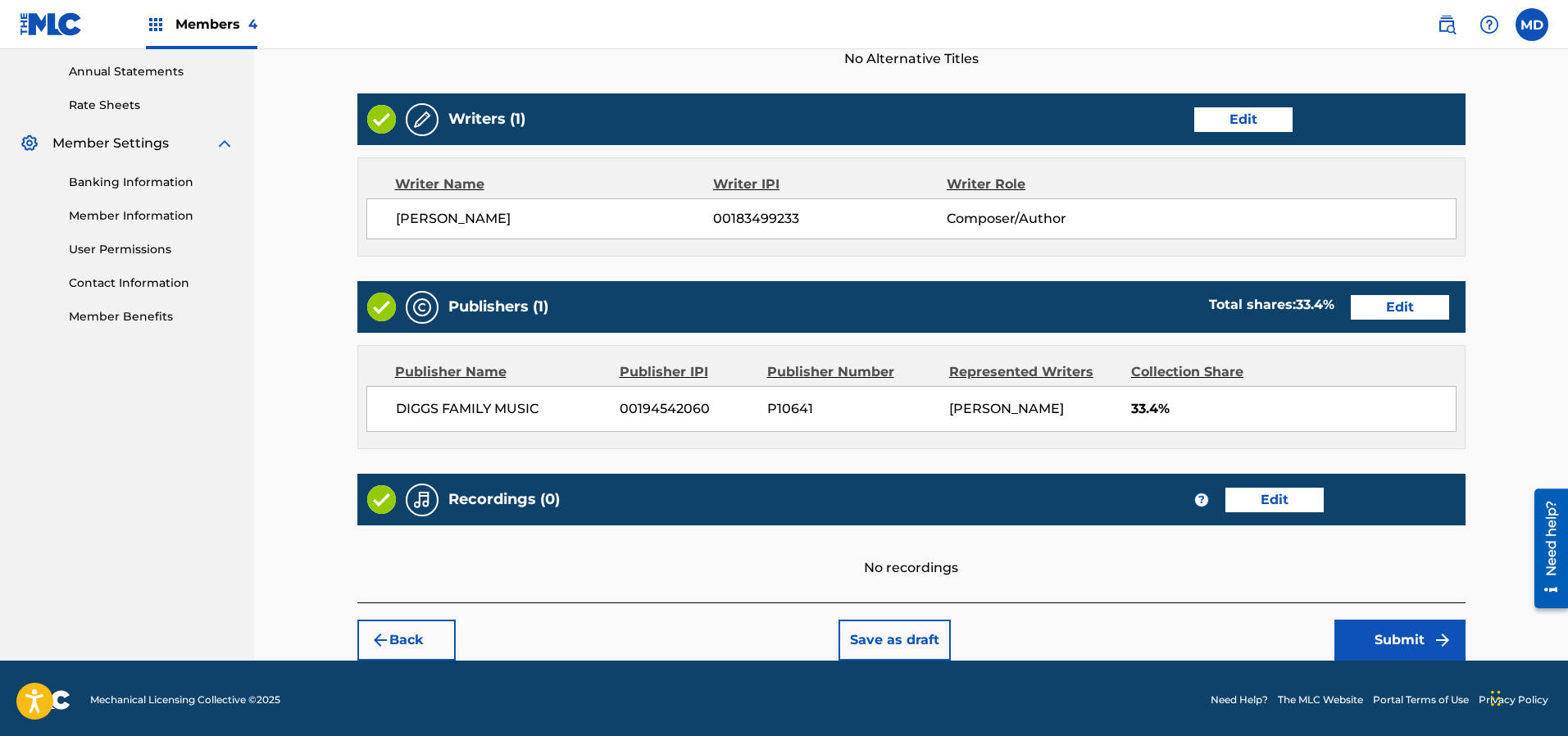
scroll to position [594, 0]
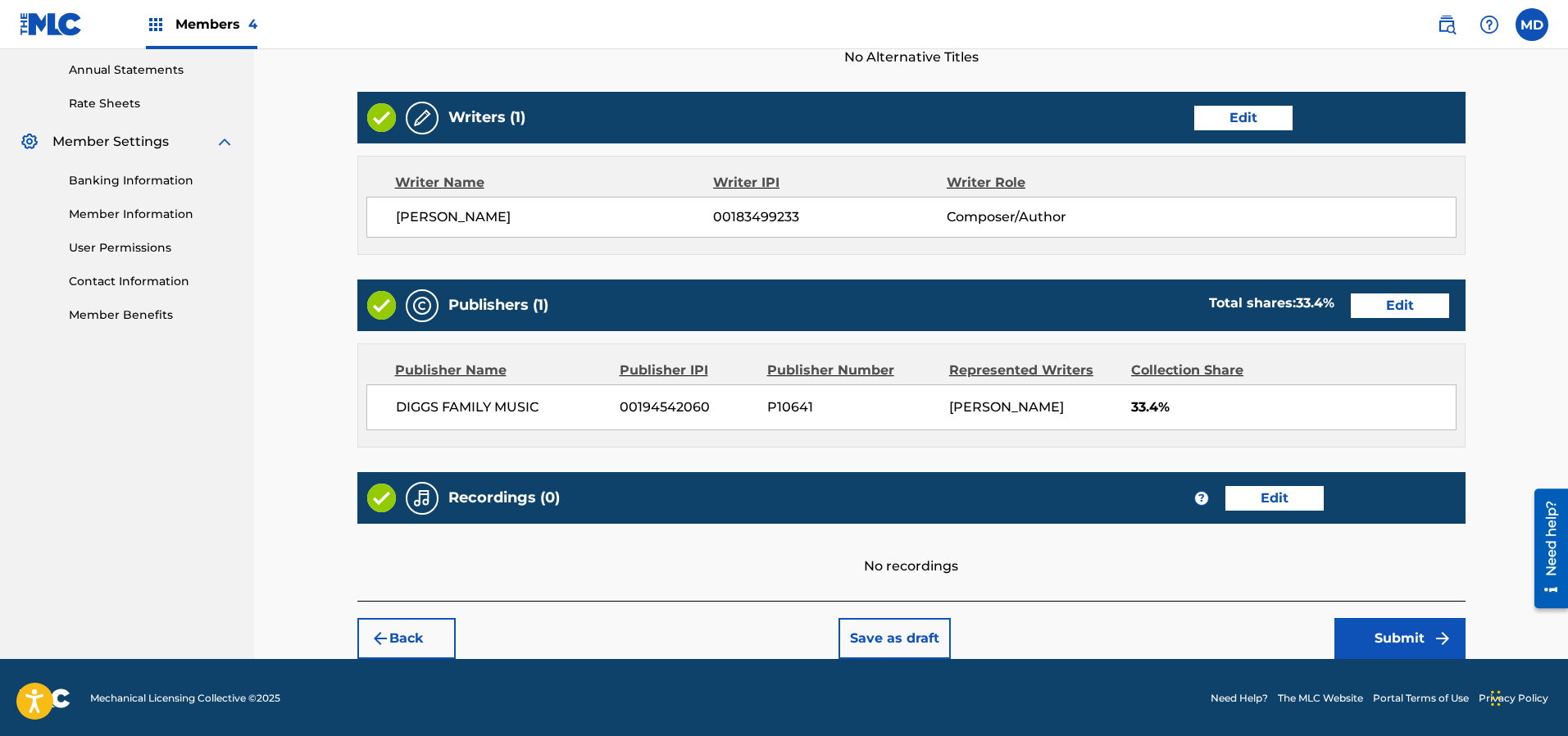
click at [1388, 634] on button "Submit" at bounding box center [1399, 638] width 131 height 41
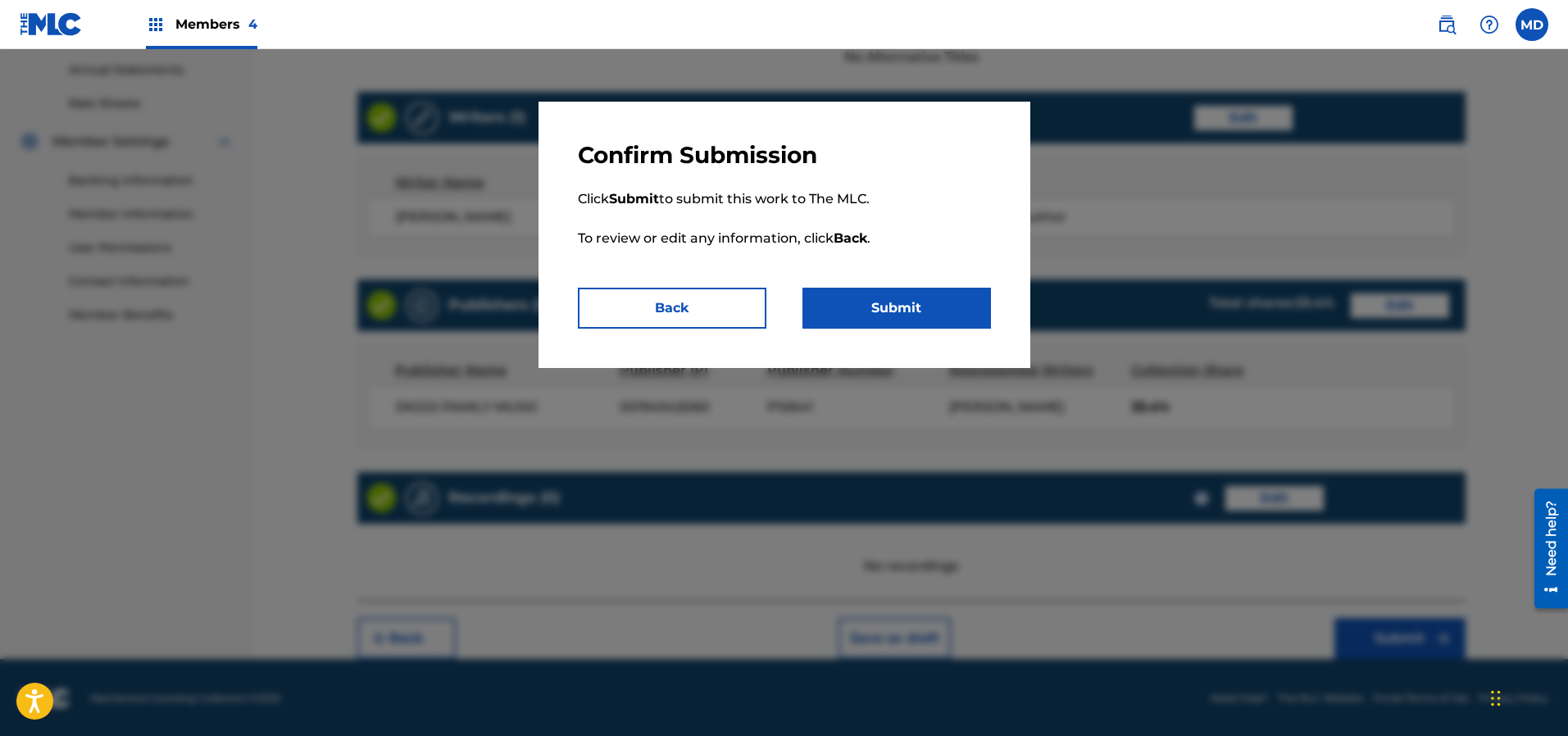
click at [931, 316] on button "Submit" at bounding box center [896, 308] width 189 height 41
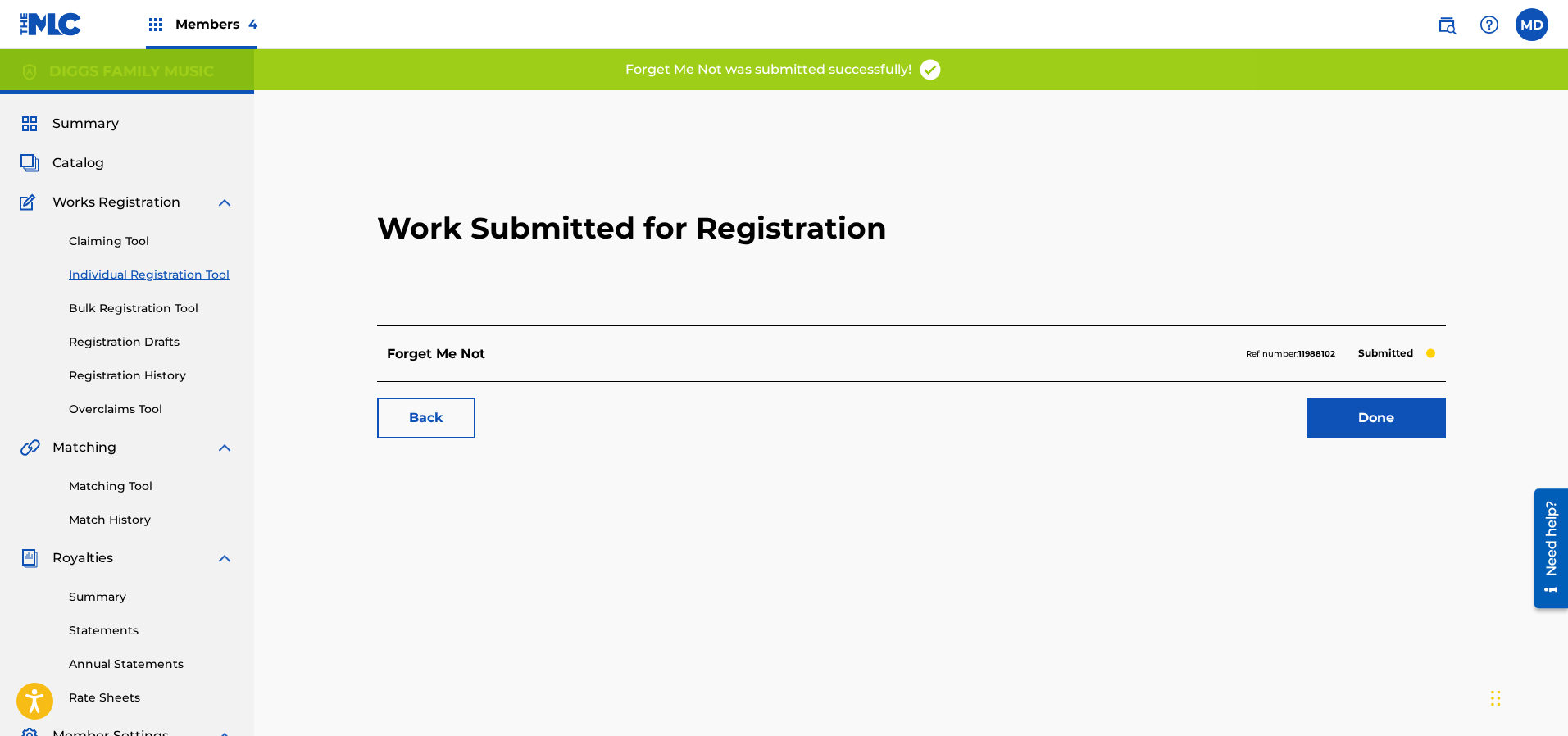
click at [1355, 422] on link "Done" at bounding box center [1376, 418] width 139 height 41
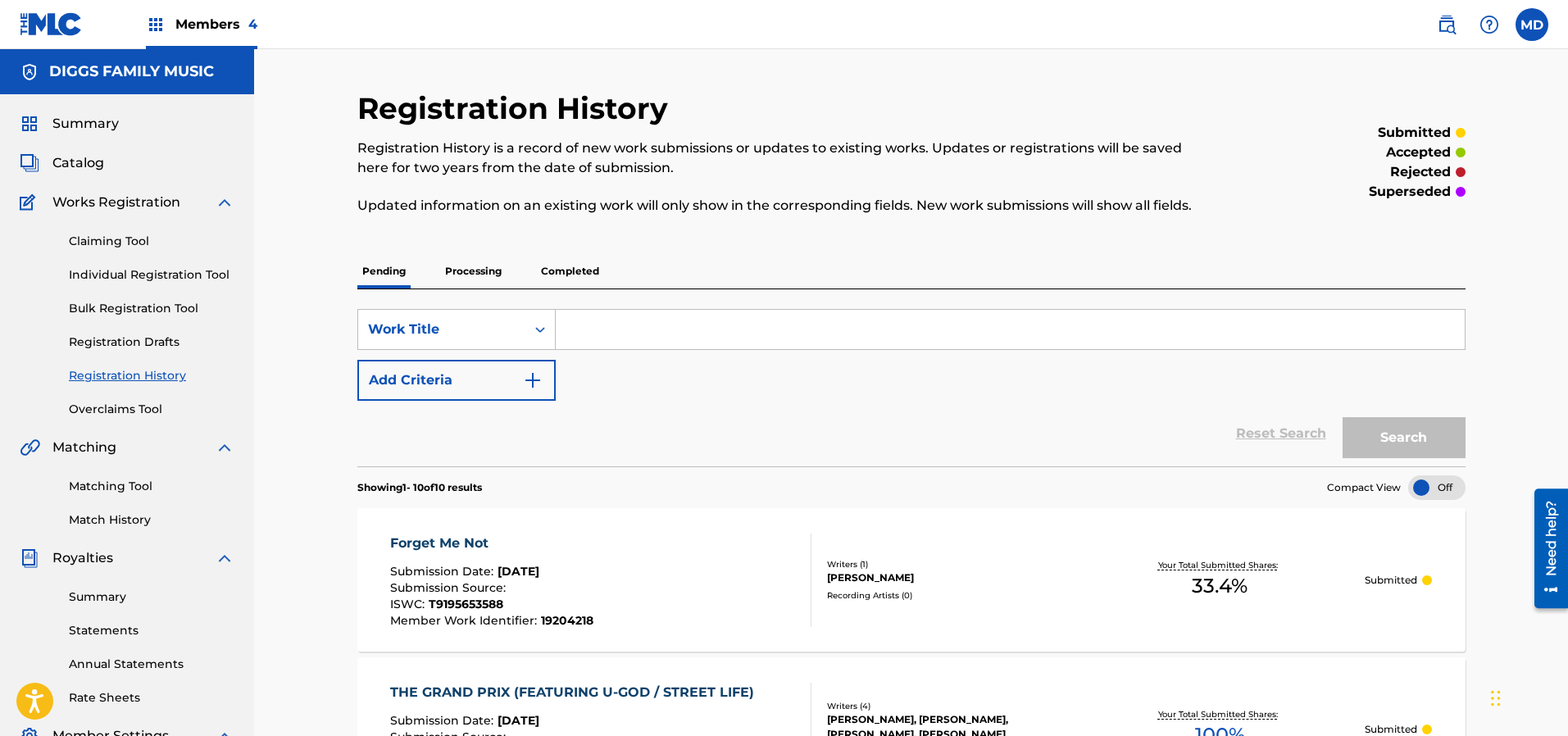
click at [663, 324] on input "Search Form" at bounding box center [1010, 329] width 909 height 39
paste input "Longevity 4:41 Inspectah Deck Uncontrolled Substance 0"
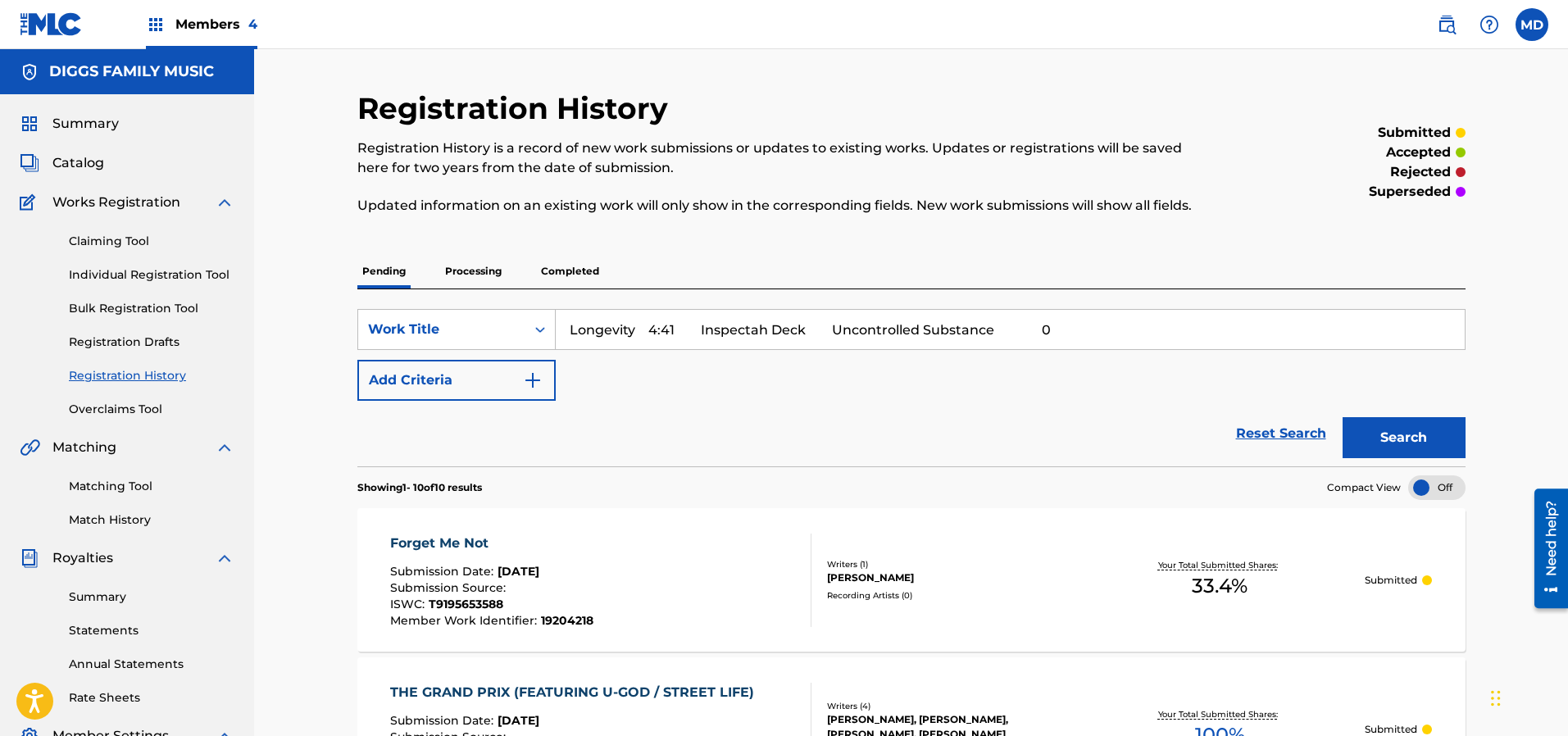
drag, startPoint x: 1019, startPoint y: 331, endPoint x: 644, endPoint y: 329, distance: 375.0
click at [644, 329] on input "Longevity 4:41 Inspectah Deck Uncontrolled Substance 0" at bounding box center [1010, 329] width 909 height 39
type input "Longevity"
click at [1372, 430] on button "Search" at bounding box center [1403, 438] width 123 height 41
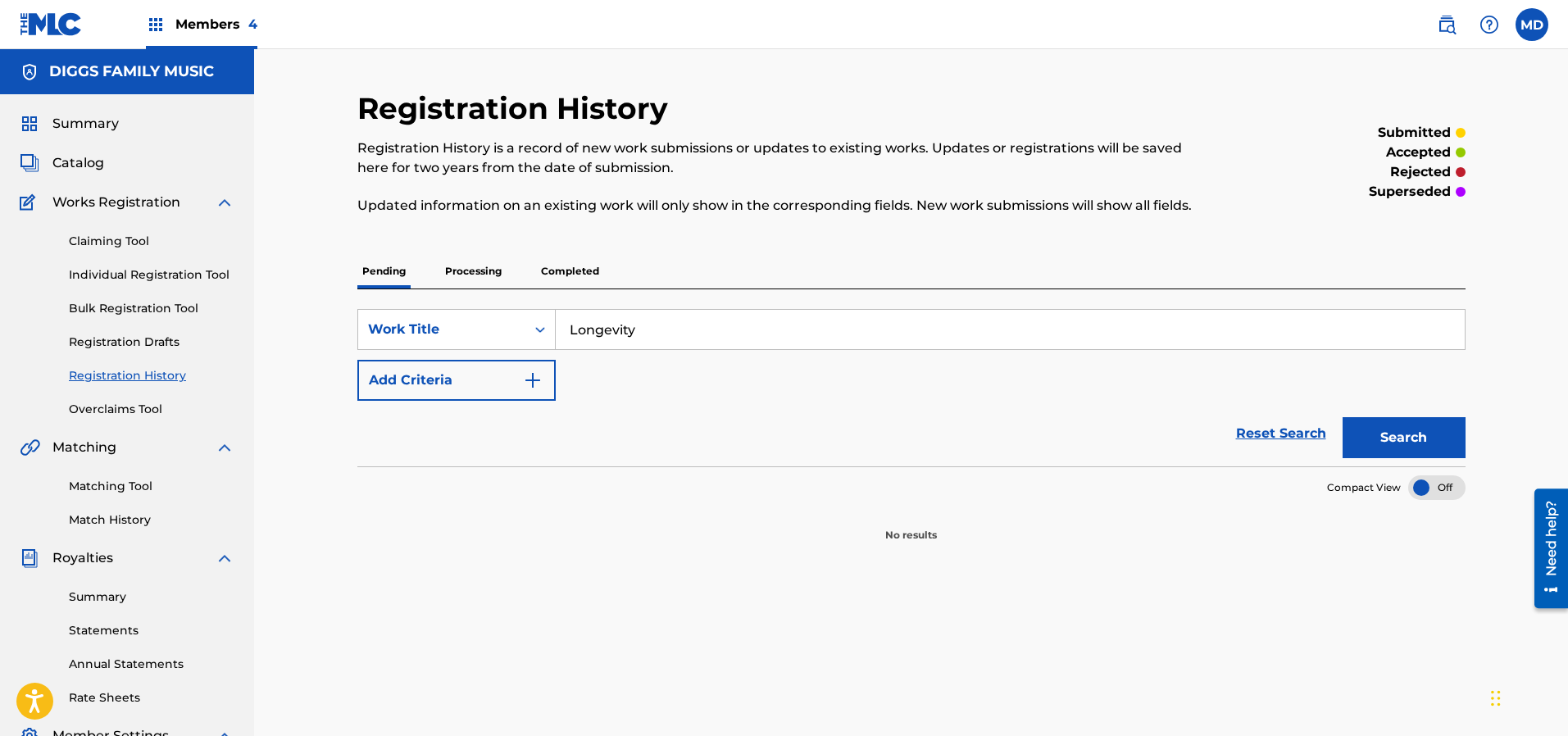
click at [494, 265] on p "Processing" at bounding box center [472, 270] width 66 height 34
click at [570, 274] on p "Completed" at bounding box center [570, 270] width 68 height 34
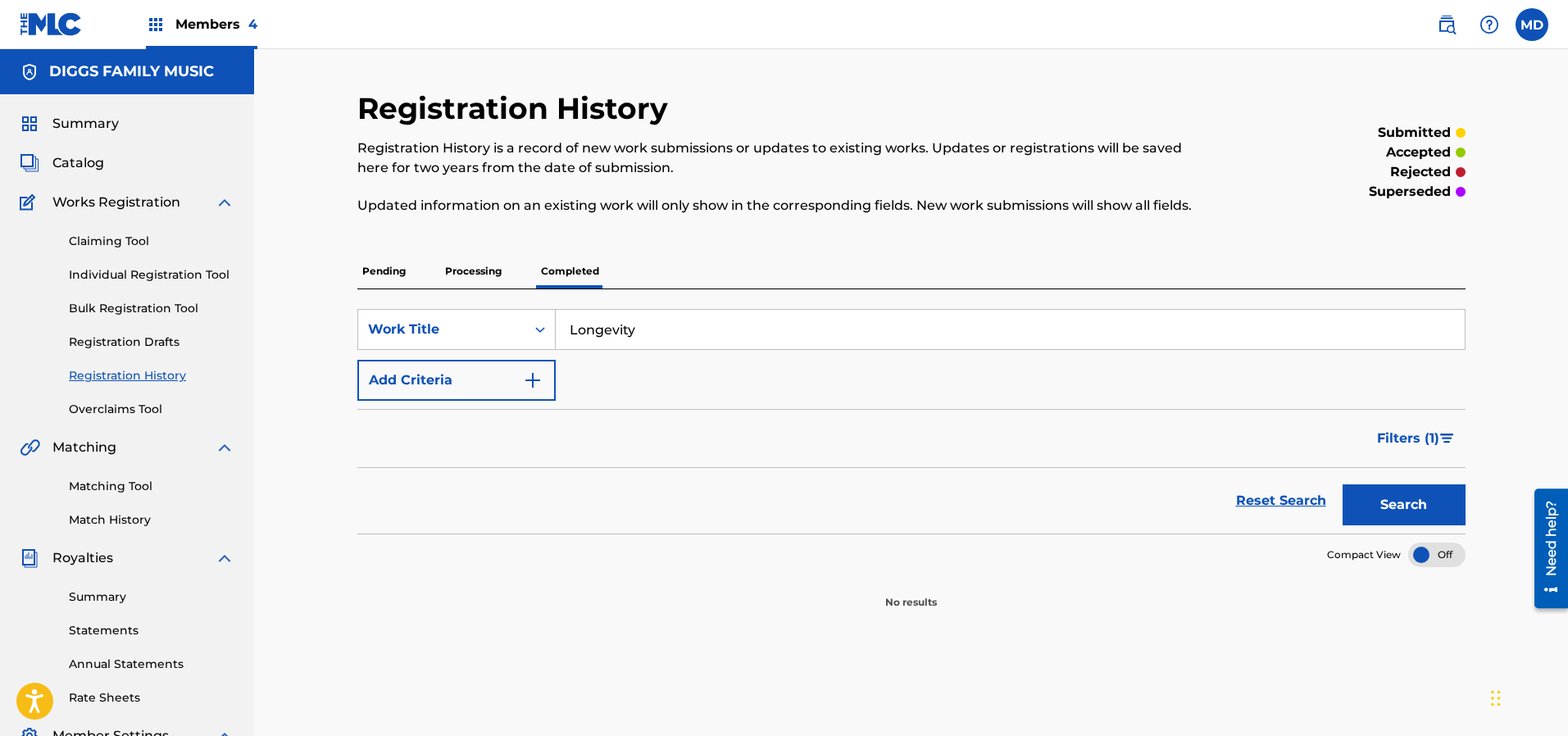
click at [125, 242] on link "Claiming Tool" at bounding box center [152, 241] width 165 height 18
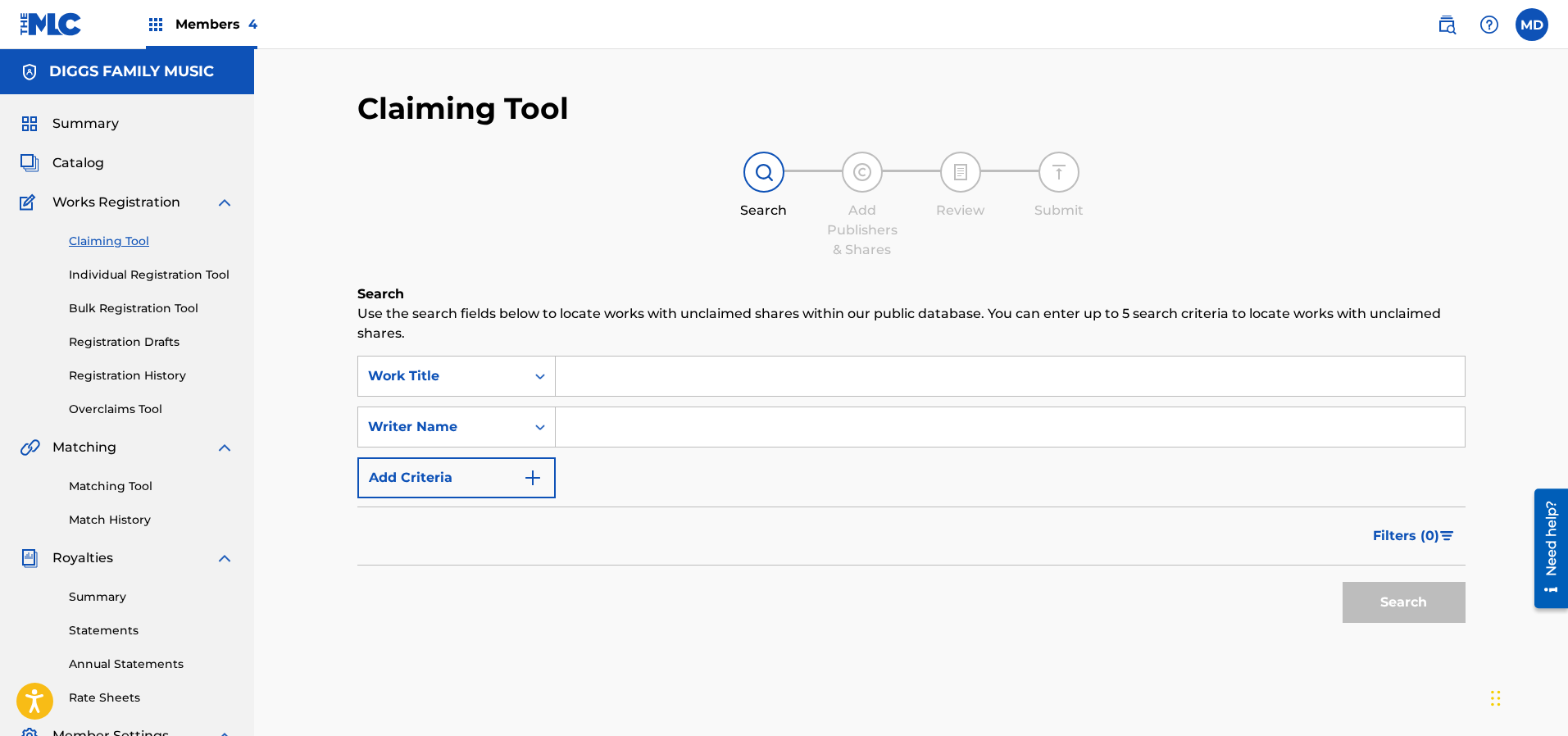
click at [92, 163] on span "Catalog" at bounding box center [78, 163] width 52 height 20
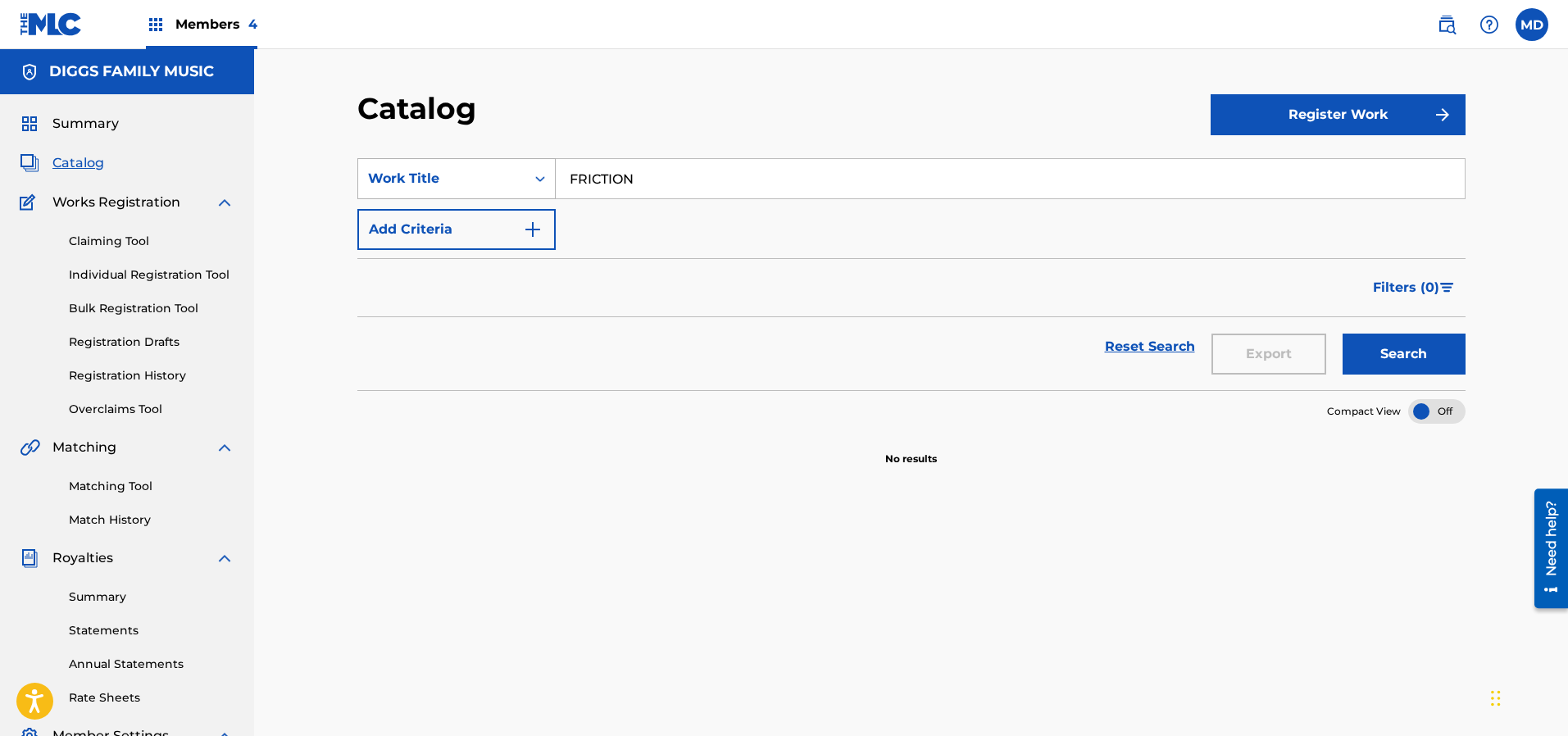
drag, startPoint x: 626, startPoint y: 177, endPoint x: 550, endPoint y: 177, distance: 76.0
click at [550, 177] on div "SearchWithCriteriaffe89460-19b1-4643-b1f3-838df765d317 Work Title FRICTION" at bounding box center [911, 178] width 1108 height 41
paste input "Longevity 4:41 Inspectah Deck Uncontrolled Substance 0"
drag, startPoint x: 1029, startPoint y: 179, endPoint x: 638, endPoint y: 176, distance: 391.0
click at [638, 176] on input "Longevity 4:41 Inspectah Deck Uncontrolled Substance 0" at bounding box center [1010, 178] width 909 height 39
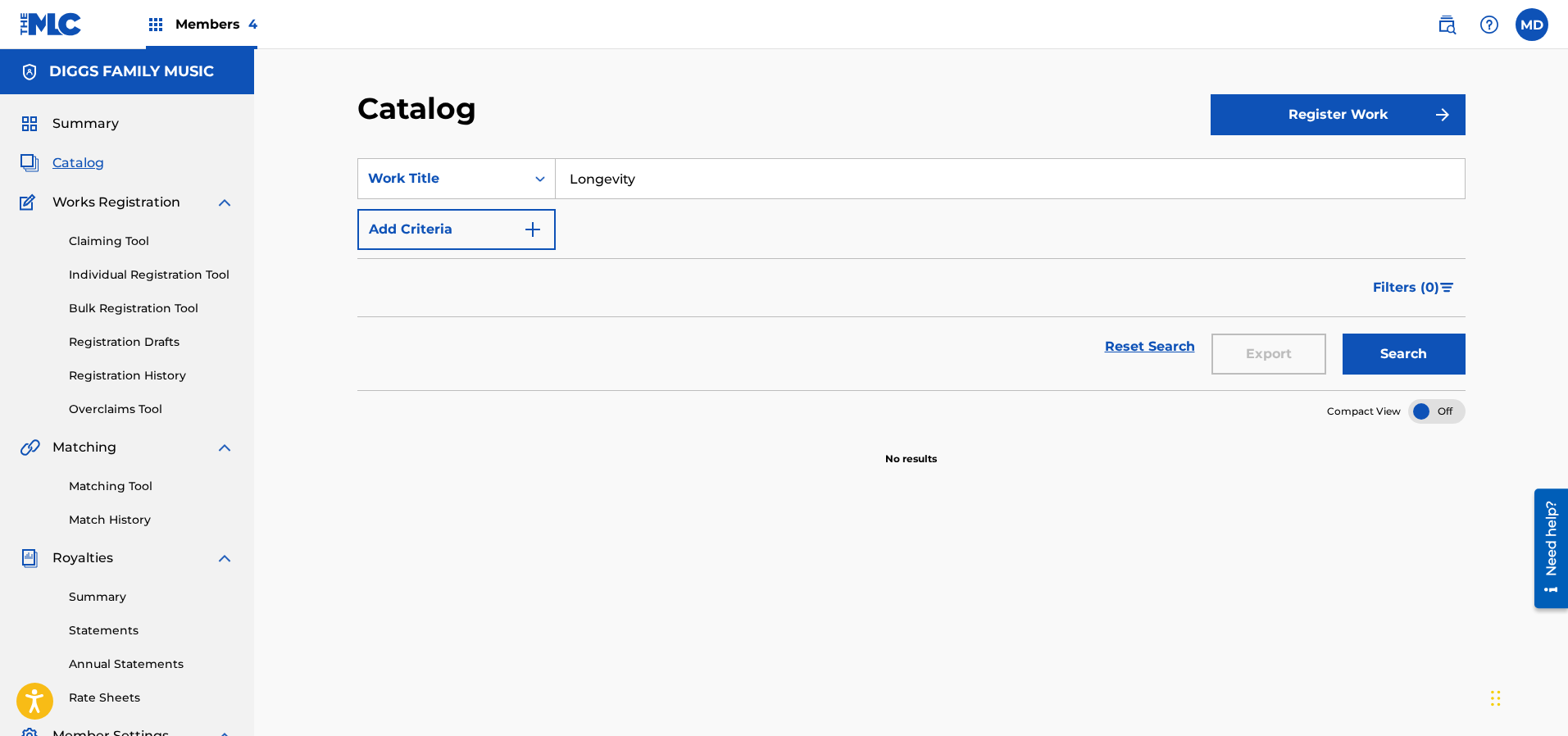
type input "Longevity"
click at [1384, 354] on button "Search" at bounding box center [1403, 354] width 123 height 41
click at [122, 243] on link "Claiming Tool" at bounding box center [152, 241] width 165 height 18
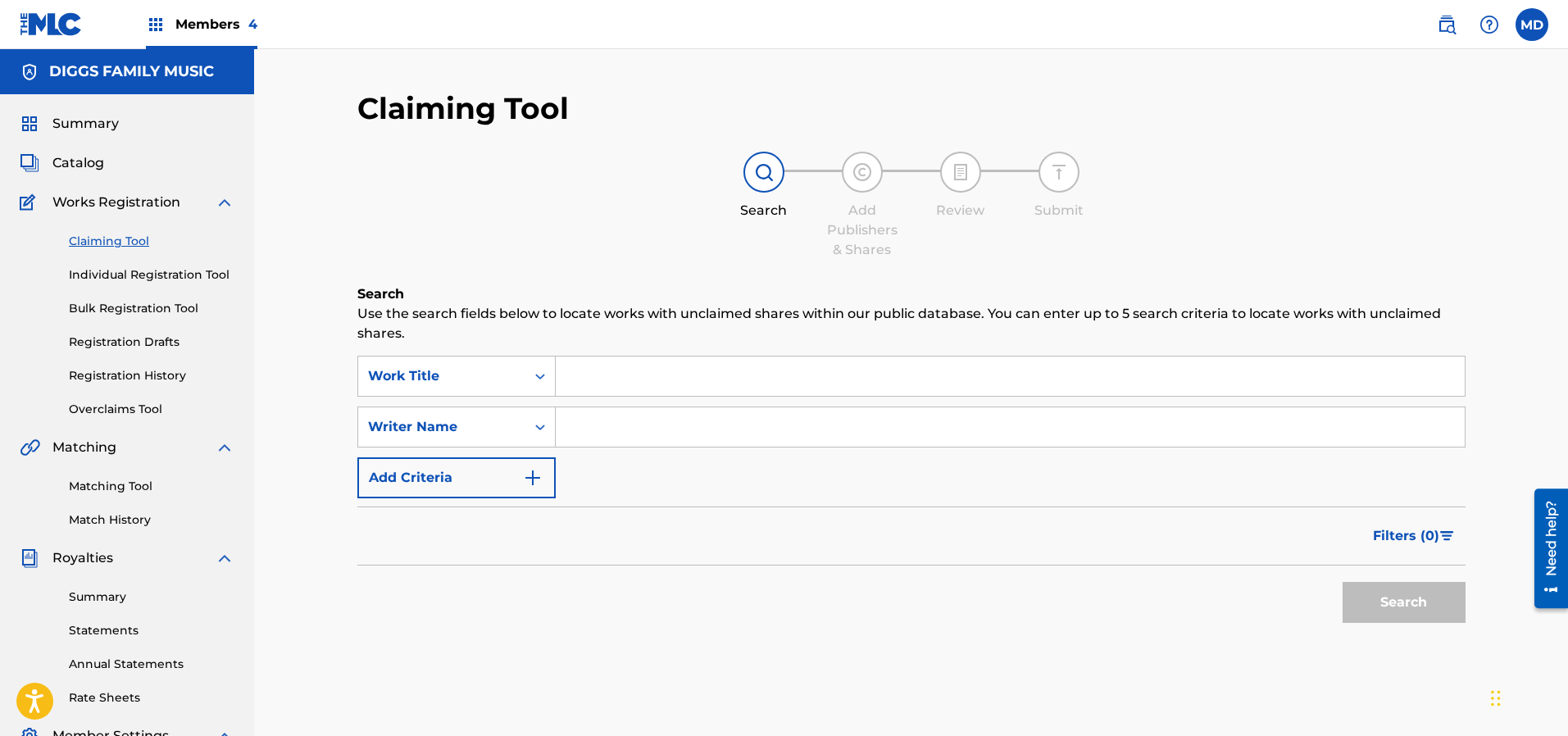
click at [649, 370] on input "Search Form" at bounding box center [1010, 376] width 909 height 39
paste input "Longevity 4:41 Inspectah Deck Uncontrolled Substance 0"
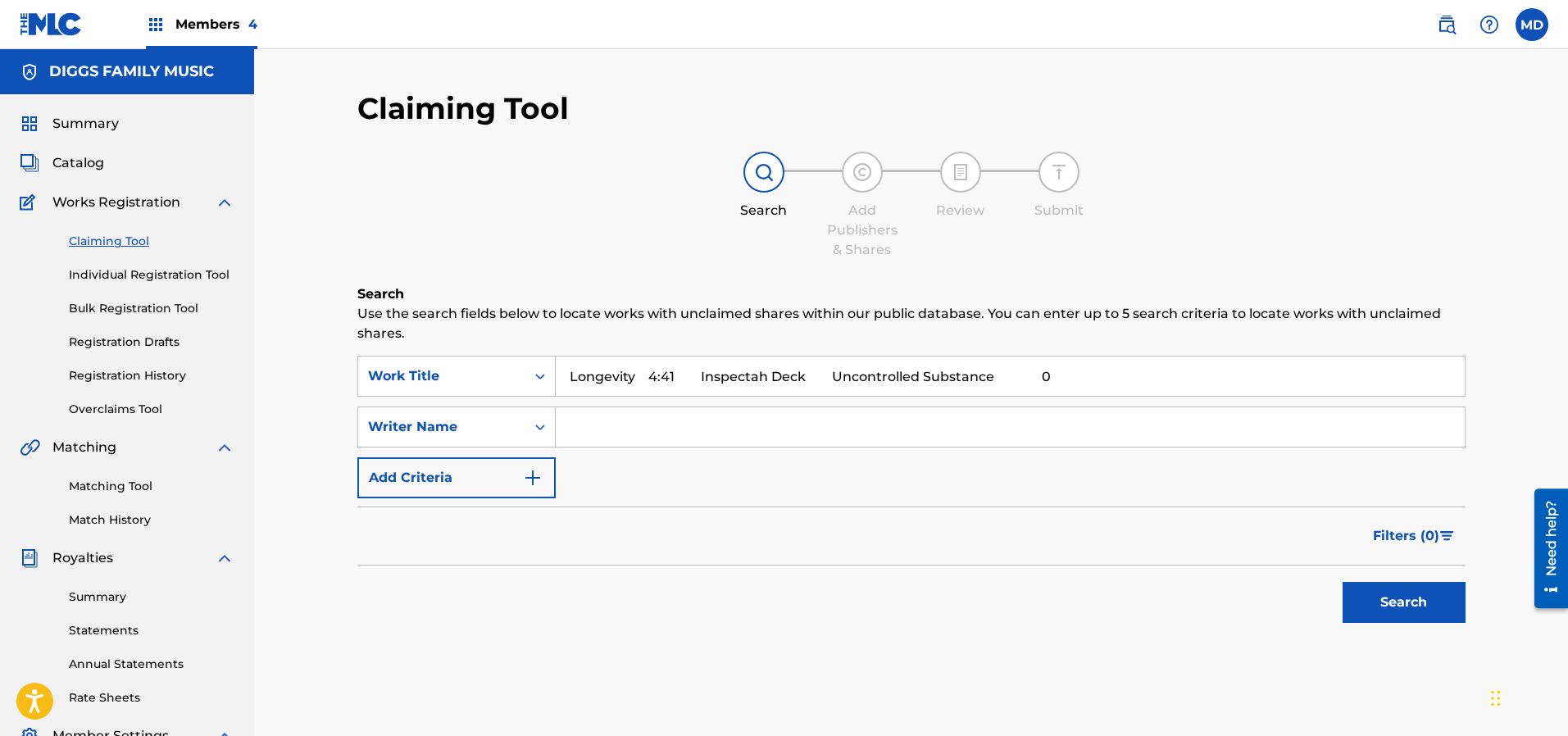
drag, startPoint x: 640, startPoint y: 377, endPoint x: 1023, endPoint y: 385, distance: 383.1
click at [1023, 385] on input "Longevity 4:41 Inspectah Deck Uncontrolled Substance 0" at bounding box center [1010, 376] width 909 height 39
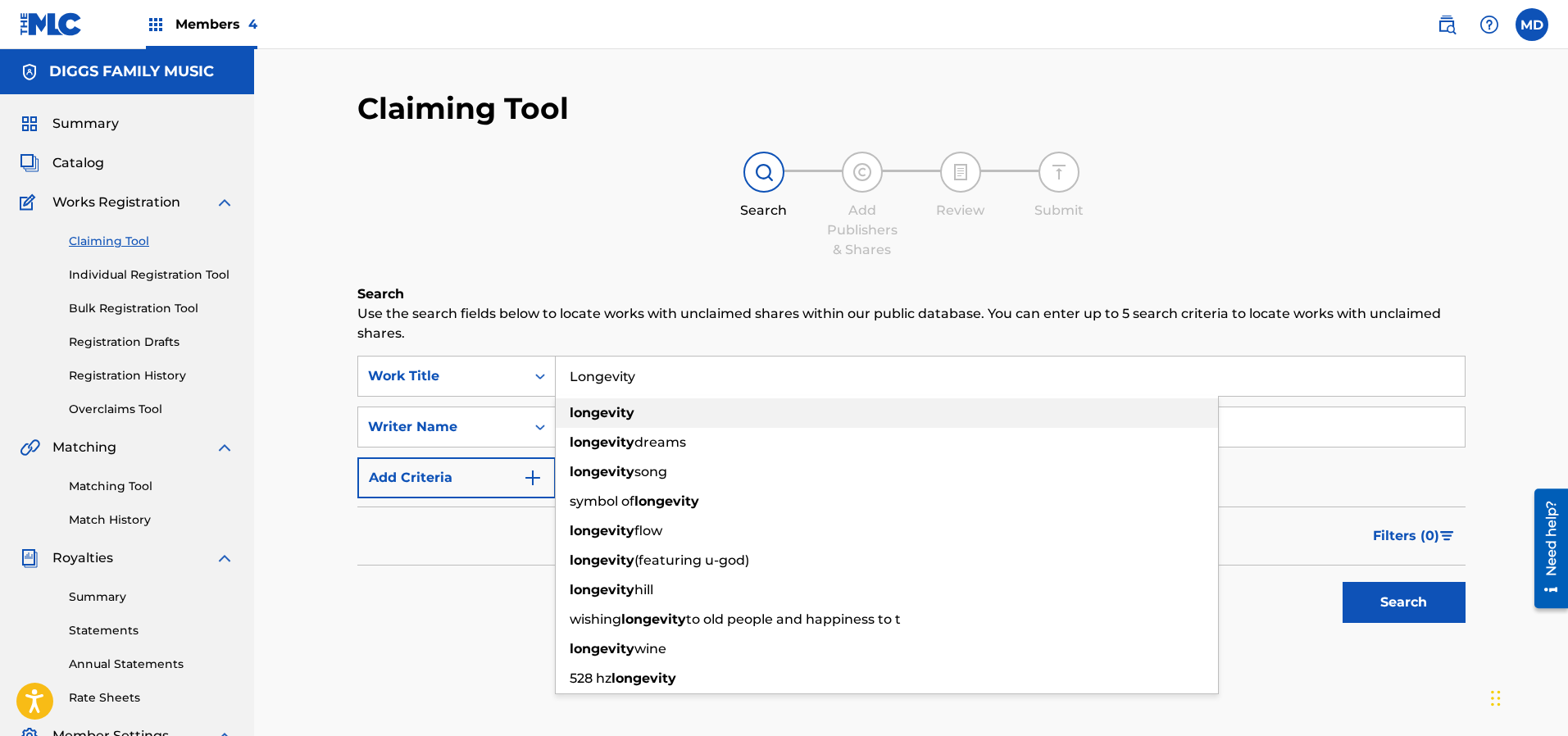
click at [990, 413] on div "longevity" at bounding box center [887, 414] width 662 height 30
type input "longevity"
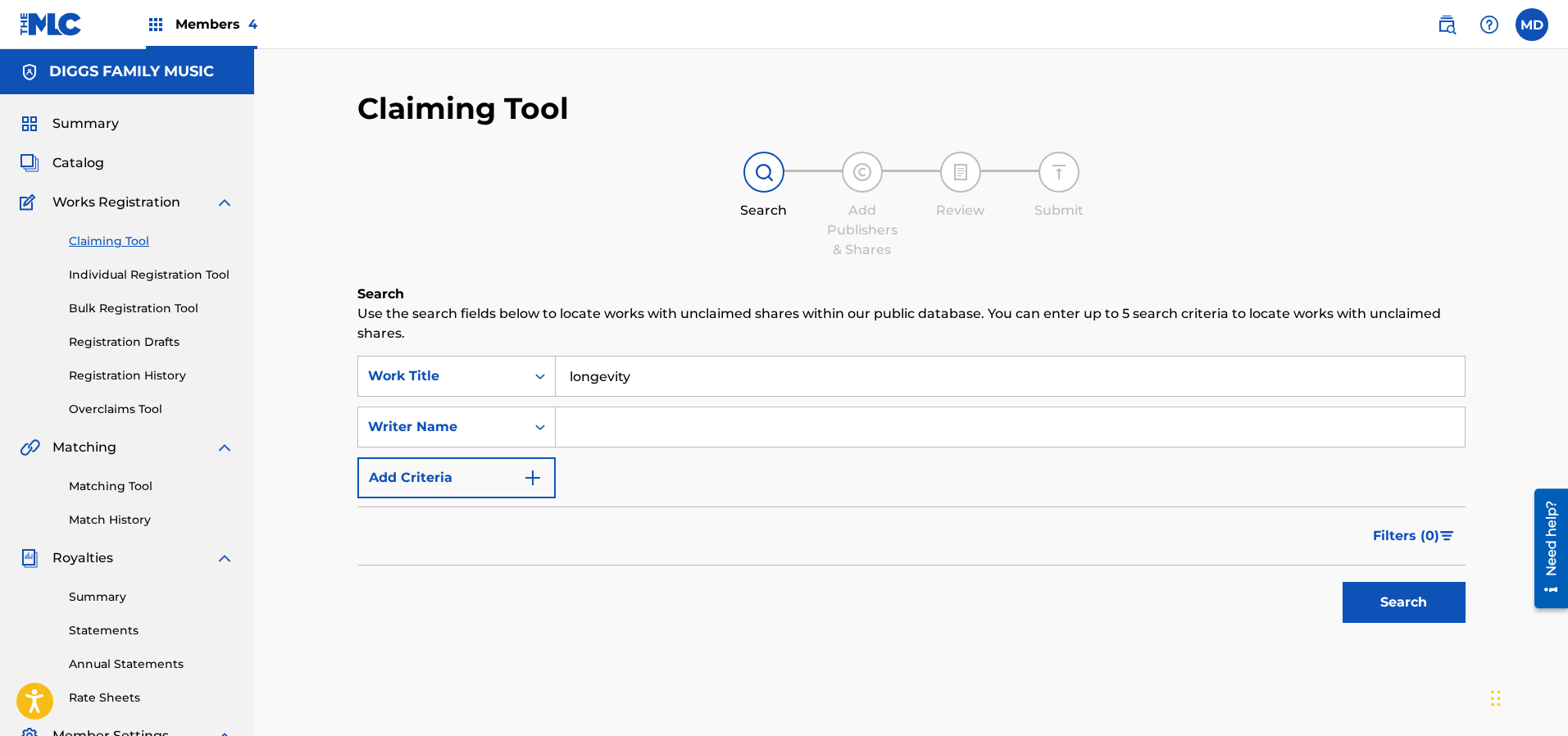
click at [1443, 614] on button "Search" at bounding box center [1403, 602] width 123 height 41
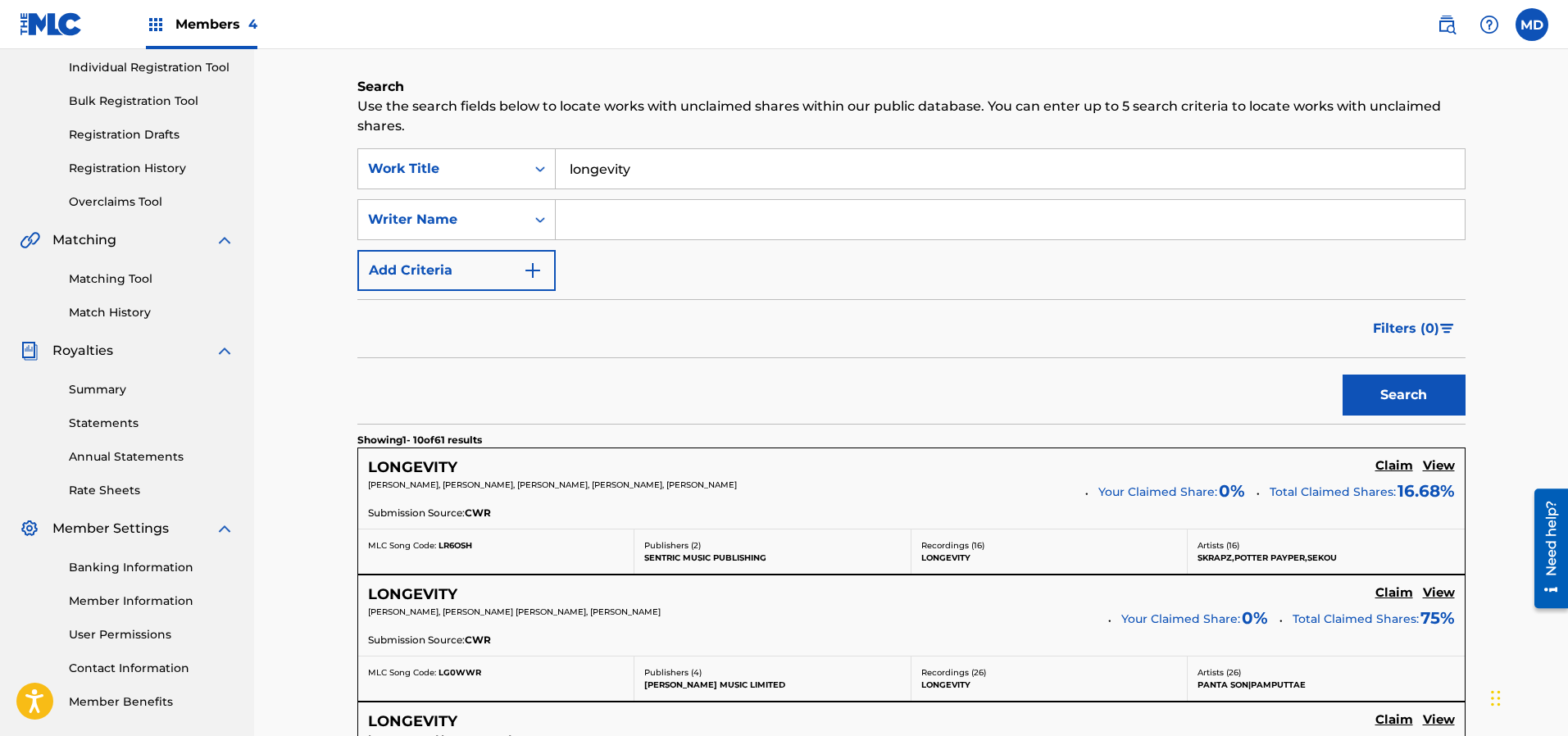
scroll to position [246, 0]
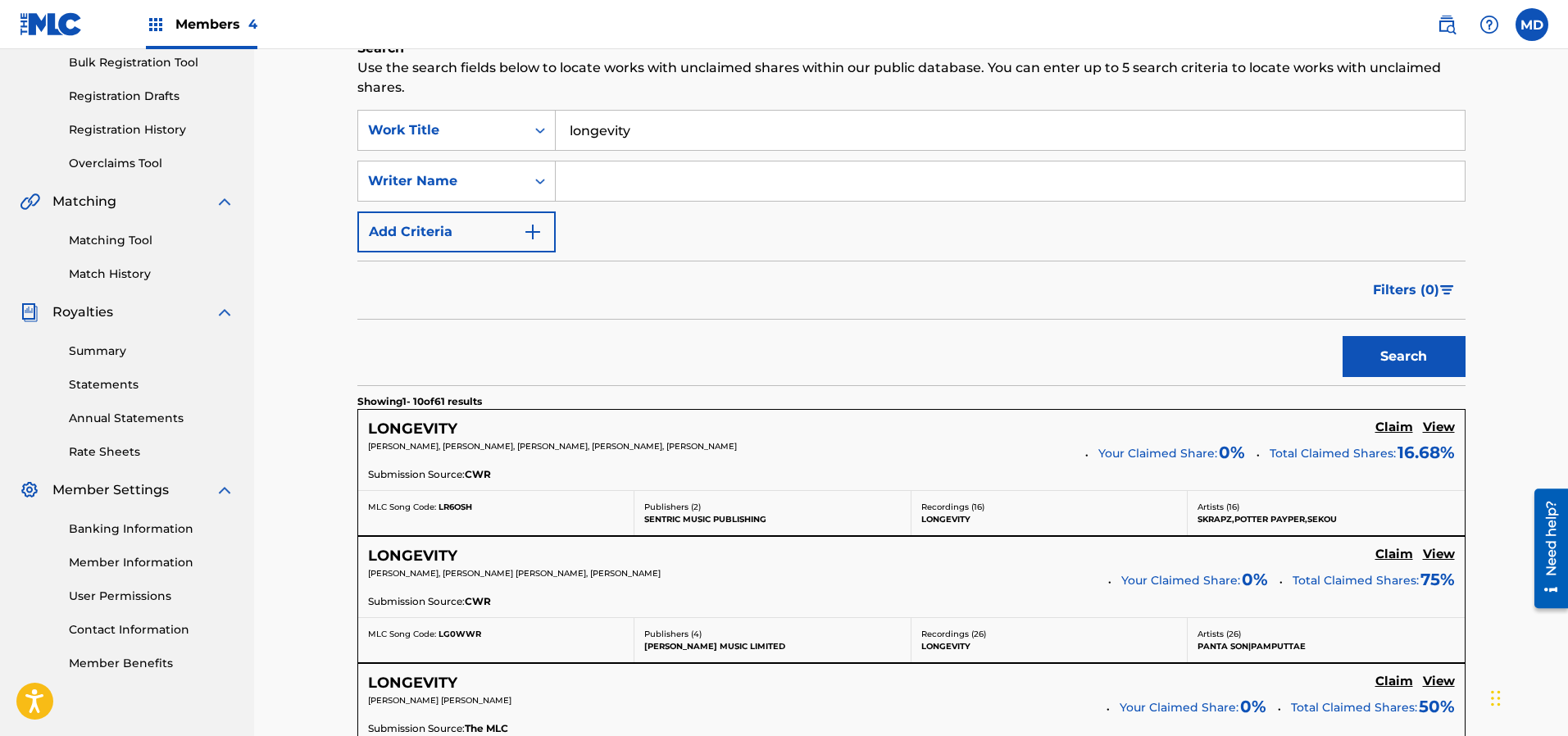
click at [690, 186] on input "Search Form" at bounding box center [1010, 181] width 909 height 39
type input "[PERSON_NAME]"
click at [1396, 354] on button "Search" at bounding box center [1403, 357] width 123 height 41
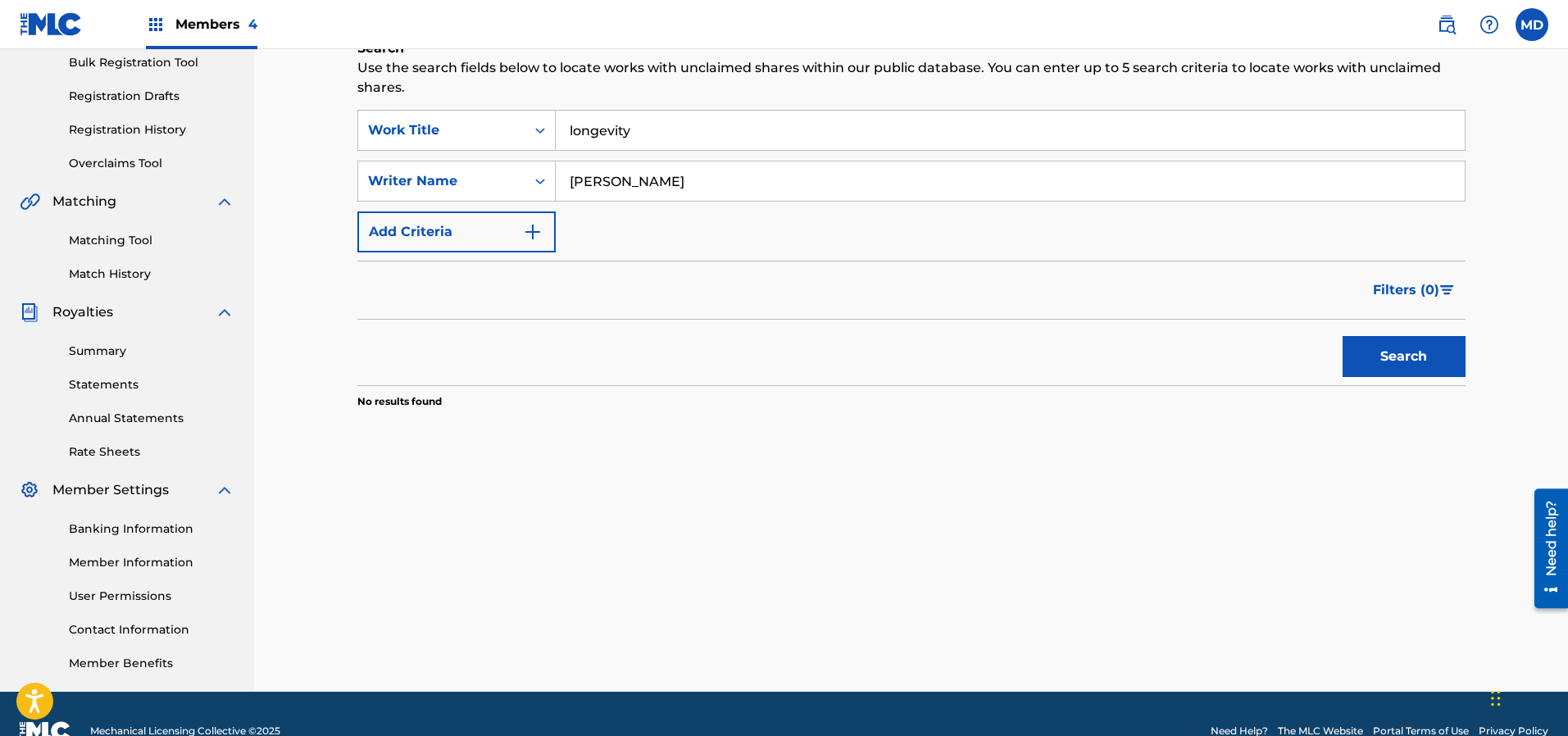
drag, startPoint x: 690, startPoint y: 177, endPoint x: 560, endPoint y: 178, distance: 130.0
click at [560, 178] on input "[PERSON_NAME]" at bounding box center [1010, 181] width 909 height 39
click at [615, 183] on input "Search Form" at bounding box center [1010, 181] width 909 height 39
type input "[PERSON_NAME]"
click at [1369, 353] on button "Search" at bounding box center [1403, 357] width 123 height 41
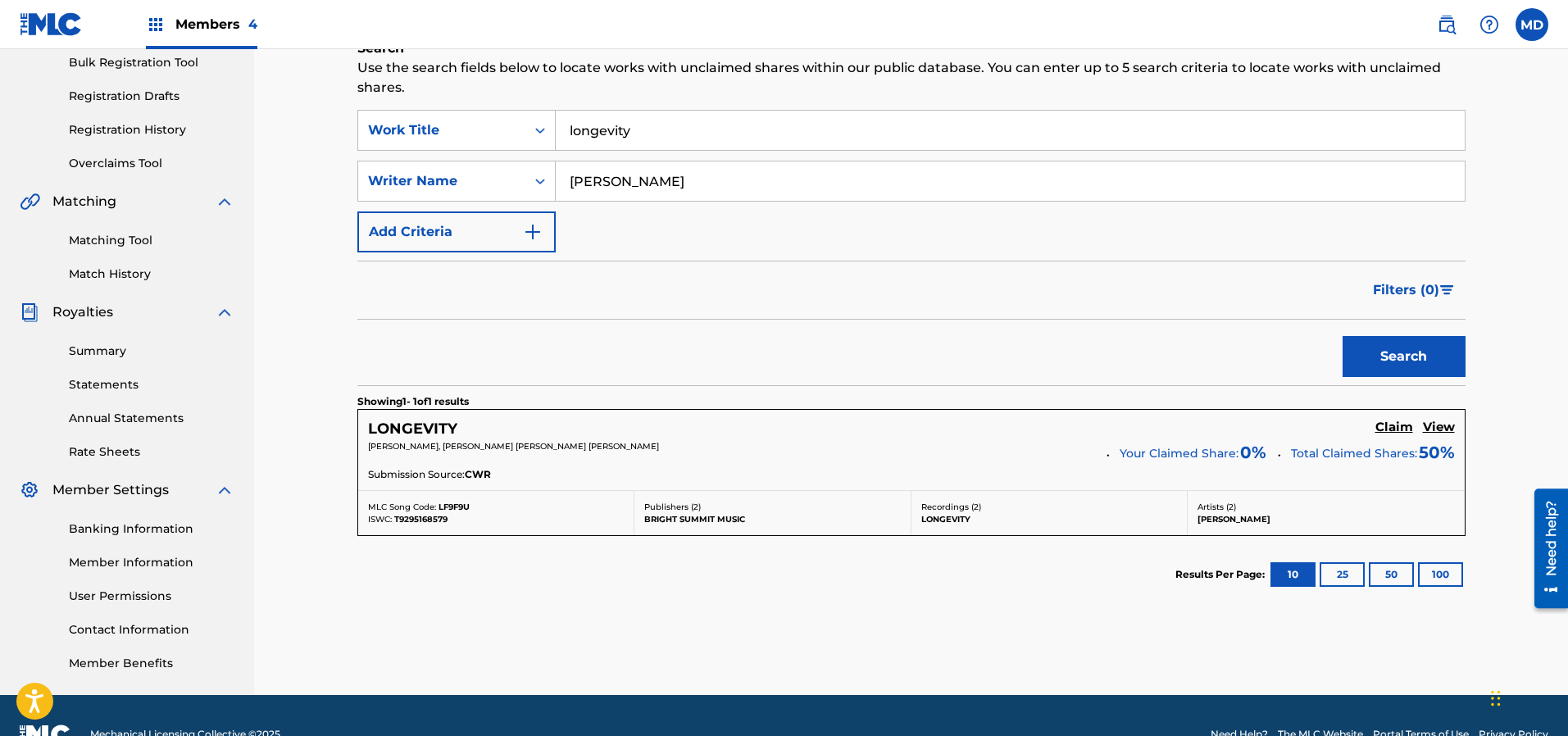
click at [1443, 428] on h5 "View" at bounding box center [1439, 427] width 32 height 16
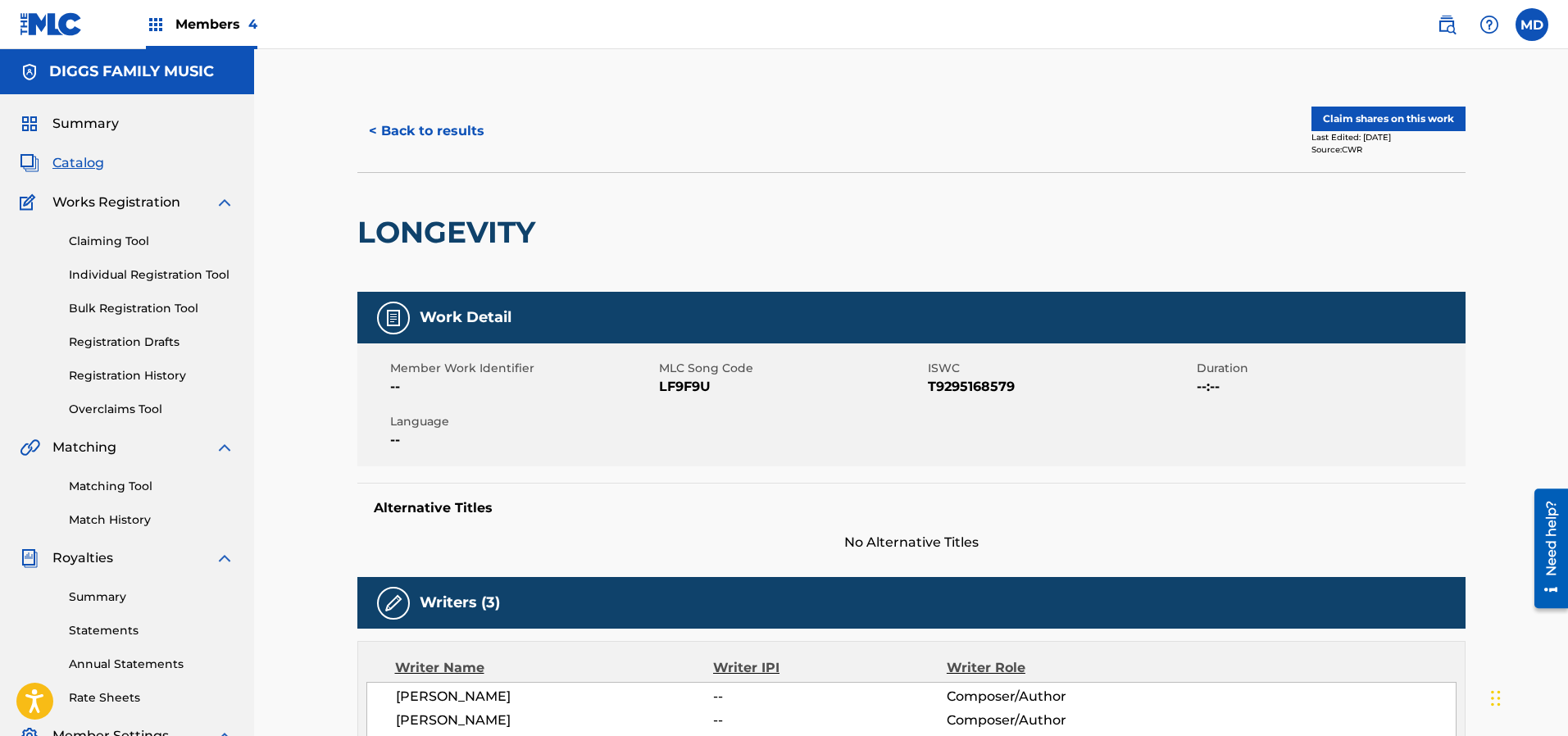
click at [1400, 121] on button "Claim shares on this work" at bounding box center [1389, 119] width 154 height 24
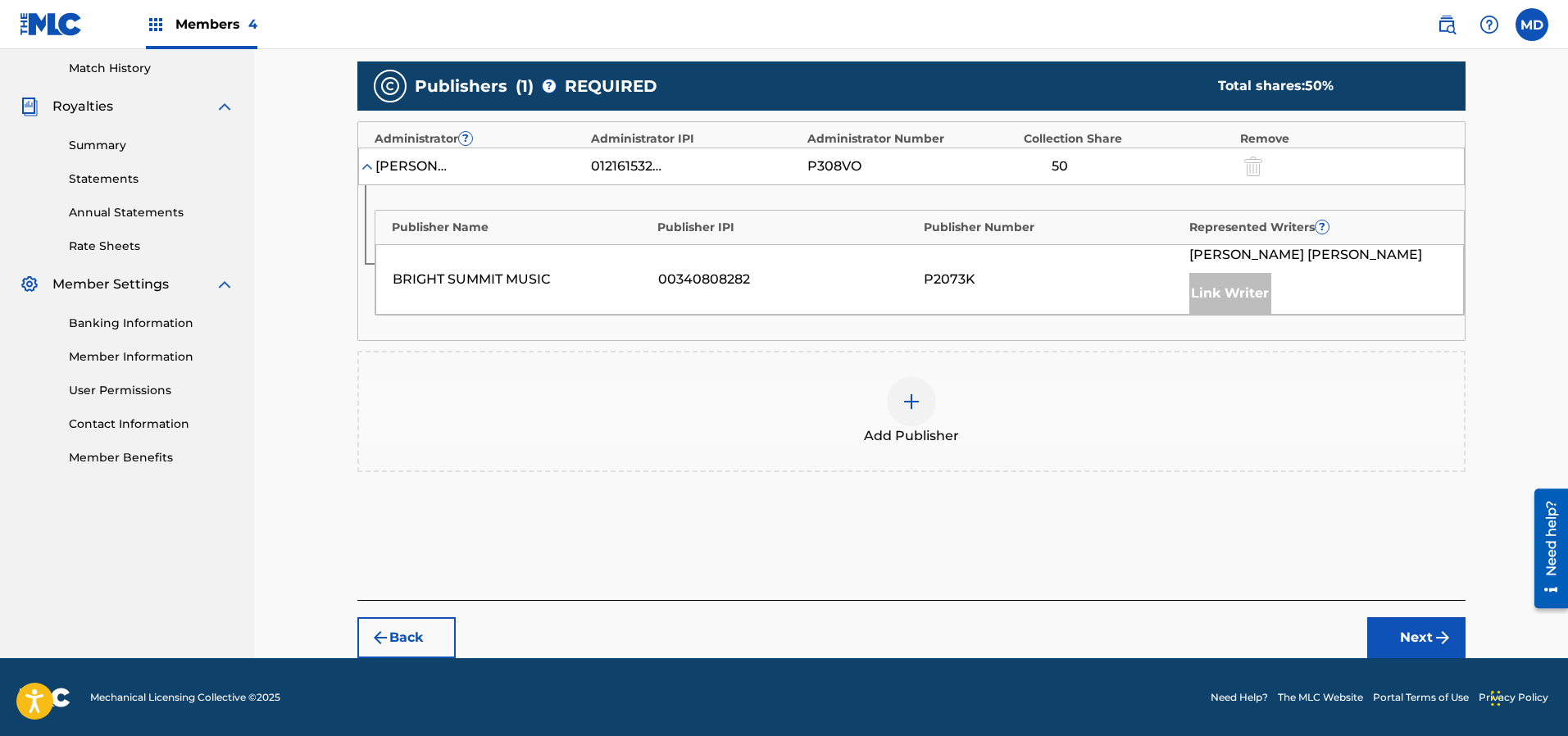
scroll to position [452, 0]
click at [912, 397] on img at bounding box center [911, 401] width 20 height 20
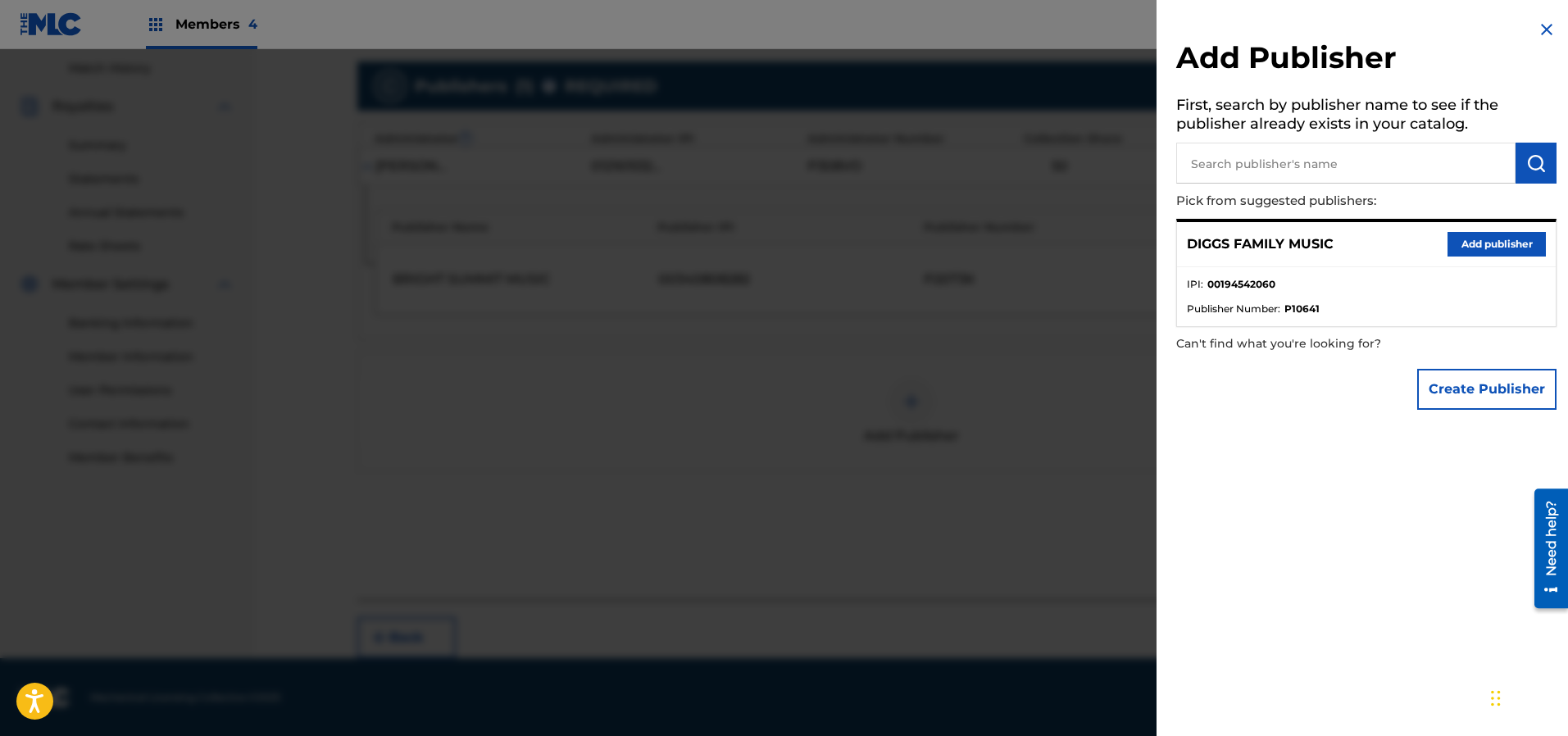
click at [1481, 246] on button "Add publisher" at bounding box center [1496, 244] width 99 height 24
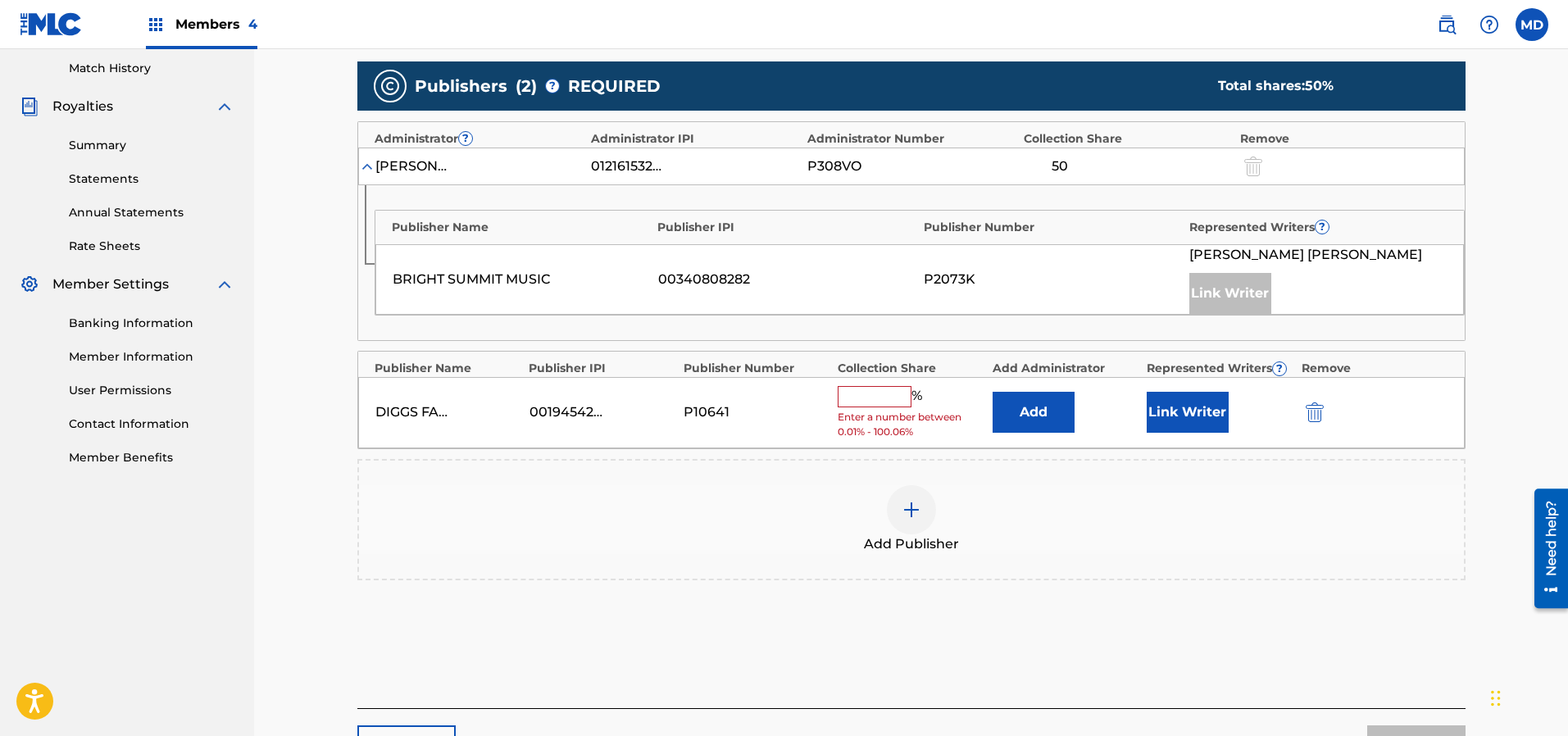
click at [895, 401] on input "text" at bounding box center [874, 396] width 73 height 21
type input "50"
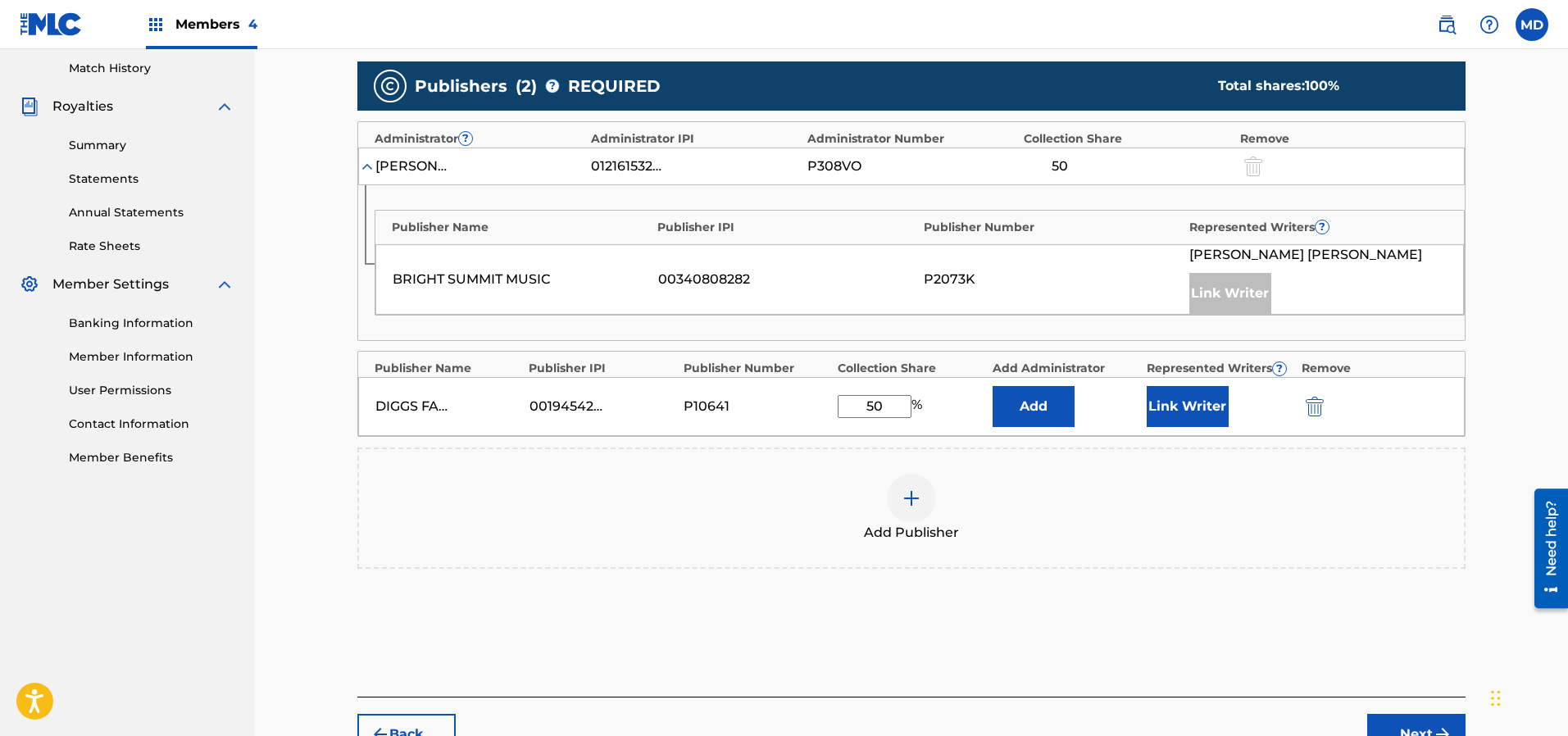
click at [1197, 408] on button "Link Writer" at bounding box center [1188, 406] width 82 height 41
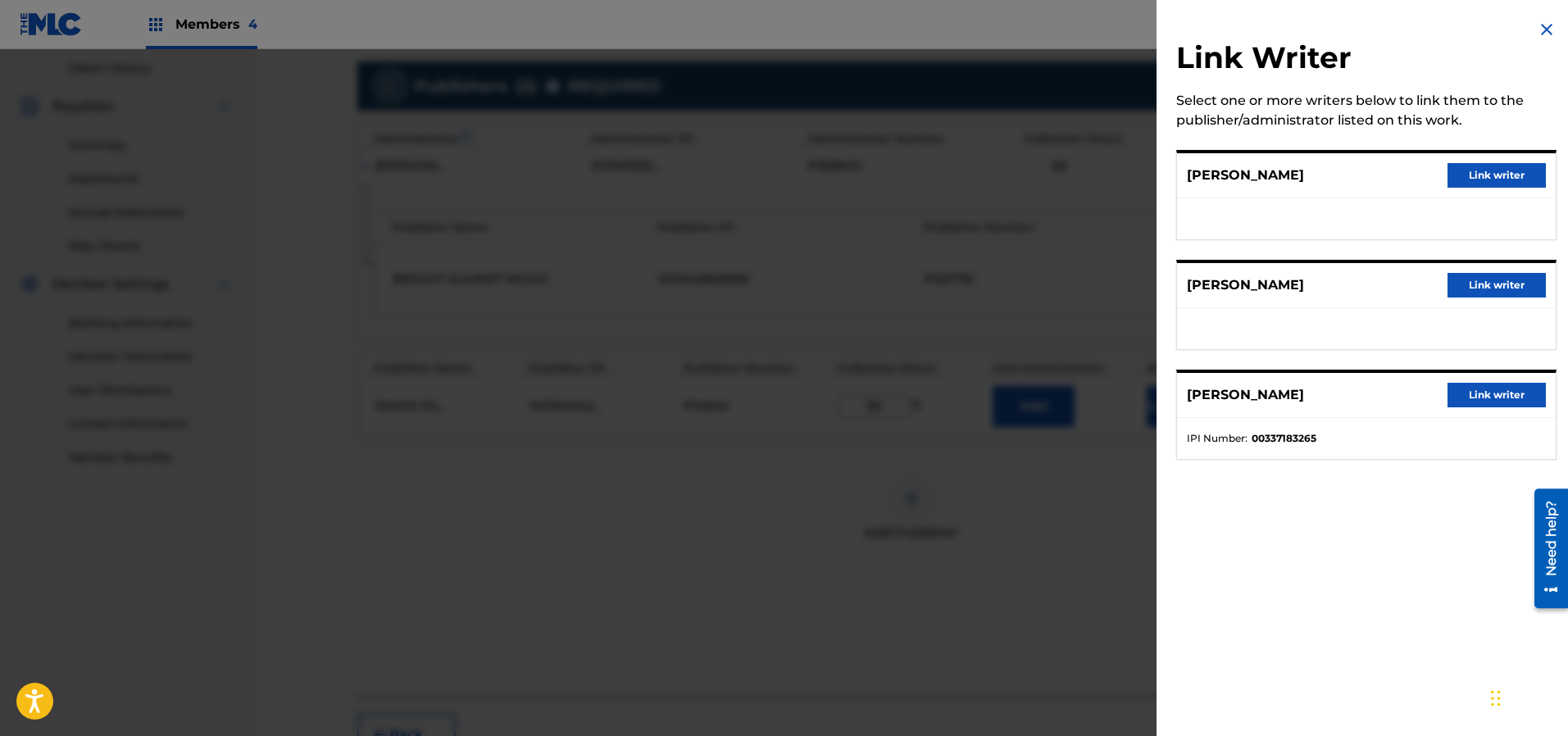
click at [1485, 170] on button "Link writer" at bounding box center [1496, 175] width 99 height 24
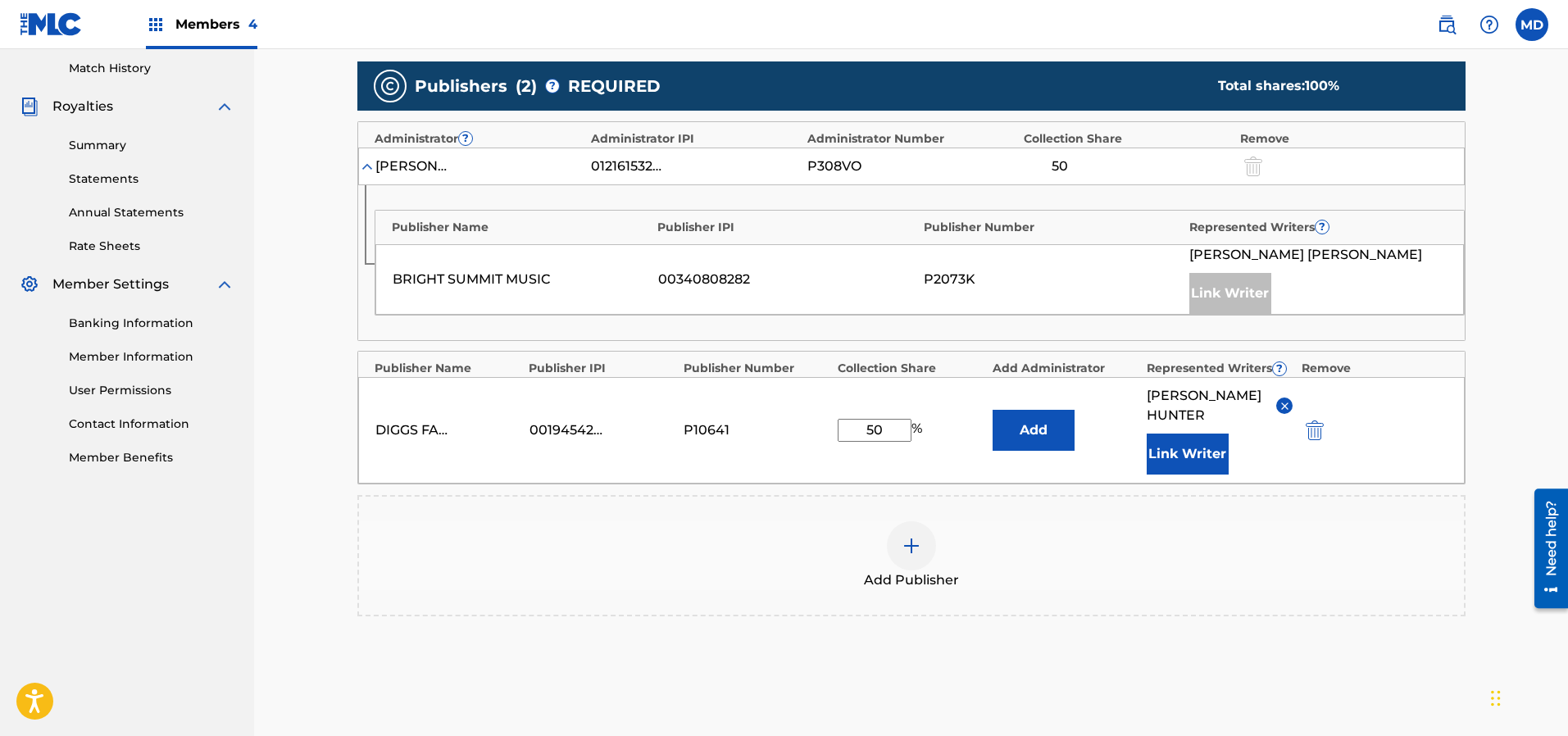
click at [1186, 433] on button "Link Writer" at bounding box center [1188, 453] width 82 height 41
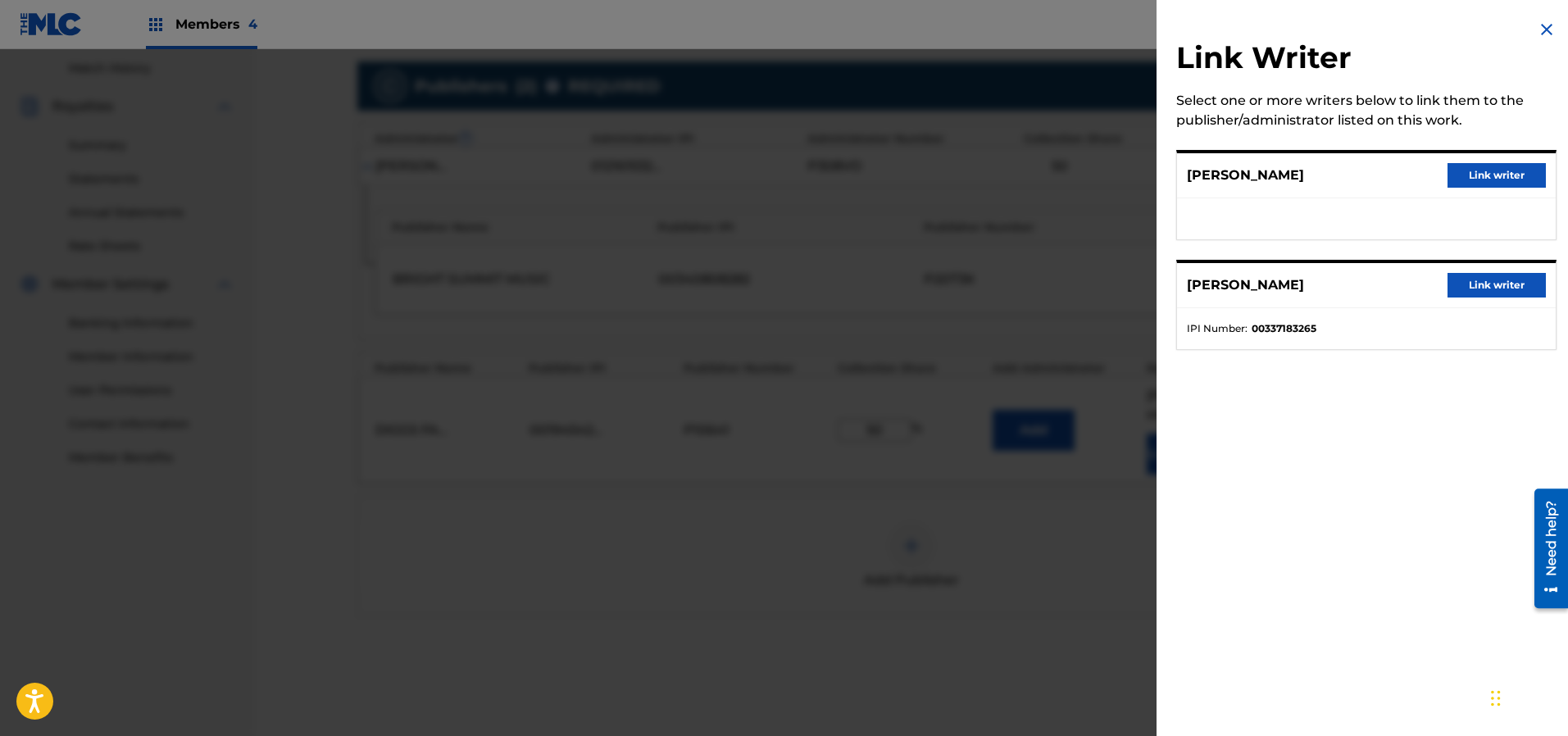
click at [1469, 170] on button "Link writer" at bounding box center [1496, 175] width 99 height 24
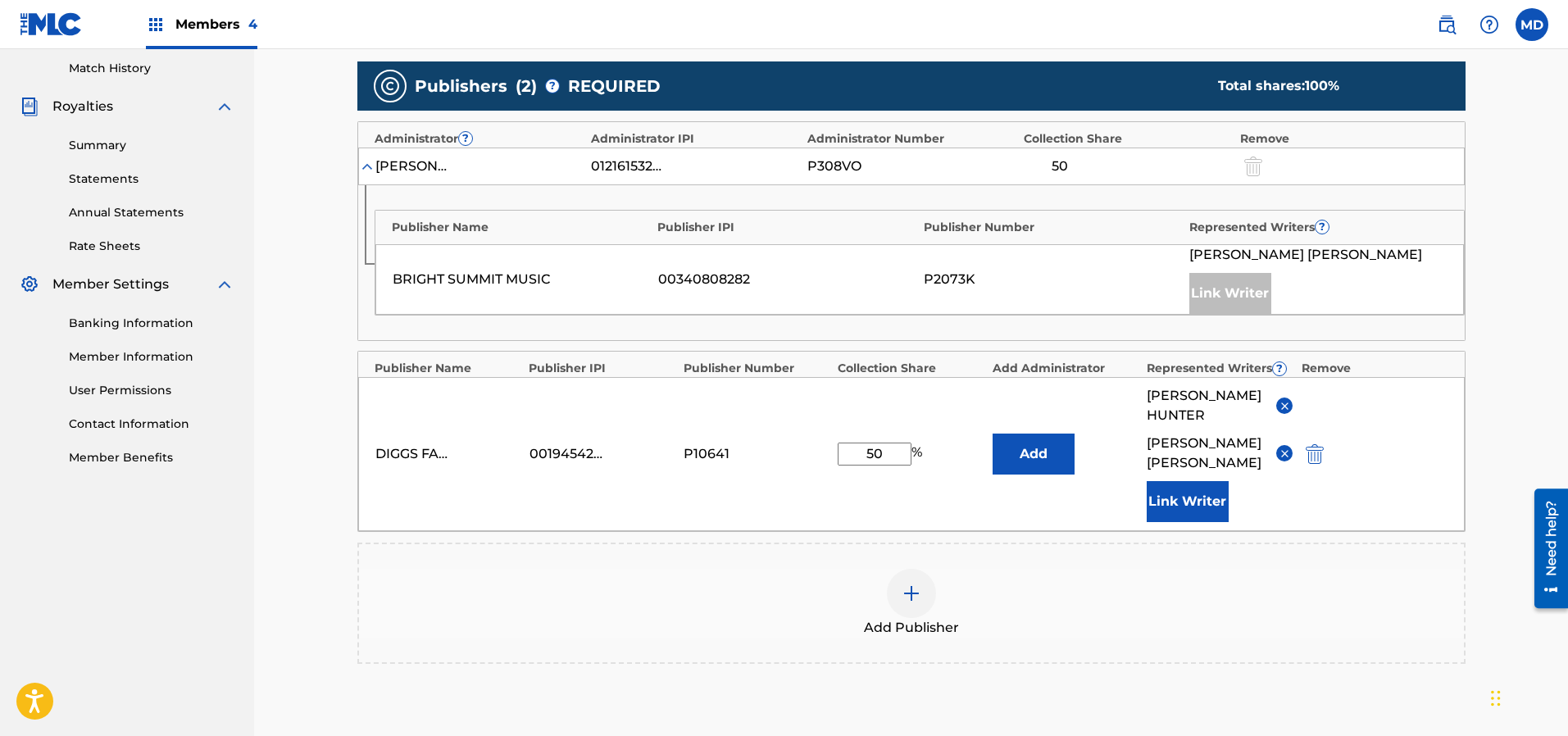
click at [1179, 481] on button "Link Writer" at bounding box center [1188, 502] width 82 height 41
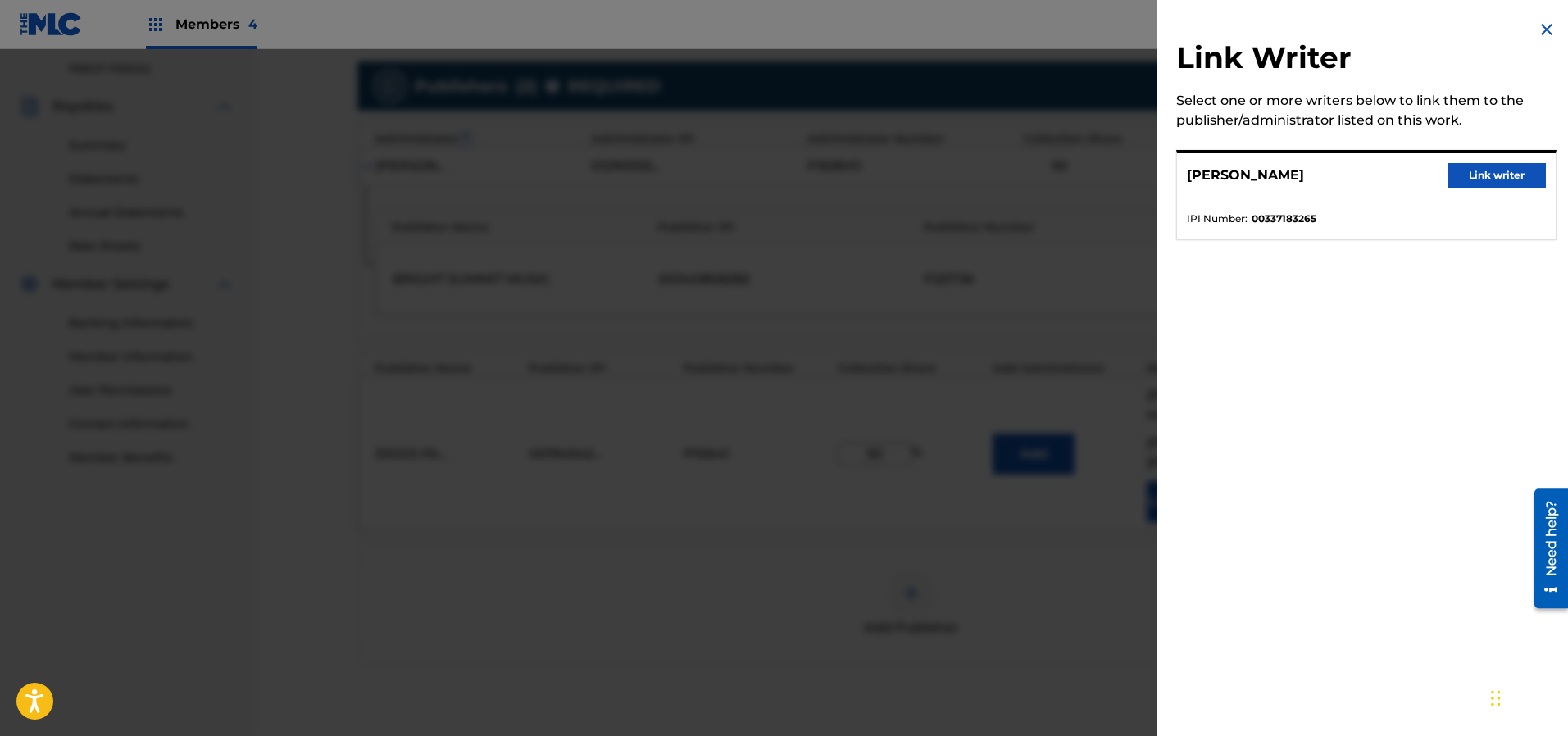
click at [1478, 169] on button "Link writer" at bounding box center [1496, 175] width 99 height 24
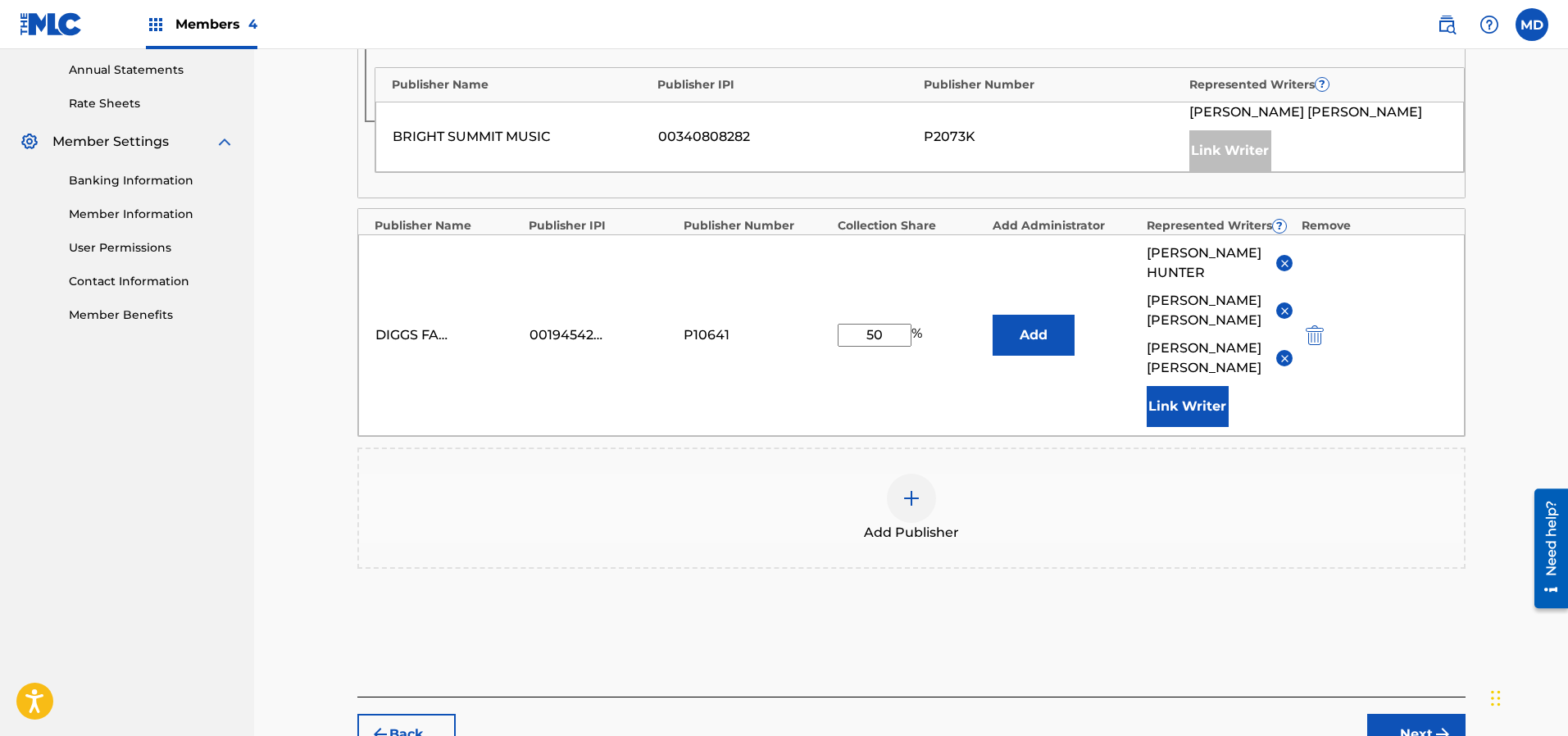
scroll to position [671, 0]
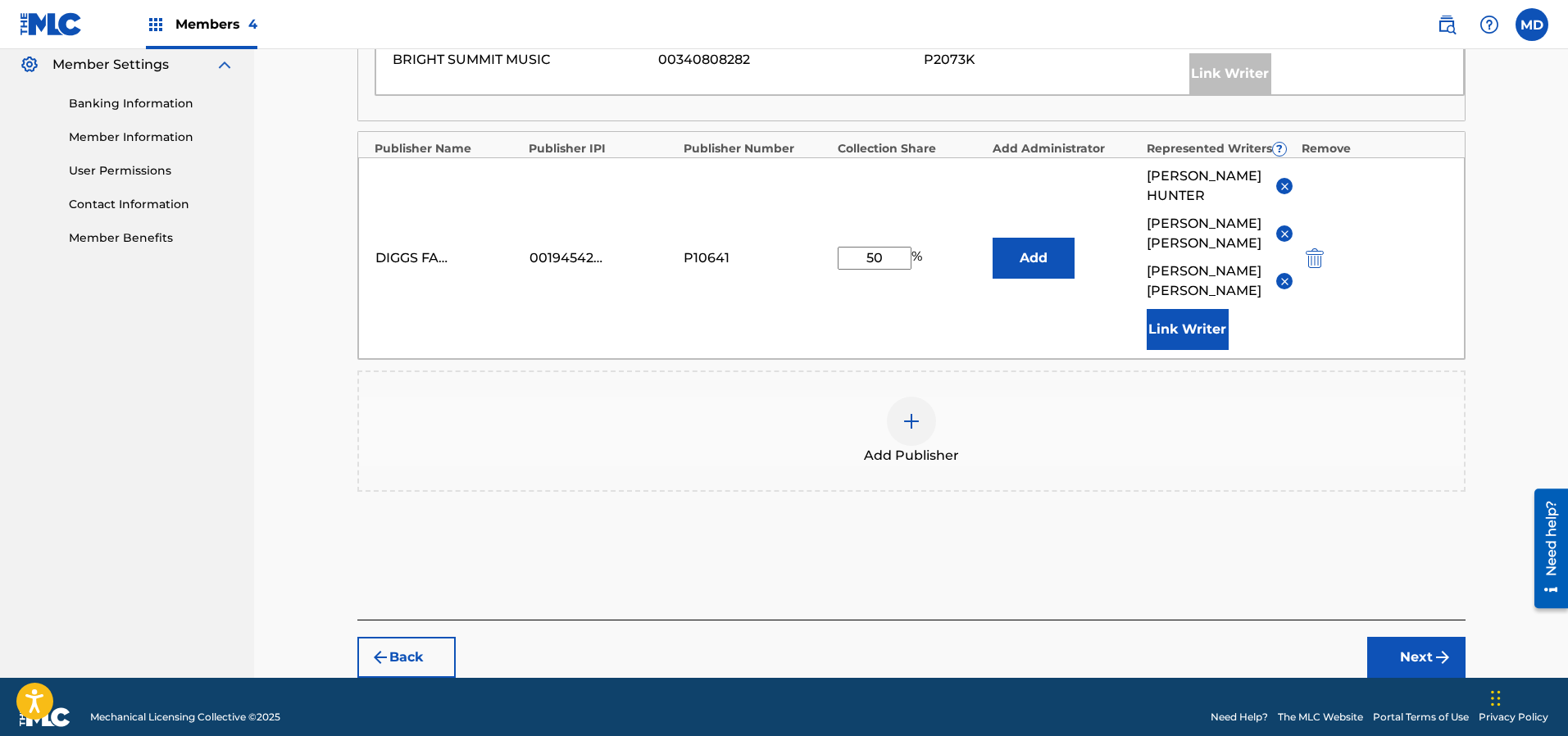
click at [1416, 637] on button "Next" at bounding box center [1416, 657] width 99 height 41
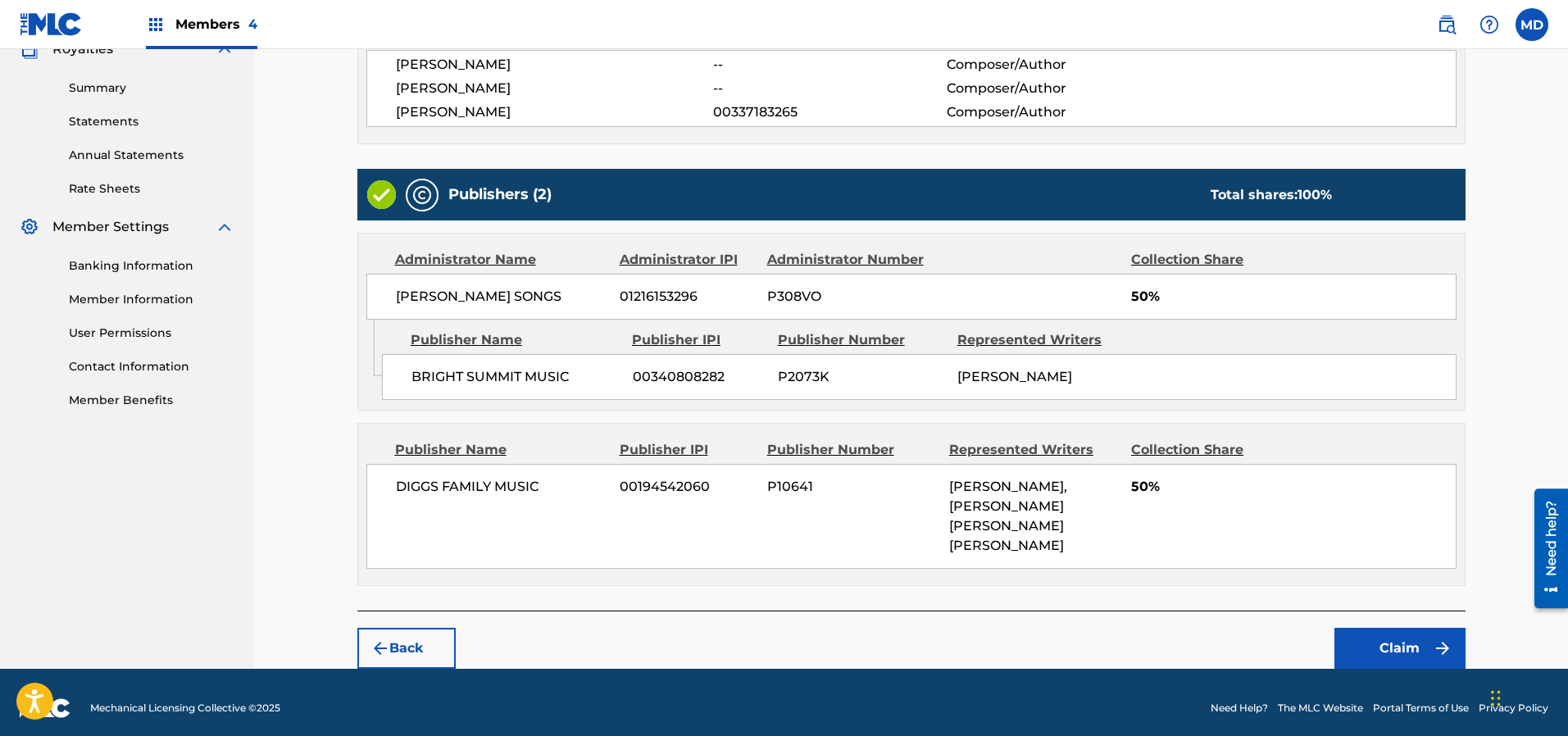
scroll to position [517, 0]
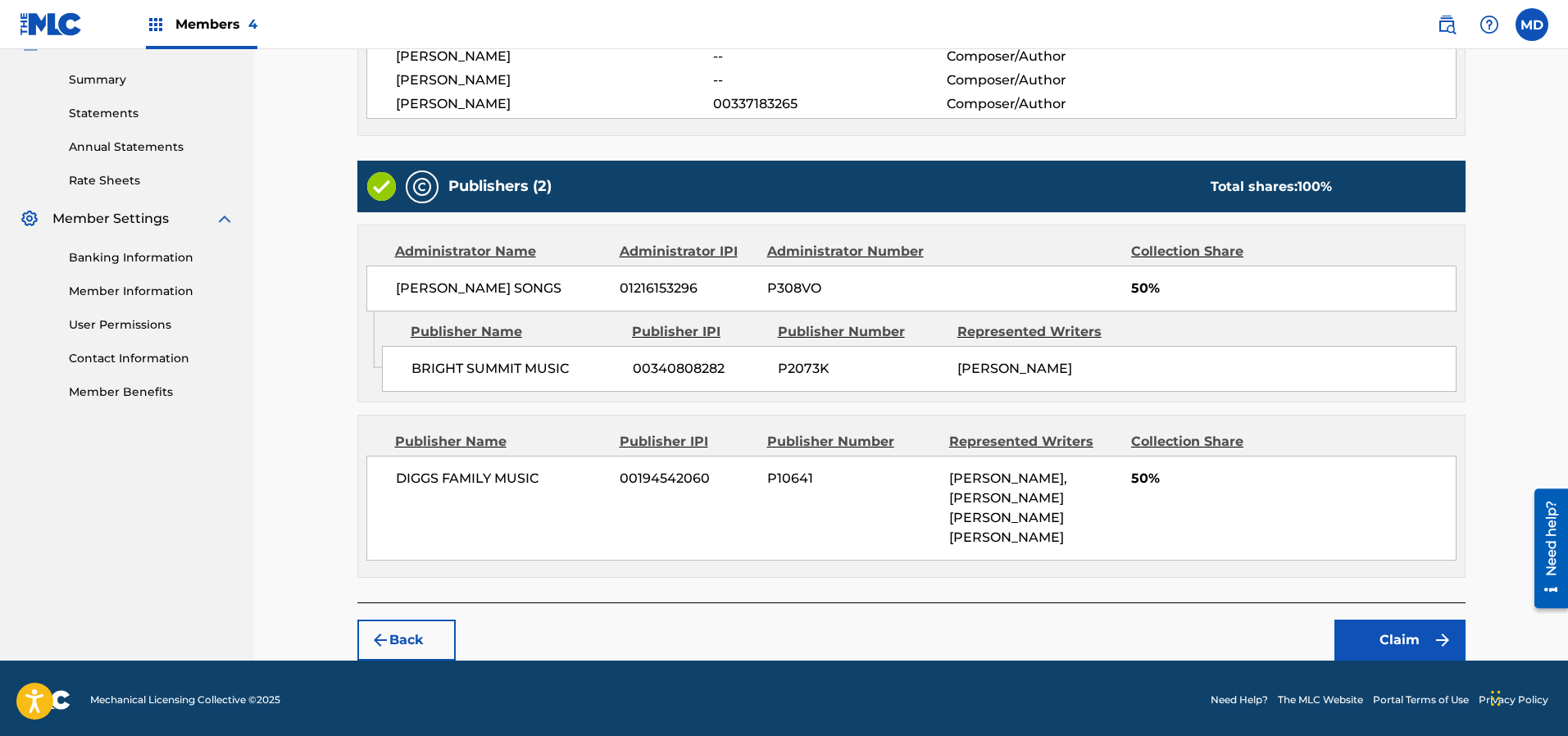
click at [1378, 628] on button "Claim" at bounding box center [1399, 640] width 131 height 41
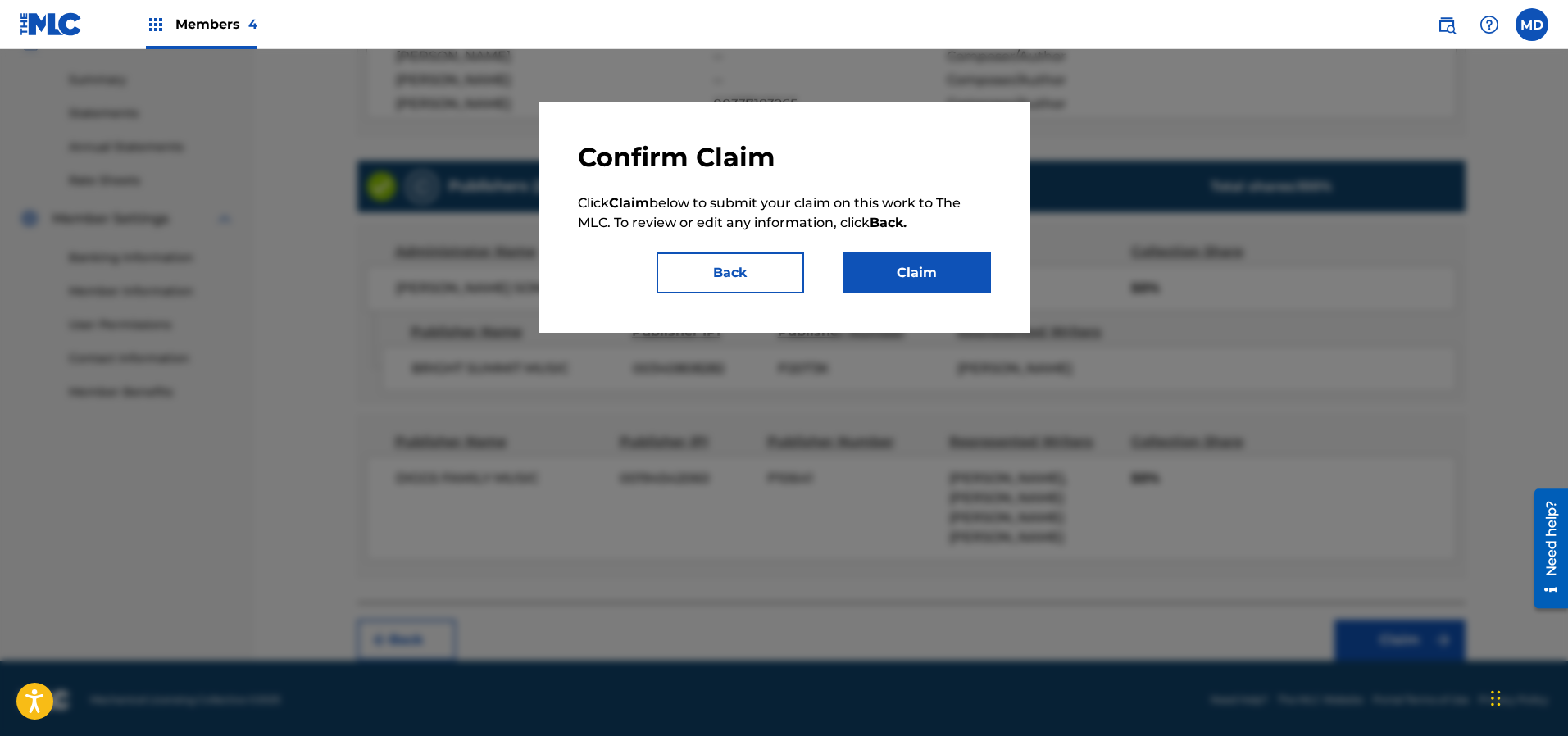
click at [920, 271] on button "Claim" at bounding box center [916, 273] width 148 height 41
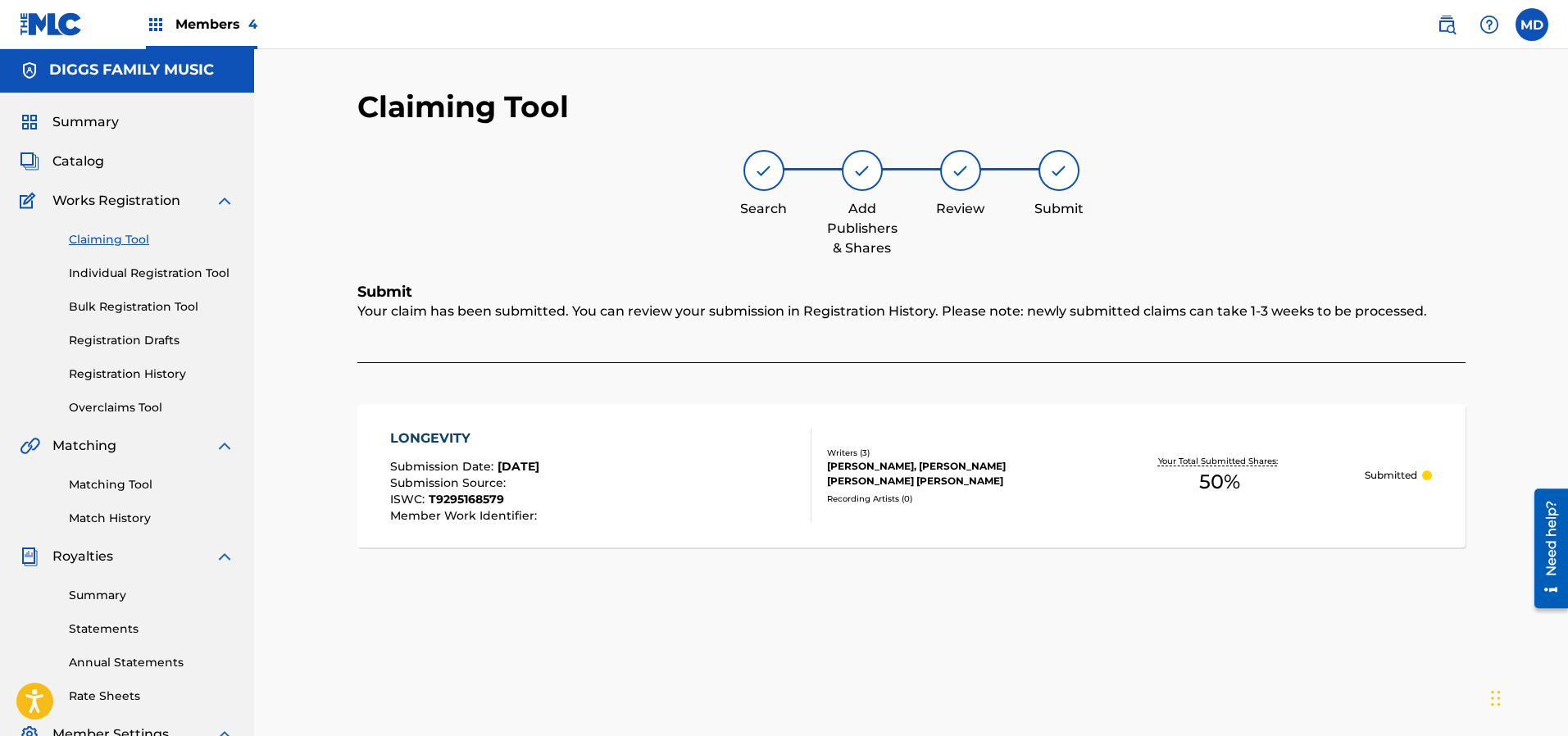
scroll to position [0, 0]
click at [114, 242] on link "Claiming Tool" at bounding box center [152, 241] width 165 height 18
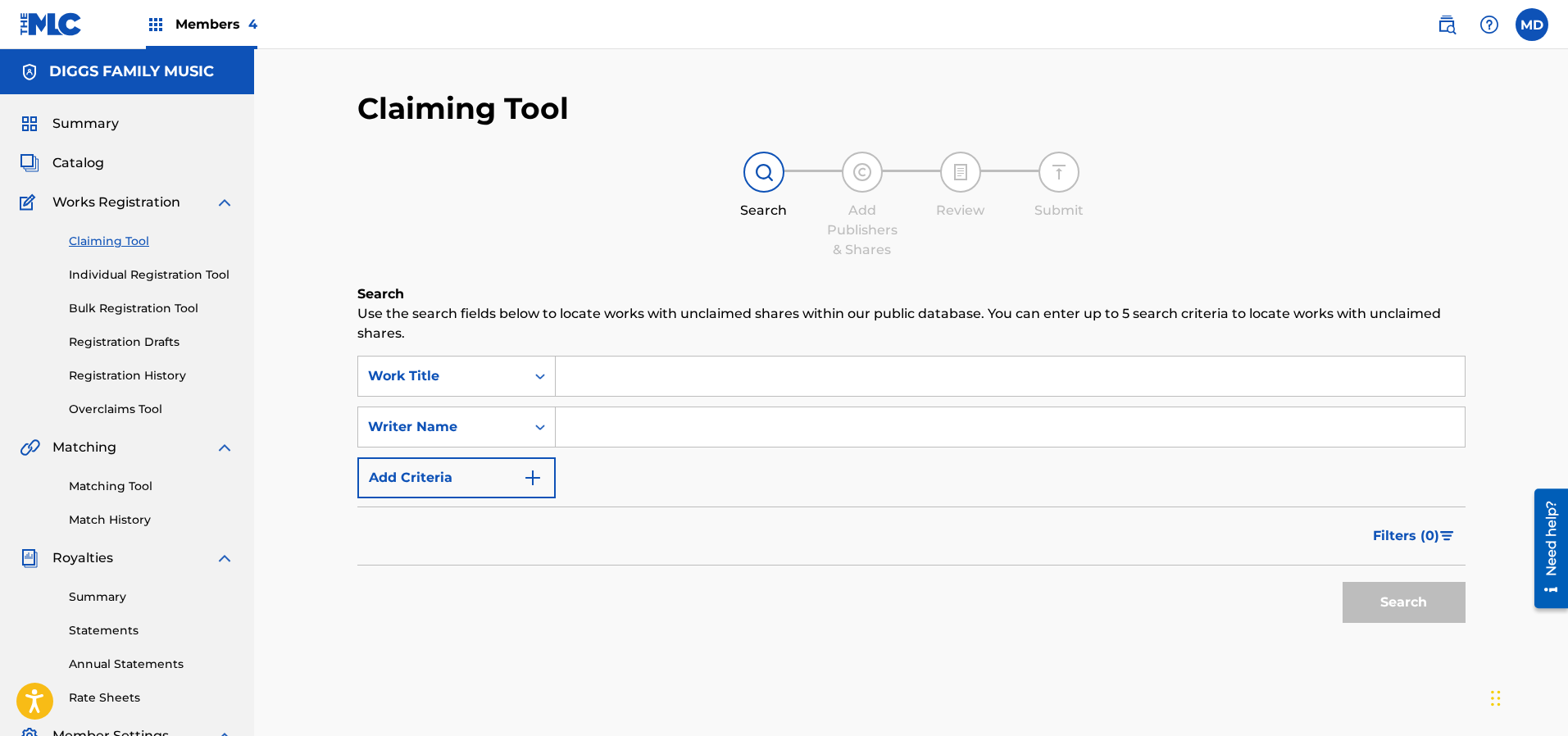
click at [630, 377] on input "Search Form" at bounding box center [1010, 376] width 909 height 39
paste input "Word on the Street 3:47 Inspectah Deck Uncontrolled Substance Hip-Hop/Rap 0"
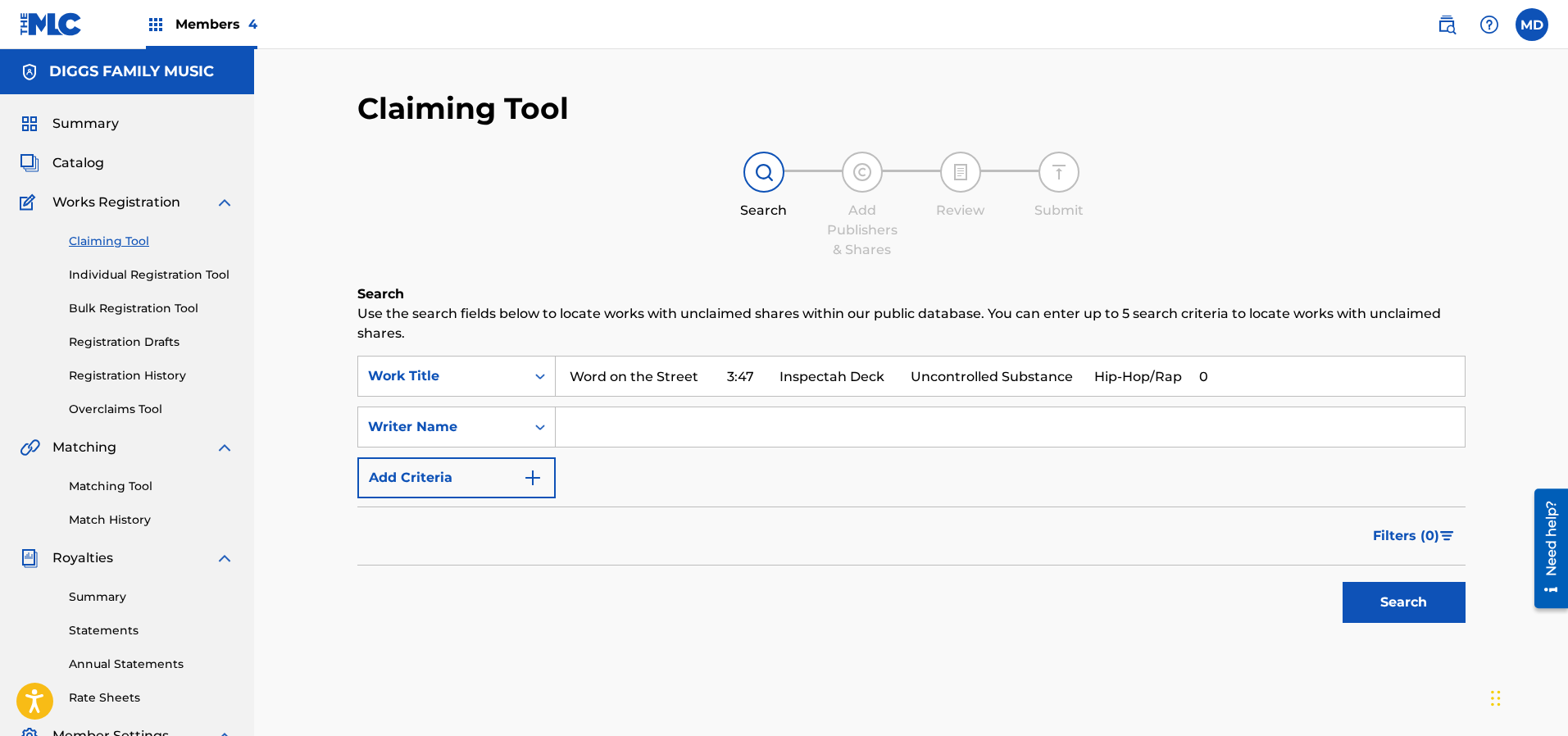
drag, startPoint x: 728, startPoint y: 377, endPoint x: 1238, endPoint y: 375, distance: 510.0
click at [1238, 375] on input "Word on the Street 3:47 Inspectah Deck Uncontrolled Substance Hip-Hop/Rap 0" at bounding box center [1010, 376] width 909 height 39
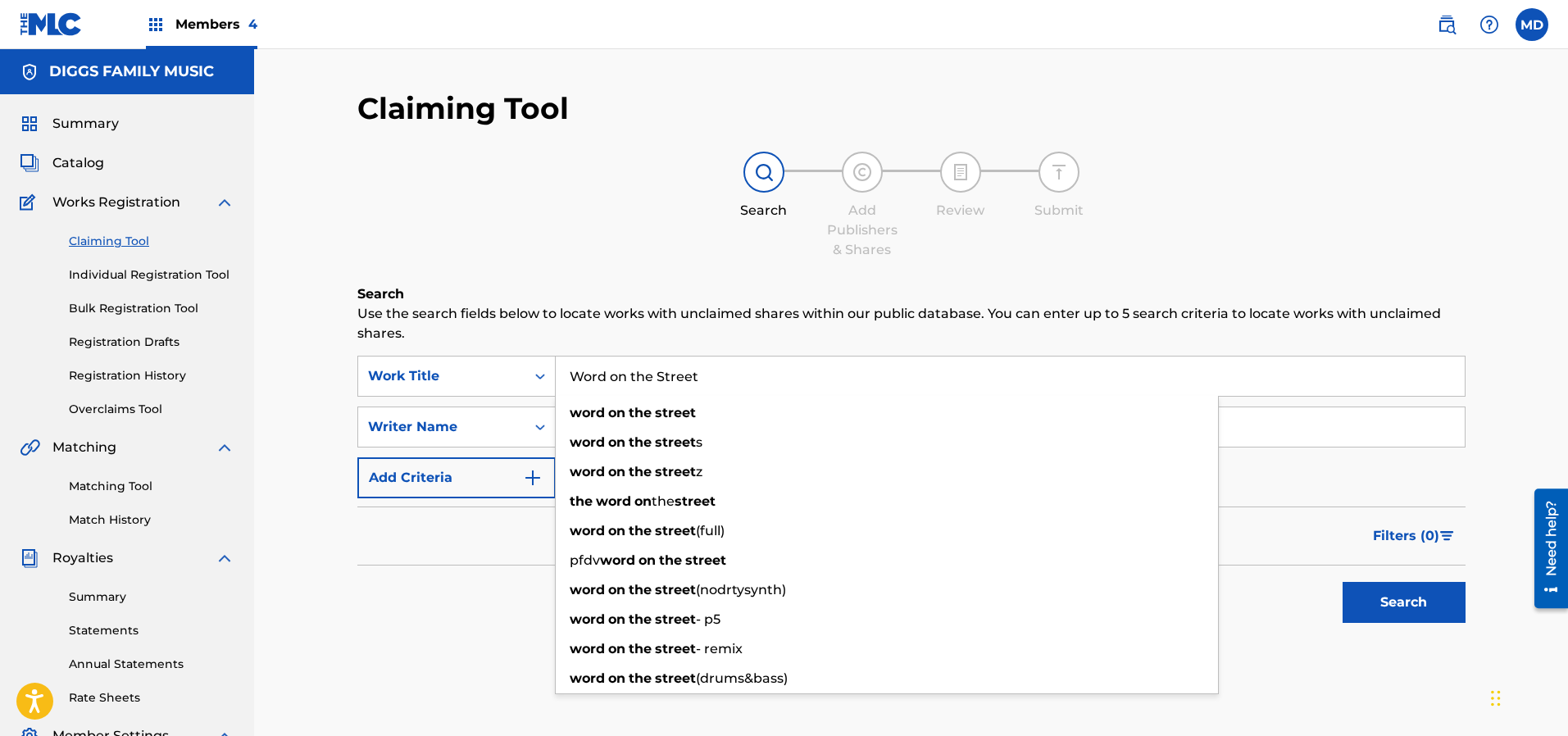
type input "Word on the Street"
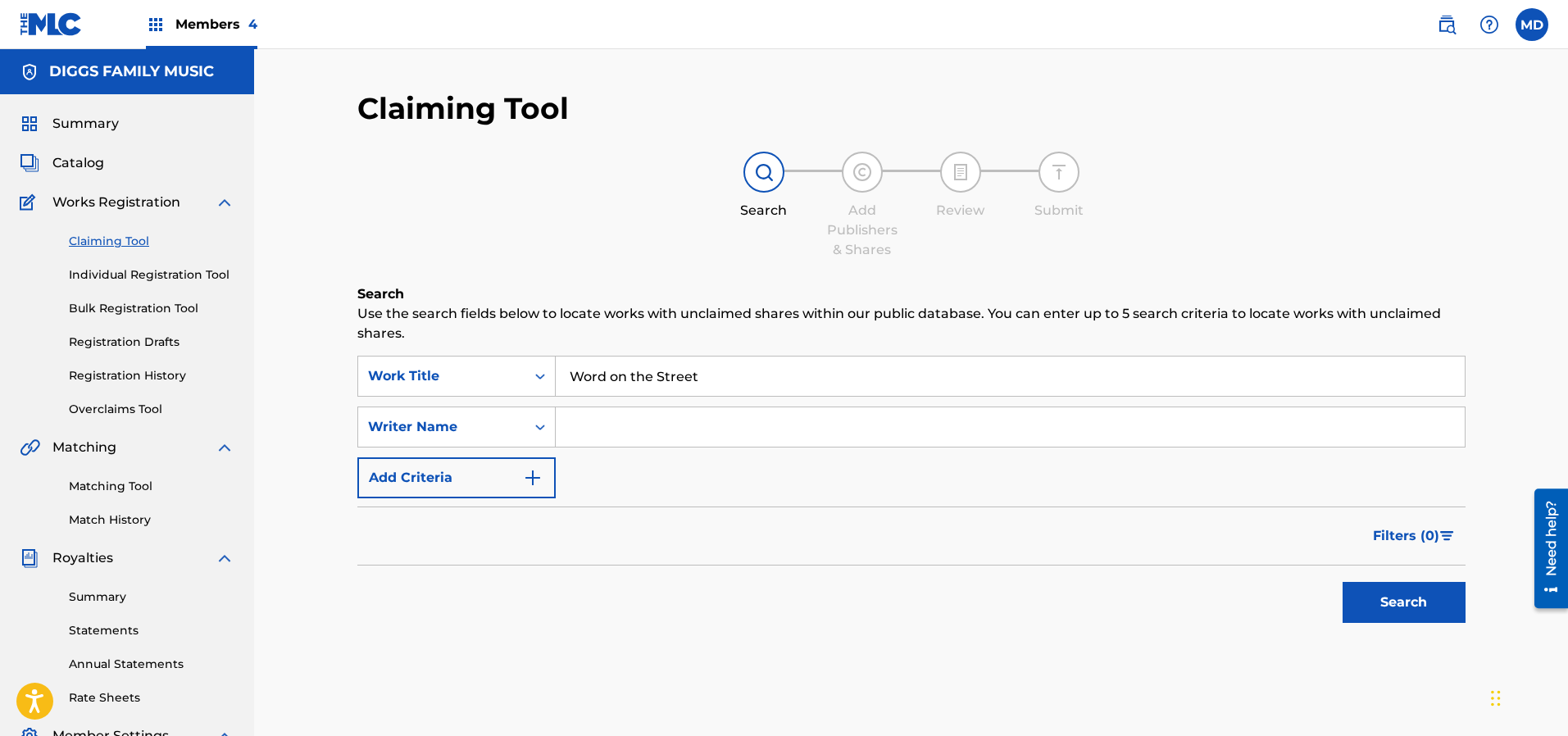
click at [1410, 600] on button "Search" at bounding box center [1403, 602] width 123 height 41
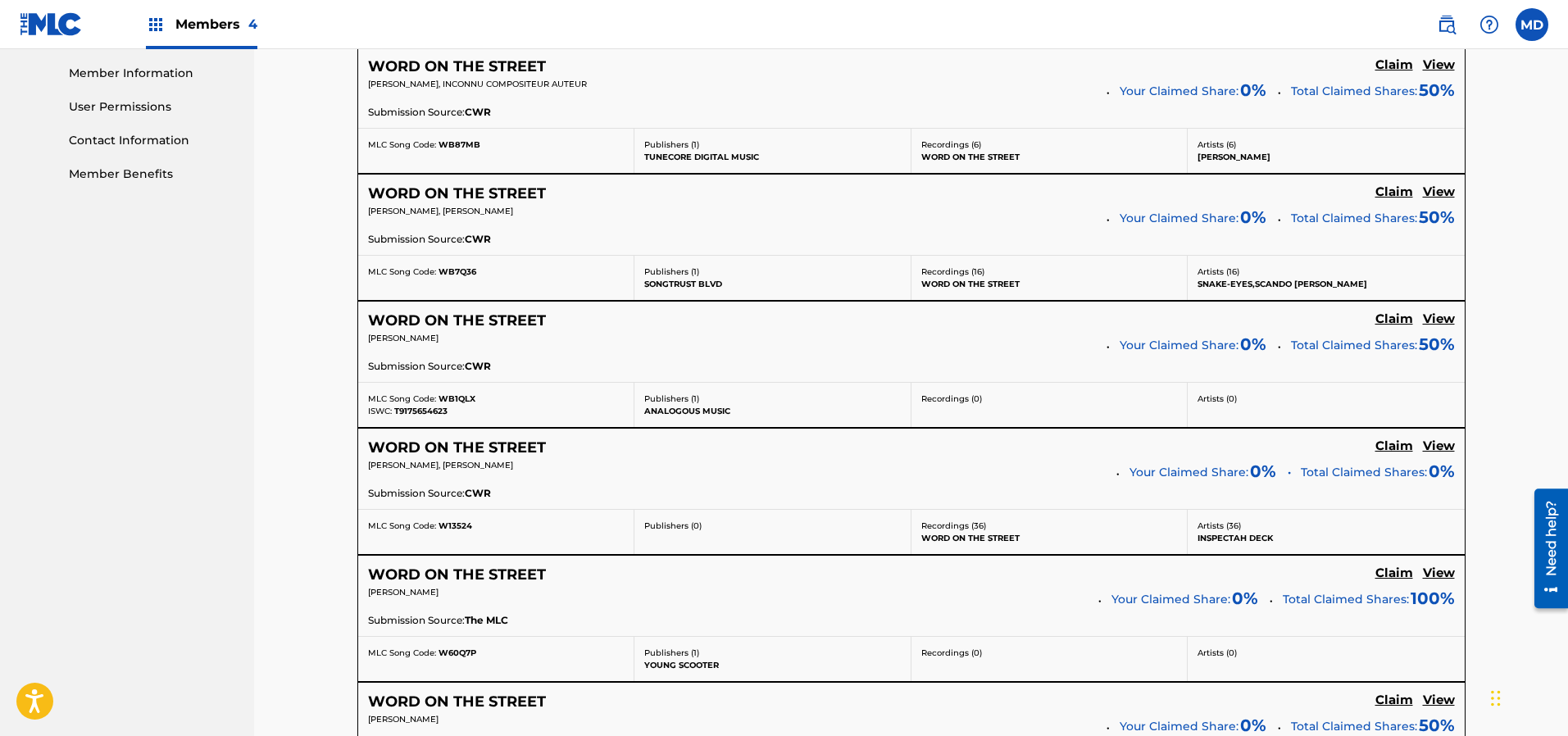
scroll to position [738, 0]
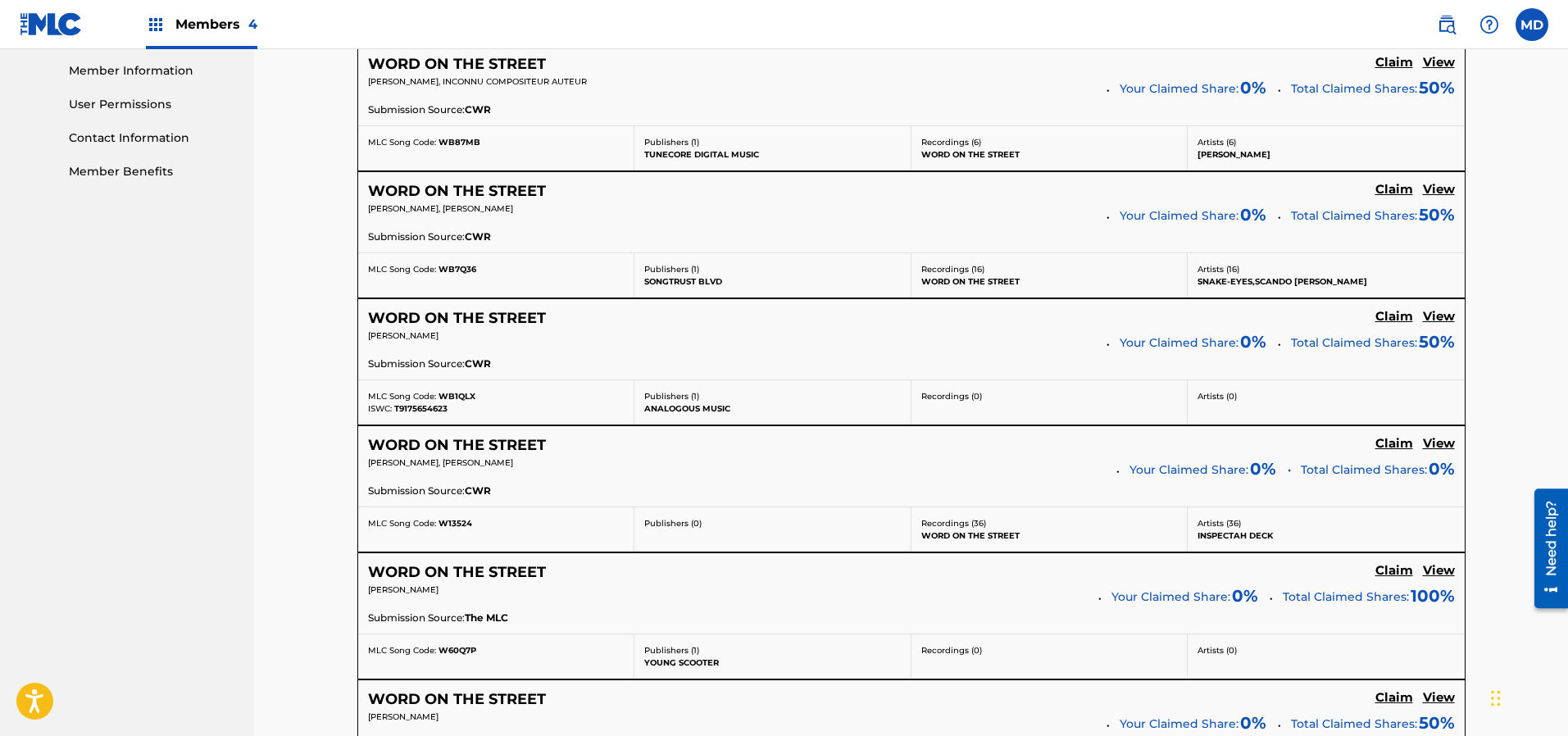
click at [1438, 446] on h5 "View" at bounding box center [1439, 443] width 32 height 16
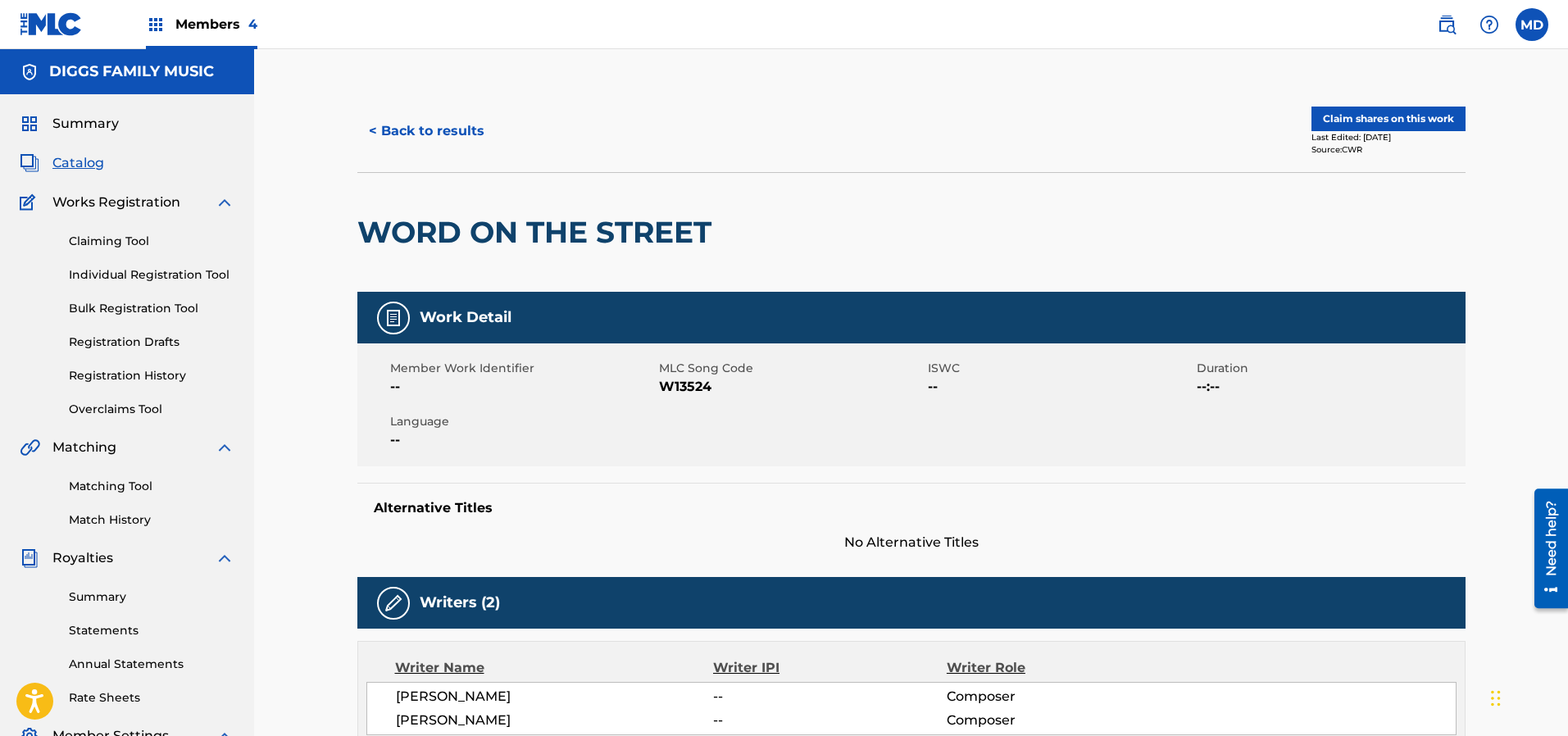
click at [1403, 120] on button "Claim shares on this work" at bounding box center [1389, 119] width 154 height 24
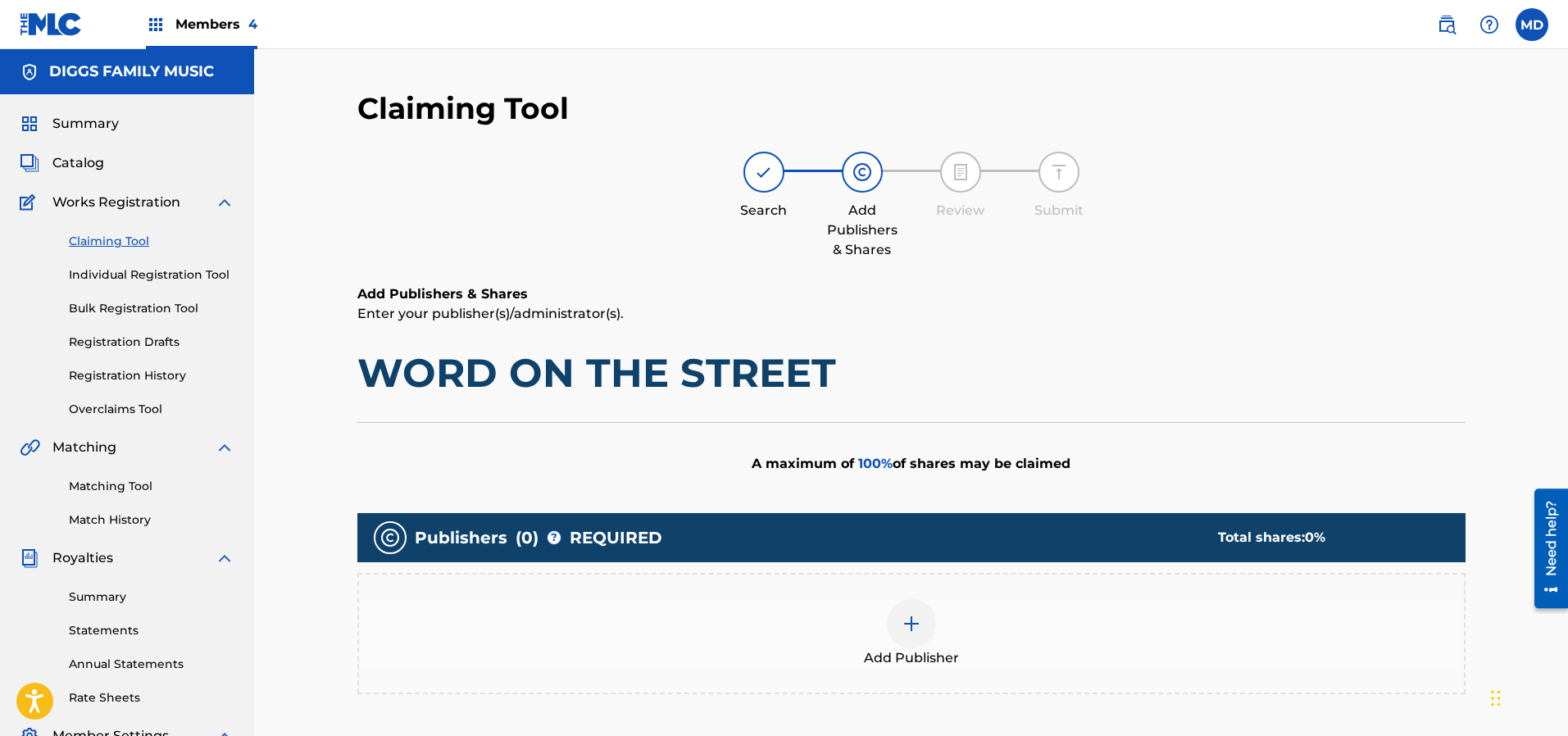
click at [902, 630] on img at bounding box center [911, 623] width 20 height 20
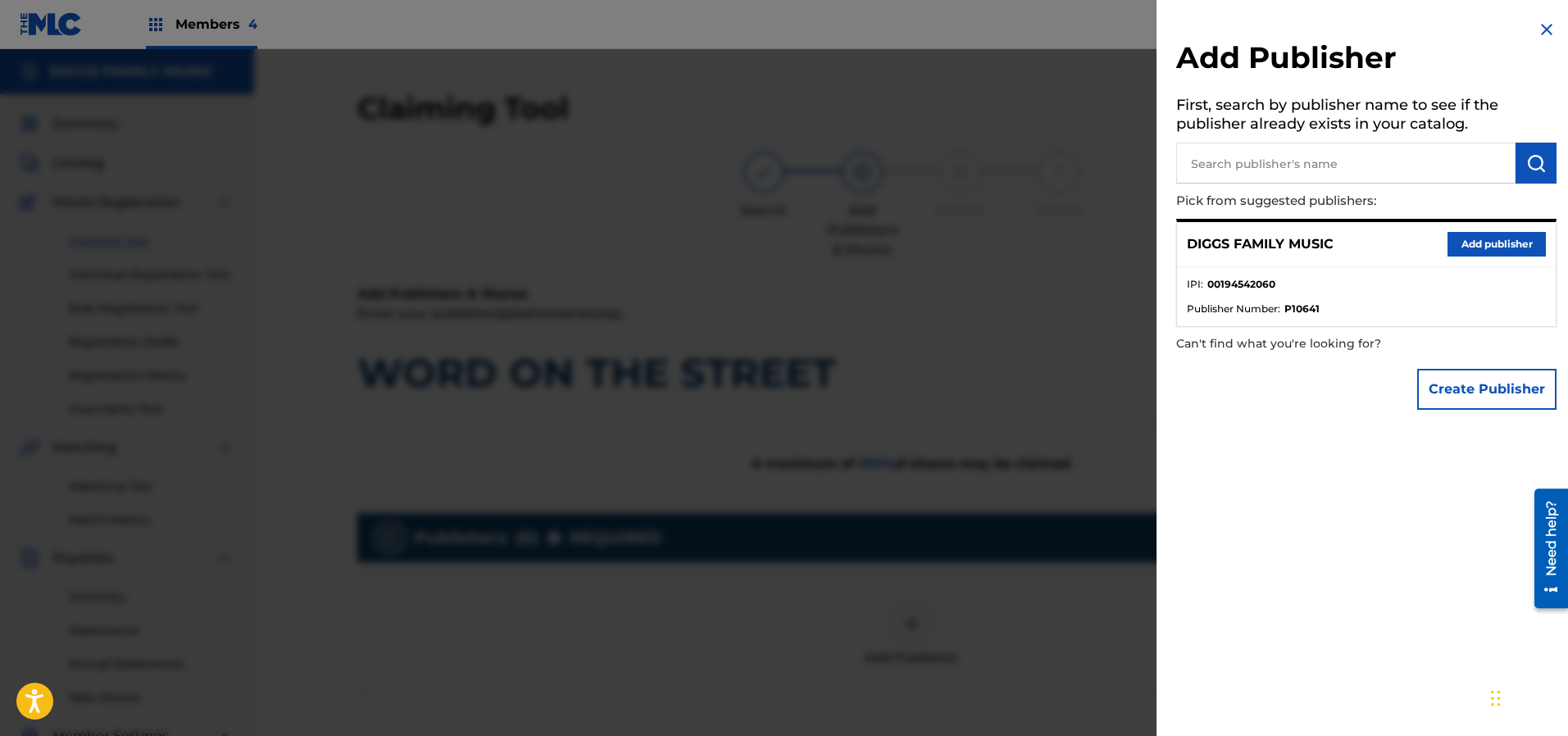
click at [1494, 241] on button "Add publisher" at bounding box center [1496, 244] width 99 height 24
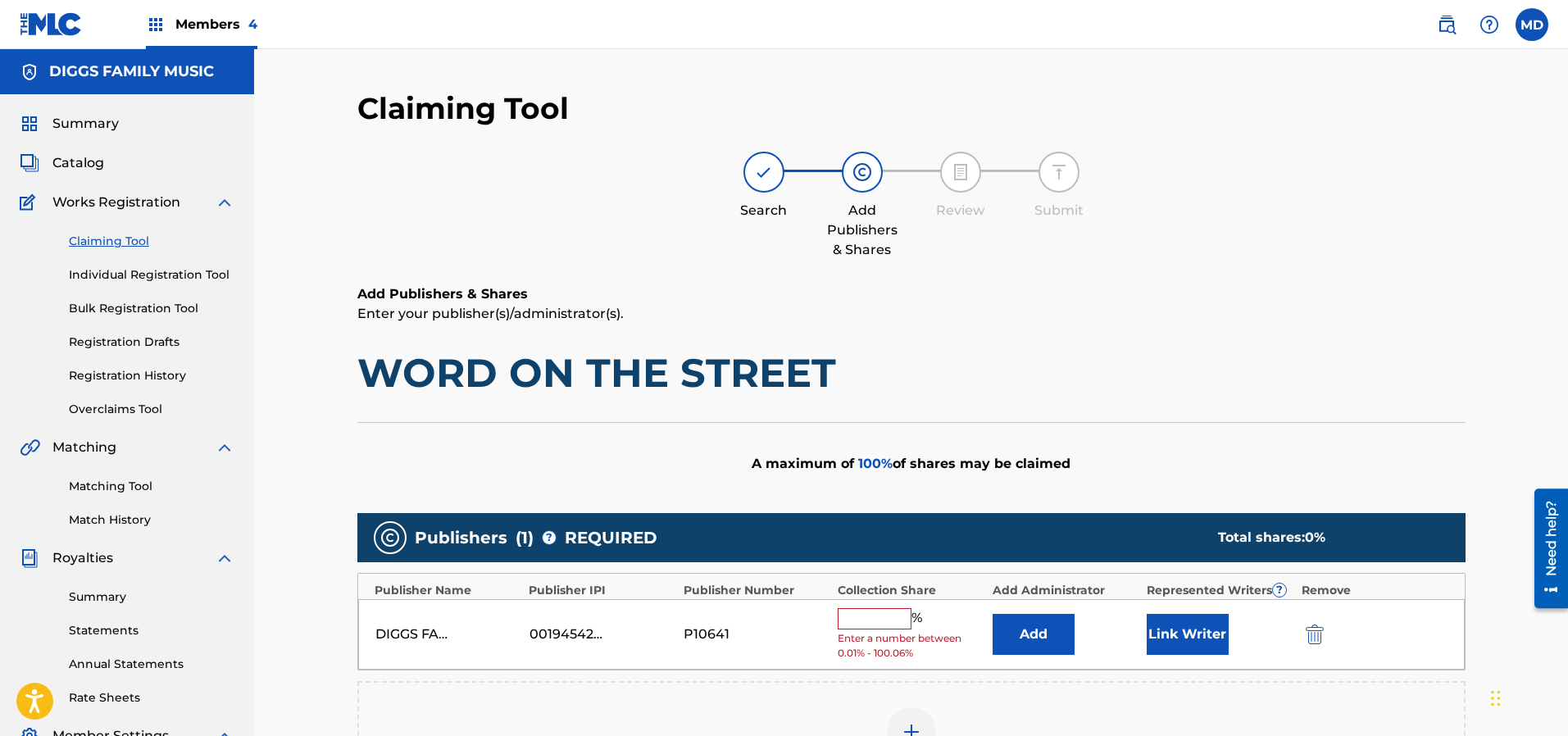
click at [880, 613] on input "text" at bounding box center [874, 618] width 73 height 21
type input "50"
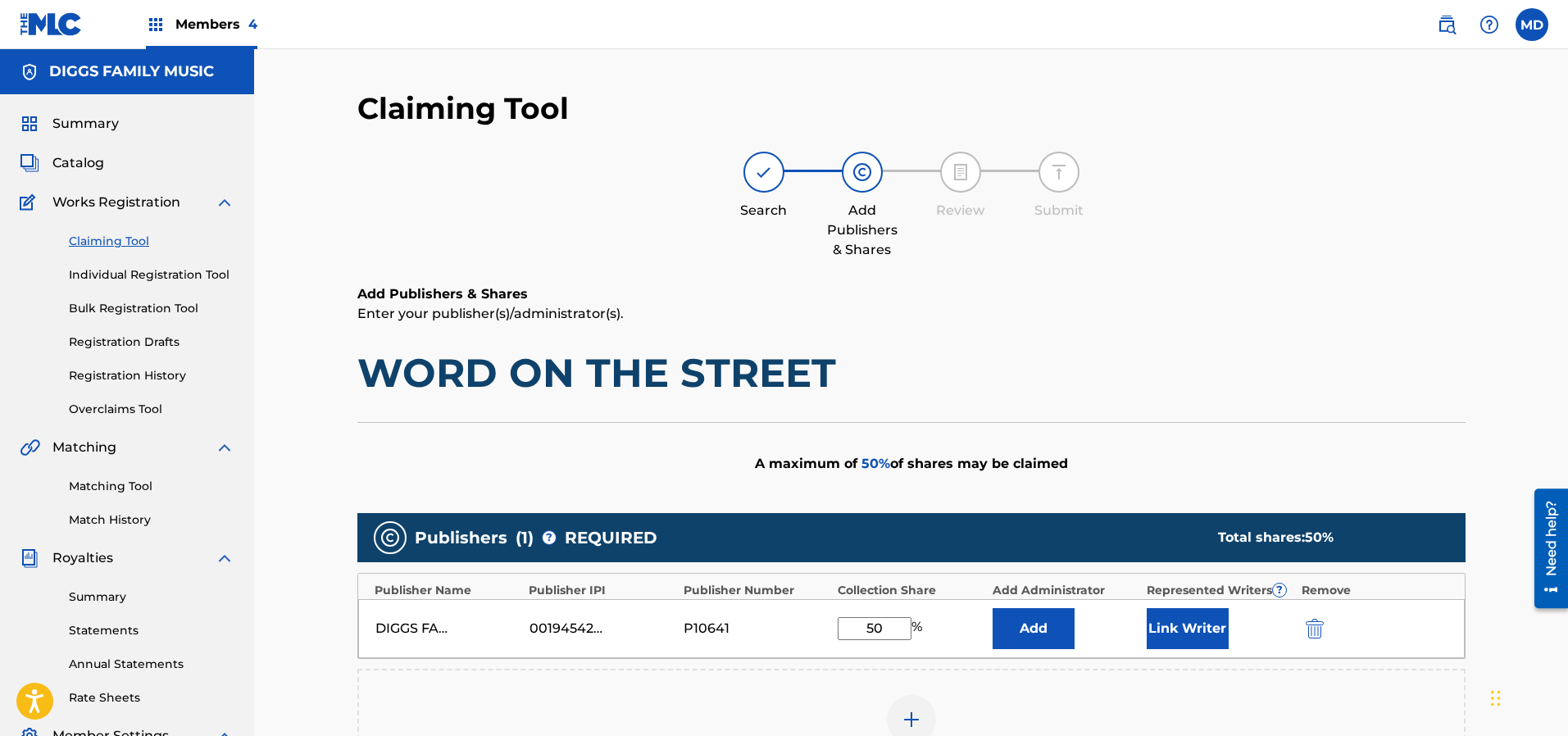
click at [1198, 622] on button "Link Writer" at bounding box center [1188, 628] width 82 height 41
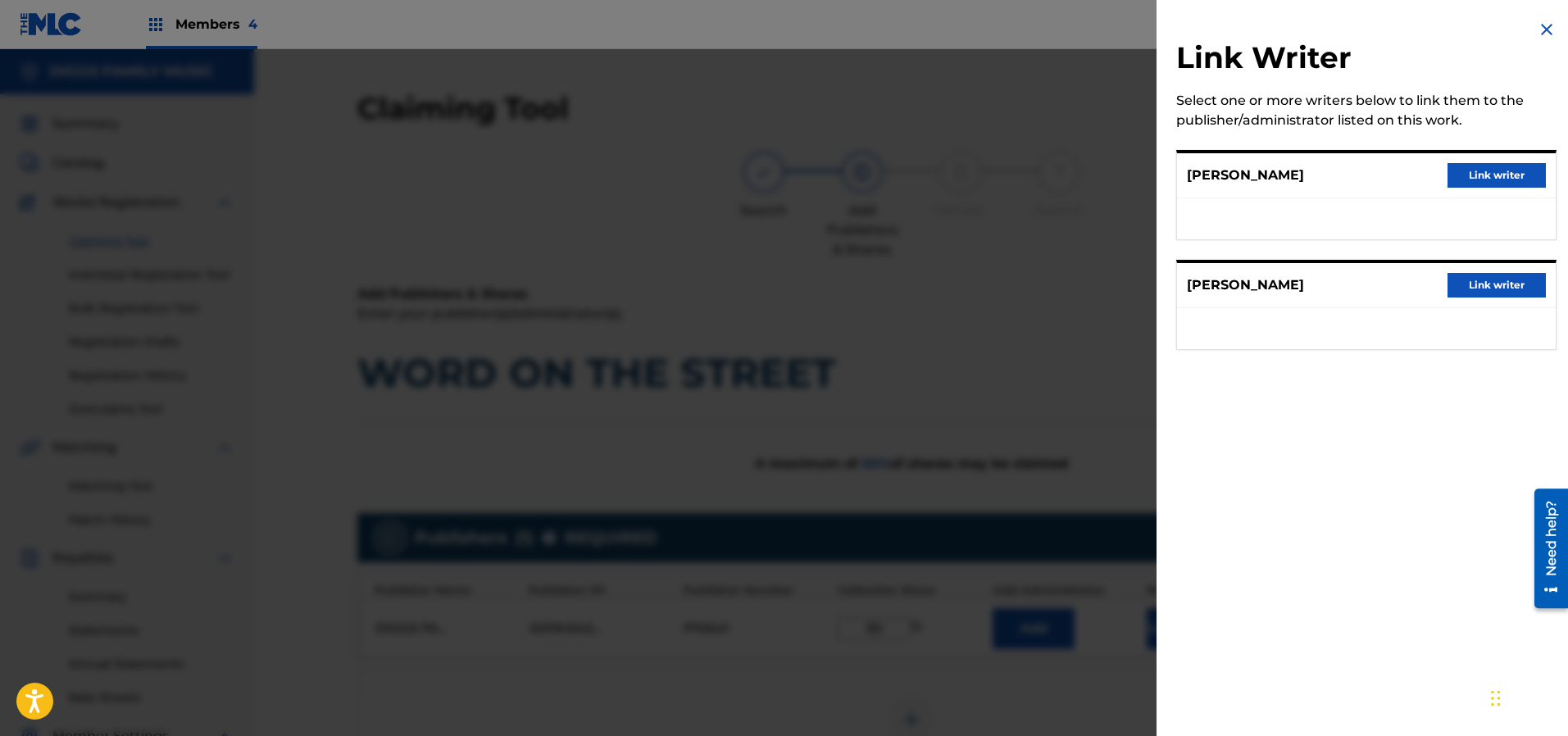
click at [1470, 285] on button "Link writer" at bounding box center [1496, 285] width 99 height 24
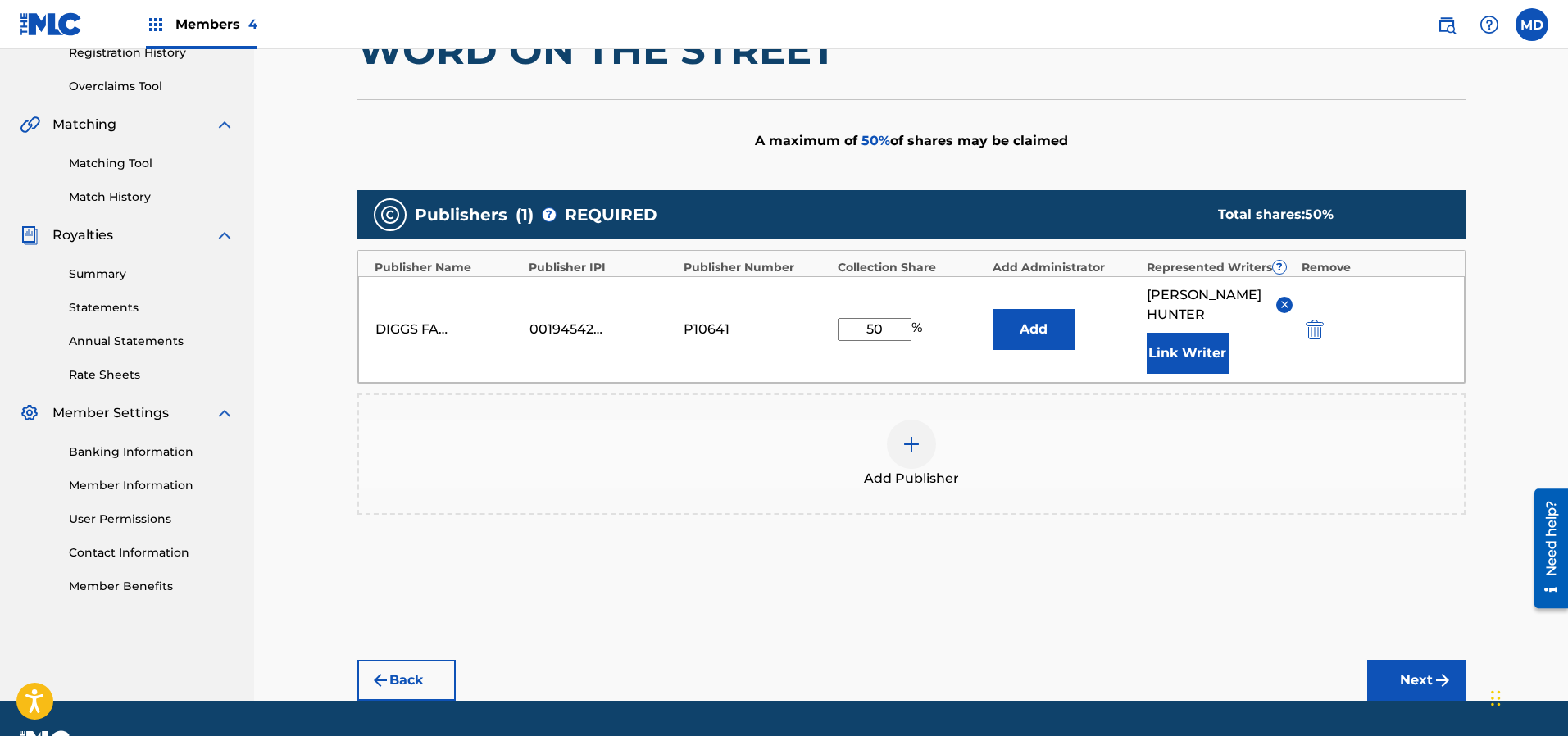
scroll to position [346, 0]
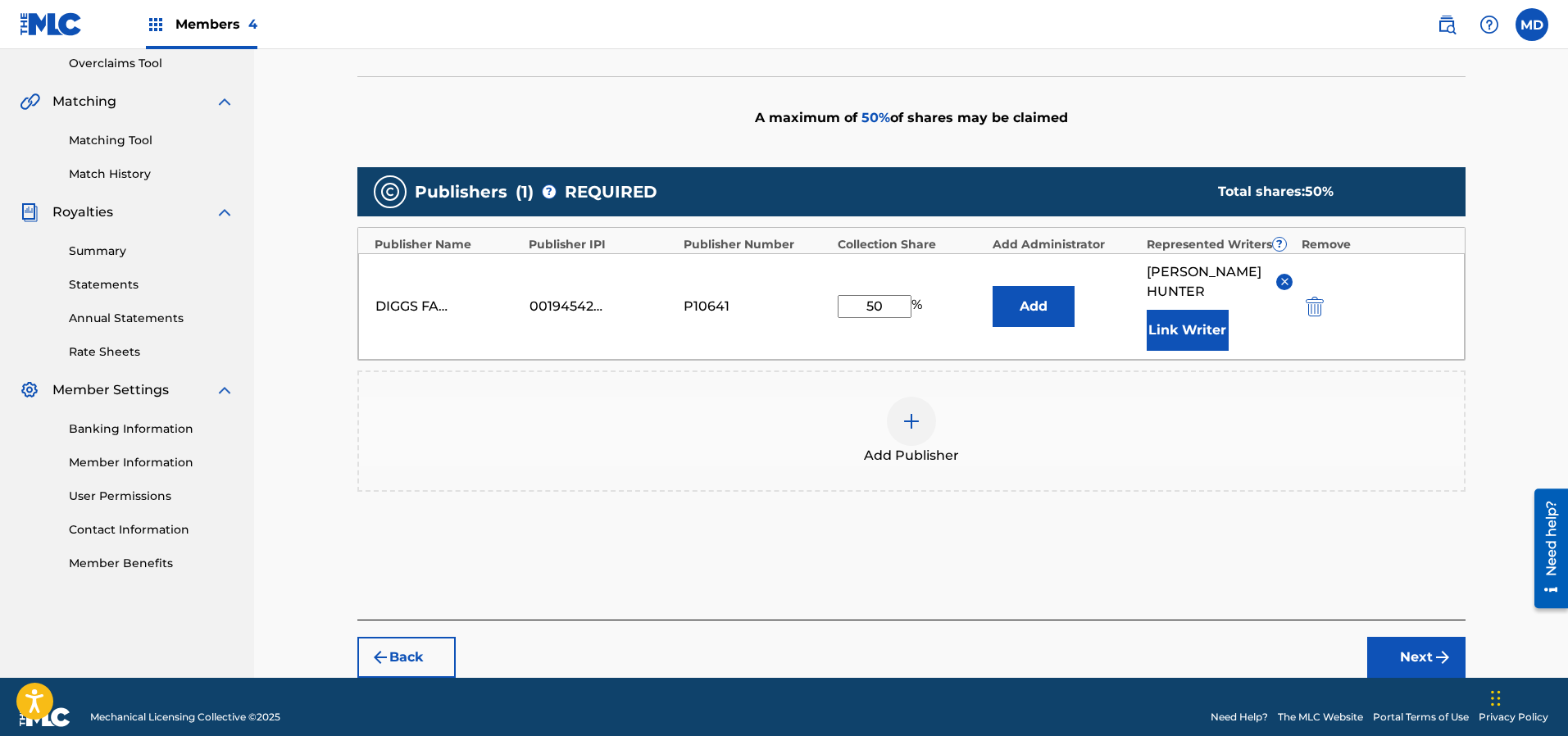
click at [1407, 641] on button "Next" at bounding box center [1416, 657] width 99 height 41
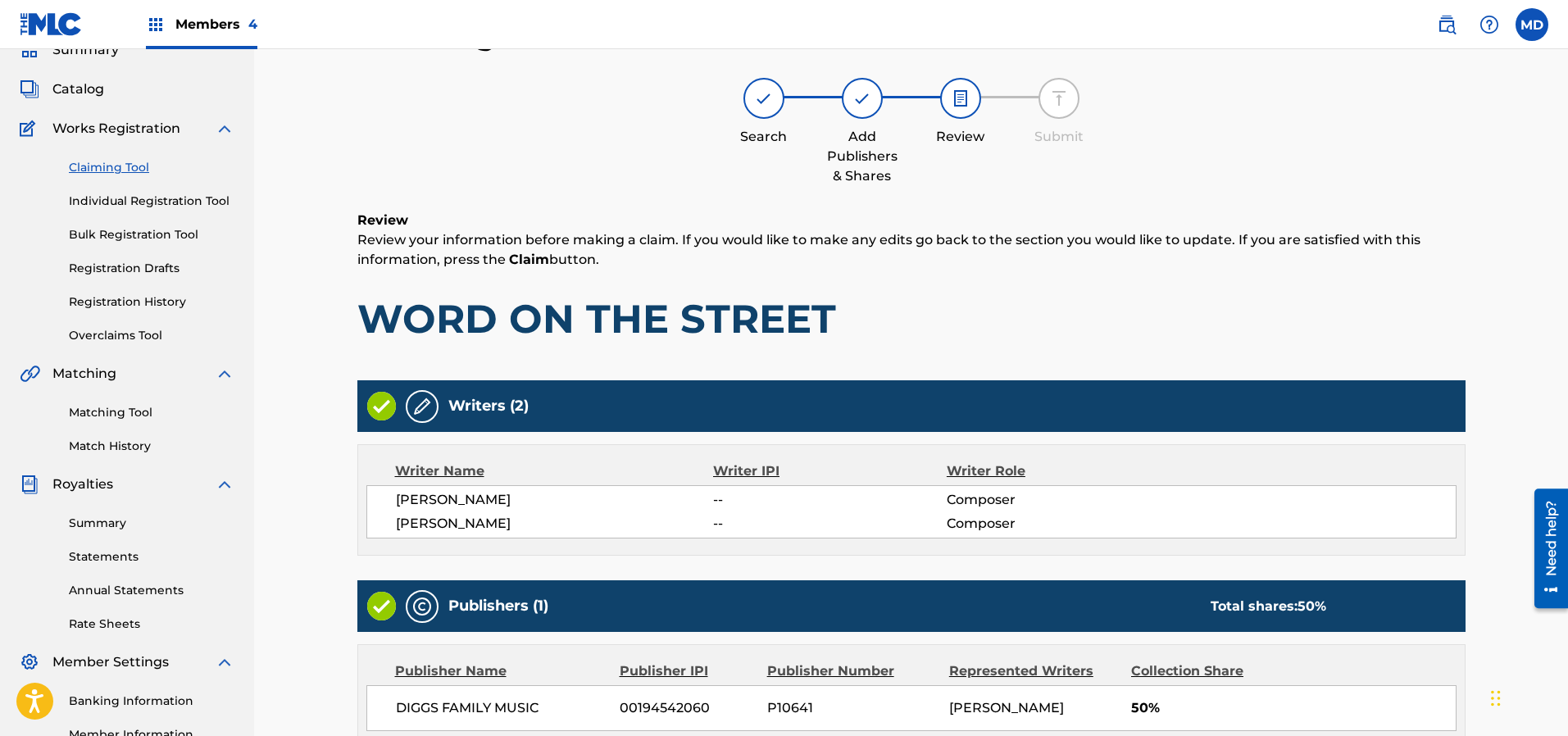
scroll to position [280, 0]
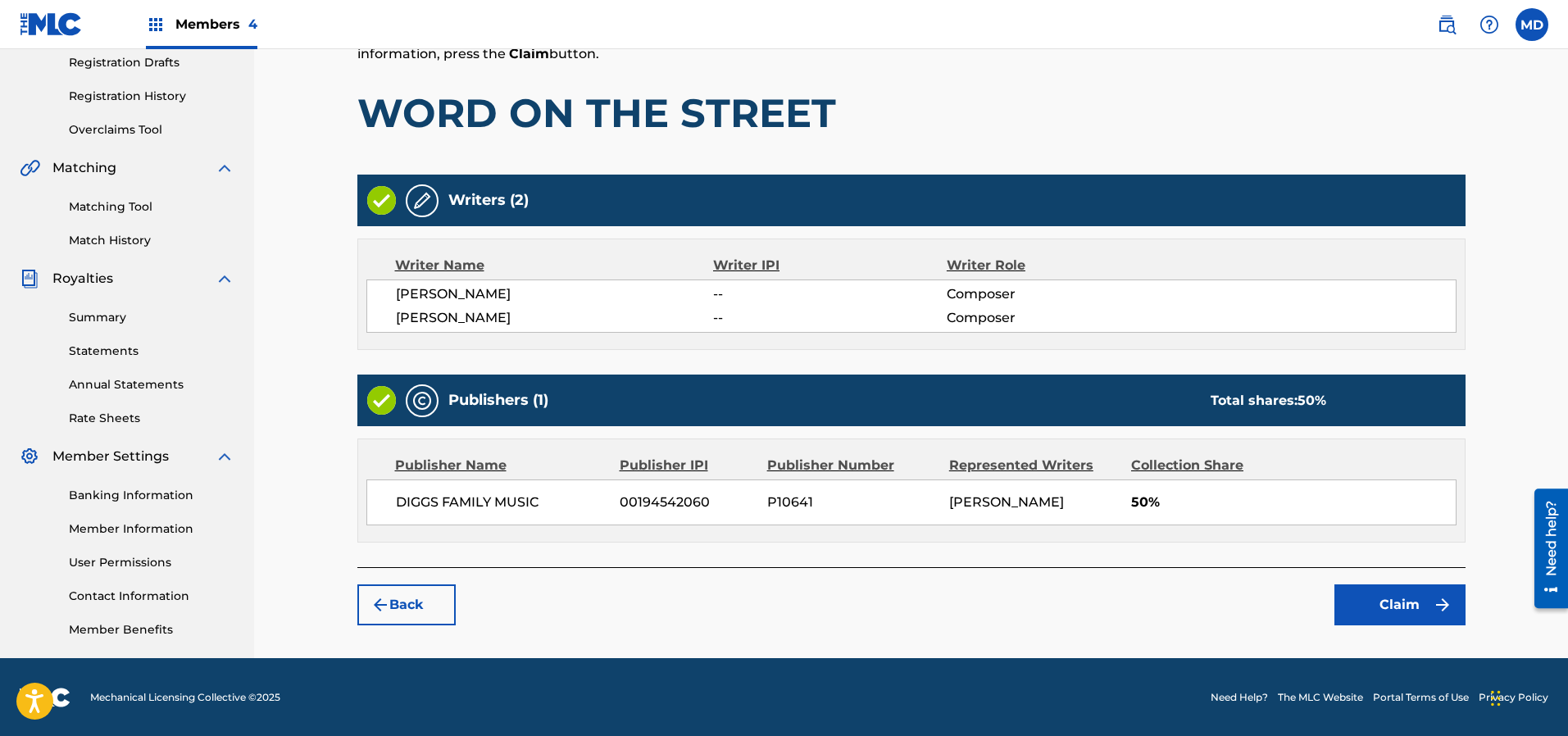
click at [1425, 605] on button "Claim" at bounding box center [1399, 605] width 131 height 41
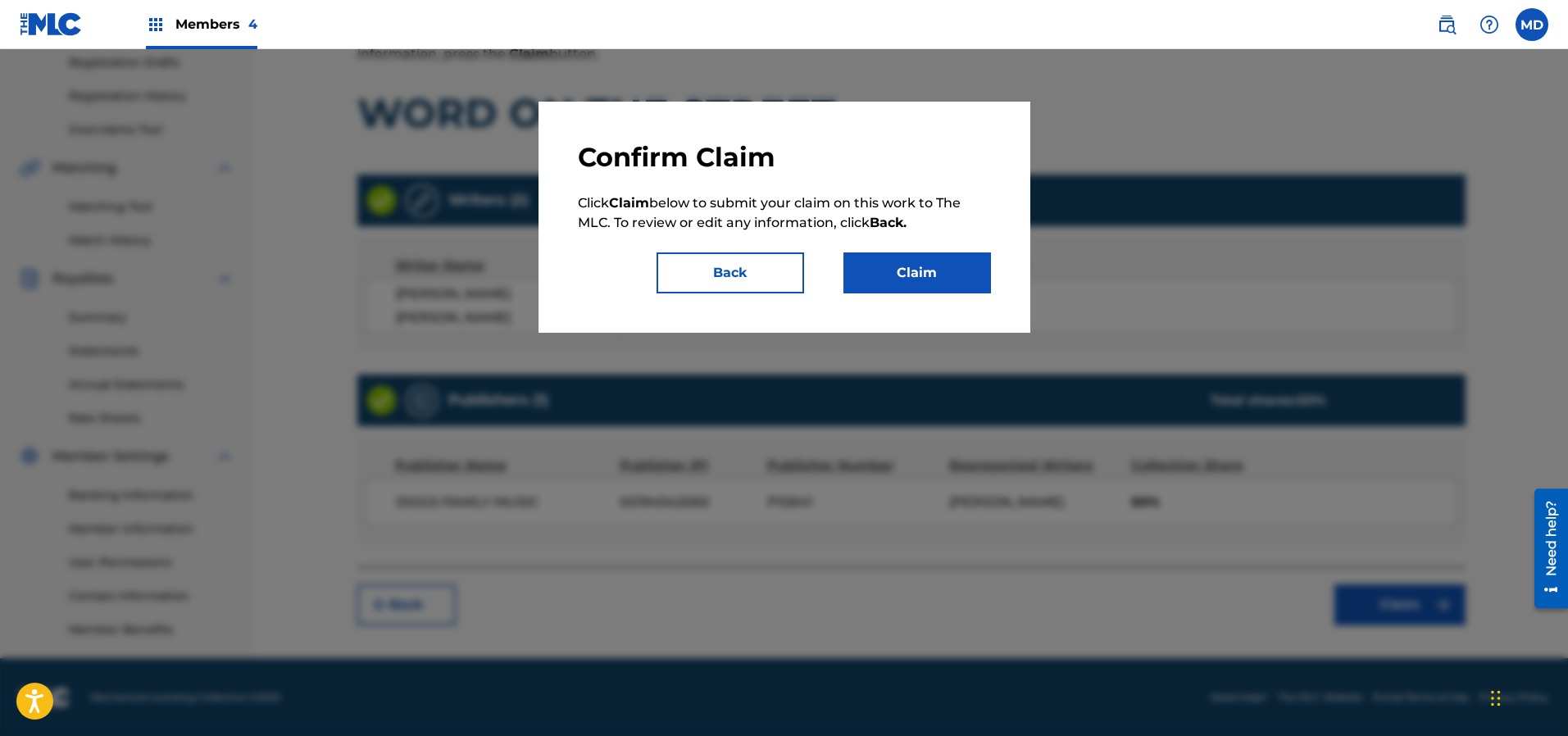
click at [942, 281] on button "Claim" at bounding box center [916, 273] width 148 height 41
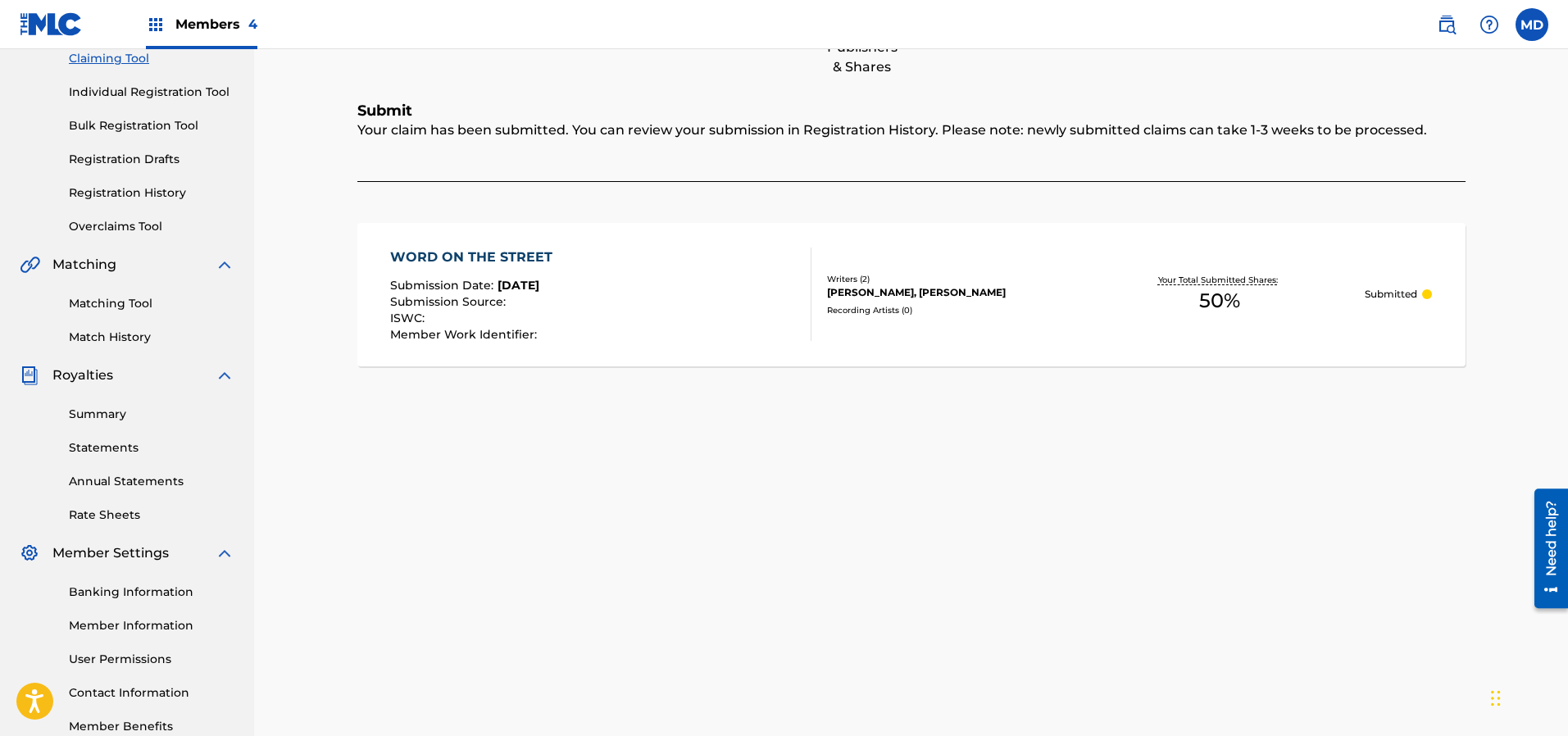
scroll to position [33, 0]
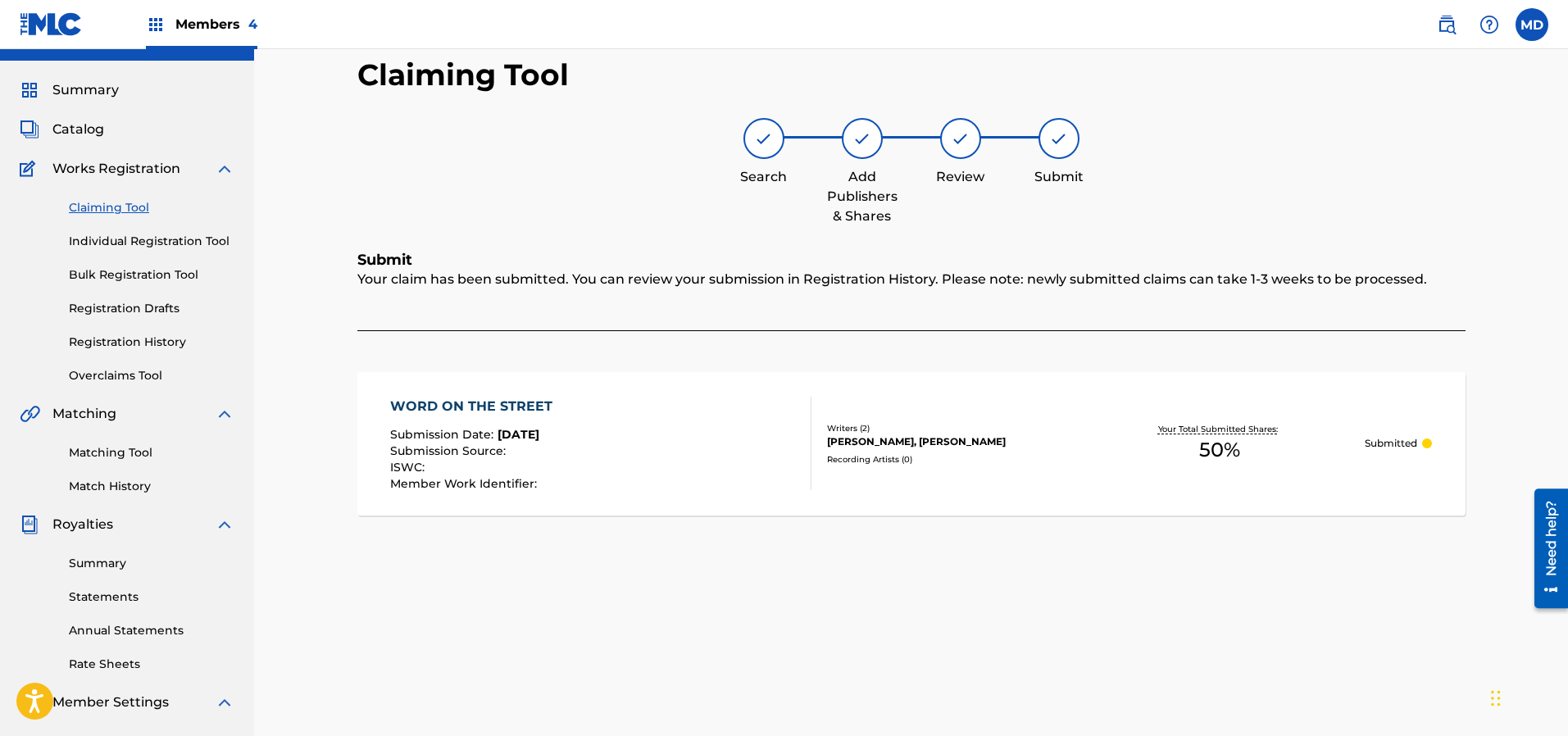
click at [120, 213] on link "Claiming Tool" at bounding box center [152, 207] width 165 height 18
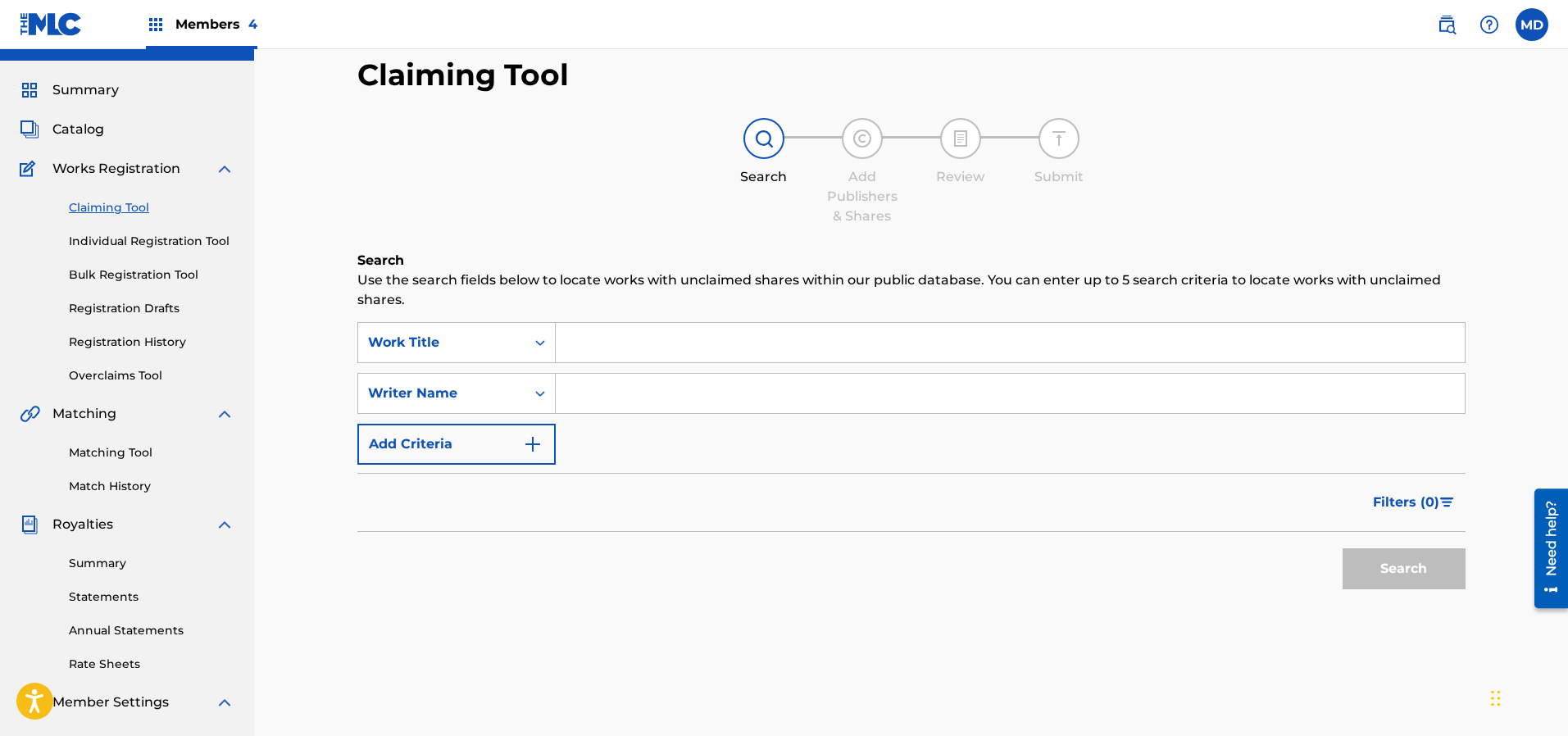
scroll to position [0, 0]
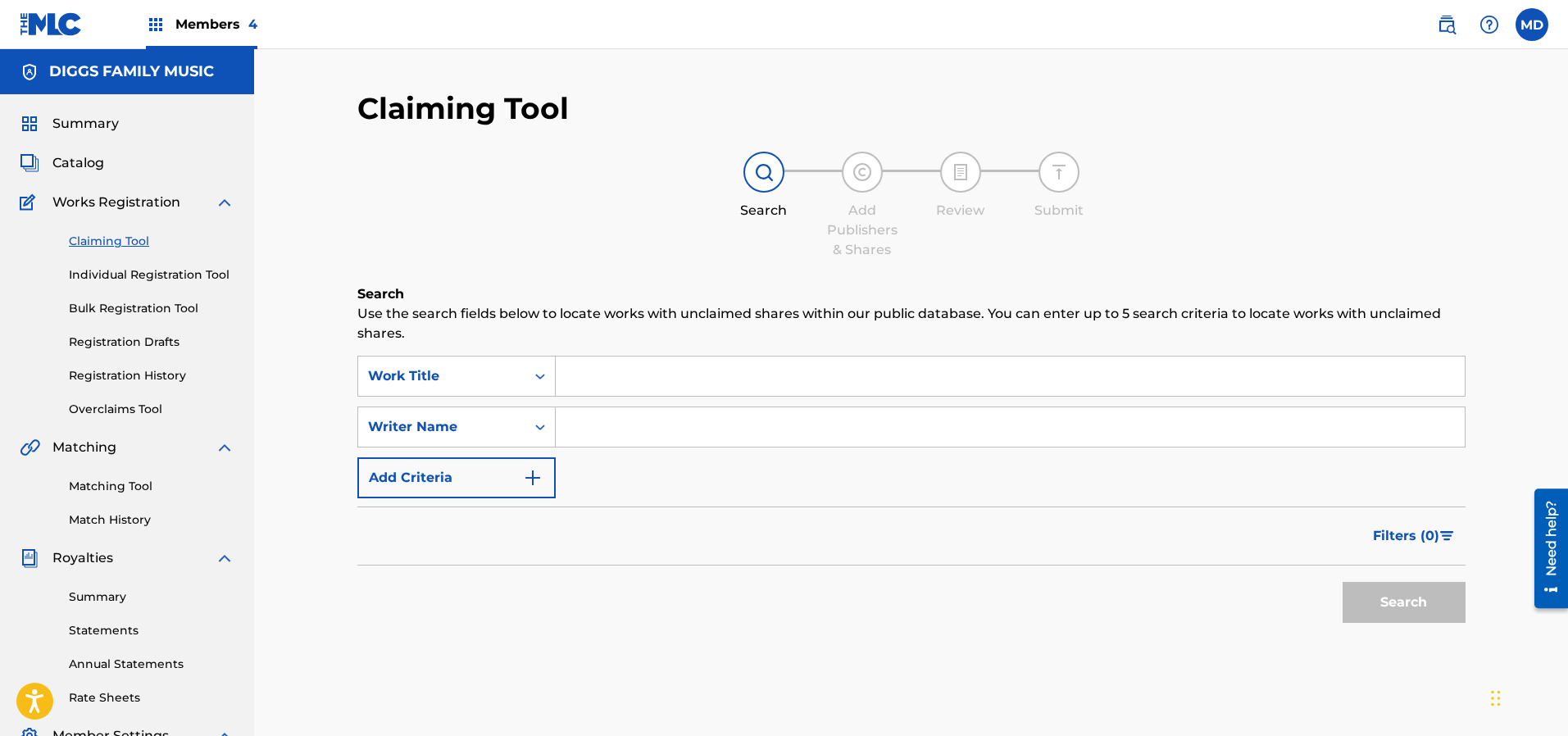
click at [662, 374] on input "Search Form" at bounding box center [1010, 376] width 909 height 39
paste input "Lovin You (feat. LA the Darkman) 2:38 Inspectah Deck Uncontrolled Substance 0"
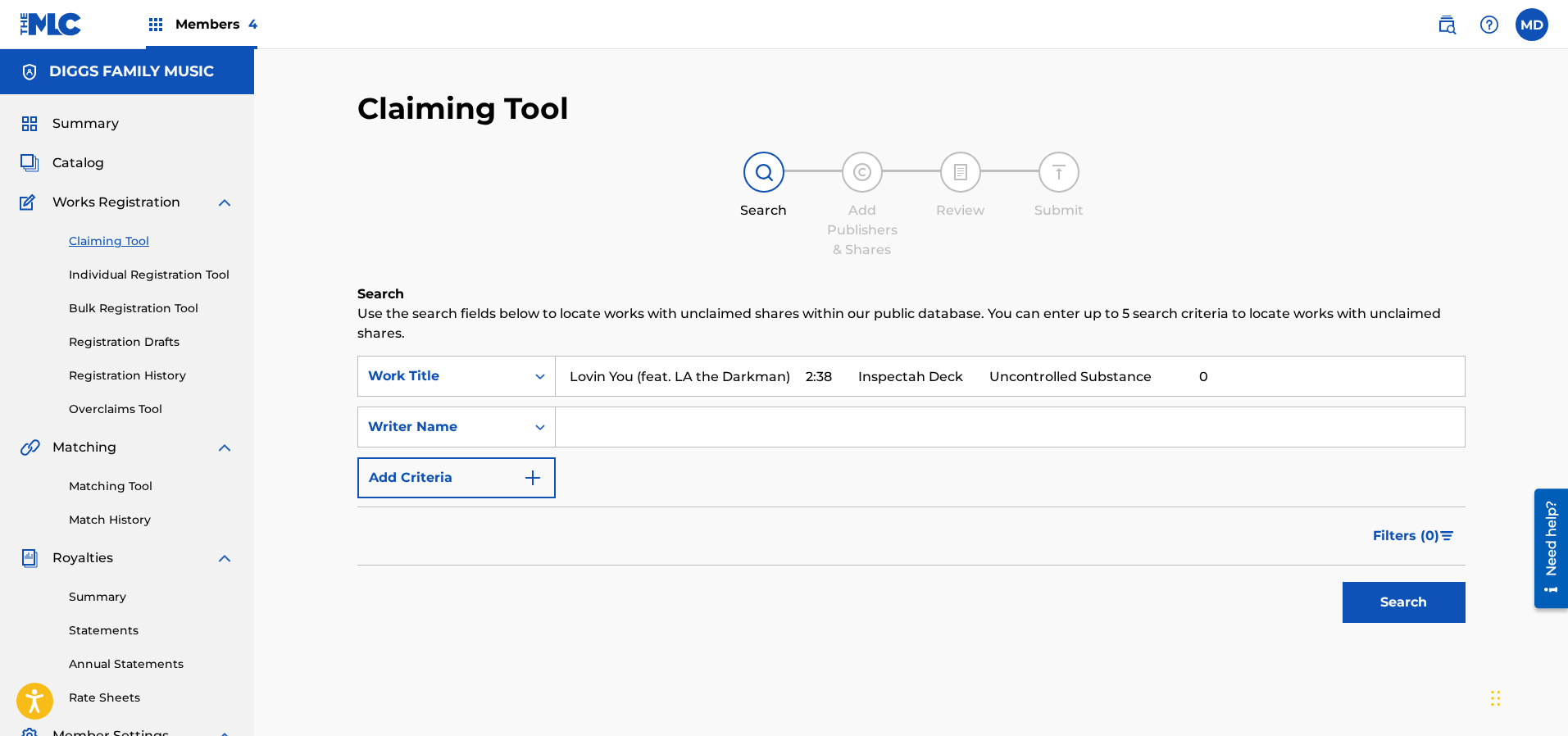
drag, startPoint x: 1165, startPoint y: 377, endPoint x: 791, endPoint y: 375, distance: 374.0
click at [791, 375] on input "Lovin You (feat. LA the Darkman) 2:38 Inspectah Deck Uncontrolled Substance 0" at bounding box center [1010, 376] width 909 height 39
type input "Lovin You (feat. LA the Darkman)"
click at [1422, 593] on button "Search" at bounding box center [1403, 602] width 123 height 41
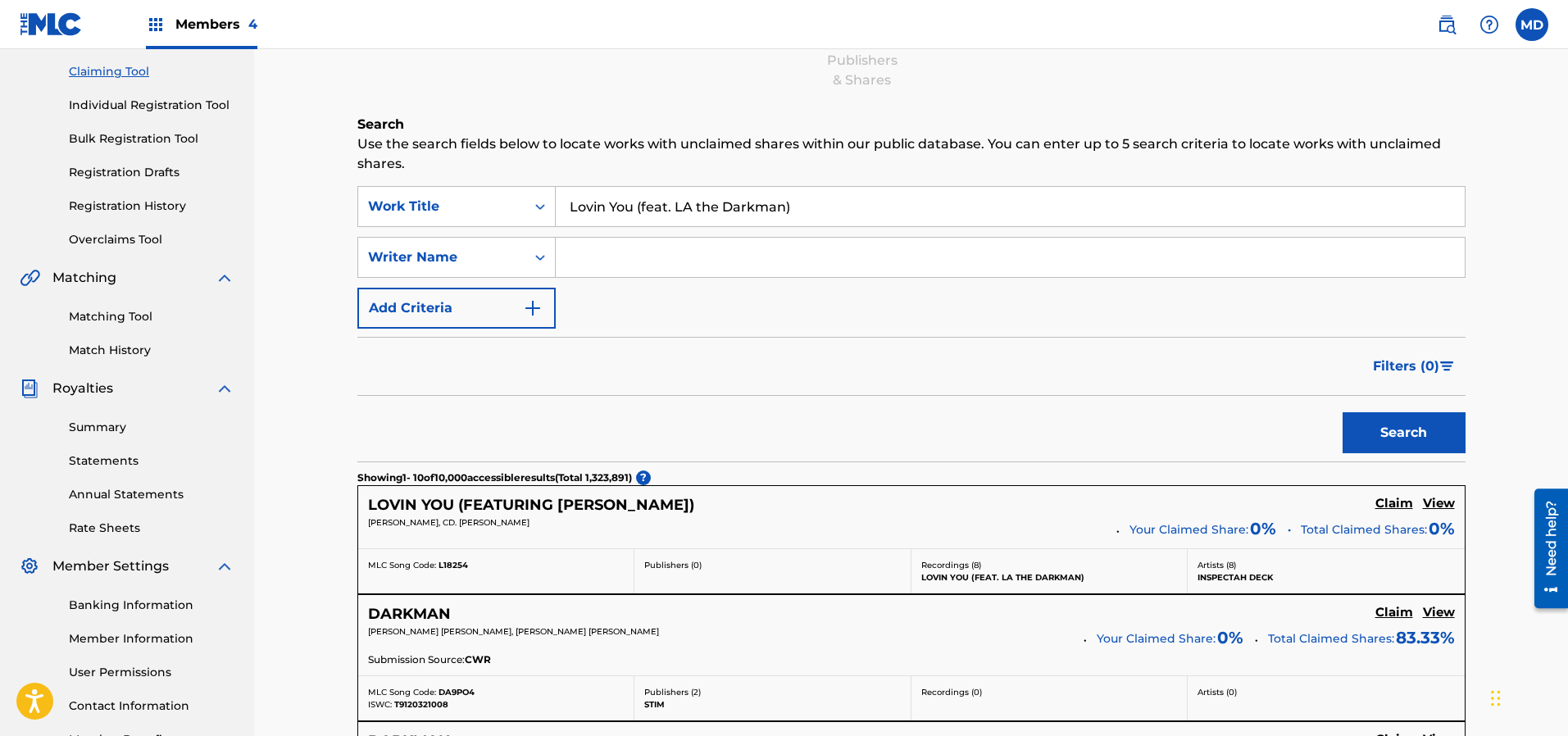
scroll to position [246, 0]
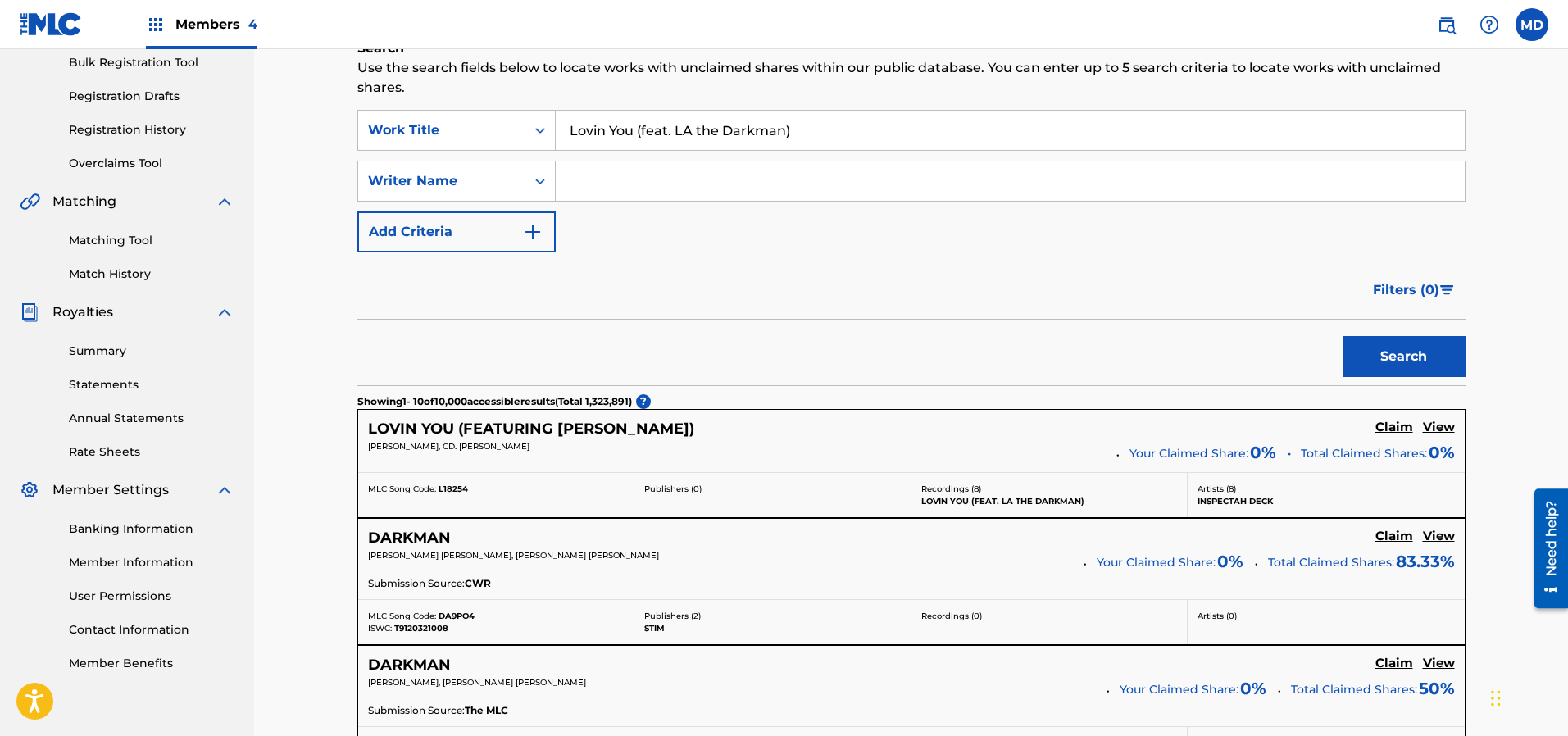
click at [1442, 427] on h5 "View" at bounding box center [1439, 427] width 32 height 16
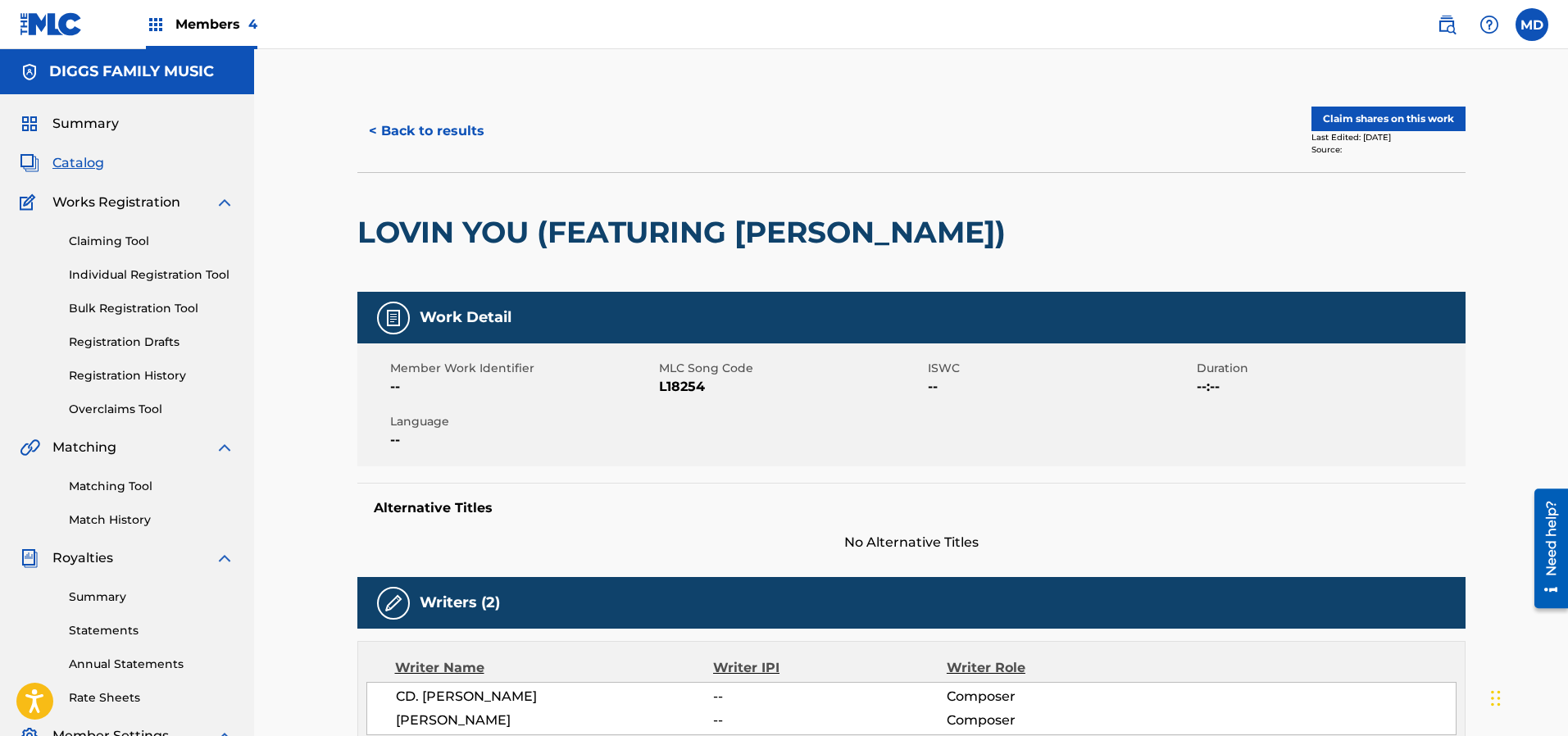
click at [1364, 117] on button "Claim shares on this work" at bounding box center [1389, 119] width 154 height 24
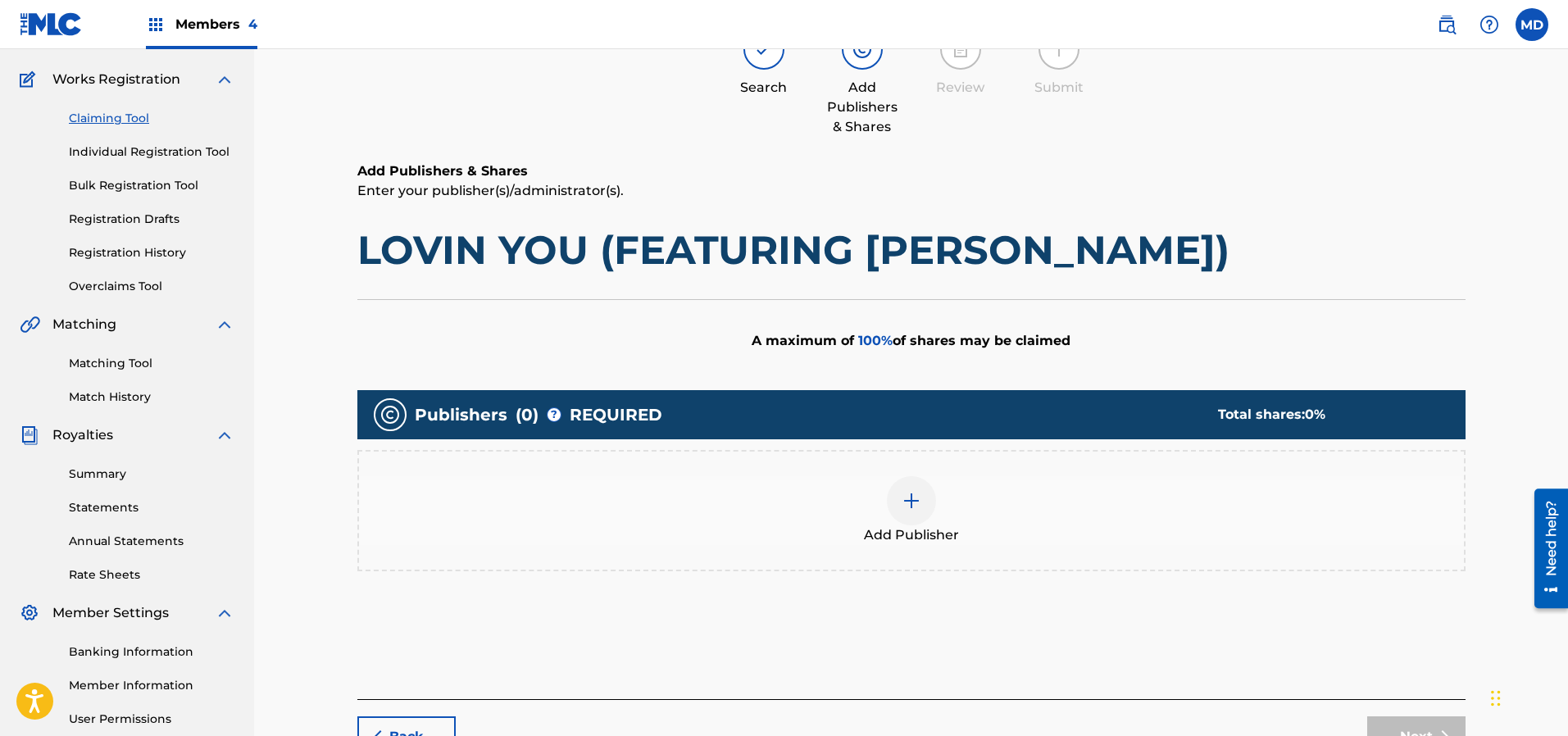
scroll to position [246, 0]
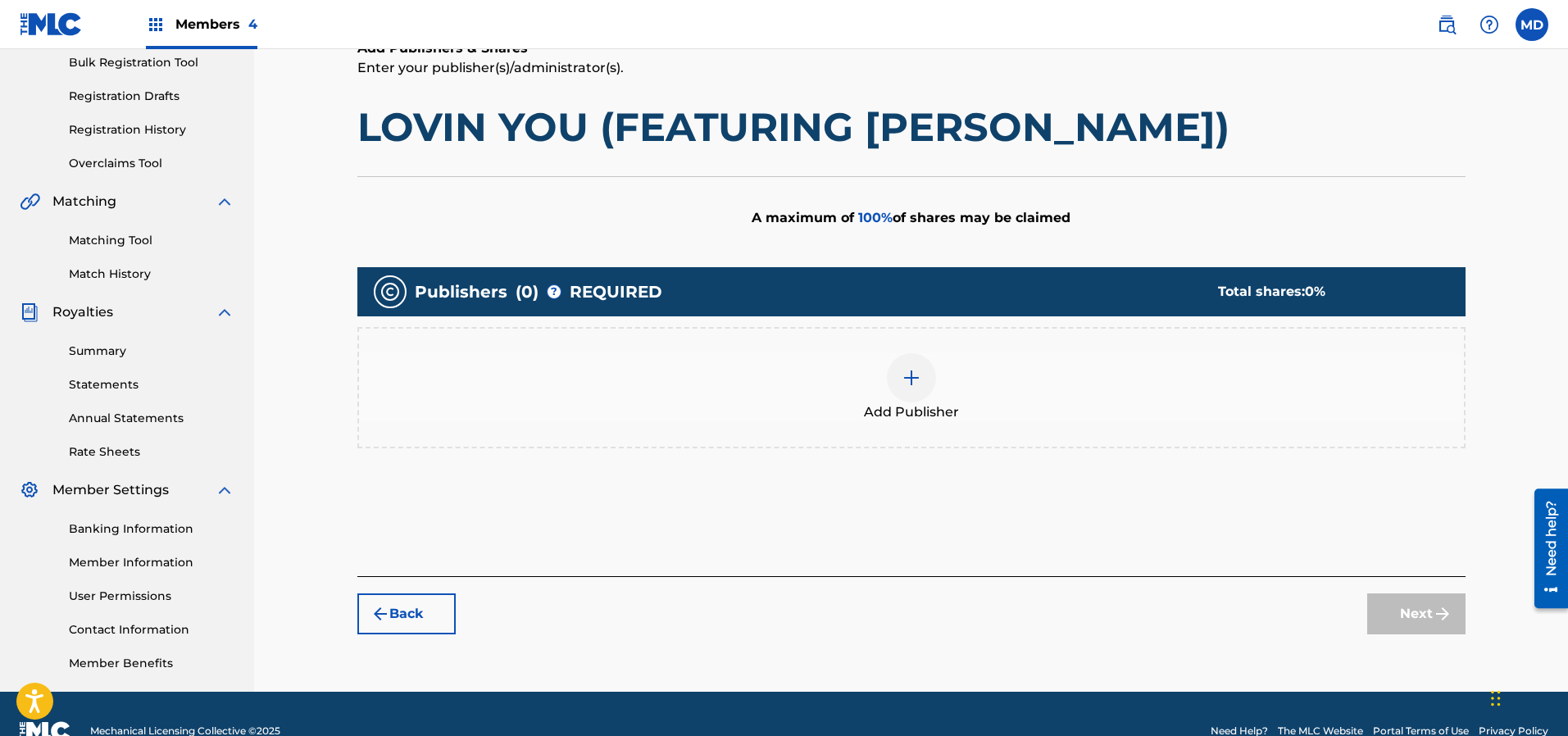
click at [907, 375] on img at bounding box center [911, 377] width 20 height 20
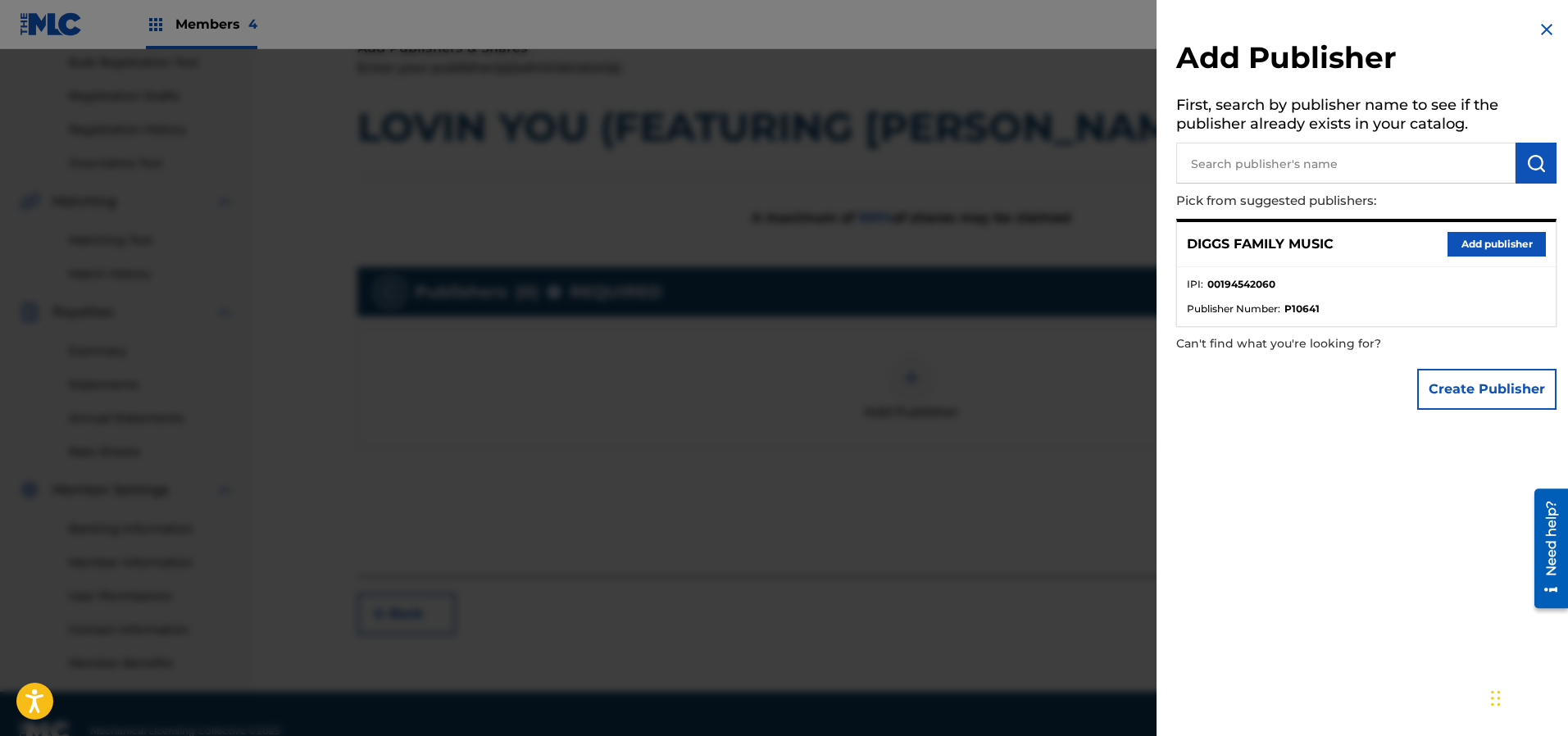
click at [1480, 239] on button "Add publisher" at bounding box center [1496, 244] width 99 height 24
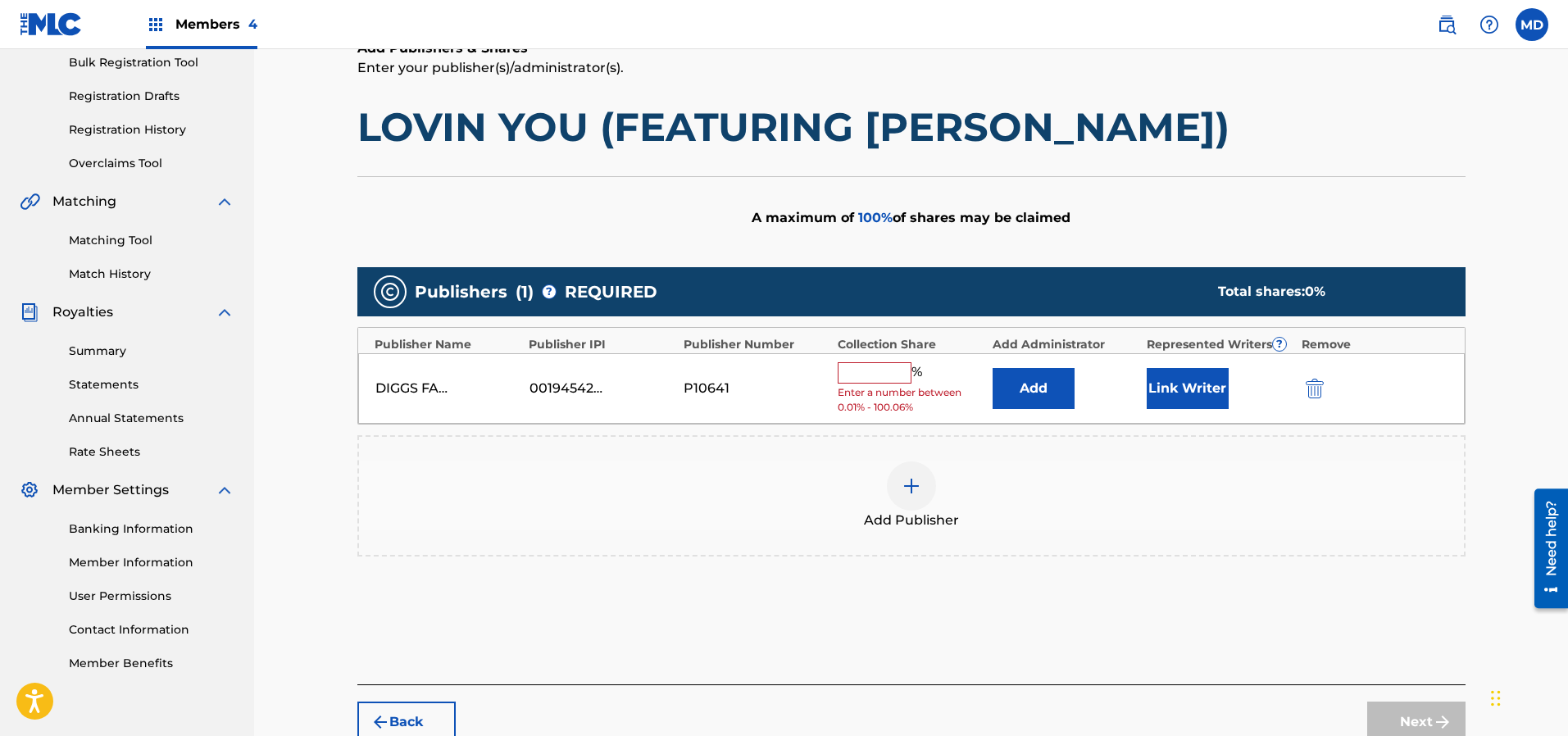
click at [897, 375] on input "text" at bounding box center [874, 373] width 73 height 21
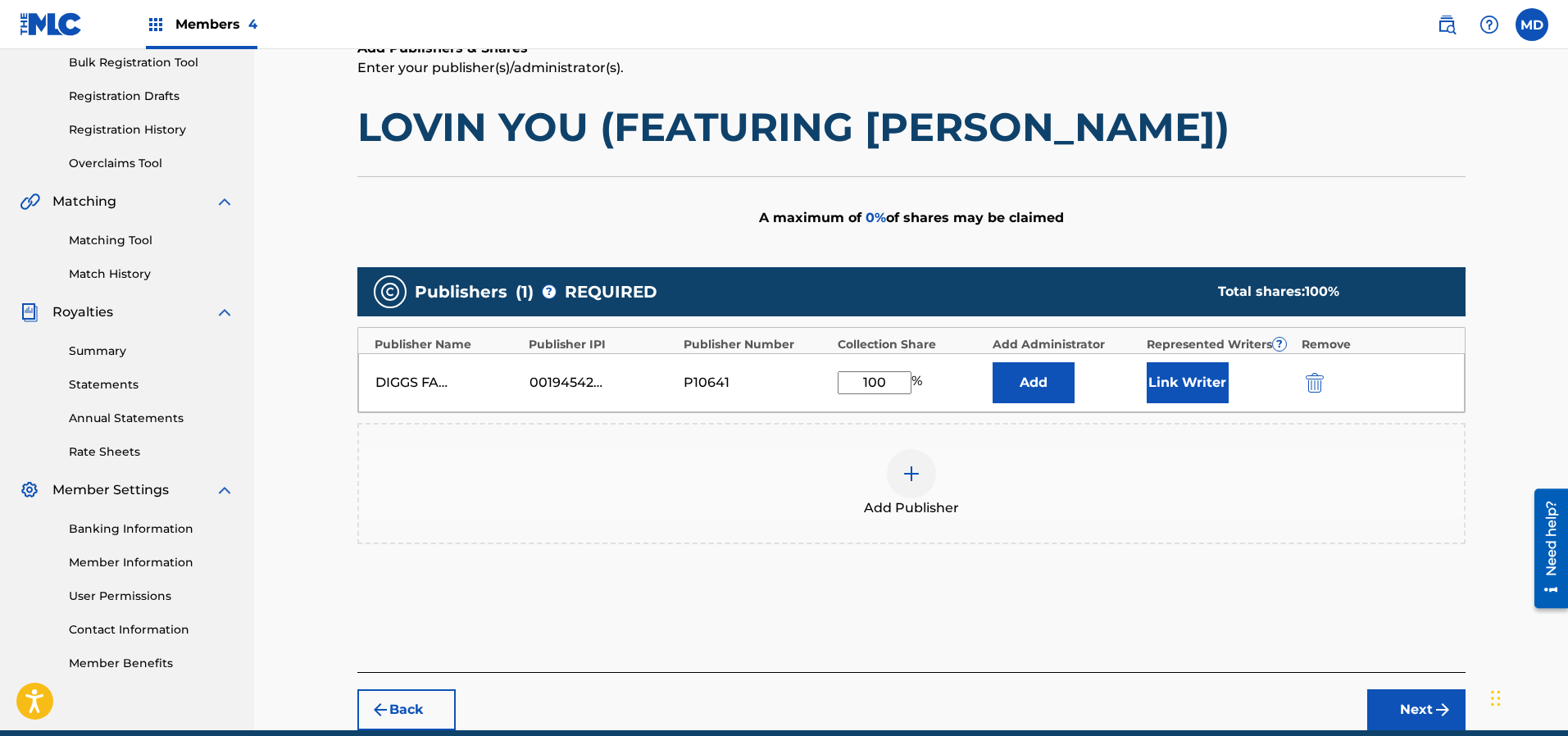
drag, startPoint x: 896, startPoint y: 380, endPoint x: 839, endPoint y: 382, distance: 57.0
click at [839, 382] on input "100" at bounding box center [874, 382] width 73 height 23
type input "80"
click at [1195, 391] on button "Link Writer" at bounding box center [1188, 383] width 82 height 41
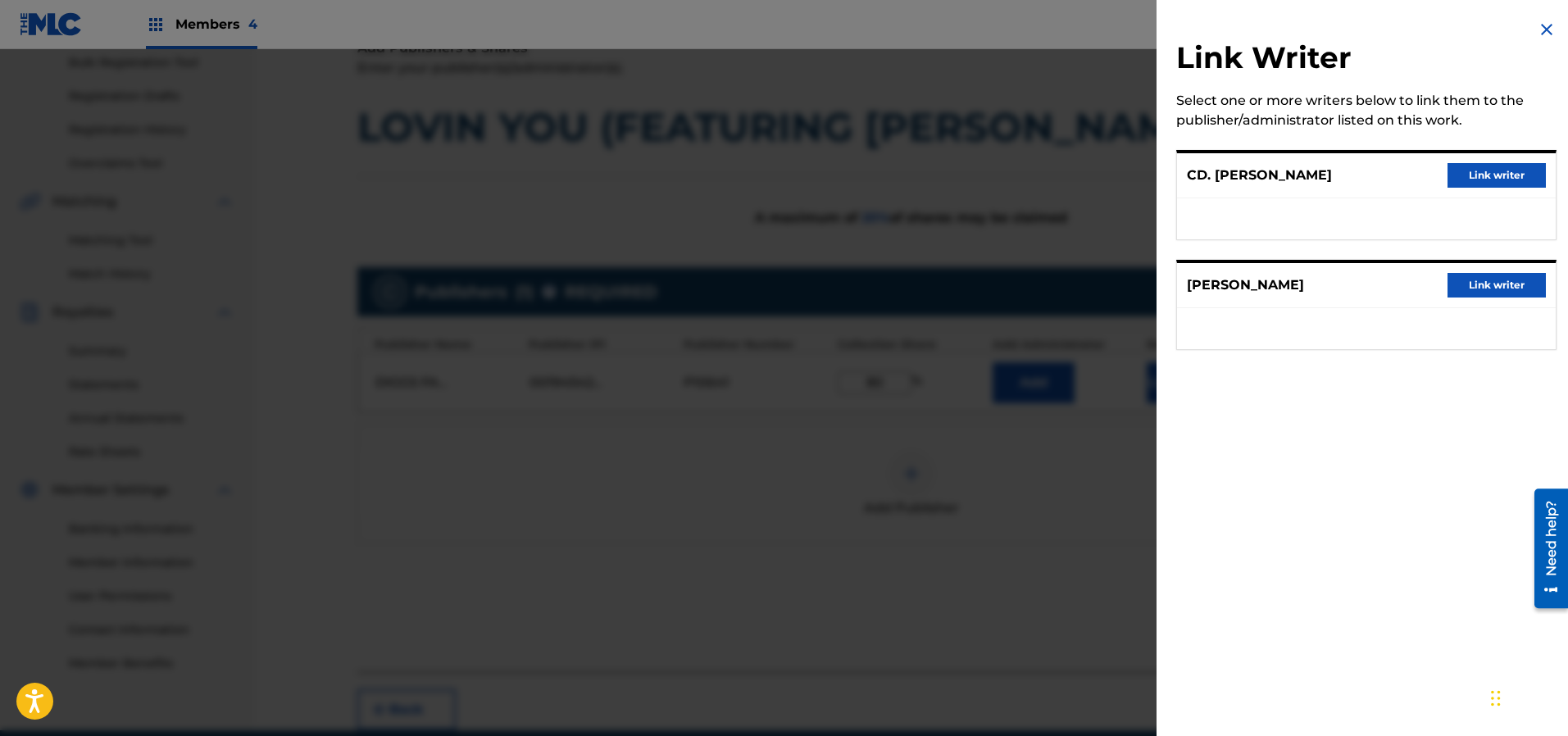
click at [1540, 30] on img at bounding box center [1546, 29] width 20 height 20
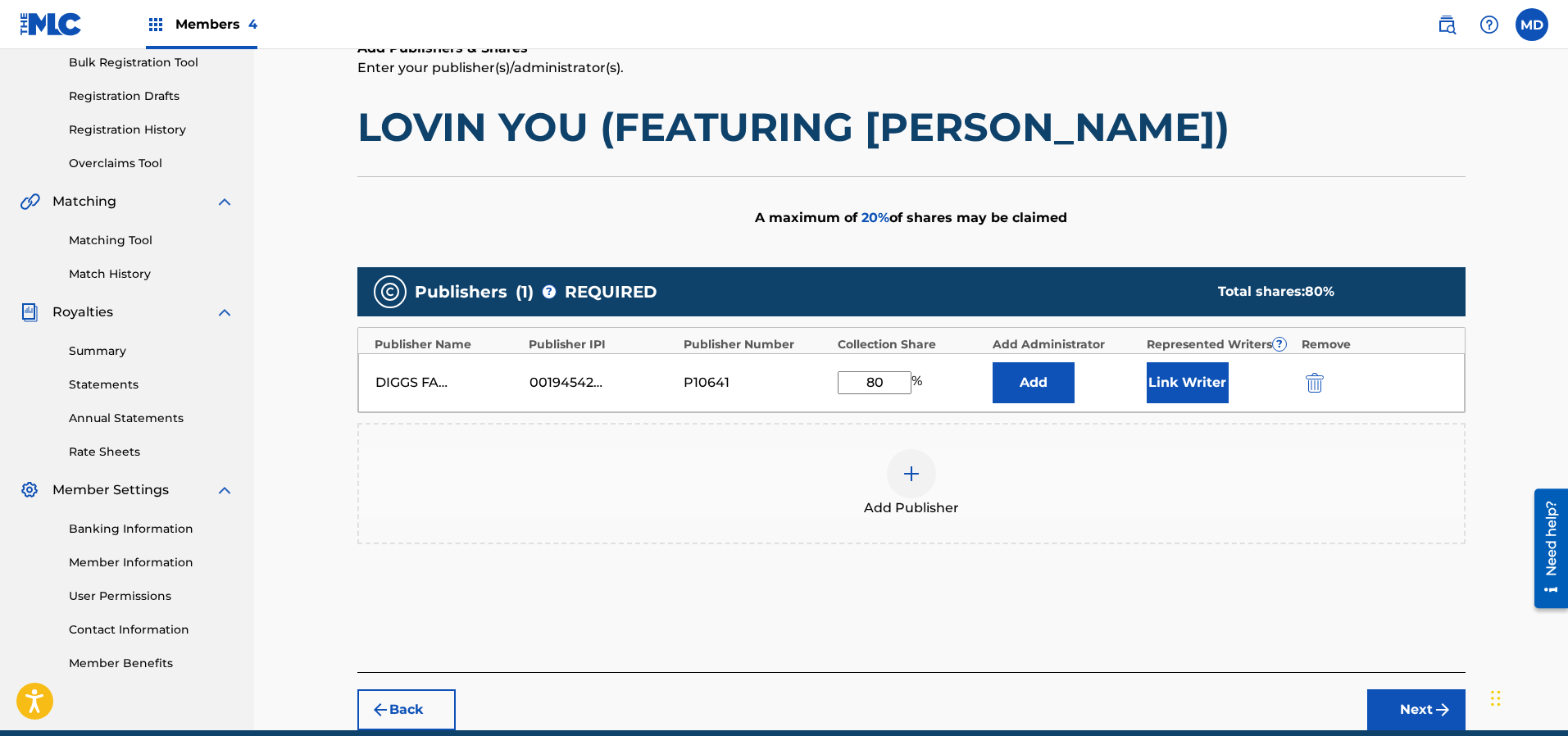
click at [403, 706] on button "Back" at bounding box center [406, 710] width 99 height 41
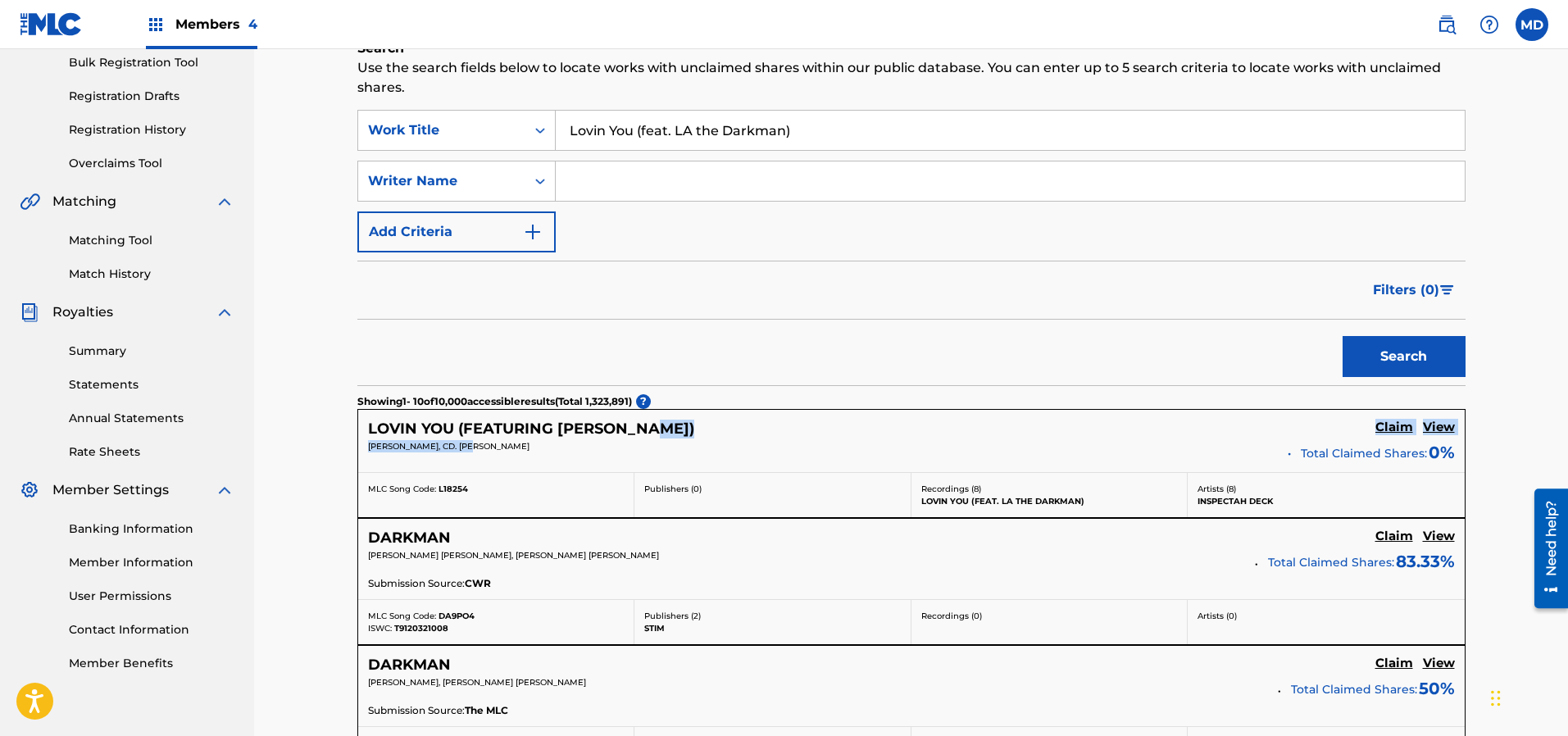
drag, startPoint x: 670, startPoint y: 433, endPoint x: 502, endPoint y: 450, distance: 168.9
click at [502, 450] on div "LOVIN YOU (FEATURING [PERSON_NAME]) Claim View [PERSON_NAME], CD. [PERSON_NAME]…" at bounding box center [911, 440] width 1106 height 62
click at [664, 427] on div "LOVIN YOU (FEATURING [PERSON_NAME])" at bounding box center [541, 428] width 346 height 19
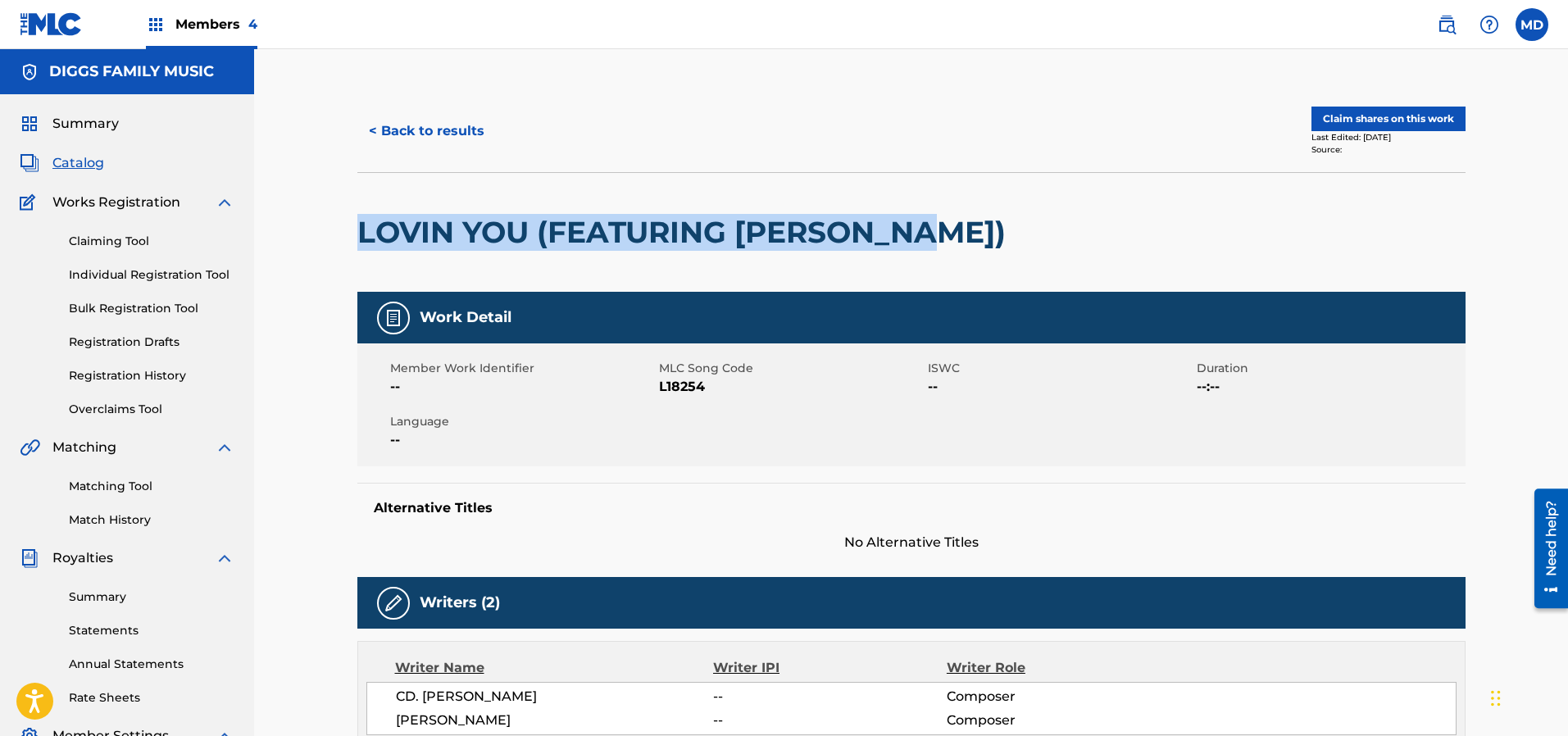
drag, startPoint x: 940, startPoint y: 231, endPoint x: 361, endPoint y: 235, distance: 579.0
click at [361, 235] on h2 "LOVIN YOU (FEATURING [PERSON_NAME])" at bounding box center [685, 232] width 656 height 37
copy h2 "LOVIN YOU (FEATURING [PERSON_NAME])"
click at [115, 273] on link "Individual Registration Tool" at bounding box center [152, 275] width 165 height 18
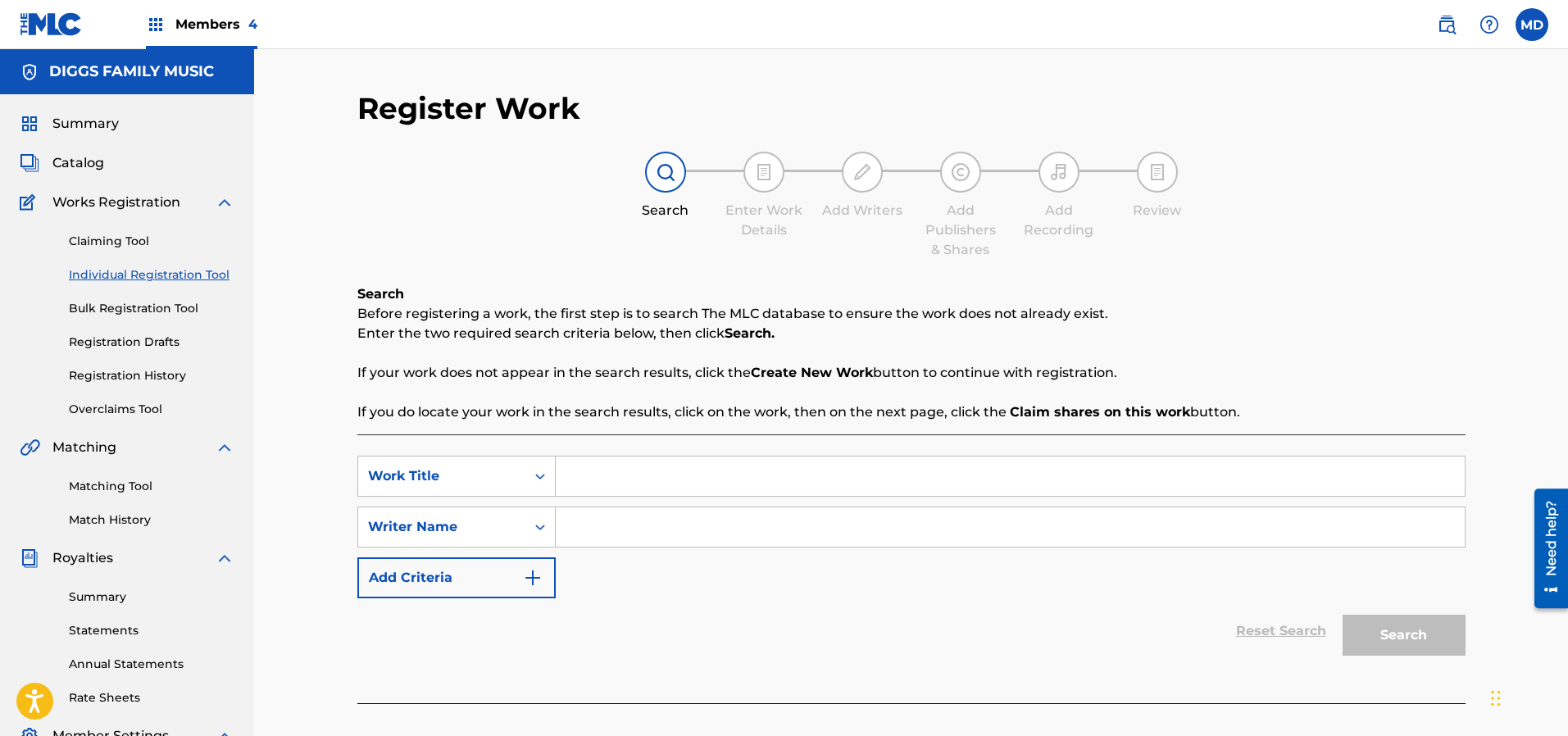
click at [688, 479] on input "Search Form" at bounding box center [1010, 476] width 909 height 39
paste input "LOVIN YOU (FEATURING [PERSON_NAME])"
type input "LOVIN YOU (FEATURING [PERSON_NAME])"
click at [784, 531] on input "Search Form" at bounding box center [1010, 527] width 909 height 39
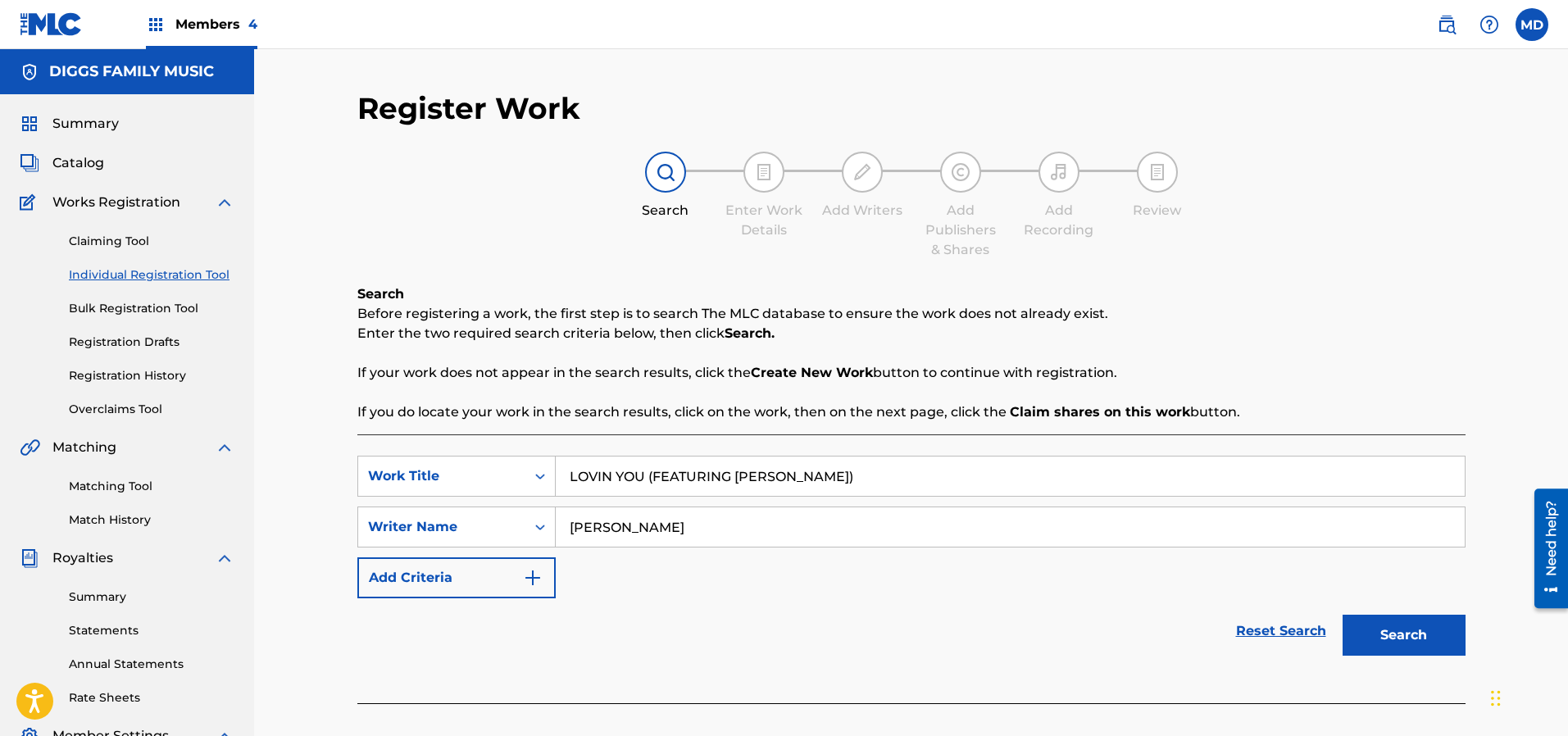
type input "[PERSON_NAME]"
click at [1433, 630] on button "Search" at bounding box center [1403, 635] width 123 height 41
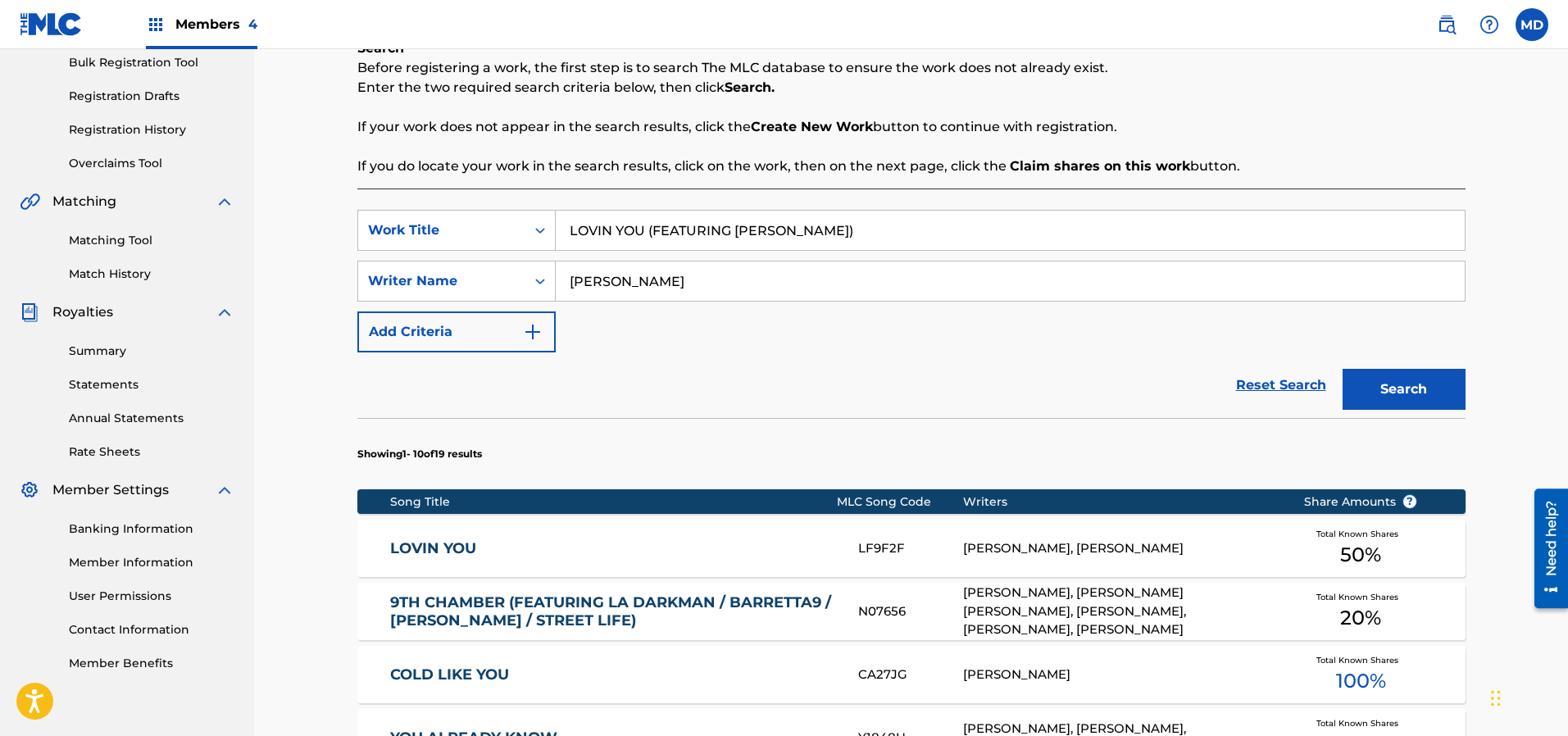
scroll to position [369, 0]
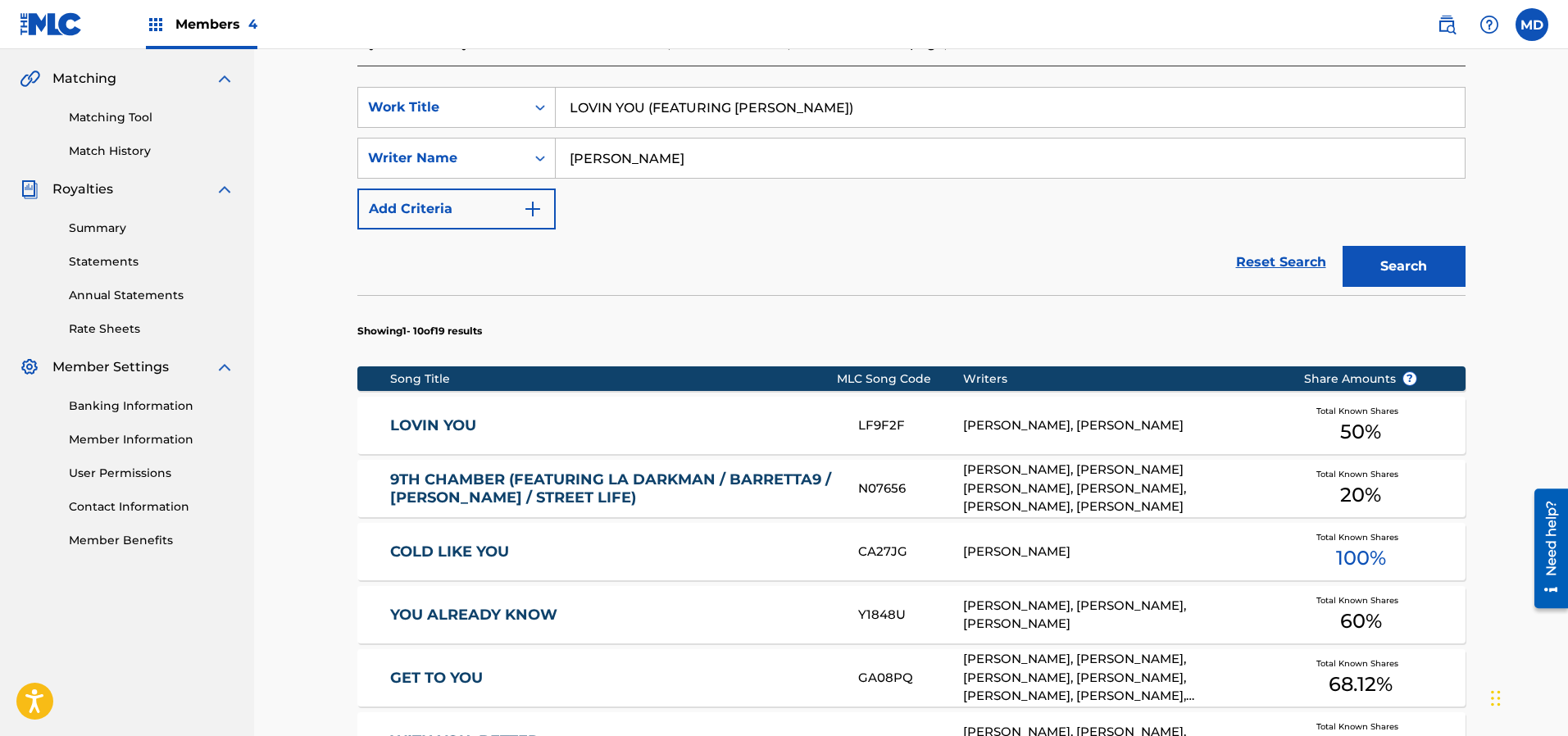
click at [627, 432] on link "LOVIN YOU" at bounding box center [613, 426] width 446 height 19
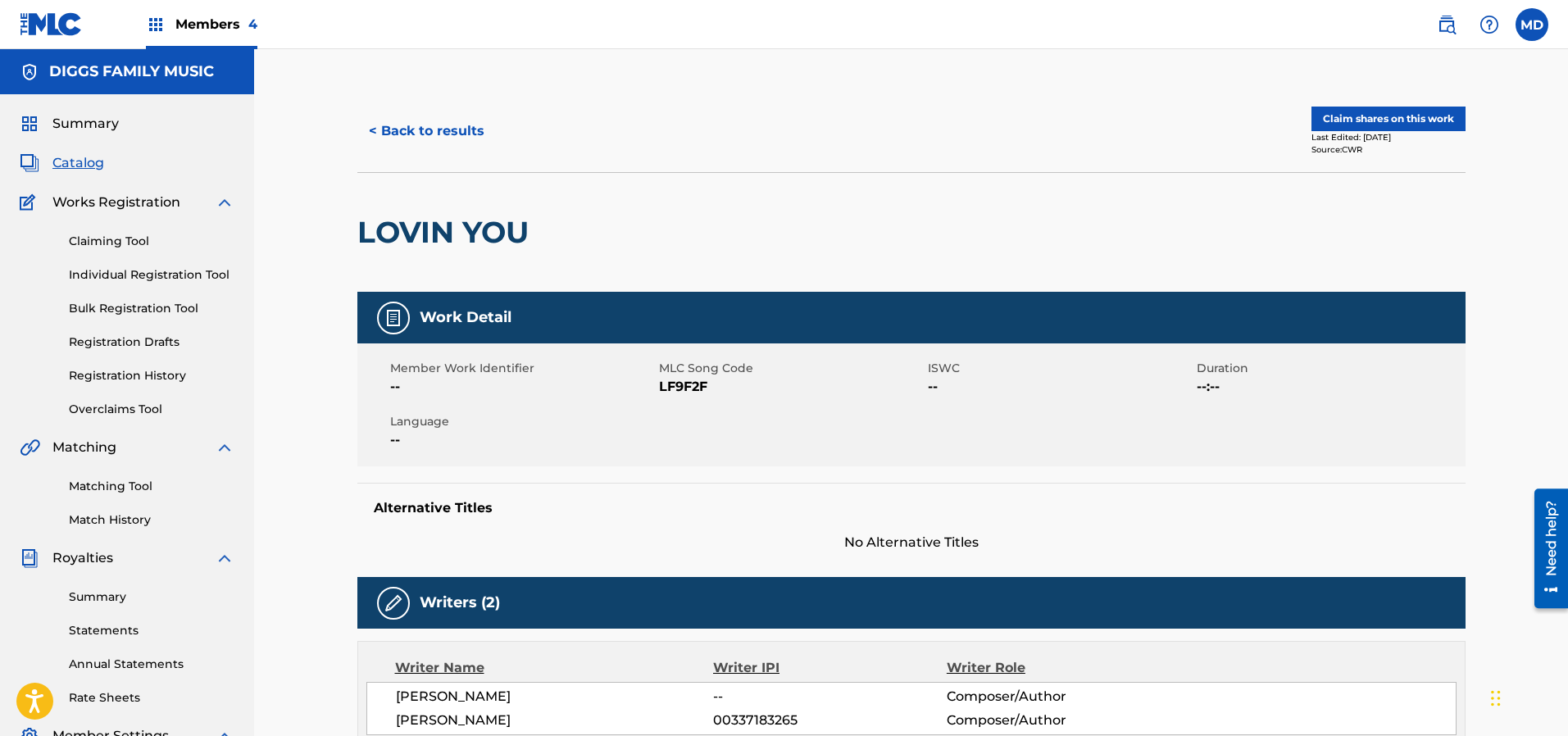
click at [1362, 119] on button "Claim shares on this work" at bounding box center [1389, 119] width 154 height 24
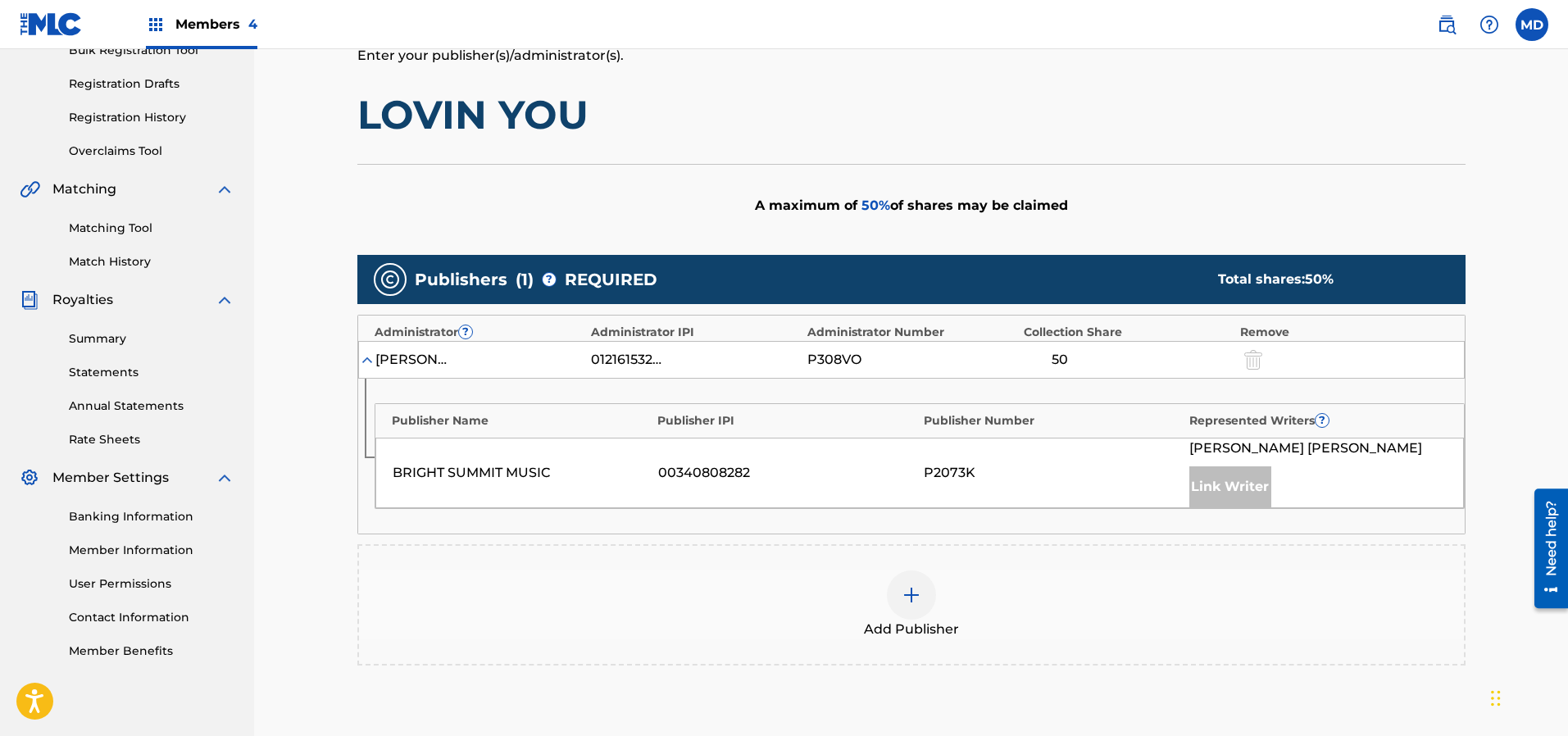
scroll to position [369, 0]
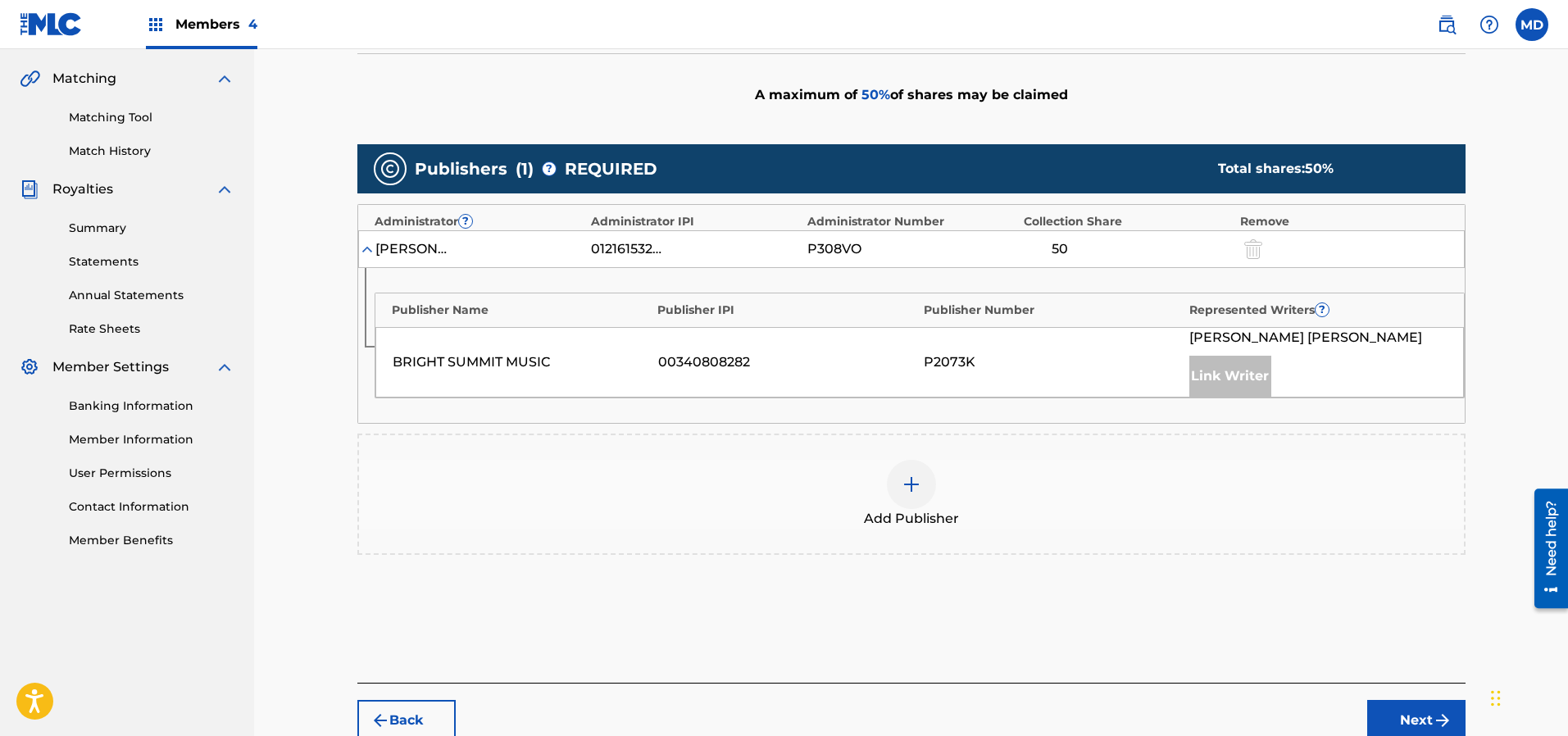
click at [913, 486] on img at bounding box center [911, 484] width 20 height 20
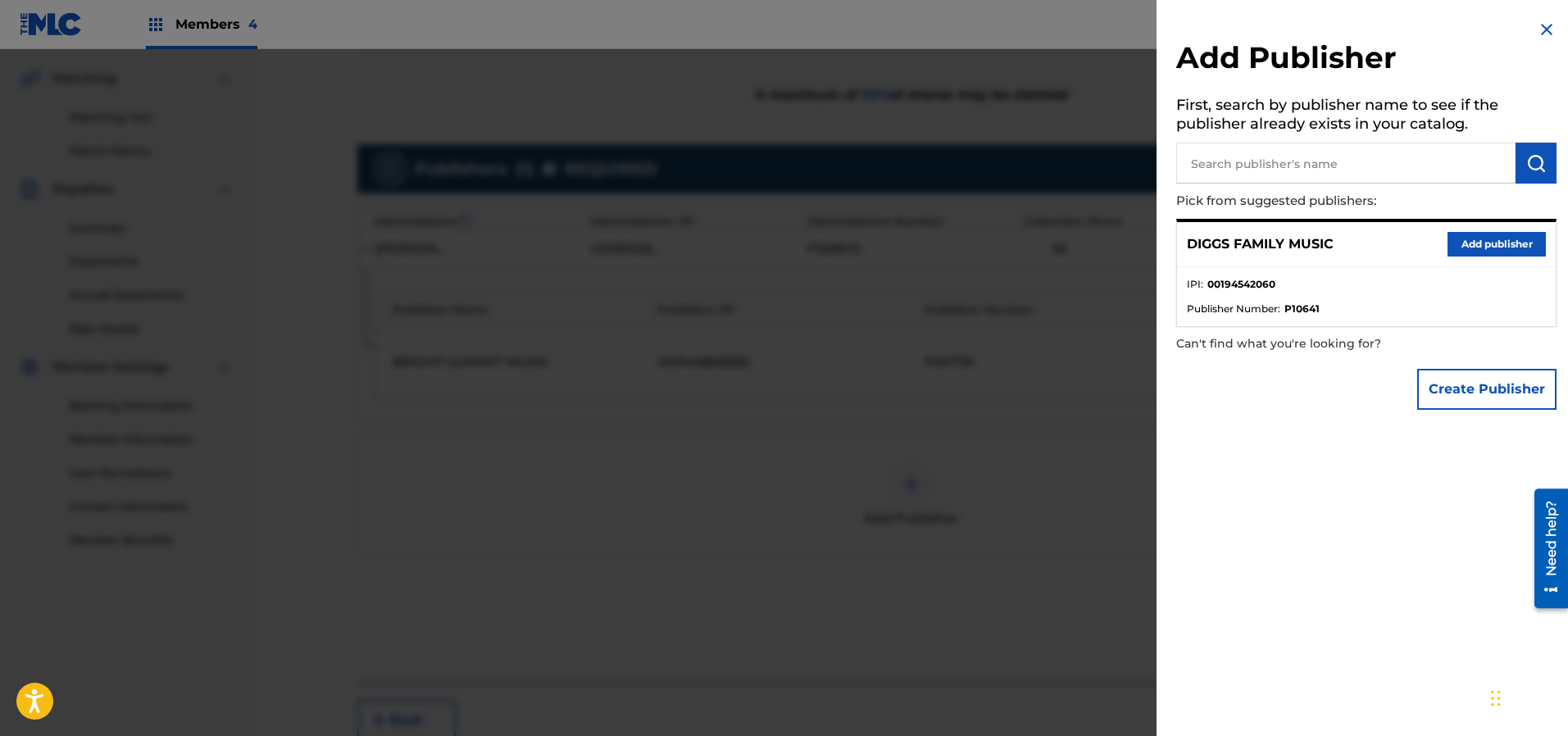
click at [1472, 246] on button "Add publisher" at bounding box center [1496, 244] width 99 height 24
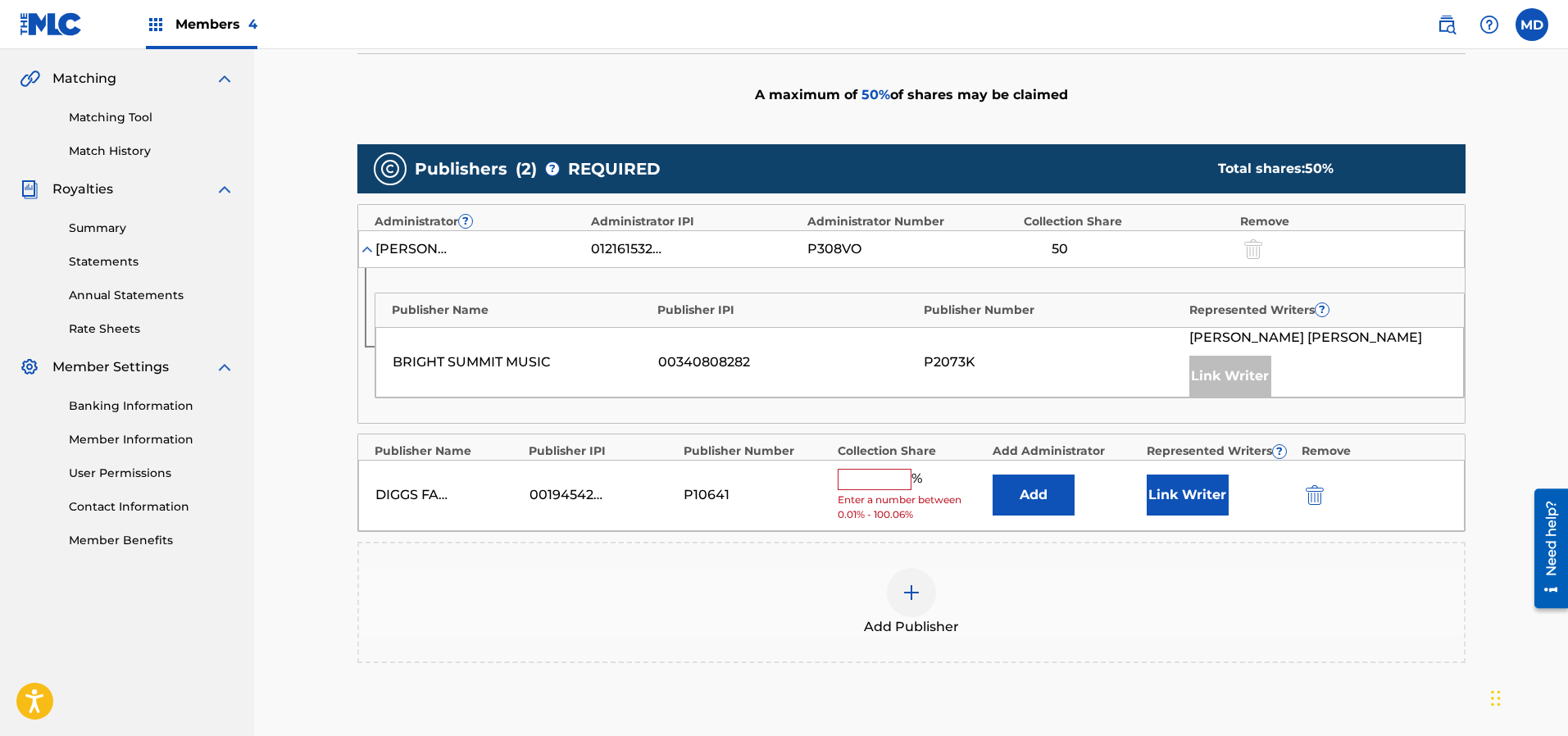
click at [888, 478] on input "text" at bounding box center [874, 479] width 73 height 21
type input "50"
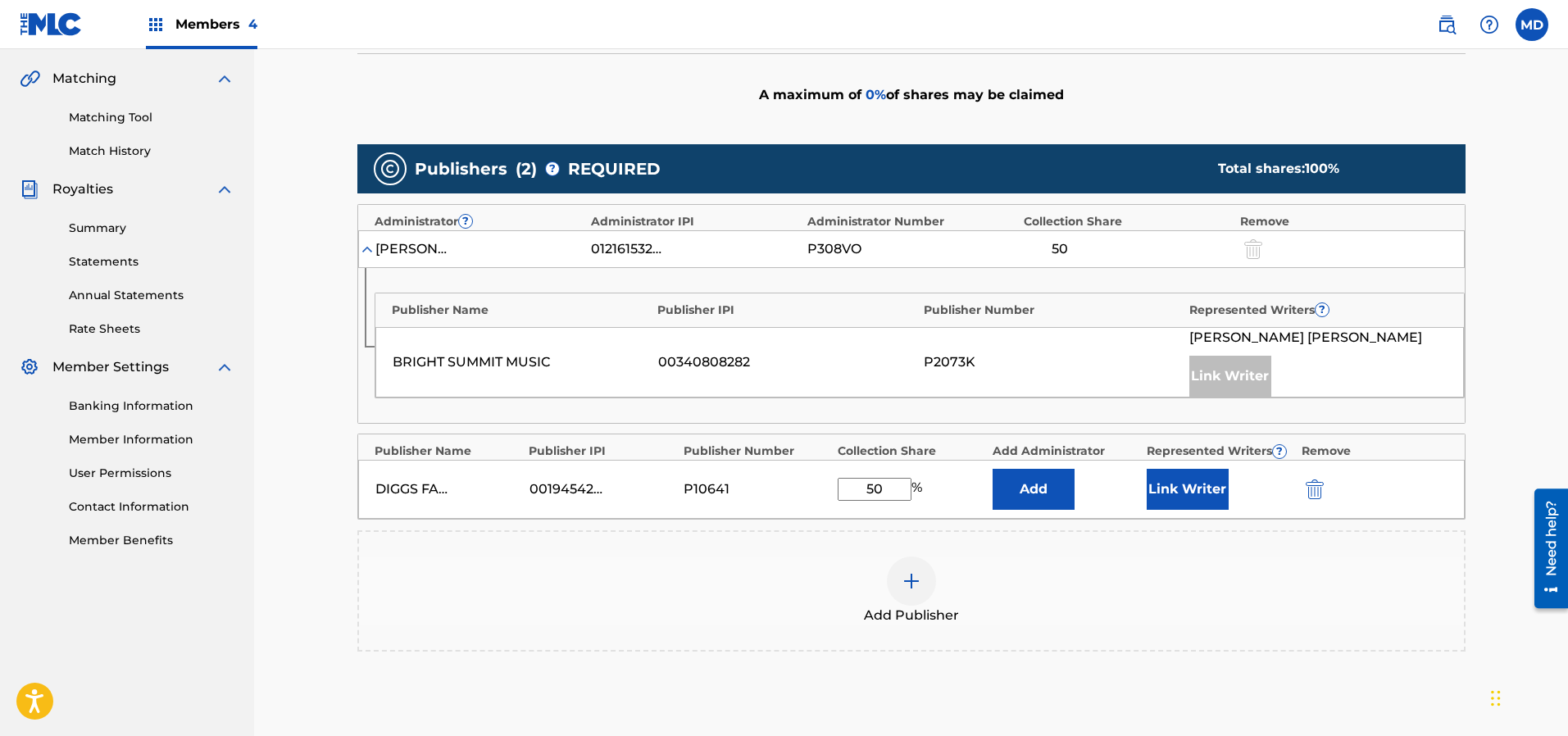
click at [1180, 481] on button "Link Writer" at bounding box center [1188, 489] width 82 height 41
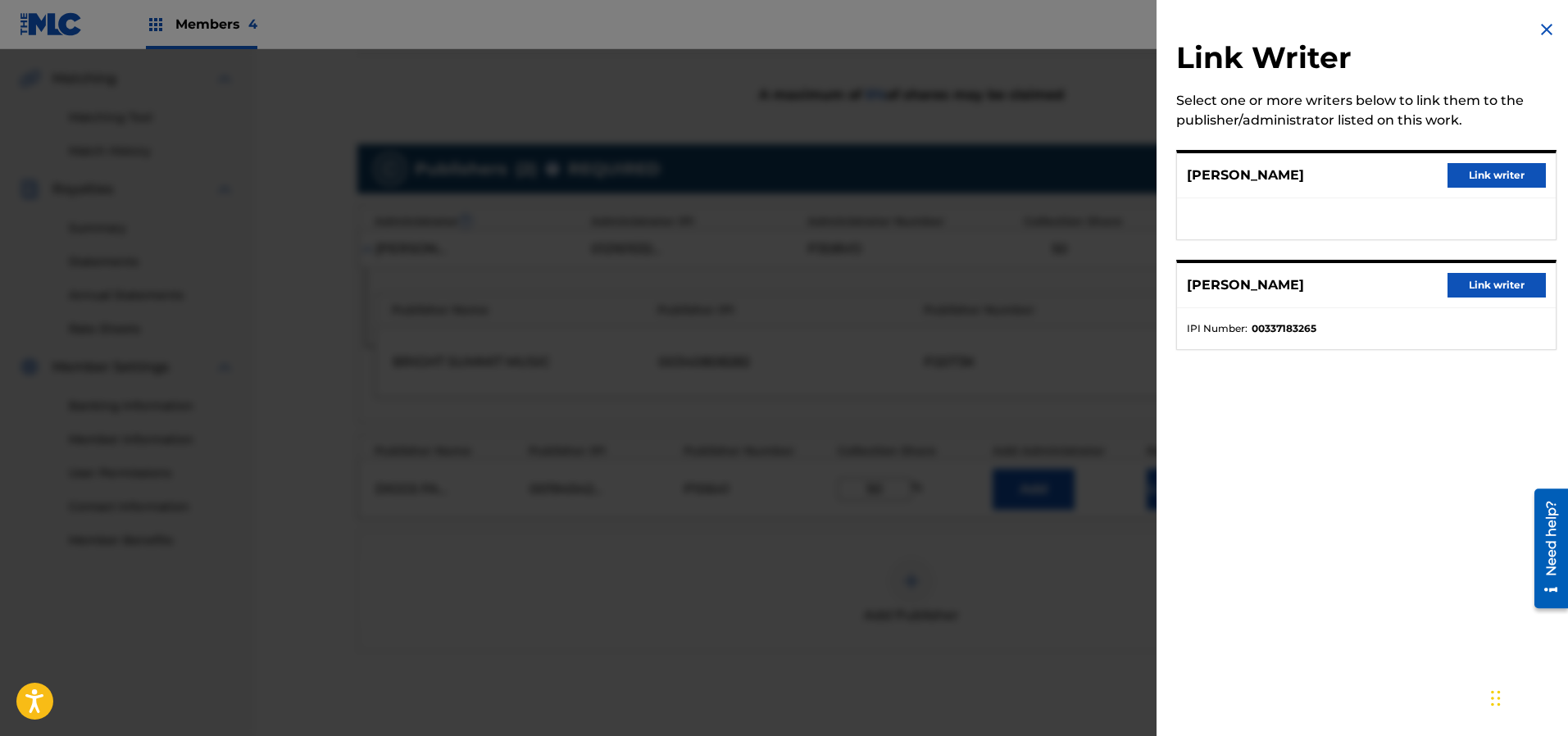
click at [1469, 177] on button "Link writer" at bounding box center [1496, 175] width 99 height 24
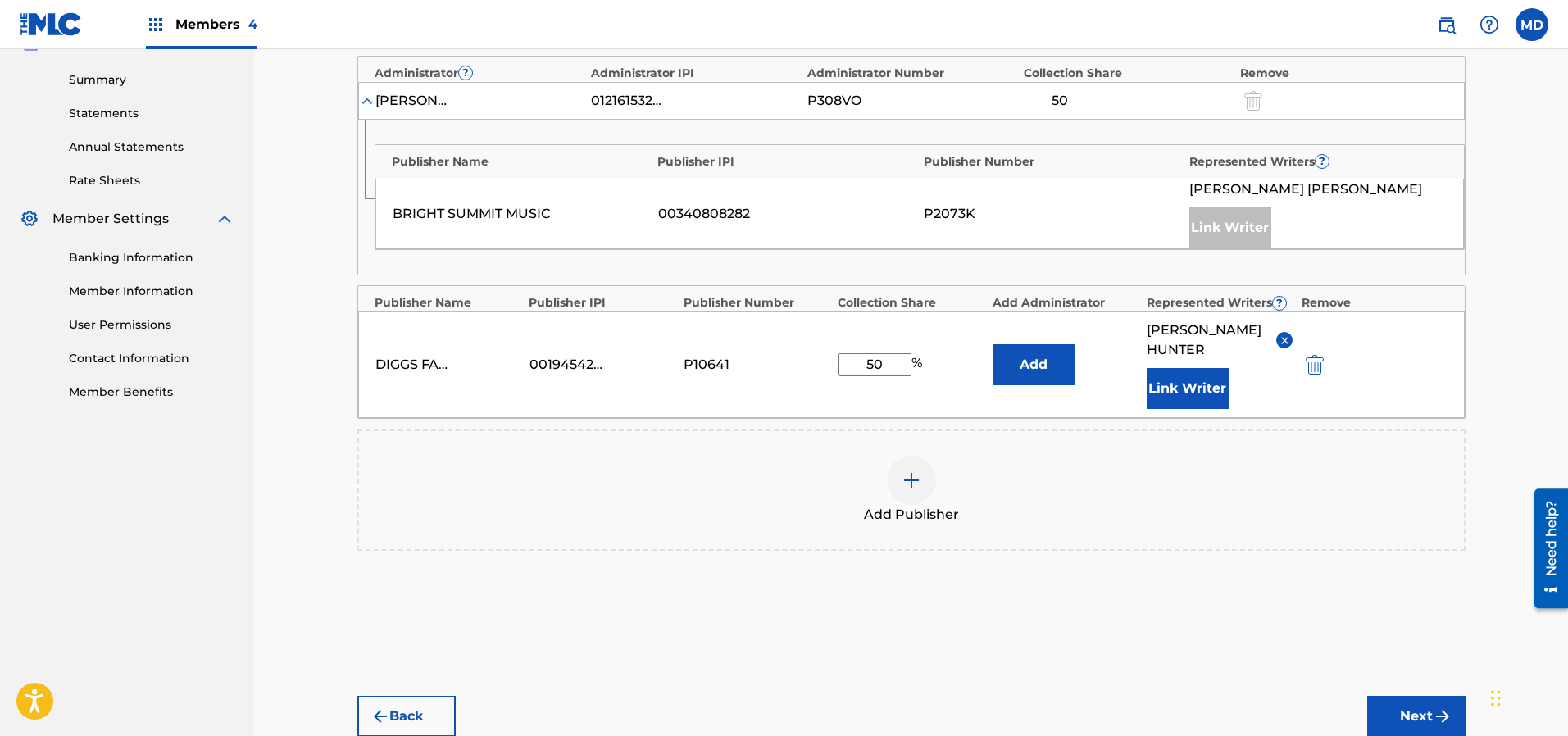
scroll to position [576, 0]
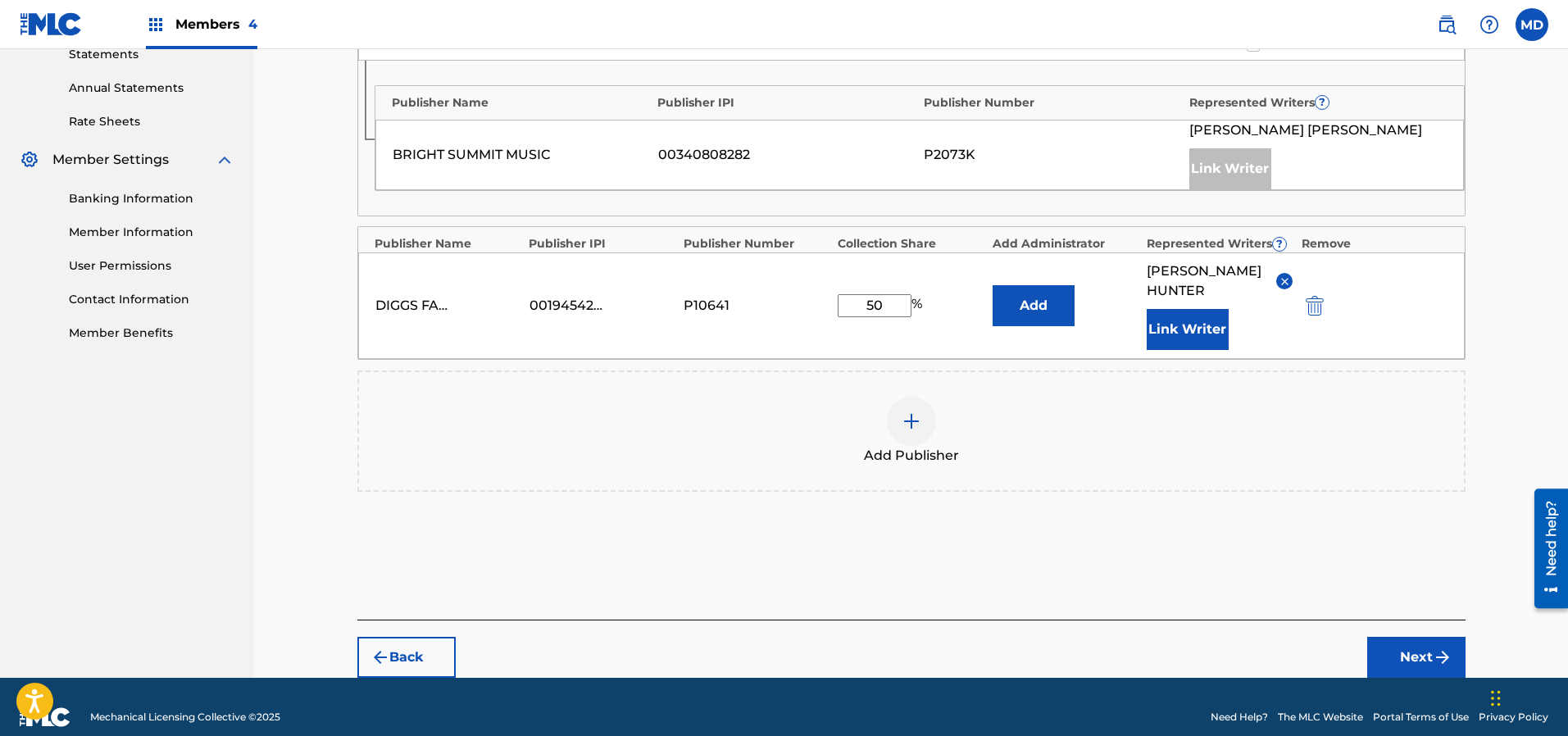
click at [1399, 637] on button "Next" at bounding box center [1416, 657] width 99 height 41
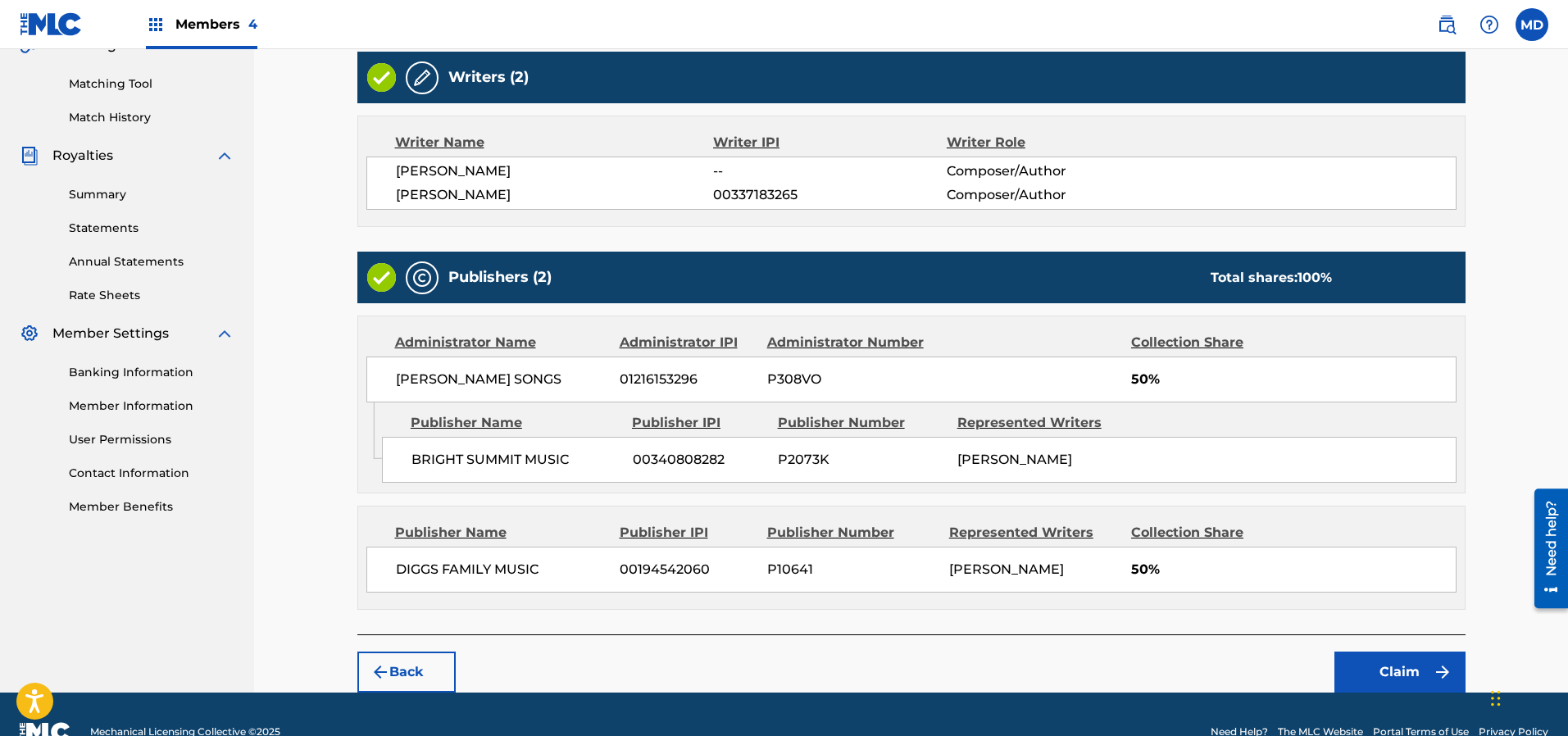
scroll to position [434, 0]
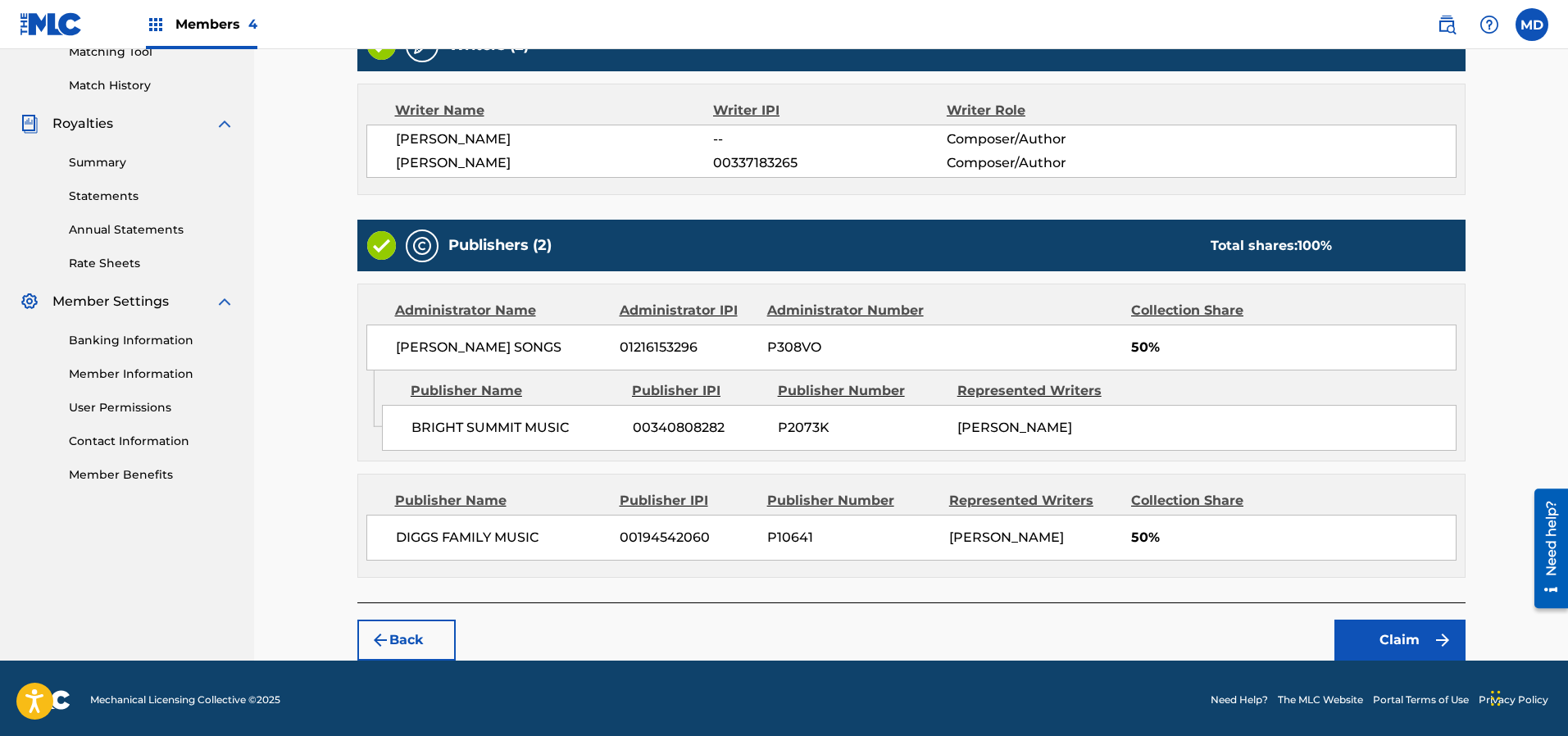
click at [1387, 643] on button "Claim" at bounding box center [1399, 640] width 131 height 41
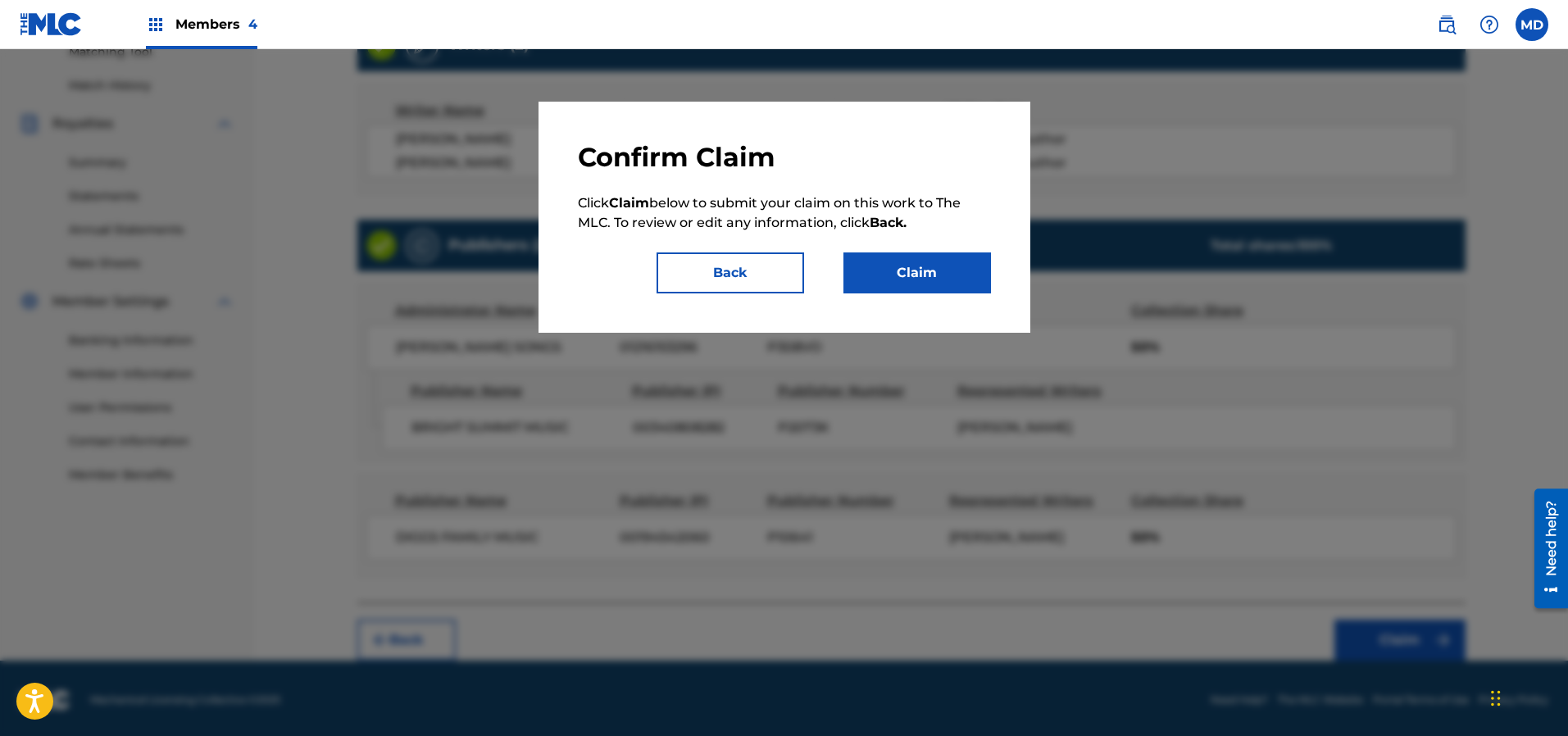
click at [912, 269] on button "Claim" at bounding box center [916, 273] width 148 height 41
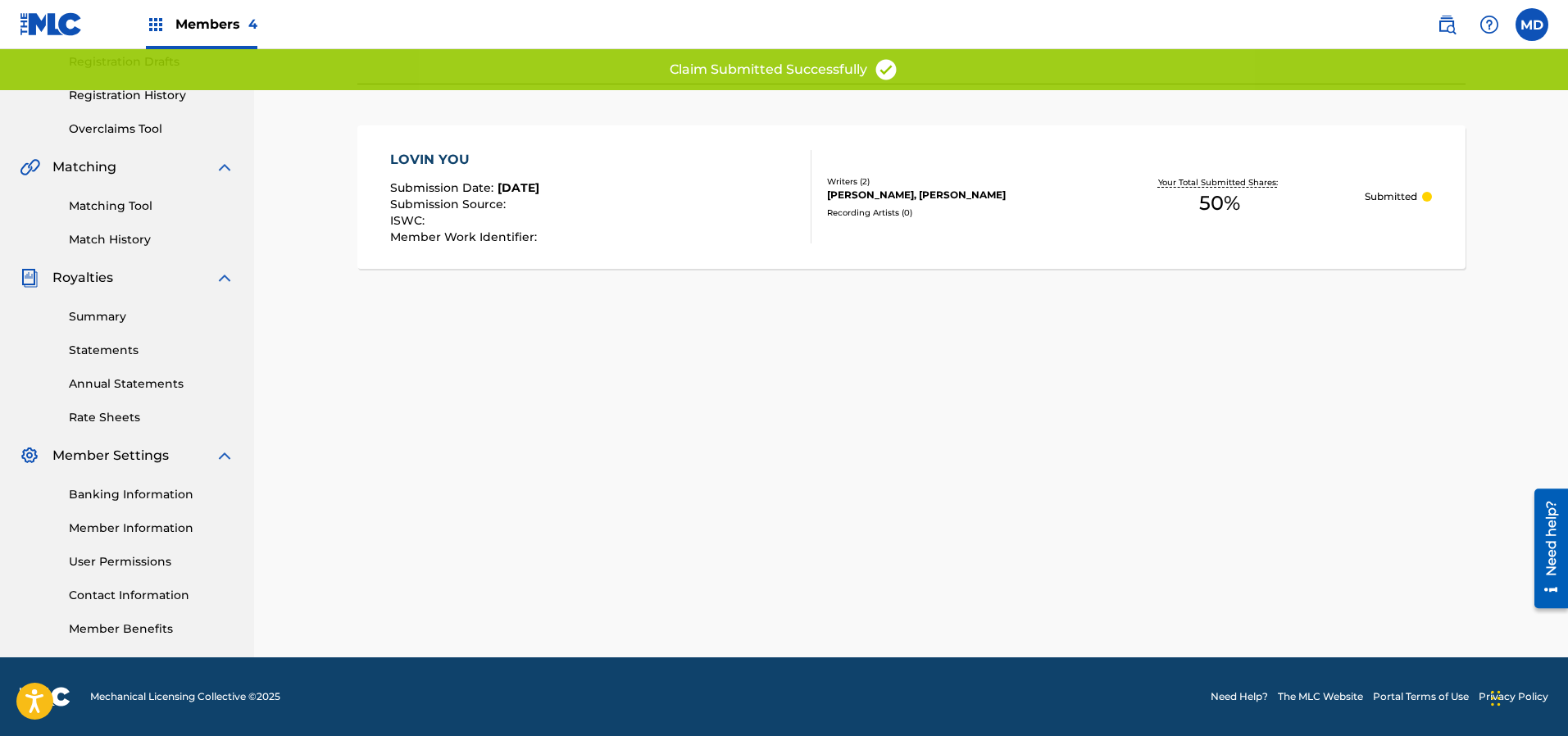
scroll to position [280, 0]
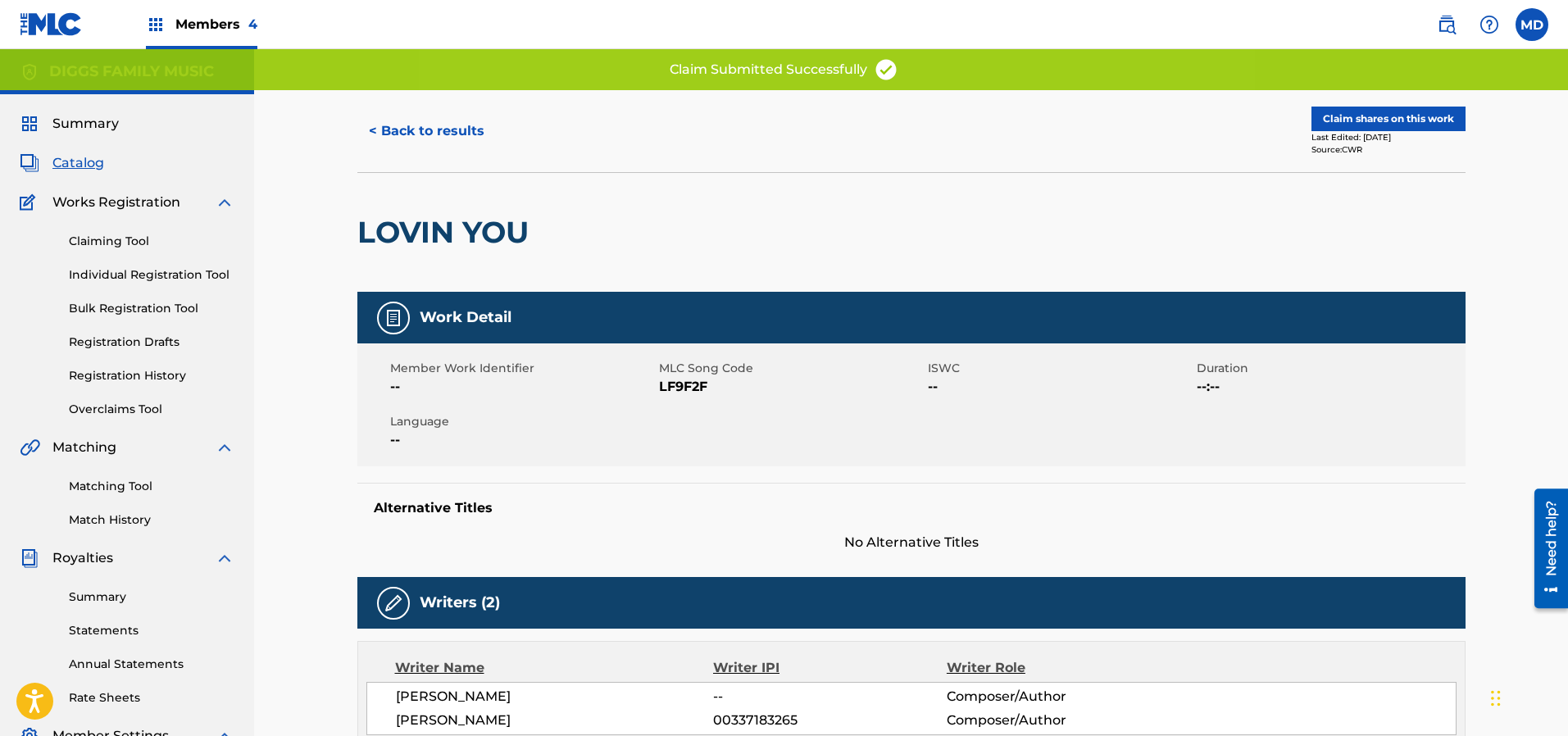
scroll to position [280, 0]
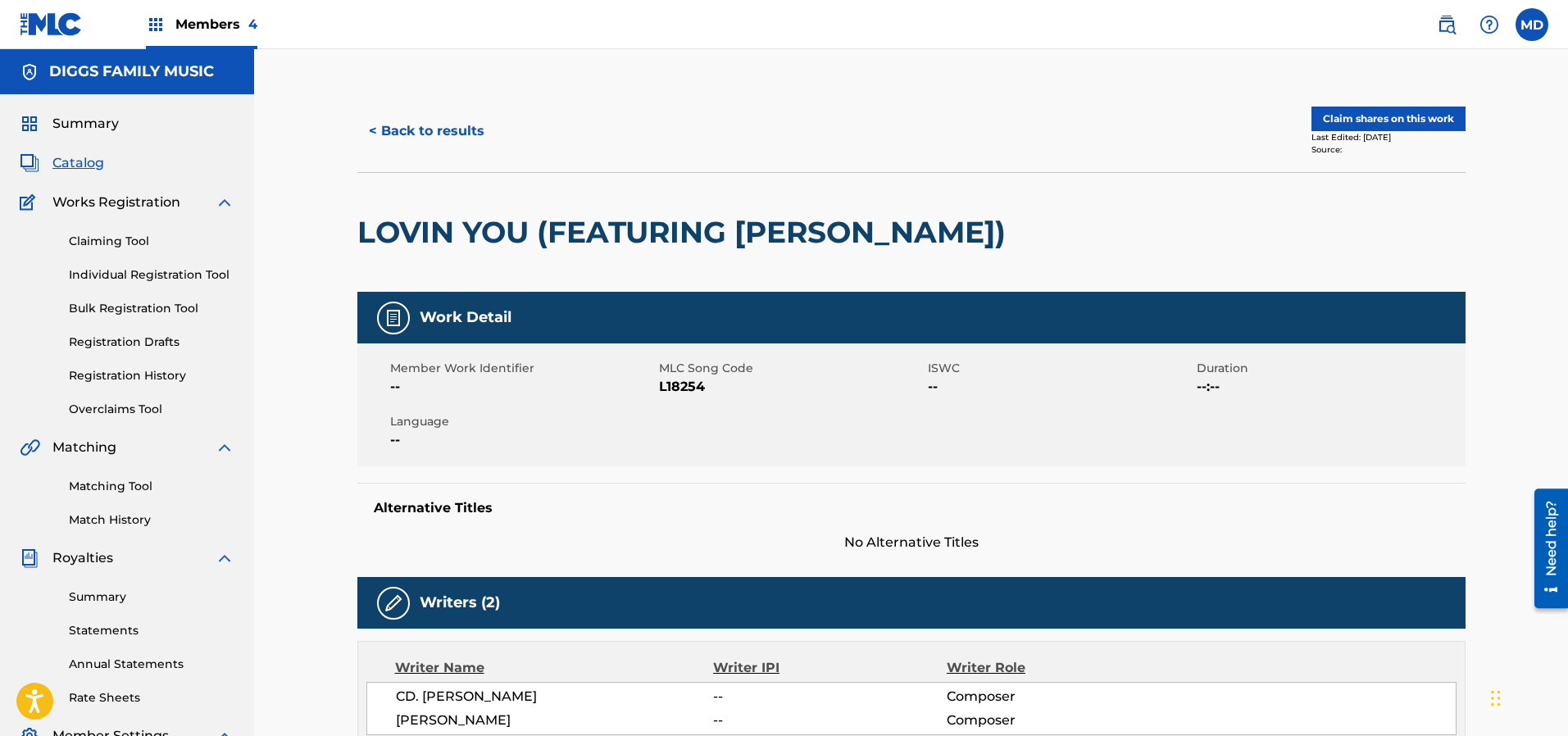
click at [1357, 119] on button "Claim shares on this work" at bounding box center [1389, 119] width 154 height 24
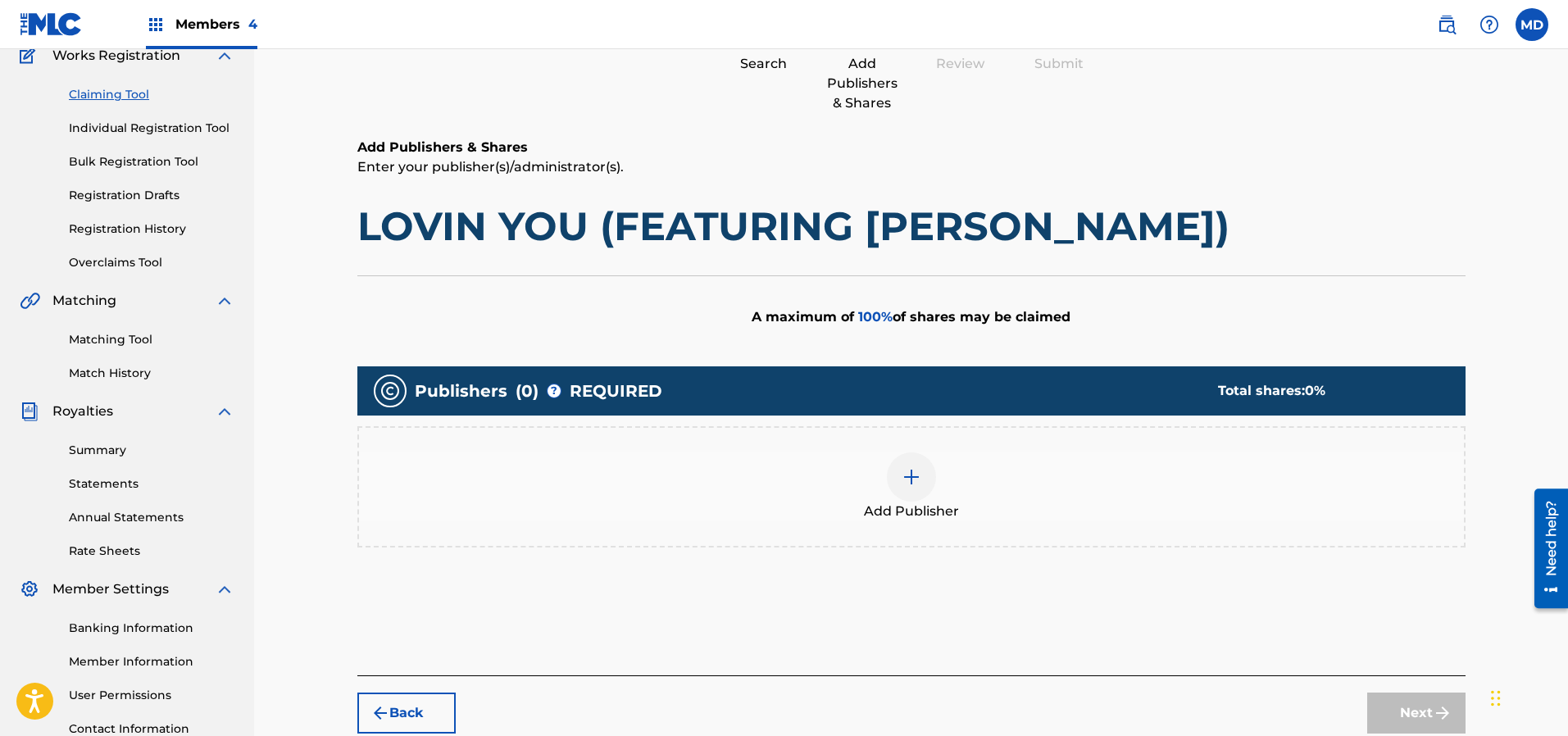
scroll to position [246, 0]
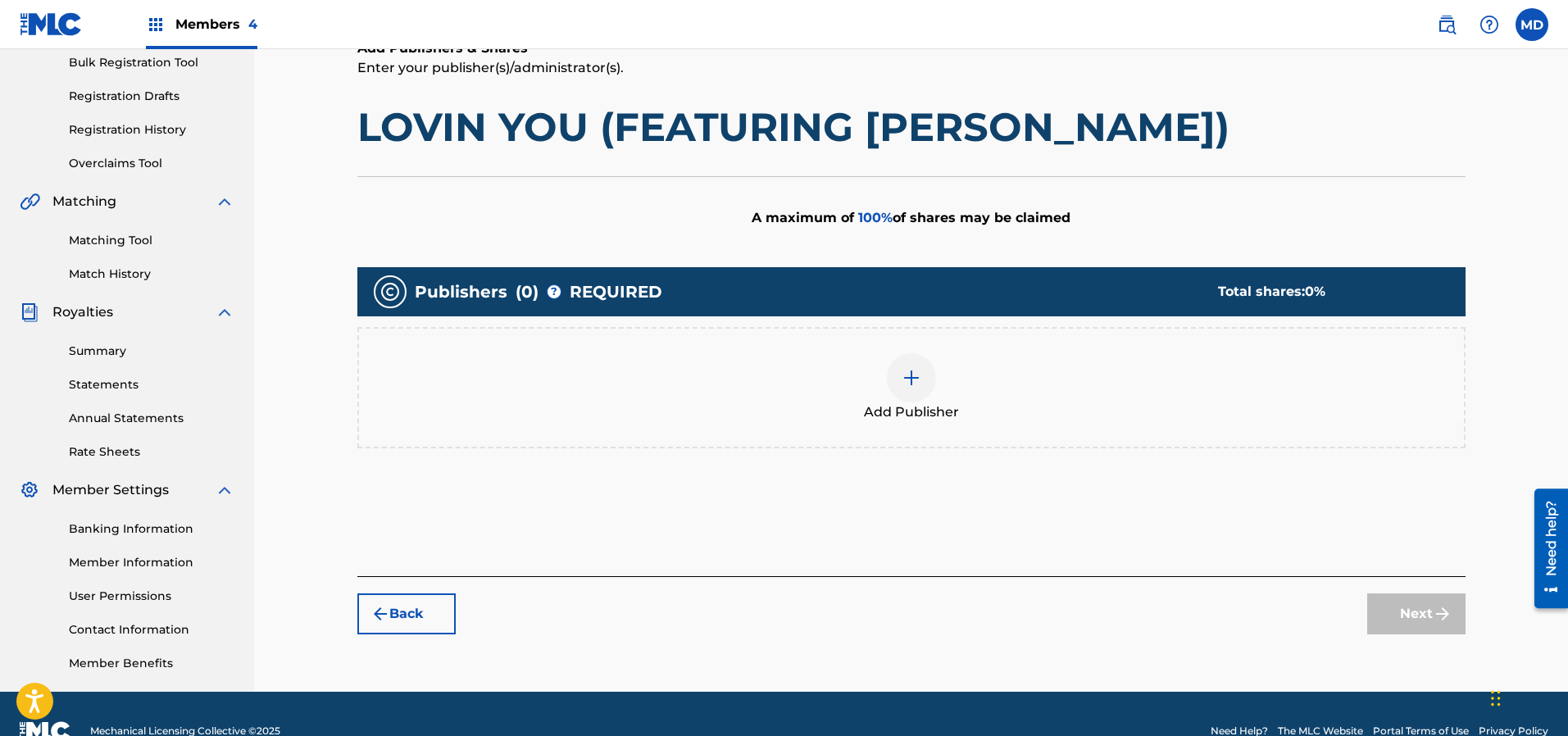
click at [922, 366] on div at bounding box center [911, 377] width 49 height 49
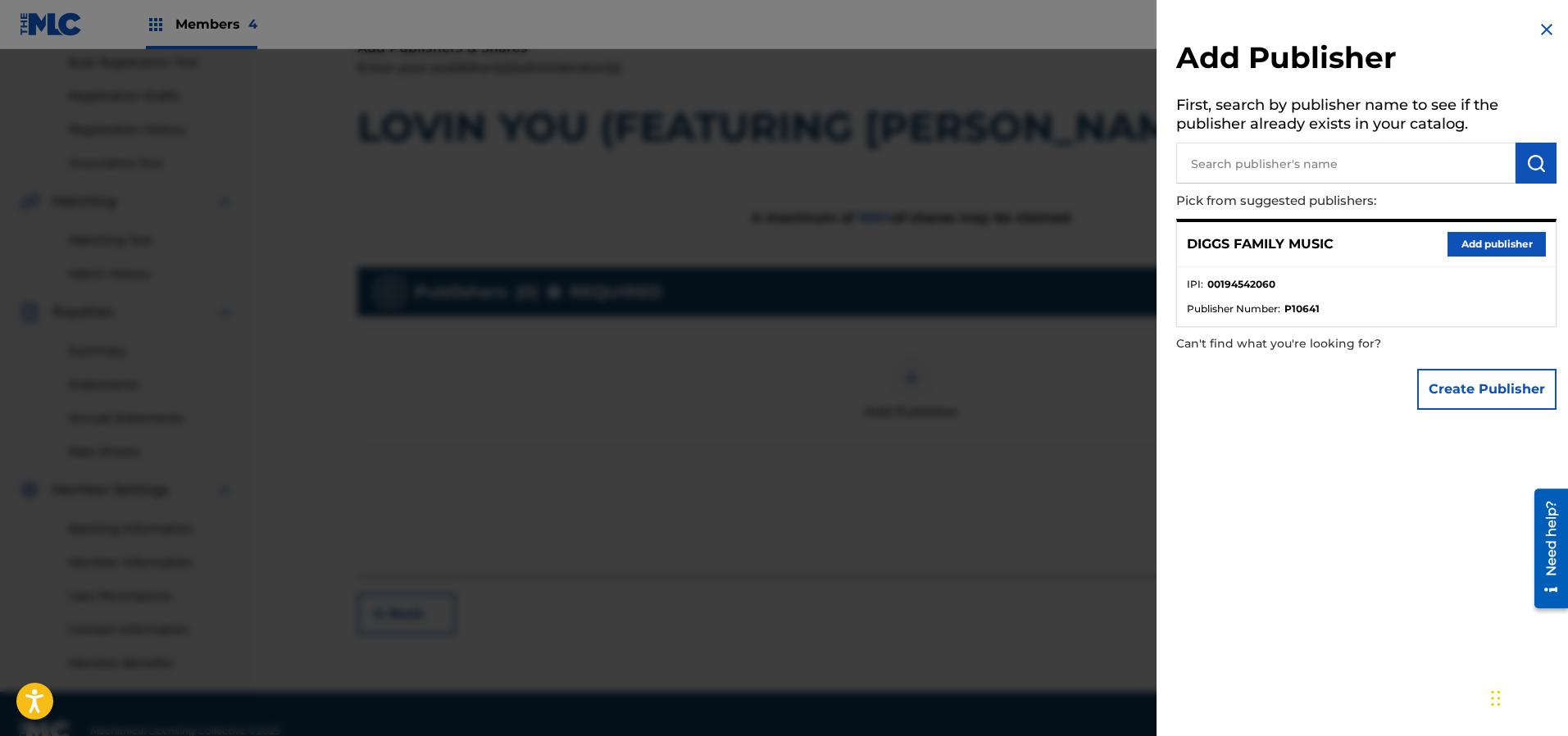
click at [1479, 242] on button "Add publisher" at bounding box center [1496, 244] width 99 height 24
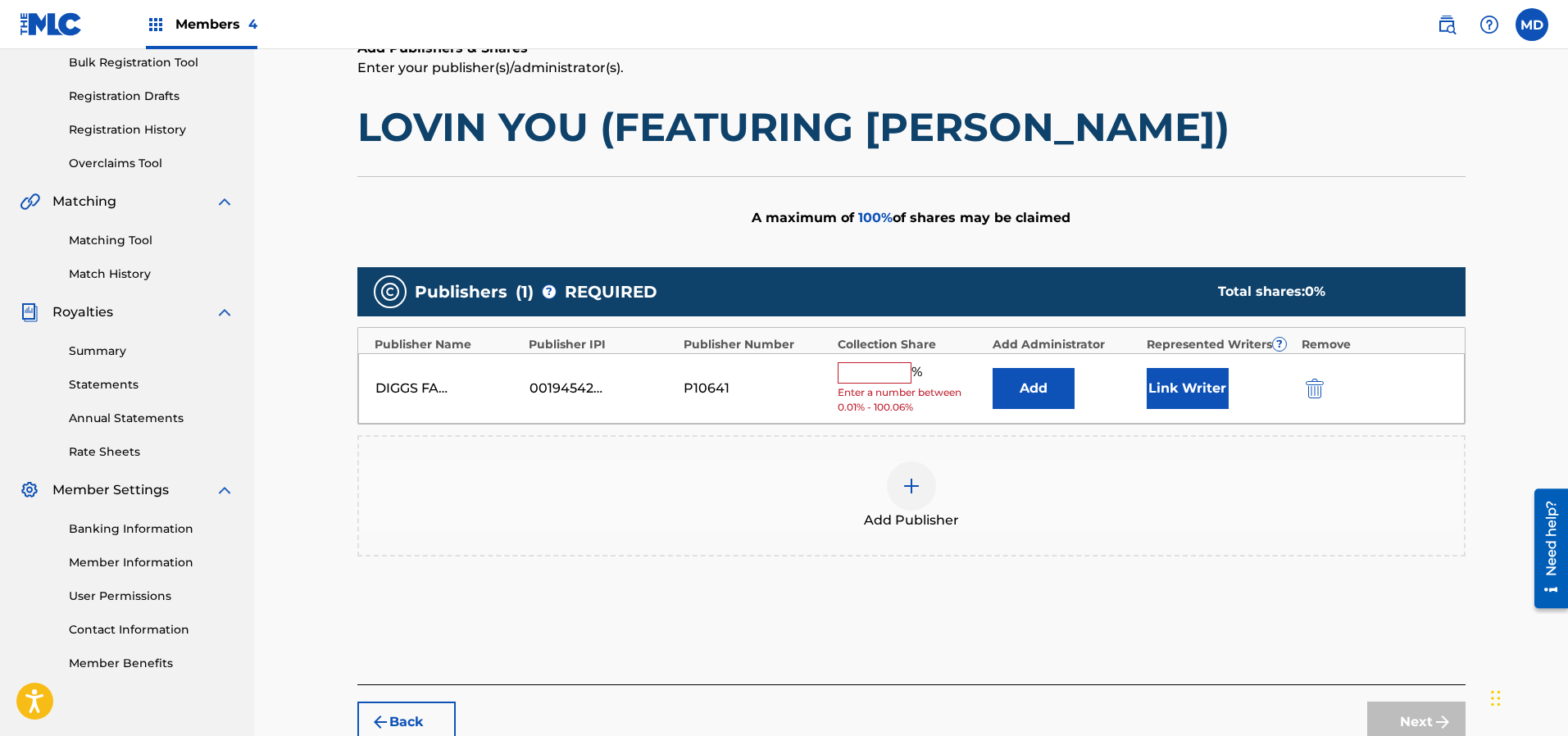
click at [876, 375] on input "text" at bounding box center [874, 373] width 73 height 21
type input "75"
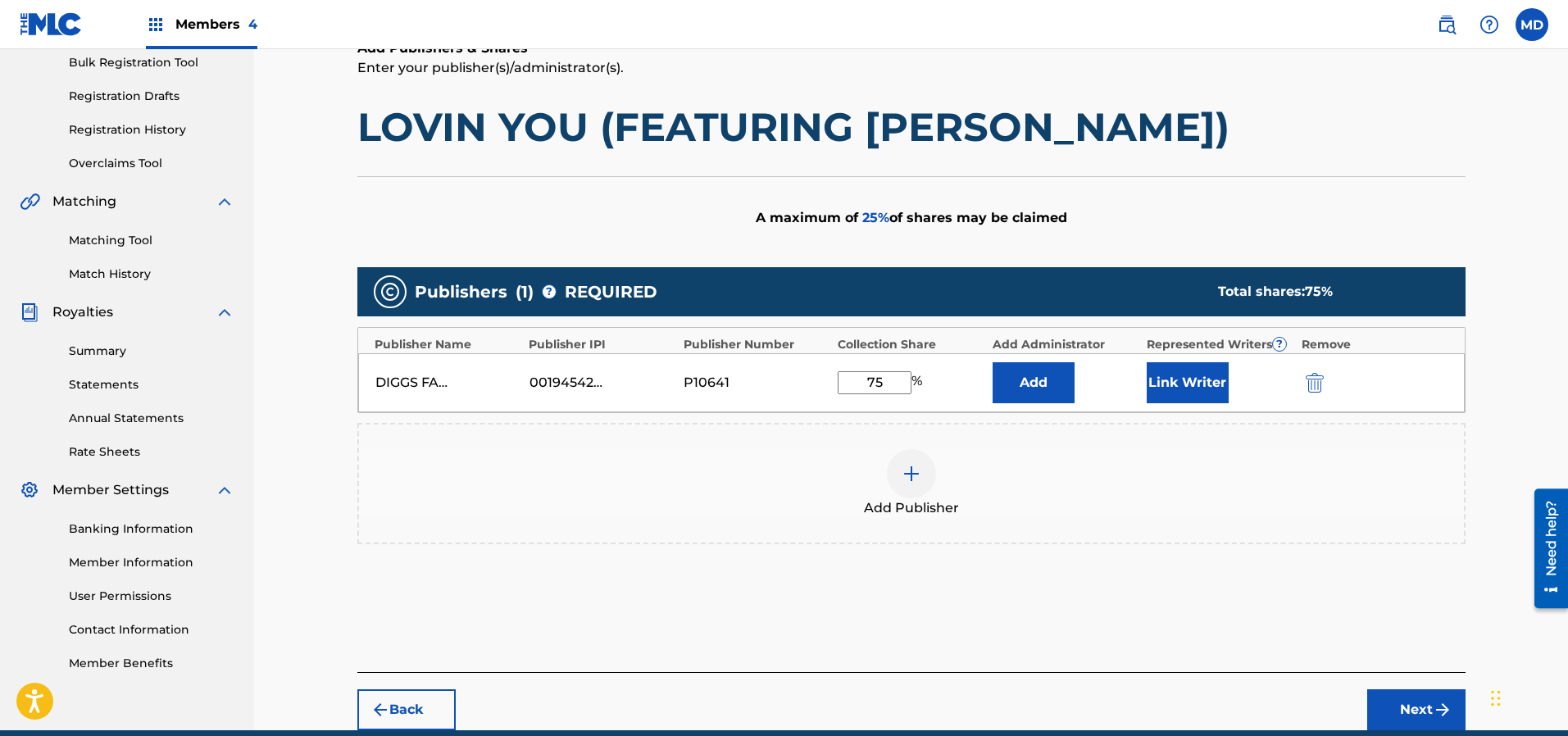
click at [1192, 388] on button "Link Writer" at bounding box center [1188, 383] width 82 height 41
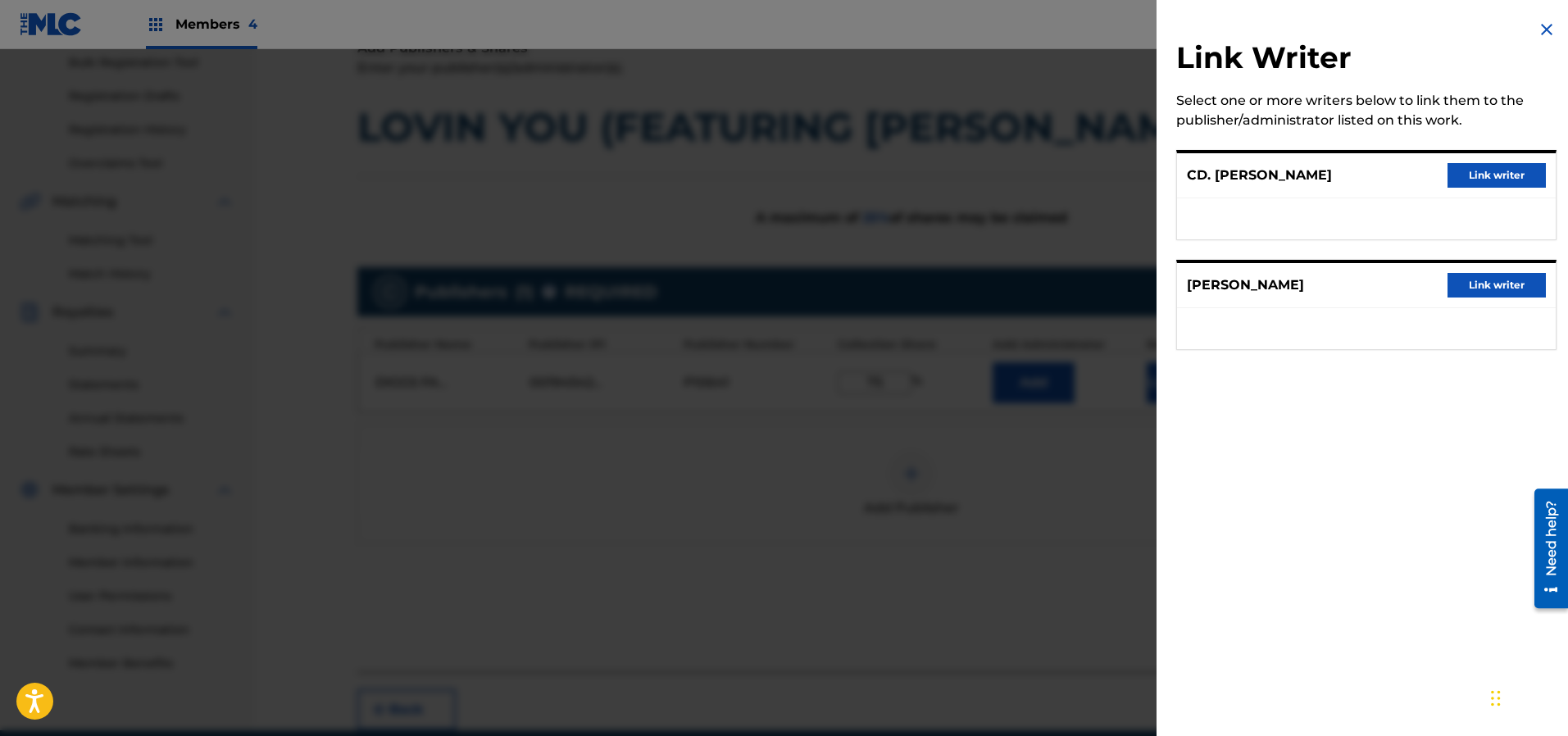
click at [1469, 177] on button "Link writer" at bounding box center [1496, 175] width 99 height 24
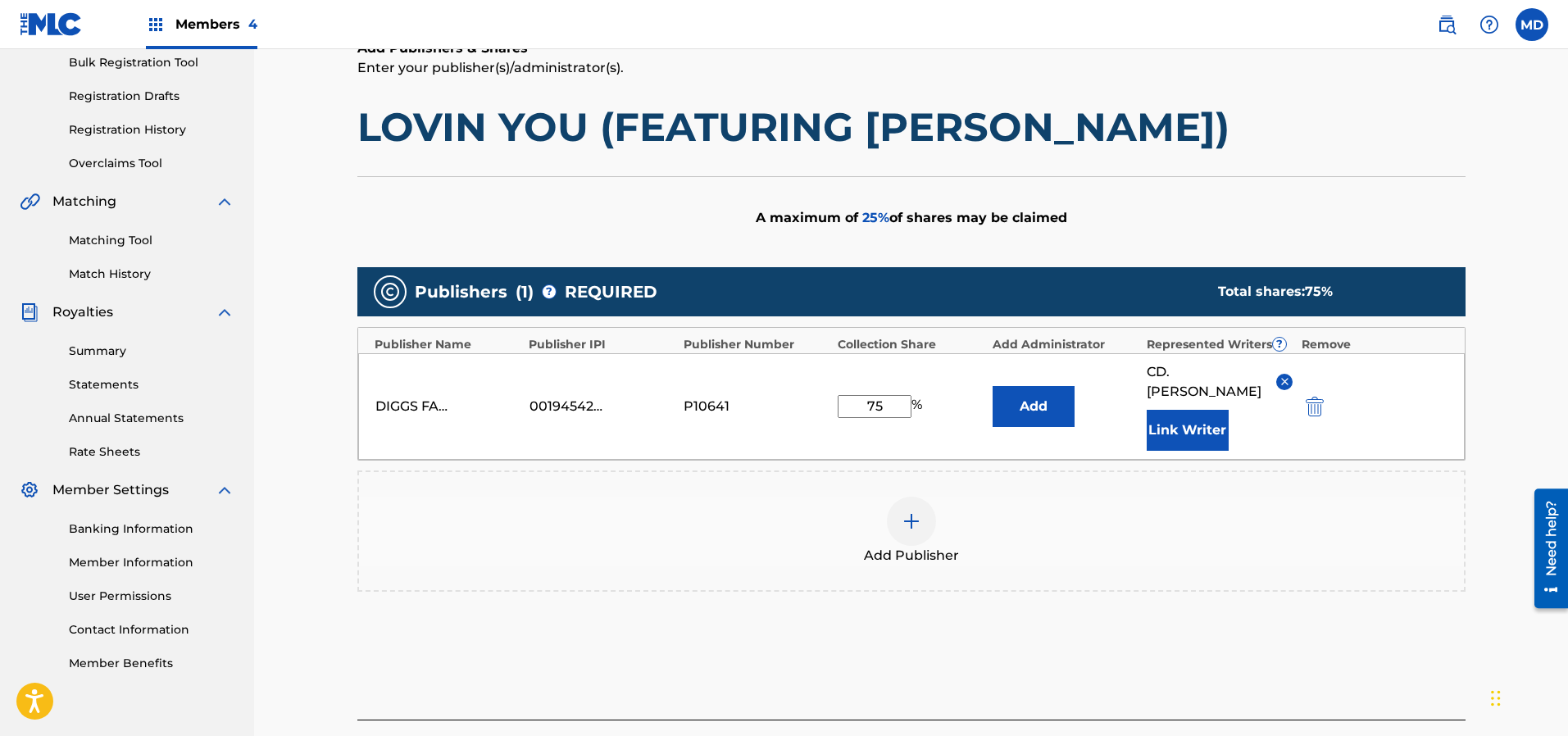
click at [1179, 410] on button "Link Writer" at bounding box center [1188, 430] width 82 height 41
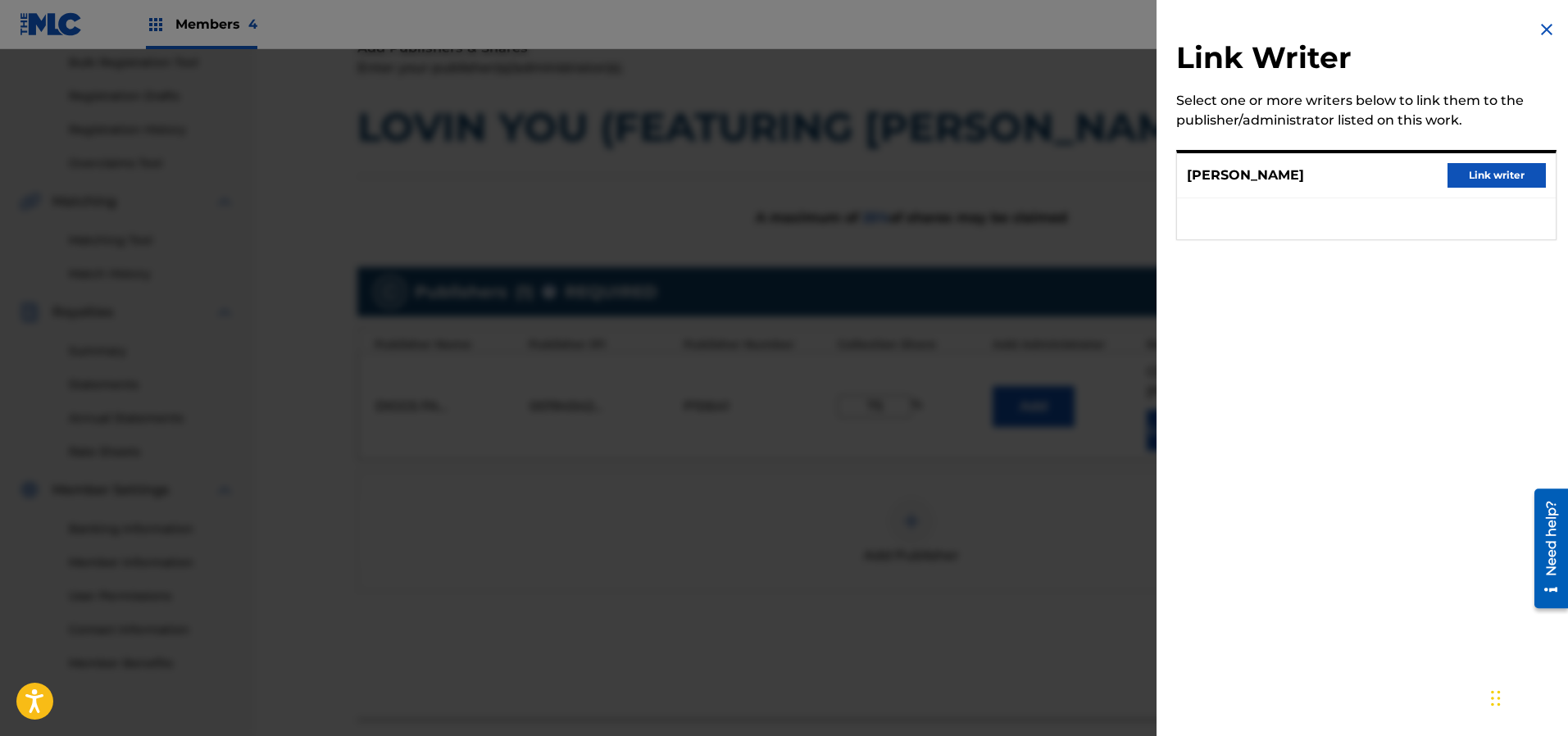
click at [1478, 176] on button "Link writer" at bounding box center [1496, 175] width 99 height 24
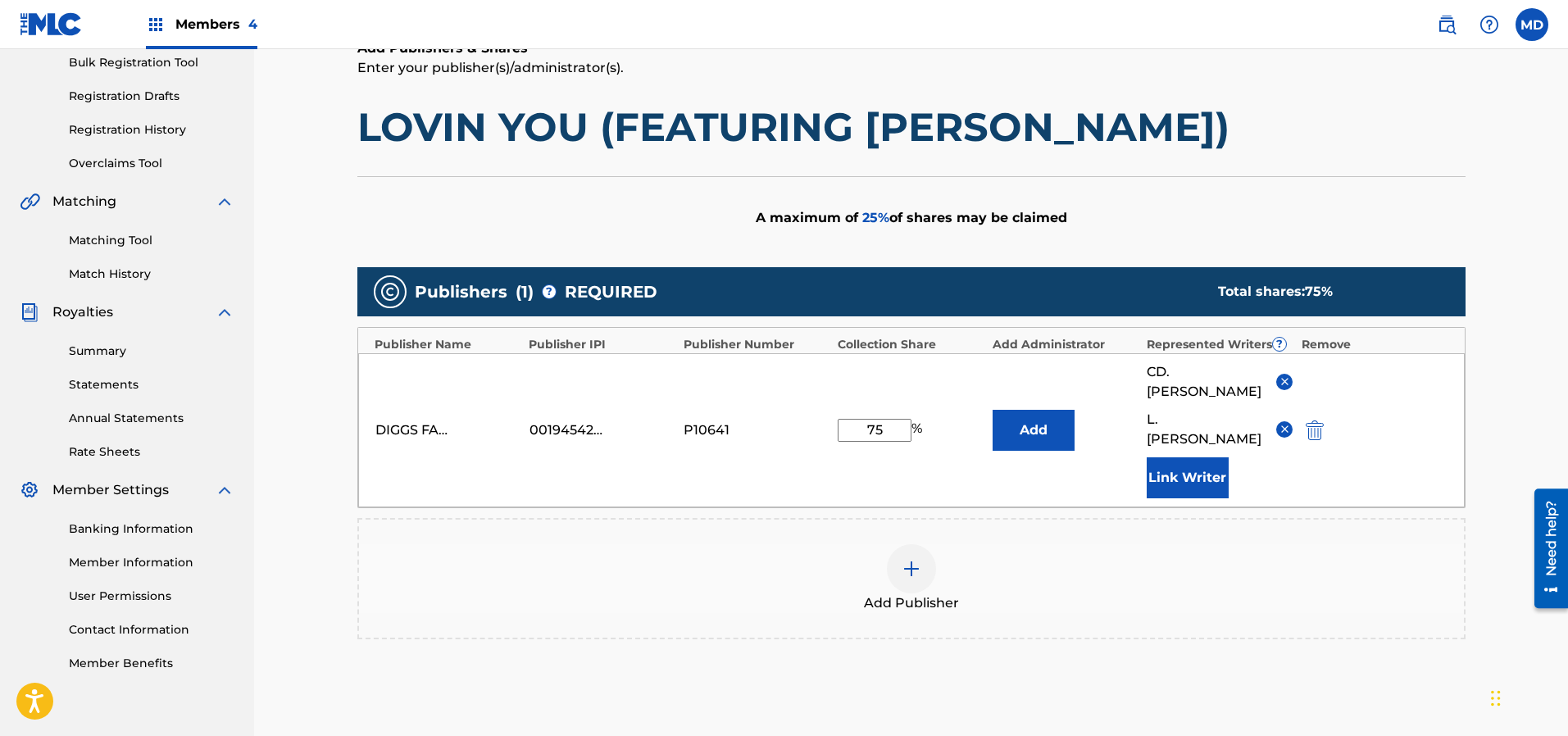
scroll to position [374, 0]
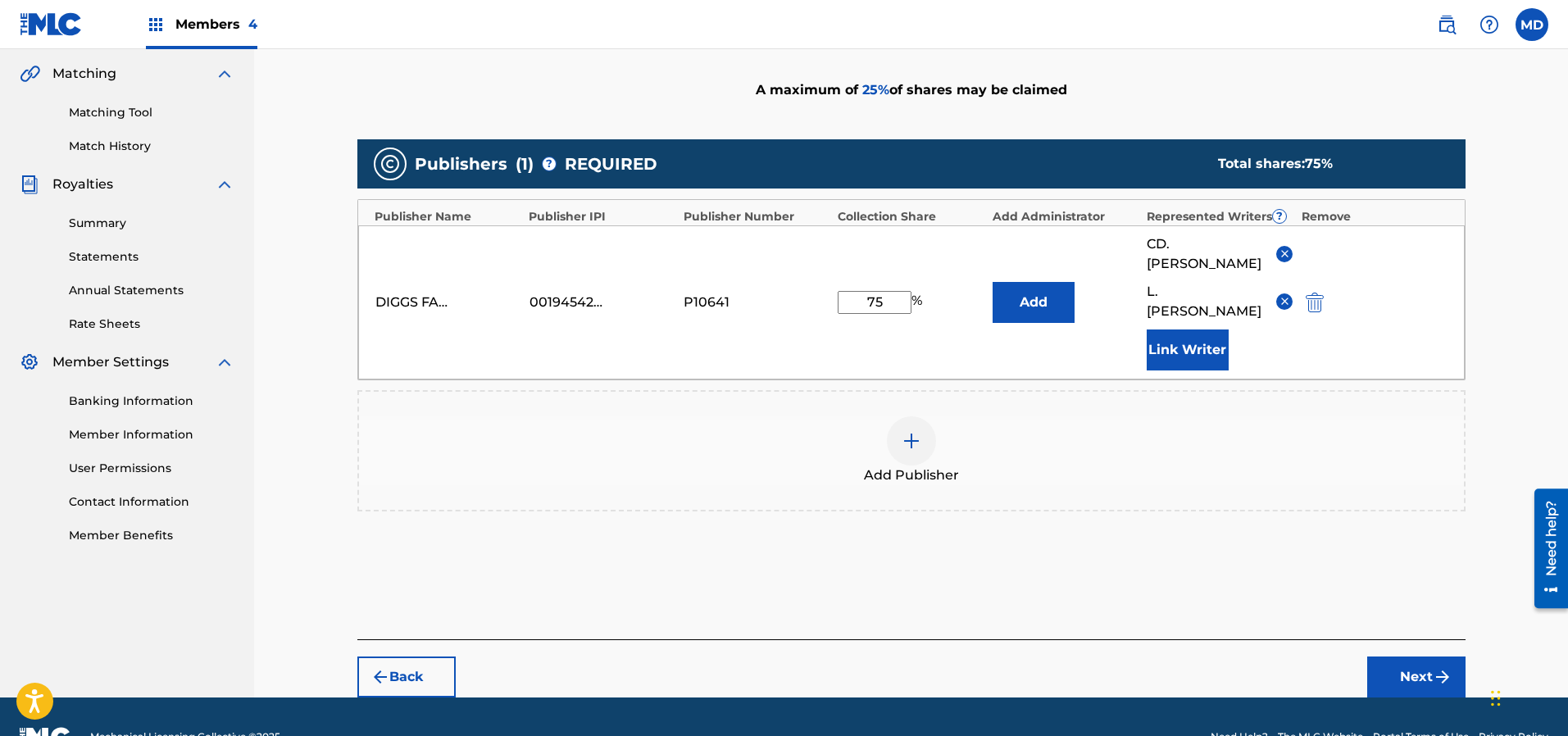
click at [888, 291] on input "75" at bounding box center [874, 302] width 73 height 23
click at [1392, 656] on button "Next" at bounding box center [1416, 677] width 99 height 41
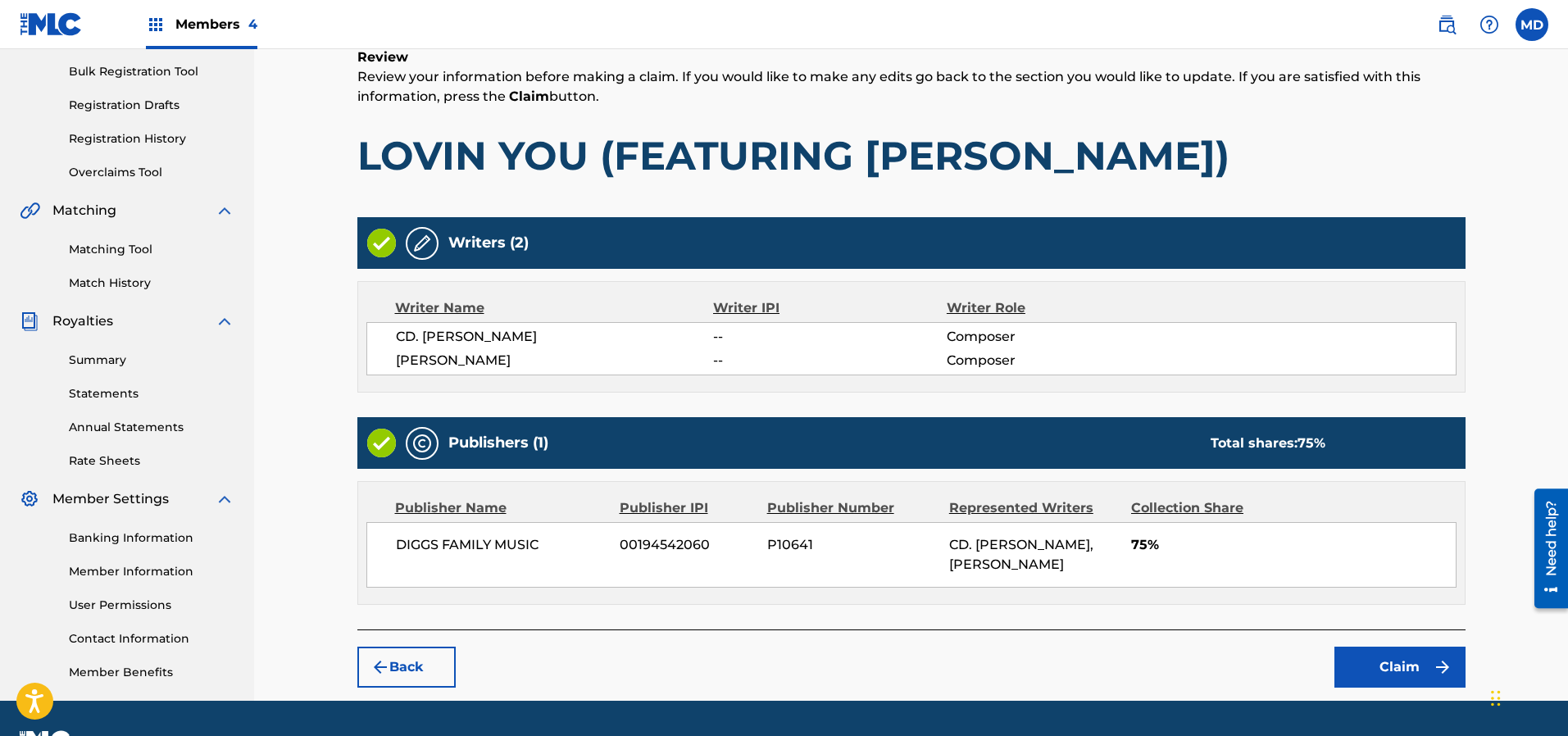
scroll to position [280, 0]
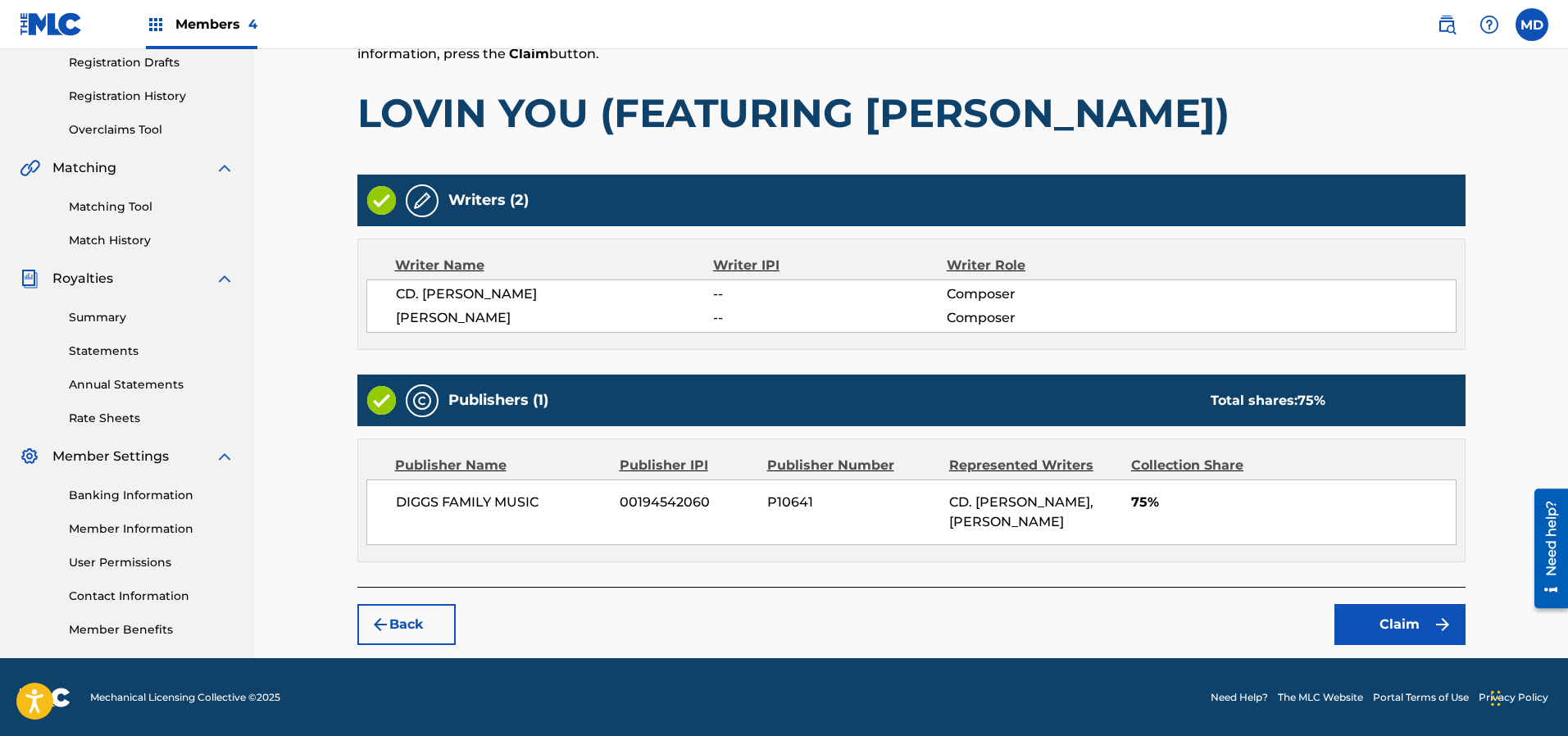
click at [1378, 604] on button "Claim" at bounding box center [1399, 624] width 131 height 41
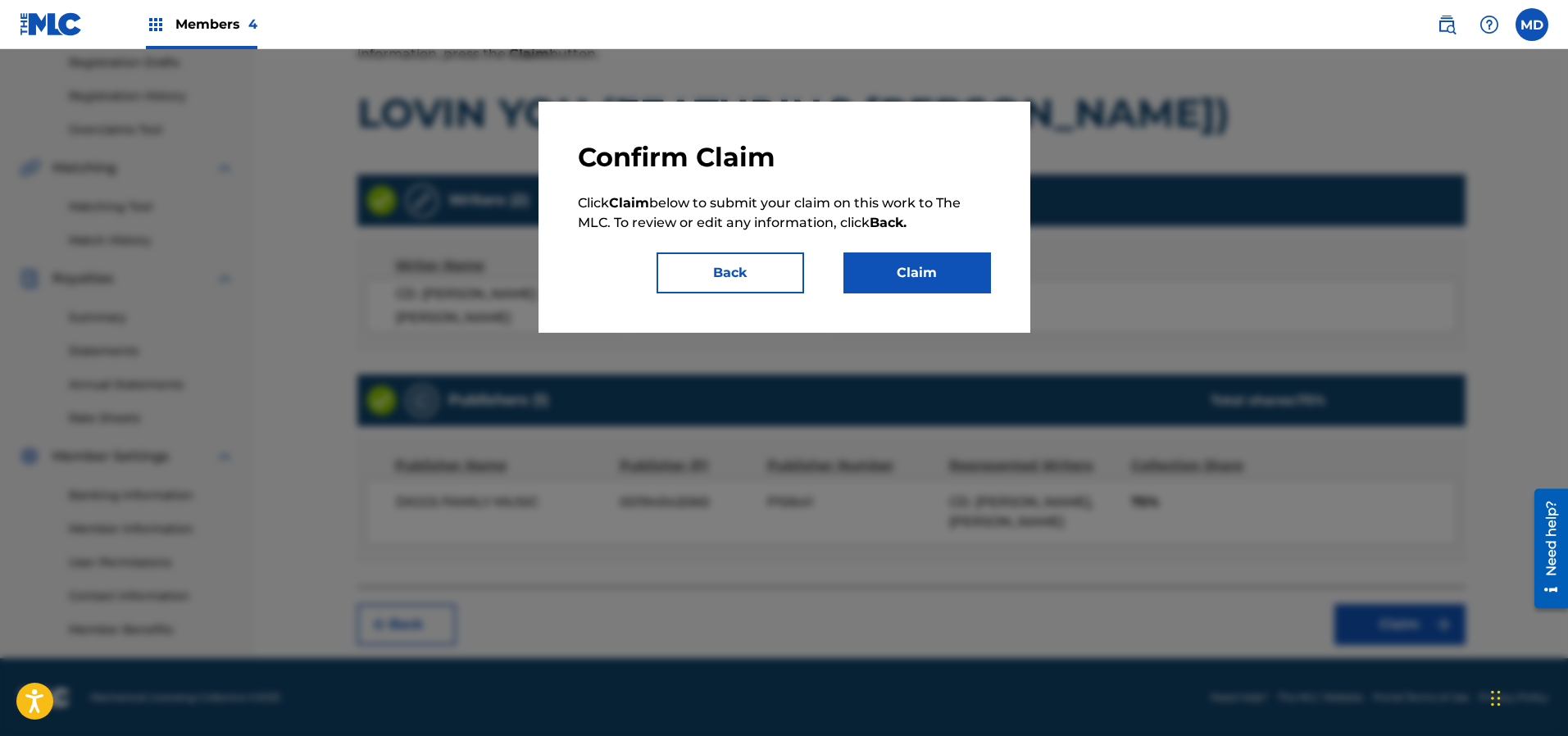
click at [961, 281] on button "Claim" at bounding box center [916, 273] width 148 height 41
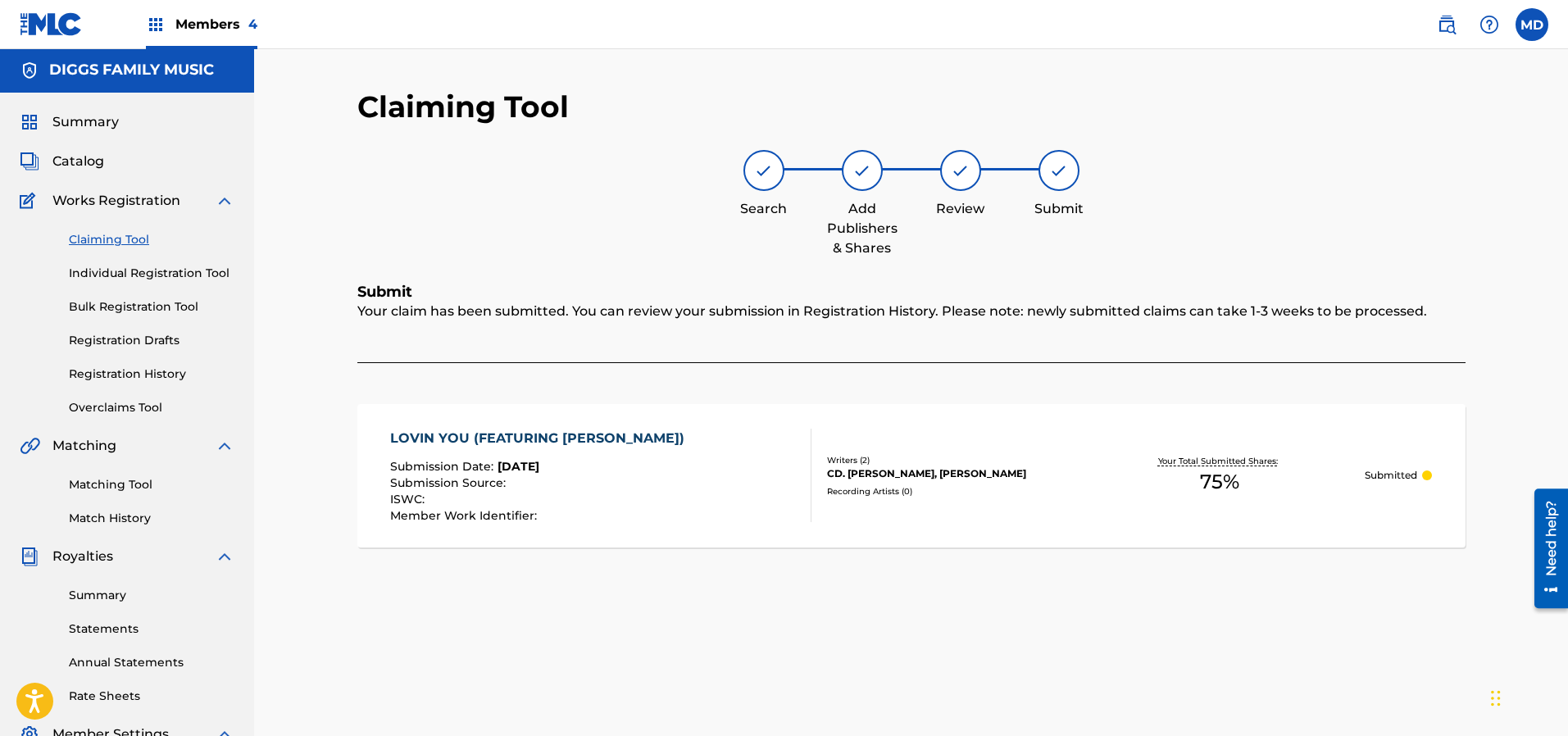
scroll to position [0, 0]
click at [83, 124] on span "Summary" at bounding box center [85, 124] width 66 height 20
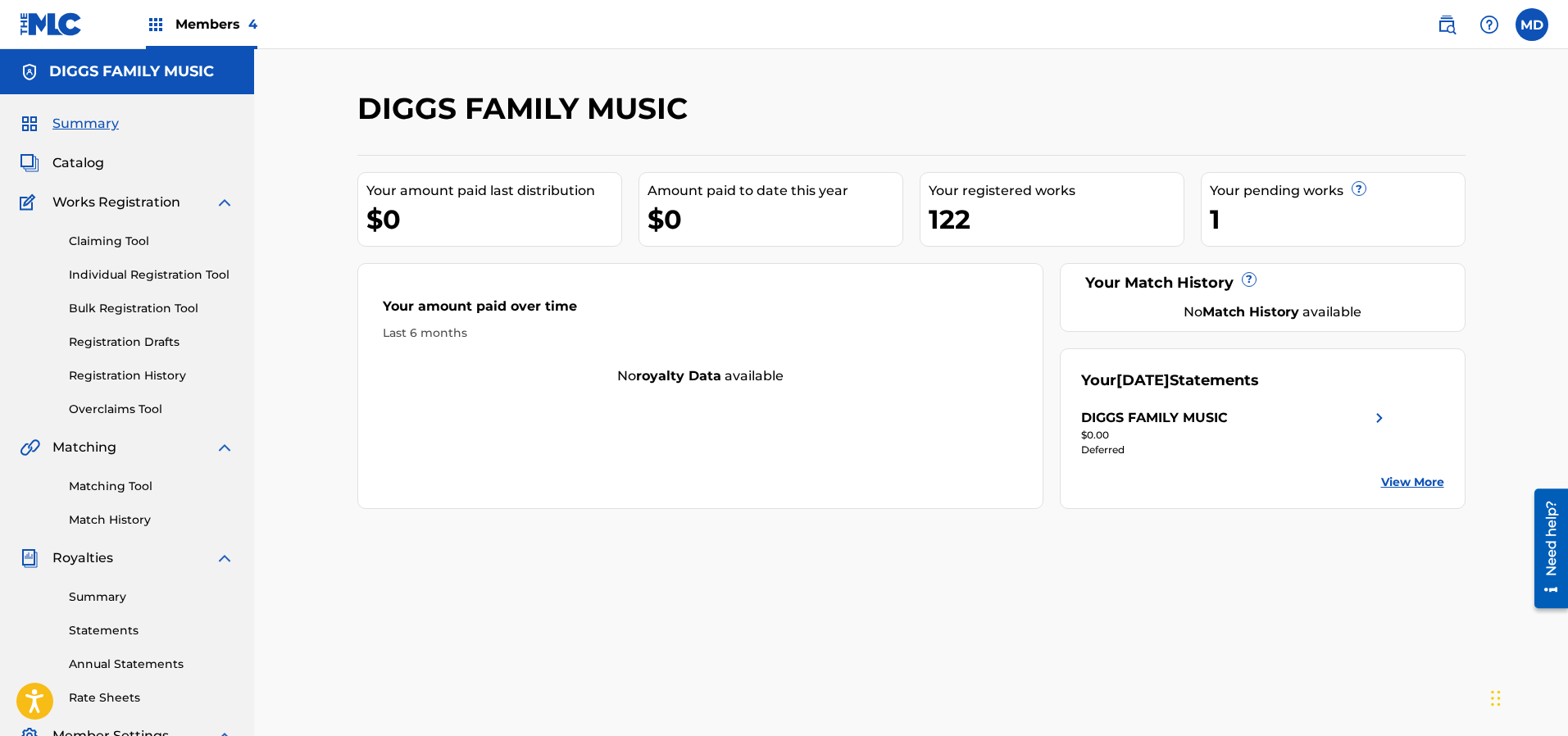
click at [115, 375] on link "Registration History" at bounding box center [152, 375] width 165 height 18
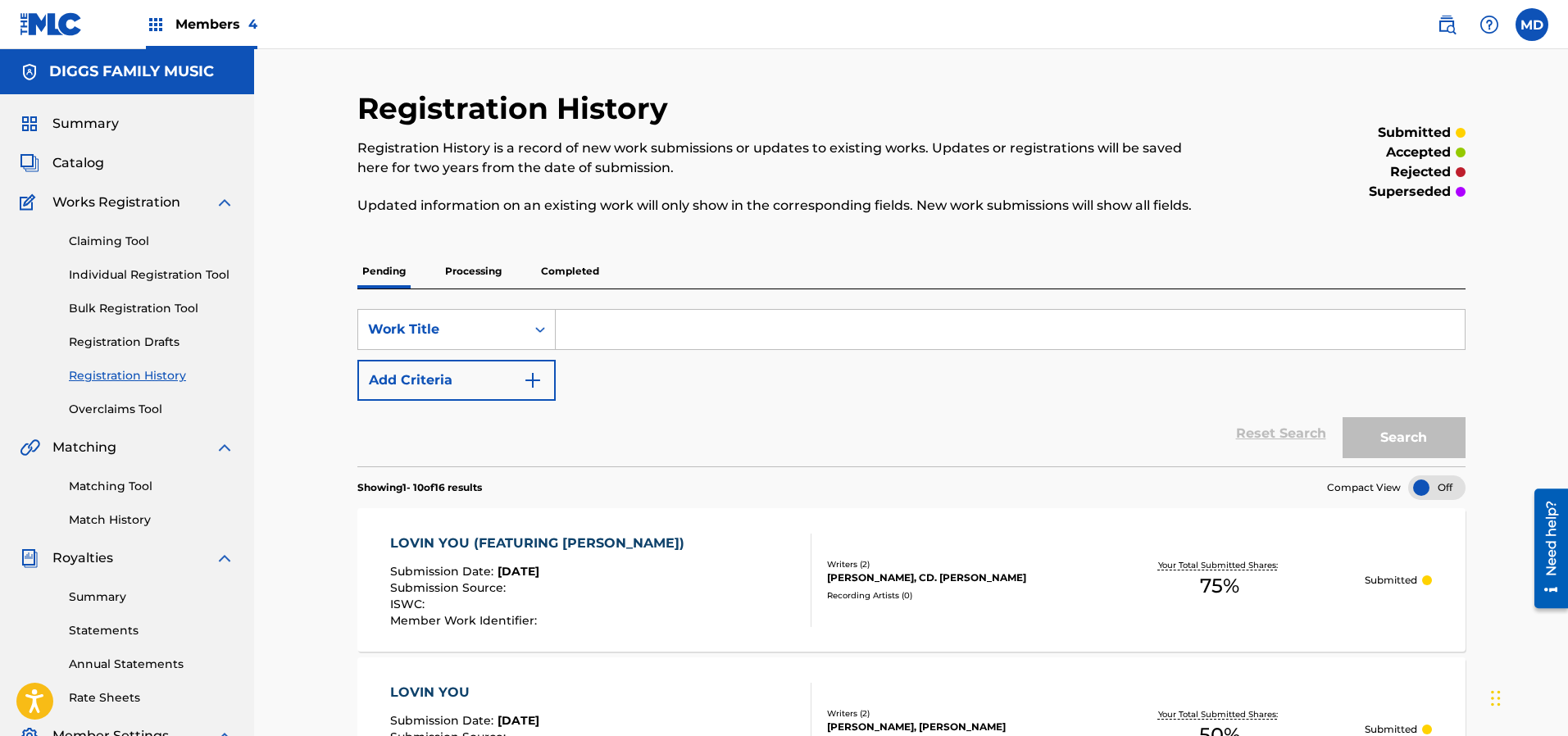
click at [673, 331] on input "Search Form" at bounding box center [1010, 329] width 909 height 39
paste input "Trouble Man (feat. [PERSON_NAME]) 5:05 Inspectah Deck Uncontrolled Substance 0"
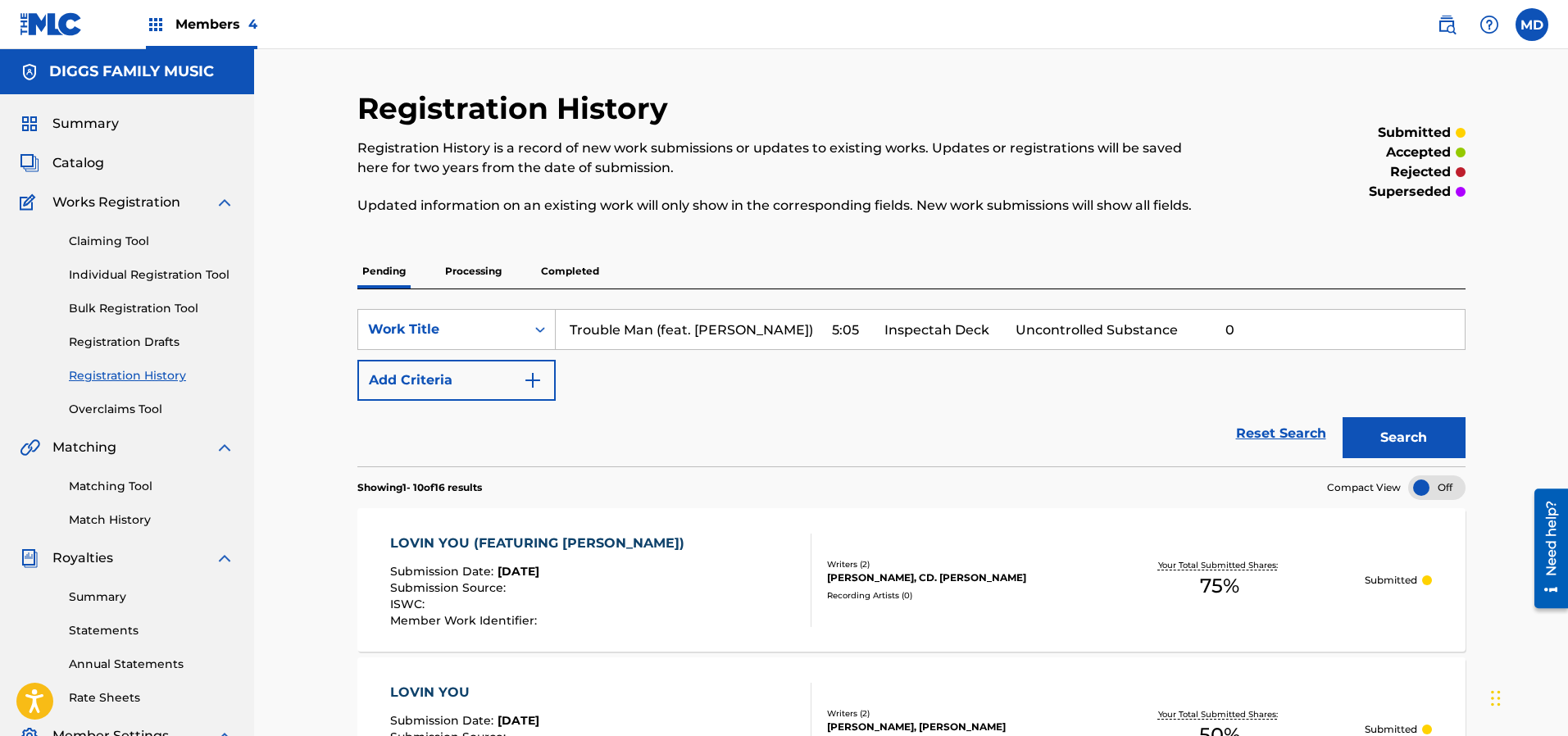
drag, startPoint x: 1186, startPoint y: 326, endPoint x: 775, endPoint y: 329, distance: 411.0
click at [775, 329] on input "Trouble Man (feat. [PERSON_NAME]) 5:05 Inspectah Deck Uncontrolled Substance 0" at bounding box center [1010, 329] width 909 height 39
type input "Trouble Man (feat. [PERSON_NAME])"
click at [1342, 417] on button "Search" at bounding box center [1403, 438] width 123 height 41
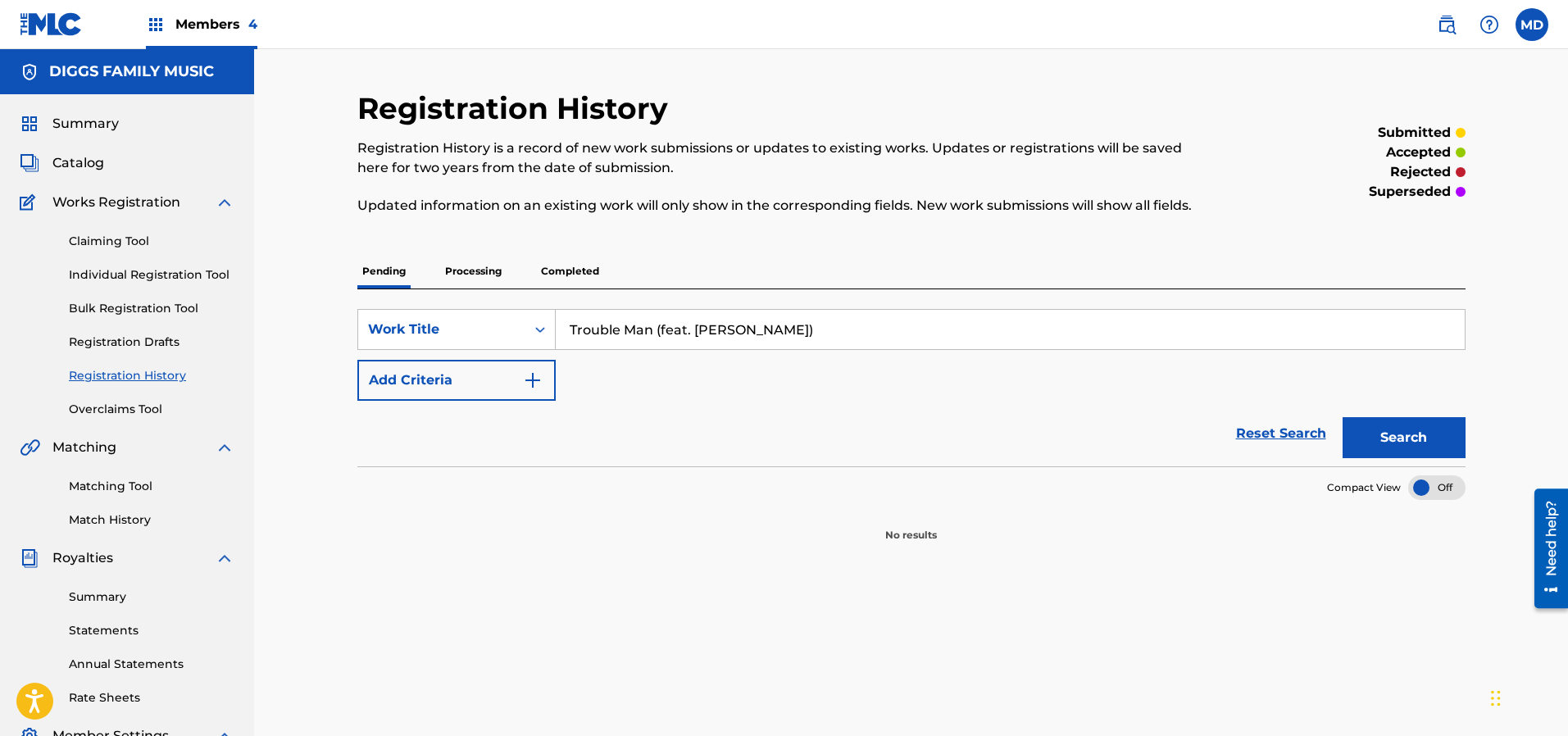
click at [469, 270] on p "Processing" at bounding box center [472, 270] width 66 height 34
click at [565, 274] on p "Completed" at bounding box center [570, 270] width 68 height 34
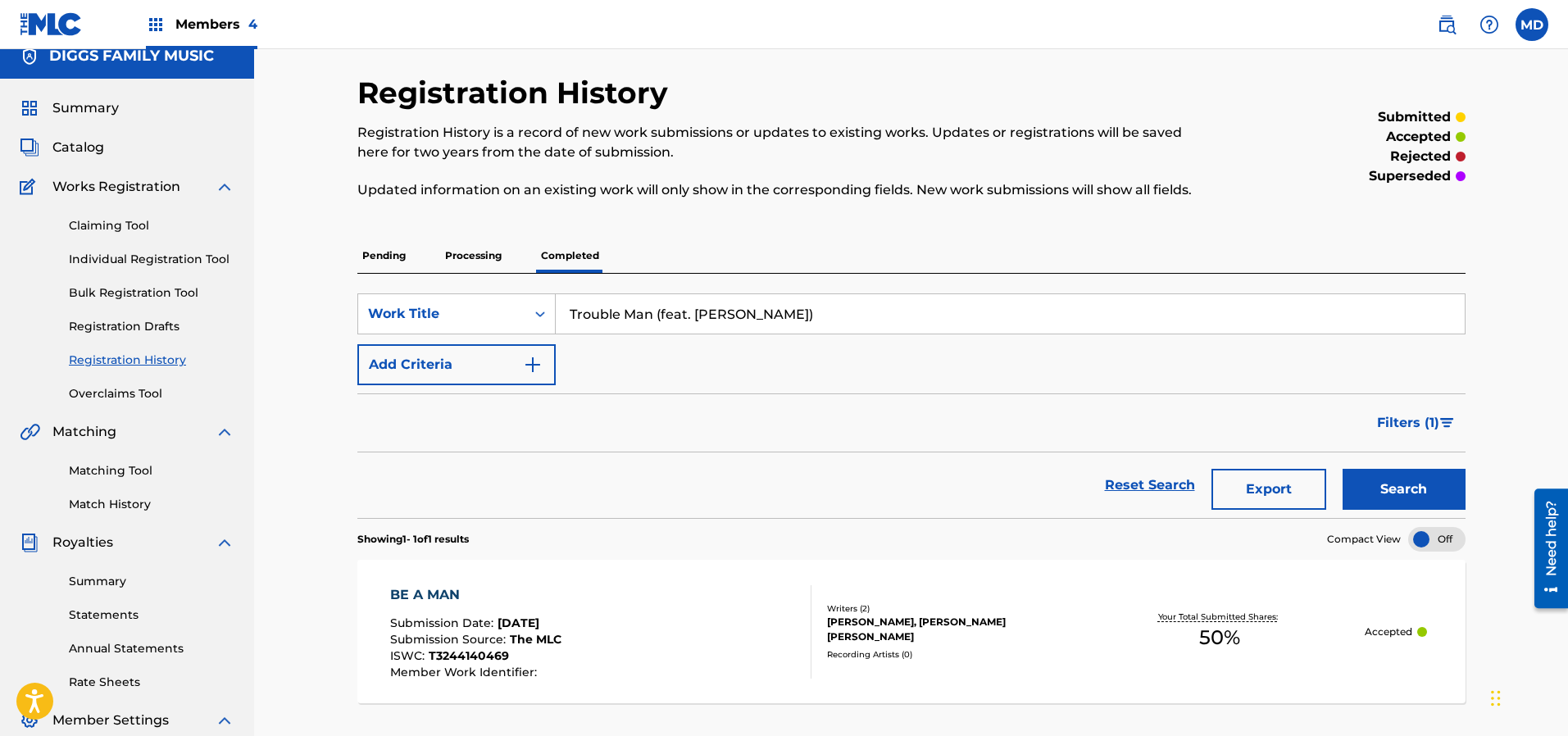
scroll to position [123, 0]
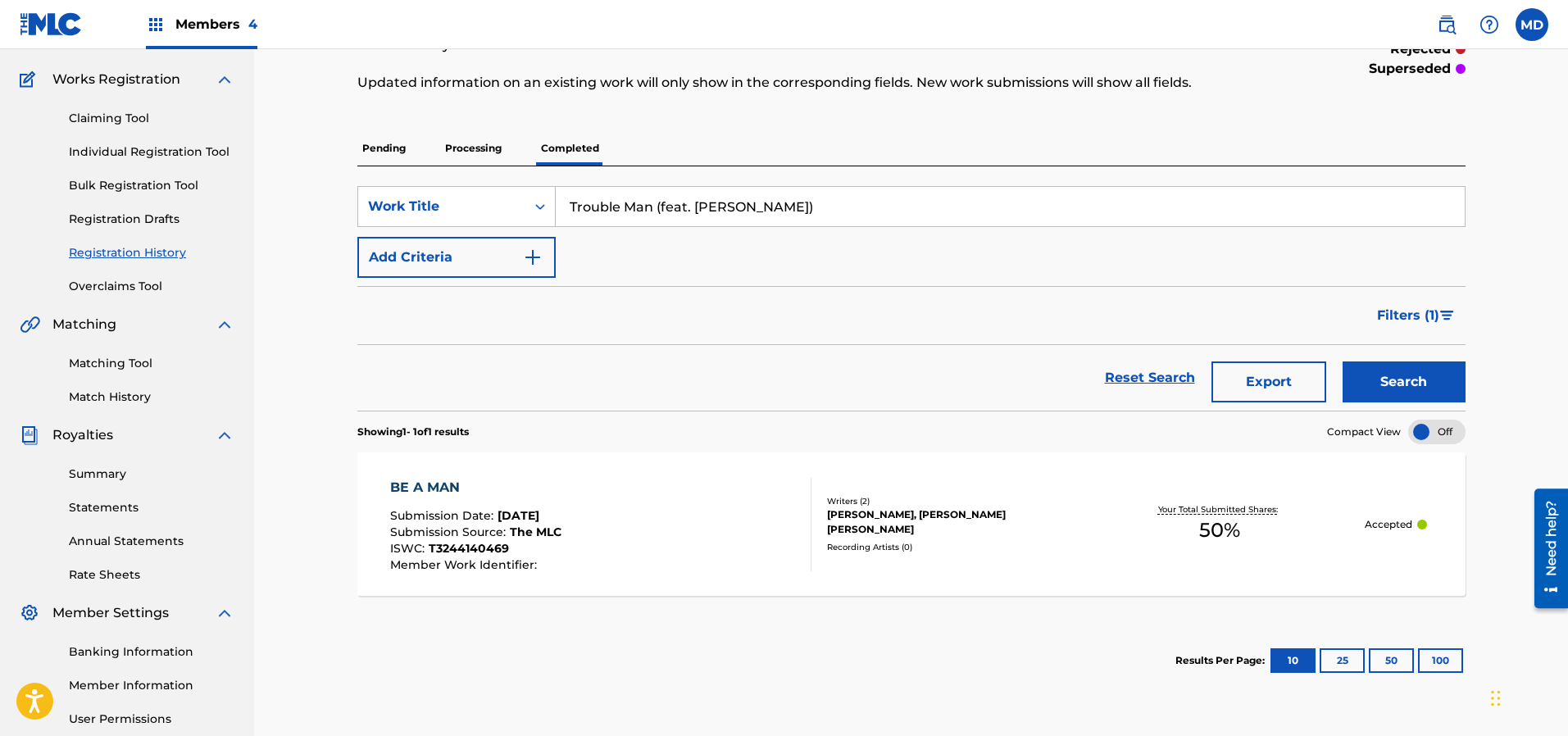
click at [90, 119] on link "Claiming Tool" at bounding box center [152, 118] width 165 height 18
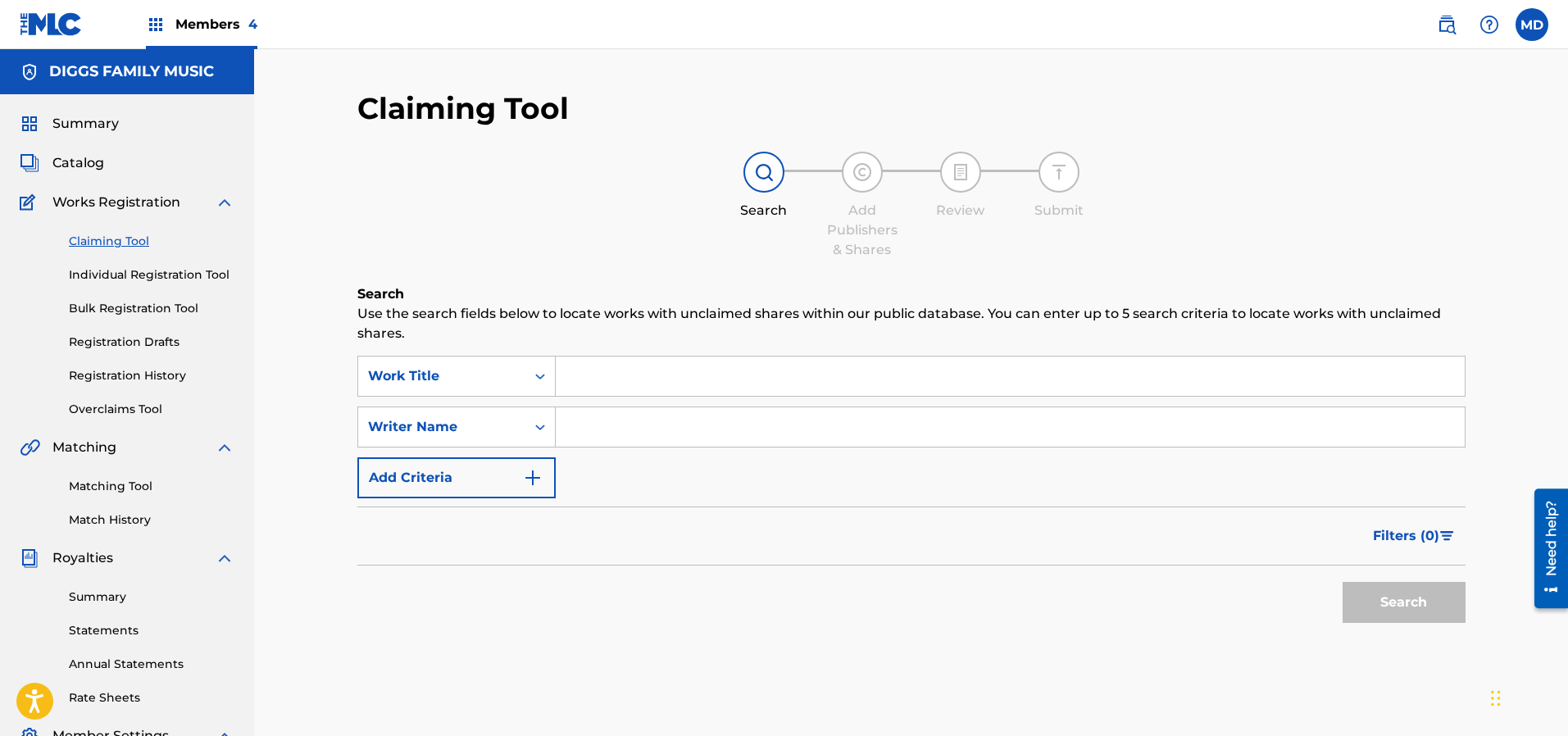
click at [620, 369] on input "Search Form" at bounding box center [1010, 376] width 909 height 39
paste input "Trouble Man (feat. [PERSON_NAME]) 5:05 Inspectah Deck Uncontrolled Substance 0"
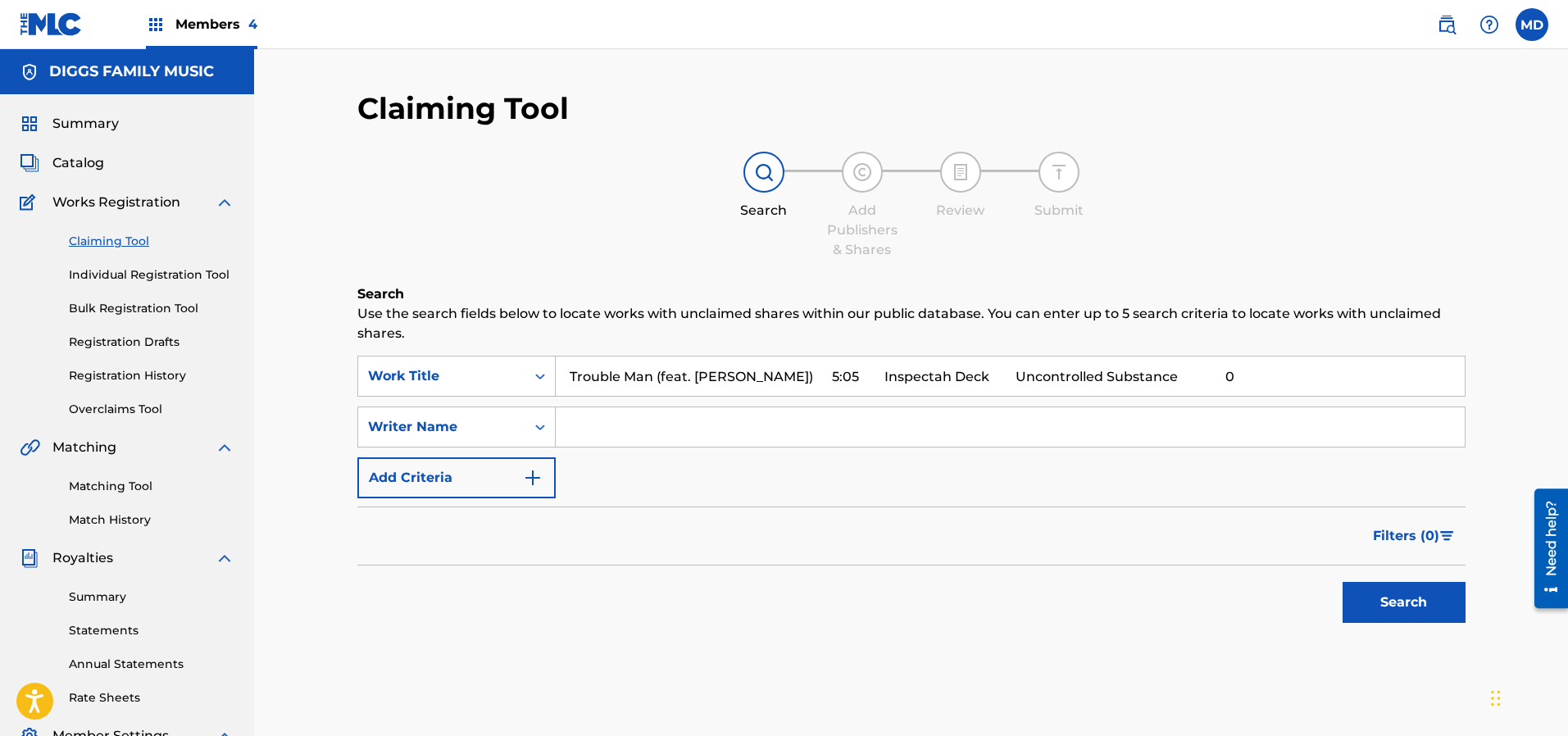
drag, startPoint x: 780, startPoint y: 380, endPoint x: 1212, endPoint y: 377, distance: 432.0
click at [1225, 385] on input "Trouble Man (feat. [PERSON_NAME]) 5:05 Inspectah Deck Uncontrolled Substance 0" at bounding box center [1010, 376] width 909 height 39
drag, startPoint x: 779, startPoint y: 383, endPoint x: 561, endPoint y: 397, distance: 218.4
click at [561, 397] on div "SearchWithCriteria1835580c-ba5f-456b-8b1f-3fb86b860659 Work Title Trouble Man (…" at bounding box center [911, 427] width 1108 height 142
type input "Trouble Man (feat. [PERSON_NAME])"
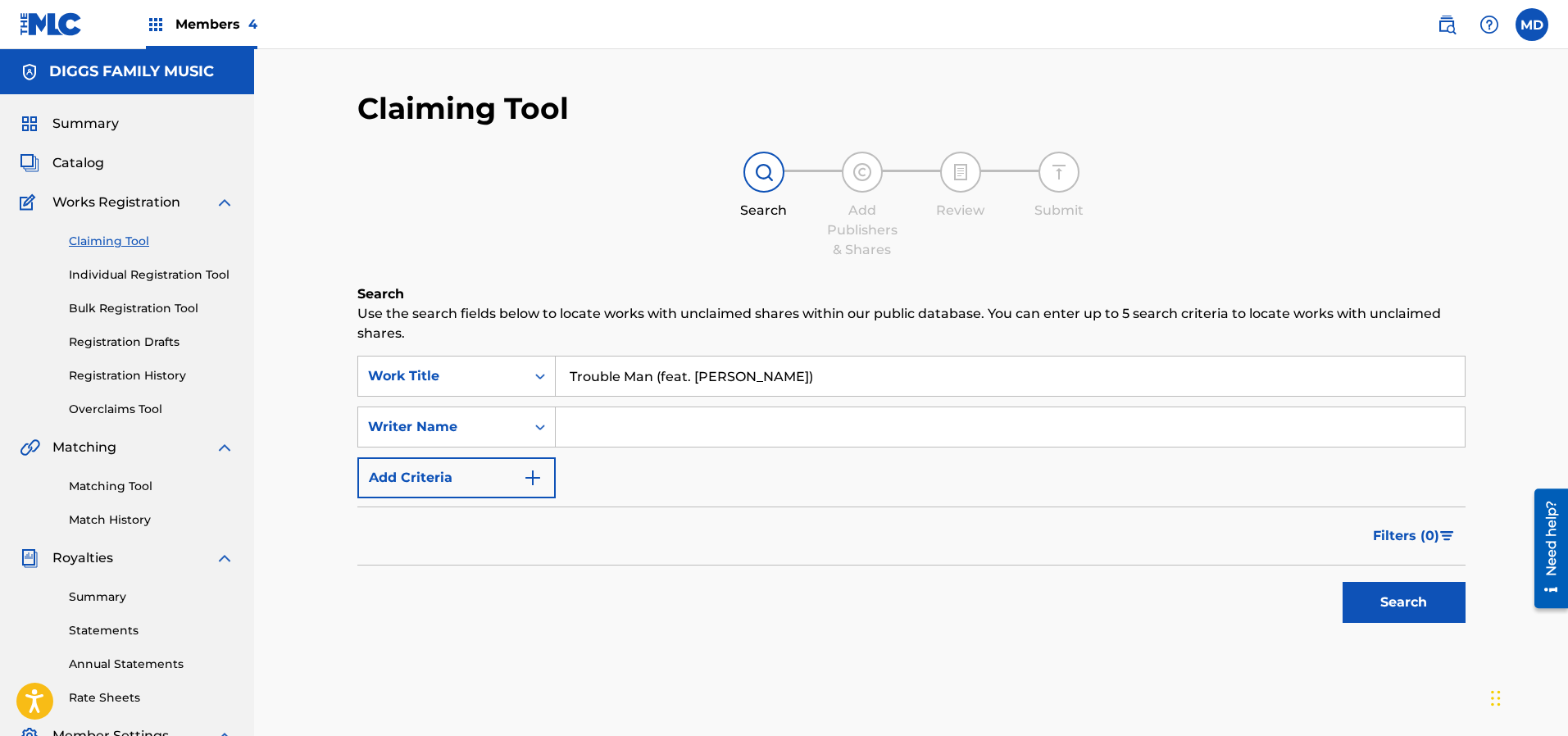
click at [717, 424] on input "Search Form" at bounding box center [1010, 427] width 909 height 39
type input "[PERSON_NAME]"
click at [1411, 595] on button "Search" at bounding box center [1403, 602] width 123 height 41
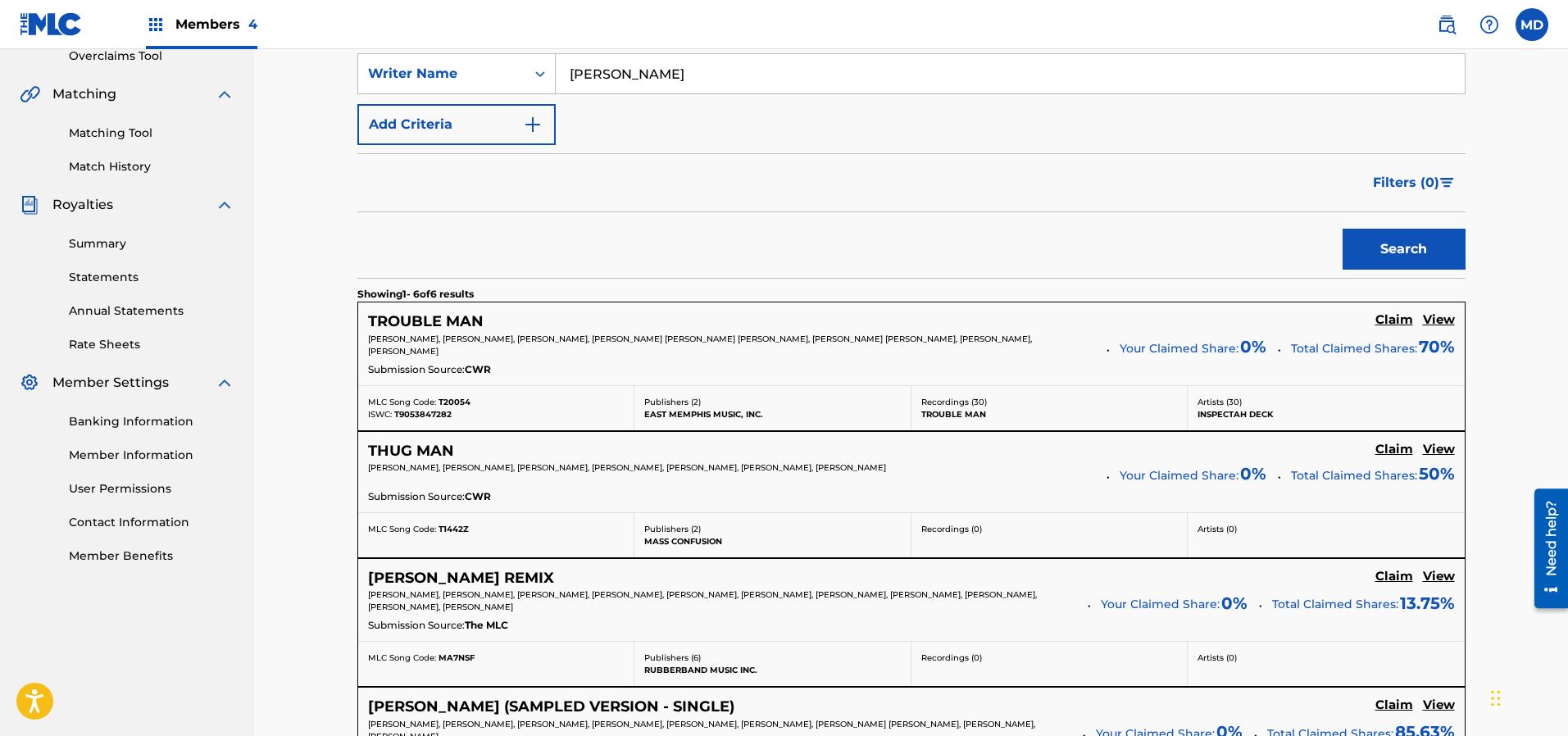
scroll to position [369, 0]
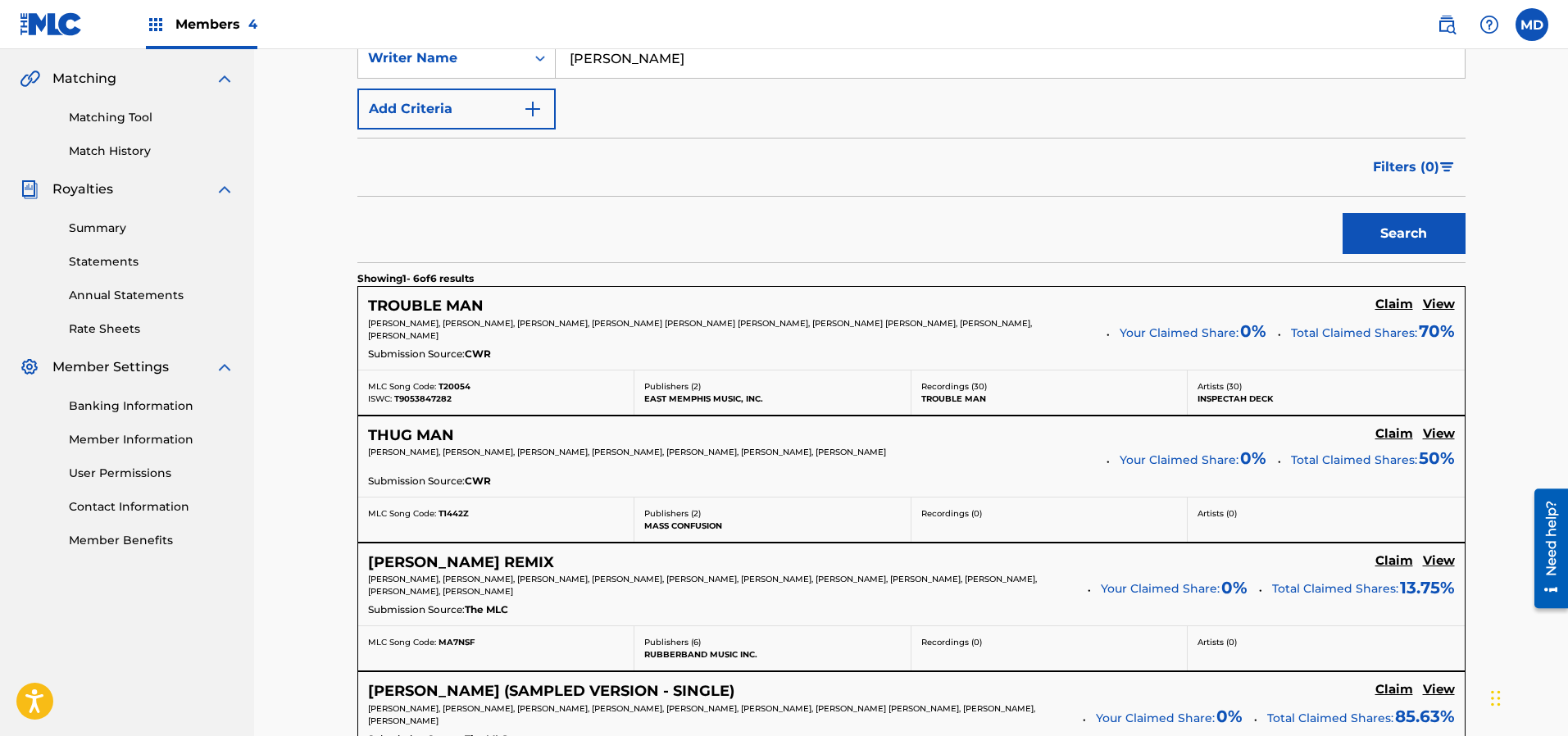
click at [1440, 309] on h5 "View" at bounding box center [1439, 304] width 32 height 16
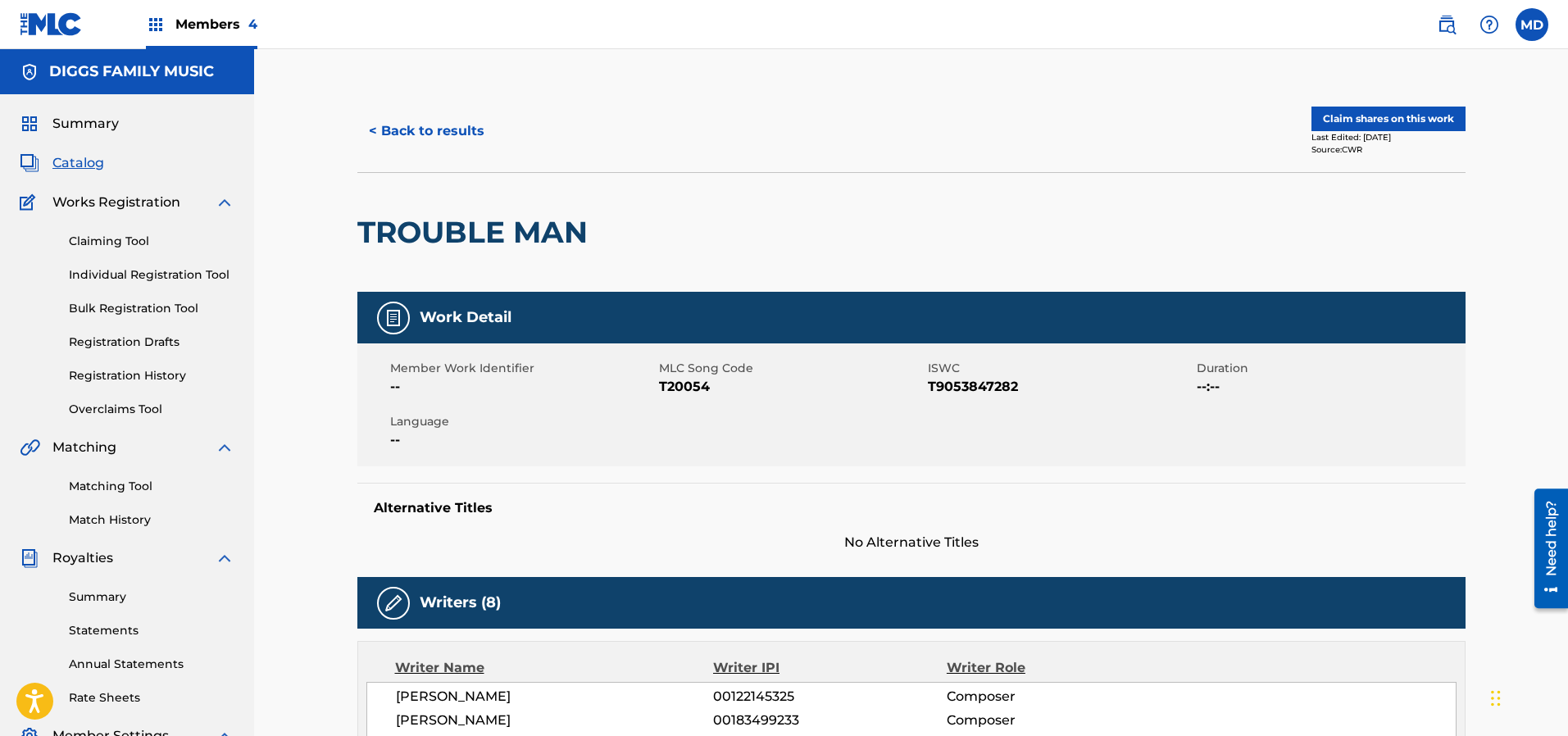
click at [1373, 112] on button "Claim shares on this work" at bounding box center [1389, 119] width 154 height 24
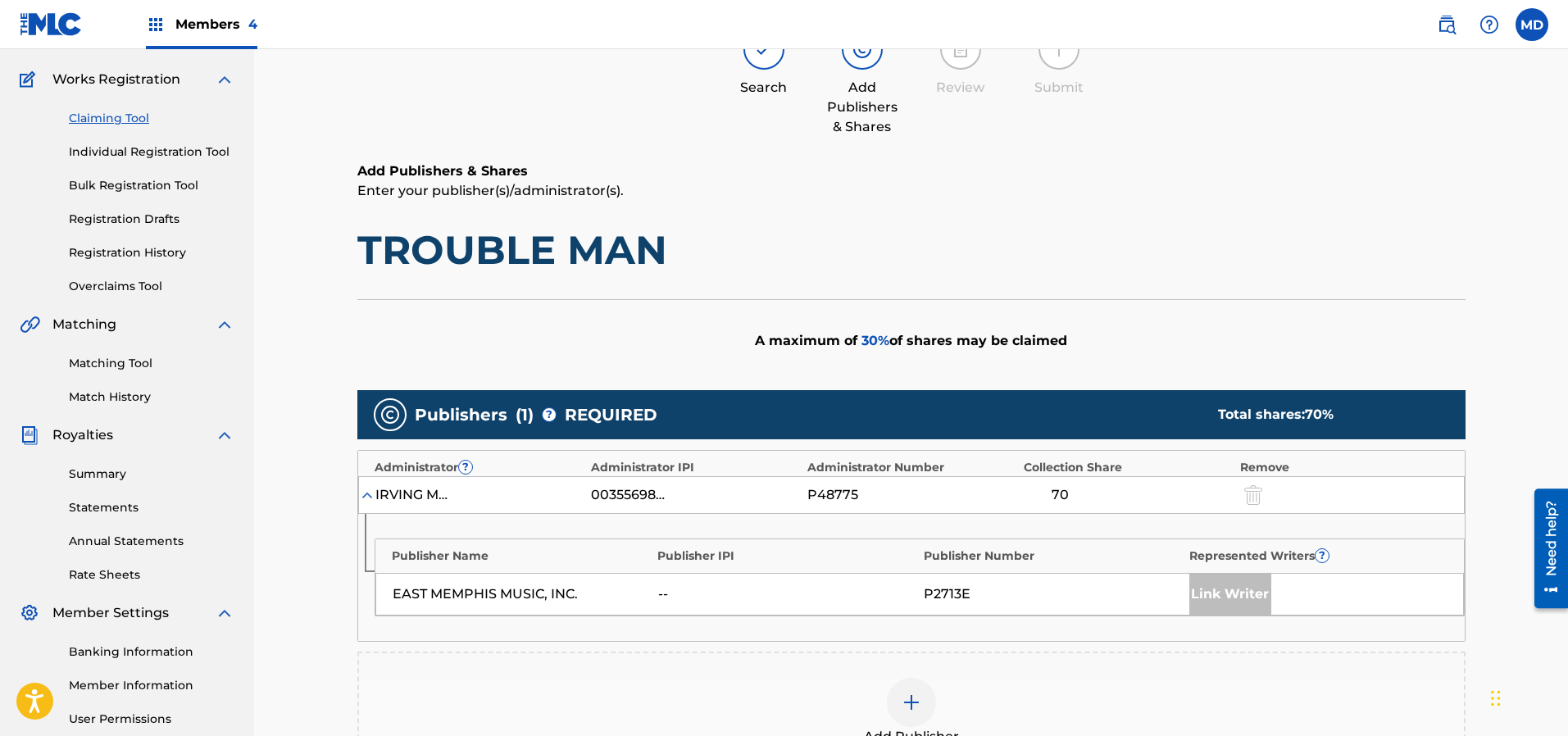
scroll to position [246, 0]
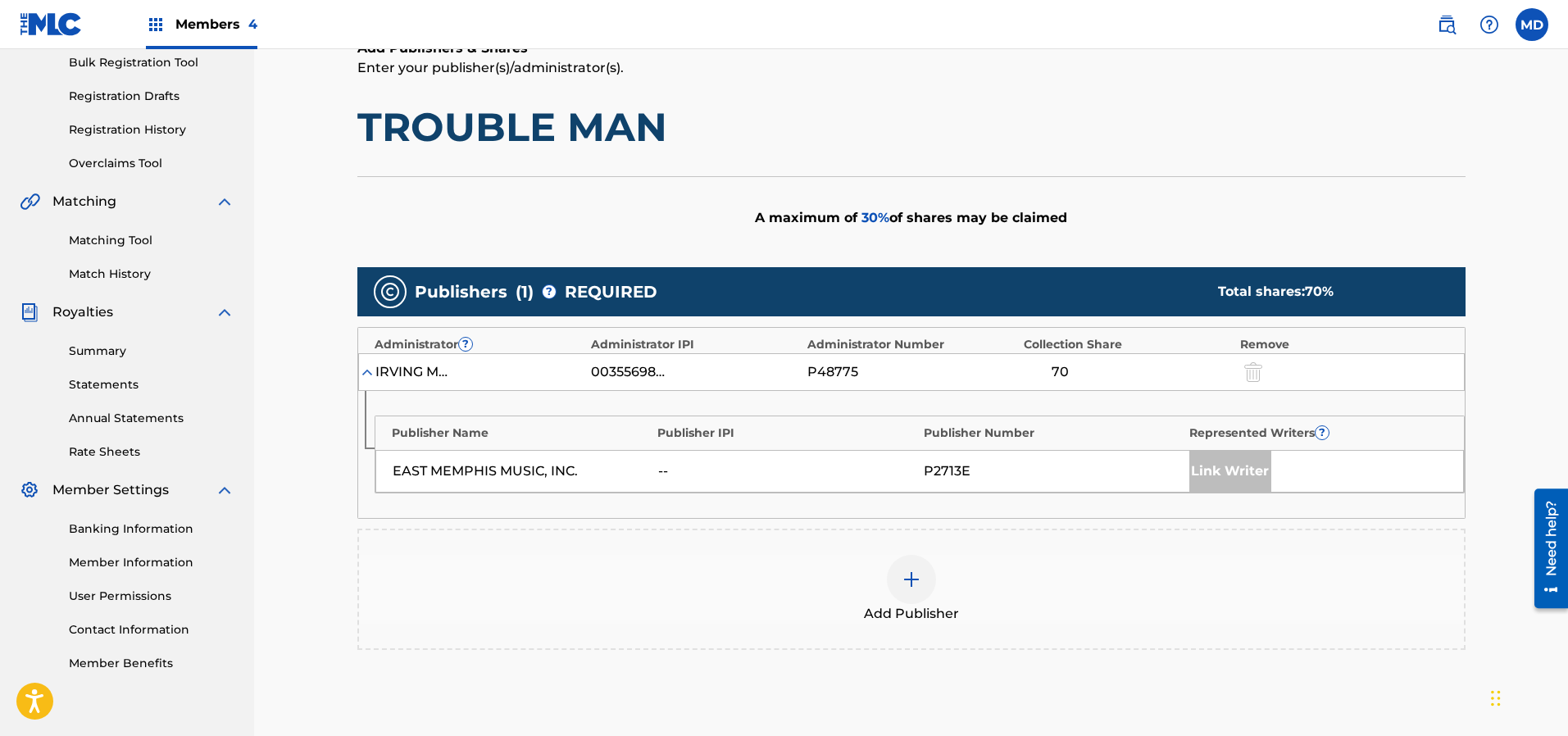
click at [907, 571] on img at bounding box center [911, 579] width 20 height 20
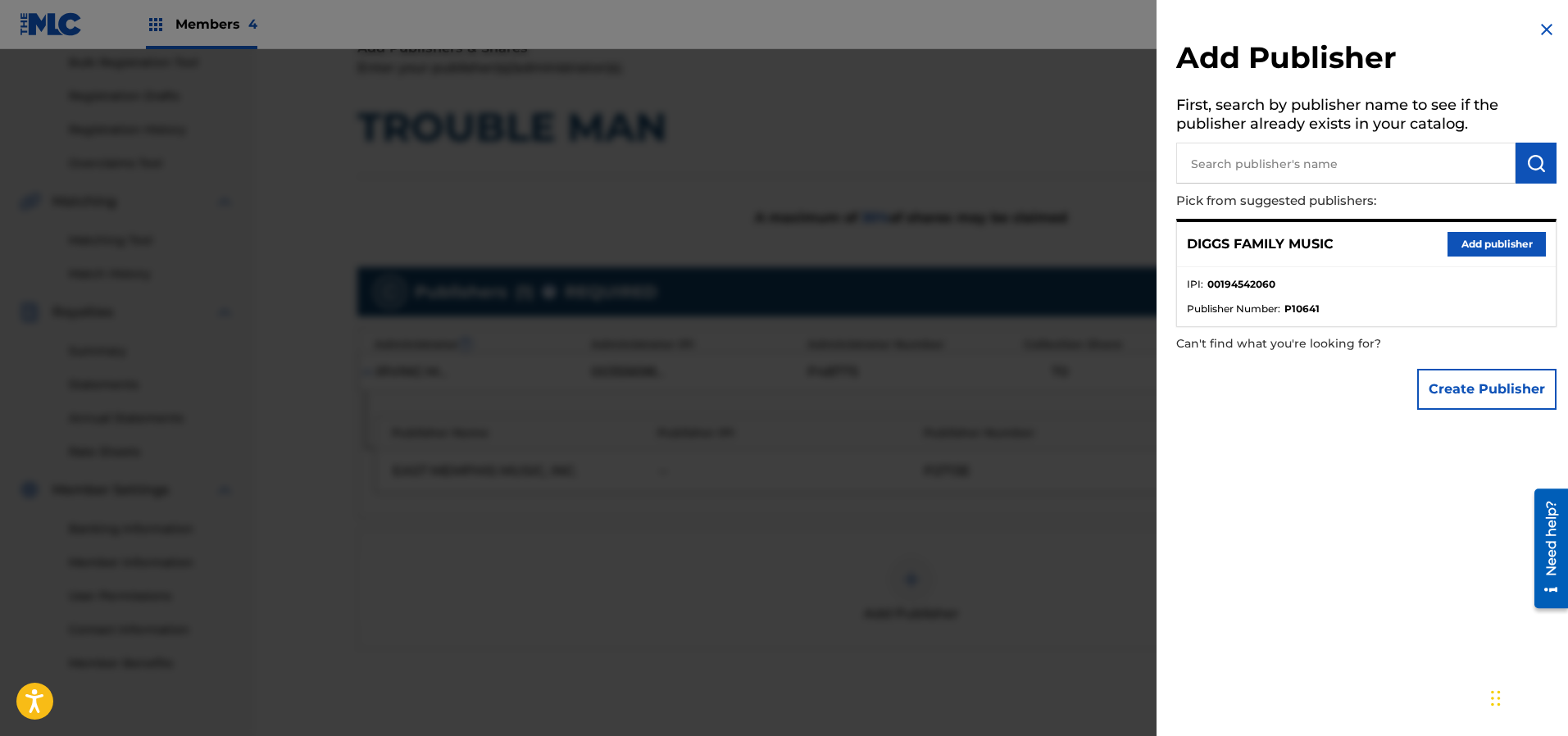
click at [1472, 240] on button "Add publisher" at bounding box center [1496, 244] width 99 height 24
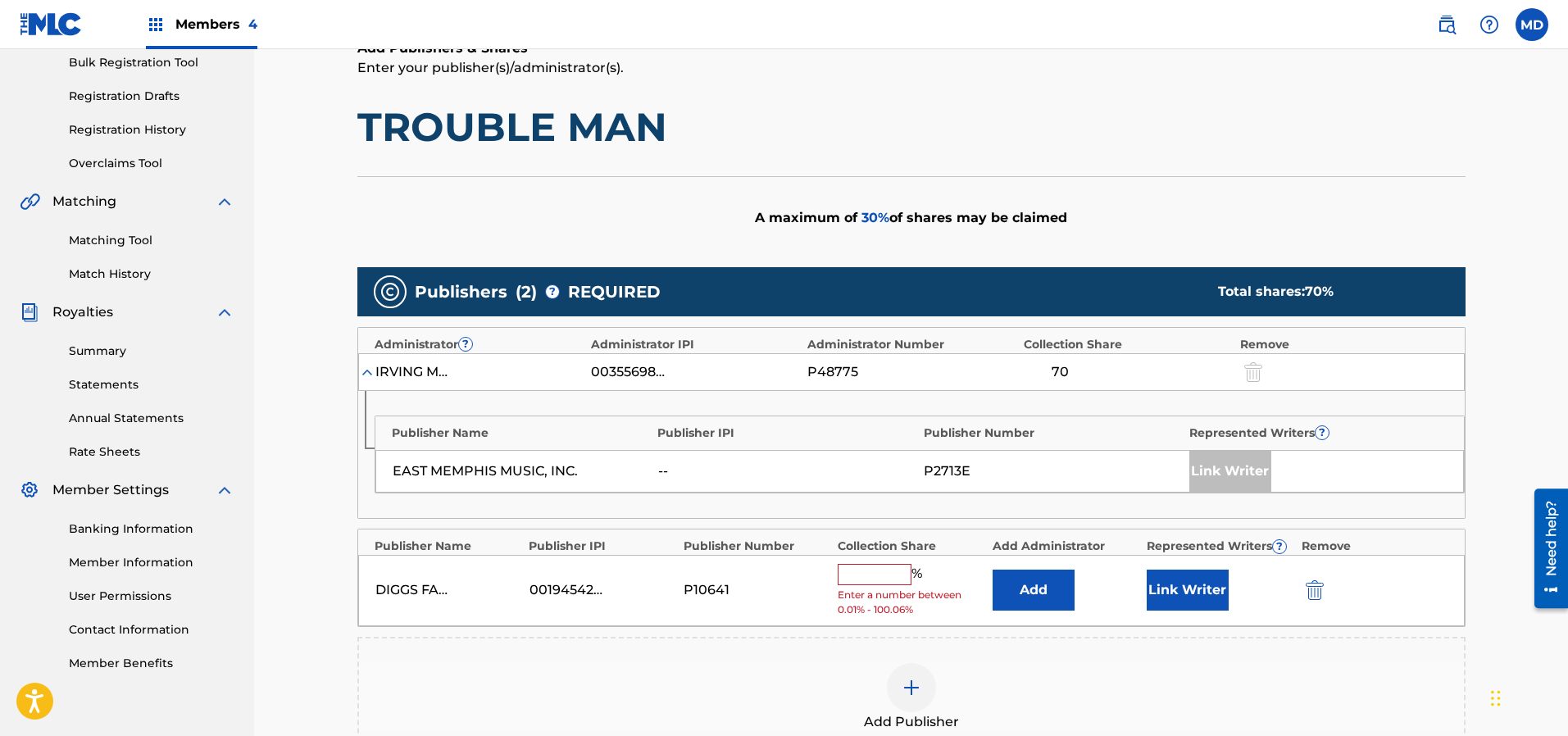
click at [883, 575] on input "text" at bounding box center [874, 574] width 73 height 21
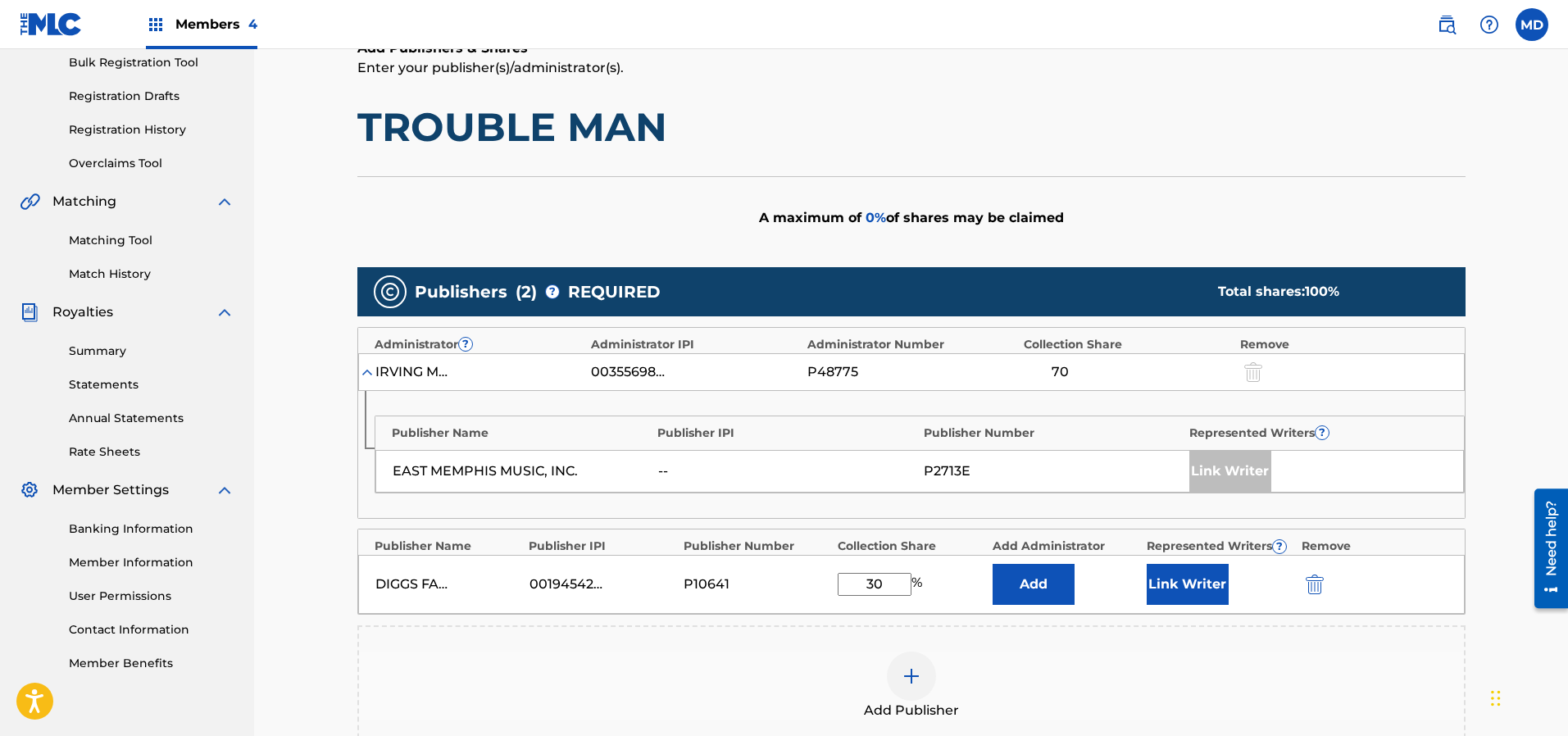
type input "30"
click at [1200, 588] on button "Link Writer" at bounding box center [1188, 585] width 82 height 41
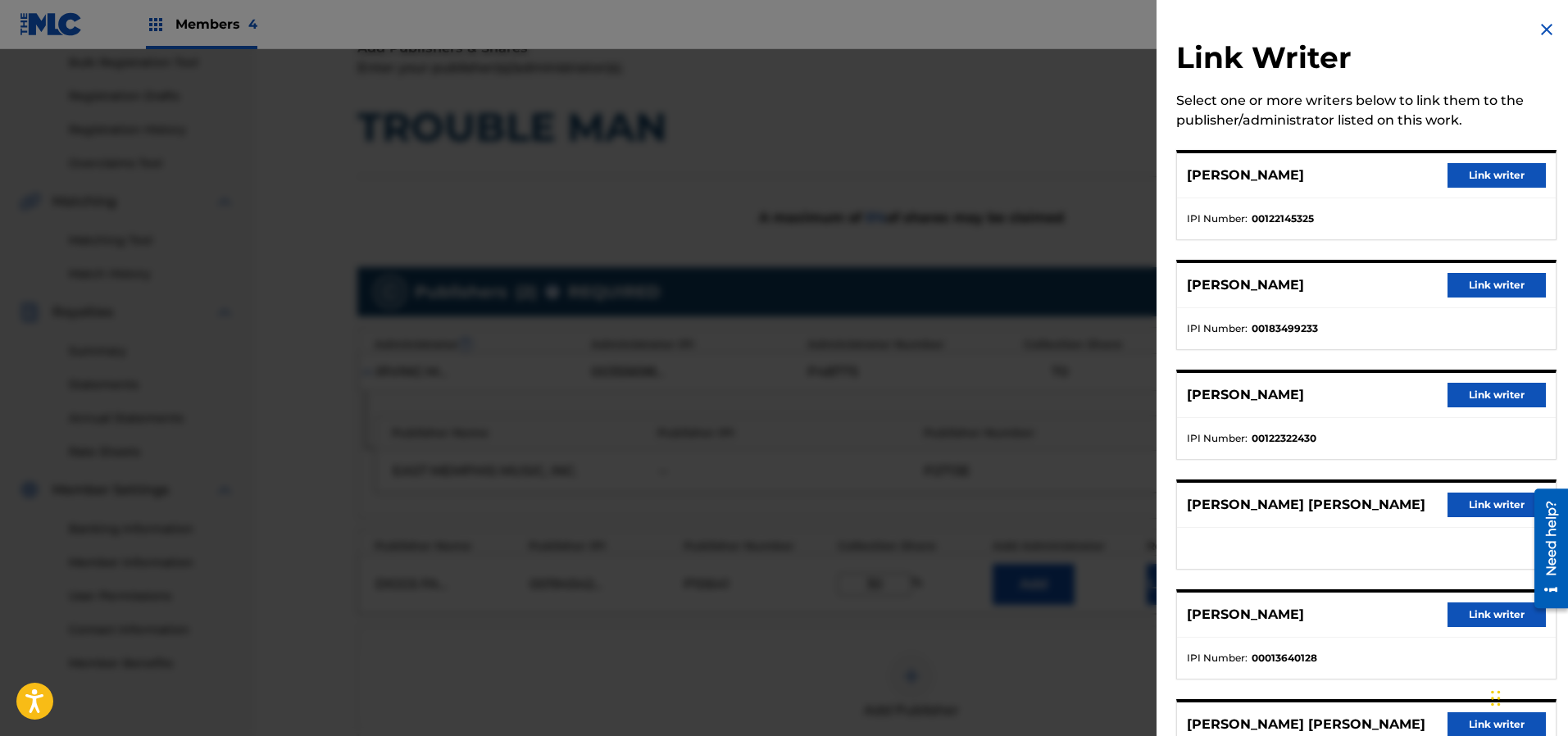
click at [1472, 285] on button "Link writer" at bounding box center [1496, 285] width 99 height 24
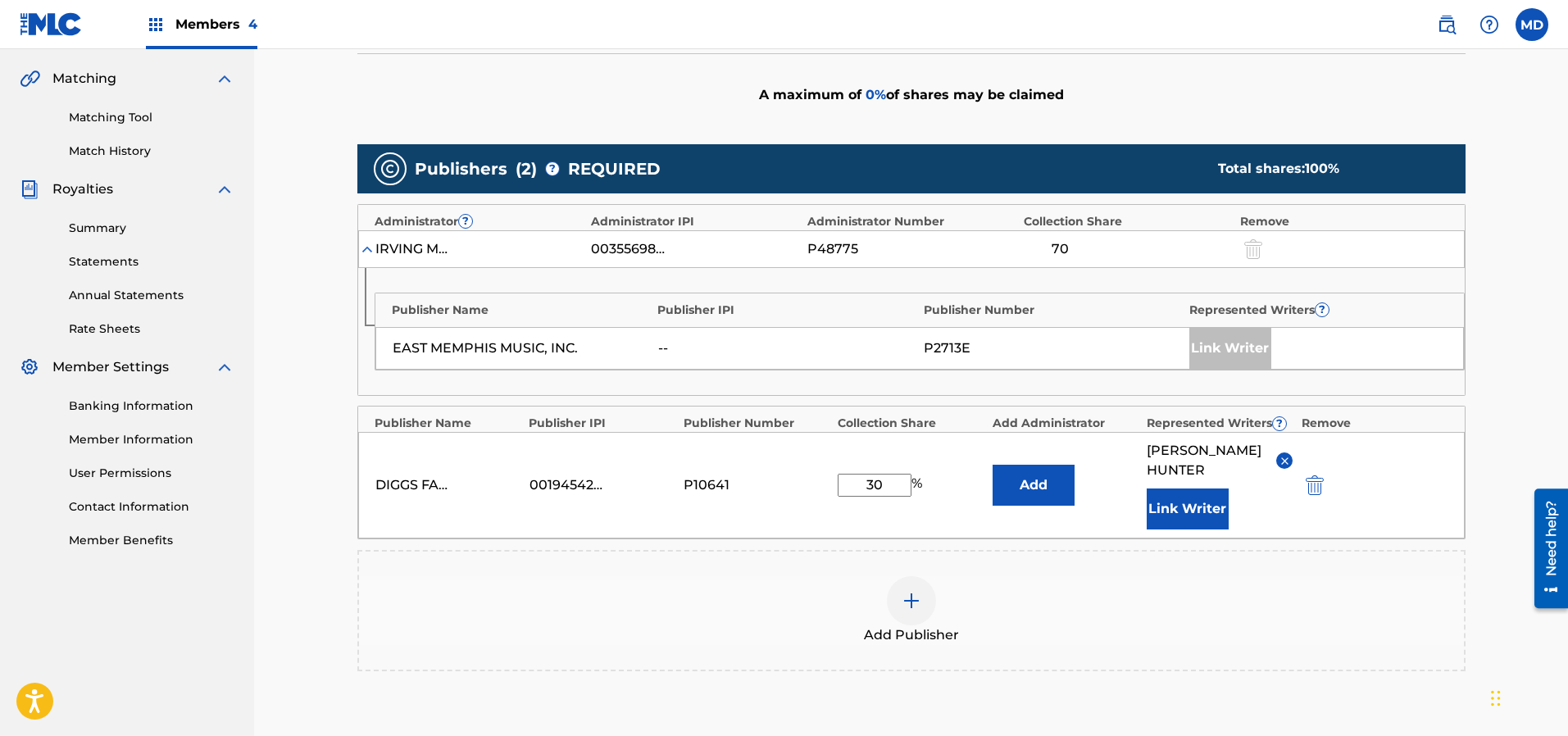
scroll to position [492, 0]
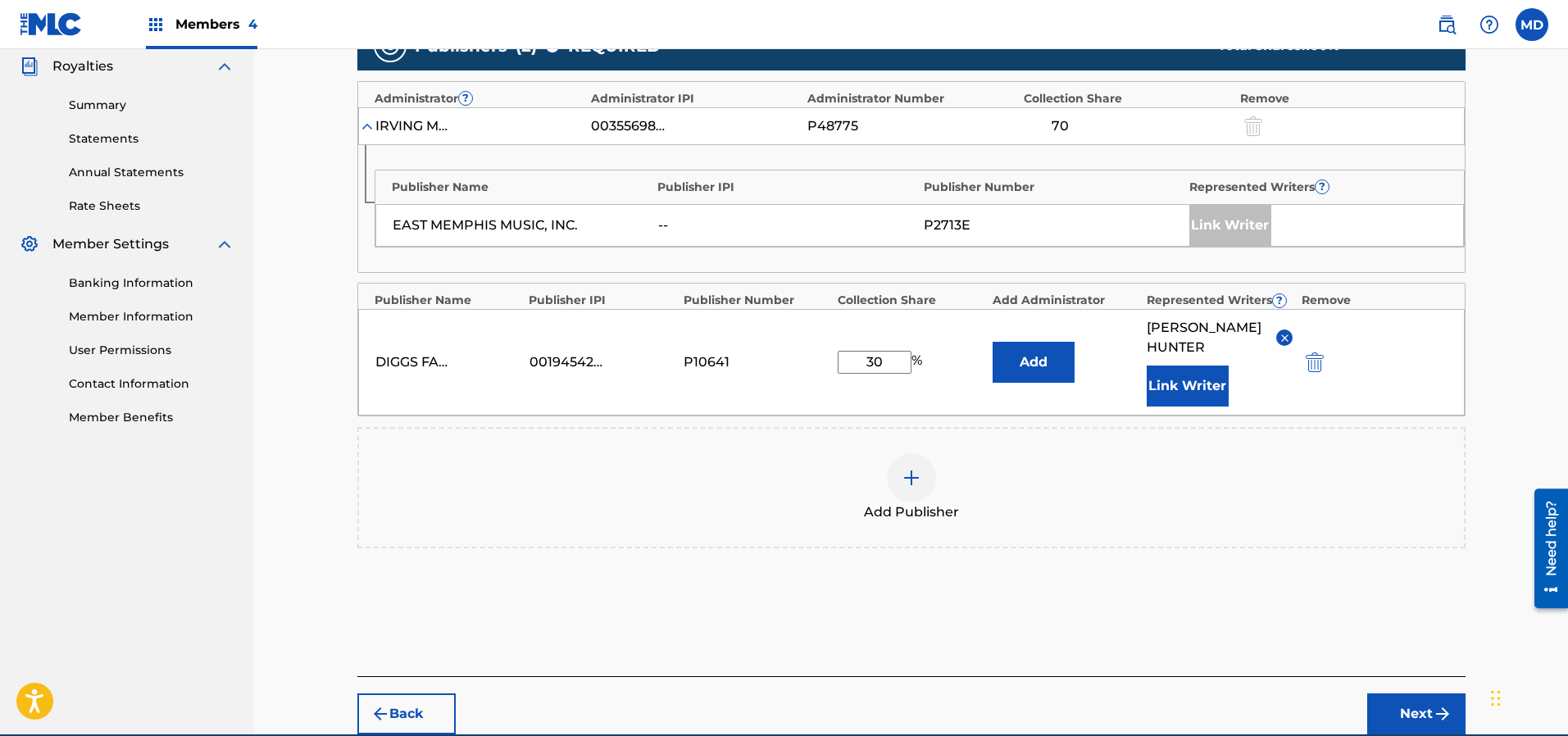
click at [1383, 712] on button "Next" at bounding box center [1416, 714] width 99 height 41
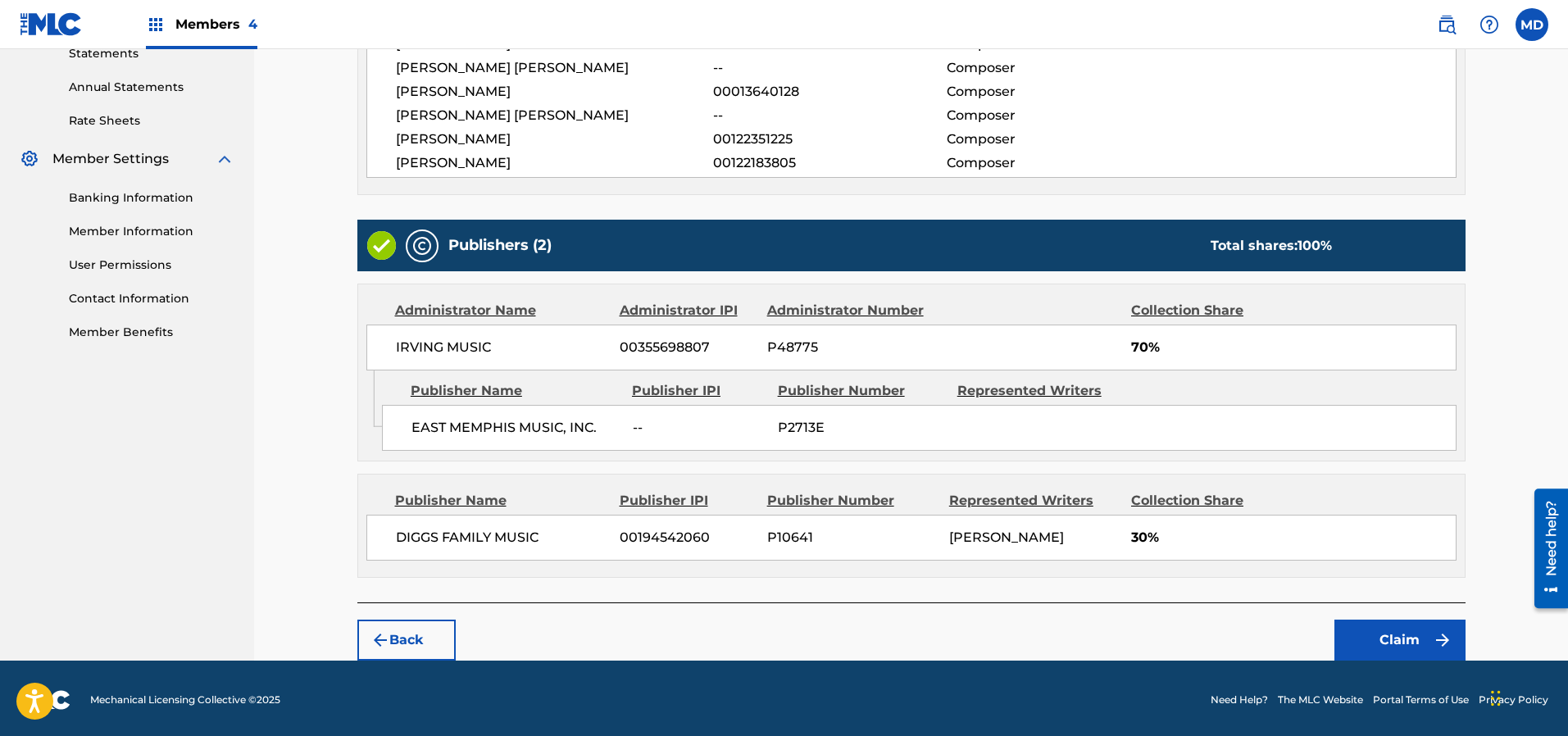
scroll to position [577, 0]
click at [1374, 626] on button "Claim" at bounding box center [1399, 640] width 131 height 41
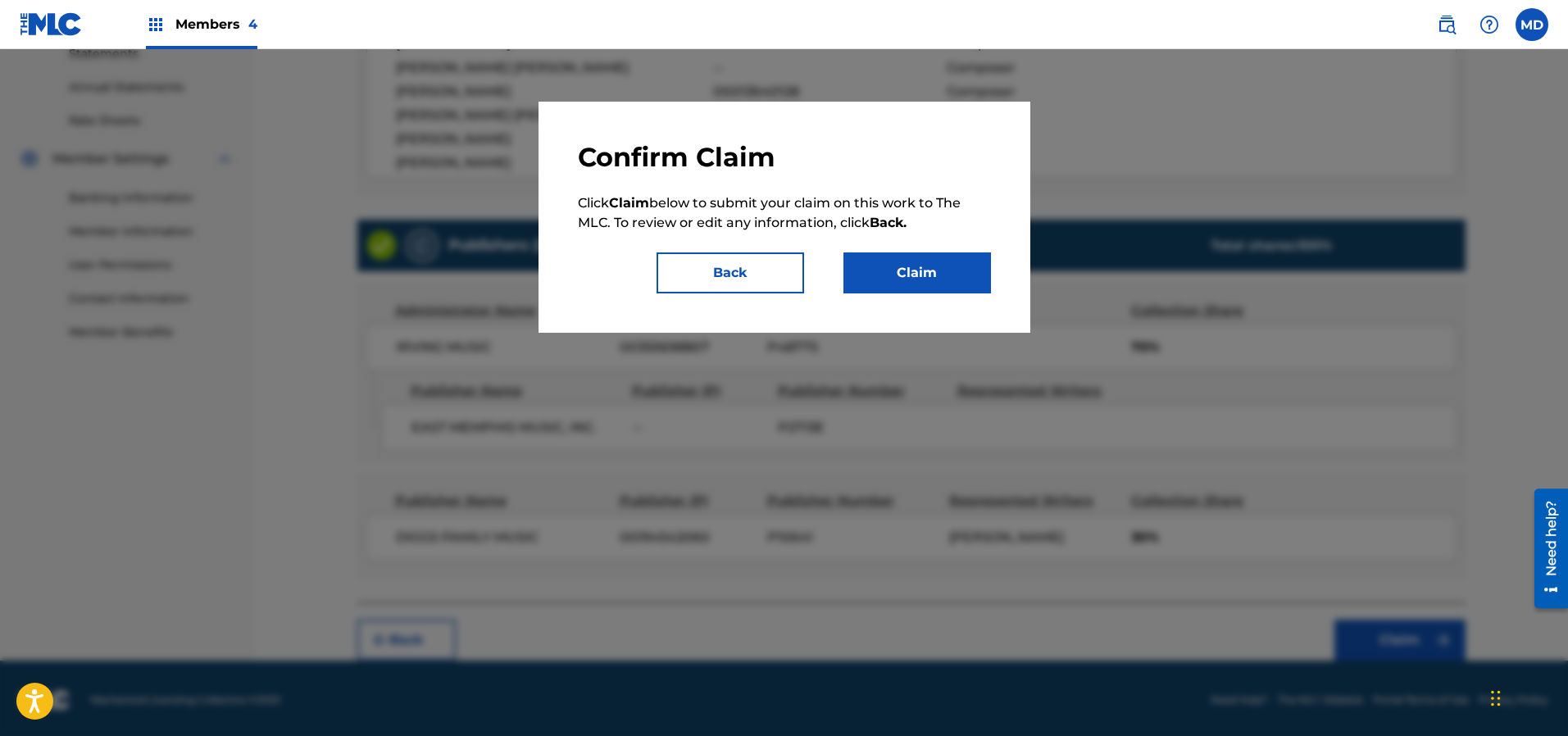
click at [755, 273] on button "Back" at bounding box center [730, 273] width 148 height 41
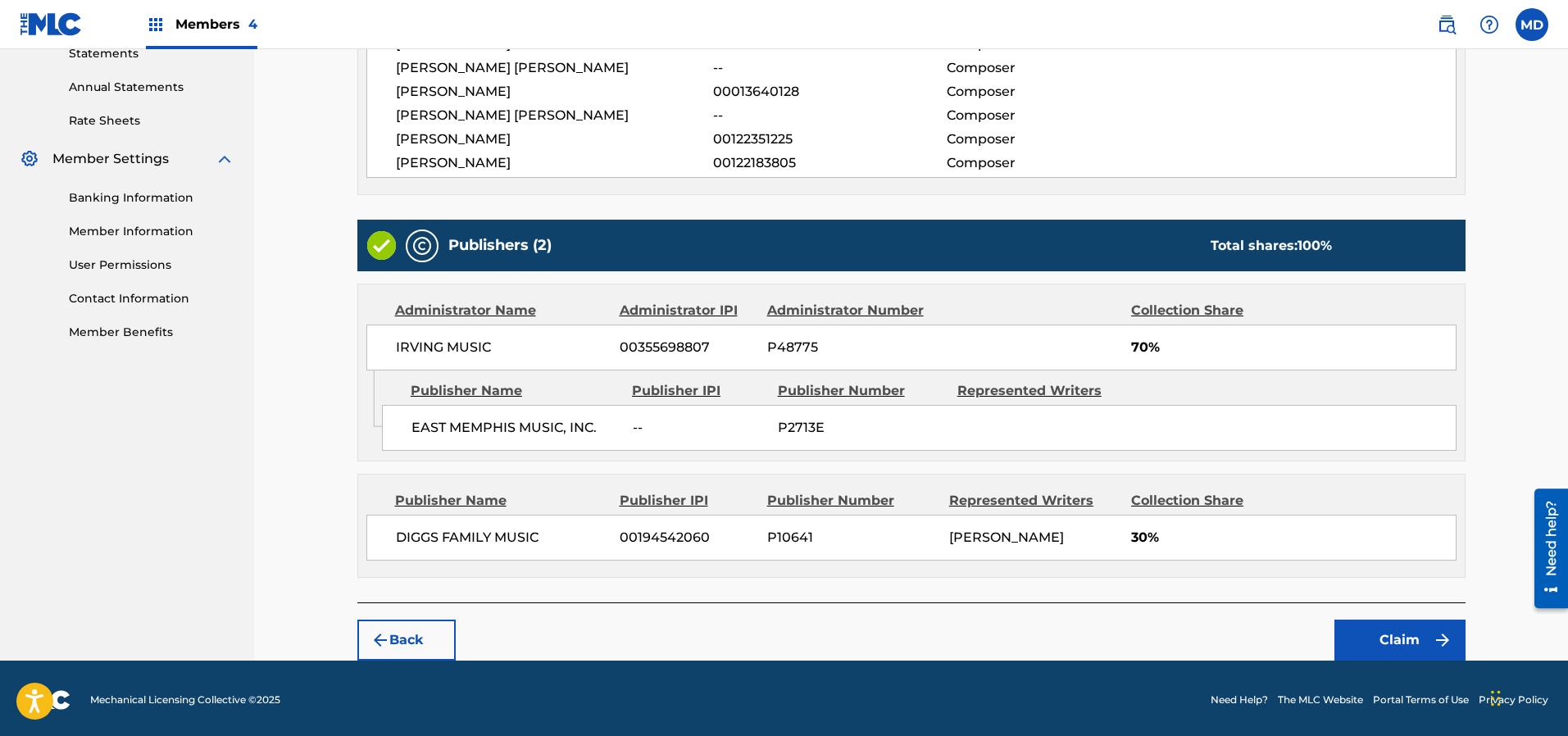
click at [393, 634] on button "Back" at bounding box center [406, 640] width 99 height 41
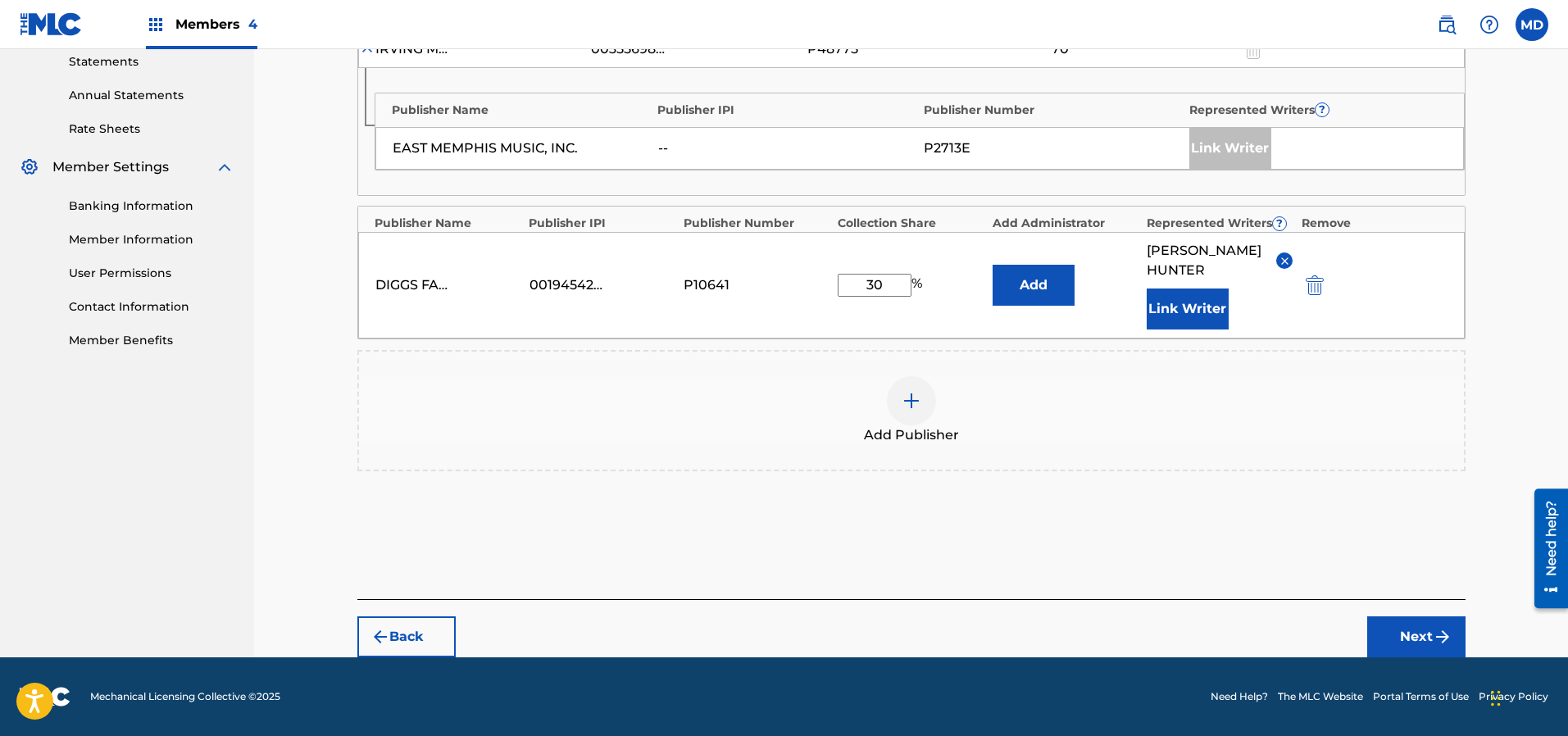
scroll to position [568, 0]
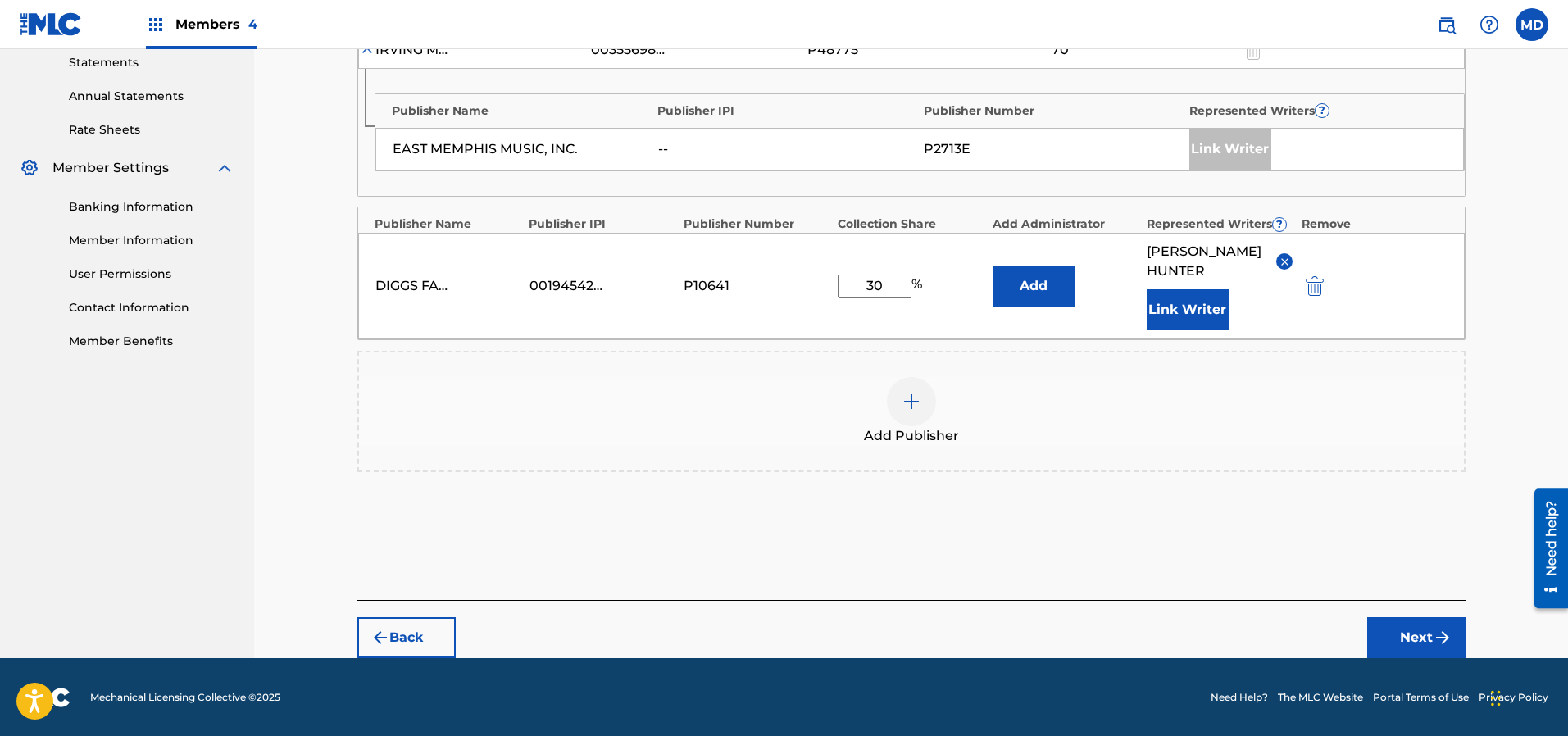
drag, startPoint x: 894, startPoint y: 295, endPoint x: 857, endPoint y: 297, distance: 37.1
click at [858, 297] on div "DIGGS FAMILY MUSIC 00194542060 P10641 30 % Add [PERSON_NAME] Link Writer" at bounding box center [911, 285] width 1106 height 107
type input "25"
click at [1414, 634] on button "Next" at bounding box center [1416, 637] width 99 height 41
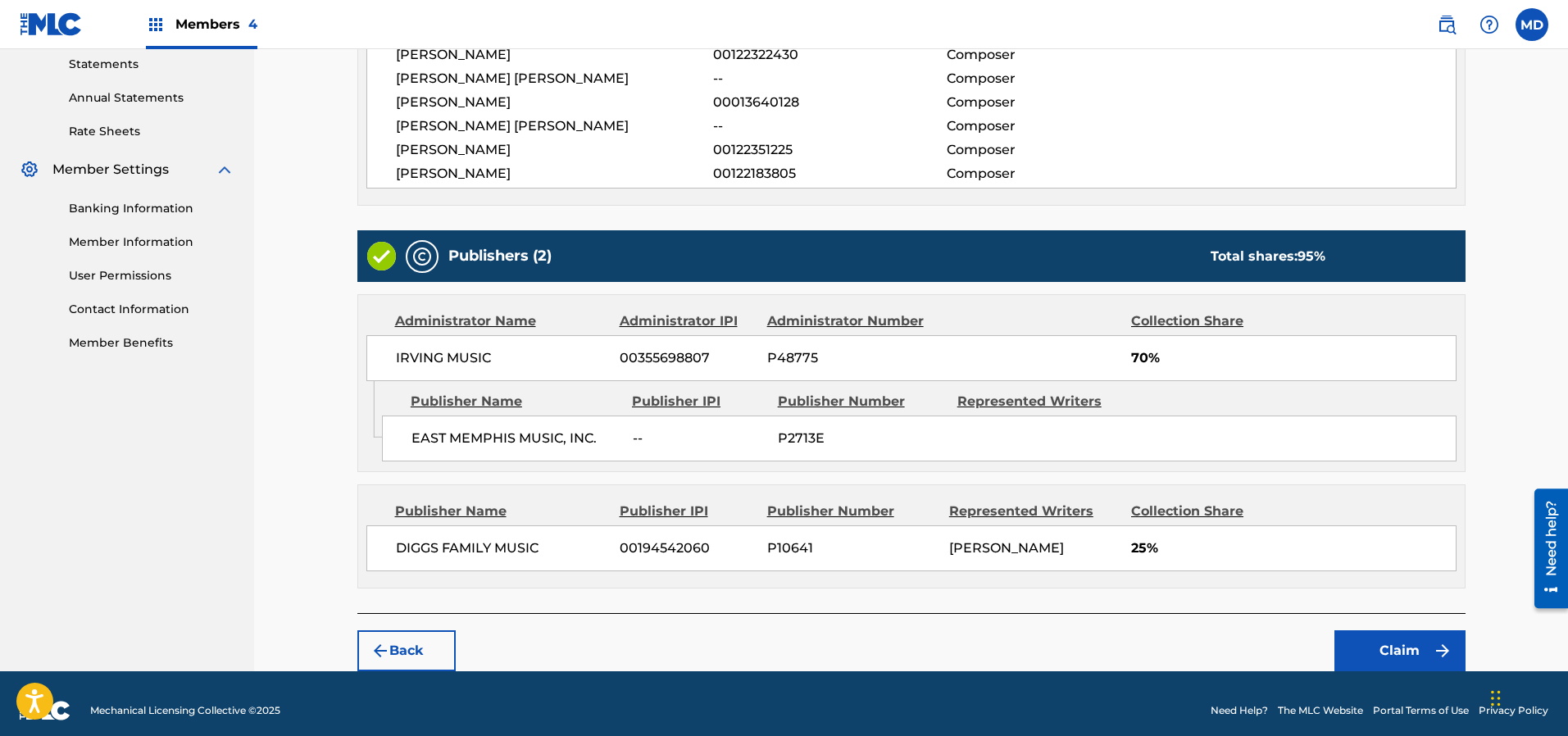
scroll to position [577, 0]
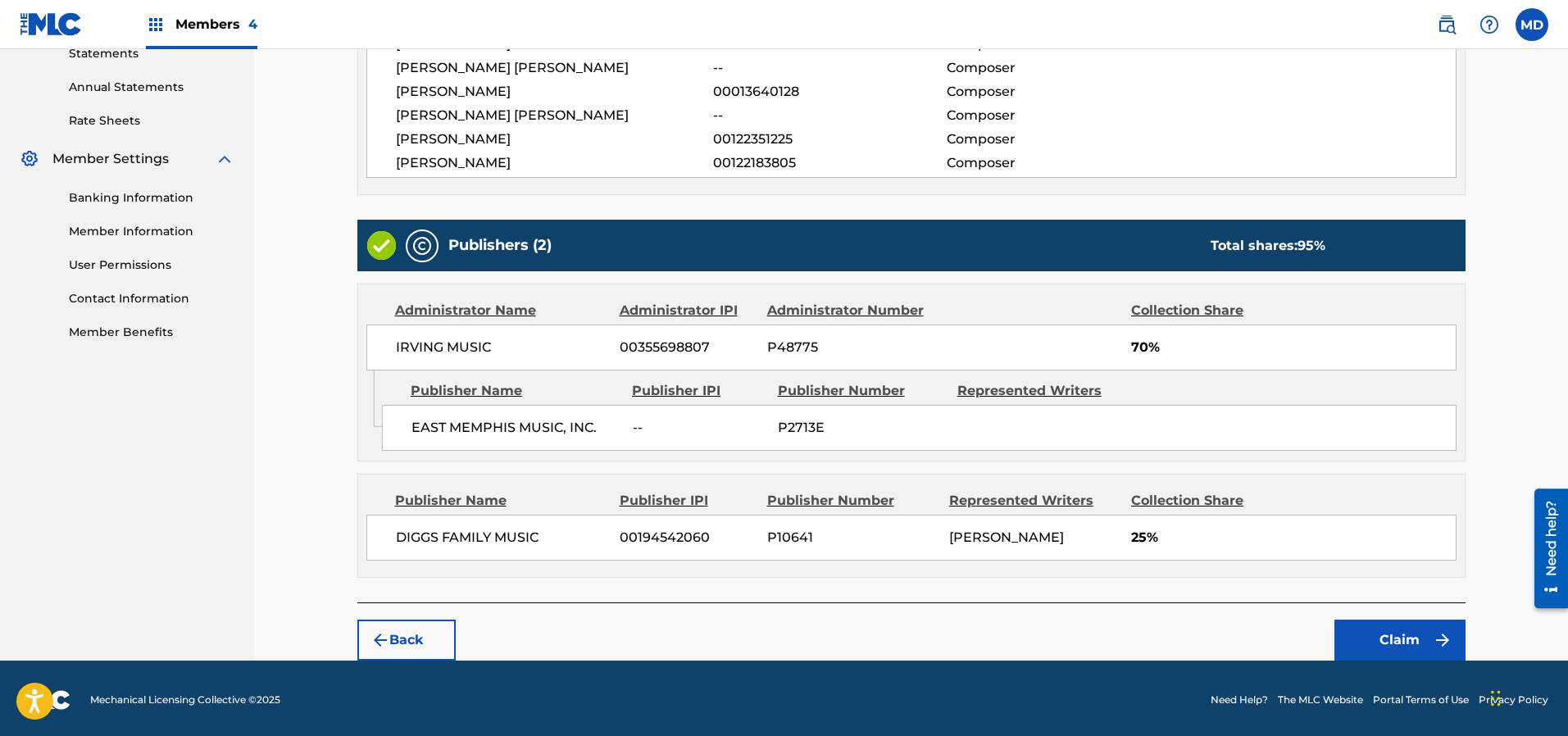
click at [1396, 635] on button "Claim" at bounding box center [1399, 640] width 131 height 41
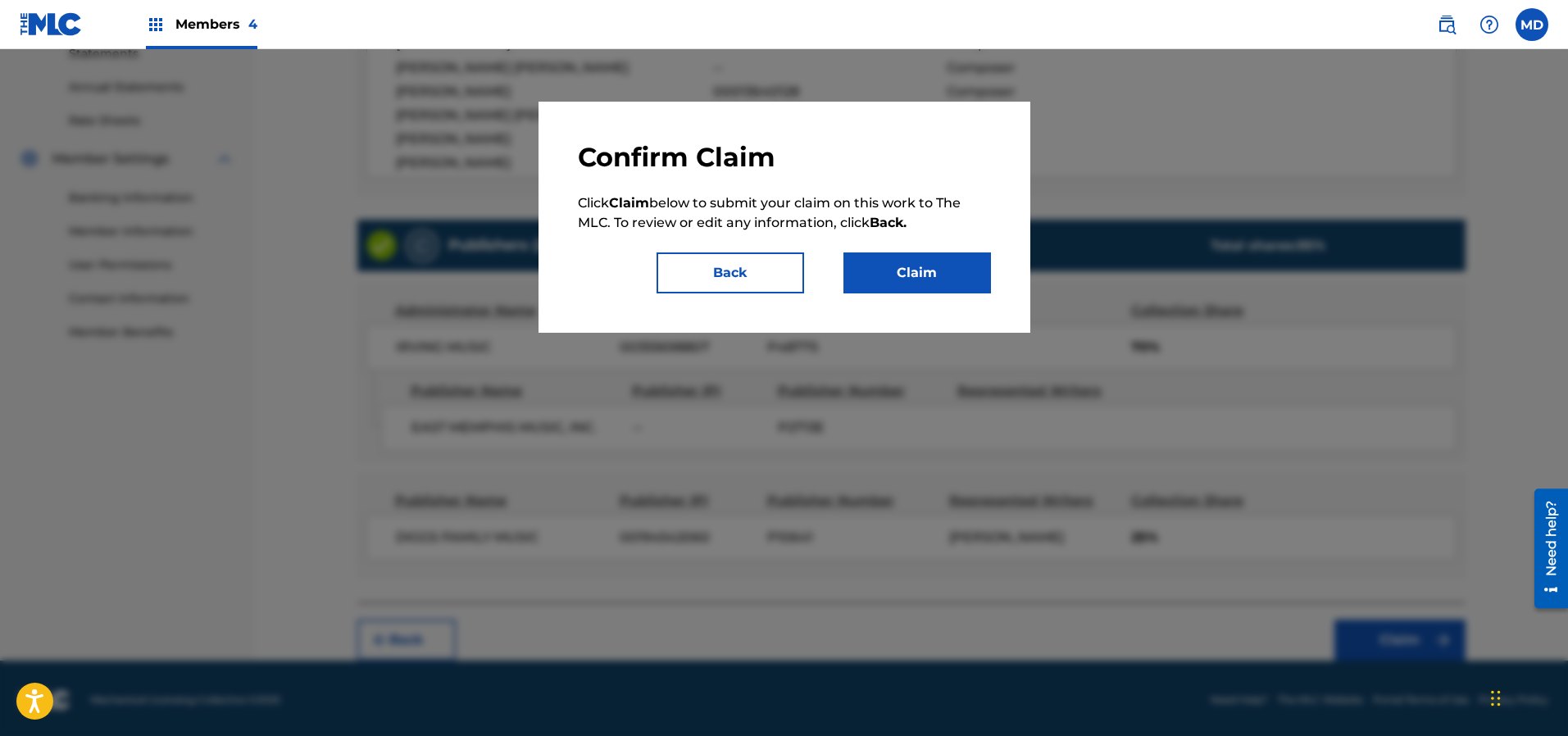
click at [909, 256] on button "Claim" at bounding box center [916, 273] width 148 height 41
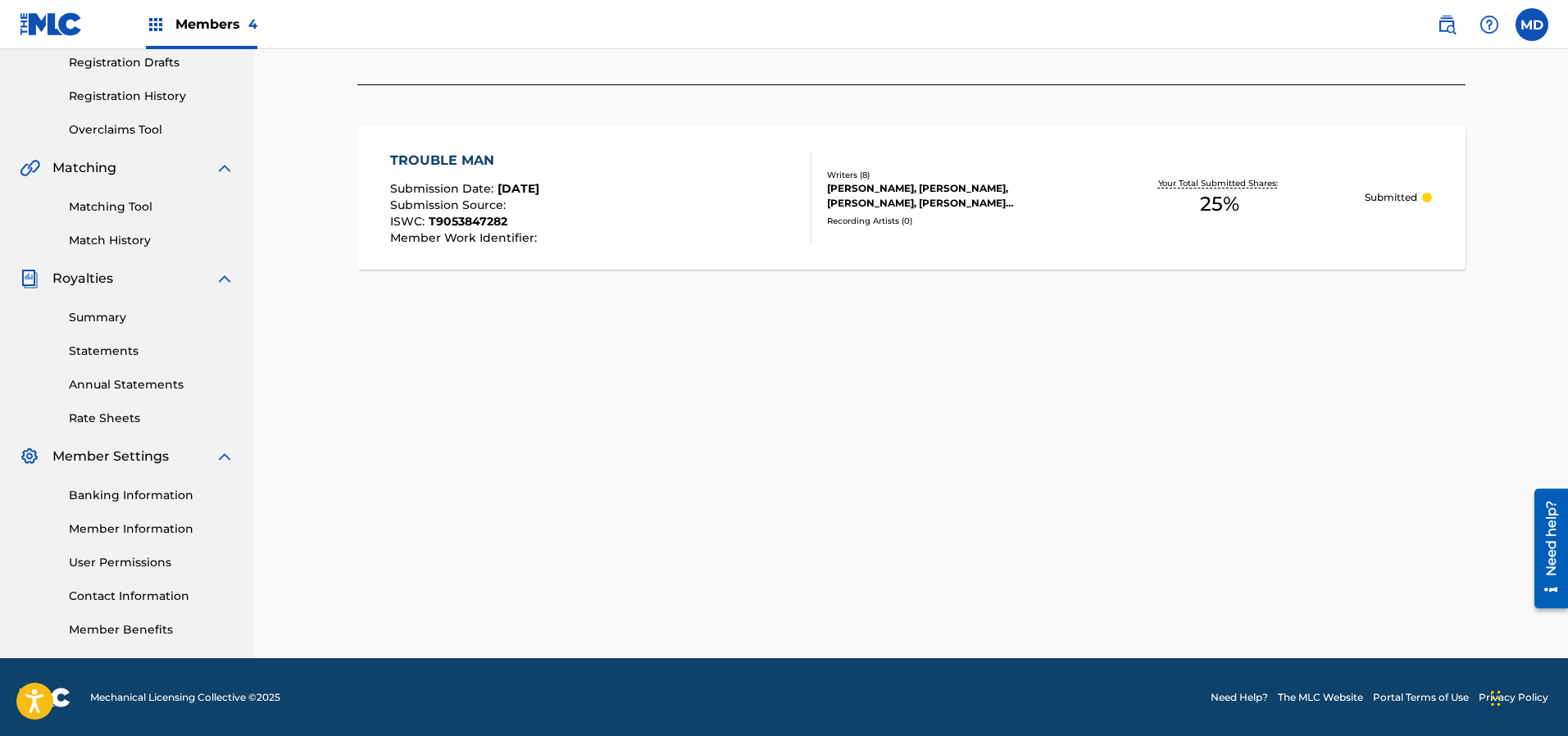
scroll to position [156, 0]
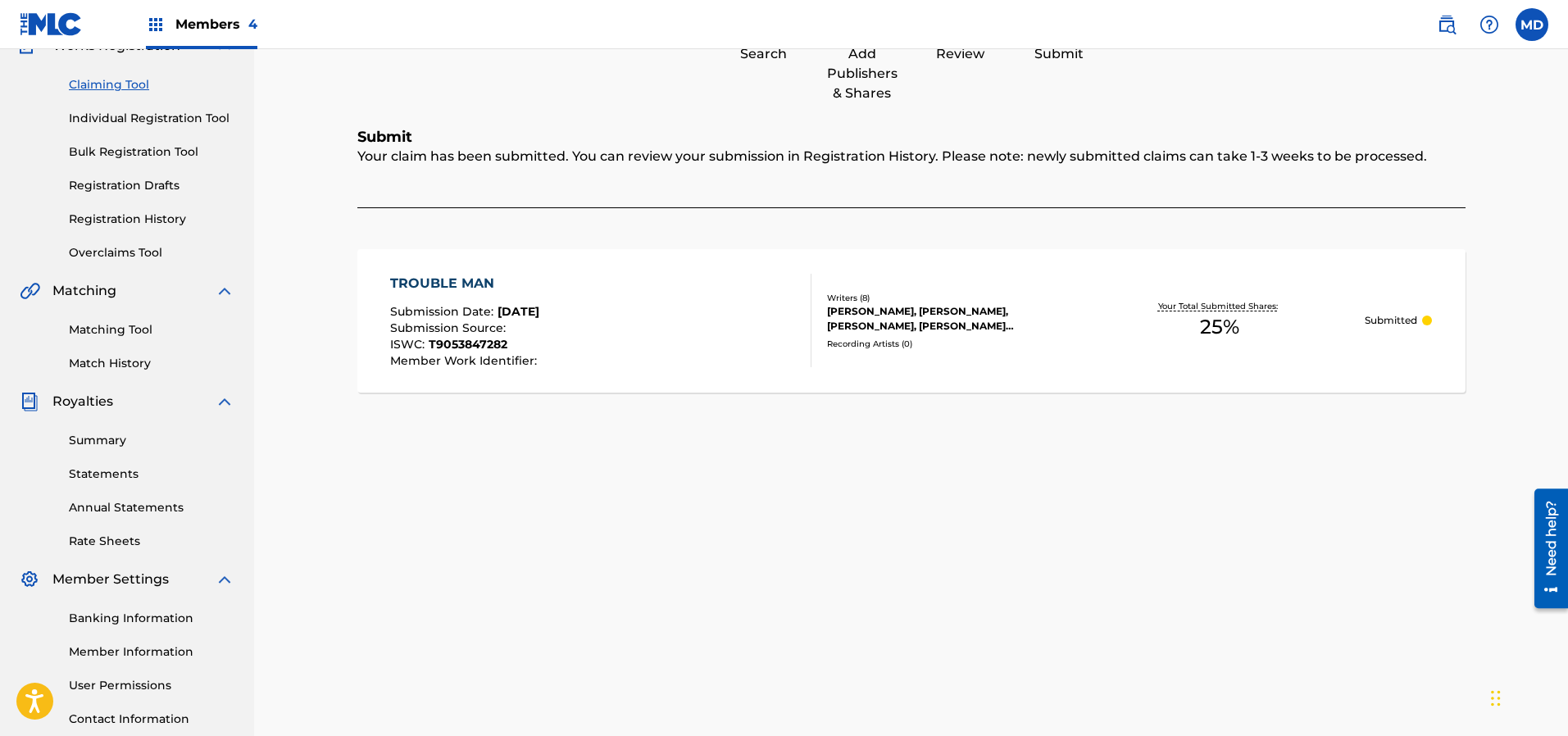
click at [112, 215] on link "Registration History" at bounding box center [152, 219] width 165 height 18
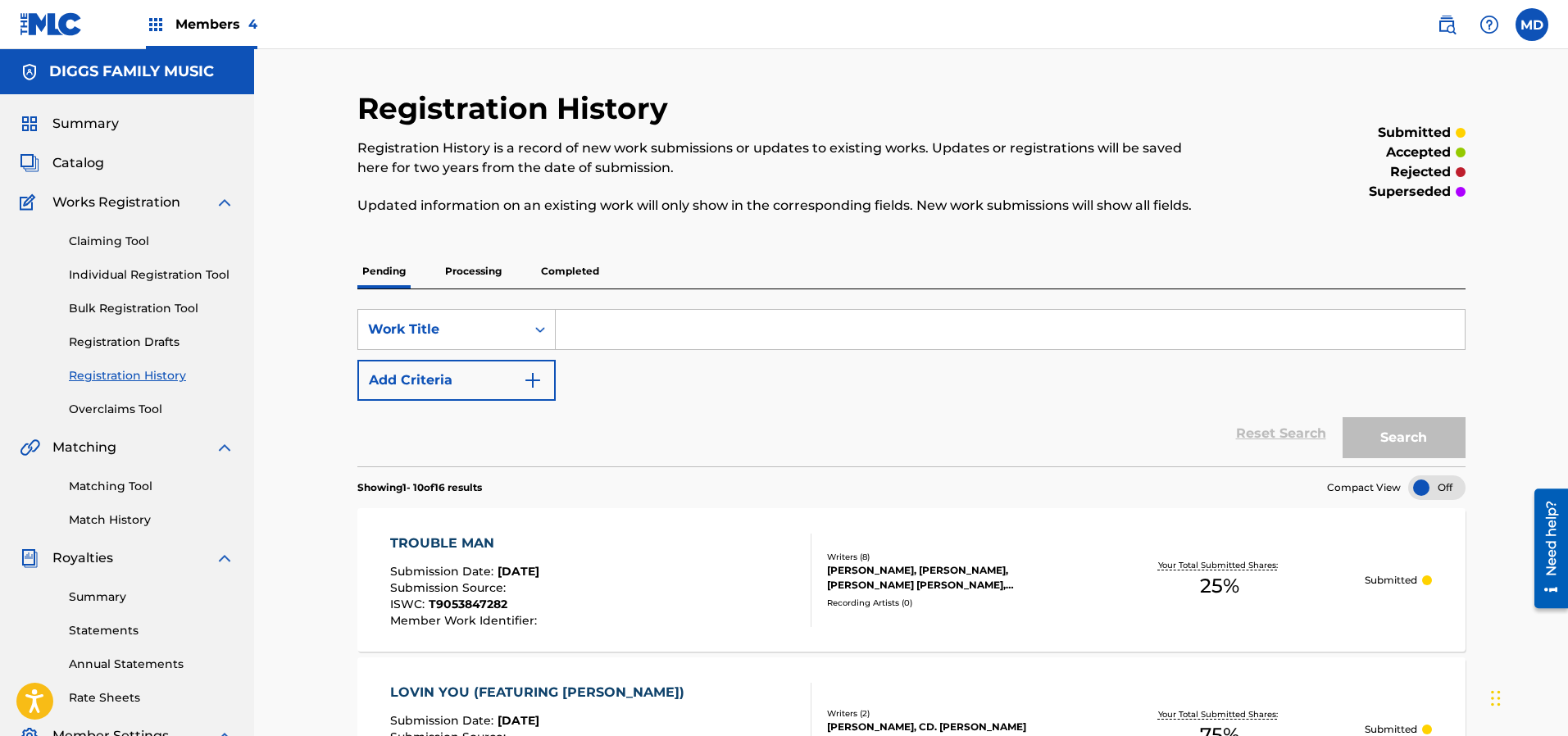
click at [620, 322] on input "Search Form" at bounding box center [1010, 329] width 909 height 39
paste input "REC Room 3:15 Inspectah Deck Uncontrolled Substance 0"
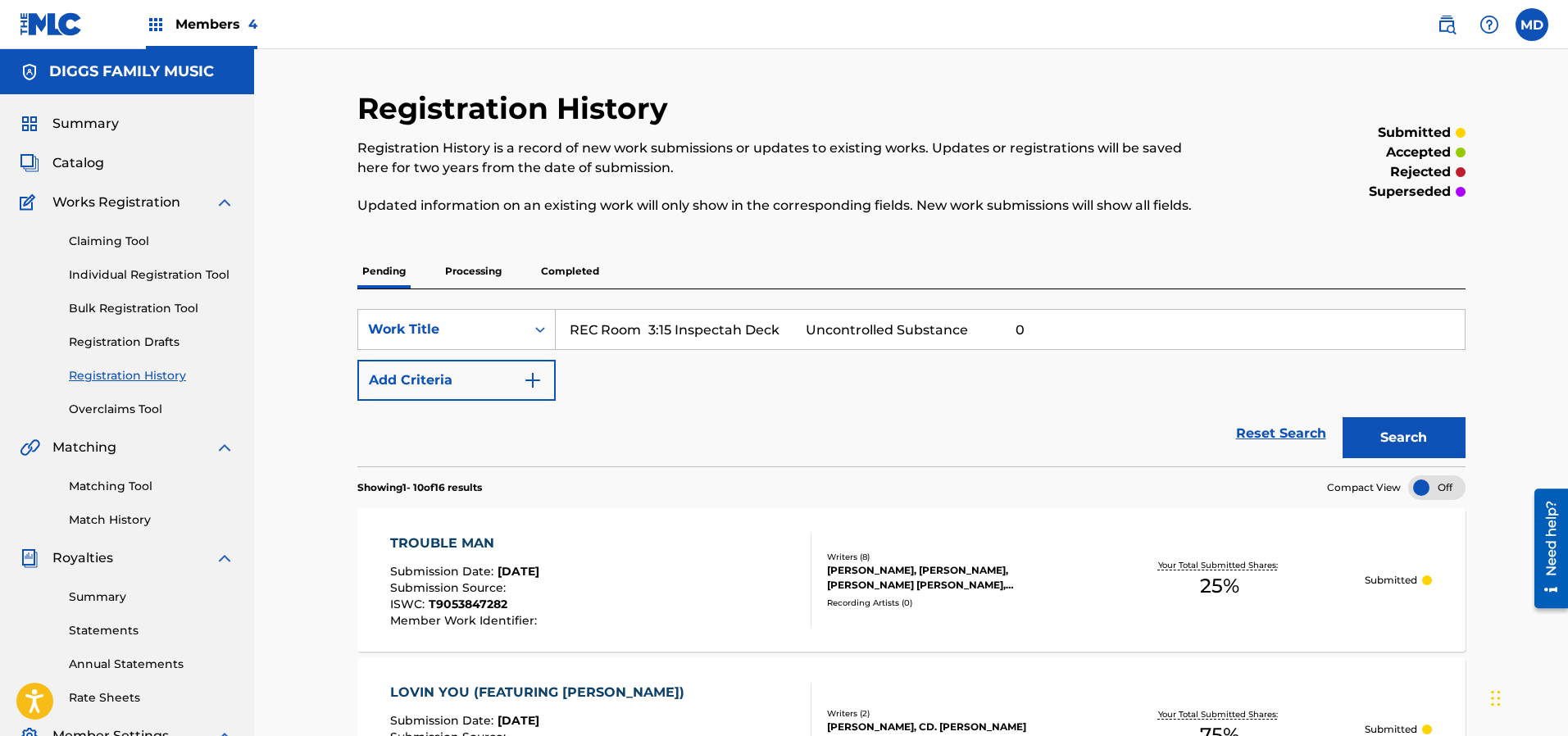
drag, startPoint x: 644, startPoint y: 331, endPoint x: 1025, endPoint y: 322, distance: 381.1
click at [1025, 322] on input "REC Room 3:15 Inspectah Deck Uncontrolled Substance 0" at bounding box center [1010, 329] width 909 height 39
drag, startPoint x: 667, startPoint y: 329, endPoint x: 556, endPoint y: 338, distance: 111.4
click at [556, 338] on input "REC Room" at bounding box center [1010, 329] width 909 height 39
type input "REC Room"
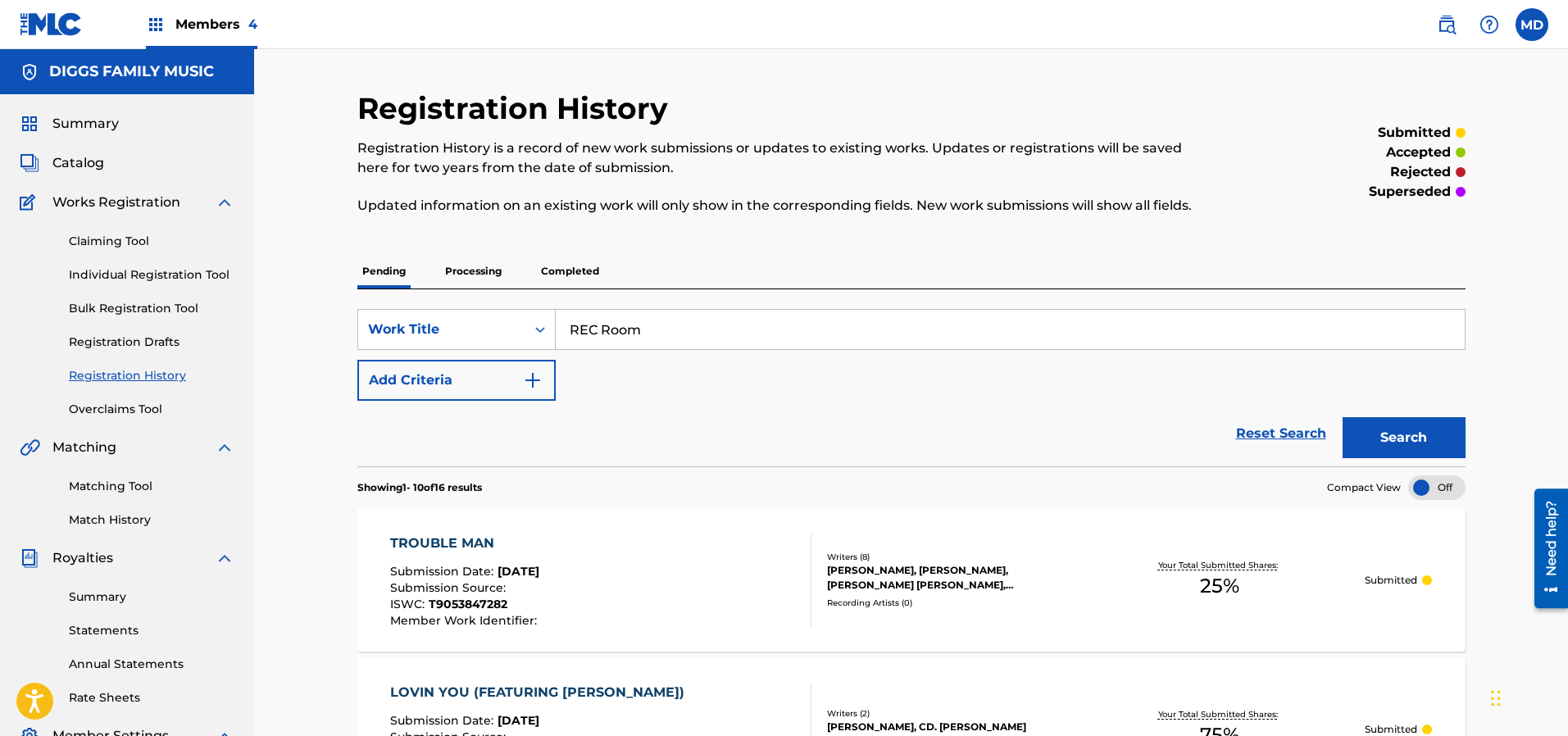
click at [1404, 447] on button "Search" at bounding box center [1403, 438] width 123 height 41
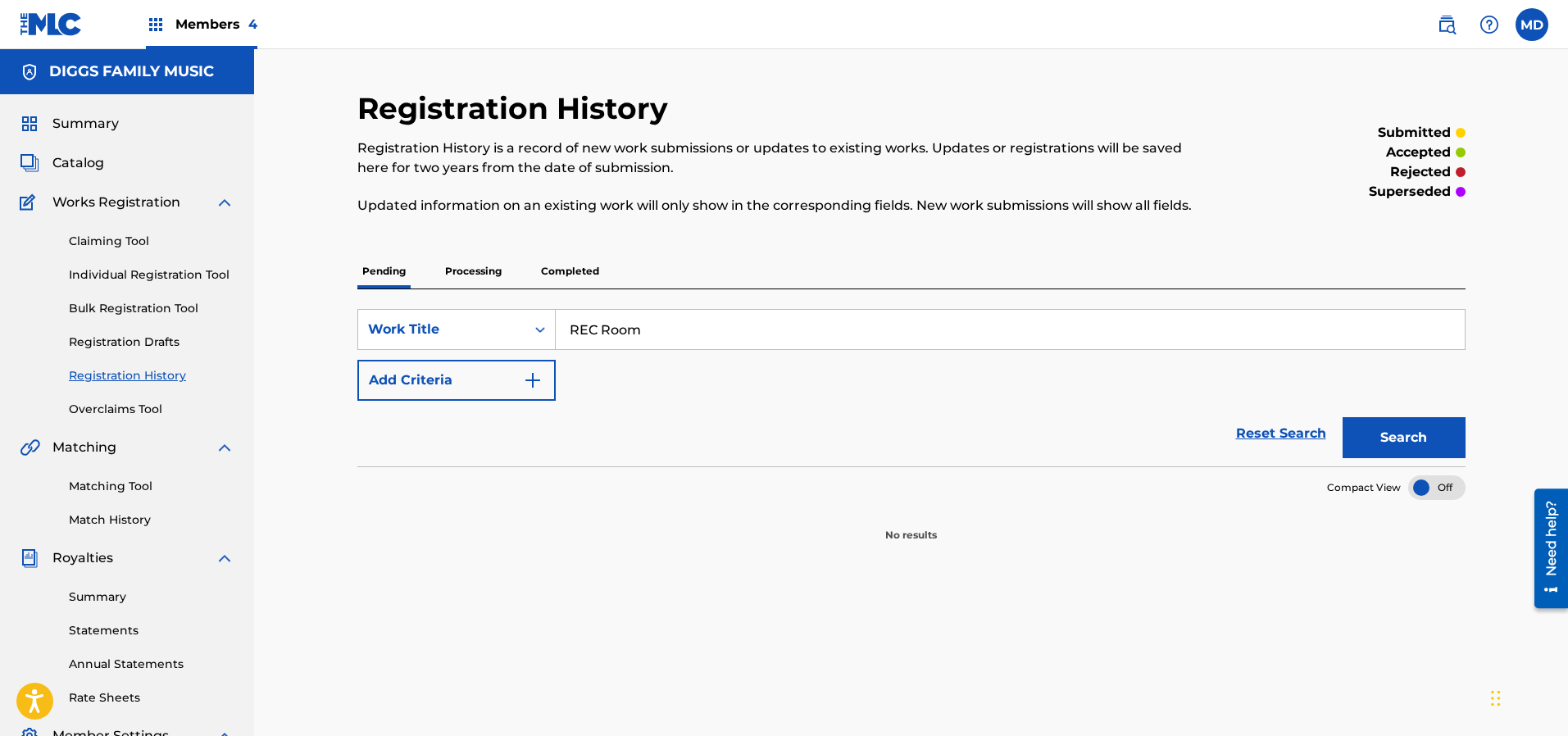
click at [472, 267] on p "Processing" at bounding box center [472, 270] width 66 height 34
click at [568, 275] on p "Completed" at bounding box center [570, 270] width 68 height 34
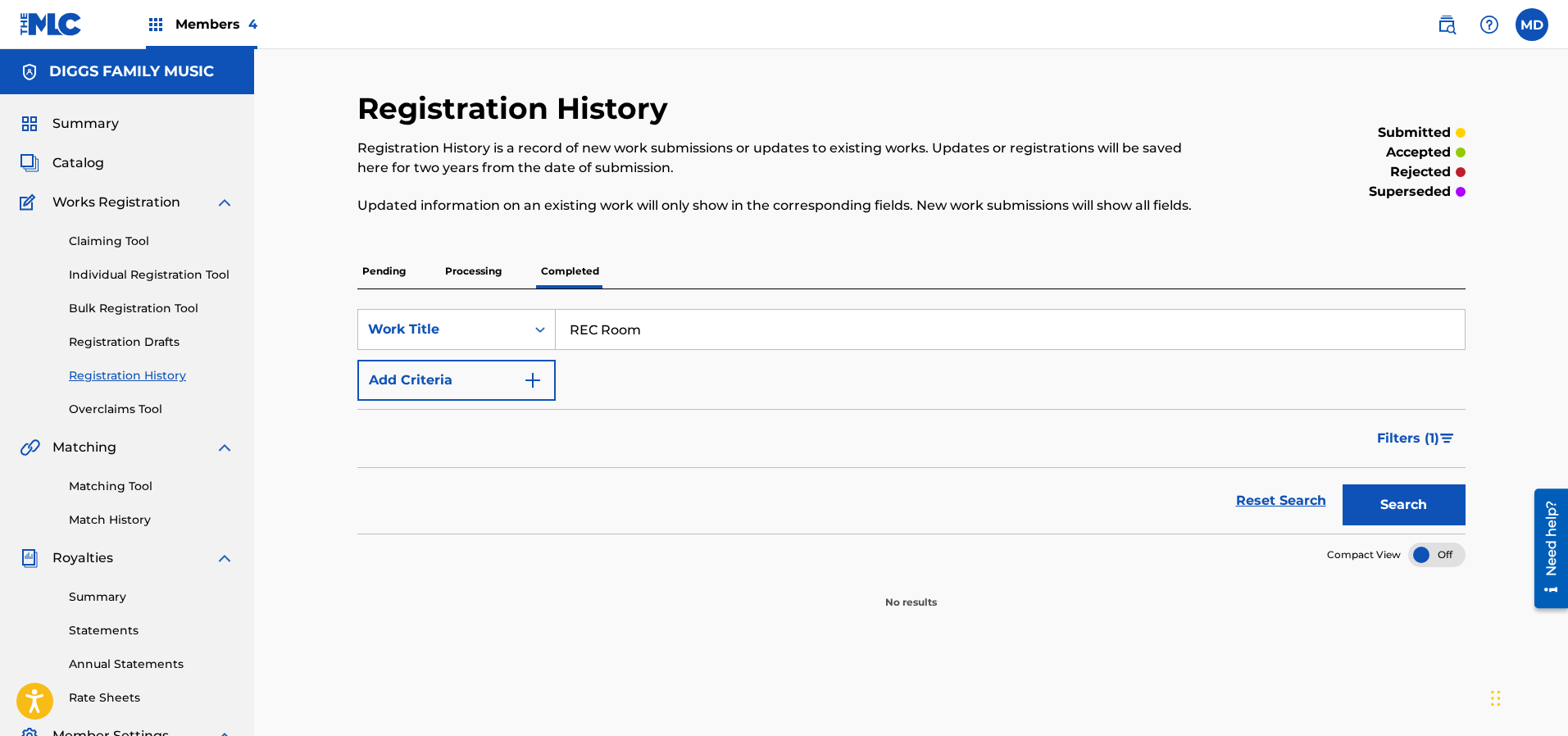
click at [76, 158] on span "Catalog" at bounding box center [78, 163] width 52 height 20
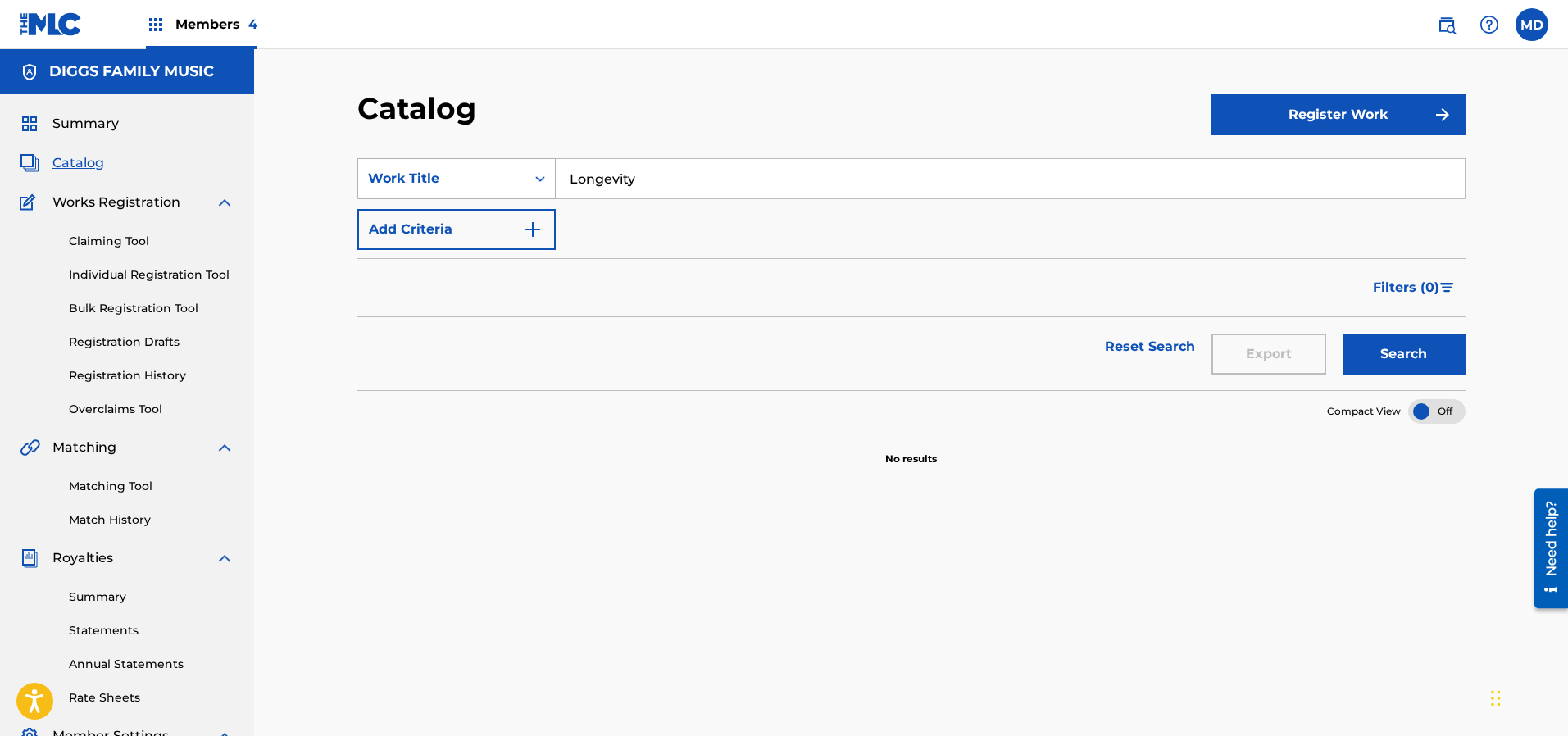
drag, startPoint x: 573, startPoint y: 175, endPoint x: 537, endPoint y: 184, distance: 37.1
click at [537, 184] on div "SearchWithCriteriaffe89460-19b1-4643-b1f3-838df765d317 Work Title Longevity" at bounding box center [911, 178] width 1108 height 41
paste input "REC Room"
type input "REC Room"
click at [1443, 354] on button "Search" at bounding box center [1403, 354] width 123 height 41
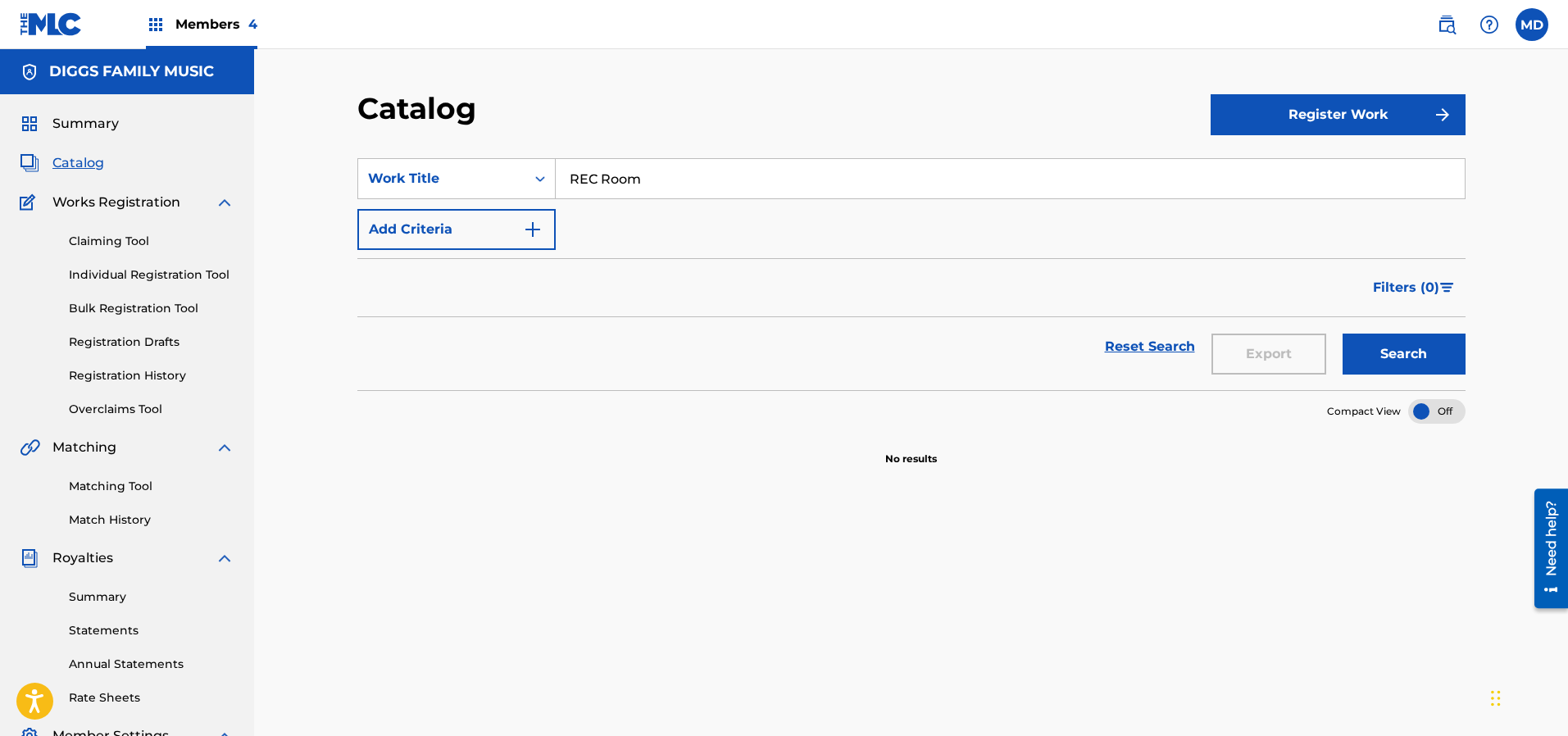
click at [96, 240] on link "Claiming Tool" at bounding box center [152, 241] width 165 height 18
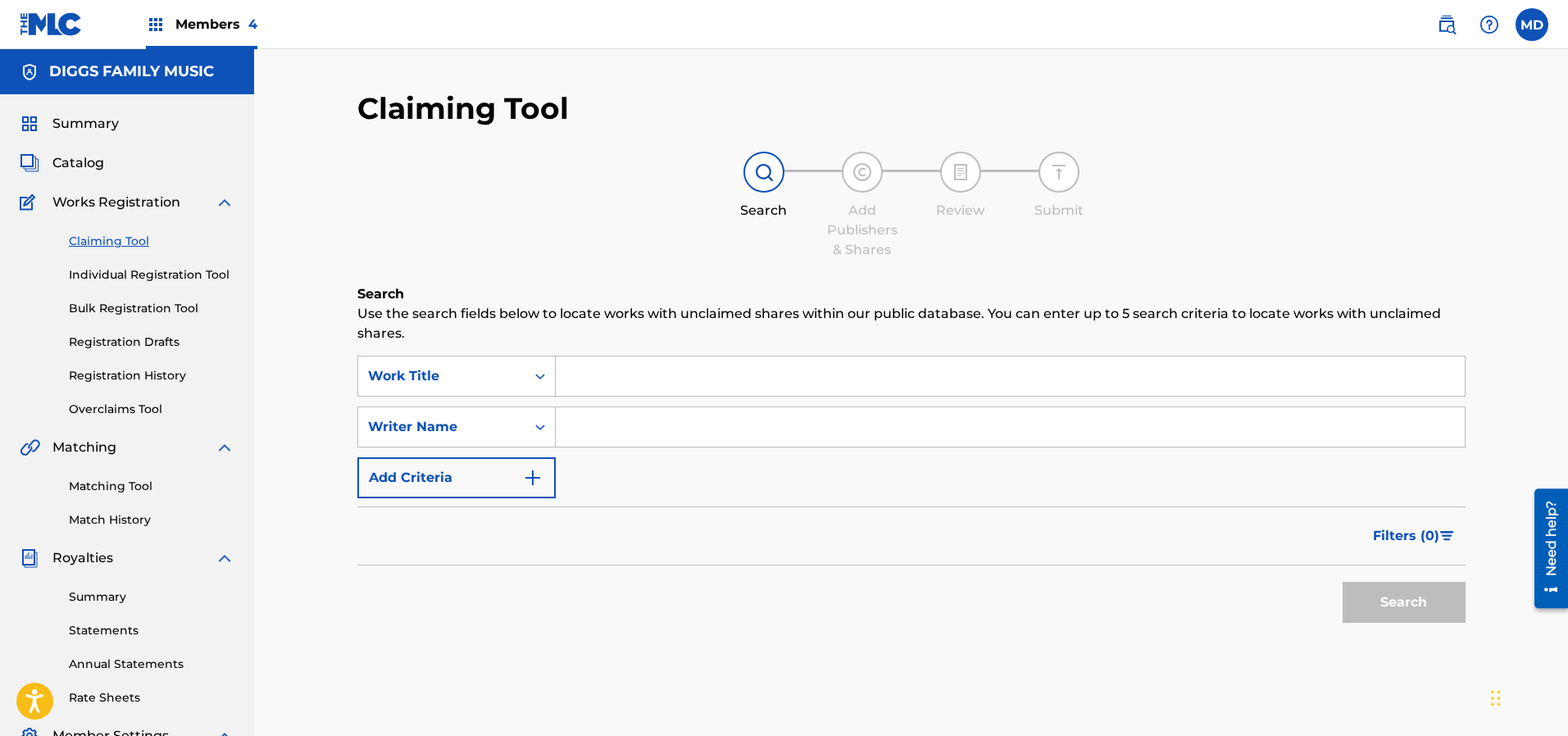
click at [642, 362] on input "Search Form" at bounding box center [1010, 376] width 909 height 39
paste input "REC Room"
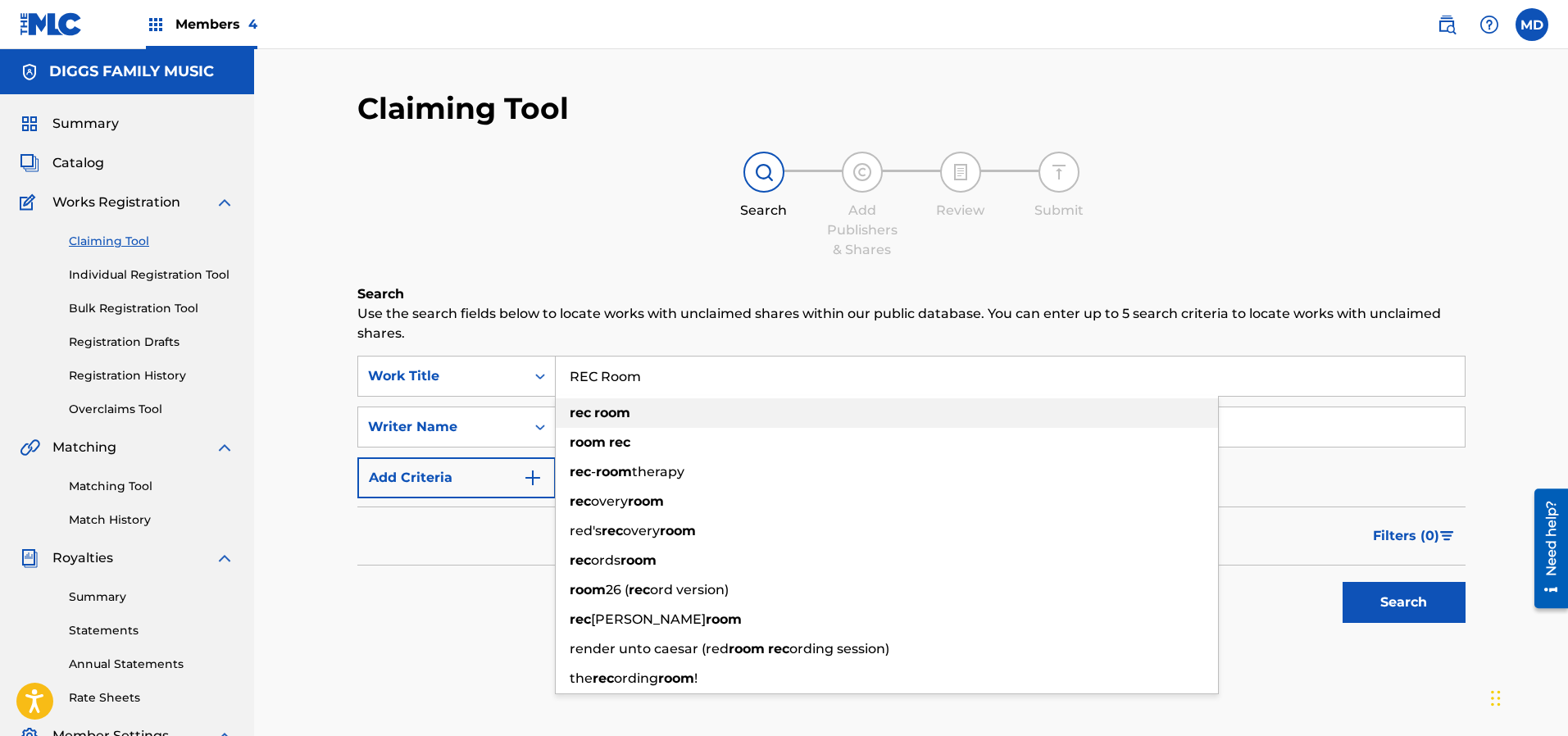
click at [637, 411] on div "rec room" at bounding box center [887, 414] width 662 height 30
type input "rec room"
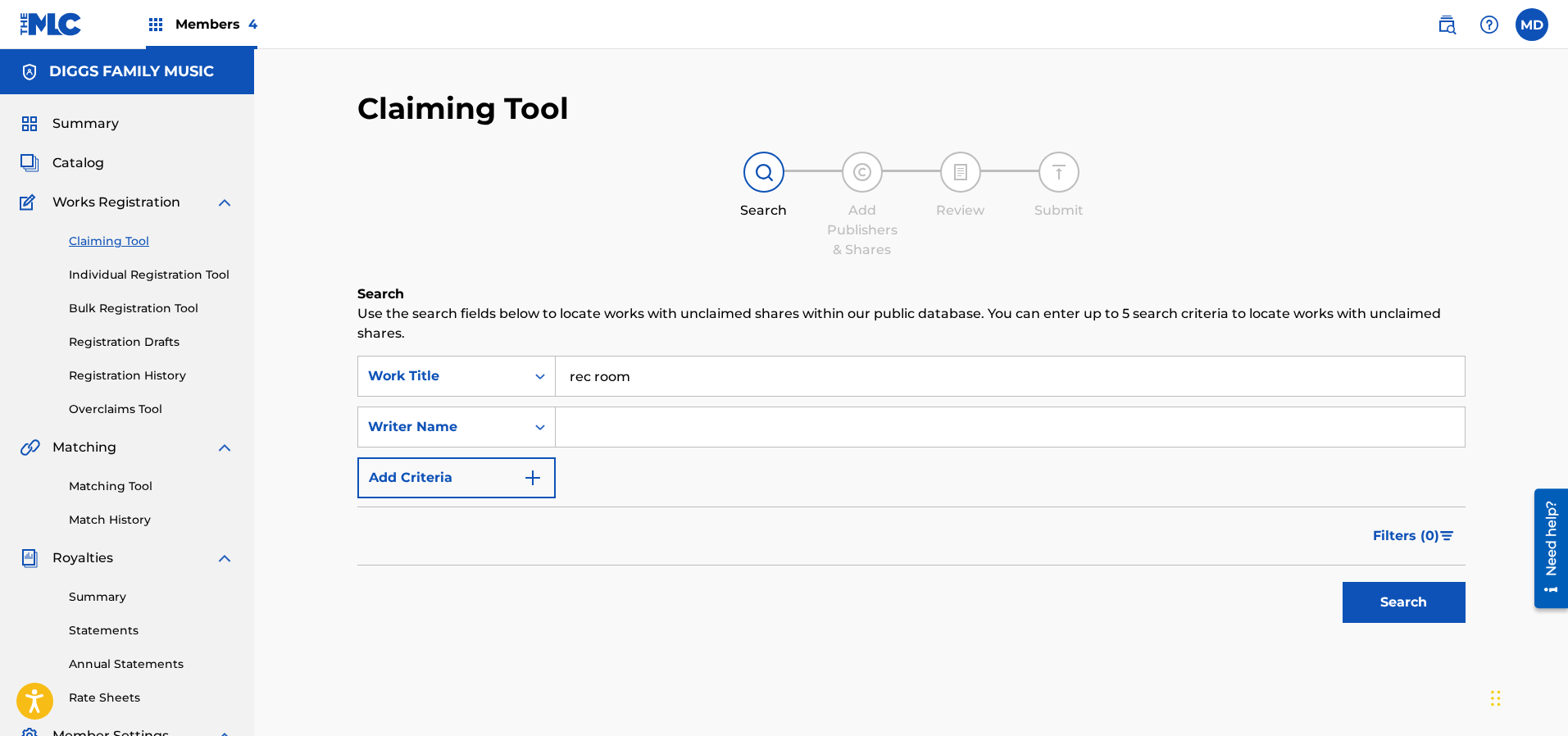
click at [709, 437] on input "Search Form" at bounding box center [1010, 427] width 909 height 39
type input "[PERSON_NAME]"
click at [1396, 606] on button "Search" at bounding box center [1403, 602] width 123 height 41
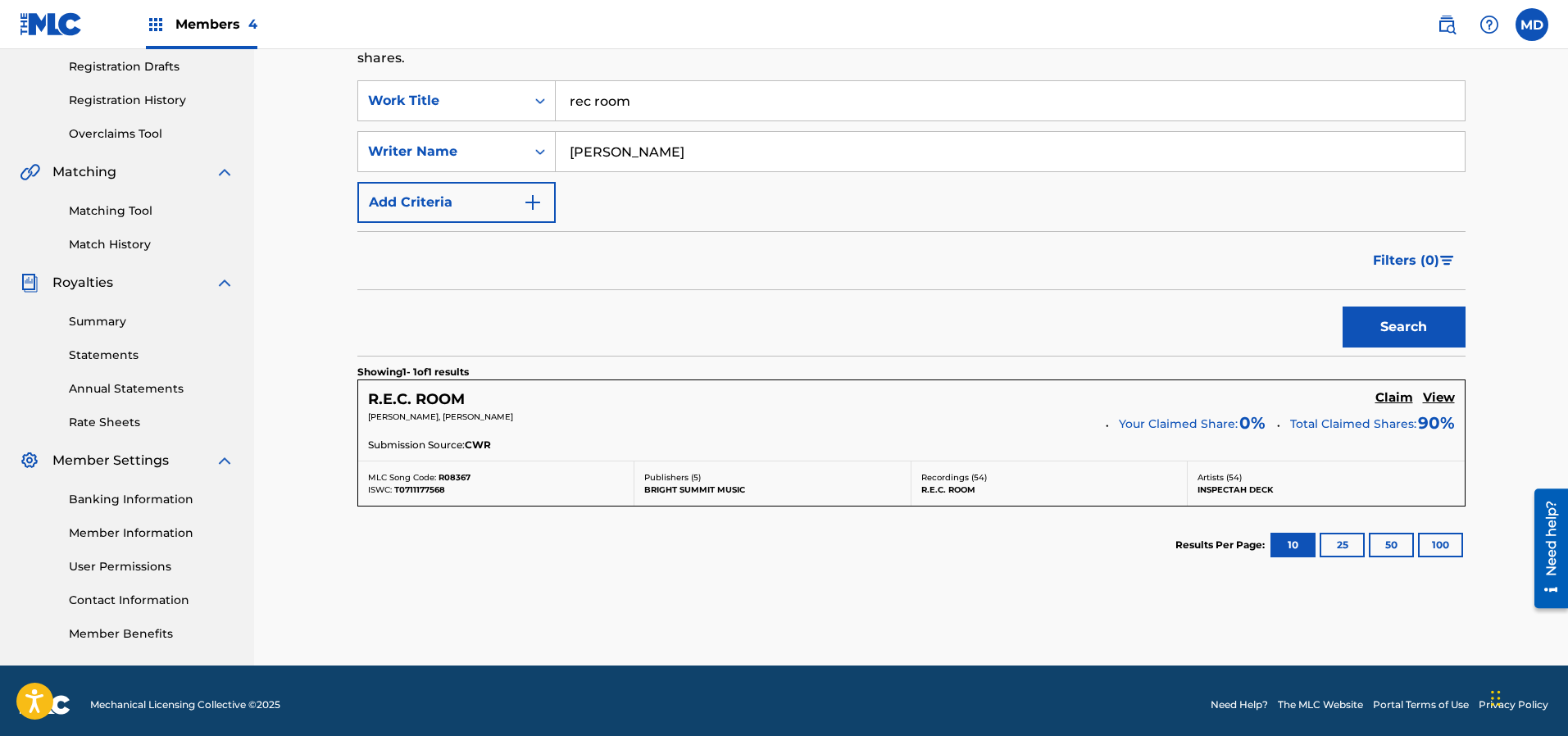
scroll to position [283, 0]
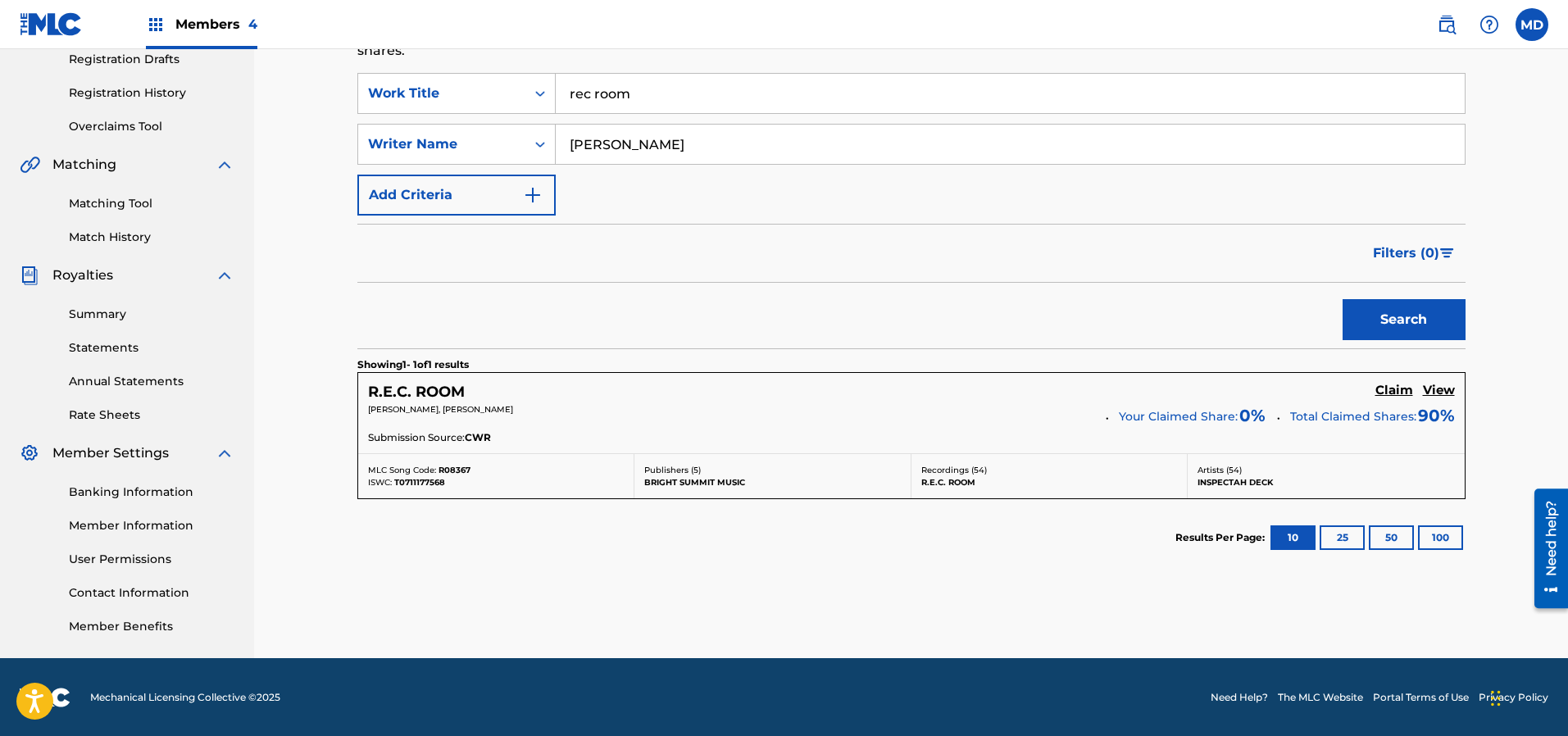
click at [1444, 391] on h5 "View" at bounding box center [1439, 390] width 32 height 16
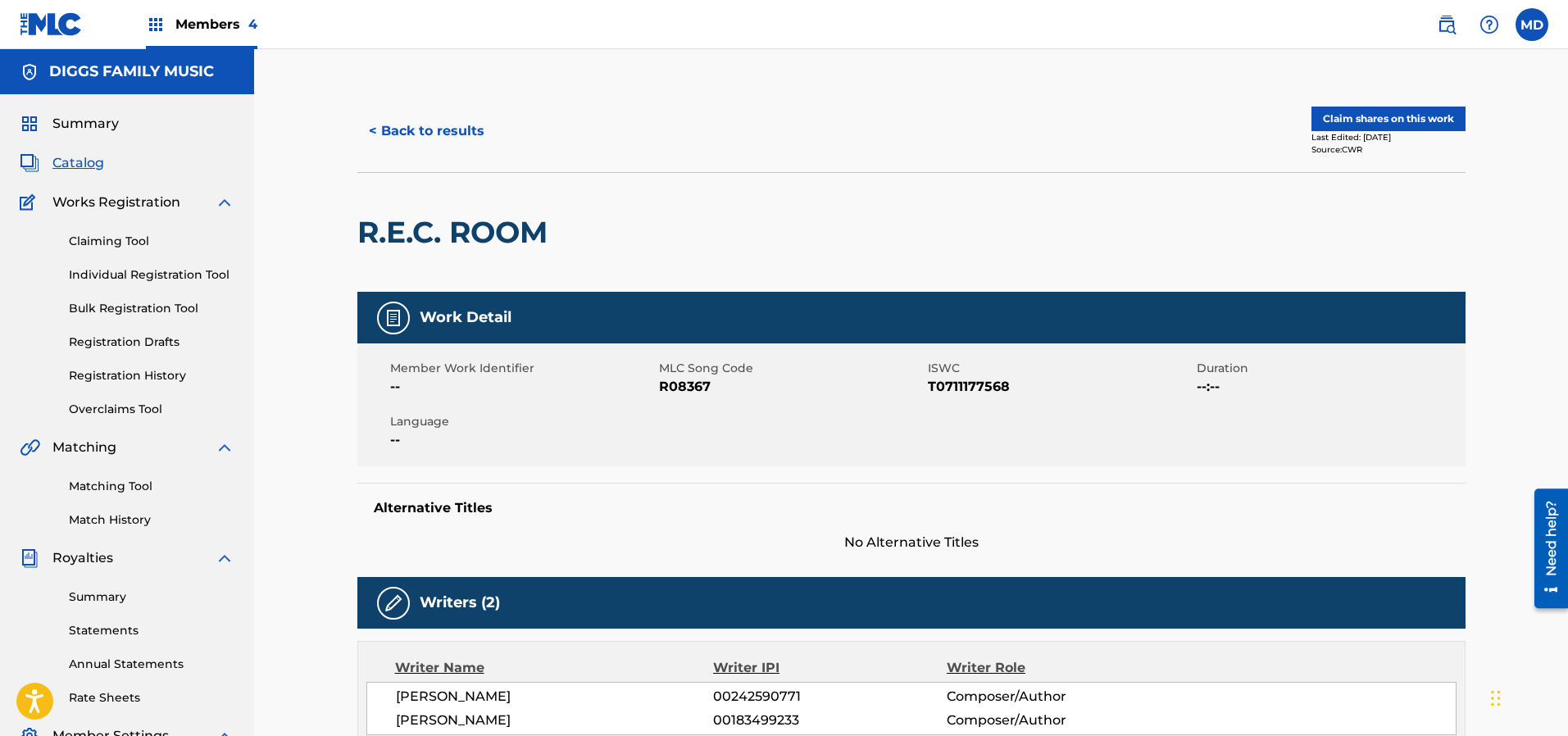
click at [1421, 116] on button "Claim shares on this work" at bounding box center [1389, 119] width 154 height 24
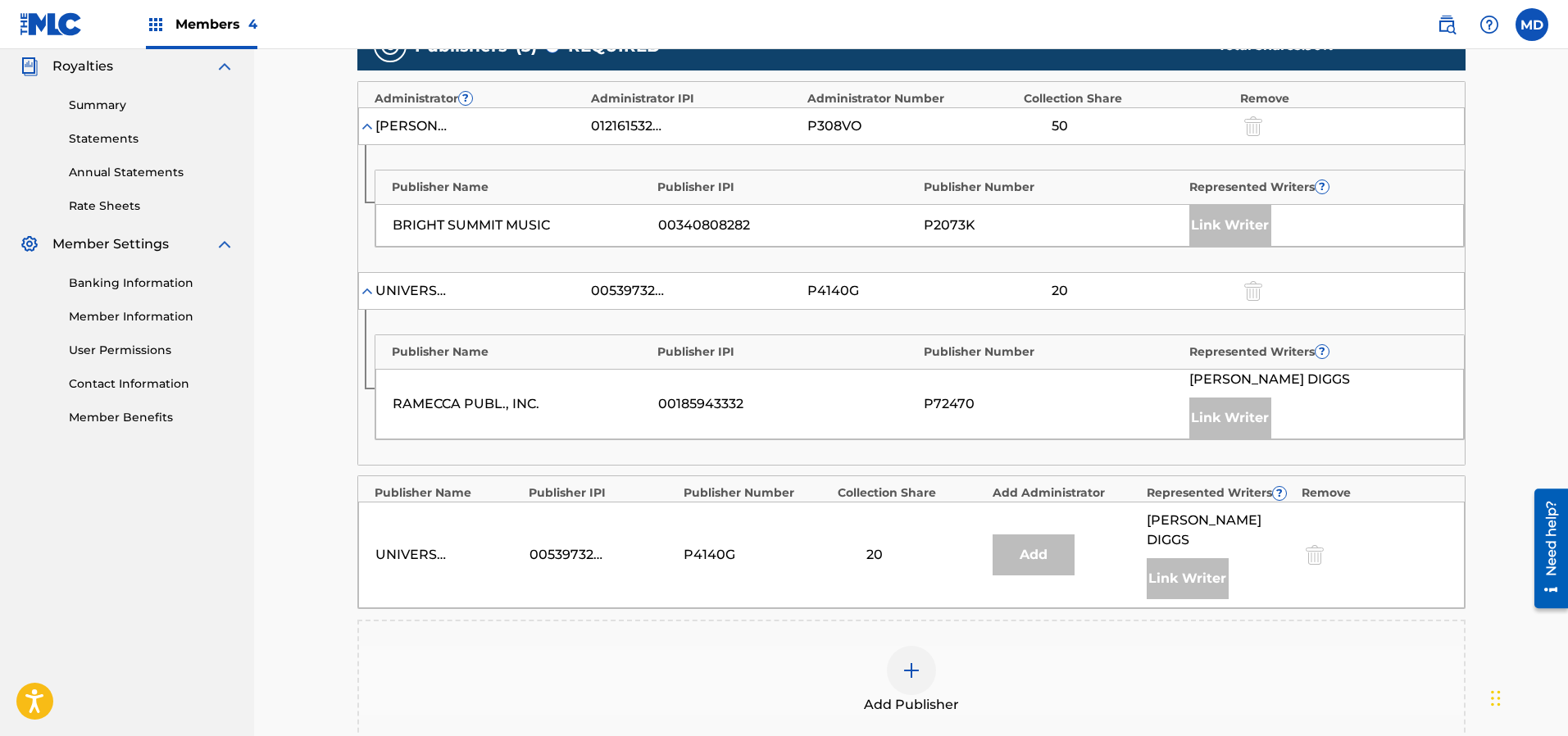
scroll to position [614, 0]
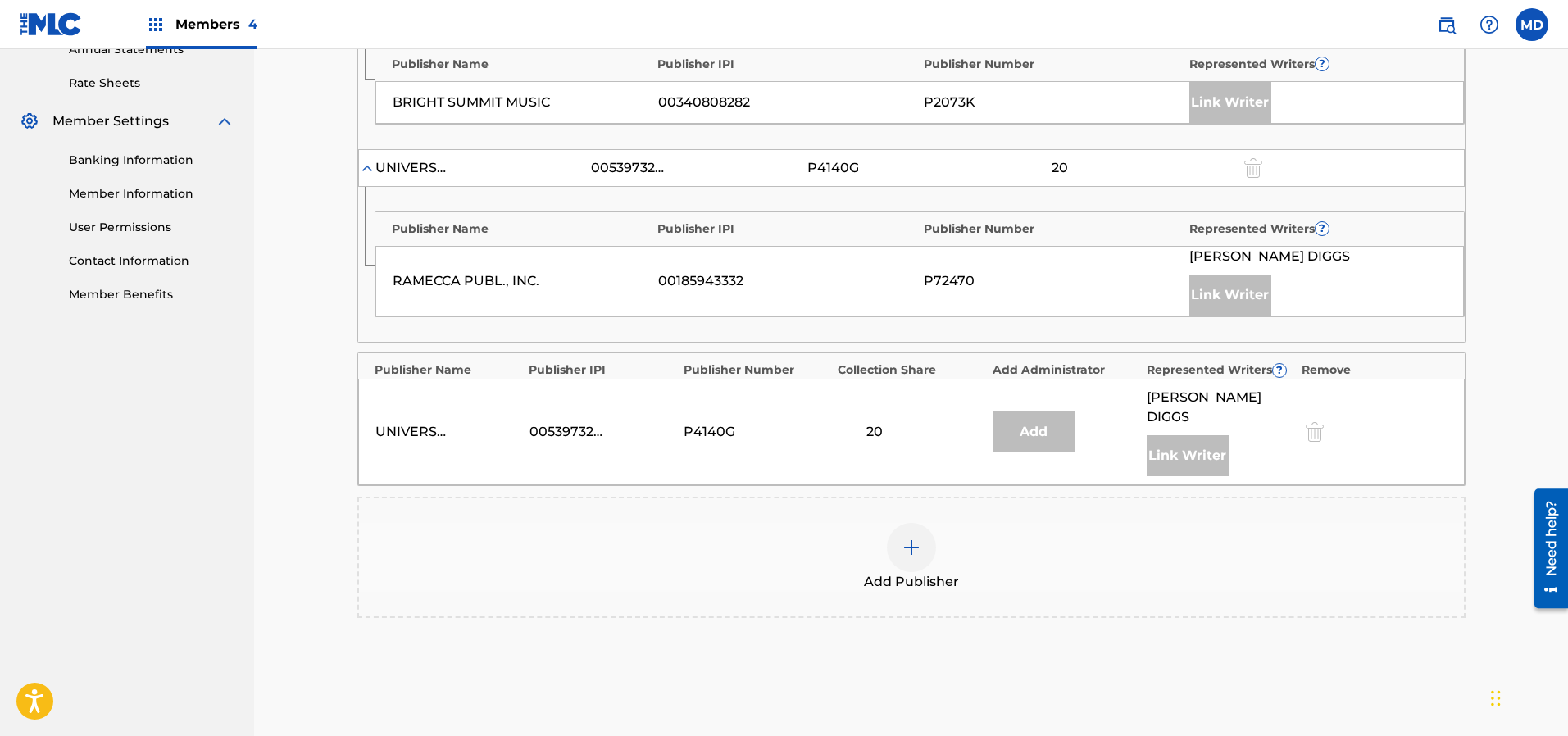
click at [910, 537] on img at bounding box center [911, 546] width 20 height 20
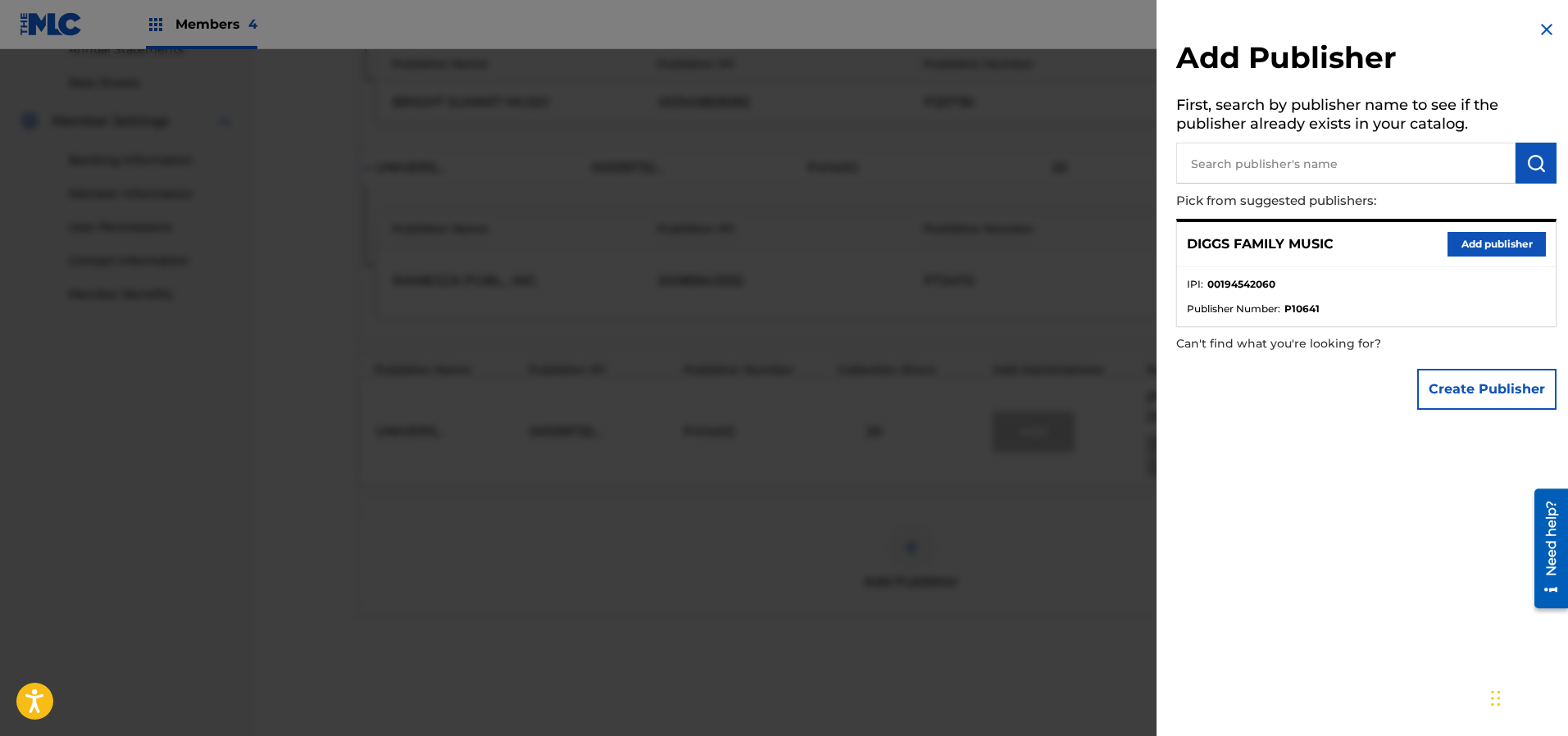
click at [1487, 240] on button "Add publisher" at bounding box center [1496, 244] width 99 height 24
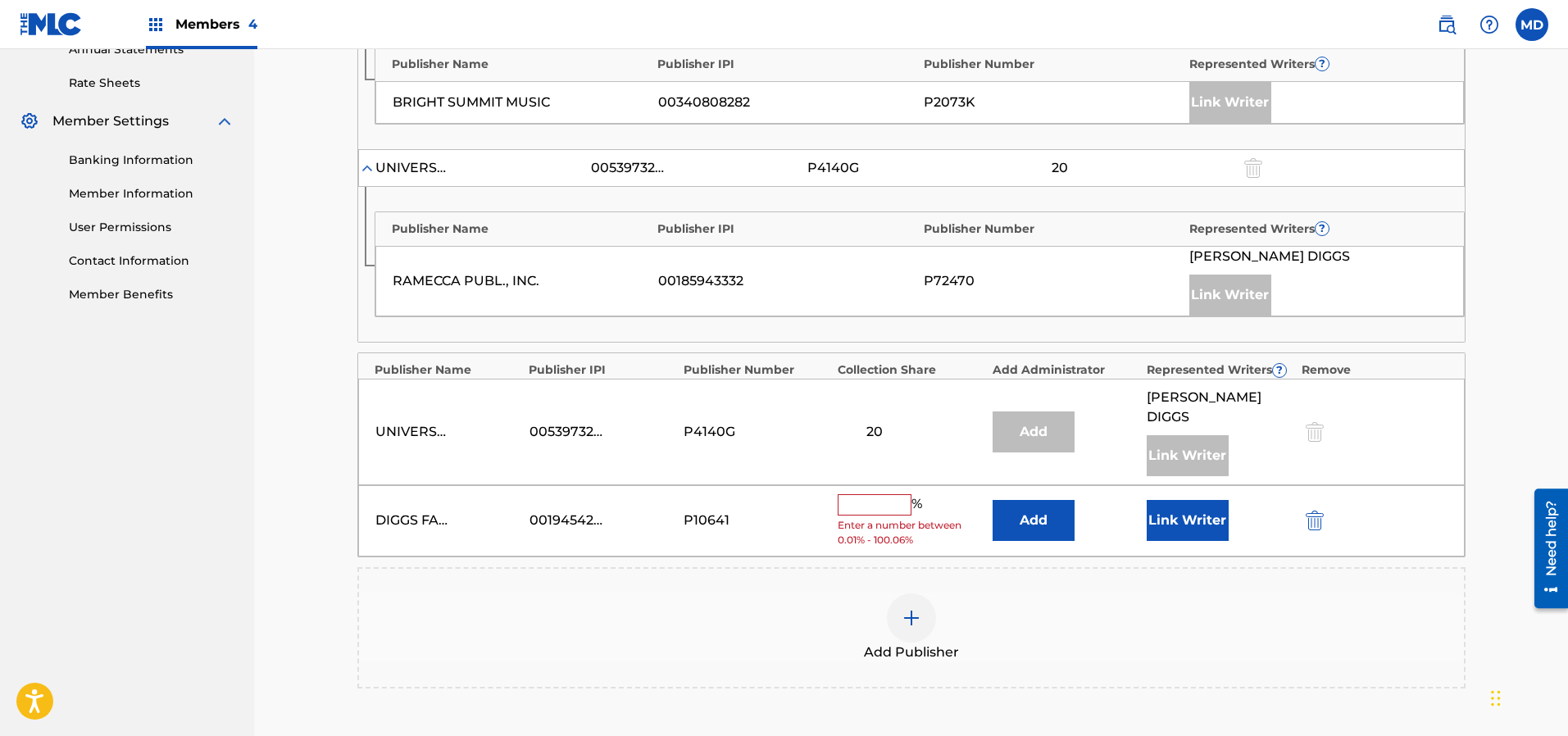
click at [875, 494] on input "text" at bounding box center [874, 505] width 73 height 21
click at [1528, 387] on div "Claiming Tool Search Add Publishers & Shares Review Submit Add Publishers & Sha…" at bounding box center [910, 154] width 1313 height 1439
click at [866, 494] on input "text" at bounding box center [874, 505] width 73 height 21
type input "10"
click at [1177, 495] on button "Link Writer" at bounding box center [1188, 515] width 82 height 41
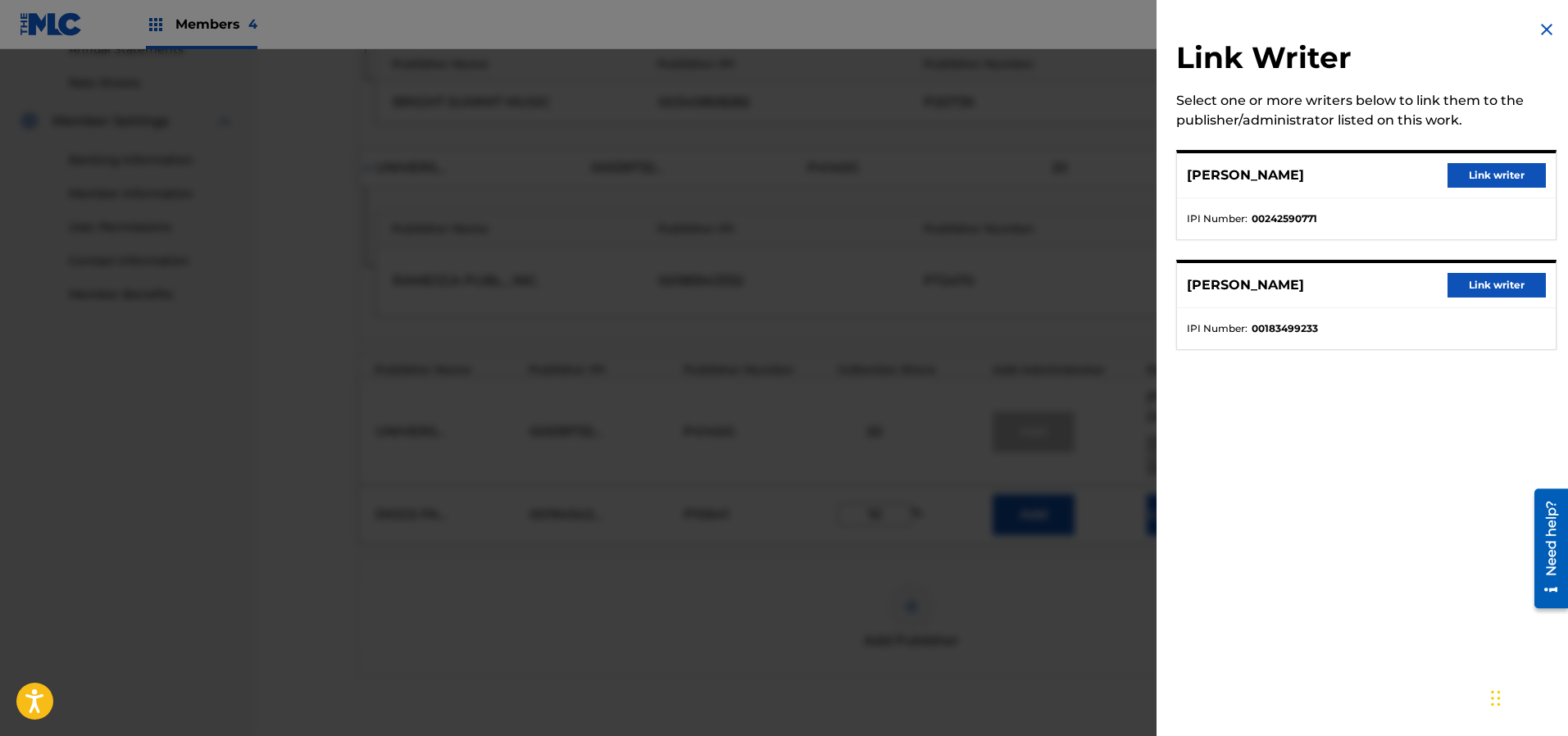
click at [1479, 283] on button "Link writer" at bounding box center [1496, 285] width 99 height 24
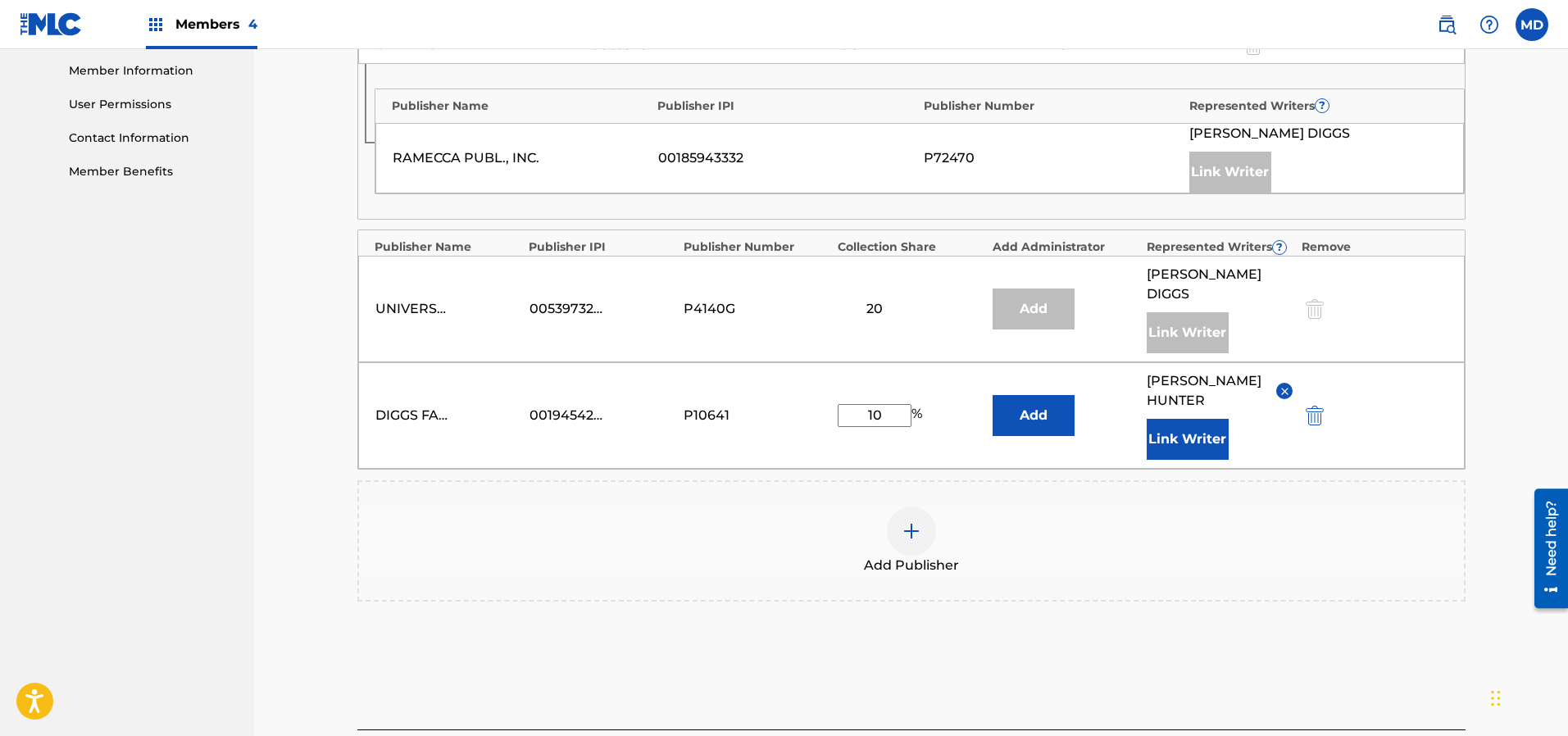
scroll to position [848, 0]
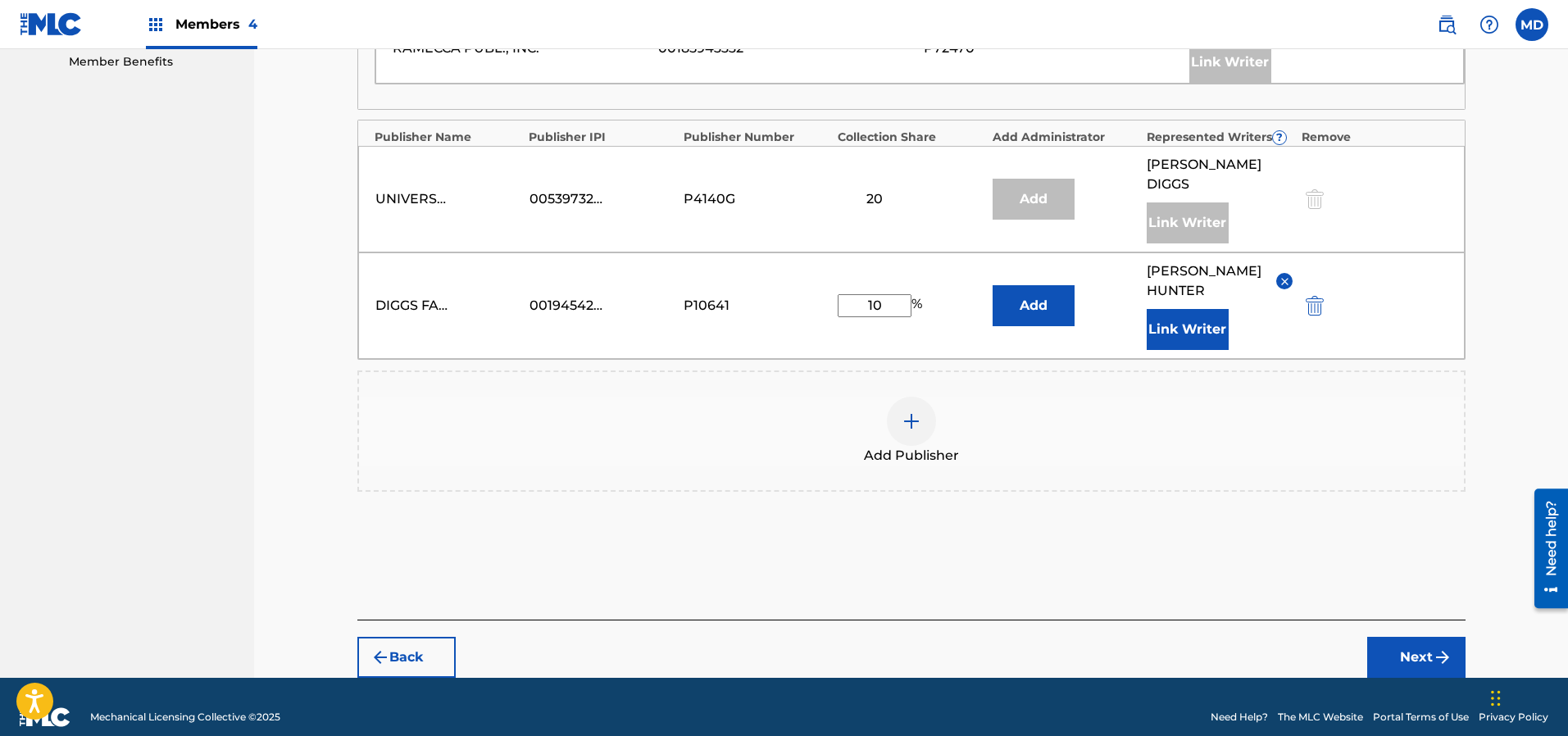
click at [1410, 637] on button "Next" at bounding box center [1416, 657] width 99 height 41
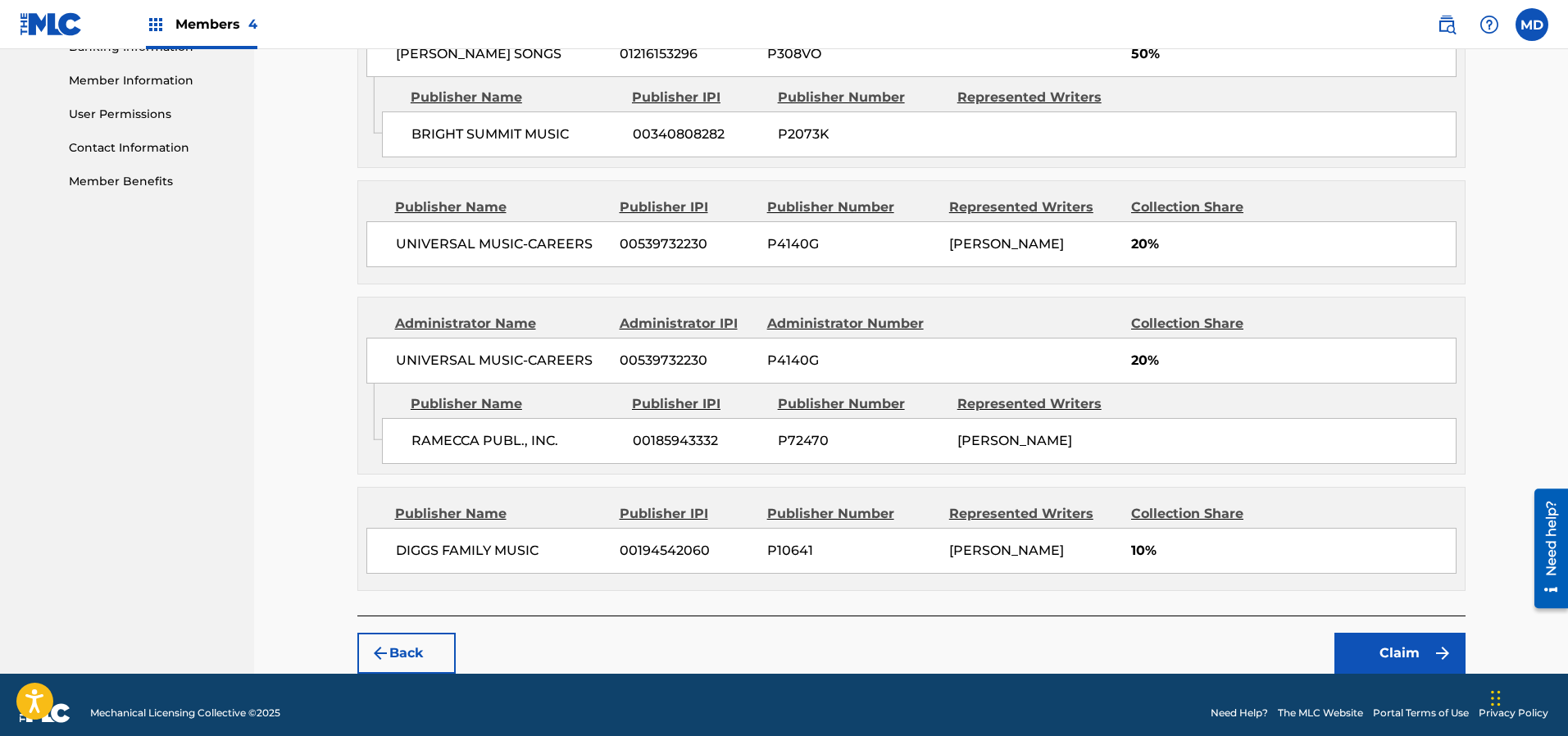
scroll to position [739, 0]
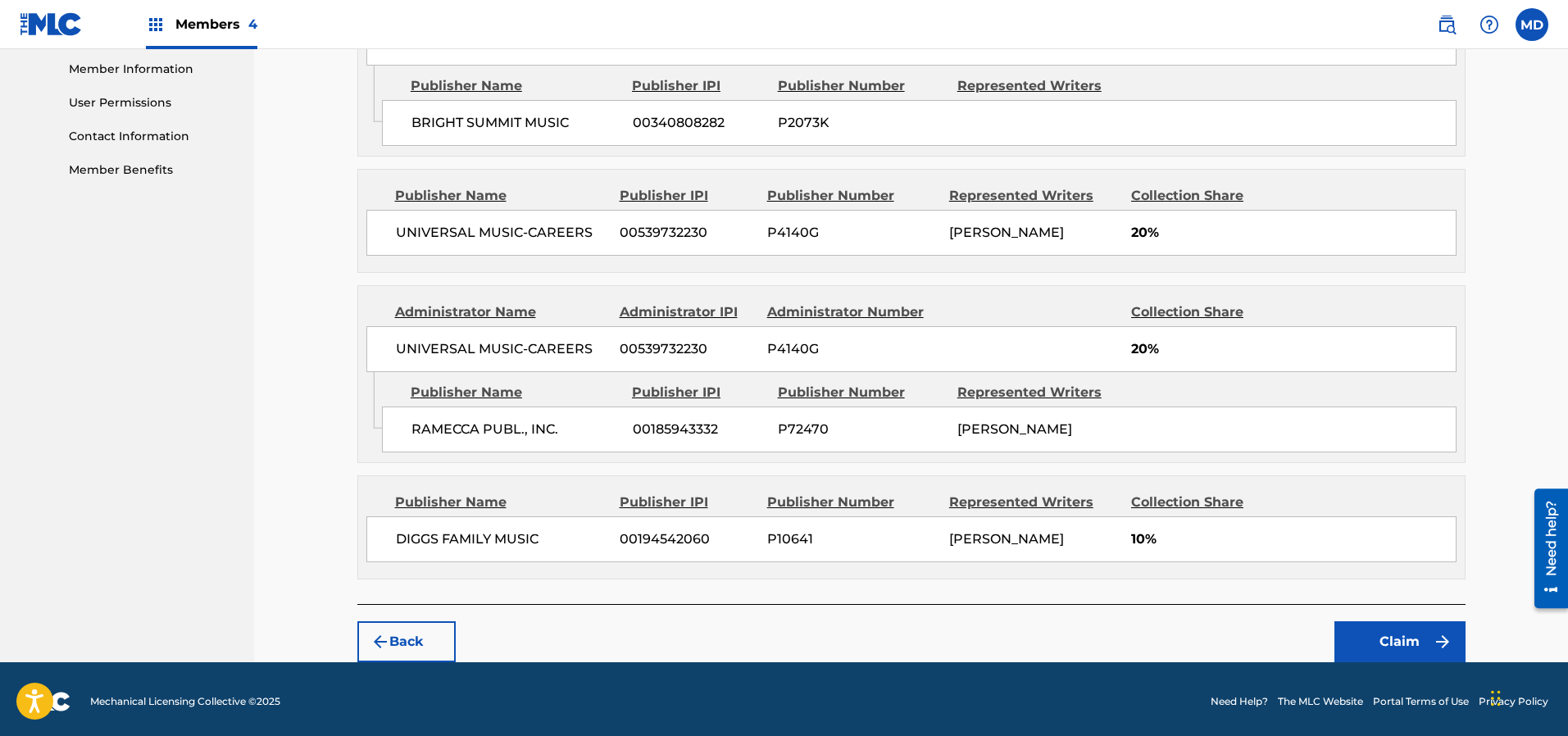
click at [1393, 628] on button "Claim" at bounding box center [1399, 641] width 131 height 41
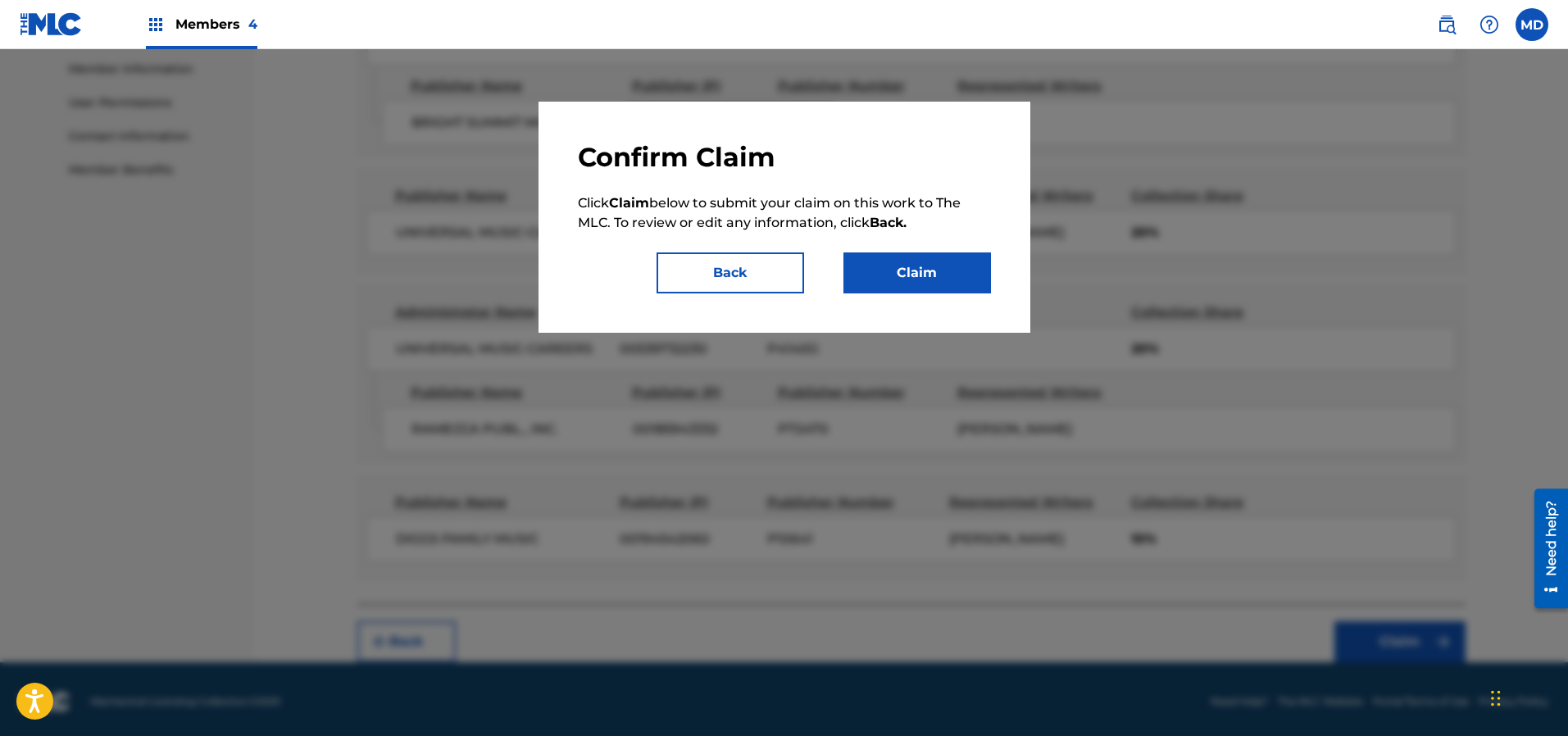
click at [914, 275] on button "Claim" at bounding box center [916, 273] width 148 height 41
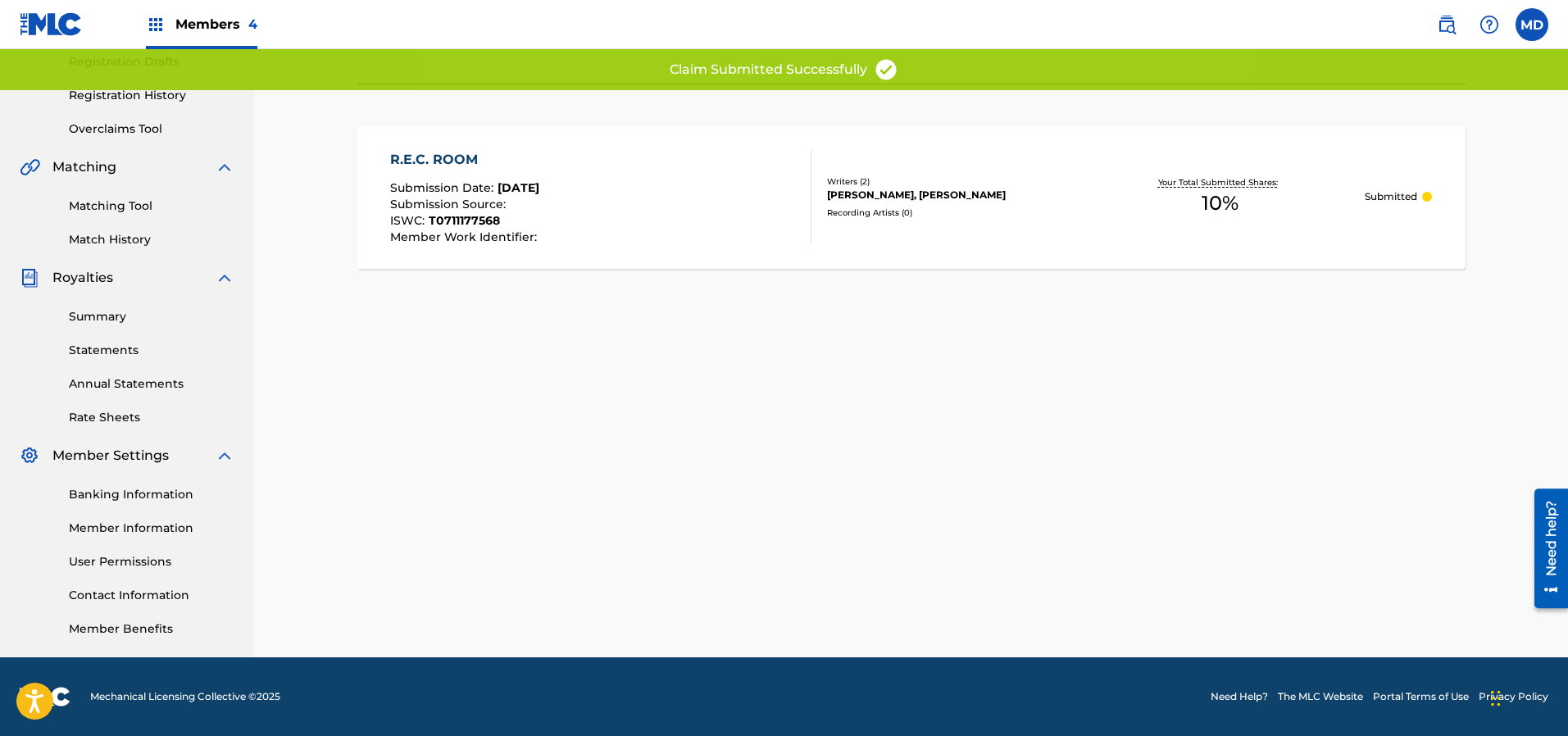
scroll to position [280, 0]
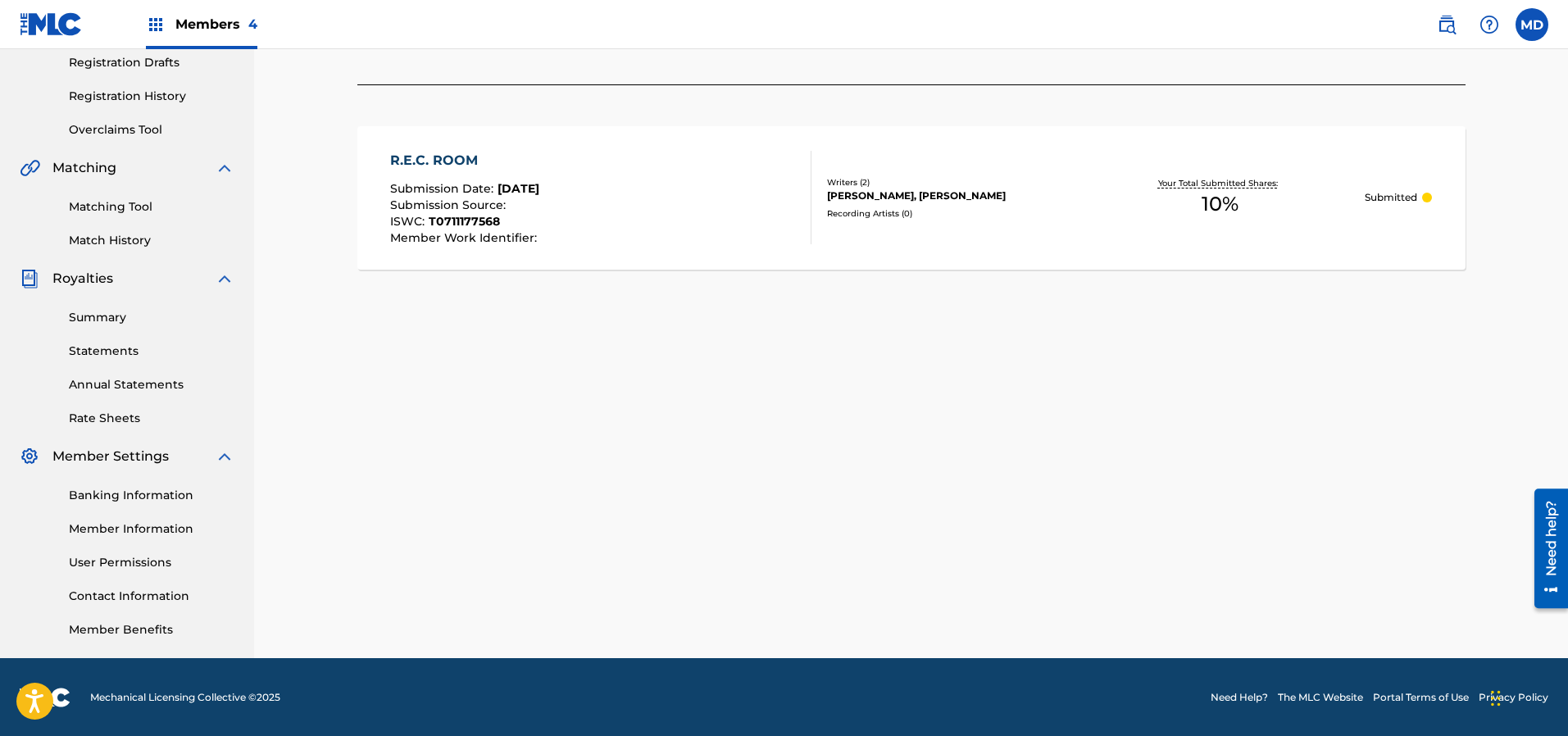
click at [738, 227] on div "R.E.C. ROOM Submission Date : [DATE] Submission Source : ISWC : T0711177568 Mem…" at bounding box center [600, 197] width 421 height 94
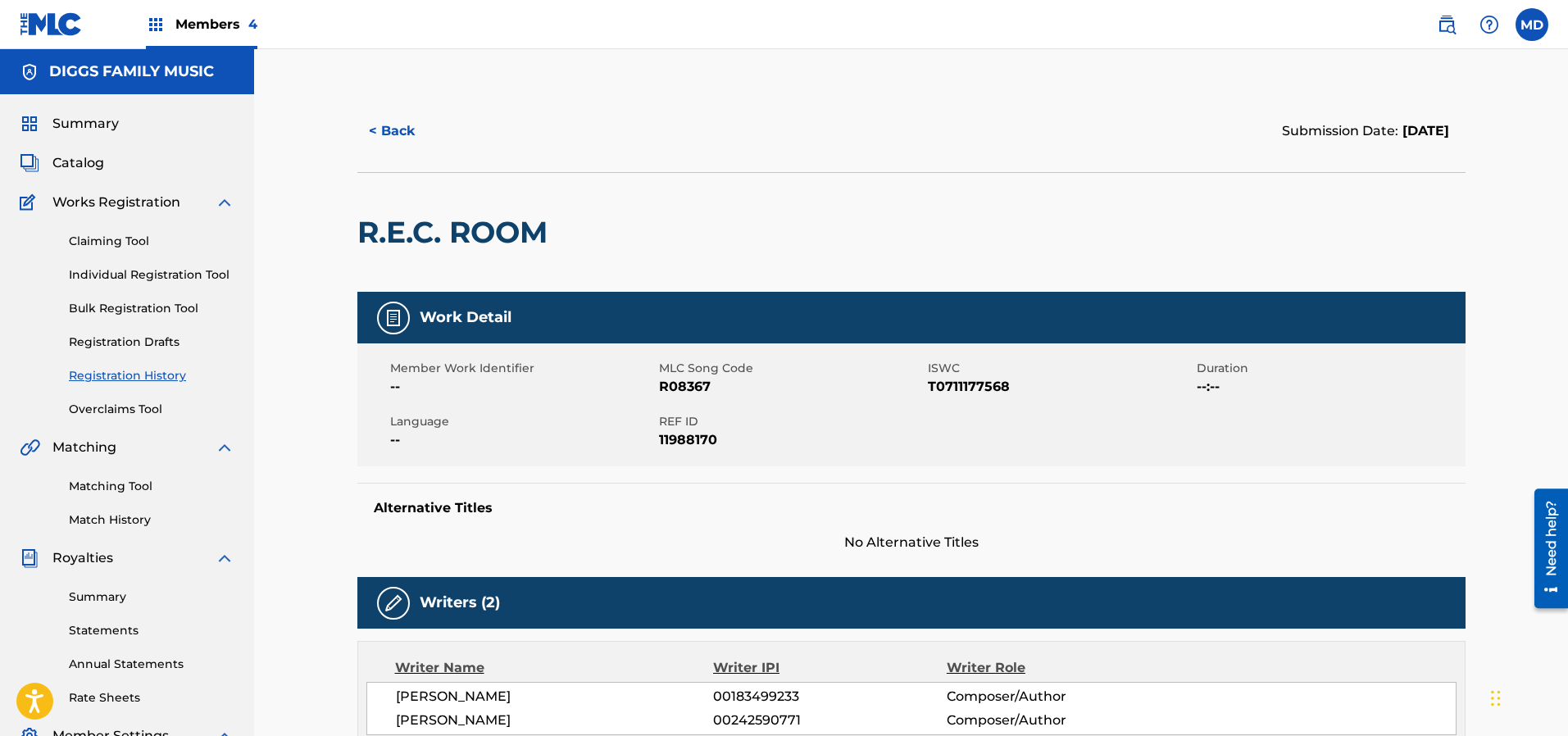
click at [400, 134] on button "< Back" at bounding box center [406, 131] width 99 height 41
click at [108, 241] on link "Claiming Tool" at bounding box center [152, 241] width 165 height 18
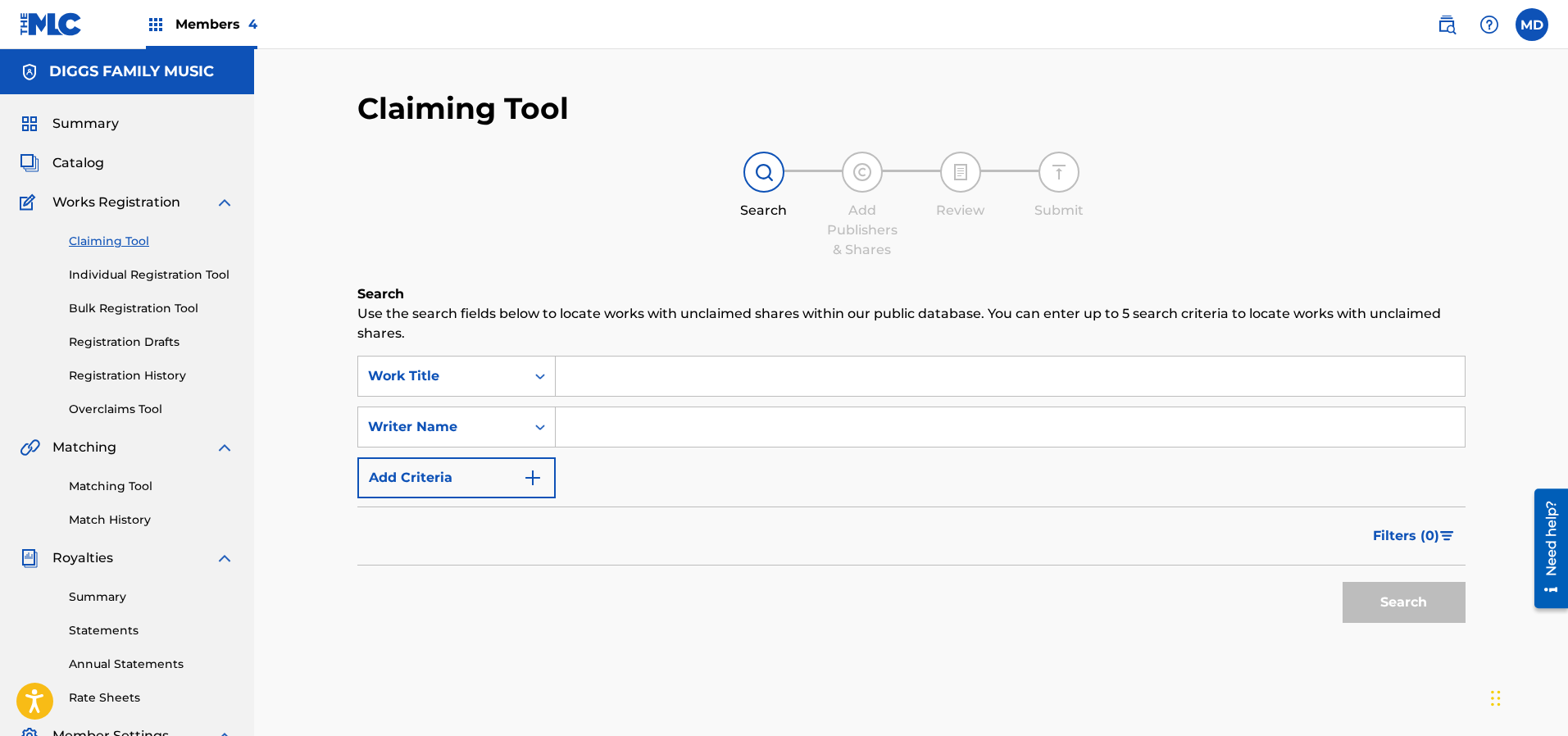
click at [121, 374] on link "Registration History" at bounding box center [152, 375] width 165 height 18
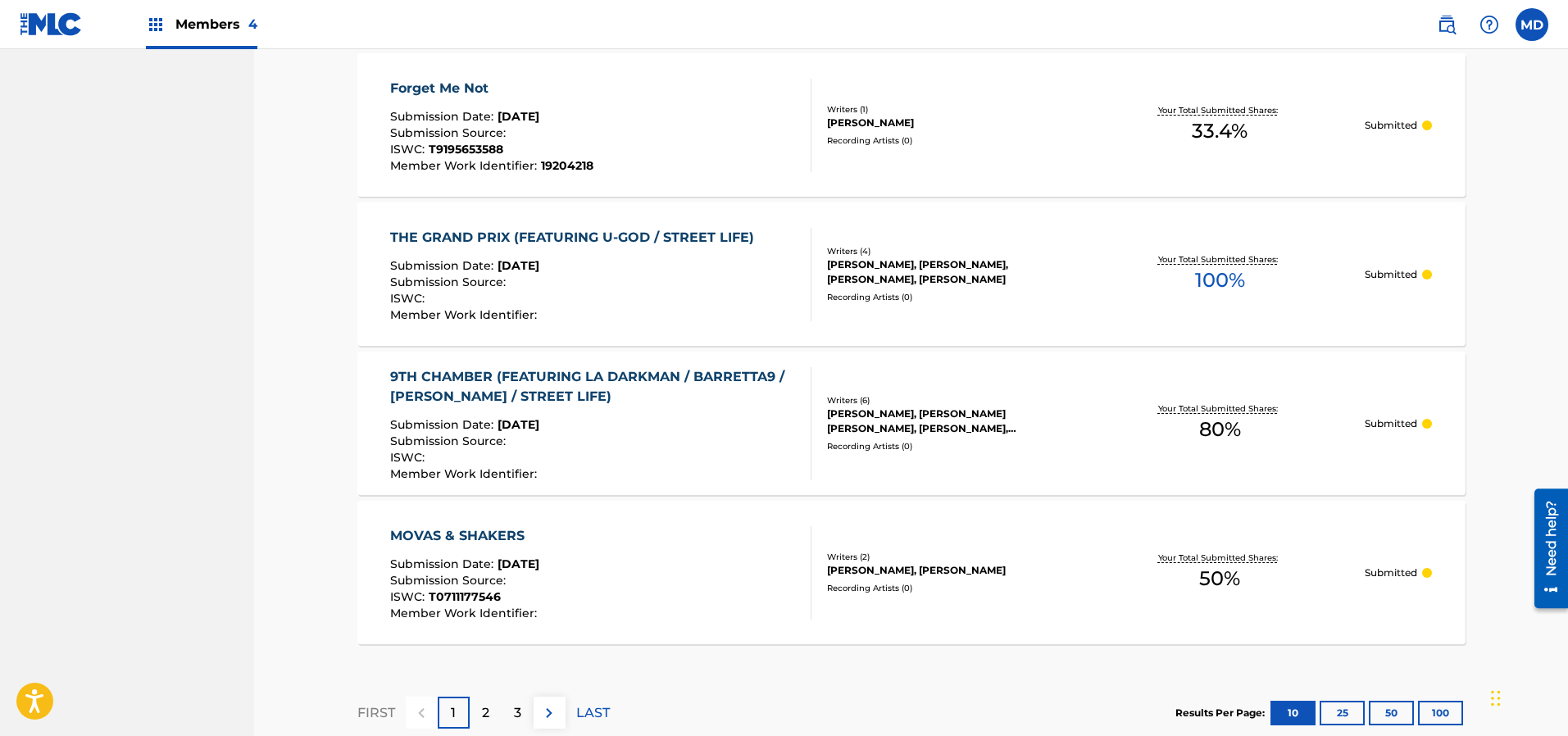
scroll to position [1446, 0]
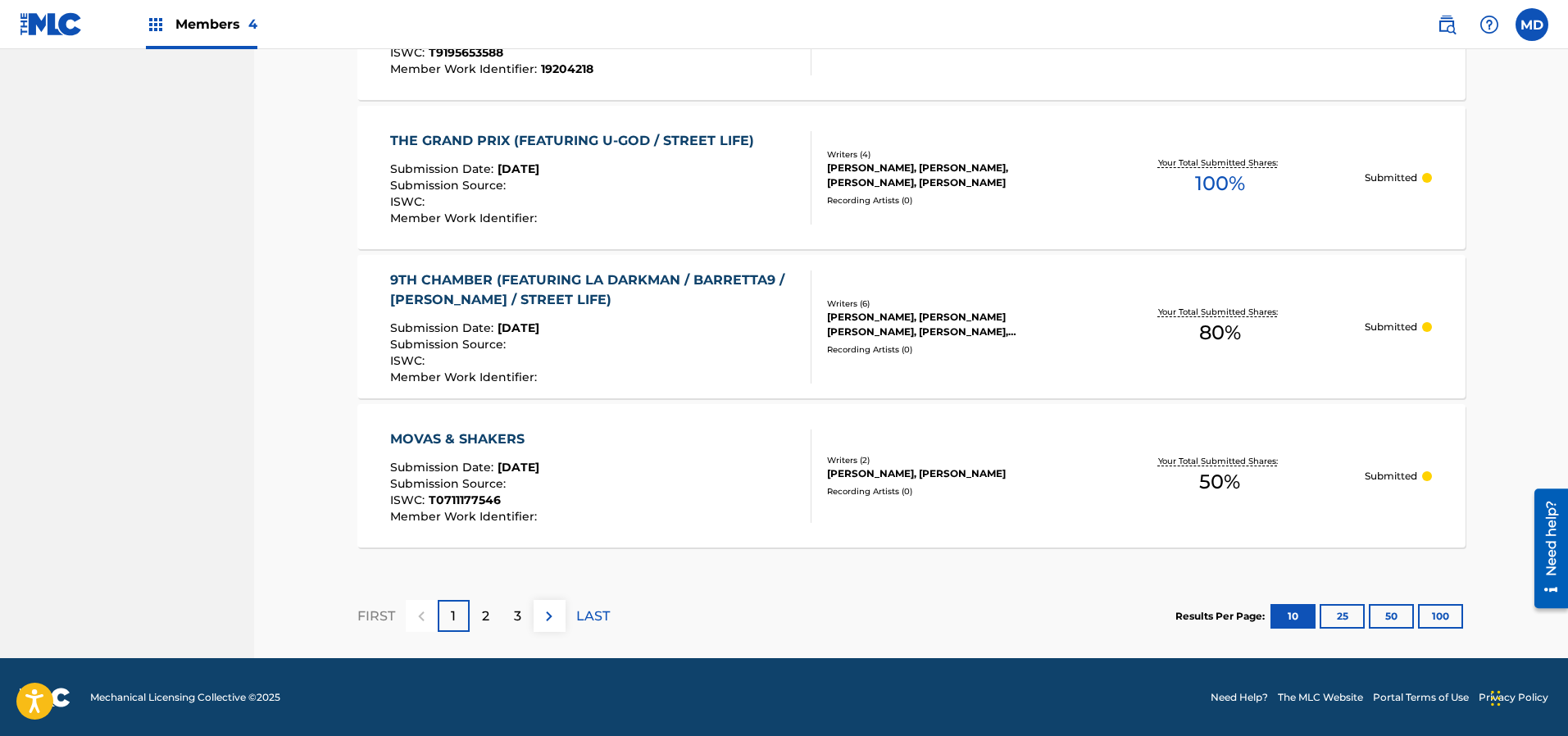
click at [481, 621] on p "2" at bounding box center [485, 615] width 7 height 20
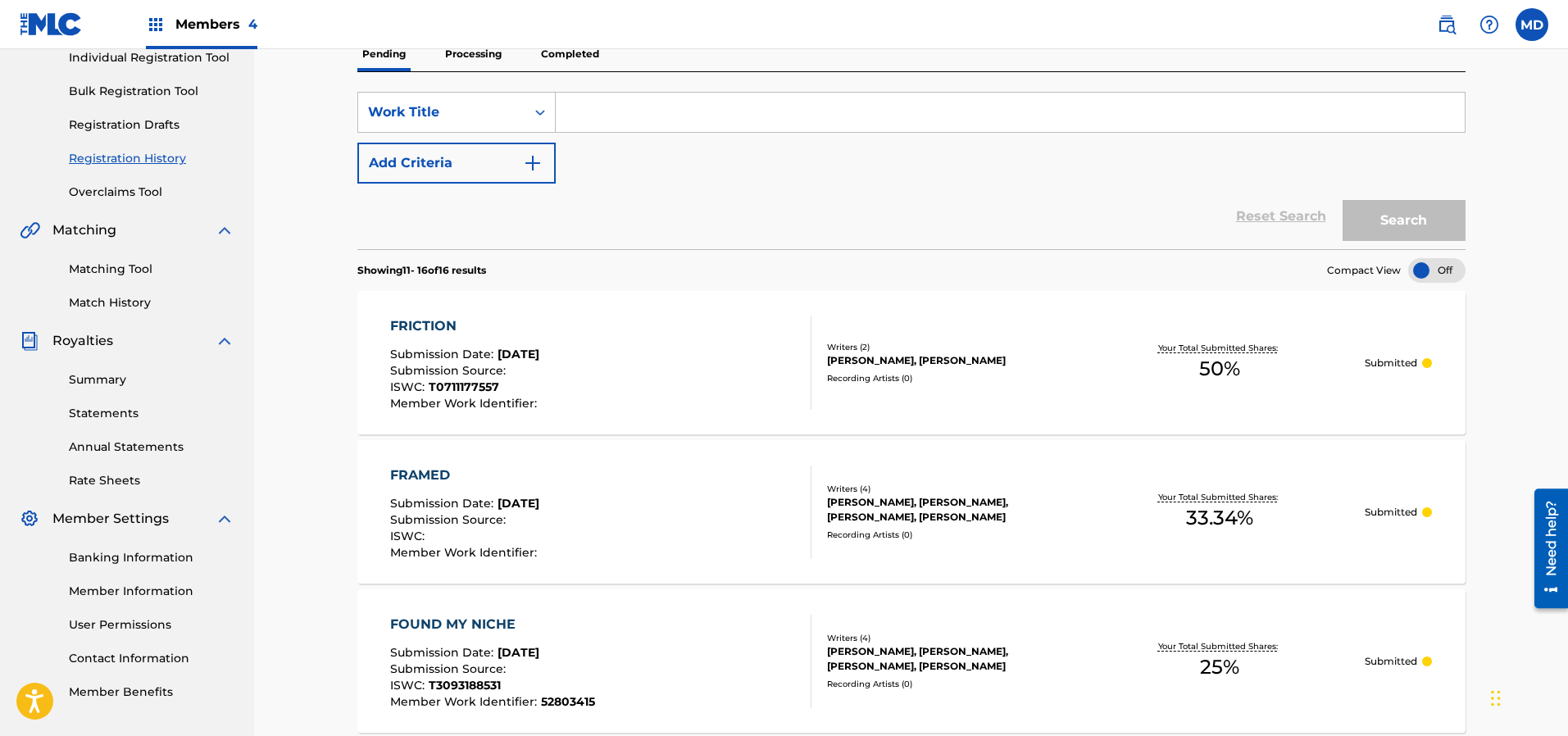
scroll to position [94, 0]
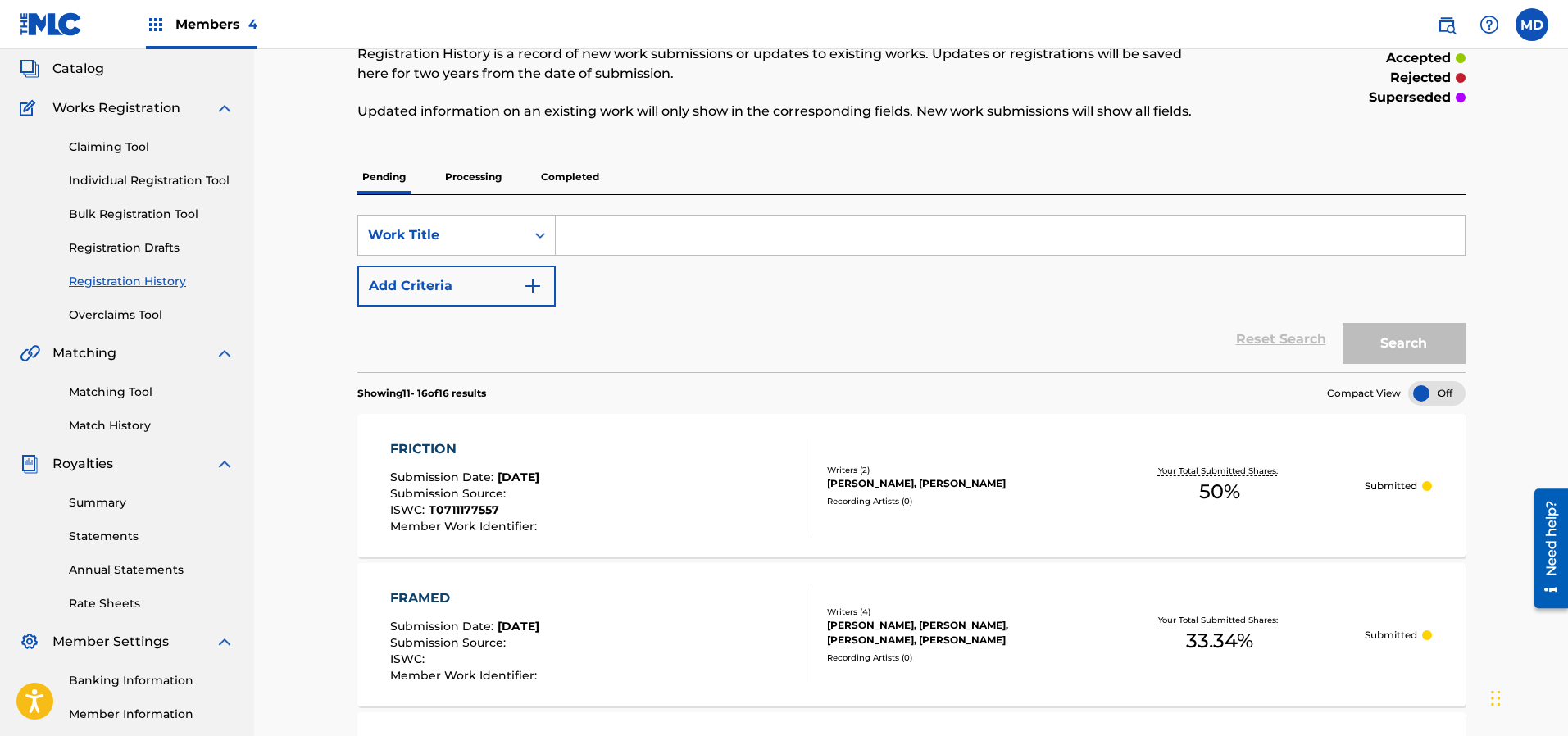
click at [608, 227] on input "Search Form" at bounding box center [1010, 235] width 909 height 39
paste input "Hyperdermix 4:52 Inspectah Deck Uncontrolled Substance 0"
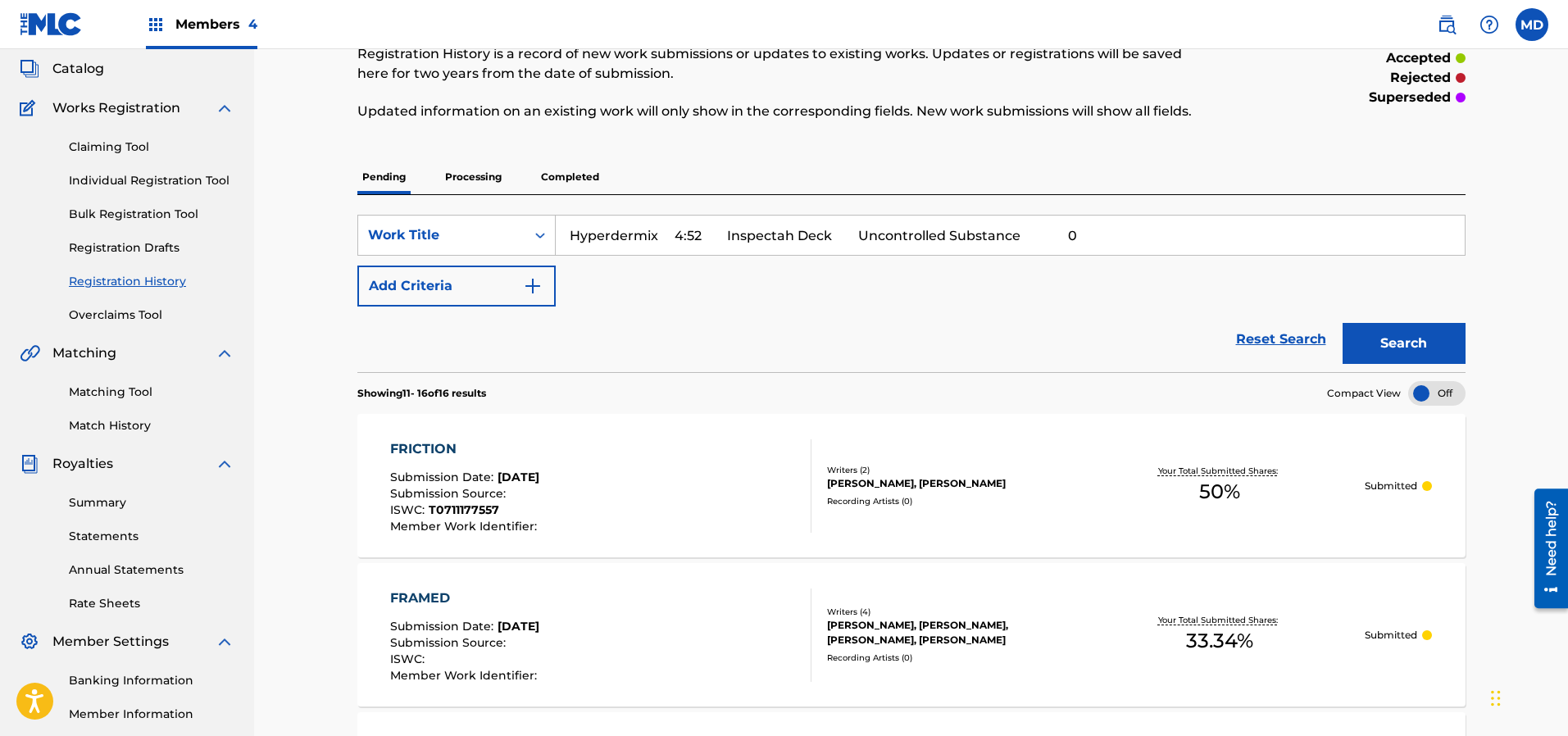
drag, startPoint x: 1074, startPoint y: 235, endPoint x: 655, endPoint y: 246, distance: 419.1
click at [655, 246] on input "Hyperdermix 4:52 Inspectah Deck Uncontrolled Substance 0" at bounding box center [1010, 235] width 909 height 39
type input "Hyperdermix"
click at [1342, 322] on button "Search" at bounding box center [1403, 343] width 123 height 41
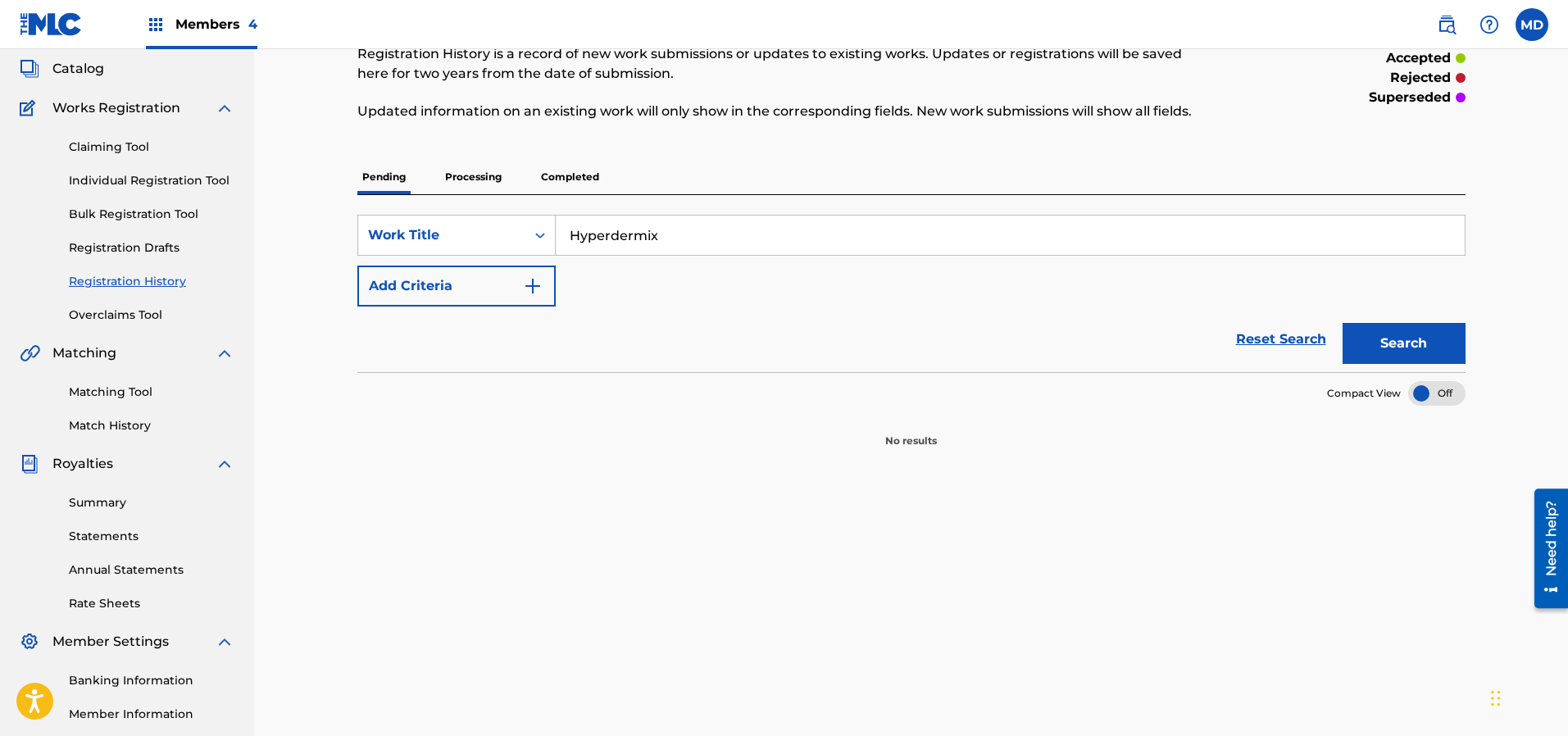
click at [485, 176] on p "Processing" at bounding box center [472, 177] width 66 height 34
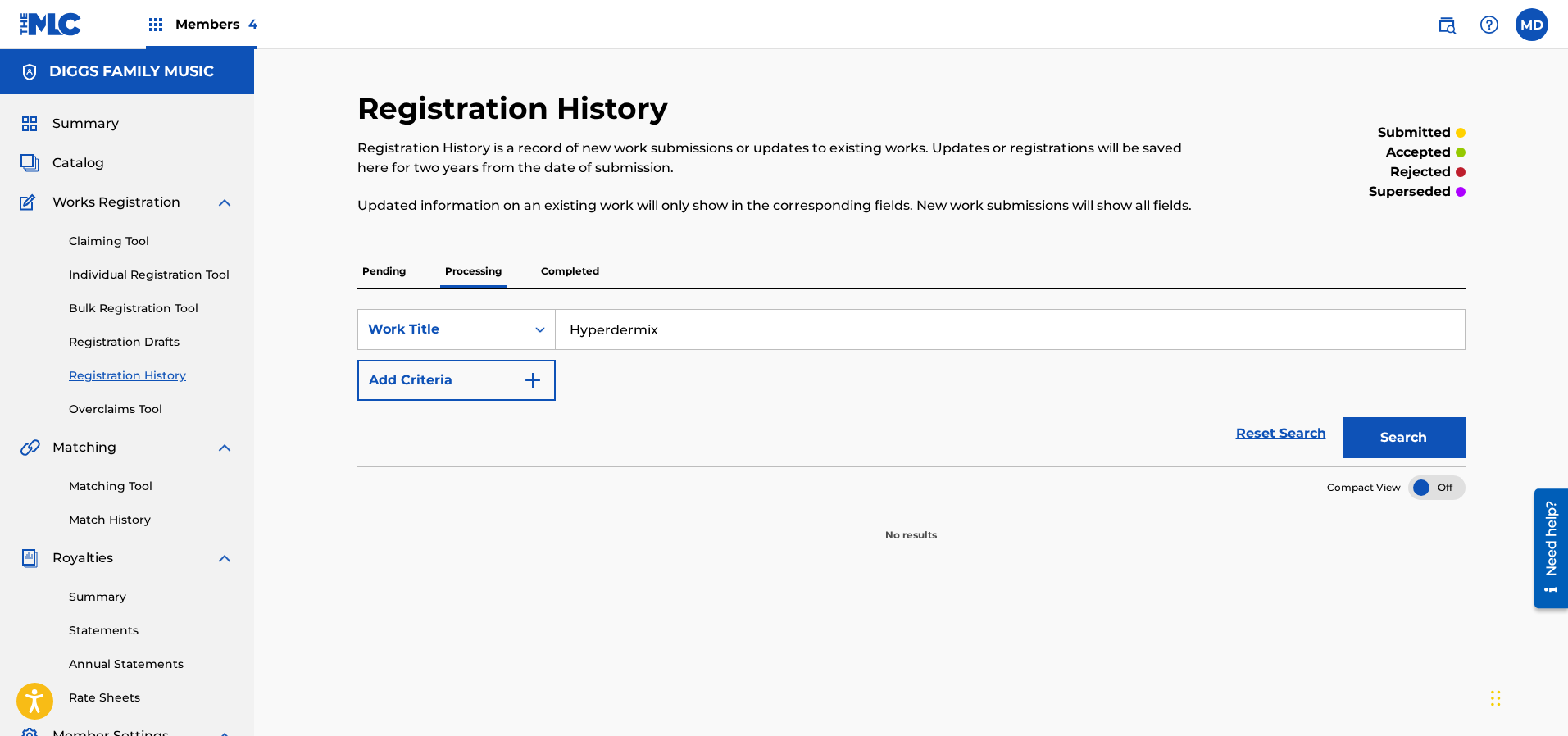
click at [578, 267] on p "Completed" at bounding box center [570, 270] width 68 height 34
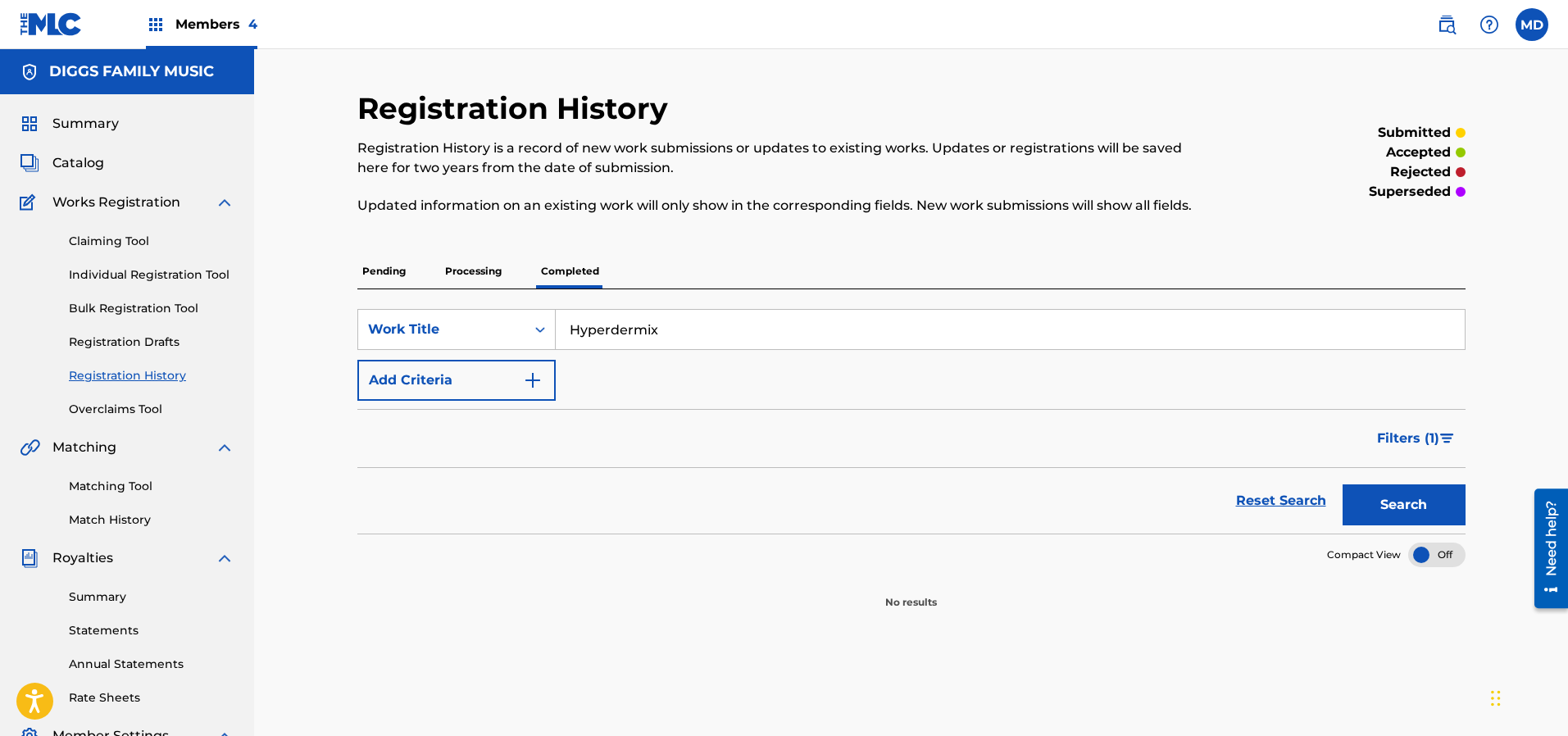
click at [90, 163] on span "Catalog" at bounding box center [78, 163] width 52 height 20
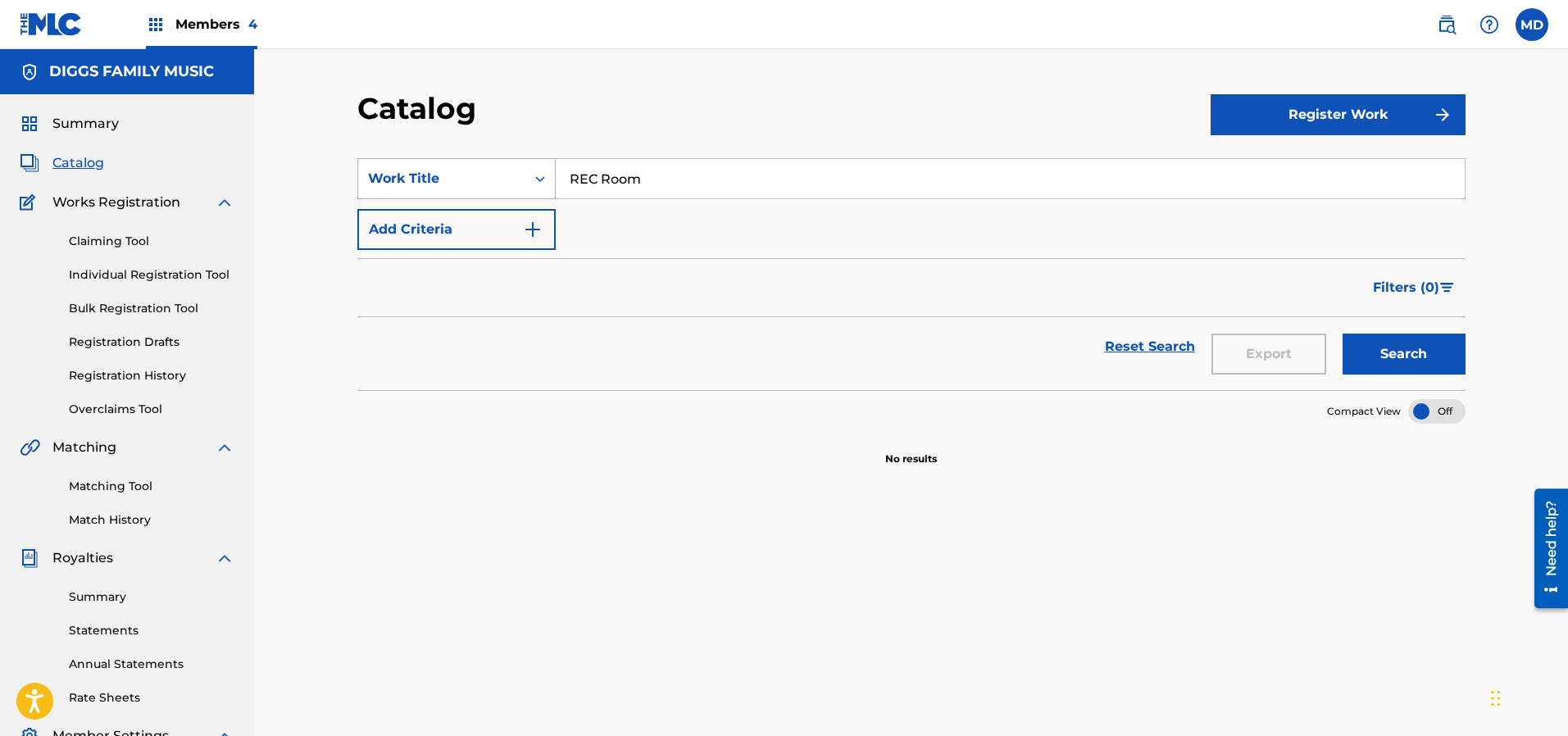
drag, startPoint x: 640, startPoint y: 177, endPoint x: 544, endPoint y: 185, distance: 96.3
click at [544, 185] on div "SearchWithCriteriaffe89460-19b1-4643-b1f3-838df765d317 Work Title REC Room" at bounding box center [911, 178] width 1108 height 41
paste input "Hyperdermix 4:52 Inspectah Deck Uncontrolled Substance 0"
drag, startPoint x: 664, startPoint y: 184, endPoint x: 1065, endPoint y: 186, distance: 401.0
click at [1065, 186] on input "Hyperdermix 4:52 Inspectah Deck Uncontrolled Substance 0" at bounding box center [1010, 178] width 909 height 39
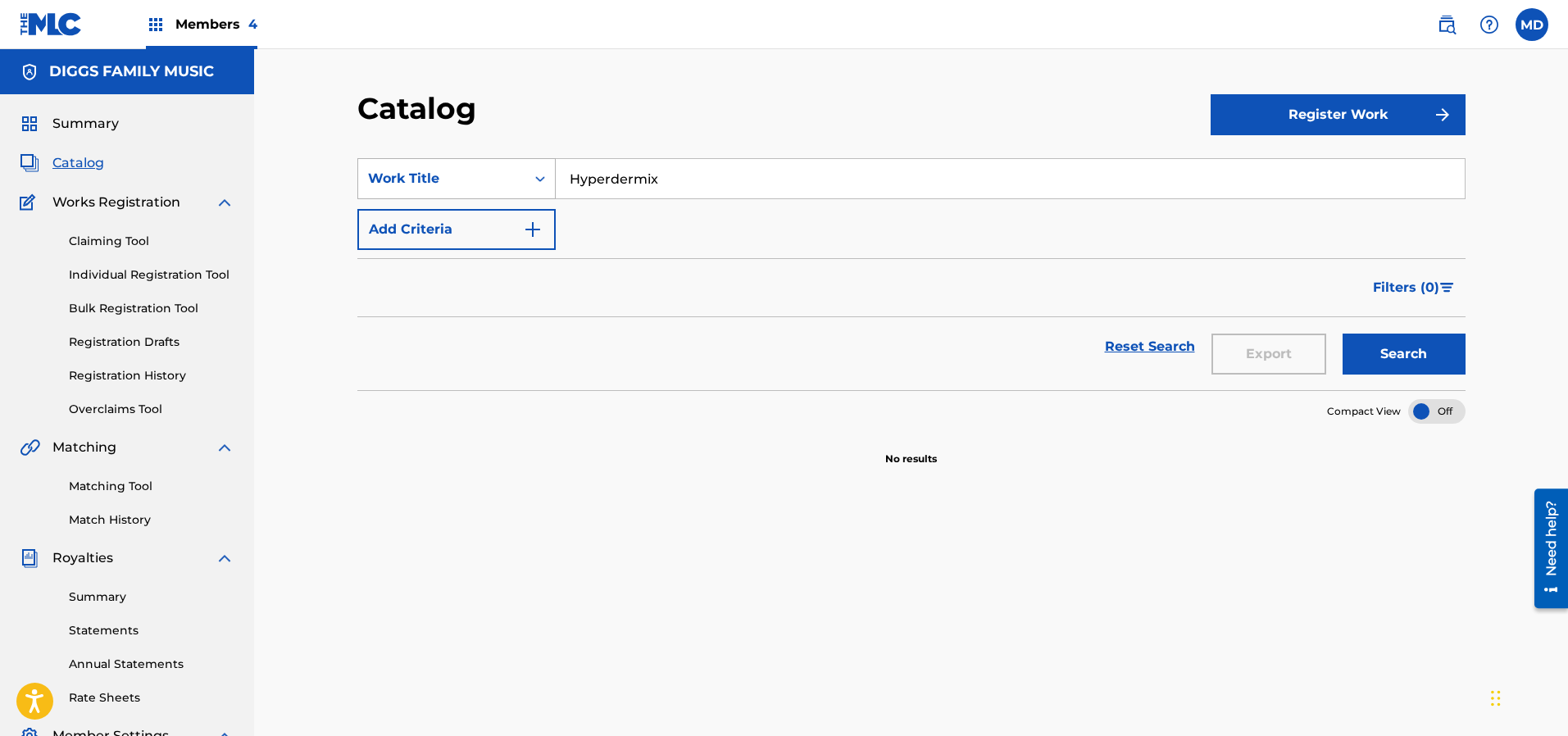
drag, startPoint x: 673, startPoint y: 174, endPoint x: 552, endPoint y: 180, distance: 121.1
click at [552, 180] on div "SearchWithCriteriaffe89460-19b1-4643-b1f3-838df765d317 Work Title Hyperdermix" at bounding box center [911, 178] width 1108 height 41
type input "Hyperdermix"
click at [1430, 370] on button "Search" at bounding box center [1403, 354] width 123 height 41
click at [114, 241] on link "Claiming Tool" at bounding box center [152, 241] width 165 height 18
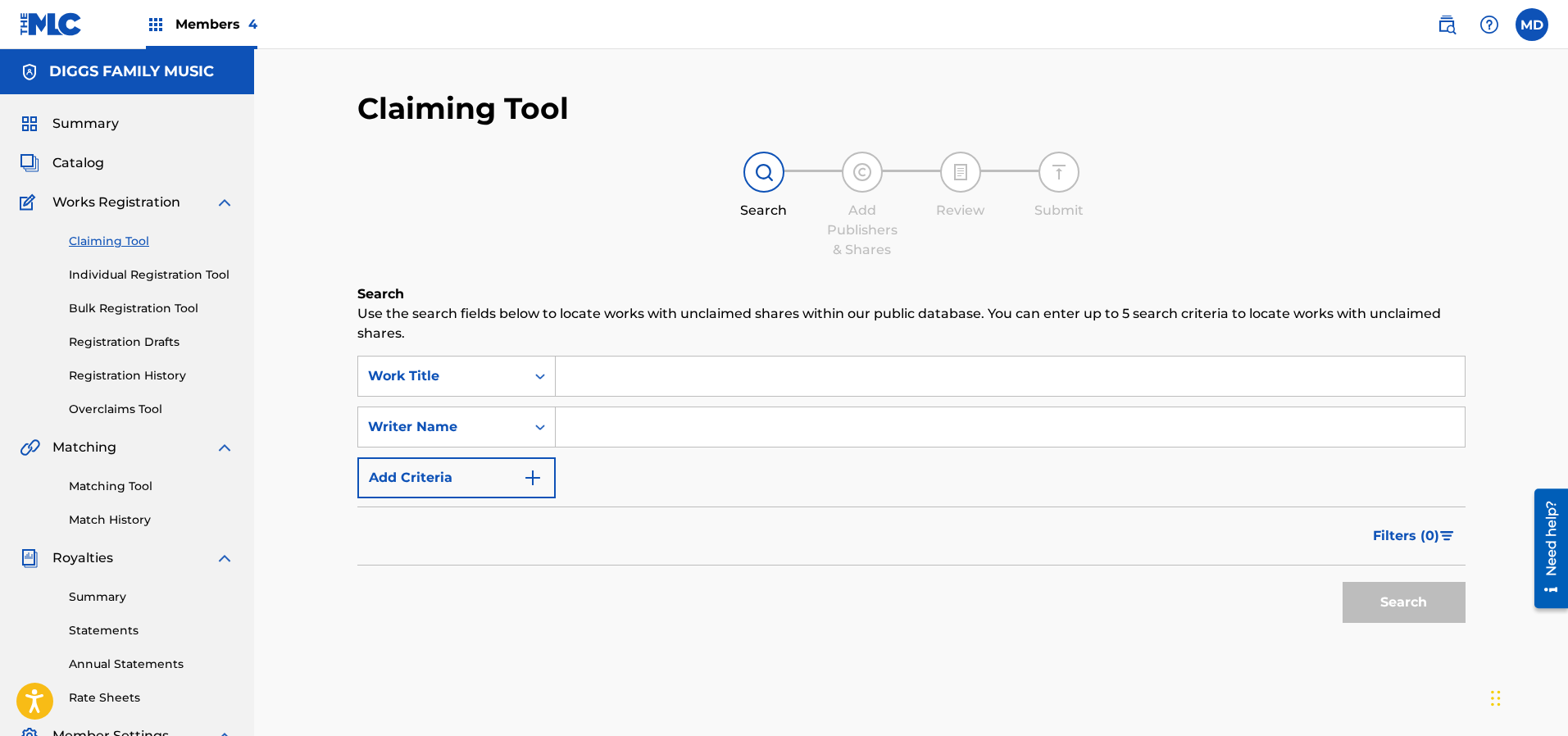
click at [651, 383] on input "Search Form" at bounding box center [1010, 376] width 909 height 39
paste input "Hyperdermix"
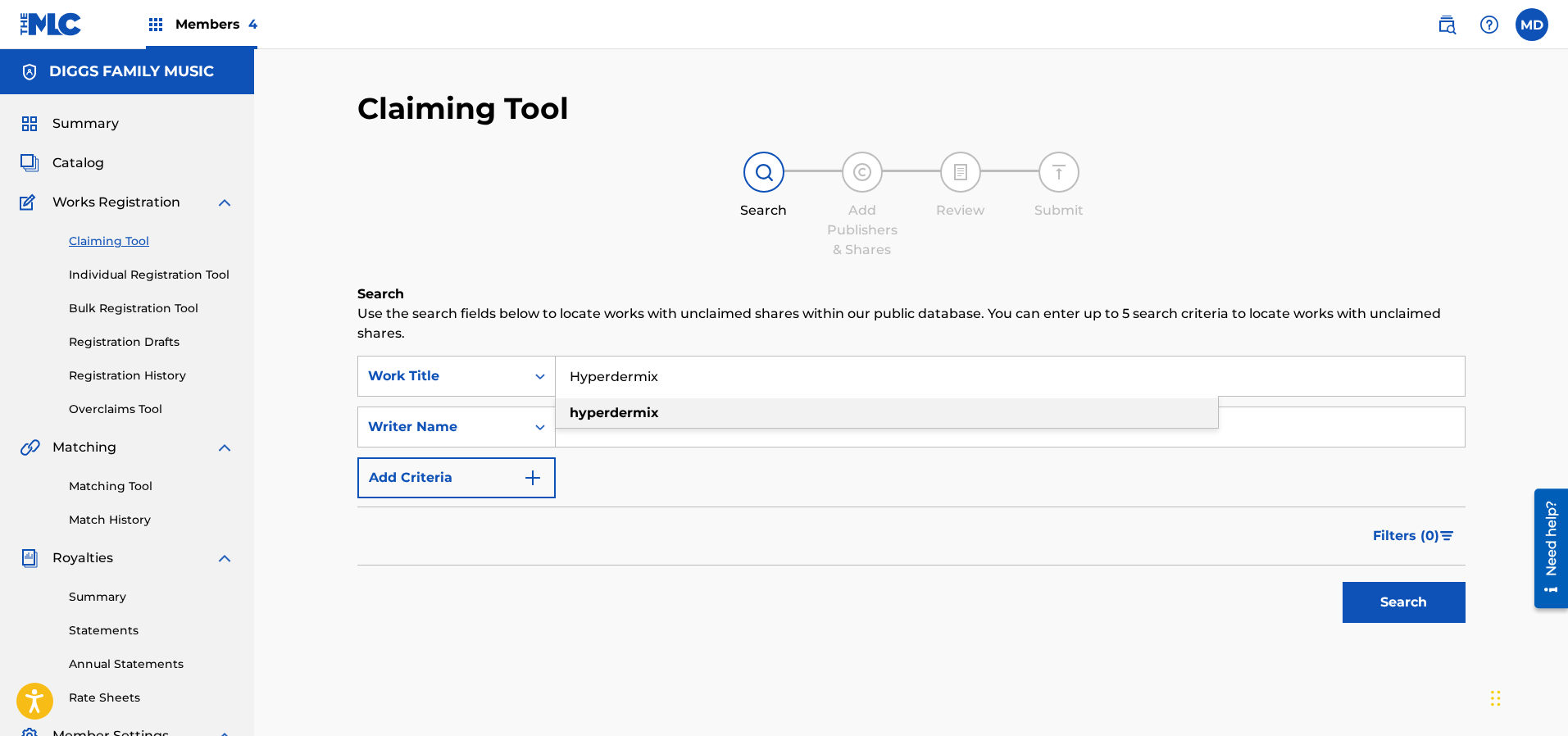
click at [645, 411] on strong "hyperdermix" at bounding box center [614, 413] width 89 height 16
type input "hyperdermix"
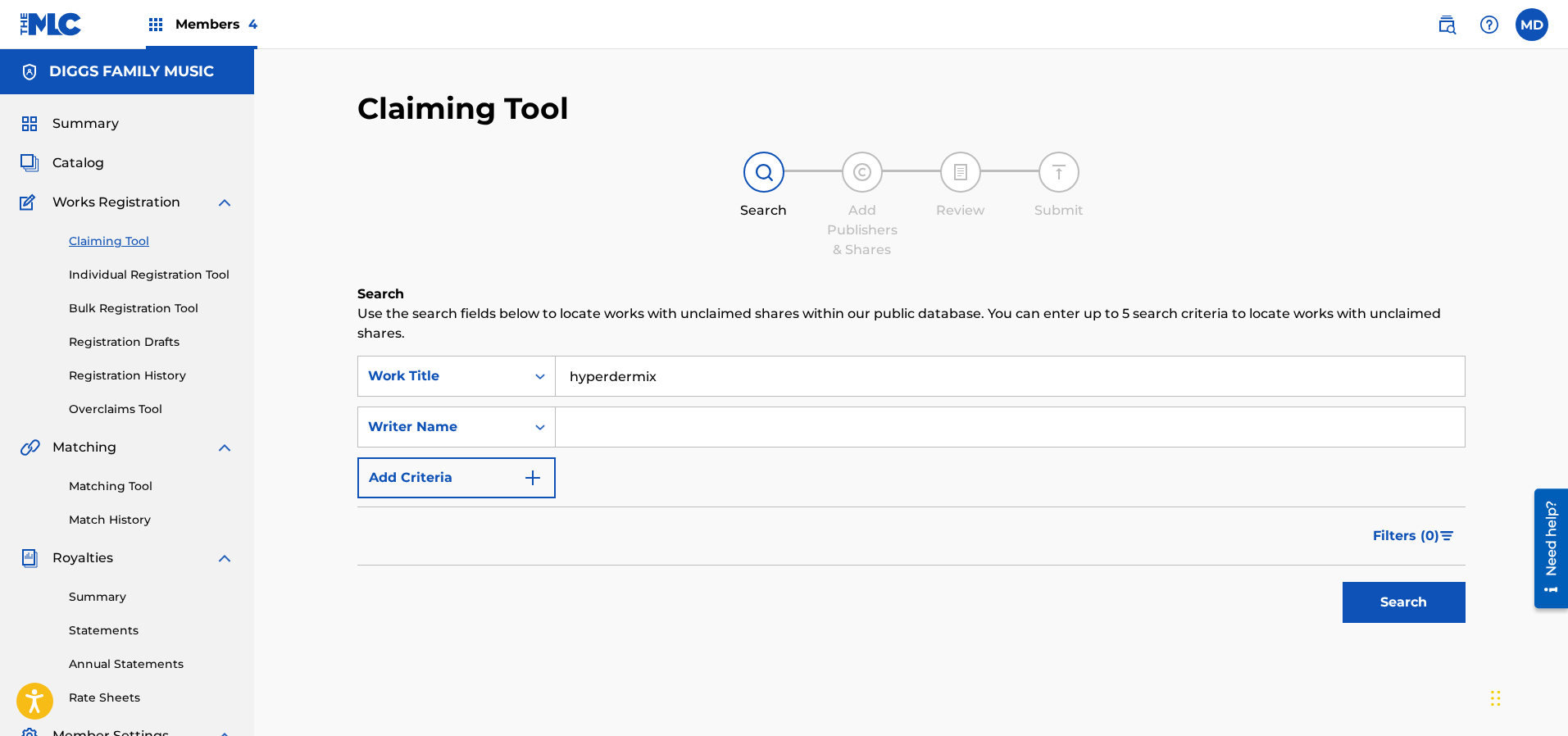
click at [647, 419] on input "Search Form" at bounding box center [1010, 427] width 909 height 39
type input "[PERSON_NAME]"
click at [1380, 605] on button "Search" at bounding box center [1403, 602] width 123 height 41
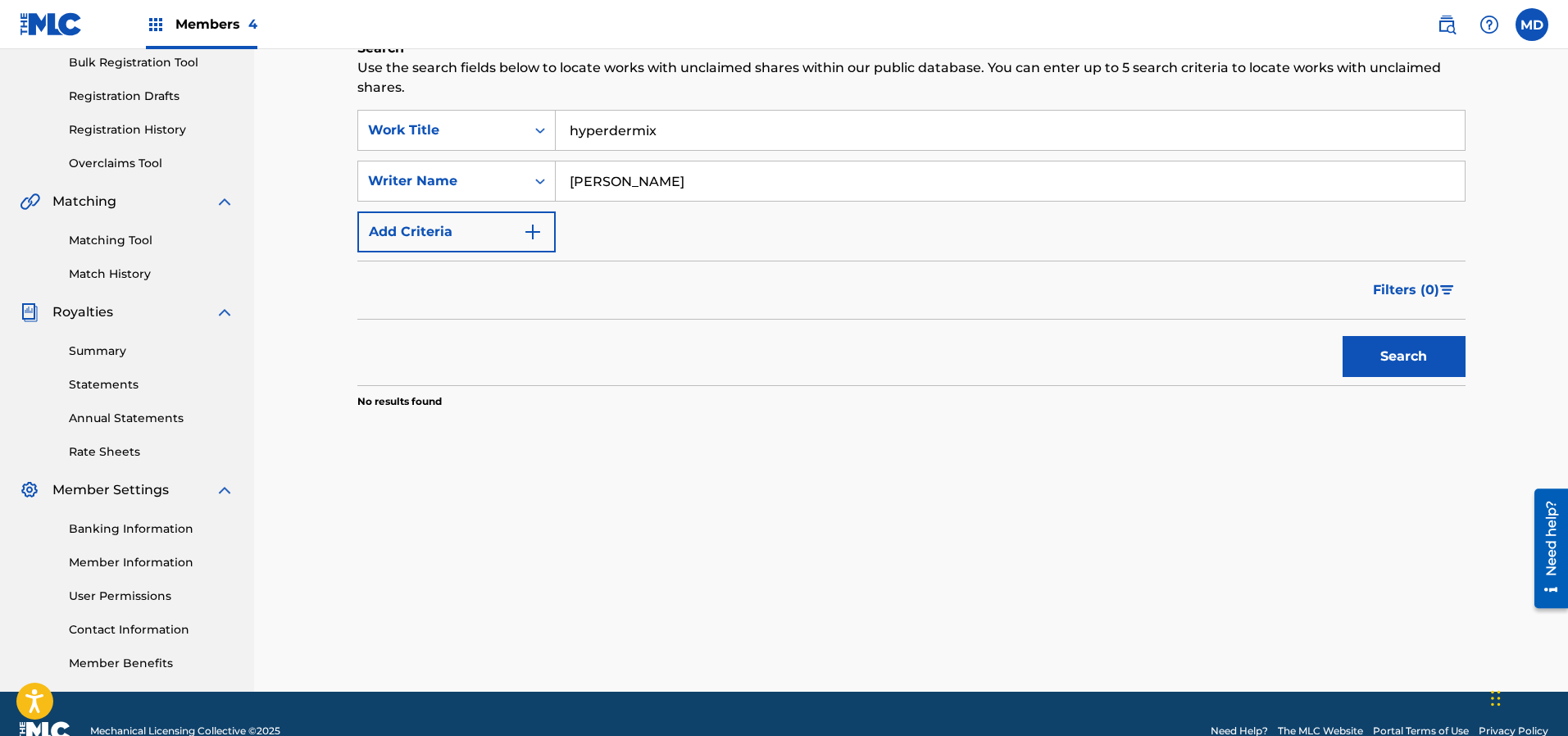
scroll to position [123, 0]
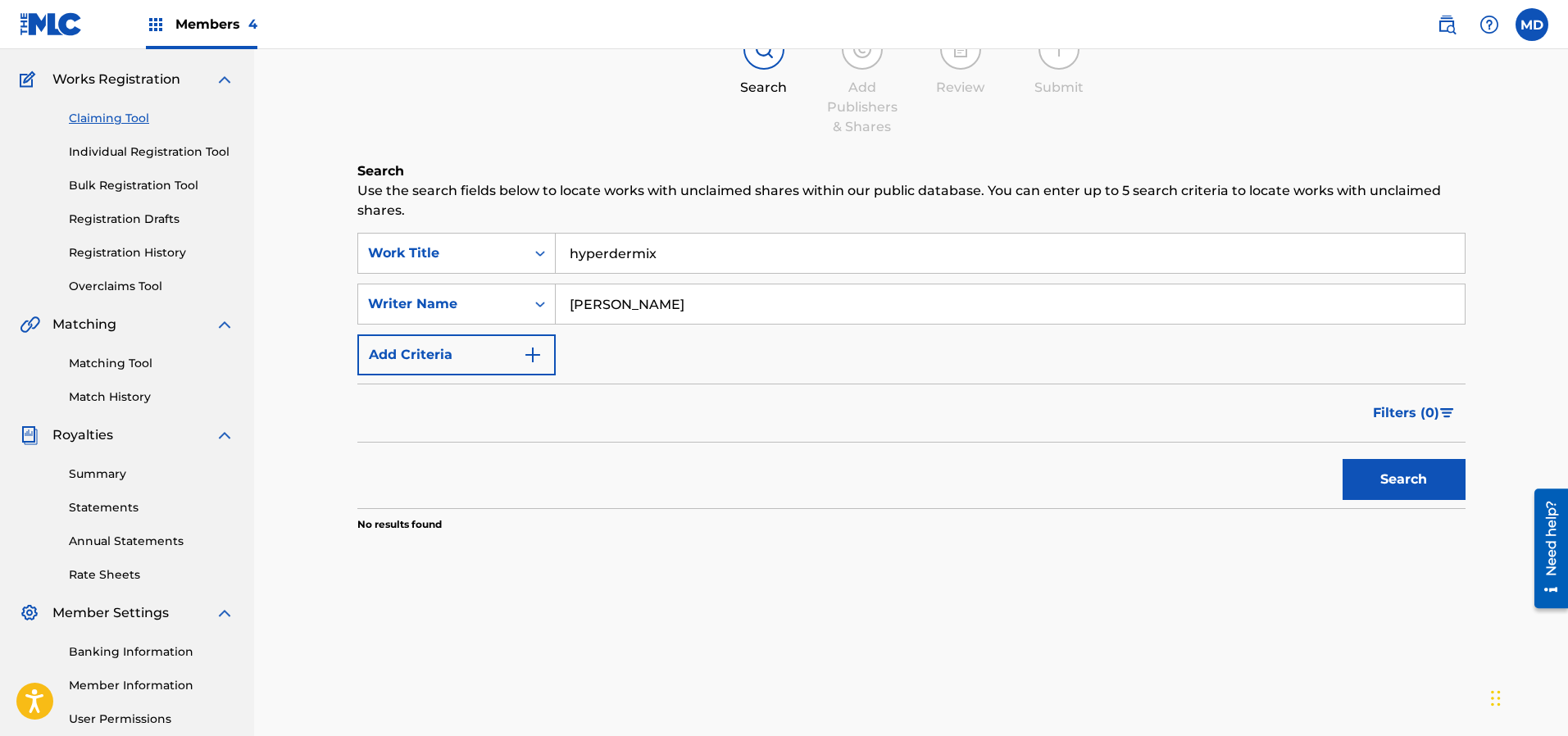
click at [108, 152] on link "Individual Registration Tool" at bounding box center [152, 151] width 165 height 18
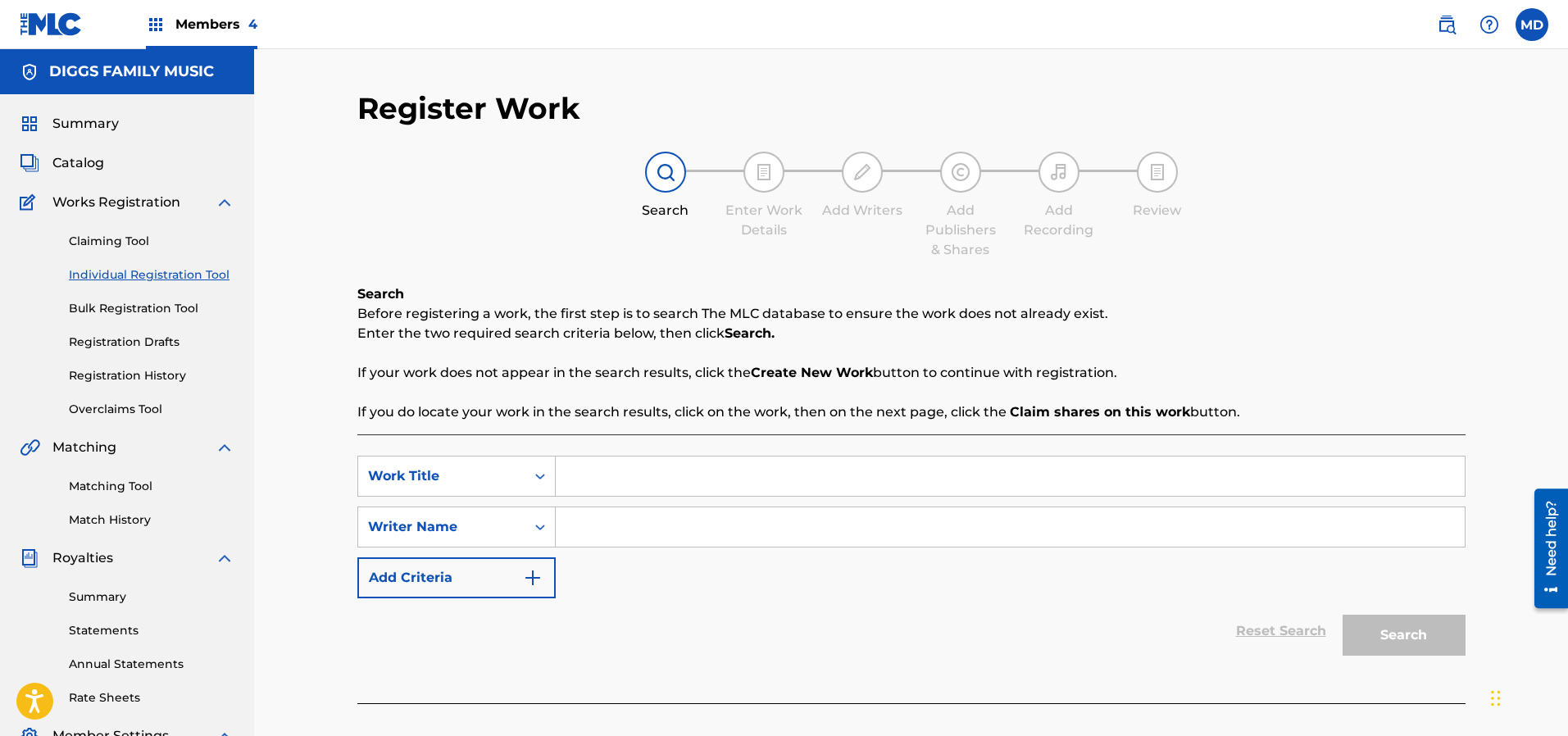
click at [648, 474] on input "Search Form" at bounding box center [1010, 476] width 909 height 39
paste input "Hyperdermix"
type input "Hyperdermix"
click at [648, 529] on input "Search Form" at bounding box center [1010, 527] width 909 height 39
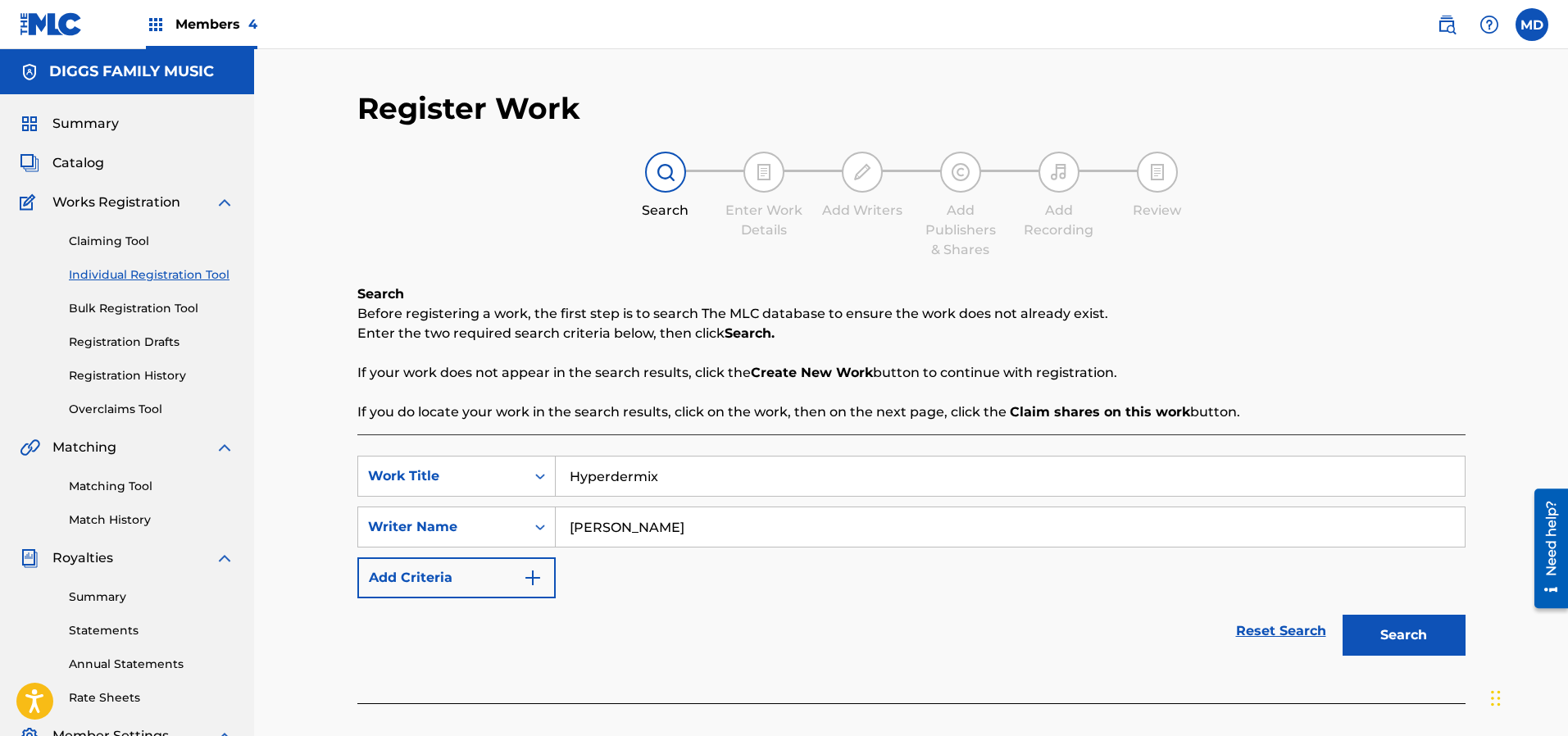
type input "[PERSON_NAME]"
click at [1342, 614] on button "Search" at bounding box center [1403, 635] width 123 height 41
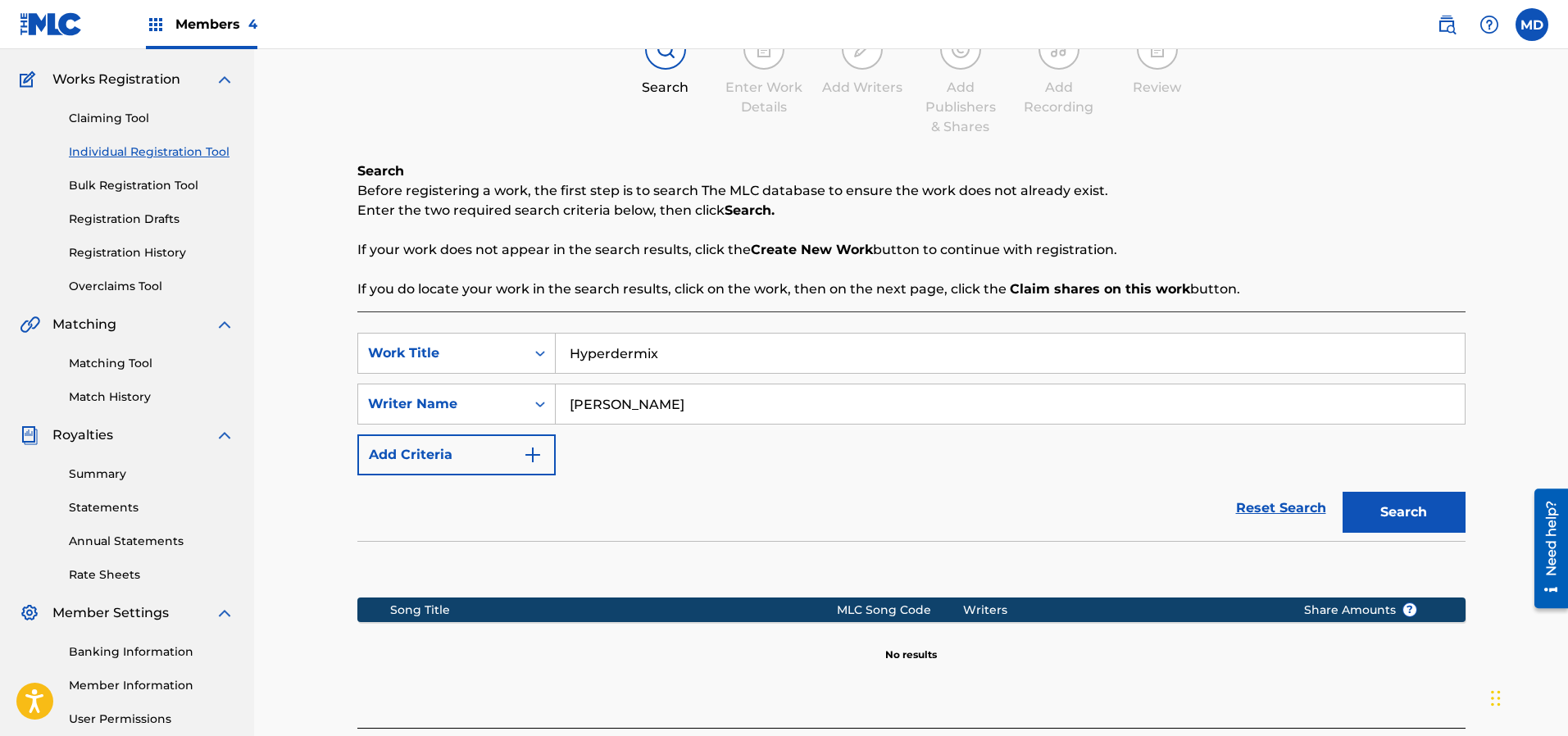
scroll to position [246, 0]
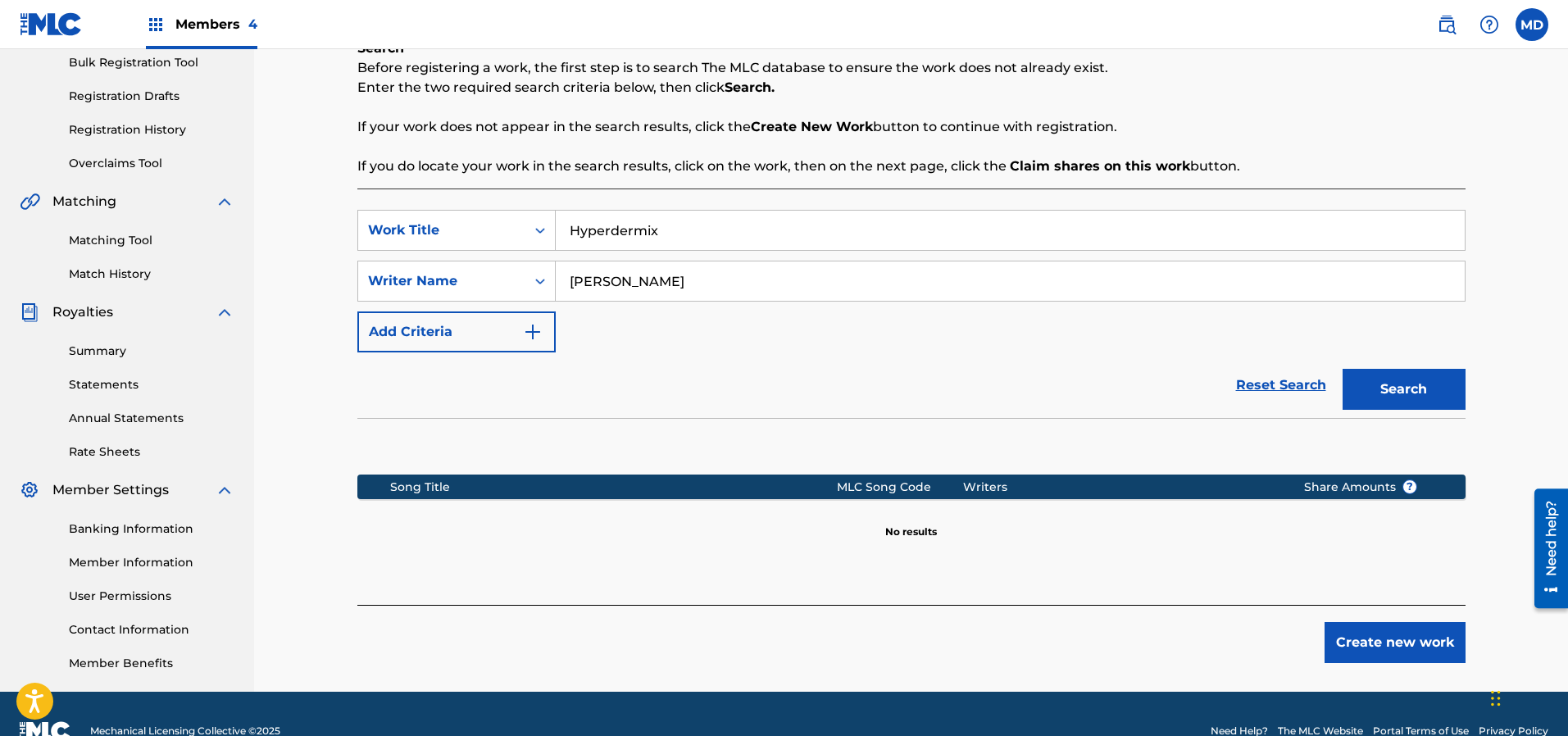
click at [1375, 647] on button "Create new work" at bounding box center [1395, 642] width 141 height 41
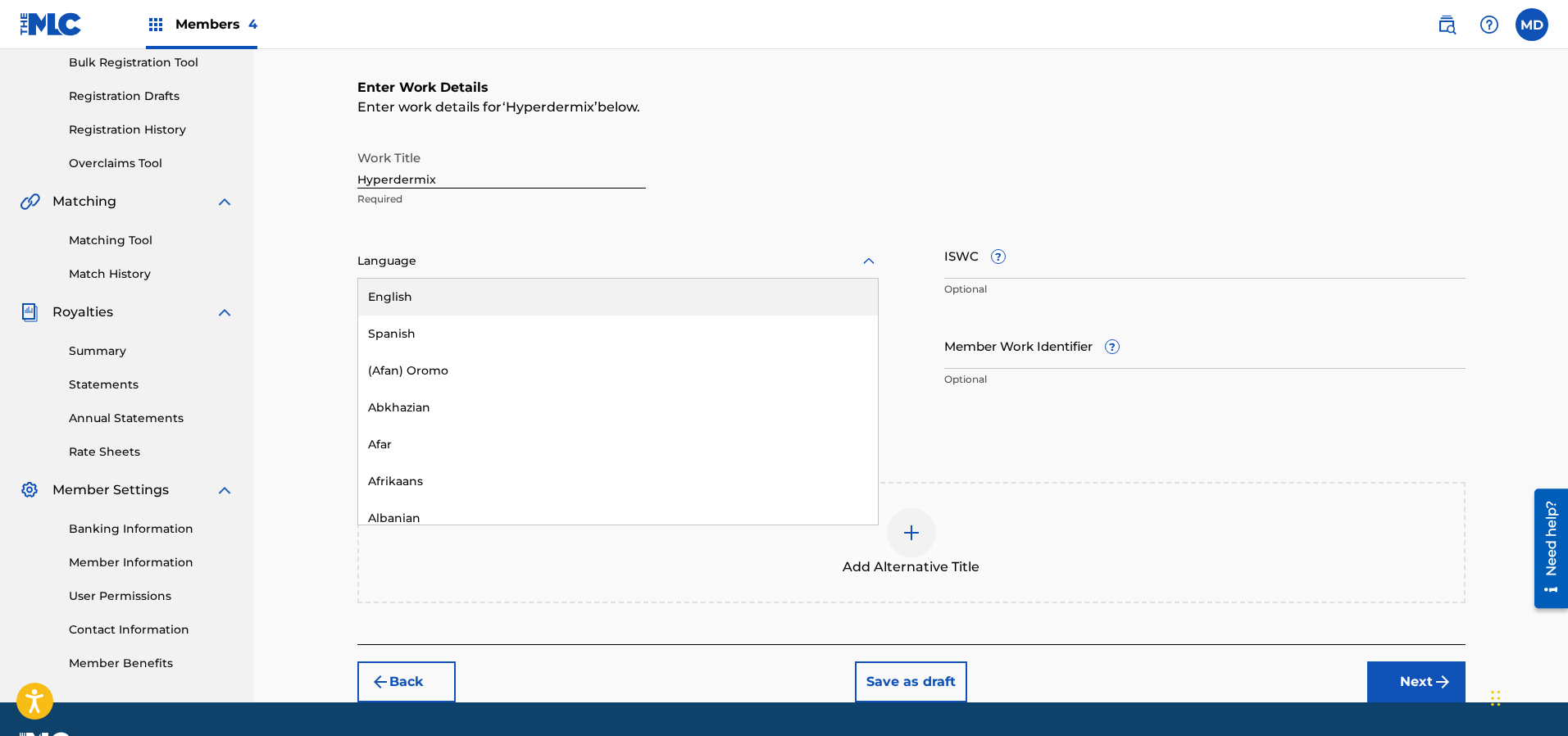
click at [519, 254] on div at bounding box center [617, 261] width 521 height 20
click at [503, 307] on div "English" at bounding box center [617, 297] width 520 height 37
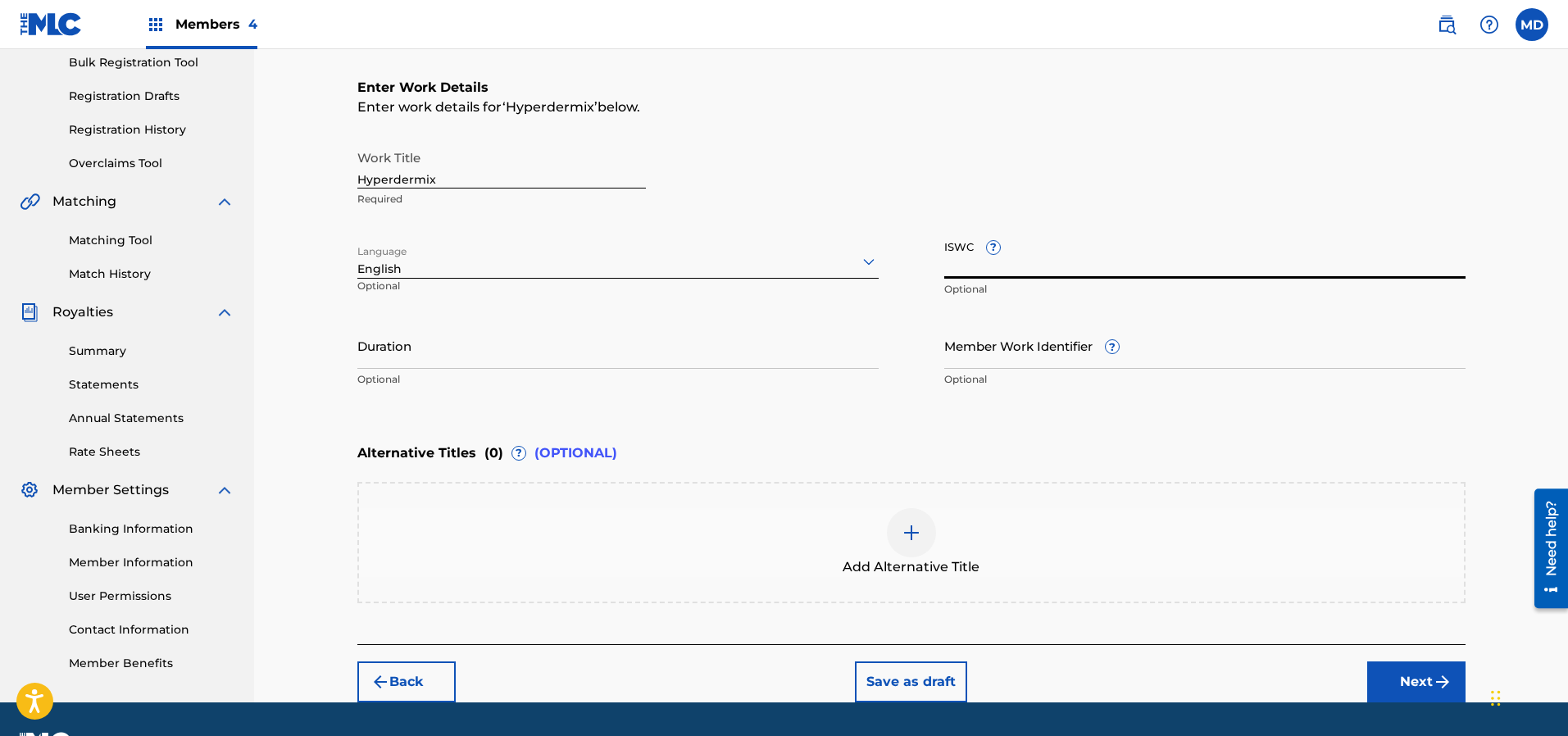
click at [1119, 254] on input "ISWC ?" at bounding box center [1205, 256] width 521 height 46
paste input "T3183187324"
type input "T3183187324"
click at [1011, 350] on input "Member Work Identifier ?" at bounding box center [1205, 346] width 521 height 46
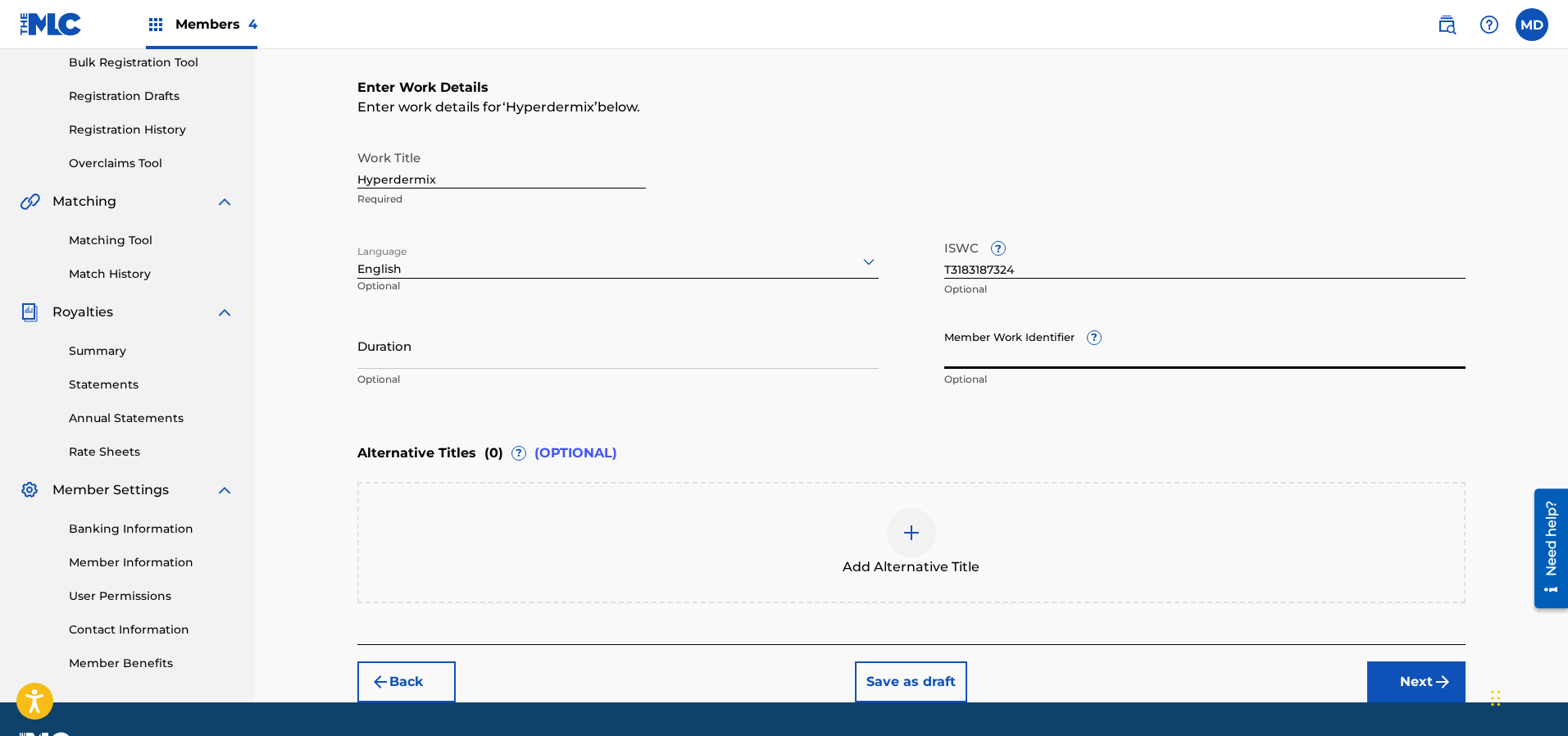
paste input "61586049"
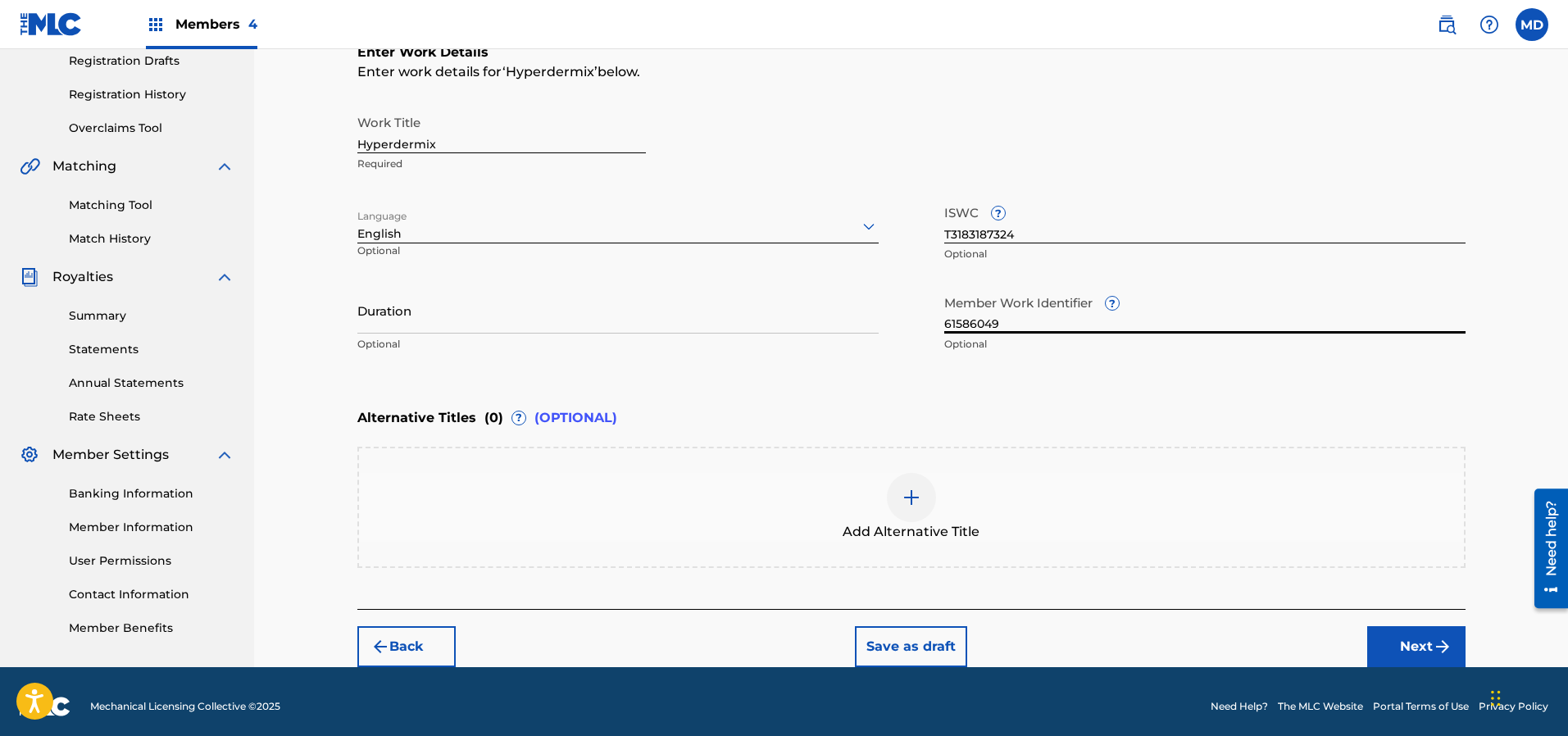
scroll to position [290, 0]
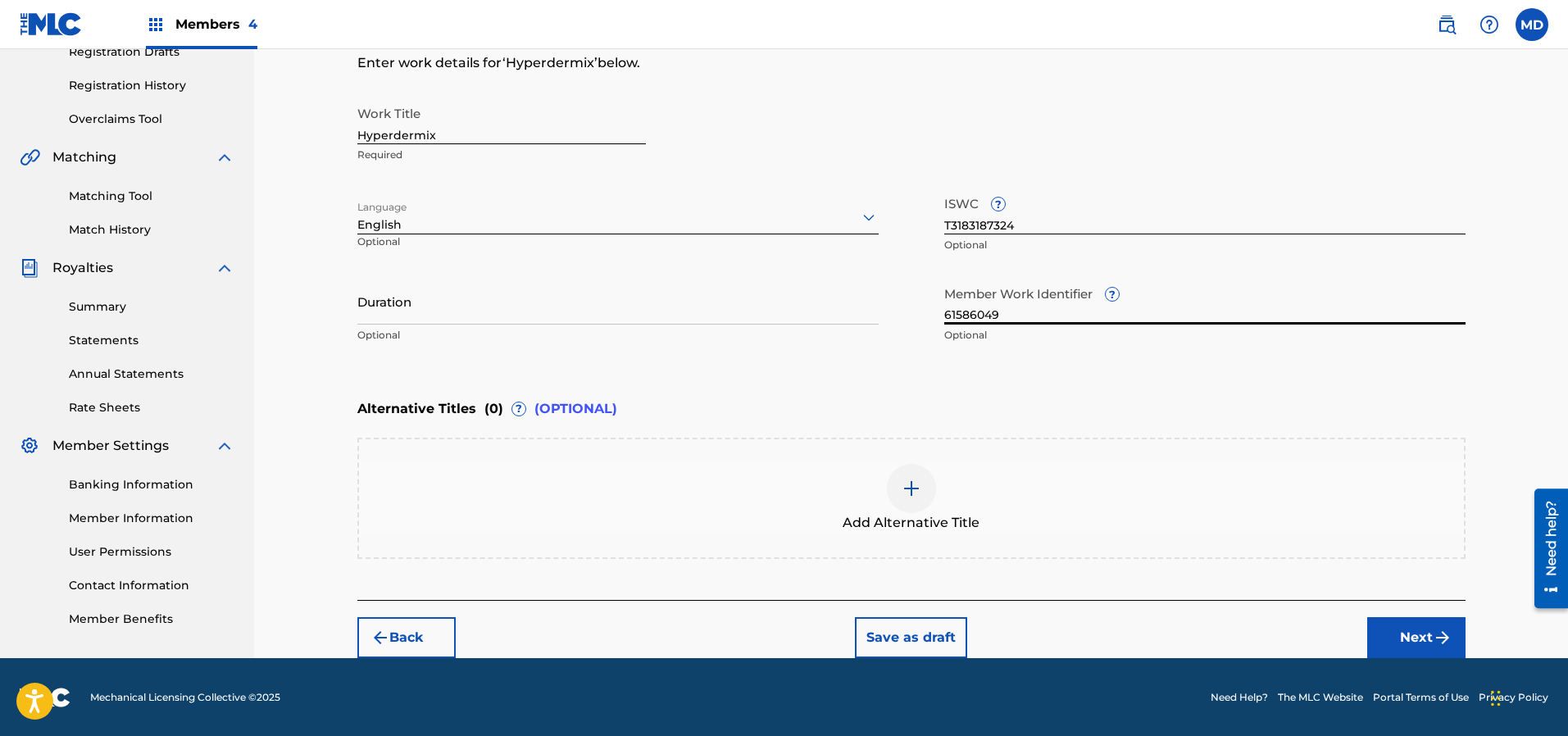
type input "61586049"
click at [1422, 634] on button "Next" at bounding box center [1416, 637] width 99 height 41
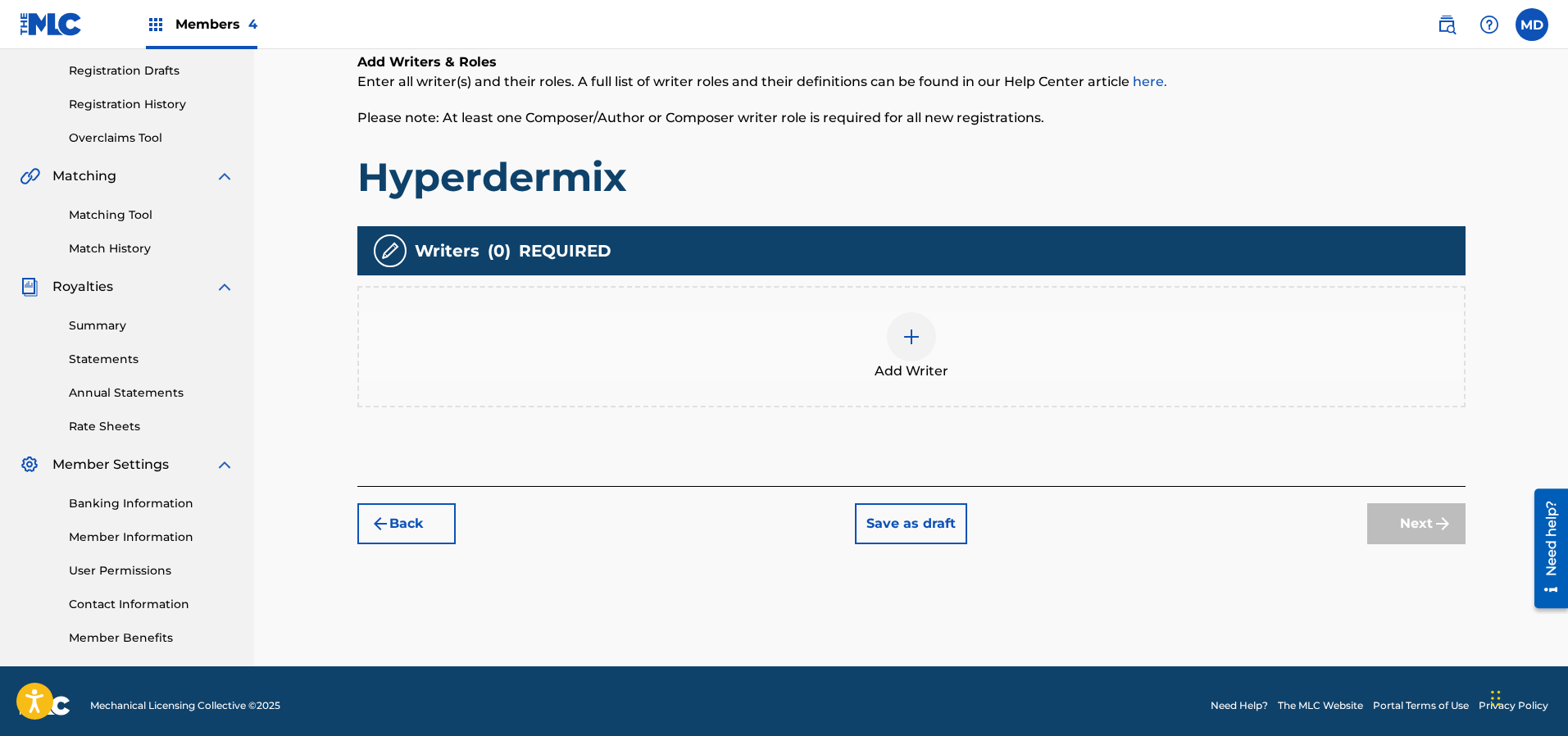
scroll to position [280, 0]
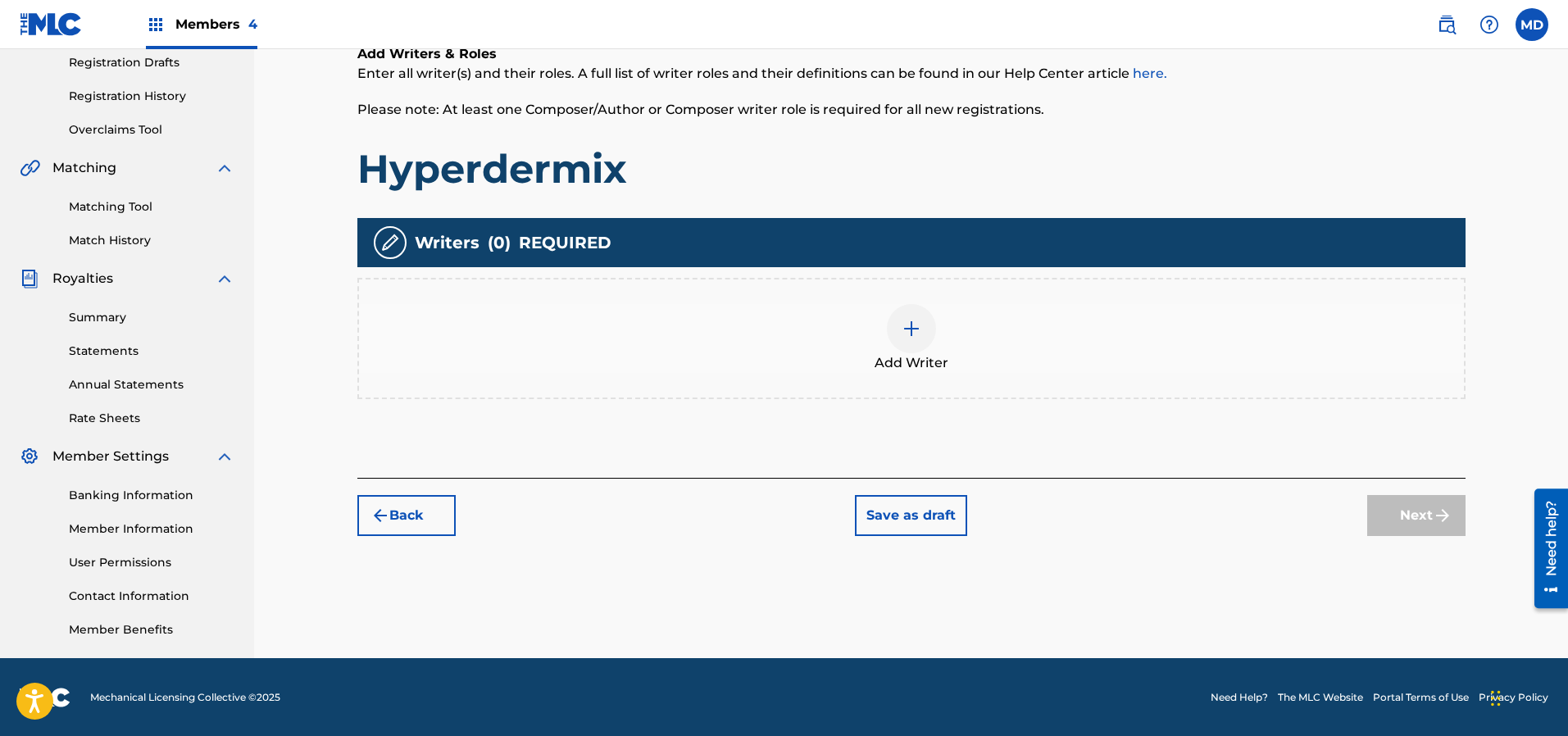
click at [900, 329] on div at bounding box center [911, 328] width 49 height 49
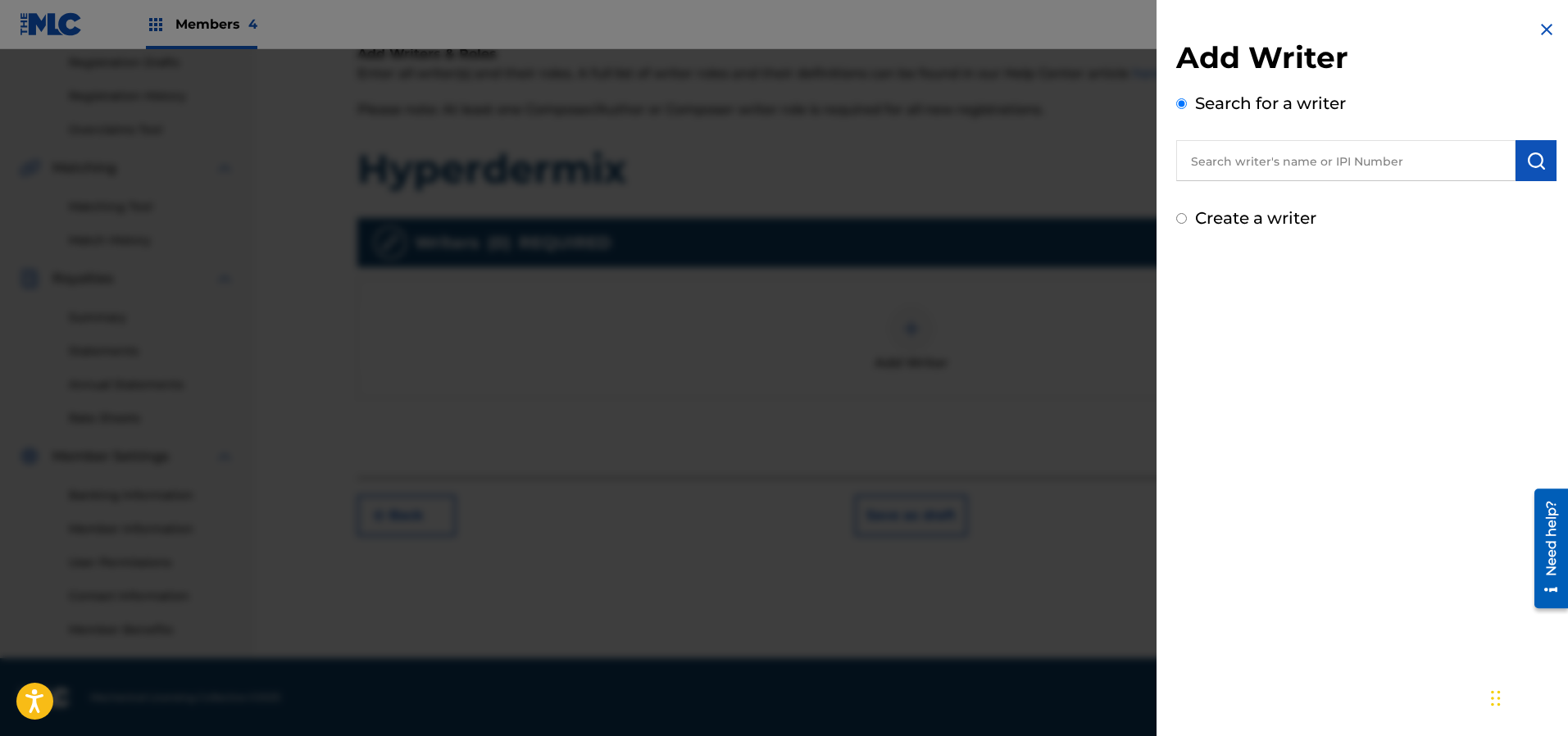
click at [1347, 157] on input "text" at bounding box center [1345, 161] width 339 height 41
paste input "00183499233"
type input "00183499233"
click at [1526, 163] on img "submit" at bounding box center [1535, 160] width 20 height 20
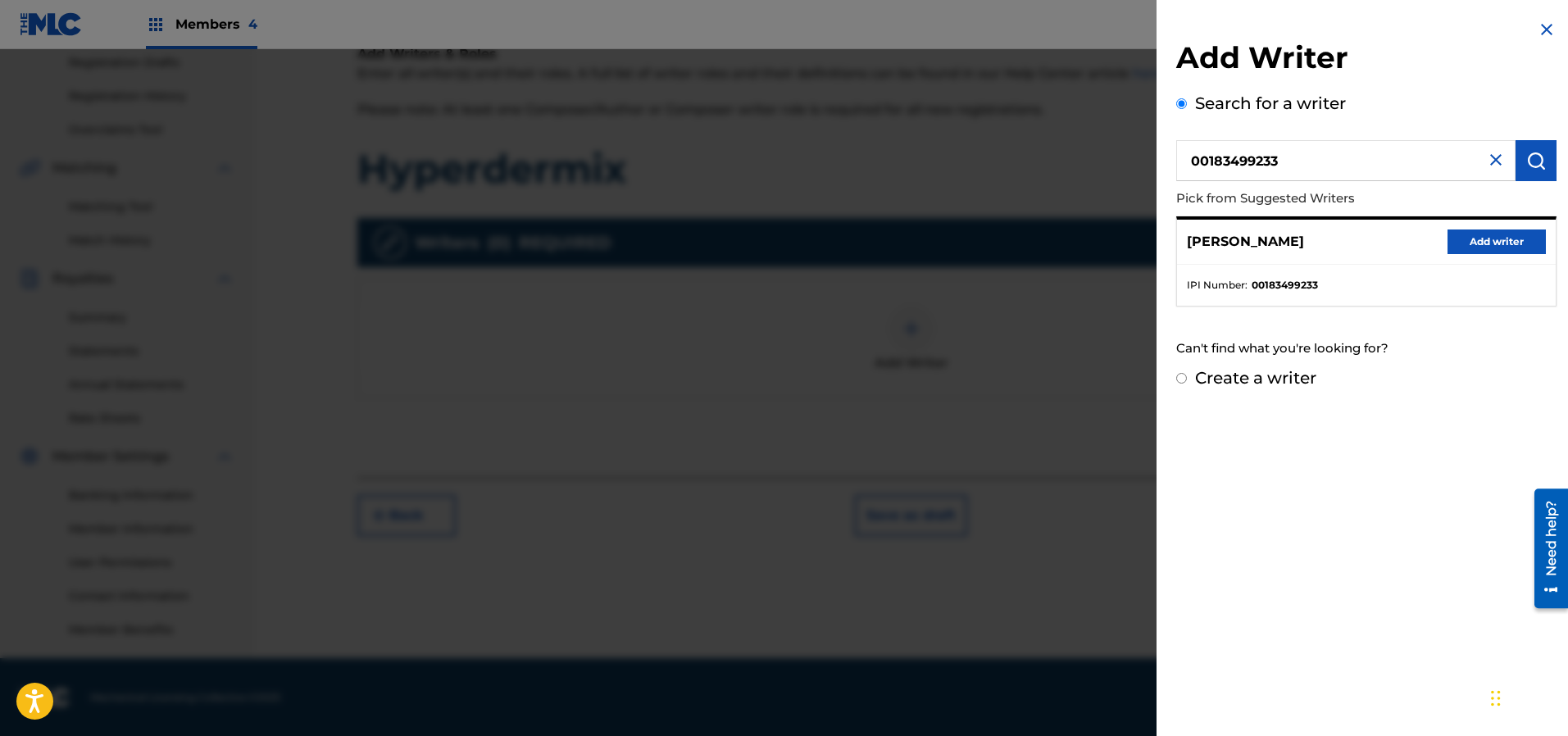
click at [1473, 242] on button "Add writer" at bounding box center [1496, 242] width 99 height 24
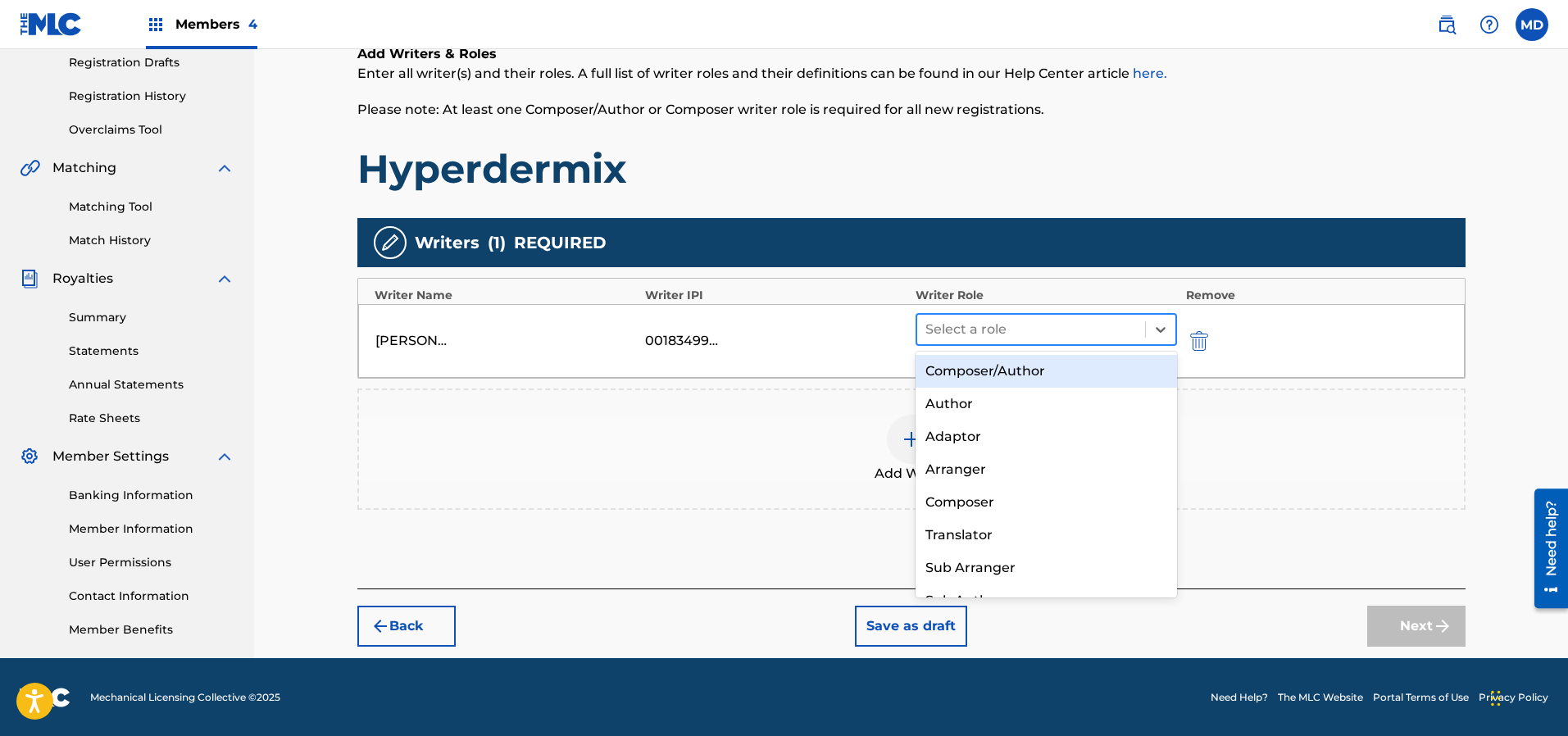
click at [996, 323] on div at bounding box center [1031, 329] width 212 height 23
click at [1008, 377] on div "Composer/Author" at bounding box center [1047, 371] width 262 height 33
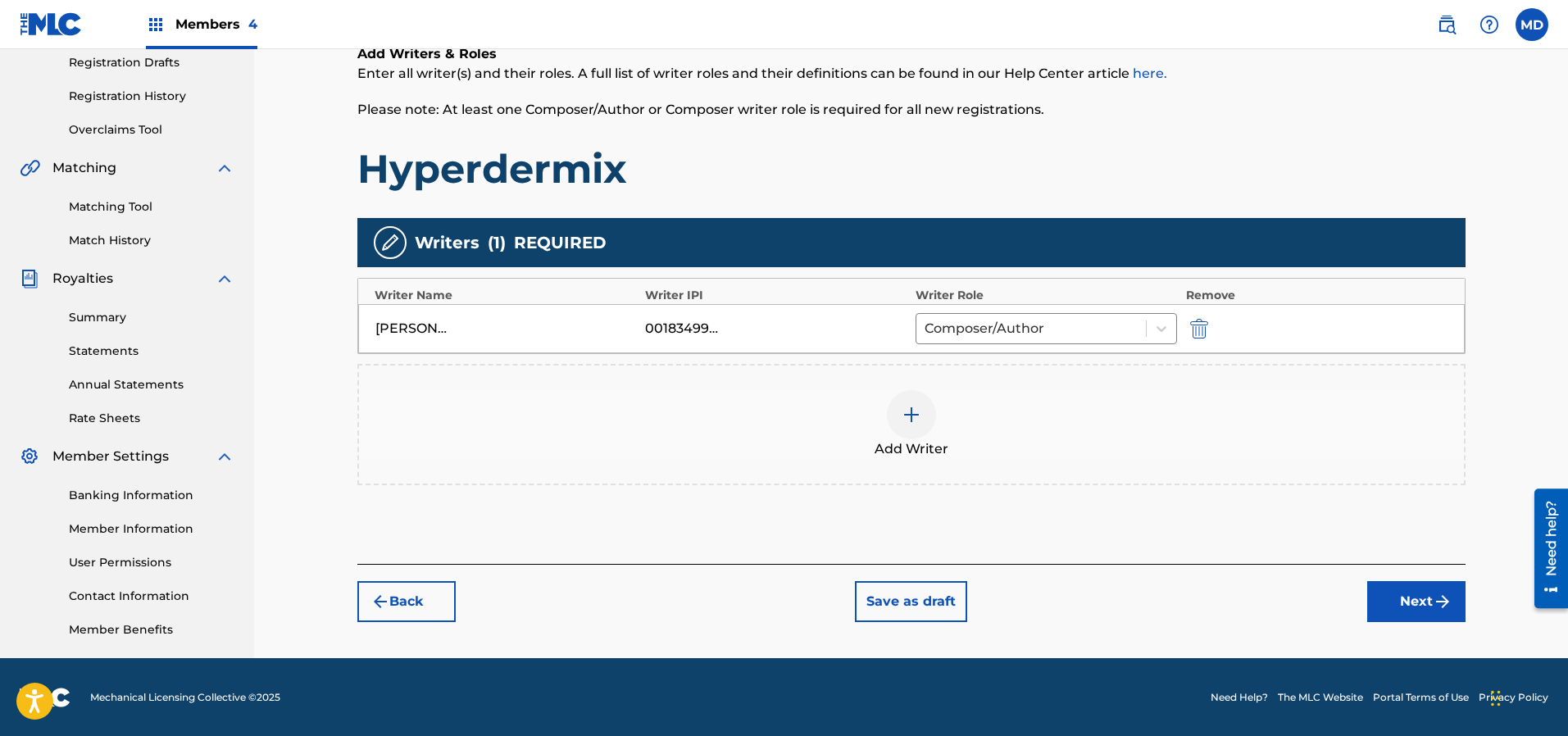
click at [909, 408] on img at bounding box center [911, 414] width 20 height 20
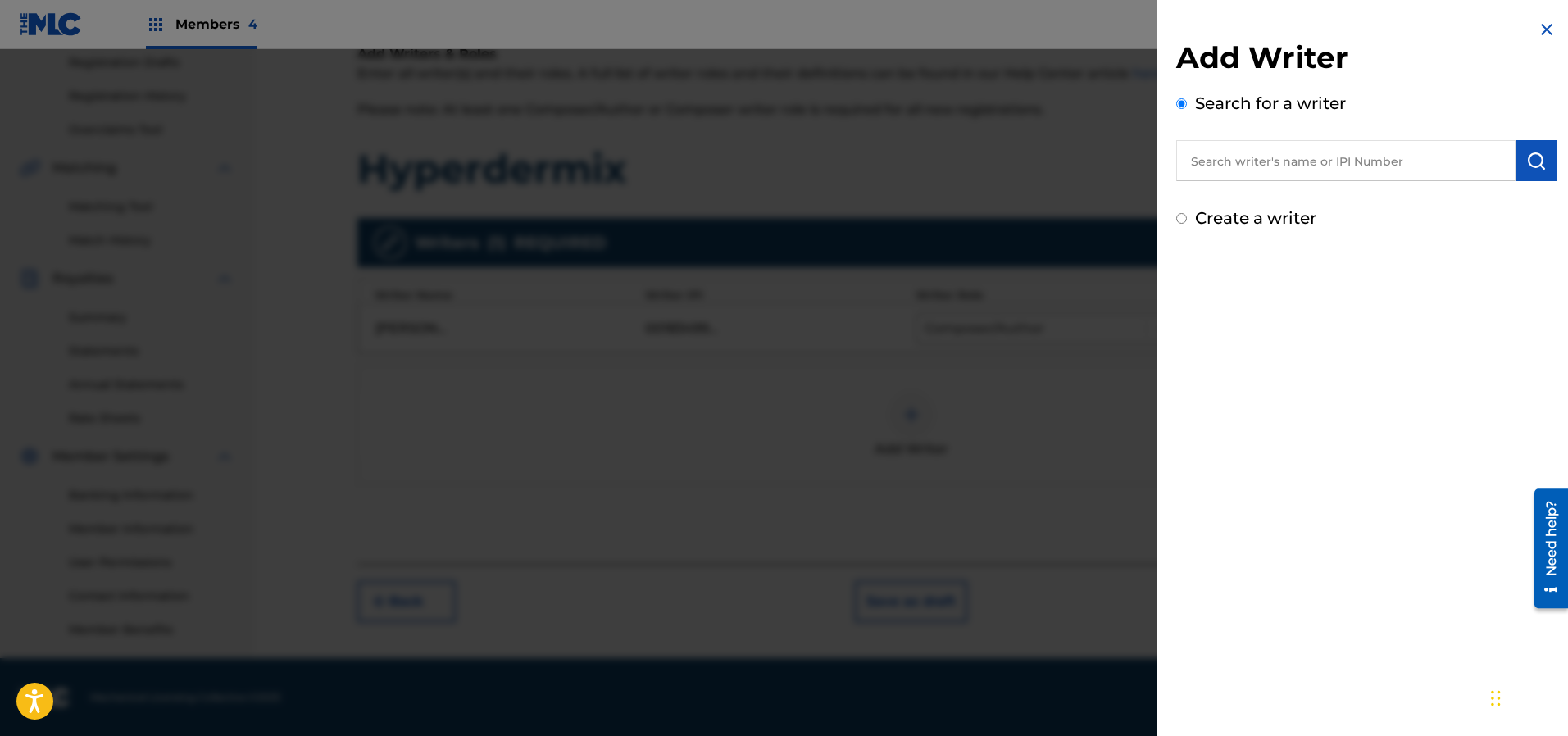
click at [1294, 163] on input "text" at bounding box center [1345, 161] width 339 height 41
paste input "00129774051"
type input "00129774051"
click at [1526, 160] on img "submit" at bounding box center [1535, 160] width 20 height 20
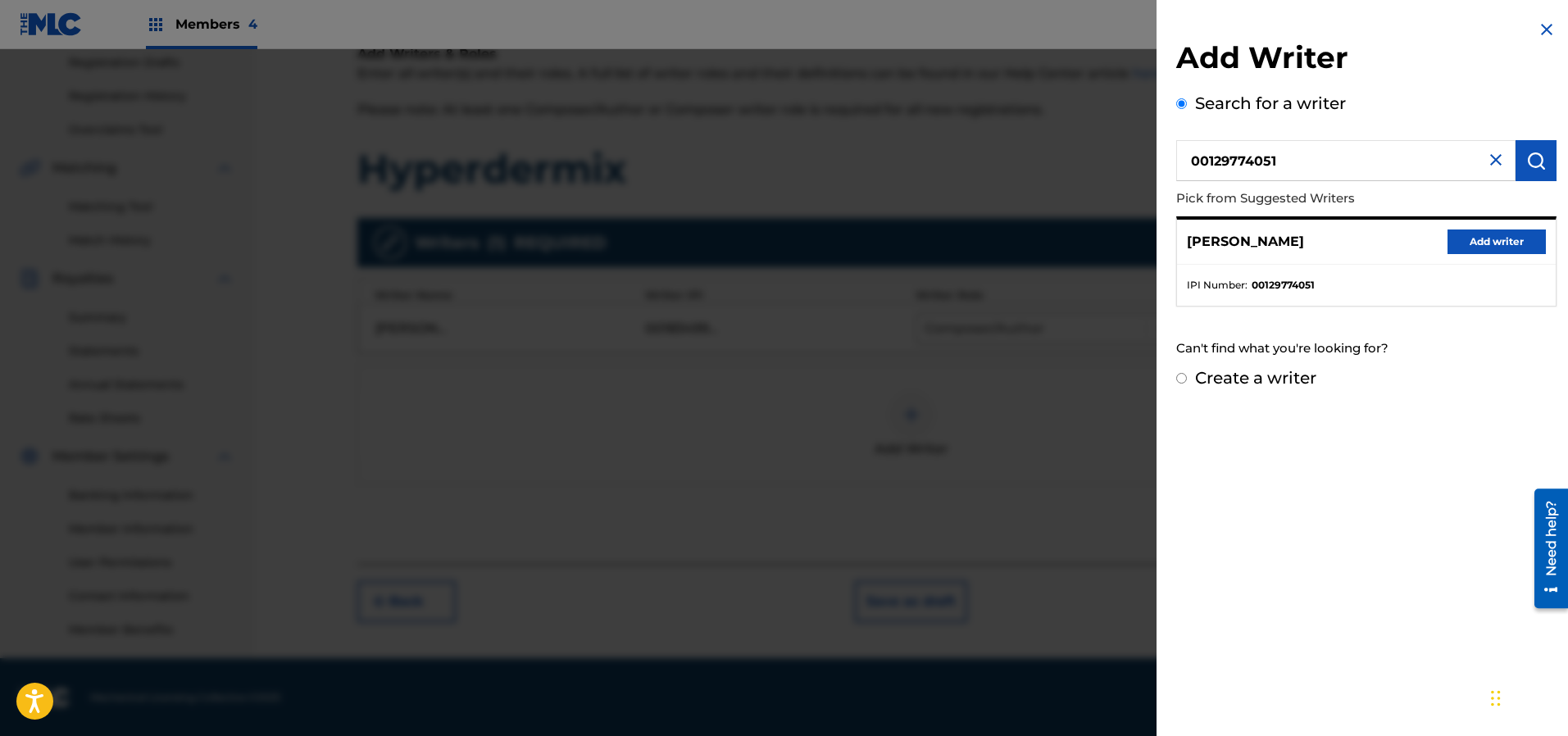
click at [1486, 240] on button "Add writer" at bounding box center [1496, 242] width 99 height 24
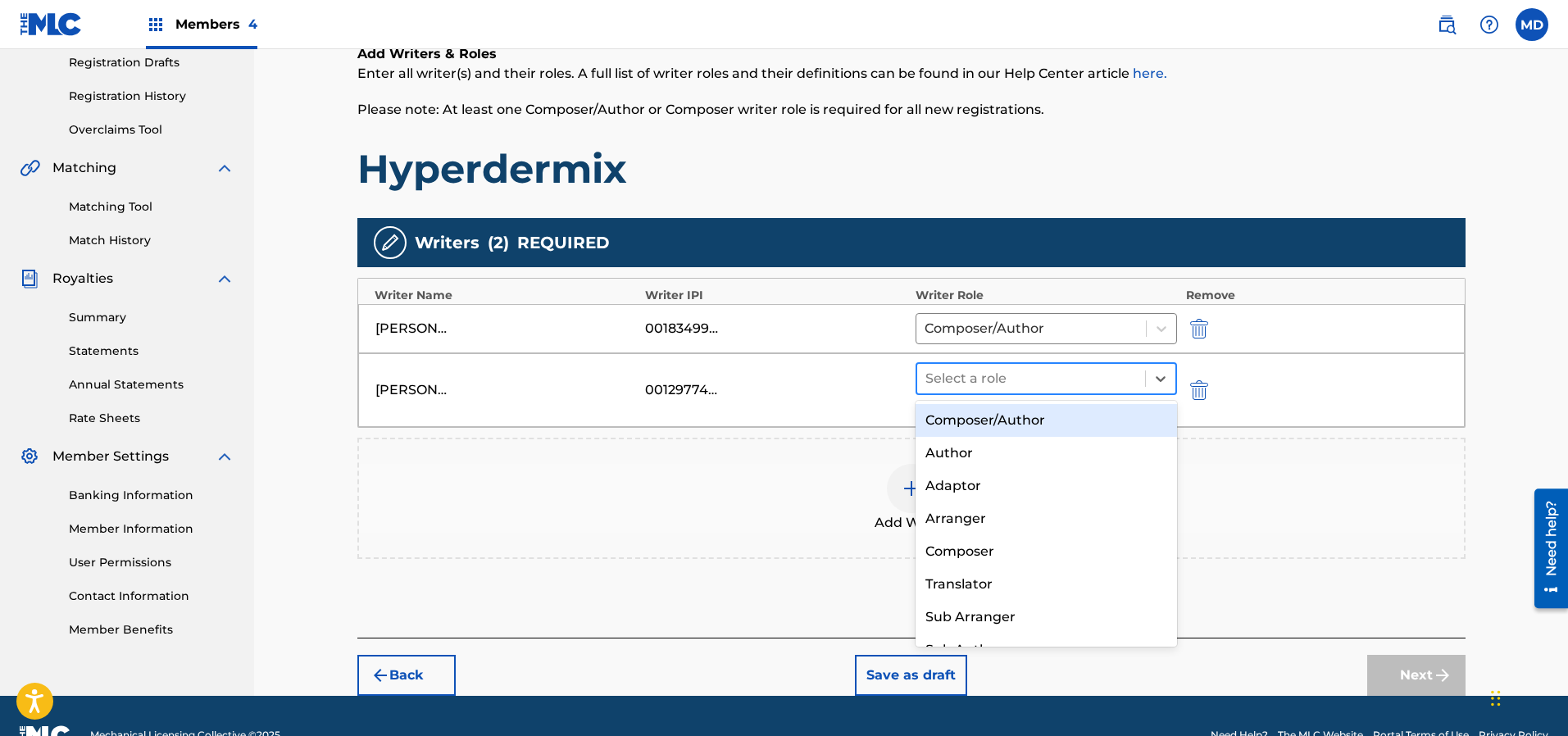
click at [1089, 375] on div at bounding box center [1031, 378] width 212 height 23
click at [1050, 430] on div "Composer/Author" at bounding box center [1047, 420] width 262 height 33
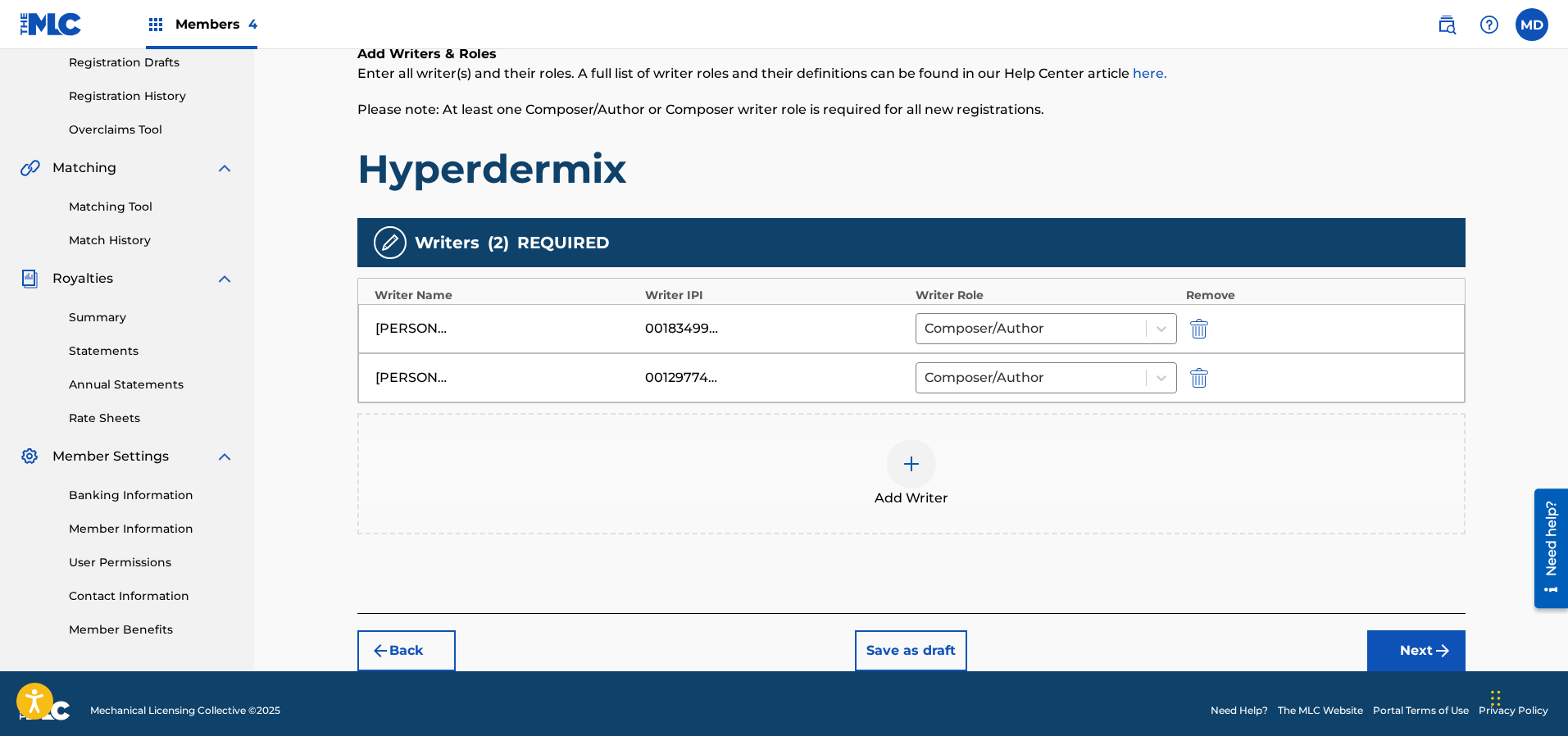
click at [1413, 654] on button "Next" at bounding box center [1416, 651] width 99 height 41
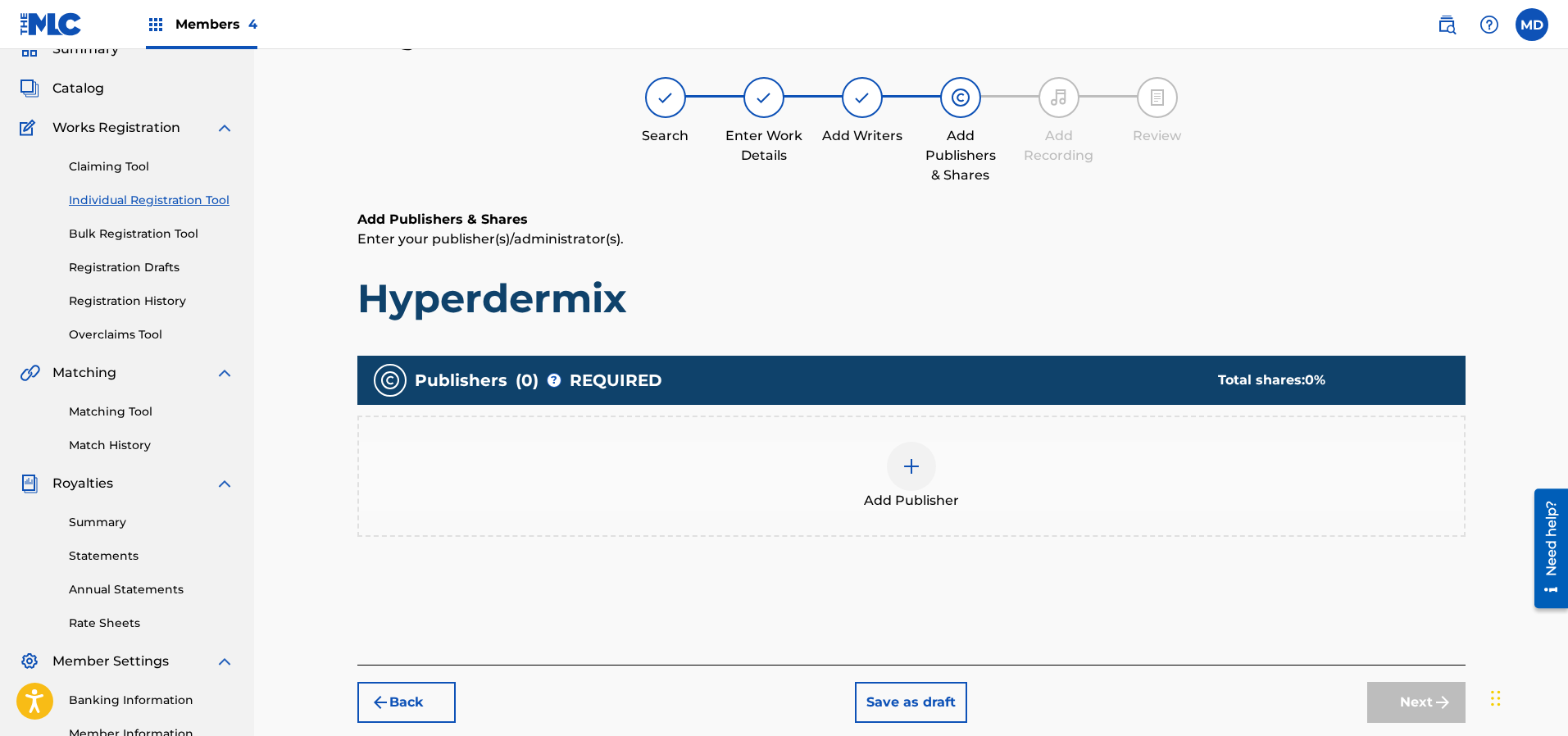
scroll to position [73, 0]
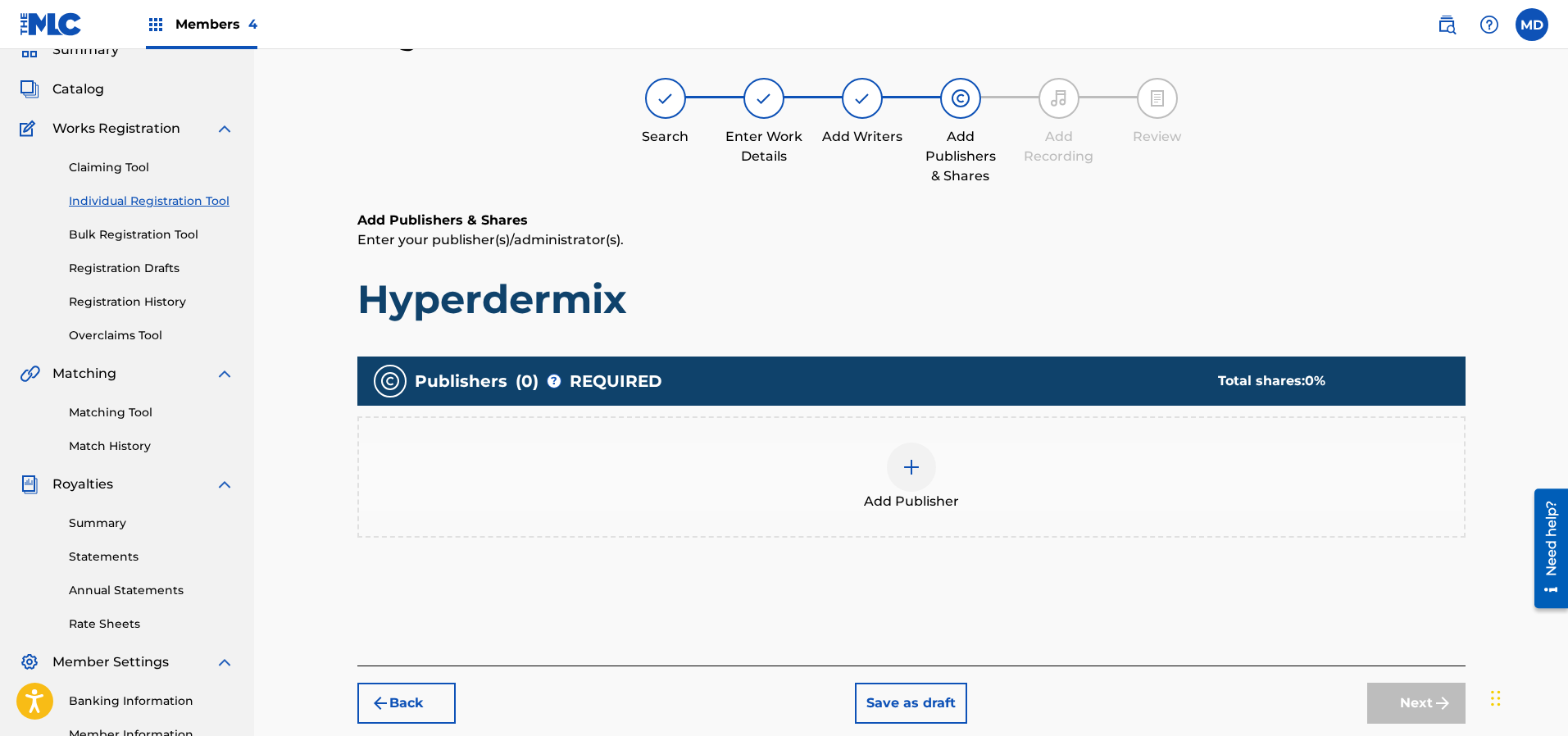
click at [900, 467] on div at bounding box center [911, 467] width 49 height 49
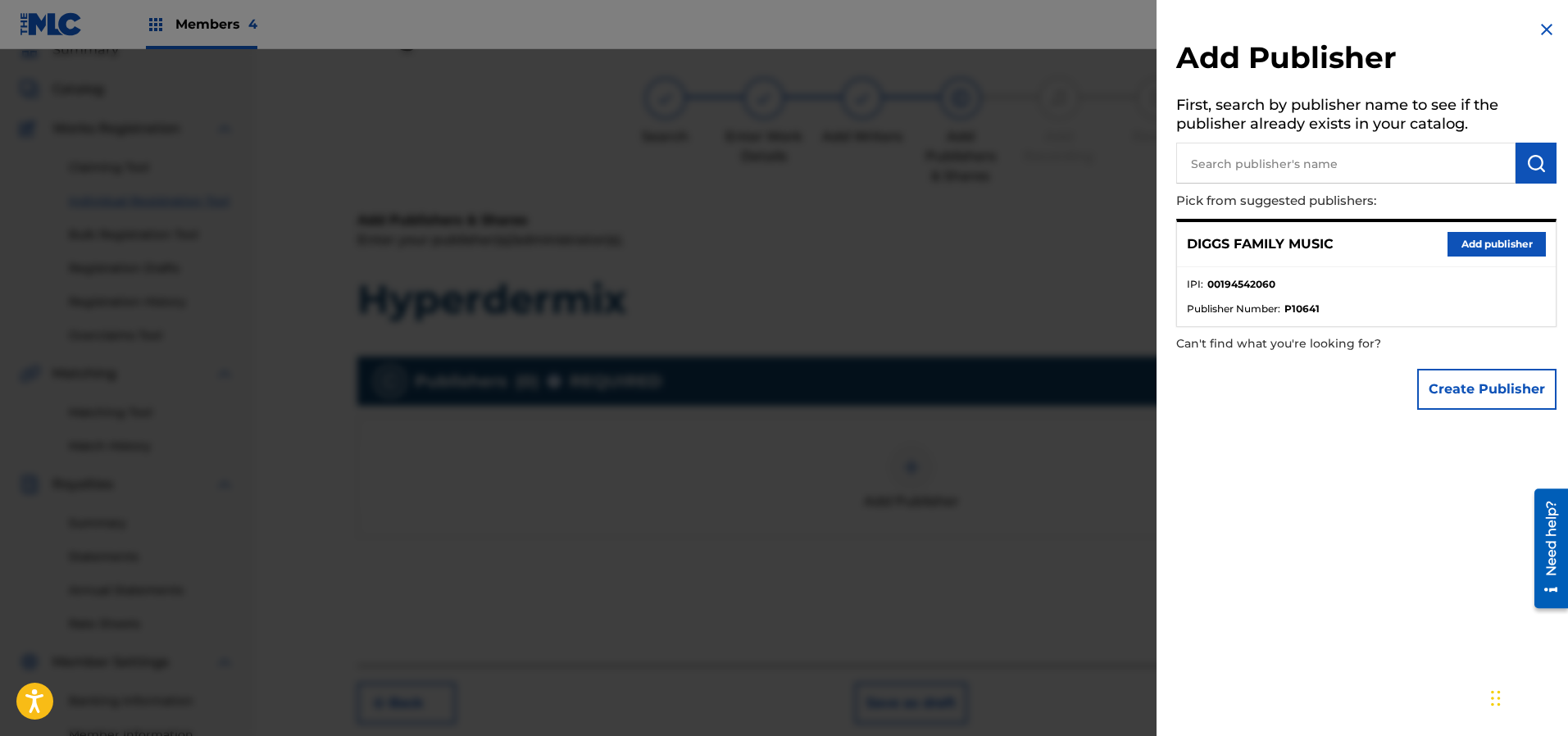
click at [1489, 253] on button "Add publisher" at bounding box center [1496, 244] width 99 height 24
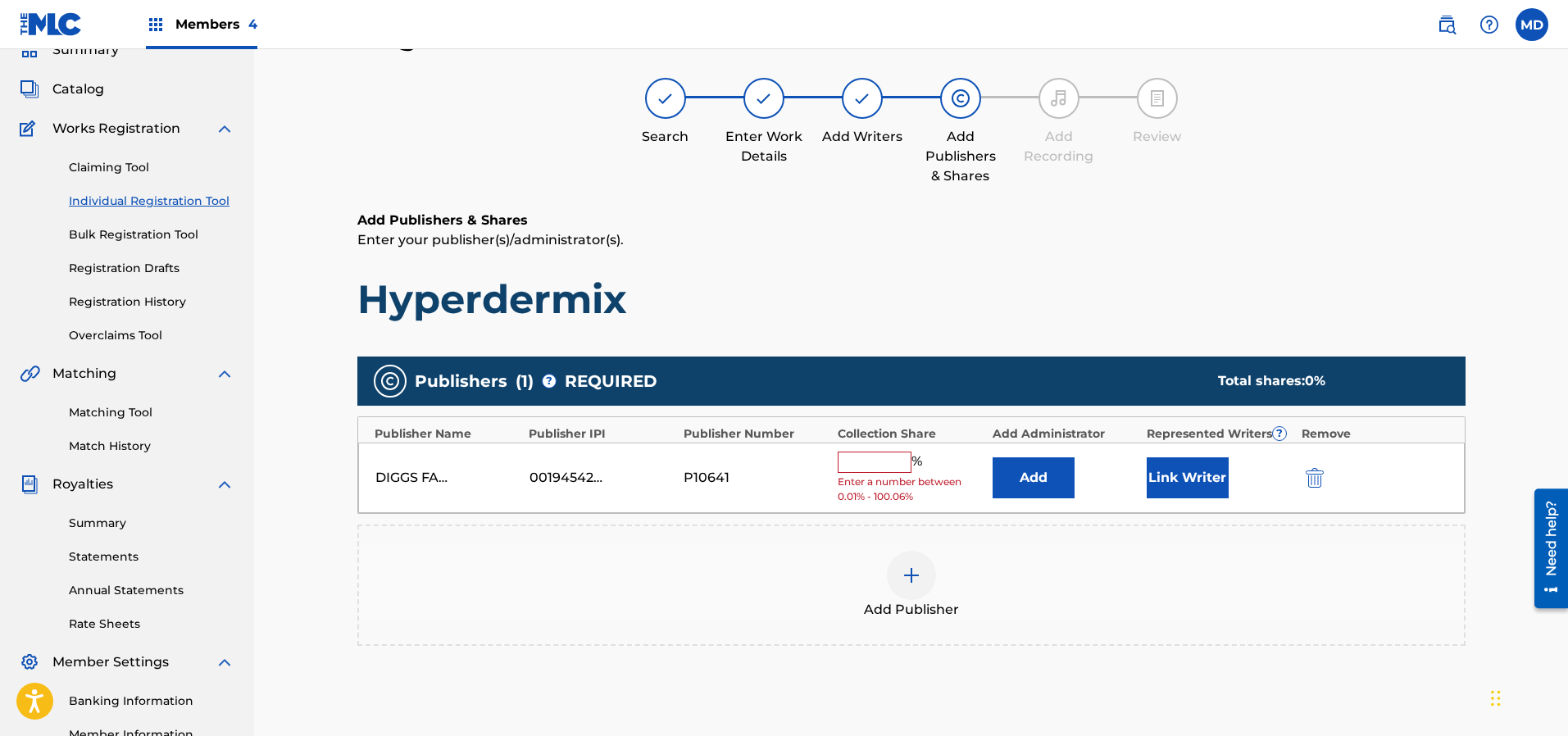
click at [899, 456] on input "text" at bounding box center [874, 462] width 73 height 21
type input "50"
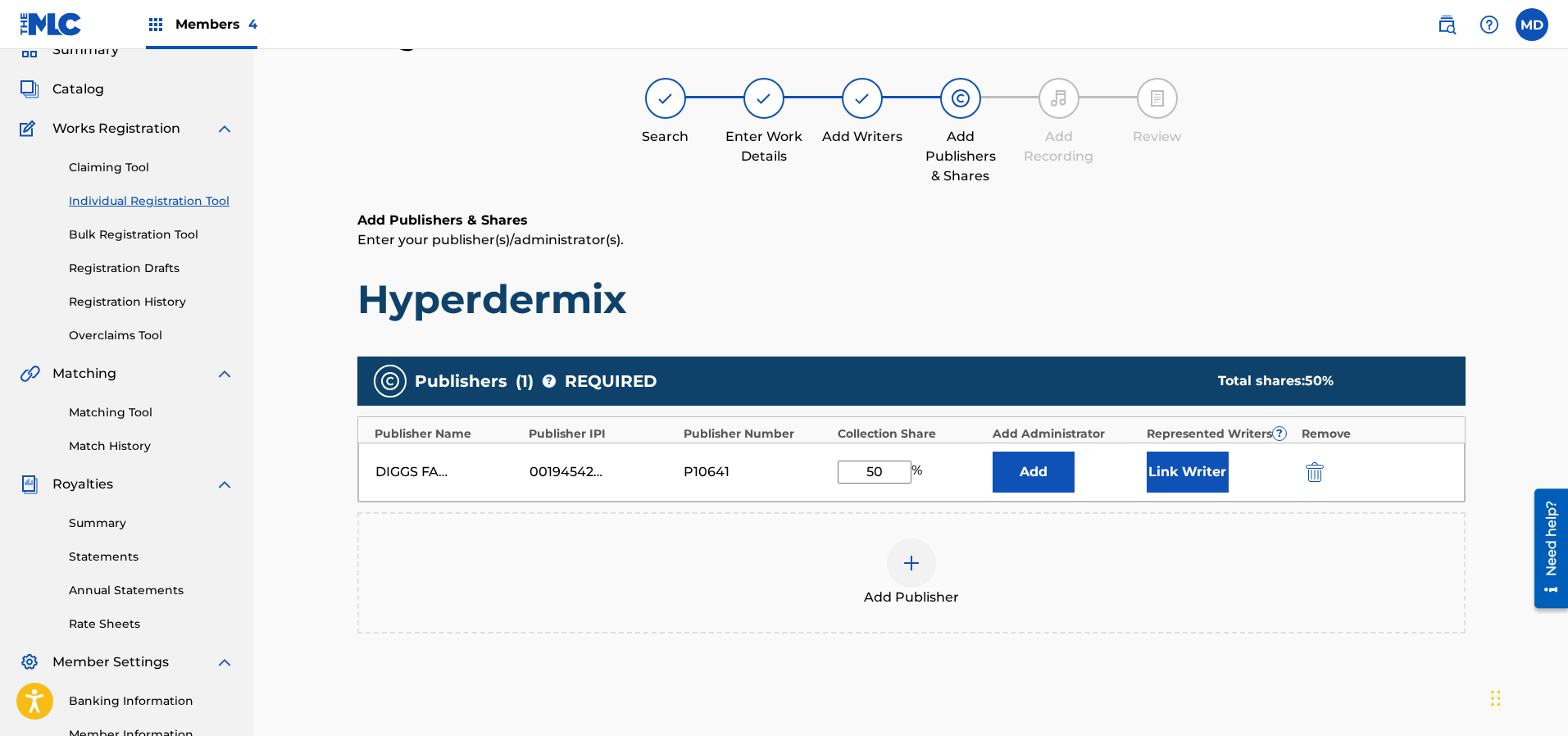
click at [1167, 463] on button "Link Writer" at bounding box center [1188, 472] width 82 height 41
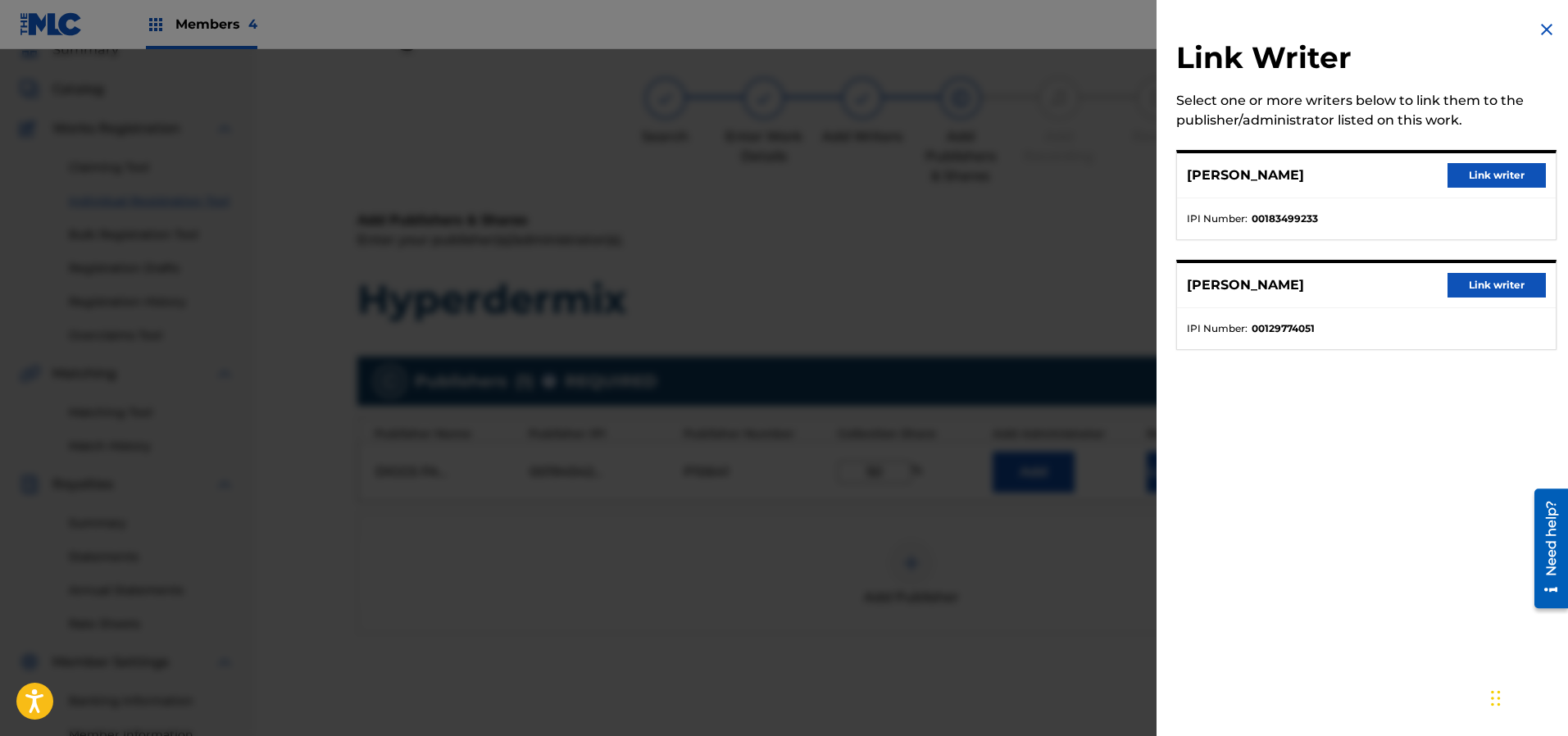
click at [1484, 181] on button "Link writer" at bounding box center [1496, 175] width 99 height 24
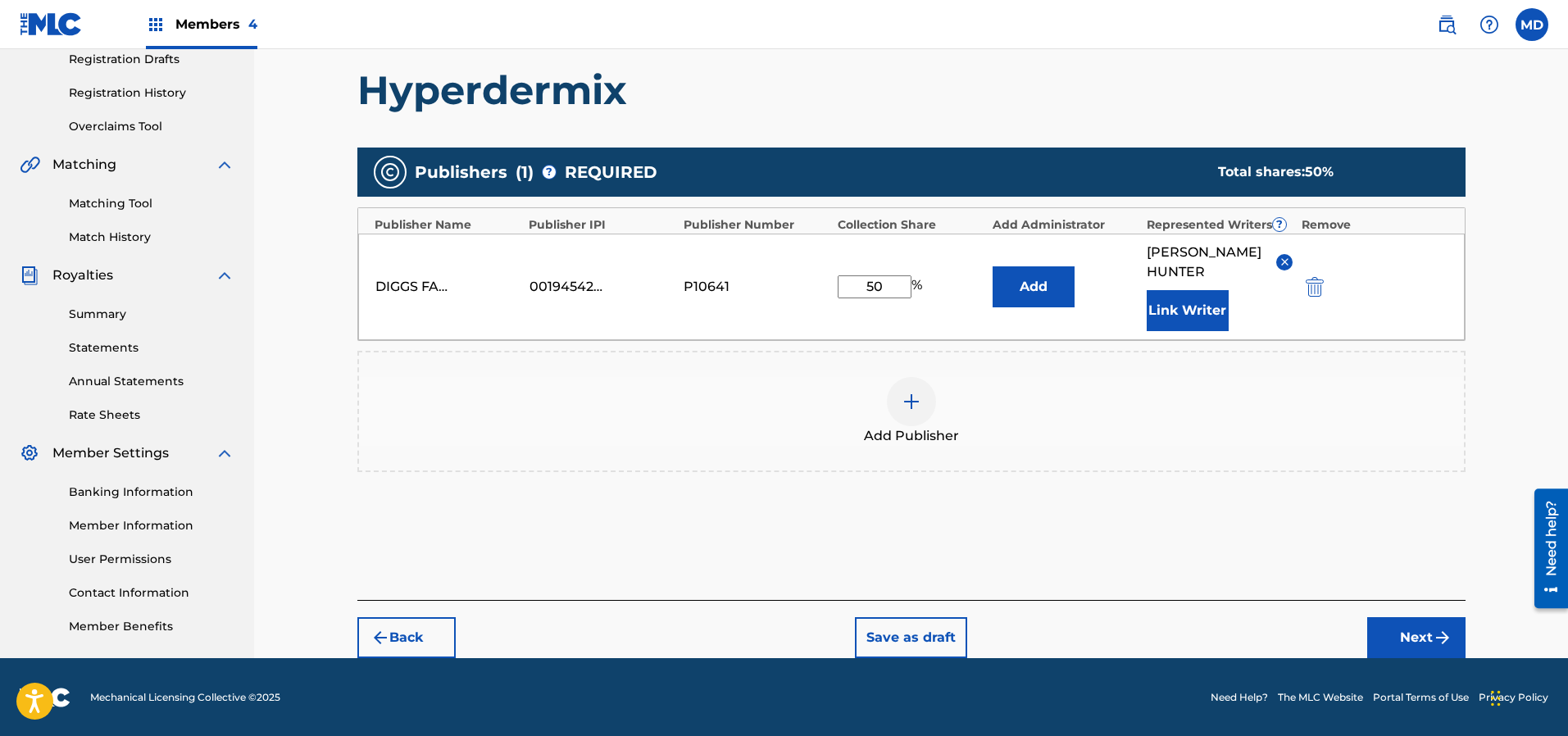
scroll to position [283, 0]
click at [1410, 640] on button "Next" at bounding box center [1416, 637] width 99 height 41
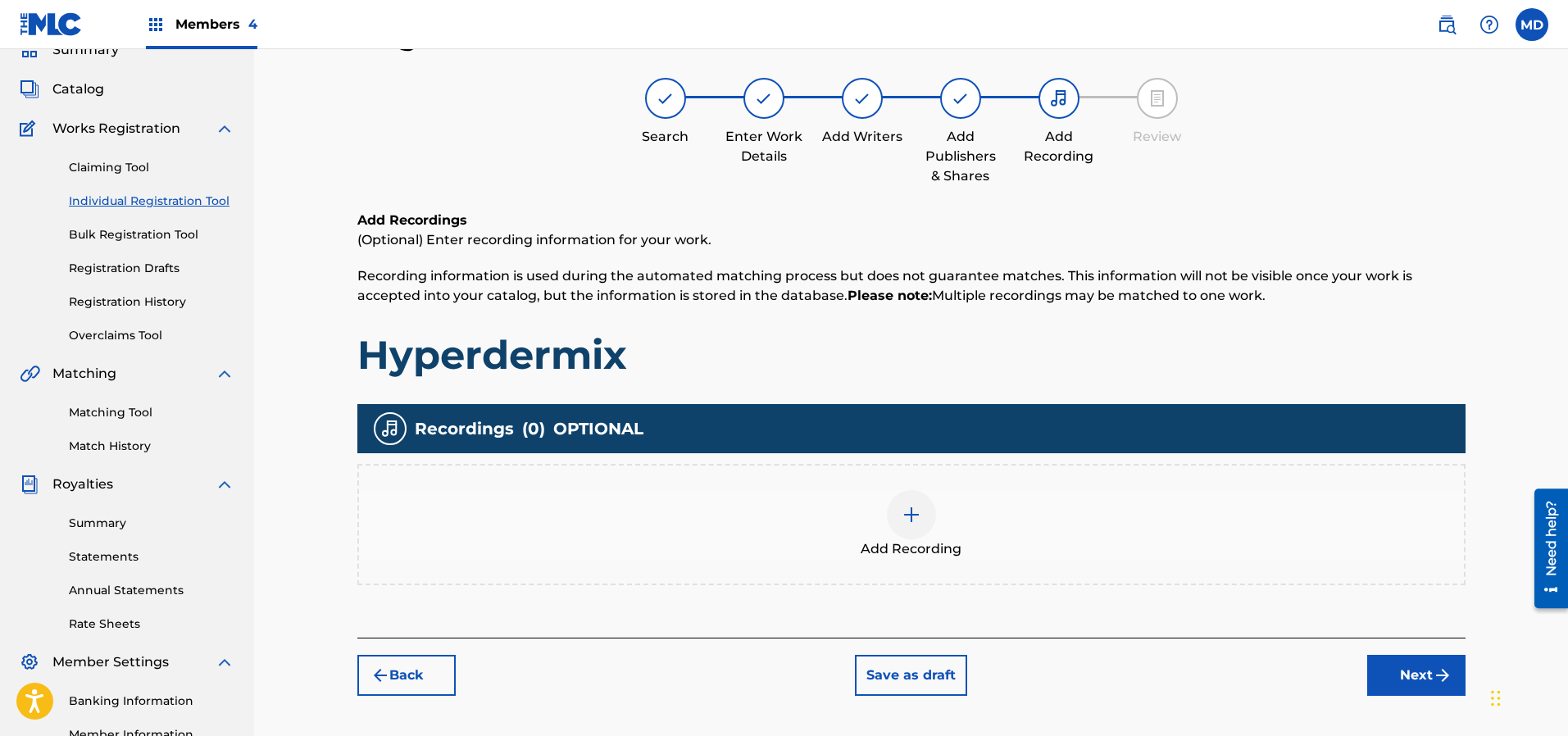
scroll to position [197, 0]
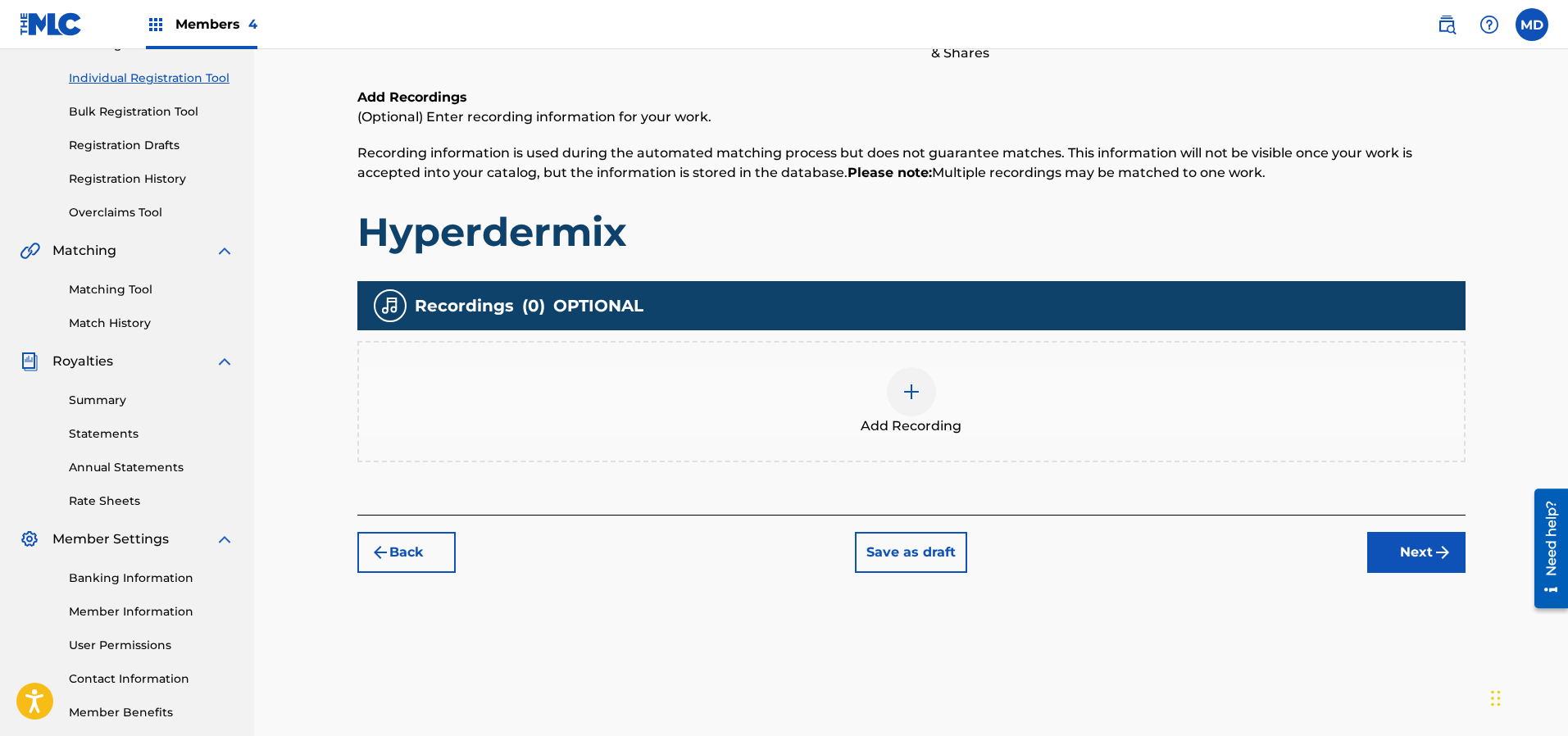
click at [1436, 553] on img "submit" at bounding box center [1442, 552] width 20 height 20
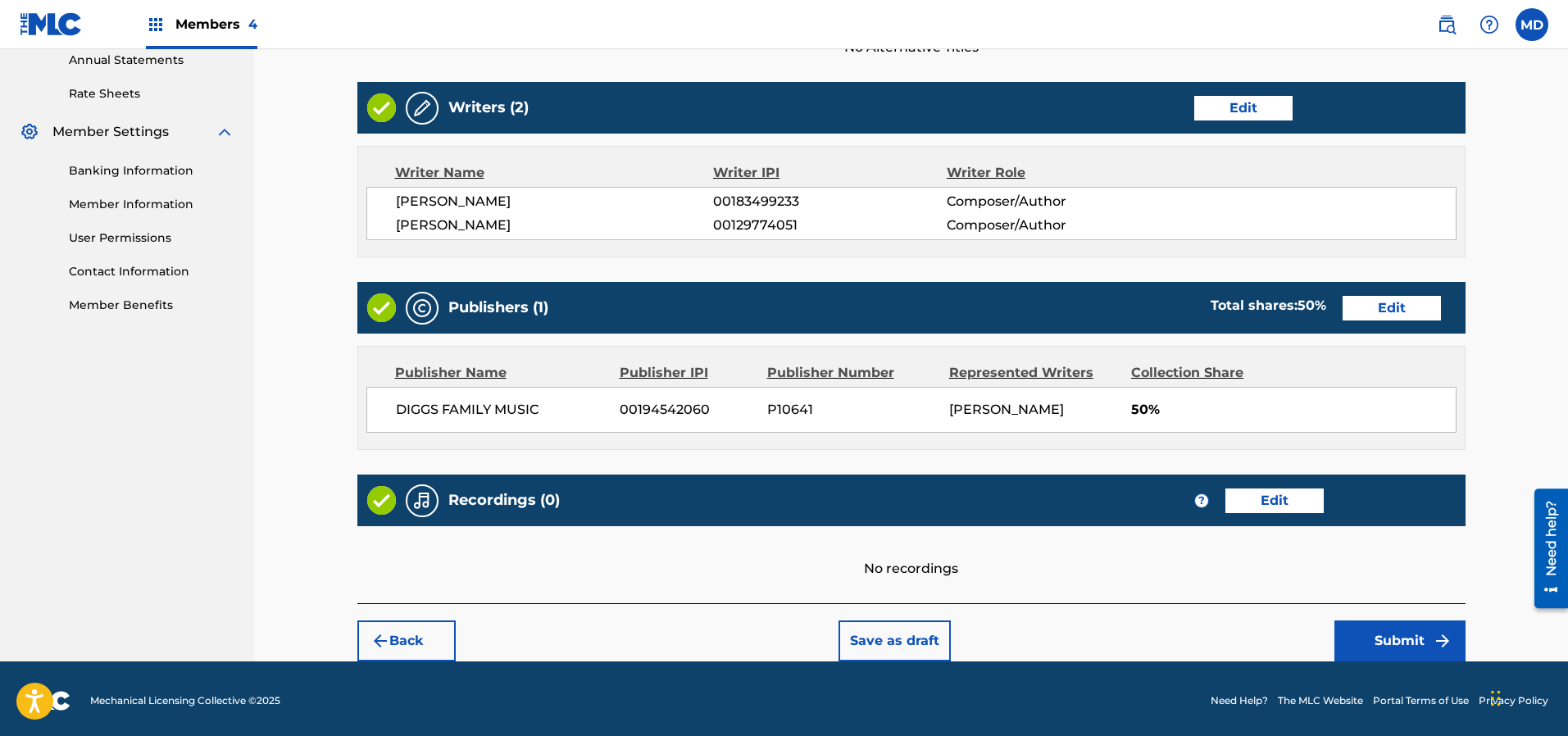
scroll to position [606, 0]
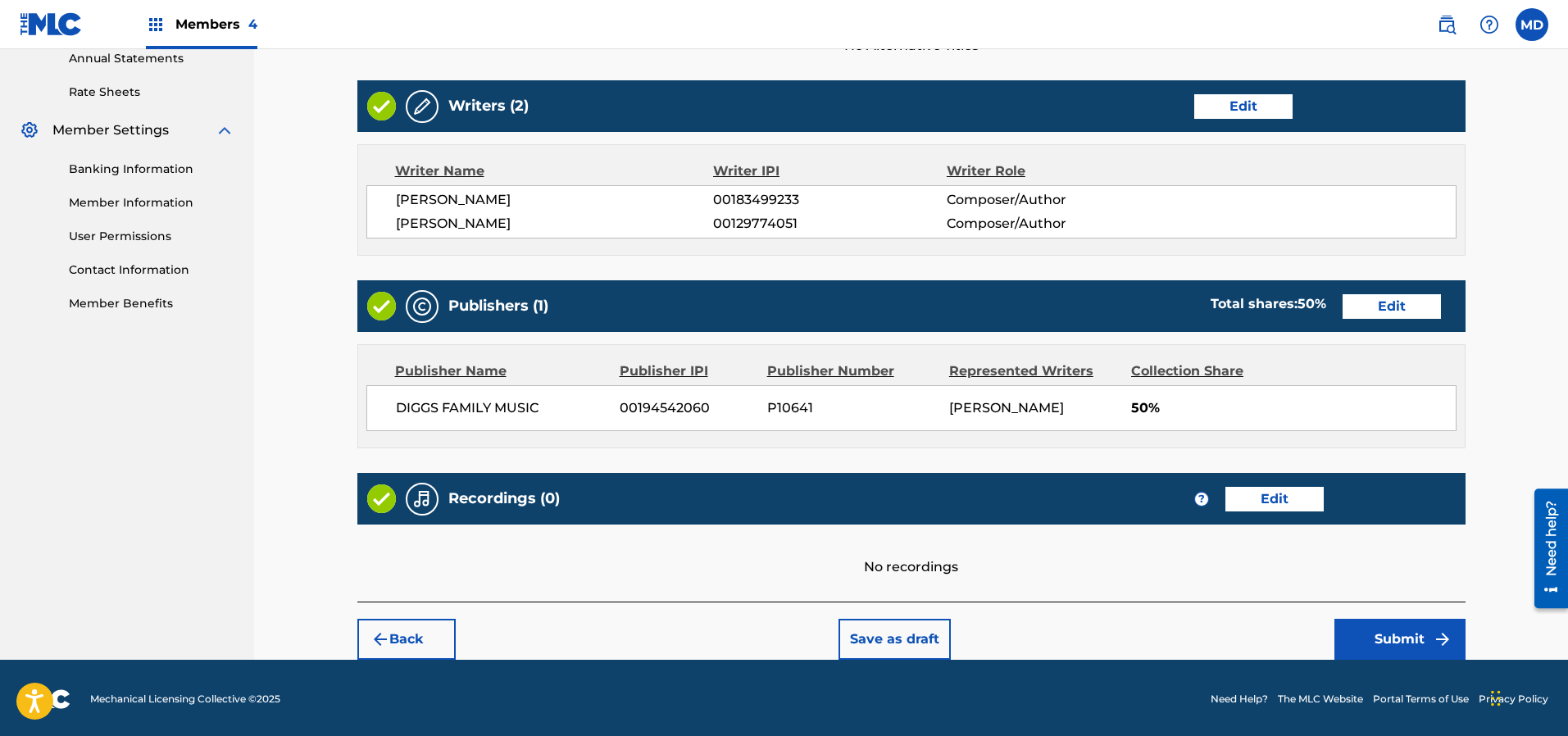
click at [1411, 637] on button "Submit" at bounding box center [1399, 639] width 131 height 41
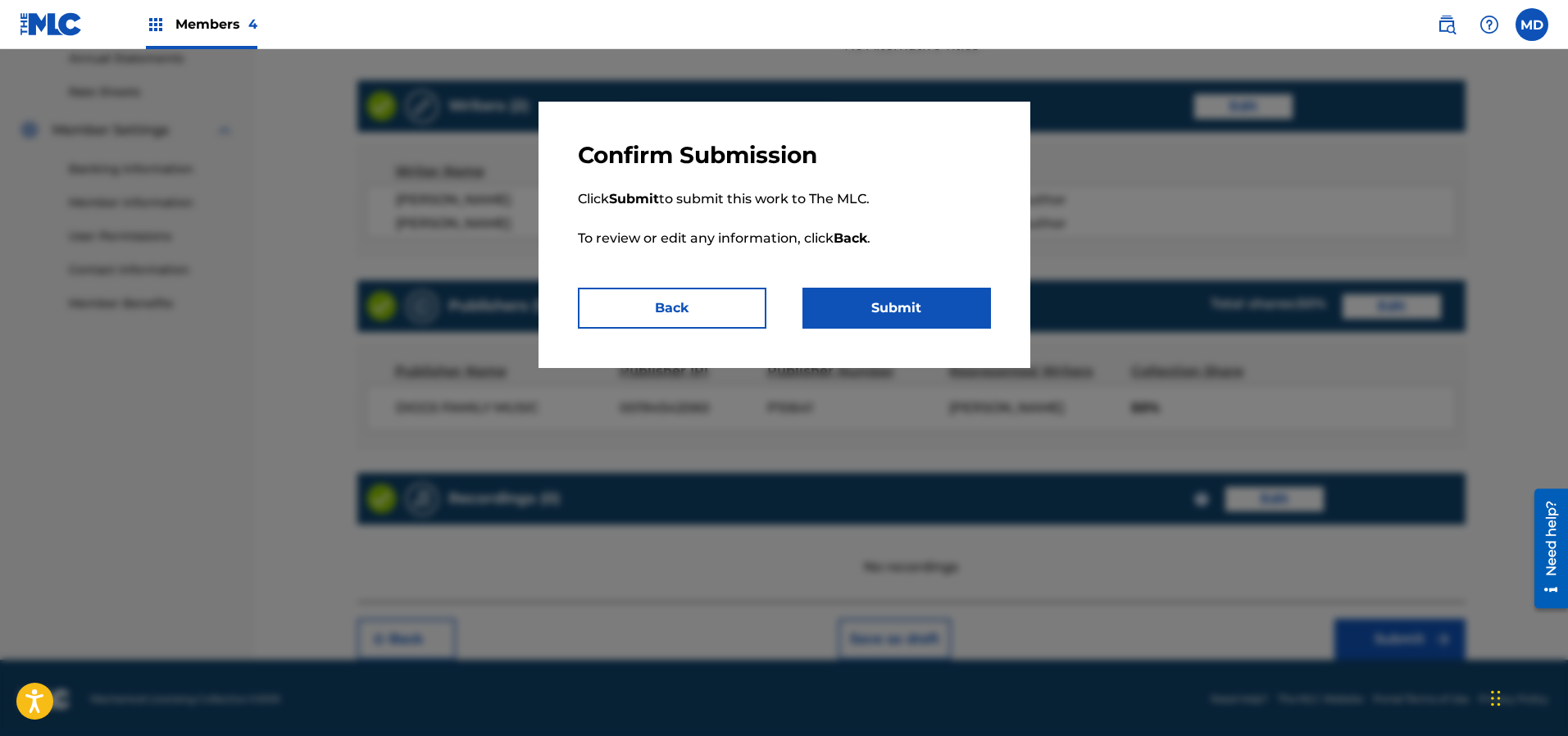
click at [904, 319] on button "Submit" at bounding box center [896, 308] width 189 height 41
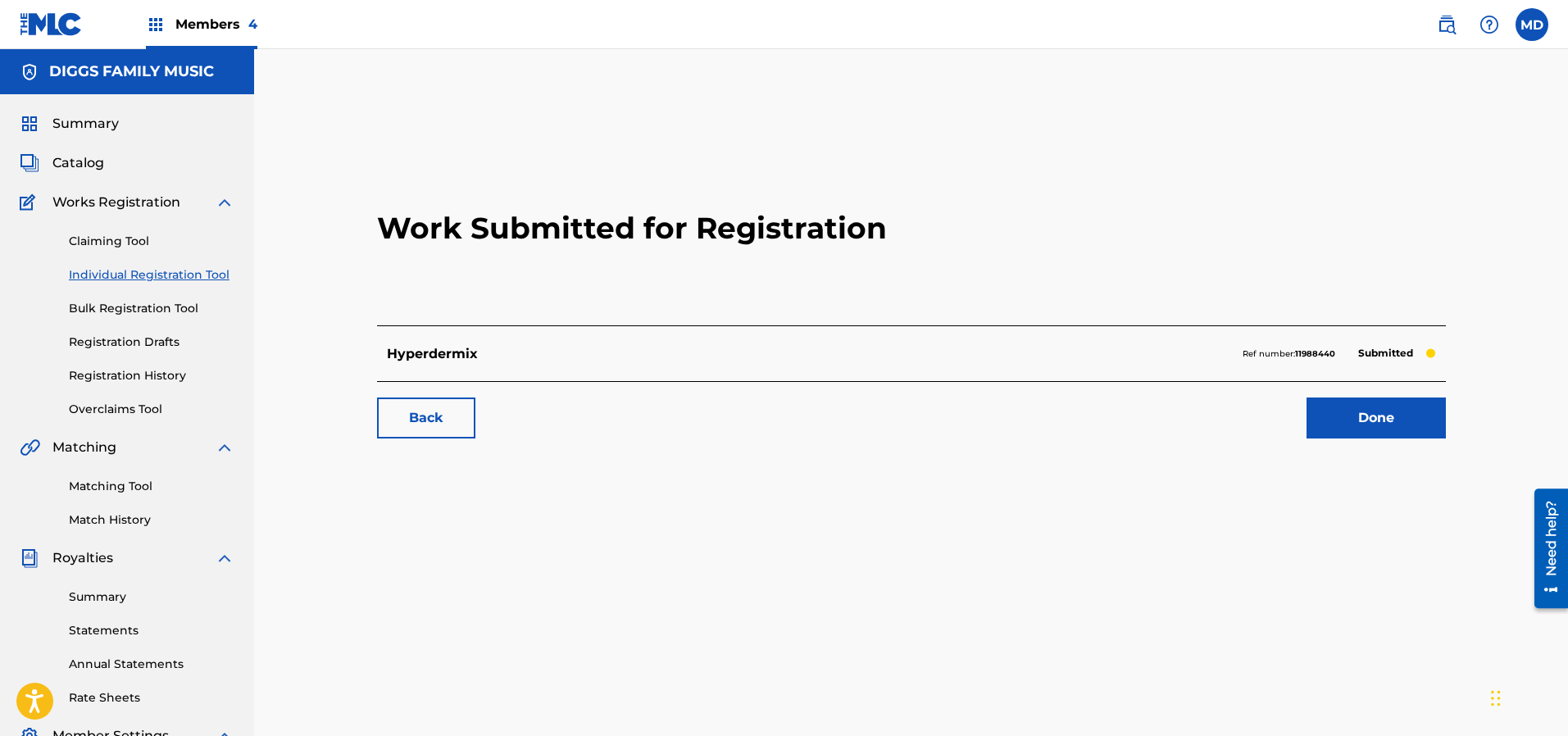
click at [1384, 414] on link "Done" at bounding box center [1376, 418] width 139 height 41
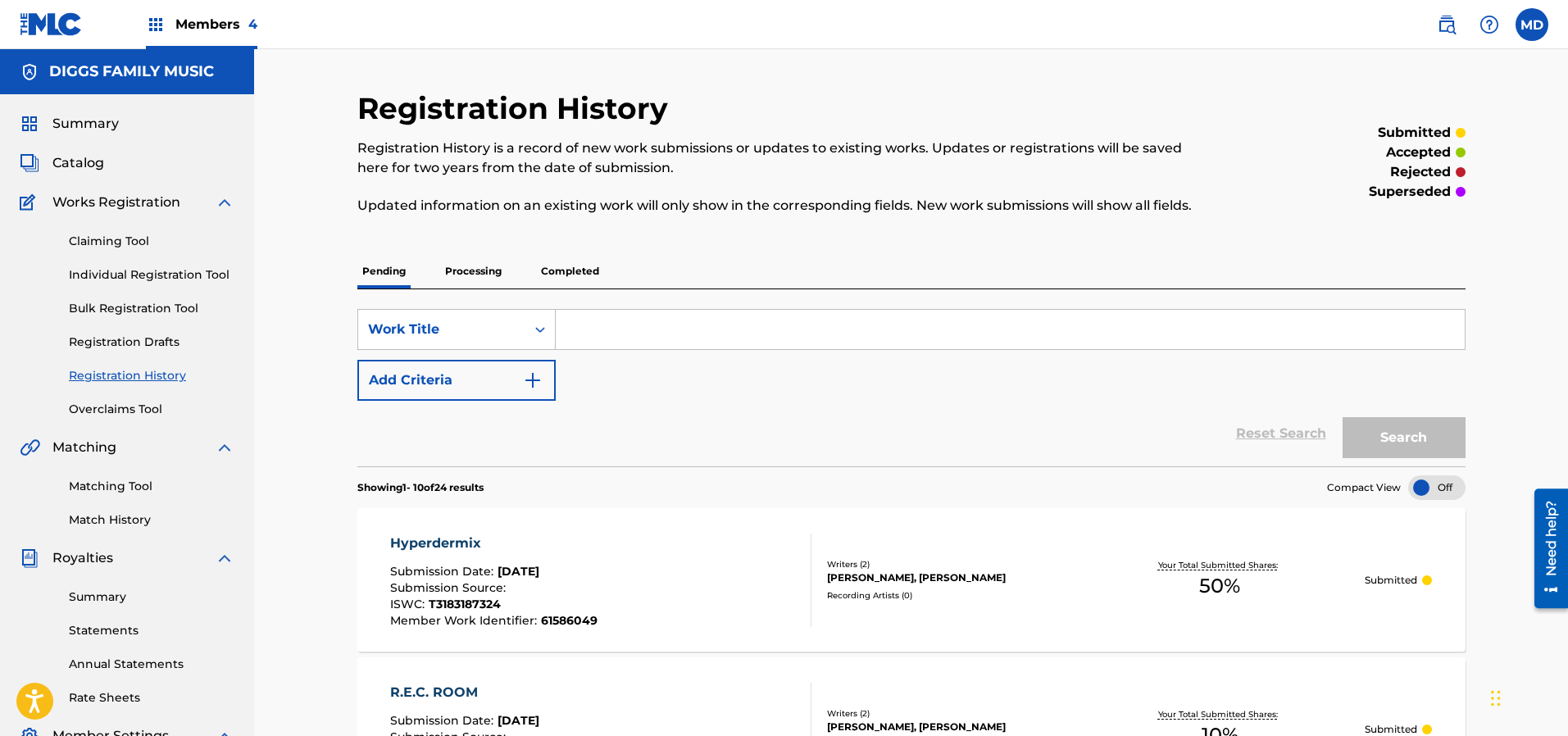
click at [691, 328] on input "Search Form" at bounding box center [1010, 329] width 909 height 39
paste input "Show n' Prove 4:08 Inspectah Deck Uncontrolled Substance 0"
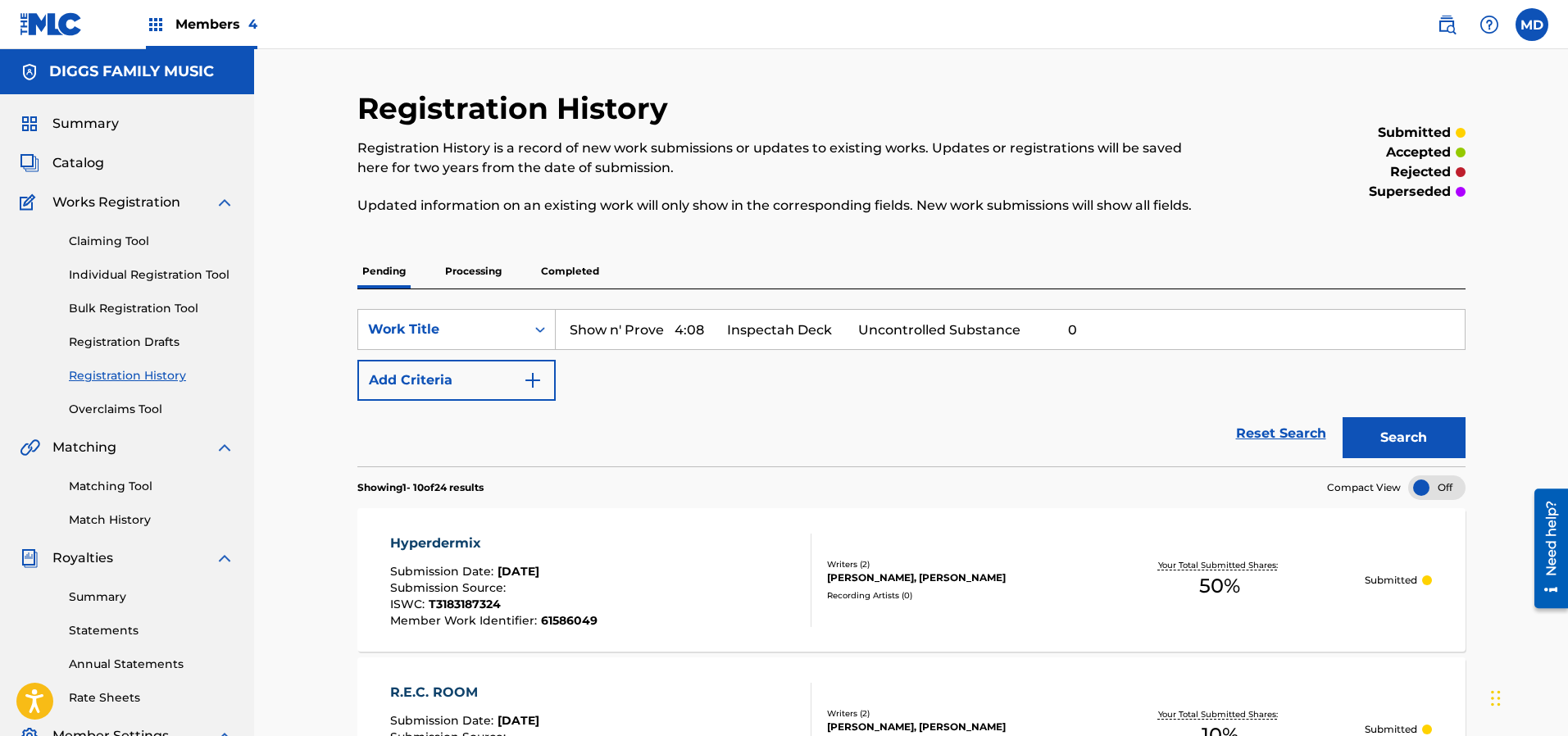
drag, startPoint x: 1101, startPoint y: 327, endPoint x: 667, endPoint y: 334, distance: 434.1
click at [667, 334] on input "Show n' Prove 4:08 Inspectah Deck Uncontrolled Substance 0" at bounding box center [1010, 329] width 909 height 39
drag, startPoint x: 671, startPoint y: 333, endPoint x: 570, endPoint y: 336, distance: 101.0
click at [570, 336] on input "Show n' Prove" at bounding box center [1010, 329] width 909 height 39
type input "Show n' Prove"
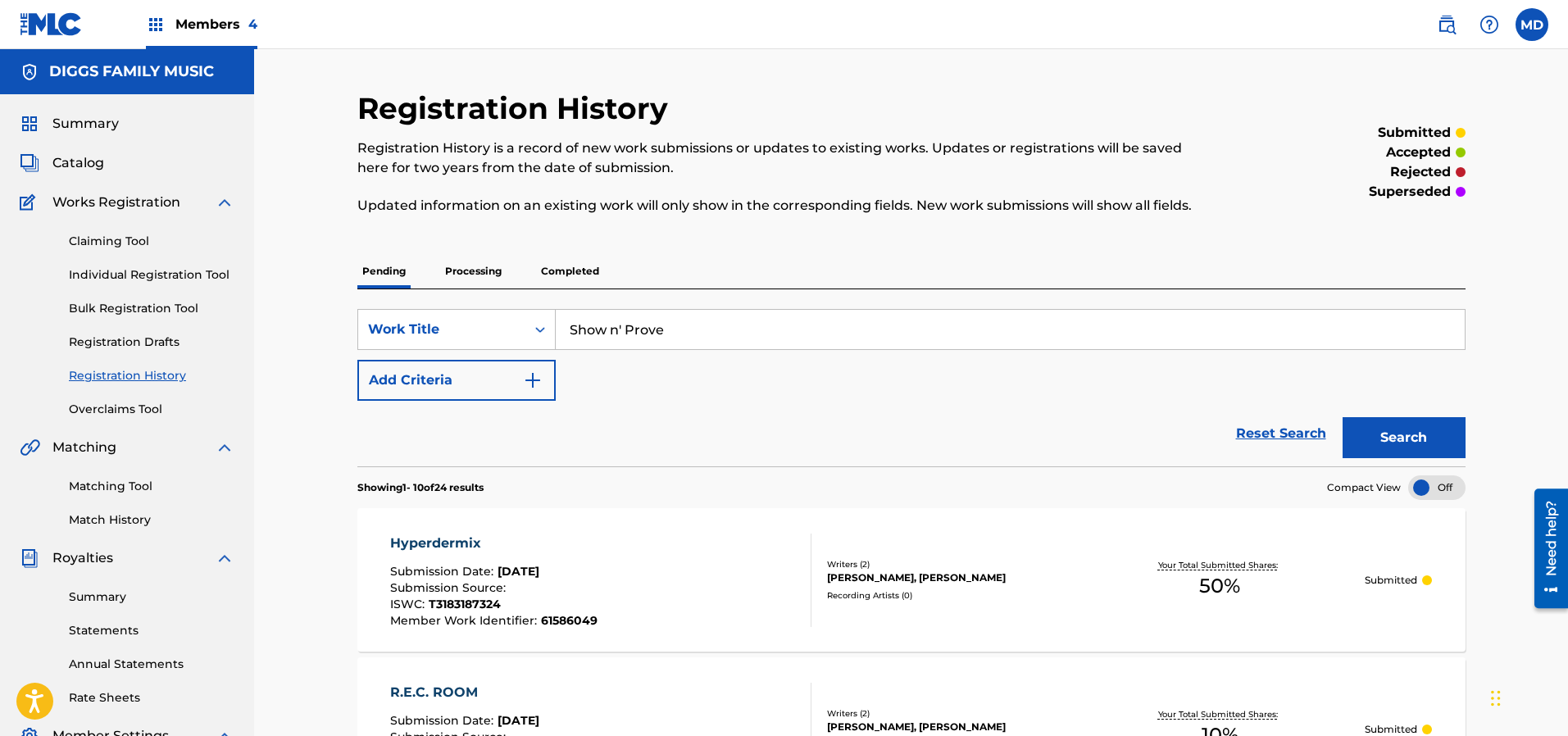
click at [1371, 433] on button "Search" at bounding box center [1403, 438] width 123 height 41
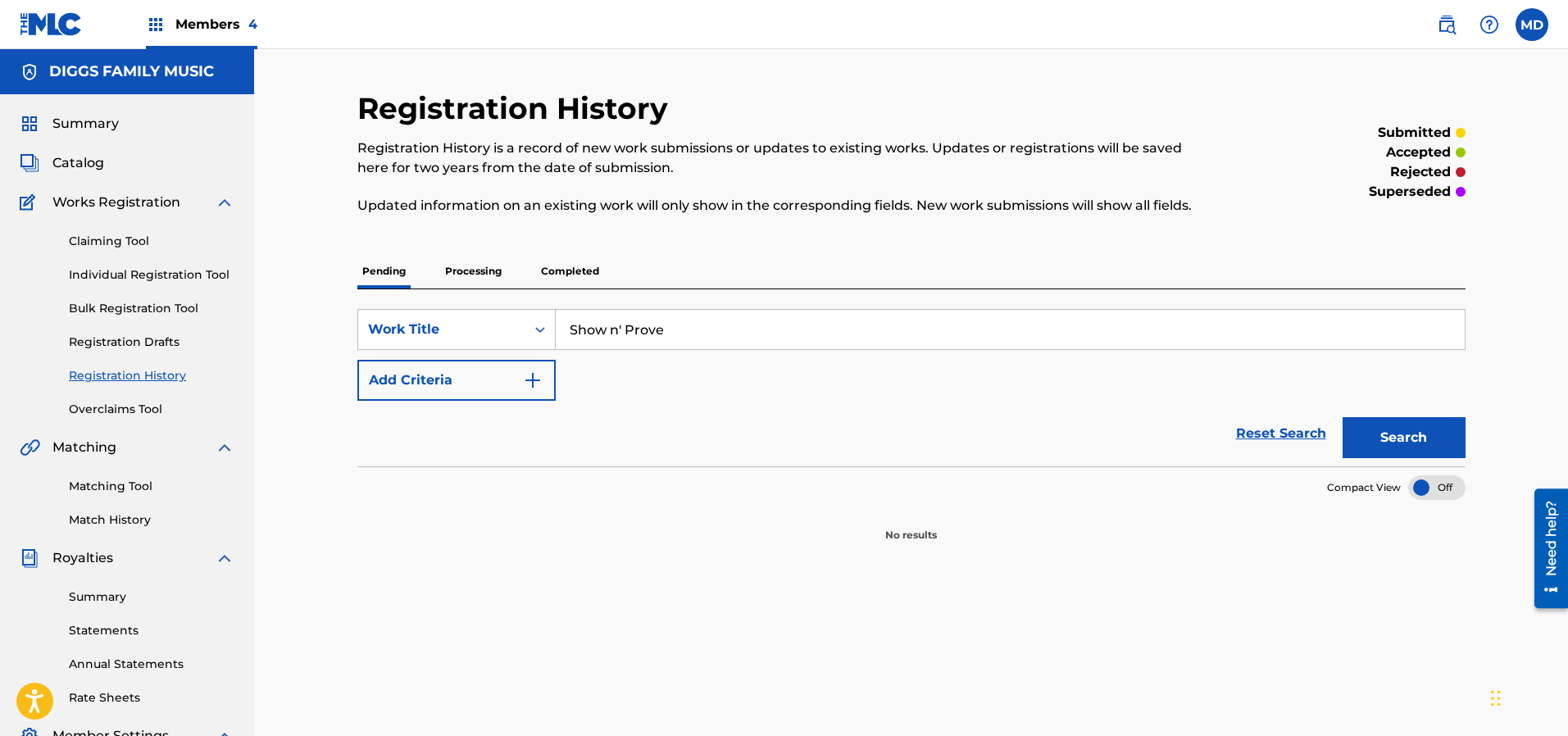
click at [495, 262] on p "Processing" at bounding box center [472, 270] width 66 height 34
click at [554, 269] on p "Completed" at bounding box center [570, 270] width 68 height 34
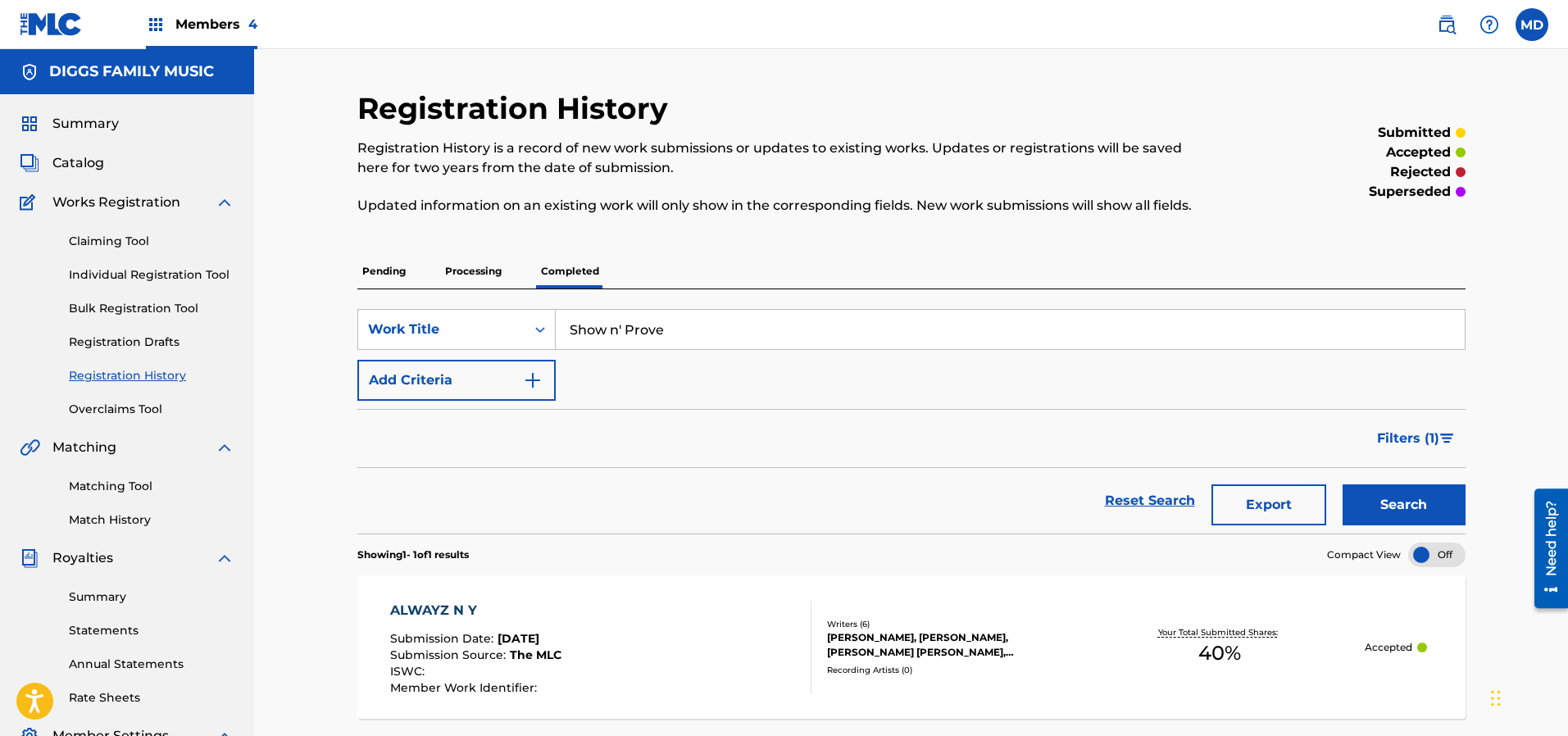
click at [77, 163] on span "Catalog" at bounding box center [78, 163] width 52 height 20
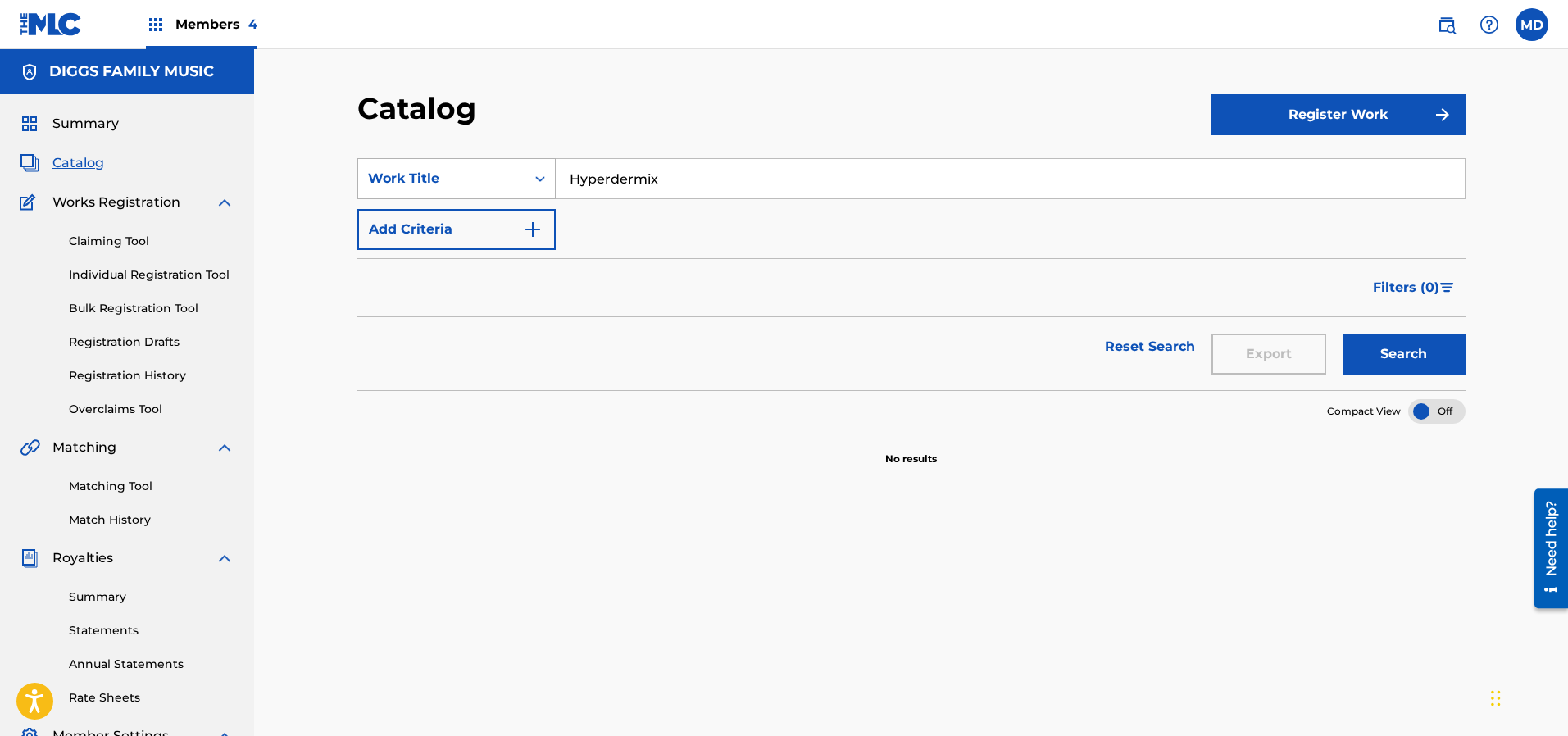
drag, startPoint x: 676, startPoint y: 178, endPoint x: 544, endPoint y: 180, distance: 132.0
click at [544, 181] on div "SearchWithCriteriaffe89460-19b1-4643-b1f3-838df765d317 Work Title Hyperdermix" at bounding box center [911, 178] width 1108 height 41
paste input "Show n' Prove"
type input "Show n' Prove"
click at [1361, 359] on button "Search" at bounding box center [1403, 354] width 123 height 41
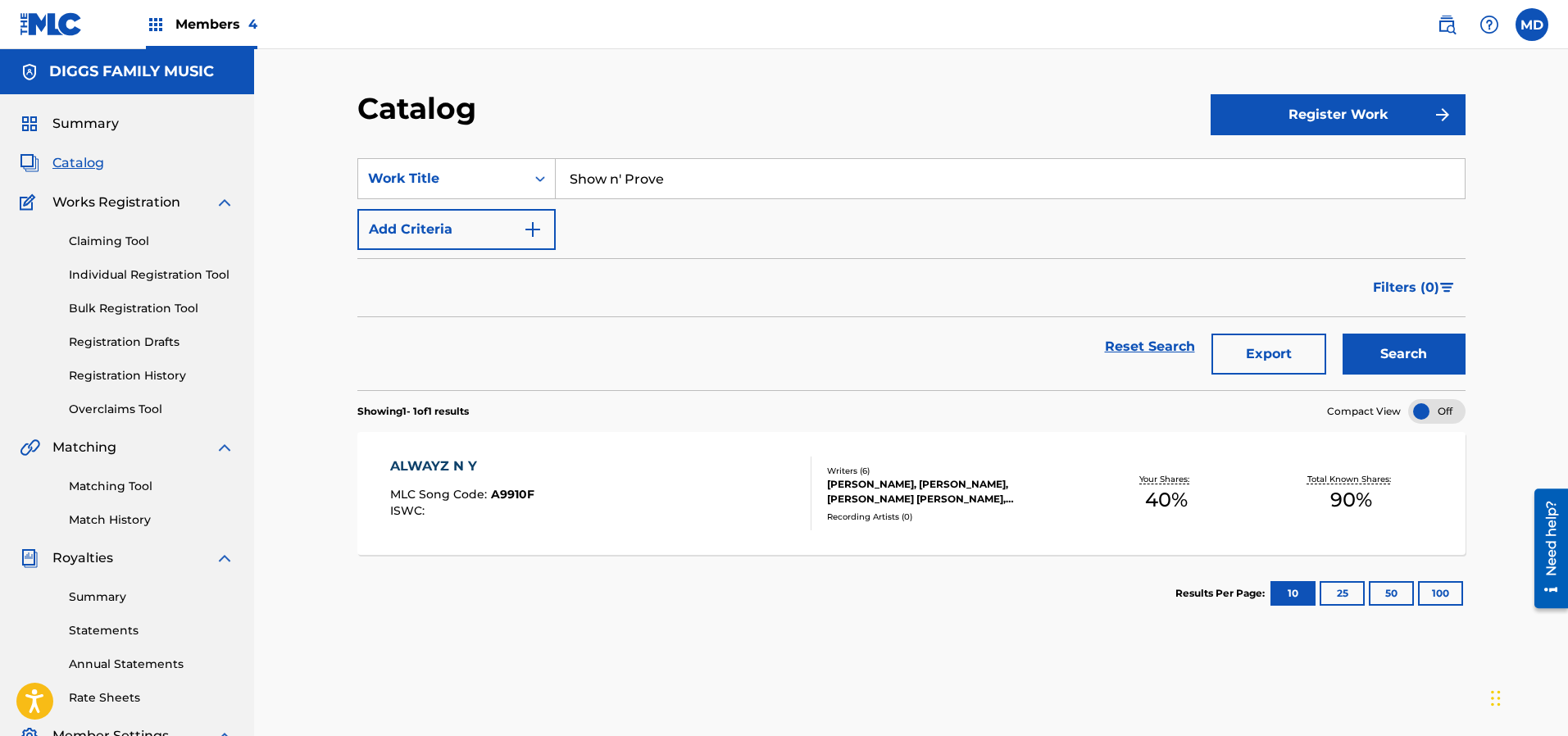
click at [135, 239] on link "Claiming Tool" at bounding box center [152, 241] width 165 height 18
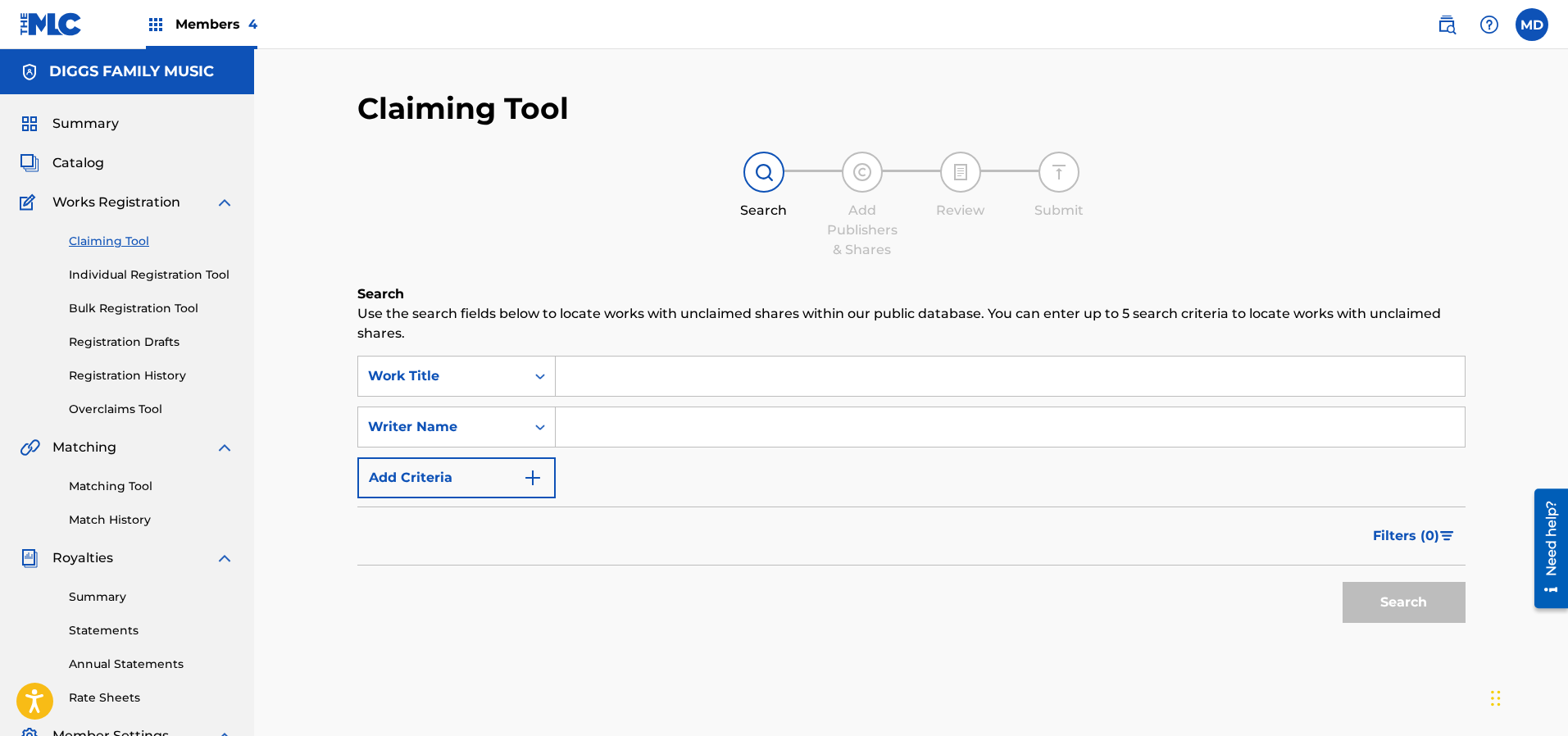
click at [697, 385] on input "Search Form" at bounding box center [1010, 376] width 909 height 39
paste input "Show n' Prove"
type input "Show n' Prove"
click at [1391, 597] on button "Search" at bounding box center [1403, 602] width 123 height 41
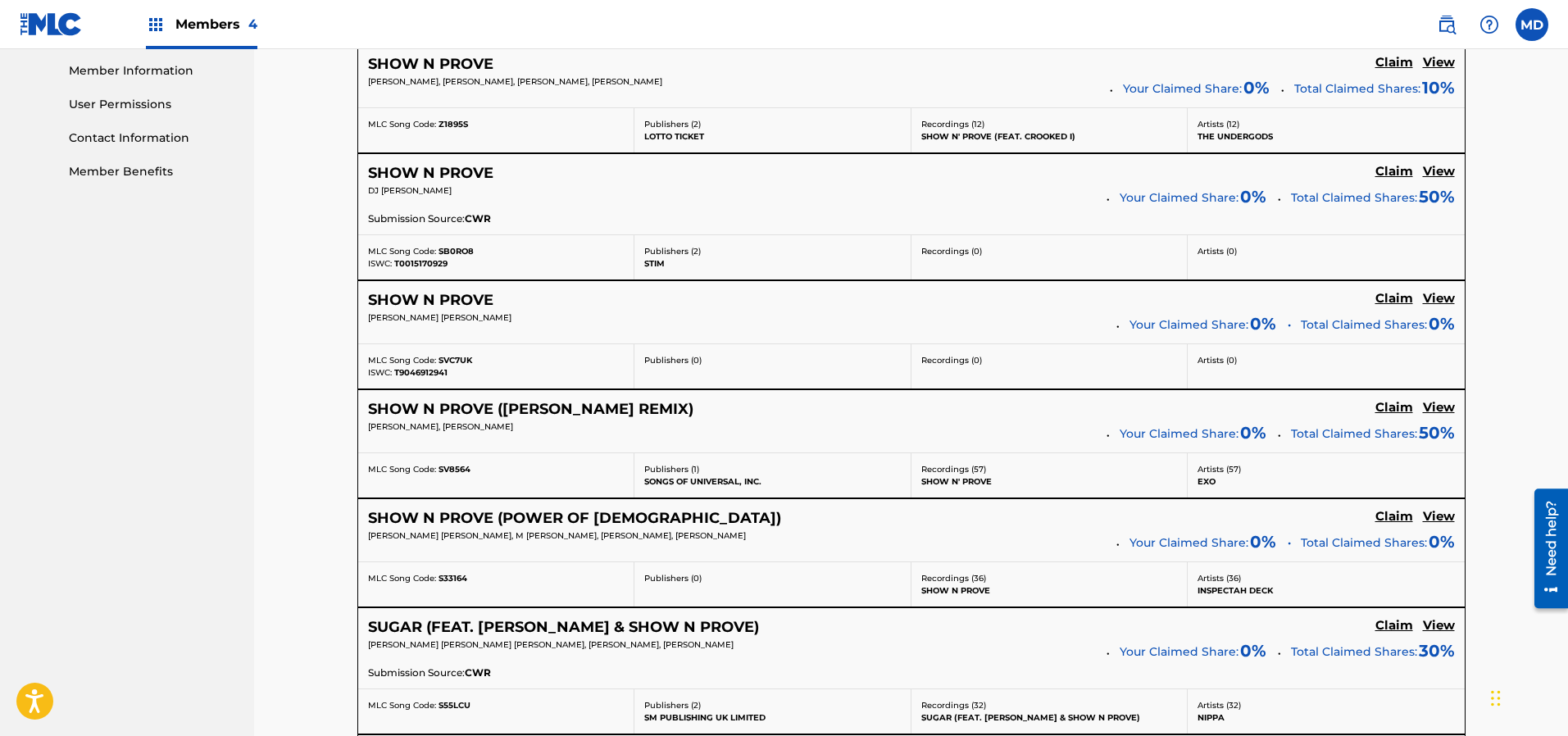
scroll to position [861, 0]
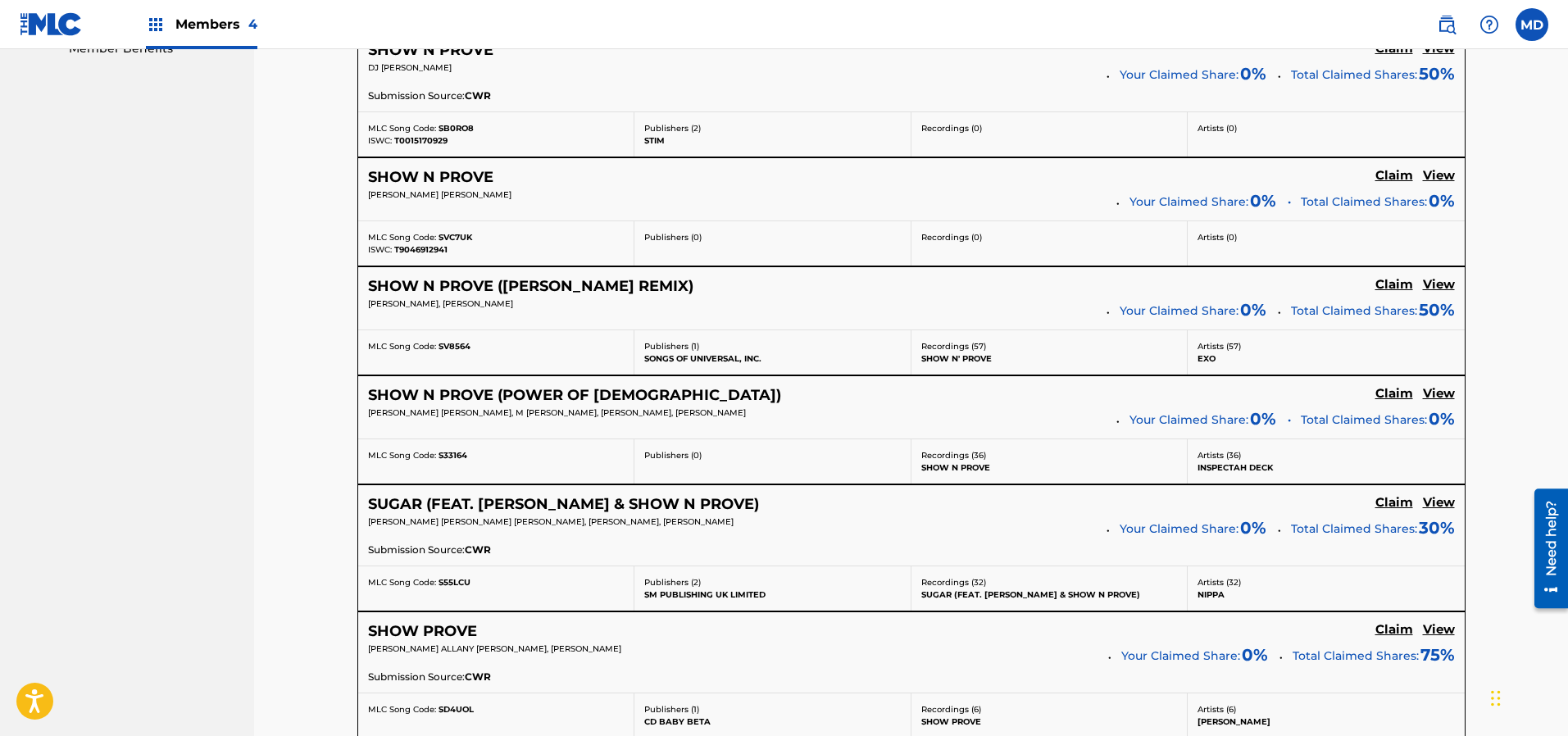
click at [1433, 393] on h5 "View" at bounding box center [1439, 393] width 32 height 16
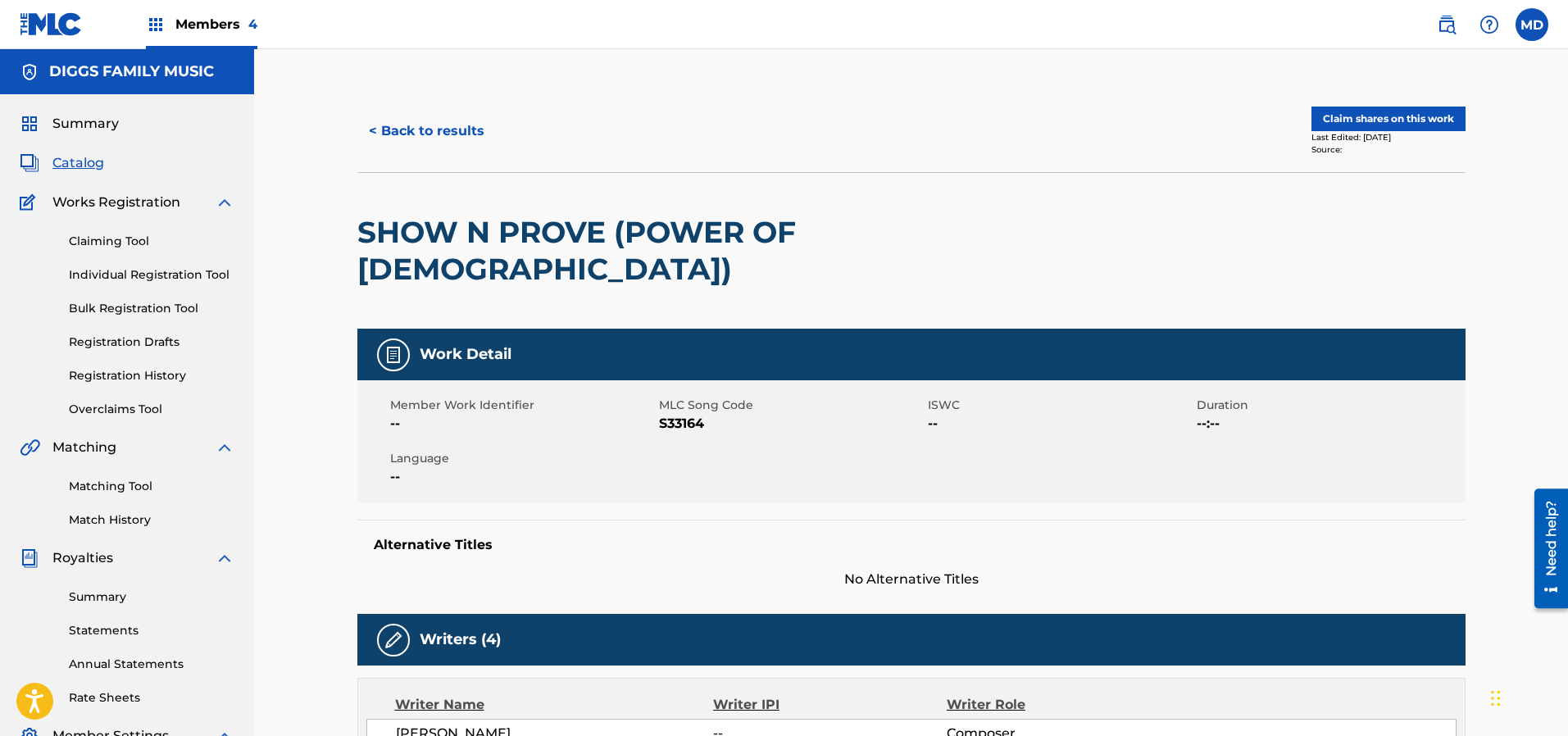
click at [1391, 118] on button "Claim shares on this work" at bounding box center [1389, 119] width 154 height 24
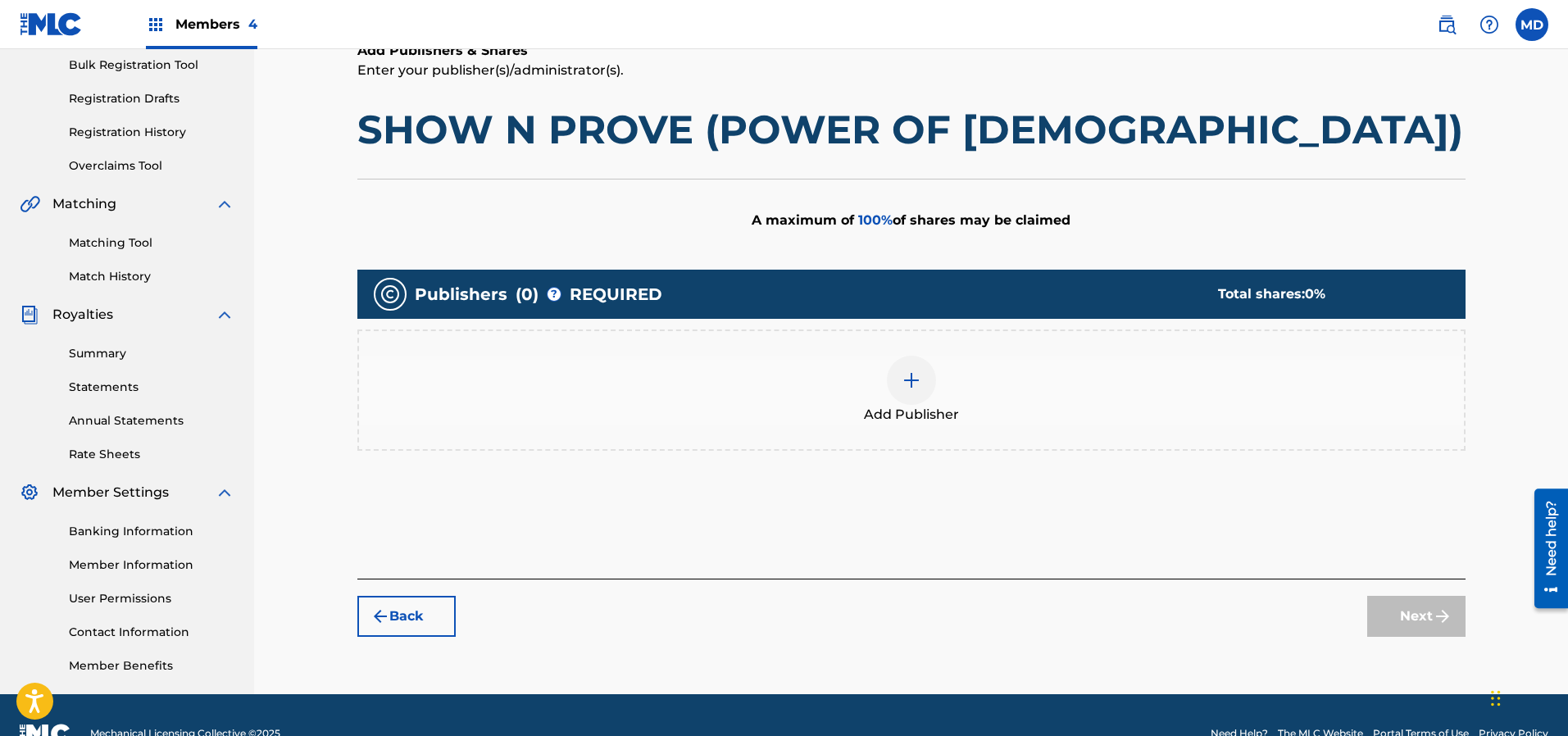
scroll to position [246, 0]
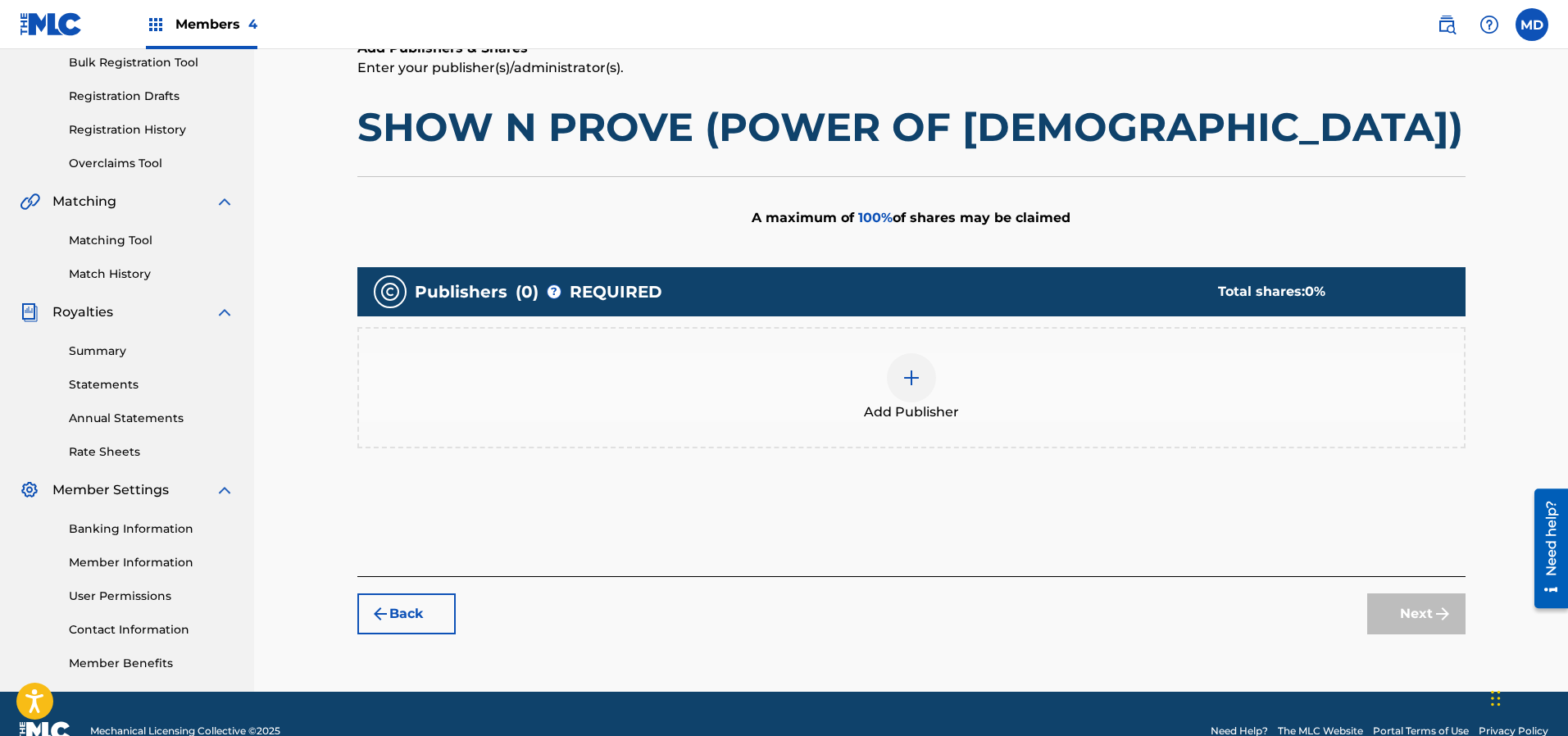
click at [912, 382] on img at bounding box center [911, 377] width 20 height 20
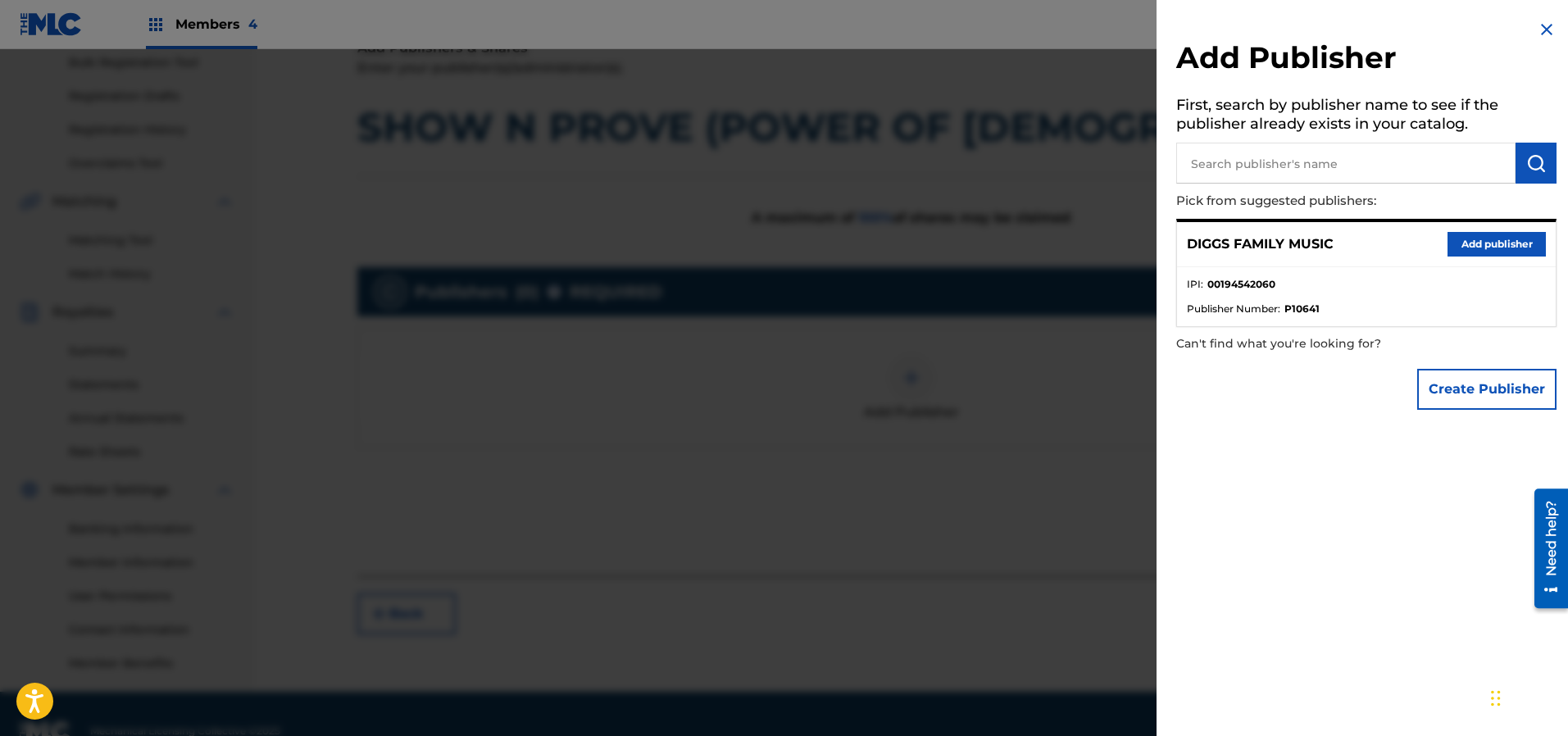
click at [1482, 246] on button "Add publisher" at bounding box center [1496, 244] width 99 height 24
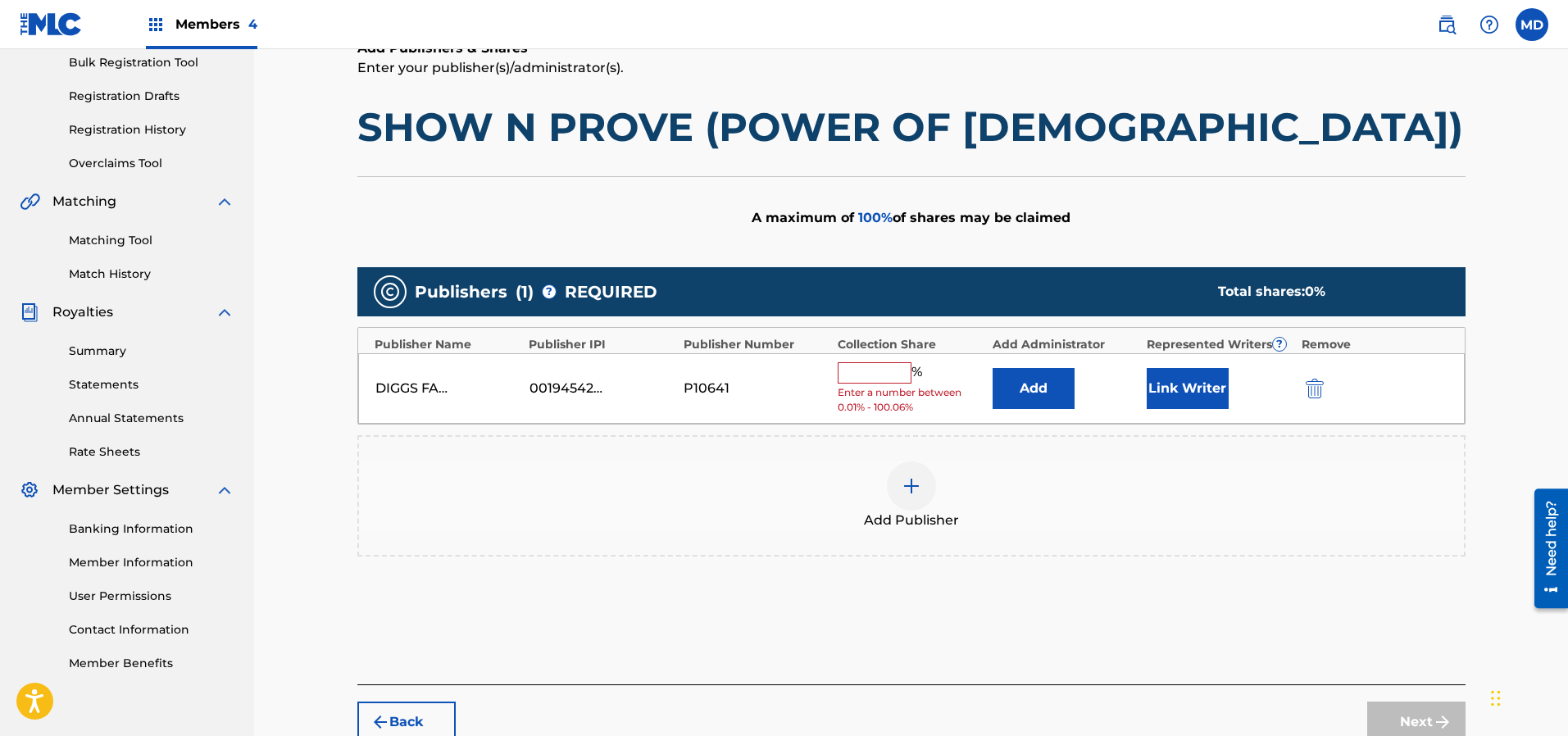
click at [888, 370] on input "text" at bounding box center [874, 373] width 73 height 21
type input "50"
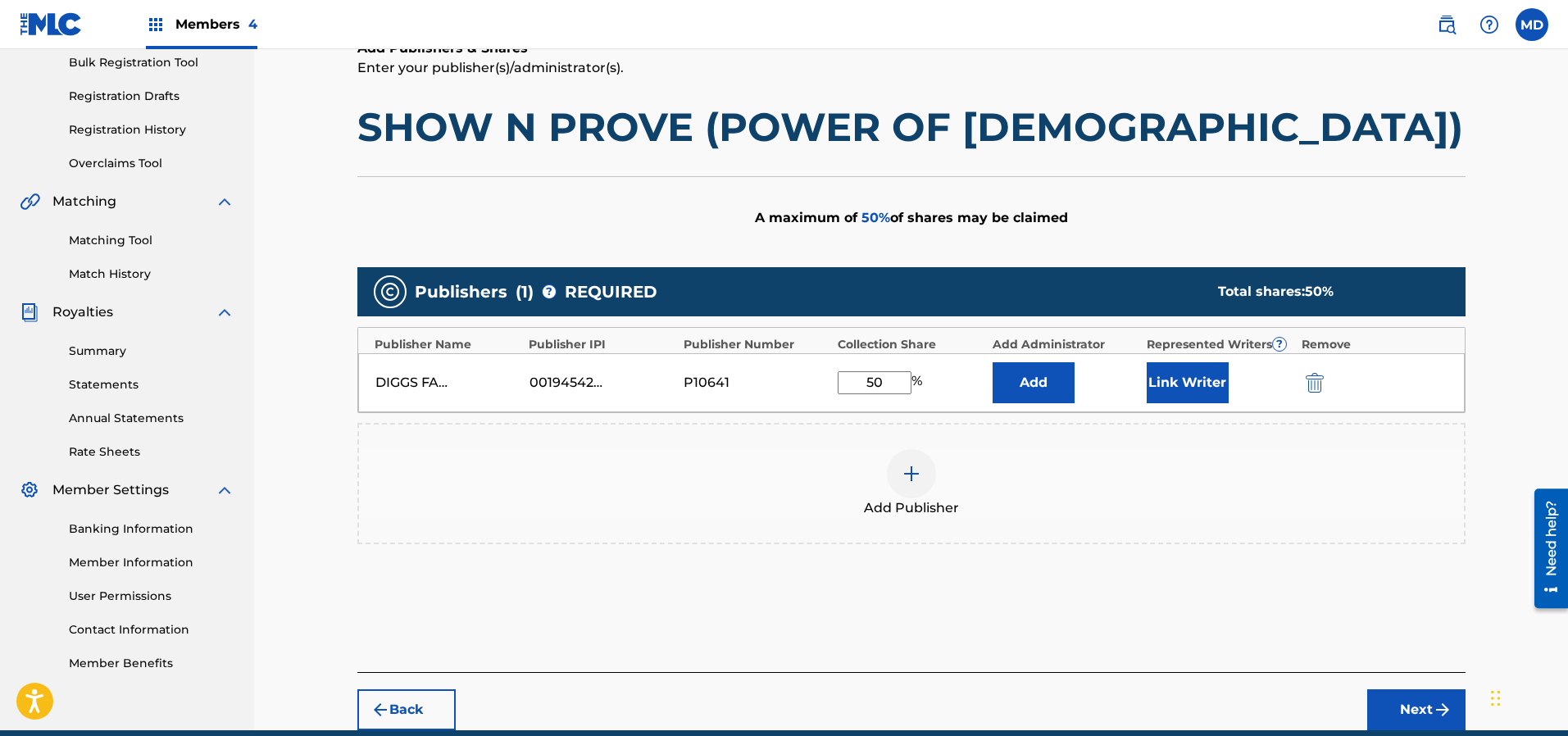
click at [1195, 384] on button "Link Writer" at bounding box center [1188, 383] width 82 height 41
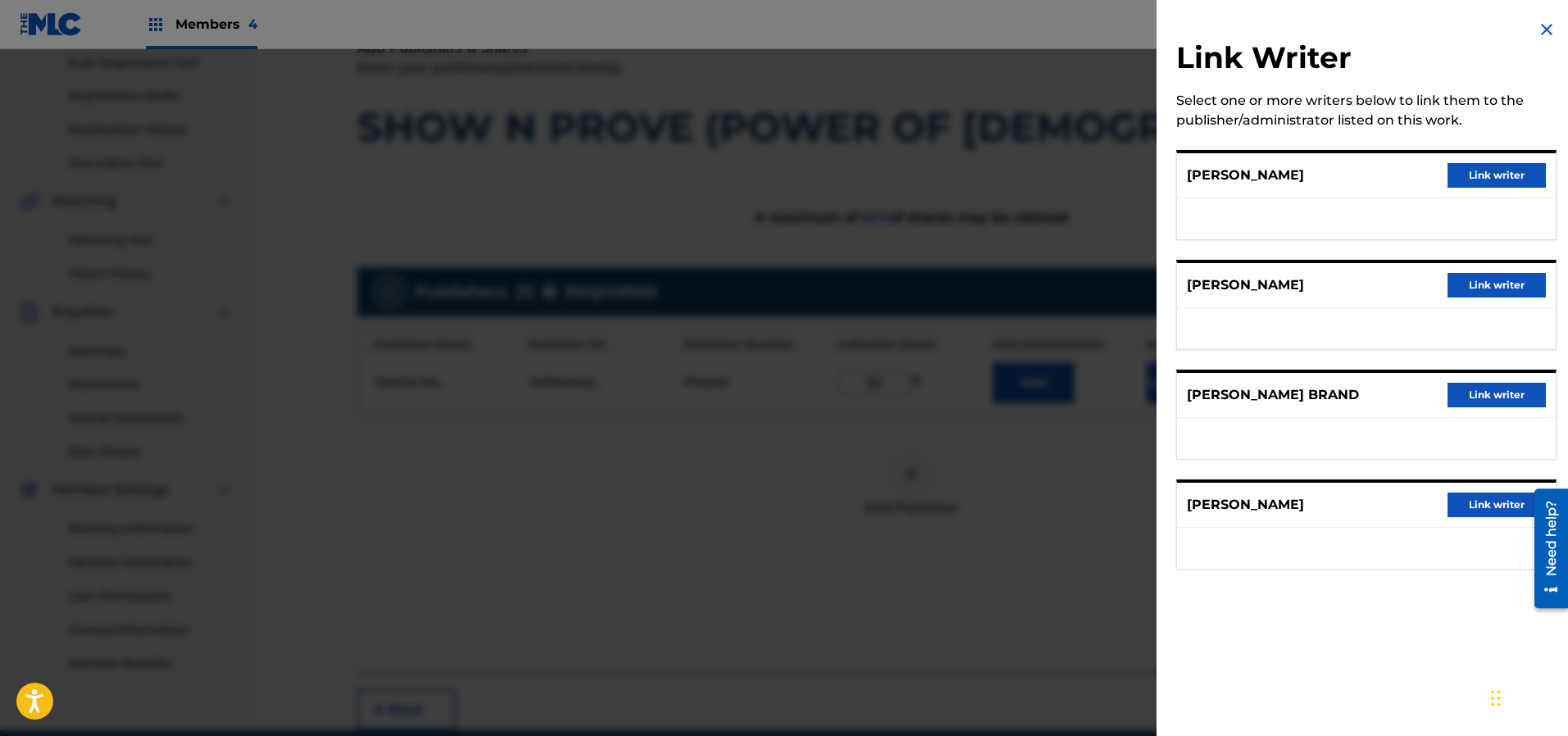
click at [1479, 281] on button "Link writer" at bounding box center [1496, 285] width 99 height 24
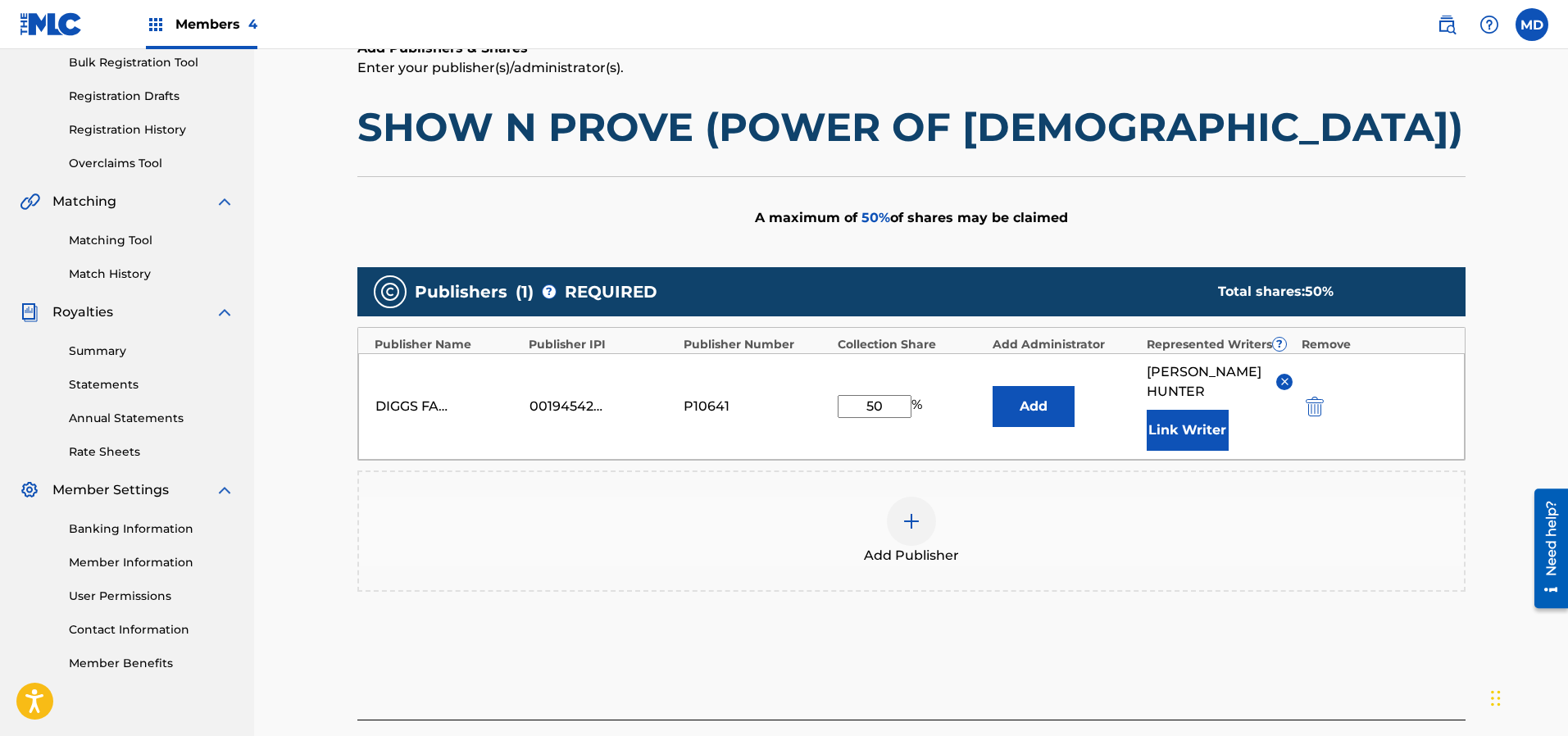
scroll to position [346, 0]
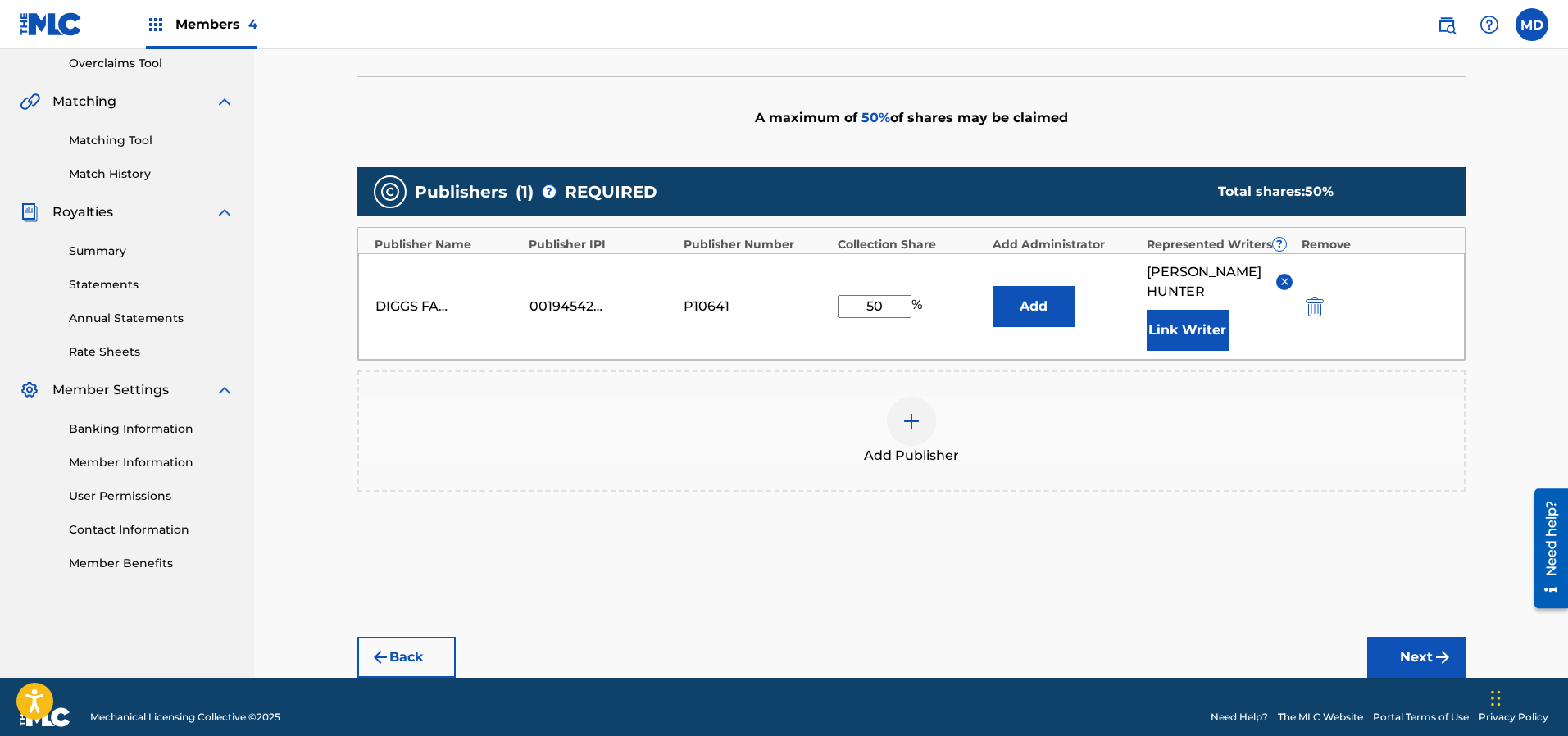
click at [1409, 637] on button "Next" at bounding box center [1416, 657] width 99 height 41
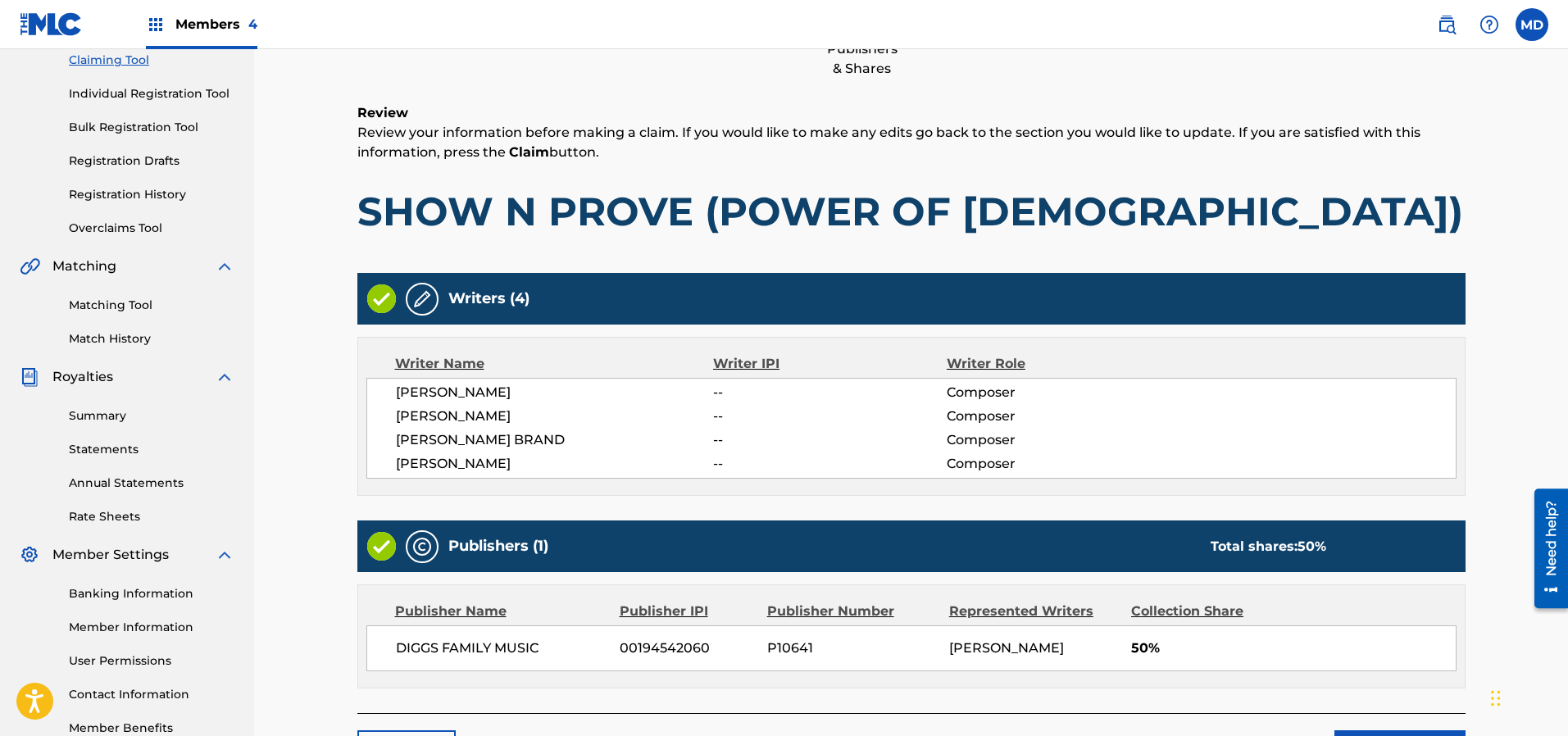
scroll to position [293, 0]
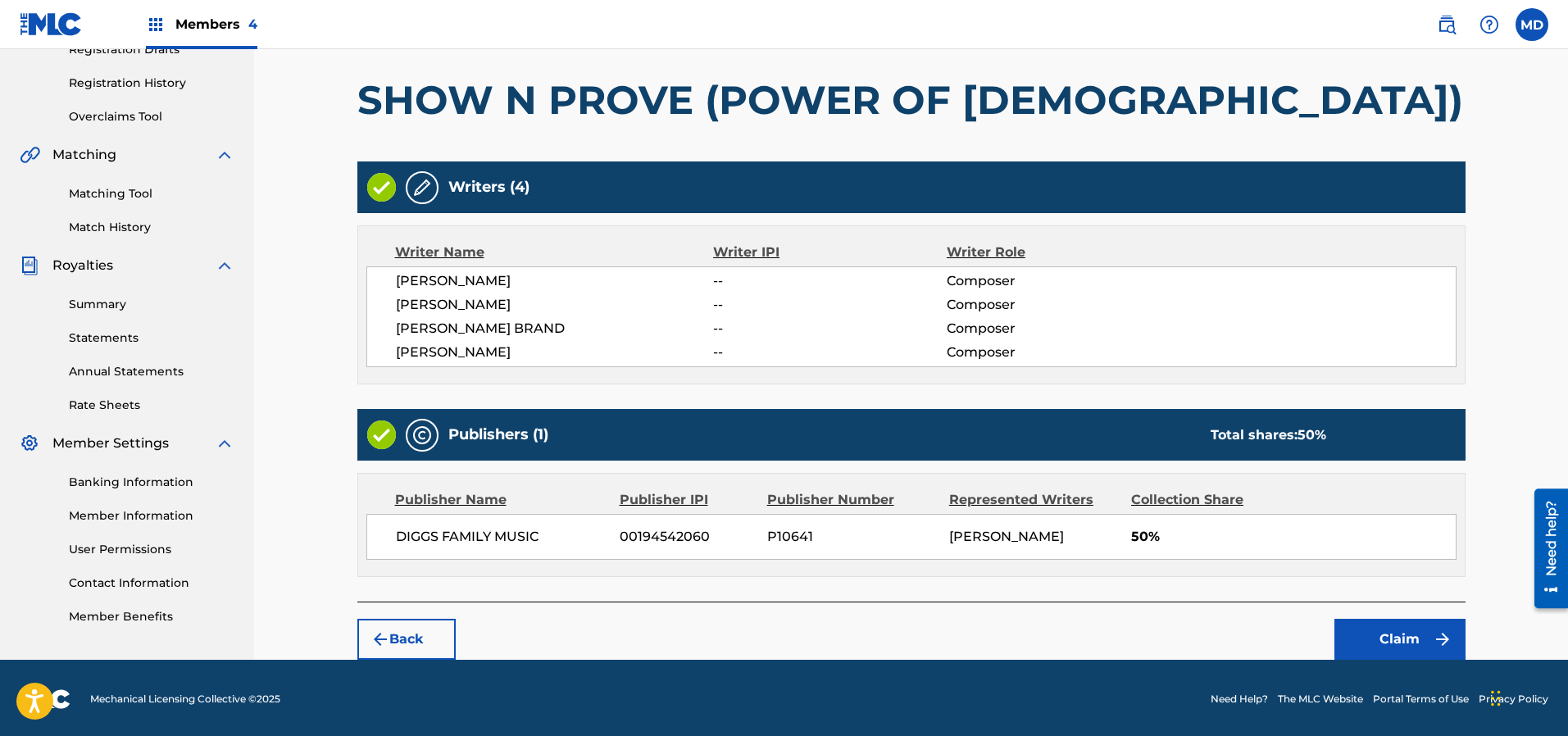
click at [1378, 632] on button "Claim" at bounding box center [1399, 639] width 131 height 41
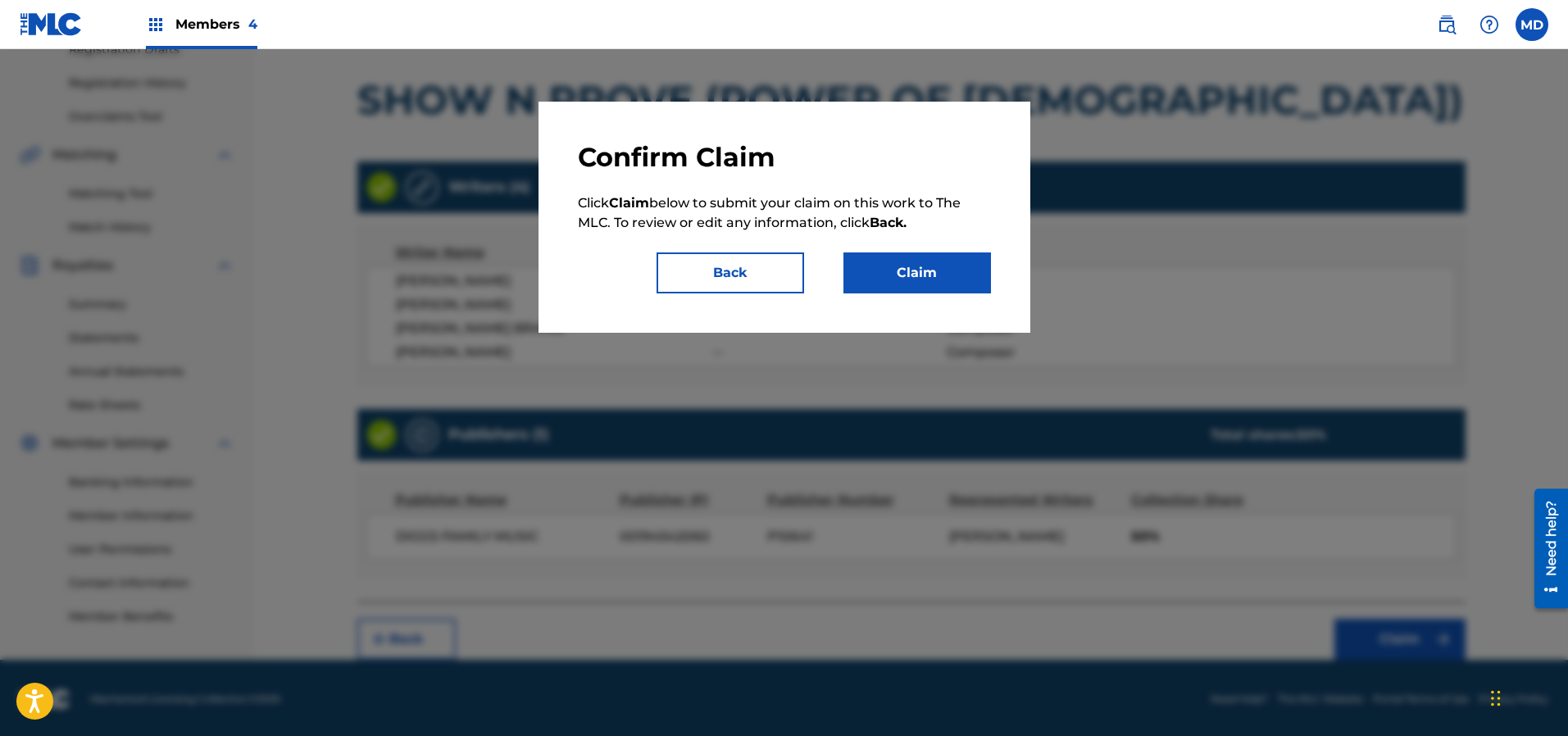
click at [911, 278] on button "Claim" at bounding box center [916, 273] width 148 height 41
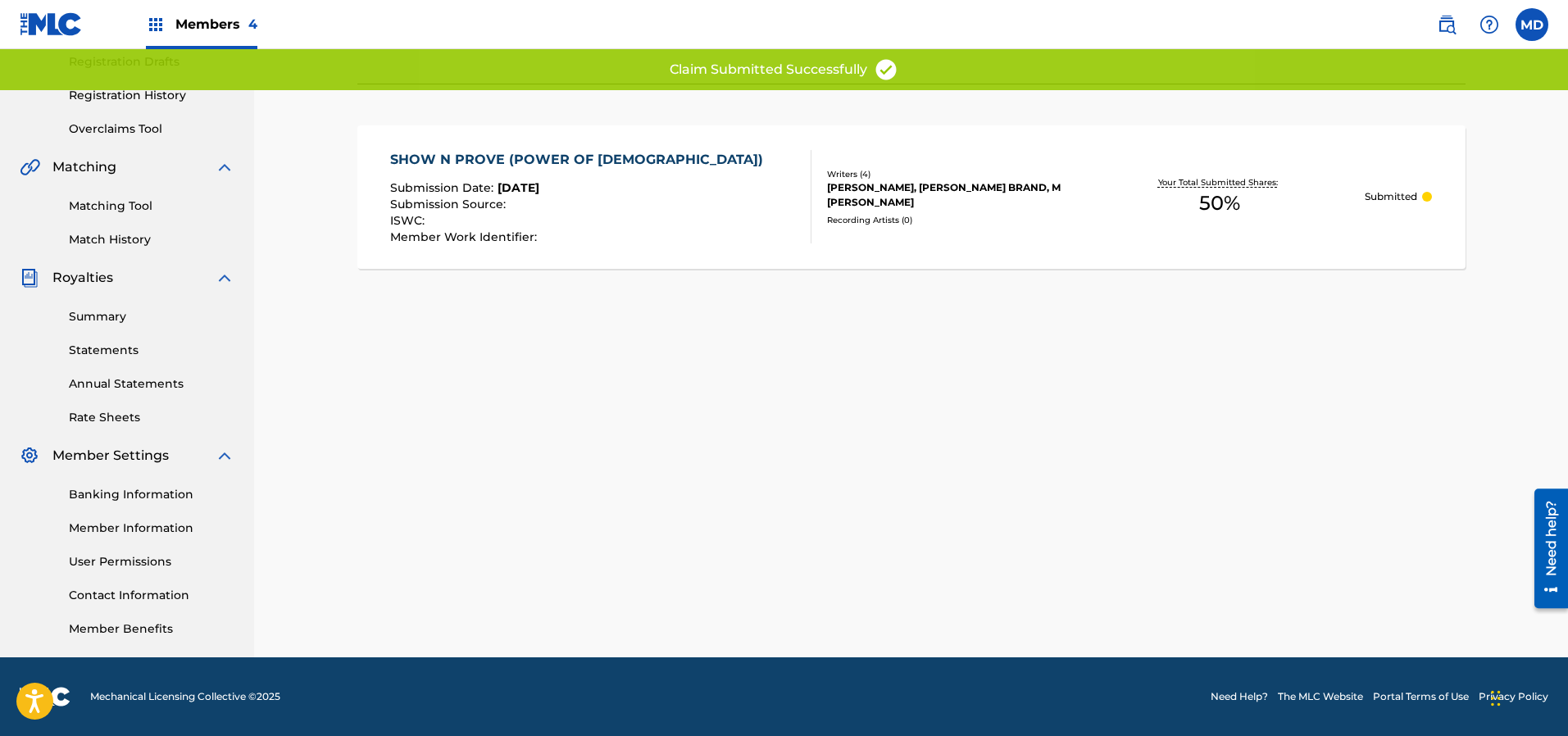
scroll to position [280, 0]
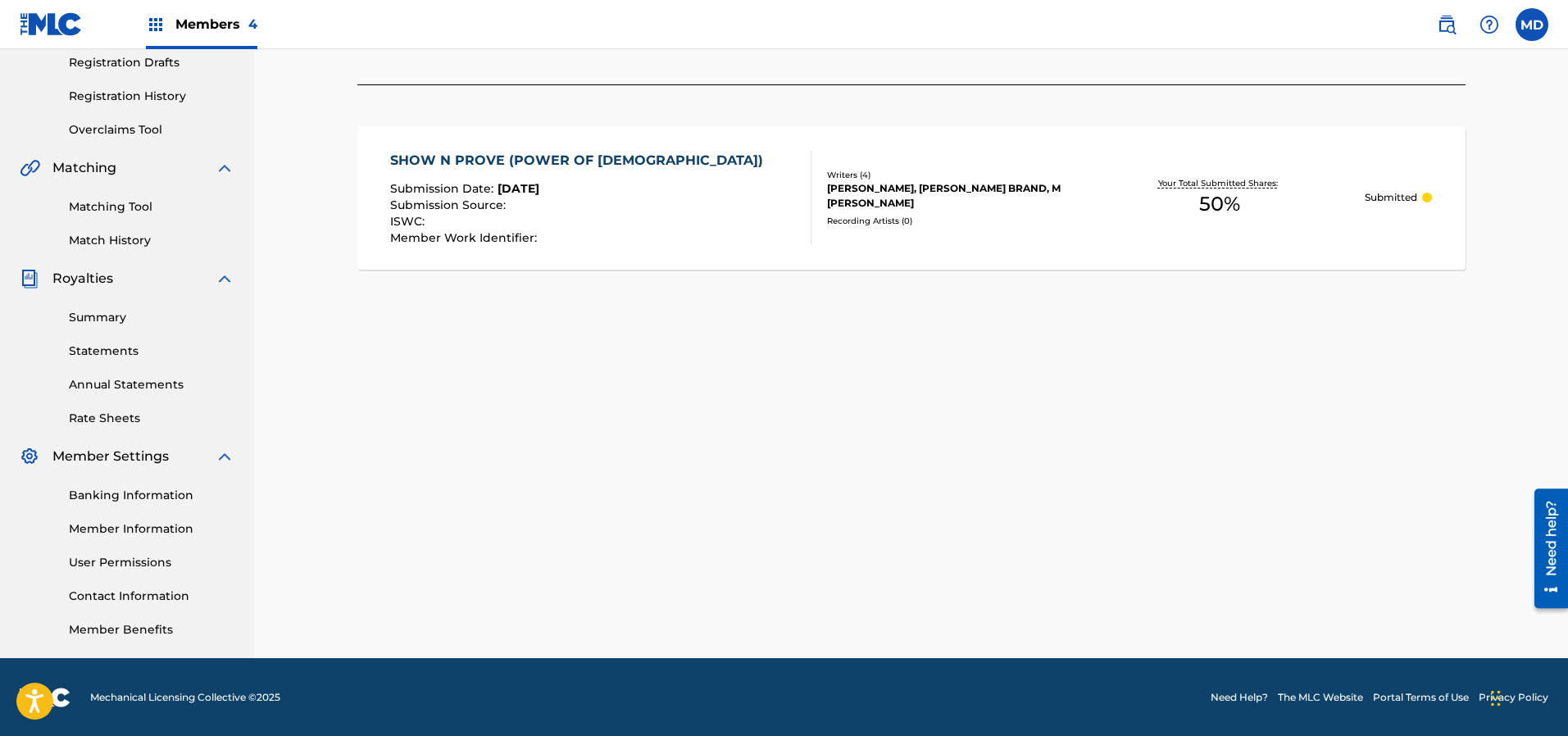
click at [644, 196] on div "SHOW N PROVE (POWER OF [DEMOGRAPHIC_DATA]) Submission Date : [DATE] Submission …" at bounding box center [600, 197] width 421 height 94
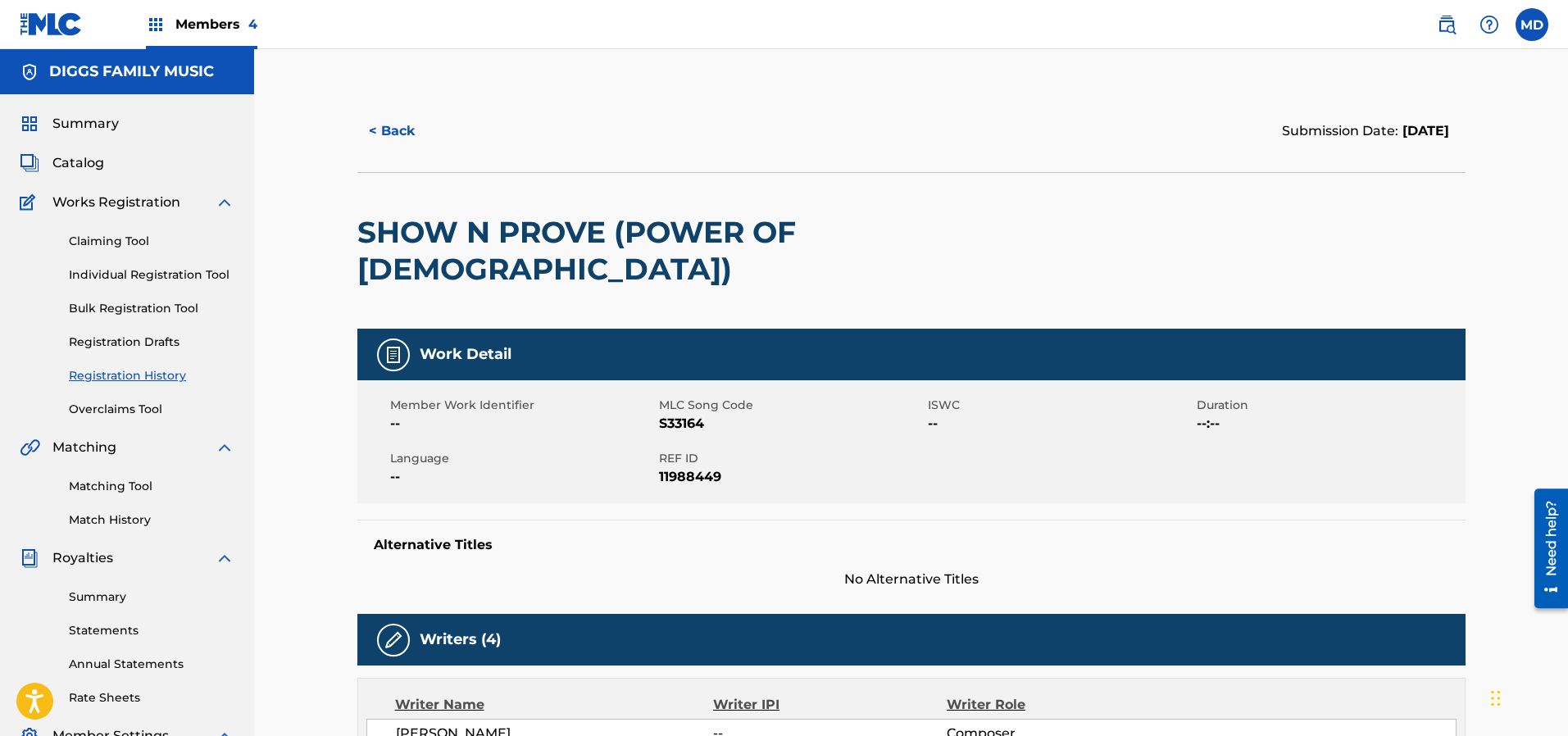
click at [80, 122] on span "Summary" at bounding box center [85, 124] width 66 height 20
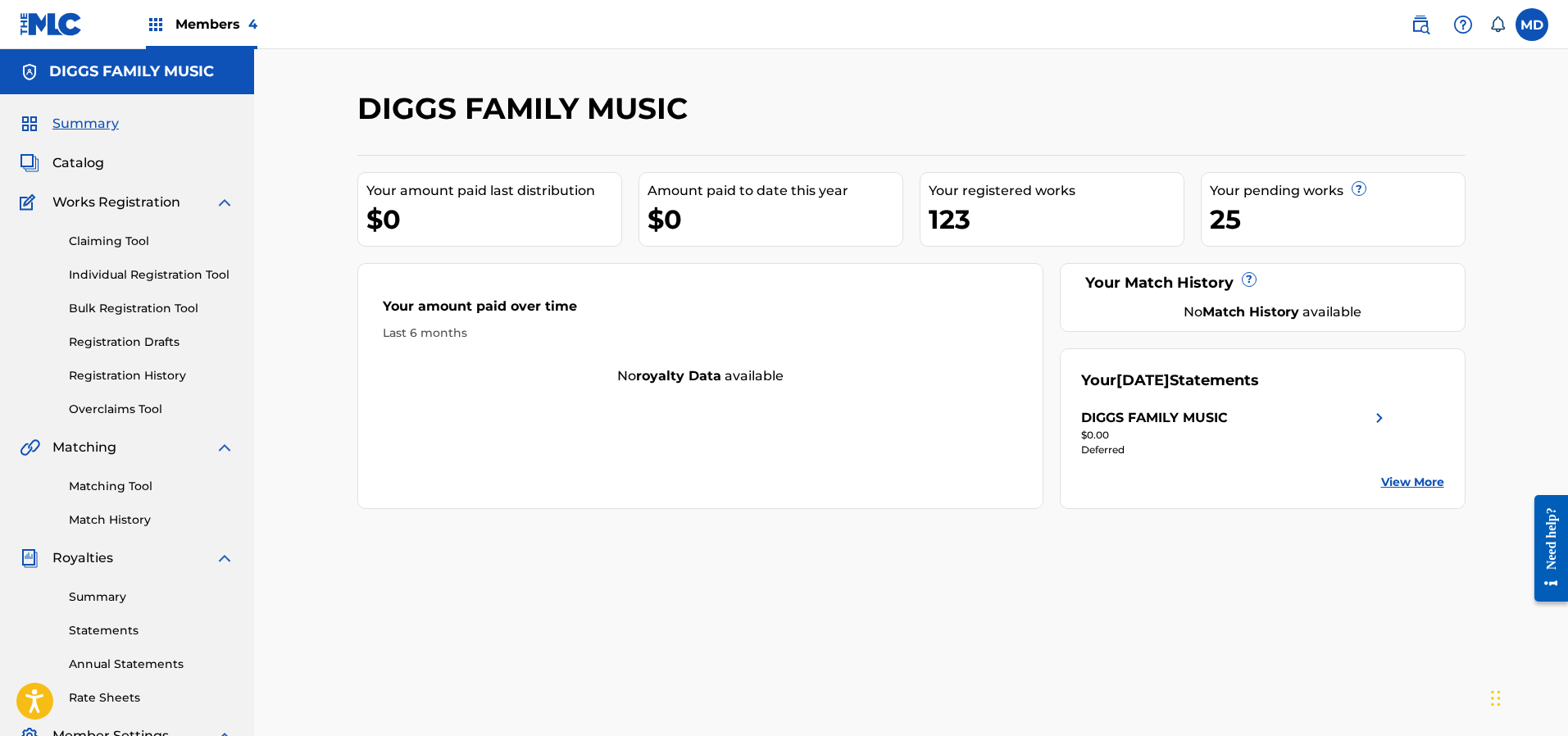
click at [142, 407] on link "Overclaims Tool" at bounding box center [152, 409] width 165 height 18
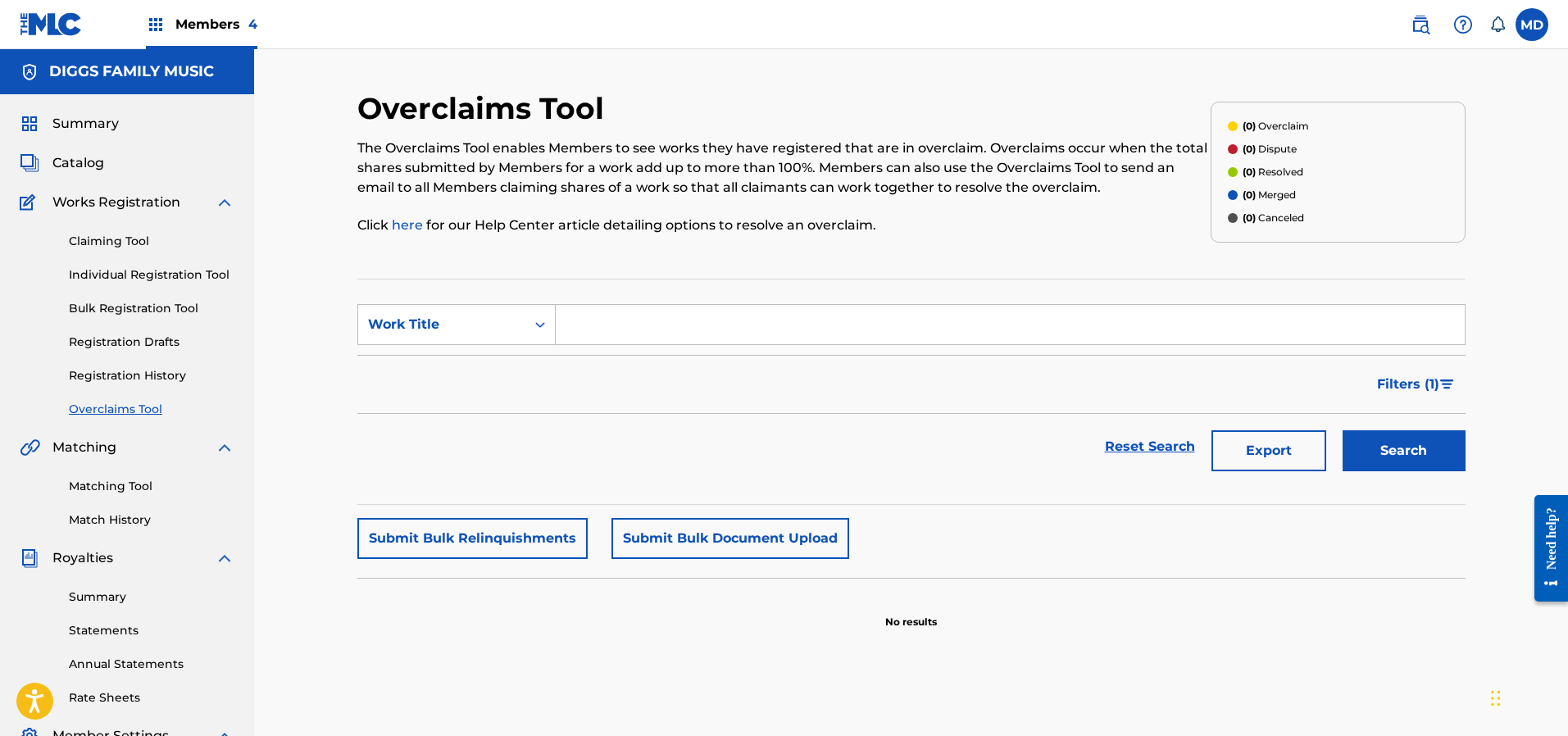
click at [454, 537] on button "Submit Bulk Relinquishments" at bounding box center [472, 538] width 231 height 41
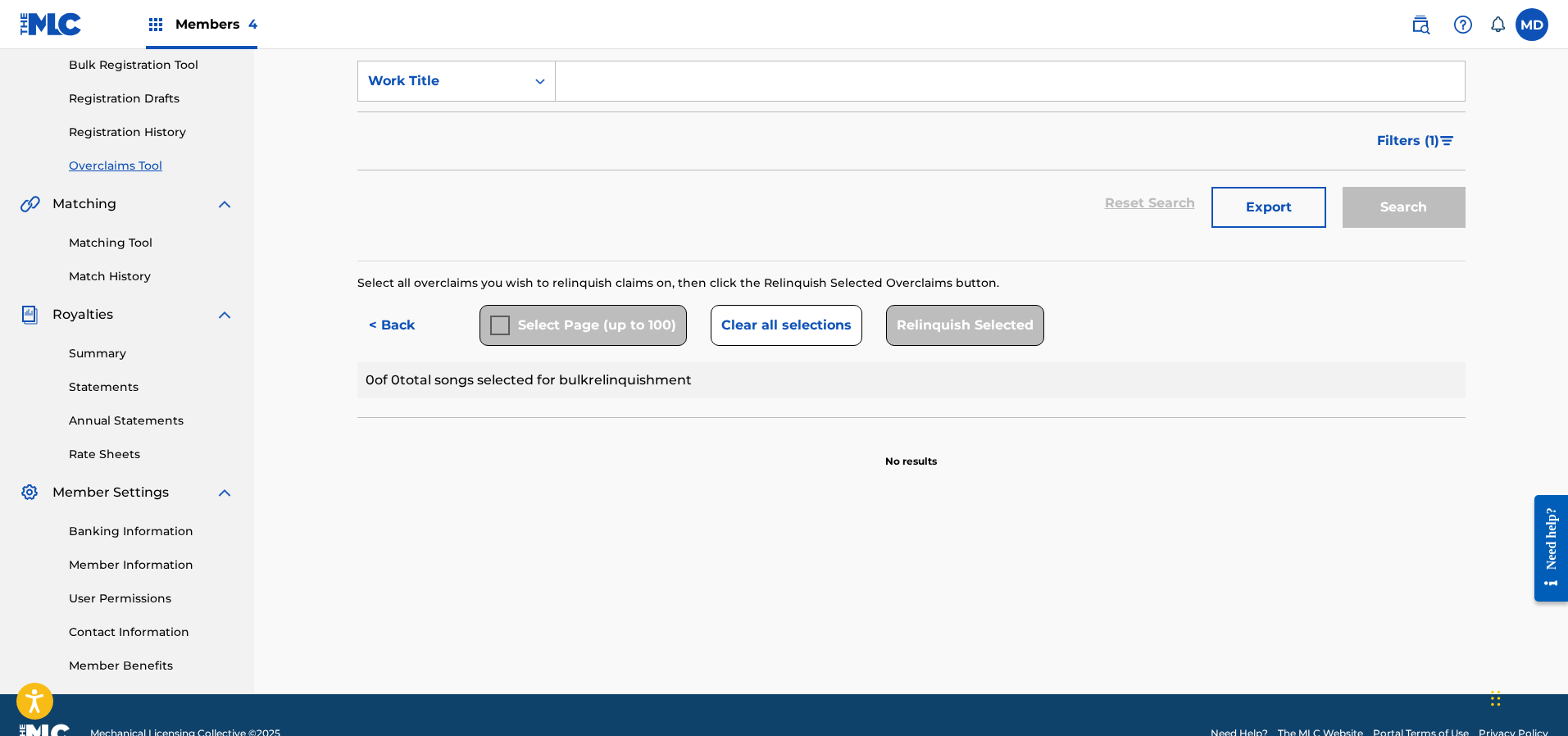
scroll to position [246, 0]
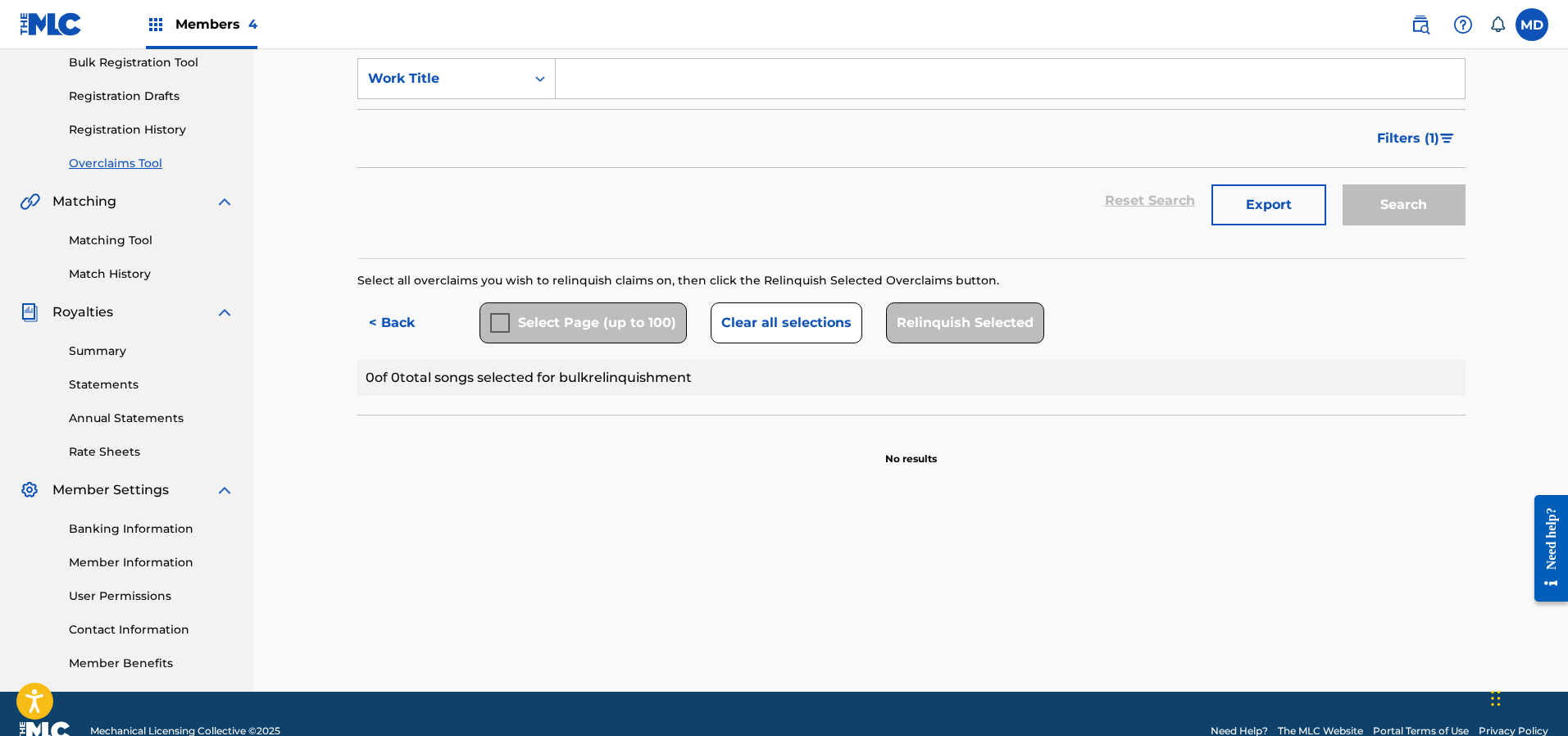
click at [500, 323] on div "Select Page (up to 100)" at bounding box center [583, 322] width 207 height 41
click at [388, 326] on button "< Back" at bounding box center [406, 322] width 99 height 41
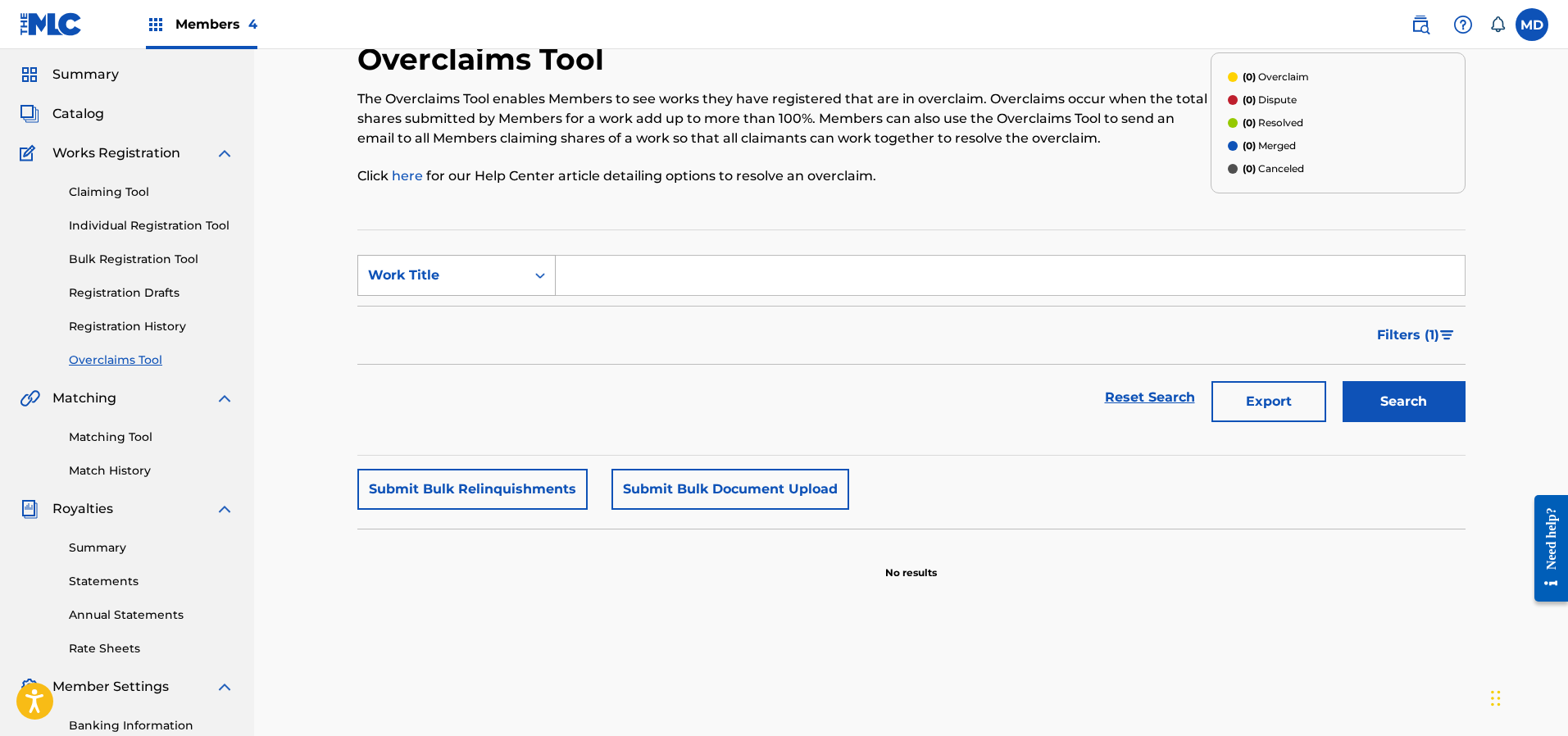
scroll to position [0, 0]
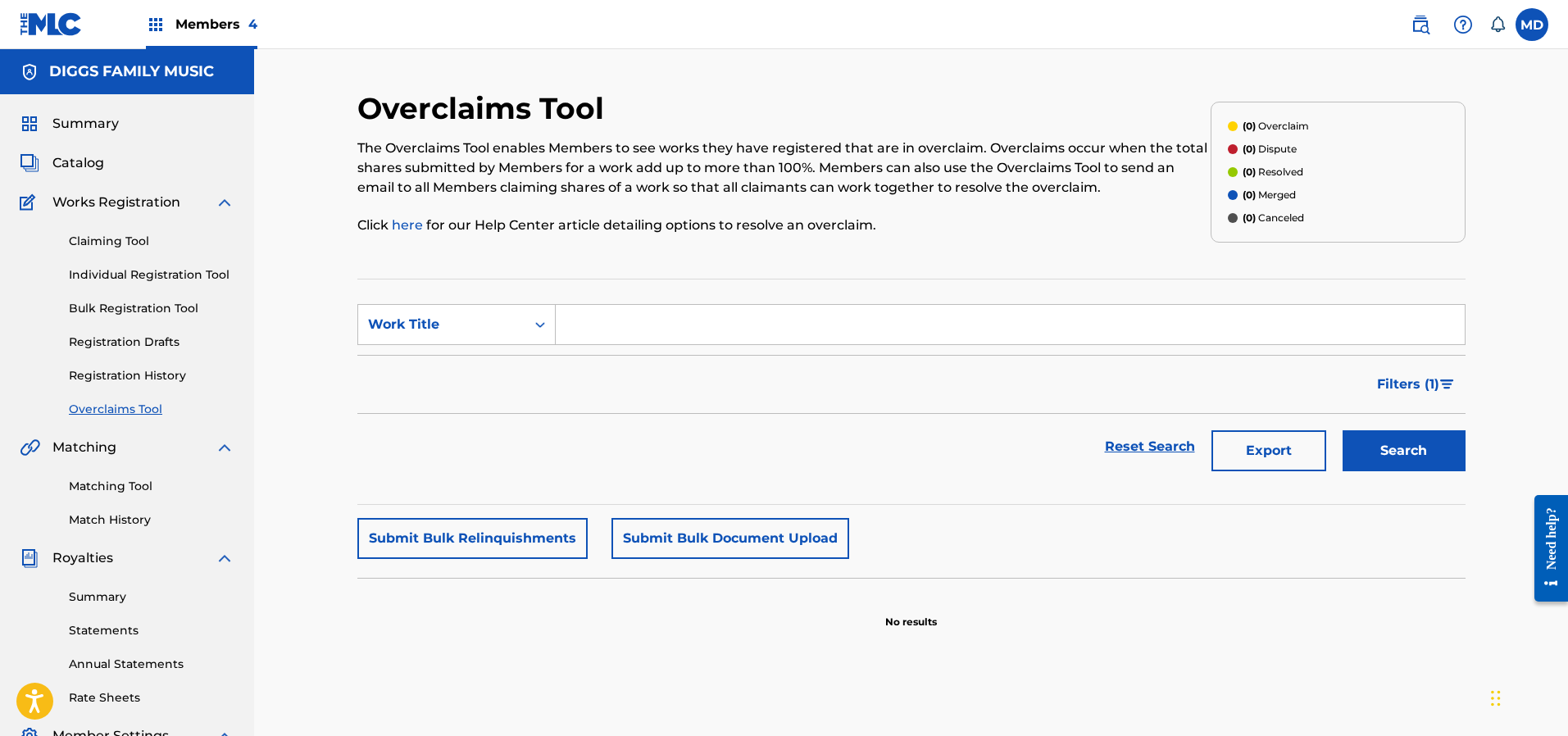
click at [615, 322] on input "Search Form" at bounding box center [1010, 324] width 909 height 39
click at [537, 323] on icon "Search Form" at bounding box center [540, 325] width 10 height 6
click at [570, 245] on div "Overclaims Tool The Overclaims Tool enables Members to see works they have regi…" at bounding box center [784, 172] width 853 height 164
click at [636, 327] on input "Search Form" at bounding box center [1010, 324] width 909 height 39
paste input "REC Room 3:15 Inspectah Deck Uncontrolled Substance 0"
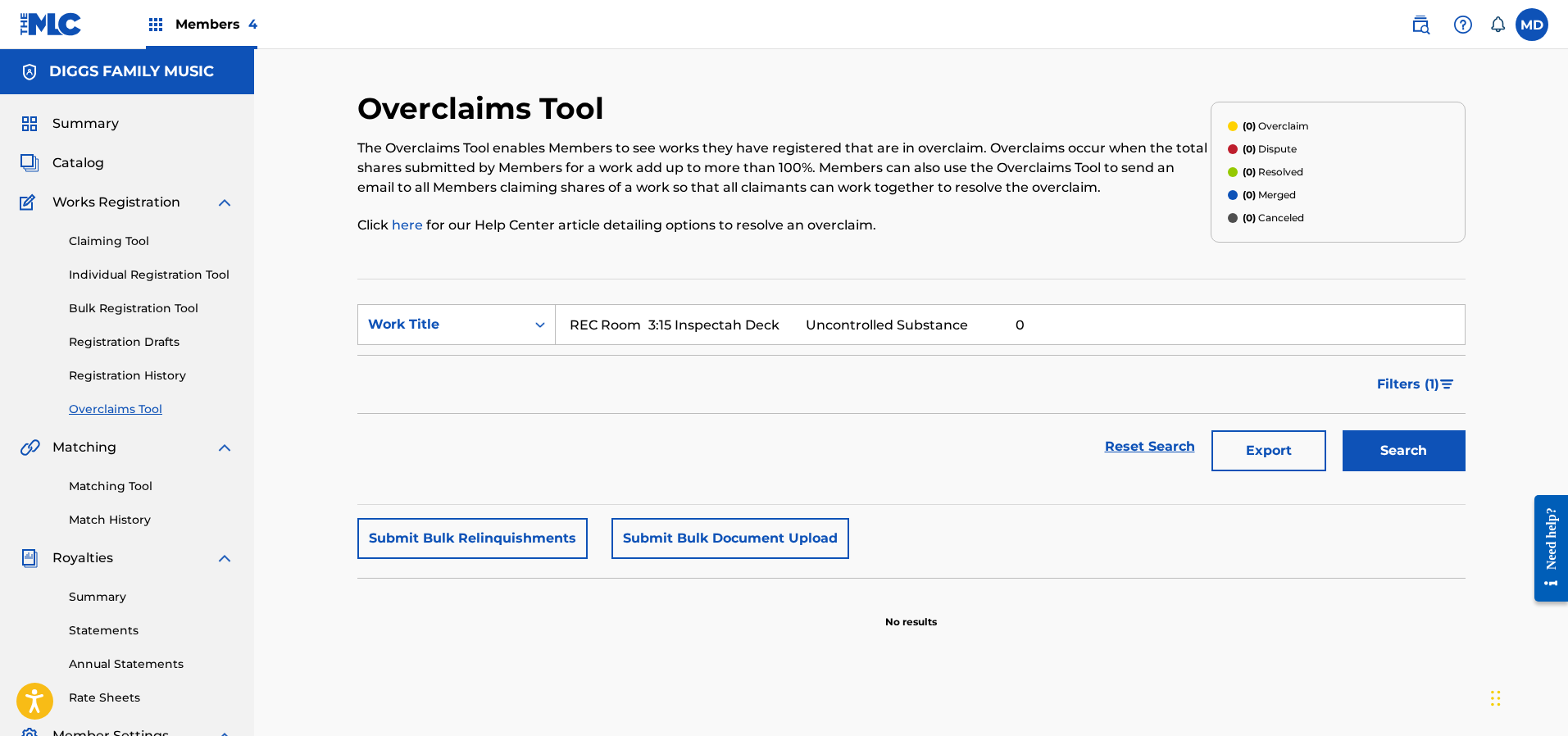
drag, startPoint x: 644, startPoint y: 324, endPoint x: 1060, endPoint y: 341, distance: 416.3
click at [1060, 341] on input "REC Room 3:15 Inspectah Deck Uncontrolled Substance 0" at bounding box center [1010, 324] width 909 height 39
drag, startPoint x: 661, startPoint y: 329, endPoint x: 559, endPoint y: 326, distance: 102.0
click at [559, 326] on input "REC Room" at bounding box center [1010, 324] width 909 height 39
type input "REC Room"
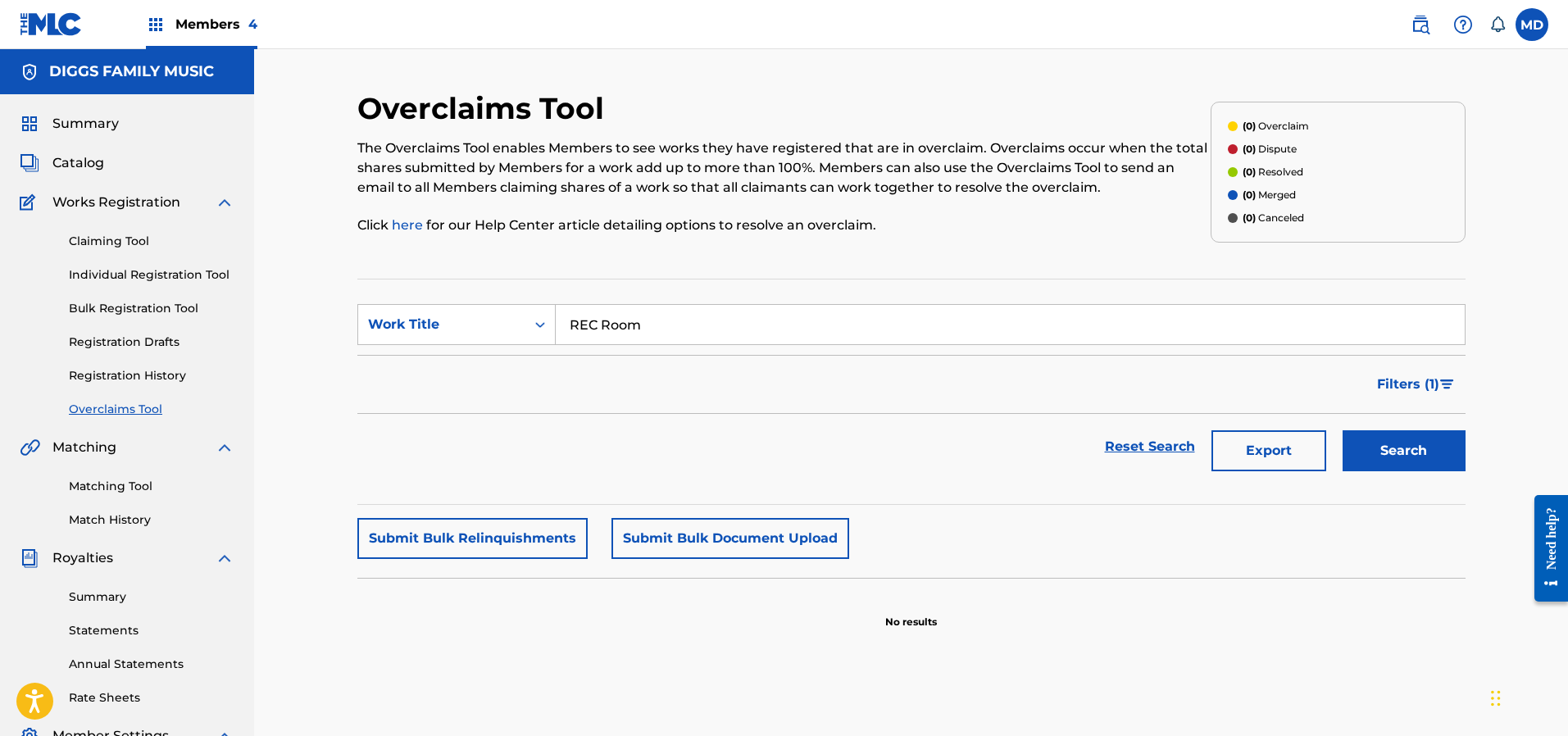
click at [1445, 450] on button "Search" at bounding box center [1403, 451] width 123 height 41
click at [1286, 447] on button "Export" at bounding box center [1268, 451] width 114 height 41
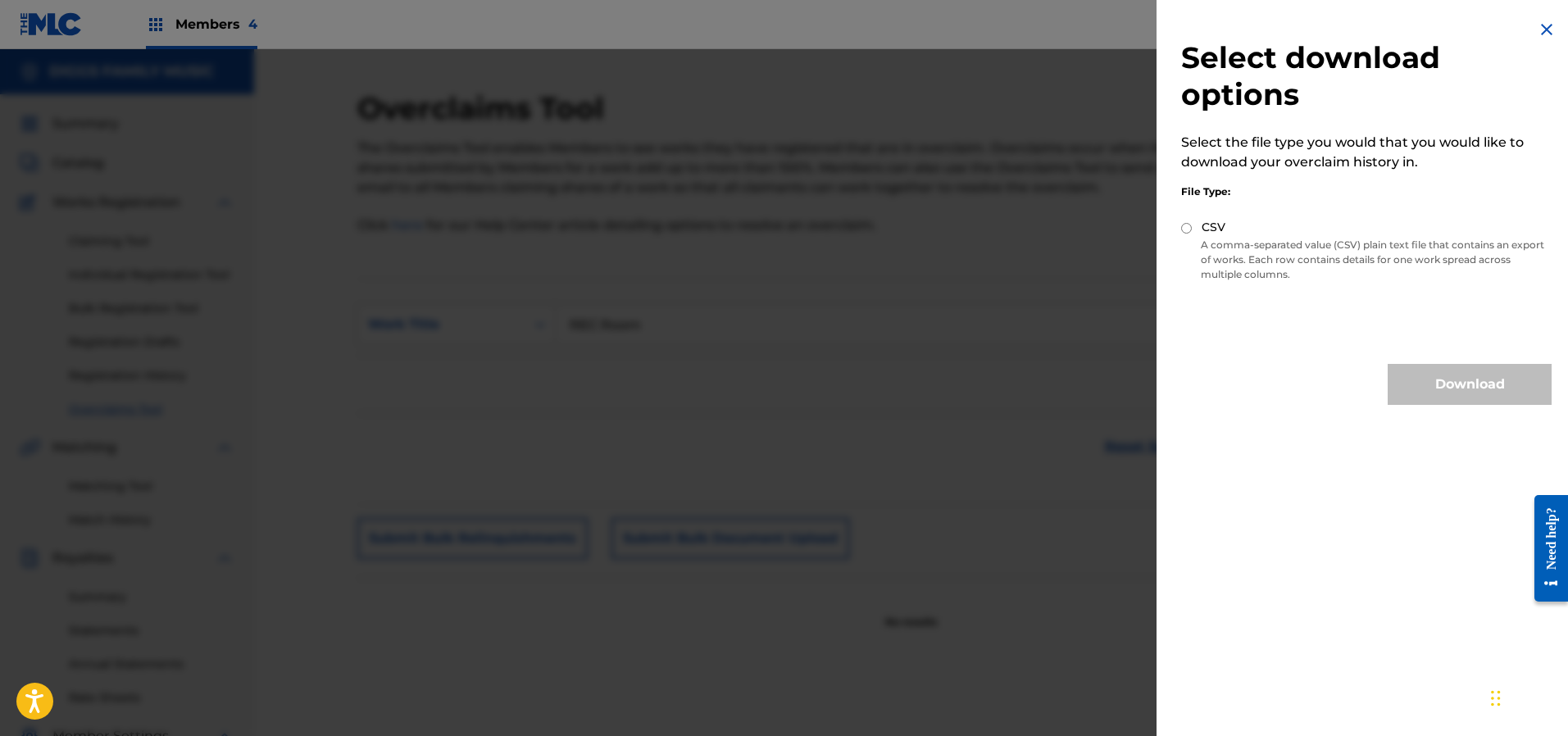
click at [1539, 28] on img at bounding box center [1546, 29] width 20 height 20
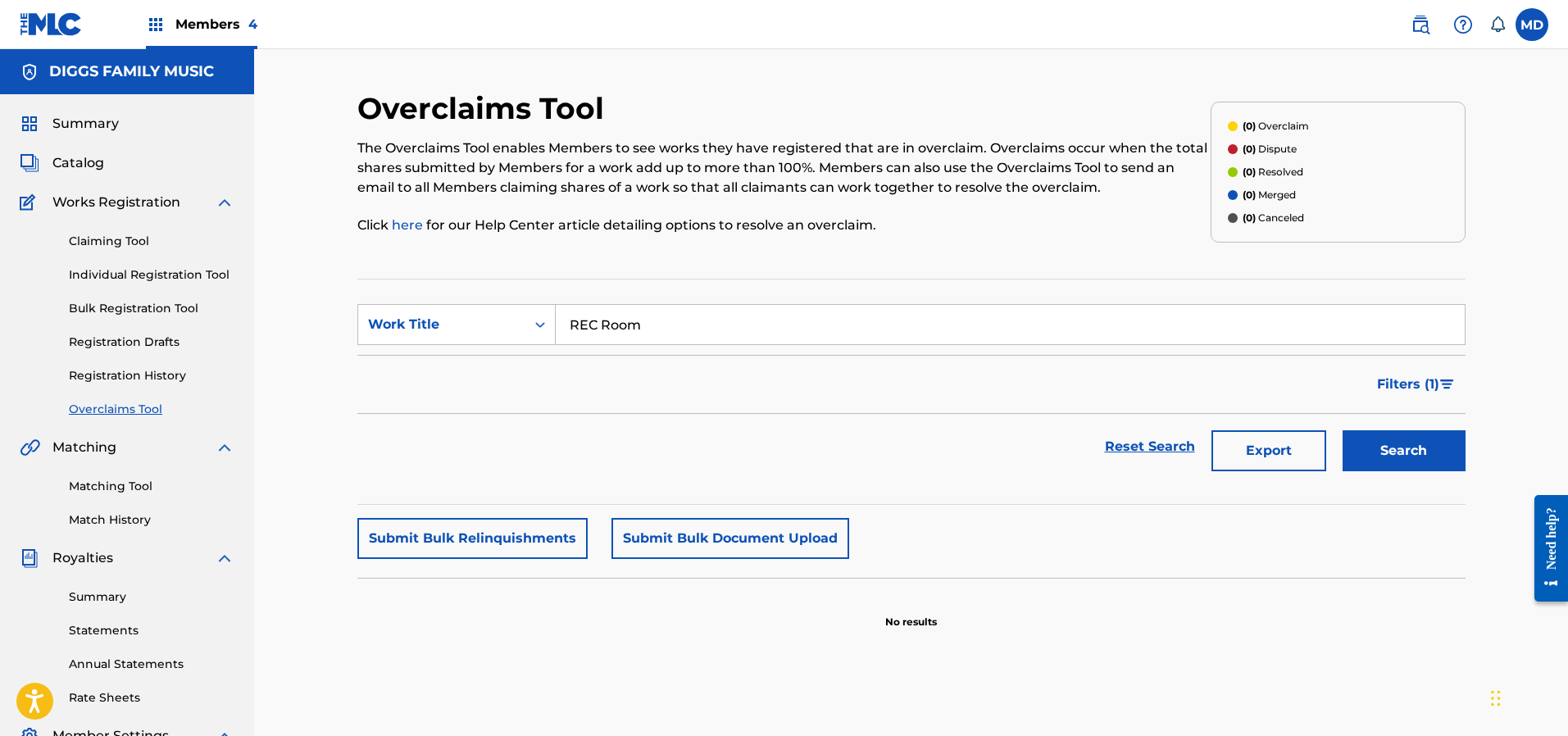
click at [68, 118] on span "Summary" at bounding box center [85, 124] width 66 height 20
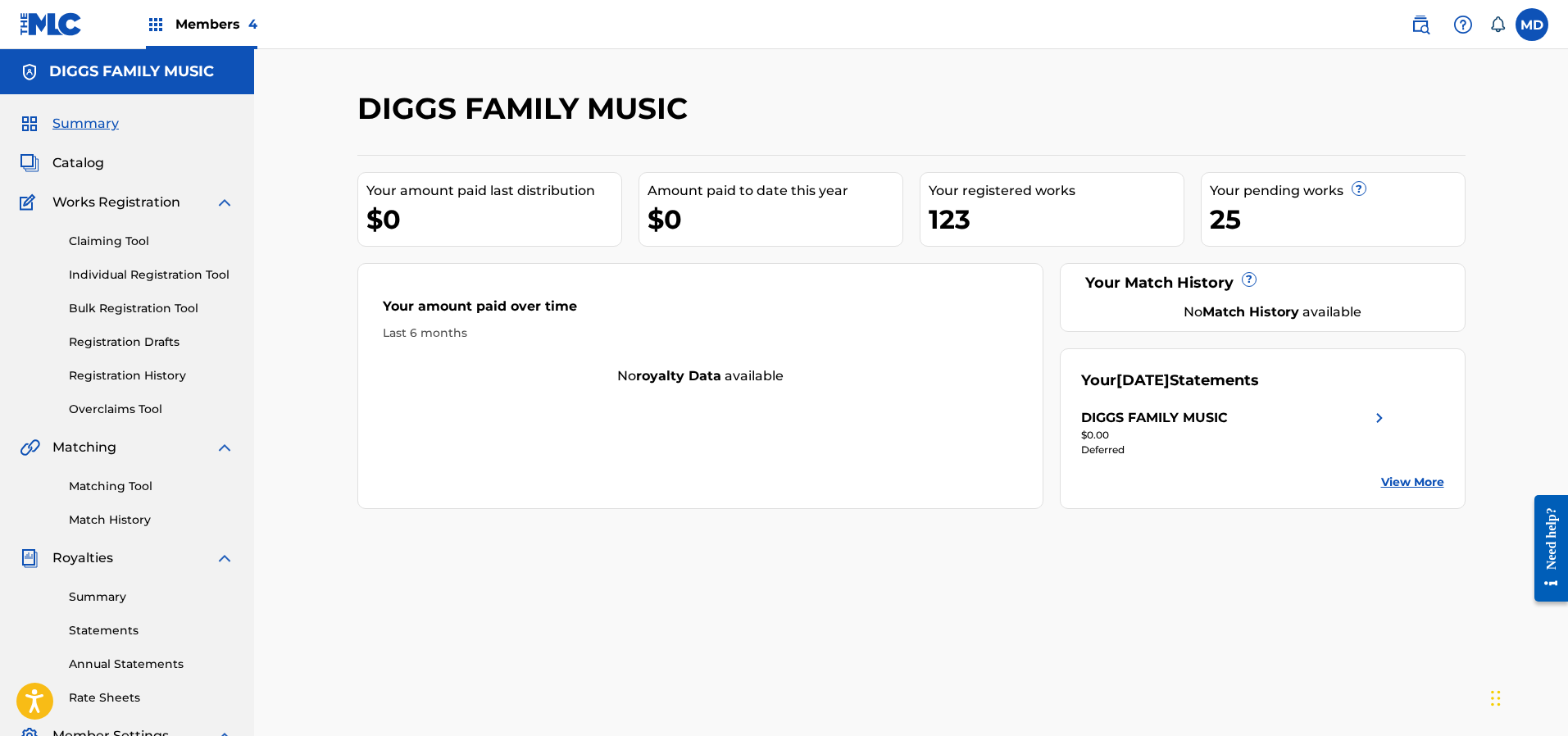
click at [123, 238] on link "Claiming Tool" at bounding box center [152, 241] width 165 height 18
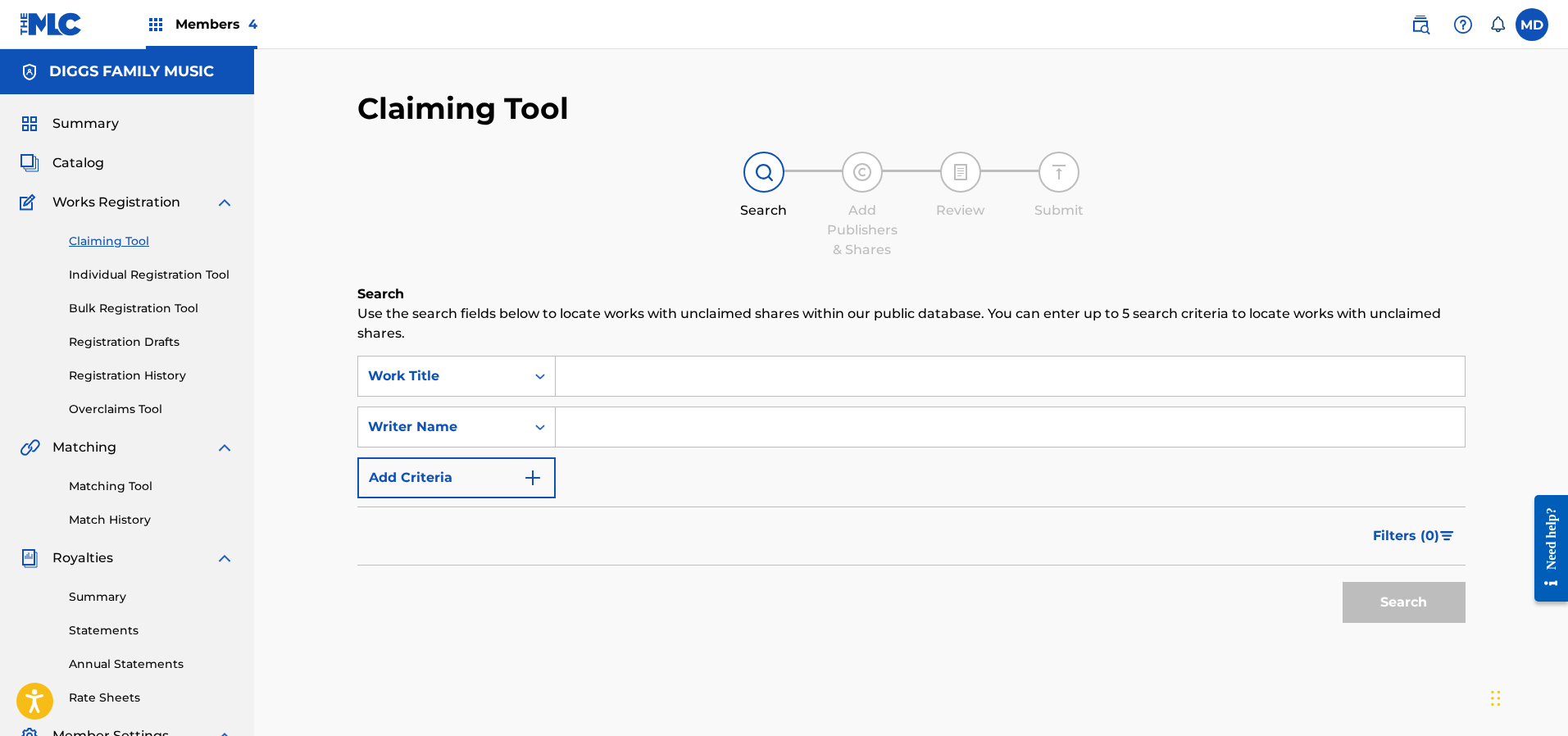
click at [714, 379] on input "Search Form" at bounding box center [1010, 376] width 909 height 39
paste input "KISS OF A BLACK WIDOW"
type input "KISS OF A BLACK WIDOW"
click at [1400, 609] on button "Search" at bounding box center [1403, 602] width 123 height 41
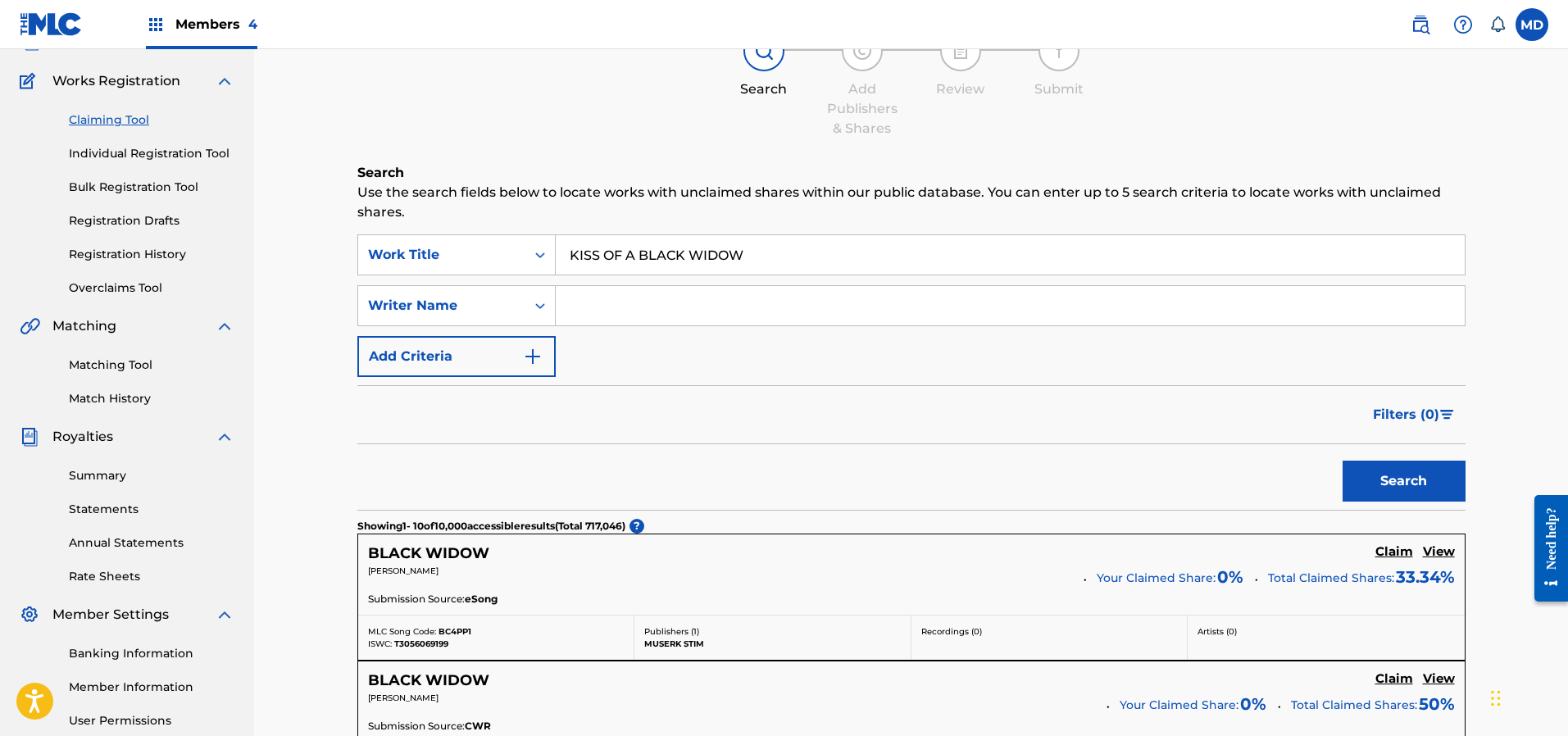
scroll to position [246, 0]
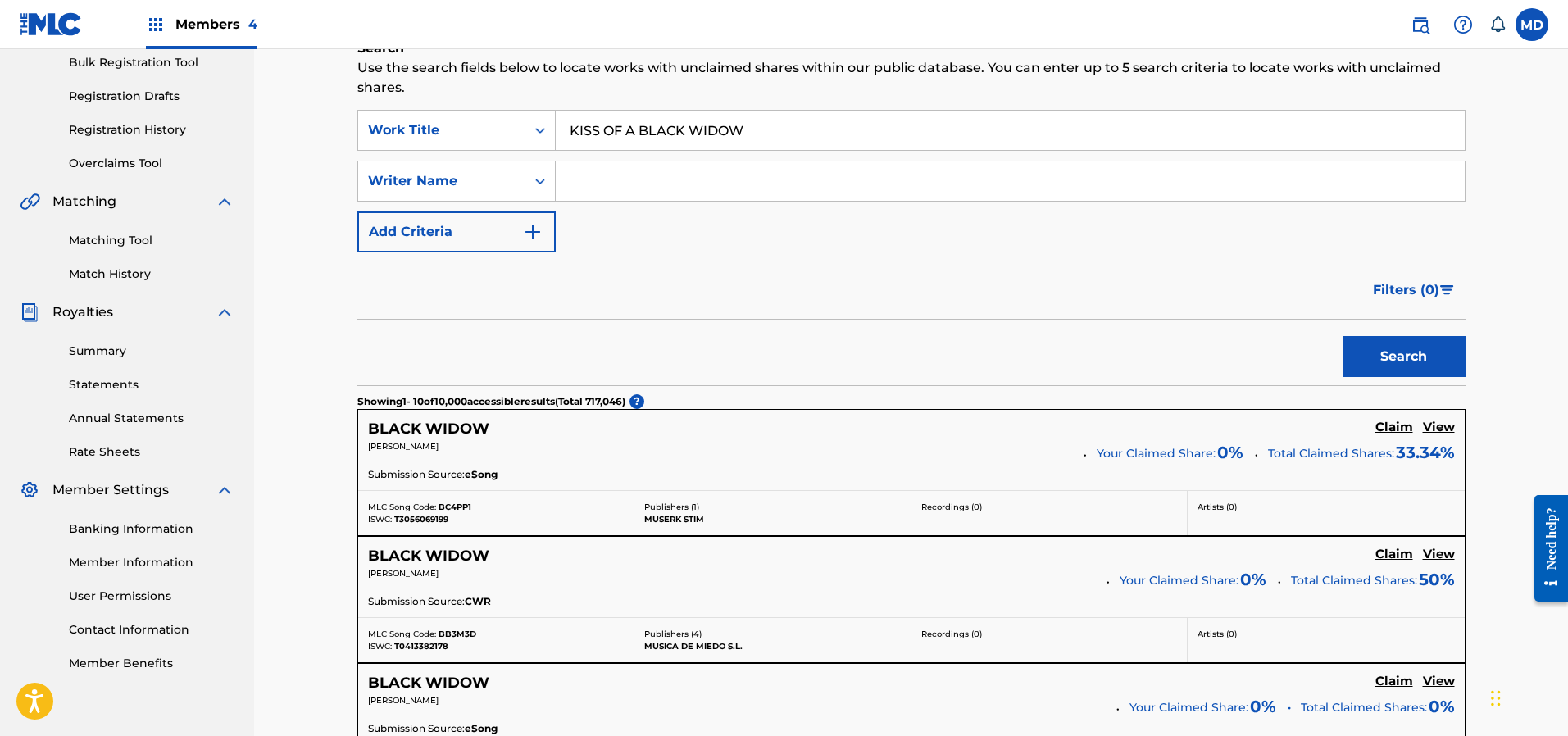
click at [675, 190] on input "Search Form" at bounding box center [1010, 181] width 909 height 39
type input "[PERSON_NAME]"
click at [1375, 354] on button "Search" at bounding box center [1403, 357] width 123 height 41
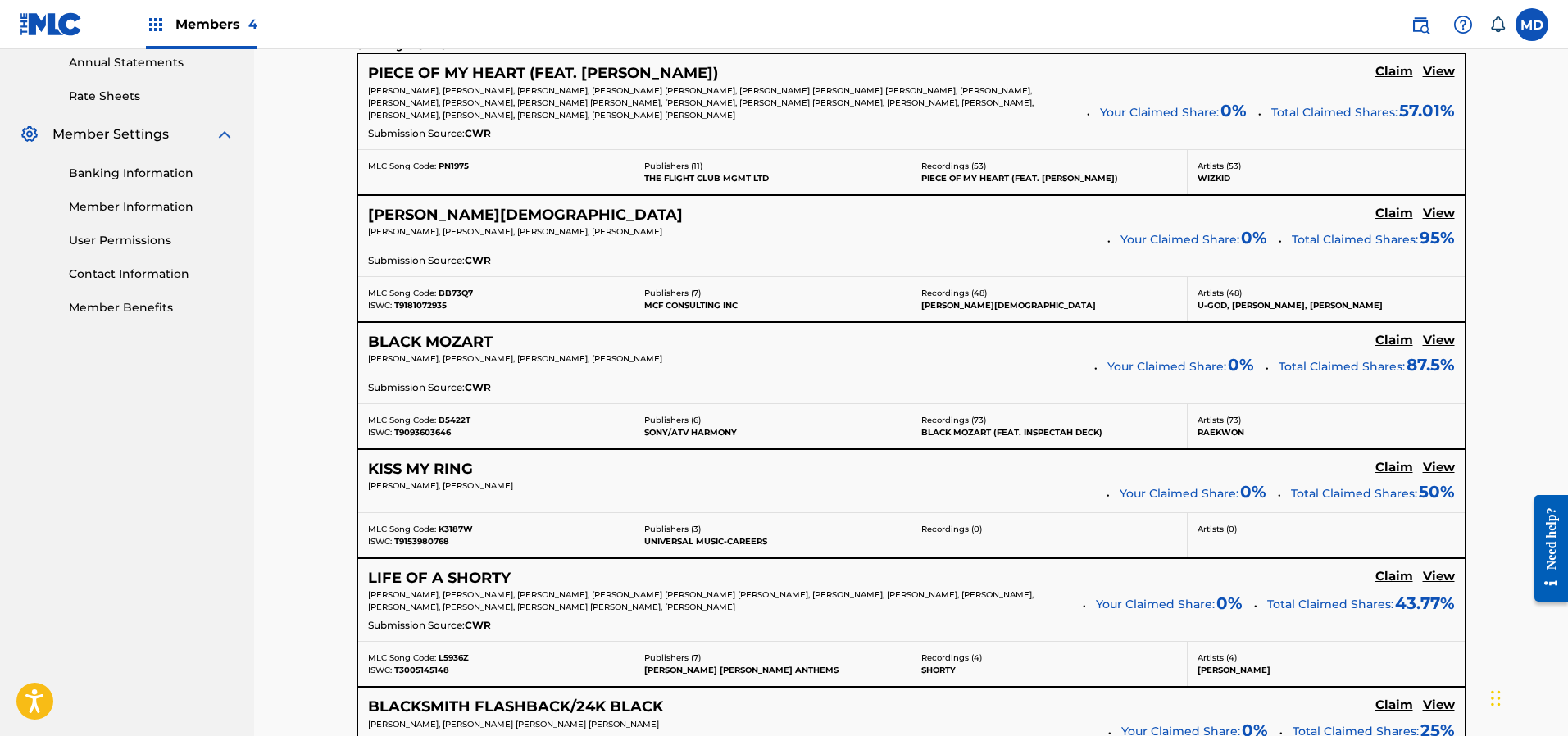
scroll to position [614, 0]
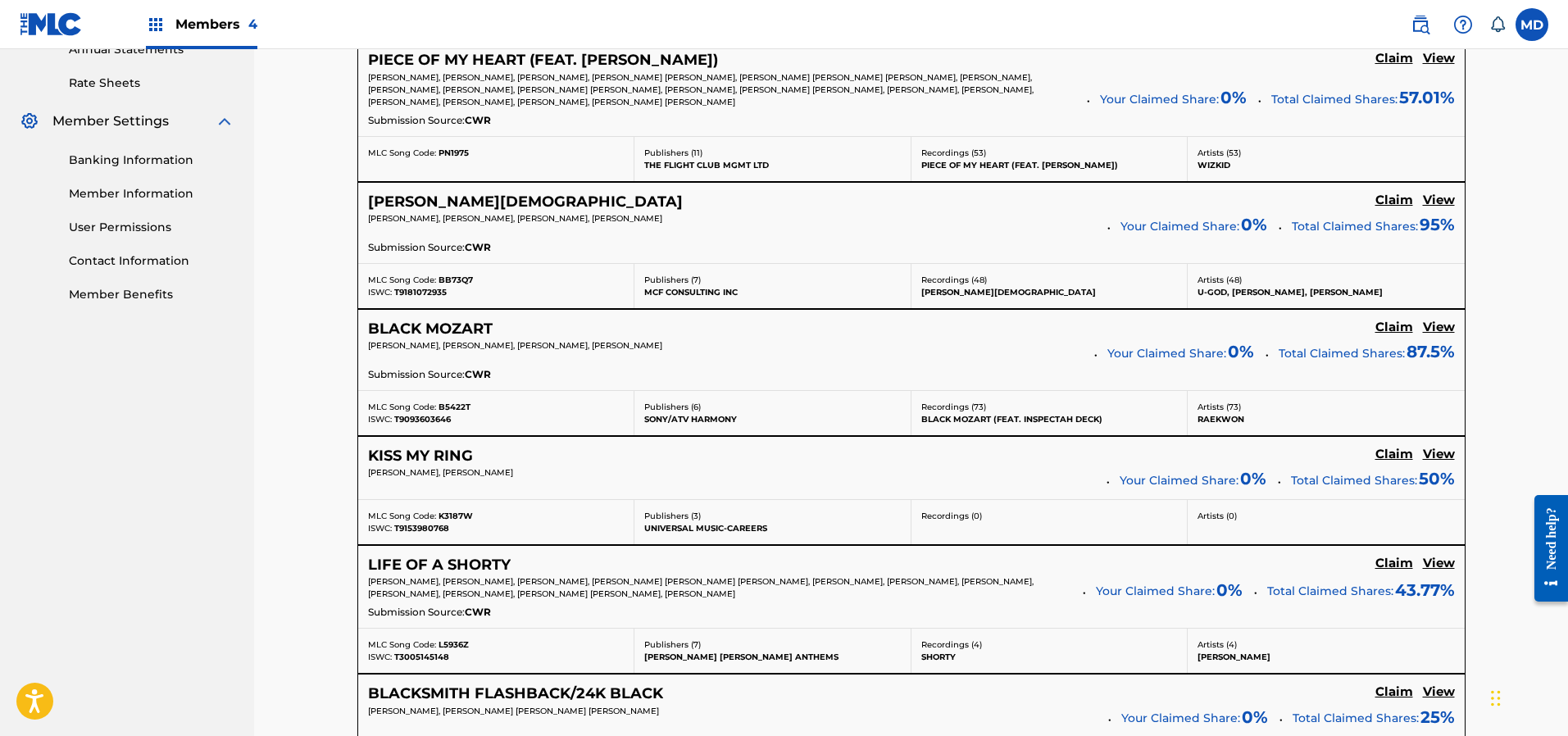
click at [1443, 204] on h5 "View" at bounding box center [1439, 200] width 32 height 16
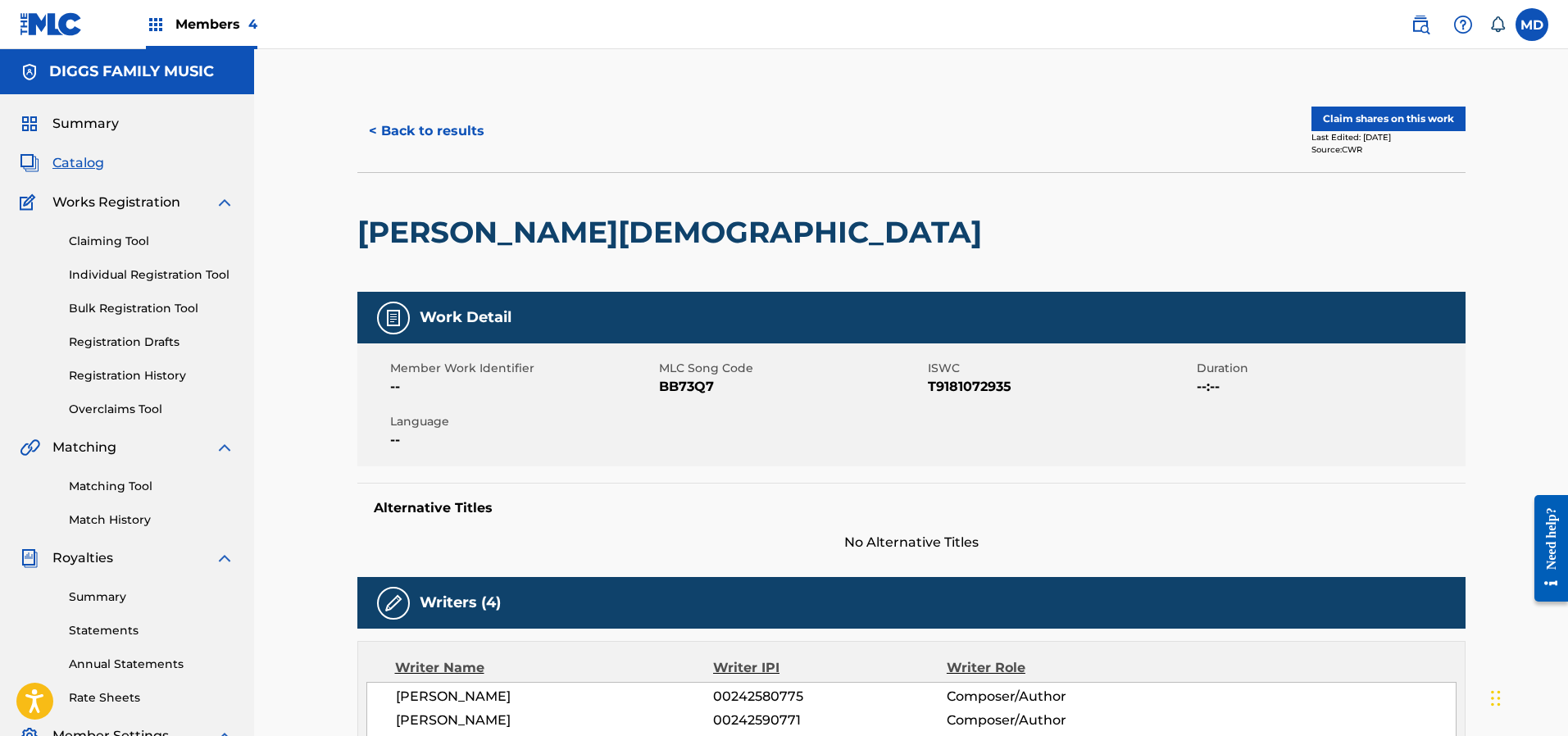
click at [1336, 120] on button "Claim shares on this work" at bounding box center [1389, 119] width 154 height 24
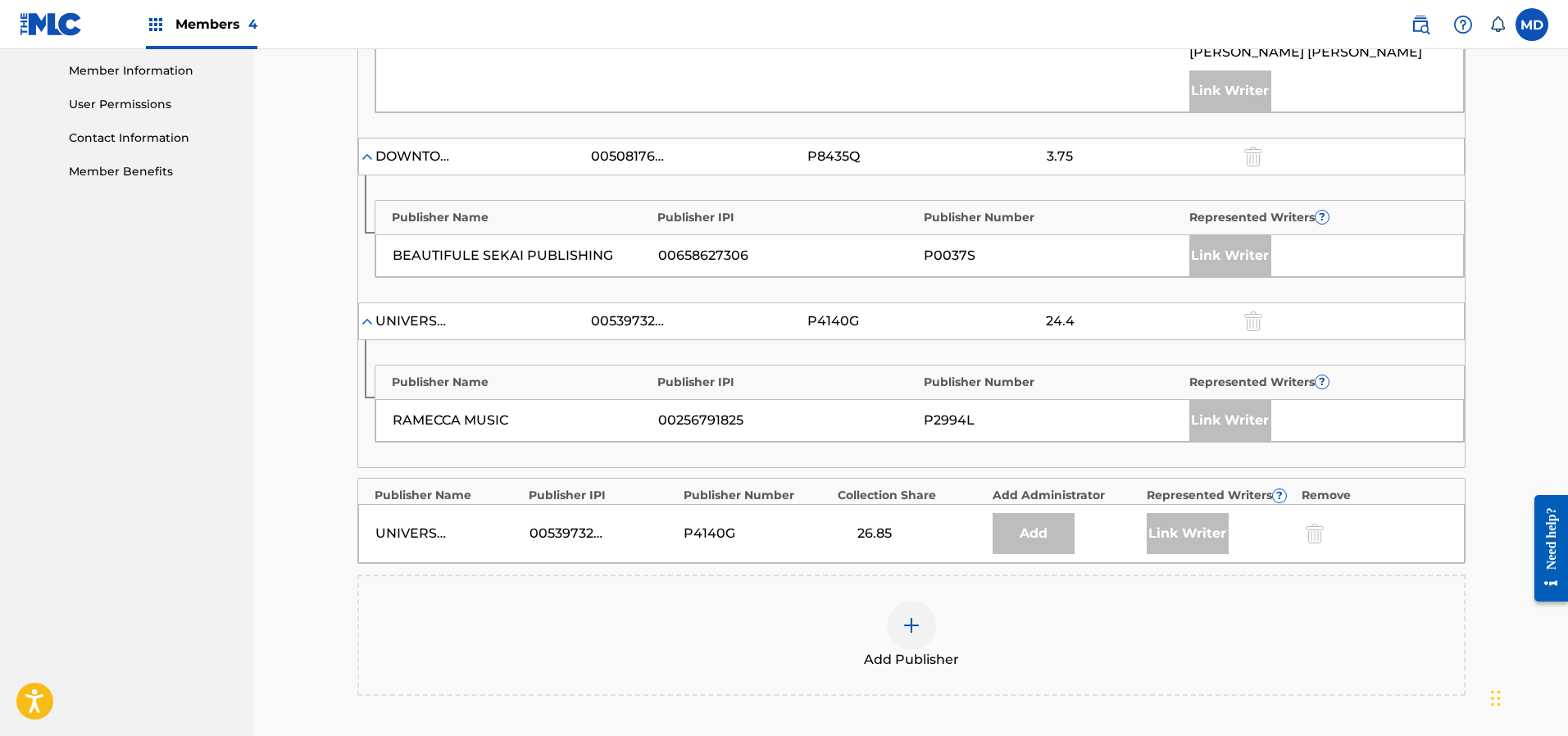
scroll to position [861, 0]
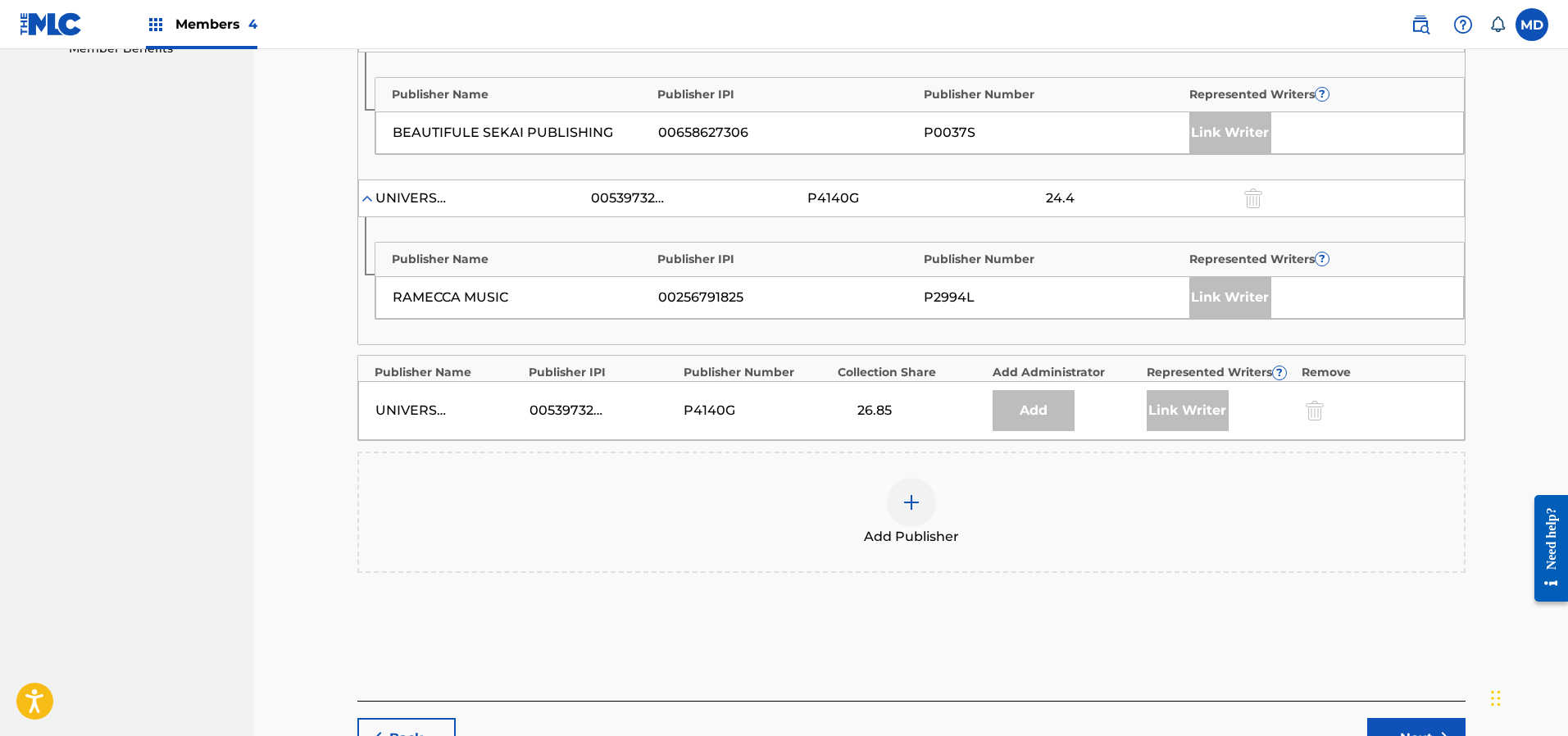
click at [908, 509] on img at bounding box center [911, 502] width 20 height 20
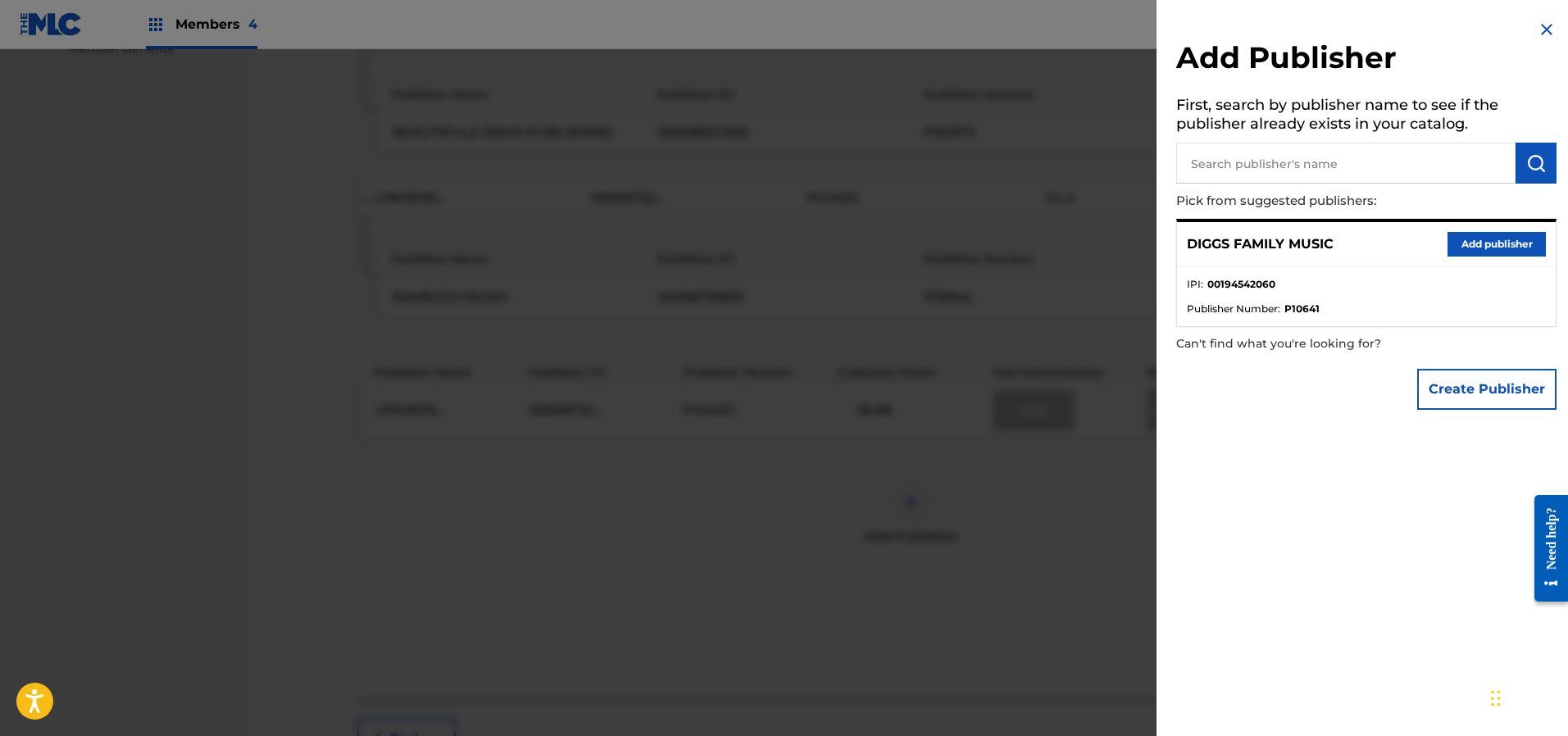
click at [1480, 243] on button "Add publisher" at bounding box center [1496, 244] width 99 height 24
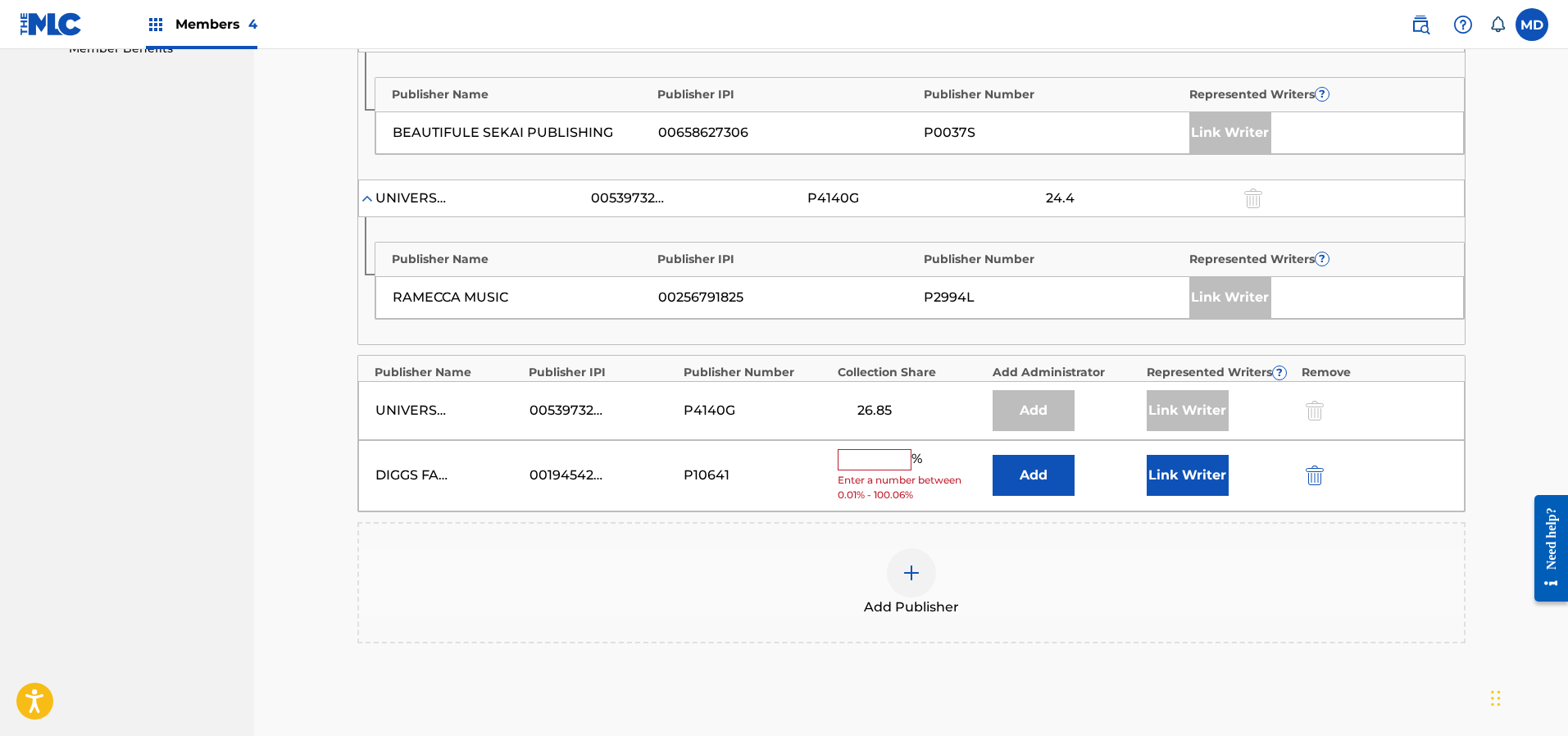
click at [863, 462] on input "text" at bounding box center [874, 459] width 73 height 21
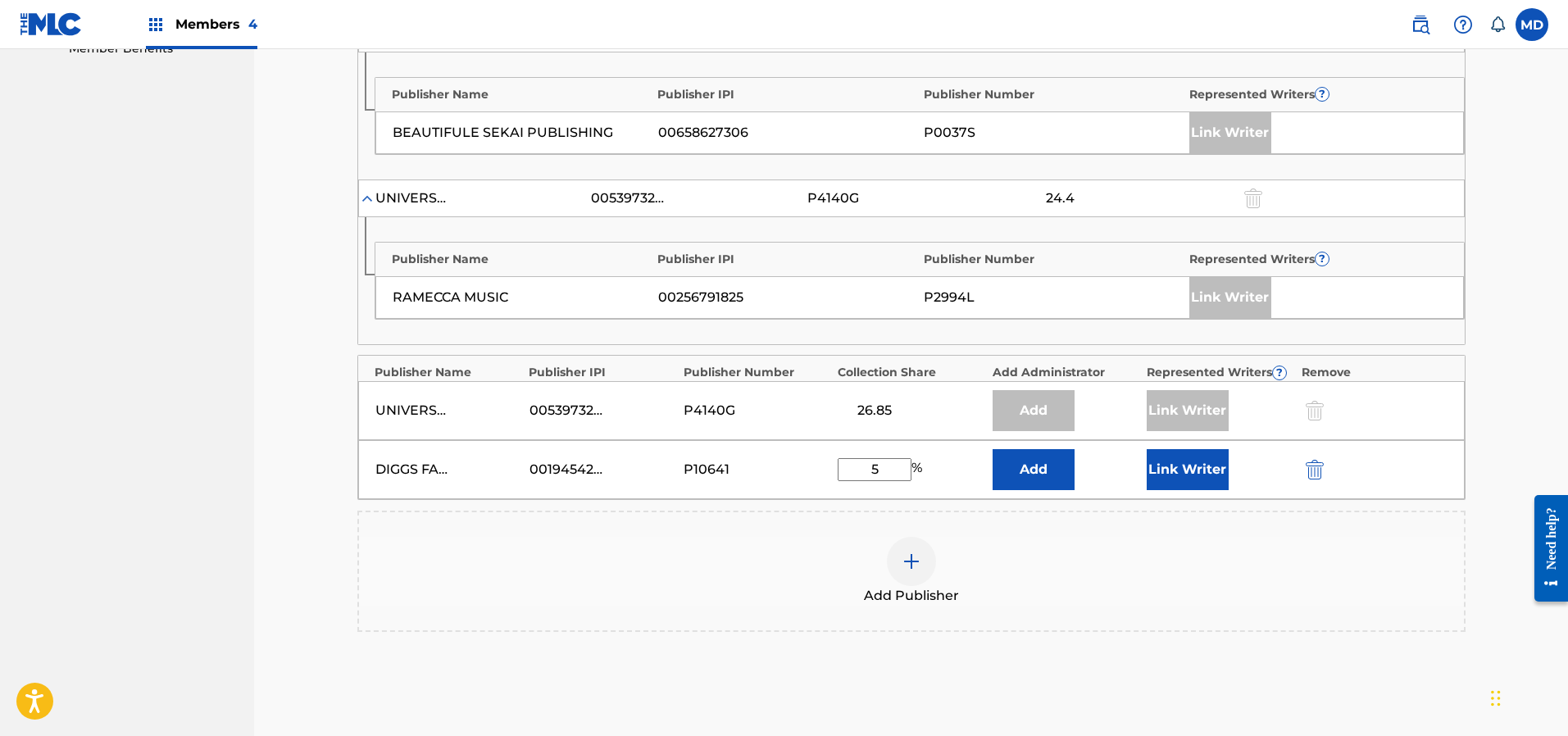
type input "5"
click at [1180, 467] on button "Link Writer" at bounding box center [1188, 469] width 82 height 41
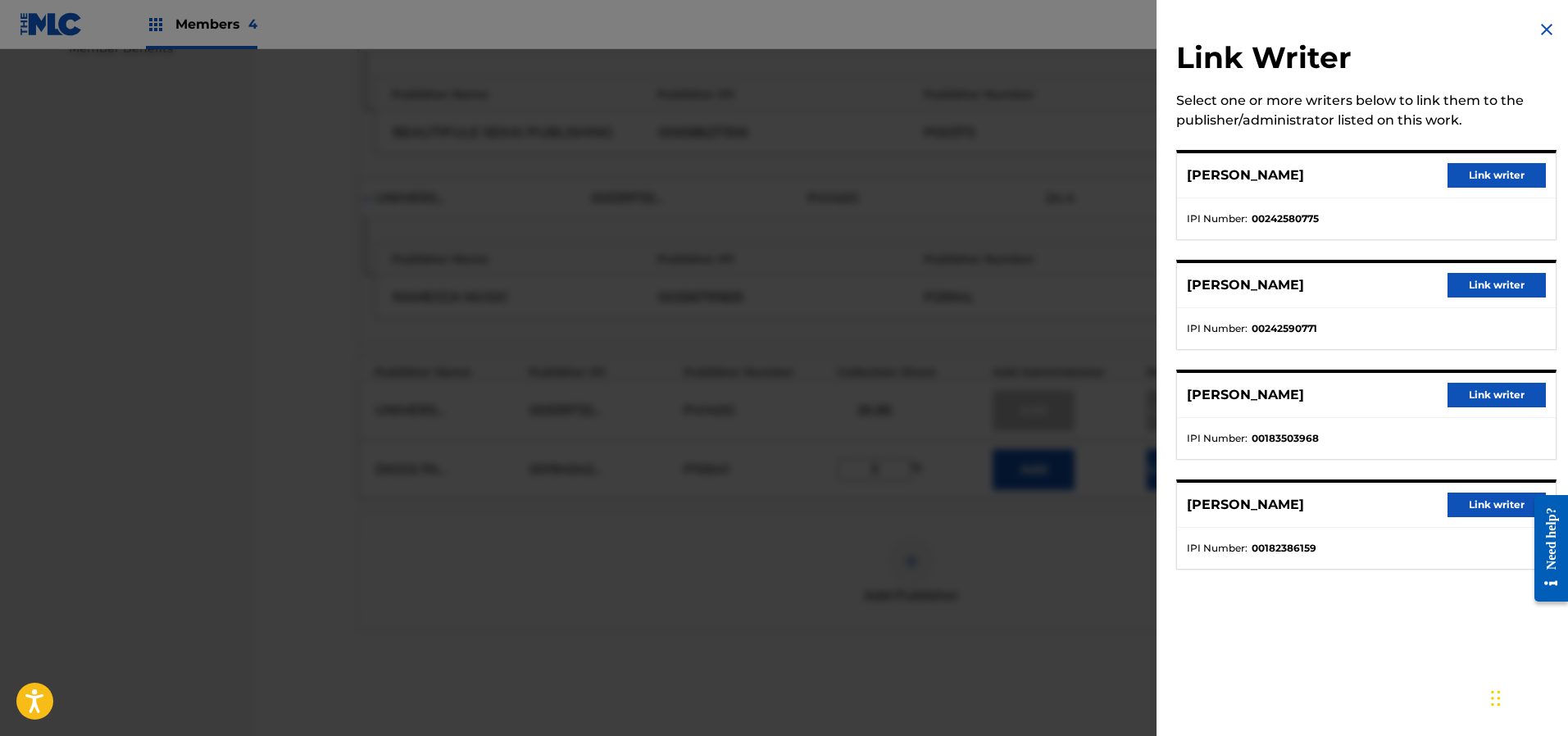
click at [1466, 393] on button "Link writer" at bounding box center [1496, 395] width 99 height 24
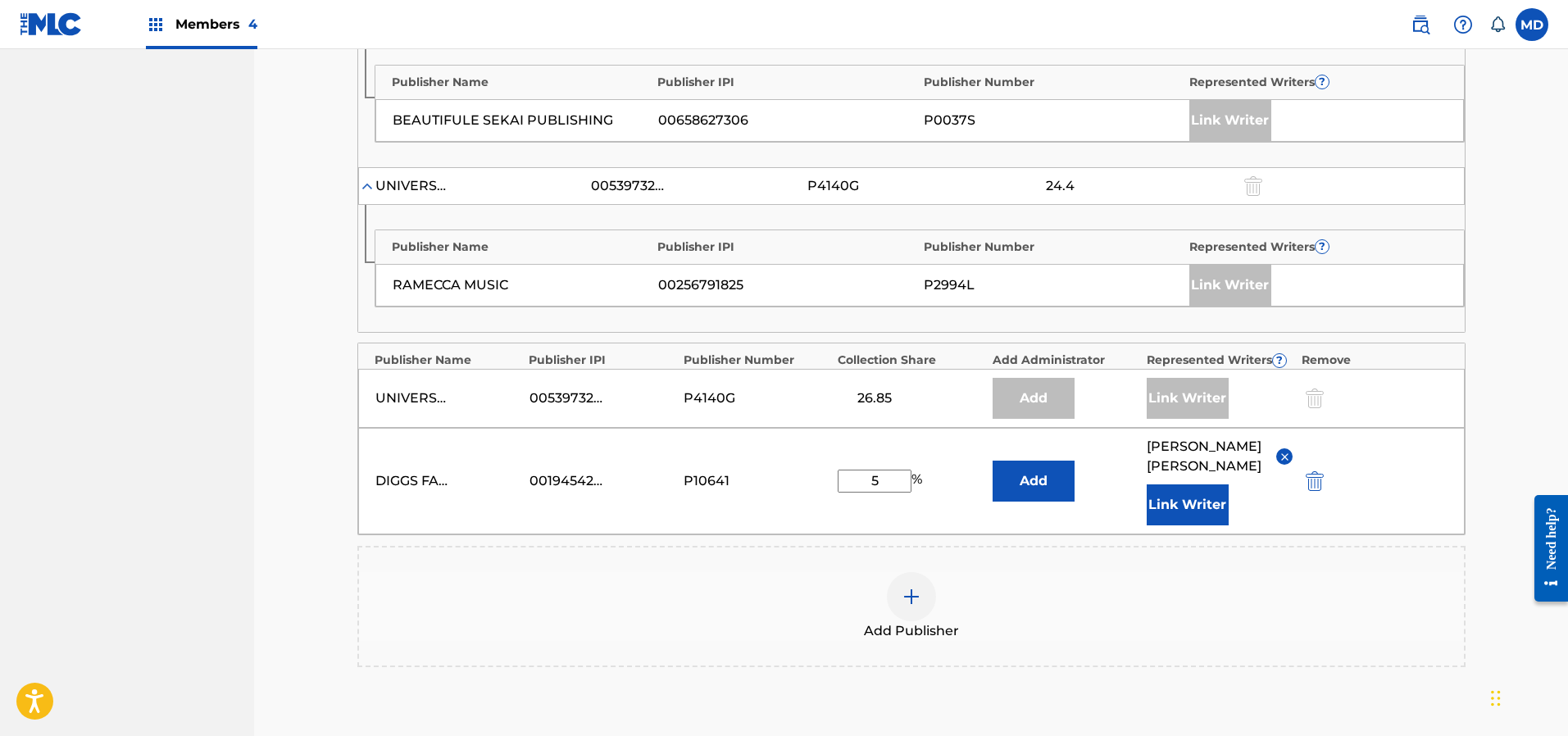
scroll to position [983, 0]
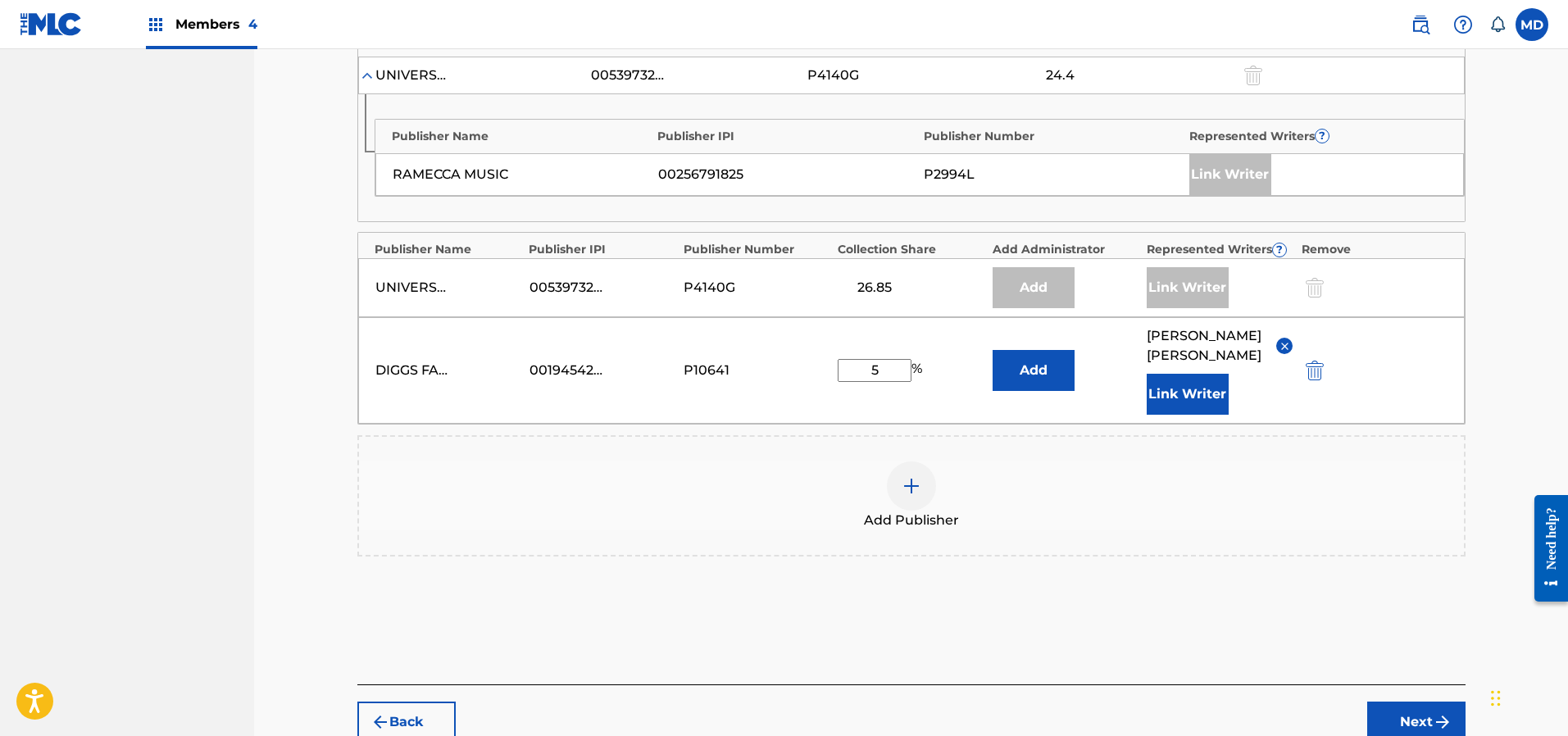
click at [1410, 713] on button "Next" at bounding box center [1416, 722] width 99 height 41
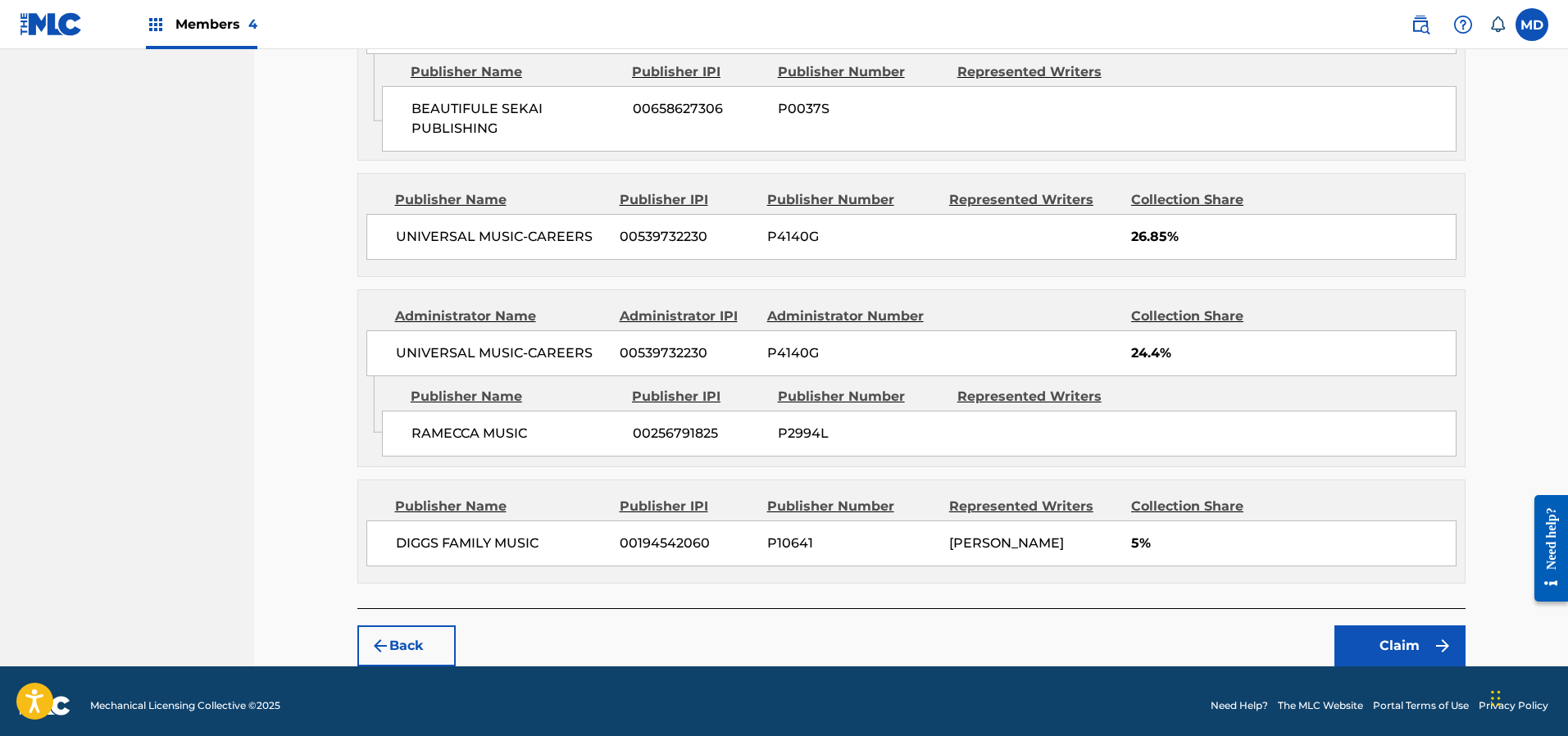
scroll to position [1064, 0]
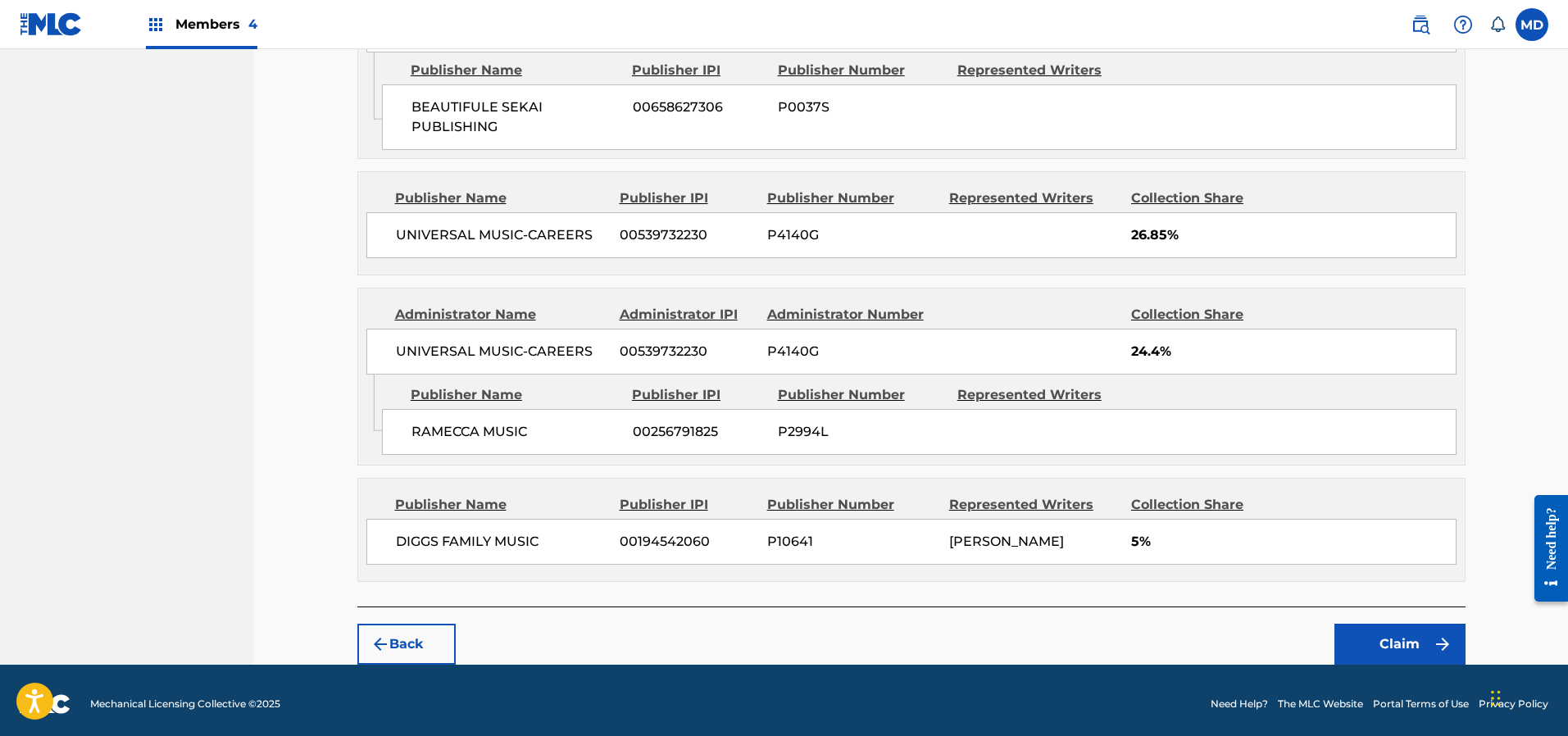
click at [1371, 629] on button "Claim" at bounding box center [1399, 644] width 131 height 41
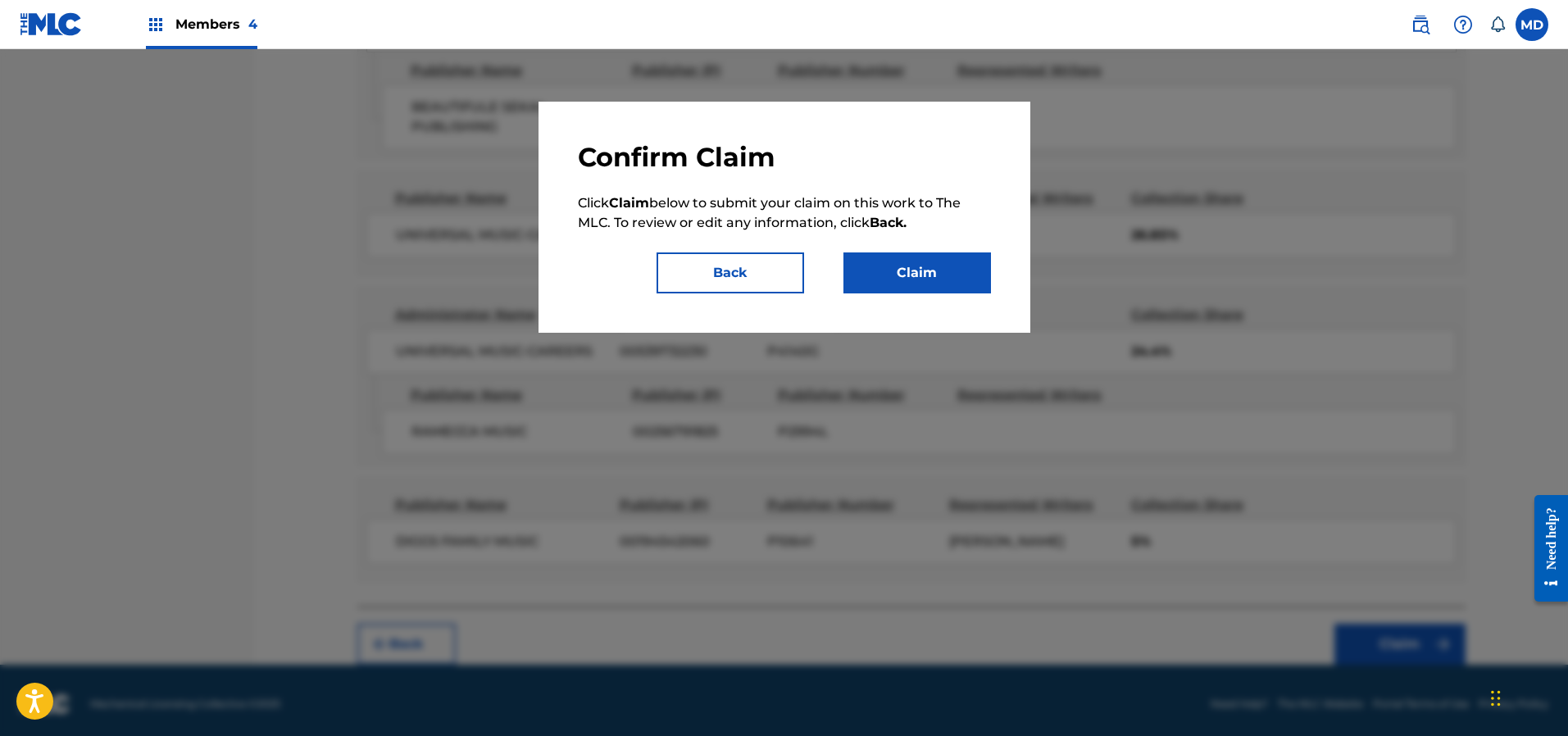
click at [924, 278] on button "Claim" at bounding box center [916, 273] width 148 height 41
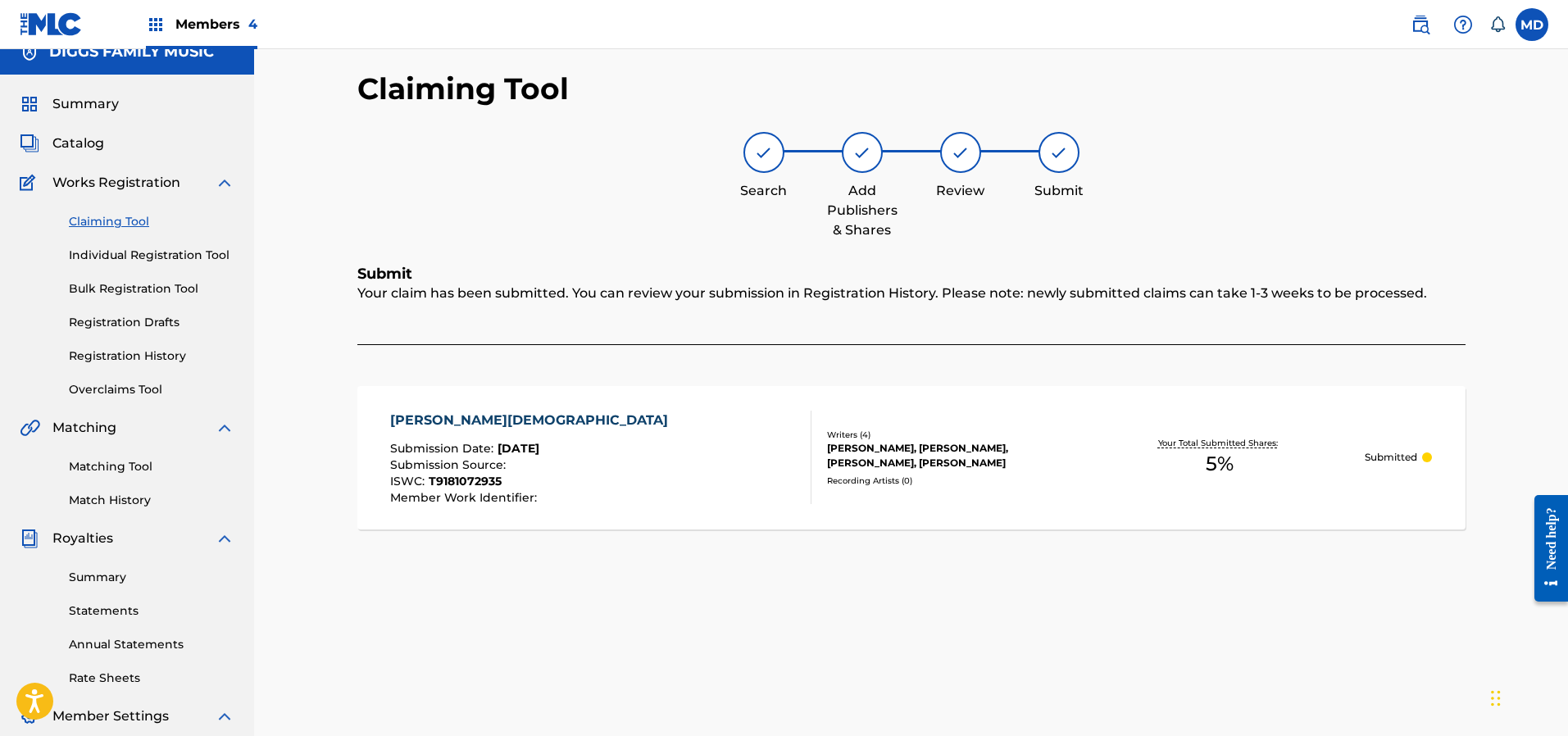
scroll to position [0, 0]
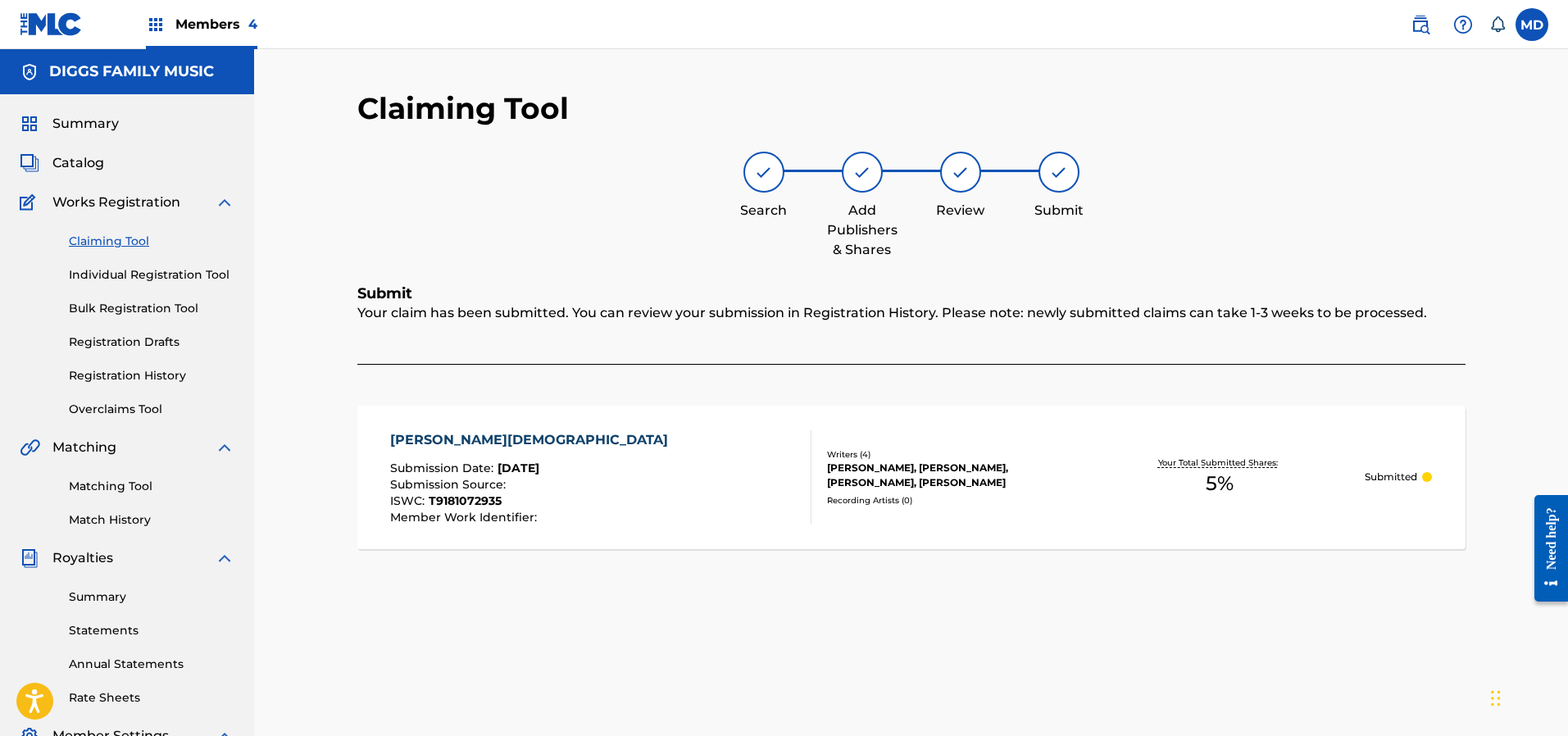
click at [110, 378] on link "Registration History" at bounding box center [152, 375] width 165 height 18
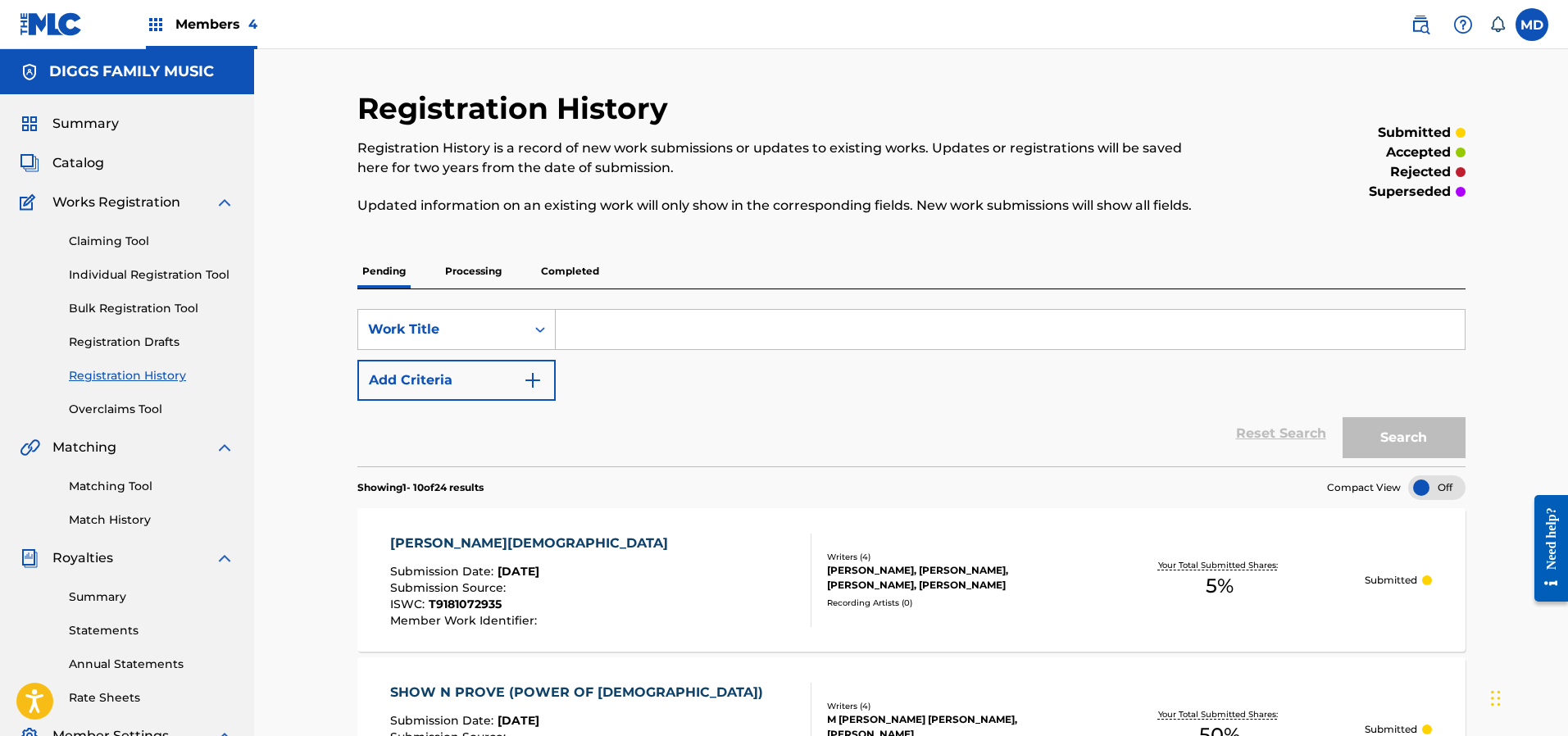
click at [640, 322] on input "Search Form" at bounding box center [1010, 329] width 909 height 39
paste input "KISS OF A BLACK WIDOW"
type input "KISS OF A BLACK WIDOW"
click at [1368, 445] on button "Search" at bounding box center [1403, 438] width 123 height 41
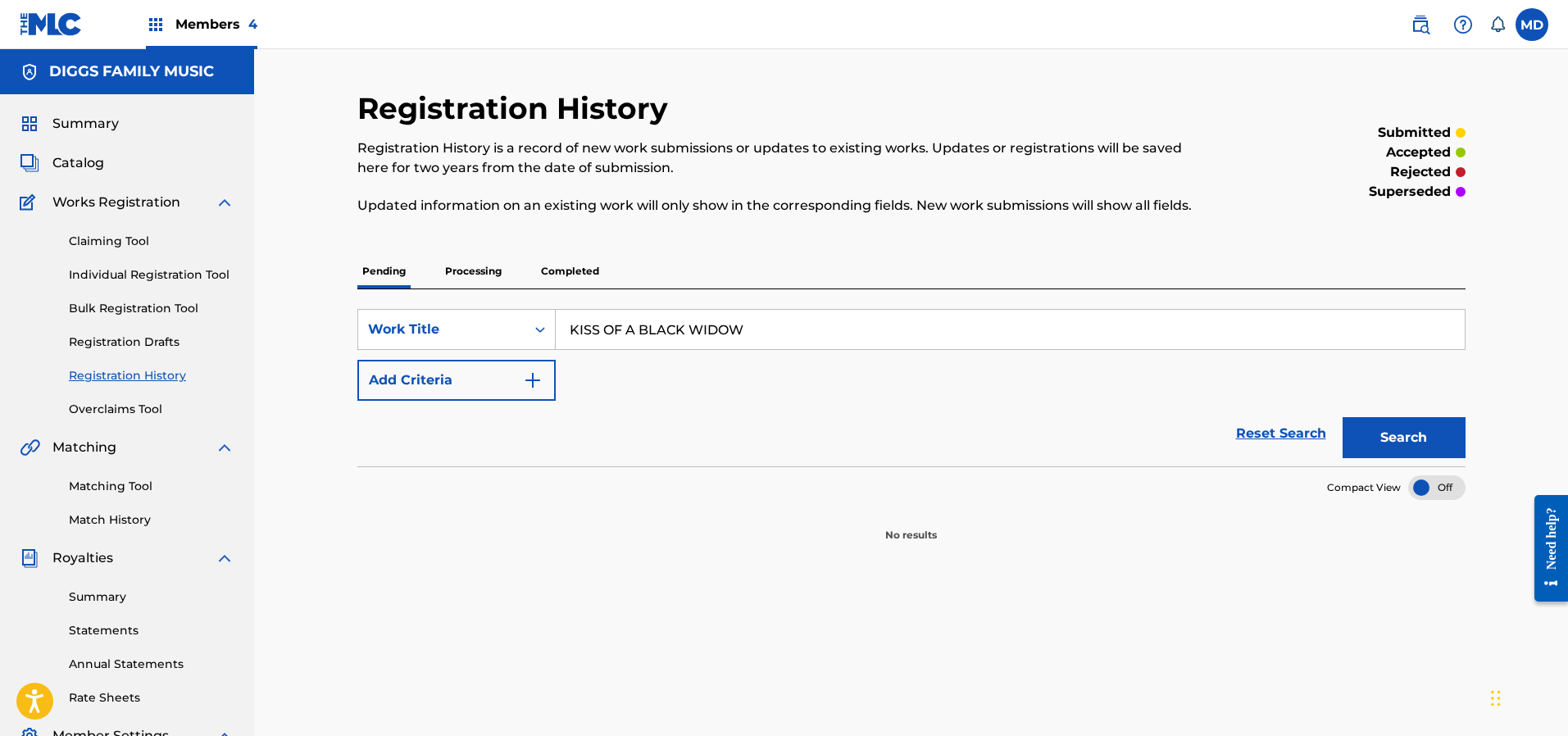
click at [448, 267] on p "Processing" at bounding box center [472, 270] width 66 height 34
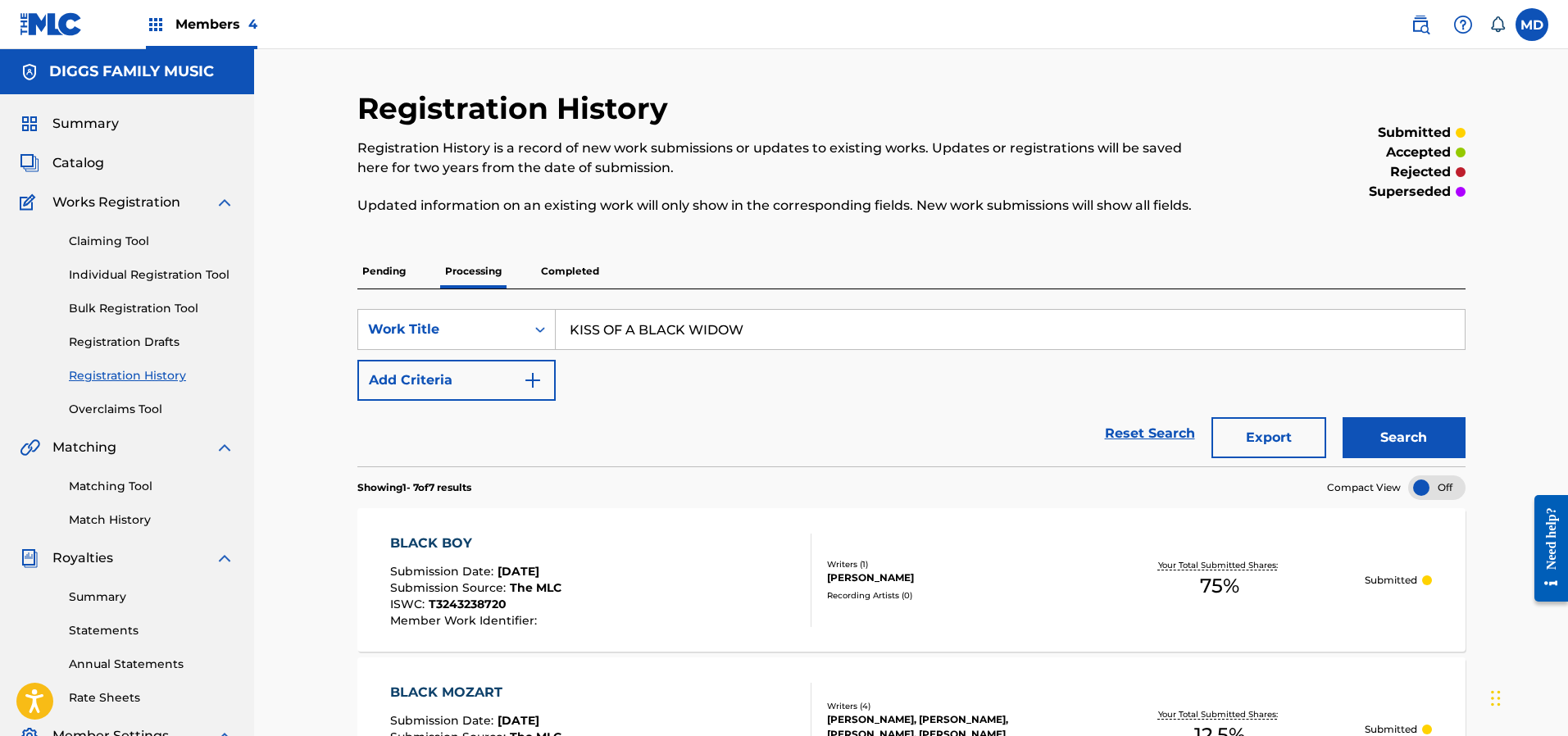
click at [554, 265] on p "Completed" at bounding box center [570, 270] width 68 height 34
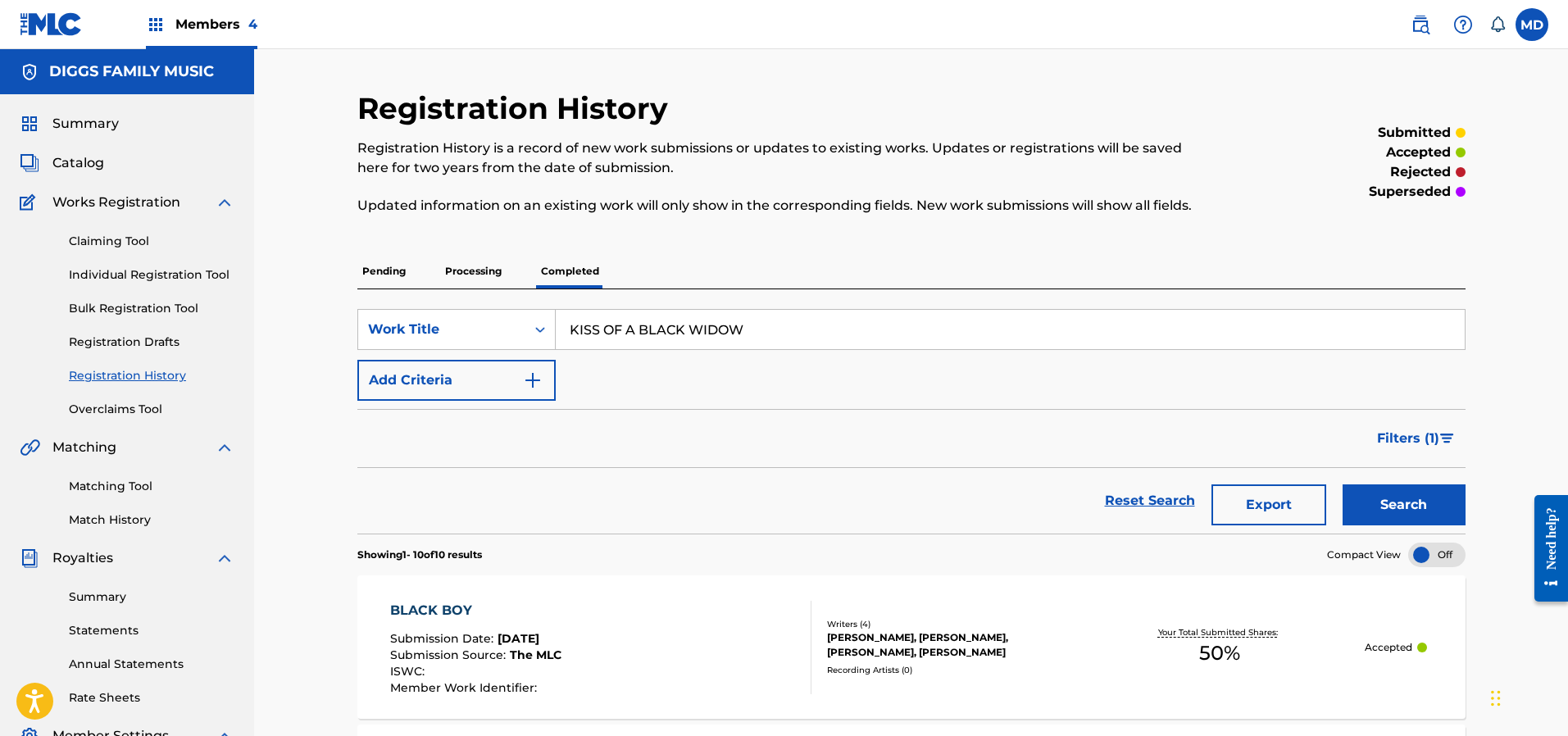
click at [116, 245] on link "Claiming Tool" at bounding box center [152, 241] width 165 height 18
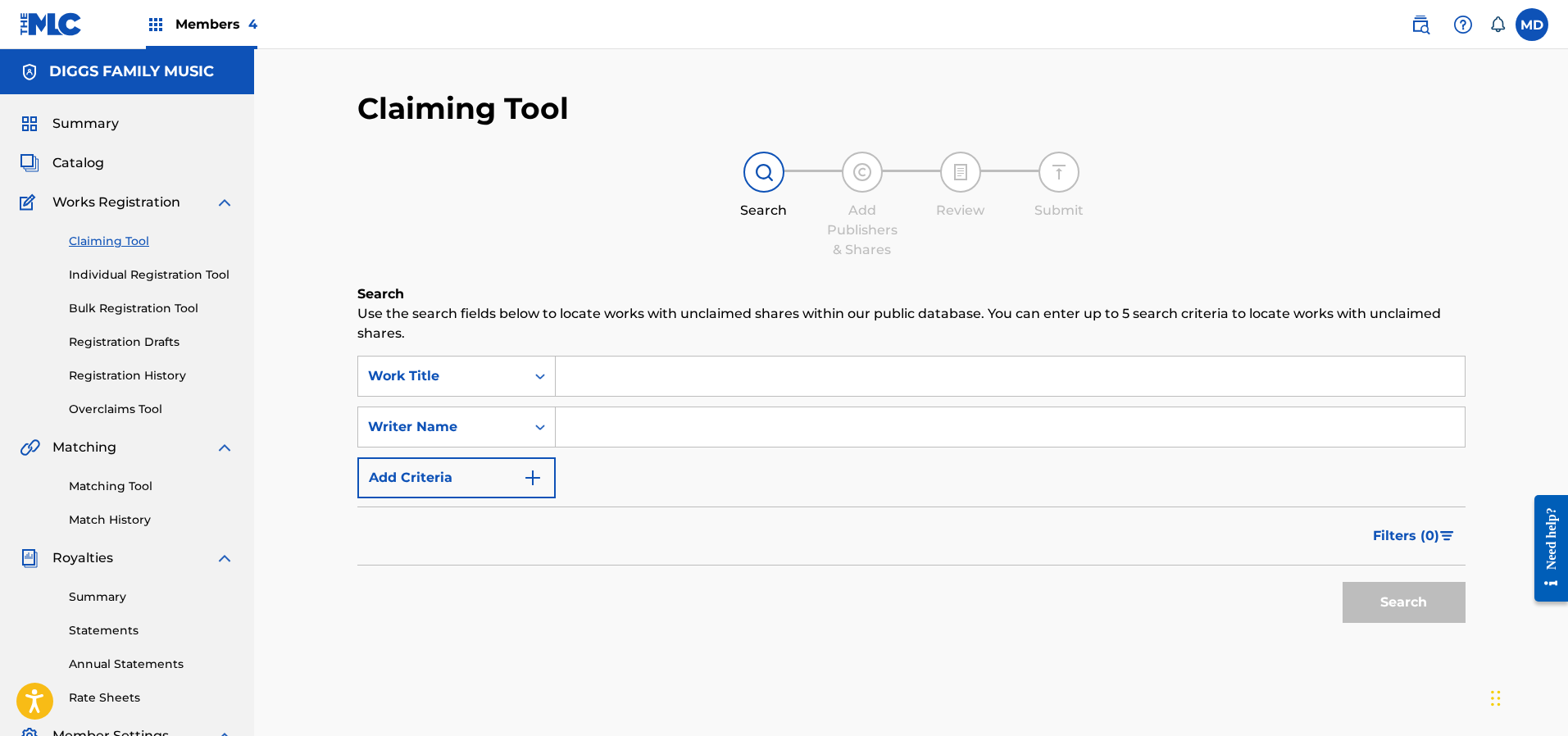
click at [589, 365] on input "Search Form" at bounding box center [1010, 376] width 909 height 39
paste input "KISS OF A BLACK WIDOW"
drag, startPoint x: 568, startPoint y: 377, endPoint x: 573, endPoint y: 411, distance: 34.4
click at [568, 377] on input "KISS OF A BLACK WIDOW" at bounding box center [1010, 376] width 909 height 39
type input "KISS OF A BLACK WIDOW"
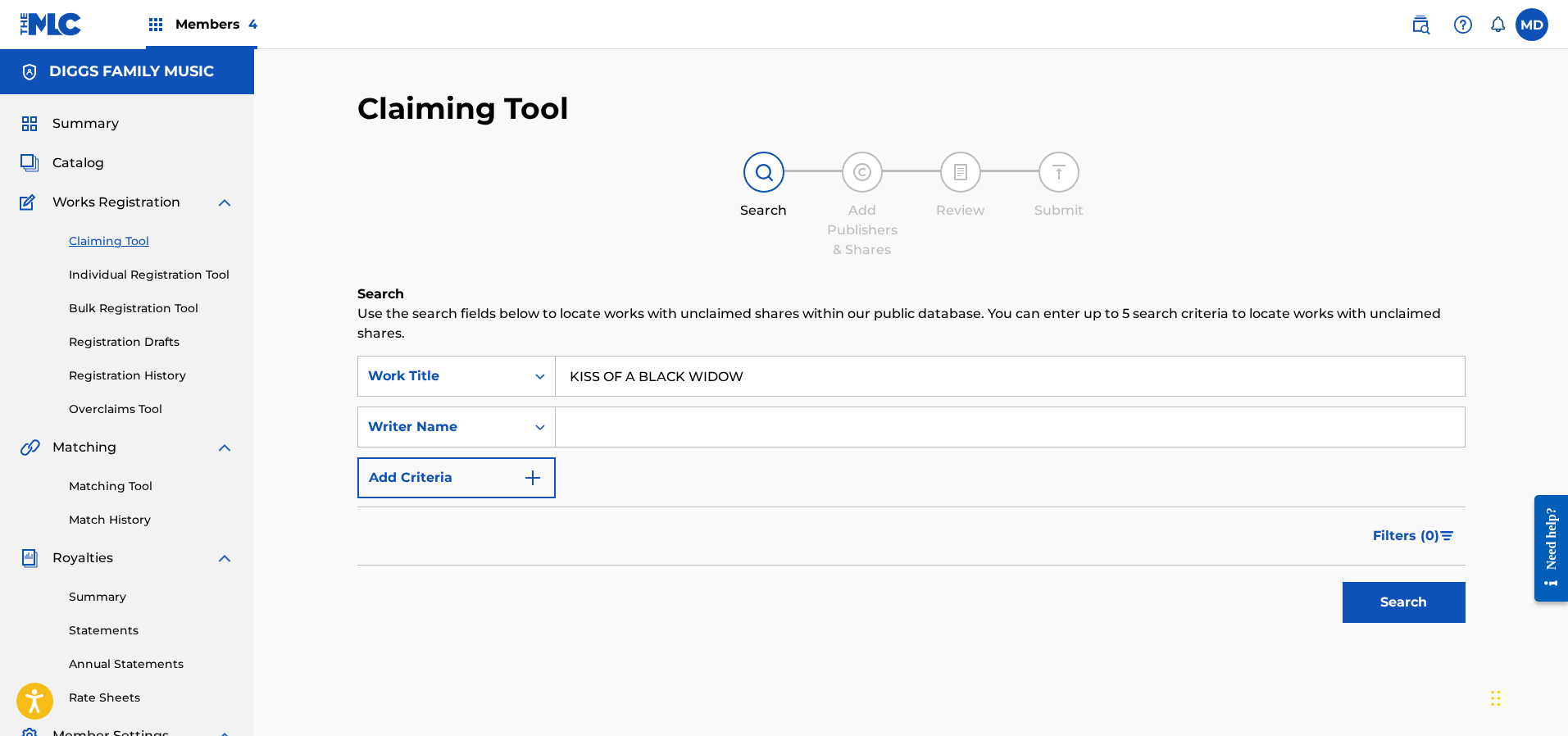
click at [1411, 606] on button "Search" at bounding box center [1403, 602] width 123 height 41
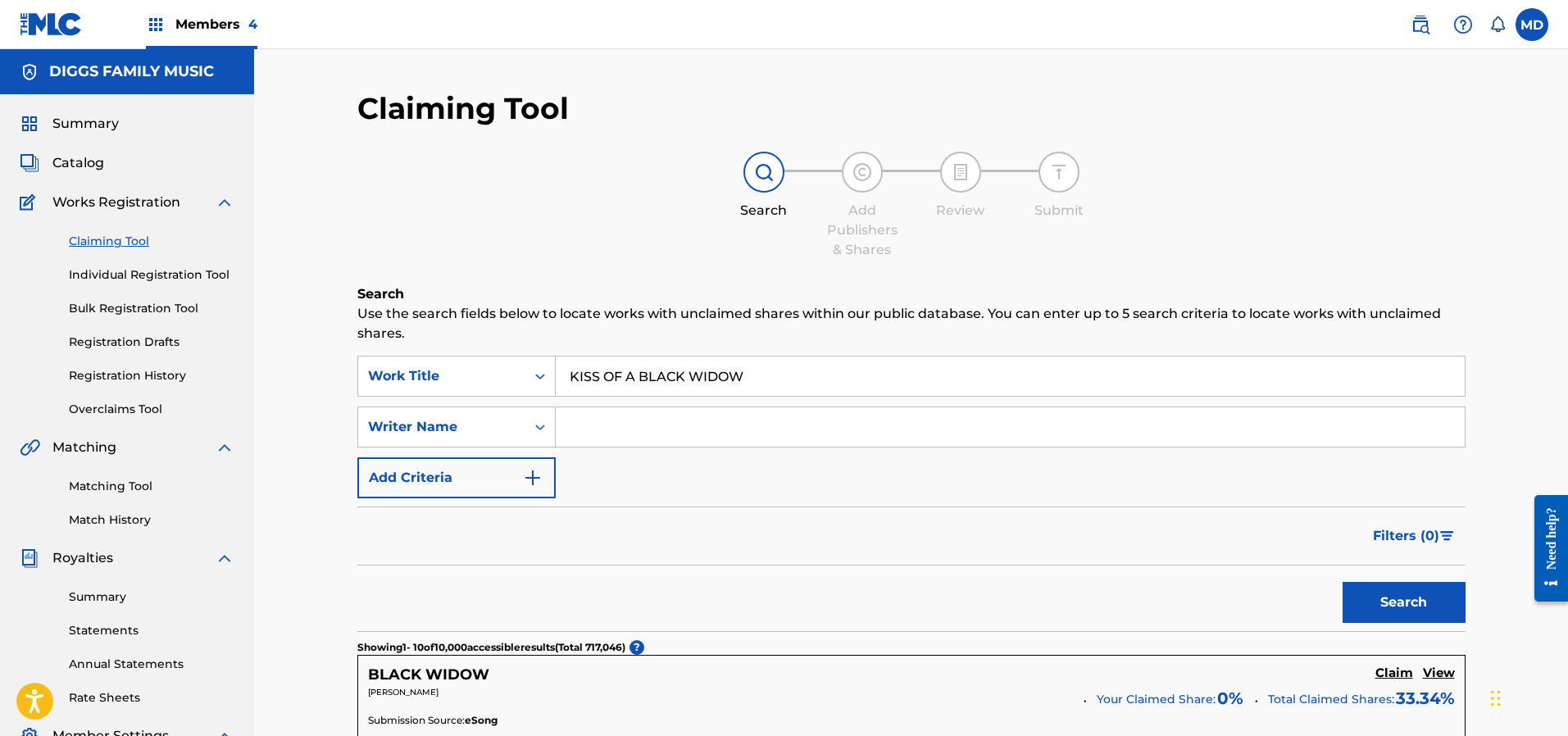
drag, startPoint x: 747, startPoint y: 380, endPoint x: 547, endPoint y: 400, distance: 201.0
click at [547, 400] on div "SearchWithCriteriac5a993e9-34a2-4b2e-8848-a7036030c0a4 Work Title KISS OF A BLA…" at bounding box center [911, 427] width 1108 height 142
click at [597, 421] on input "Search Form" at bounding box center [1010, 427] width 909 height 39
type input "[PERSON_NAME]"
click at [1383, 607] on button "Search" at bounding box center [1403, 602] width 123 height 41
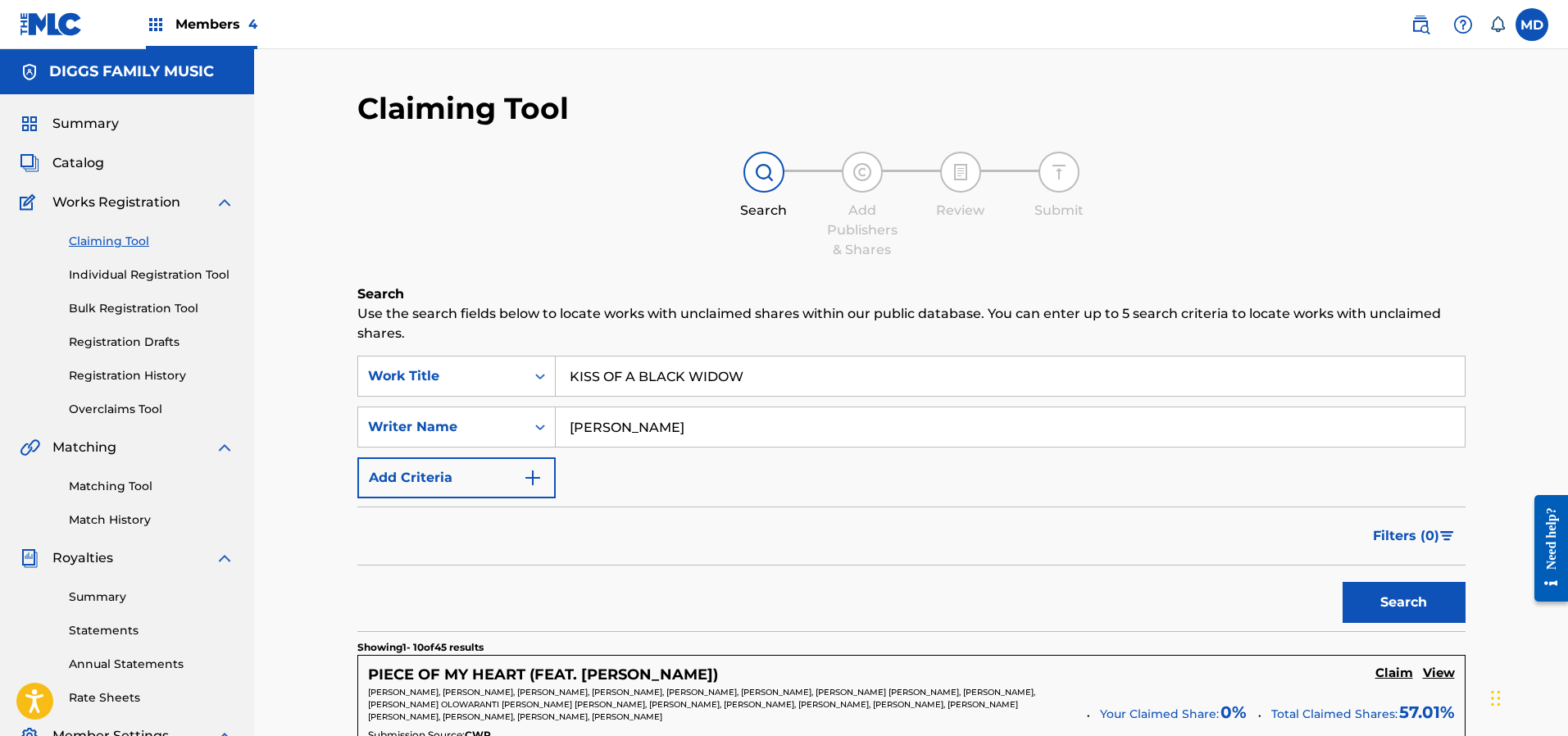
click at [115, 277] on link "Individual Registration Tool" at bounding box center [152, 275] width 165 height 18
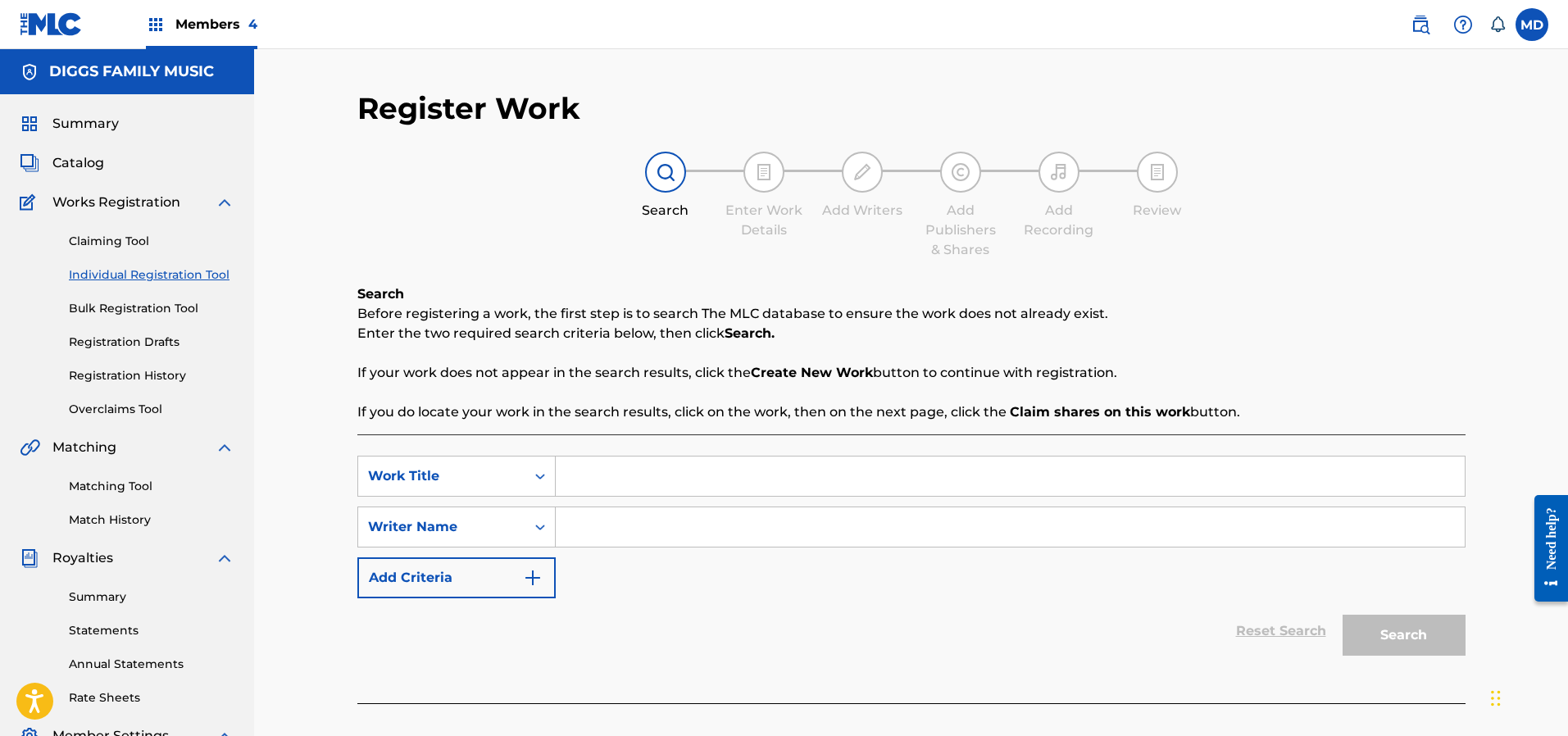
click at [626, 488] on input "Search Form" at bounding box center [1010, 476] width 909 height 39
paste input "KISS OF A BLACK WIDOW"
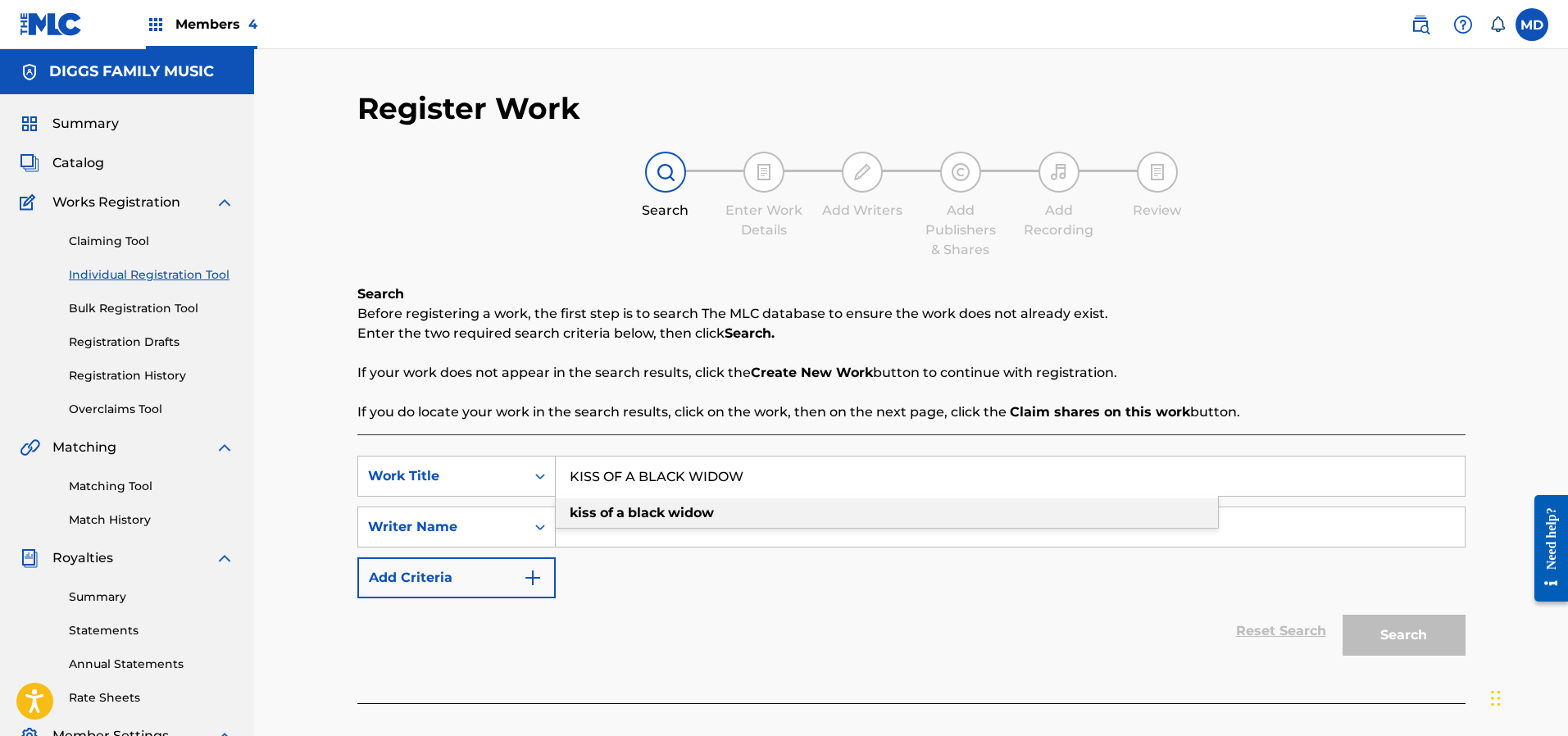
click at [653, 510] on strong "black" at bounding box center [646, 512] width 37 height 16
type input "kiss of a black widow"
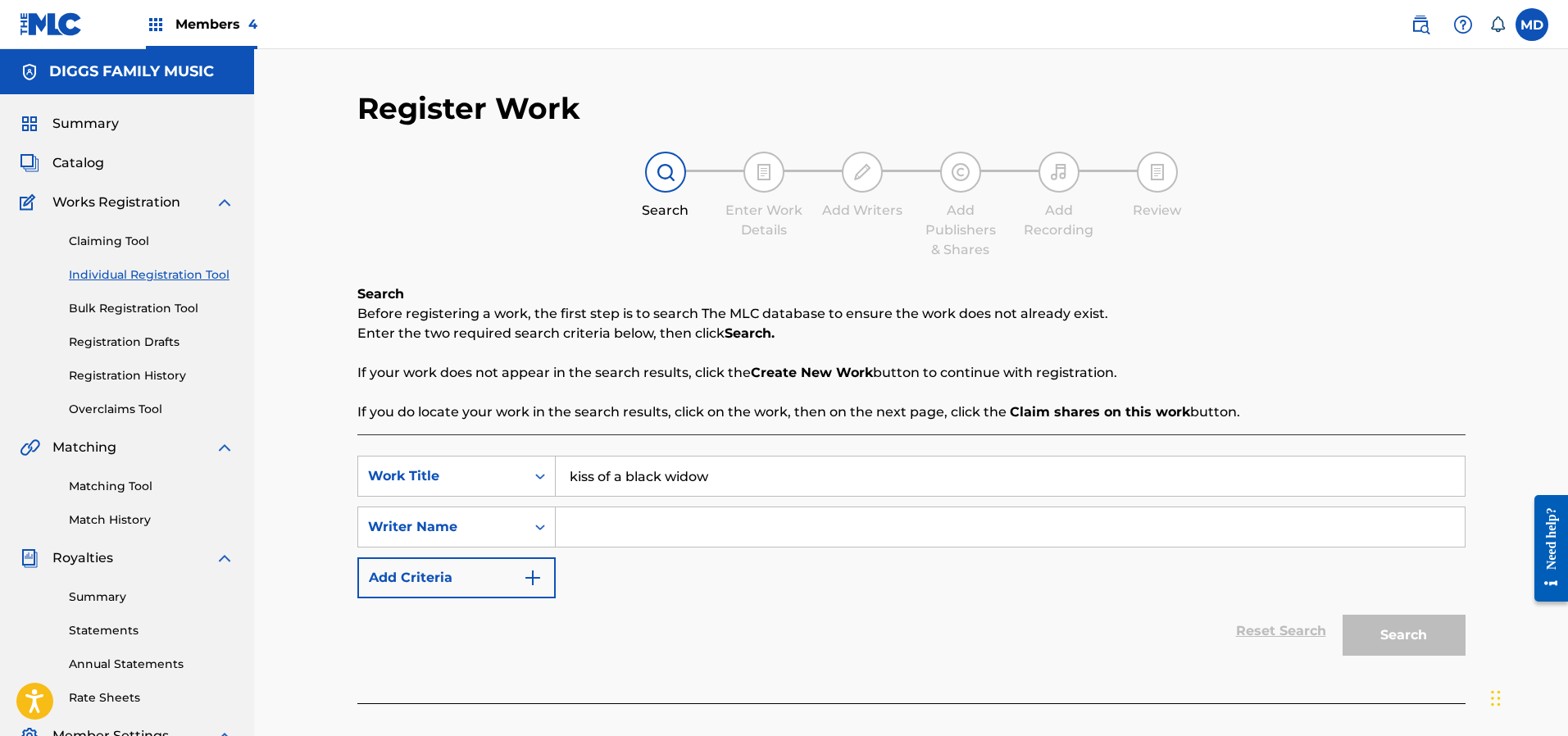
click at [684, 520] on input "Search Form" at bounding box center [1010, 527] width 909 height 39
type input "robert f diggs"
click at [1403, 641] on button "Search" at bounding box center [1403, 635] width 123 height 41
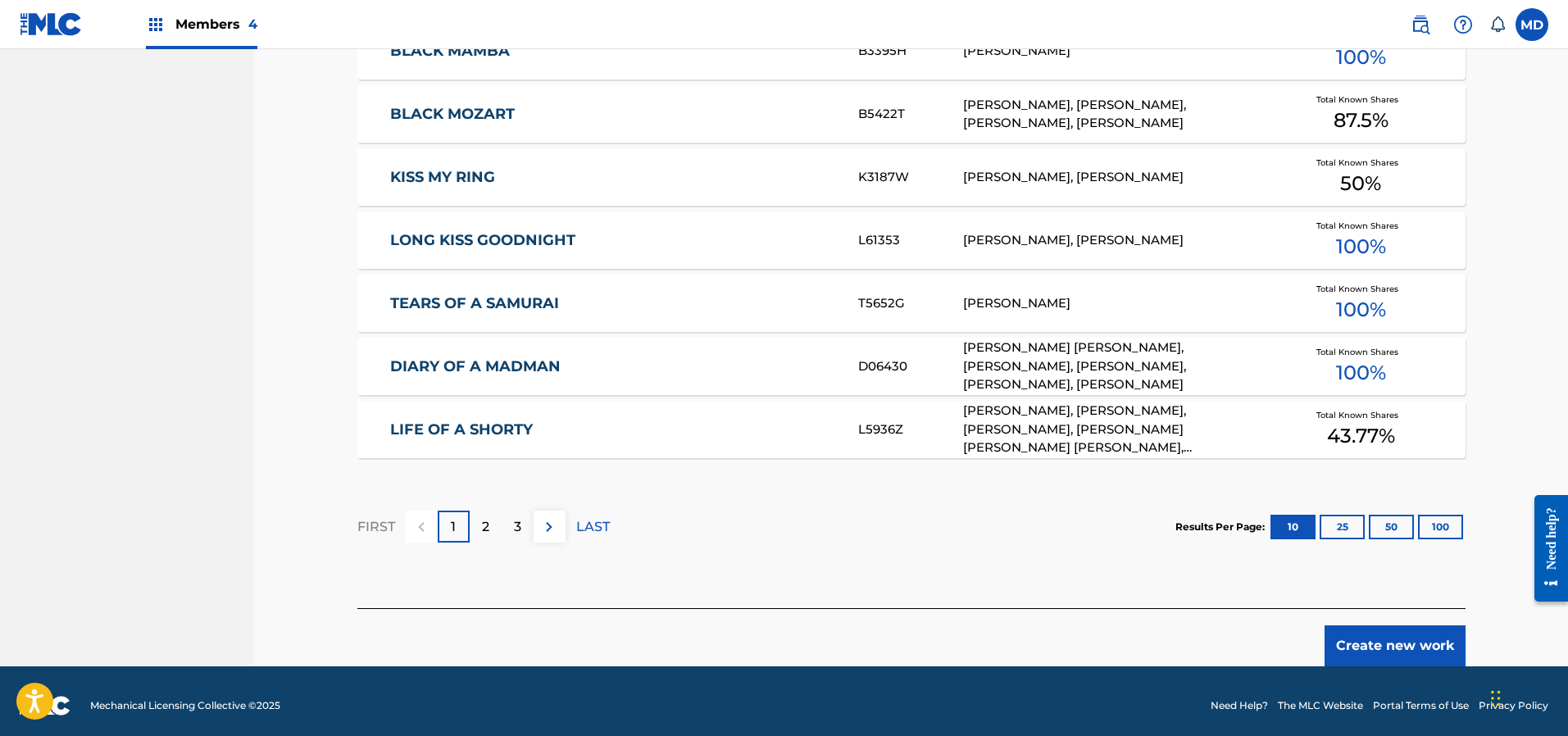
scroll to position [940, 0]
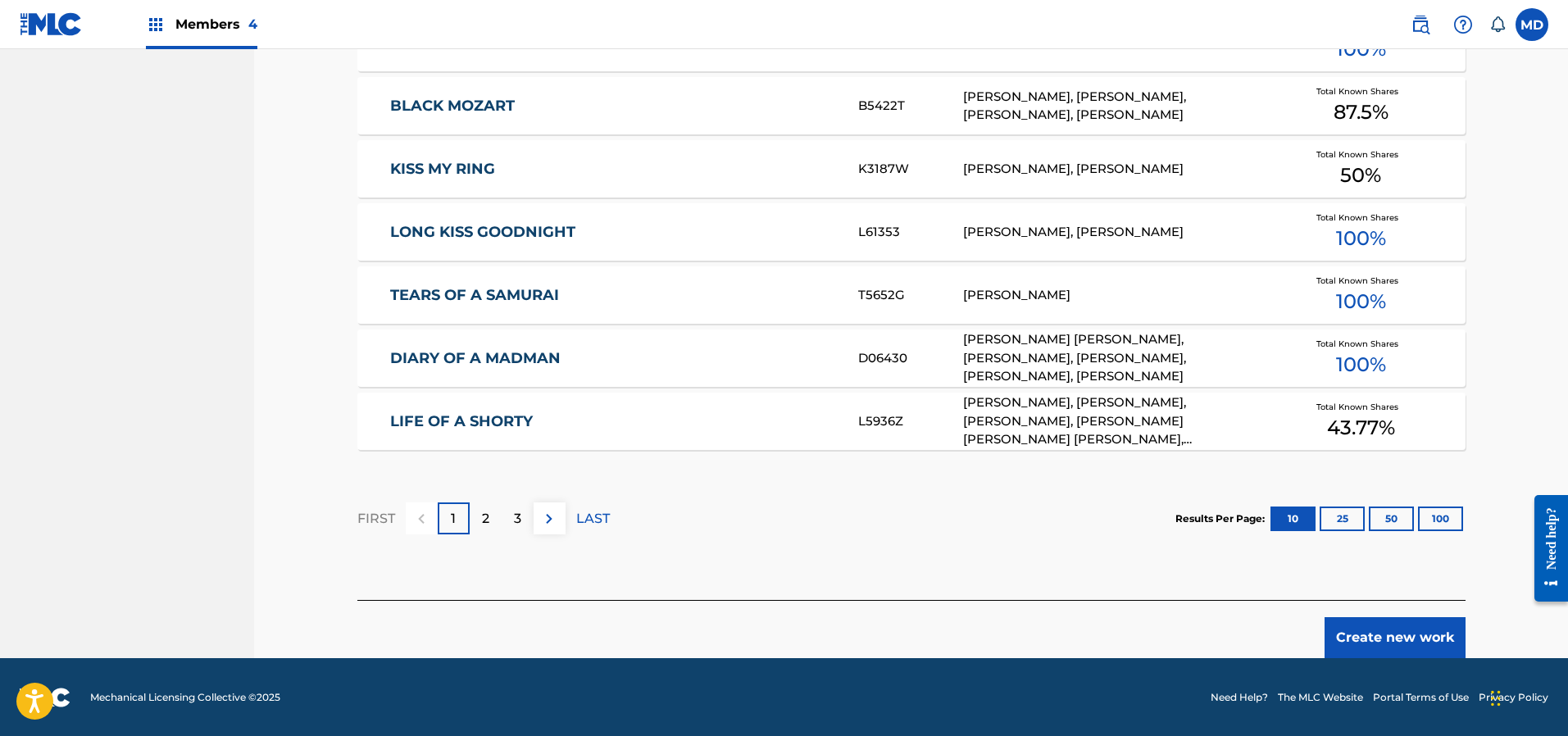
click at [1356, 634] on button "Create new work" at bounding box center [1395, 637] width 141 height 41
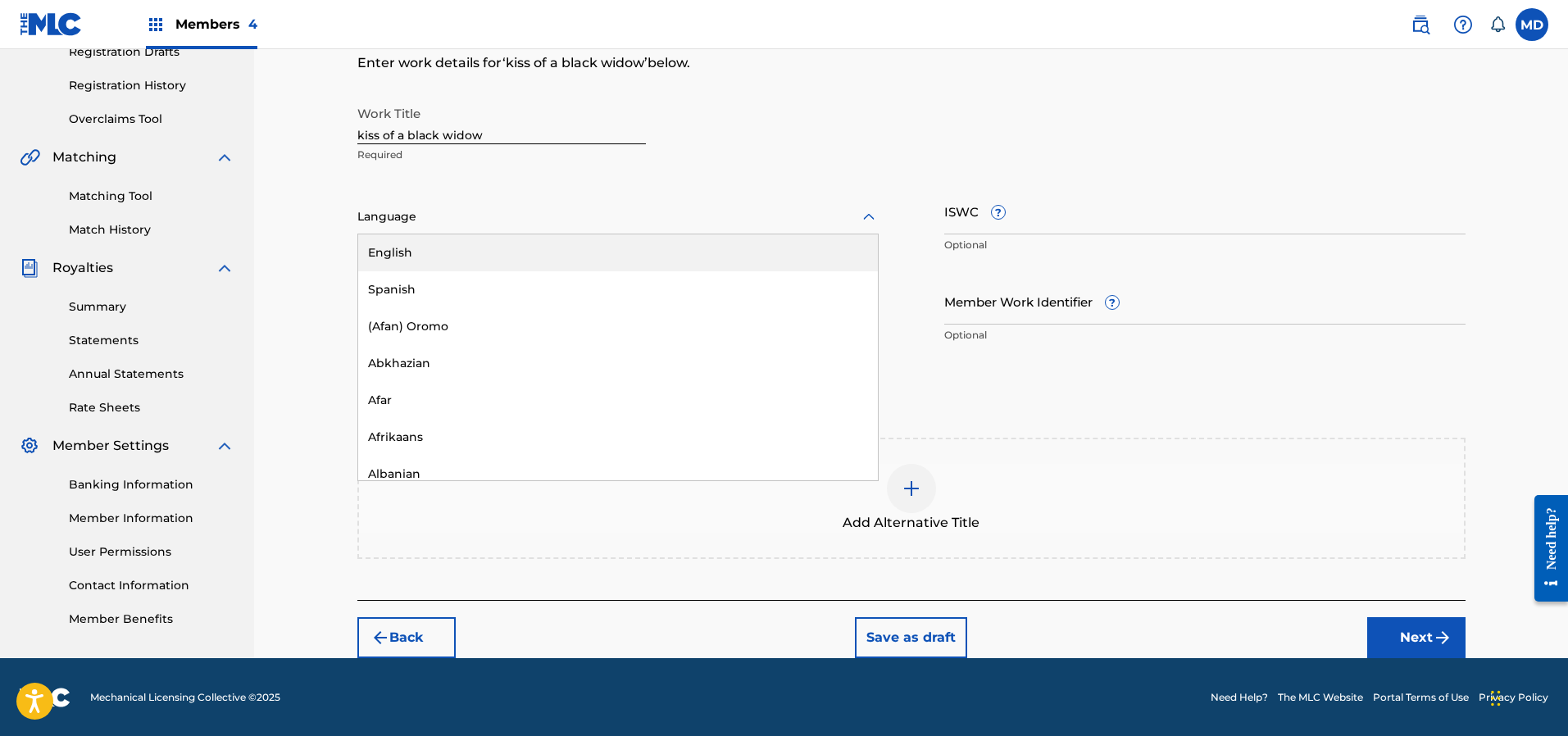
click at [570, 211] on div at bounding box center [617, 217] width 521 height 20
click at [562, 259] on div "English" at bounding box center [617, 253] width 520 height 37
click at [1091, 317] on input "Member Work Identifier ?" at bounding box center [1205, 301] width 521 height 46
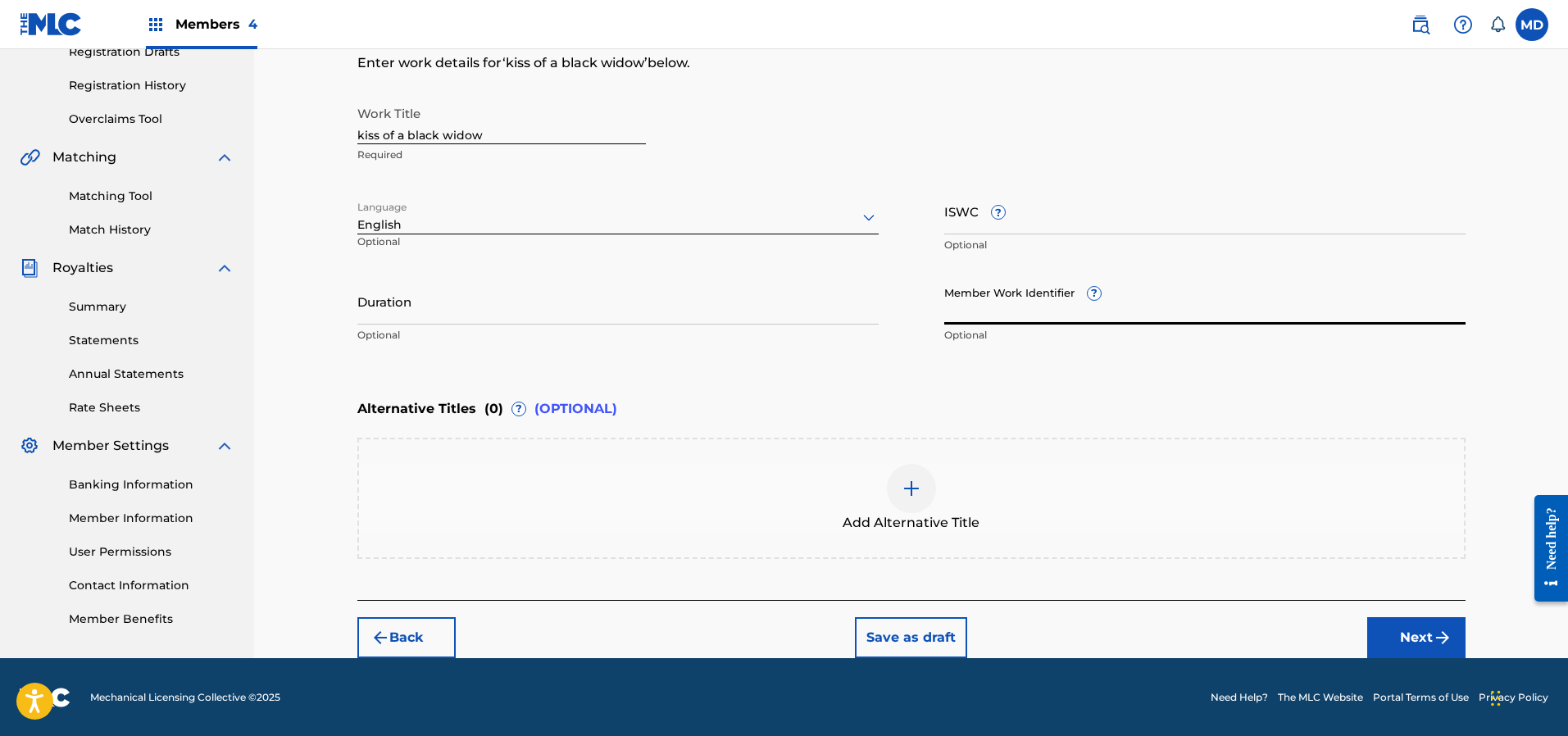
paste input "4682962"
type input "4682962"
click at [1399, 639] on button "Next" at bounding box center [1416, 637] width 99 height 41
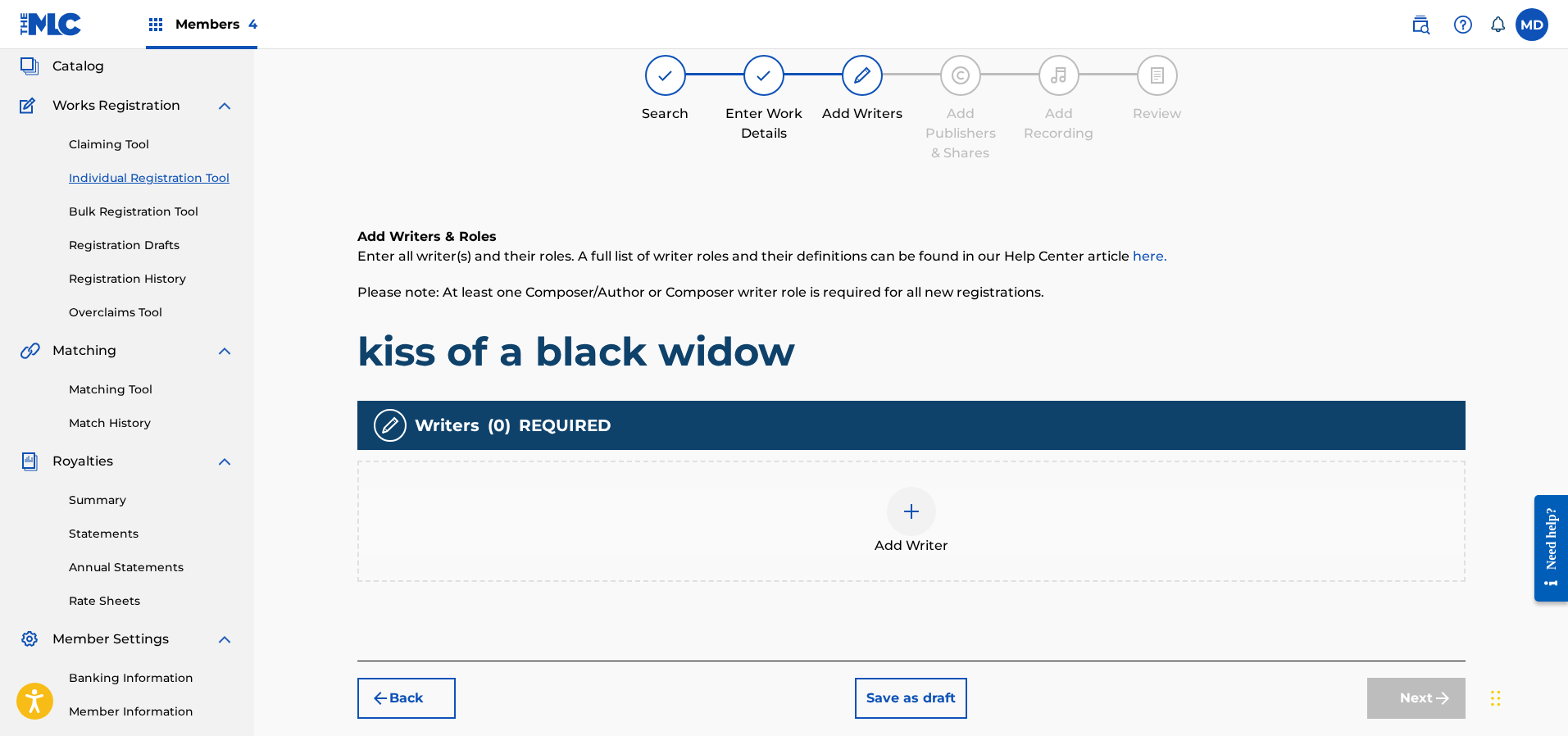
scroll to position [73, 0]
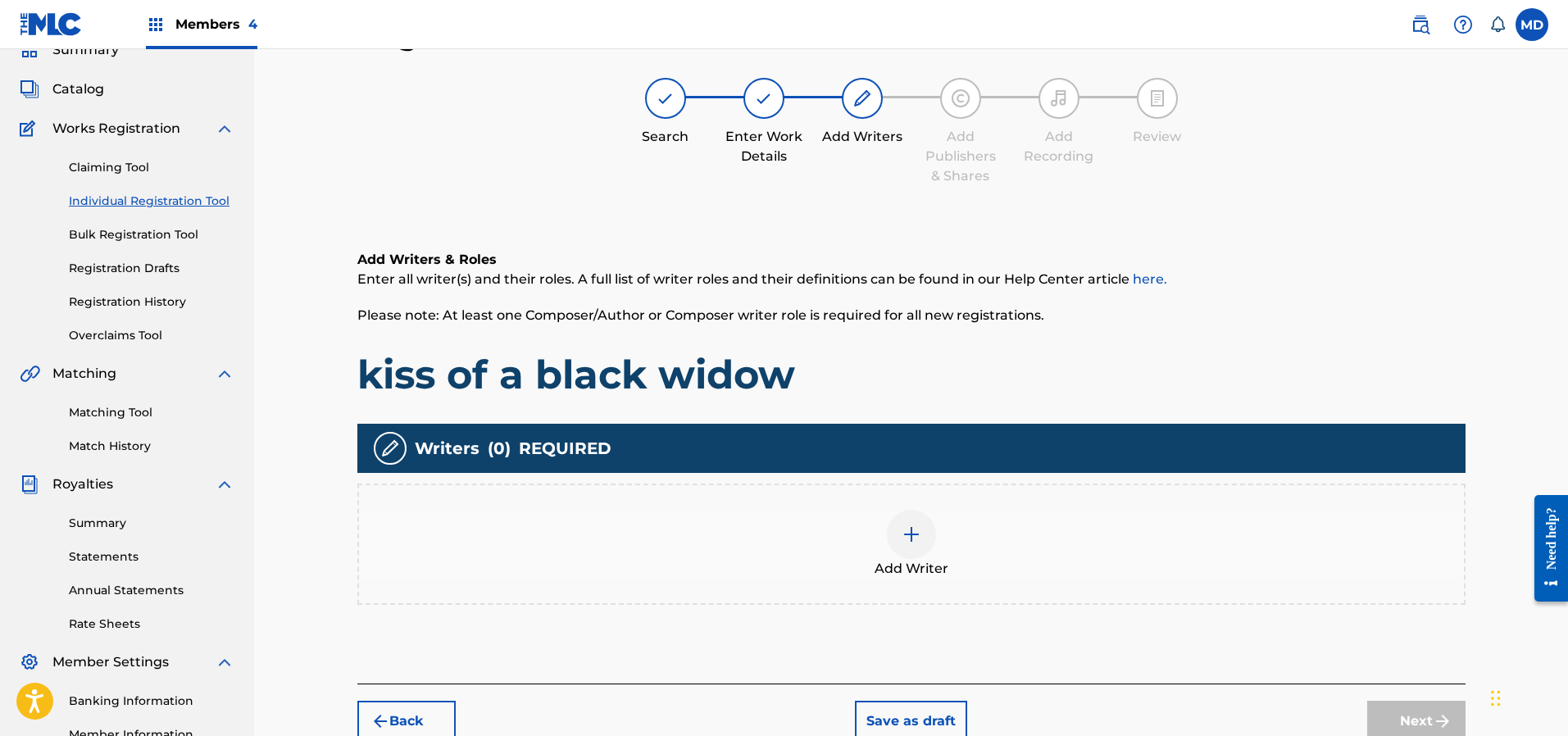
click at [916, 535] on img at bounding box center [911, 533] width 20 height 20
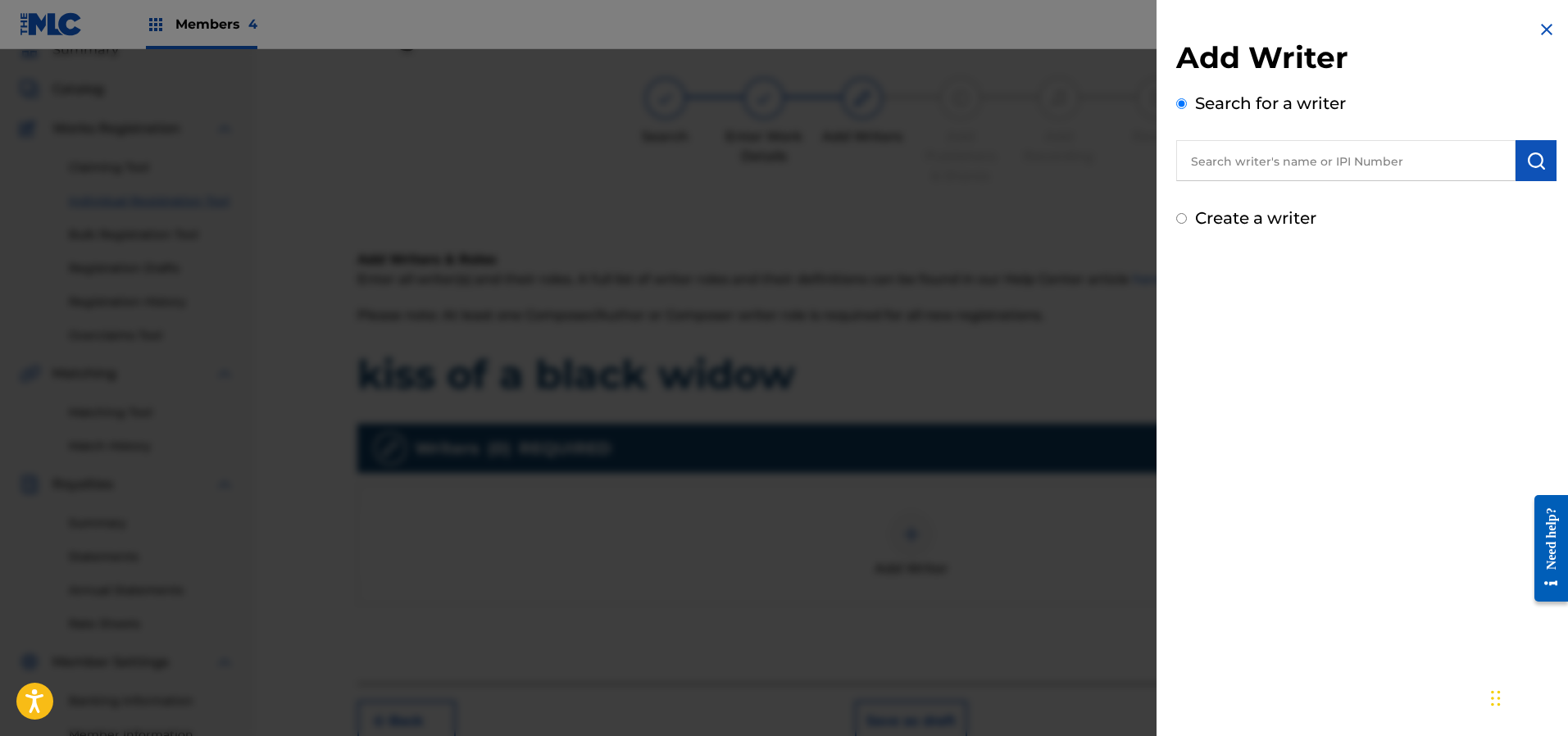
click at [1266, 164] on input "text" at bounding box center [1345, 161] width 339 height 41
paste input "242590771"
click at [1187, 162] on input "242590771" at bounding box center [1345, 161] width 339 height 41
type input "00242590771"
click at [1527, 153] on img "submit" at bounding box center [1535, 160] width 20 height 20
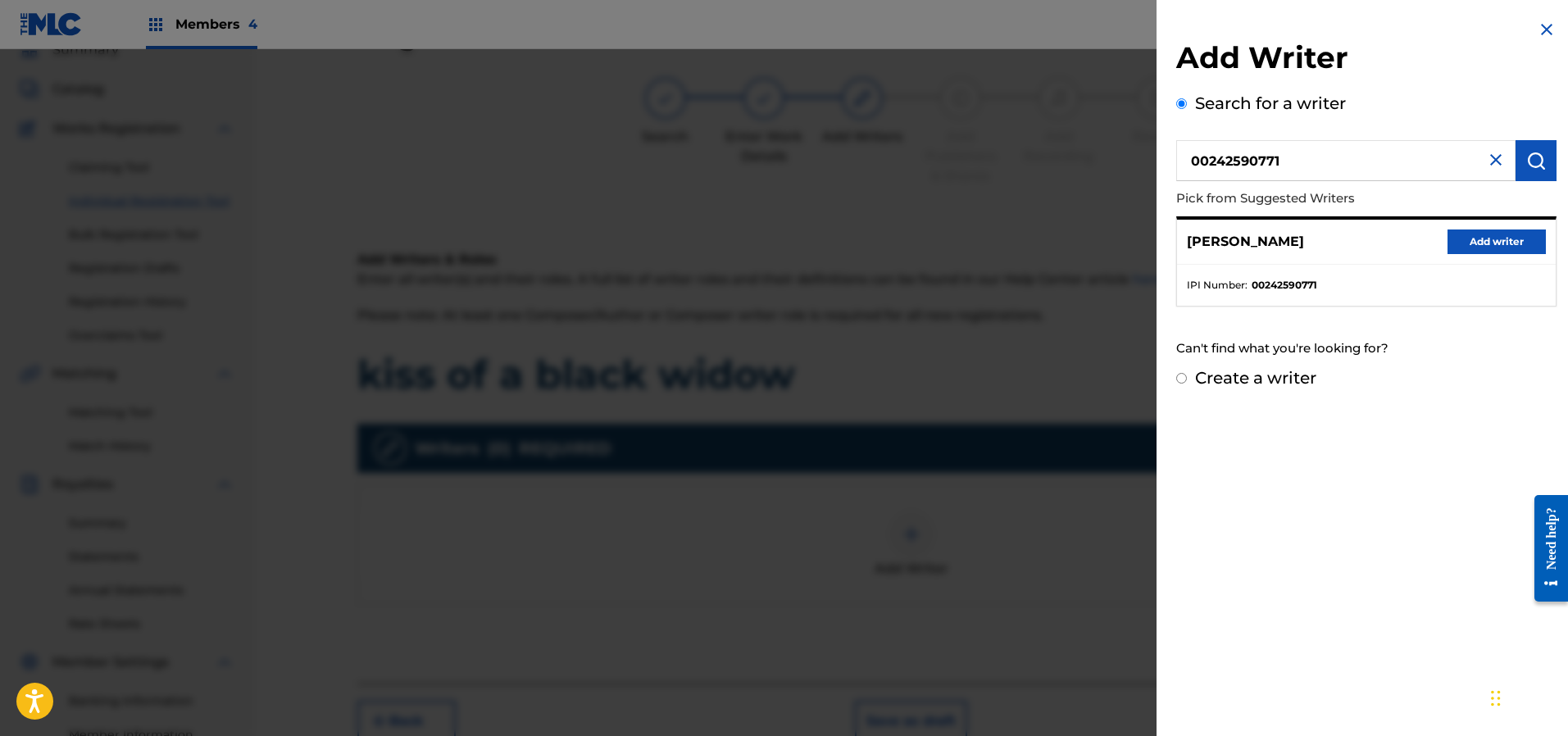
click at [1472, 236] on button "Add writer" at bounding box center [1496, 242] width 99 height 24
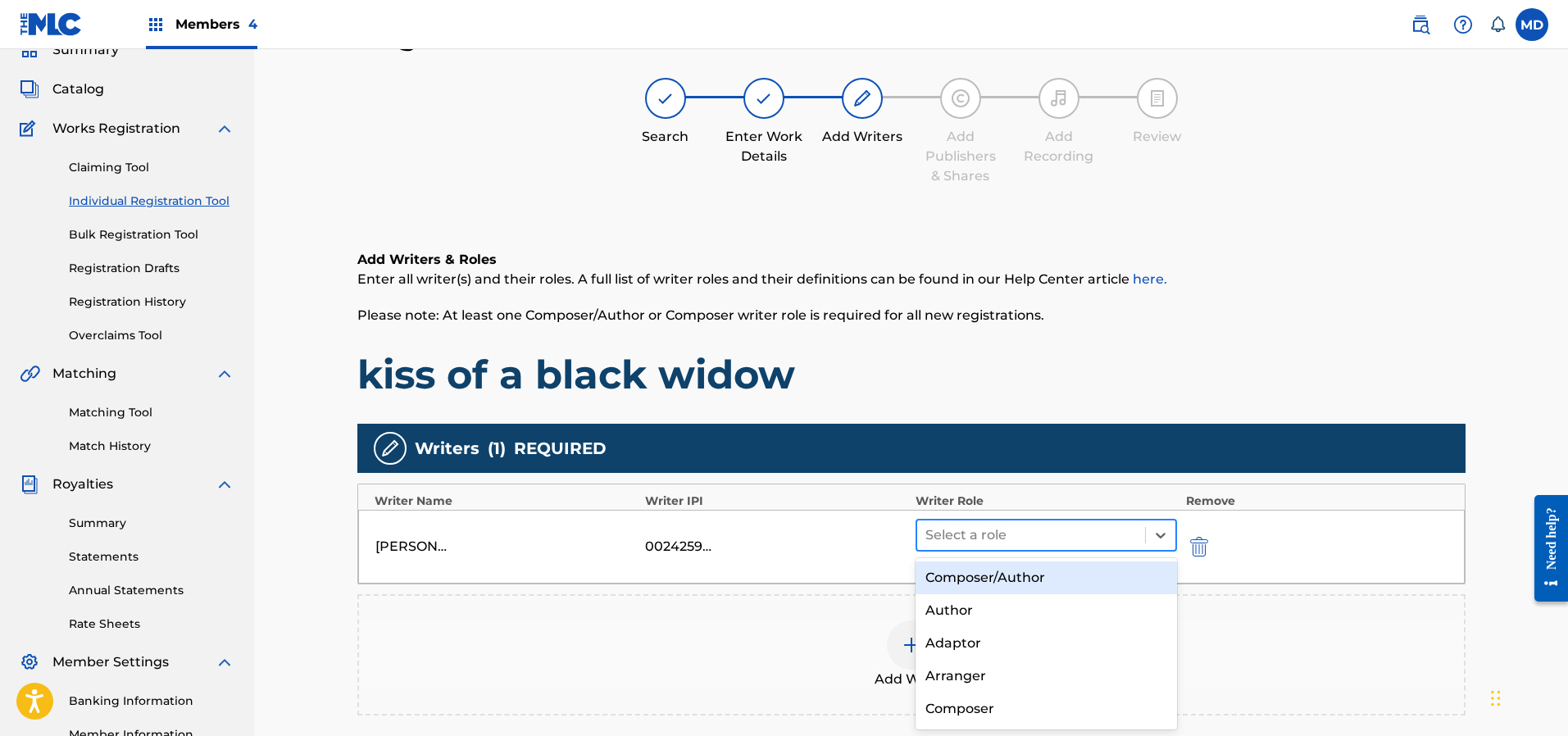
click at [1049, 537] on div at bounding box center [1031, 534] width 212 height 23
click at [1051, 572] on div "Composer/Author" at bounding box center [1047, 577] width 262 height 33
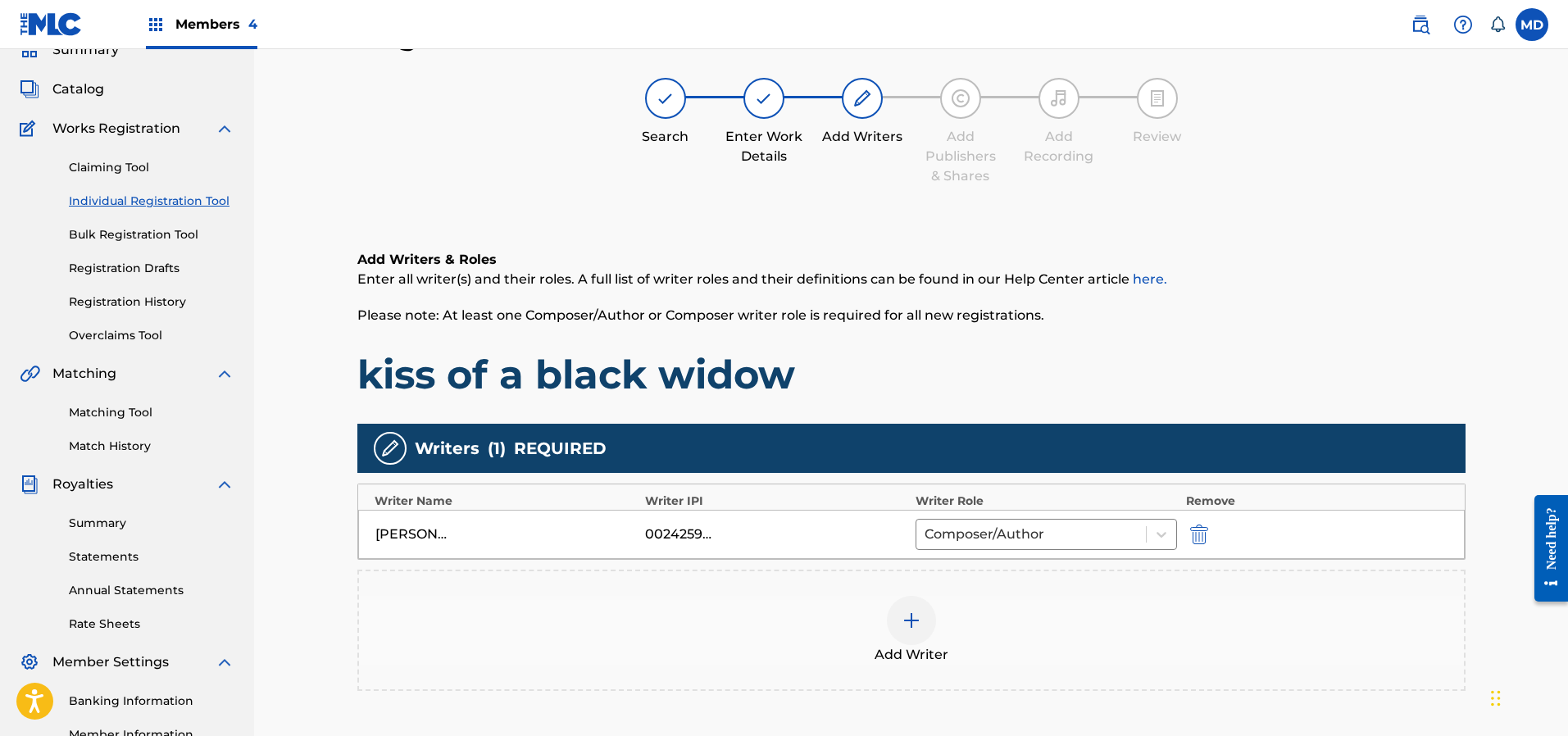
click at [907, 617] on img at bounding box center [911, 620] width 20 height 20
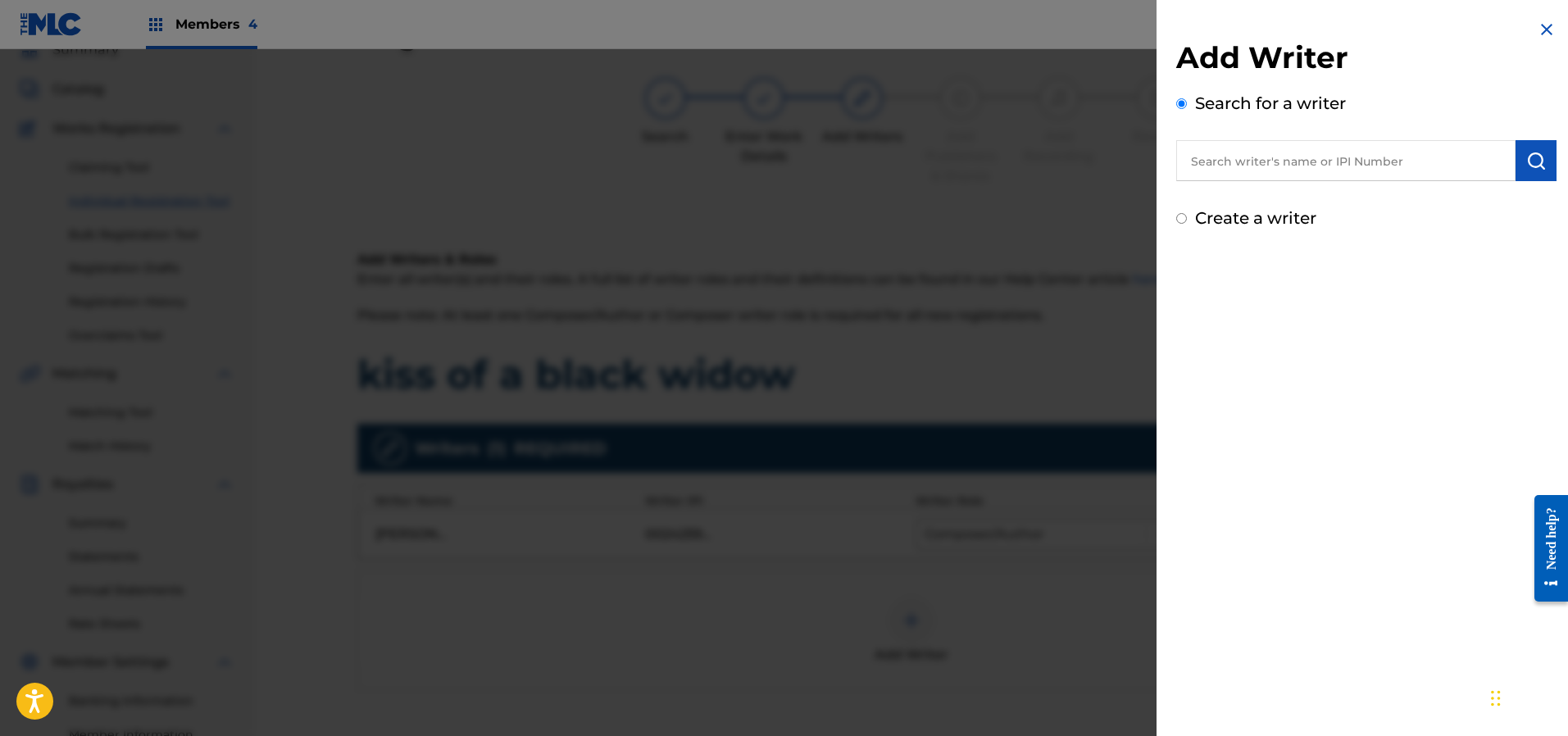
click at [1258, 152] on input "text" at bounding box center [1345, 161] width 339 height 41
paste input "183499233"
click at [1179, 165] on input "183499233" at bounding box center [1345, 161] width 339 height 41
type input "00183499233"
click at [1534, 158] on img "submit" at bounding box center [1535, 160] width 20 height 20
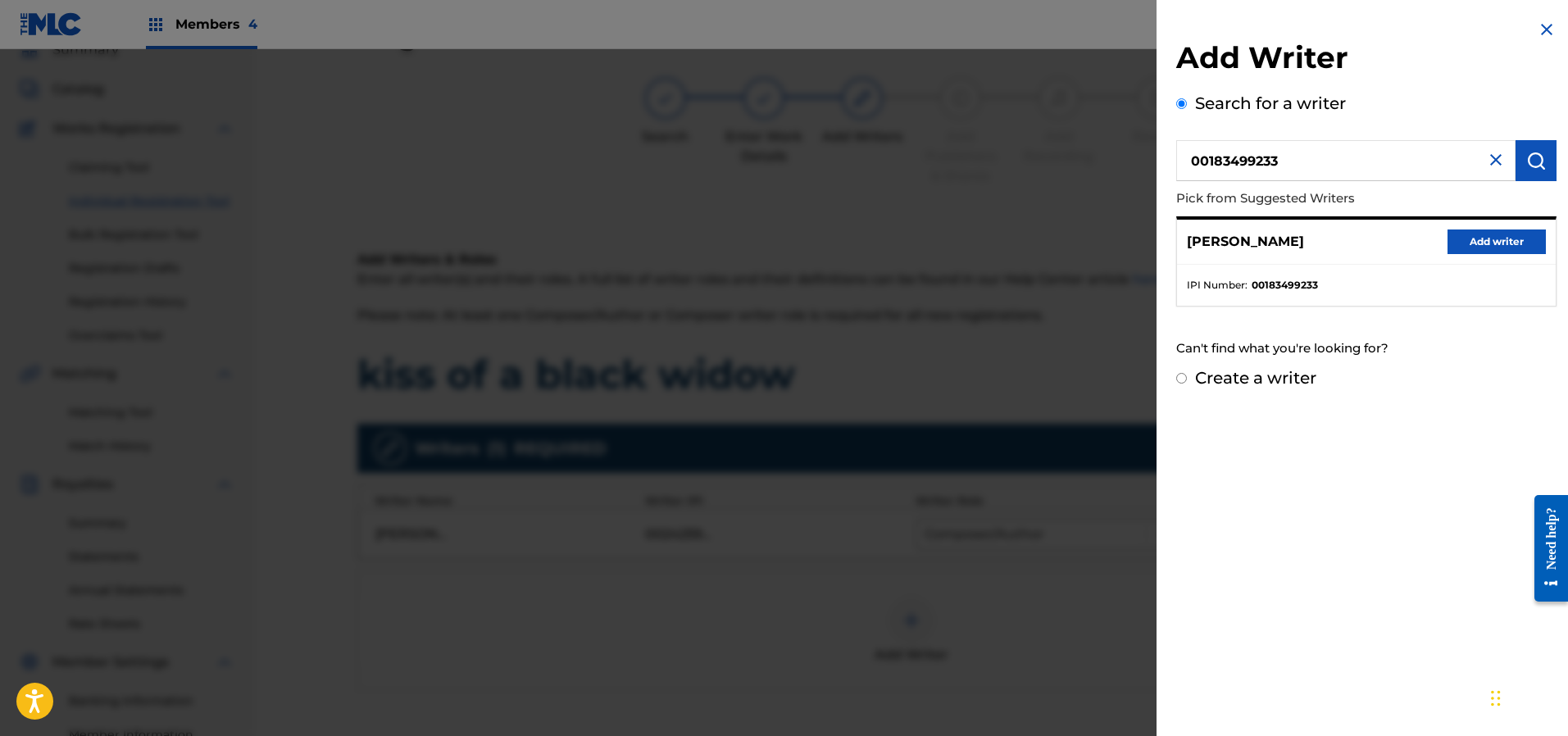
click at [1466, 248] on button "Add writer" at bounding box center [1496, 242] width 99 height 24
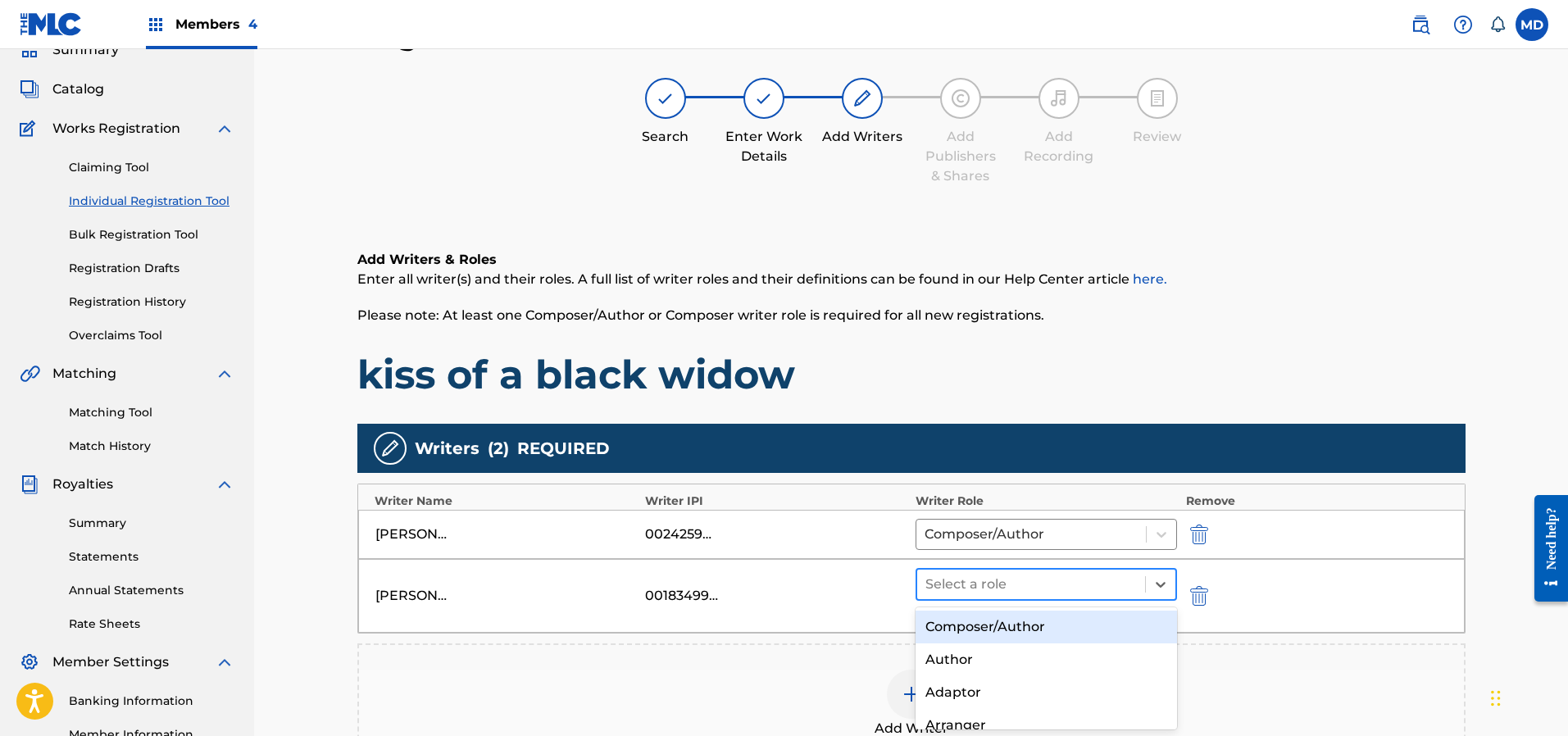
click at [1078, 584] on div at bounding box center [1031, 584] width 212 height 23
click at [1047, 626] on div "Composer/Author" at bounding box center [1047, 626] width 262 height 33
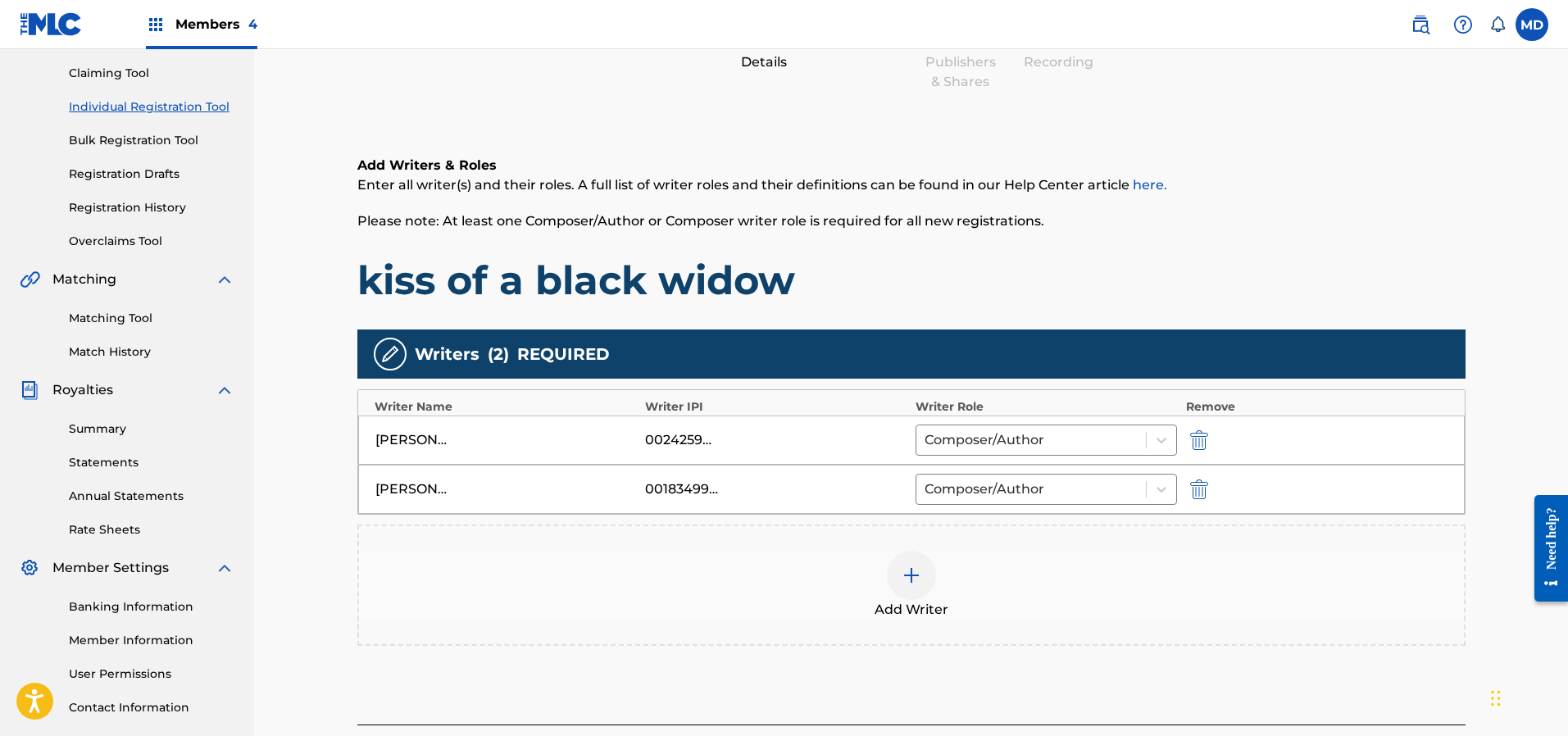
scroll to position [197, 0]
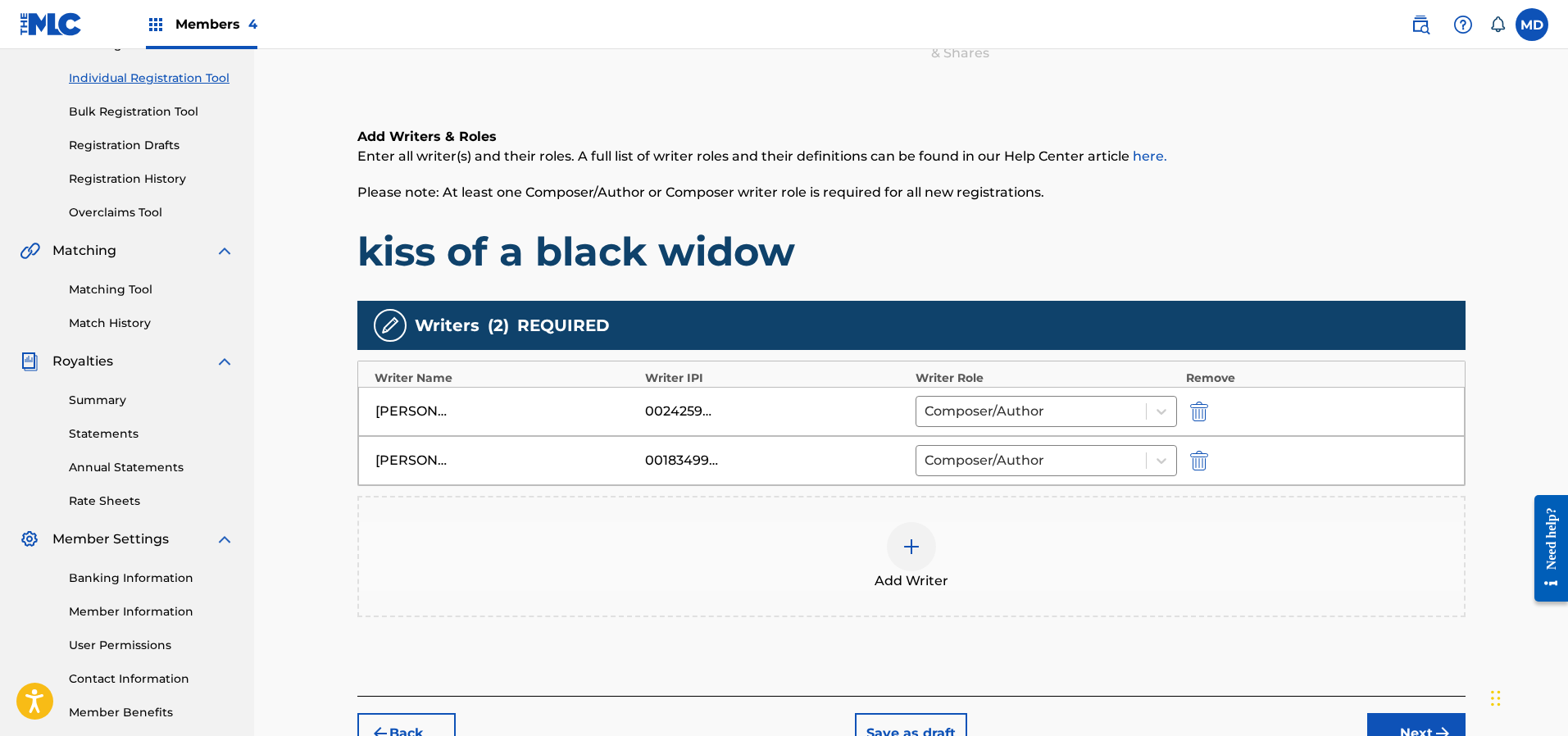
click at [904, 545] on img at bounding box center [911, 546] width 20 height 20
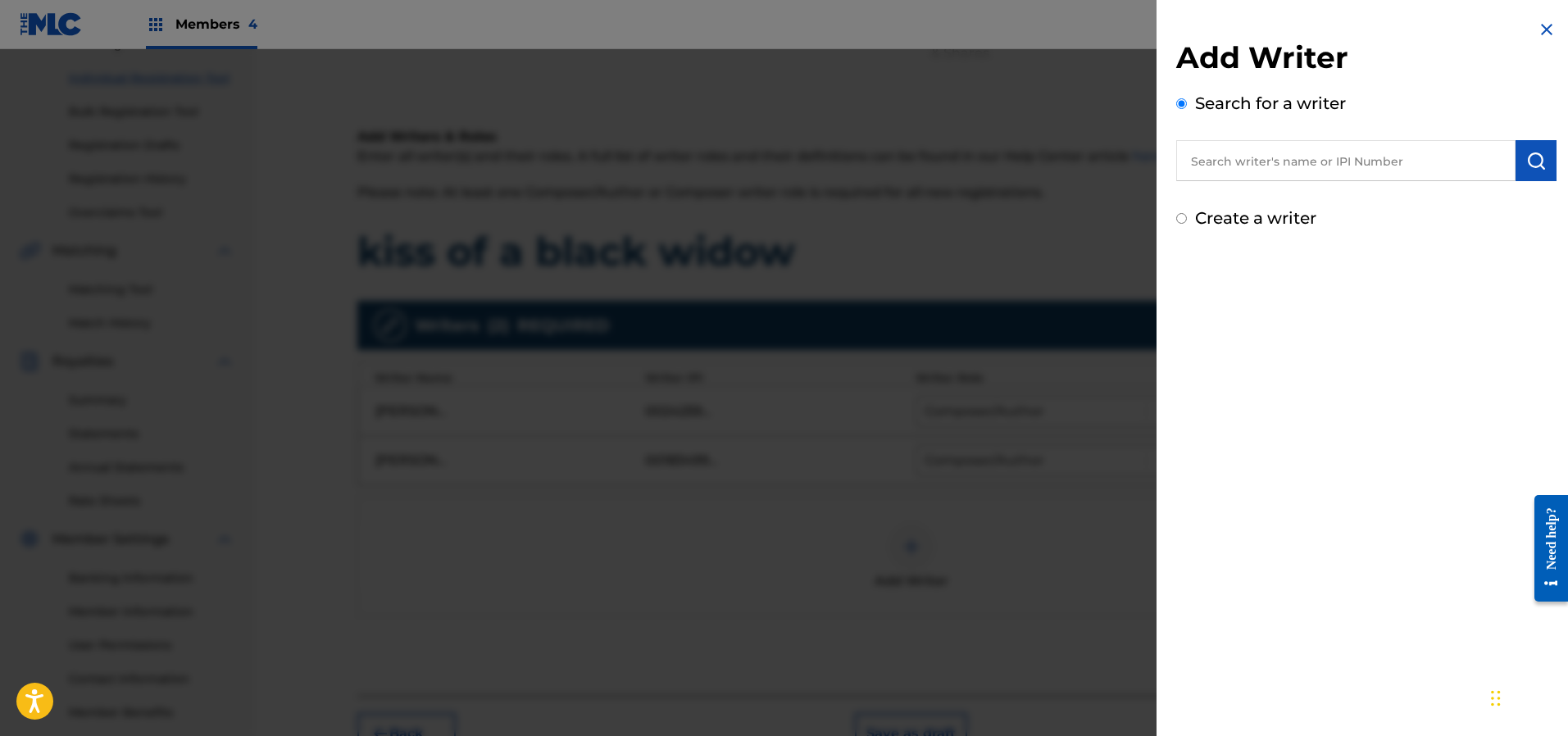
click at [1367, 167] on input "text" at bounding box center [1345, 161] width 339 height 41
paste input "187274732"
click at [1184, 170] on input "187274732" at bounding box center [1345, 161] width 339 height 41
type input "00187274732"
click at [1533, 157] on img "submit" at bounding box center [1535, 160] width 20 height 20
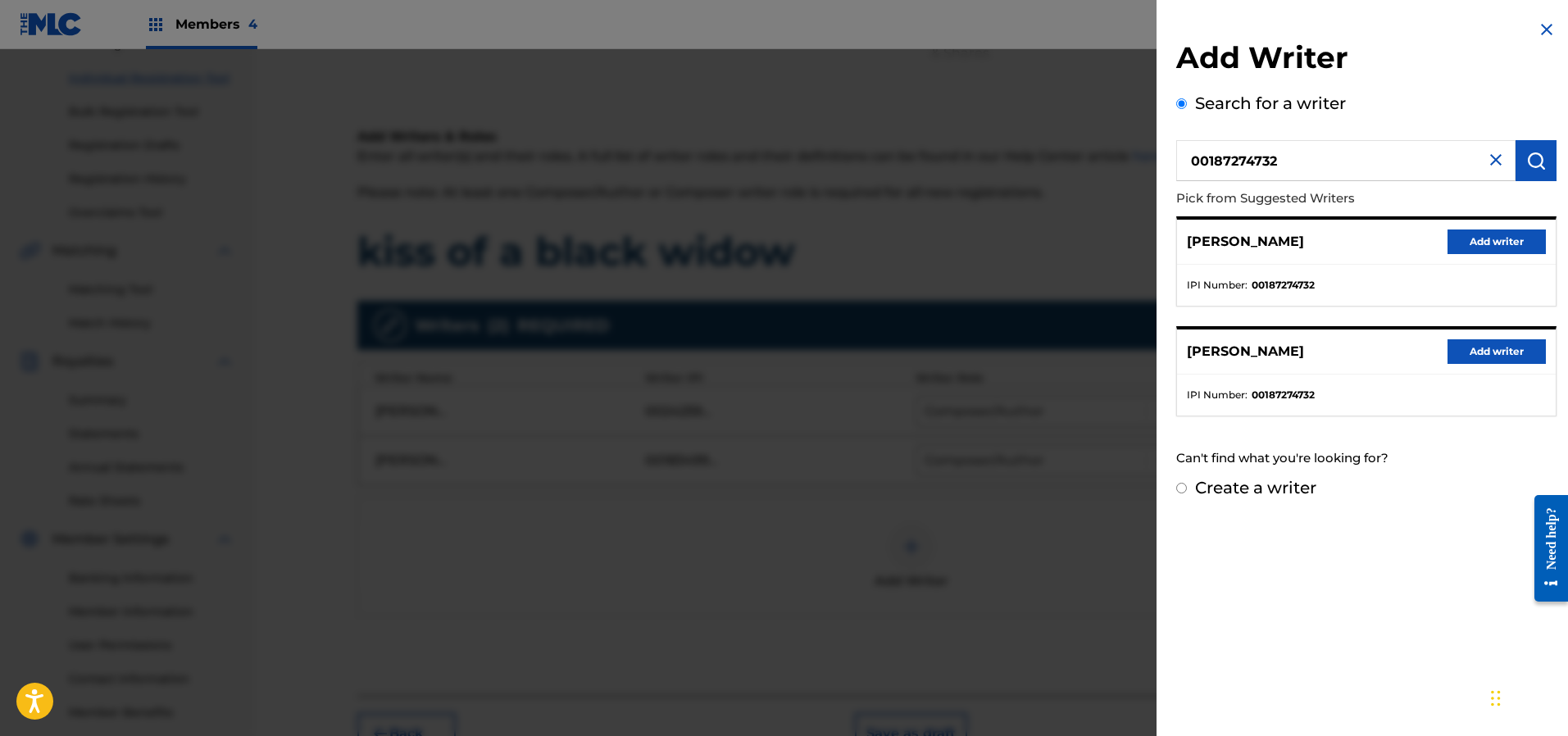
click at [1480, 343] on button "Add writer" at bounding box center [1496, 351] width 99 height 24
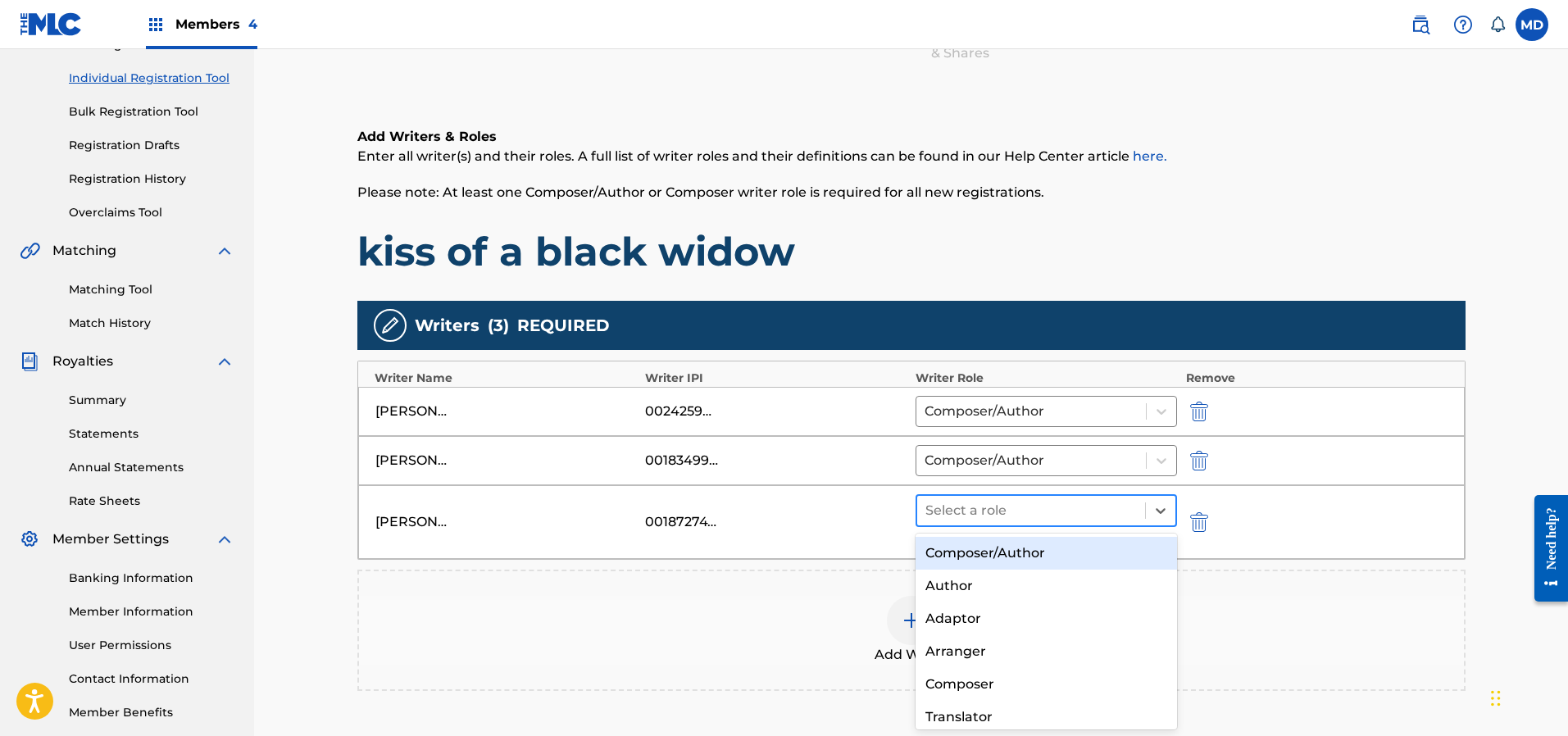
click at [1004, 508] on div at bounding box center [1031, 510] width 212 height 23
click at [1003, 565] on div "Composer/Author" at bounding box center [1047, 553] width 262 height 33
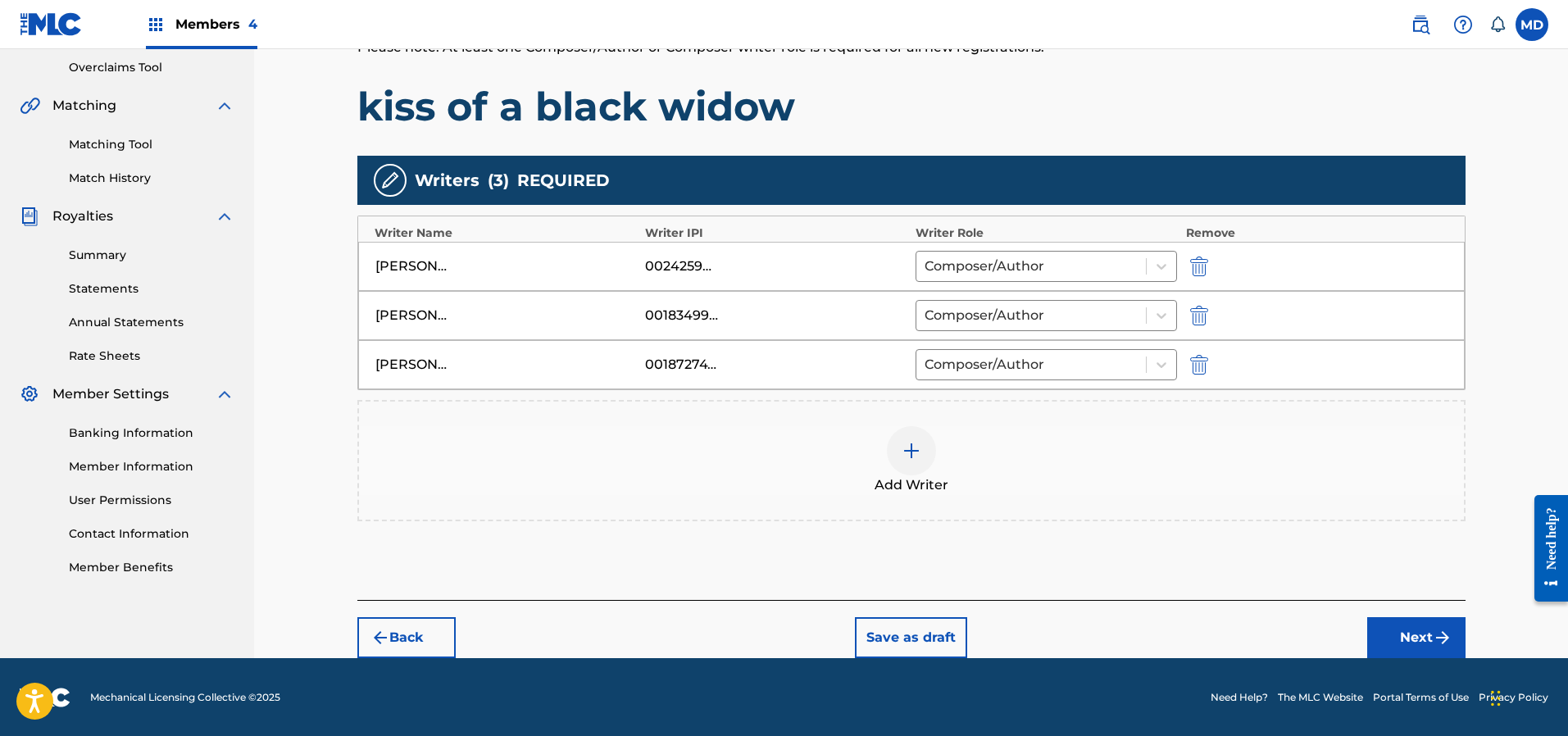
click at [1427, 632] on button "Next" at bounding box center [1416, 637] width 99 height 41
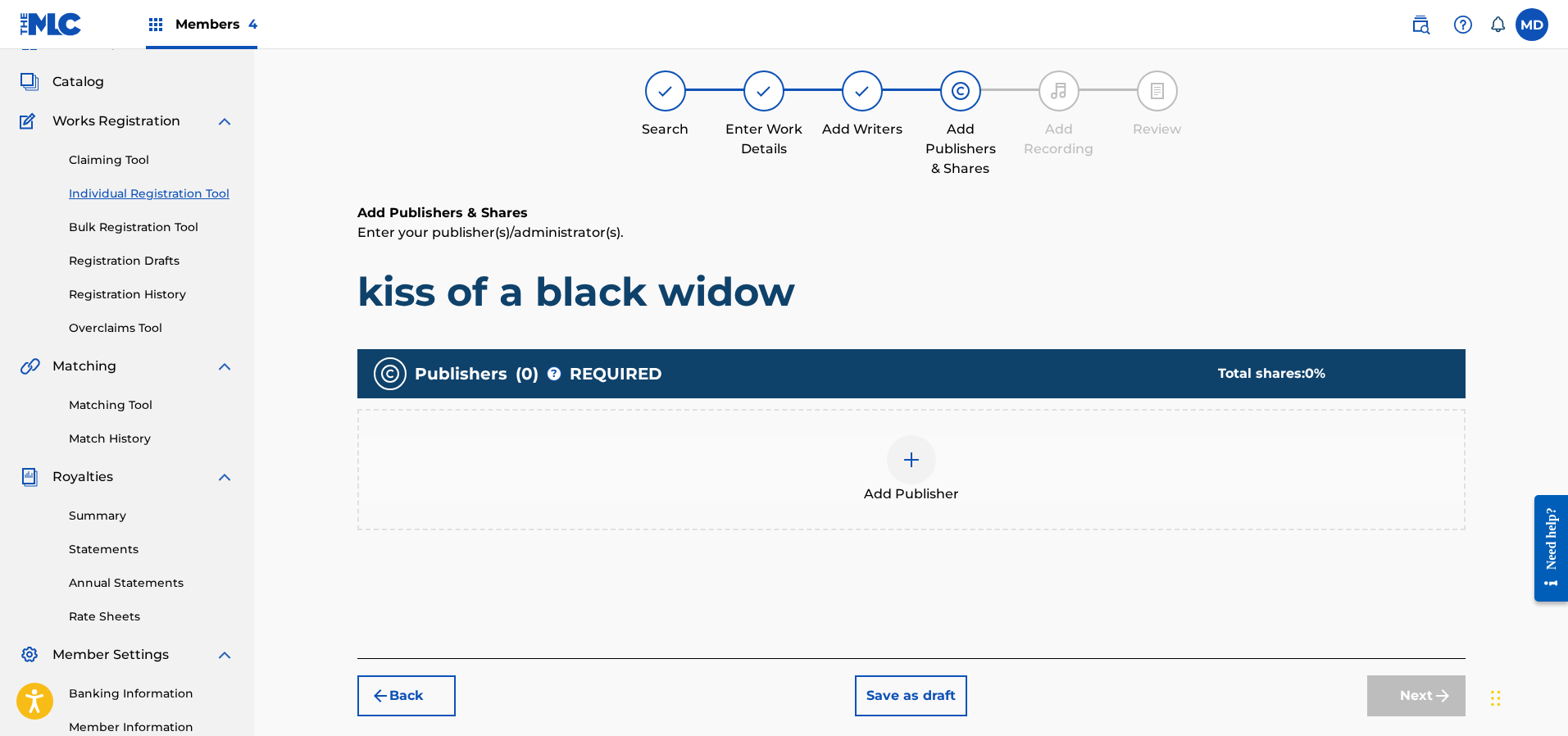
scroll to position [73, 0]
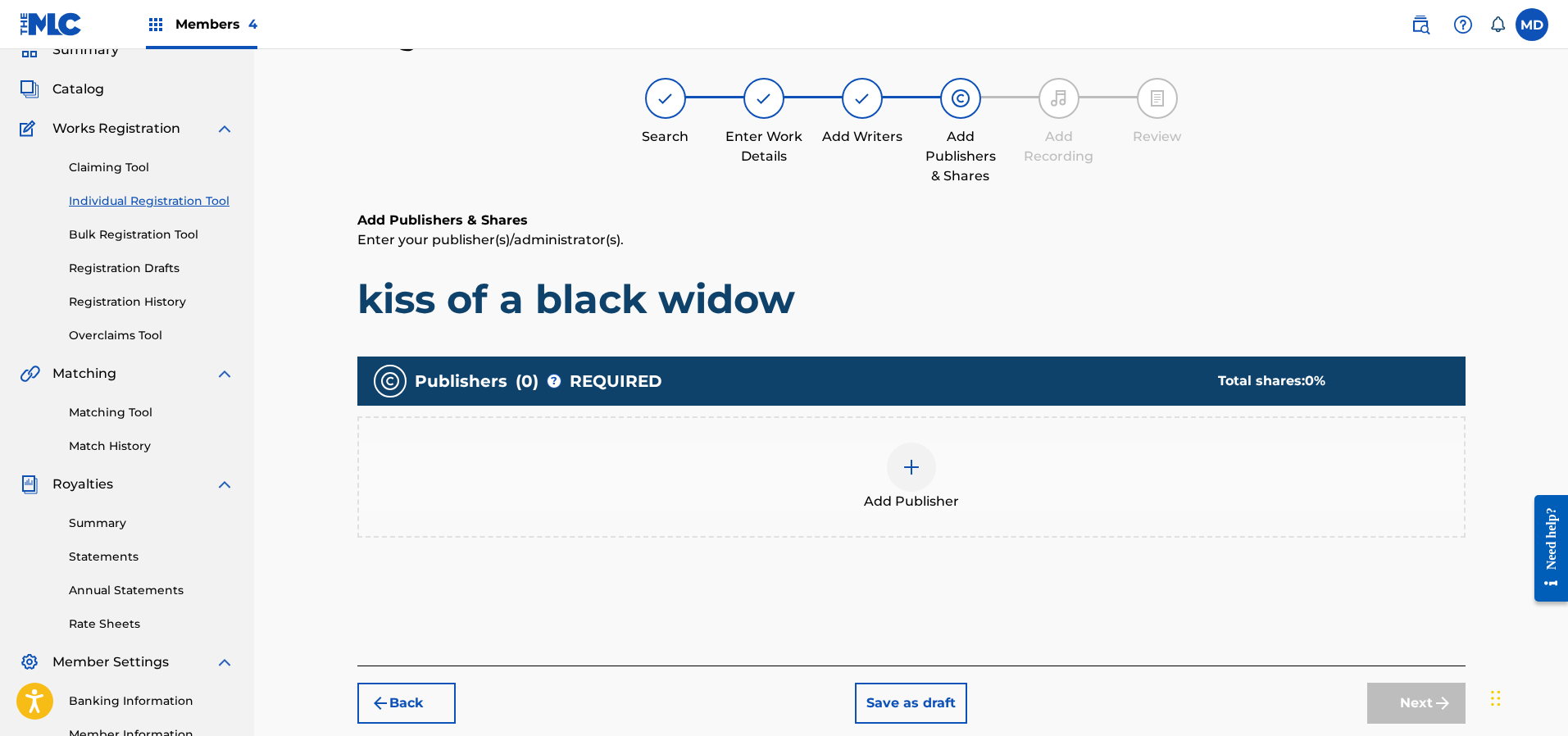
click at [912, 470] on img at bounding box center [911, 467] width 20 height 20
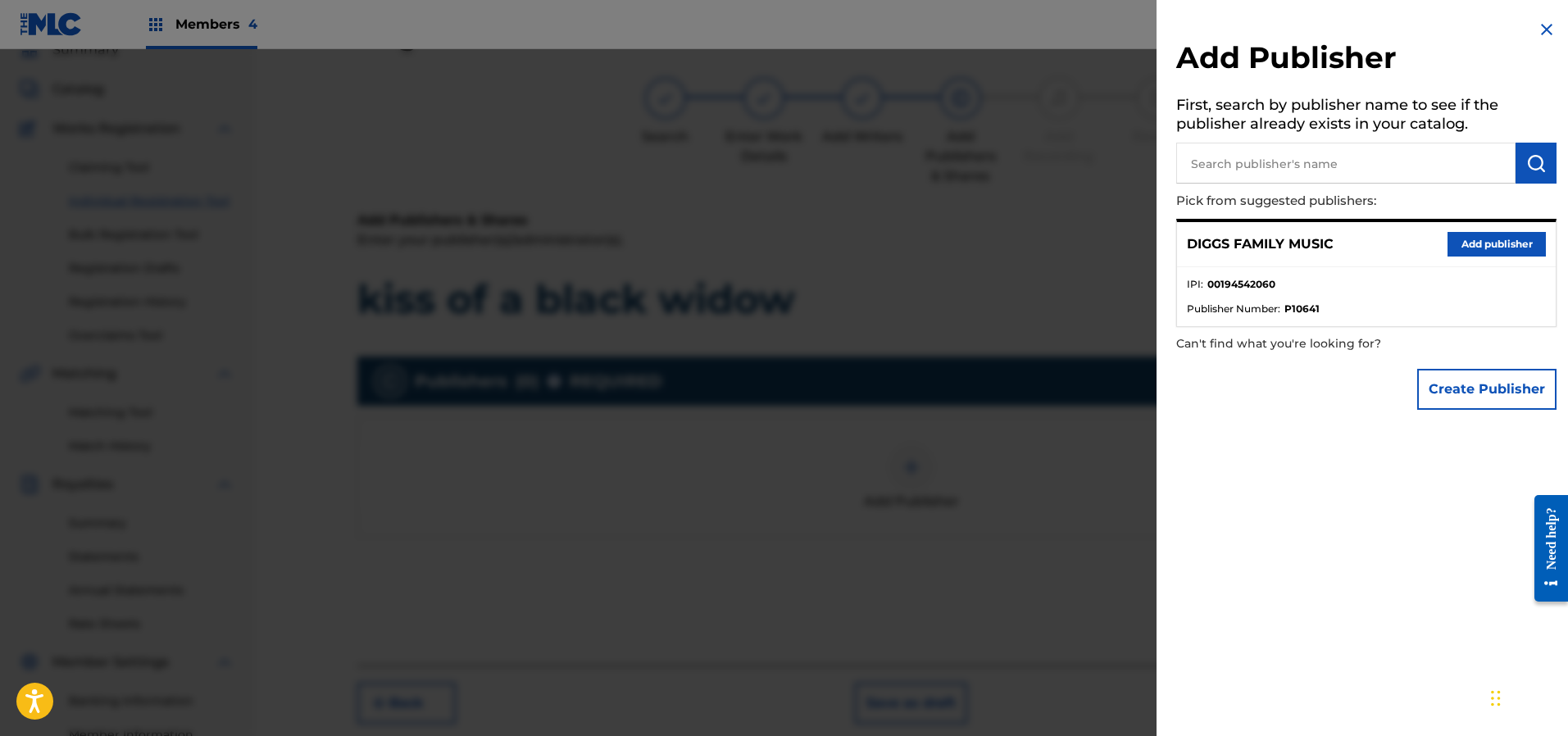
click at [1475, 245] on button "Add publisher" at bounding box center [1496, 244] width 99 height 24
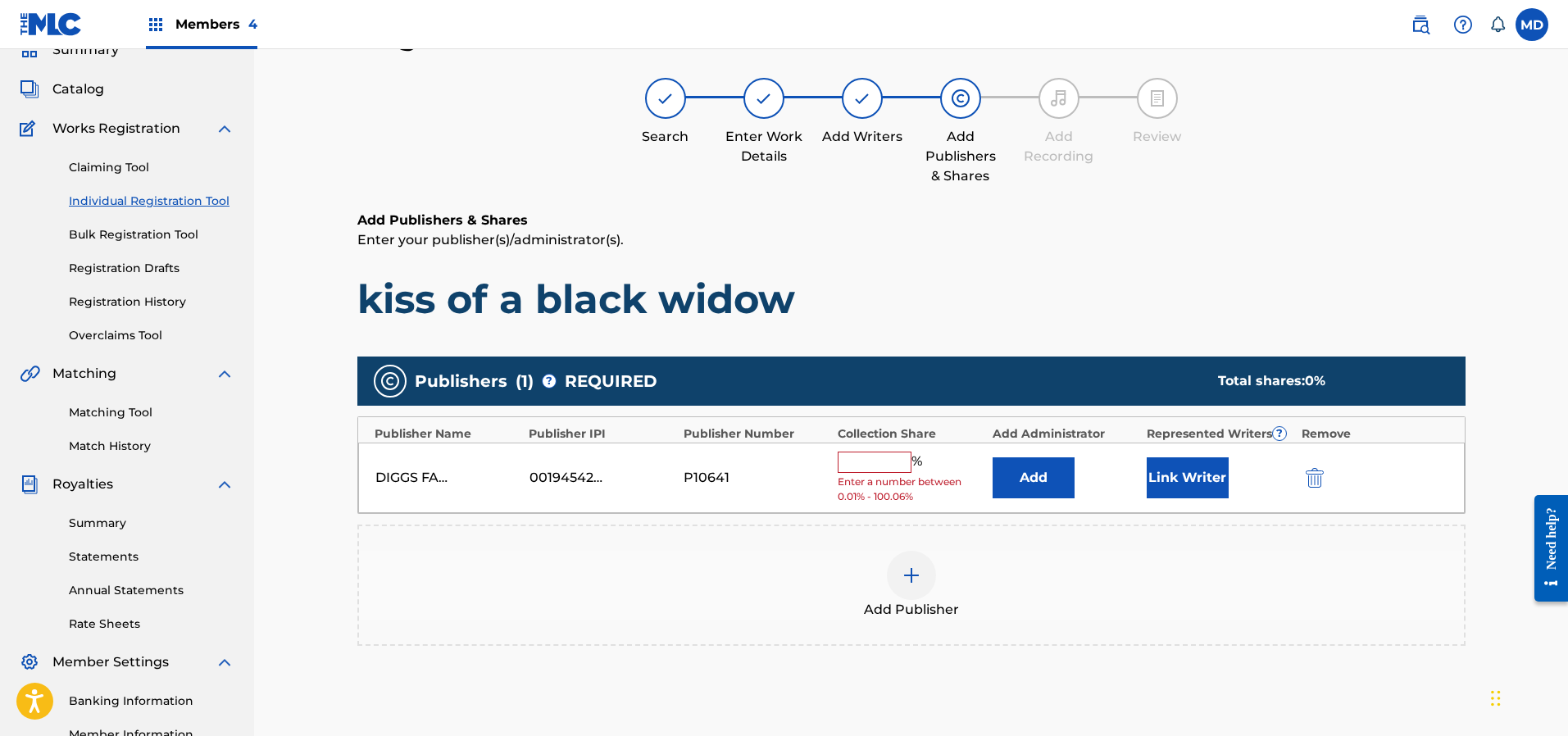
click at [867, 462] on input "text" at bounding box center [874, 462] width 73 height 21
type input "25"
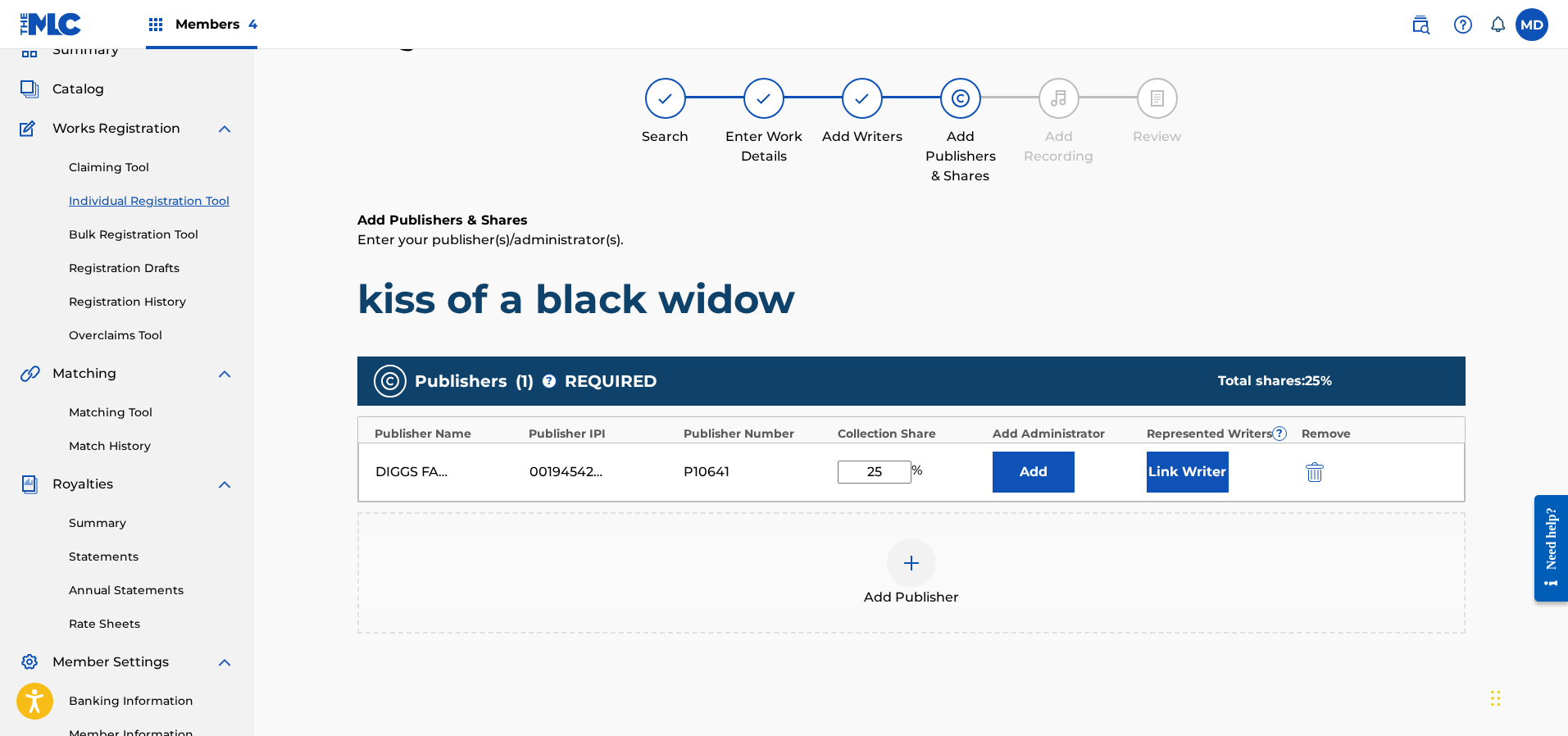
click at [1178, 461] on button "Link Writer" at bounding box center [1188, 472] width 82 height 41
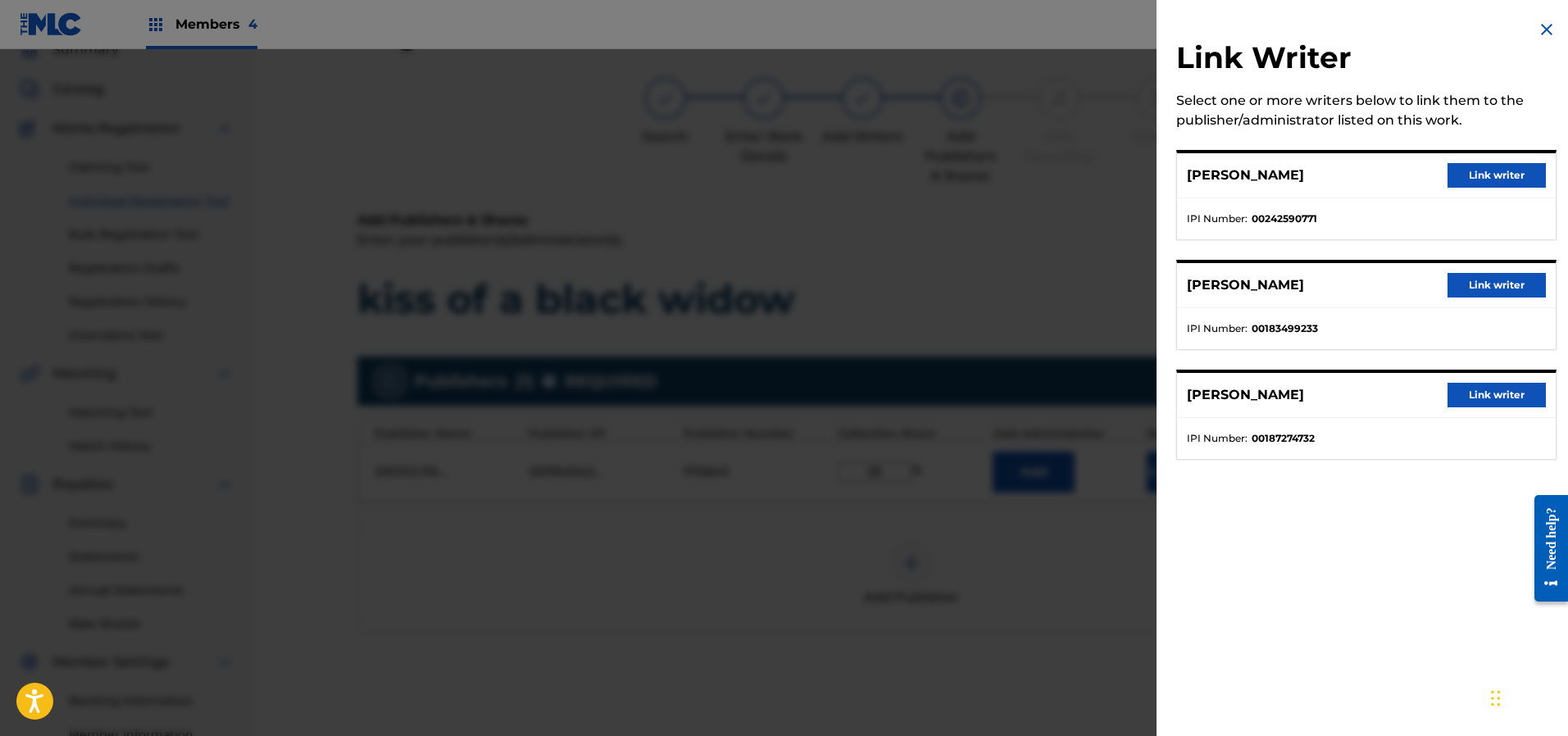
click at [1492, 280] on button "Link writer" at bounding box center [1496, 285] width 99 height 24
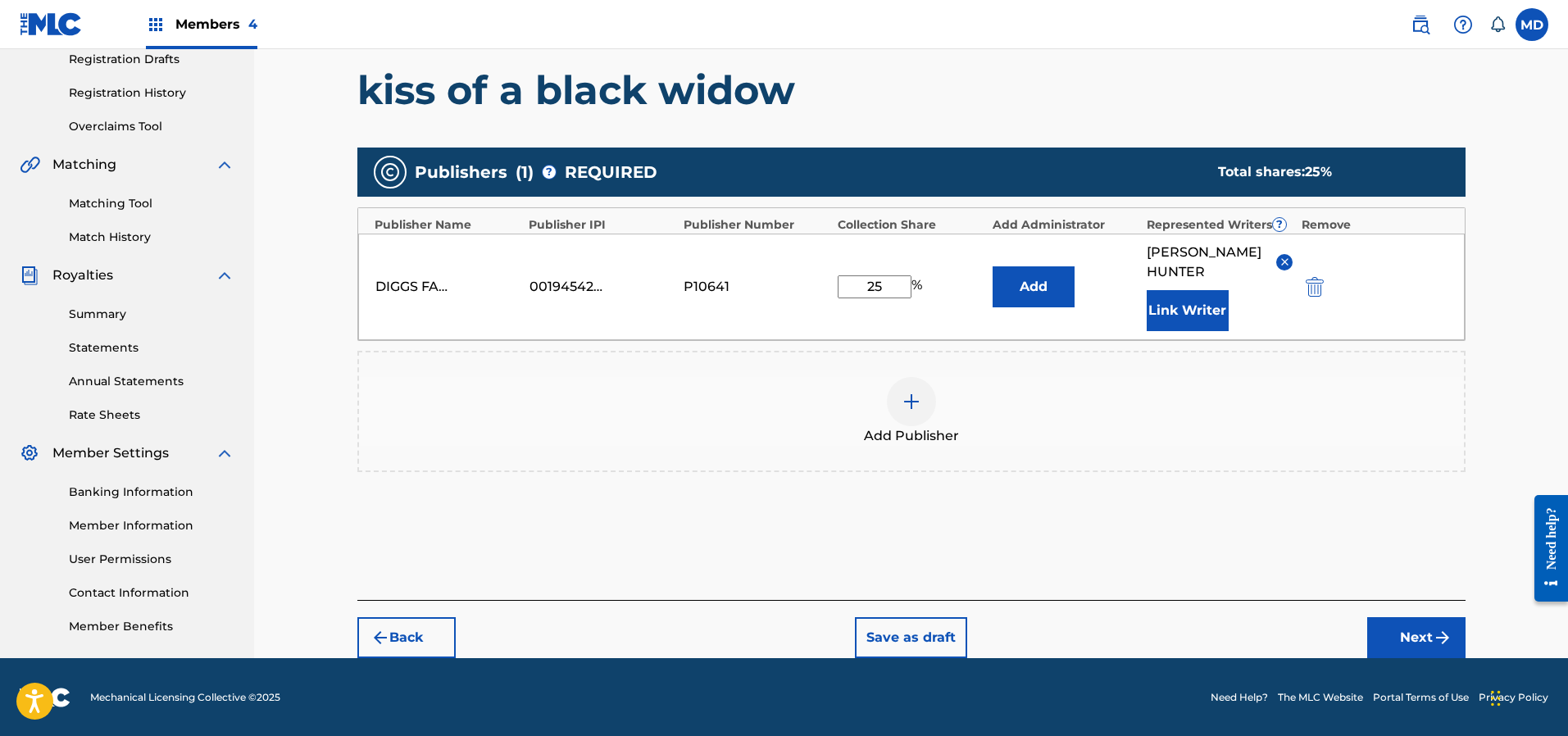
click at [1409, 634] on button "Next" at bounding box center [1416, 637] width 99 height 41
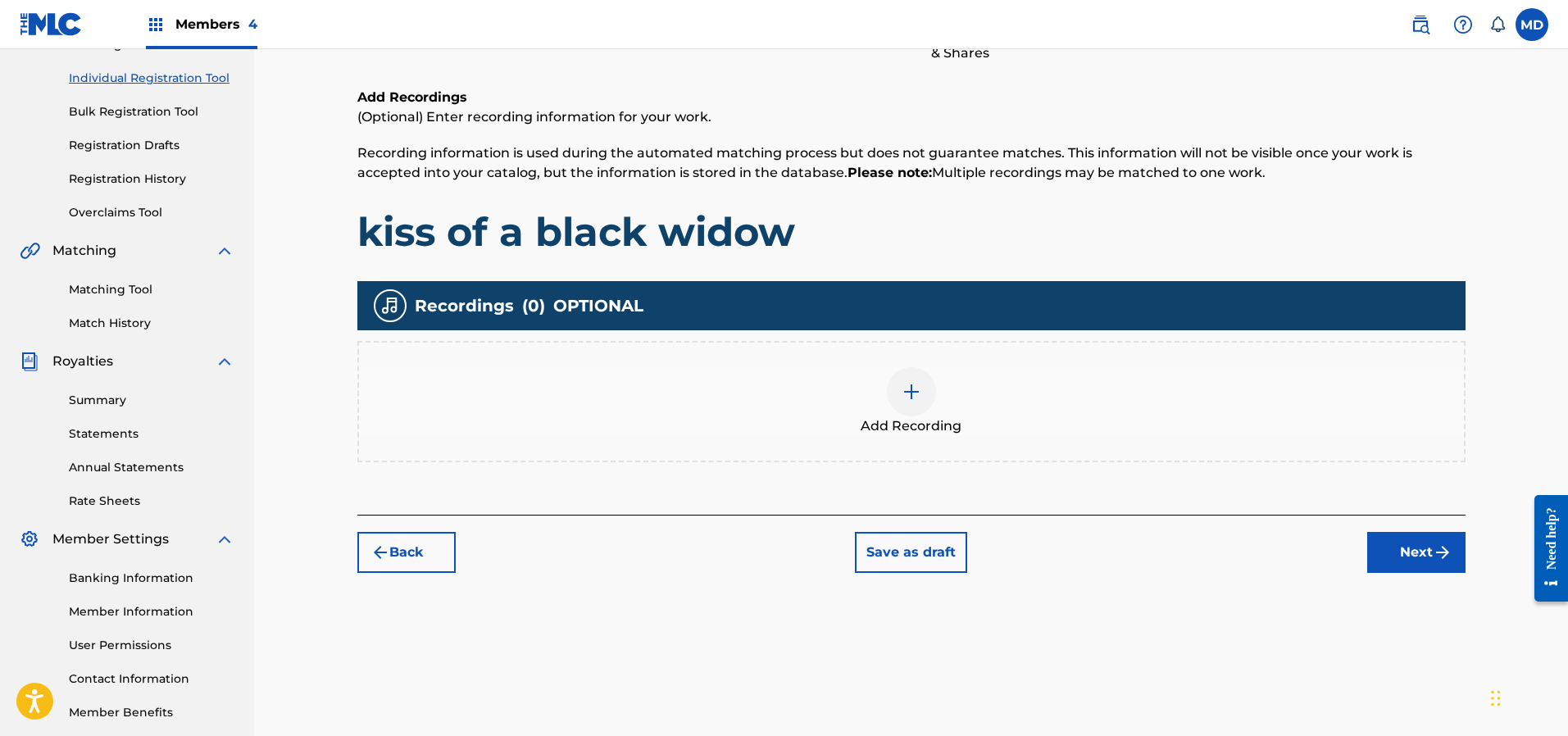
click at [1391, 549] on button "Next" at bounding box center [1416, 552] width 99 height 41
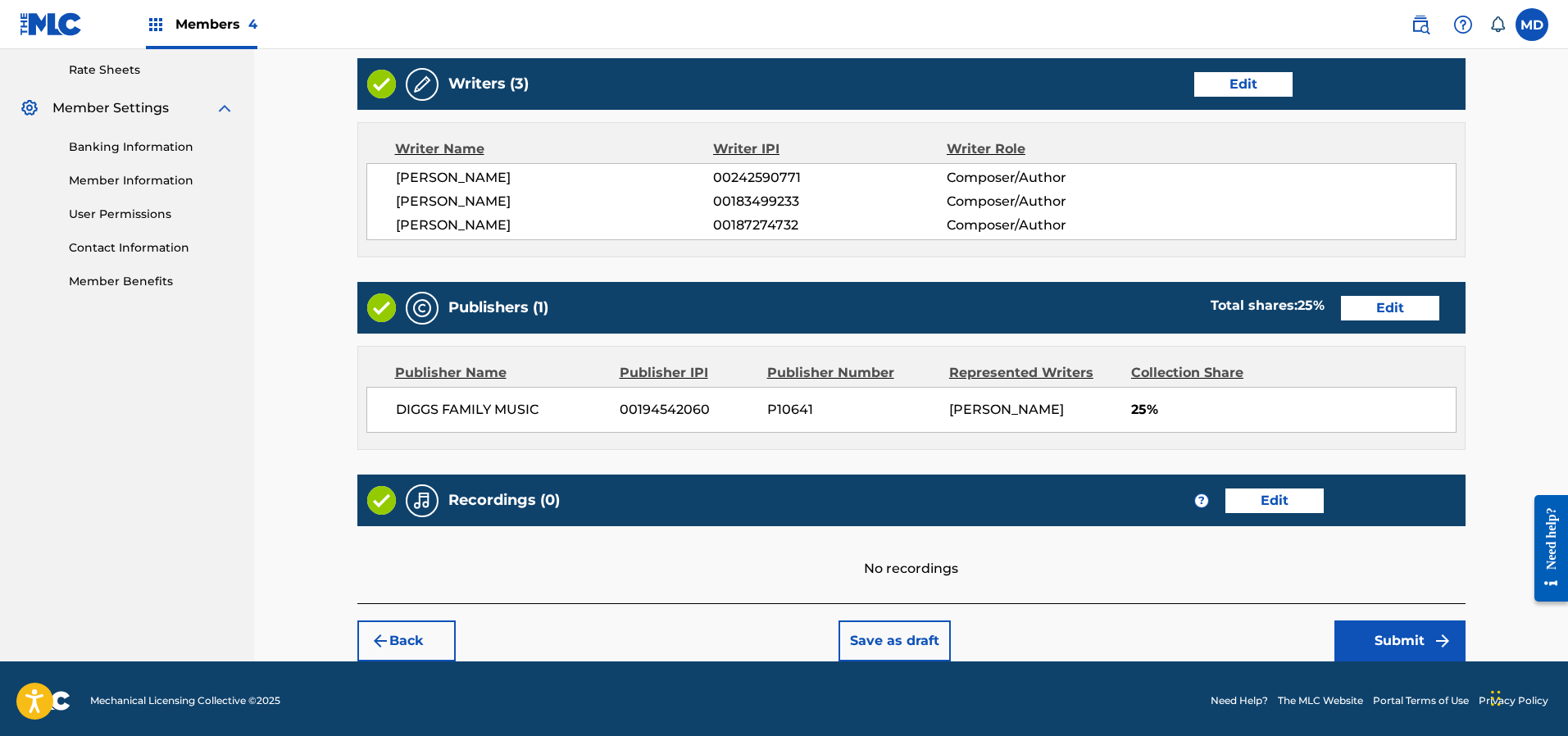
scroll to position [629, 0]
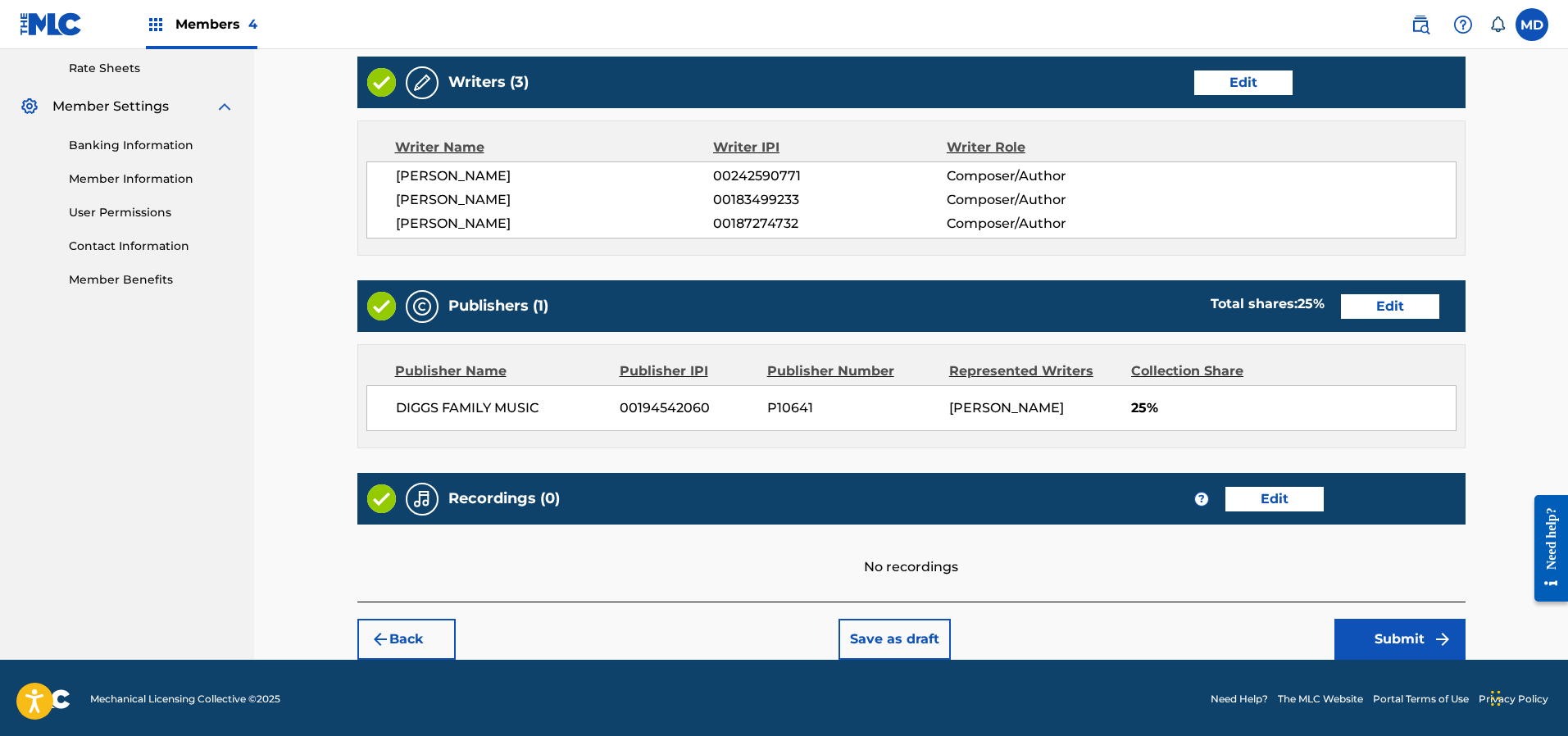
click at [1379, 634] on button "Submit" at bounding box center [1399, 639] width 131 height 41
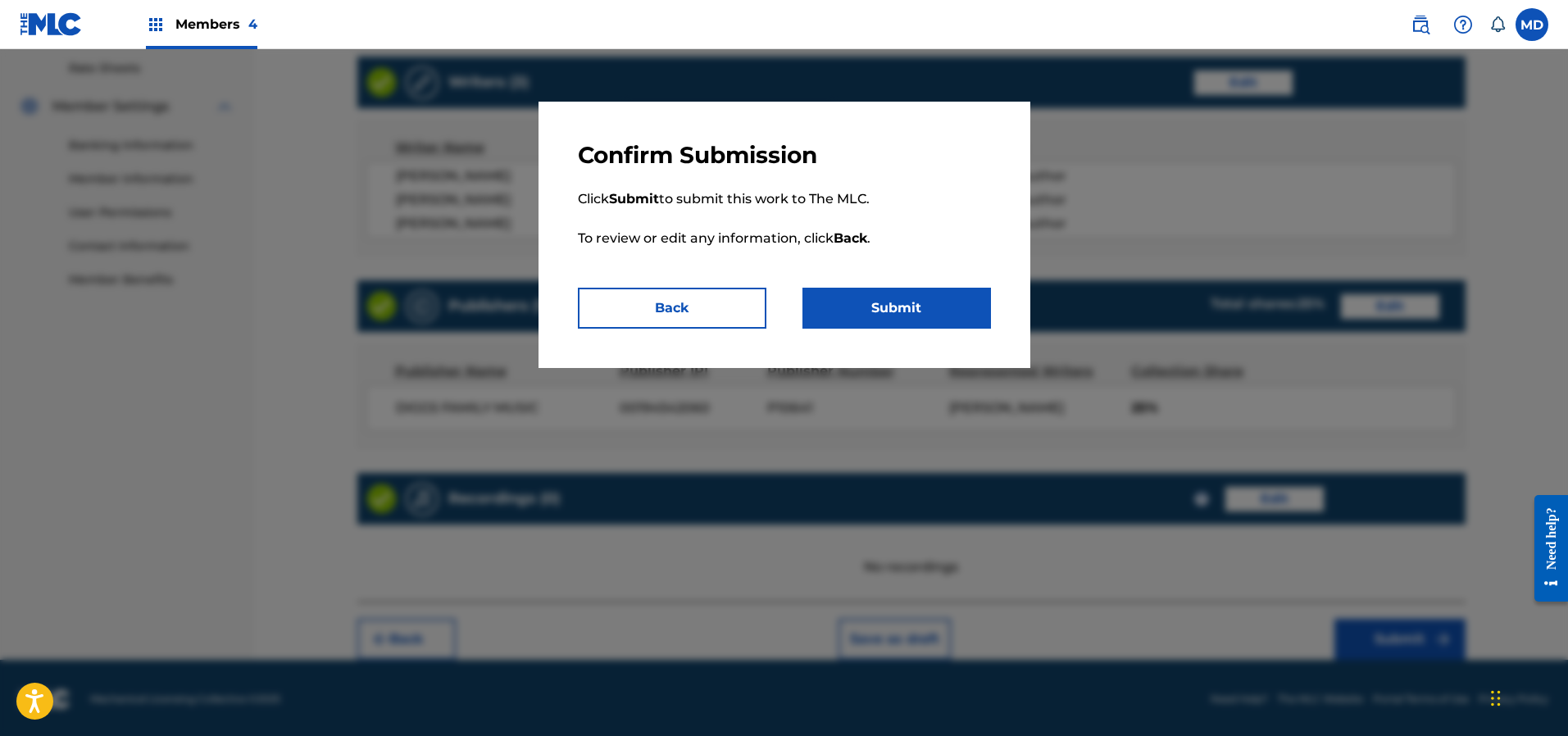
click at [891, 315] on button "Submit" at bounding box center [896, 308] width 189 height 41
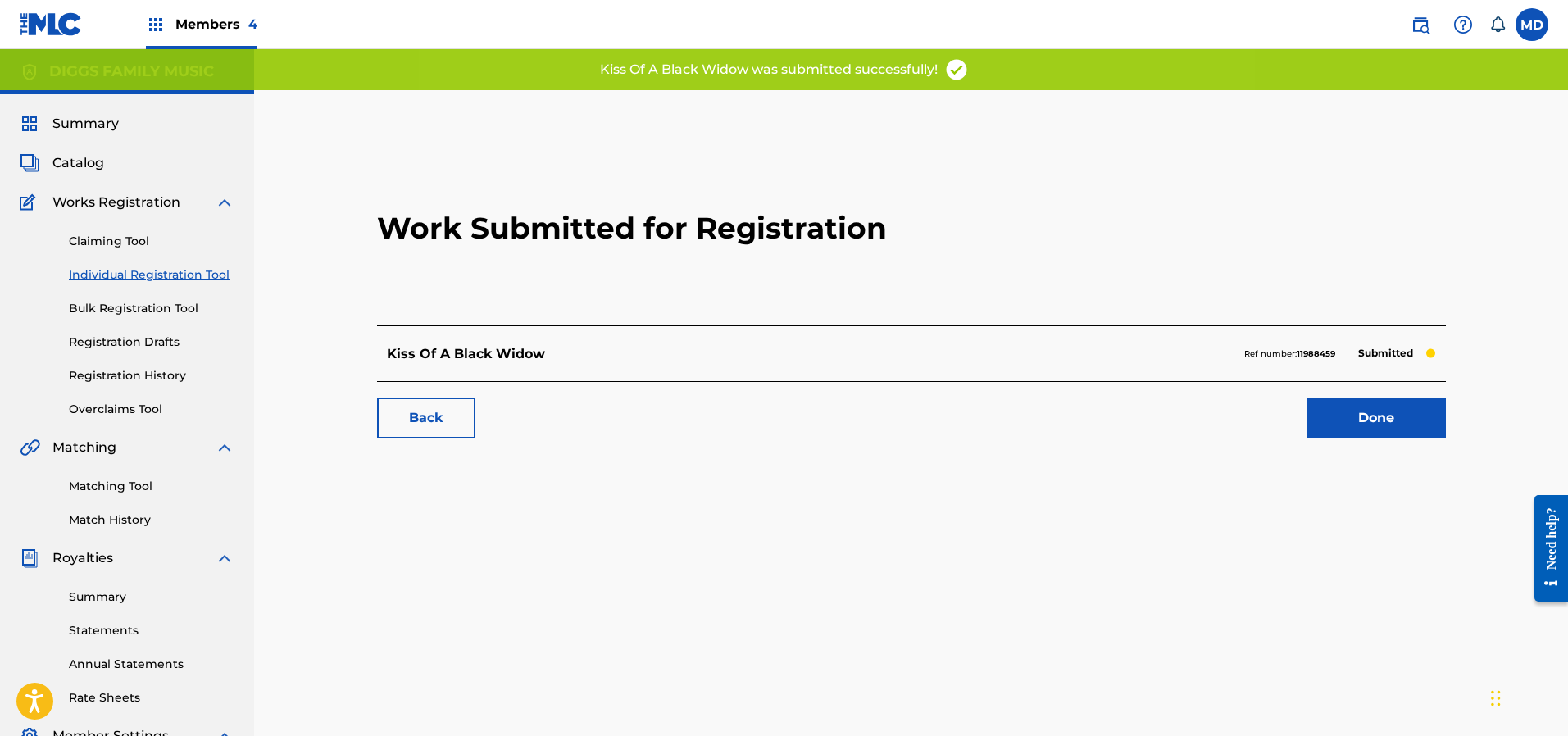
click at [1361, 414] on link "Done" at bounding box center [1376, 418] width 139 height 41
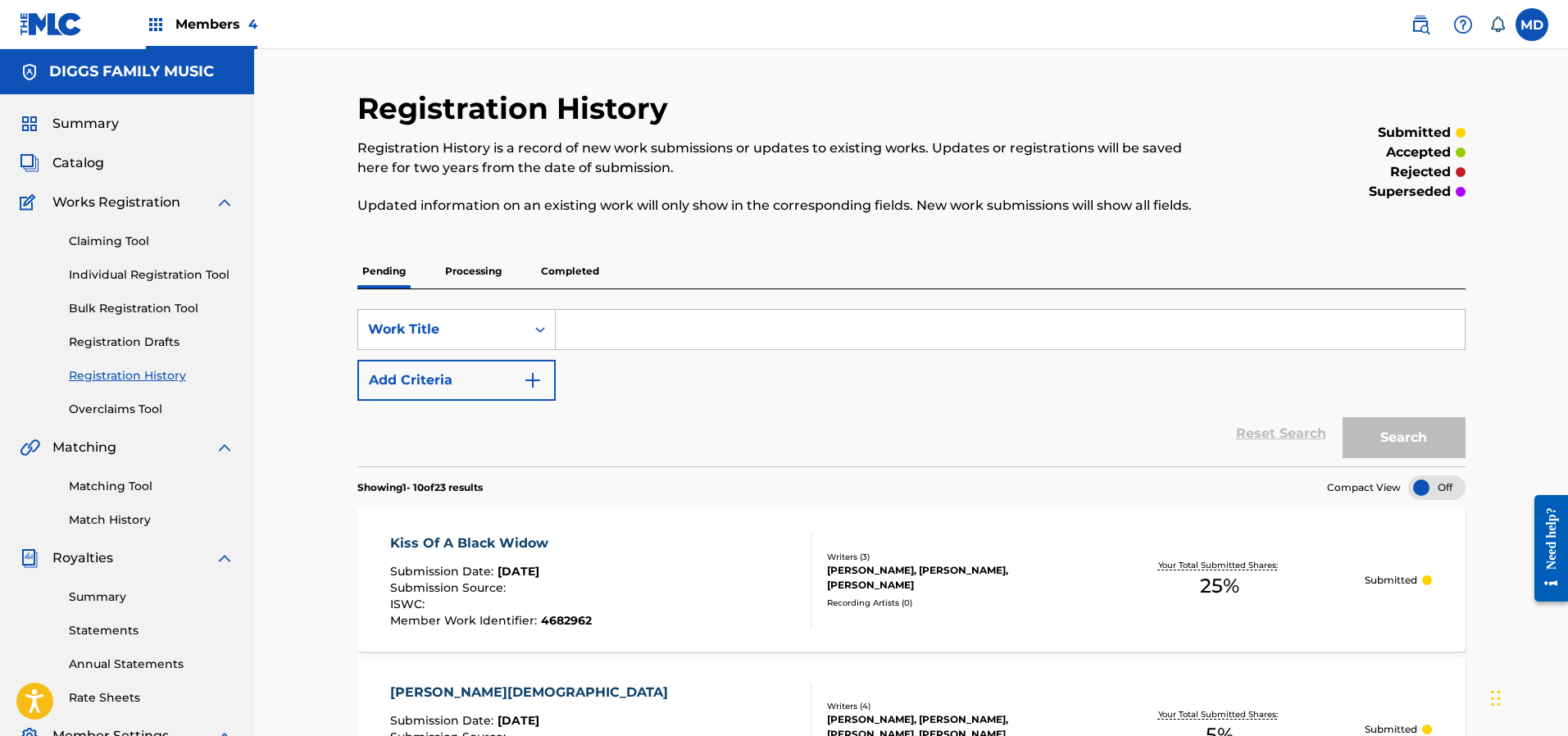
click at [620, 323] on input "Search Form" at bounding box center [1010, 329] width 909 height 39
paste input "KISS THE RING"
type input "KISS THE RING"
click at [1362, 432] on button "Search" at bounding box center [1403, 438] width 123 height 41
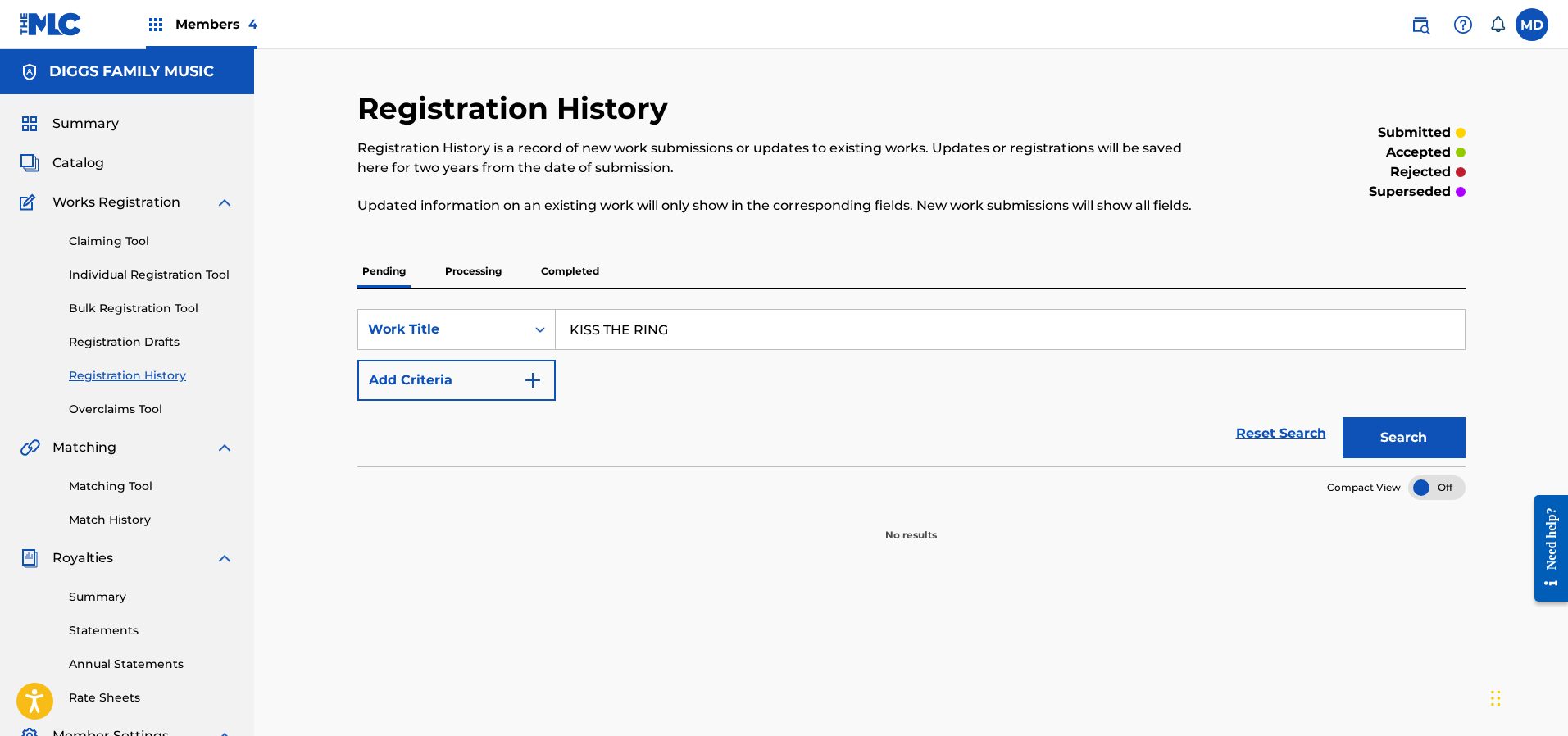
click at [480, 269] on p "Processing" at bounding box center [472, 270] width 66 height 34
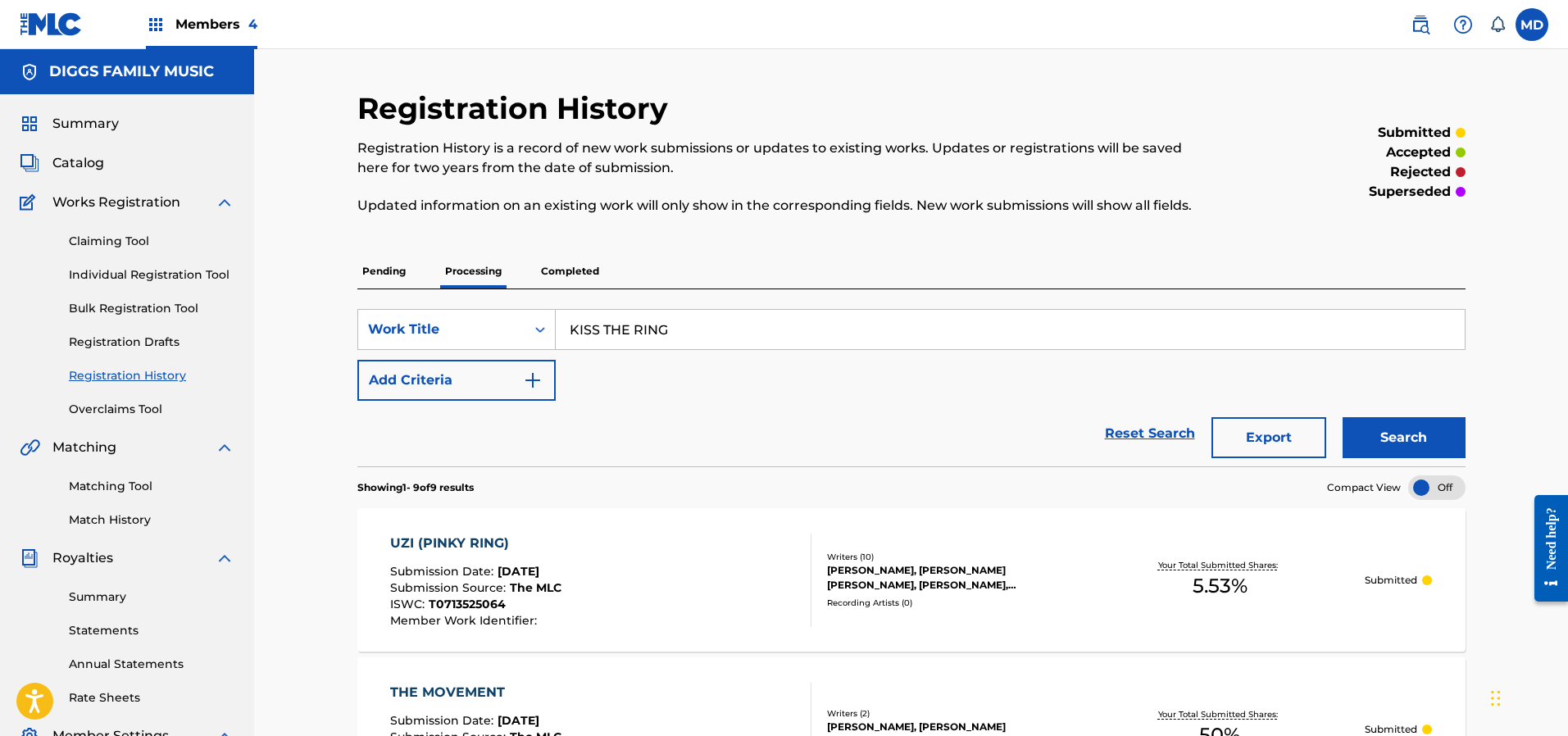
click at [560, 270] on p "Completed" at bounding box center [570, 270] width 68 height 34
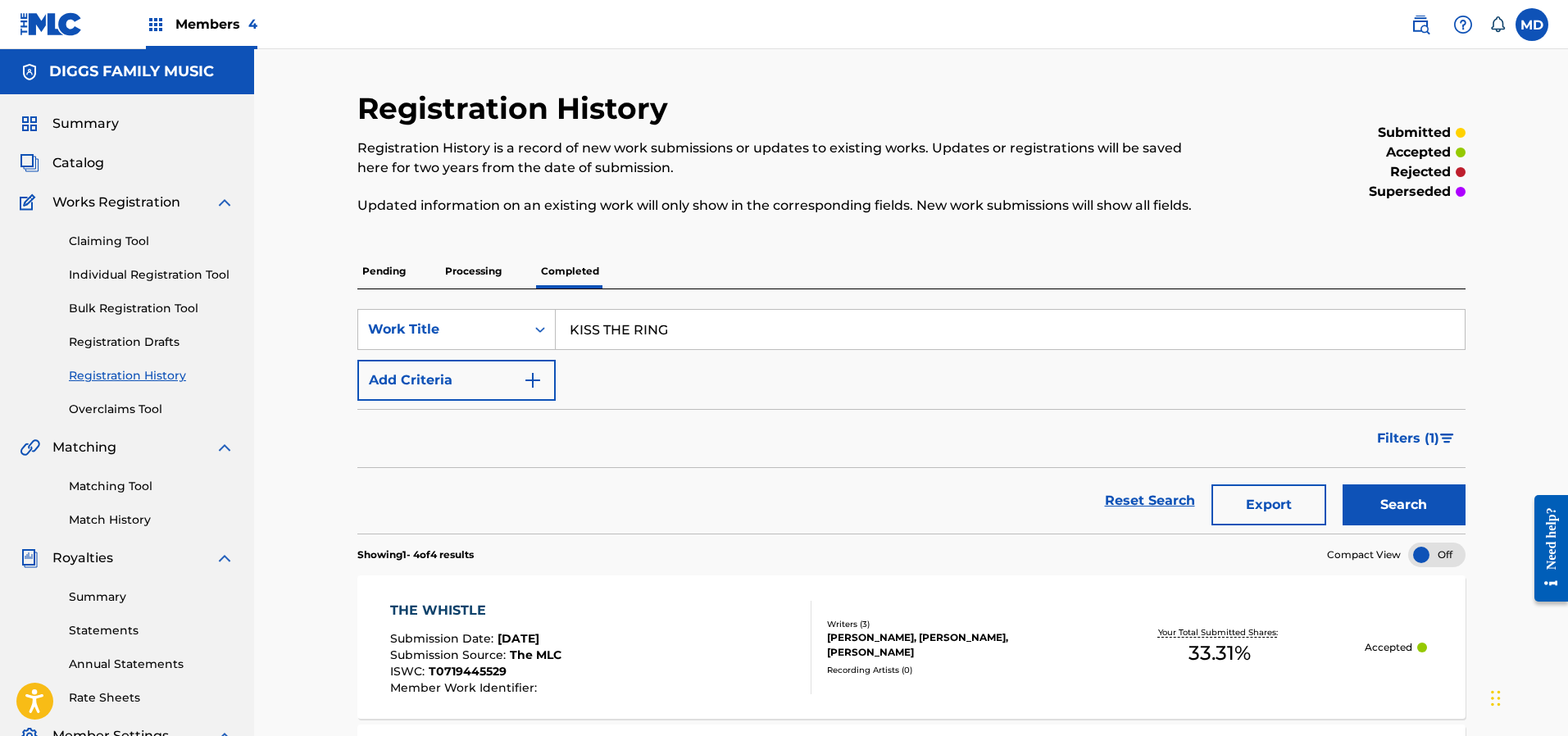
click at [138, 244] on link "Claiming Tool" at bounding box center [152, 241] width 165 height 18
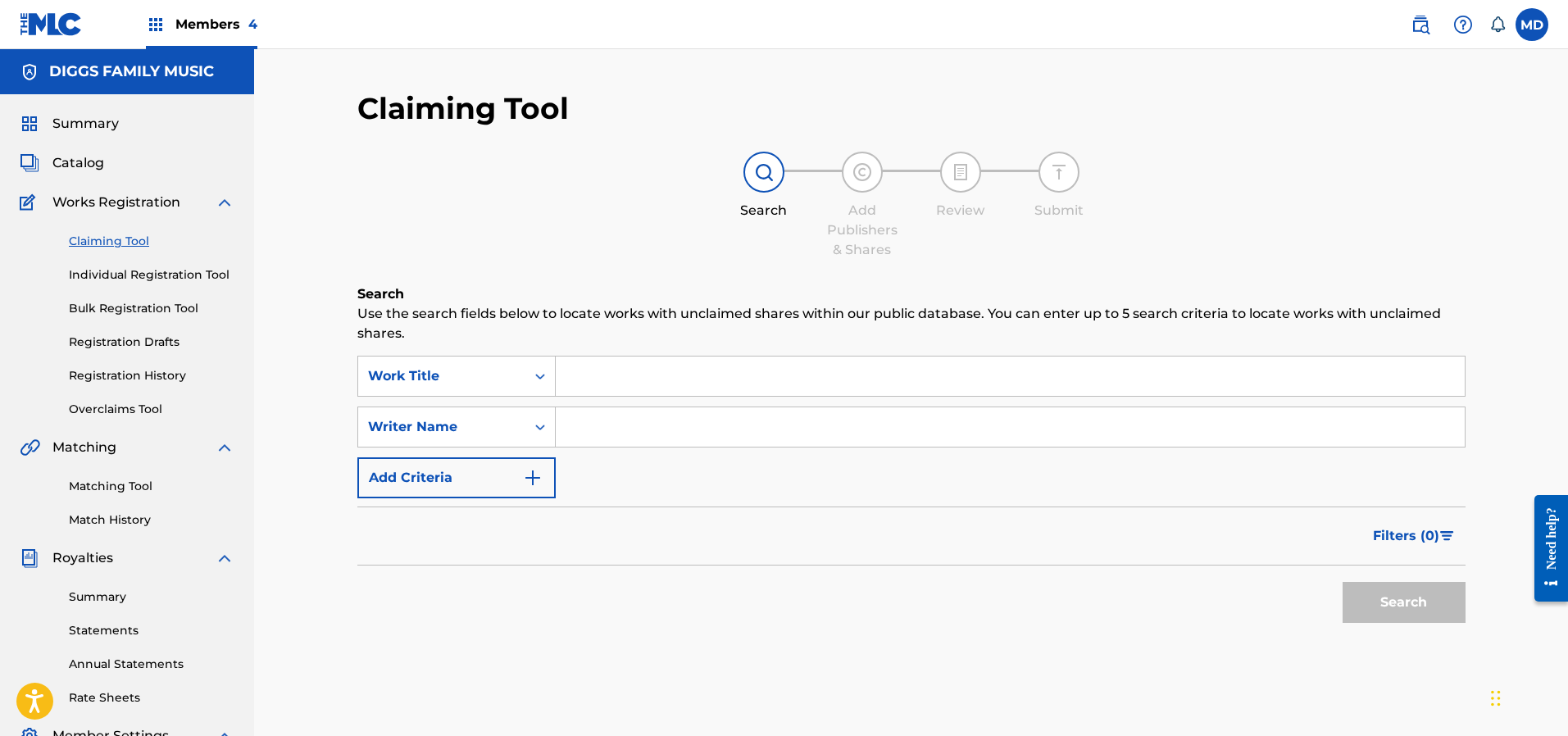
click at [607, 371] on input "Search Form" at bounding box center [1010, 376] width 909 height 39
paste input "KISS THE RING"
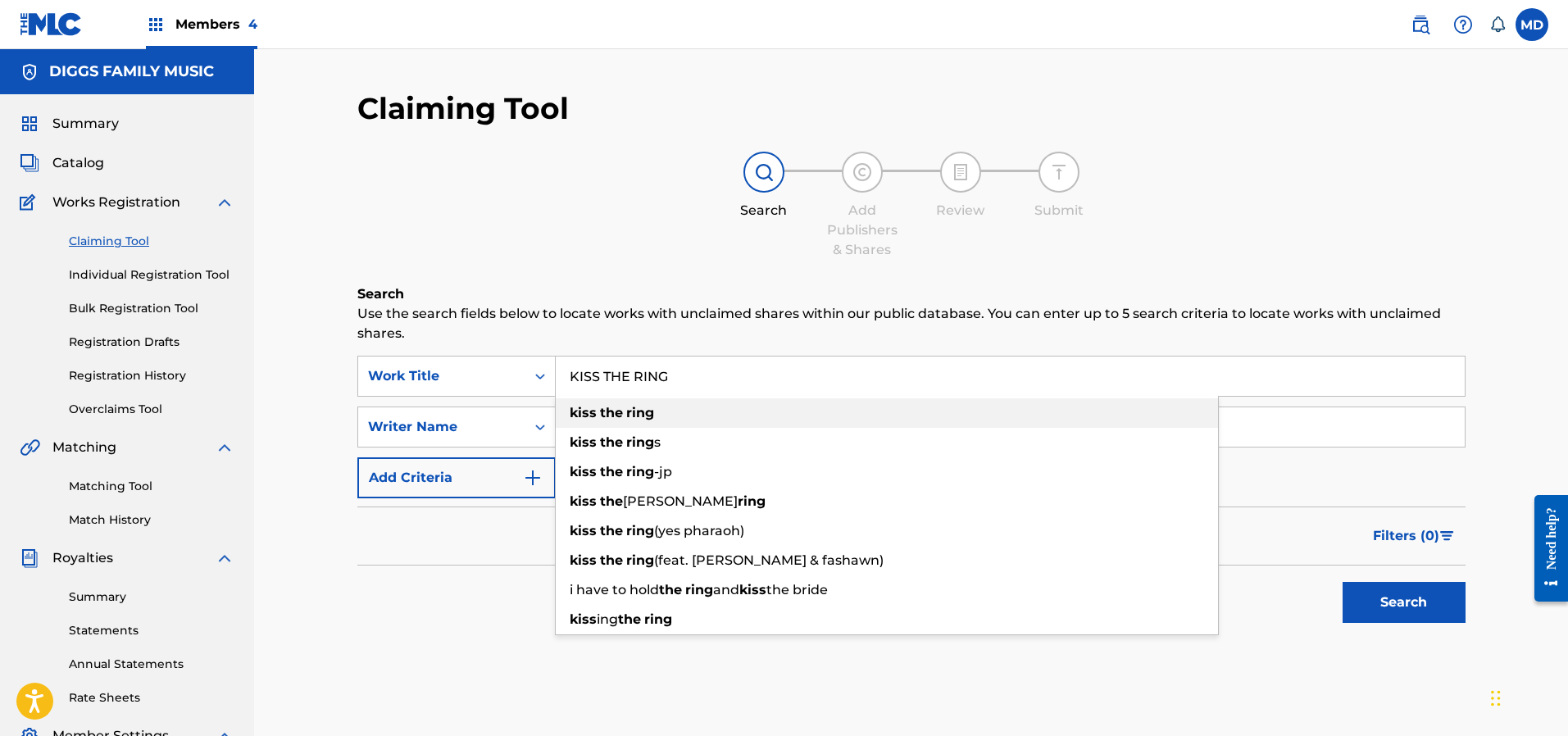
click at [824, 407] on div "kiss the ring" at bounding box center [887, 414] width 662 height 30
type input "kiss the ring"
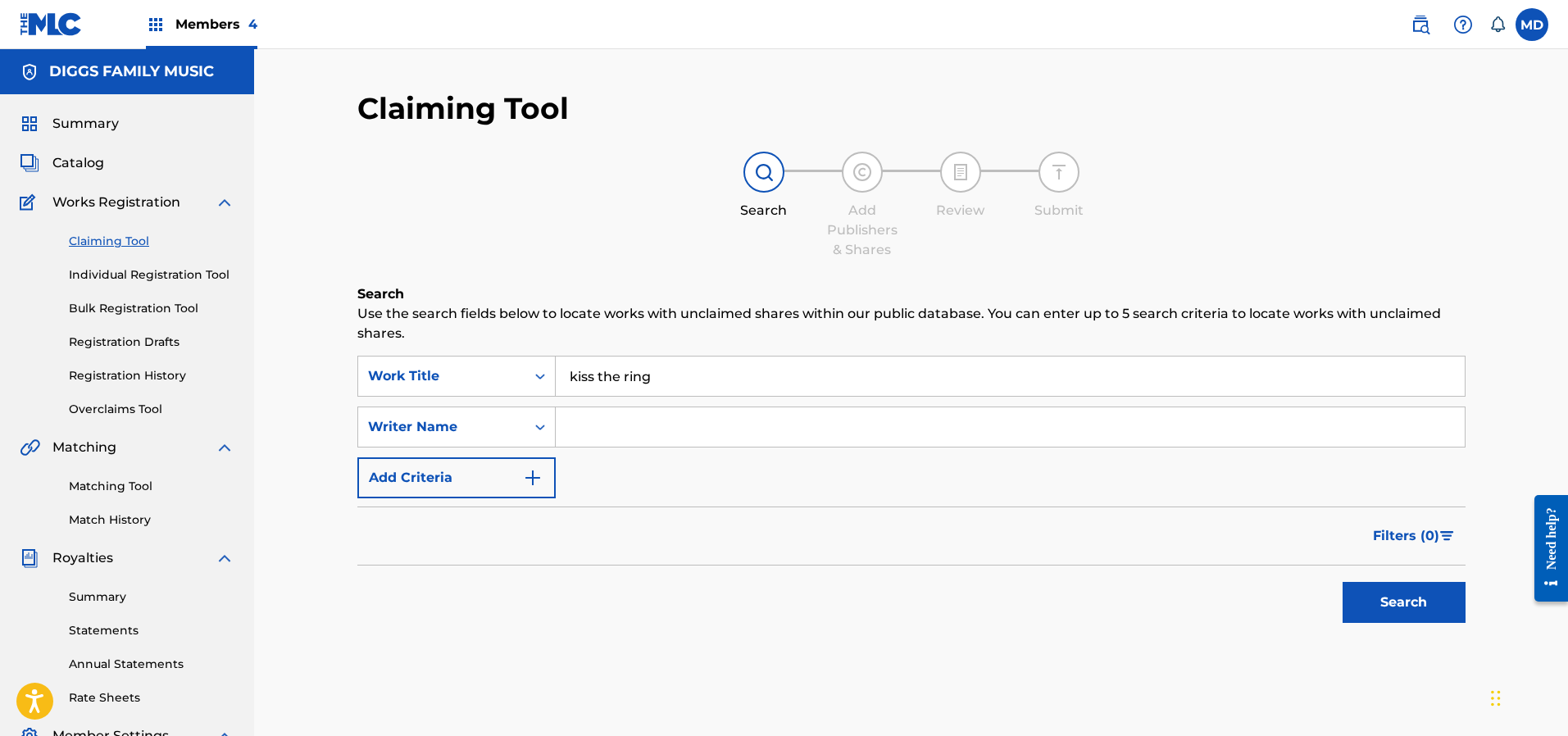
click at [1412, 595] on button "Search" at bounding box center [1403, 602] width 123 height 41
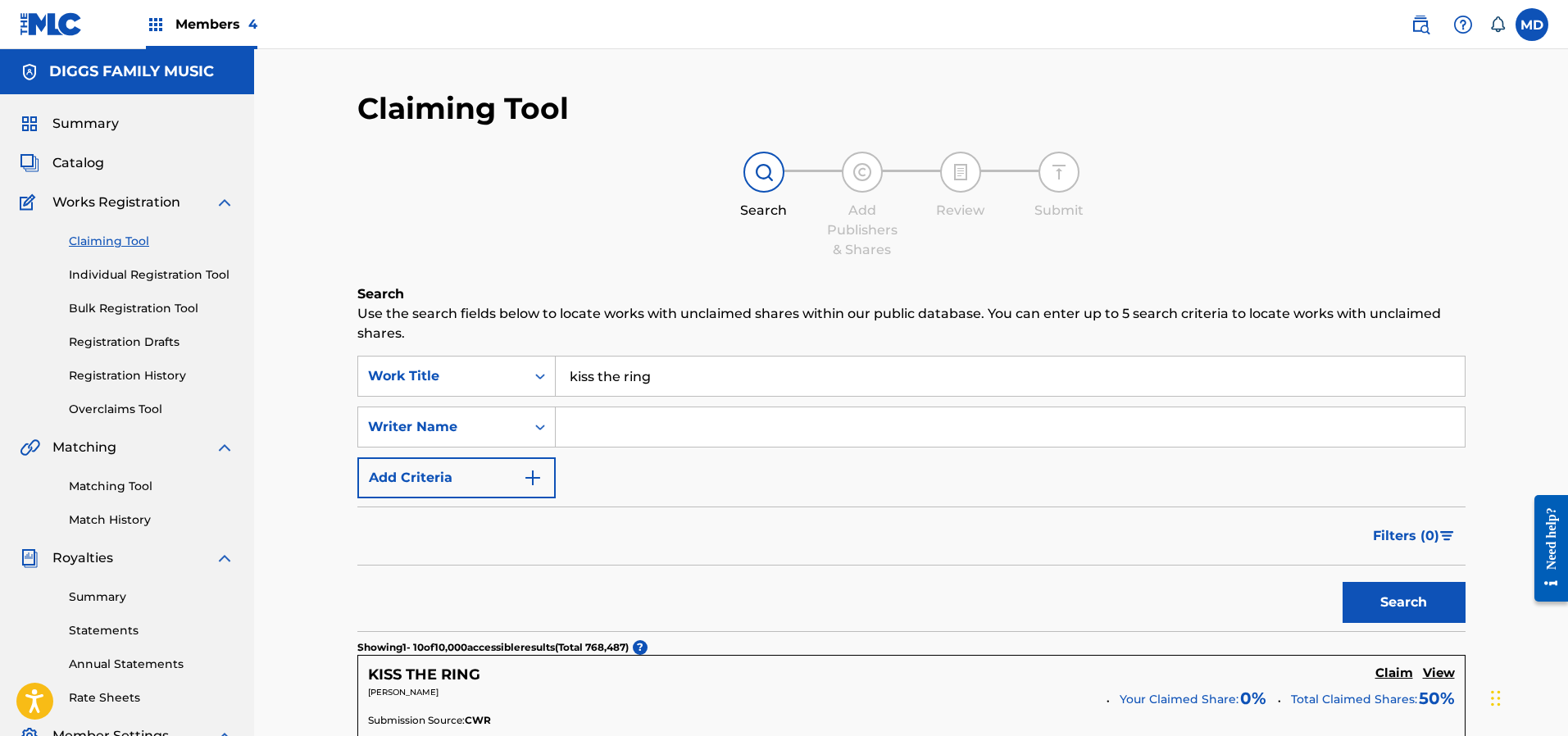
click at [689, 423] on input "Search Form" at bounding box center [1010, 427] width 909 height 39
type input "Elgin Turner"
click at [1390, 607] on button "Search" at bounding box center [1403, 602] width 123 height 41
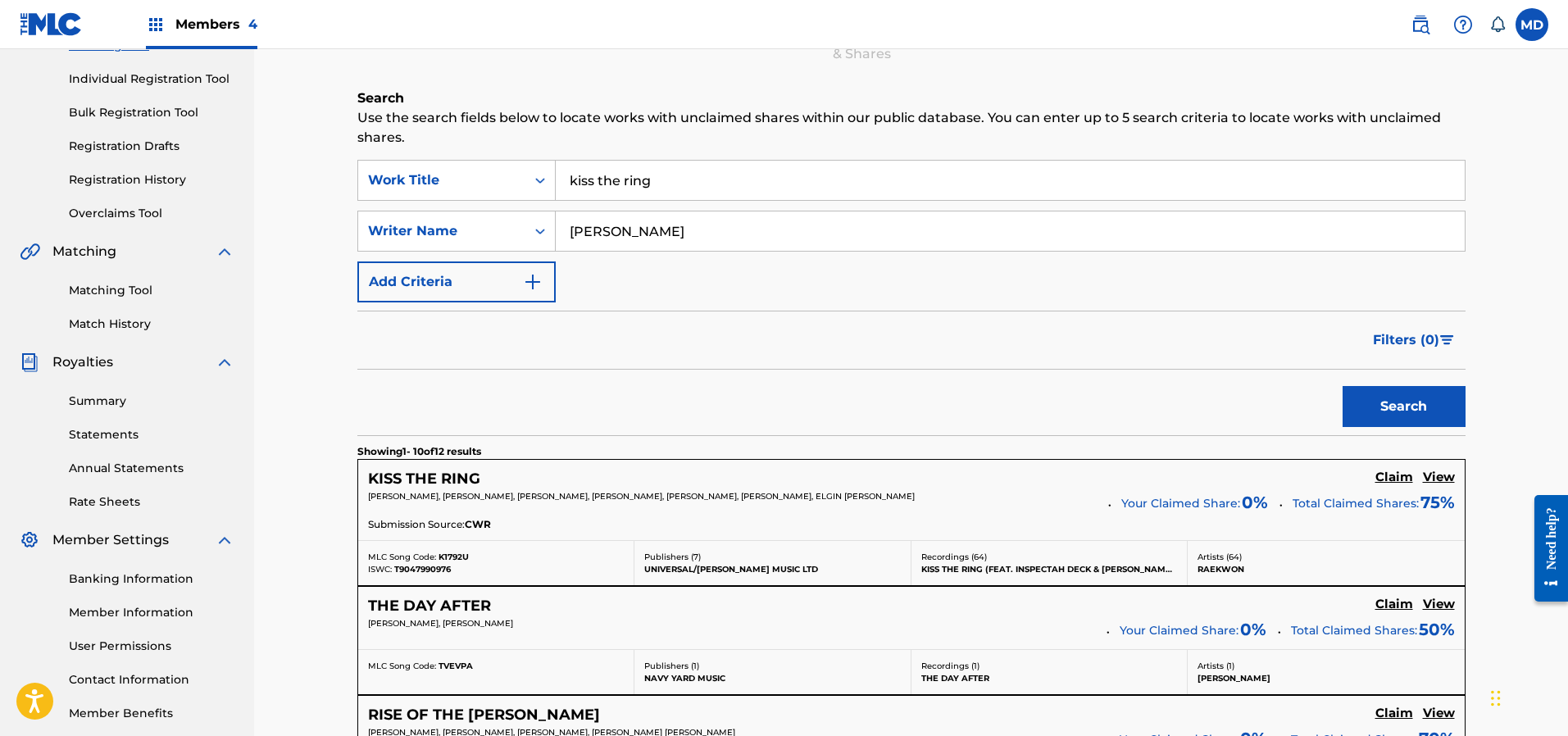
scroll to position [246, 0]
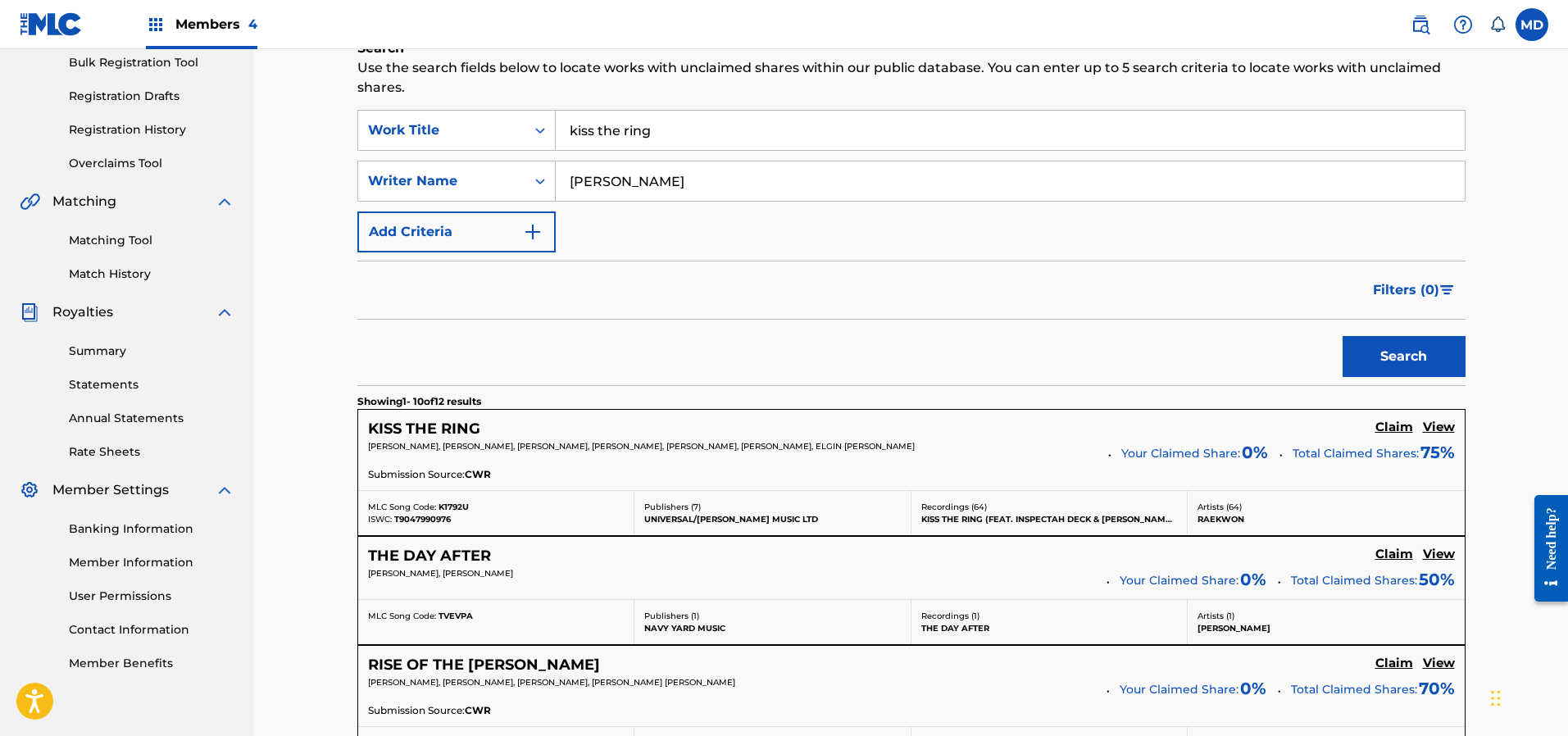
click at [1442, 433] on h5 "View" at bounding box center [1439, 427] width 32 height 16
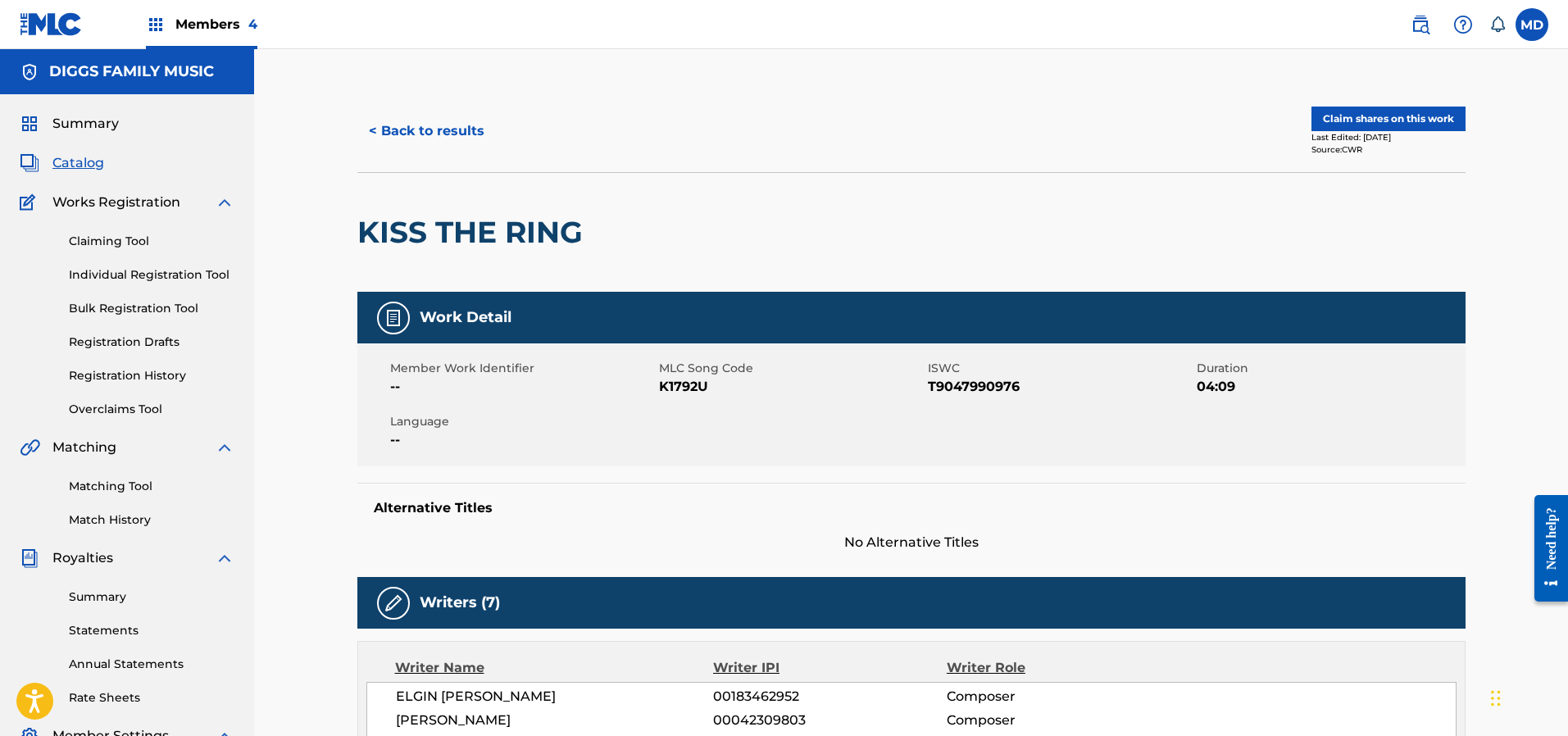
click at [1381, 114] on button "Claim shares on this work" at bounding box center [1389, 119] width 154 height 24
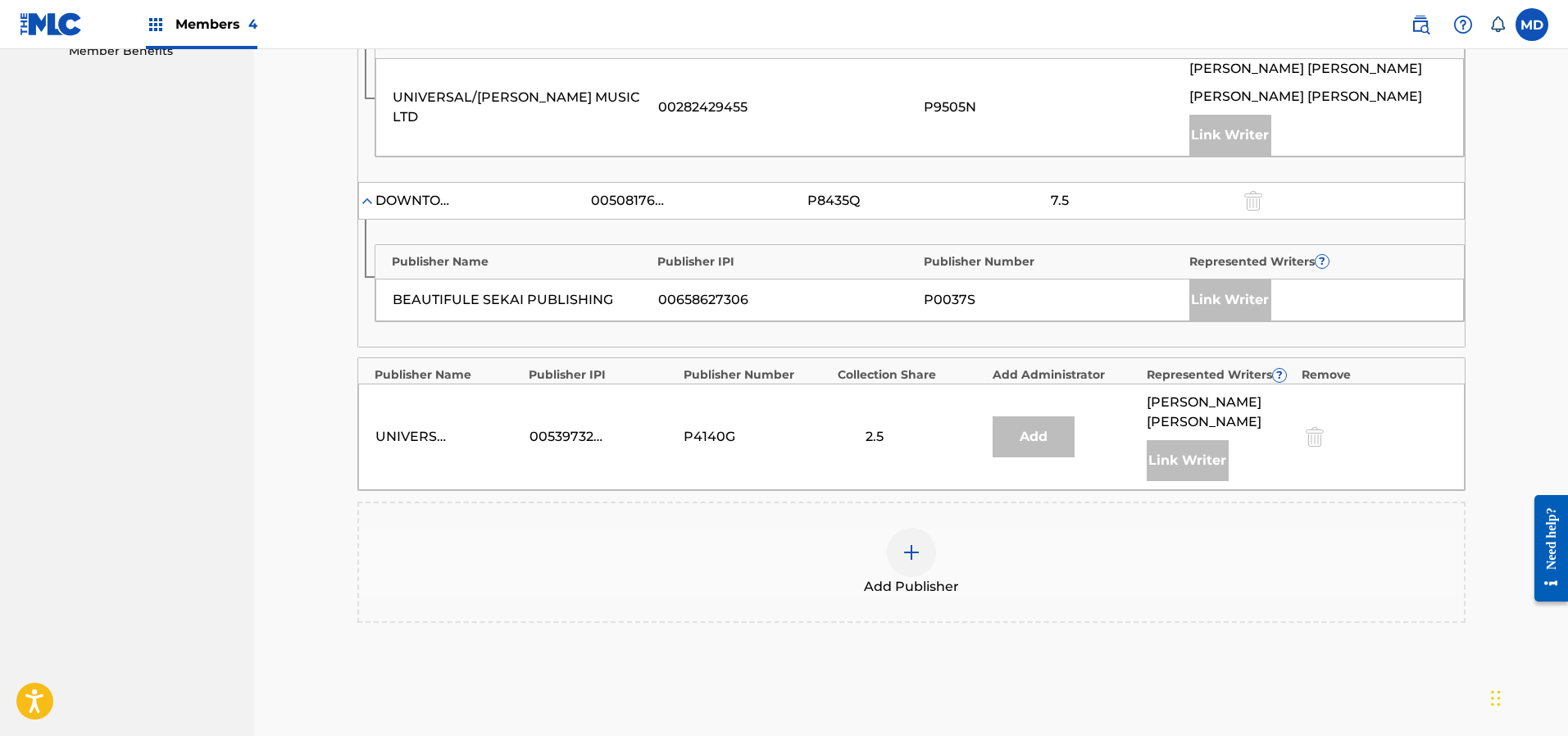
scroll to position [861, 0]
click at [918, 540] on img at bounding box center [911, 549] width 20 height 20
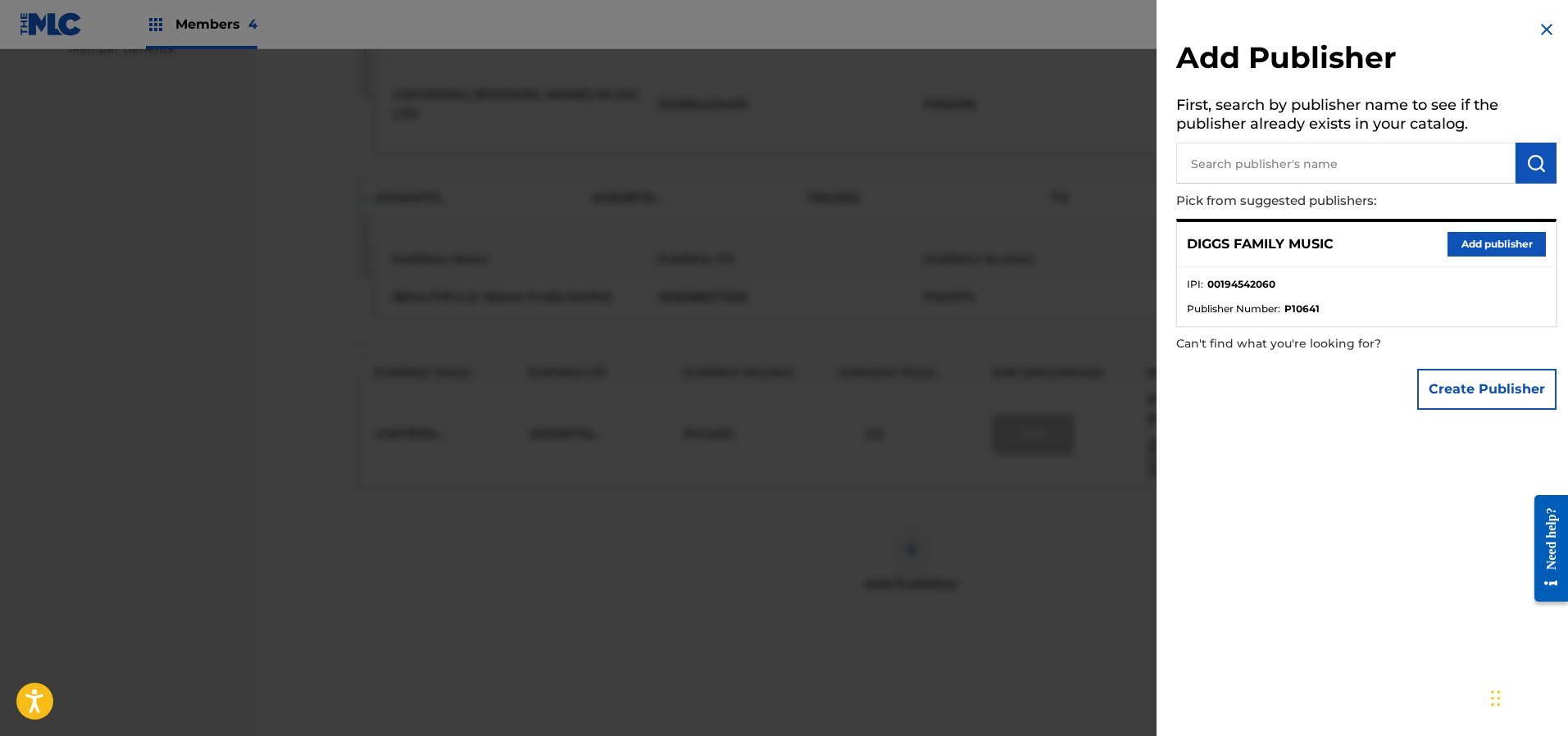
click at [1470, 239] on button "Add publisher" at bounding box center [1496, 244] width 99 height 24
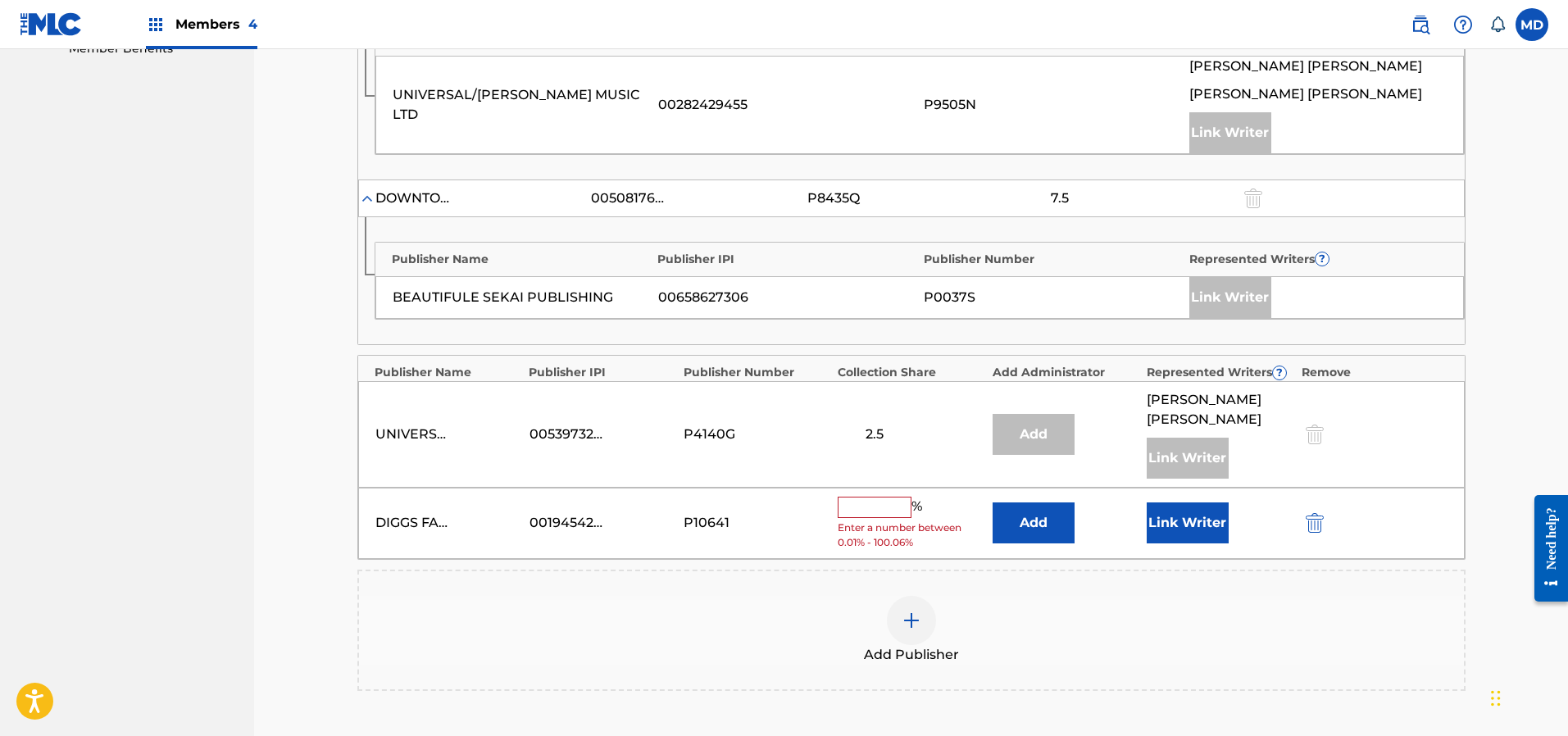
click at [897, 496] on input "text" at bounding box center [874, 506] width 73 height 21
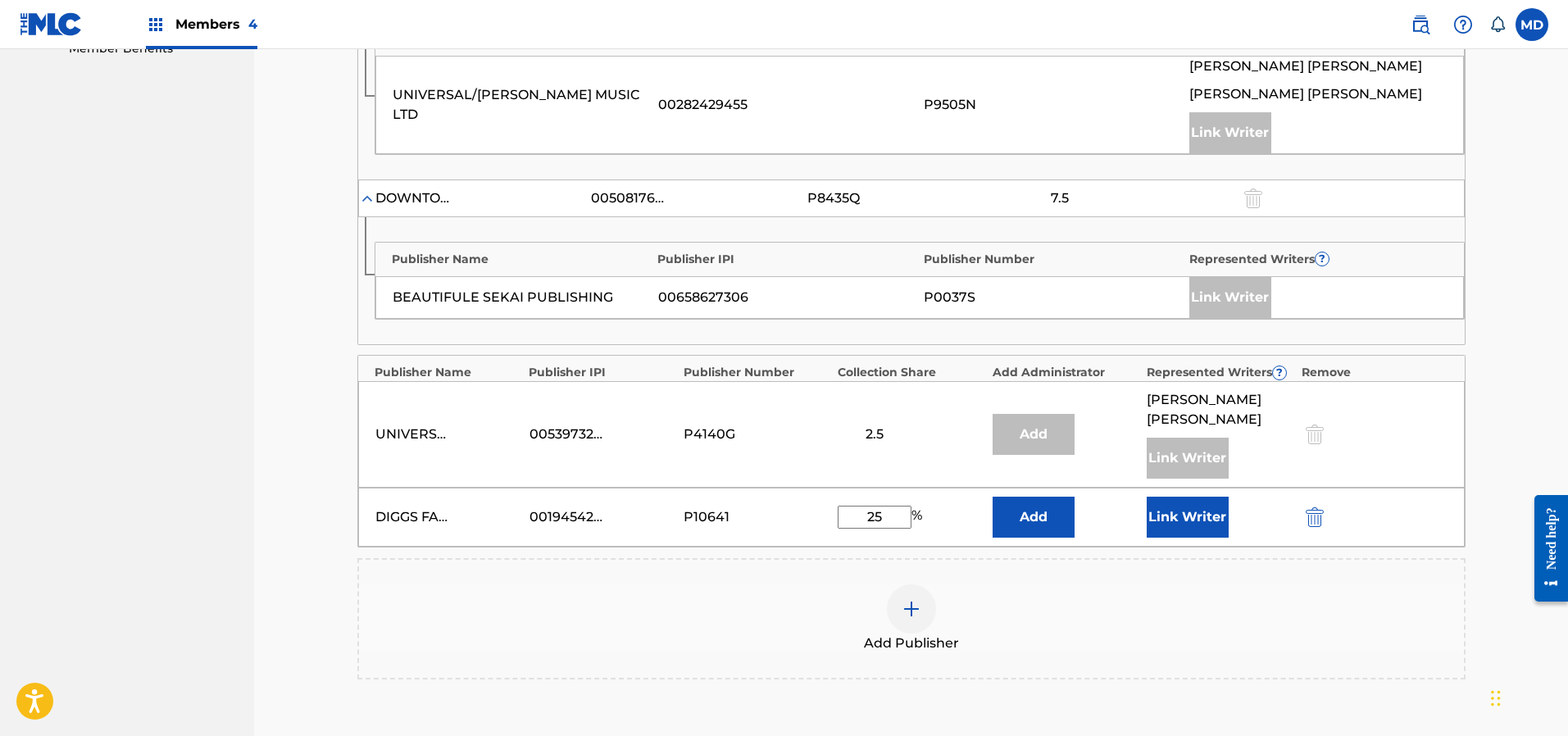
drag, startPoint x: 892, startPoint y: 498, endPoint x: 846, endPoint y: 497, distance: 46.0
click at [846, 506] on input "25" at bounding box center [874, 517] width 73 height 23
type input "20"
click at [1175, 502] on button "Link Writer" at bounding box center [1188, 517] width 82 height 41
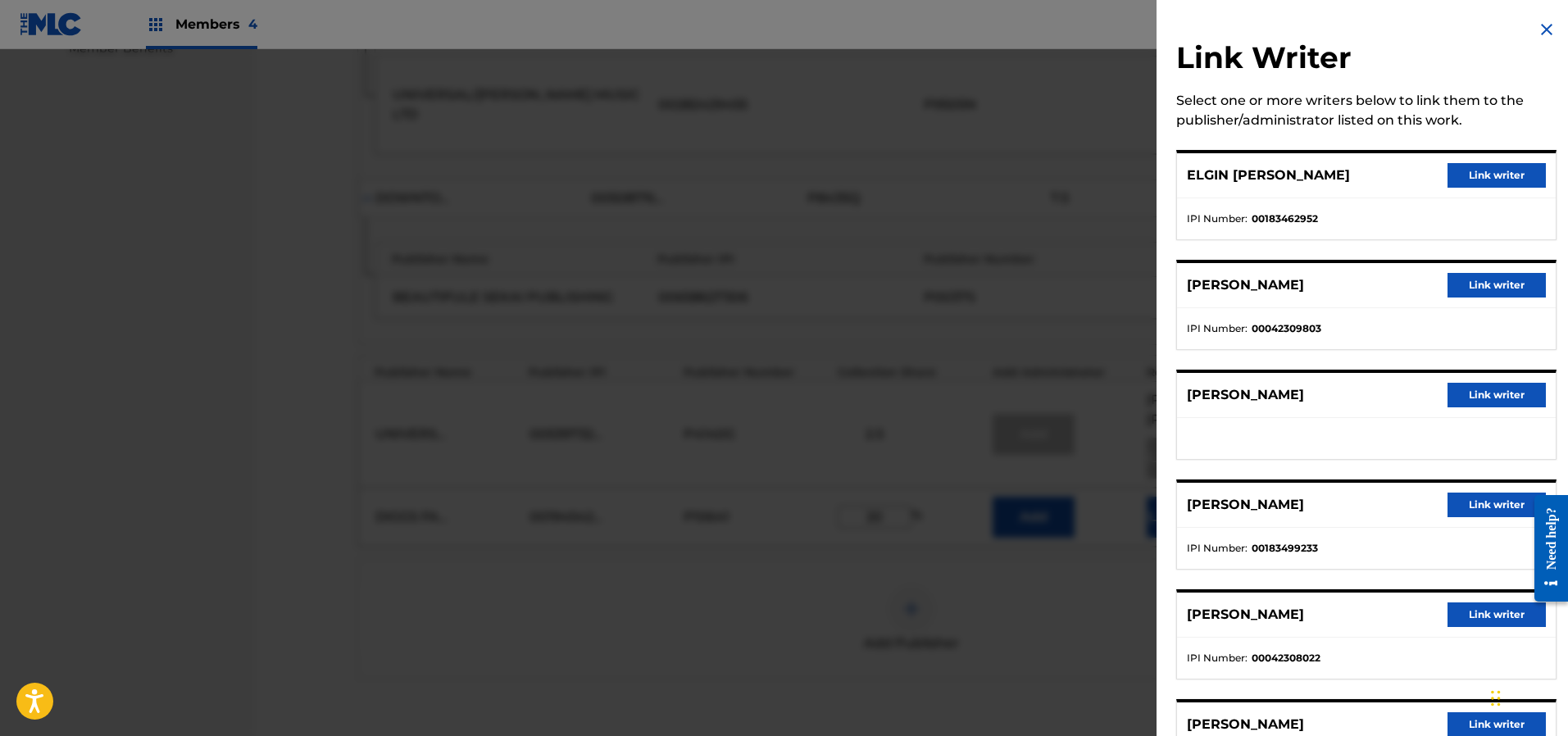
click at [1467, 177] on button "Link writer" at bounding box center [1496, 175] width 99 height 24
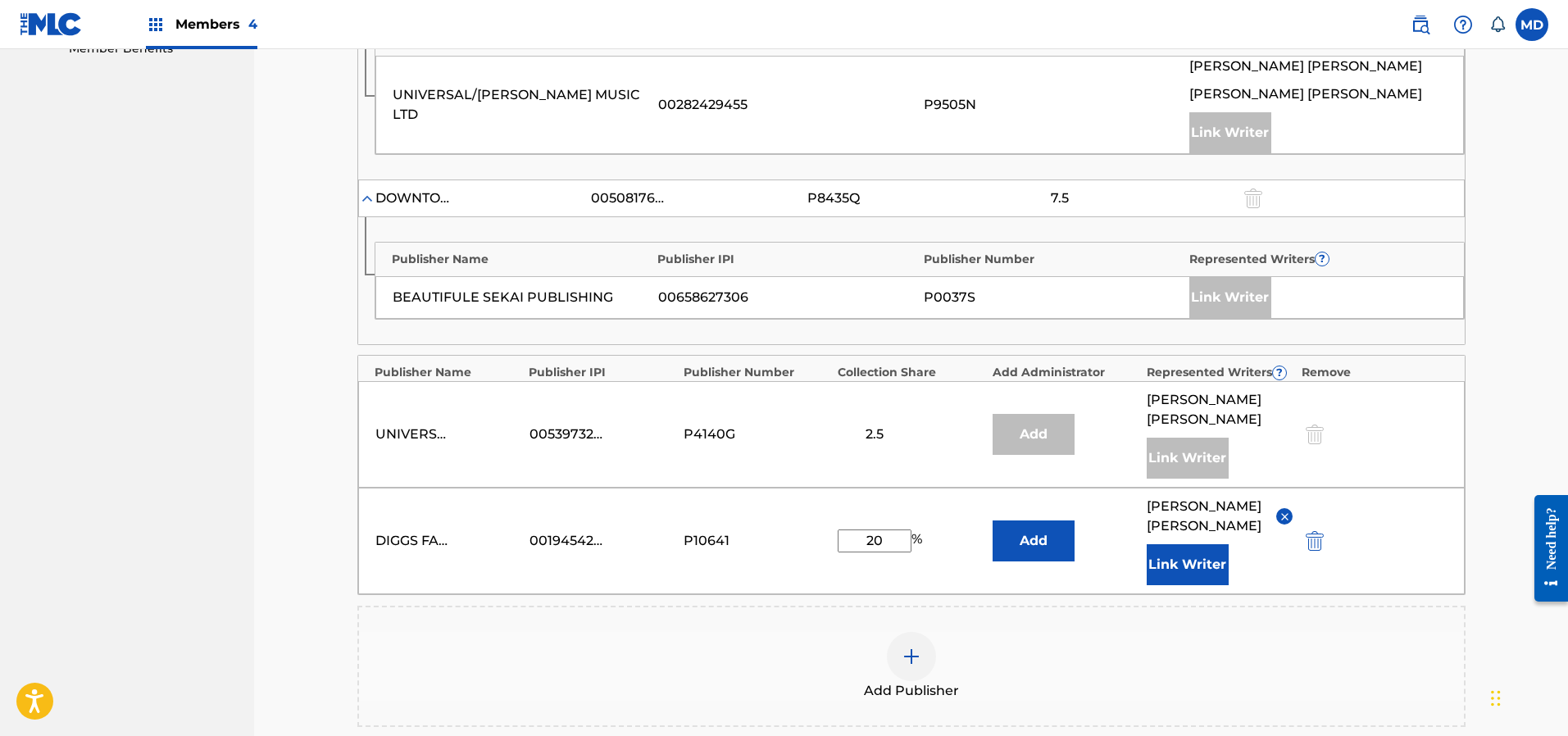
click at [1185, 544] on button "Link Writer" at bounding box center [1188, 564] width 82 height 41
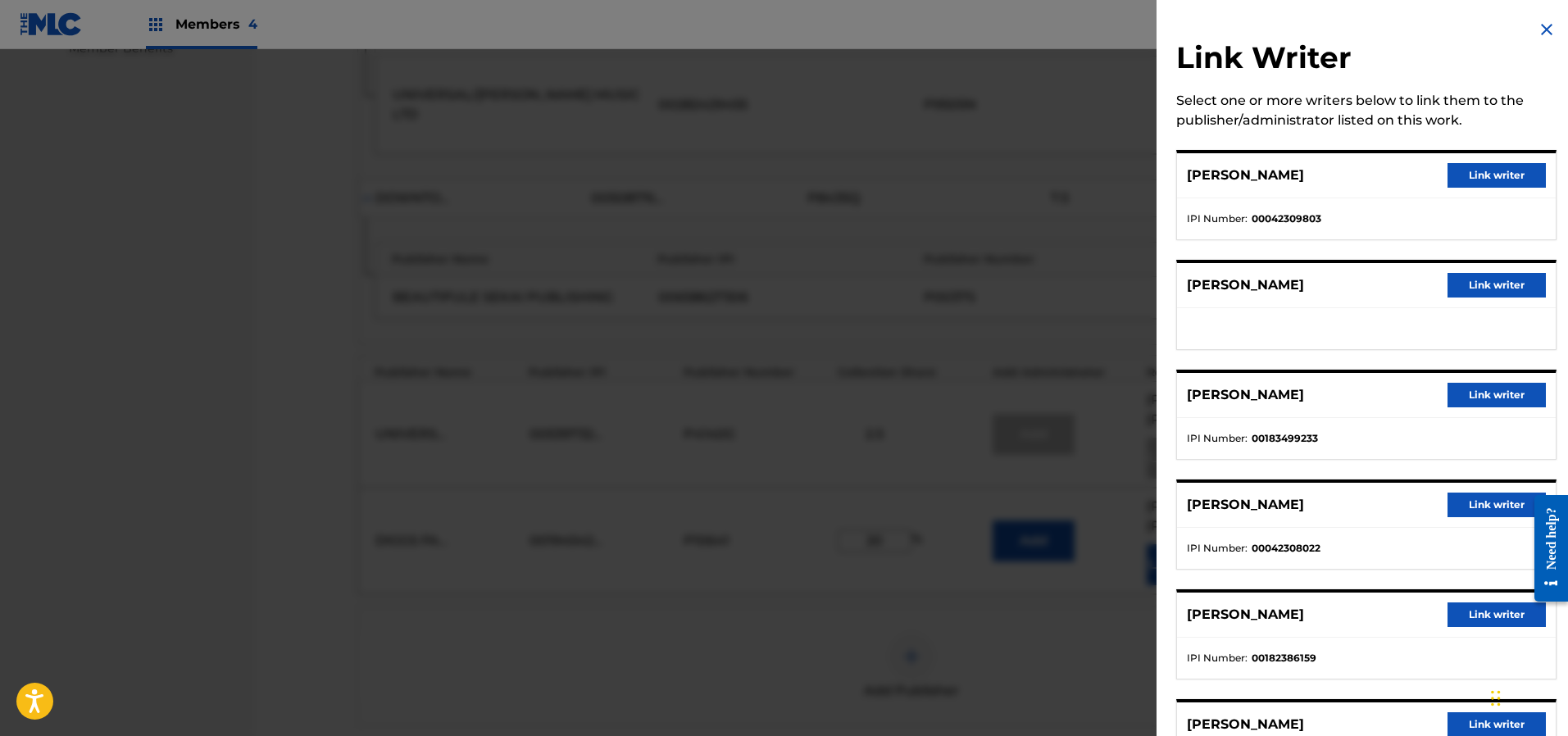
scroll to position [92, 0]
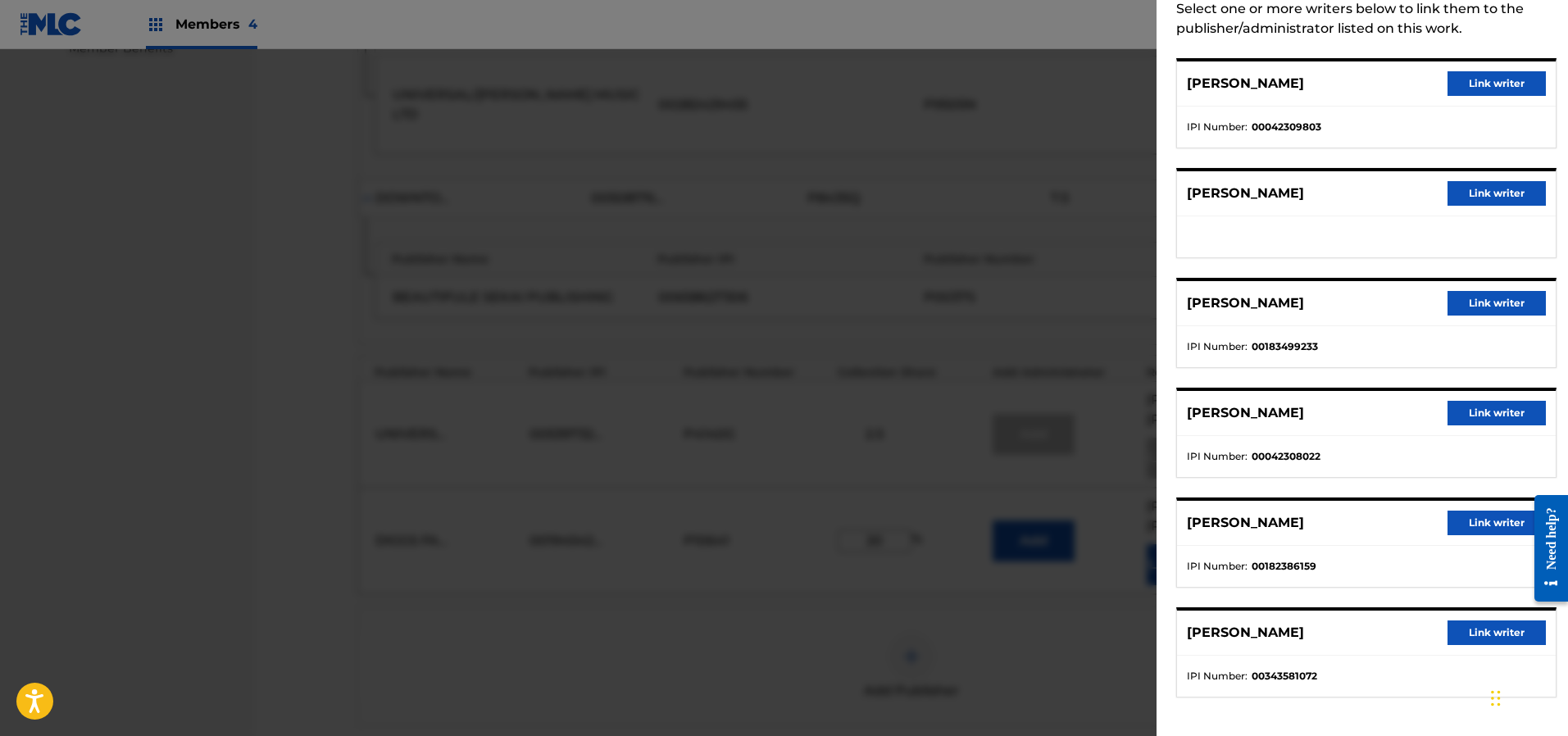
click at [1476, 305] on button "Link writer" at bounding box center [1496, 303] width 99 height 24
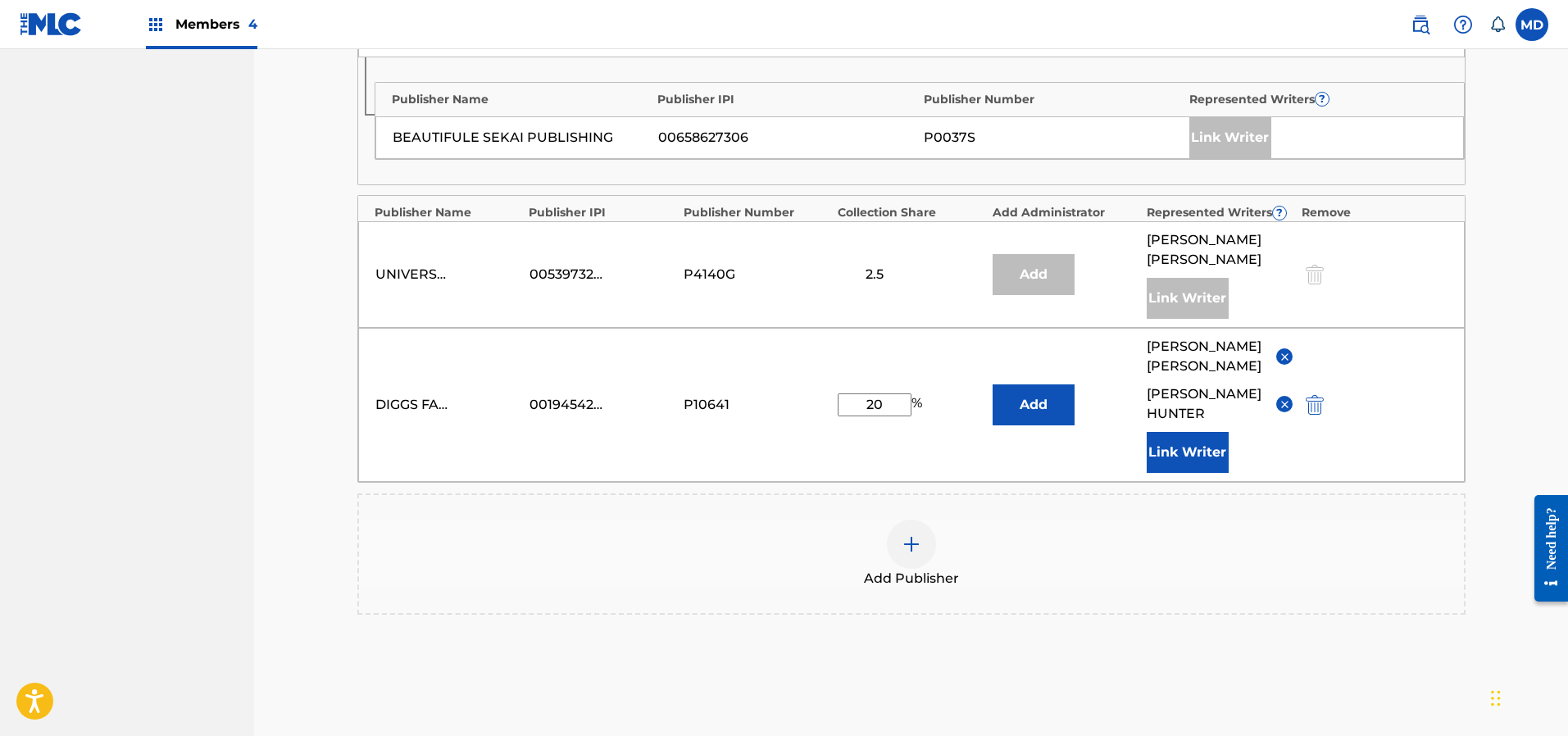
scroll to position [1143, 0]
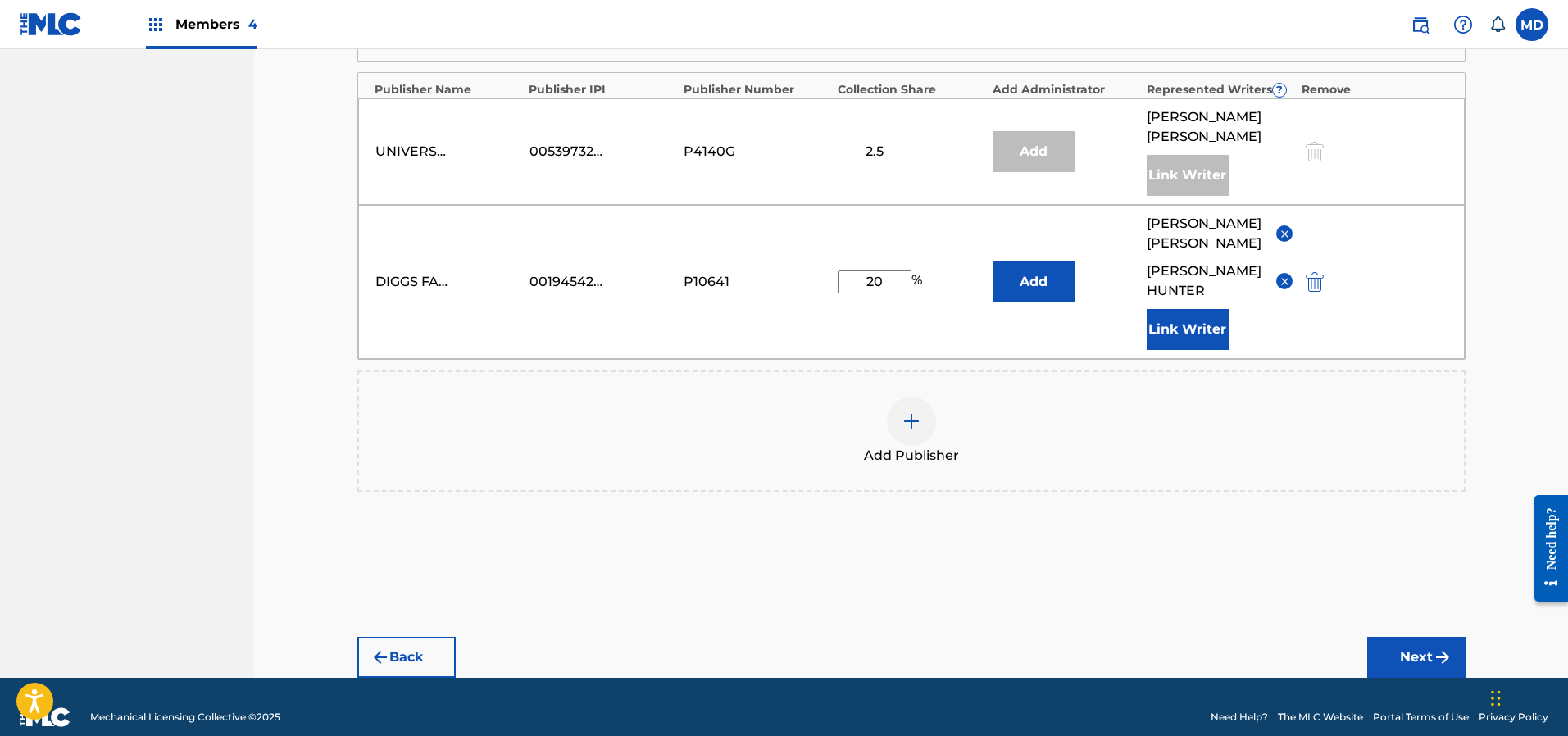
click at [1396, 637] on button "Next" at bounding box center [1416, 657] width 99 height 41
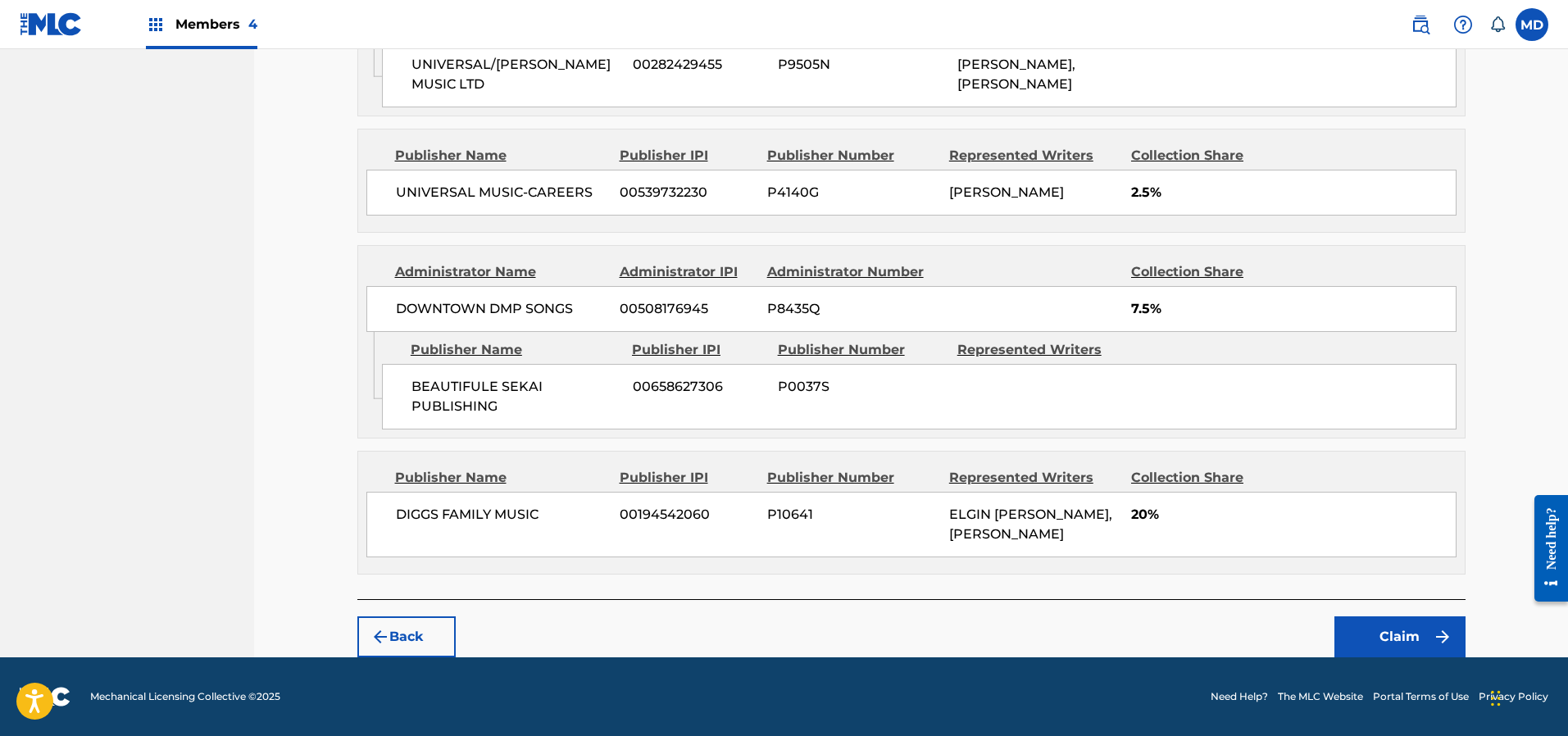
scroll to position [1189, 0]
click at [1375, 637] on button "Claim" at bounding box center [1399, 637] width 131 height 41
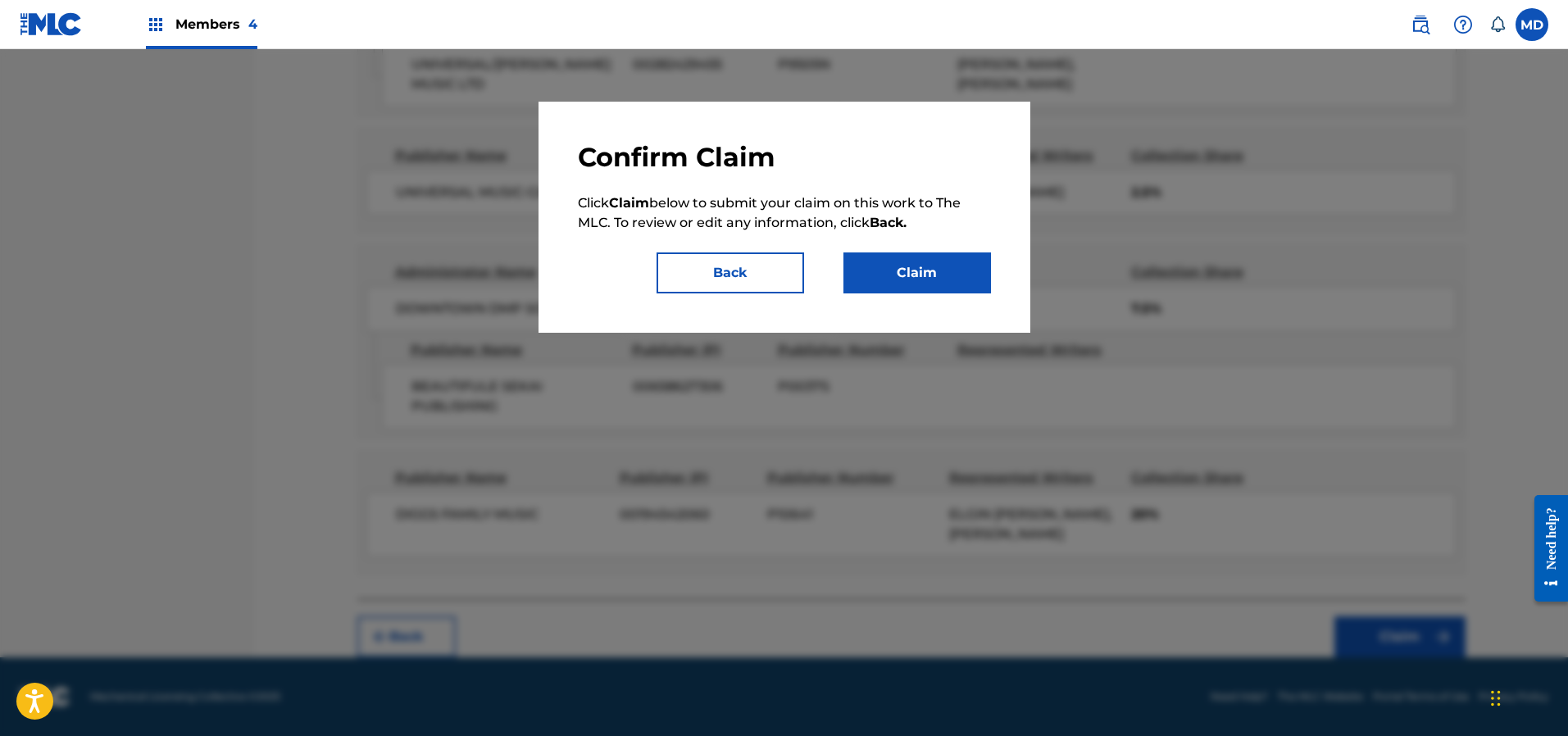
click at [925, 270] on button "Claim" at bounding box center [916, 273] width 148 height 41
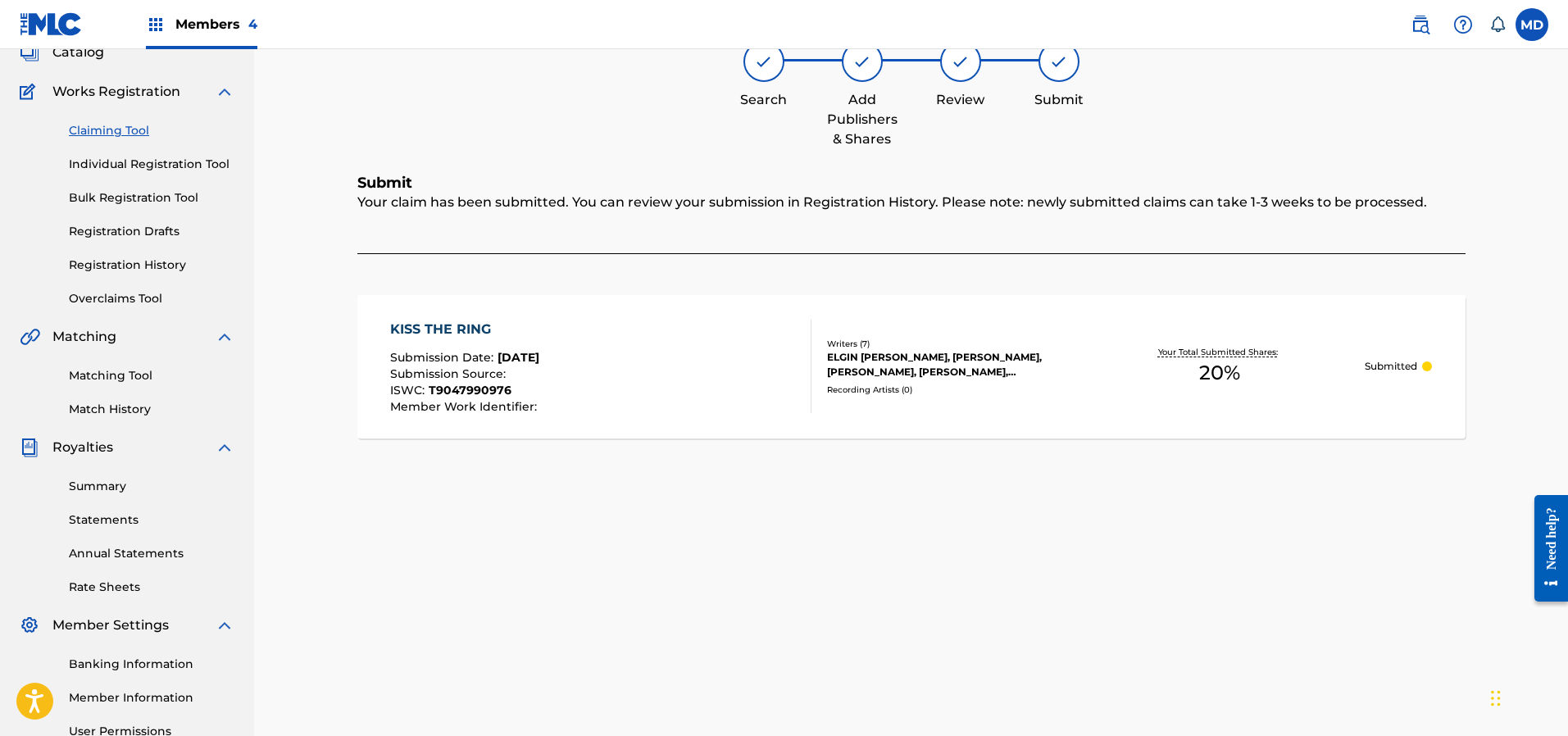
scroll to position [0, 0]
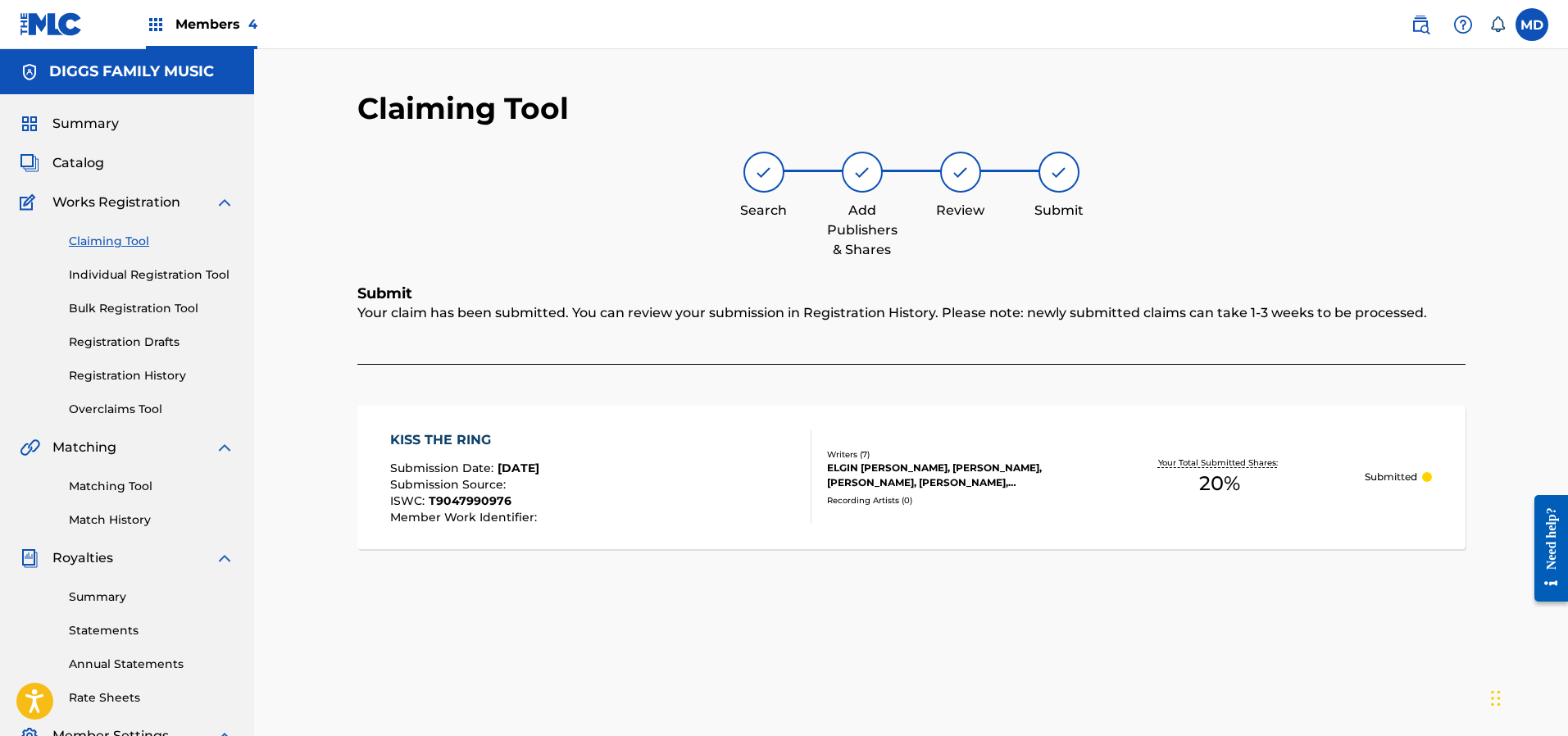
click at [93, 241] on link "Claiming Tool" at bounding box center [152, 241] width 165 height 18
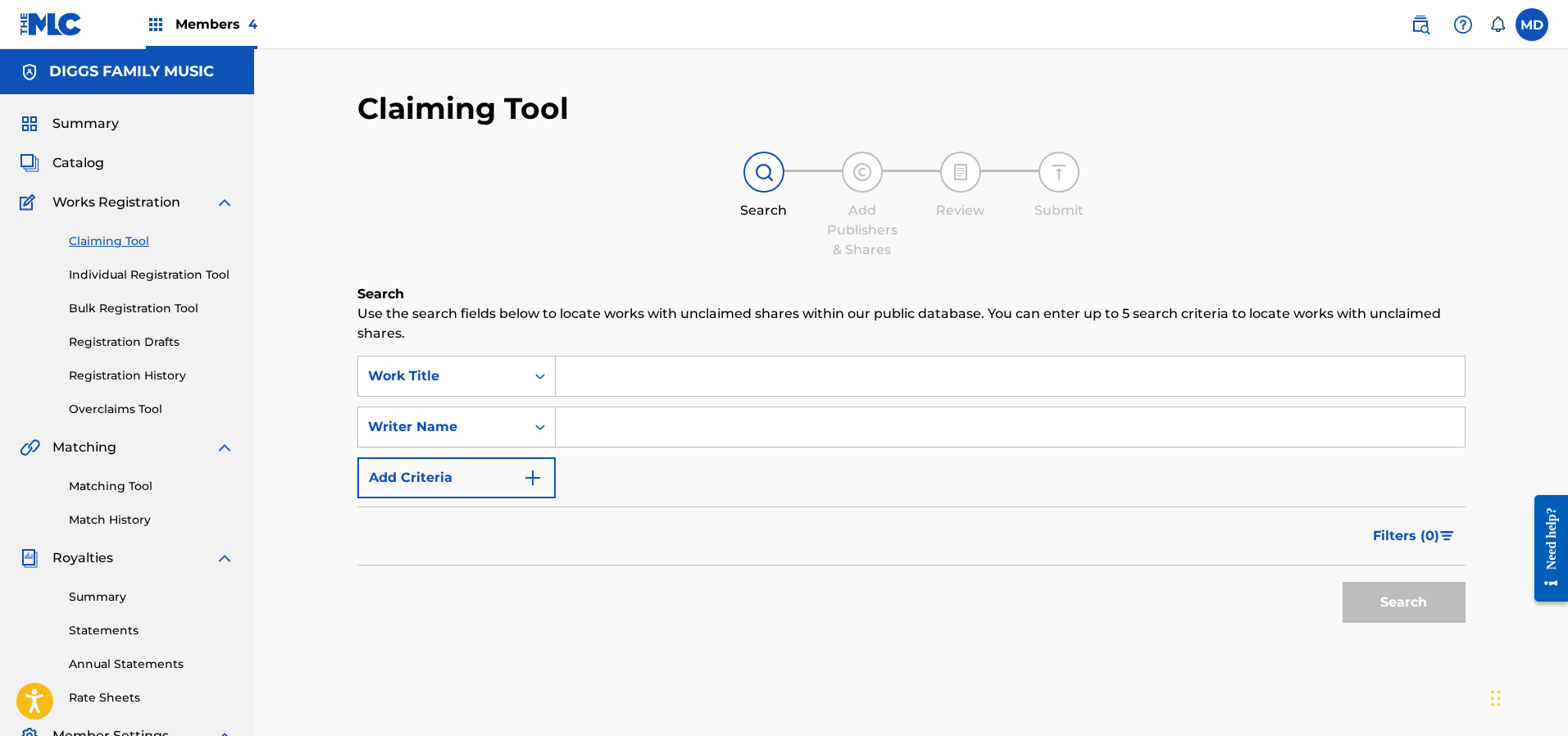
click at [83, 125] on span "Summary" at bounding box center [85, 124] width 66 height 20
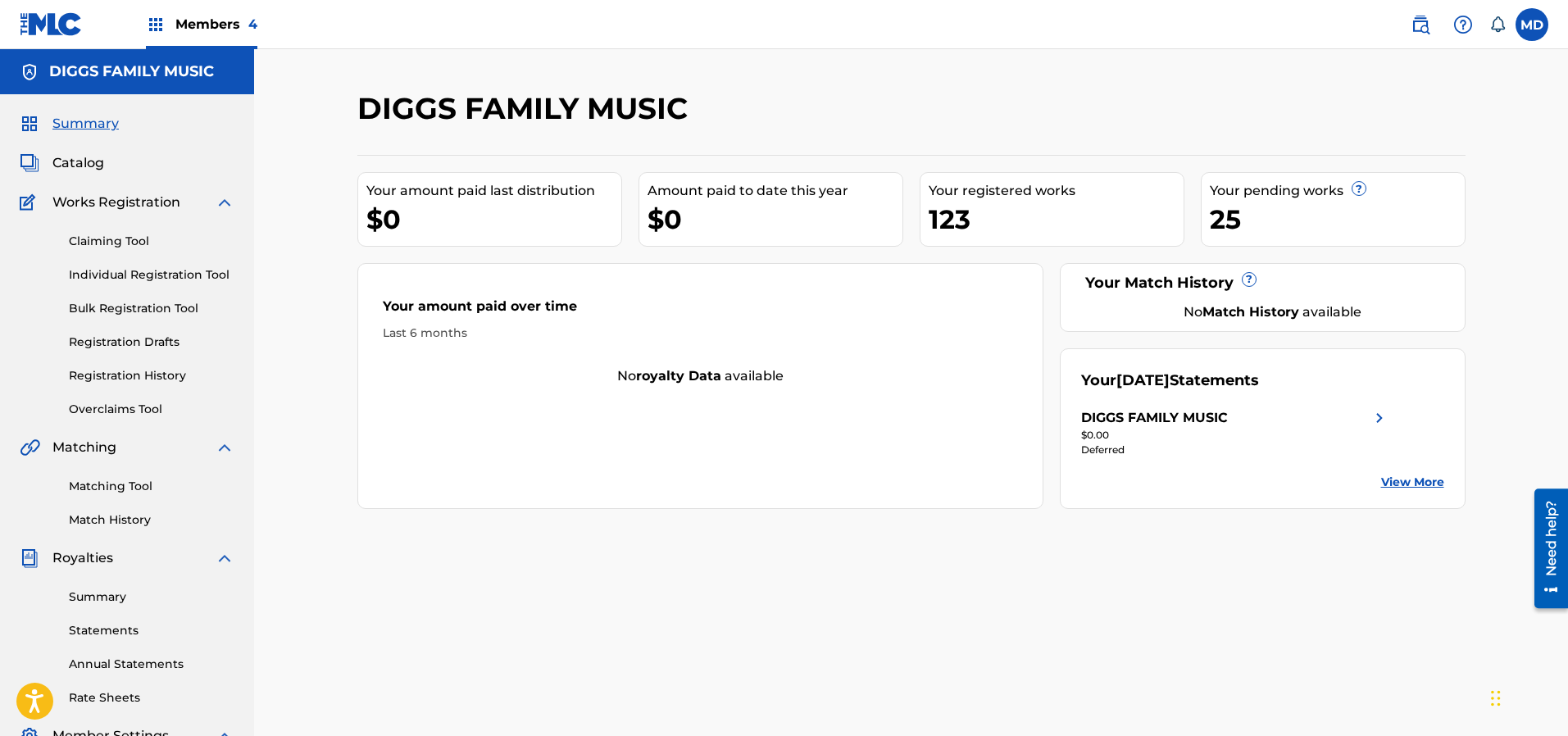
click at [119, 376] on link "Registration History" at bounding box center [152, 375] width 165 height 18
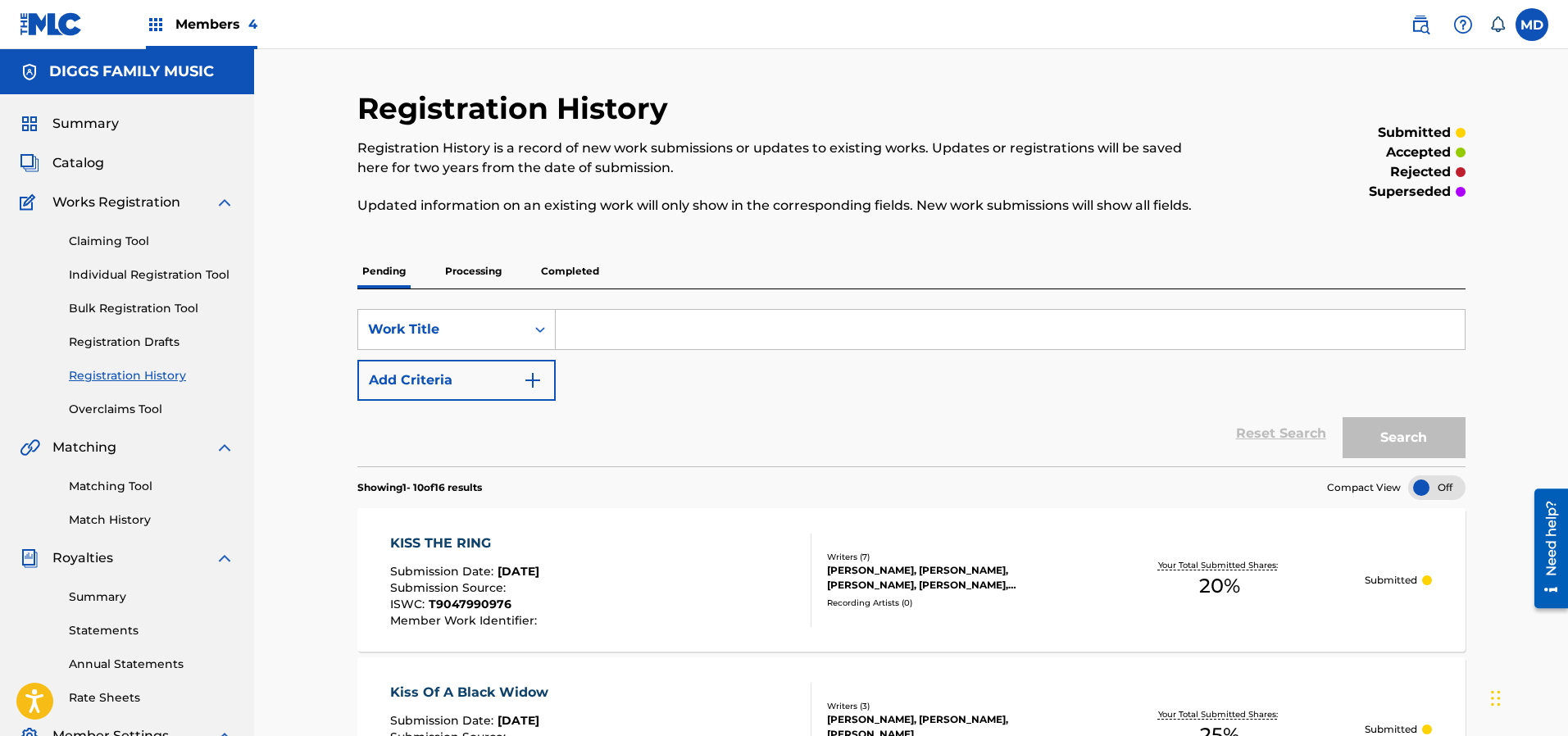
click at [476, 269] on p "Processing" at bounding box center [472, 270] width 66 height 34
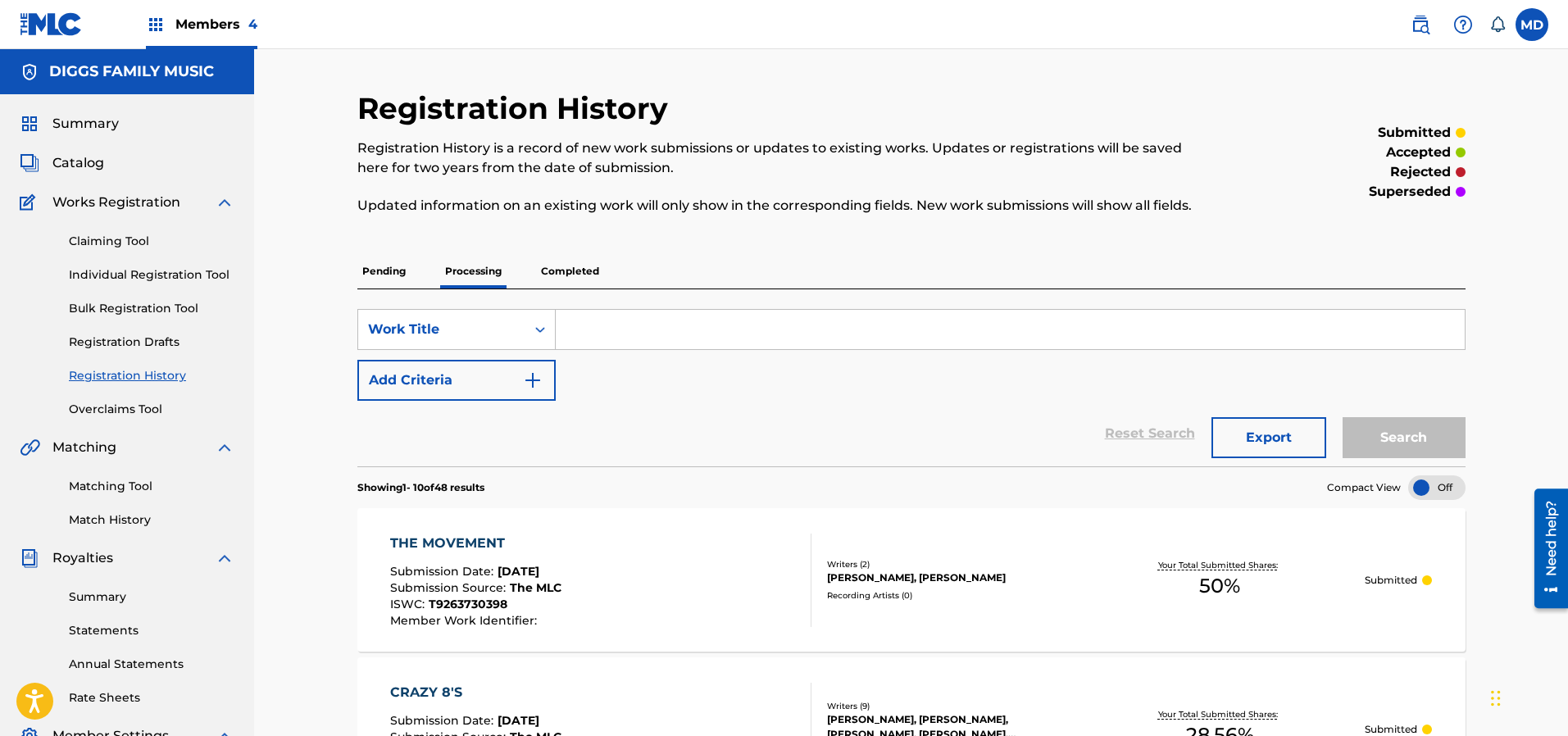
click at [569, 272] on p "Completed" at bounding box center [570, 270] width 68 height 34
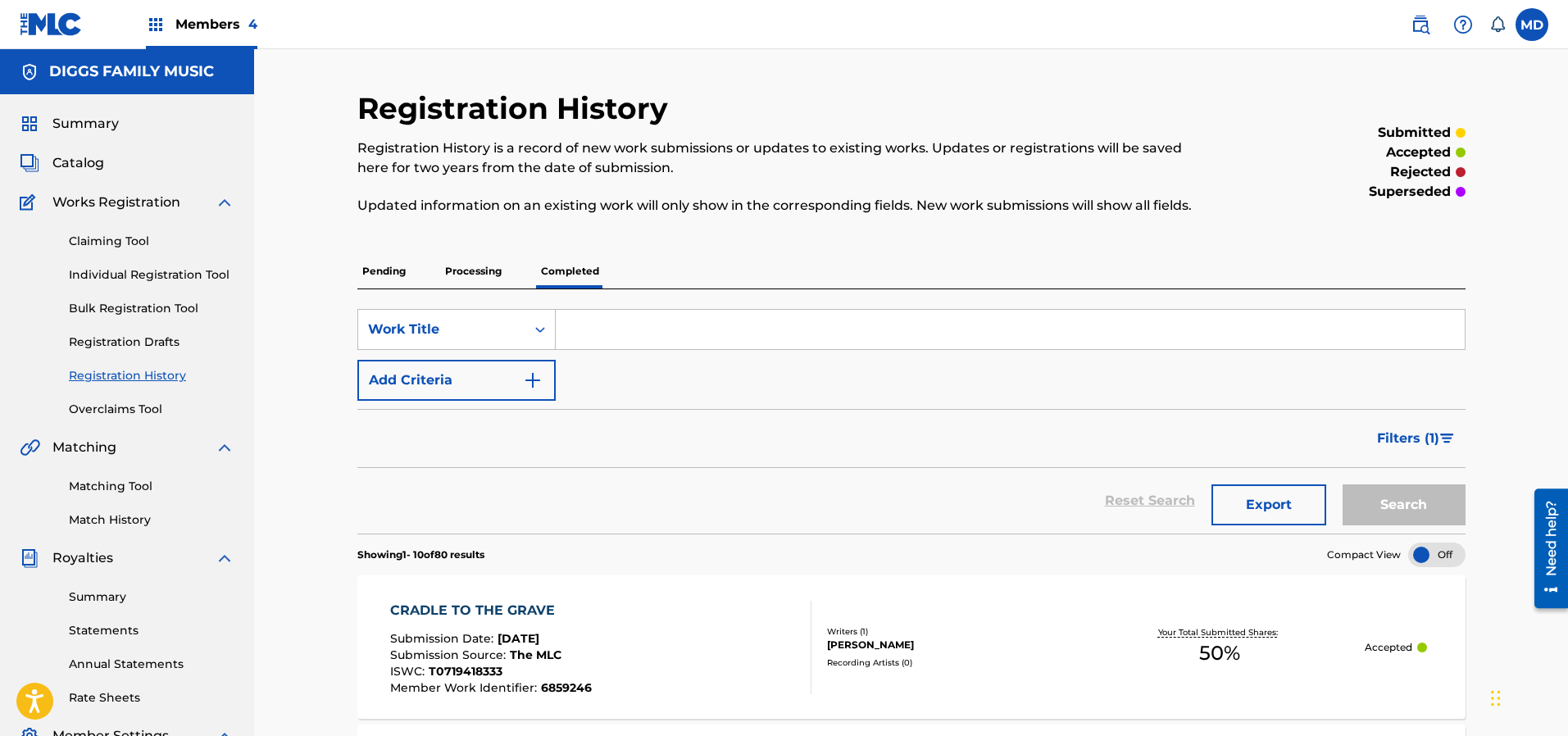
click at [461, 274] on p "Processing" at bounding box center [472, 270] width 66 height 34
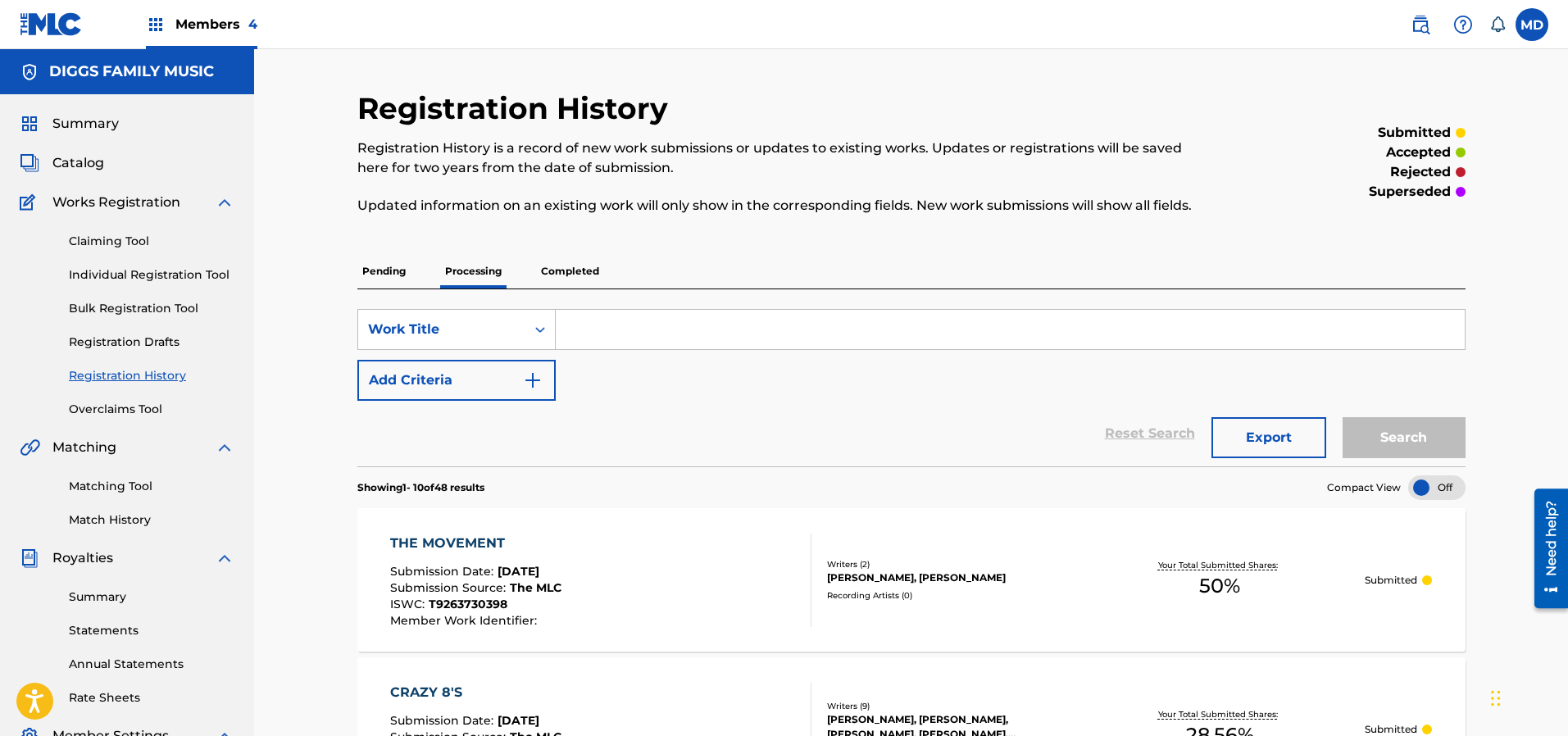
click at [385, 275] on p "Pending" at bounding box center [383, 270] width 53 height 34
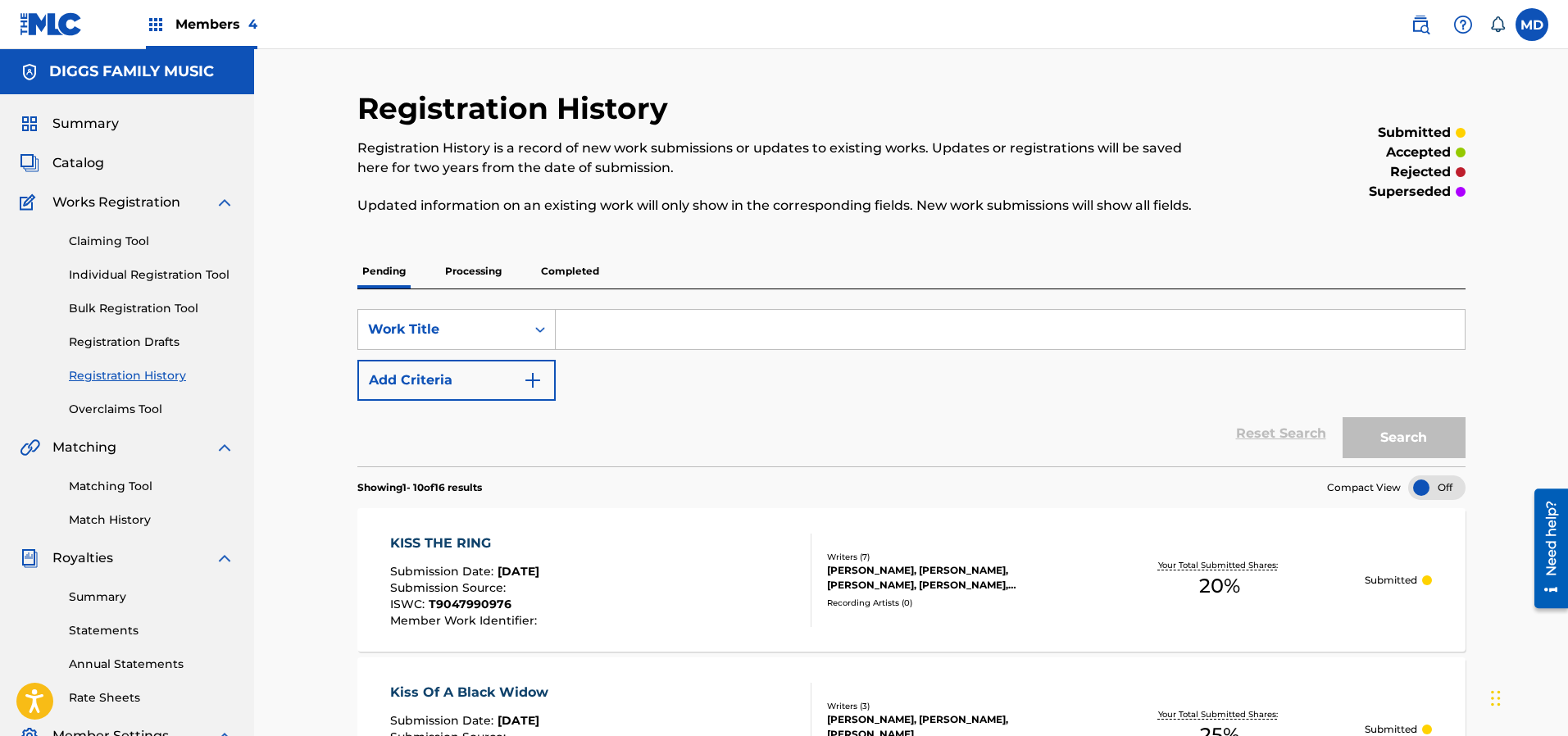
click at [96, 128] on span "Summary" at bounding box center [85, 124] width 66 height 20
